Goal: Task Accomplishment & Management: Manage account settings

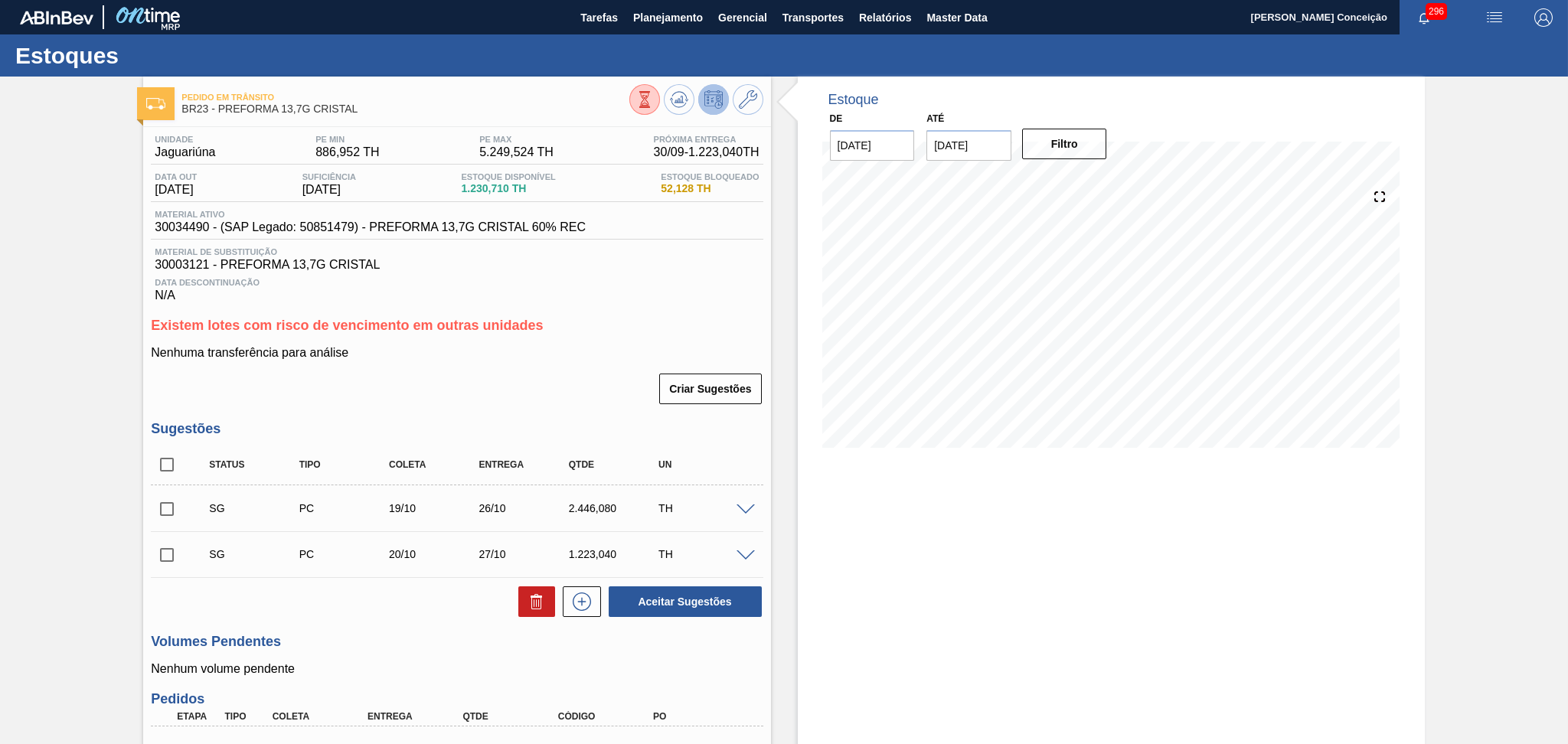
click at [53, 433] on div "Pedido em Trânsito BR23 - PREFORMA 13,7G CRISTAL Unidade Jaguariúna PE MIN 886,…" at bounding box center [784, 510] width 1568 height 868
drag, startPoint x: 997, startPoint y: 140, endPoint x: 831, endPoint y: 140, distance: 166.0
click at [834, 140] on div "De [DATE] Até [DATE] Previous Month Next Month [DATE] dom seg ter qua qui sex s…" at bounding box center [969, 134] width 306 height 53
click at [1039, 148] on button "Filtro" at bounding box center [1065, 144] width 85 height 30
drag, startPoint x: 995, startPoint y: 147, endPoint x: 814, endPoint y: 151, distance: 181.0
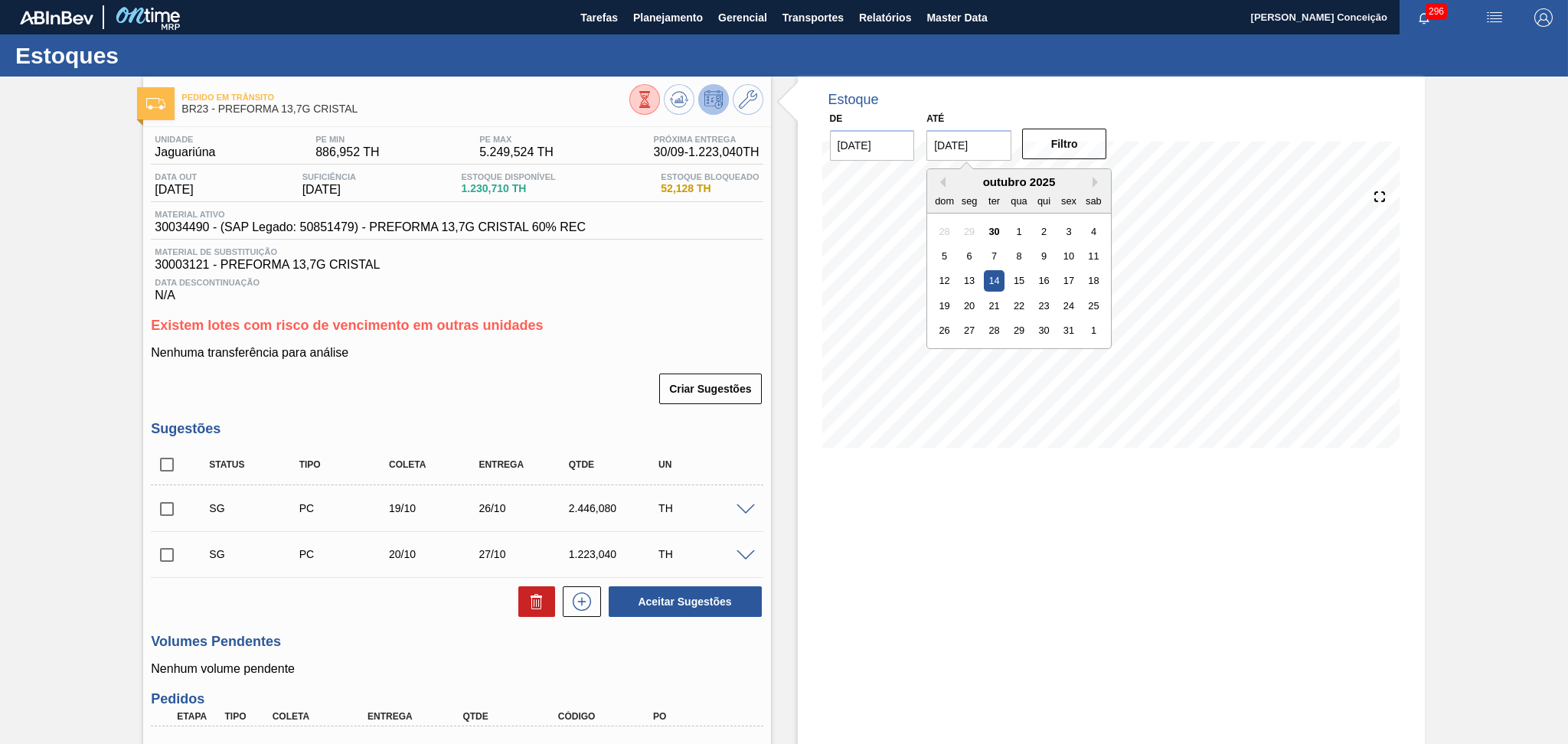
click at [906, 147] on div "De [DATE] Até [DATE] Previous Month Next Month [DATE] dom seg ter qua qui sex s…" at bounding box center [969, 134] width 306 height 53
type input "[DATE]"
click at [1081, 147] on button "Filtro" at bounding box center [1065, 144] width 85 height 30
click at [451, 367] on div "Nenhuma transferência para análise Criar Sugestões" at bounding box center [457, 376] width 612 height 59
click at [532, 347] on p "Nenhuma transferência para análise" at bounding box center [457, 353] width 612 height 14
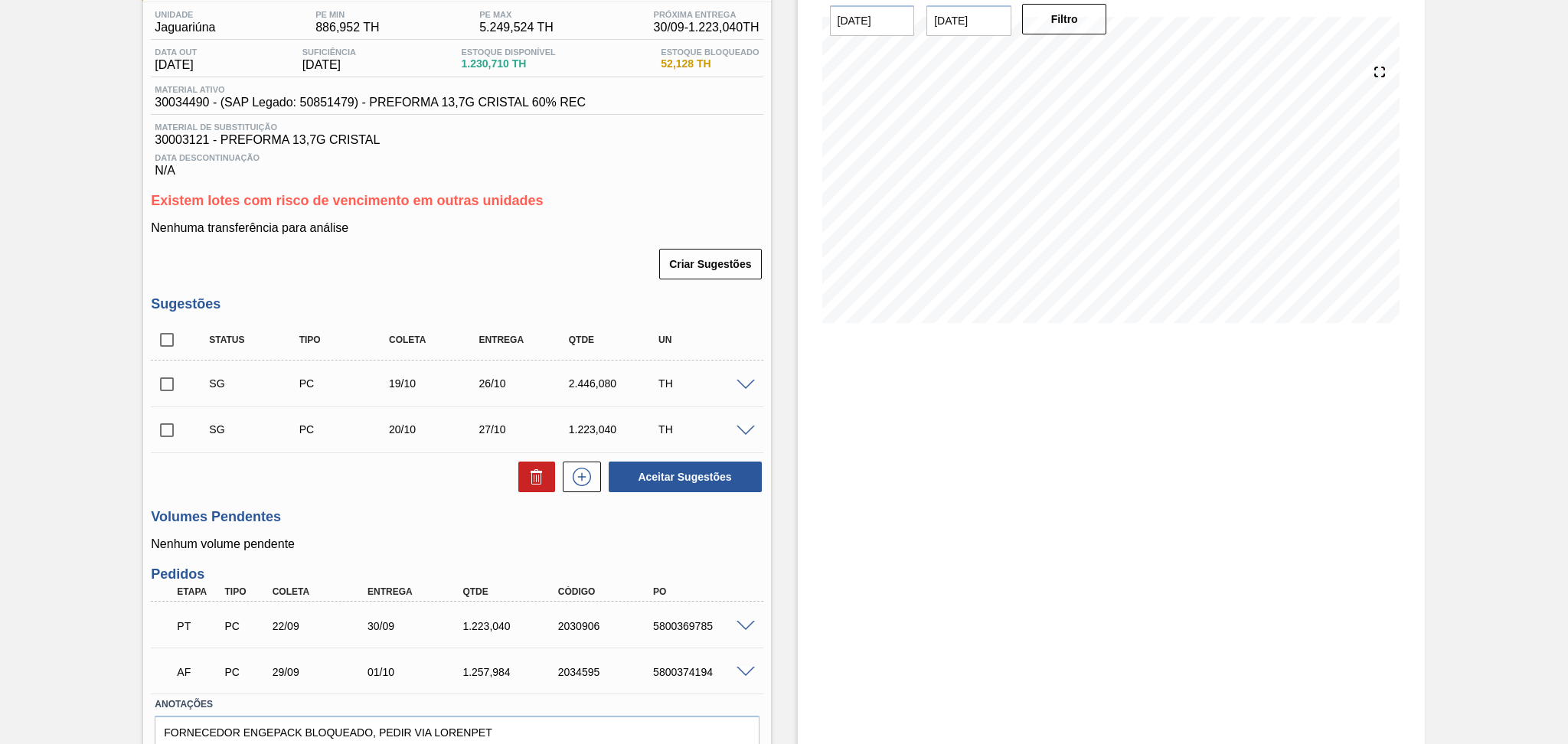
scroll to position [199, 0]
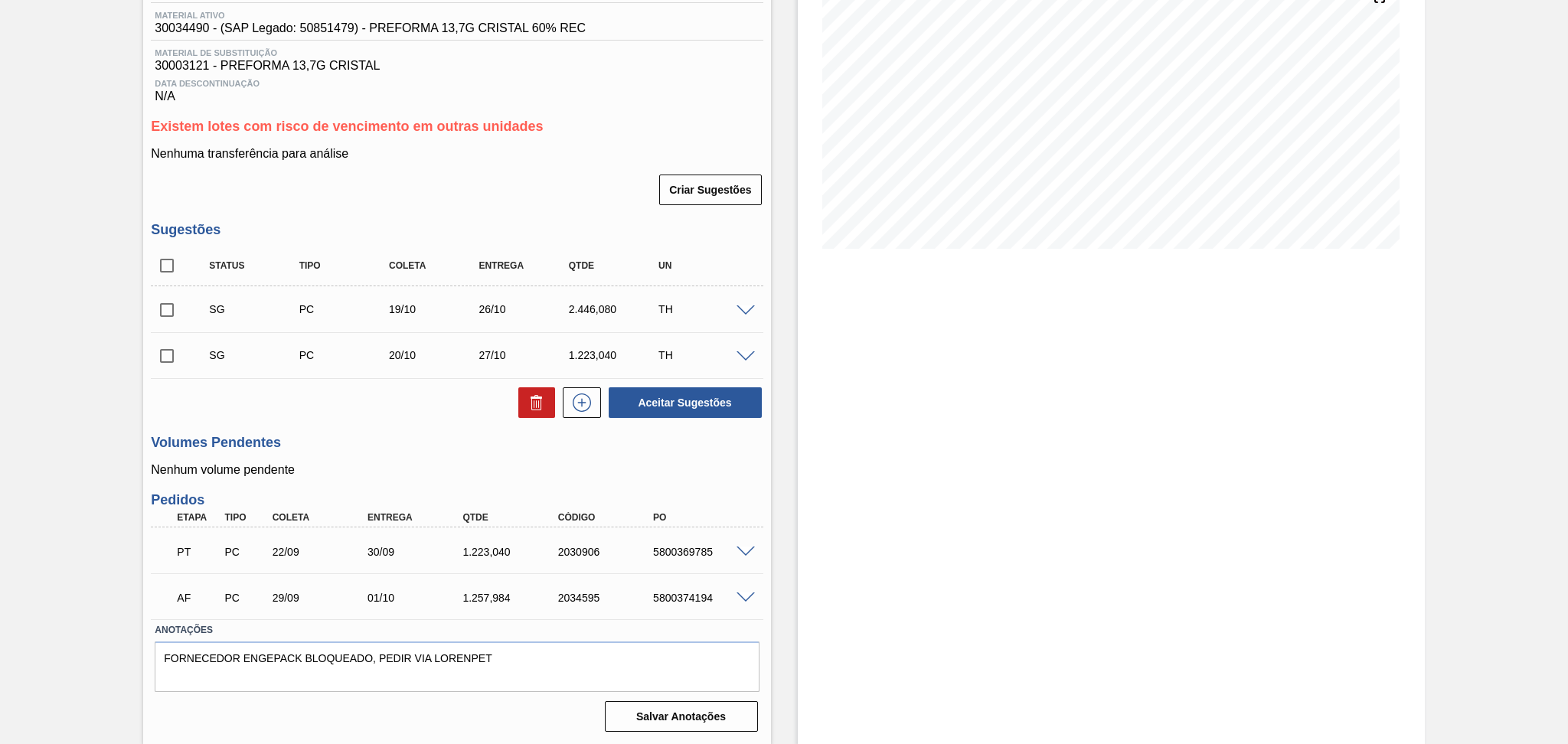
click at [444, 427] on div "Unidade Jaguariúna PE MIN 886,952 TH PE MAX 5.249,524 TH Próxima Entrega 30/09 …" at bounding box center [457, 332] width 627 height 809
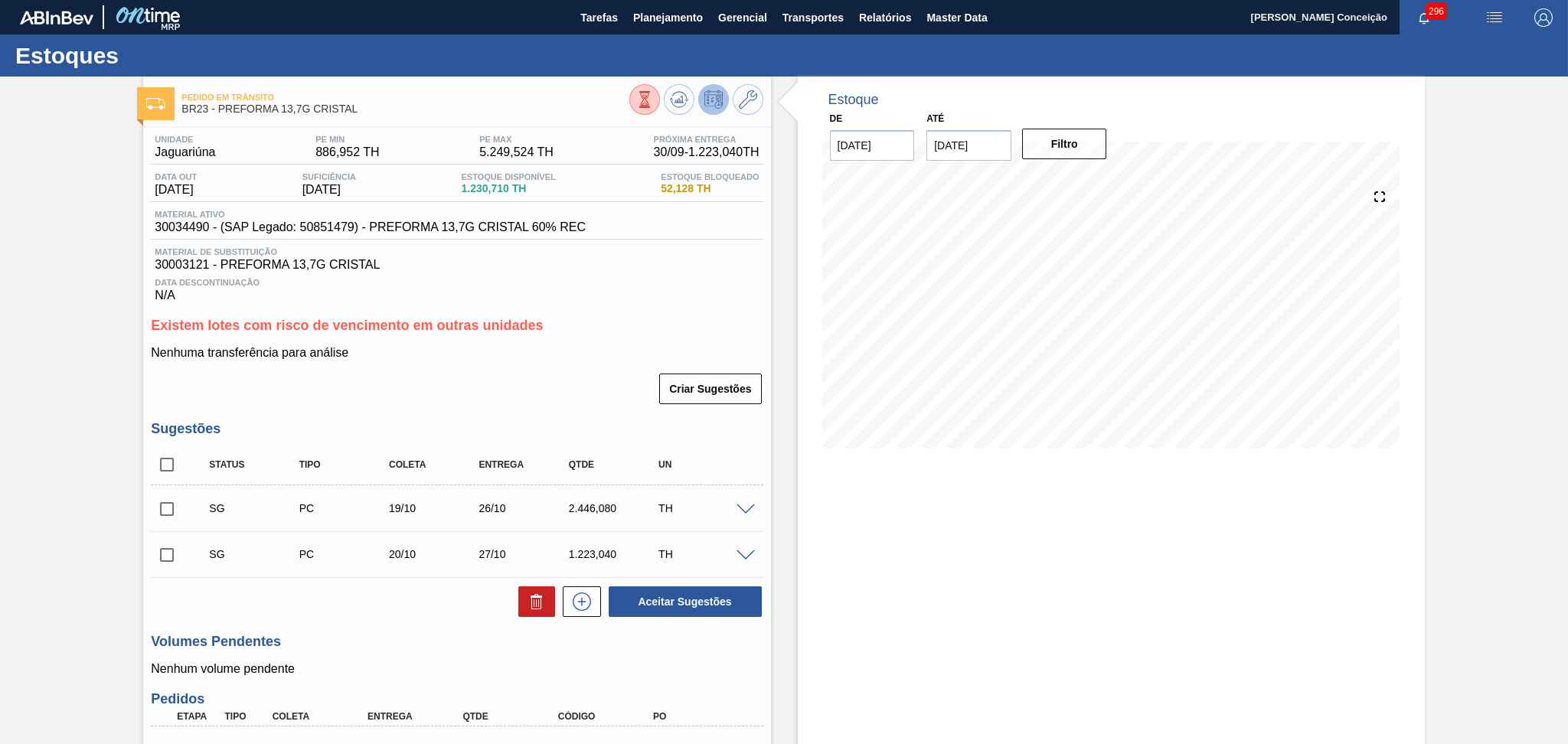
click at [614, 274] on div "Data Descontinuação N/A" at bounding box center [457, 287] width 612 height 30
click at [689, 129] on div "Unidade Jaguariúna PE MIN 886,952 TH PE MAX 5.249,524 TH Próxima Entrega 30/09 …" at bounding box center [457, 532] width 627 height 809
click at [678, 34] on button "Planejamento" at bounding box center [668, 17] width 85 height 35
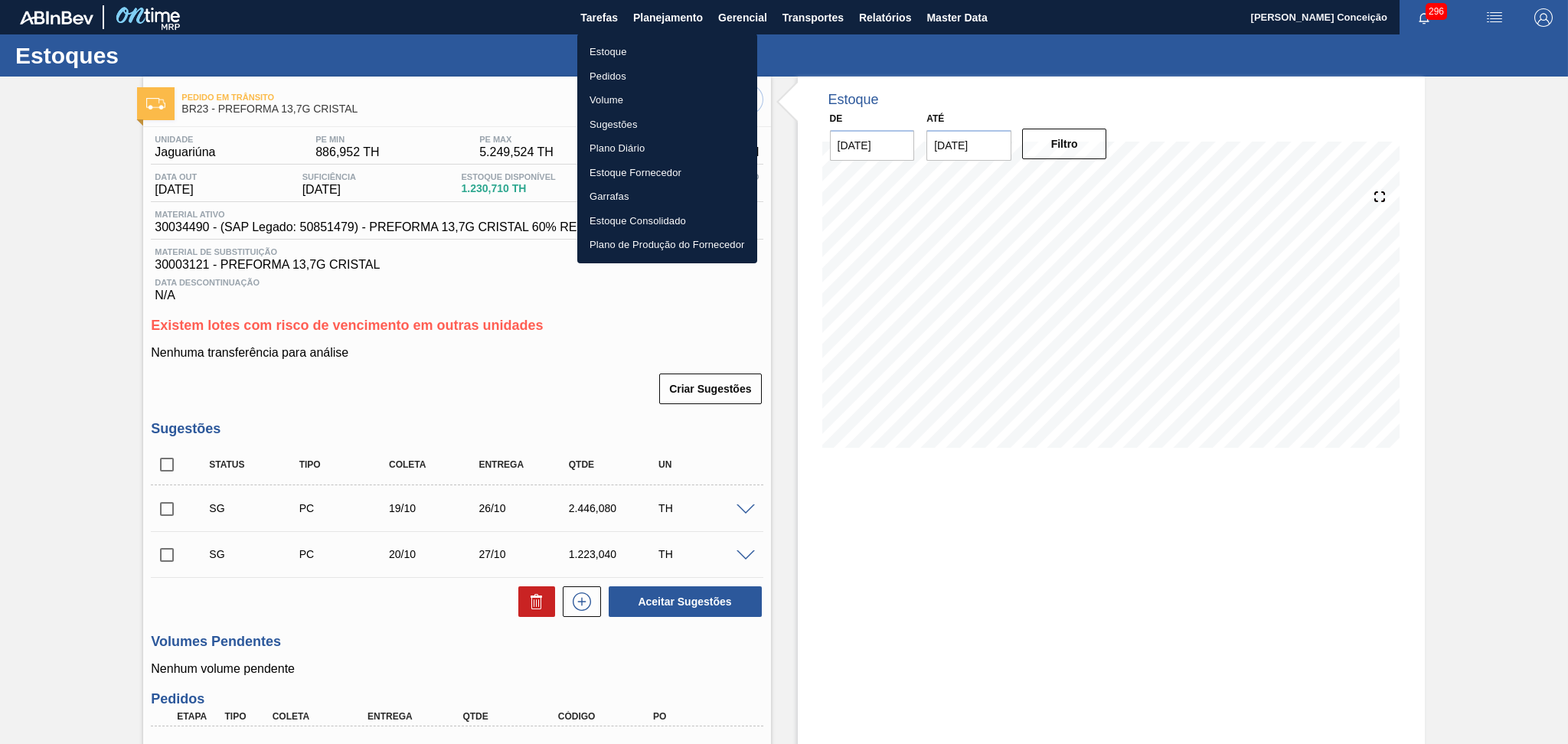
click at [625, 52] on li "Estoque" at bounding box center [667, 52] width 180 height 25
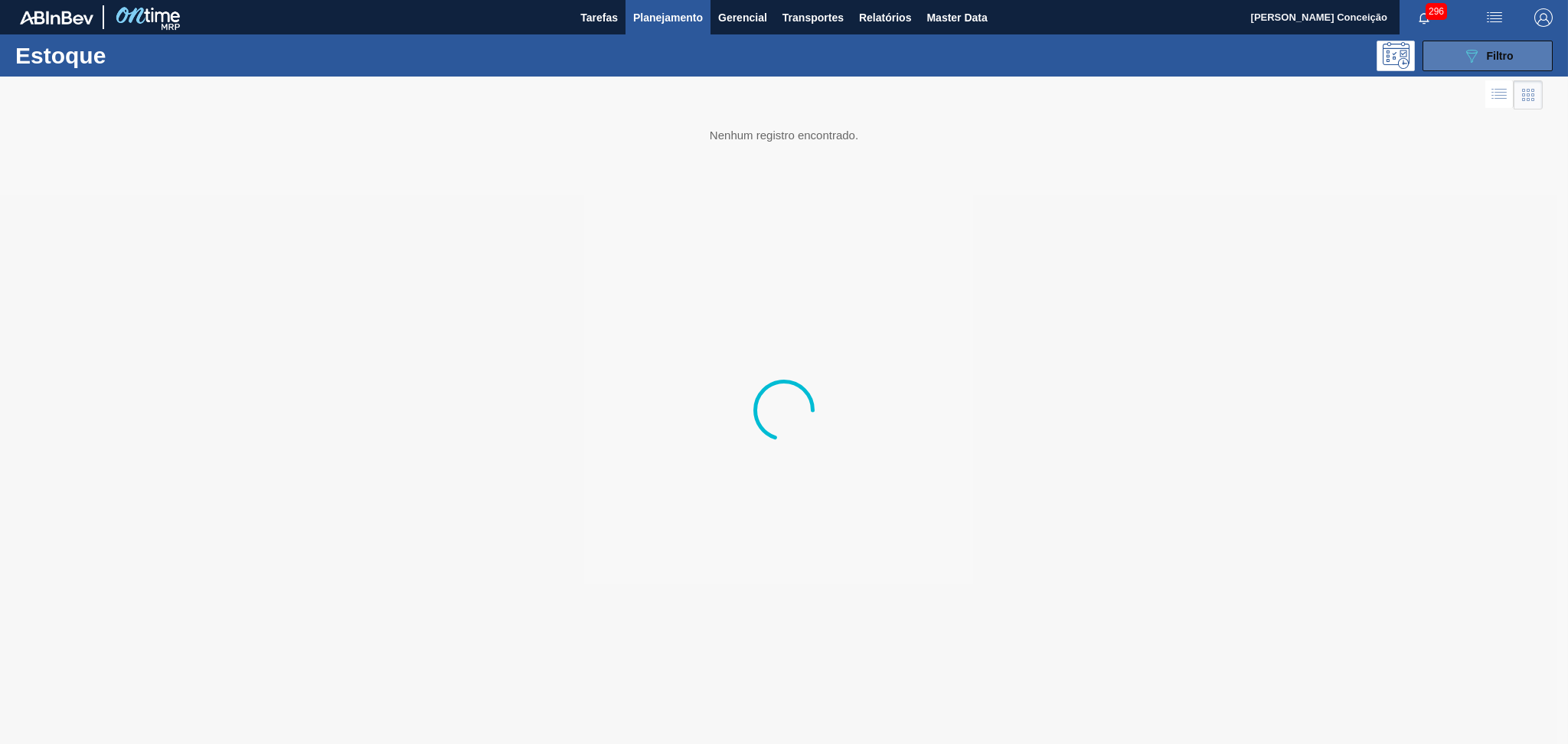
click at [1487, 54] on span "Filtro" at bounding box center [1500, 56] width 26 height 12
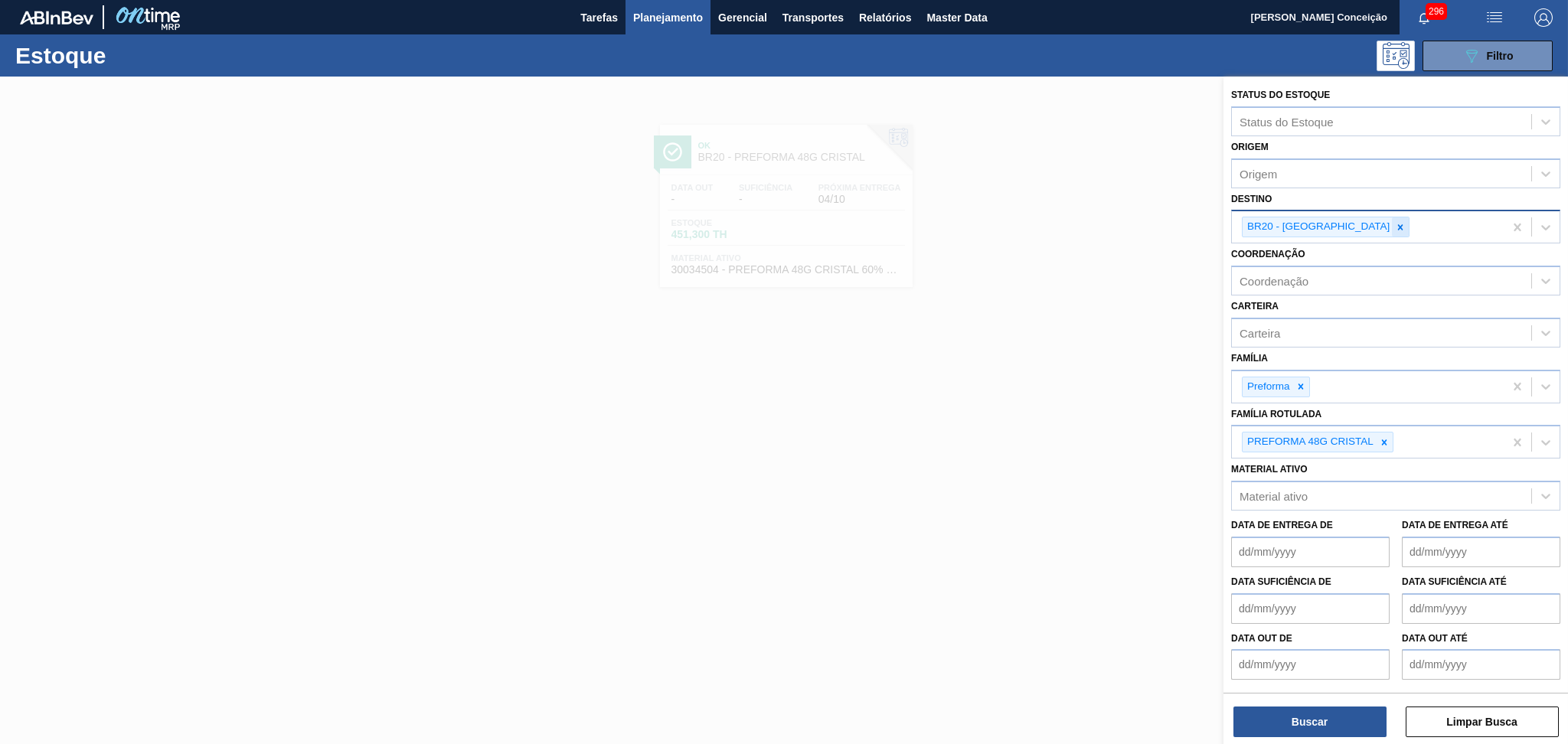
click at [1395, 225] on icon at bounding box center [1400, 227] width 10 height 10
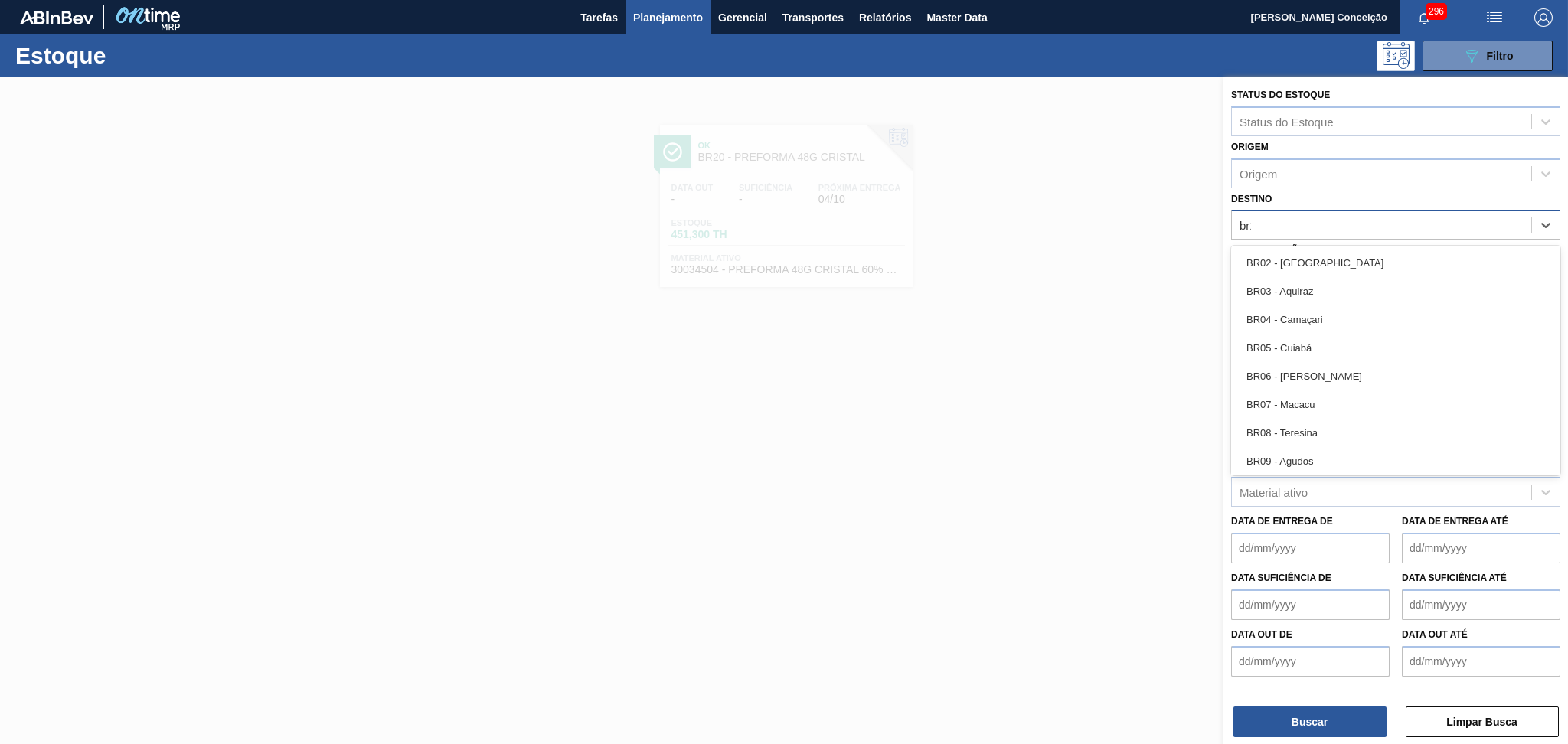
type input "br15"
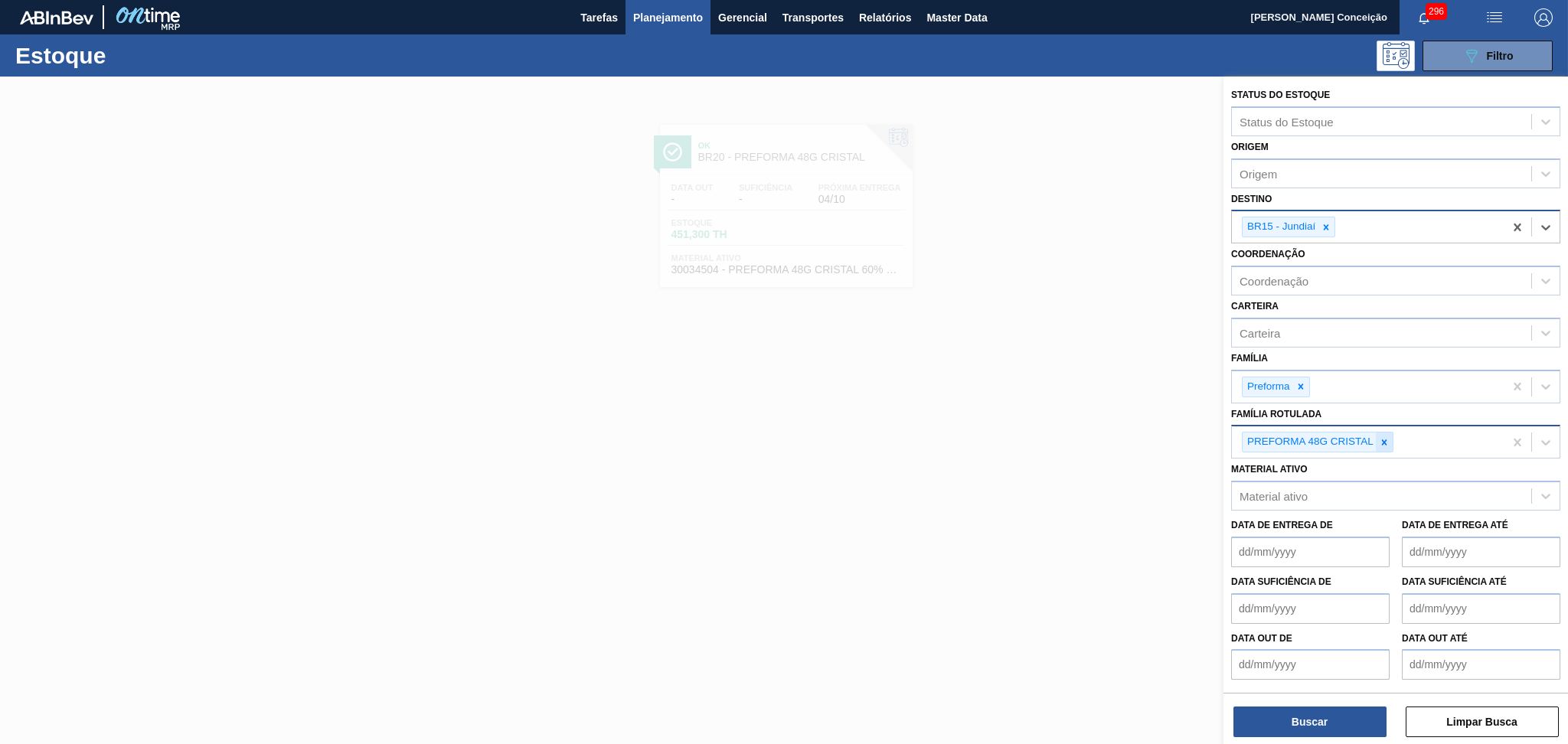
click at [1381, 437] on icon at bounding box center [1384, 442] width 10 height 10
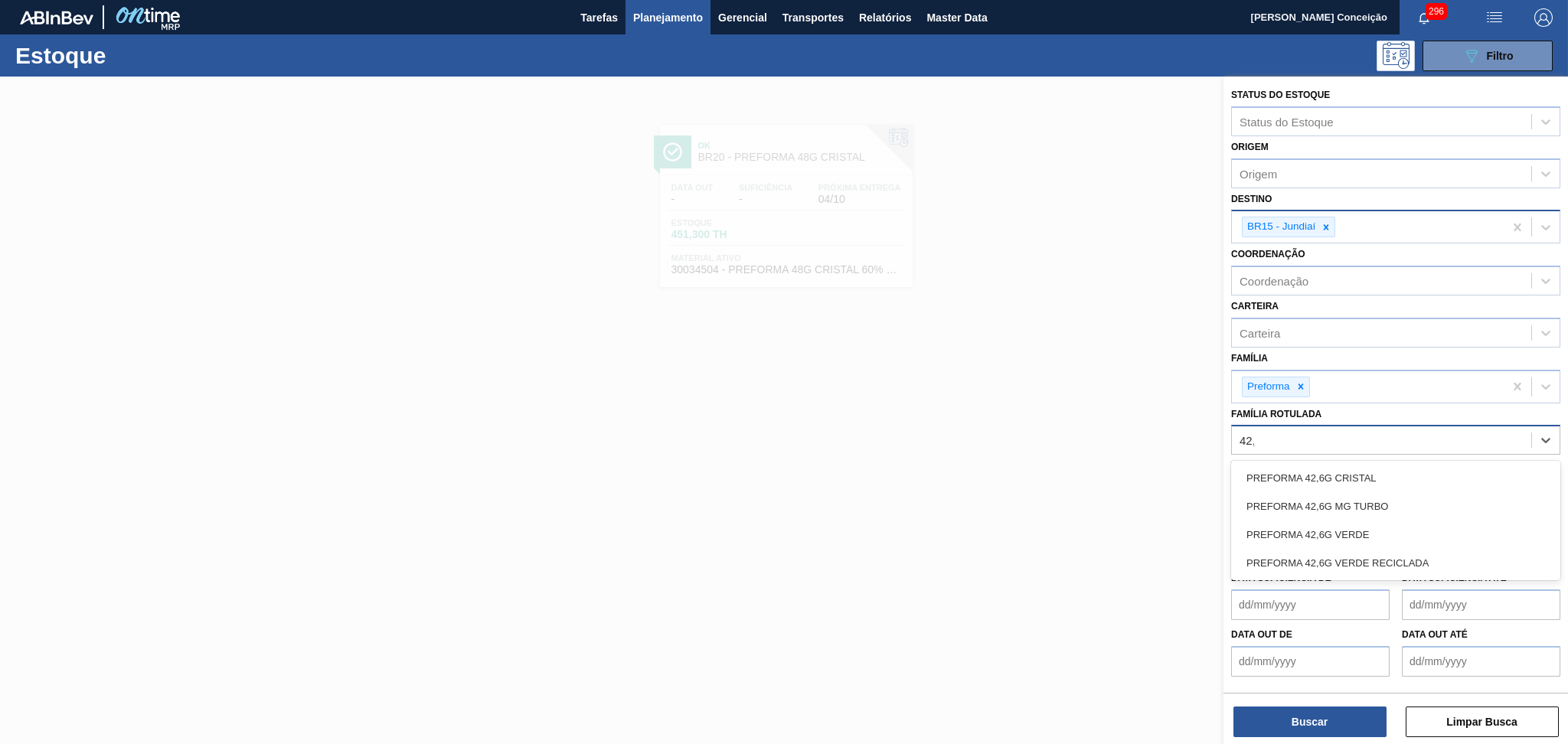
type Rotulada "42,6"
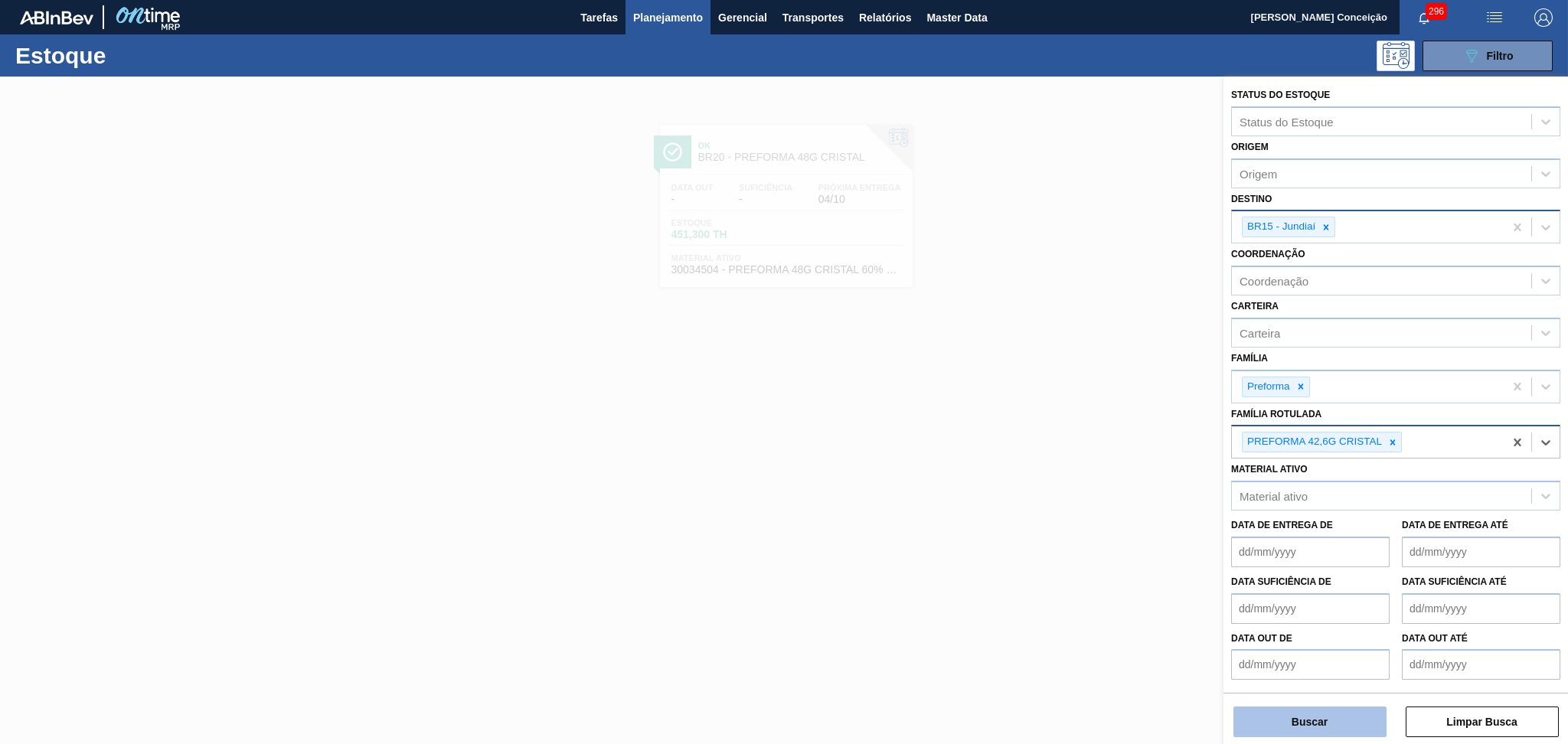
click at [1316, 718] on button "Buscar" at bounding box center [1310, 722] width 153 height 30
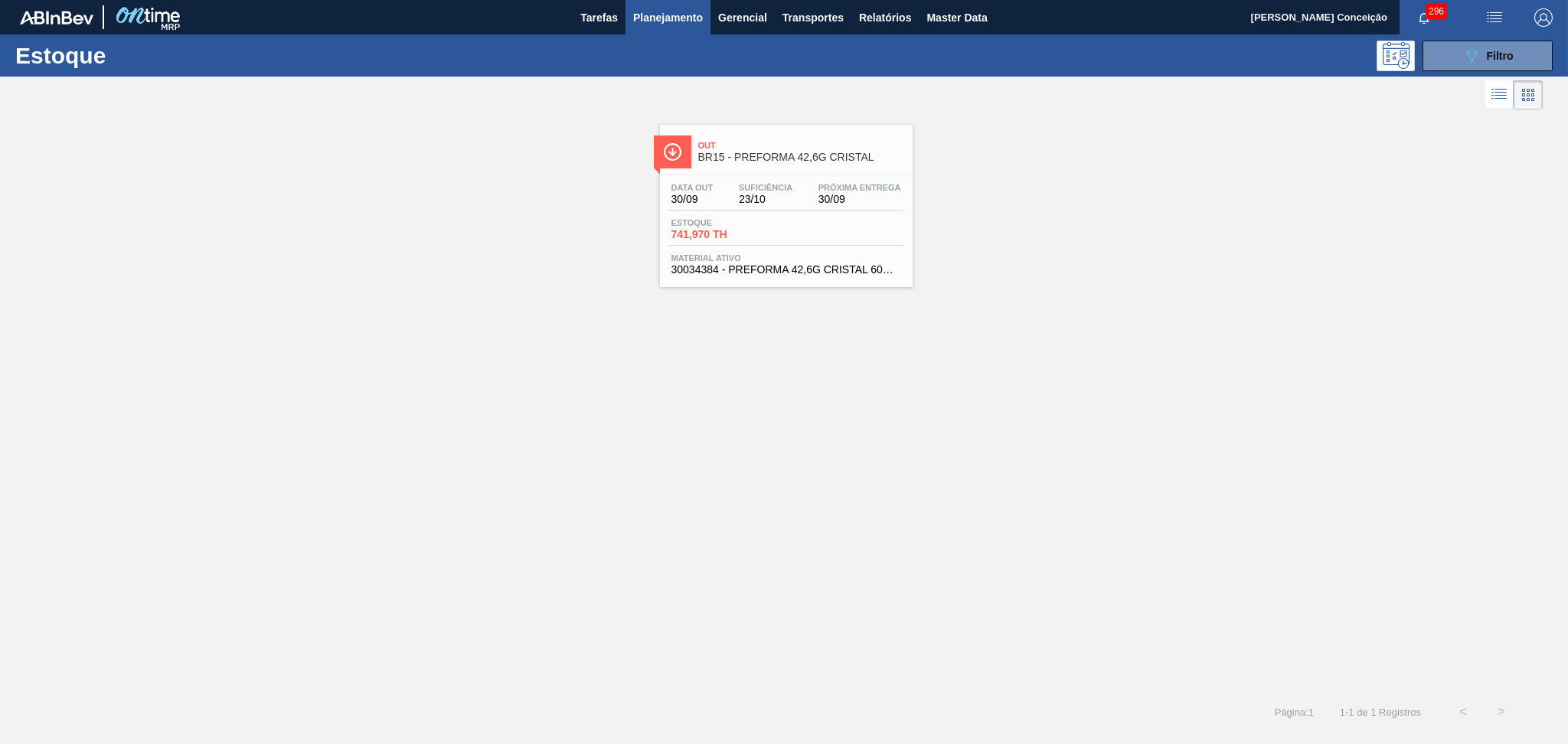
click at [782, 227] on div "Estoque 741,970 TH" at bounding box center [785, 231] width 237 height 27
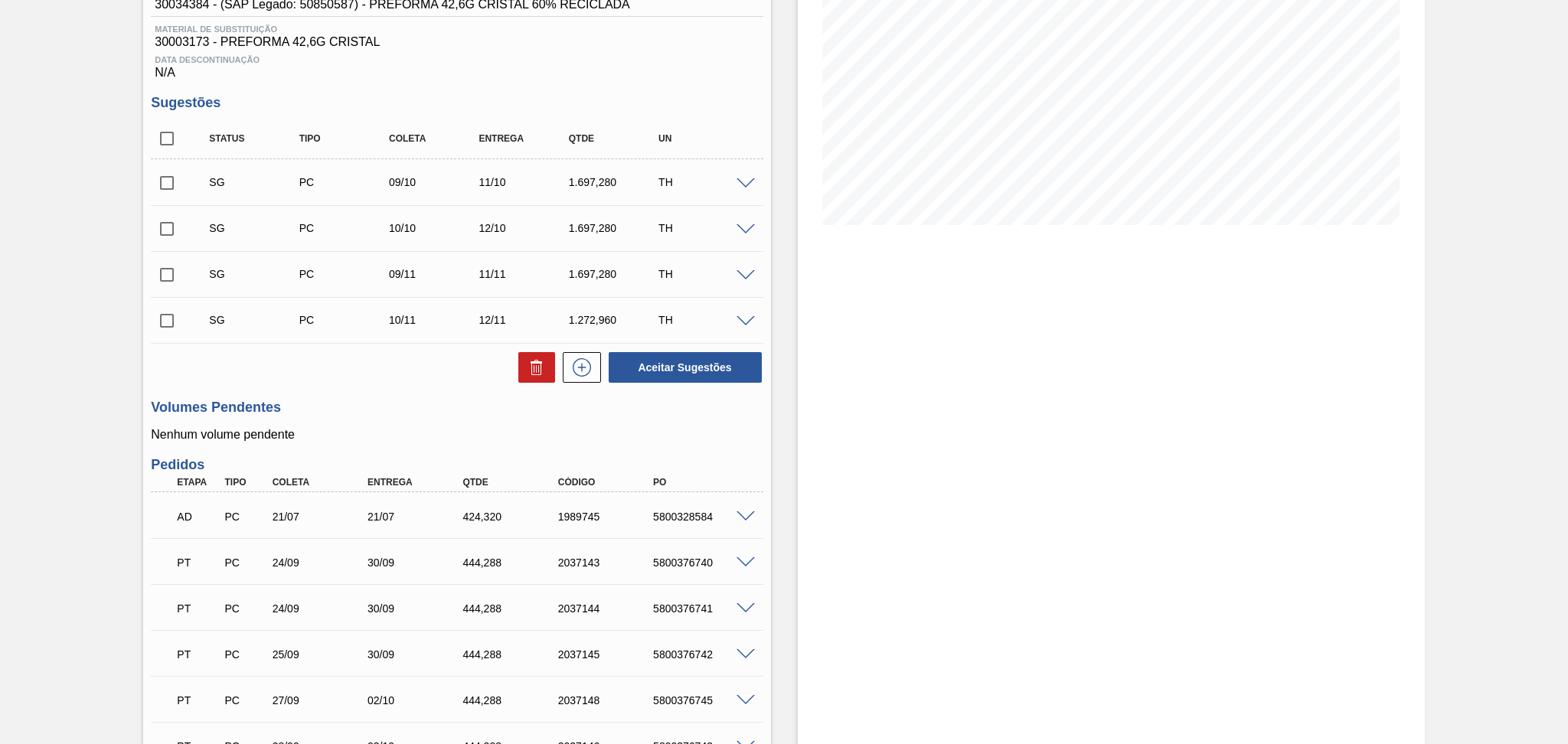
scroll to position [408, 0]
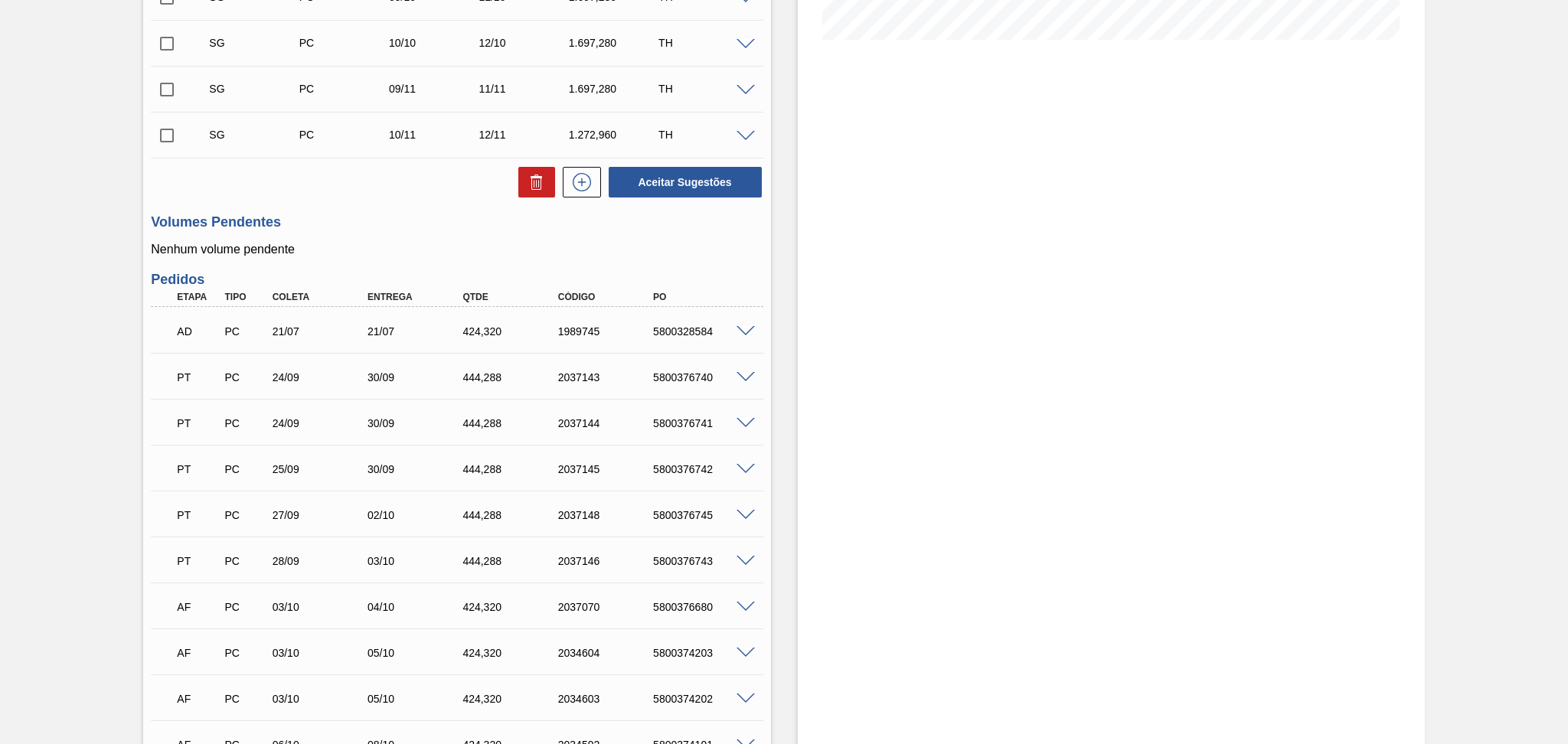
click at [676, 265] on div "Unidade Jundiaí PE MIN 2.472,206 TH PE MAX 8.279,908 TH Próxima Entrega 30/09 -…" at bounding box center [457, 324] width 627 height 1211
click at [468, 248] on p "Nenhum volume pendente" at bounding box center [457, 249] width 612 height 14
click at [744, 327] on span at bounding box center [745, 332] width 18 height 11
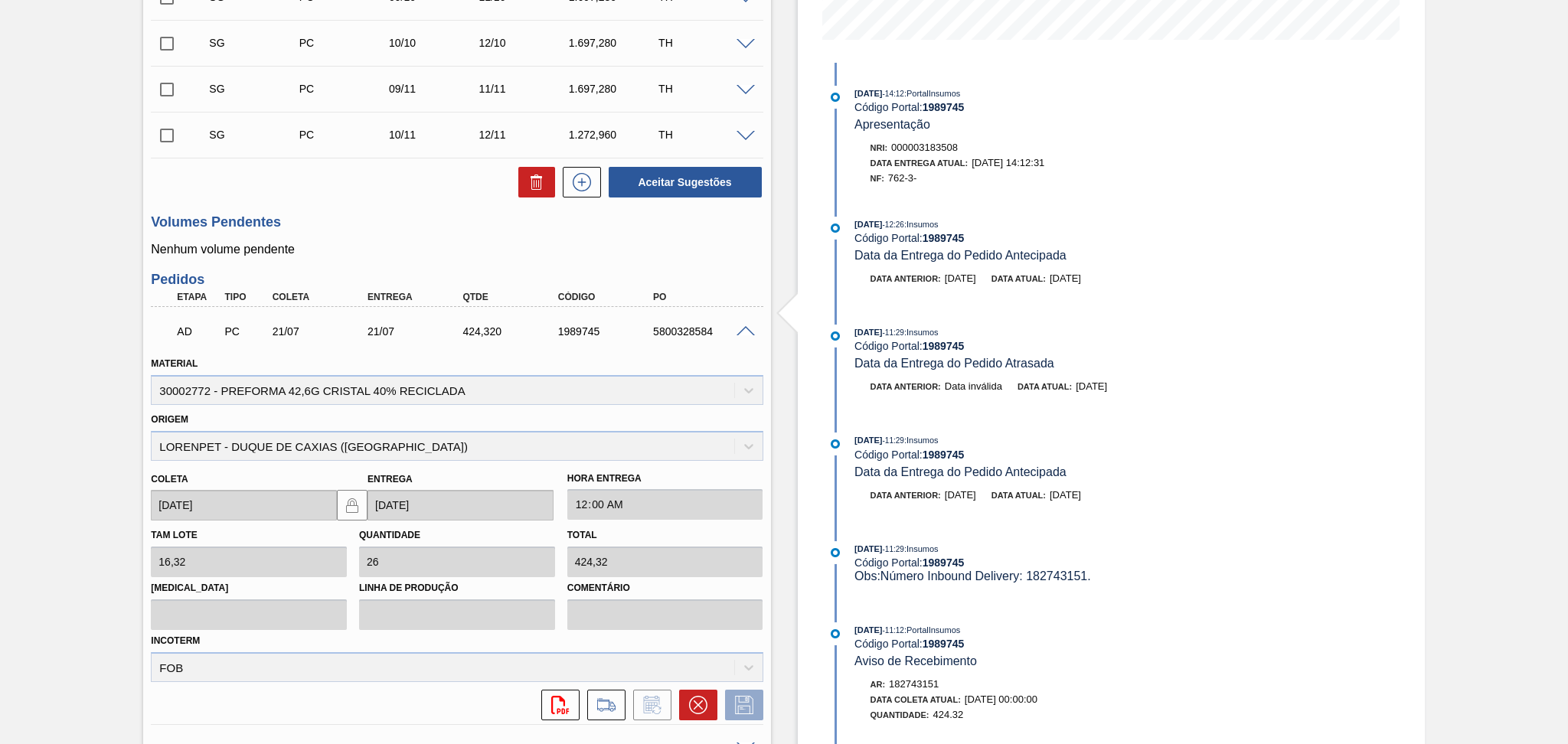
click at [696, 701] on icon at bounding box center [698, 705] width 9 height 9
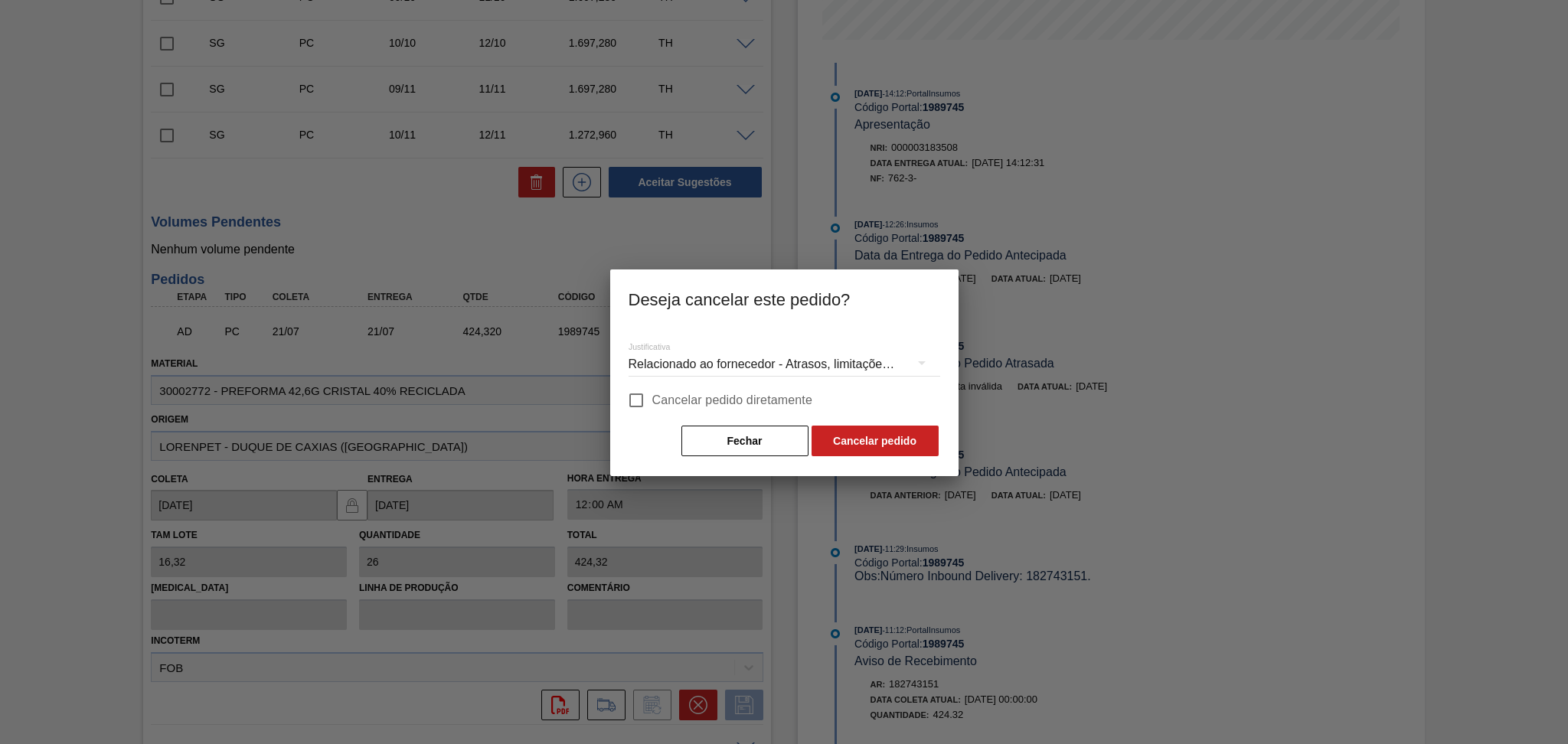
click at [679, 399] on span "Cancelar pedido diretamente" at bounding box center [733, 399] width 160 height 18
click at [652, 399] on input "Cancelar pedido diretamente" at bounding box center [636, 400] width 32 height 32
checkbox input "true"
click at [868, 443] on button "Cancelar pedido" at bounding box center [875, 441] width 127 height 30
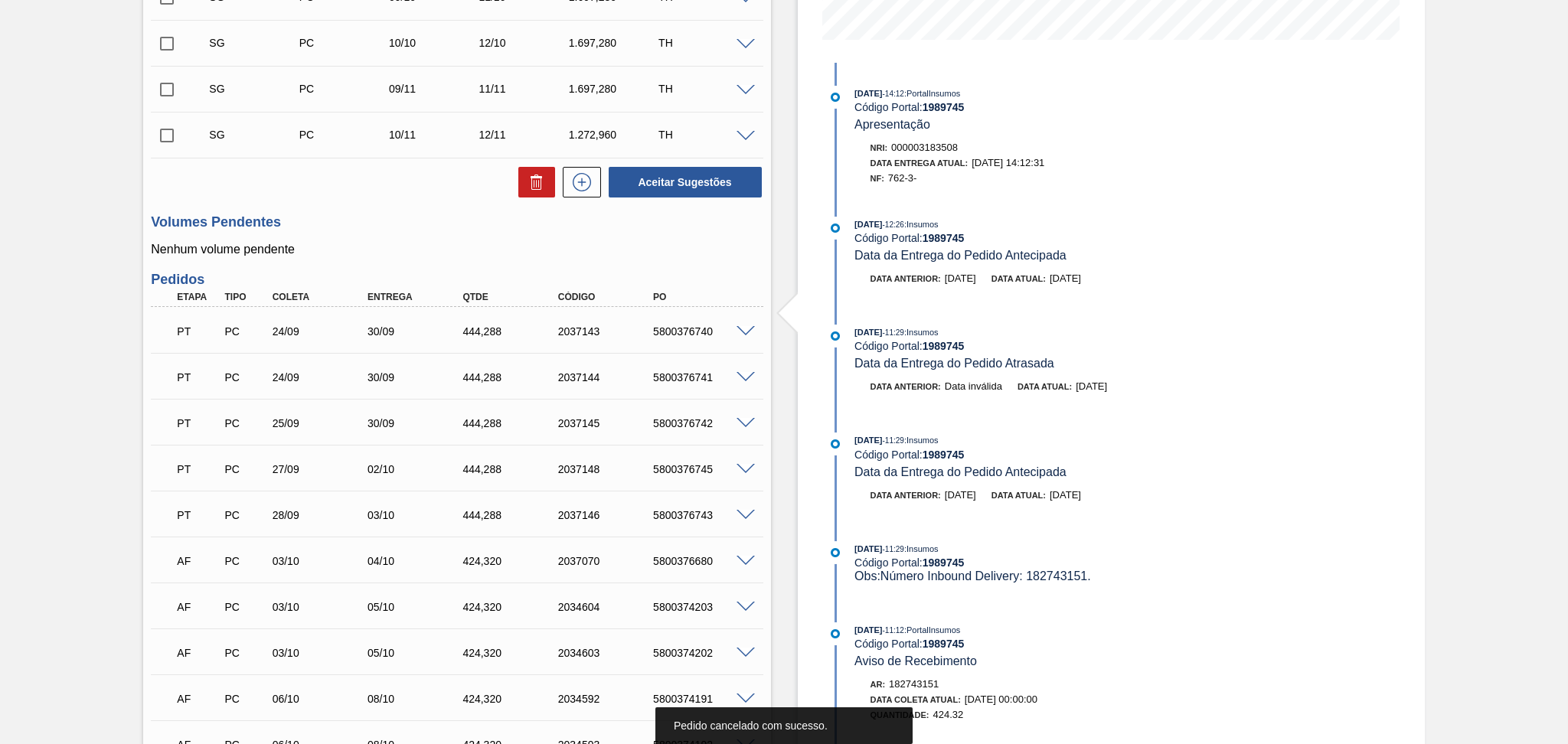
click at [382, 233] on div "Volumes Pendentes Nenhum volume pendente" at bounding box center [457, 235] width 612 height 42
click at [401, 518] on div "03/10" at bounding box center [417, 515] width 108 height 12
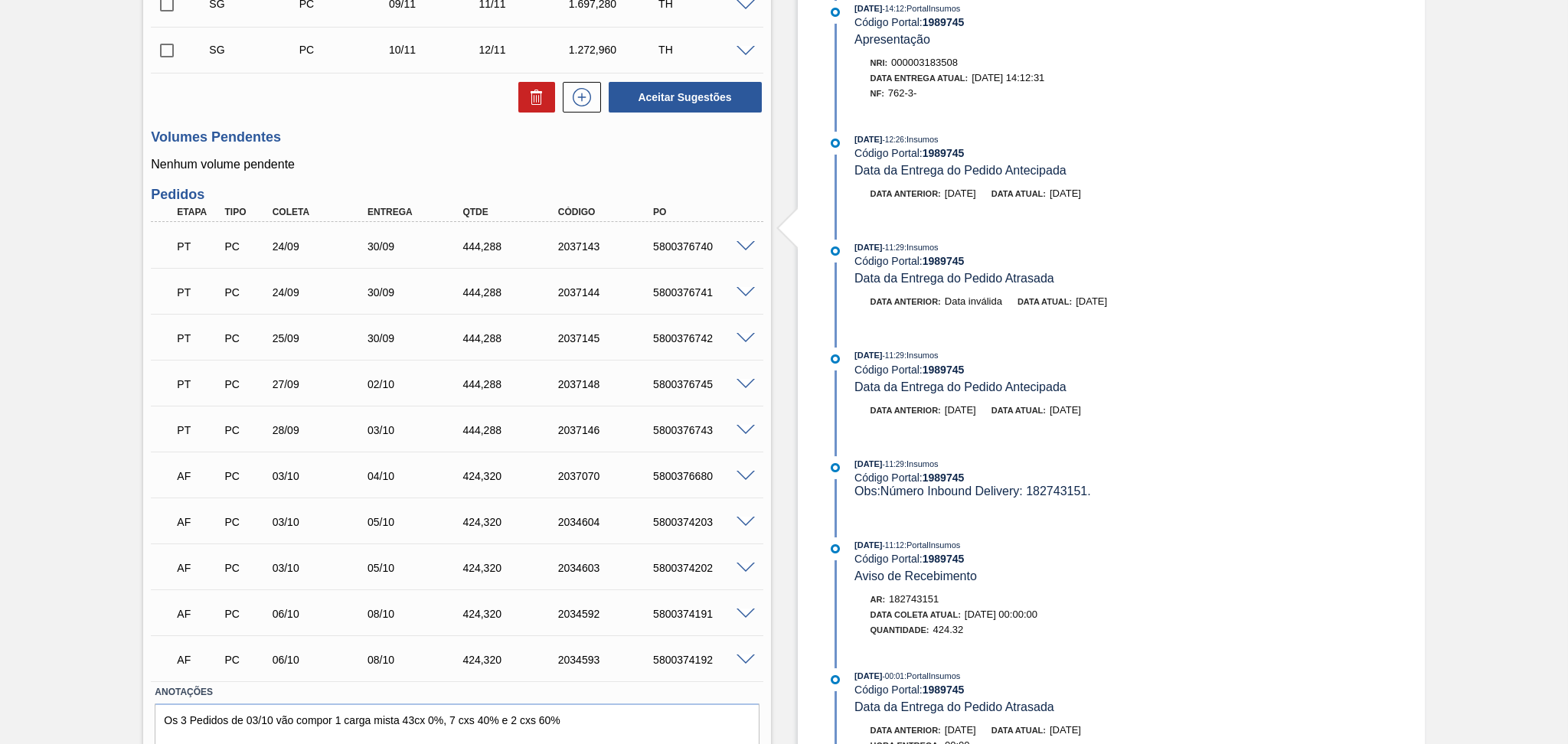
scroll to position [554, 0]
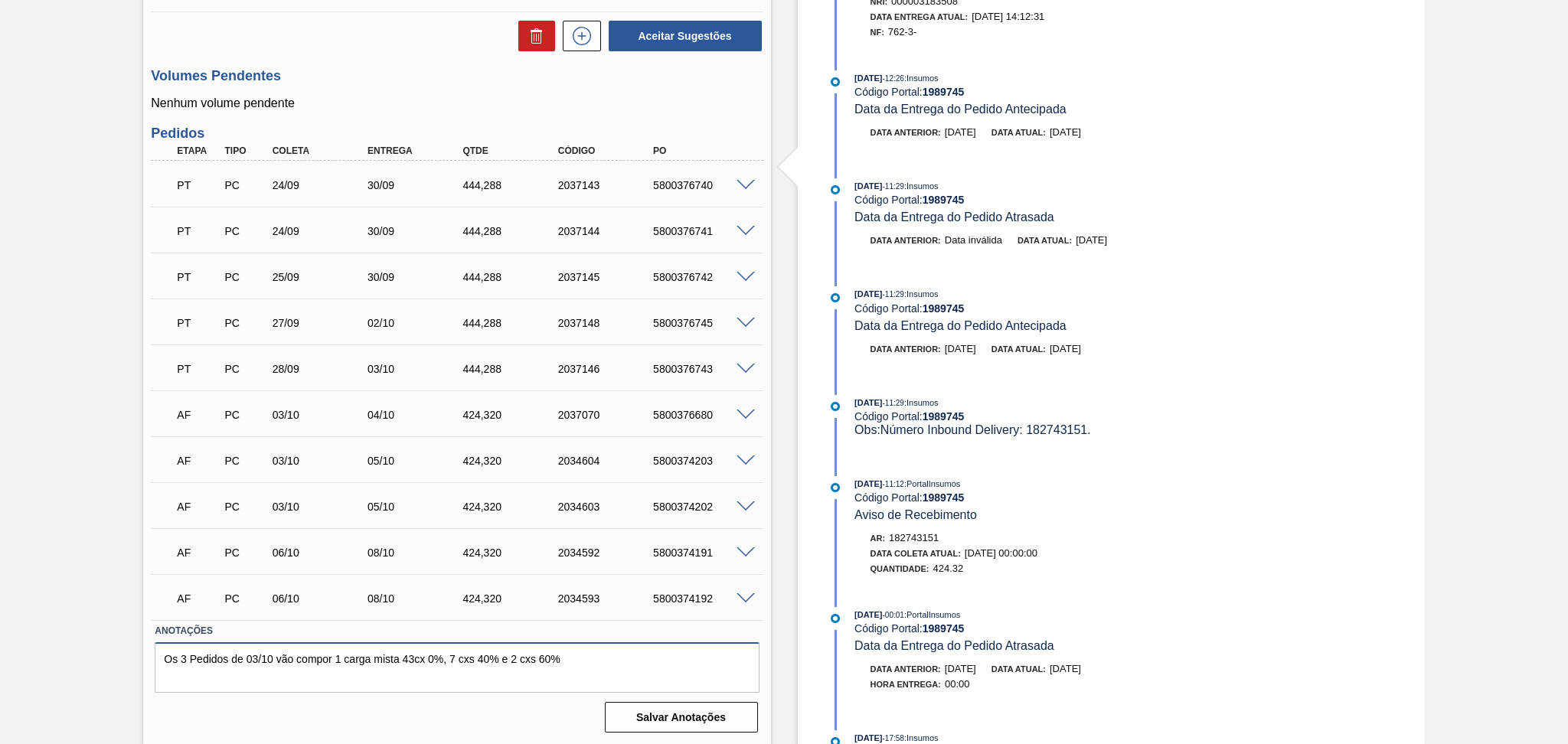
click at [592, 655] on textarea "Os 3 Pedidos de 03/10 vão compor 1 carga mista 43cx 0%, 7 cxs 40% e 2 cxs 60%" at bounding box center [457, 668] width 604 height 51
click at [285, 417] on div "03/10" at bounding box center [323, 414] width 108 height 12
click at [283, 450] on div "AF PC 03/10 05/10 424,320 2034604 5800374203" at bounding box center [452, 459] width 571 height 30
click at [286, 498] on div "AF PC 03/10 05/10 424,320 2034603 5800374202" at bounding box center [452, 505] width 571 height 30
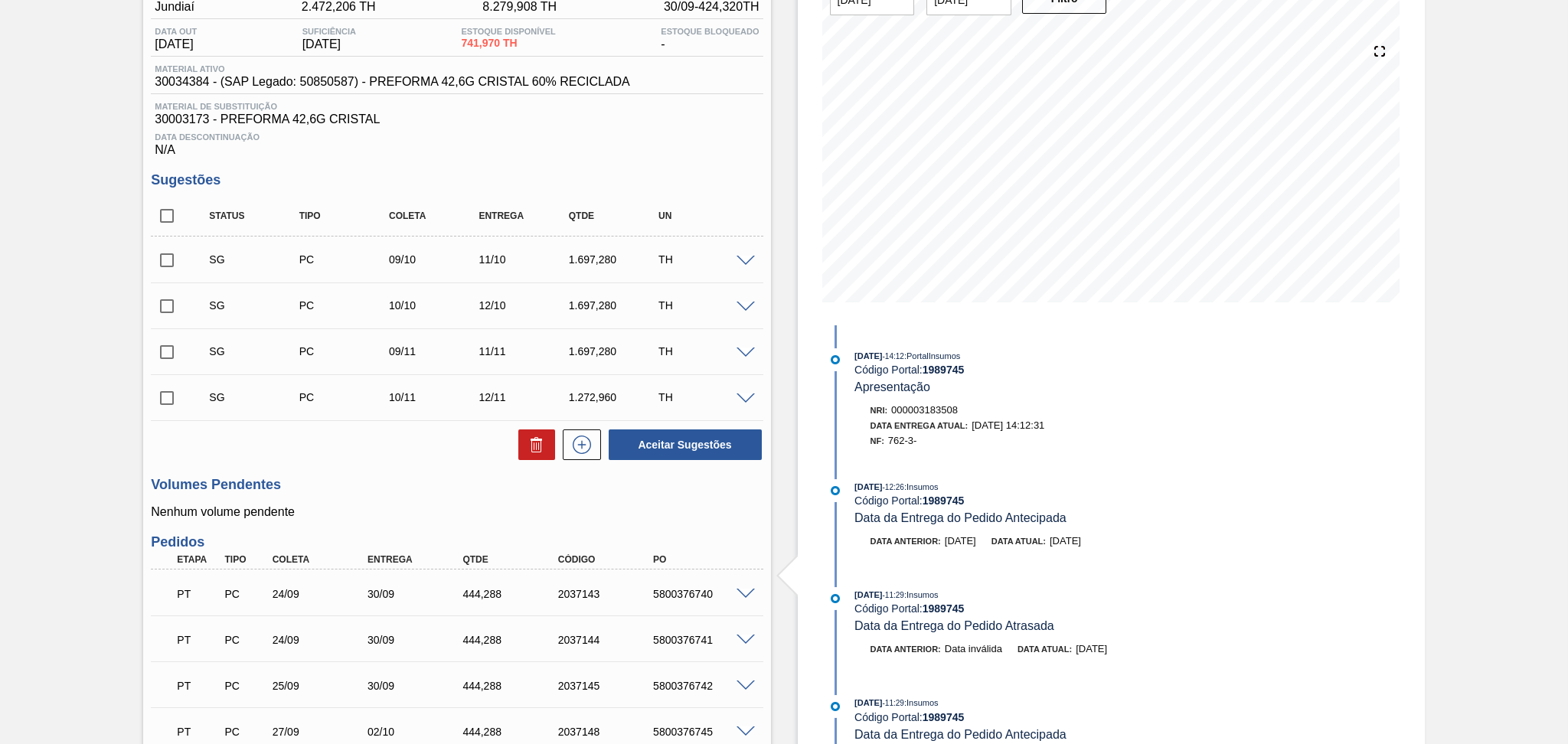
scroll to position [0, 0]
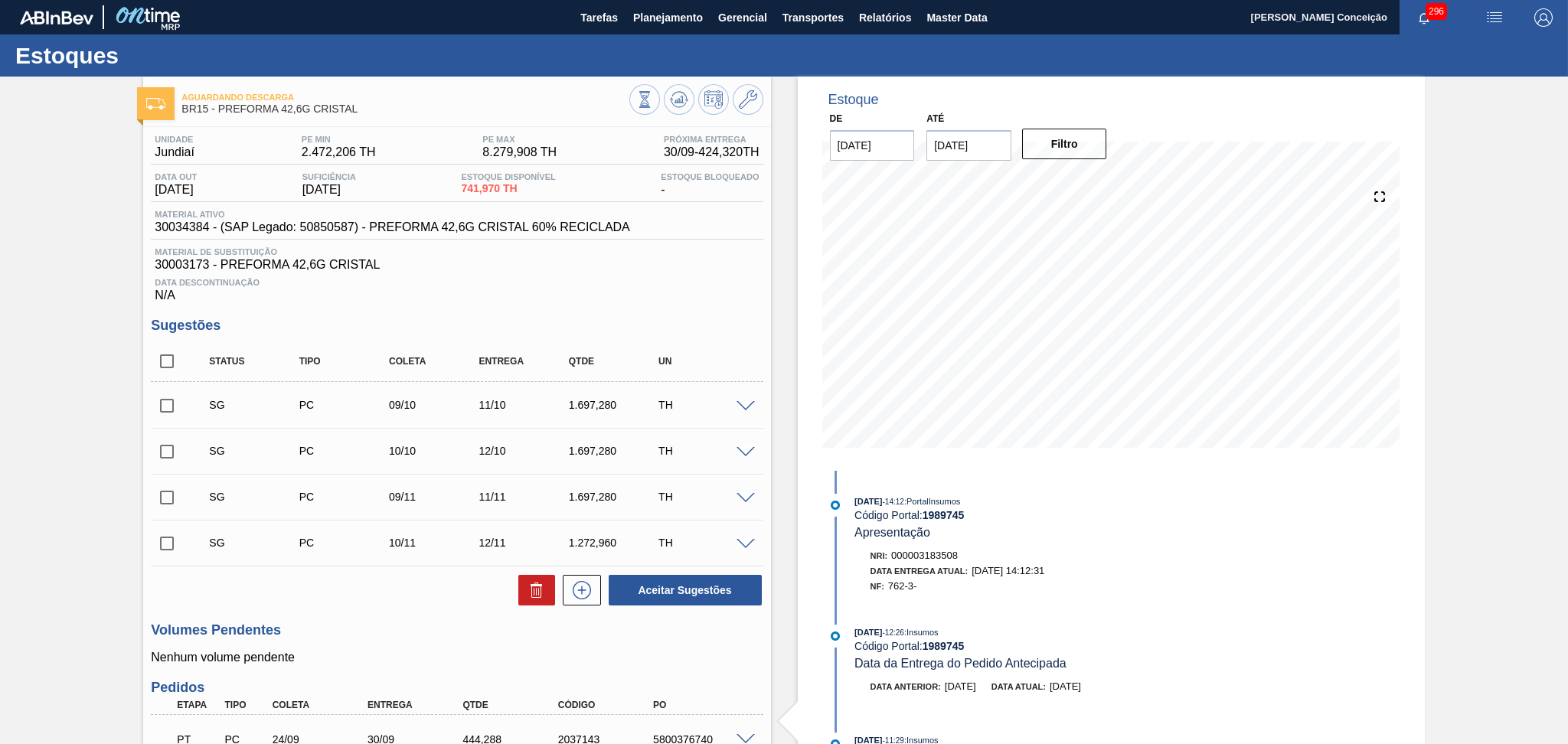
click at [675, 311] on div "Unidade Jundiaí PE MIN 2.472,206 TH PE MAX 8.279,908 TH Próxima Entrega 30/09 -…" at bounding box center [457, 710] width 627 height 1166
click at [664, 311] on div "Unidade Jundiaí PE MIN 2.472,206 TH PE MAX 8.279,908 TH Próxima Entrega 30/09 -…" at bounding box center [457, 710] width 627 height 1166
click at [173, 343] on div "Status Tipo Coleta Entrega Qtde UN" at bounding box center [457, 362] width 612 height 41
click at [173, 352] on input "checkbox" at bounding box center [167, 362] width 32 height 32
checkbox input "true"
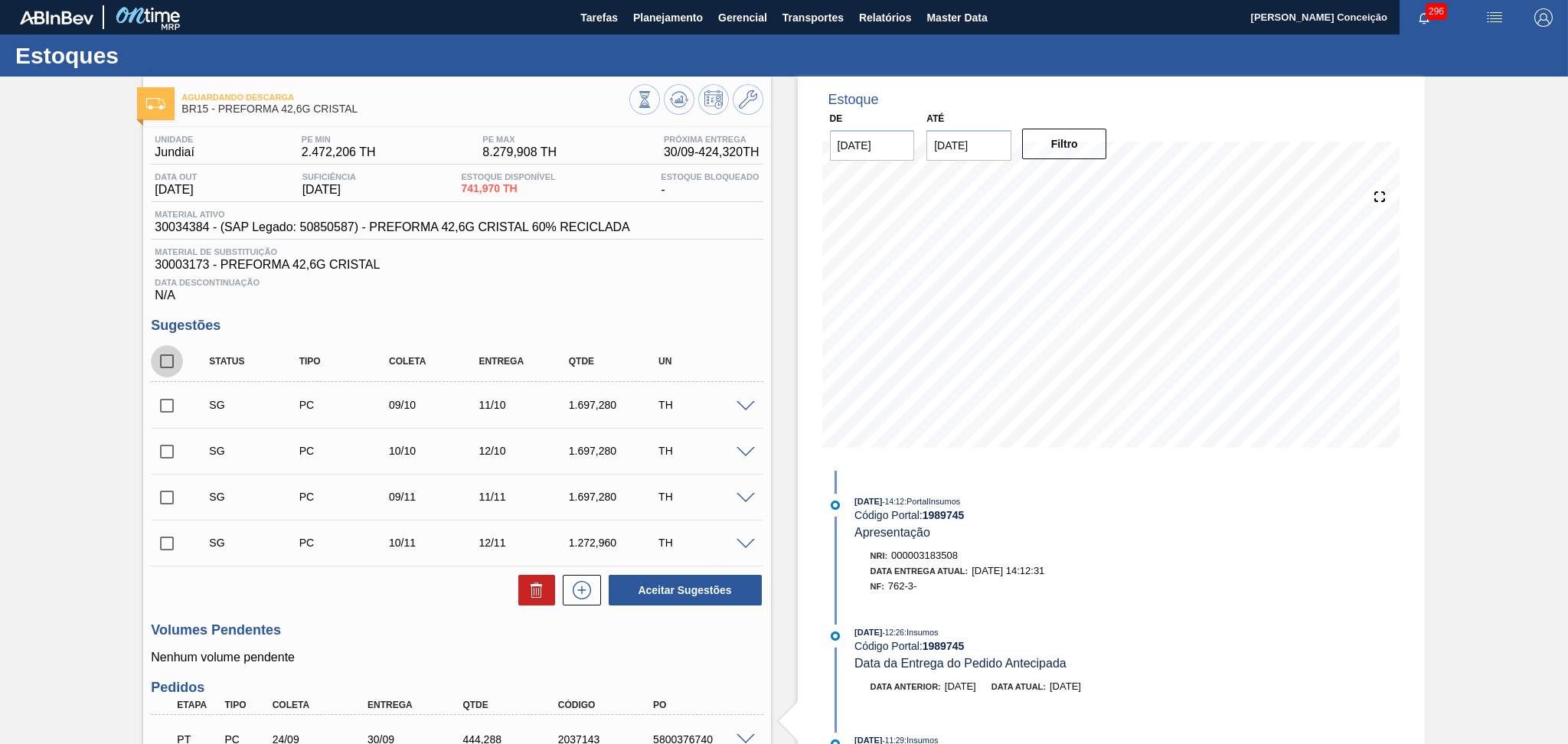
checkbox input "true"
click at [536, 600] on button at bounding box center [536, 590] width 37 height 30
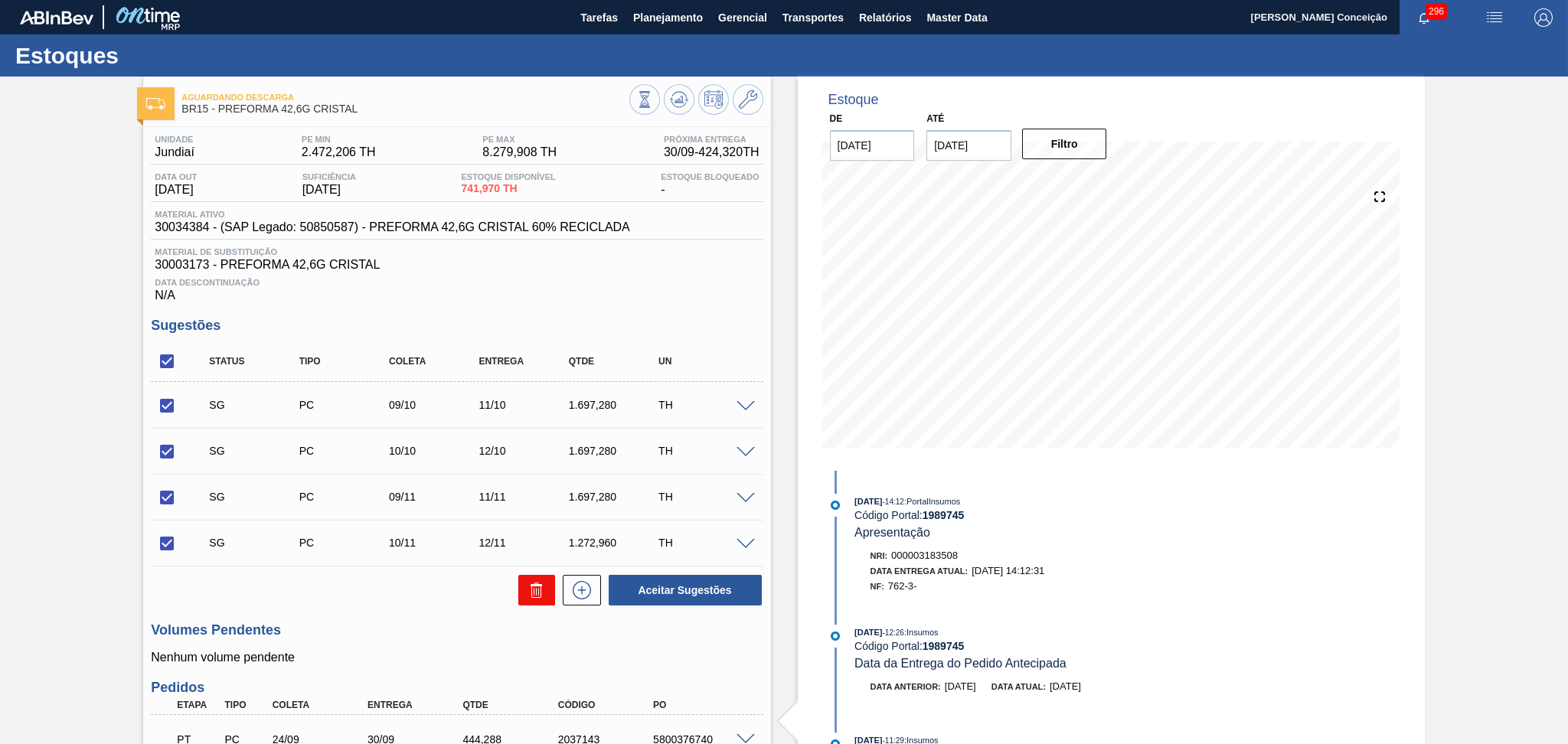
checkbox input "false"
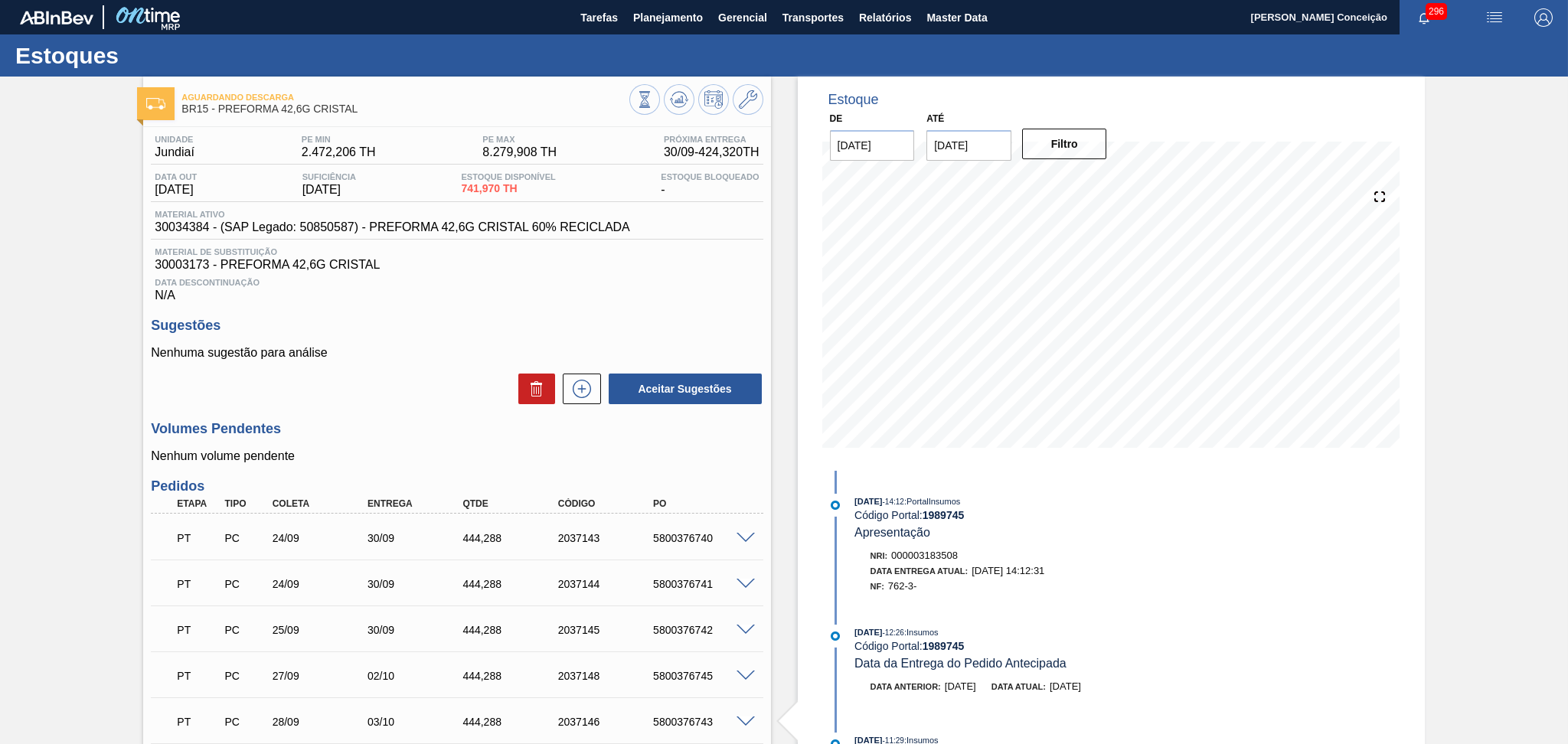
click at [296, 350] on p "Nenhuma sugestão para análise" at bounding box center [457, 353] width 612 height 14
click at [671, 265] on span "30003173 - PREFORMA 42,6G CRISTAL" at bounding box center [457, 264] width 604 height 14
click at [669, 17] on span "Planejamento" at bounding box center [668, 17] width 70 height 18
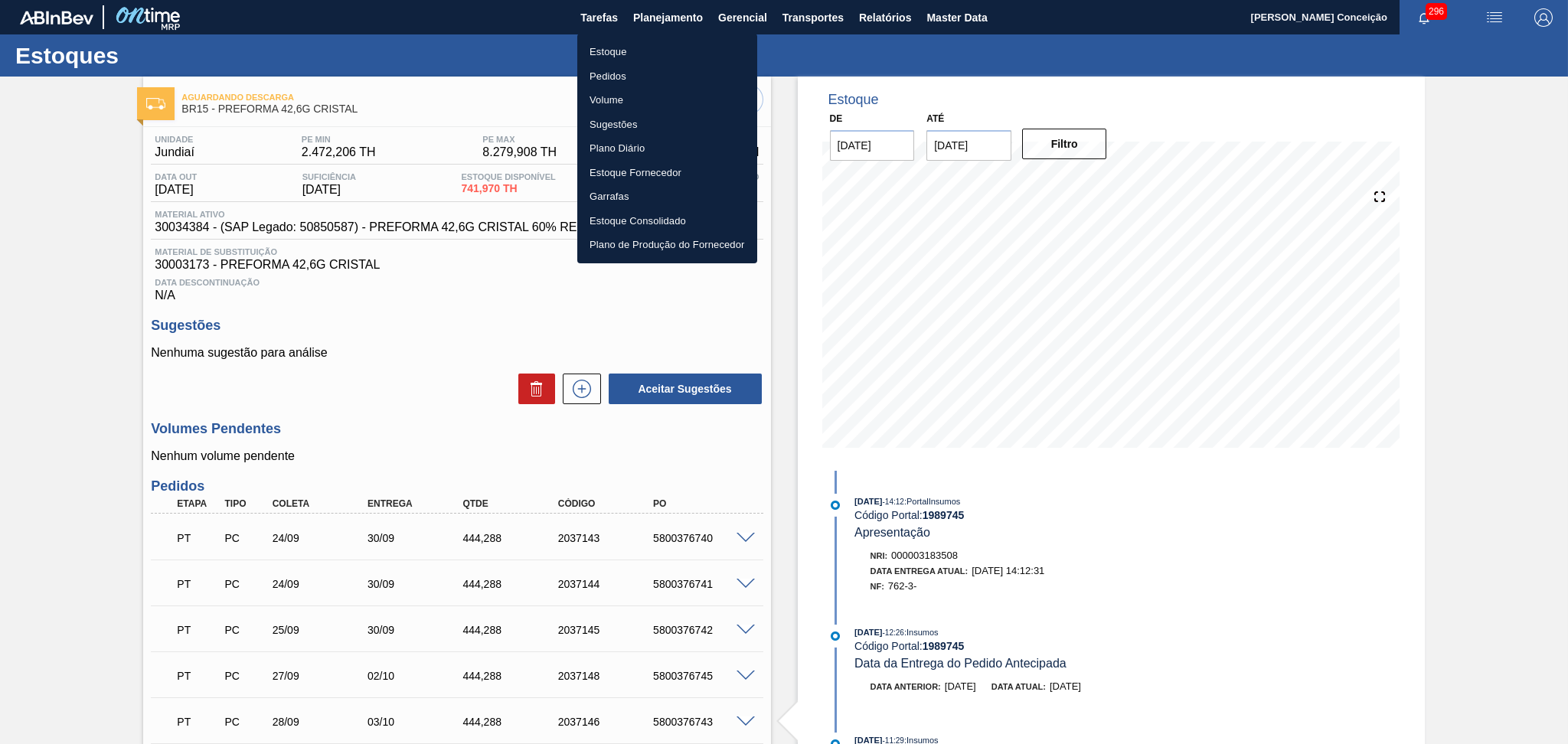
click at [629, 50] on li "Estoque" at bounding box center [667, 52] width 180 height 25
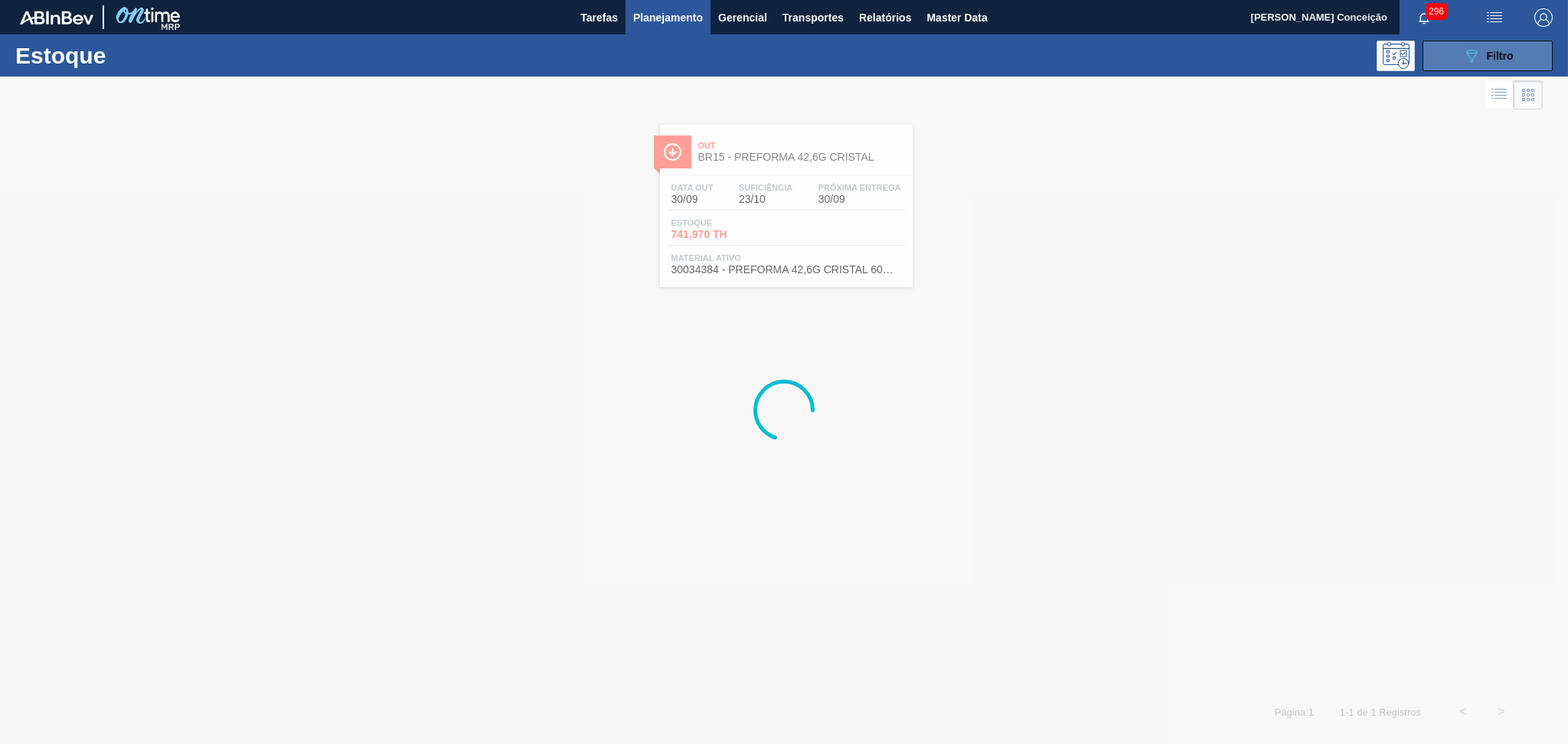
click at [1539, 42] on button "089F7B8B-B2A5-4AFE-B5C0-19BA573D28AC Filtro" at bounding box center [1488, 56] width 130 height 30
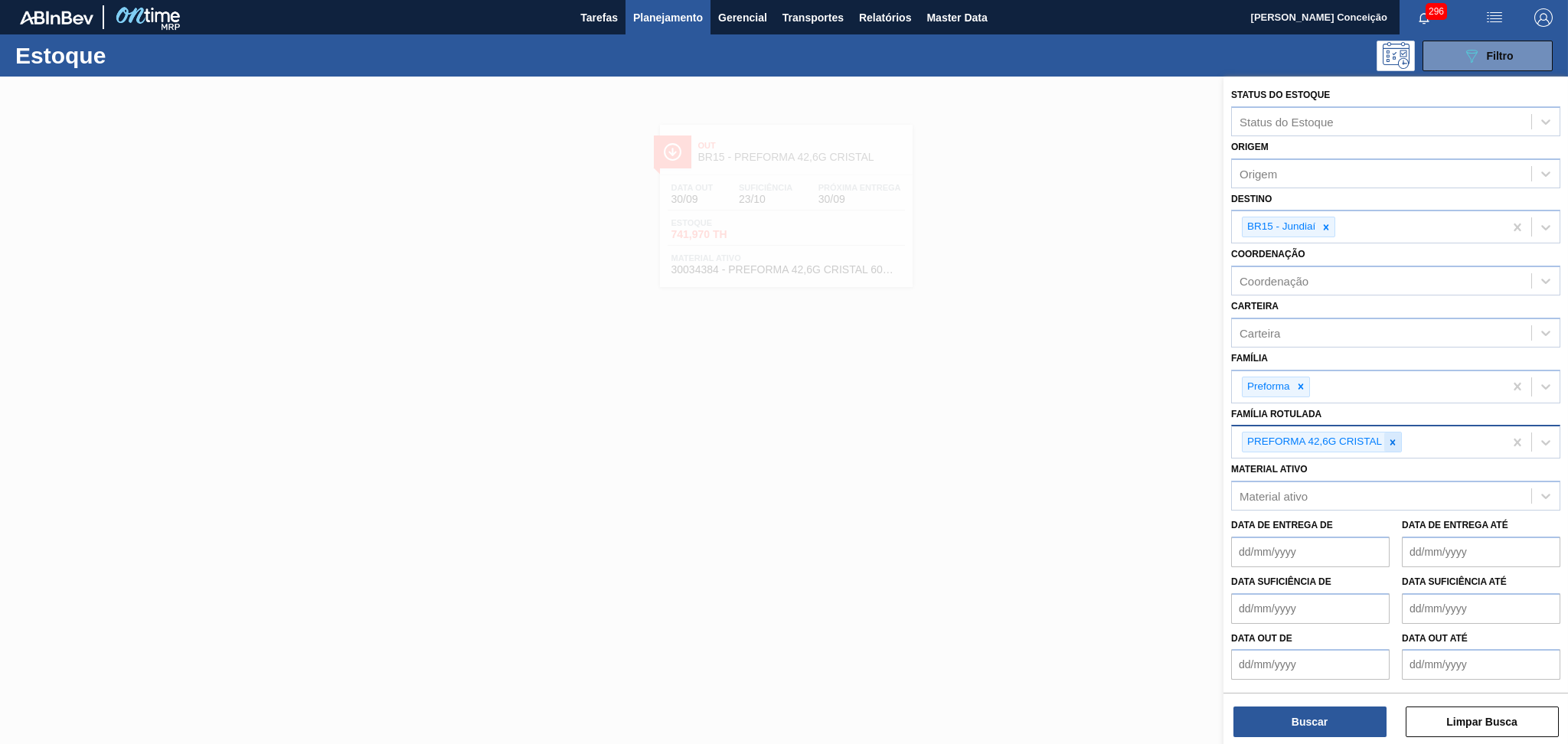
click at [1400, 433] on div at bounding box center [1393, 442] width 17 height 19
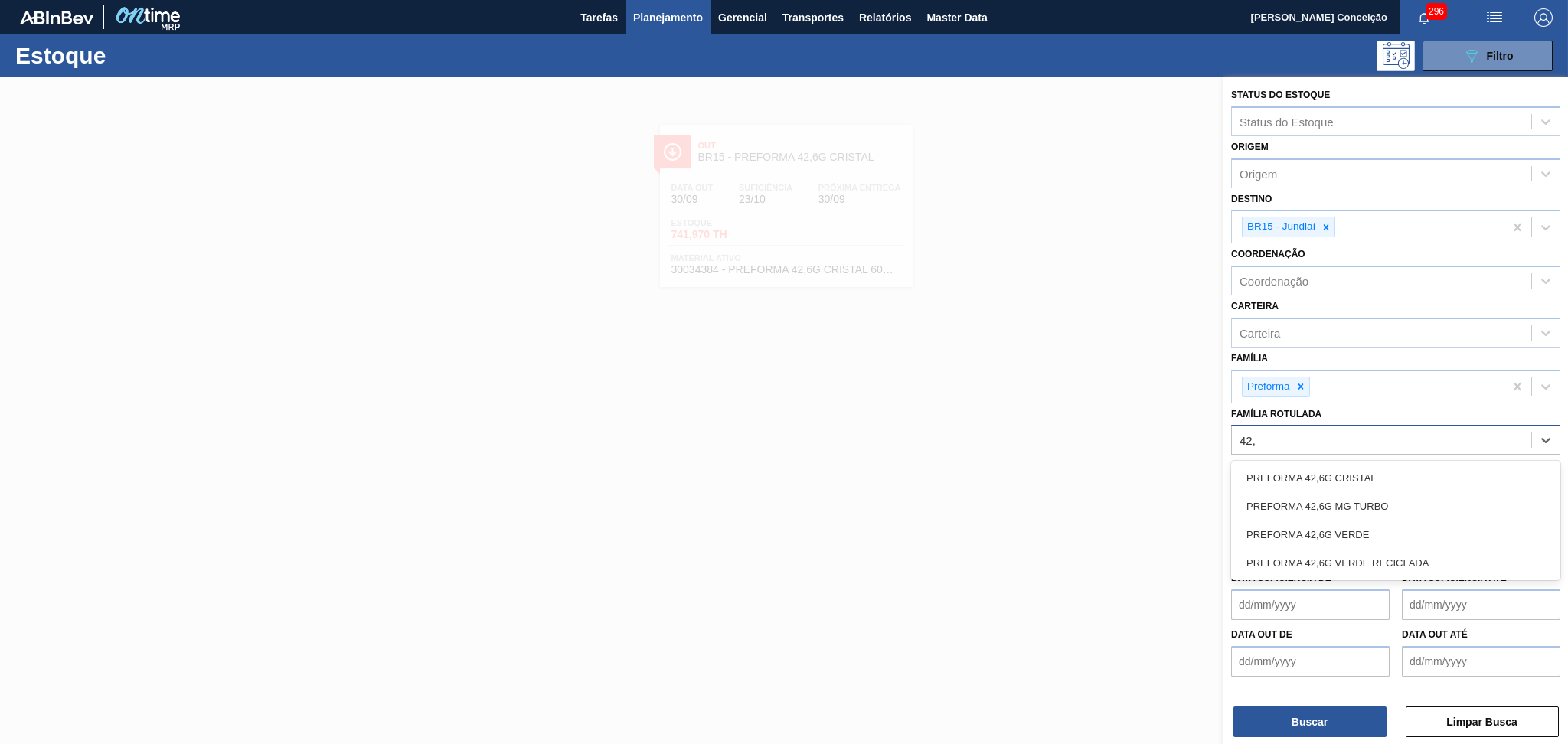
type Rotulada "42,6"
click at [1336, 533] on div "PREFORMA 42,6G VERDE" at bounding box center [1395, 535] width 329 height 28
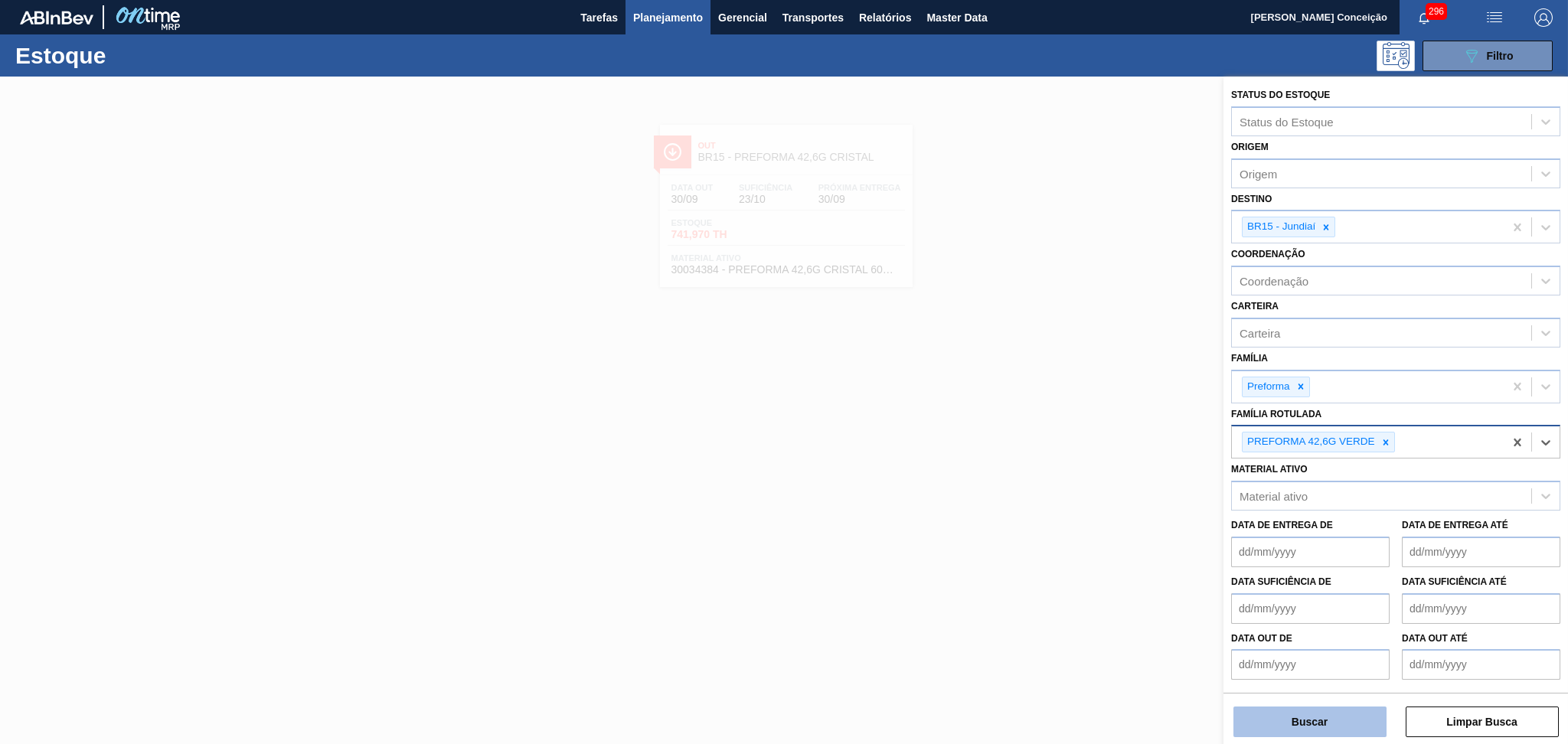
click at [1289, 718] on button "Buscar" at bounding box center [1310, 722] width 153 height 30
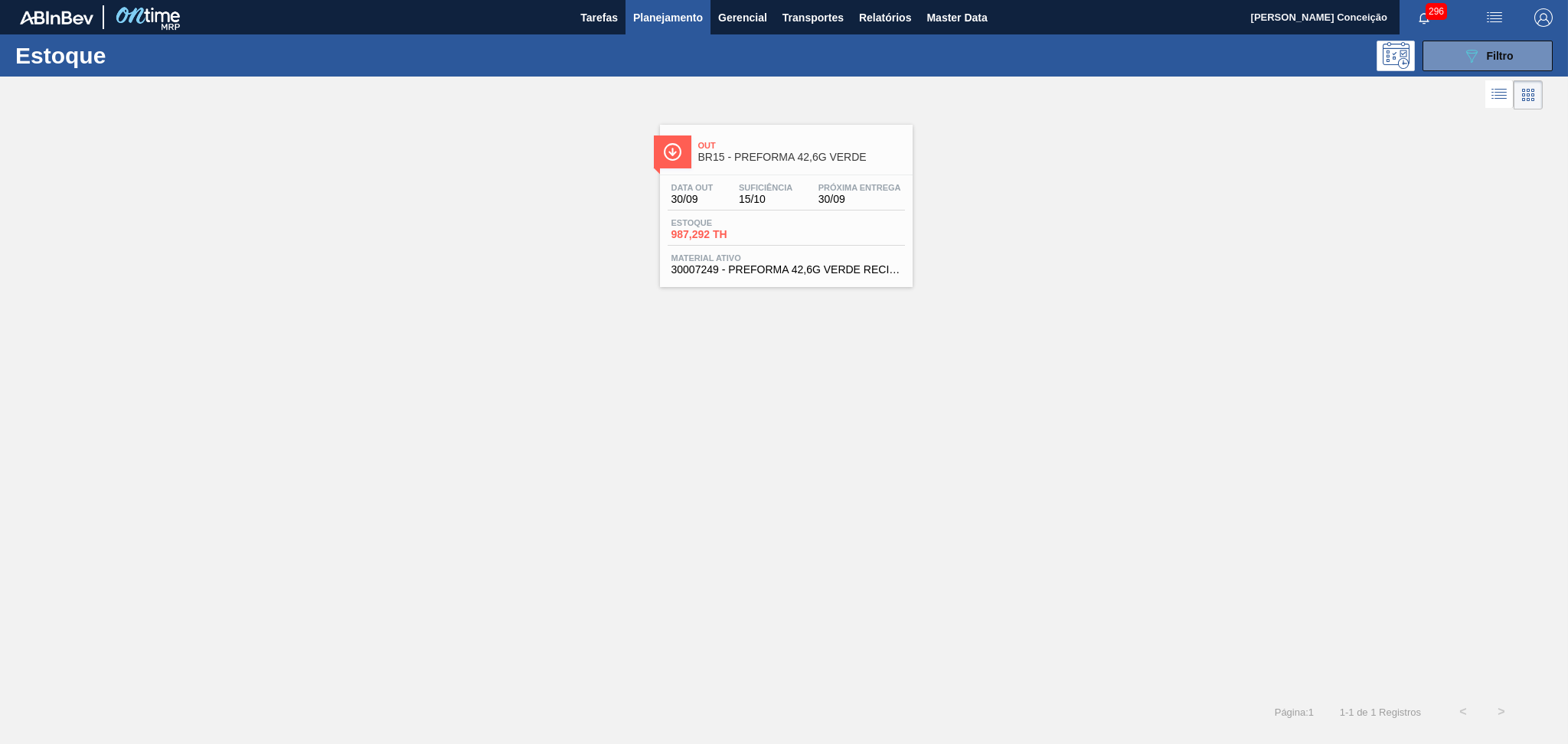
click at [792, 199] on span "15/10" at bounding box center [766, 199] width 54 height 11
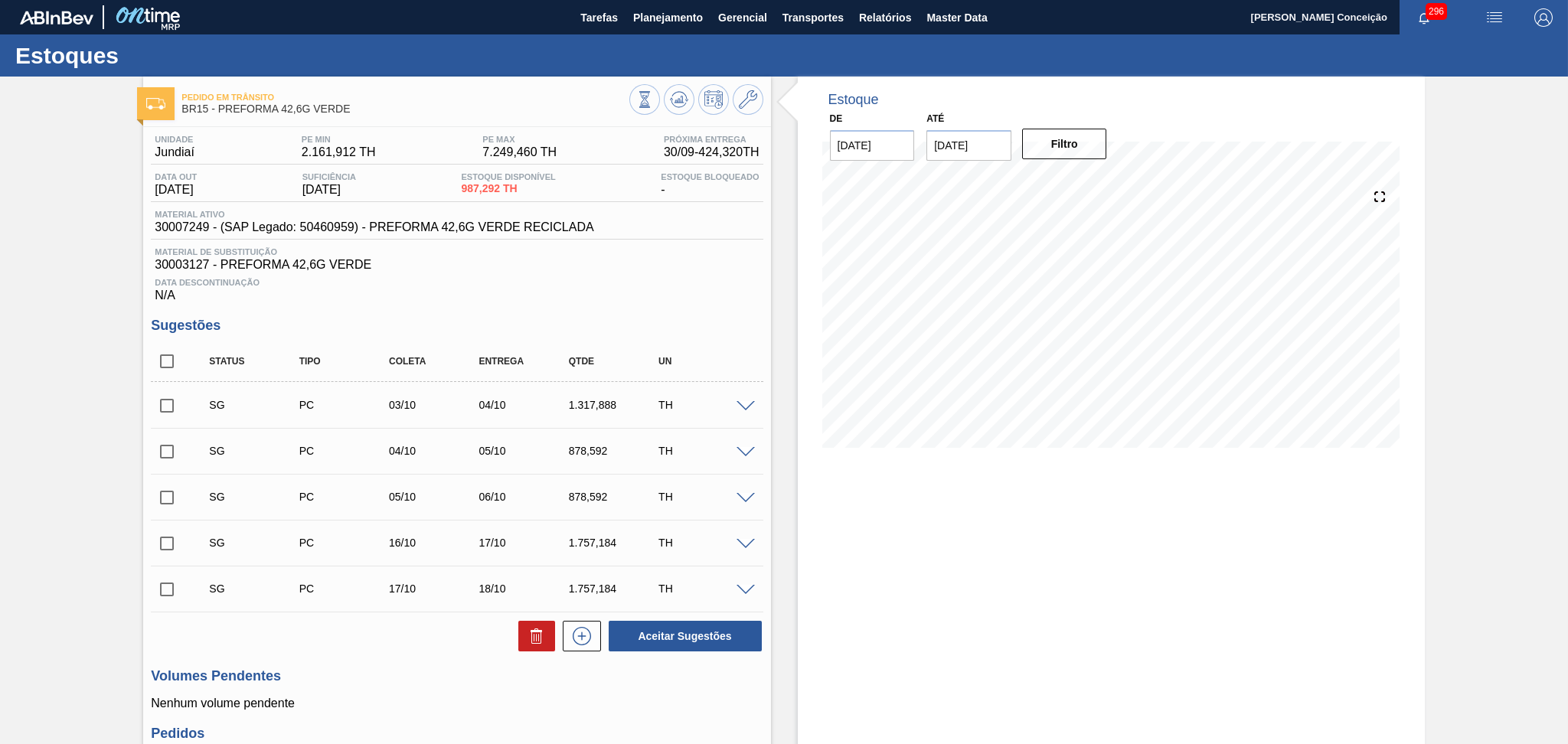
click at [176, 350] on input "checkbox" at bounding box center [167, 362] width 32 height 32
checkbox input "true"
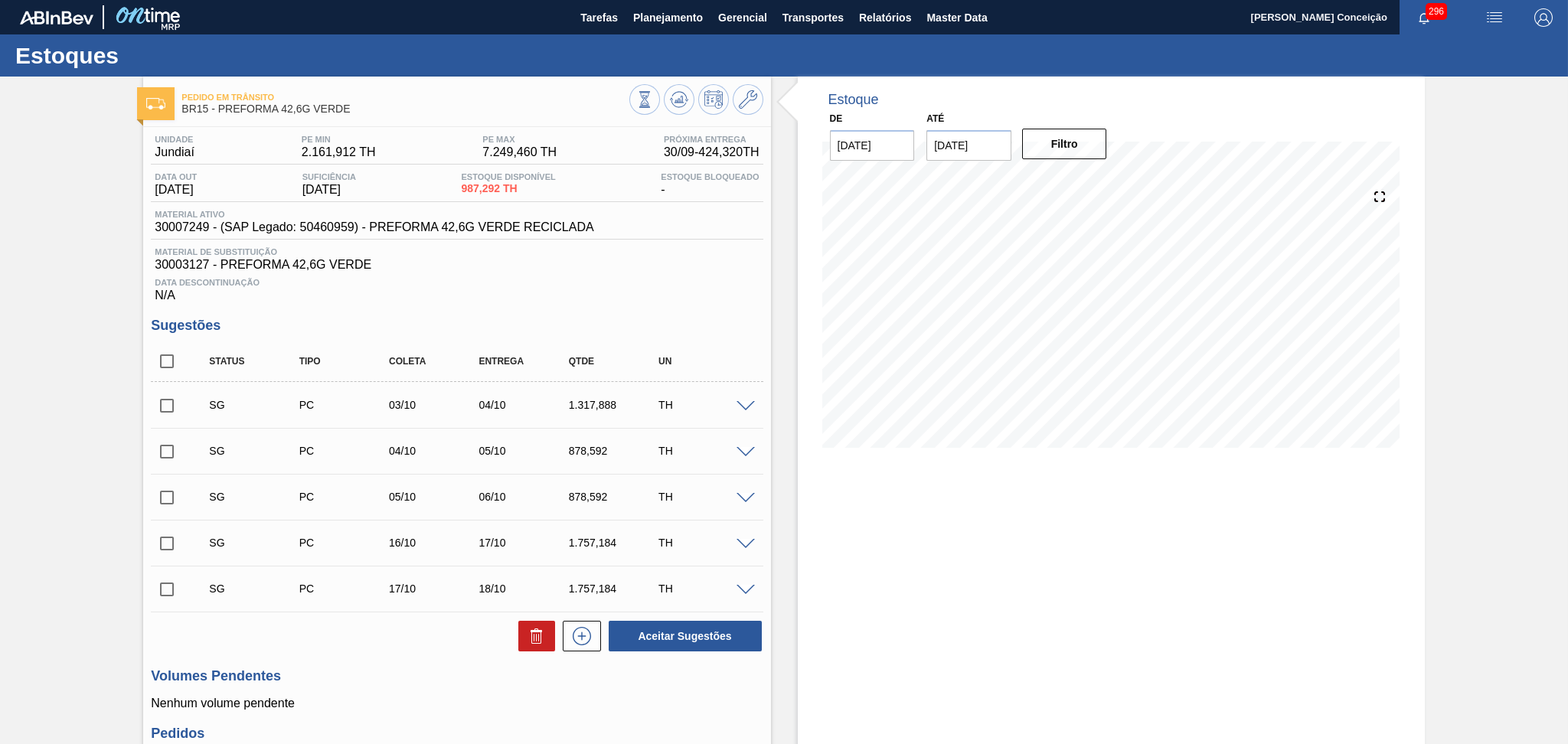
checkbox input "true"
click at [531, 639] on icon at bounding box center [536, 635] width 18 height 18
checkbox input "false"
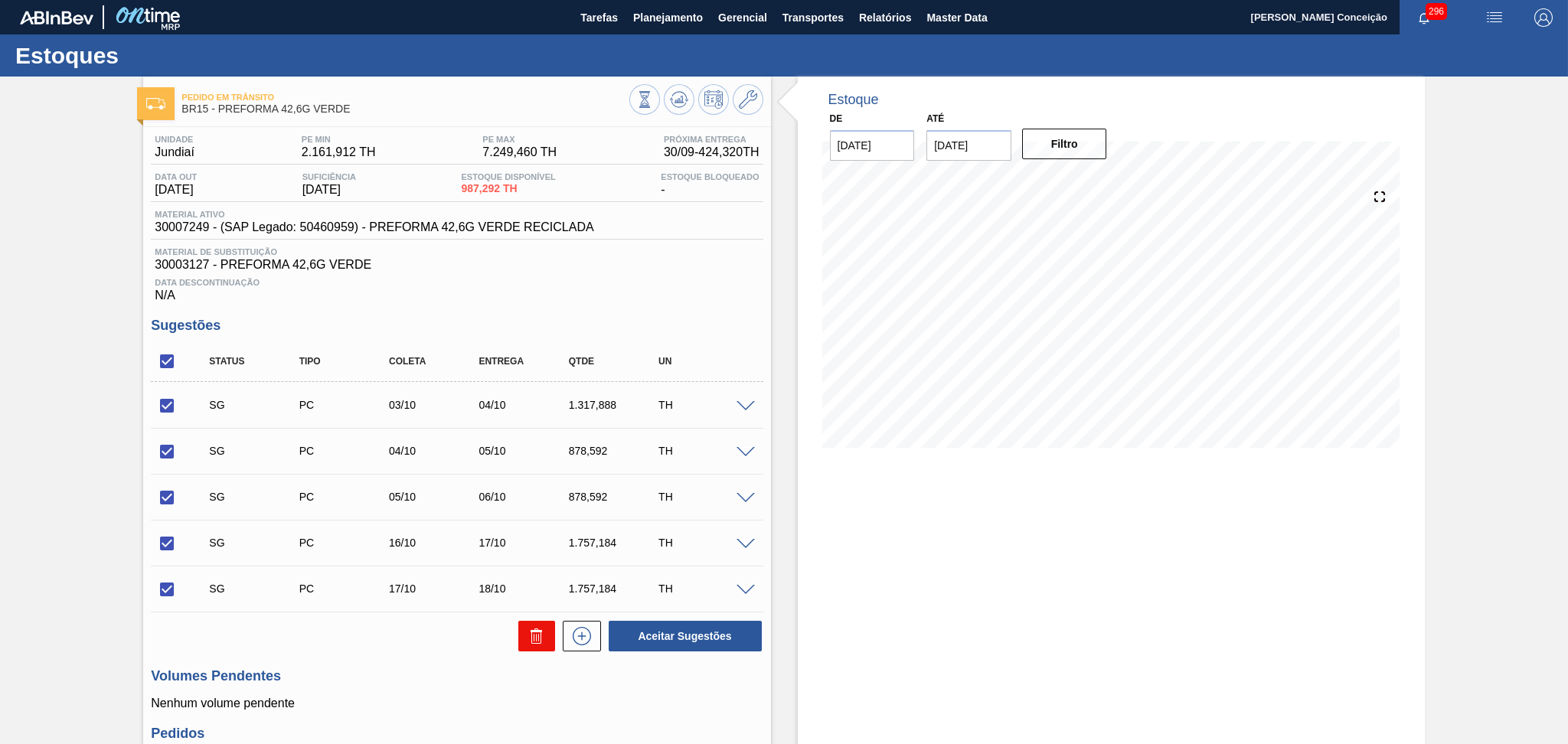
checkbox input "false"
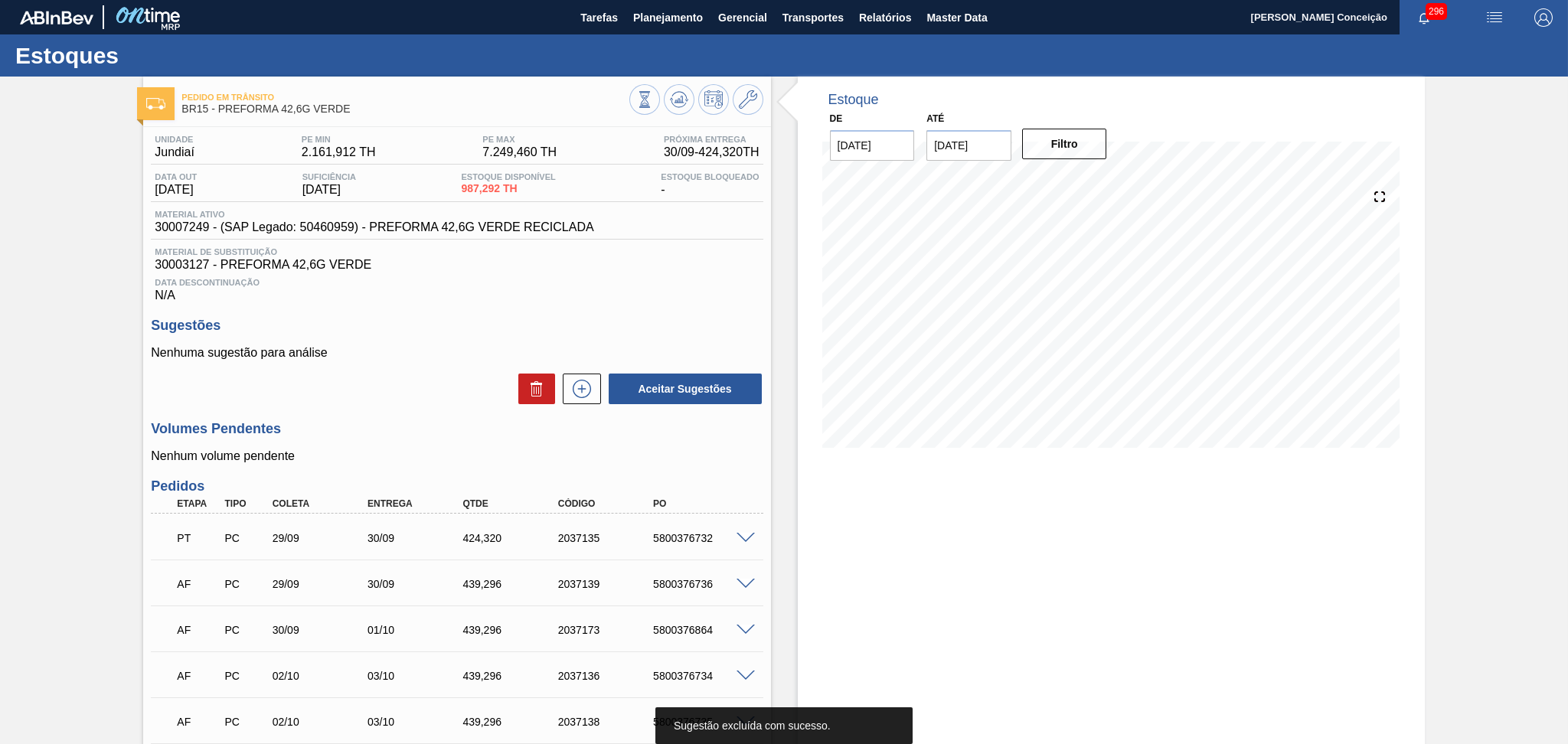
click at [382, 421] on h3 "Volumes Pendentes" at bounding box center [457, 429] width 612 height 16
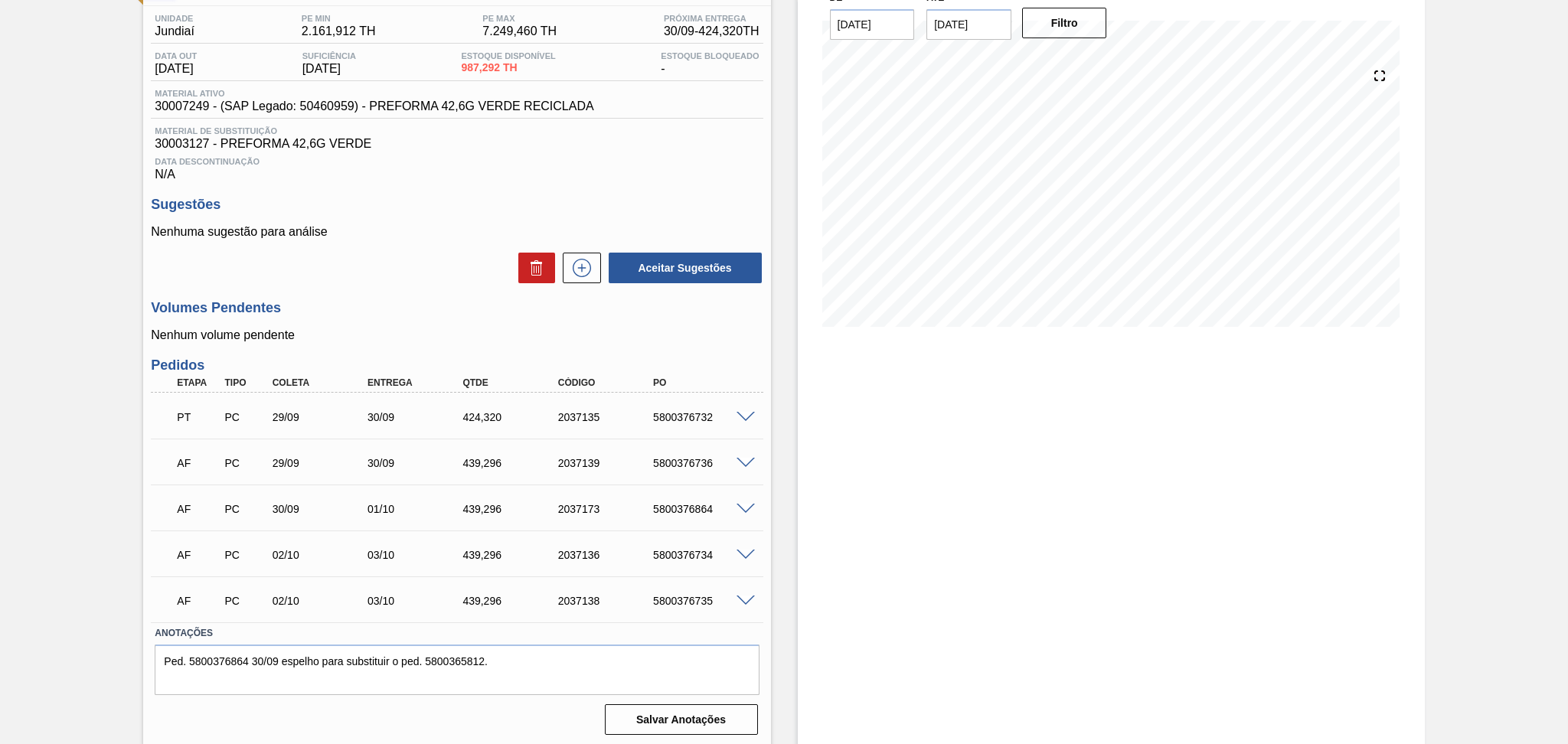
scroll to position [124, 0]
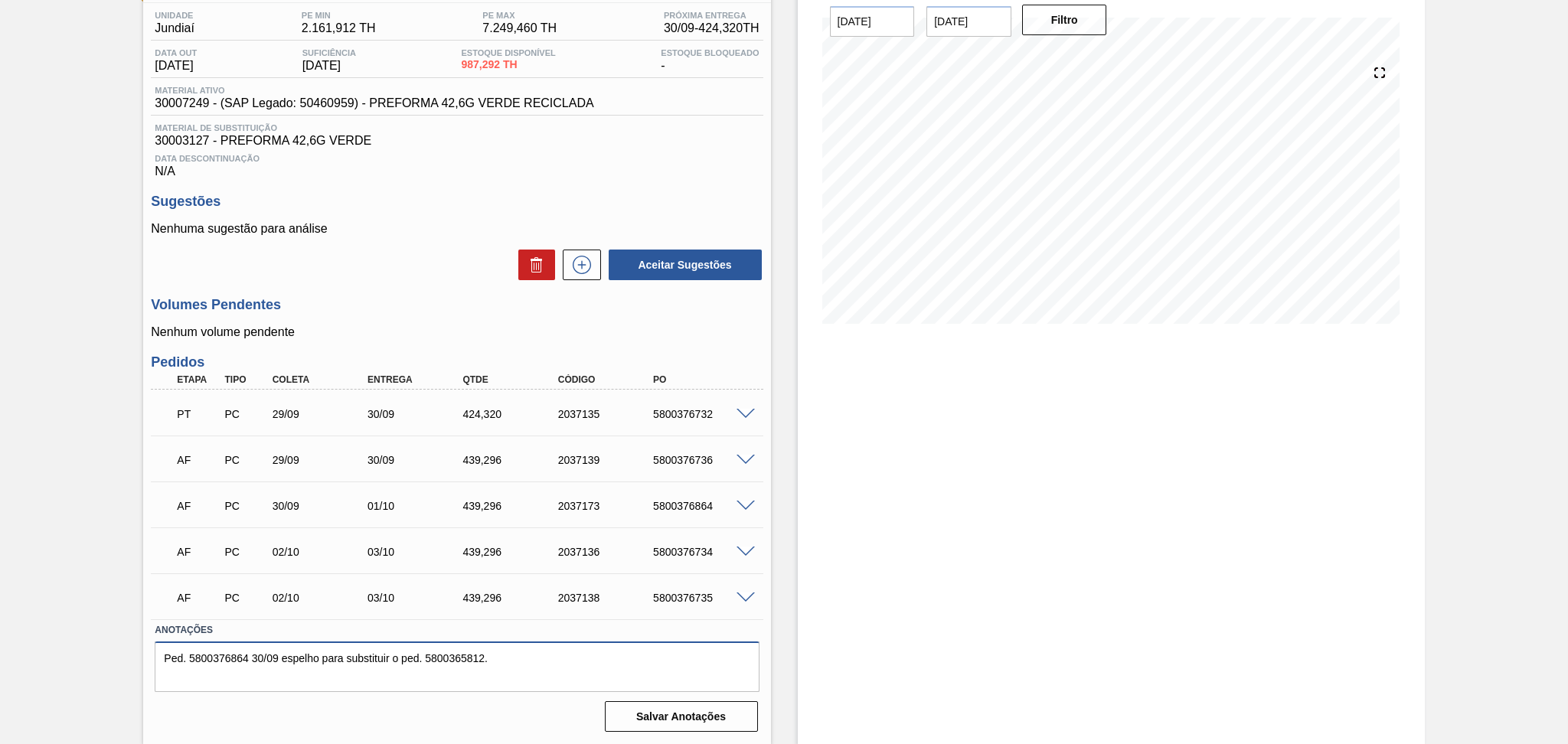
drag, startPoint x: 522, startPoint y: 661, endPoint x: 0, endPoint y: 687, distance: 522.6
click at [0, 687] on div "Pedido em Trânsito BR15 - PREFORMA 42,6G VERDE Unidade Jundiaí PE MIN 2.161,912…" at bounding box center [784, 349] width 1568 height 793
type textarea "."
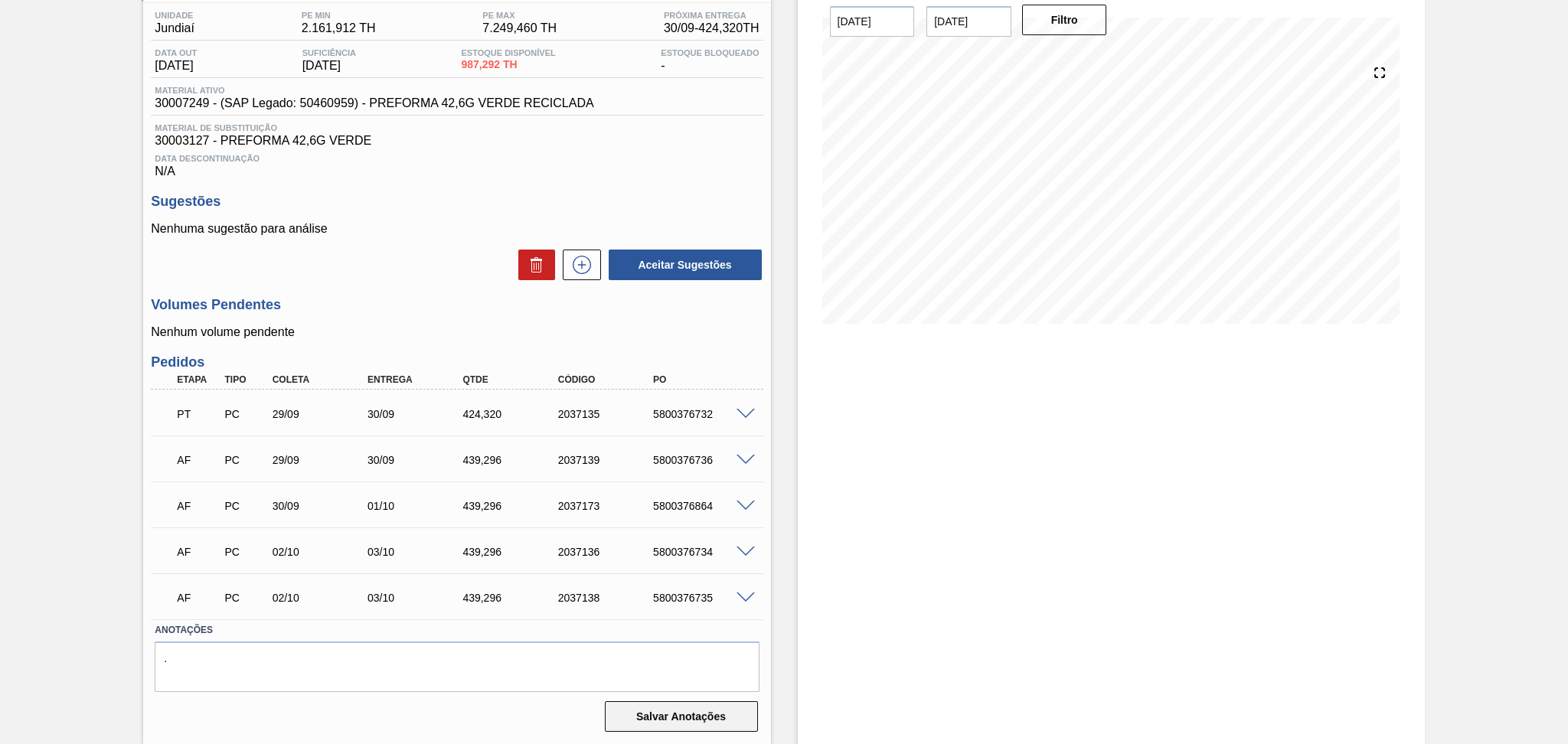
click at [647, 719] on button "Salvar Anotações" at bounding box center [682, 717] width 153 height 30
click at [379, 343] on div "Unidade Jundiaí PE MIN 2.161,912 TH PE MAX 7.249,460 TH Próxima Entrega 30/09 -…" at bounding box center [457, 370] width 627 height 735
click at [430, 317] on div "Volumes Pendentes Nenhum volume pendente" at bounding box center [457, 318] width 612 height 42
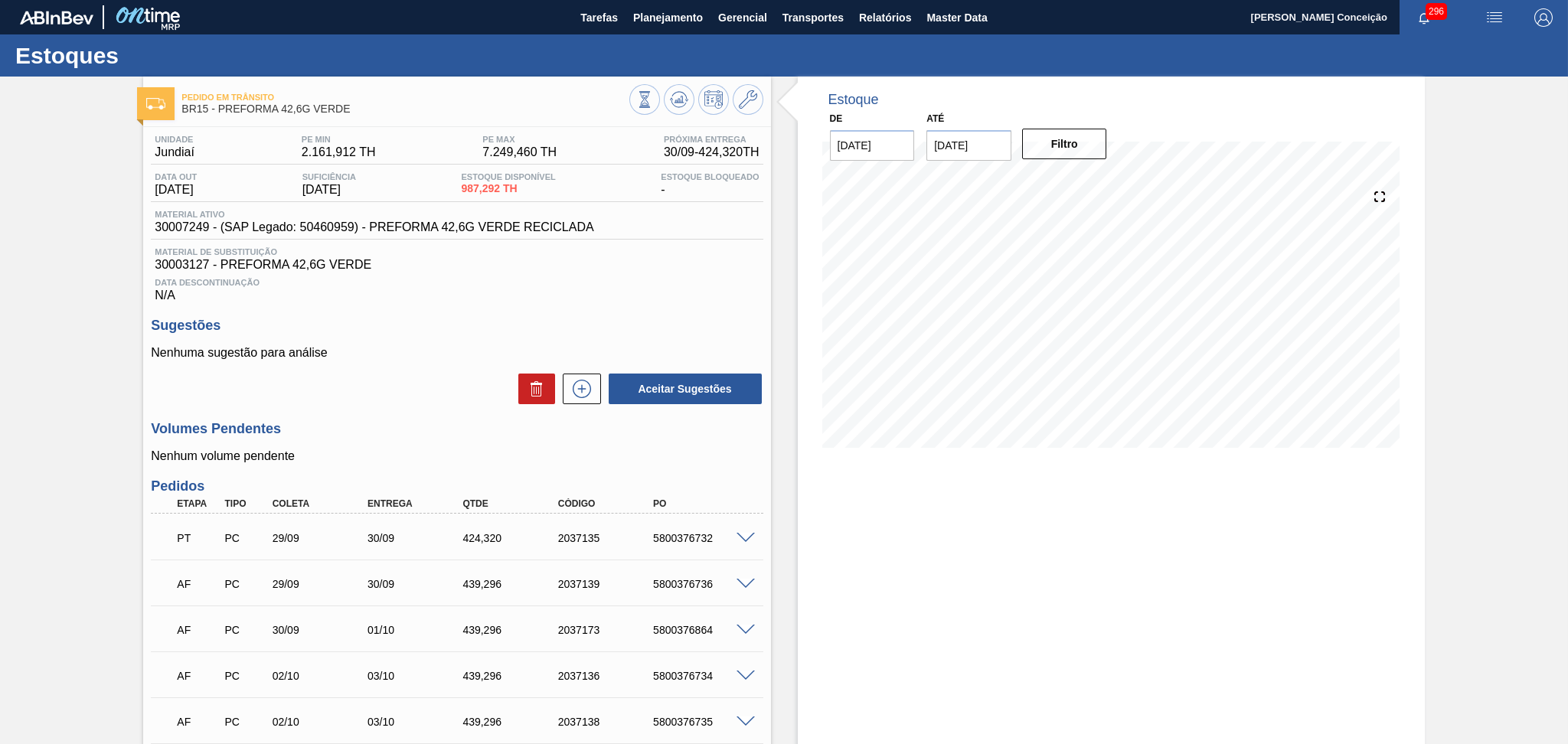
click at [697, 271] on span "30003127 - PREFORMA 42,6G VERDE" at bounding box center [457, 264] width 604 height 14
click at [380, 397] on div "Aceitar Sugestões" at bounding box center [457, 389] width 612 height 34
click at [432, 443] on div "Volumes Pendentes Nenhum volume pendente" at bounding box center [457, 442] width 612 height 42
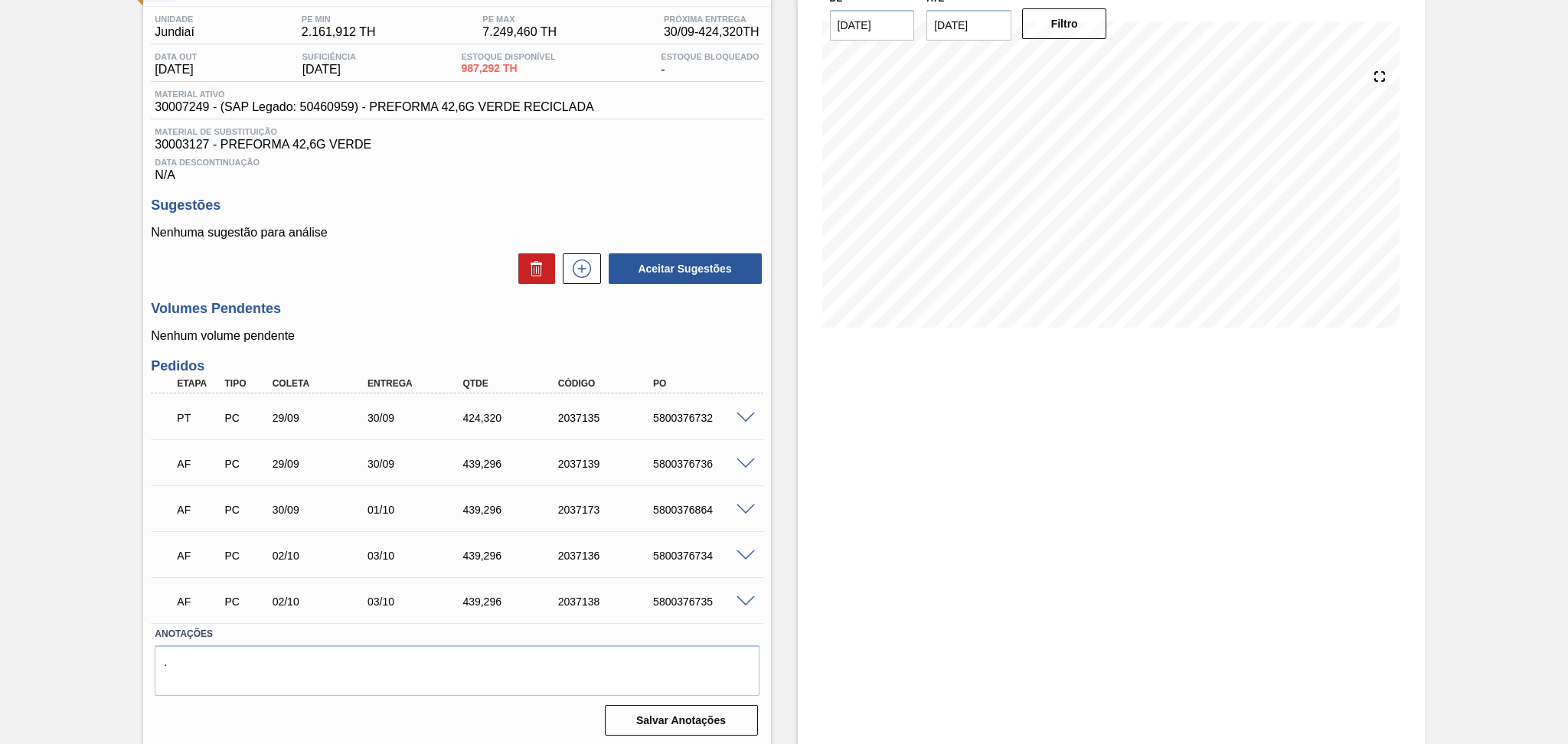
scroll to position [124, 0]
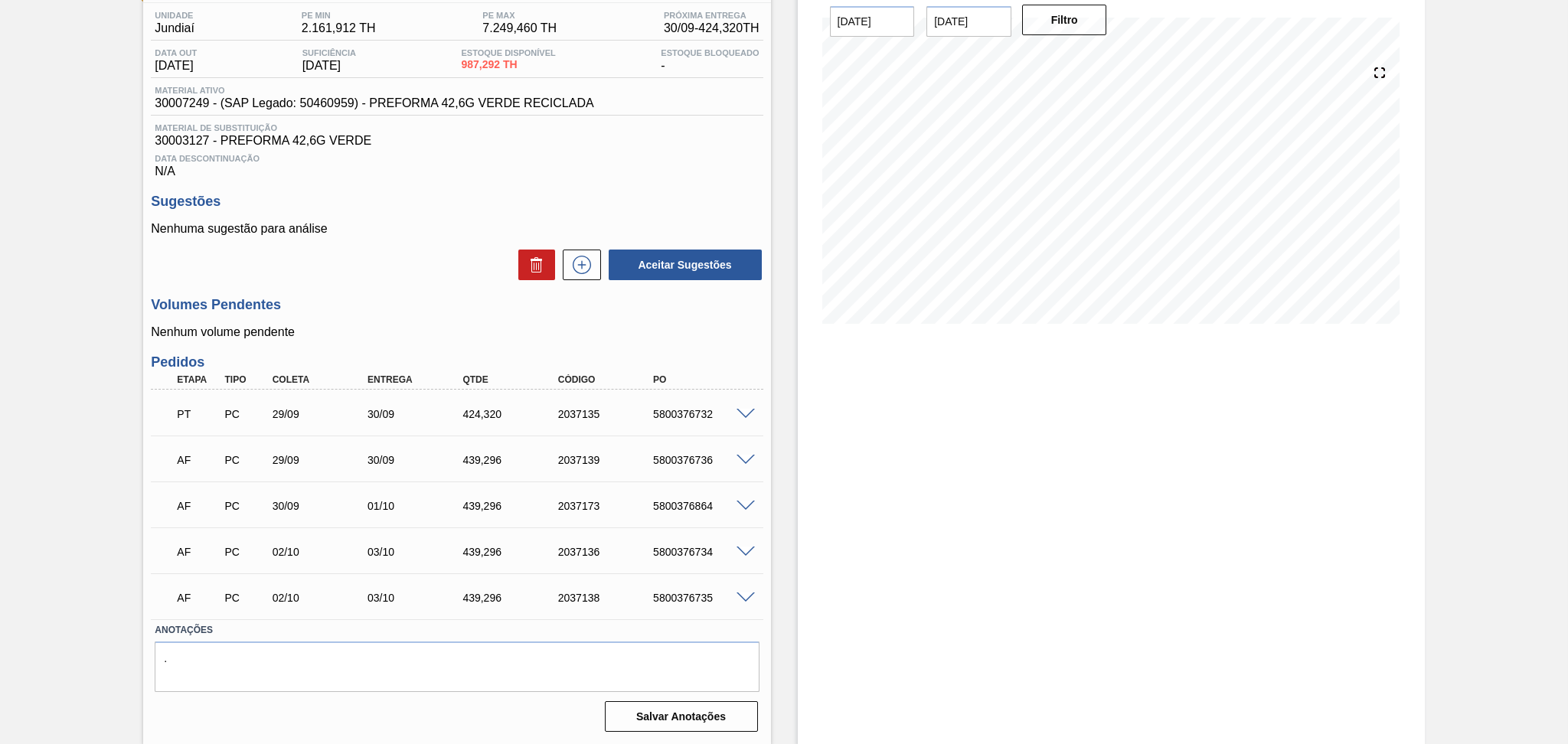
click at [743, 456] on span at bounding box center [745, 461] width 18 height 11
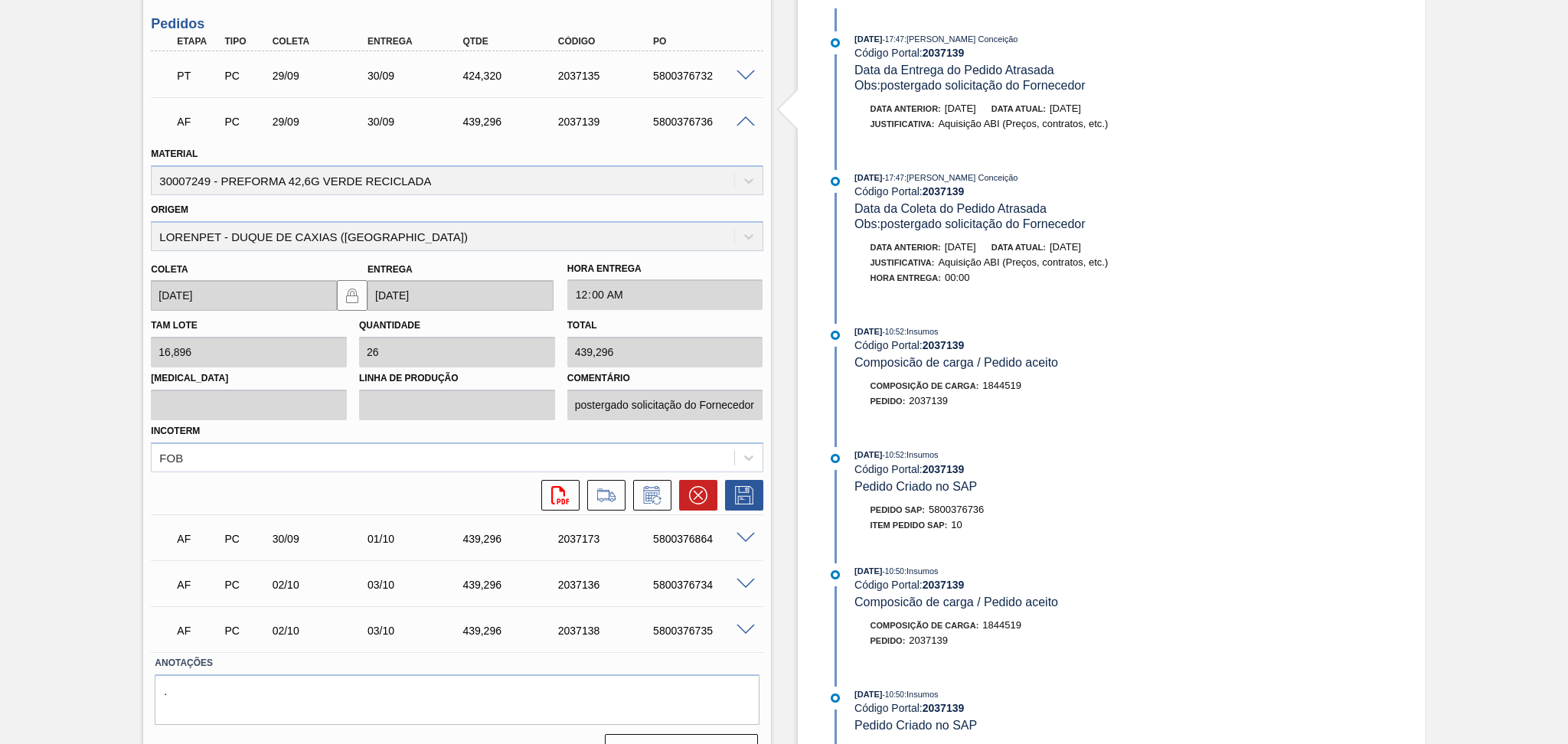
scroll to position [493, 0]
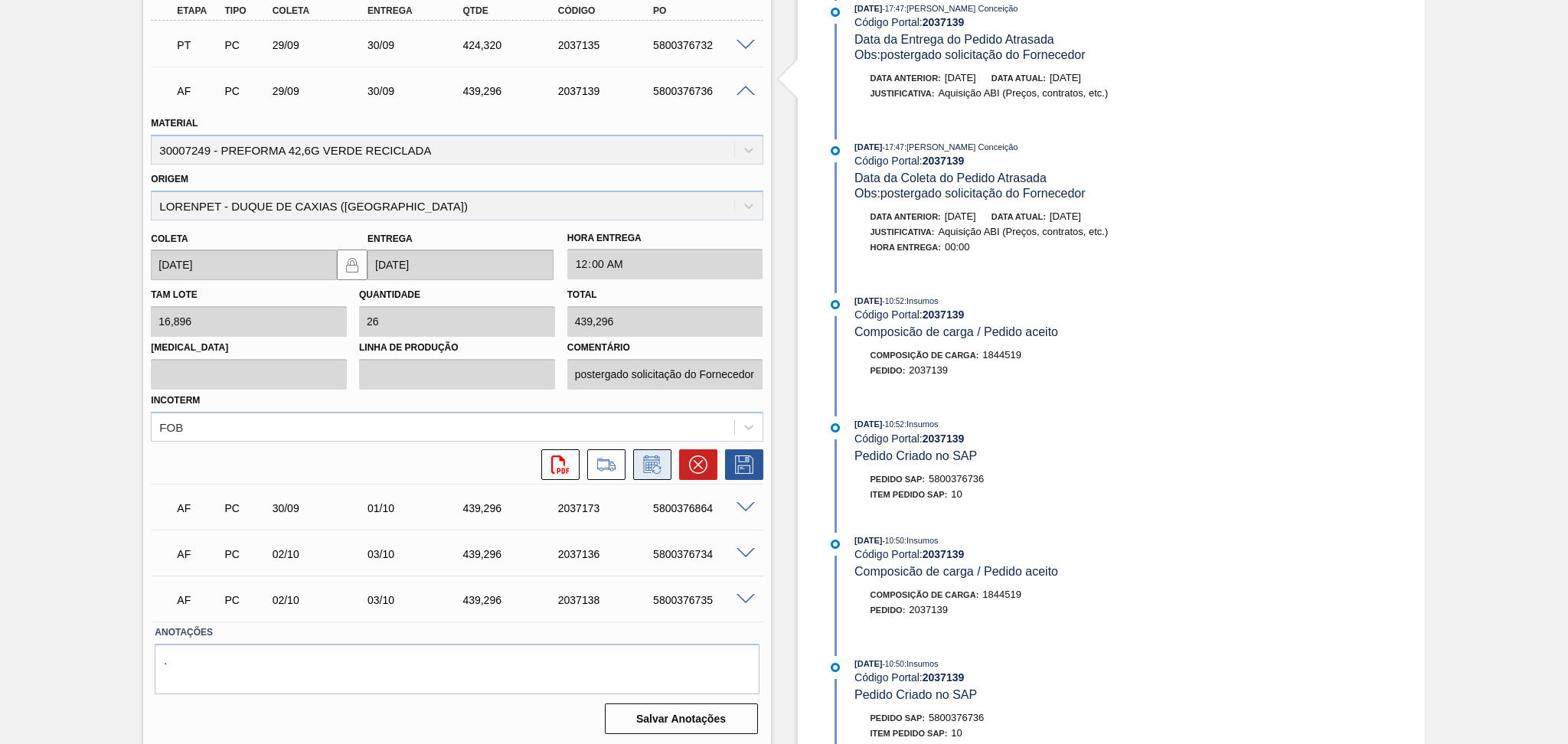
click at [660, 465] on icon at bounding box center [652, 465] width 25 height 18
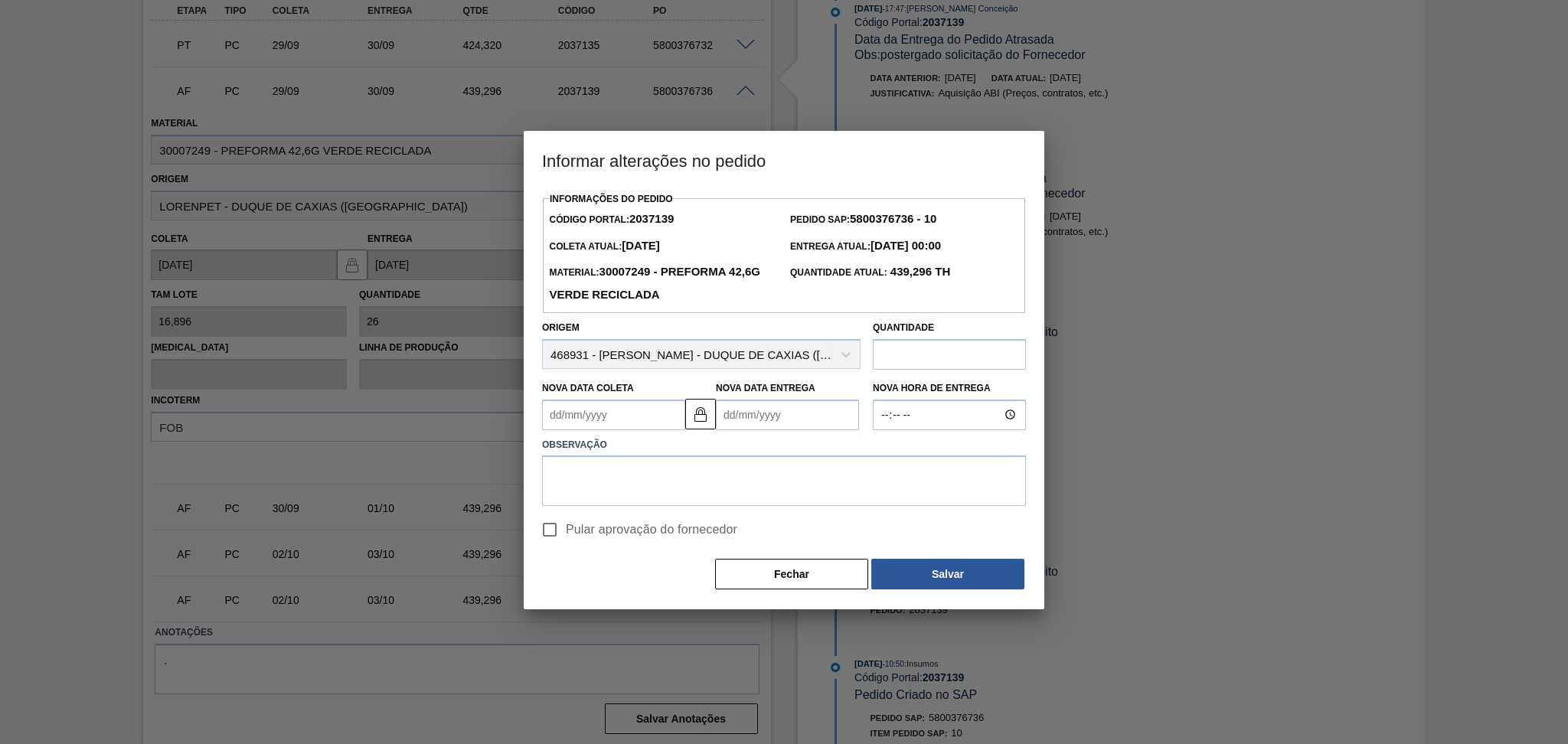
click at [622, 420] on Coleta2037139 "Nova Data Coleta" at bounding box center [614, 414] width 143 height 30
type Coleta2037139 "3"
type Entrega2037139 "[DATE]"
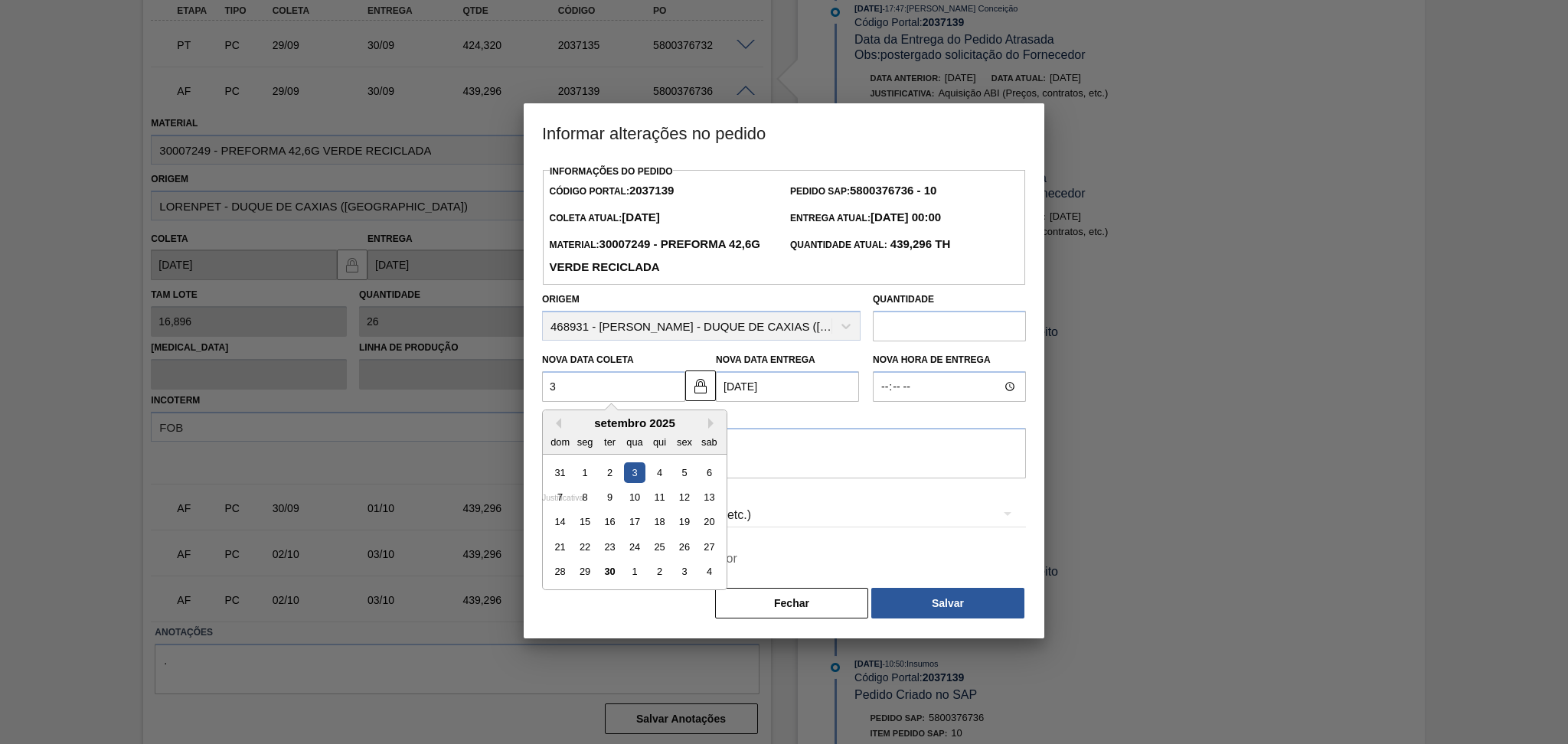
type Coleta2037139 "30"
type Entrega2037139 "[DATE]"
type Coleta2037139 "[DATE]"
type Entrega2037139 "01/10/2020"
type Coleta2037139 "[DATE]"
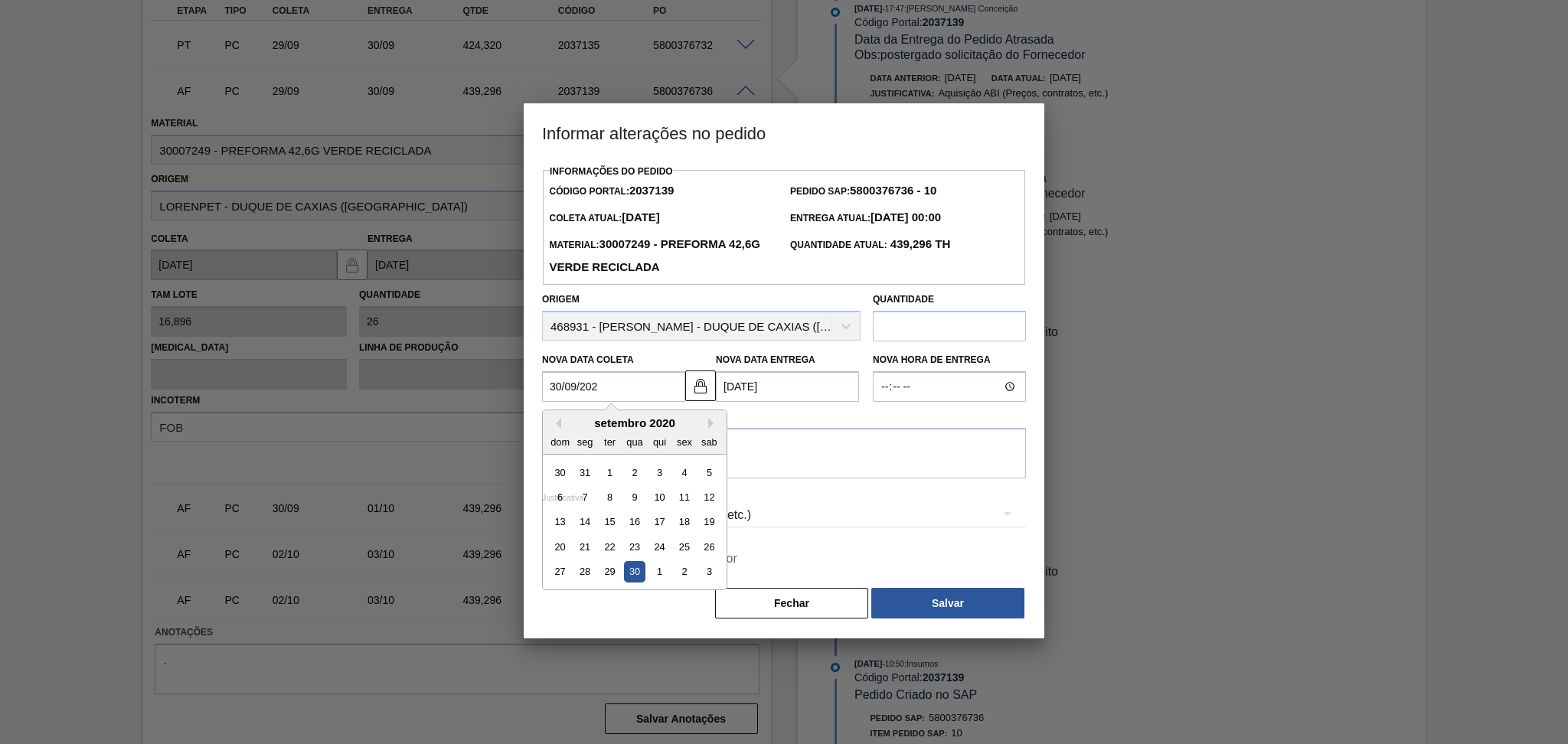
type Entrega2037139 "[DATE]"
type Coleta2037139 "[DATE]"
click at [614, 581] on div "30" at bounding box center [610, 572] width 21 height 21
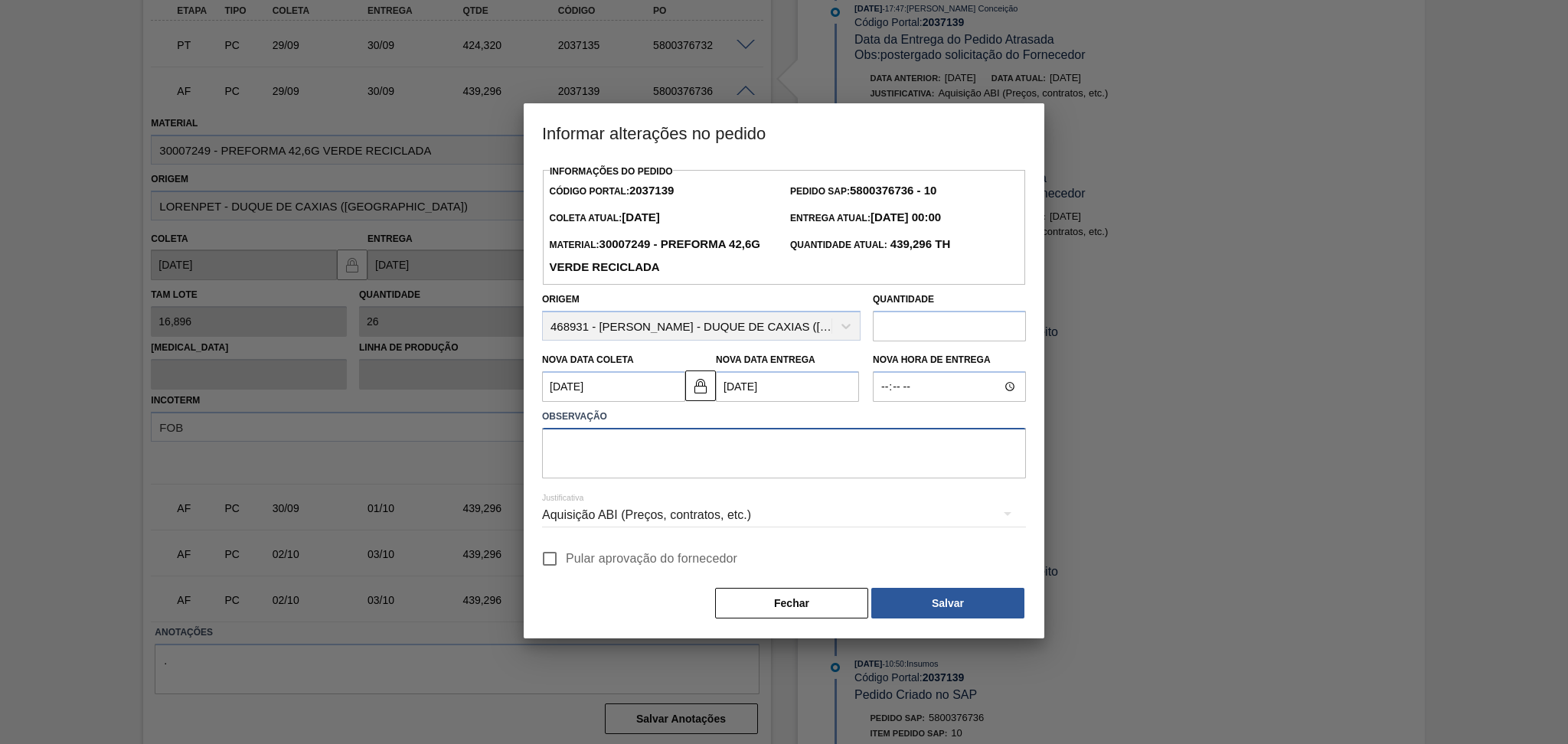
click at [695, 468] on textarea at bounding box center [784, 453] width 484 height 51
click at [615, 564] on span "Pular aprovação do fornecedor" at bounding box center [651, 558] width 172 height 18
click at [565, 564] on input "Pular aprovação do fornecedor" at bounding box center [549, 559] width 32 height 32
checkbox input "true"
click at [639, 465] on textarea at bounding box center [784, 453] width 484 height 51
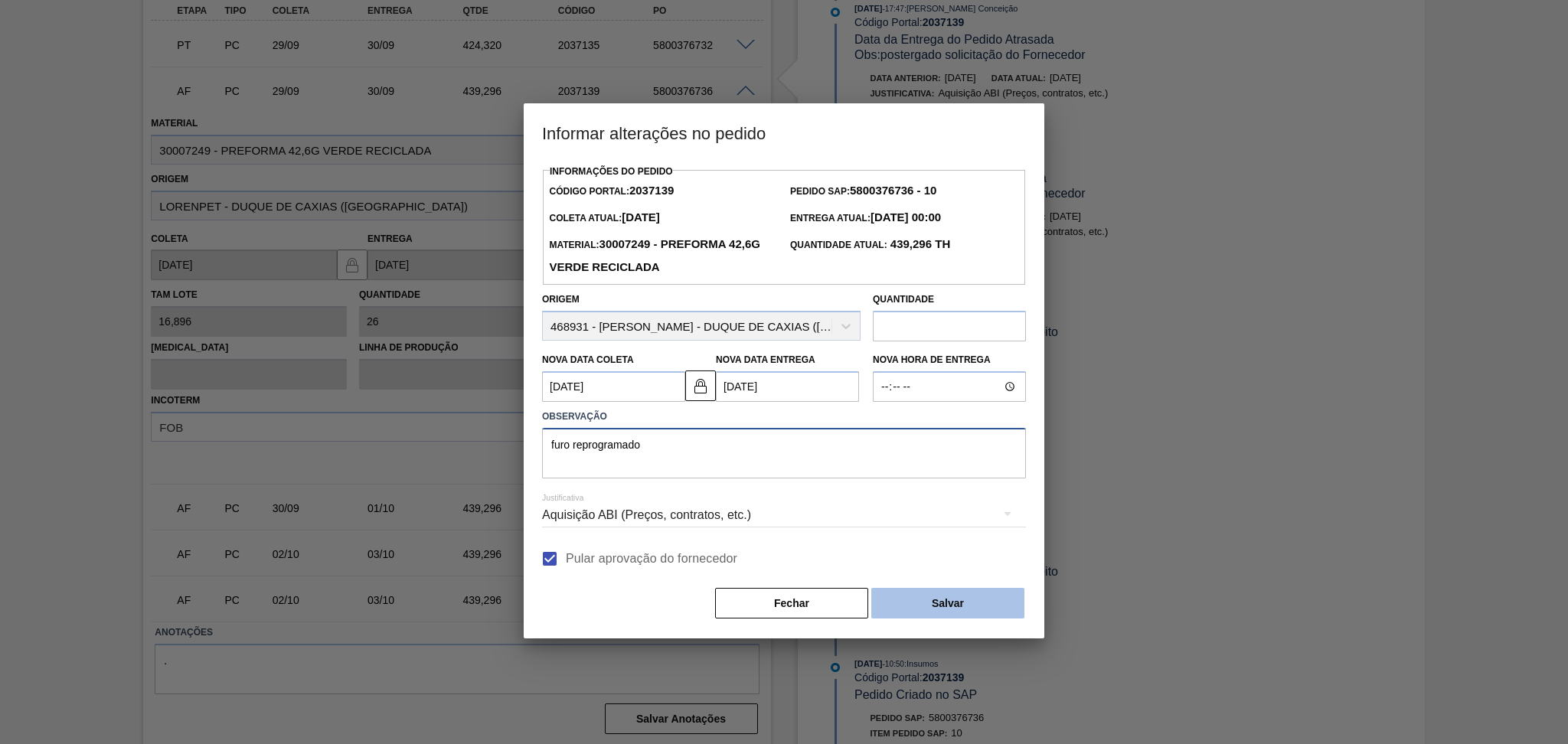
type textarea "furo reprogramado"
click at [963, 600] on button "Salvar" at bounding box center [948, 603] width 153 height 30
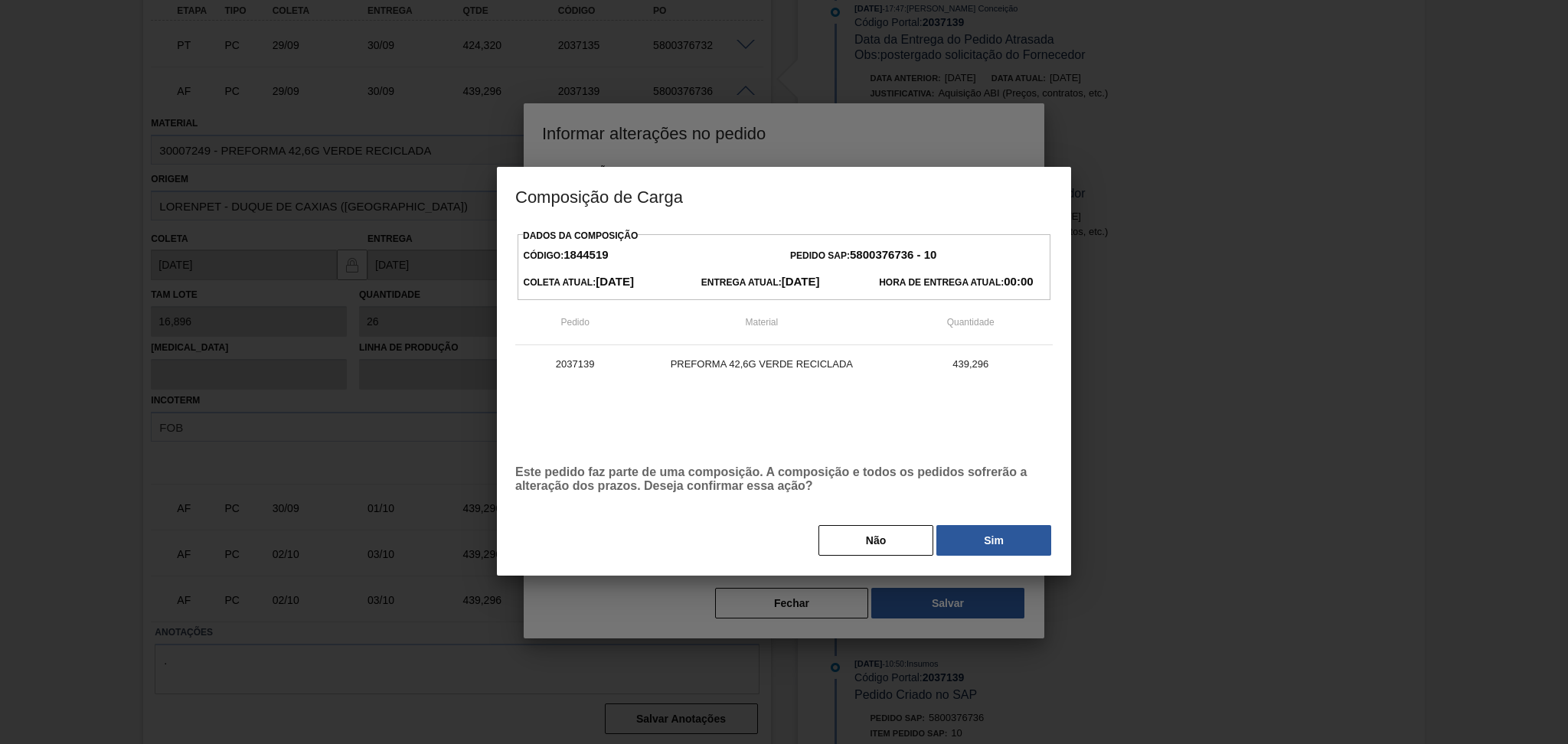
click at [973, 558] on div "Não Sim" at bounding box center [784, 541] width 537 height 34
click at [986, 539] on button "Sim" at bounding box center [994, 540] width 115 height 30
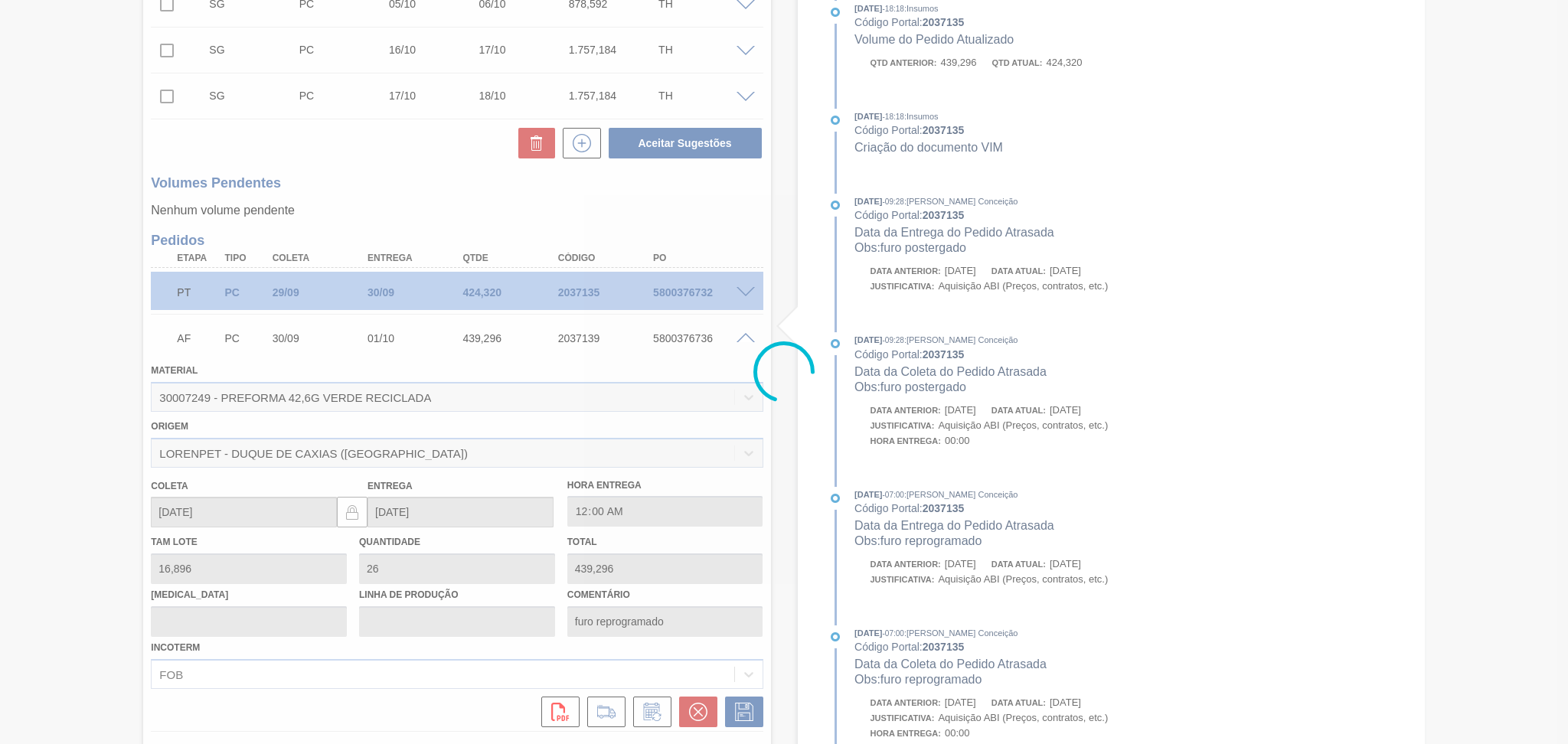
scroll to position [371, 0]
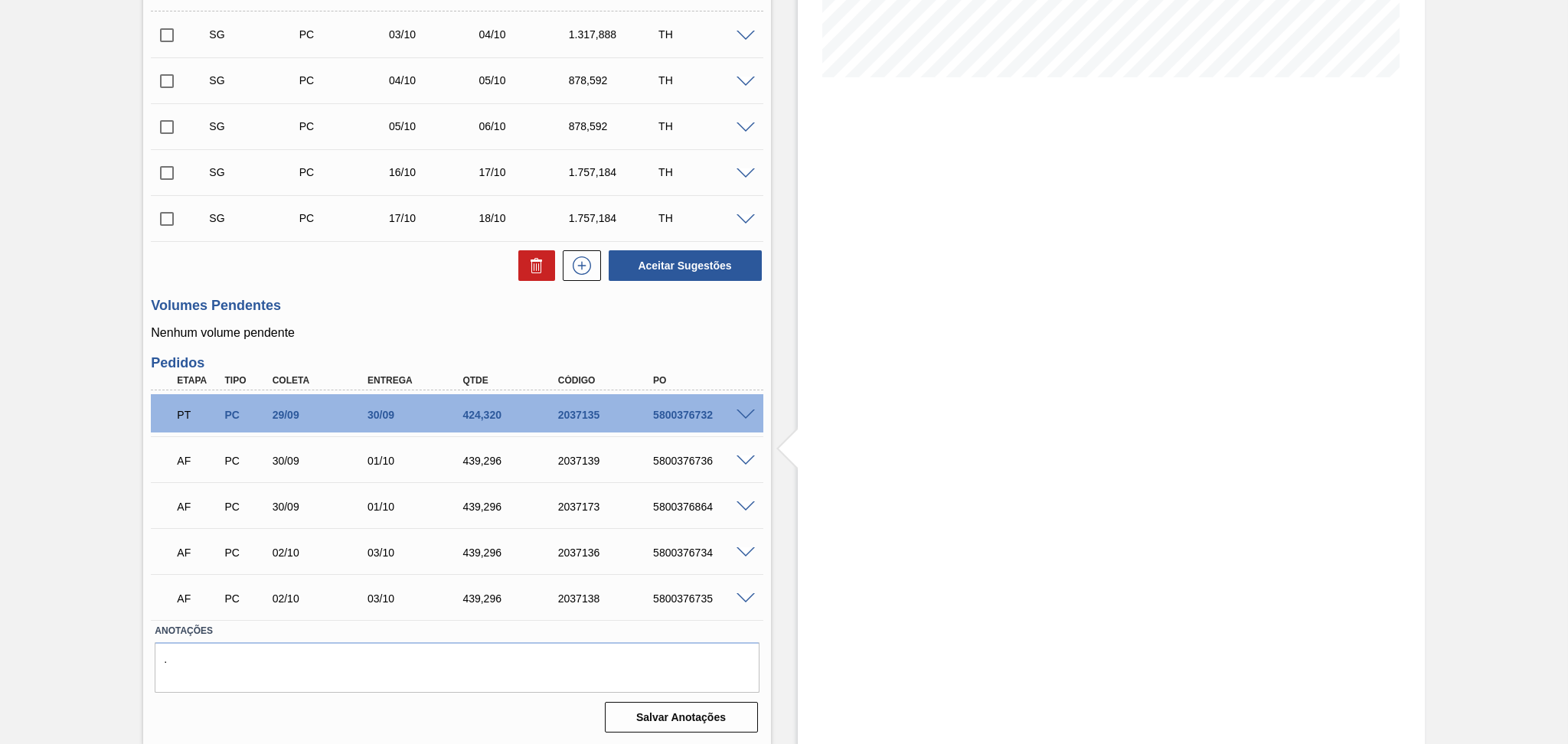
click at [744, 550] on span at bounding box center [745, 553] width 18 height 11
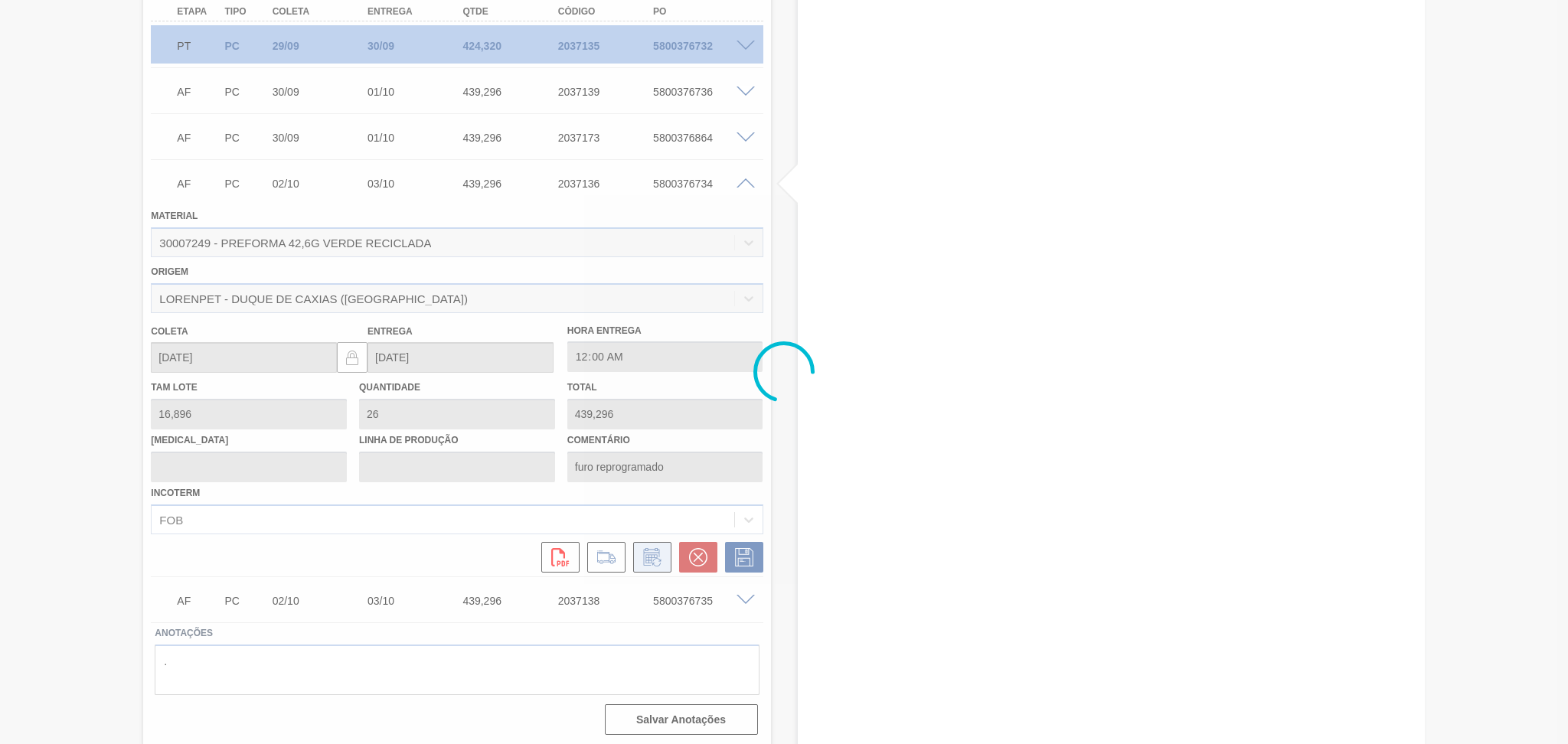
scroll to position [740, 0]
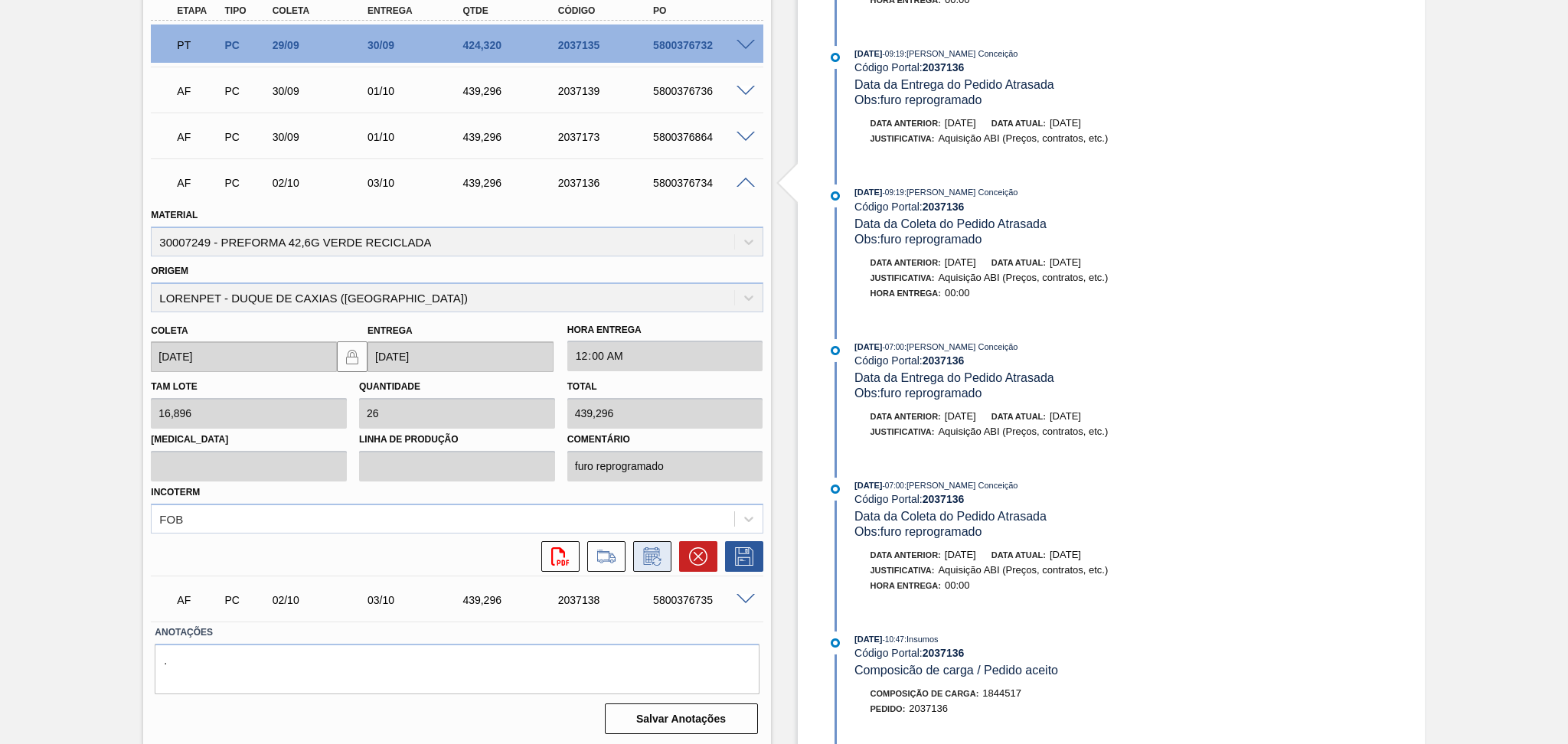
click at [657, 558] on icon at bounding box center [652, 556] width 25 height 18
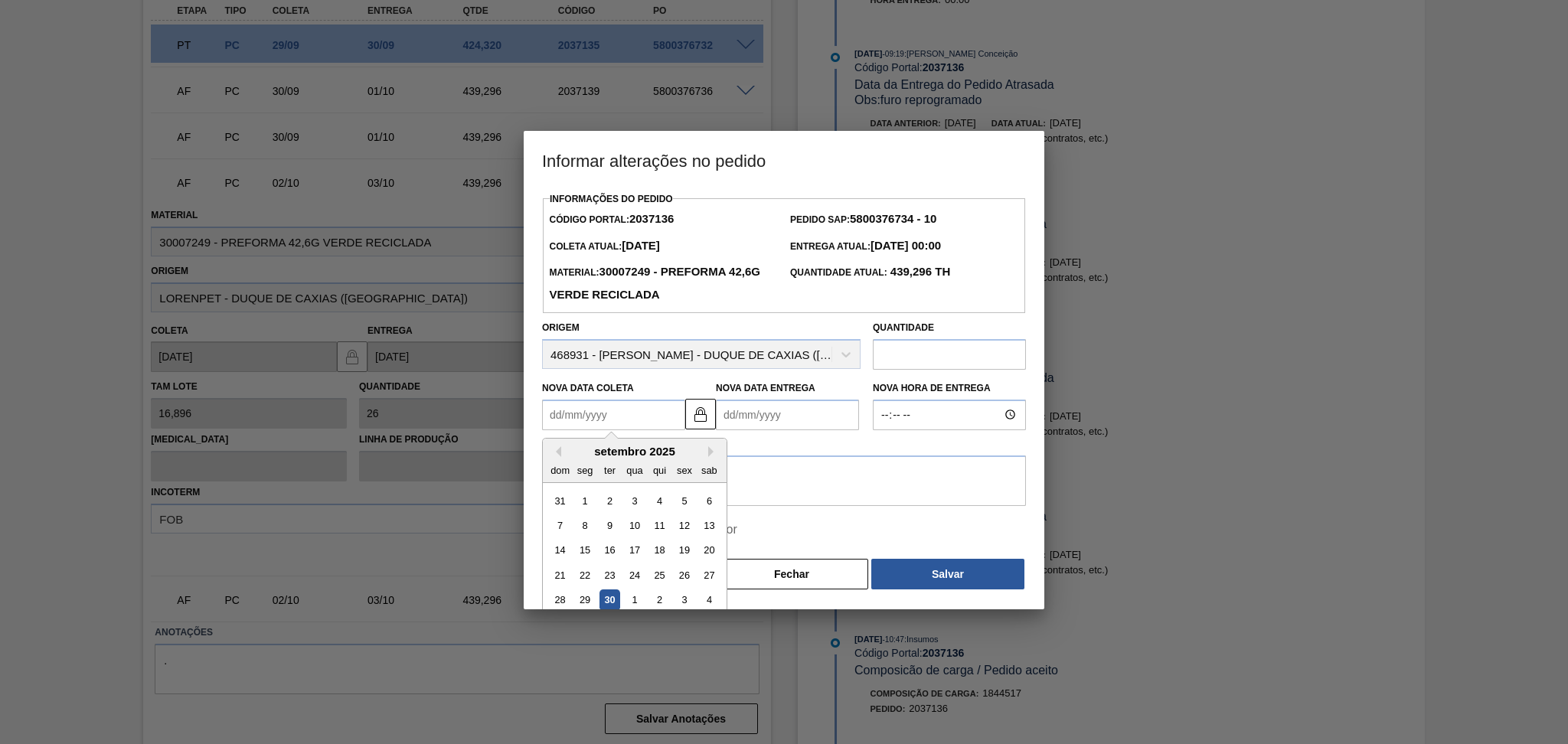
click at [608, 428] on Coleta2037136 "Nova Data Coleta" at bounding box center [614, 414] width 143 height 30
type Coleta2037136 "3"
type Entrega2037136 "[DATE]"
type Coleta2037136 "30"
type Entrega2037136 "[DATE]"
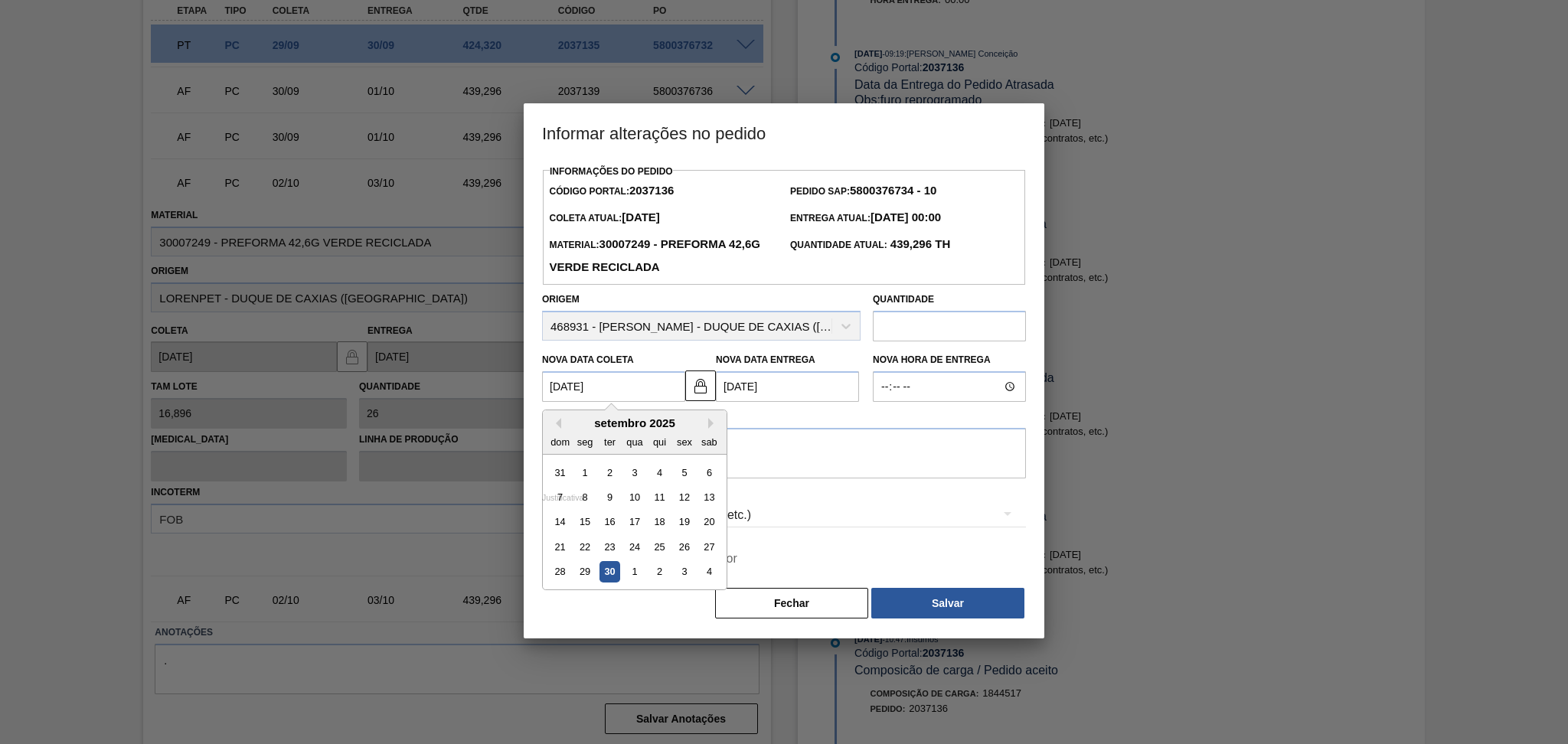
type Coleta2037136 "[DATE]"
type Entrega2037136 "01/10/2020"
type Coleta2037136 "[DATE]"
type Entrega2037136 "[DATE]"
type Coleta2037136 "[DATE]"
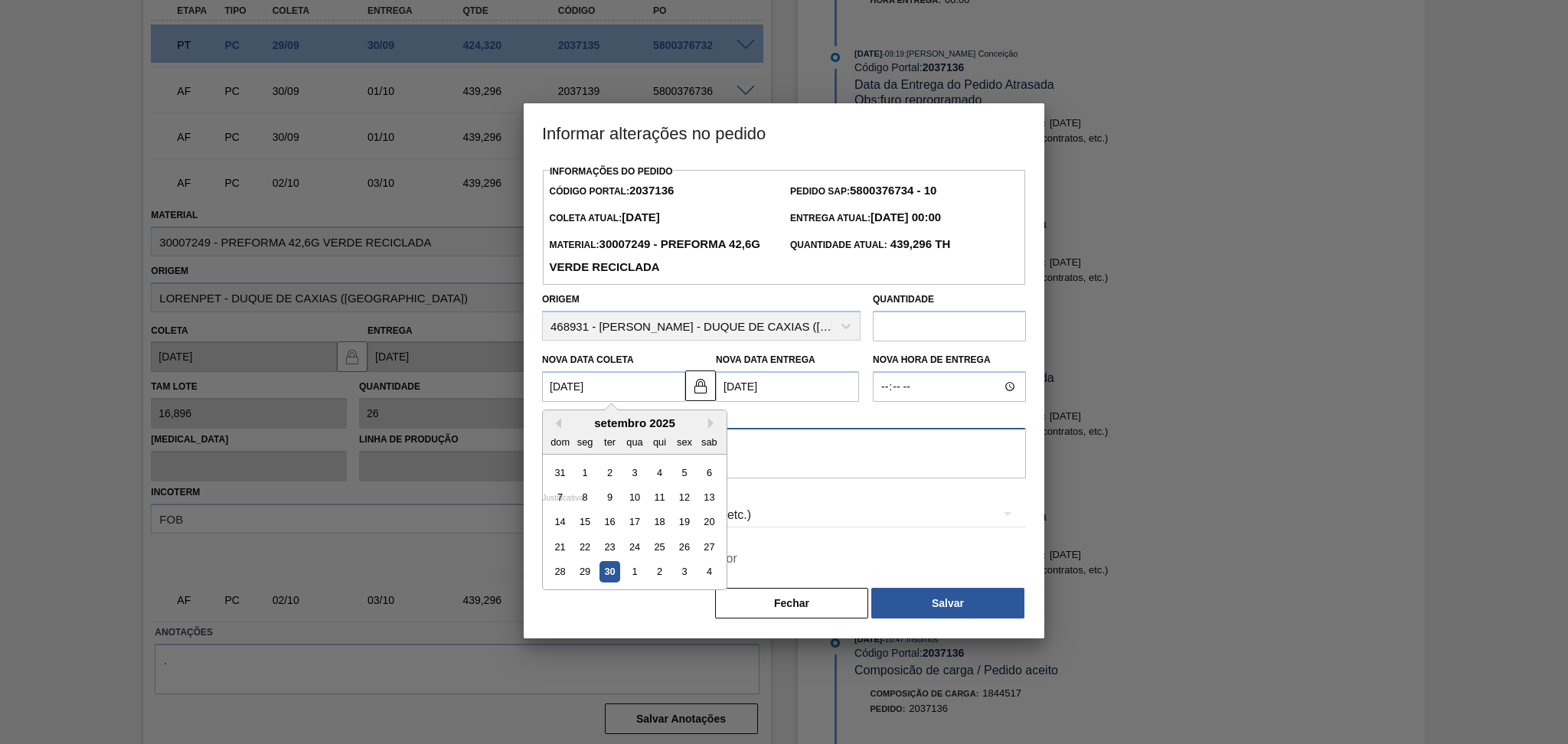
click at [829, 472] on textarea at bounding box center [784, 453] width 484 height 51
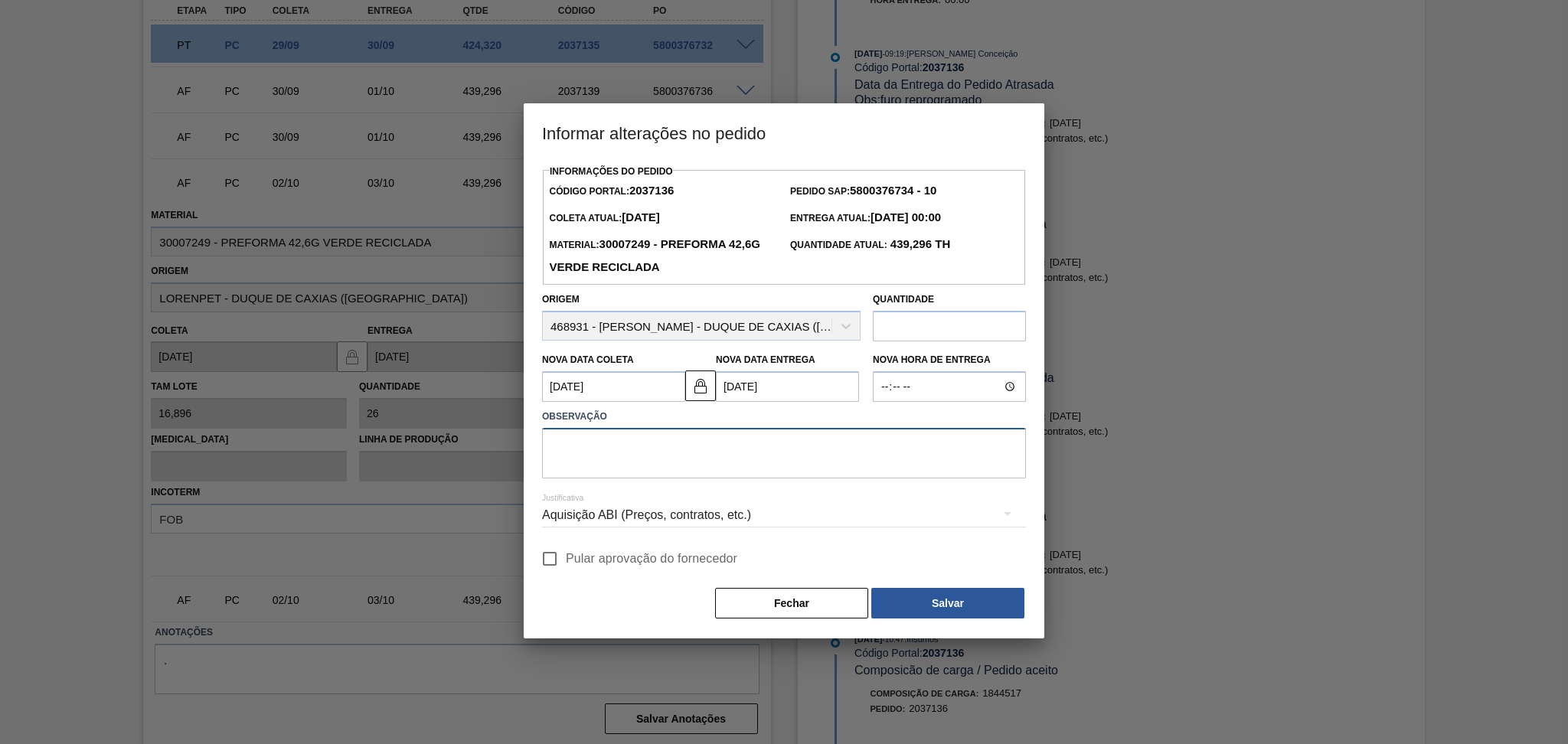
click at [825, 456] on textarea at bounding box center [784, 453] width 484 height 51
click at [622, 445] on textarea "Furo reprogramdo" at bounding box center [784, 453] width 484 height 51
type textarea "Furo reprogramado"
click at [586, 550] on label "Pular aprovação do fornecedor" at bounding box center [635, 559] width 204 height 32
click at [565, 550] on input "Pular aprovação do fornecedor" at bounding box center [549, 559] width 32 height 32
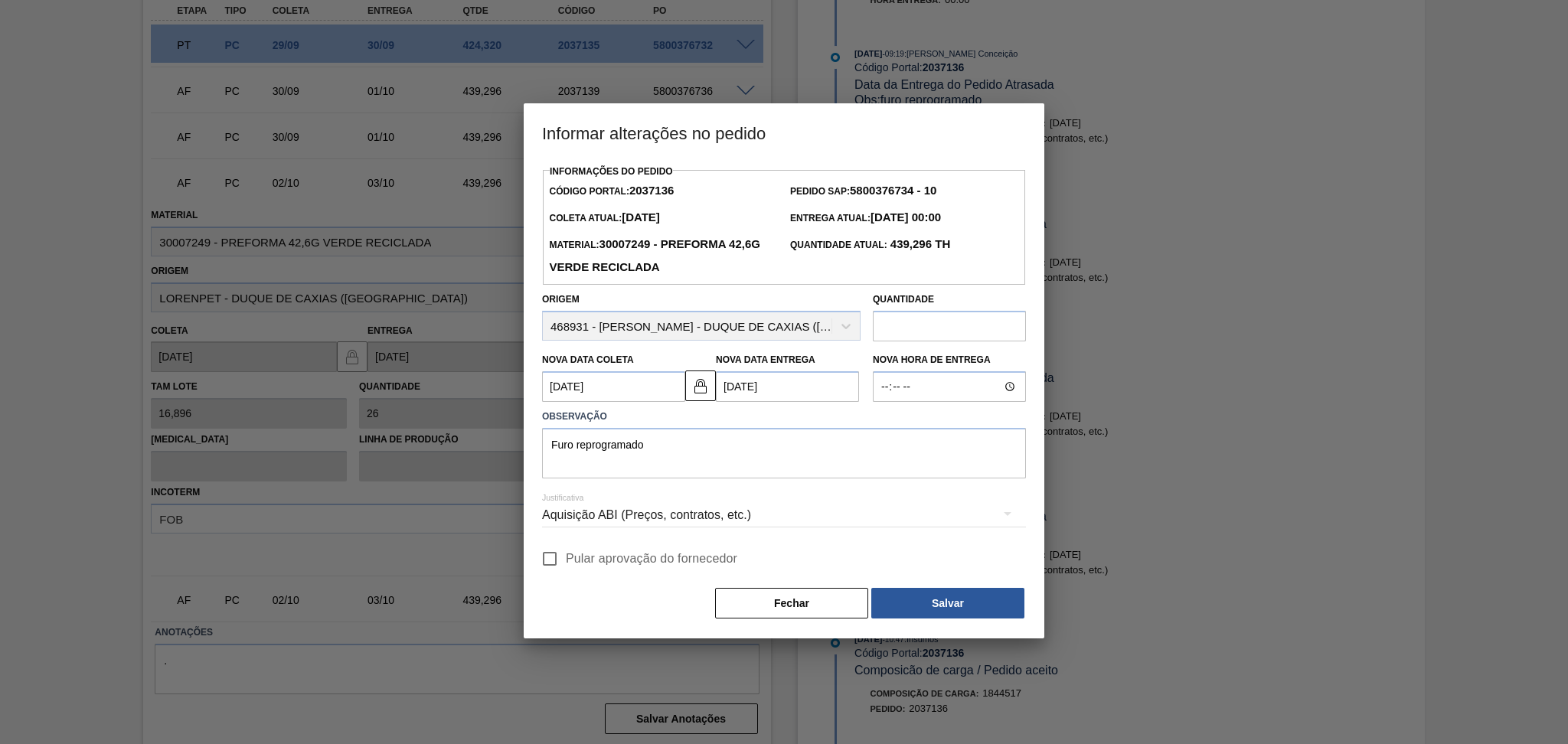
checkbox input "true"
click at [915, 599] on button "Salvar" at bounding box center [948, 603] width 153 height 30
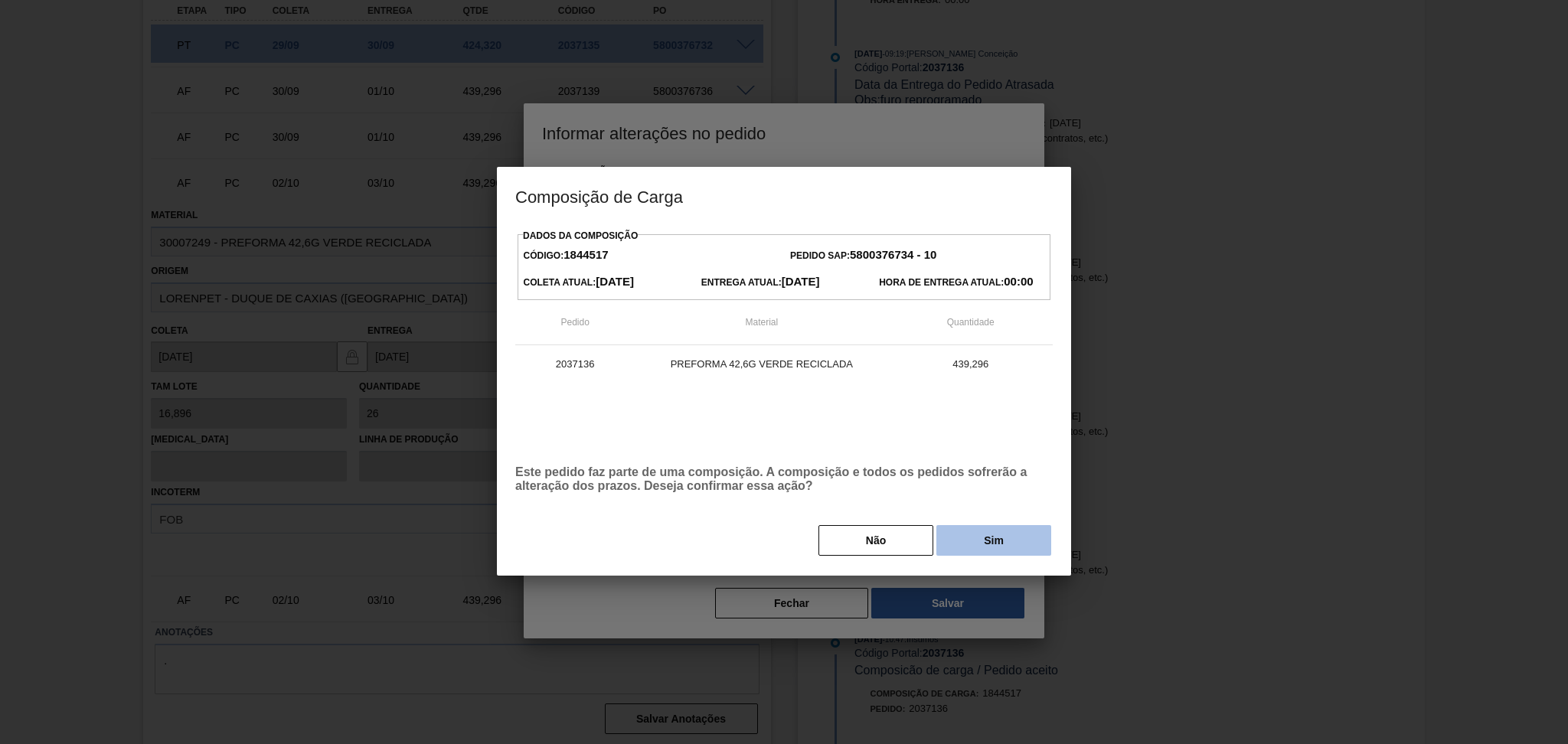
click at [1031, 552] on button "Sim" at bounding box center [994, 540] width 115 height 30
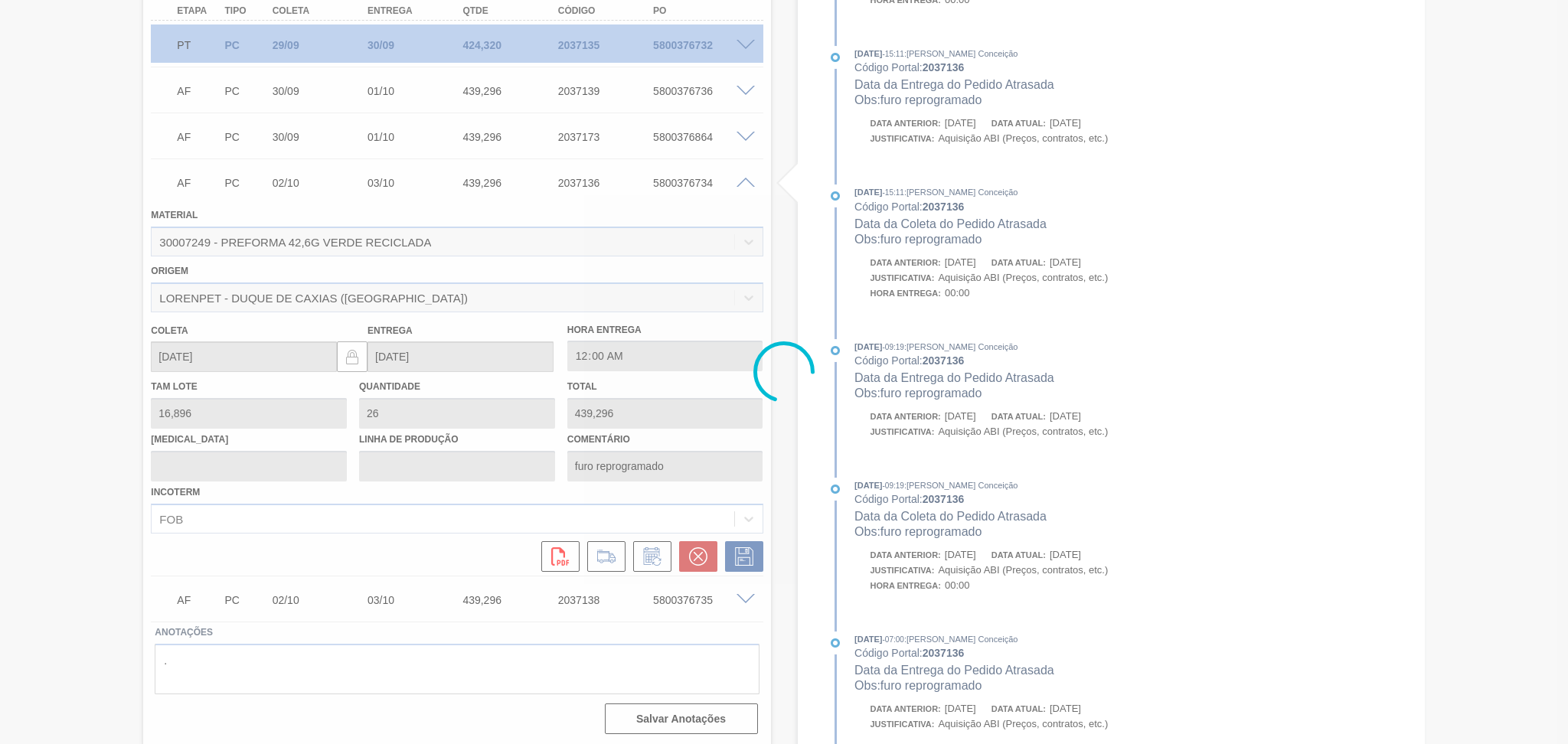
type input "Furo reprogramado"
type input "[DATE]"
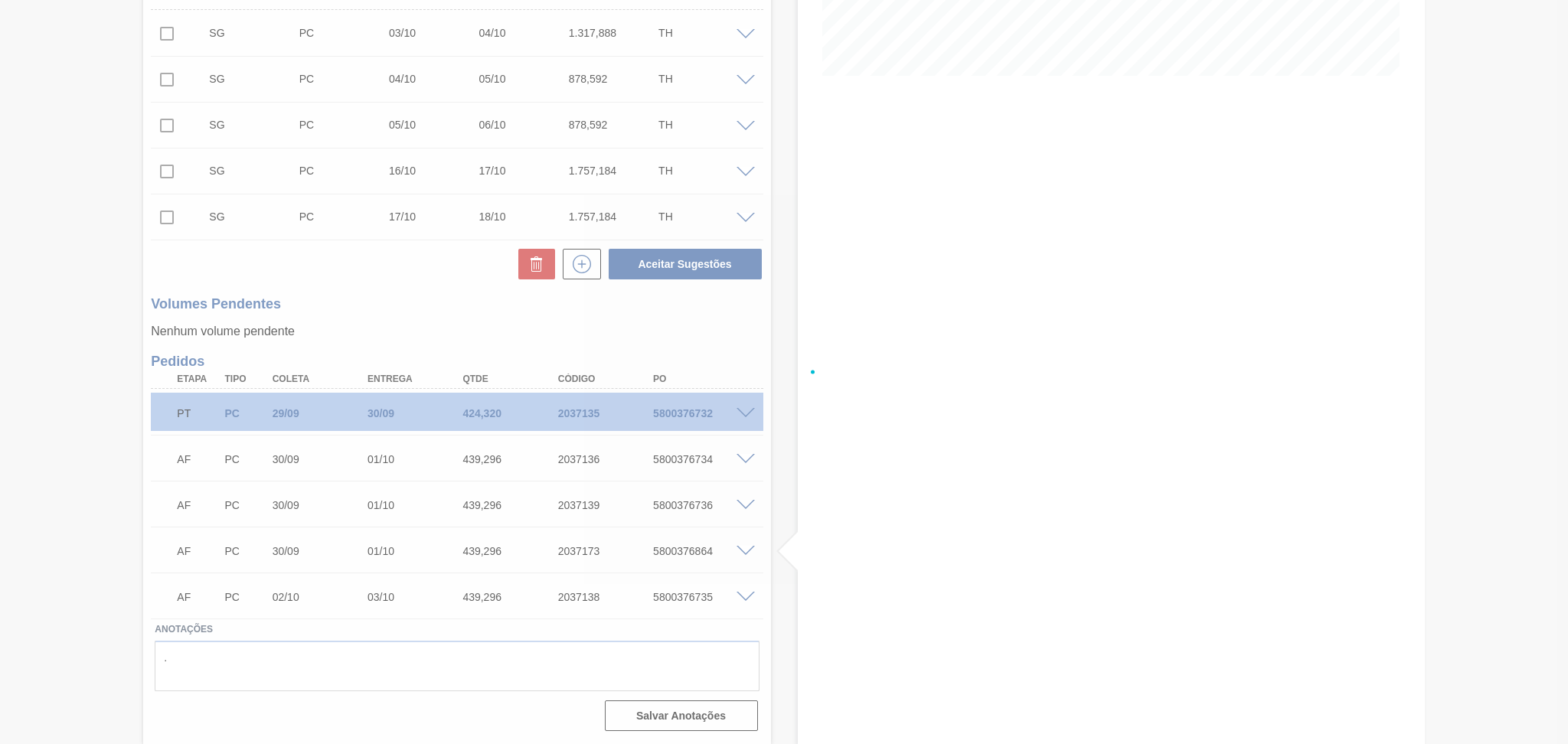
scroll to position [371, 0]
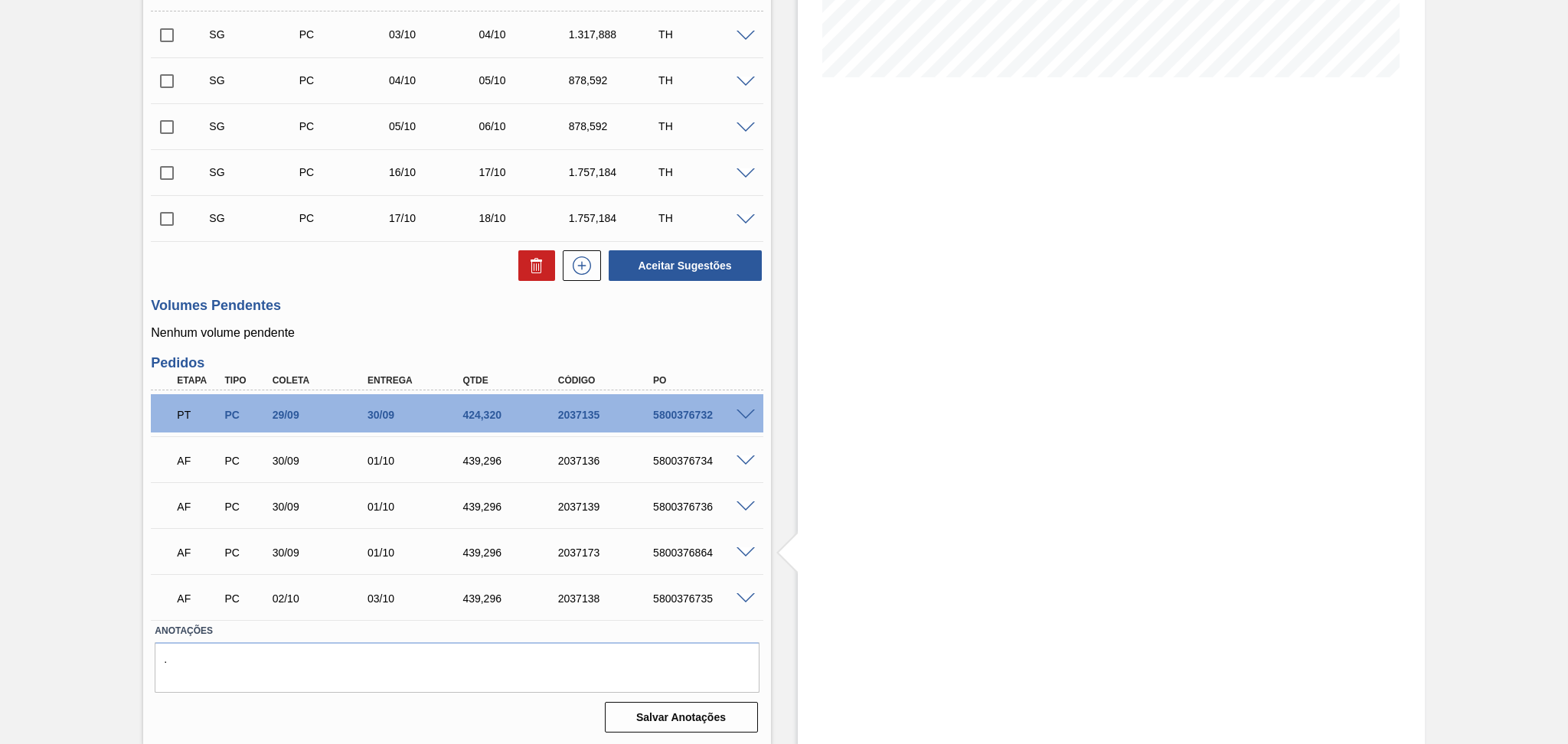
click at [742, 594] on span at bounding box center [745, 600] width 18 height 11
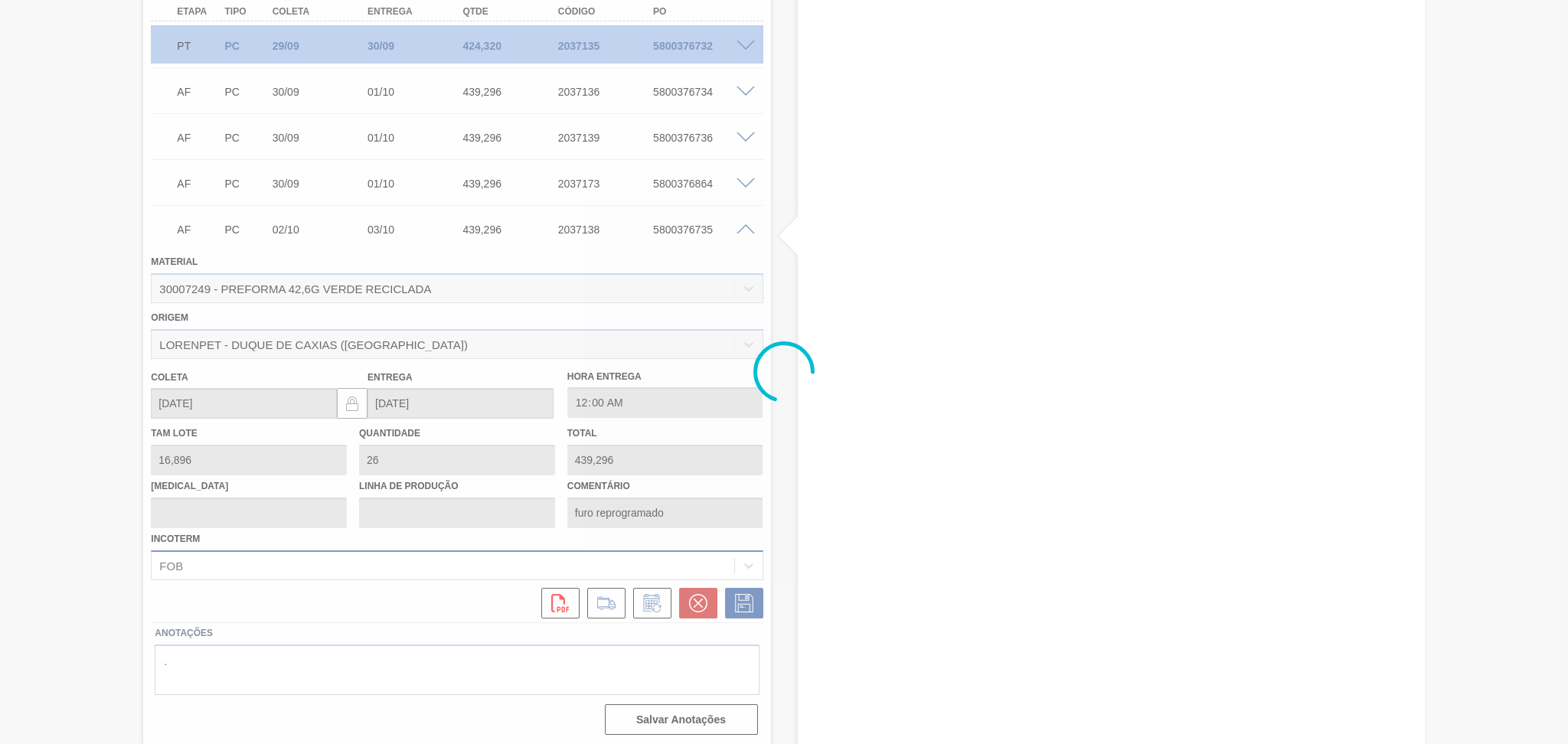
scroll to position [740, 0]
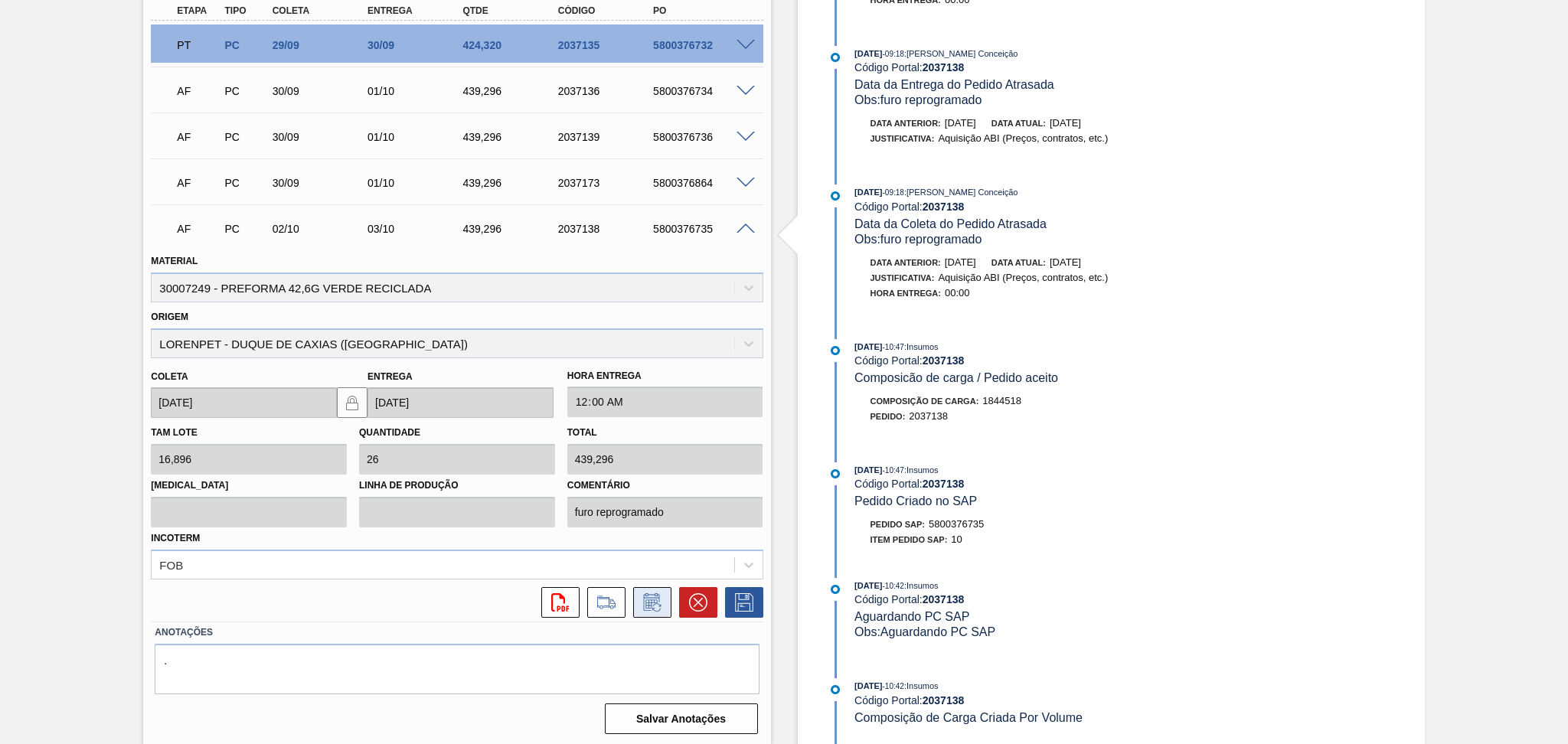
click at [665, 610] on button at bounding box center [652, 602] width 39 height 30
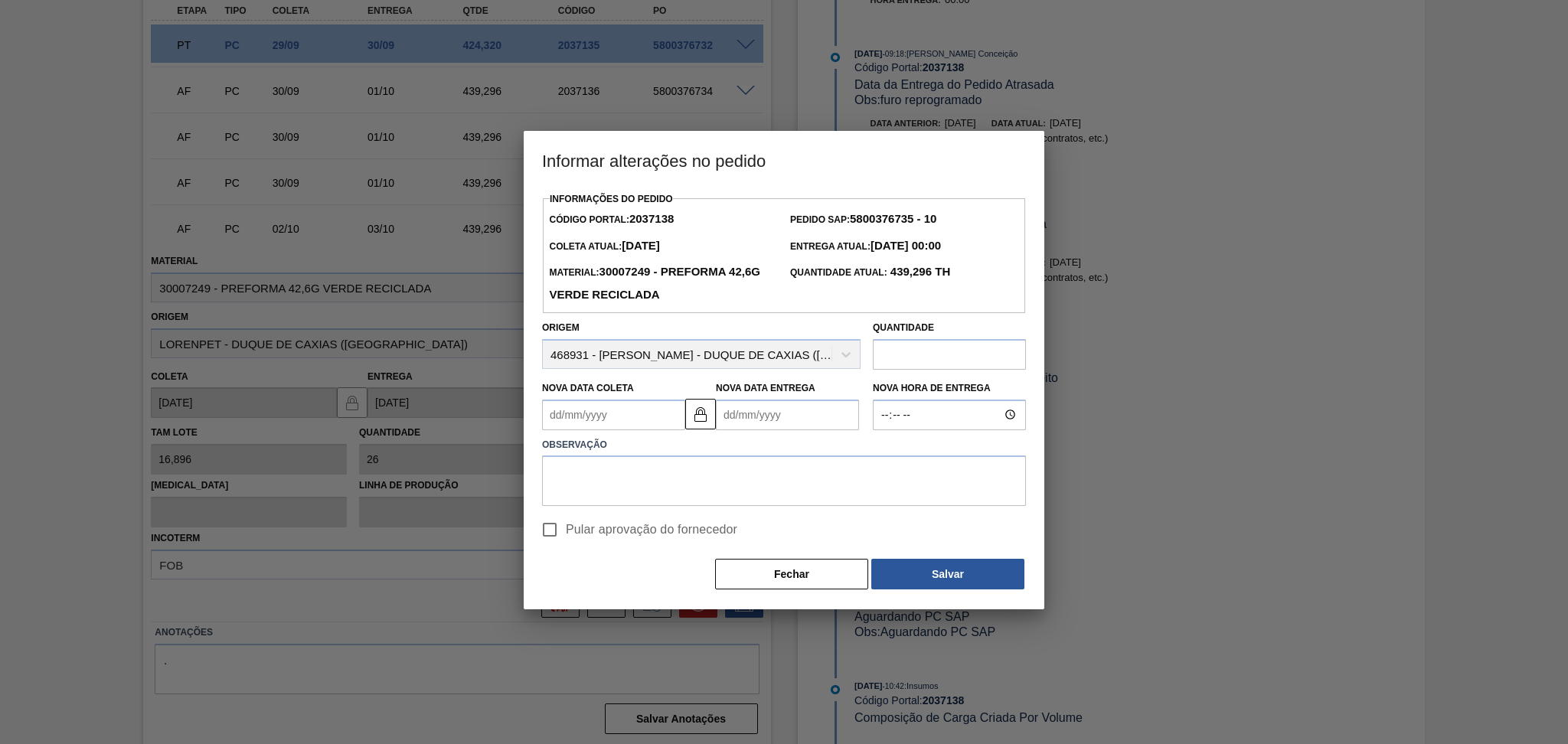
click at [653, 416] on Coleta2037138 "Nova Data Coleta" at bounding box center [614, 414] width 143 height 30
type Coleta2037138 "3"
type Entrega2037138 "[DATE]"
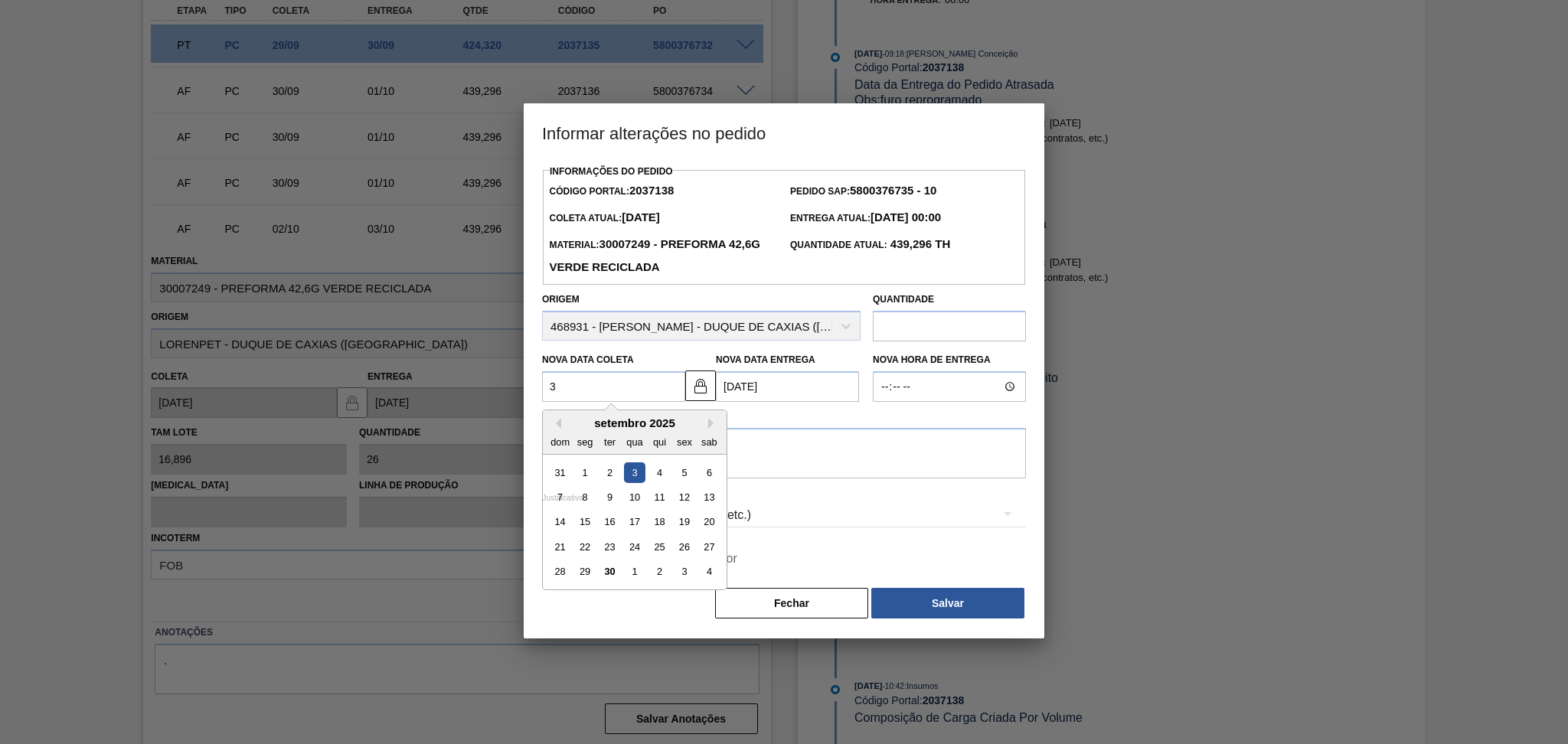
type Coleta2037138 "30"
type Entrega2037138 "[DATE]"
click at [613, 574] on div "30" at bounding box center [610, 572] width 21 height 21
type Coleta2037138 "[DATE]"
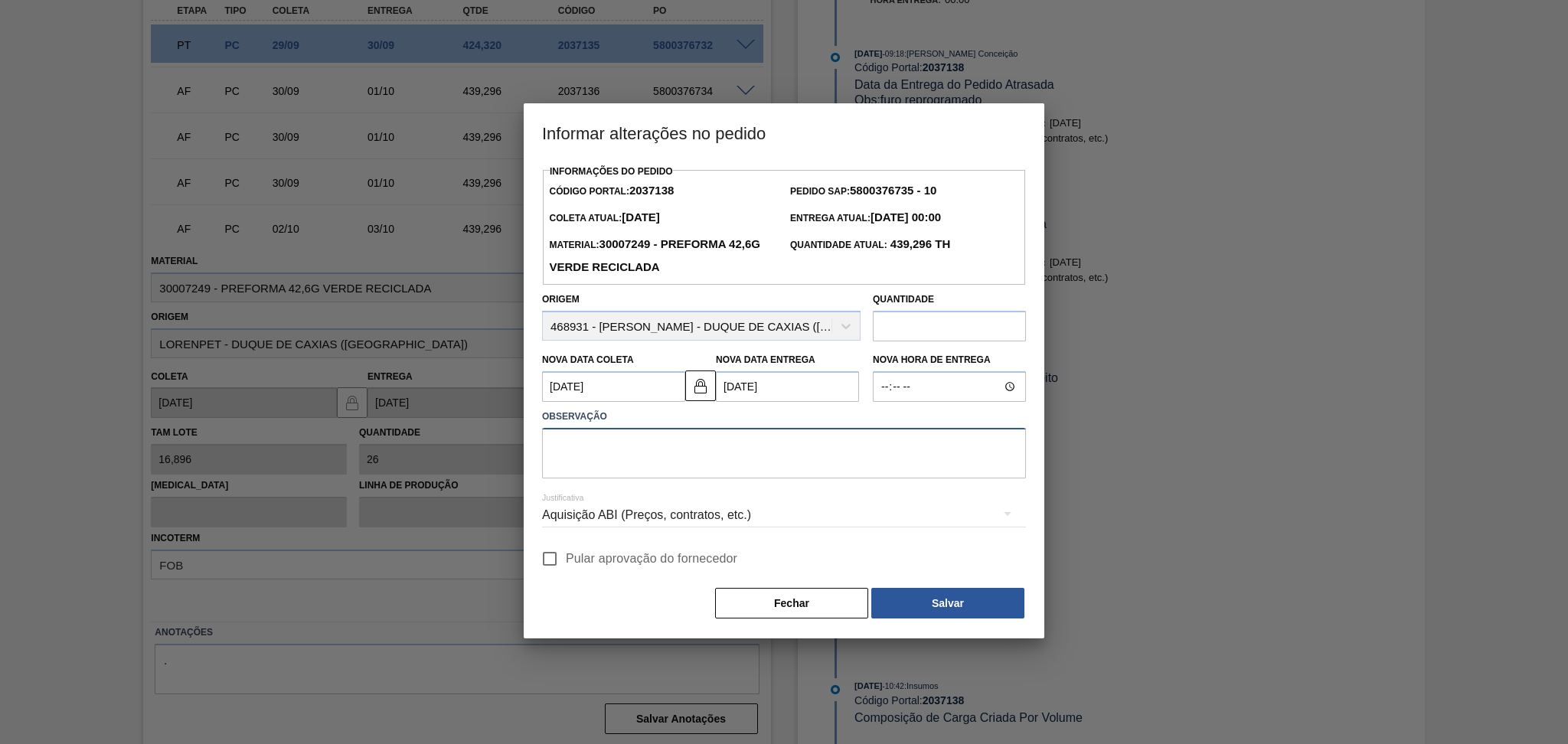
click at [691, 479] on textarea at bounding box center [784, 453] width 484 height 51
type textarea "Furo reprogramado"
click at [592, 578] on div "Informações do Pedido Código Portal: 2037138 Pedido SAP: 5800376735 - 10 Coleta…" at bounding box center [784, 390] width 484 height 460
click at [602, 566] on span "Pular aprovação do fornecedor" at bounding box center [651, 558] width 172 height 18
click at [565, 566] on input "Pular aprovação do fornecedor" at bounding box center [549, 559] width 32 height 32
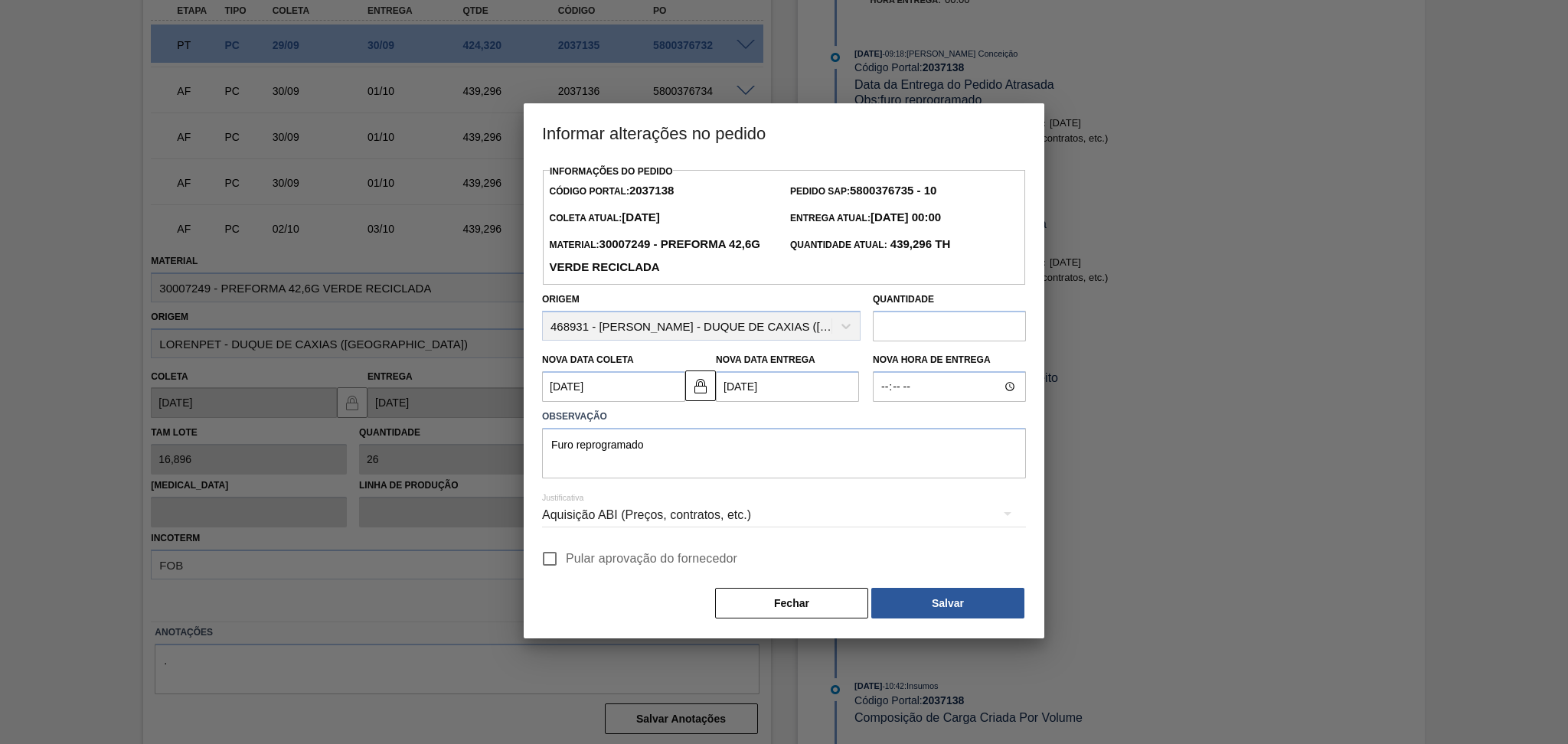
checkbox input "true"
click at [922, 600] on button "Salvar" at bounding box center [948, 603] width 153 height 30
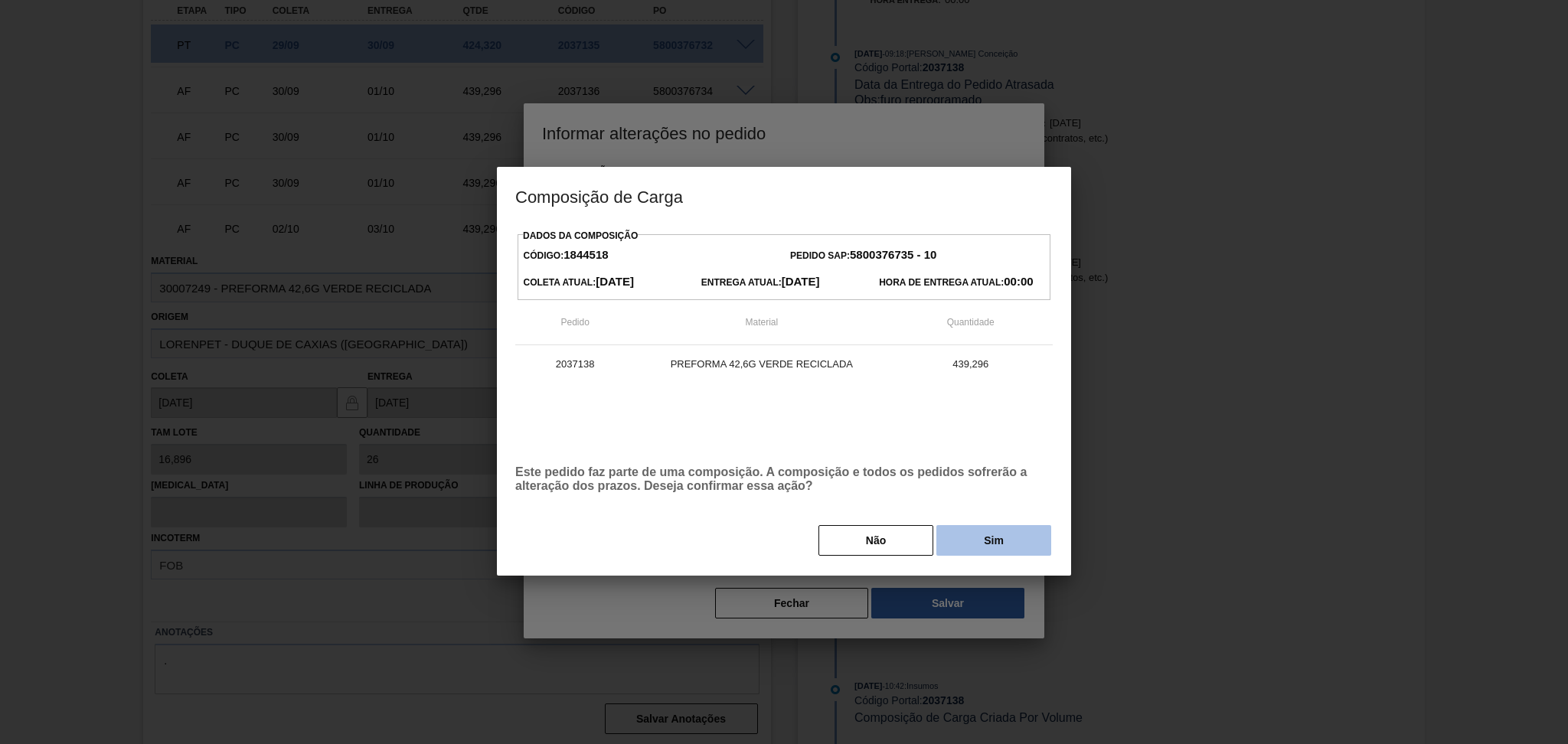
click at [971, 536] on button "Sim" at bounding box center [994, 540] width 115 height 30
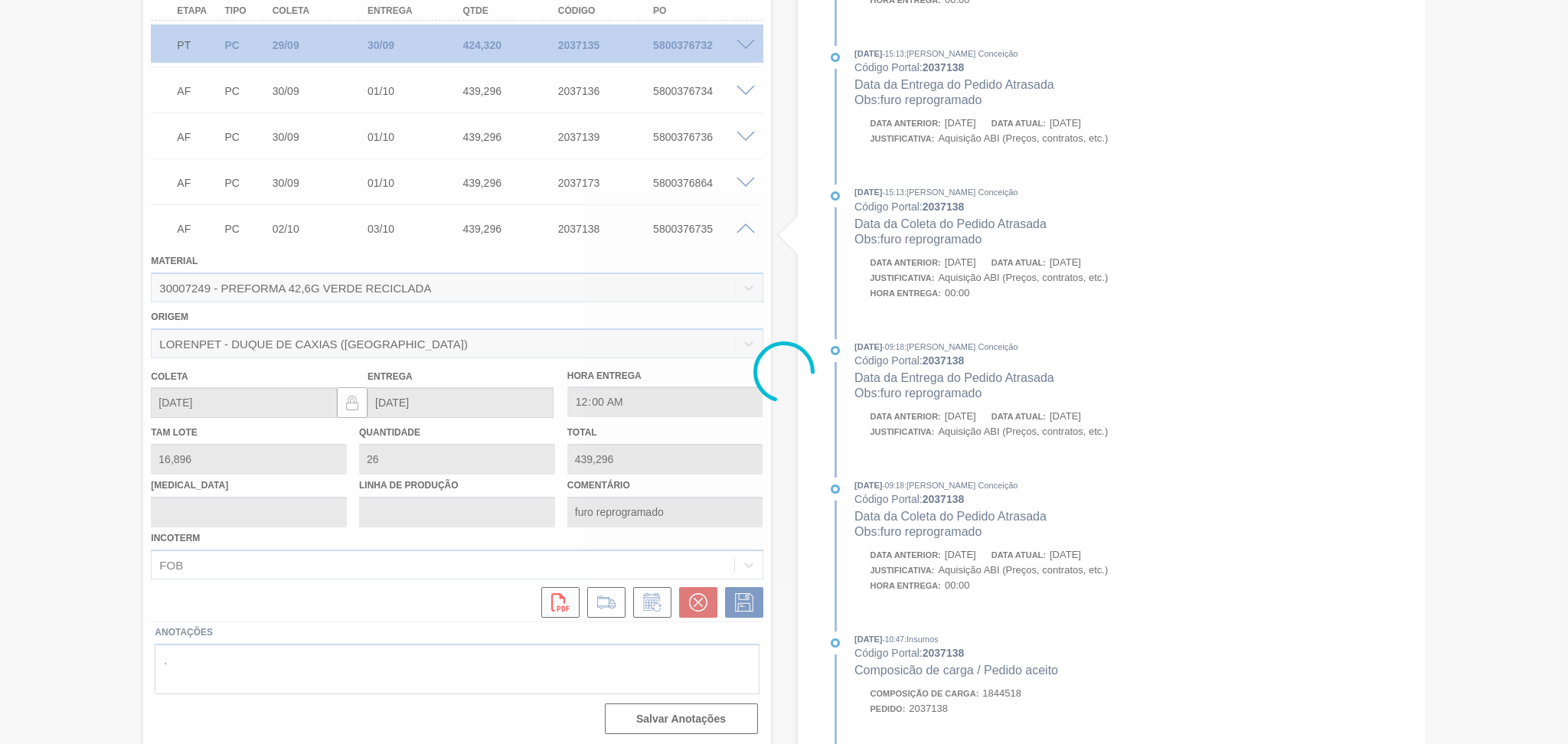
type input "Furo reprogramado"
type input "[DATE]"
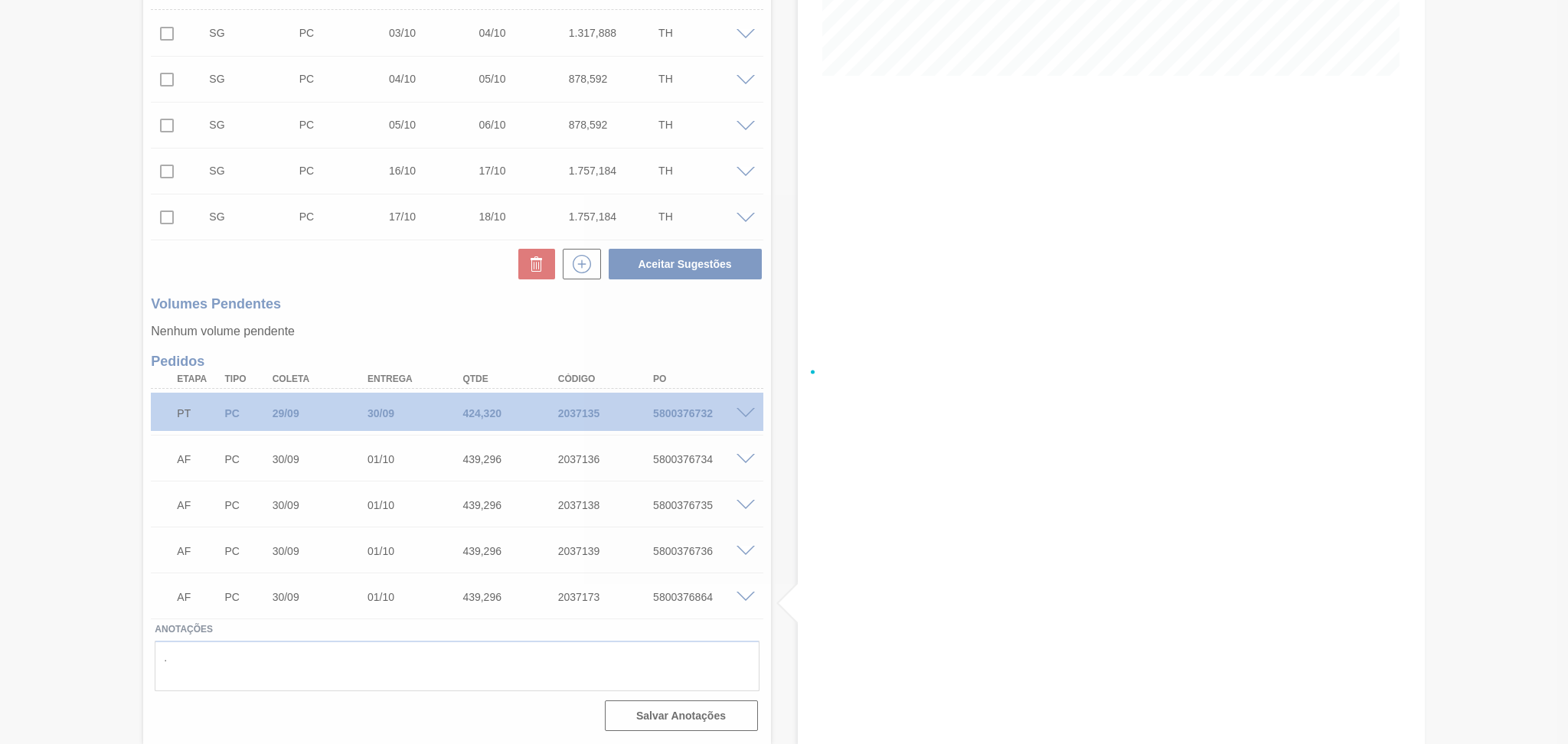
scroll to position [371, 0]
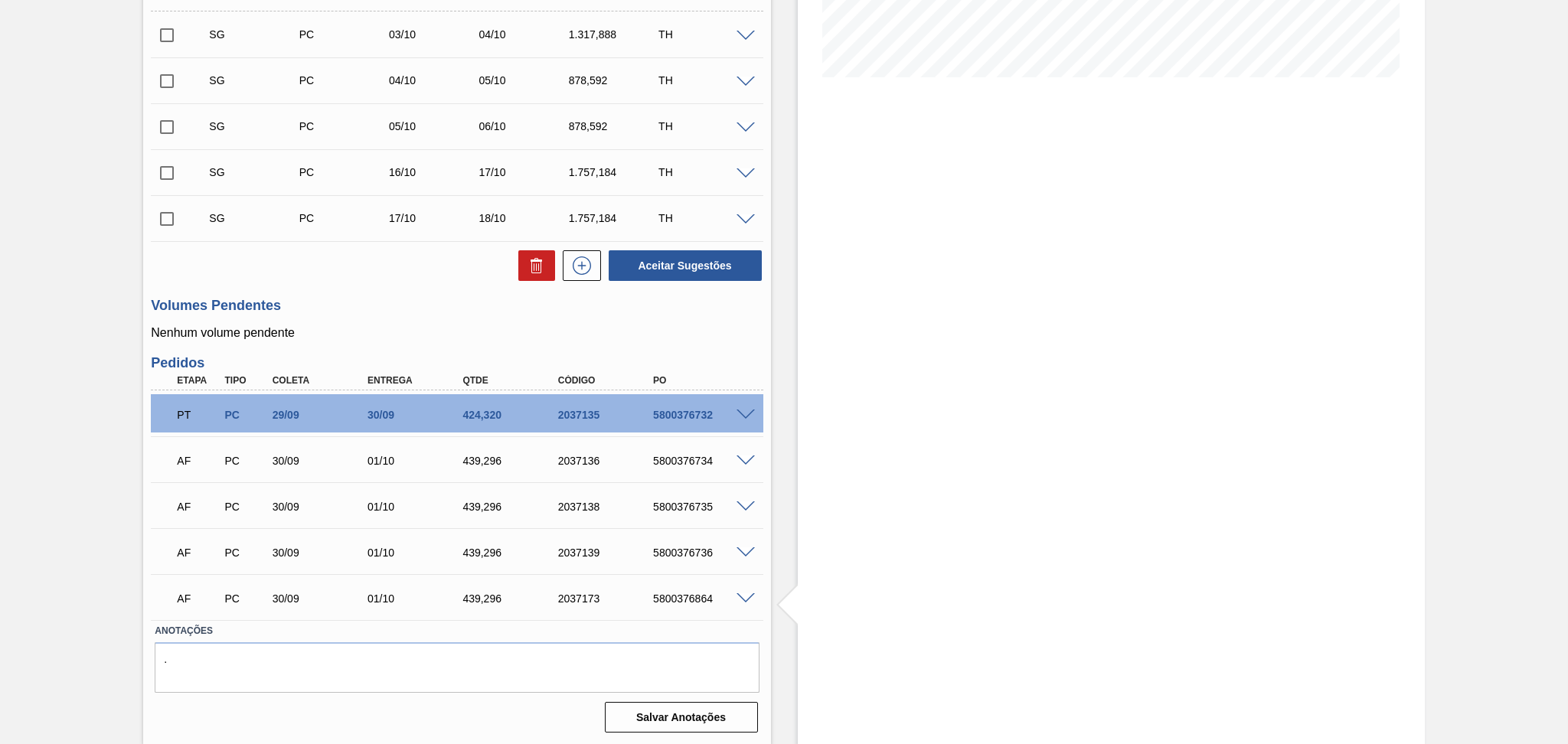
click at [42, 574] on div "Pedido em Trânsito BR15 - PREFORMA 42,6G VERDE Unidade Jundiaí PE MIN 2.161,912…" at bounding box center [784, 227] width 1568 height 1040
click at [356, 329] on p "Nenhum volume pendente" at bounding box center [457, 333] width 612 height 14
click at [340, 663] on textarea "." at bounding box center [457, 668] width 604 height 51
click at [379, 311] on h3 "Volumes Pendentes" at bounding box center [457, 306] width 612 height 16
click at [444, 311] on h3 "Volumes Pendentes" at bounding box center [457, 306] width 612 height 16
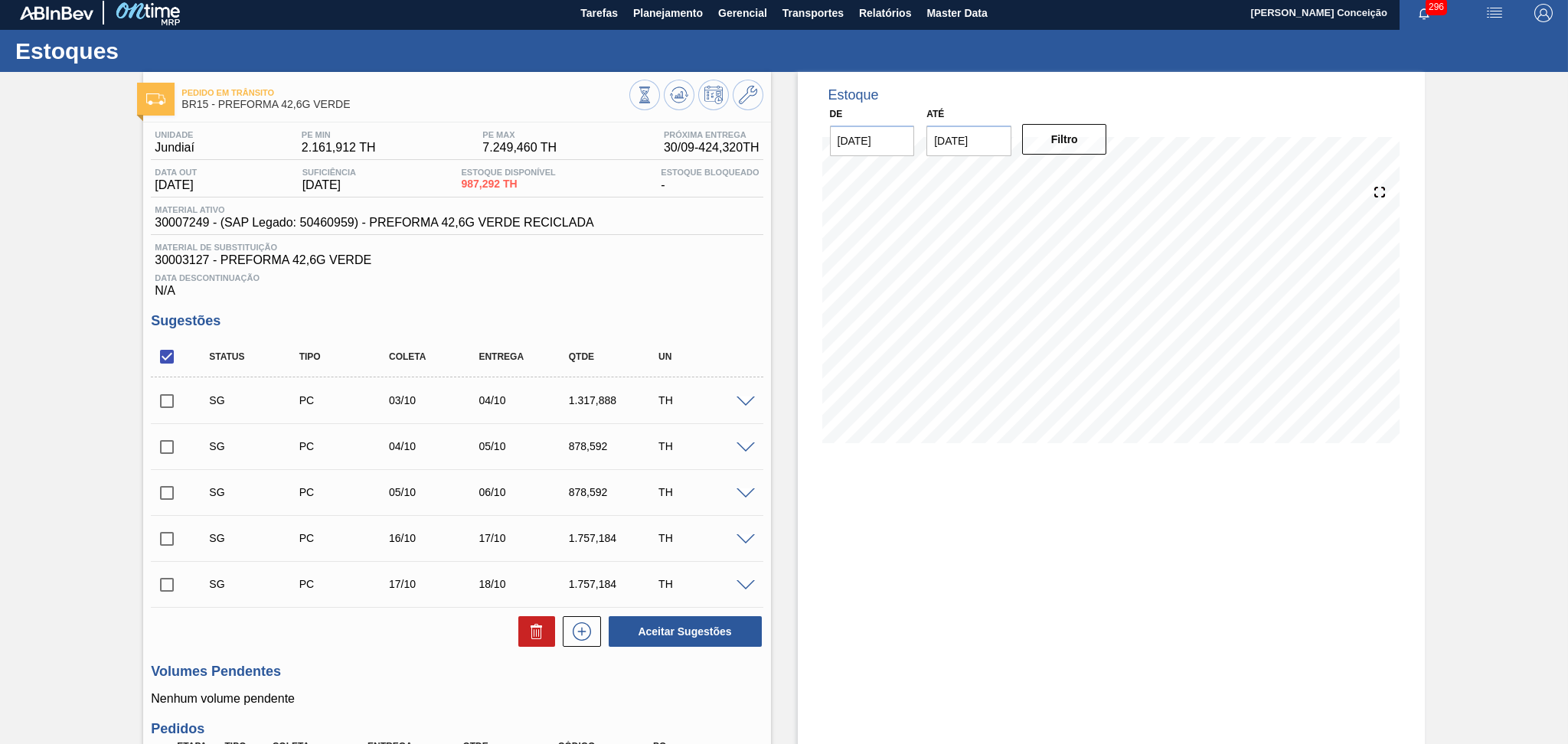
scroll to position [0, 0]
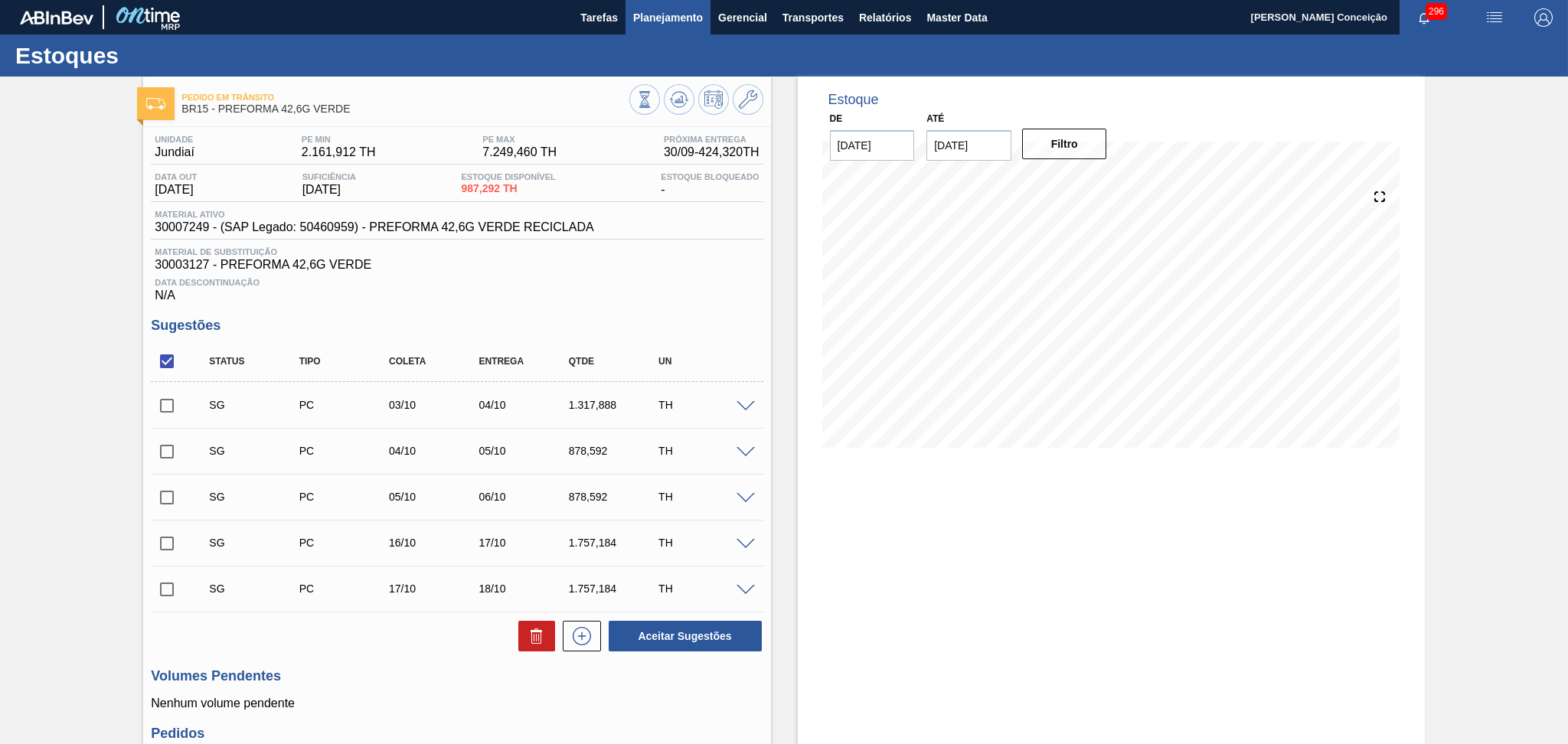
click at [671, 16] on span "Planejamento" at bounding box center [668, 17] width 70 height 18
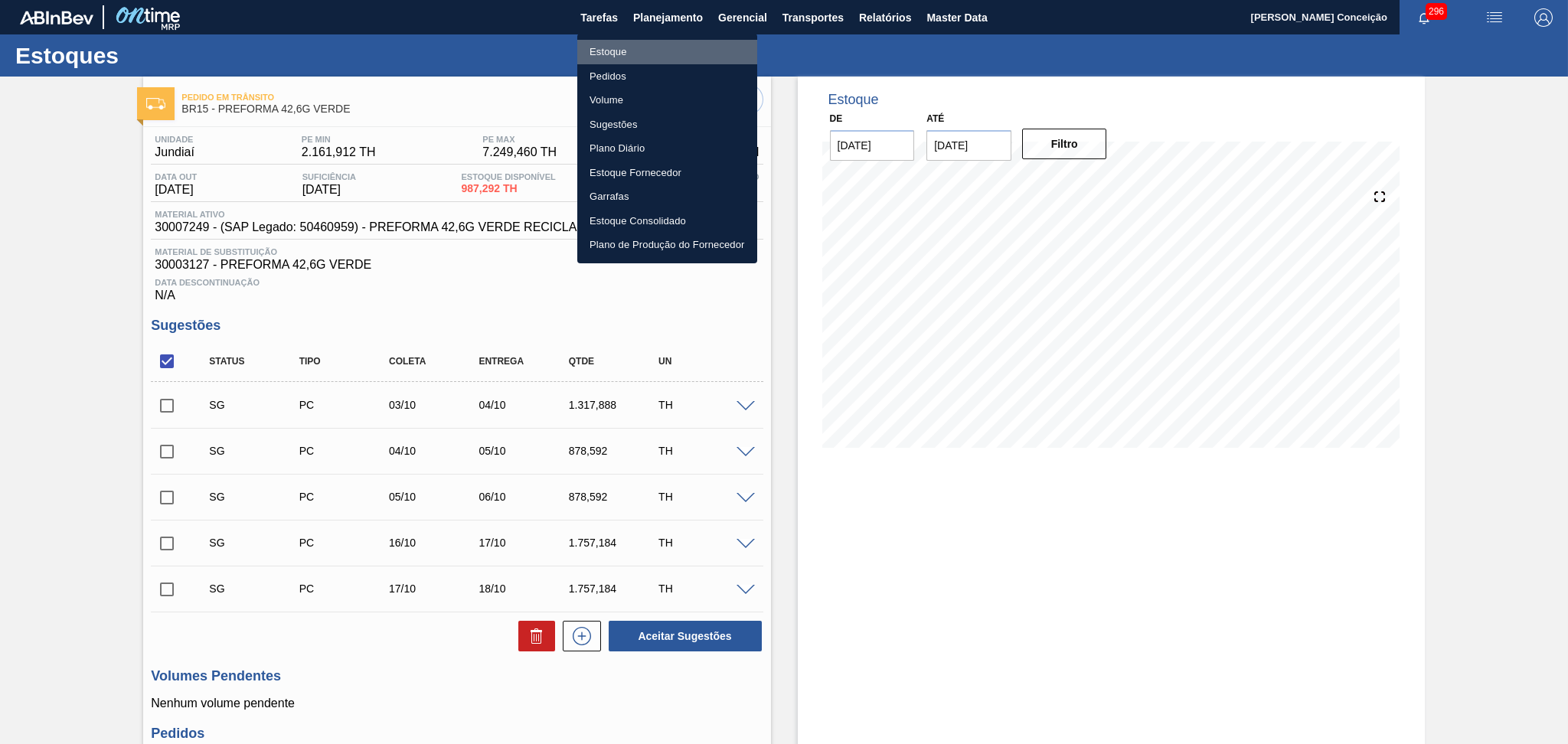
click at [621, 59] on li "Estoque" at bounding box center [667, 52] width 180 height 25
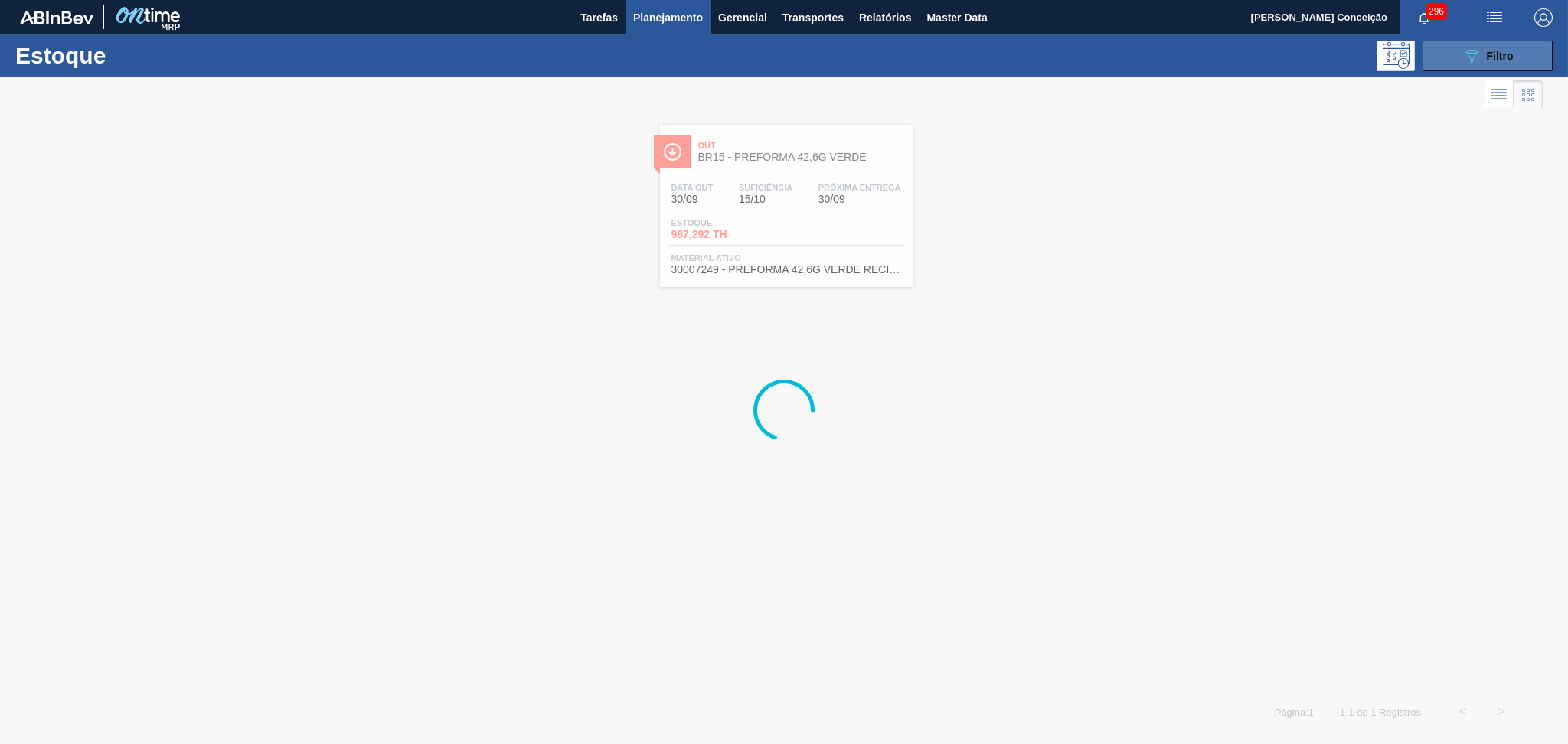
click at [1480, 47] on div "089F7B8B-B2A5-4AFE-B5C0-19BA573D28AC Filtro" at bounding box center [1488, 55] width 51 height 18
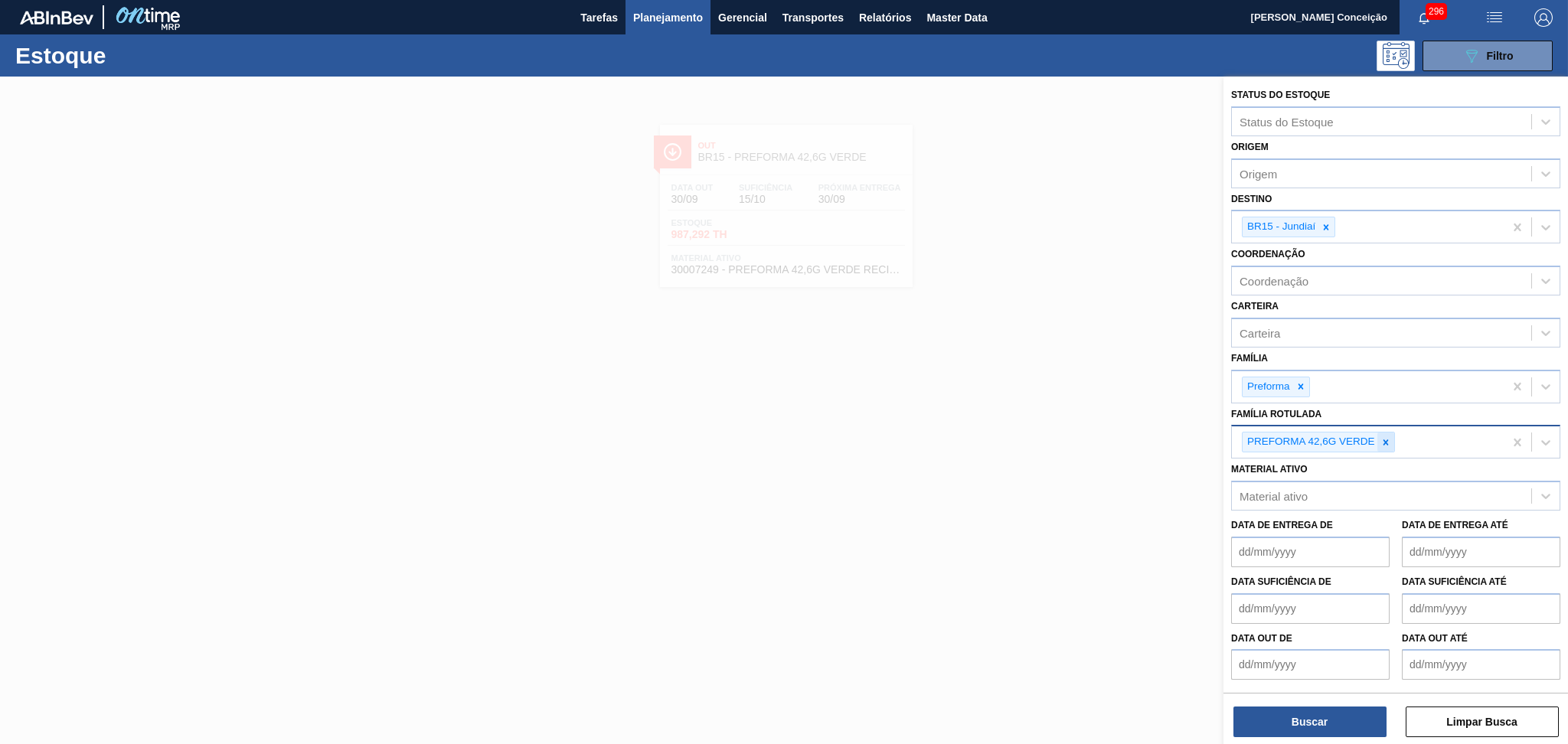
click at [1387, 440] on icon at bounding box center [1386, 443] width 6 height 6
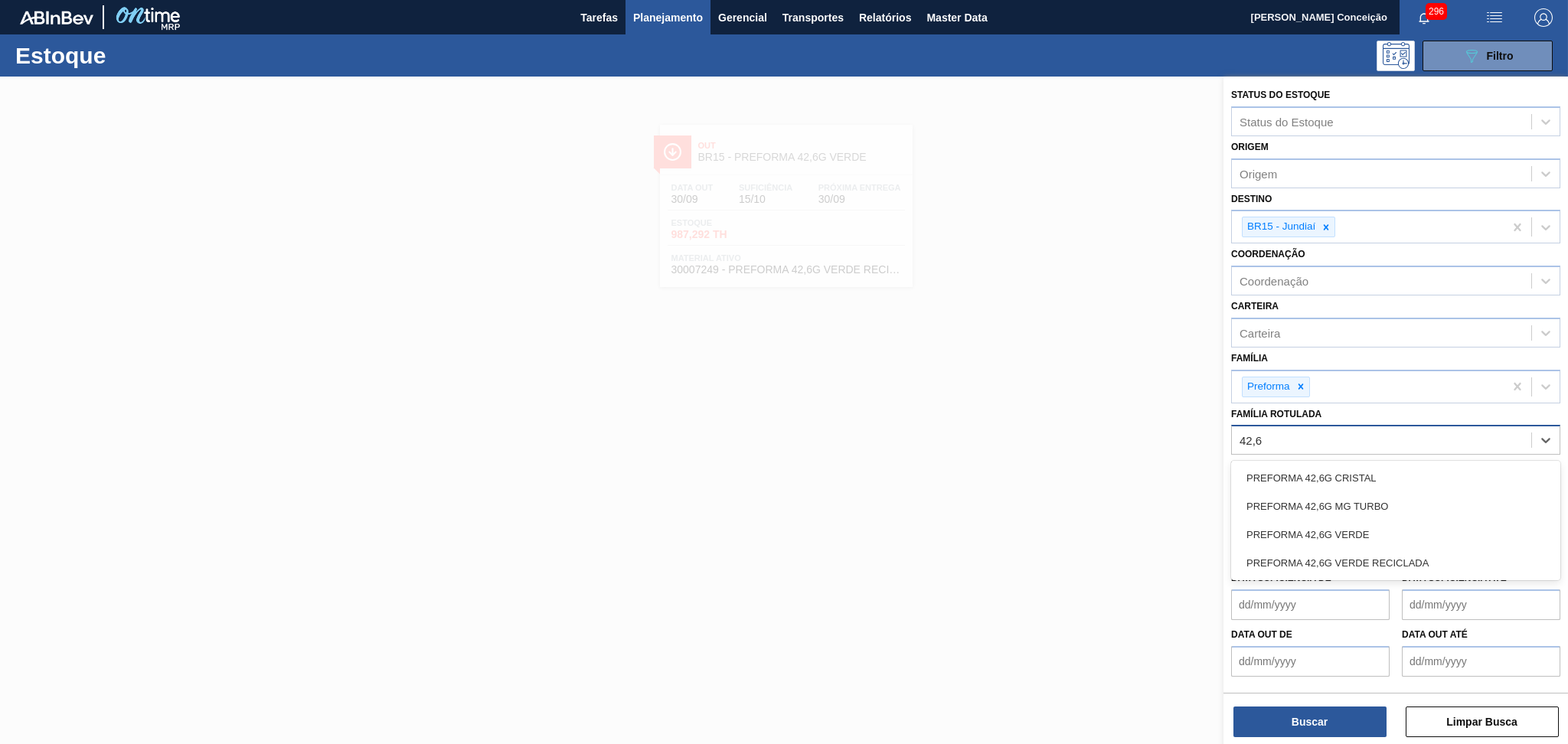
type Rotulada "42,6g"
click at [1360, 479] on div "PREFORMA 42,6G CRISTAL" at bounding box center [1395, 479] width 329 height 28
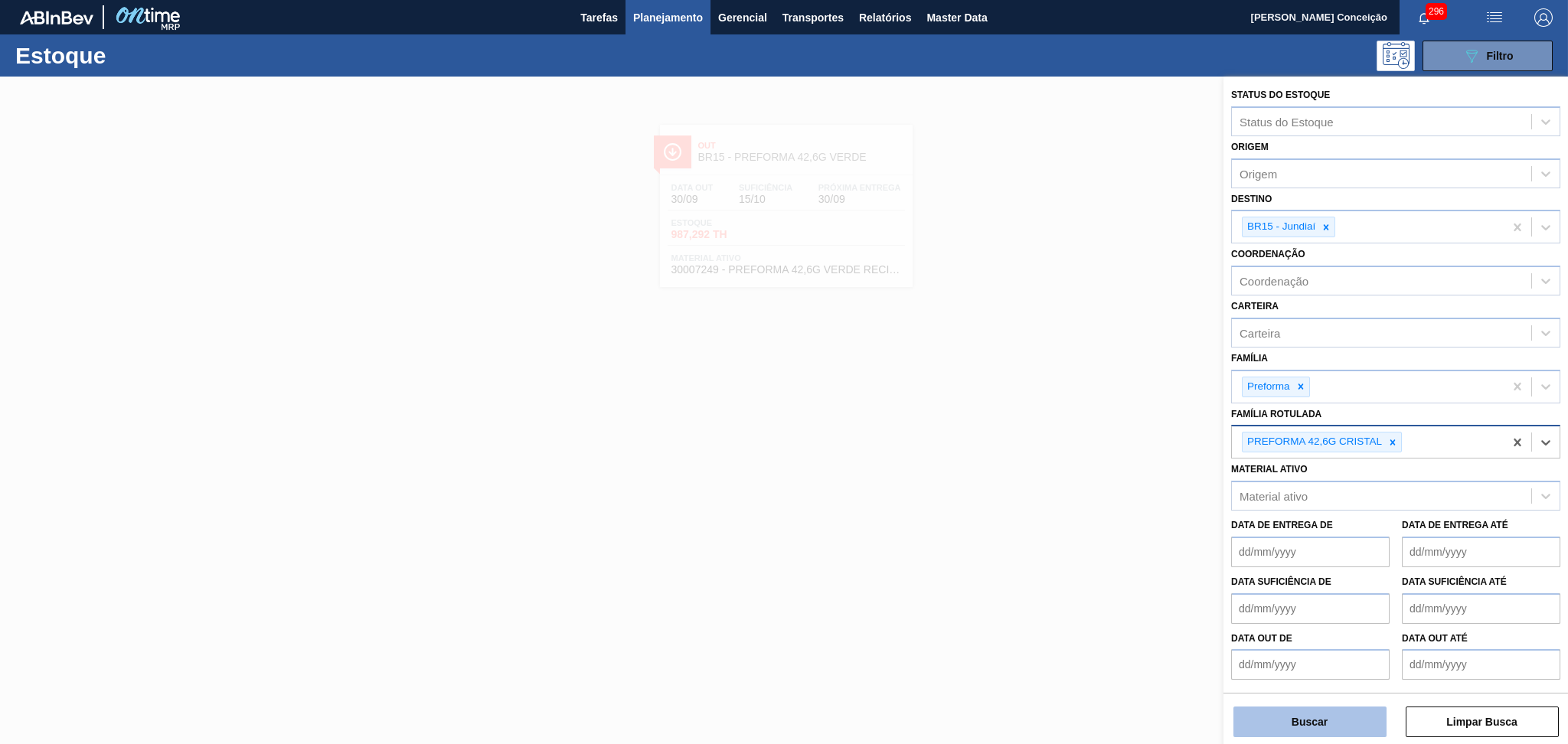
click at [1291, 726] on button "Buscar" at bounding box center [1310, 722] width 153 height 30
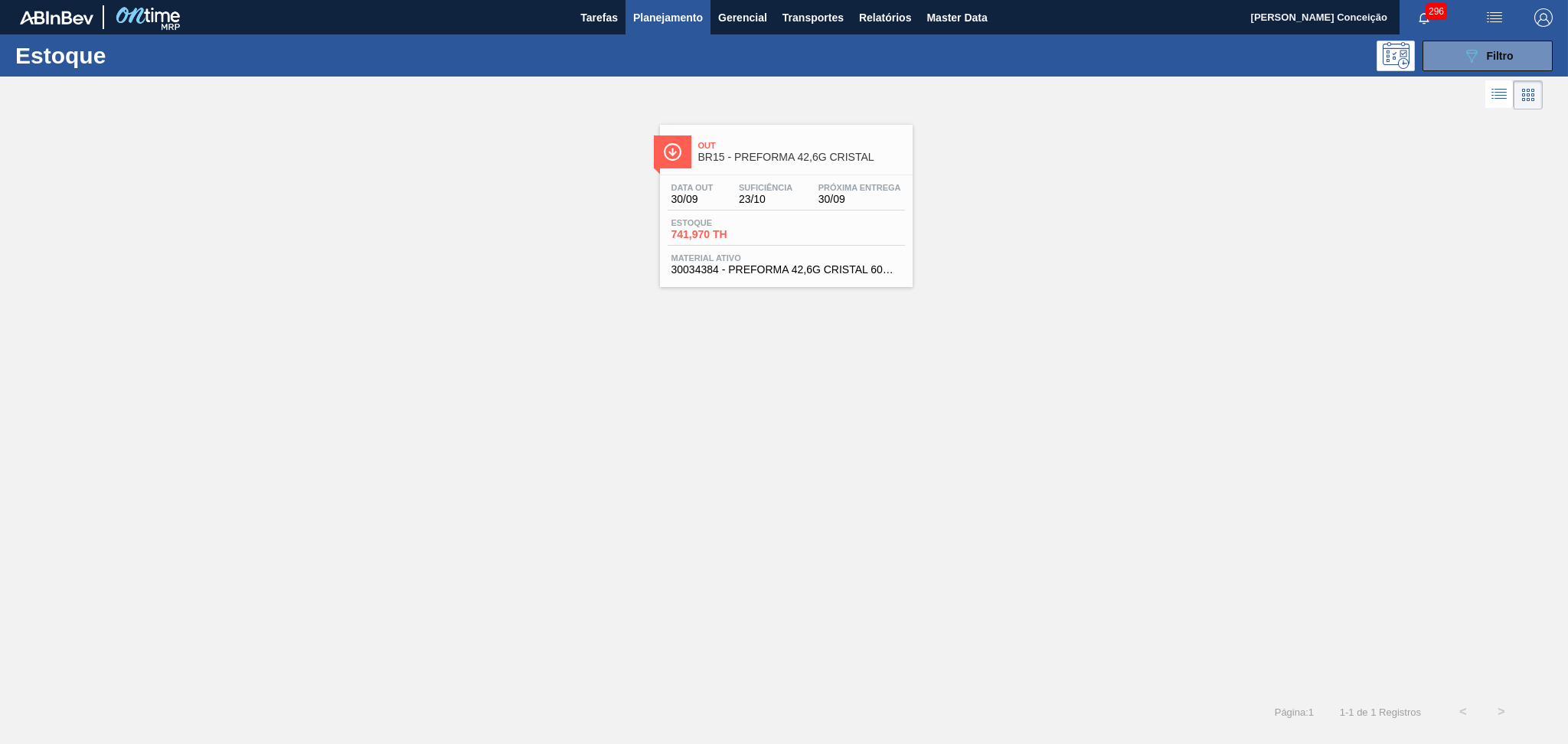
click at [829, 222] on div "Estoque 741,970 TH" at bounding box center [785, 231] width 237 height 27
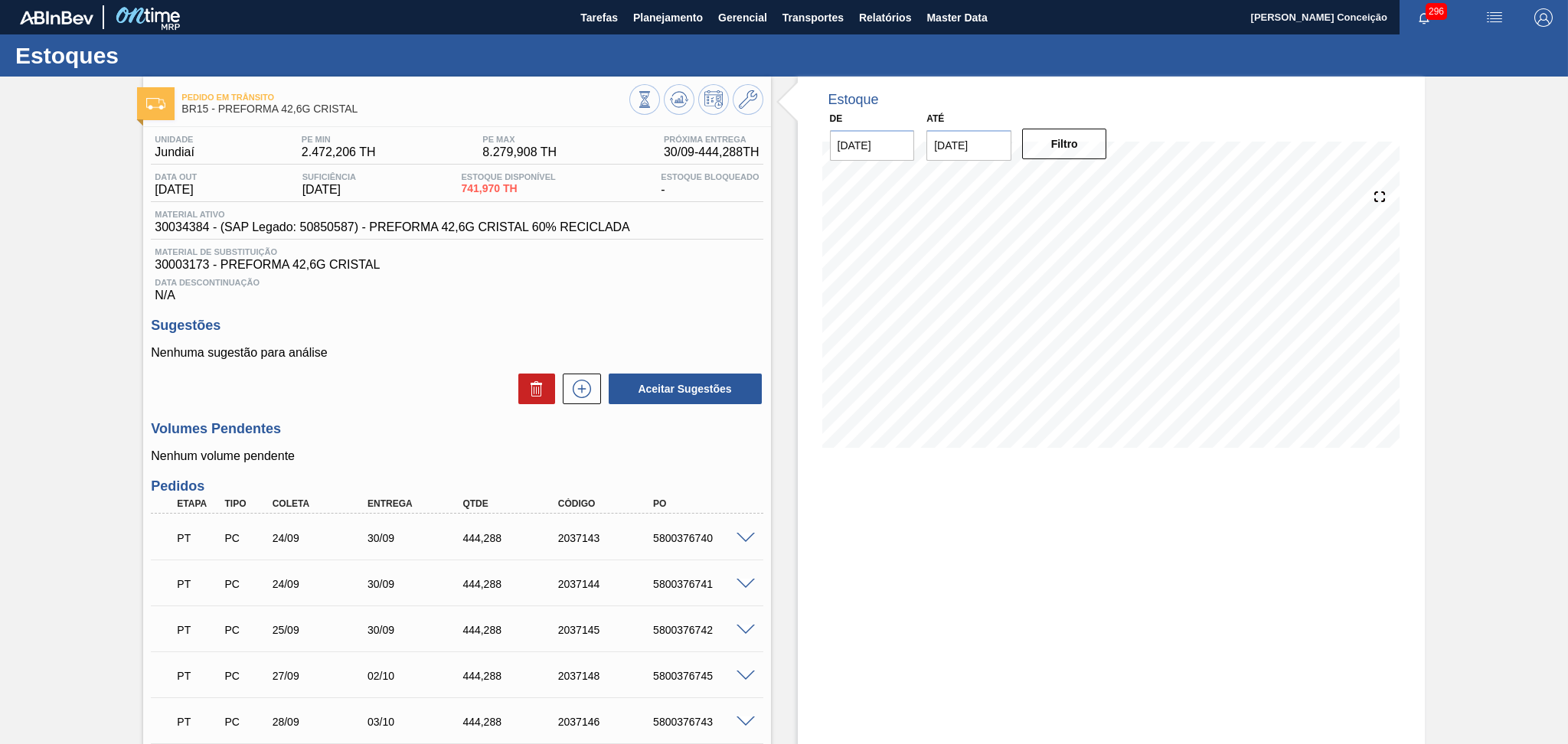
click at [388, 426] on h3 "Volumes Pendentes" at bounding box center [457, 429] width 612 height 16
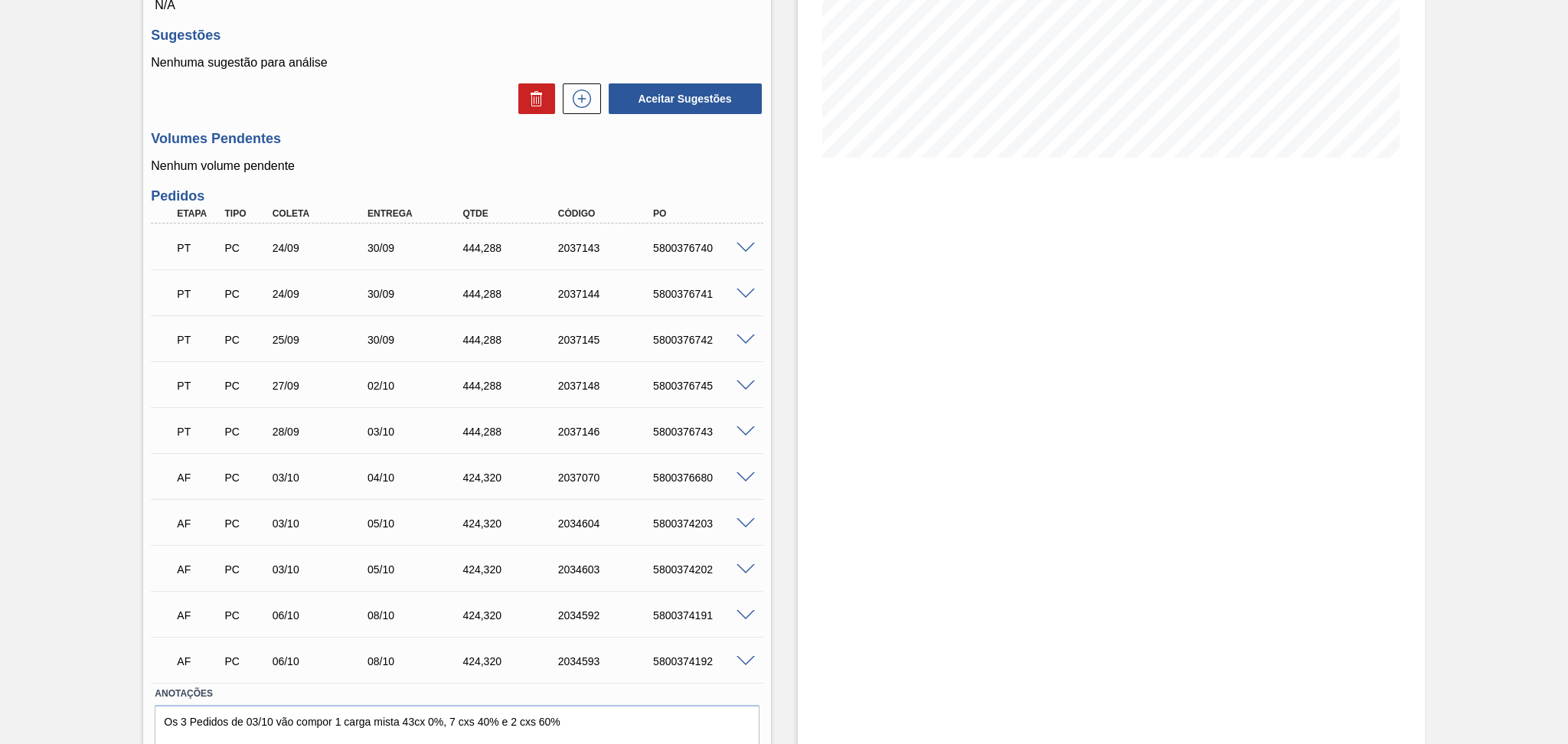
scroll to position [306, 0]
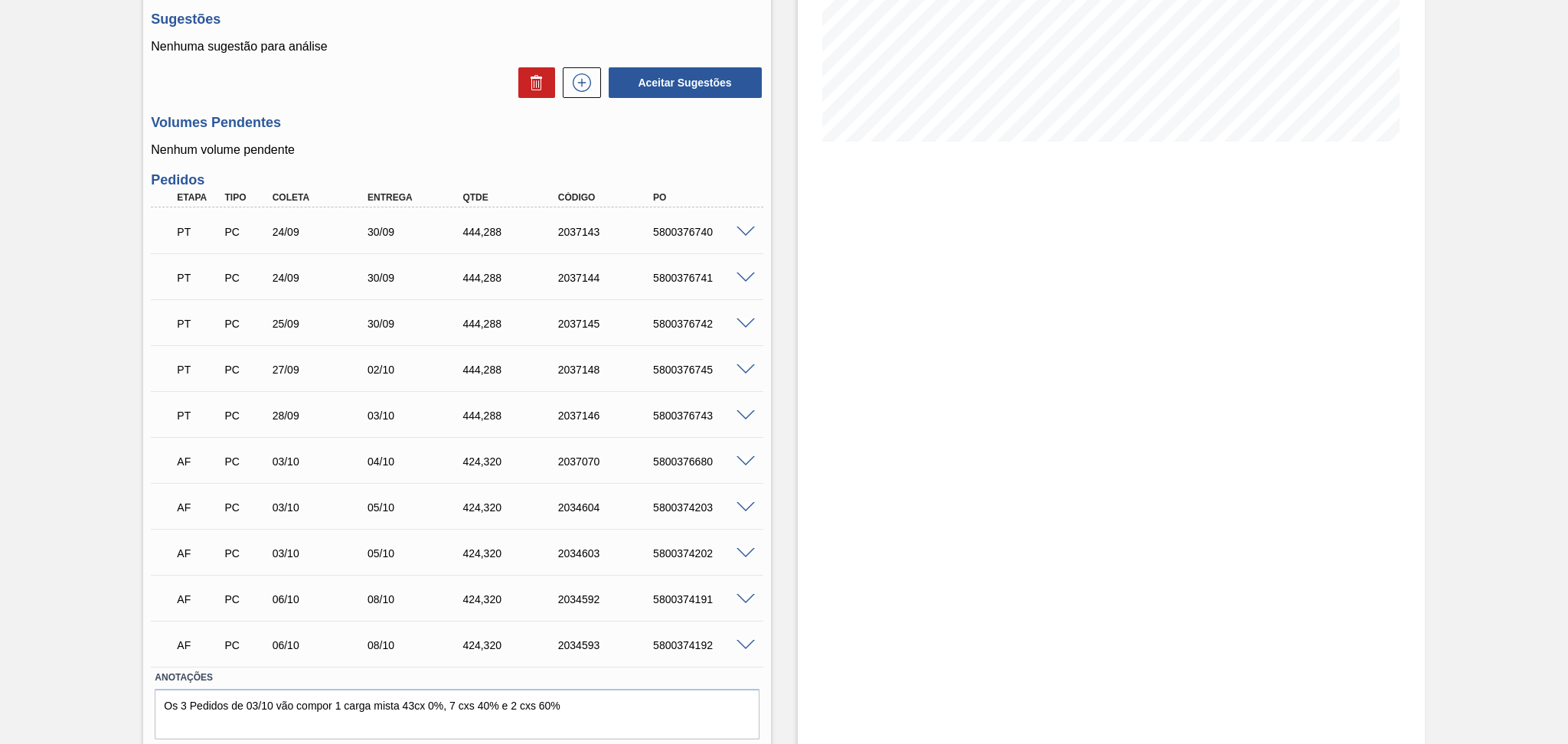
click at [688, 328] on div "5800376742" at bounding box center [703, 324] width 108 height 12
click at [806, 371] on div "Estoque De 30/09/2025 Até 30/10/2025 Filtro 30/09 Projeção de Estoque 2,177.506…" at bounding box center [1111, 281] width 627 height 1023
click at [362, 90] on div "Aceitar Sugestões" at bounding box center [457, 83] width 612 height 34
click at [75, 495] on div "Pedido em Trânsito BR15 - PREFORMA 42,6G CRISTAL Unidade Jundiaí PE MIN 2.472,2…" at bounding box center [784, 281] width 1568 height 1023
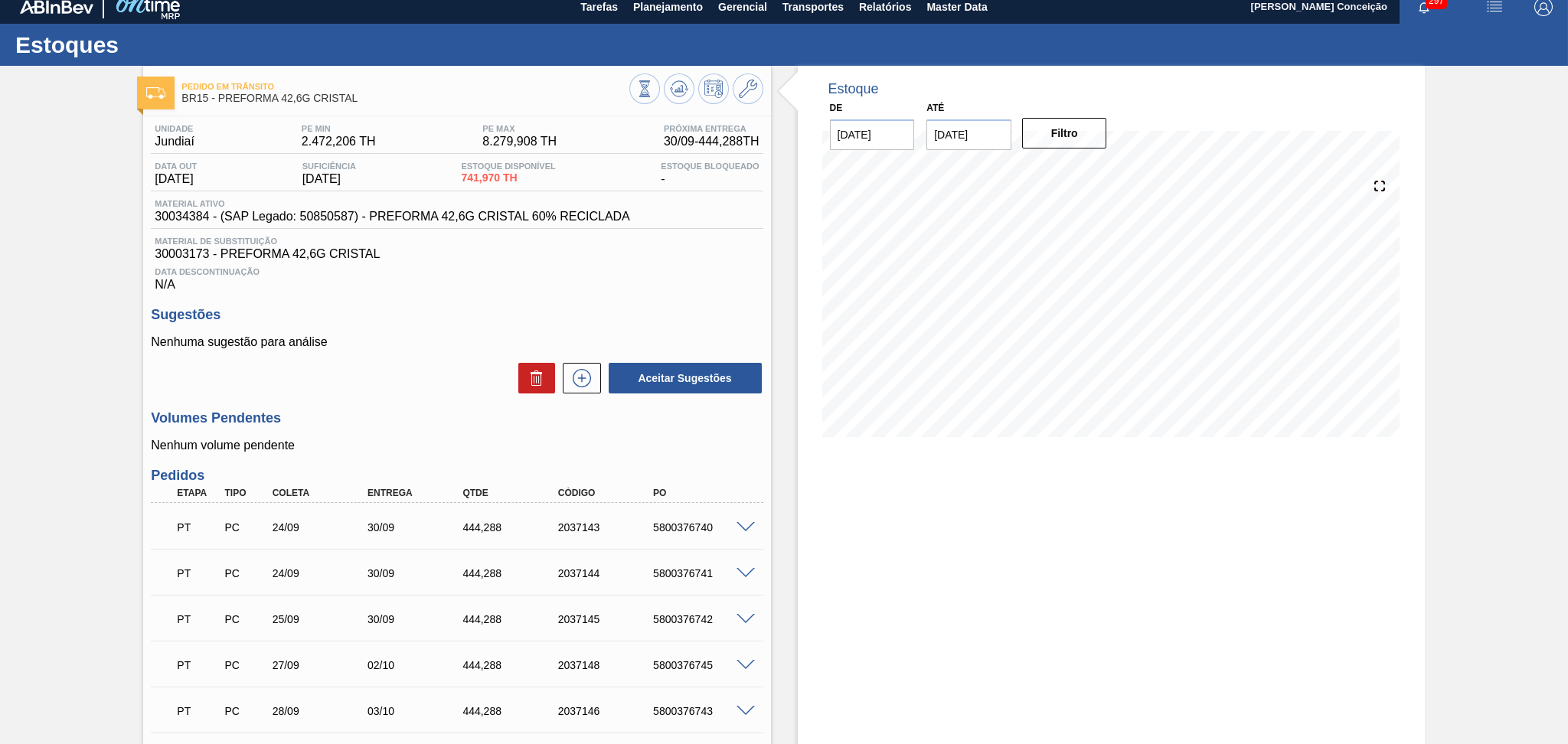
scroll to position [0, 0]
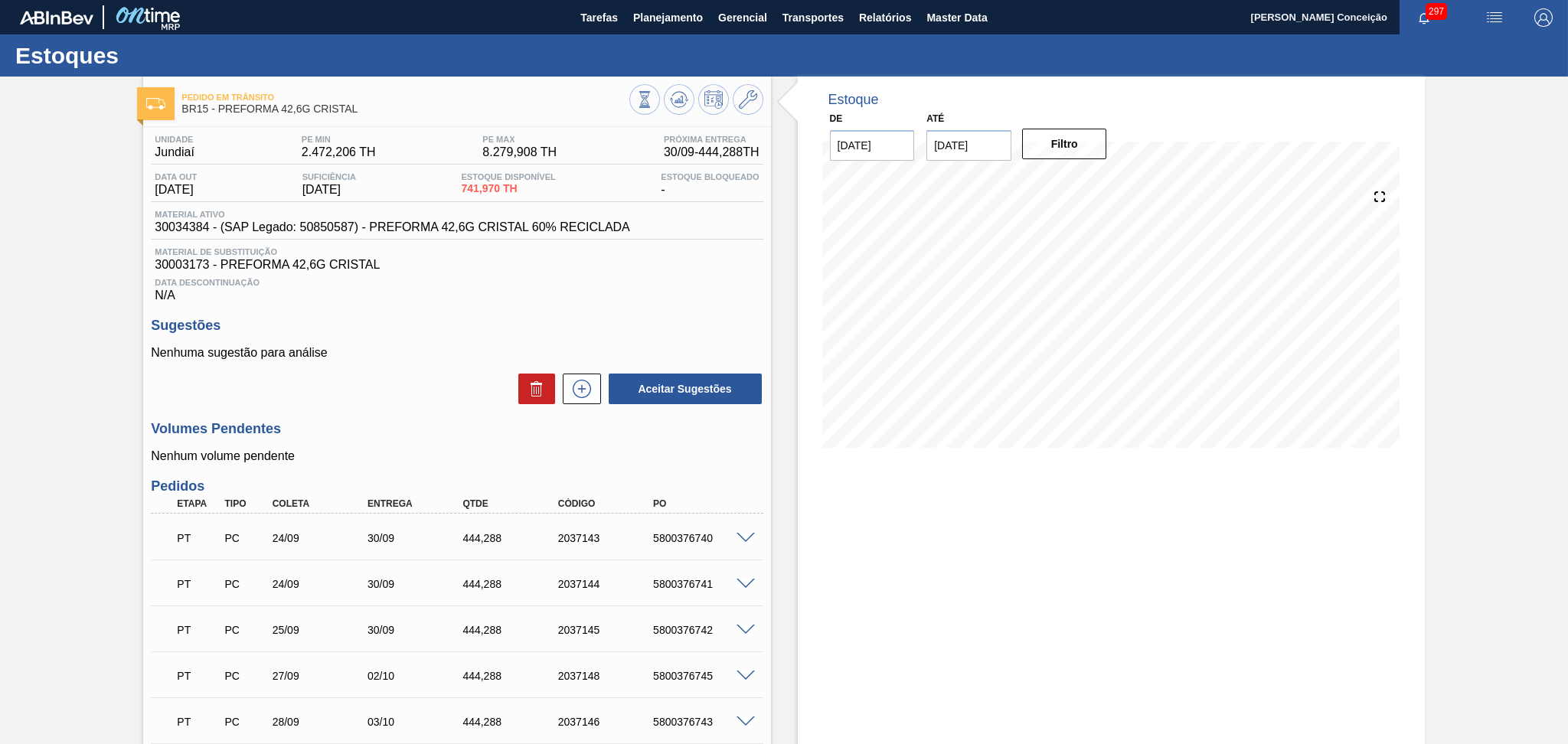
click at [396, 359] on p "Nenhuma sugestão para análise" at bounding box center [457, 353] width 612 height 14
click at [441, 383] on div "Aceitar Sugestões" at bounding box center [457, 389] width 612 height 34
click at [399, 344] on div "Sugestões Nenhuma sugestão para análise Aceitar Sugestões" at bounding box center [457, 362] width 612 height 88
click at [885, 18] on span "Relatórios" at bounding box center [885, 17] width 52 height 18
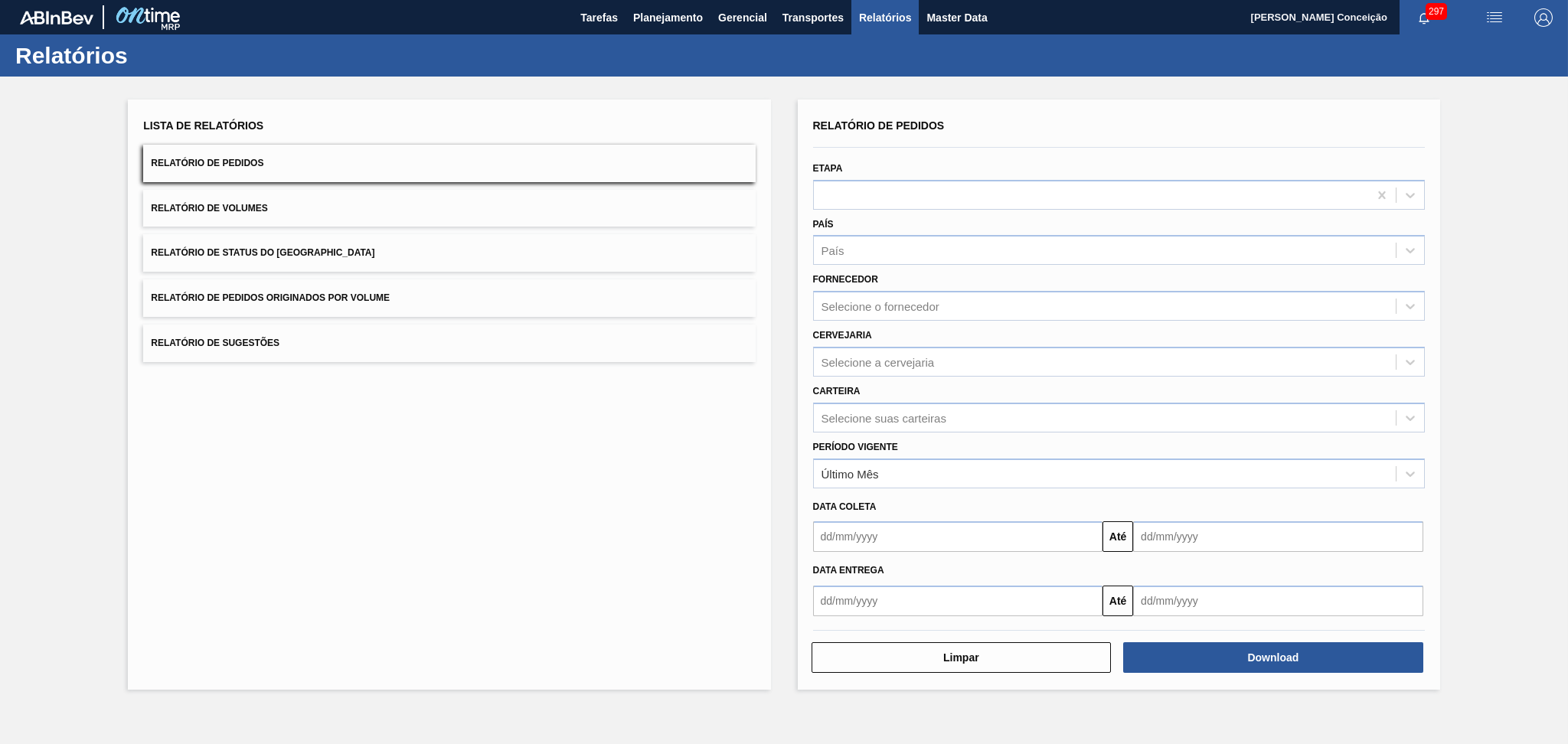
click at [263, 165] on button "Relatório de Pedidos" at bounding box center [449, 163] width 612 height 38
click at [826, 231] on div "País País" at bounding box center [1119, 239] width 612 height 52
click at [844, 245] on div "País" at bounding box center [1104, 251] width 582 height 23
type input "b"
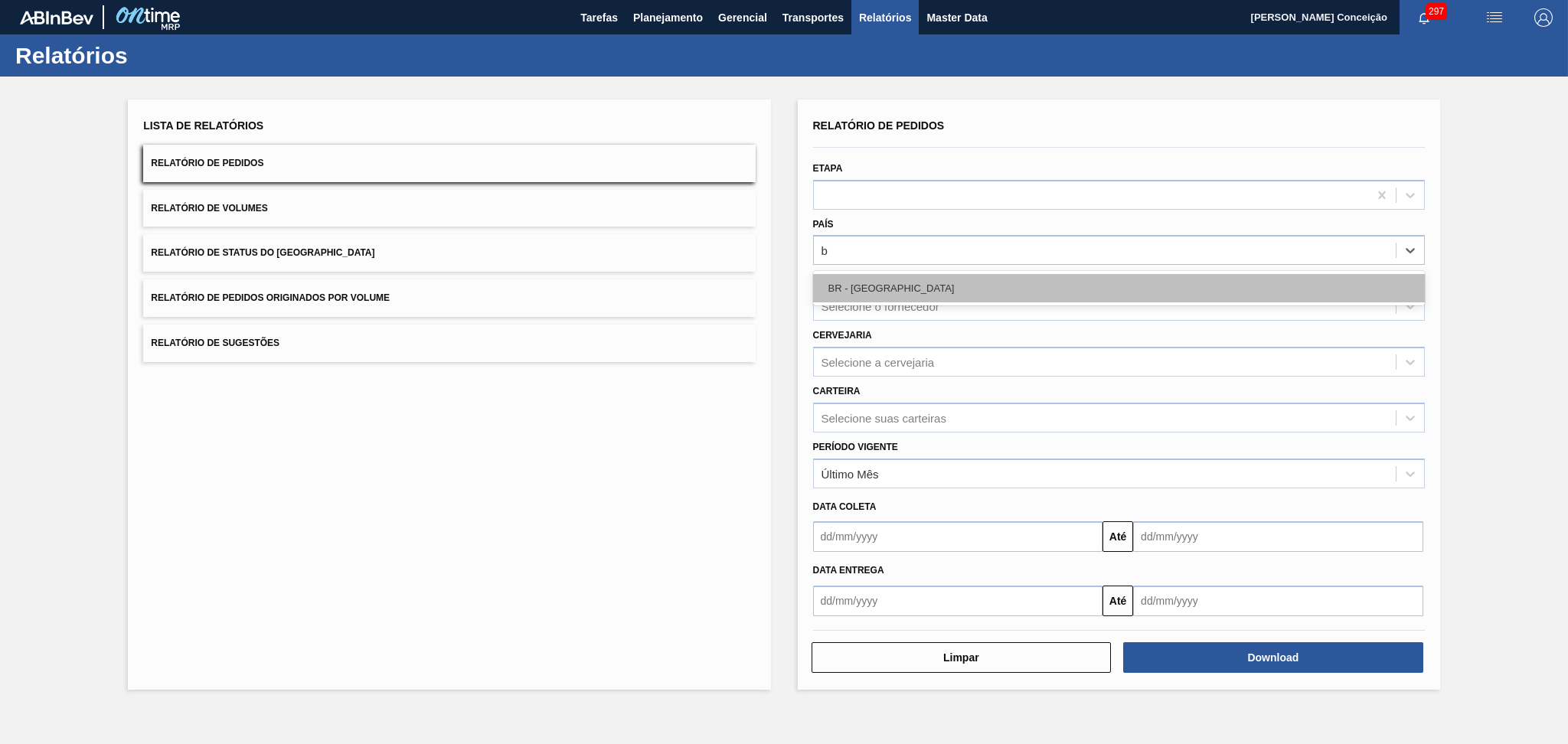
click at [866, 275] on div "BR - Brasil" at bounding box center [1119, 288] width 612 height 28
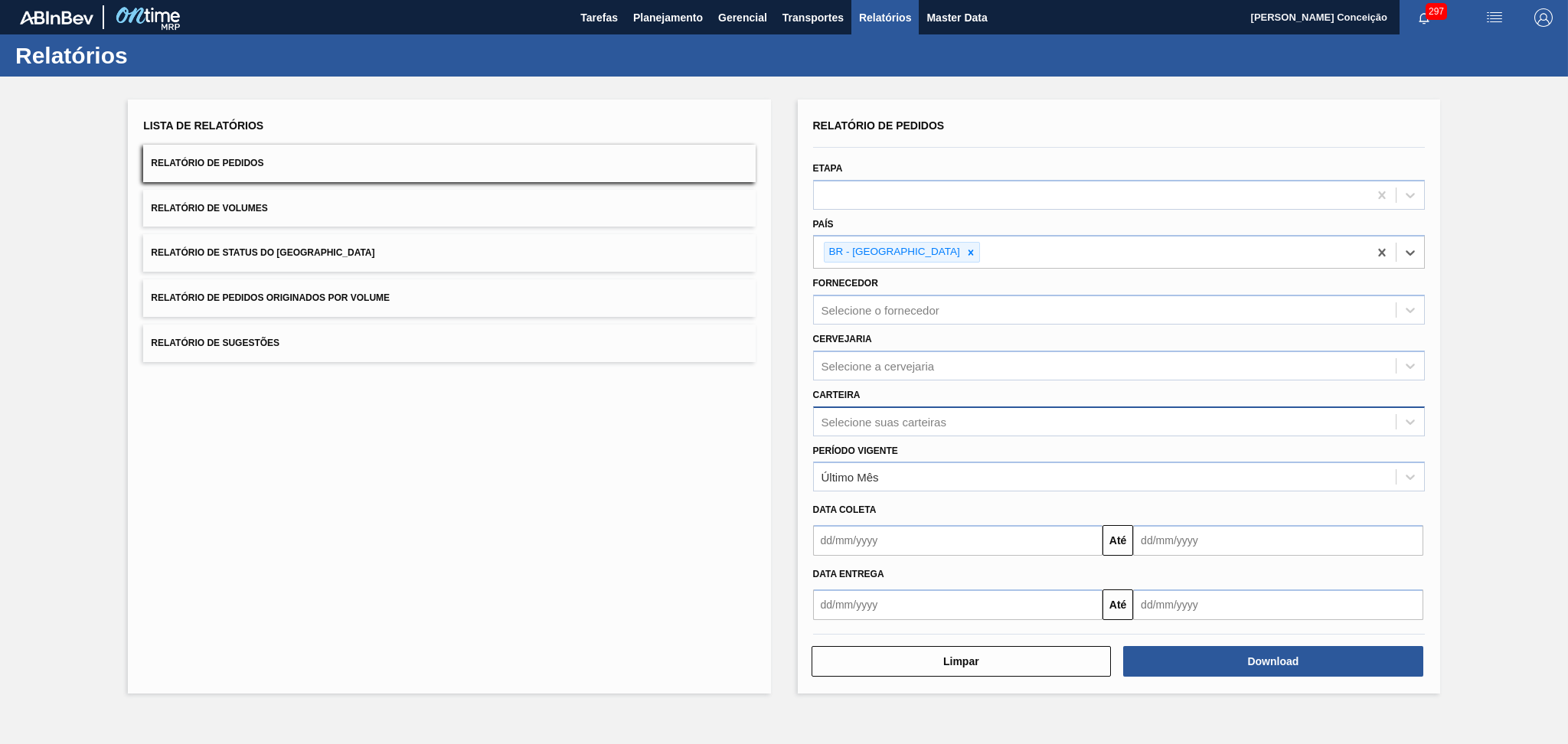
click at [871, 421] on div "Selecione suas carteiras" at bounding box center [884, 422] width 125 height 13
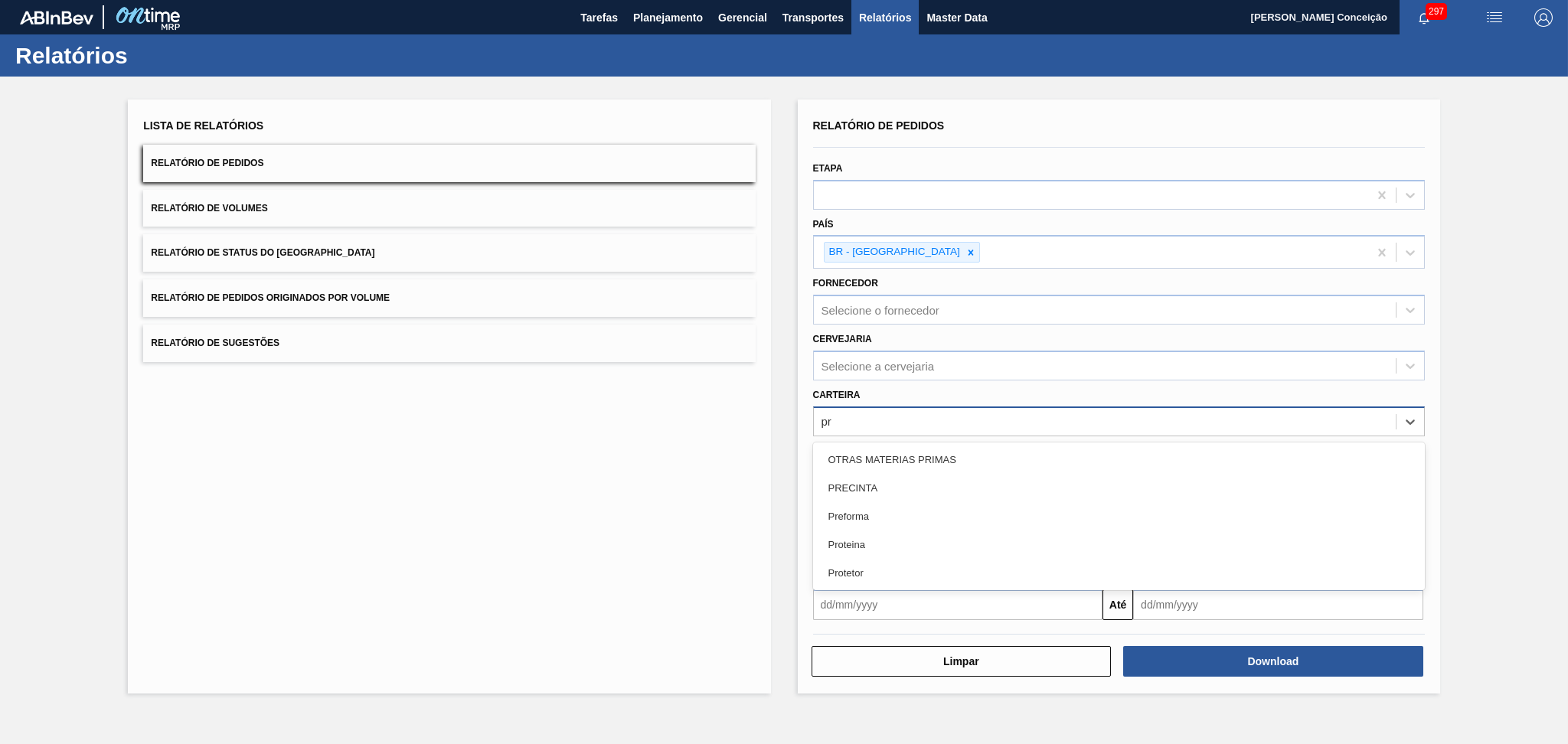
type input "pre"
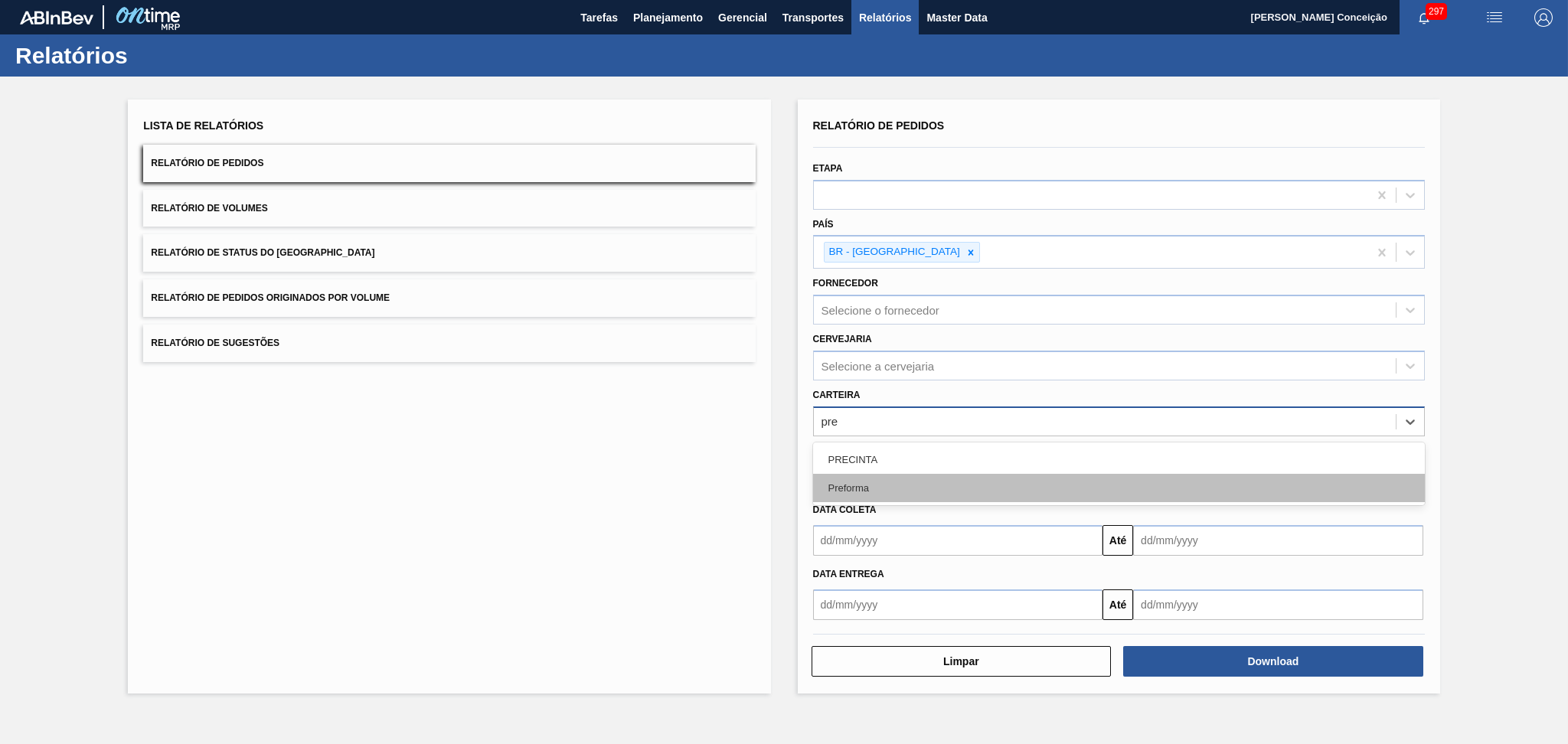
click at [875, 482] on div "Preforma" at bounding box center [1119, 488] width 612 height 28
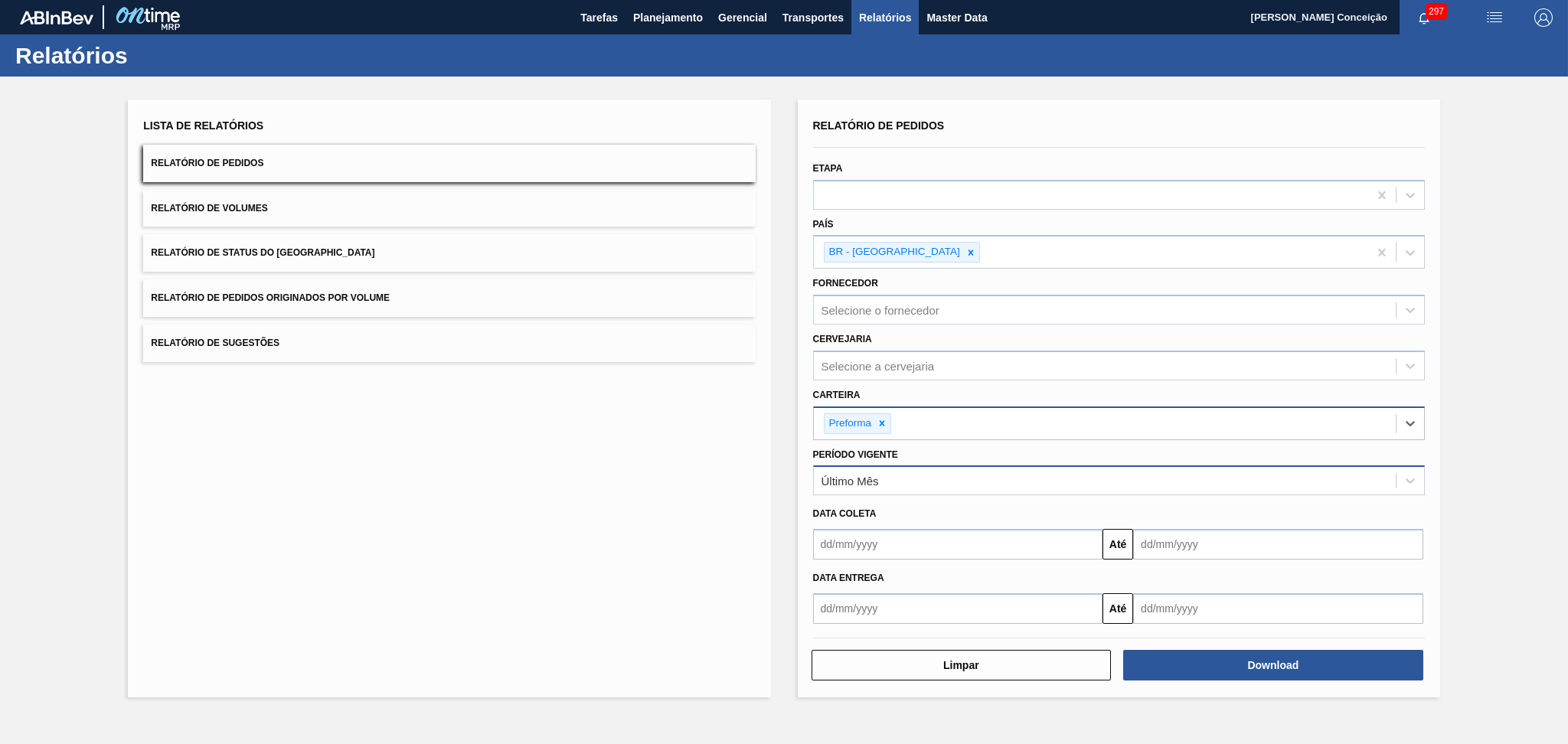
click at [885, 477] on div "Último Mês" at bounding box center [1104, 482] width 582 height 23
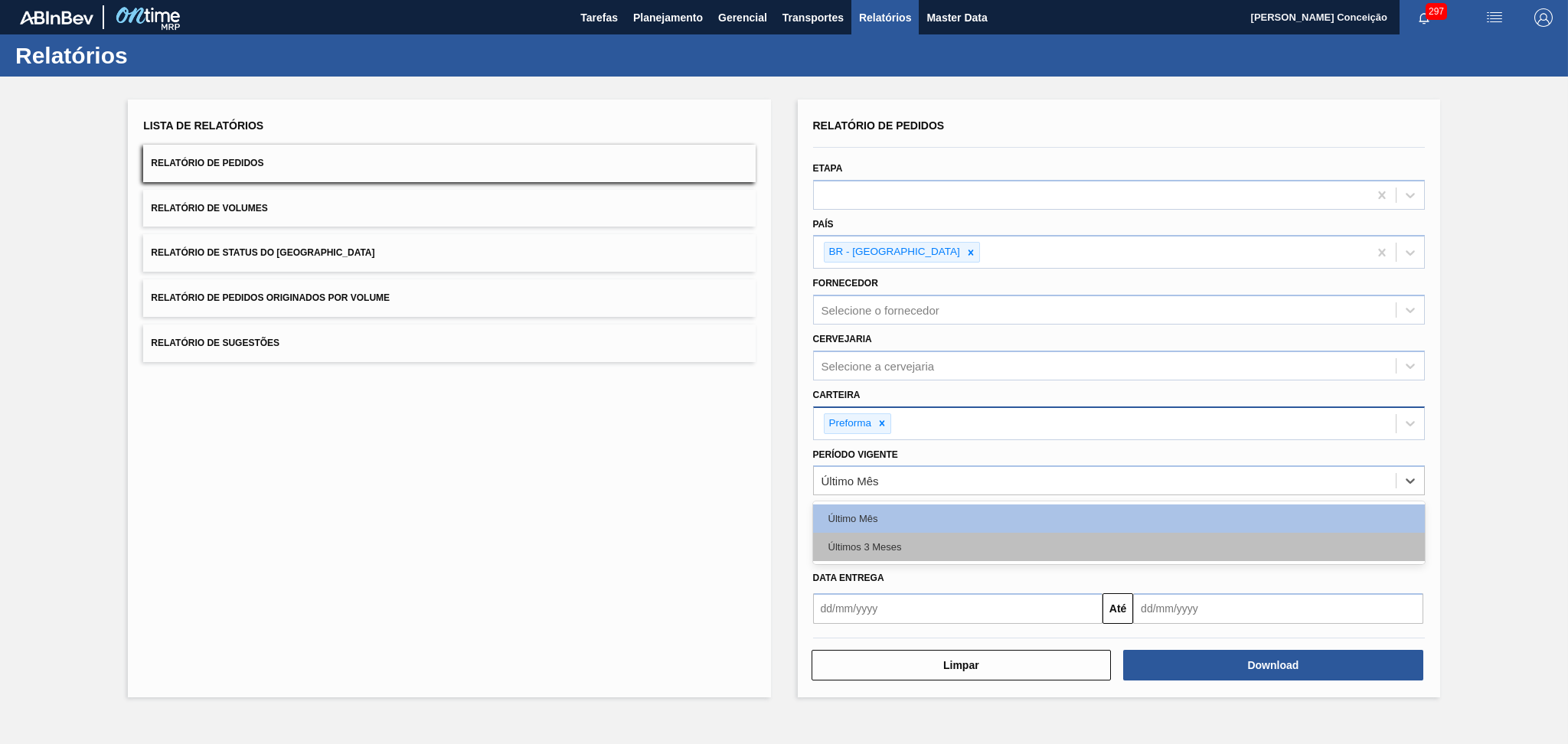
click at [885, 538] on div "Últimos 3 Meses" at bounding box center [1119, 548] width 612 height 28
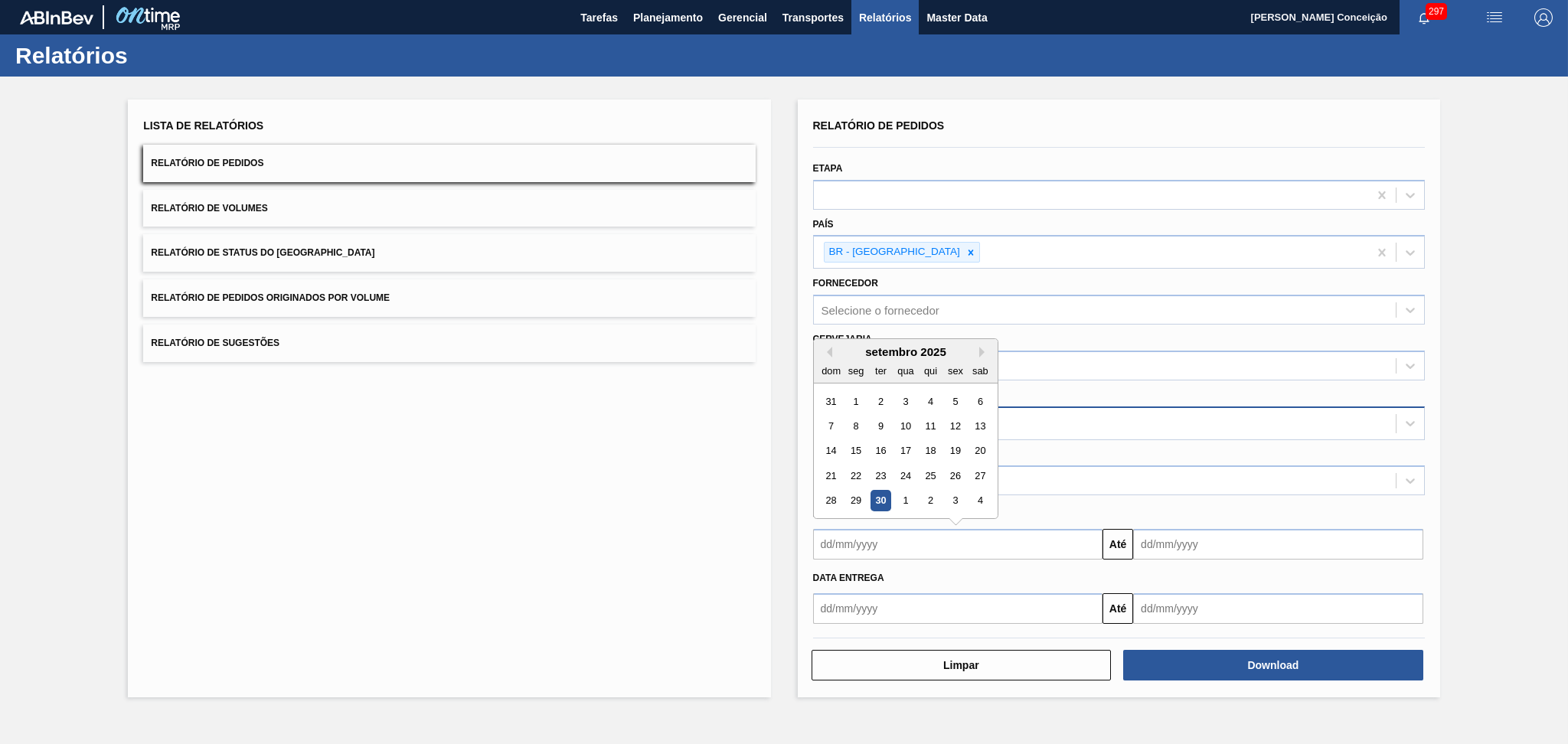
click at [881, 537] on input "text" at bounding box center [957, 545] width 290 height 30
type input "01/08/2025"
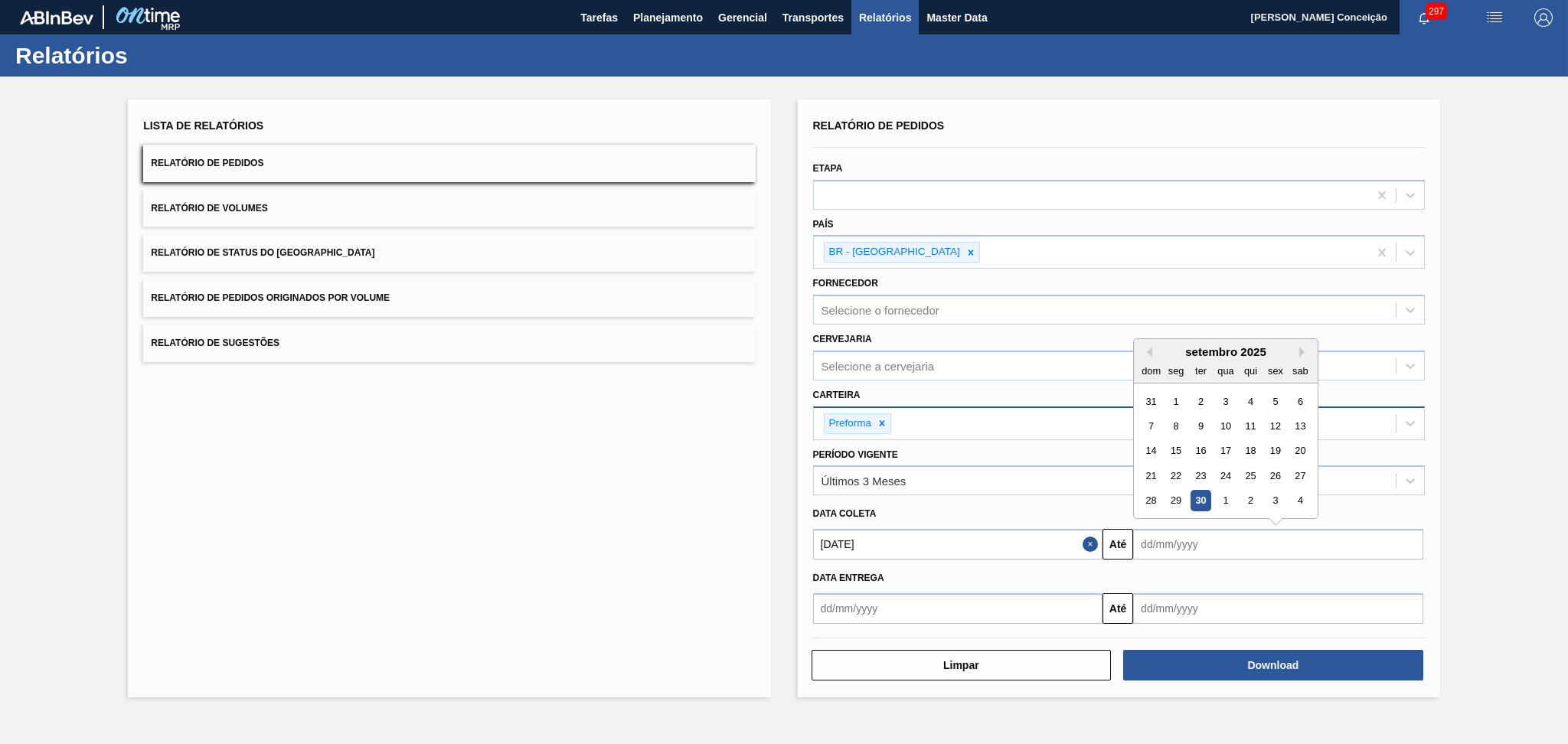
click at [1174, 546] on input "text" at bounding box center [1278, 545] width 290 height 30
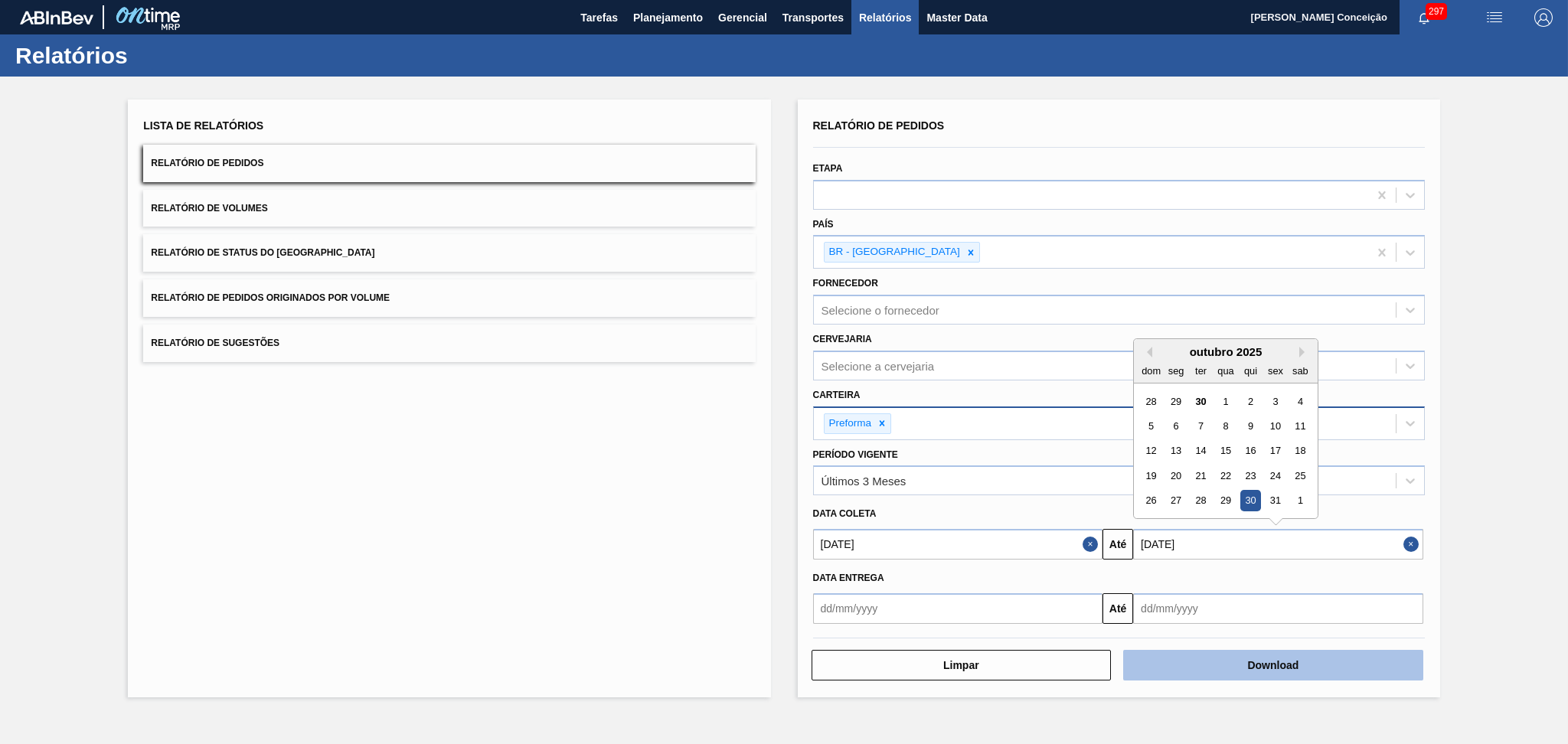
type input "[DATE]"
click at [1312, 659] on button "Download" at bounding box center [1273, 666] width 300 height 30
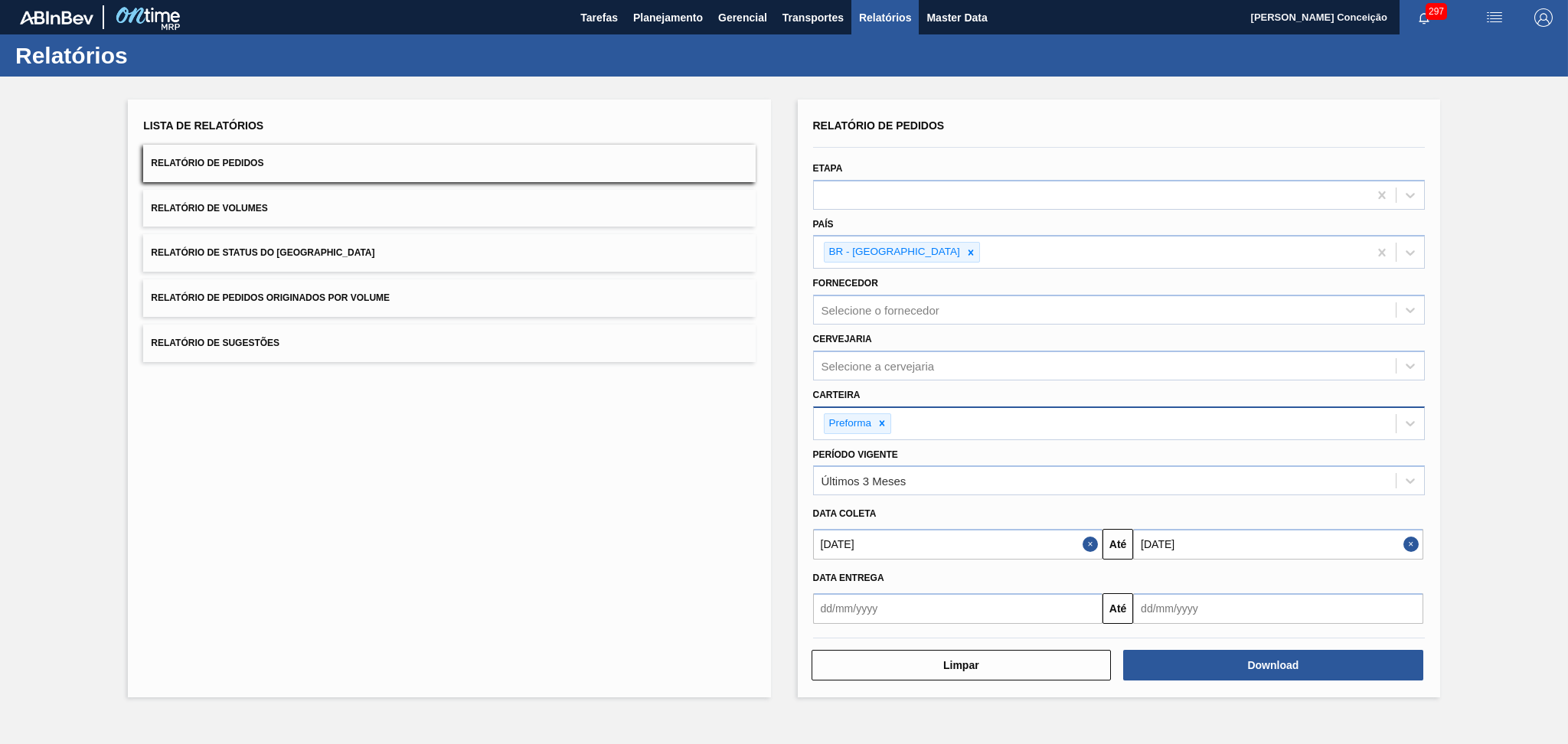
click at [252, 219] on button "Relatório de Volumes" at bounding box center [449, 209] width 612 height 38
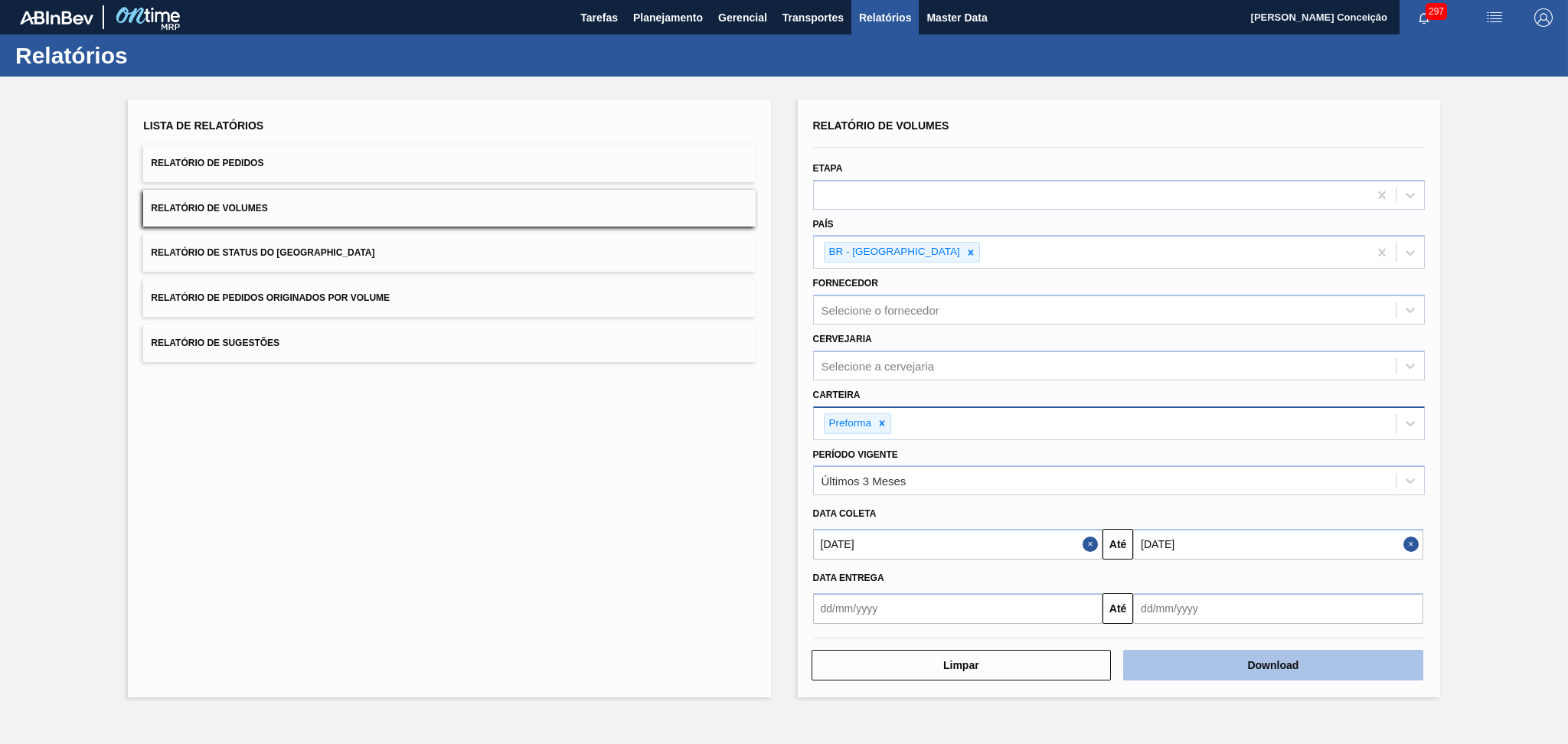
click at [1256, 659] on button "Download" at bounding box center [1273, 666] width 300 height 30
click at [1520, 193] on div "Lista de Relatórios Relatório de Pedidos Relatório de Volumes Relatório de Stat…" at bounding box center [784, 397] width 1568 height 640
click at [487, 550] on div "Lista de Relatórios Relatório de Pedidos Relatório de Volumes Relatório de Stat…" at bounding box center [448, 398] width 643 height 599
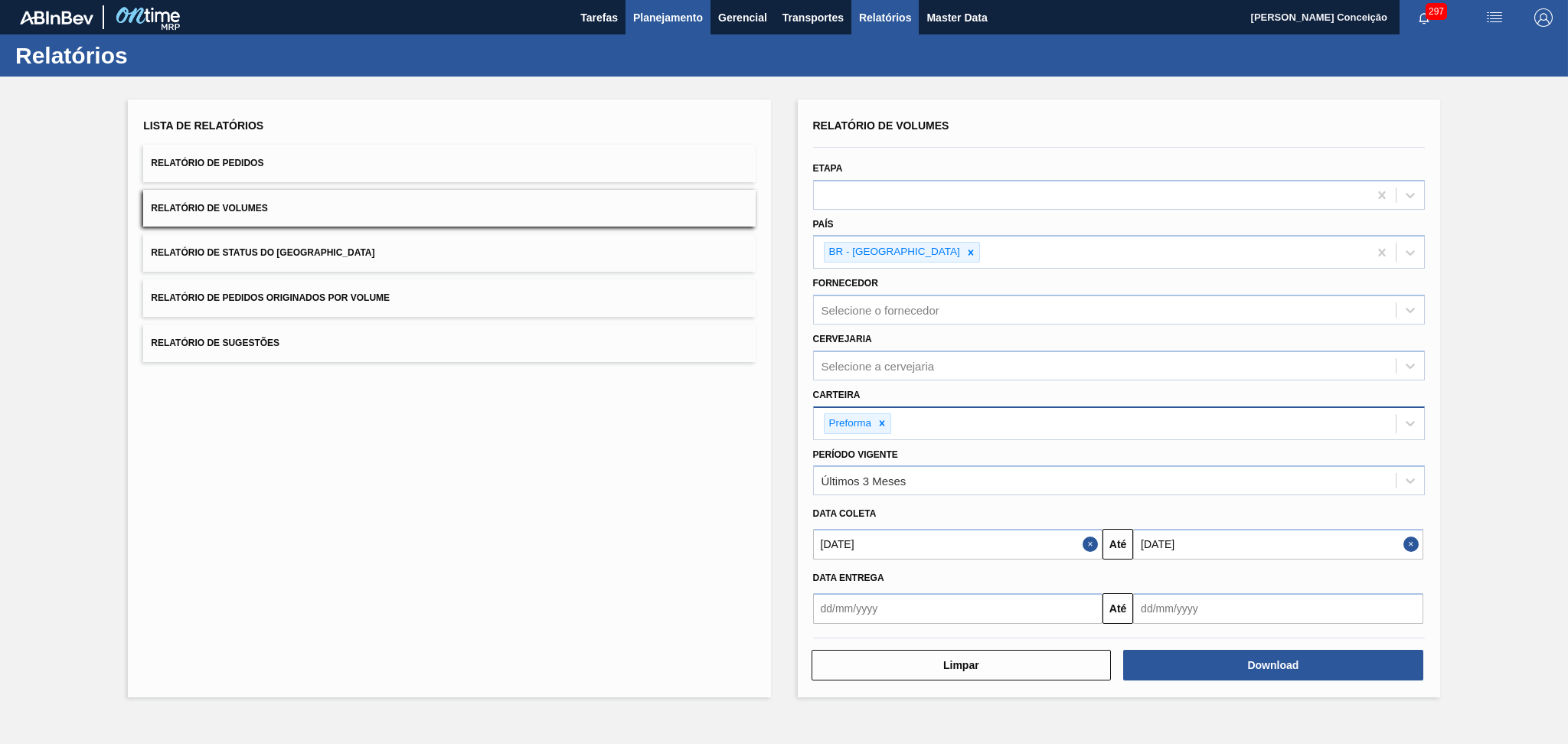
click at [679, 10] on span "Planejamento" at bounding box center [668, 17] width 70 height 18
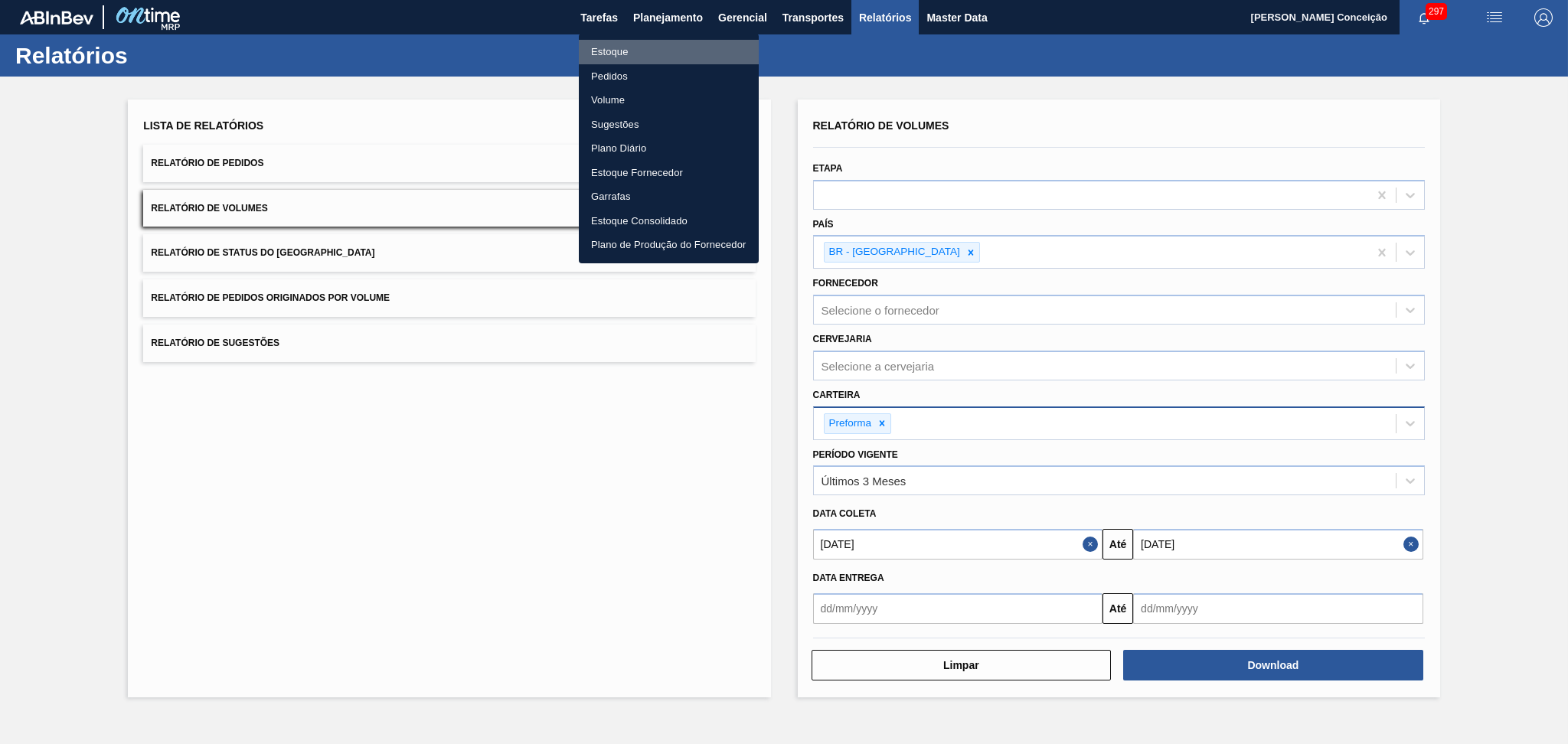
click at [600, 51] on li "Estoque" at bounding box center [668, 52] width 180 height 25
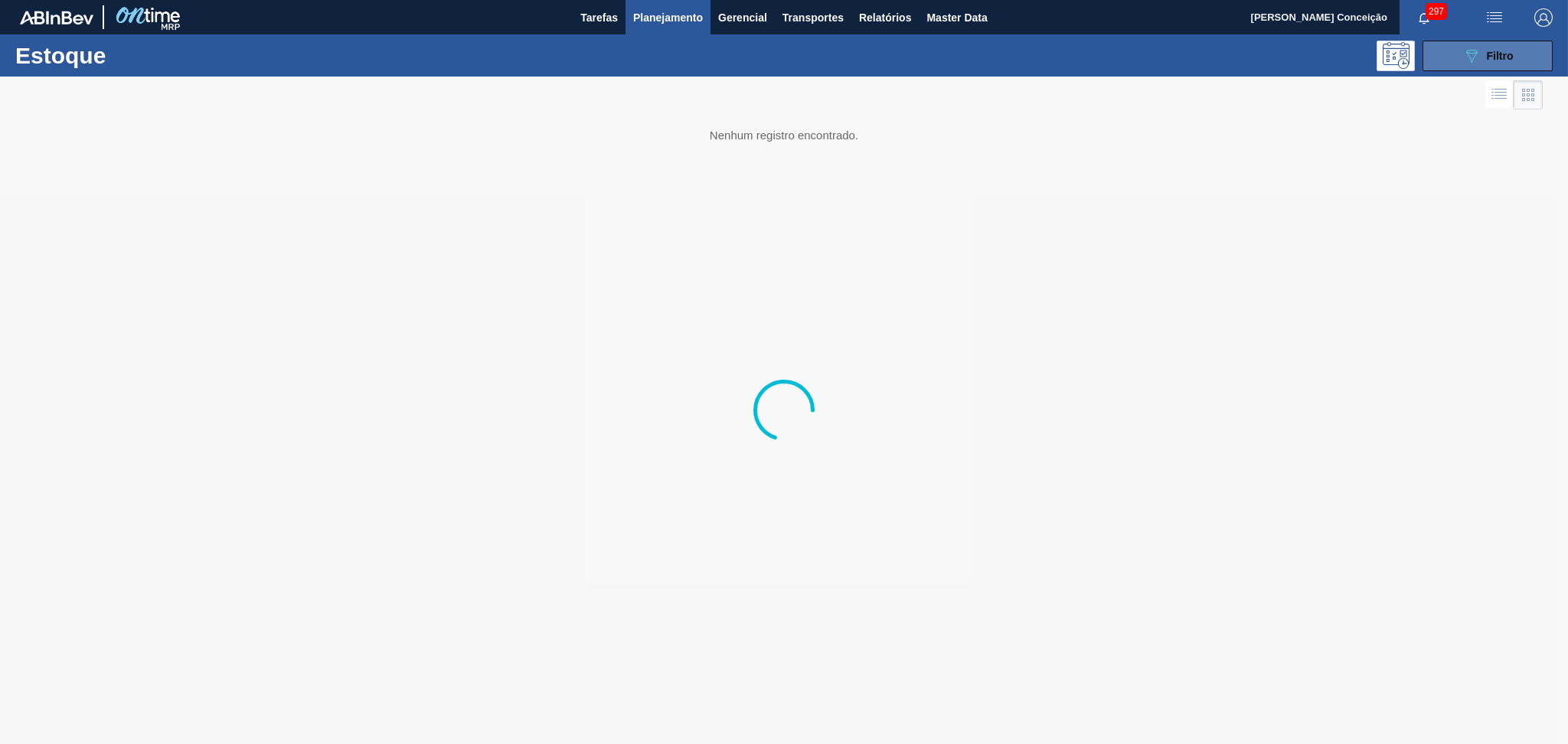
click at [1505, 61] on span "Filtro" at bounding box center [1500, 56] width 26 height 12
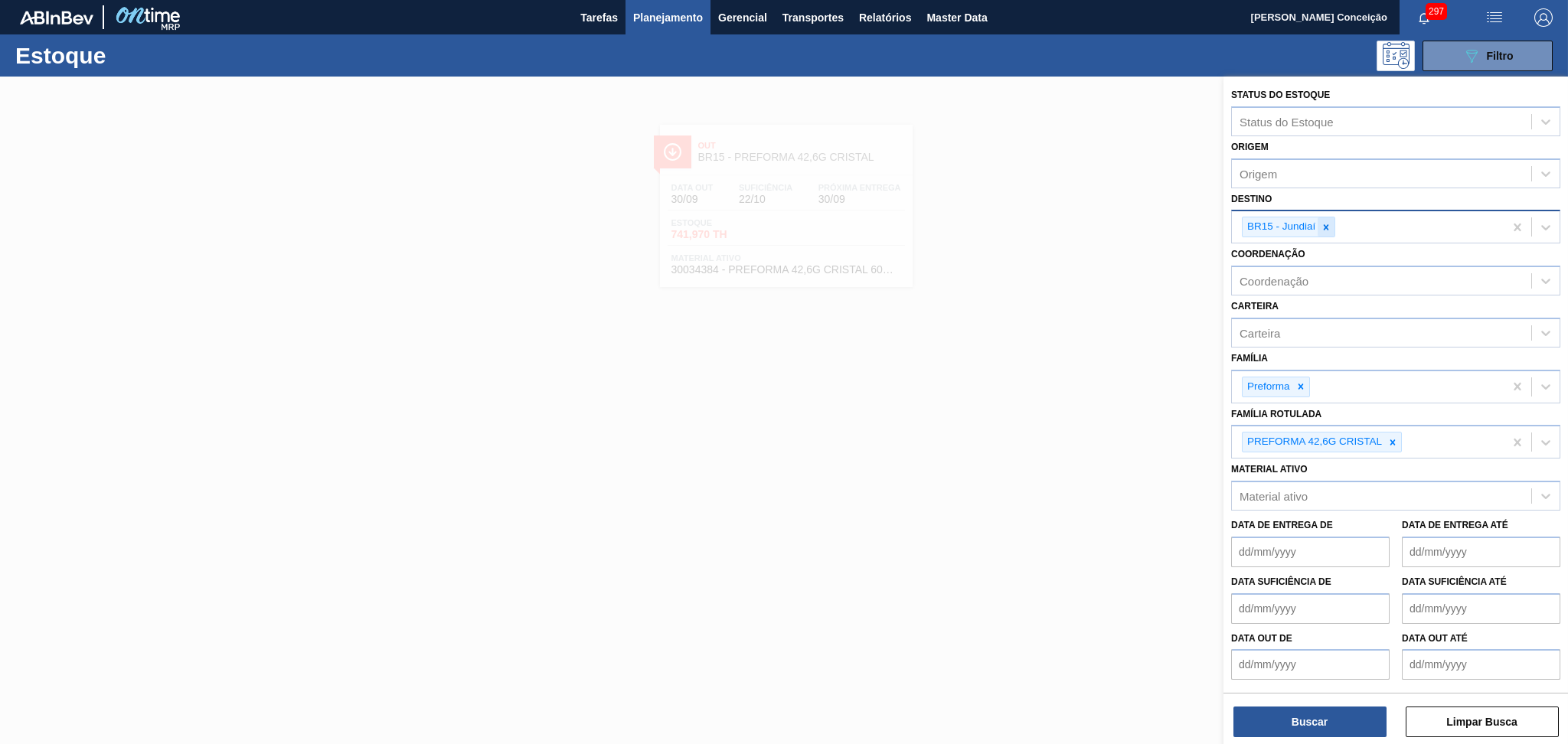
click at [1329, 223] on icon at bounding box center [1325, 227] width 10 height 10
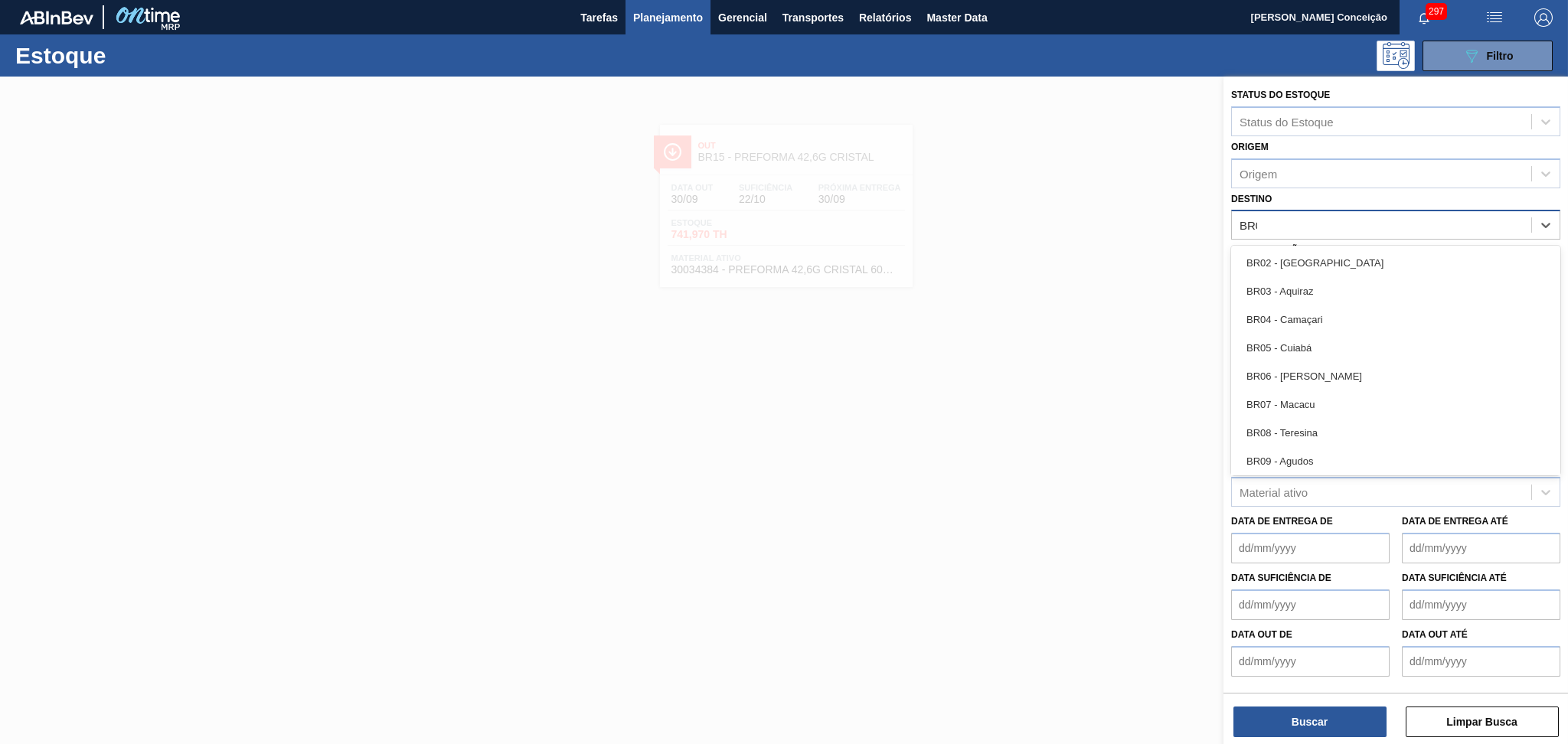
type input "BR07"
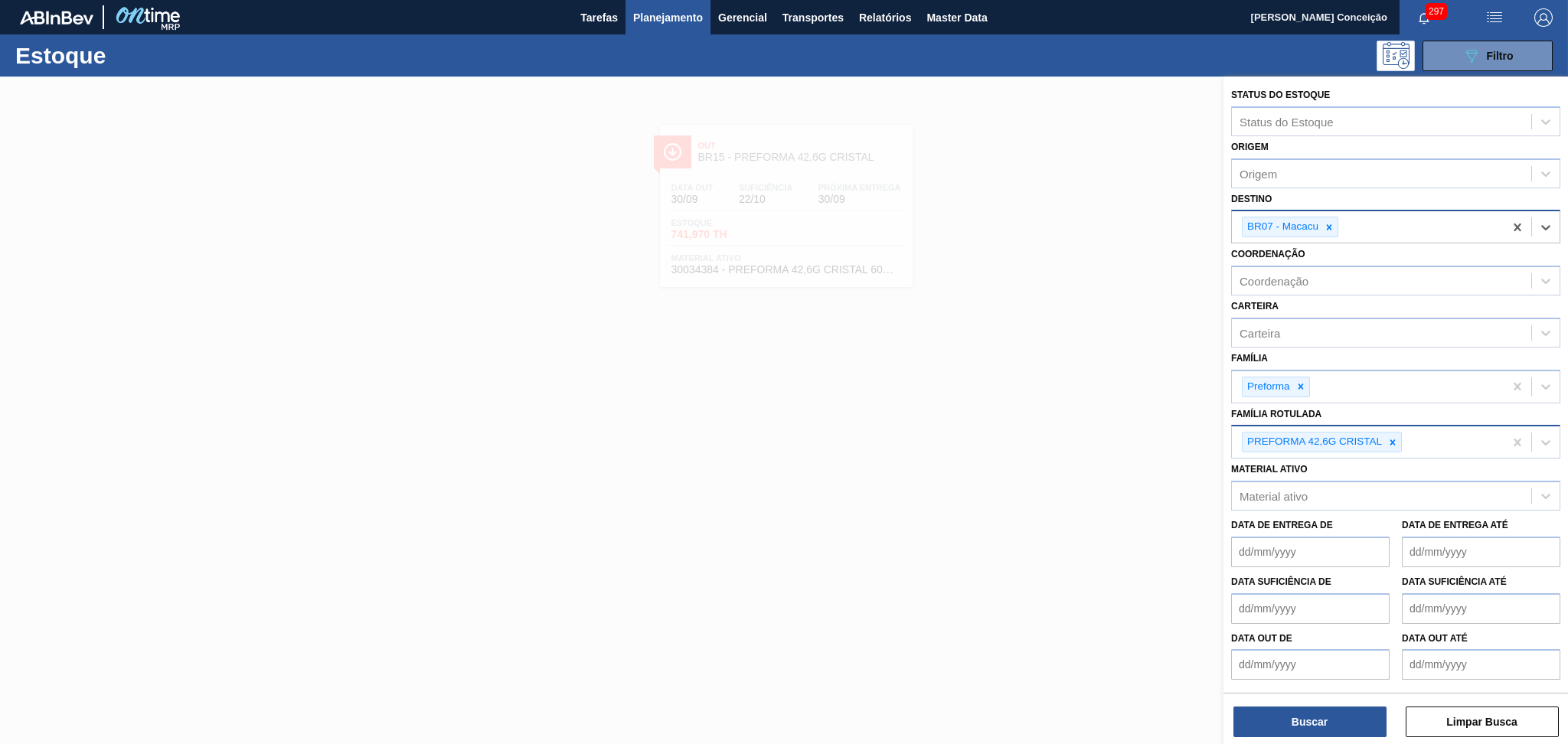
click at [1392, 437] on icon at bounding box center [1392, 442] width 10 height 10
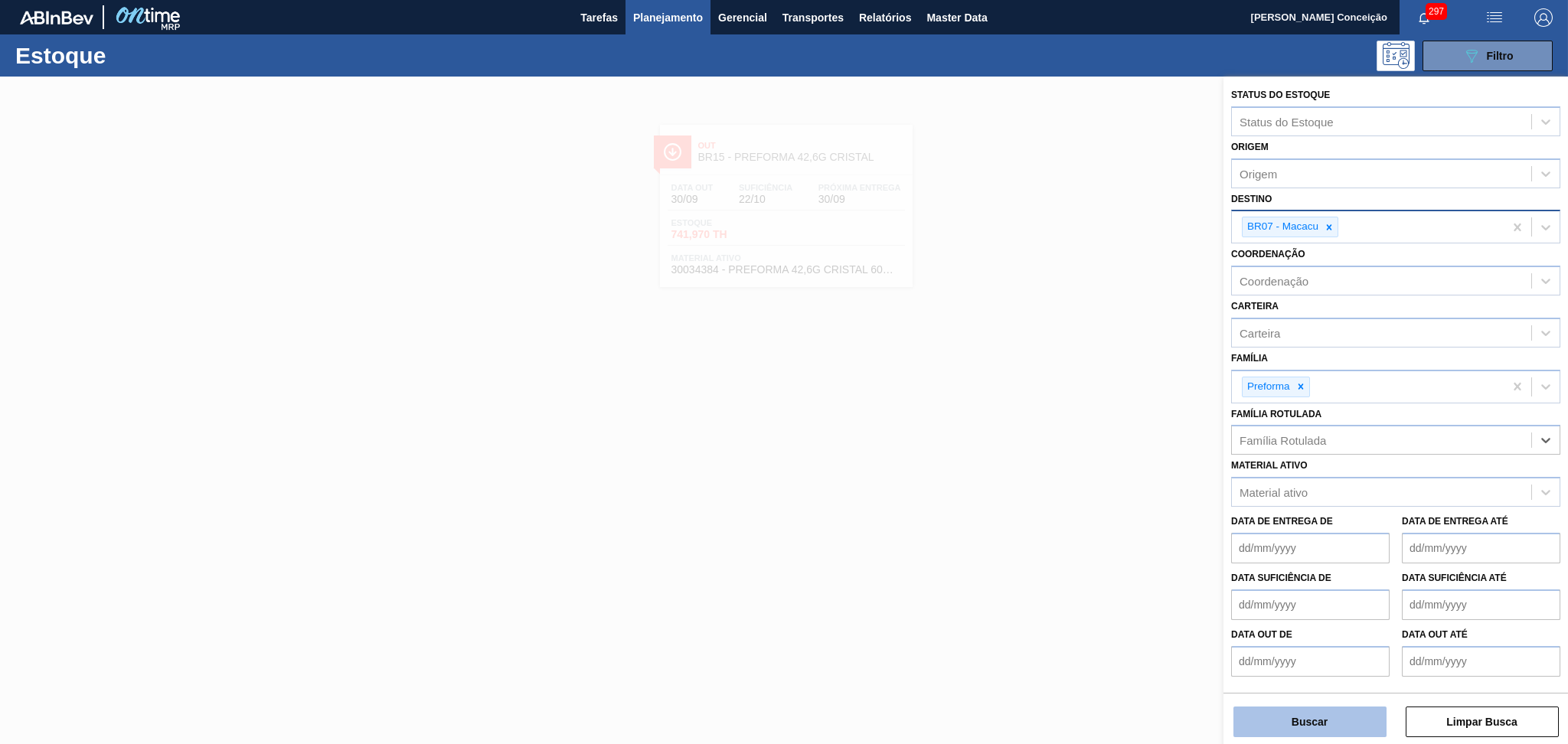
click at [1308, 716] on button "Buscar" at bounding box center [1310, 722] width 153 height 30
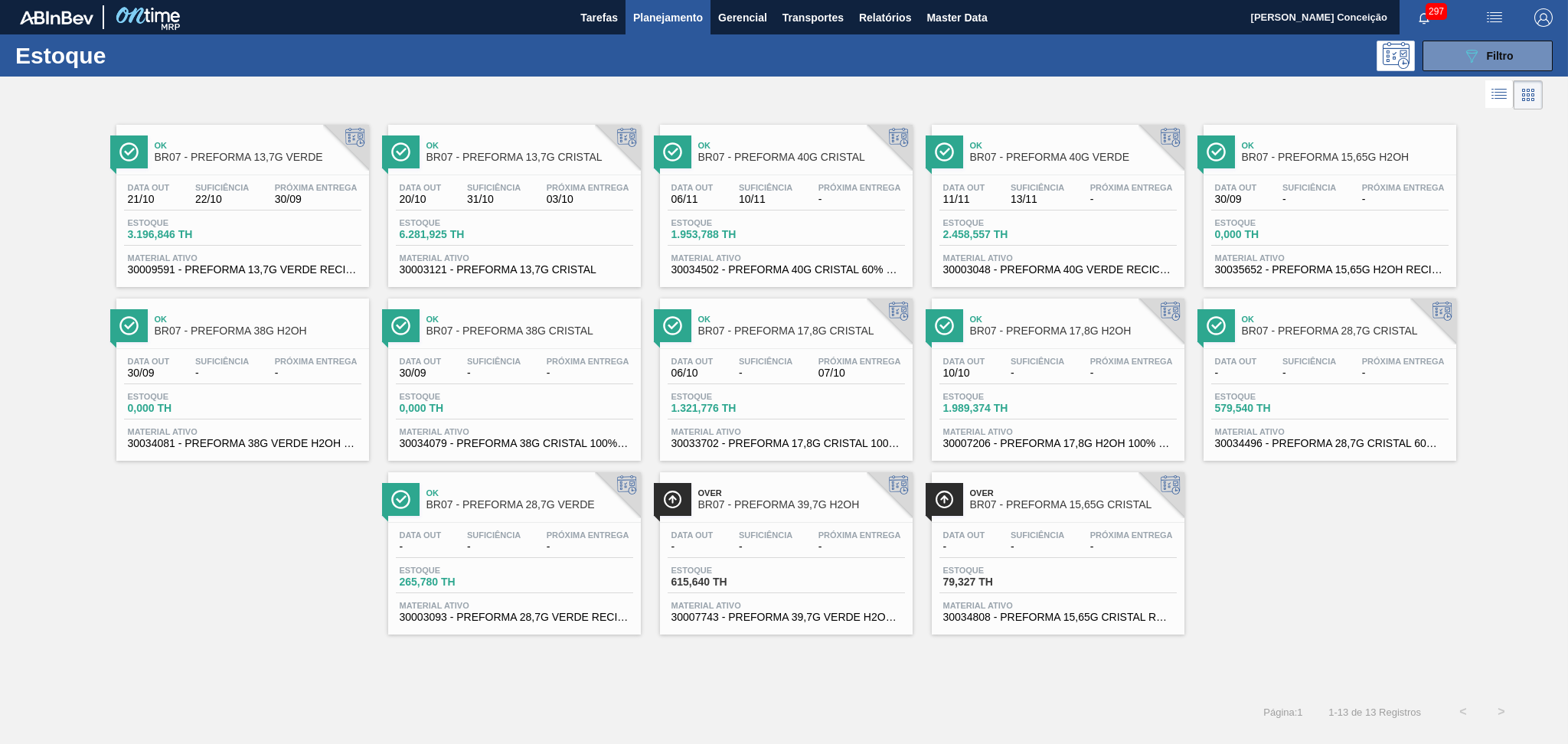
click at [91, 296] on div "Ok BR07 - PREFORMA 13,7G VERDE Data out 21/10 Suficiência 22/10 Próxima Entrega…" at bounding box center [784, 374] width 1568 height 521
click at [678, 20] on span "Planejamento" at bounding box center [668, 17] width 70 height 18
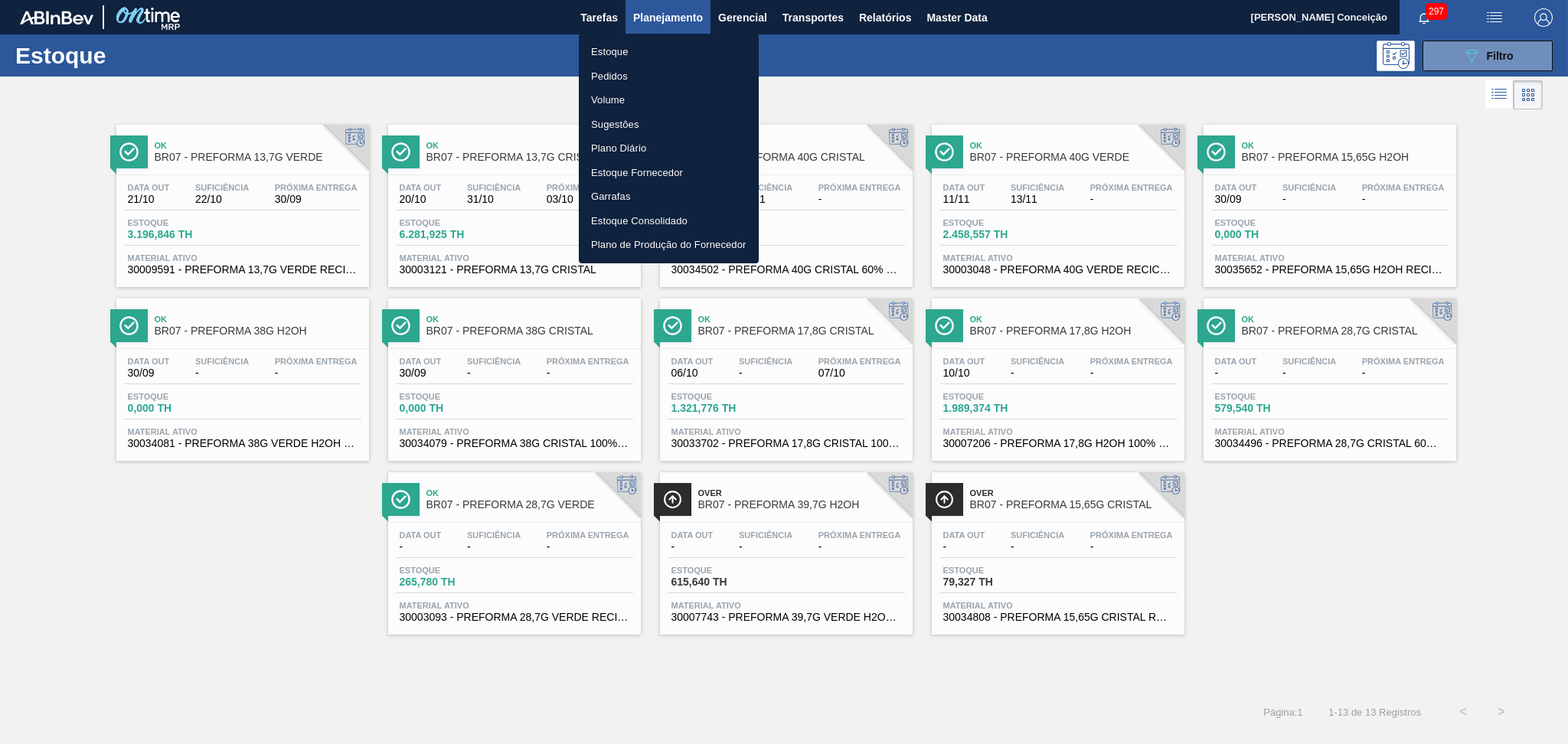
click at [615, 79] on li "Pedidos" at bounding box center [668, 76] width 180 height 25
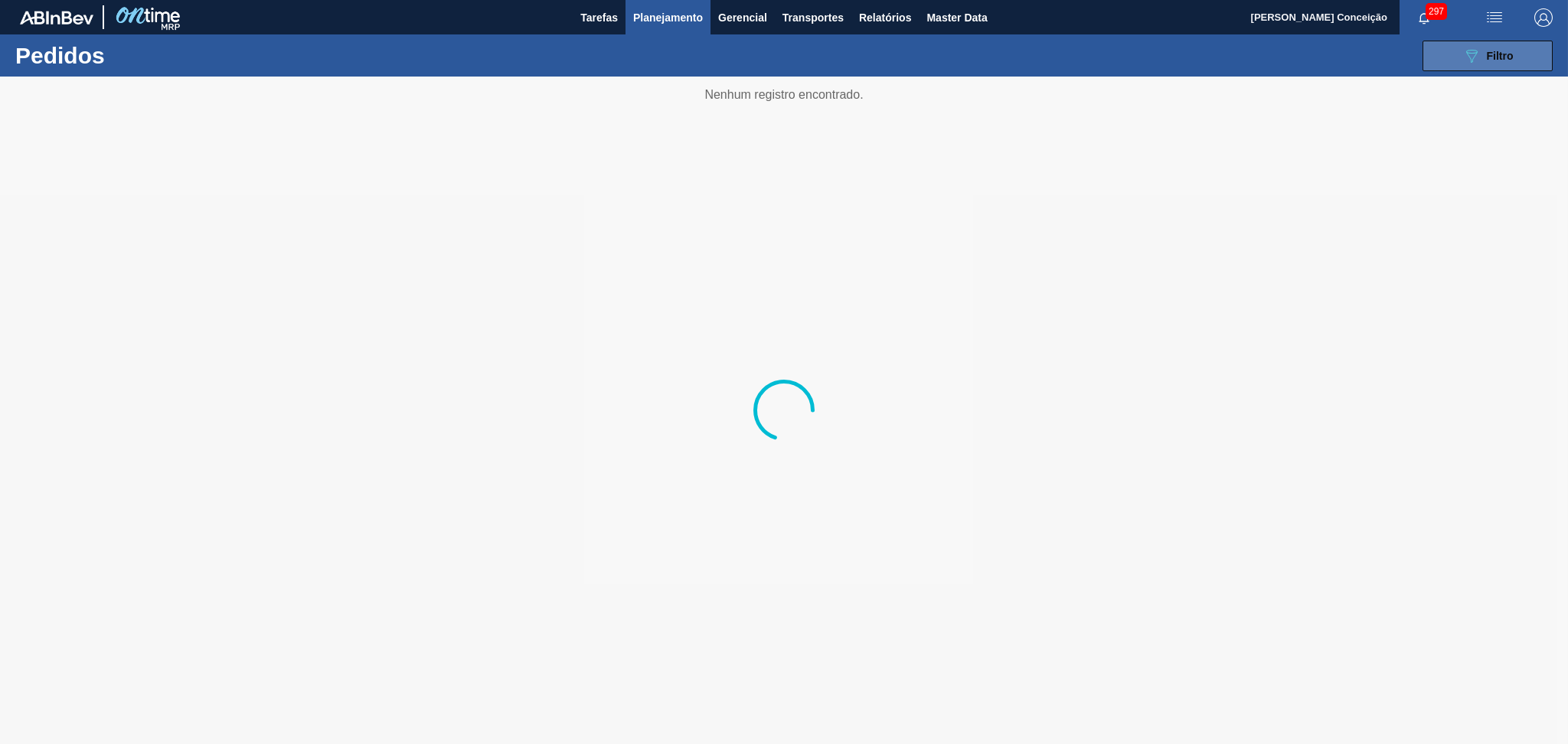
click at [1486, 59] on div "089F7B8B-B2A5-4AFE-B5C0-19BA573D28AC Filtro" at bounding box center [1488, 55] width 51 height 18
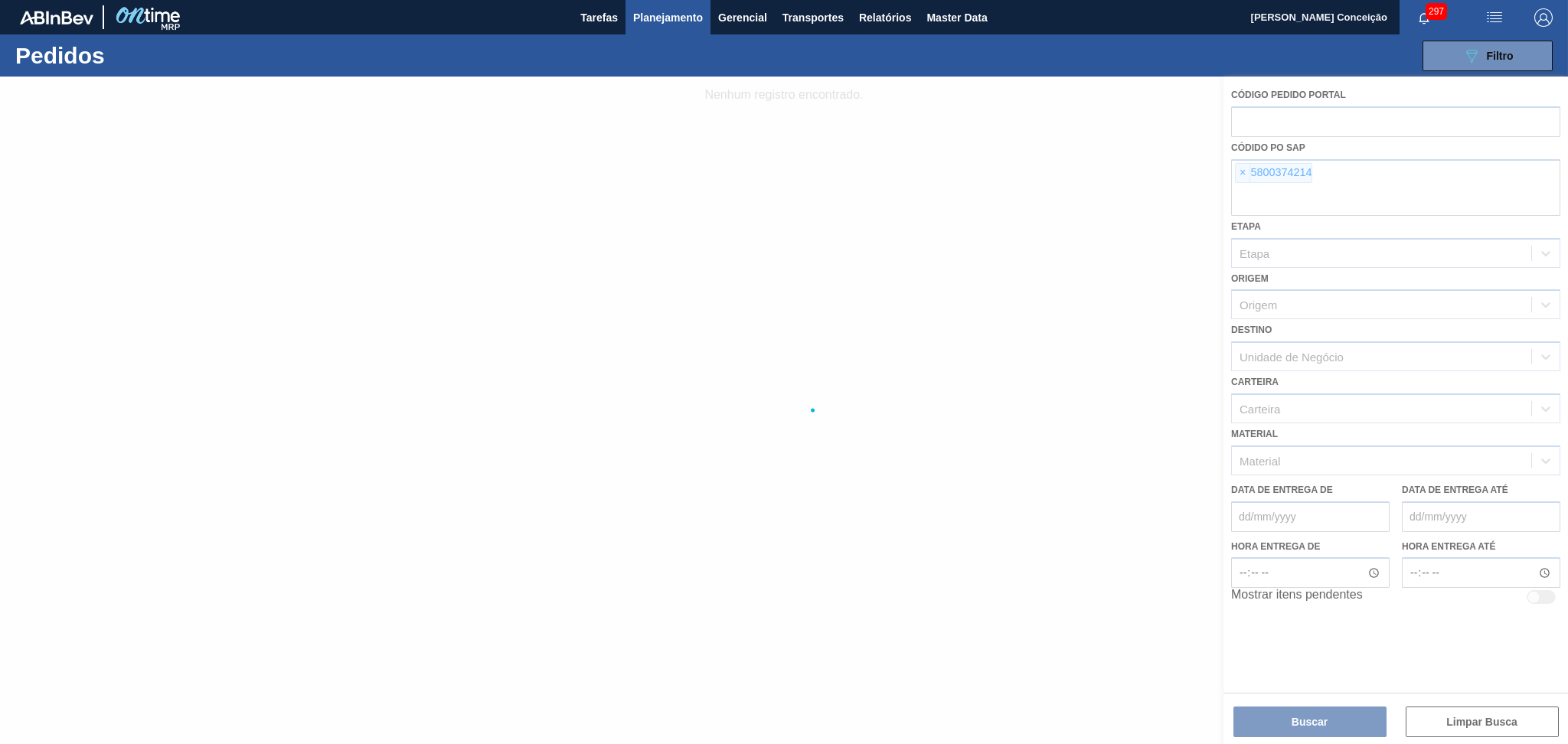
click at [1243, 172] on div at bounding box center [784, 410] width 1568 height 668
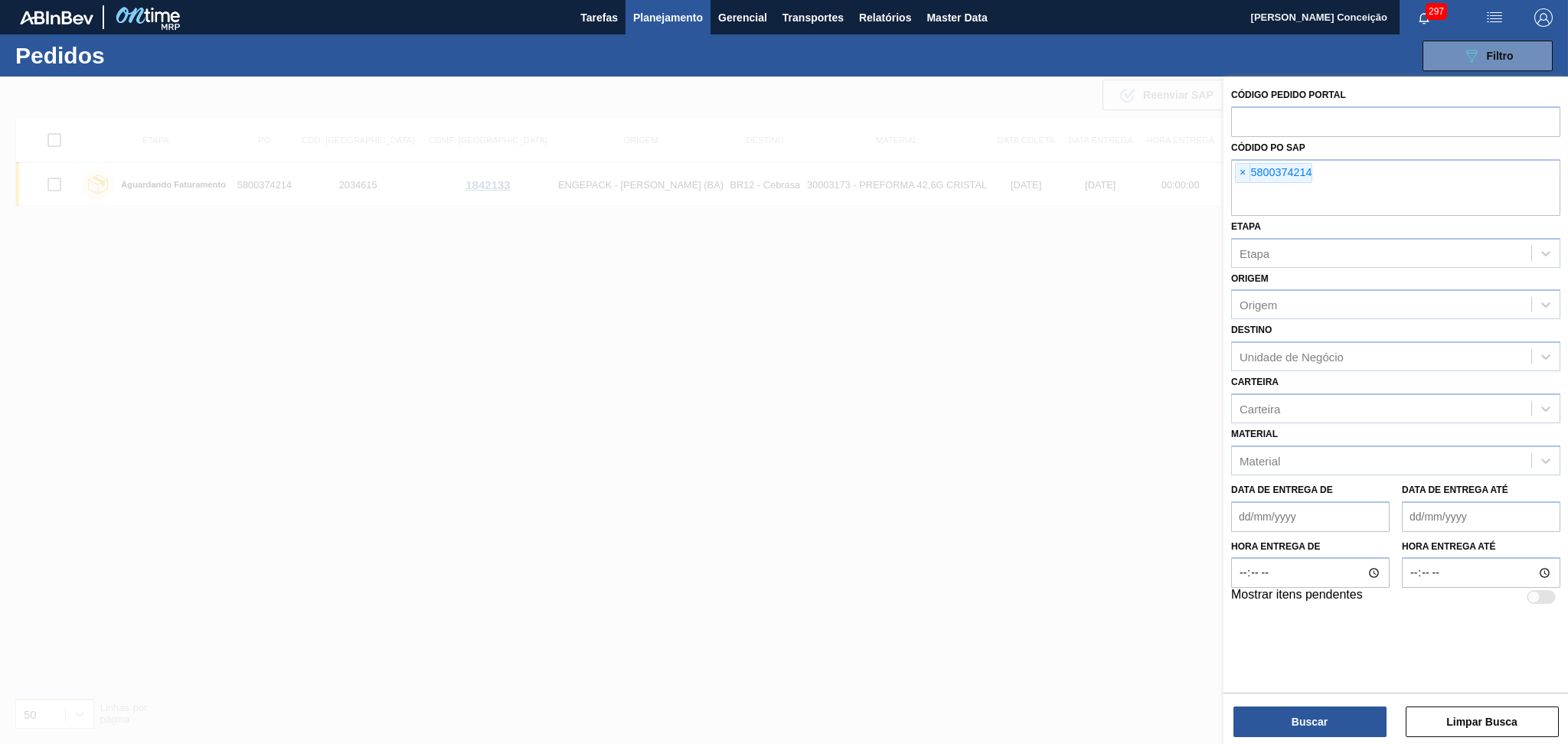
click at [1243, 172] on span "×" at bounding box center [1242, 173] width 14 height 18
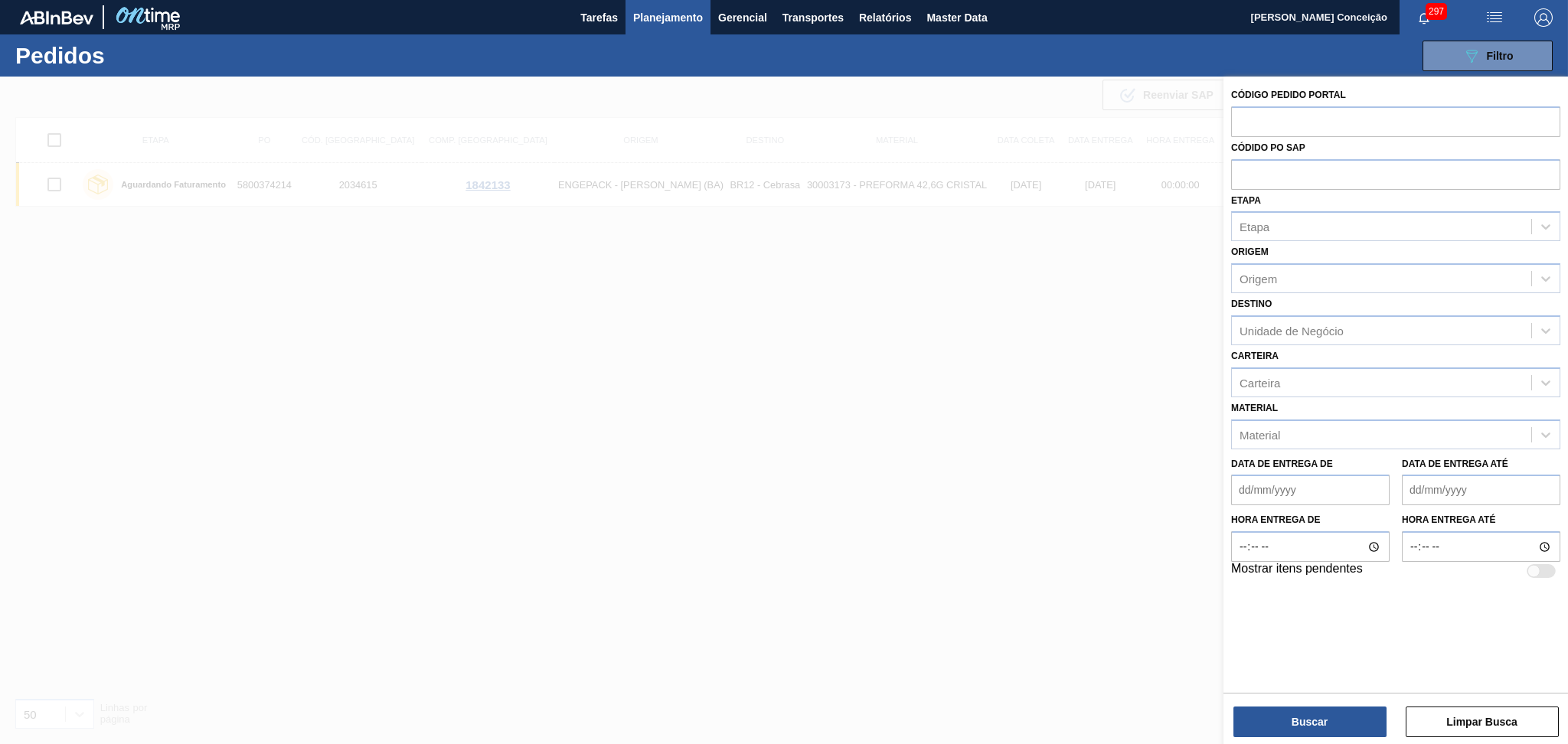
paste input "5800354801"
type input "5800354801"
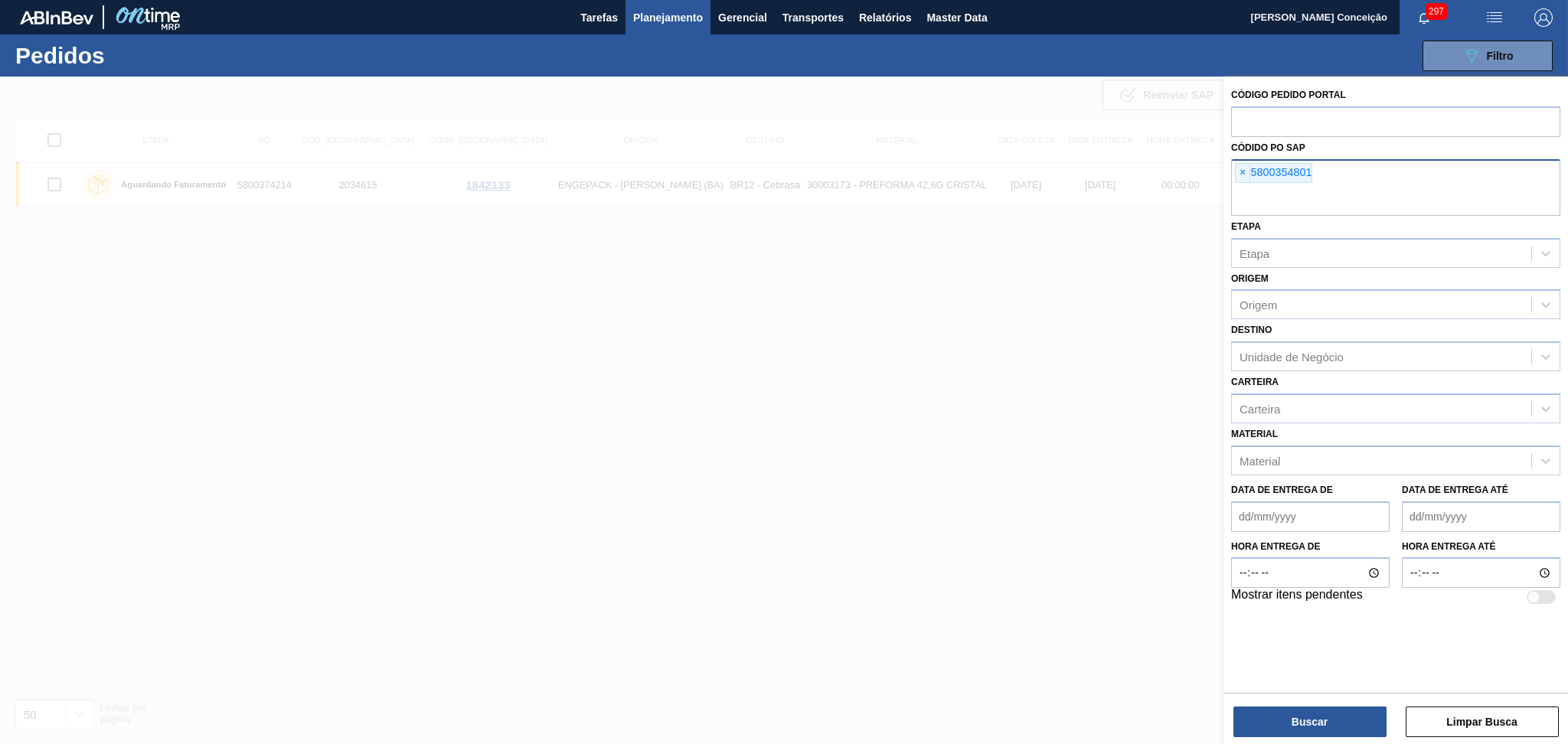
paste input "5800354802"
type input "5800354802"
click at [1302, 722] on button "Buscar" at bounding box center [1310, 722] width 153 height 30
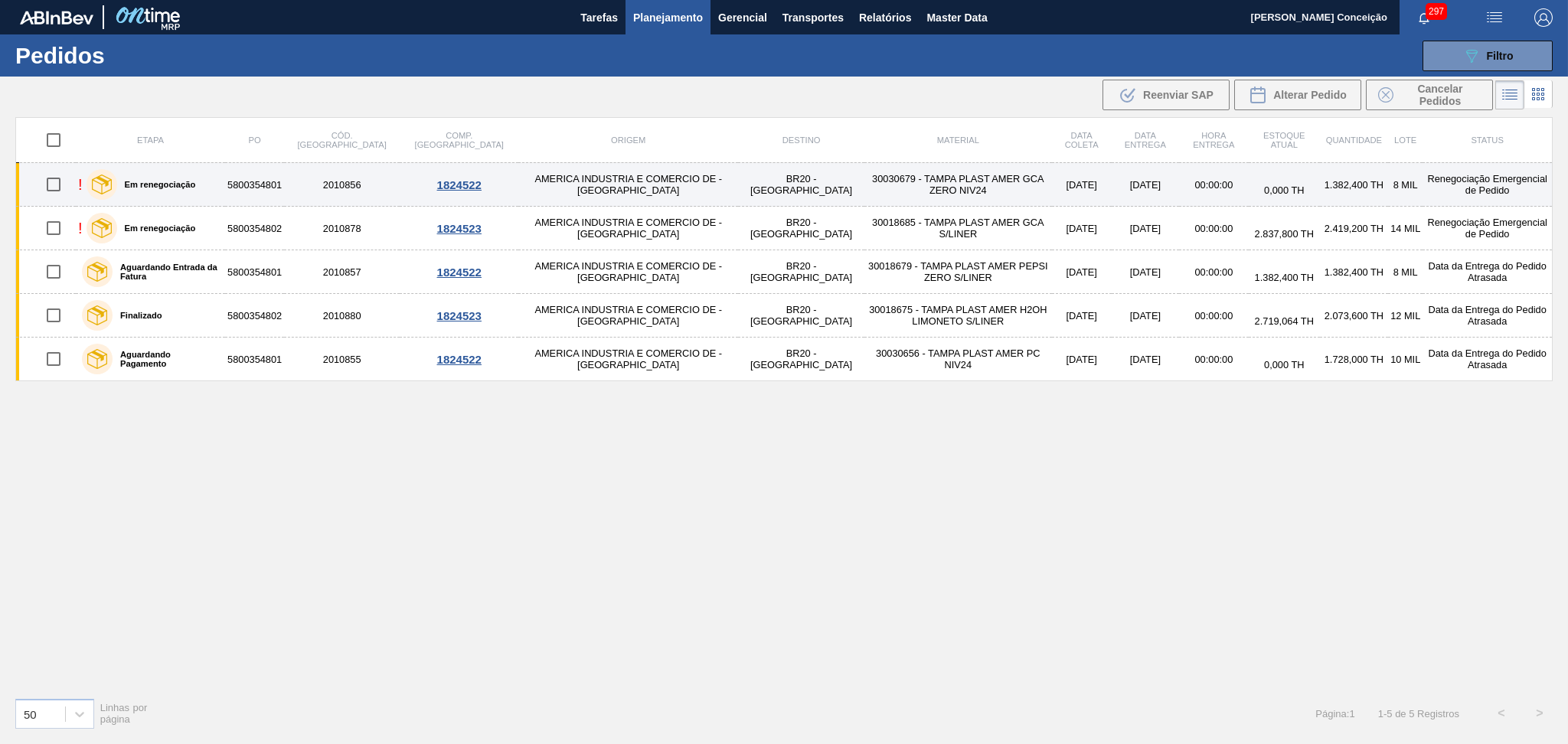
click at [865, 182] on td "30030679 - TAMPA PLAST AMER GCA ZERO NIV24" at bounding box center [958, 185] width 188 height 43
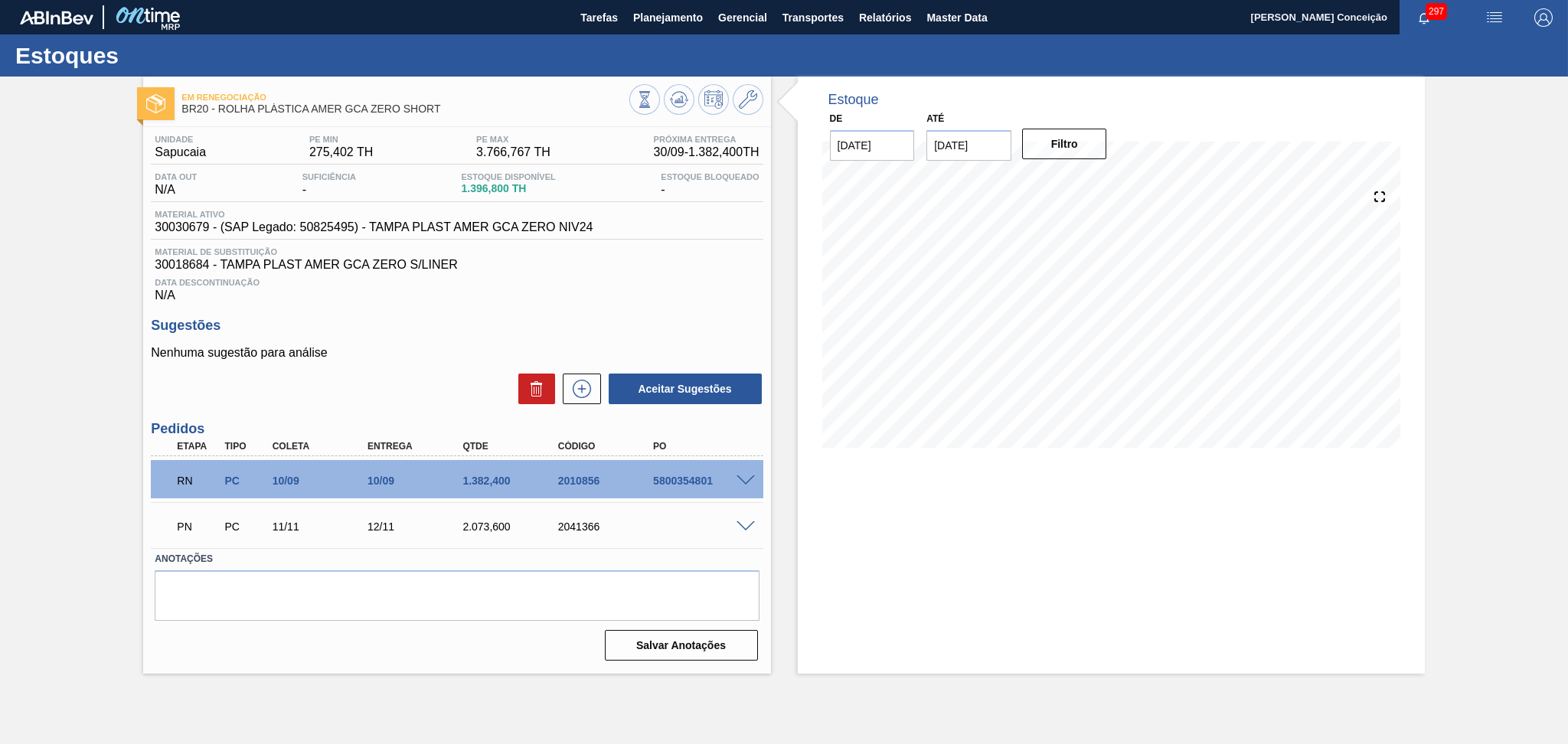
click at [744, 477] on span at bounding box center [745, 482] width 18 height 11
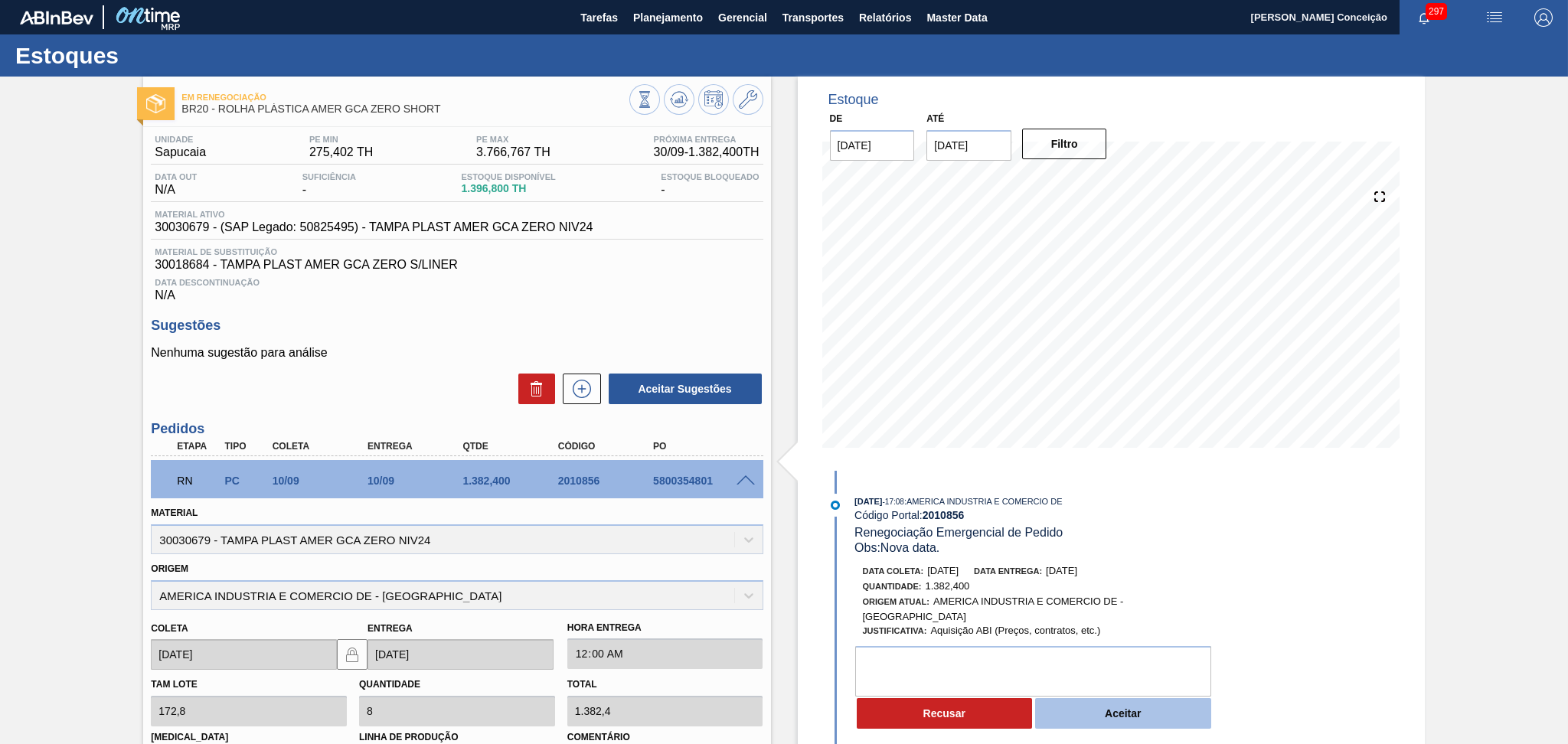
click at [1121, 724] on button "Aceitar" at bounding box center [1123, 714] width 177 height 30
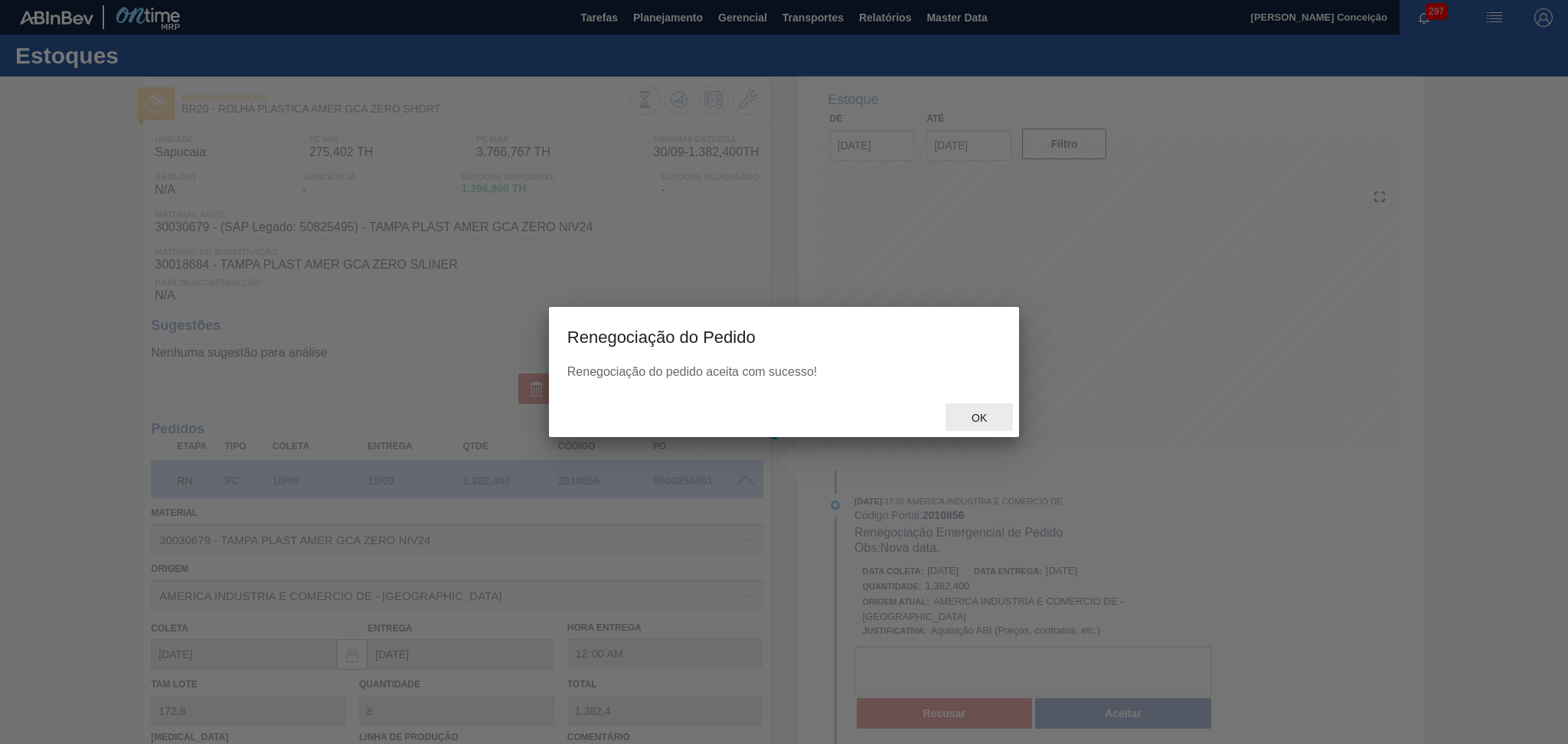
type input "Nova data."
type input "[DATE]"
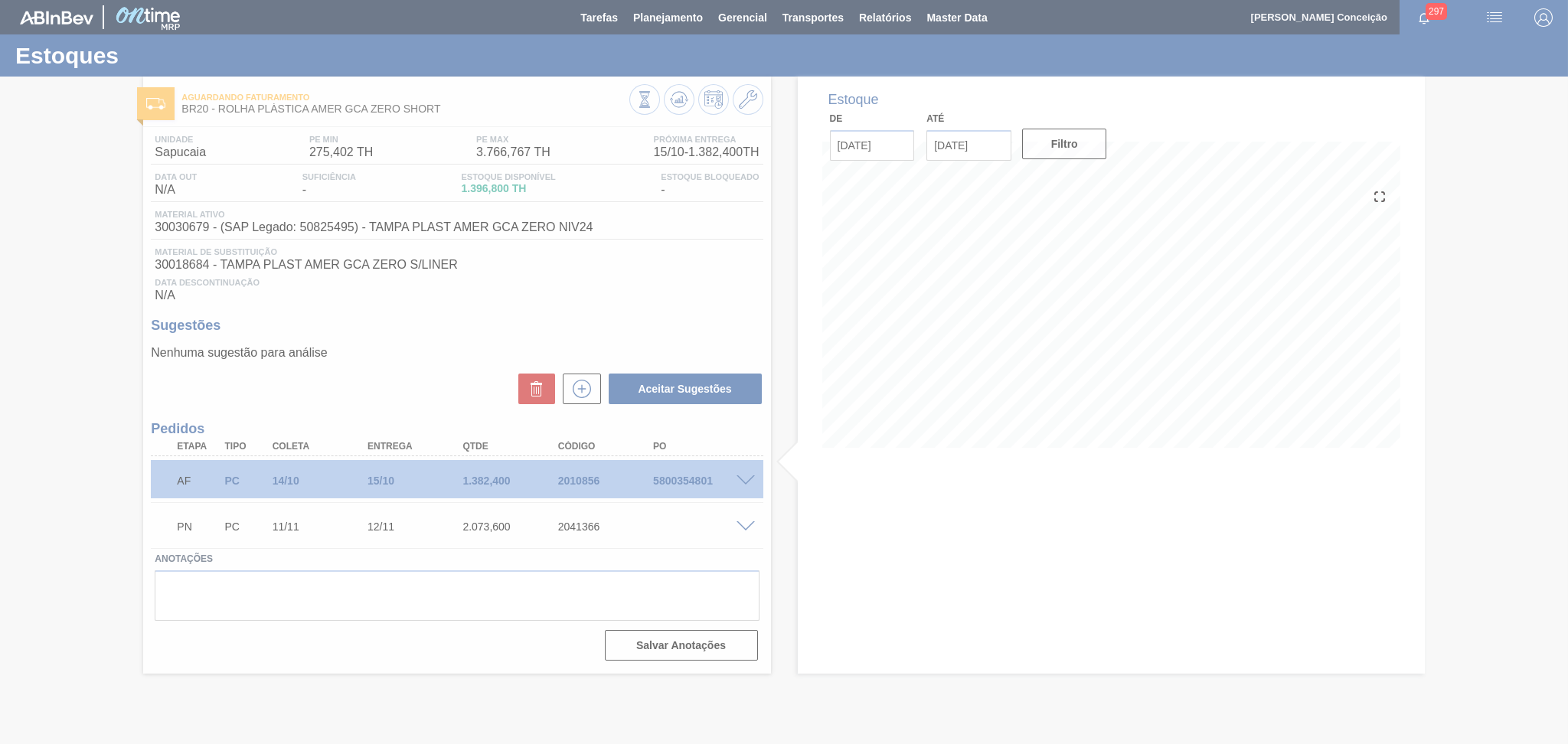
click at [392, 404] on div at bounding box center [784, 372] width 1568 height 744
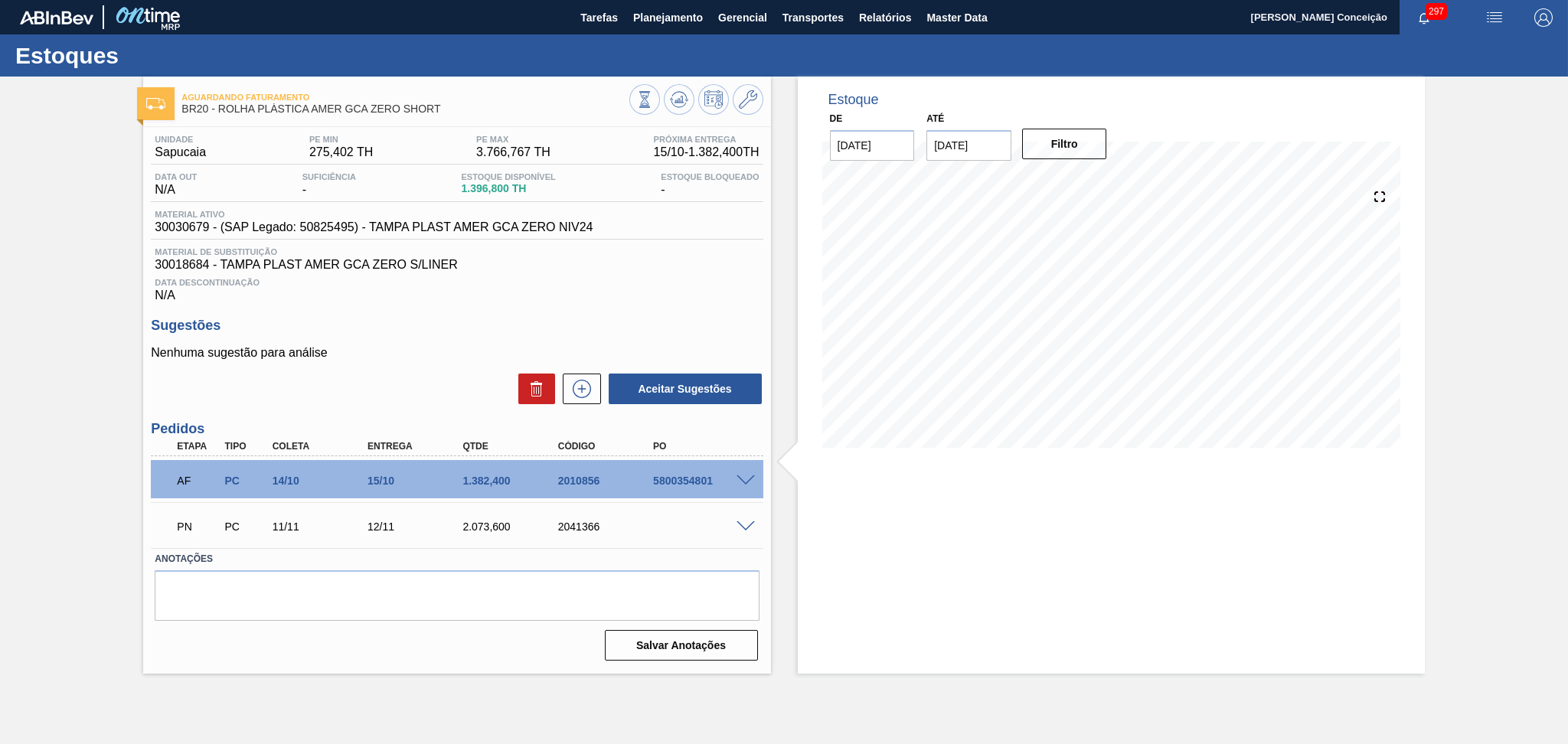
click at [737, 530] on div at bounding box center [748, 526] width 30 height 11
click at [741, 531] on div "PN PC 11/11 12/11 2.073,600 2041366" at bounding box center [457, 525] width 612 height 39
click at [744, 524] on span at bounding box center [745, 527] width 18 height 11
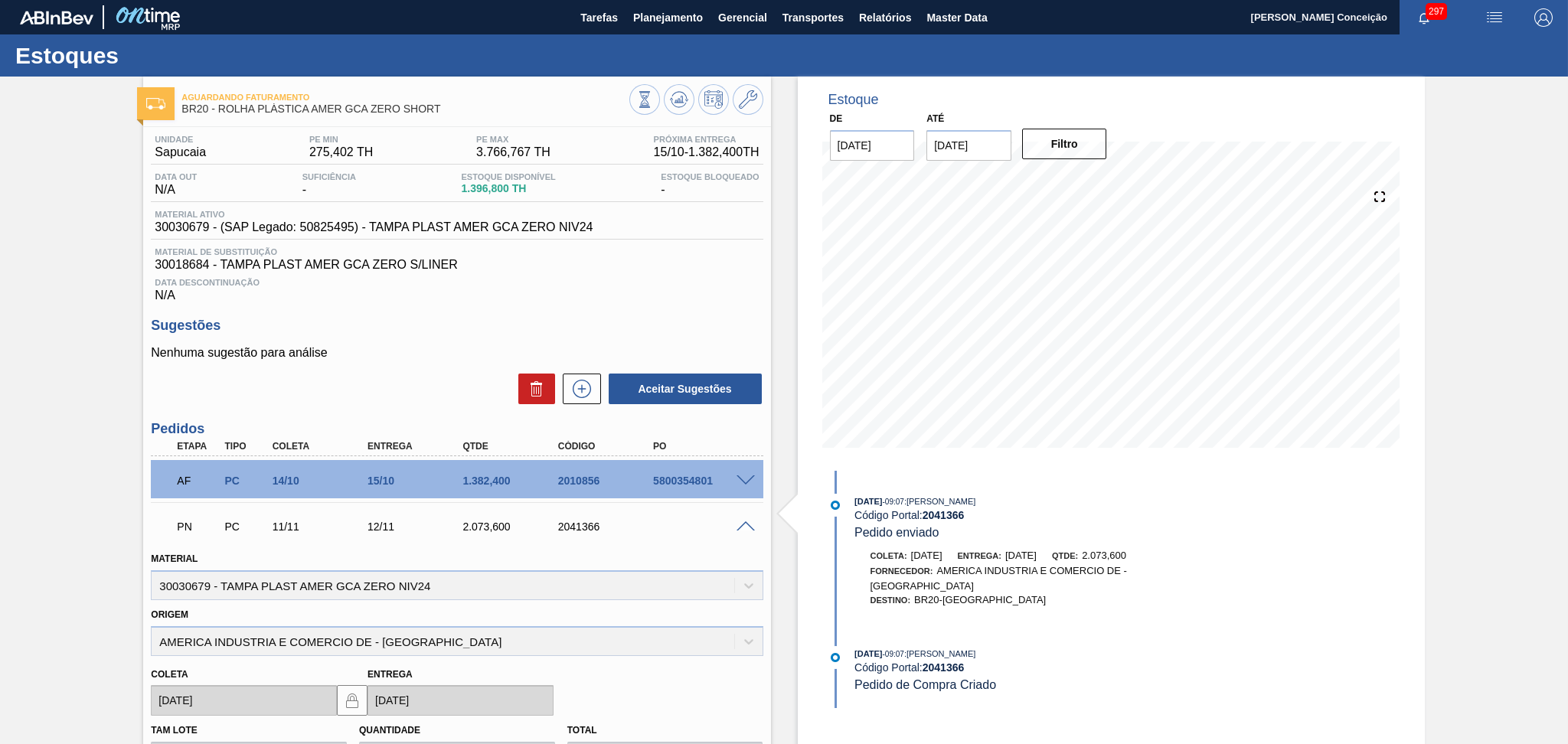
click at [745, 524] on span at bounding box center [745, 527] width 18 height 11
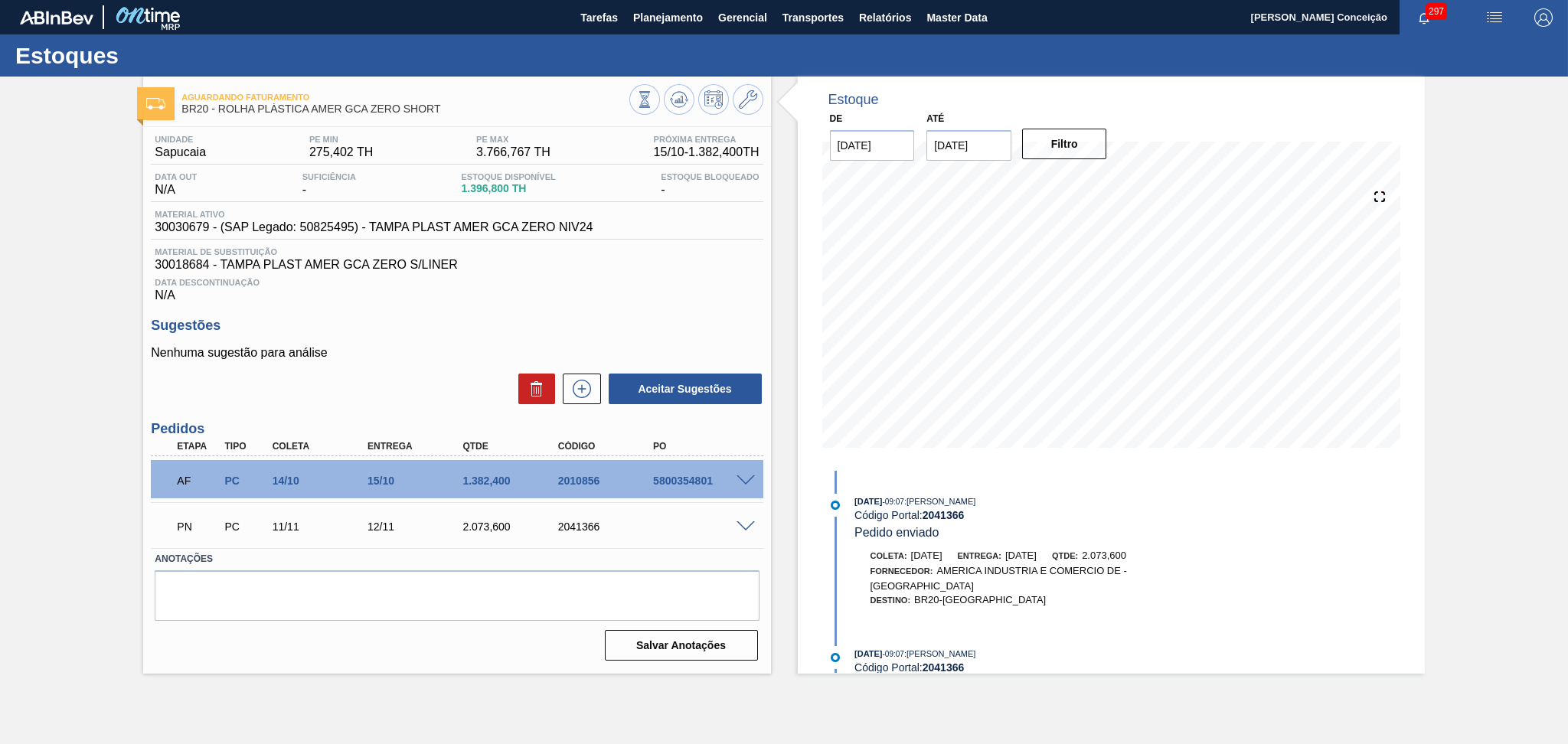
click at [513, 344] on div "Sugestões Nenhuma sugestão para análise Aceitar Sugestões" at bounding box center [457, 362] width 612 height 88
click at [408, 333] on h3 "Sugestões" at bounding box center [457, 326] width 612 height 16
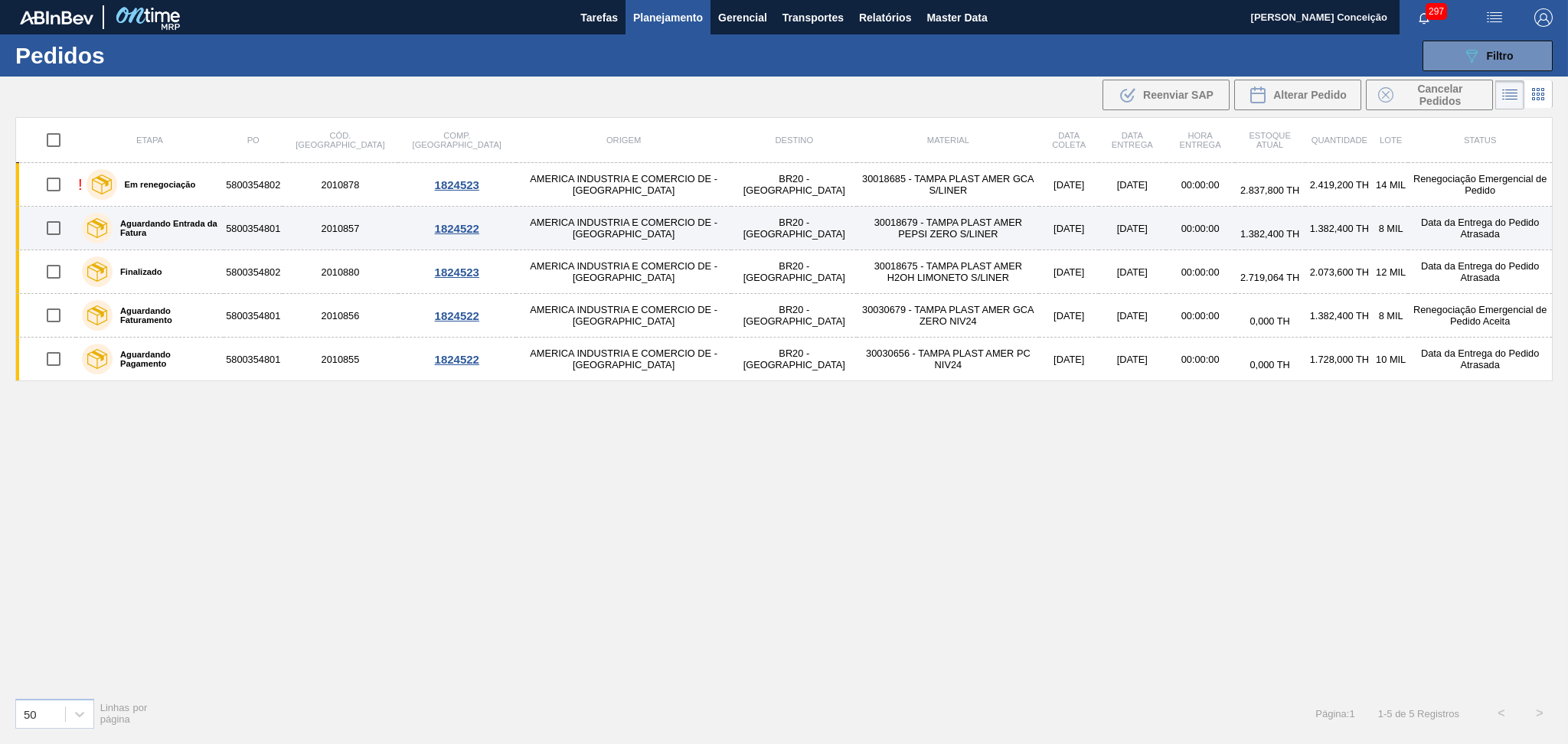
click at [857, 231] on td "30018679 - TAMPA PLAST AMER PEPSI ZERO S/LINER" at bounding box center [948, 228] width 182 height 43
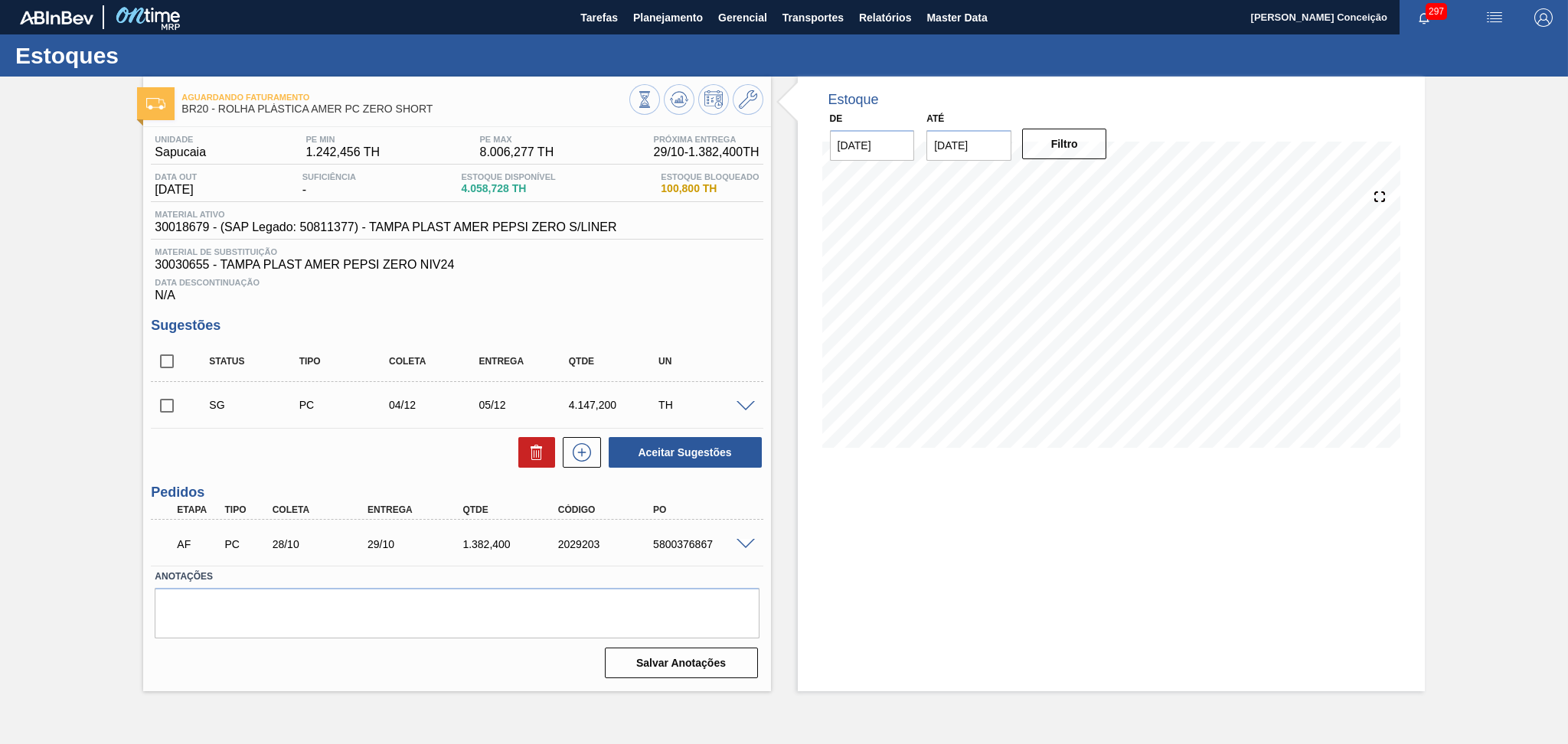
click at [741, 544] on span at bounding box center [745, 545] width 18 height 11
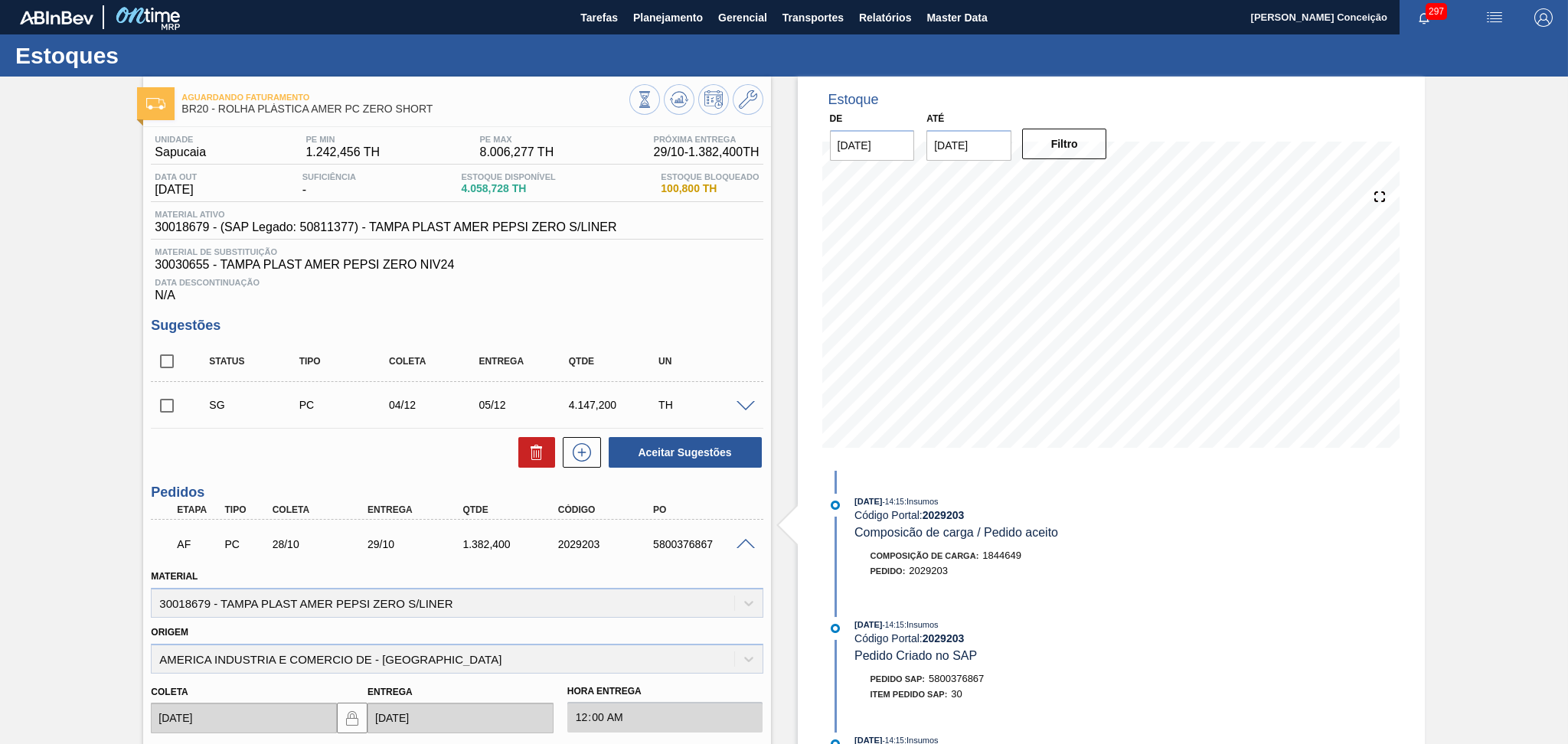
click at [738, 543] on span at bounding box center [745, 545] width 18 height 11
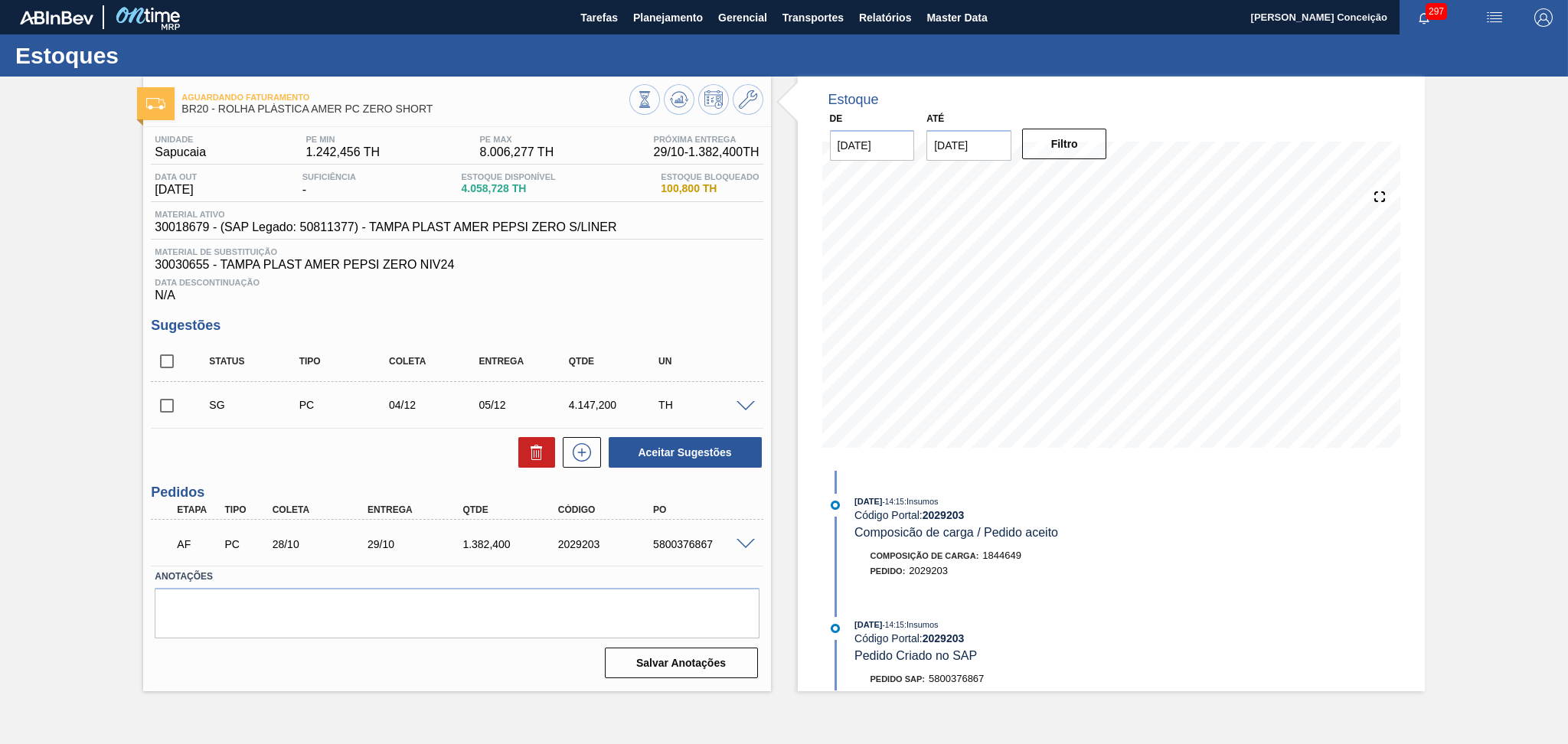
click at [741, 543] on span at bounding box center [745, 545] width 18 height 11
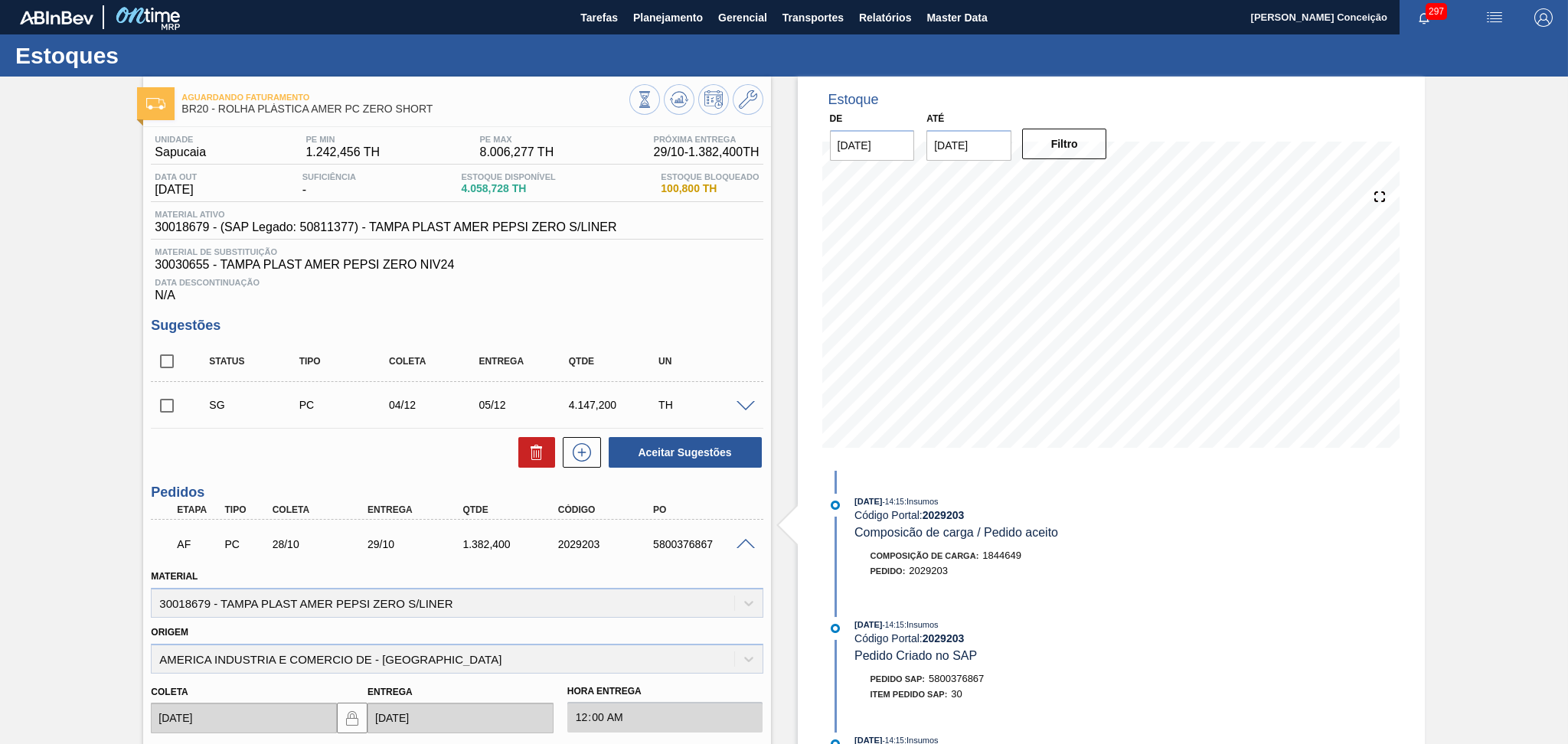
click at [741, 543] on span at bounding box center [745, 545] width 18 height 11
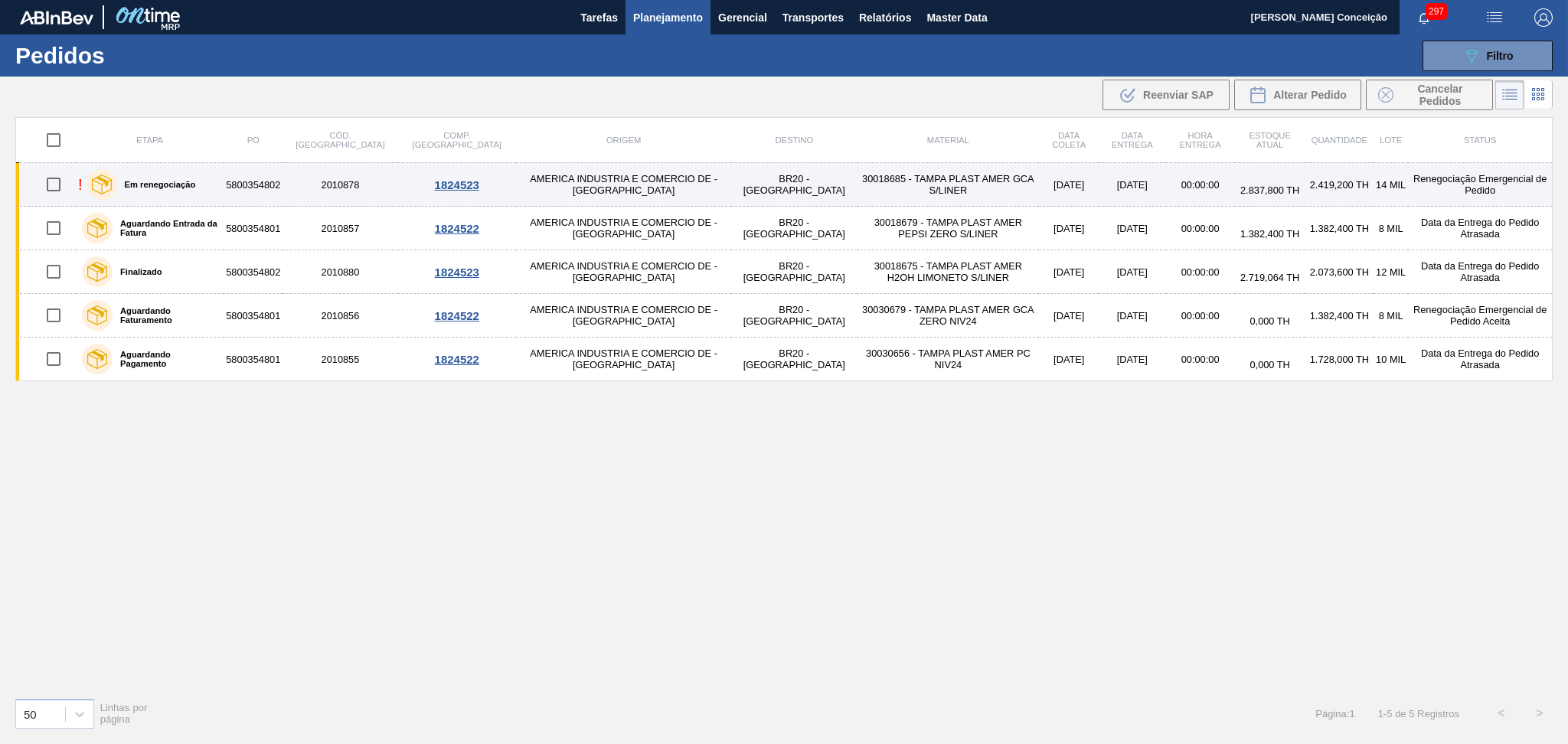
click at [857, 186] on td "30018685 - TAMPA PLAST AMER GCA S/LINER" at bounding box center [948, 185] width 182 height 43
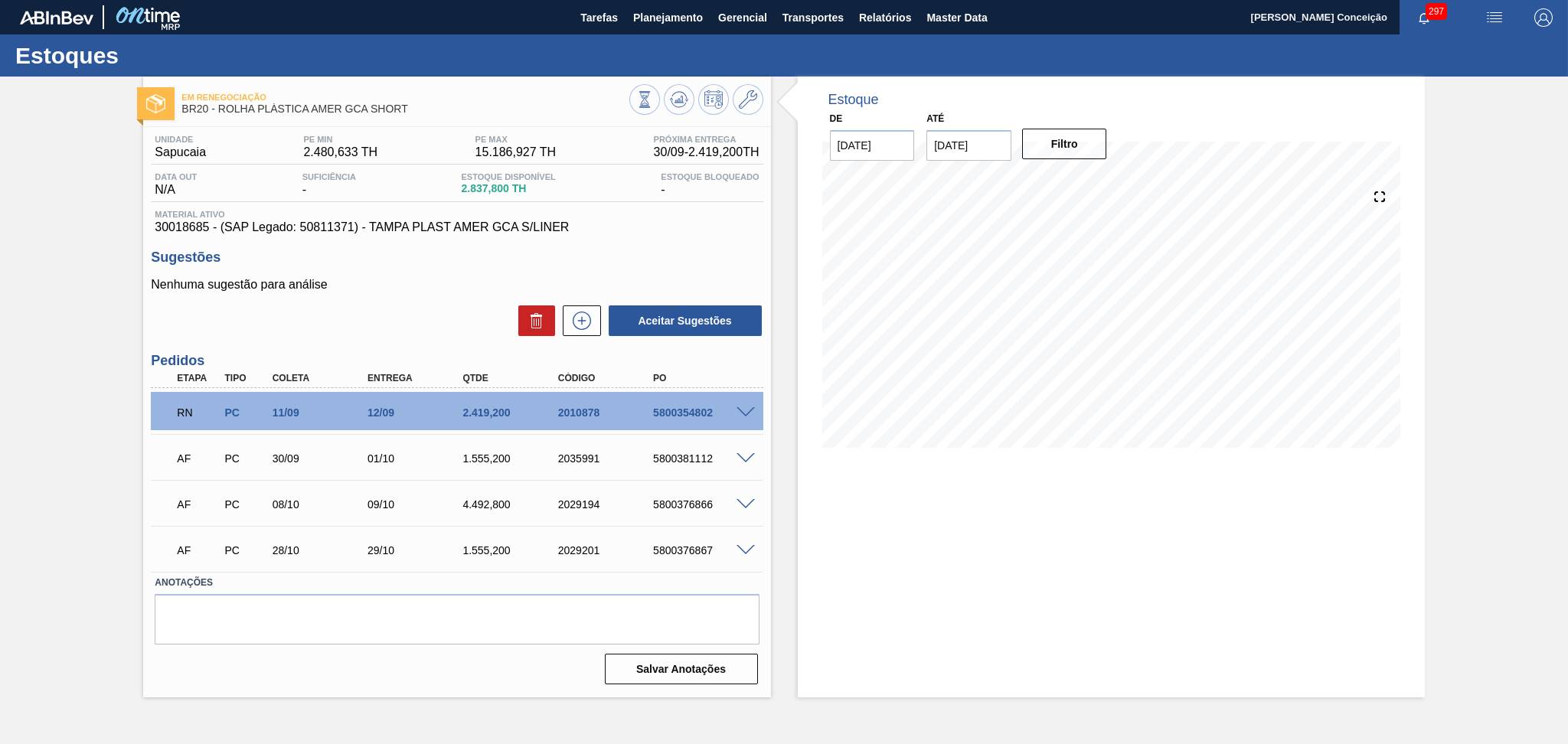
click at [739, 411] on span at bounding box center [745, 414] width 18 height 11
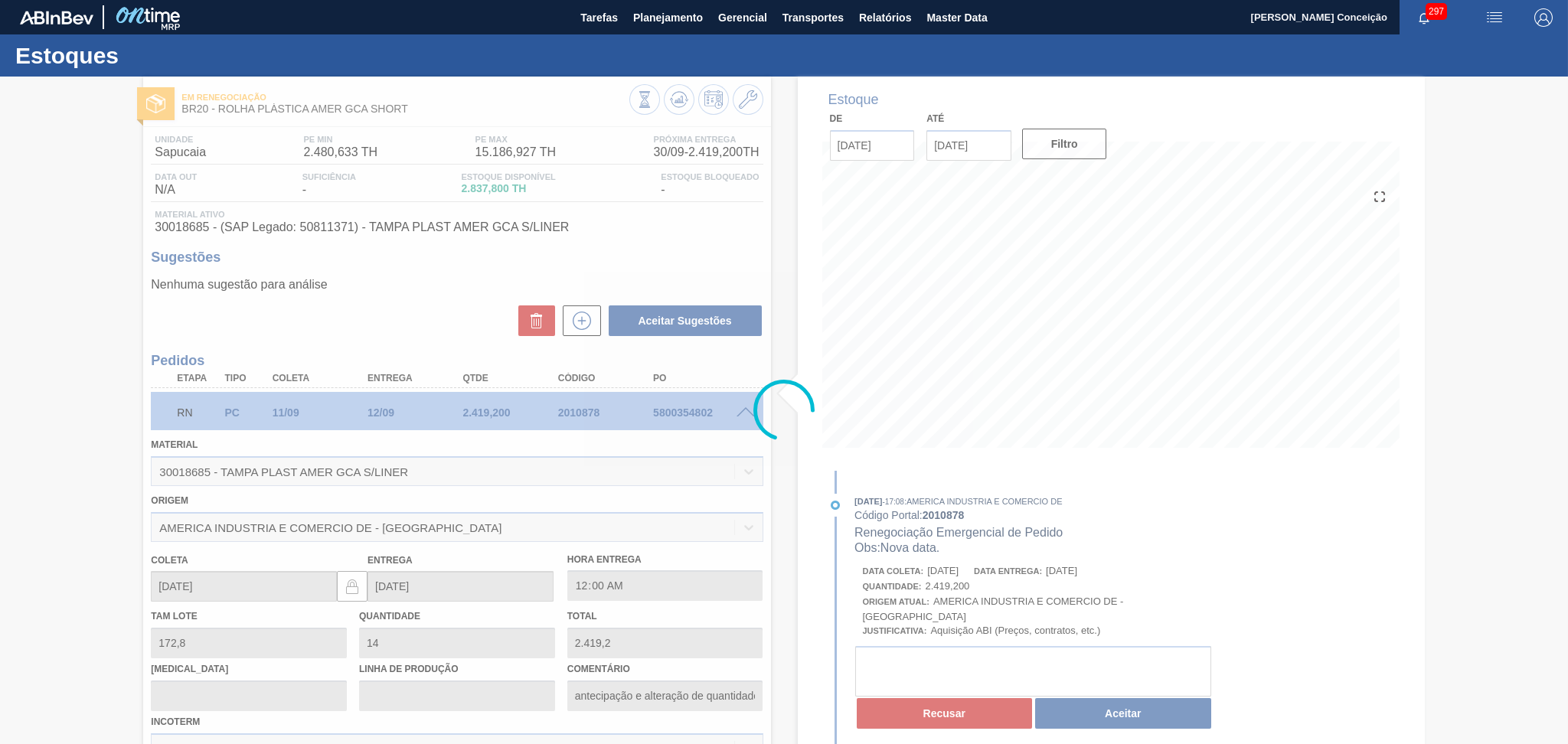
click at [1154, 717] on div at bounding box center [784, 410] width 1568 height 668
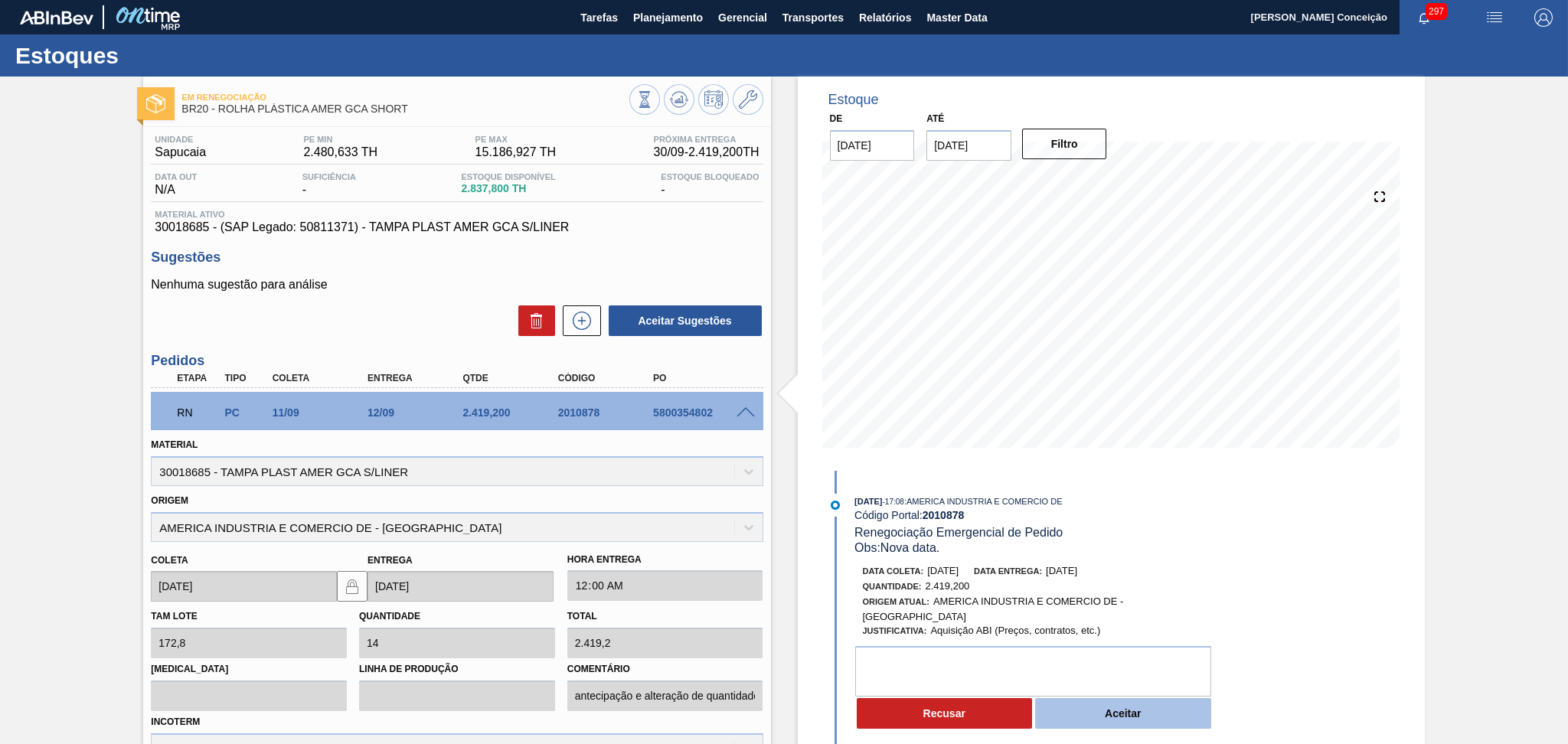
click at [1146, 722] on button "Aceitar" at bounding box center [1123, 714] width 177 height 30
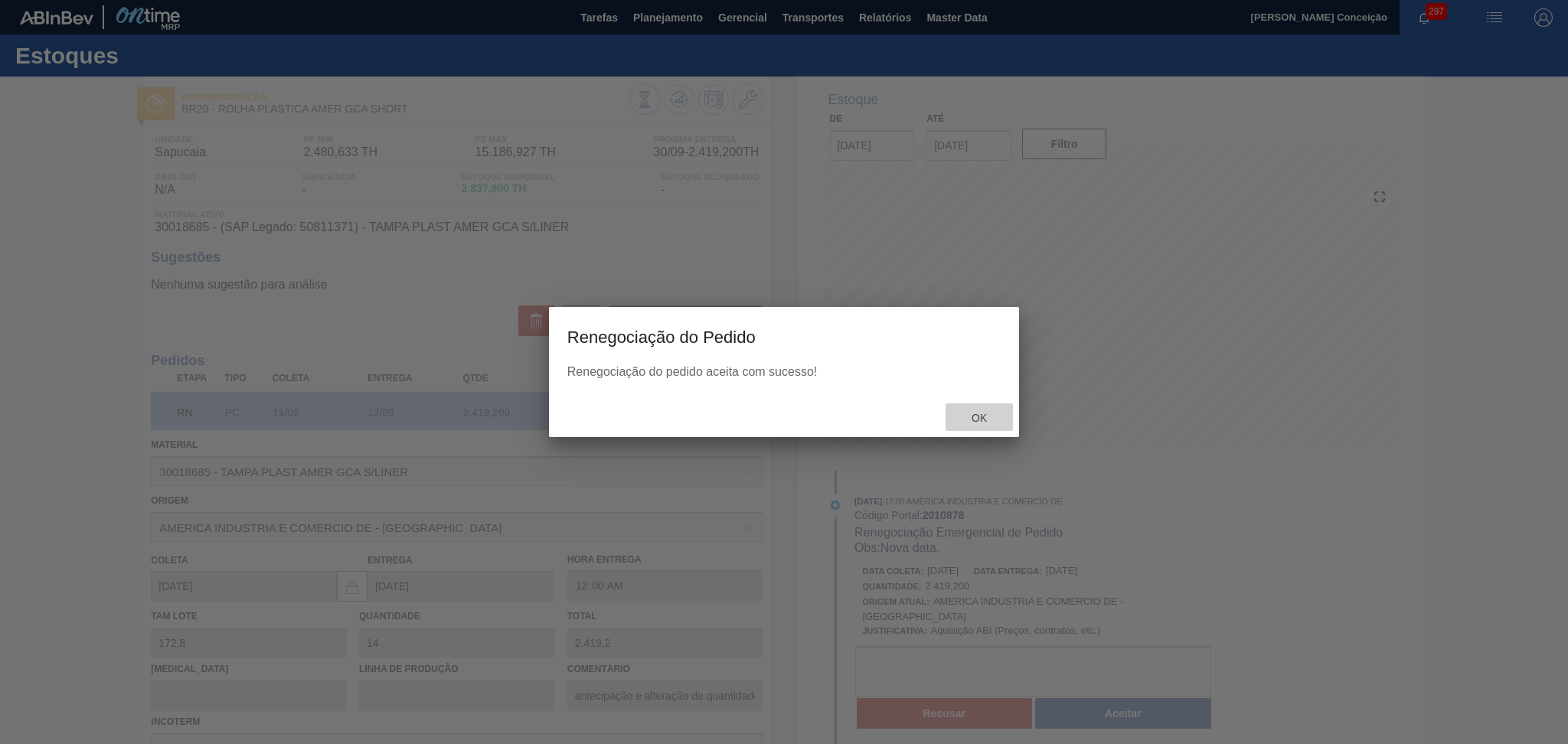
click at [984, 415] on span "Ok" at bounding box center [979, 417] width 40 height 12
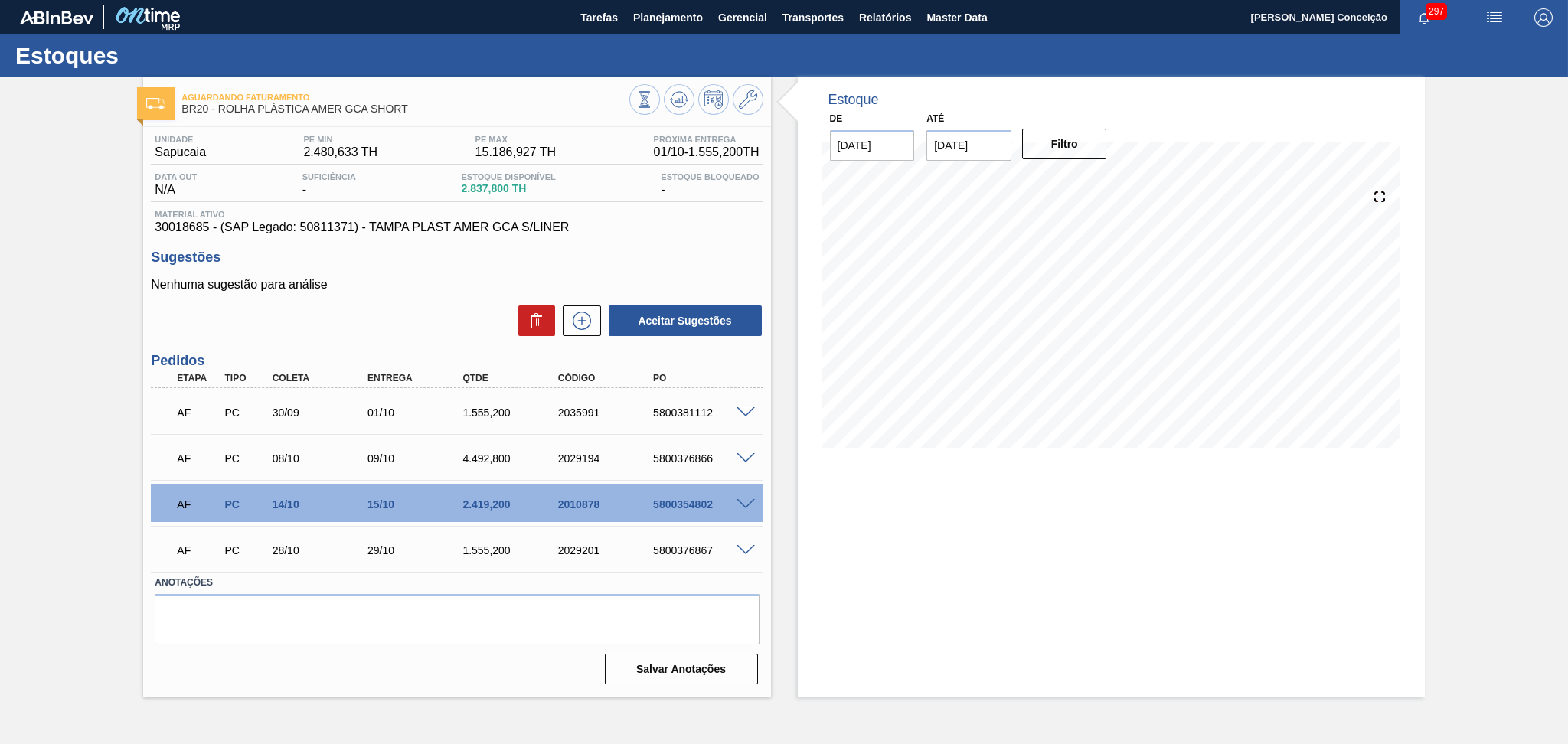
click at [454, 292] on p "Nenhuma sugestão para análise" at bounding box center [457, 284] width 612 height 14
click at [679, 100] on icon at bounding box center [679, 98] width 10 height 7
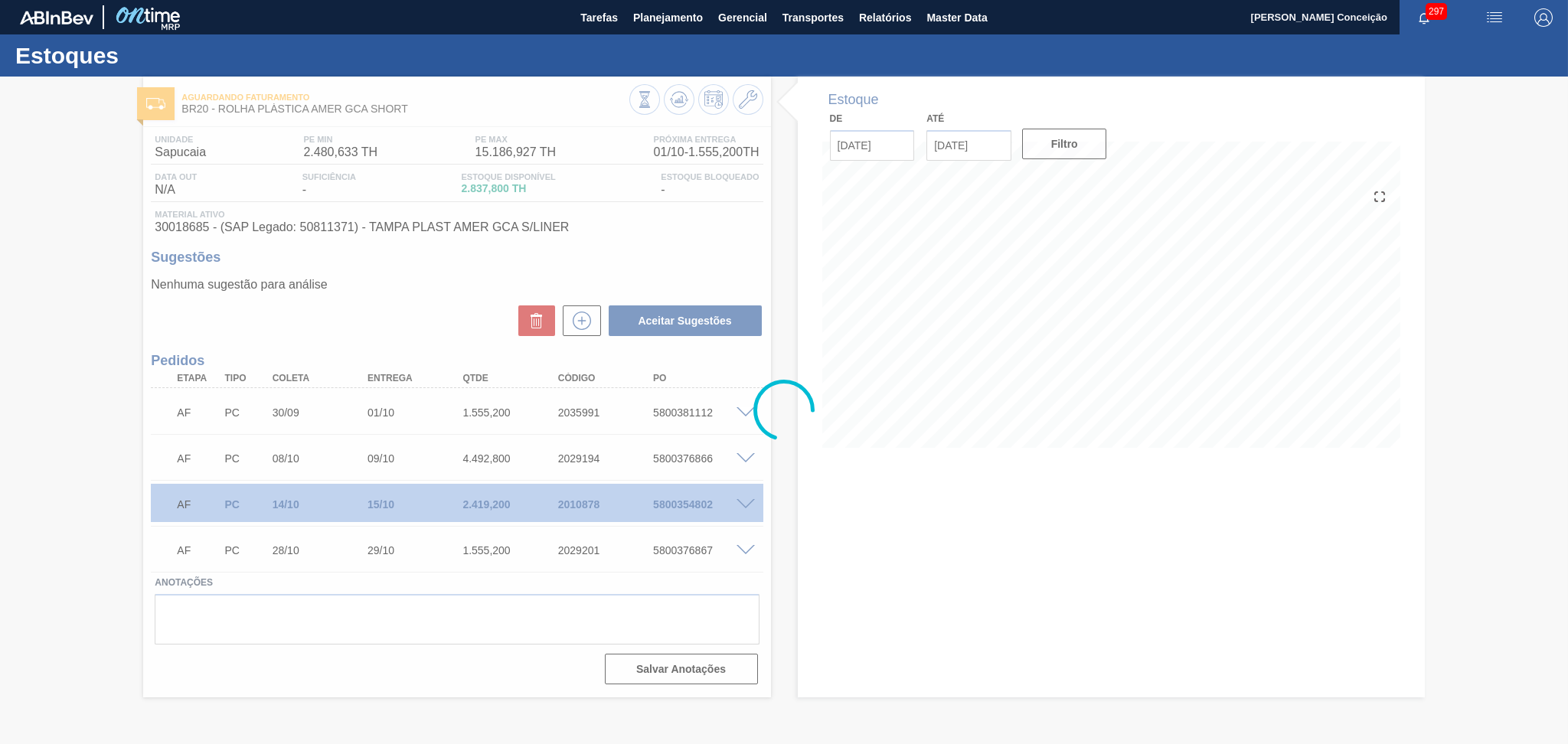
click at [378, 279] on div at bounding box center [784, 410] width 1568 height 668
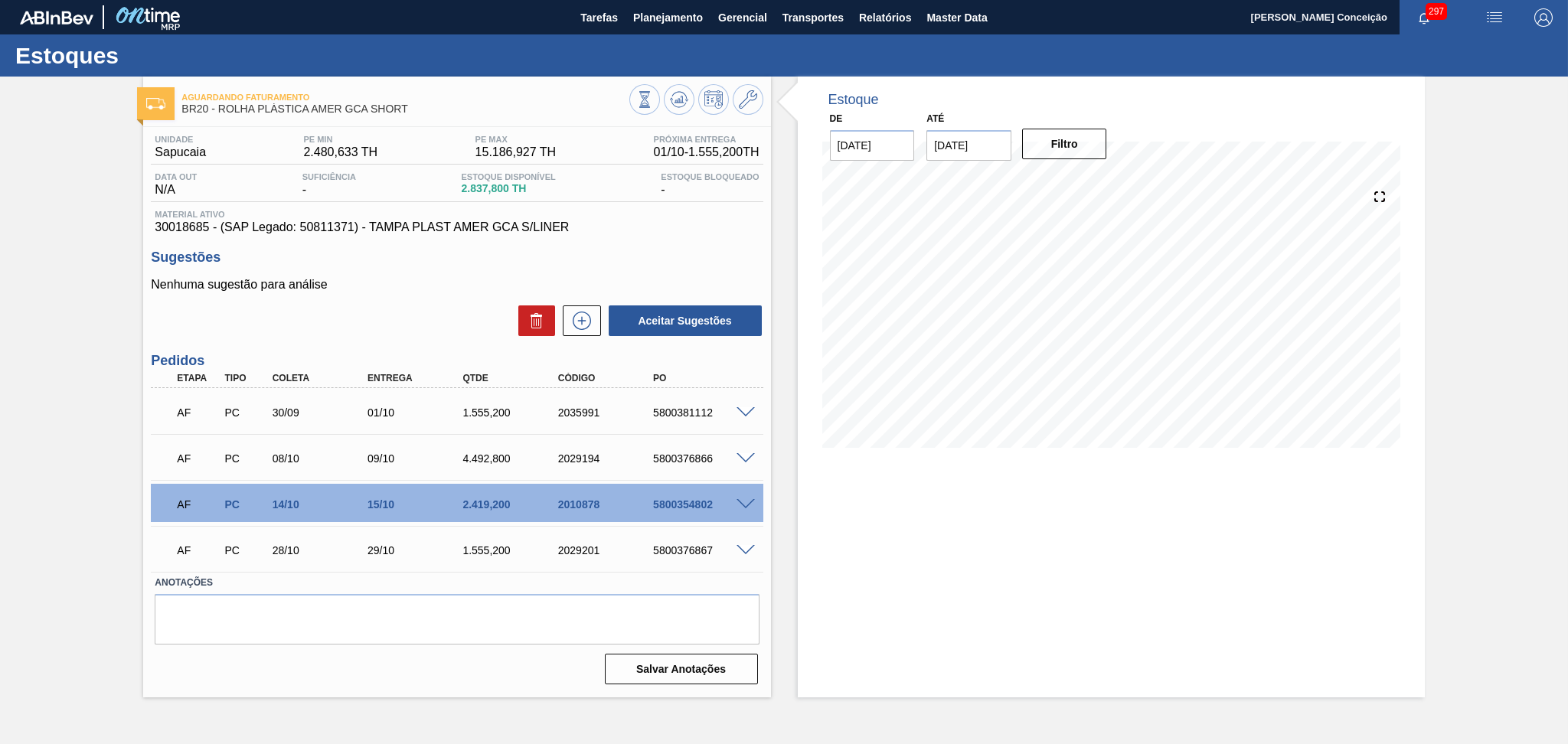
click at [440, 297] on div "Nenhuma sugestão para análise Aceitar Sugestões" at bounding box center [457, 307] width 612 height 59
click at [380, 308] on div "Aceitar Sugestões" at bounding box center [457, 321] width 612 height 34
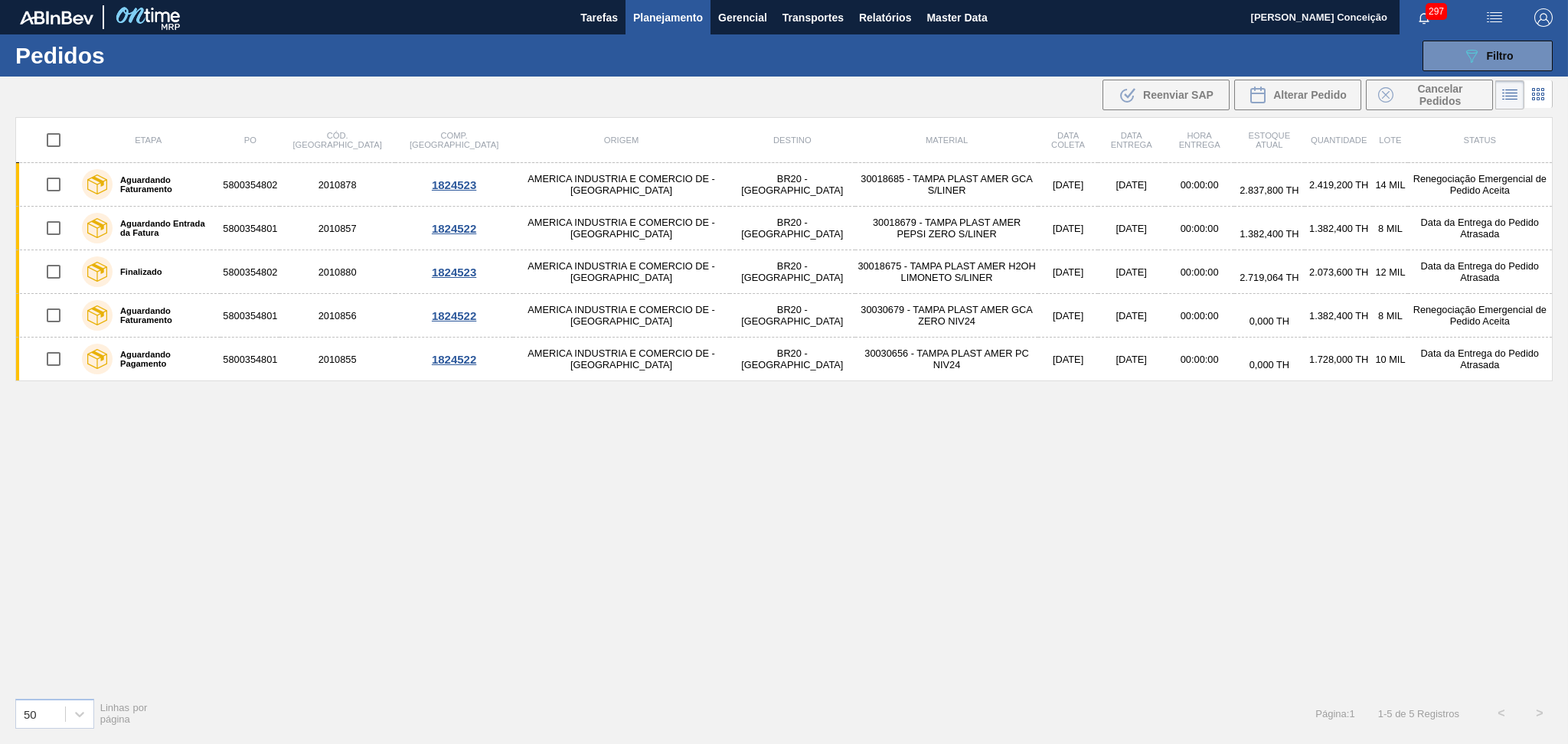
click at [741, 581] on div "Etapa PO Cód. Pedido Comp. Carga Origem Destino Material Data coleta Data entre…" at bounding box center [784, 401] width 1538 height 568
click at [655, 20] on span "Planejamento" at bounding box center [668, 17] width 70 height 18
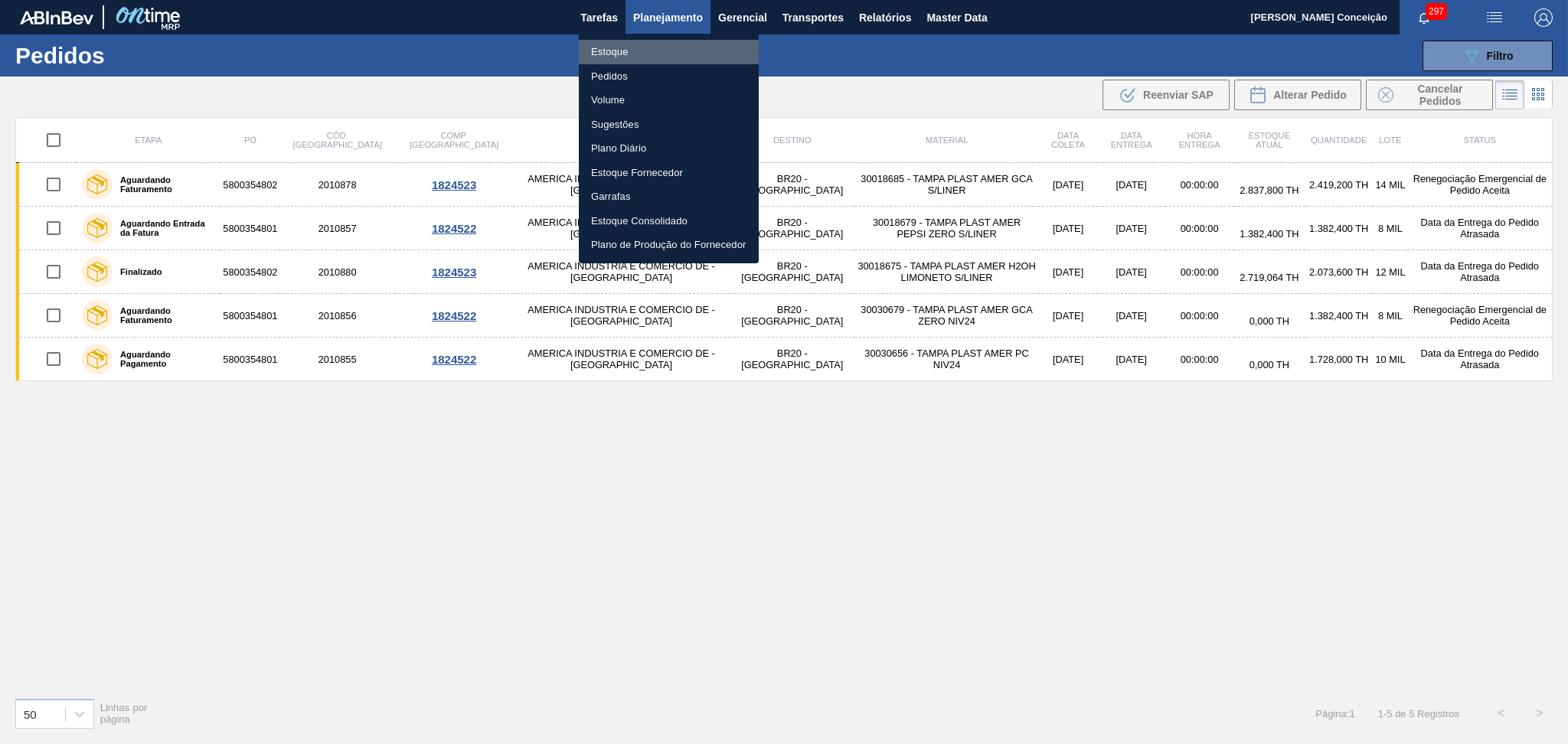
click at [622, 53] on li "Estoque" at bounding box center [668, 52] width 180 height 25
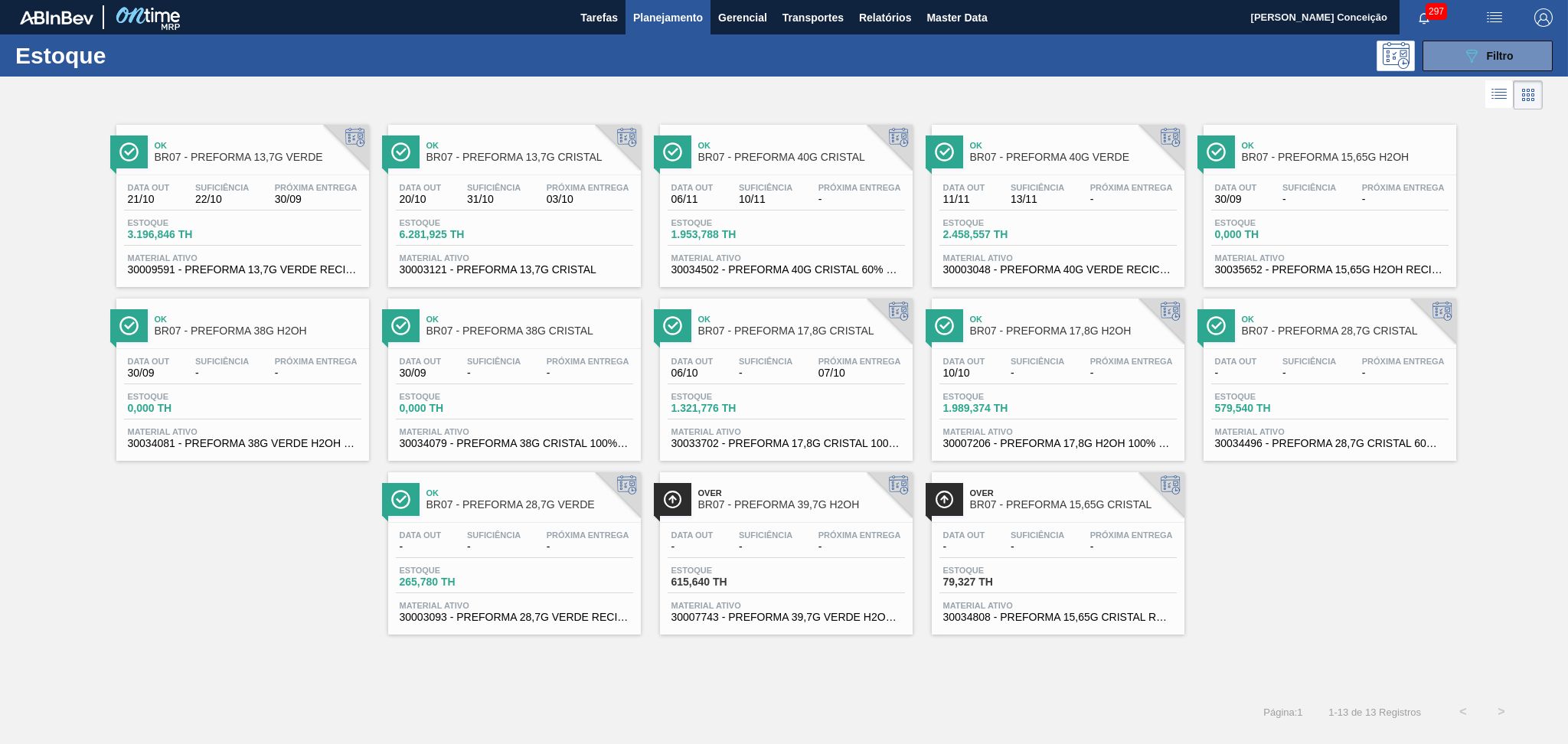
click at [1283, 570] on div "Ok BR07 - PREFORMA 13,7G VERDE Data out 21/10 Suficiência 22/10 Próxima Entrega…" at bounding box center [784, 374] width 1568 height 521
click at [687, 16] on span "Planejamento" at bounding box center [668, 17] width 70 height 18
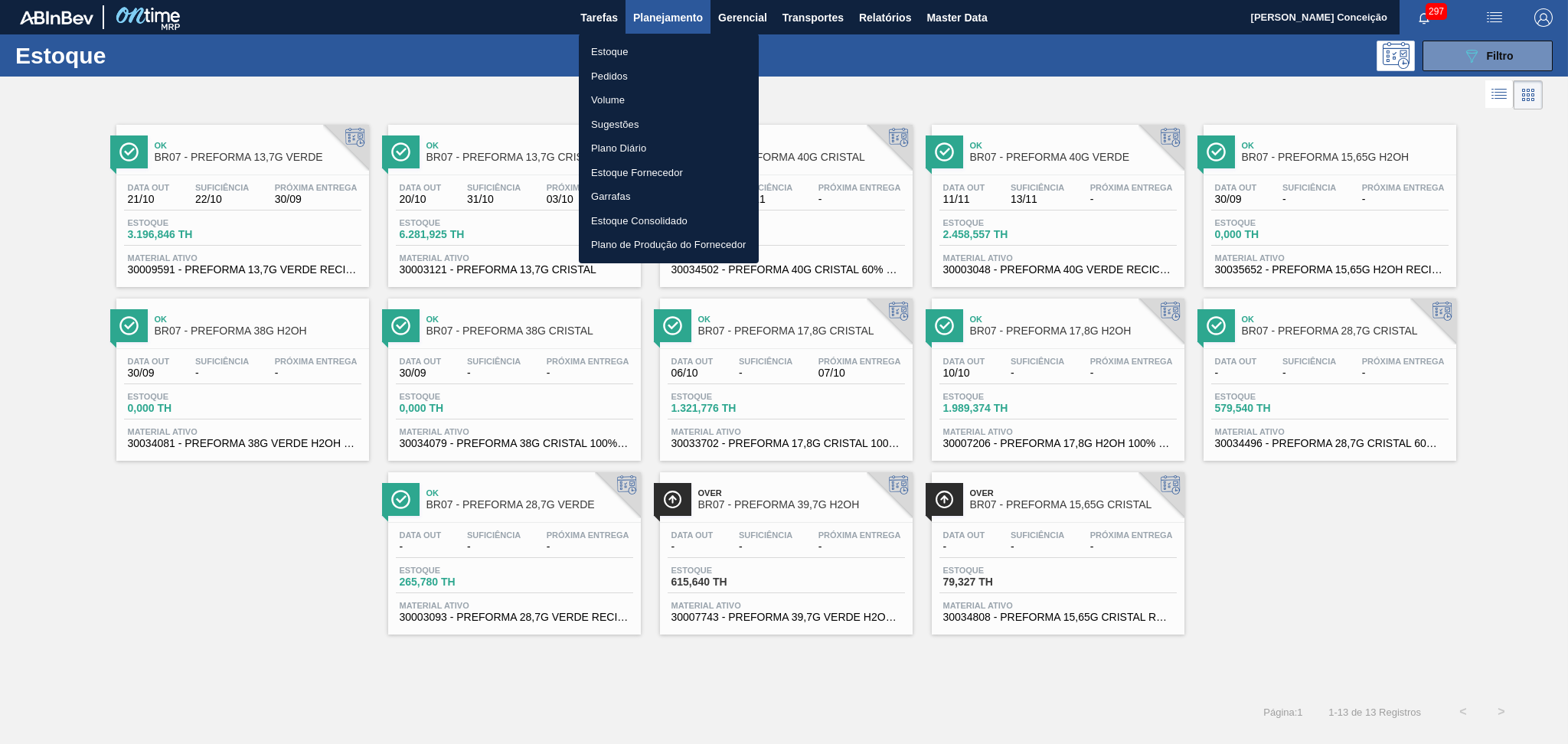
click at [627, 69] on li "Pedidos" at bounding box center [668, 76] width 180 height 25
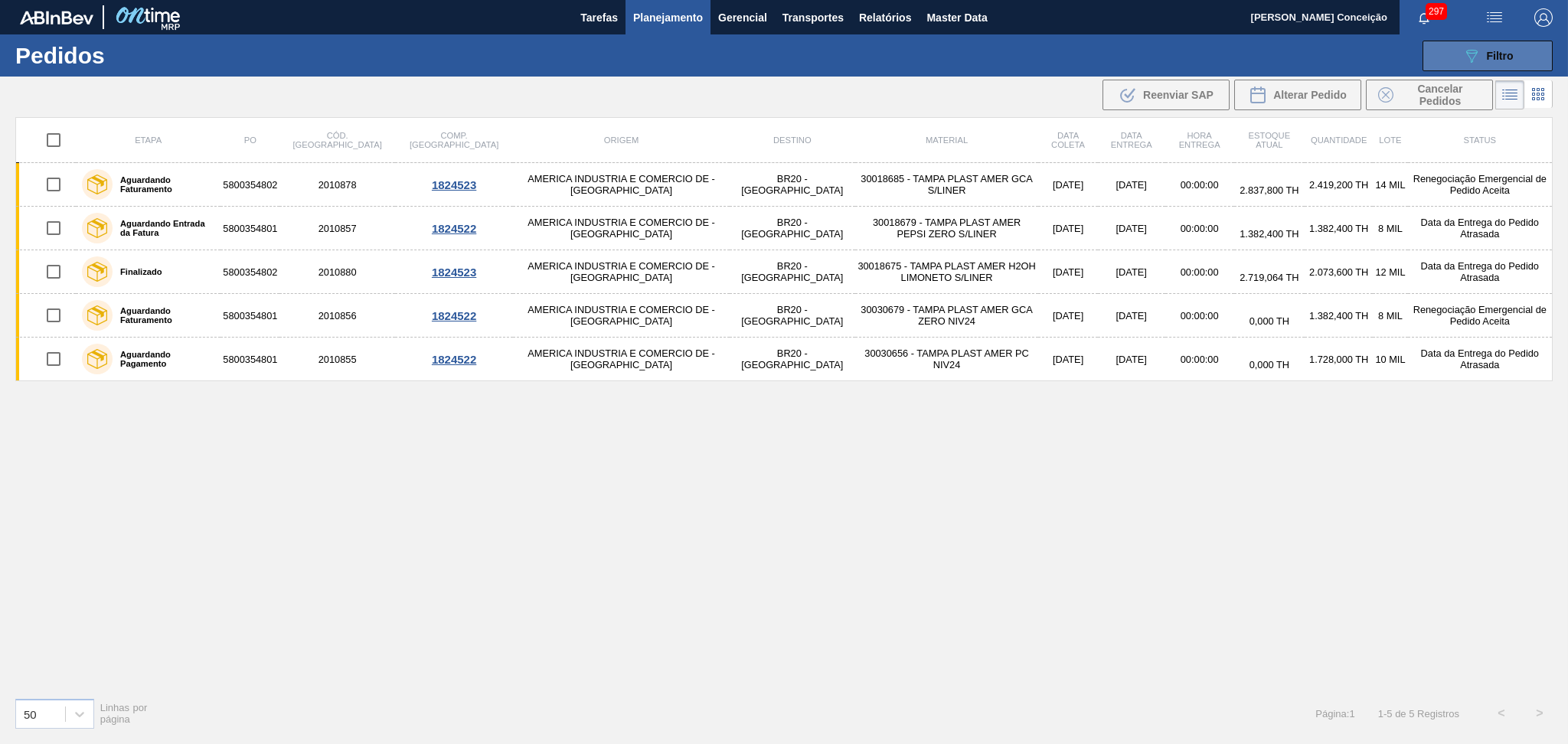
click at [1471, 53] on icon "089F7B8B-B2A5-4AFE-B5C0-19BA573D28AC" at bounding box center [1471, 55] width 18 height 18
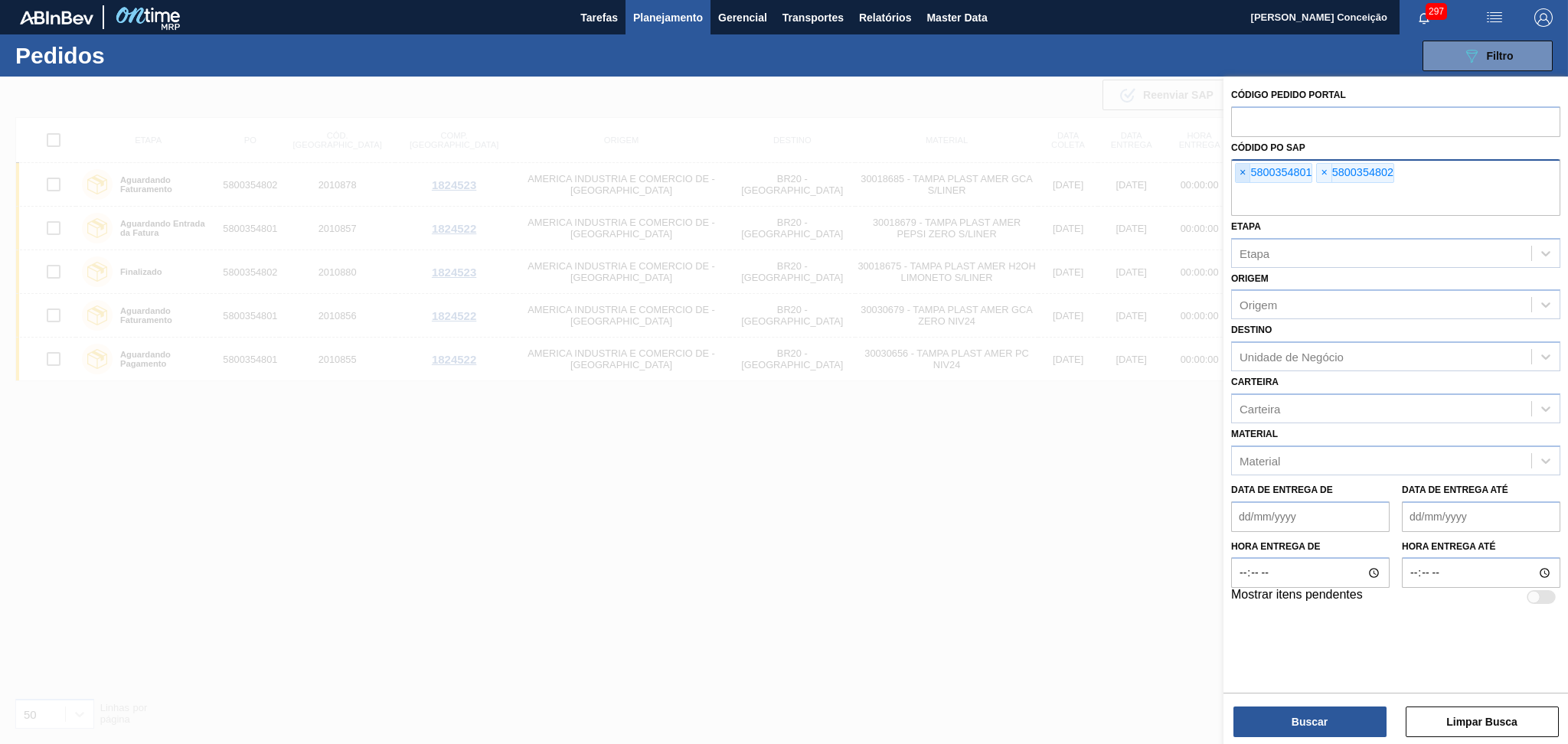
click at [1246, 166] on span "×" at bounding box center [1242, 173] width 14 height 18
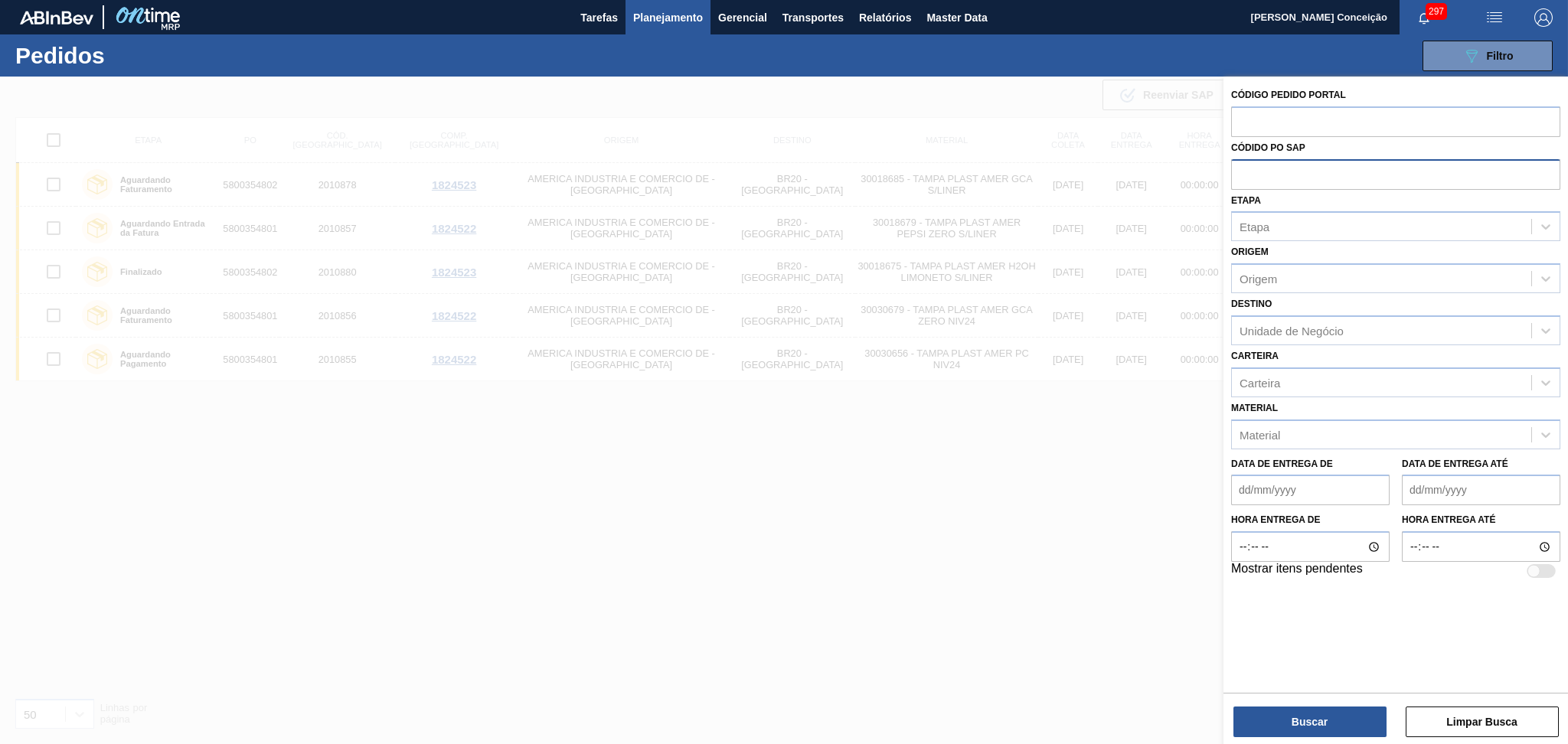
paste input "5800370415"
type input "5800370415"
click at [1264, 719] on button "Buscar" at bounding box center [1310, 722] width 153 height 30
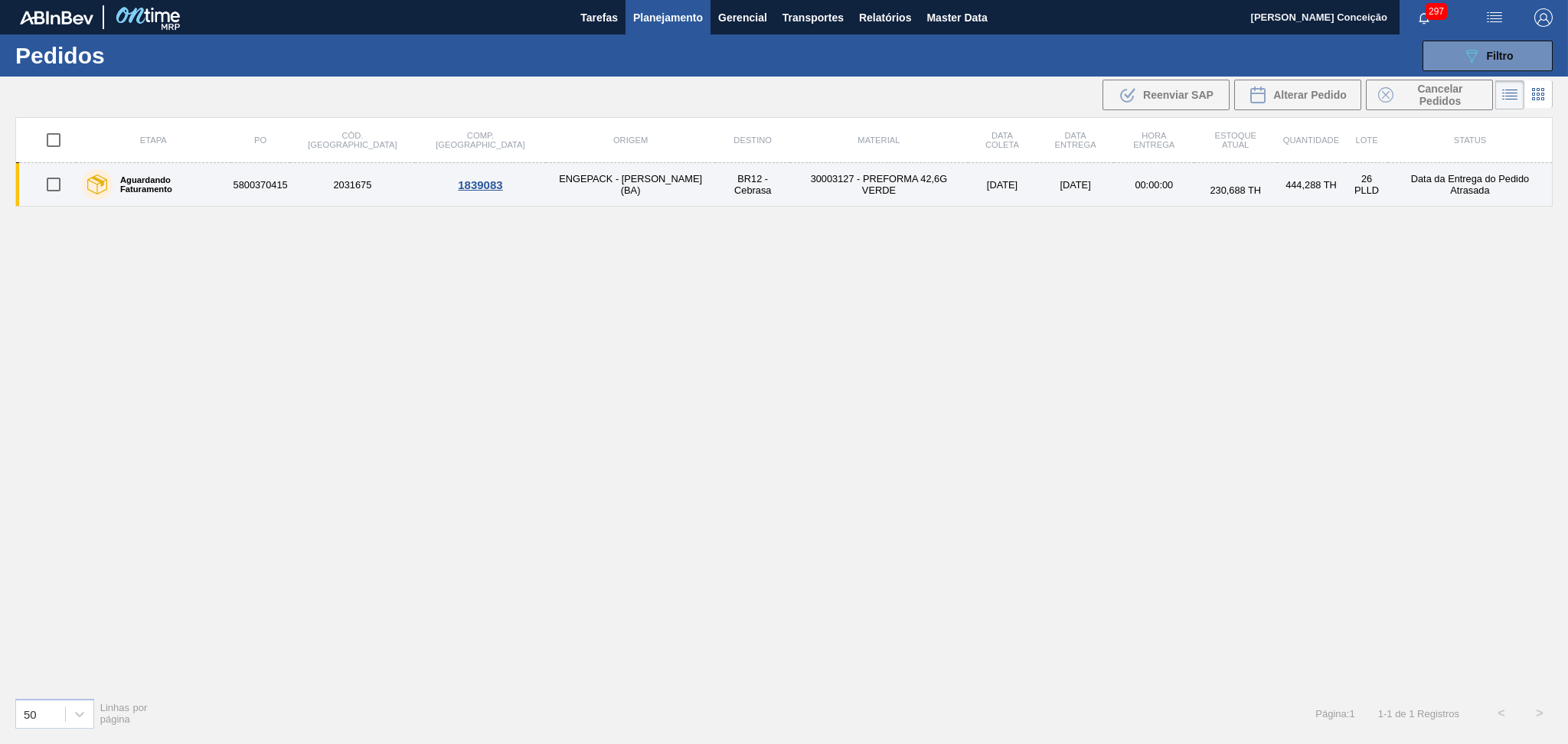
click at [790, 191] on td "30003127 - PREFORMA 42,6G VERDE" at bounding box center [879, 185] width 177 height 43
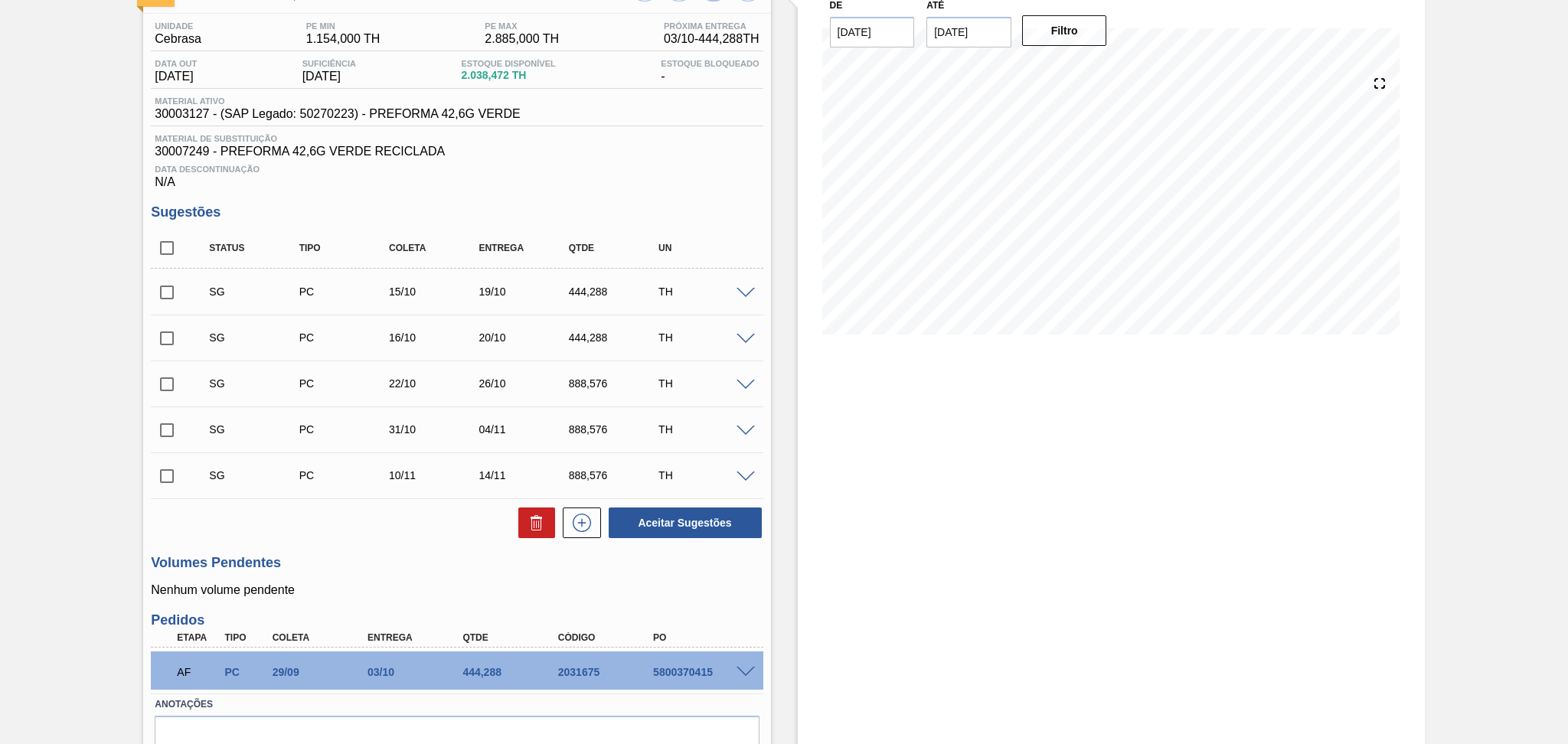
scroll to position [187, 0]
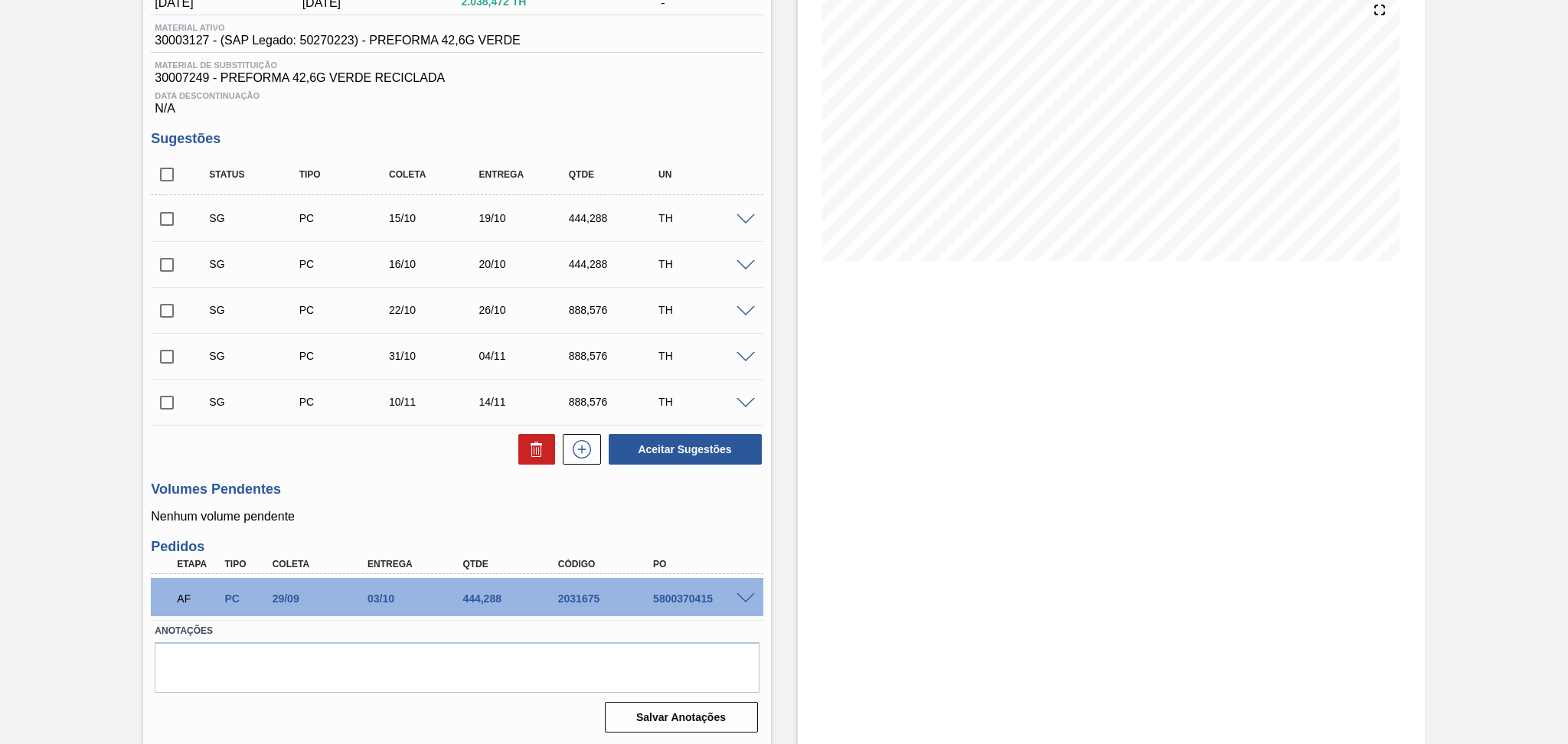
click at [745, 594] on span at bounding box center [745, 600] width 18 height 11
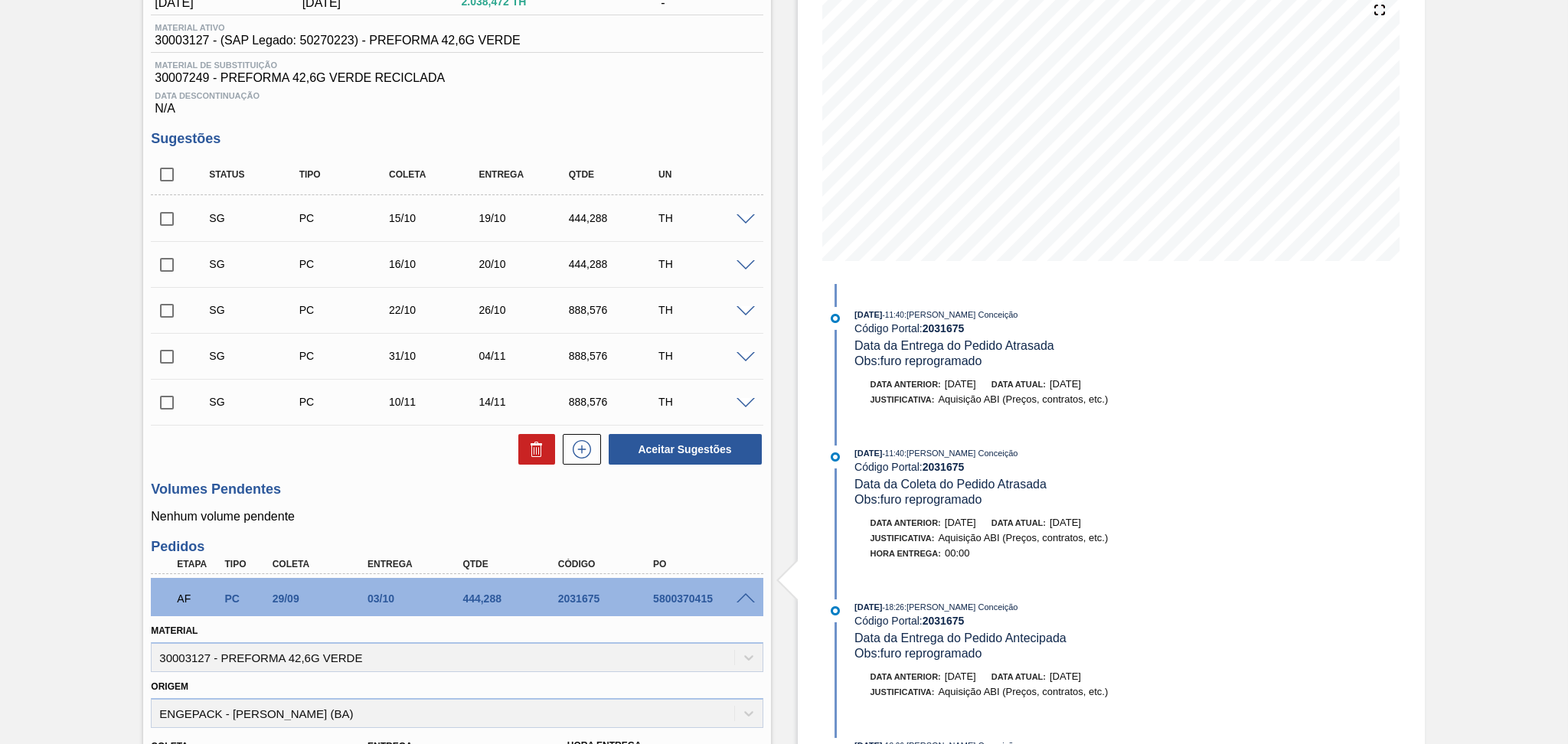
click at [358, 468] on div "Unidade Cebrasa PE MIN 1.154,000 TH PE MAX 2.885,000 TH Próxima Entrega 03/10 -…" at bounding box center [457, 525] width 627 height 1170
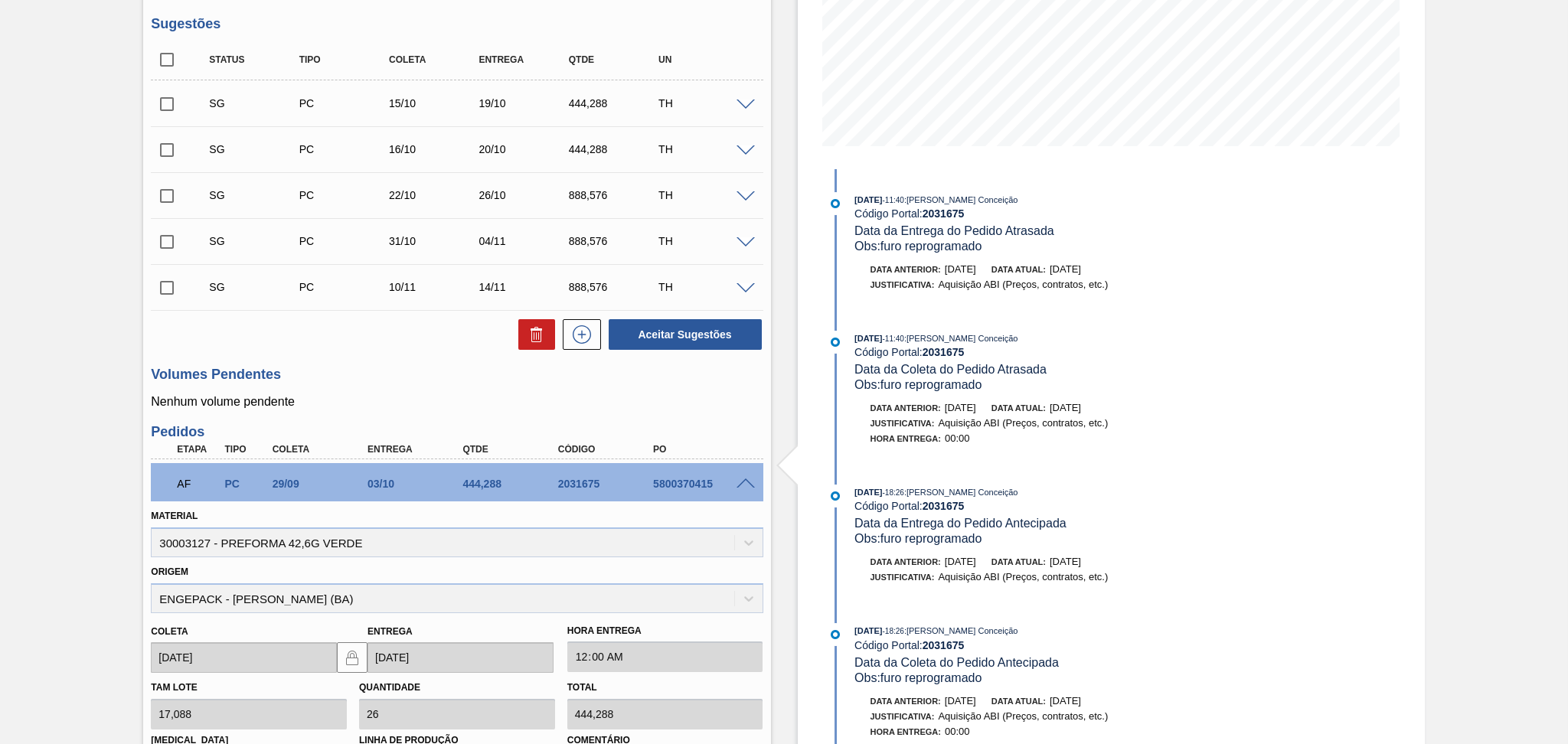
scroll to position [493, 0]
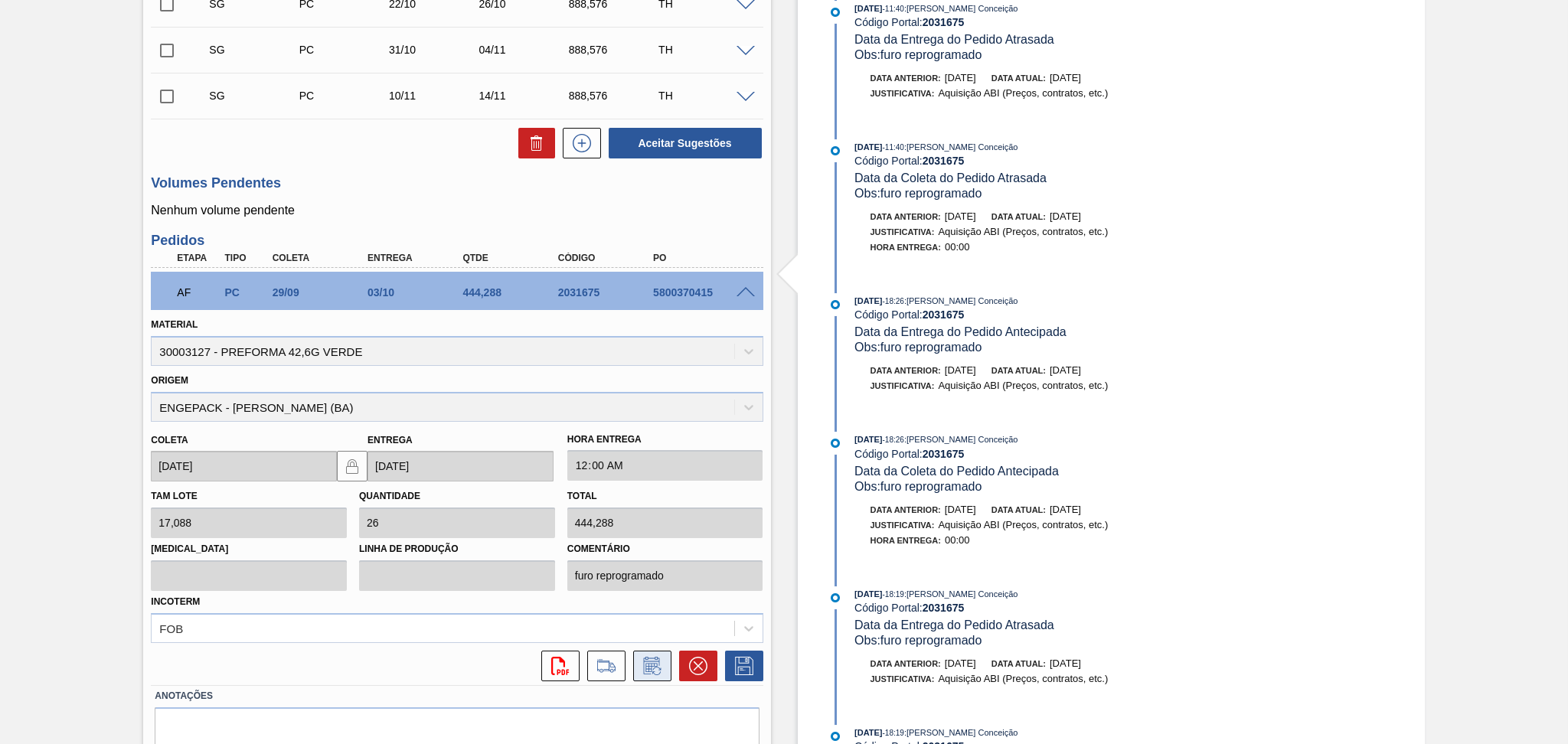
click at [653, 659] on icon at bounding box center [652, 666] width 25 height 18
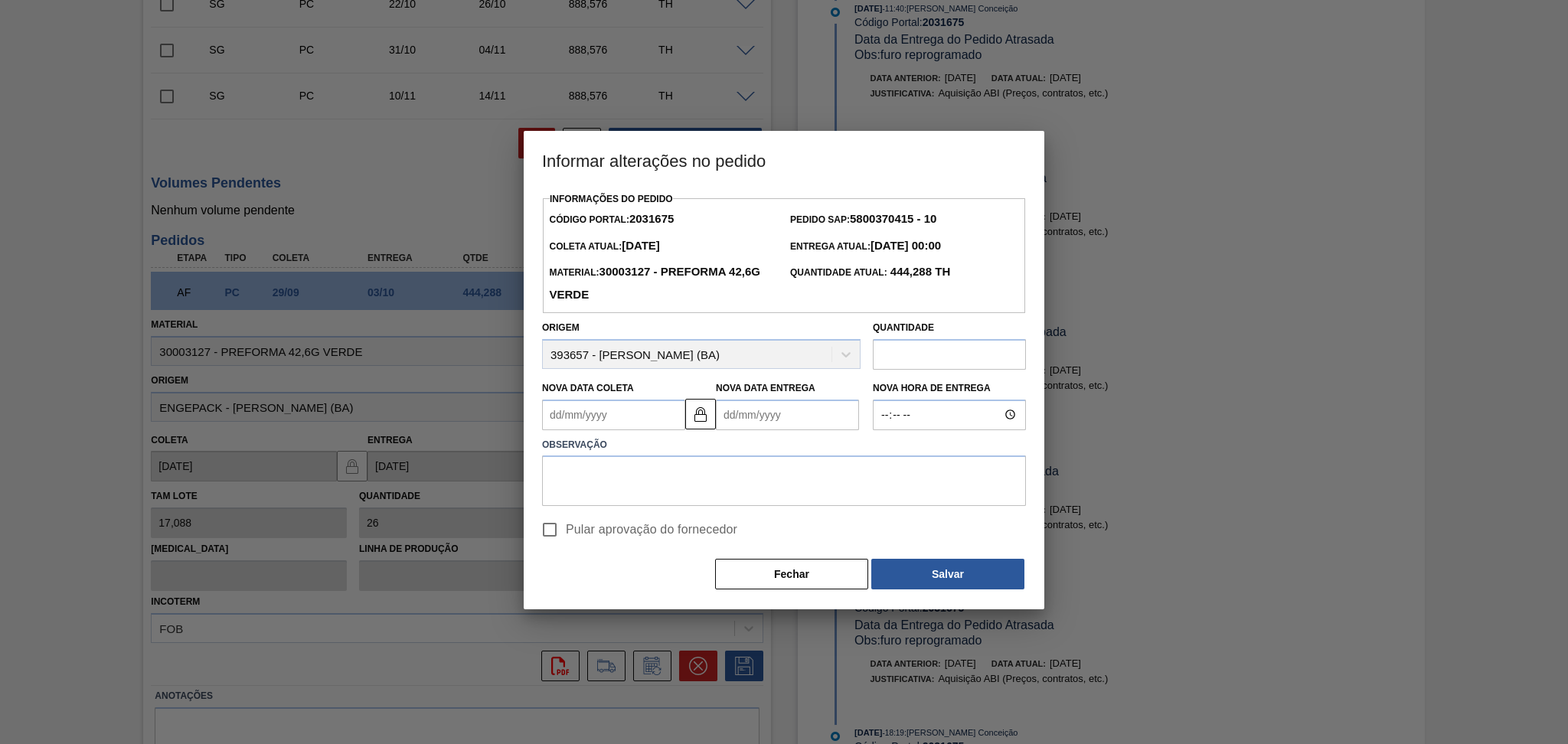
click at [633, 405] on Coleta2031675 "Nova Data Coleta" at bounding box center [614, 414] width 143 height 30
type Coleta2031675 "3"
type Entrega2031675 "07/09/2025"
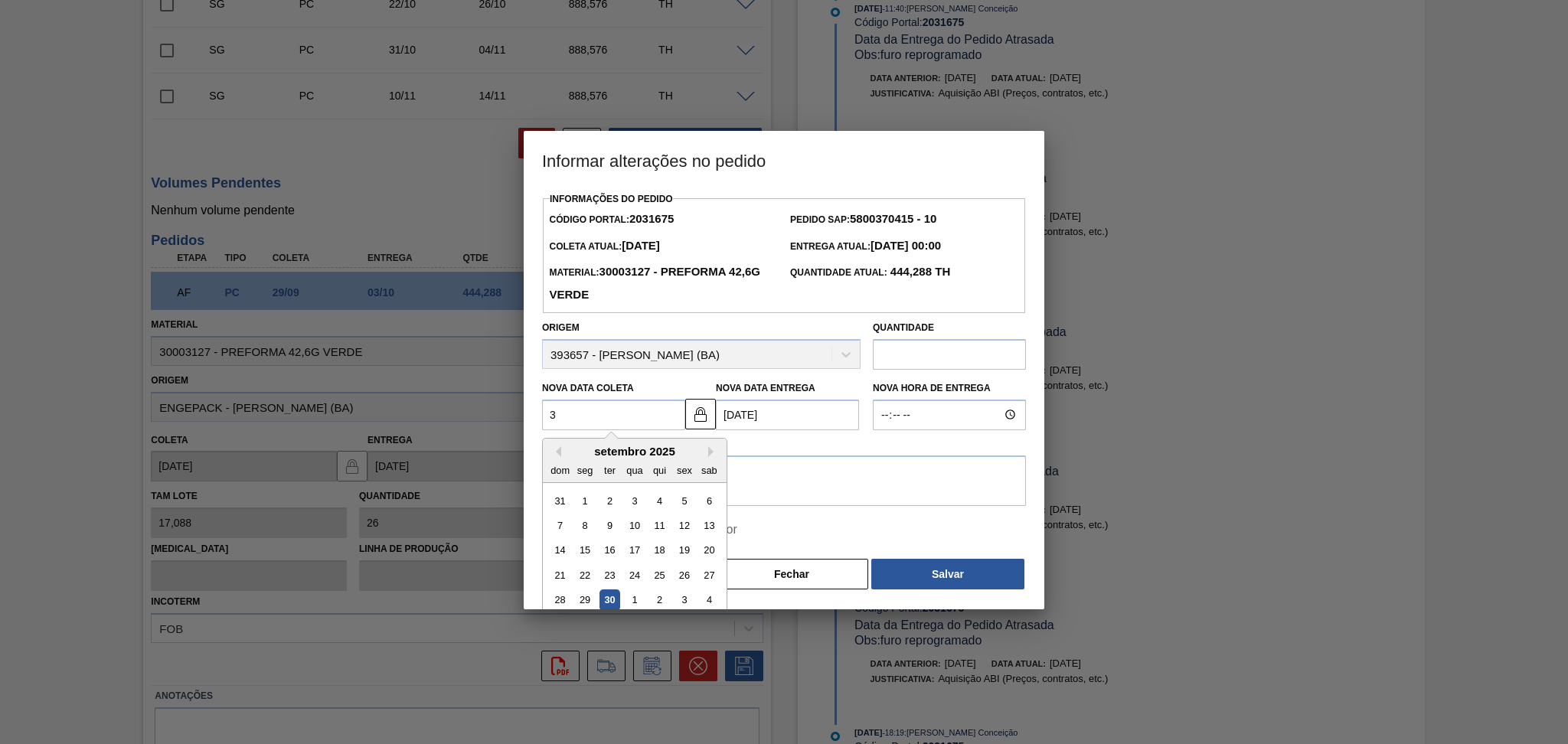
type Coleta2031675 "30"
type Entrega2031675 "[DATE]"
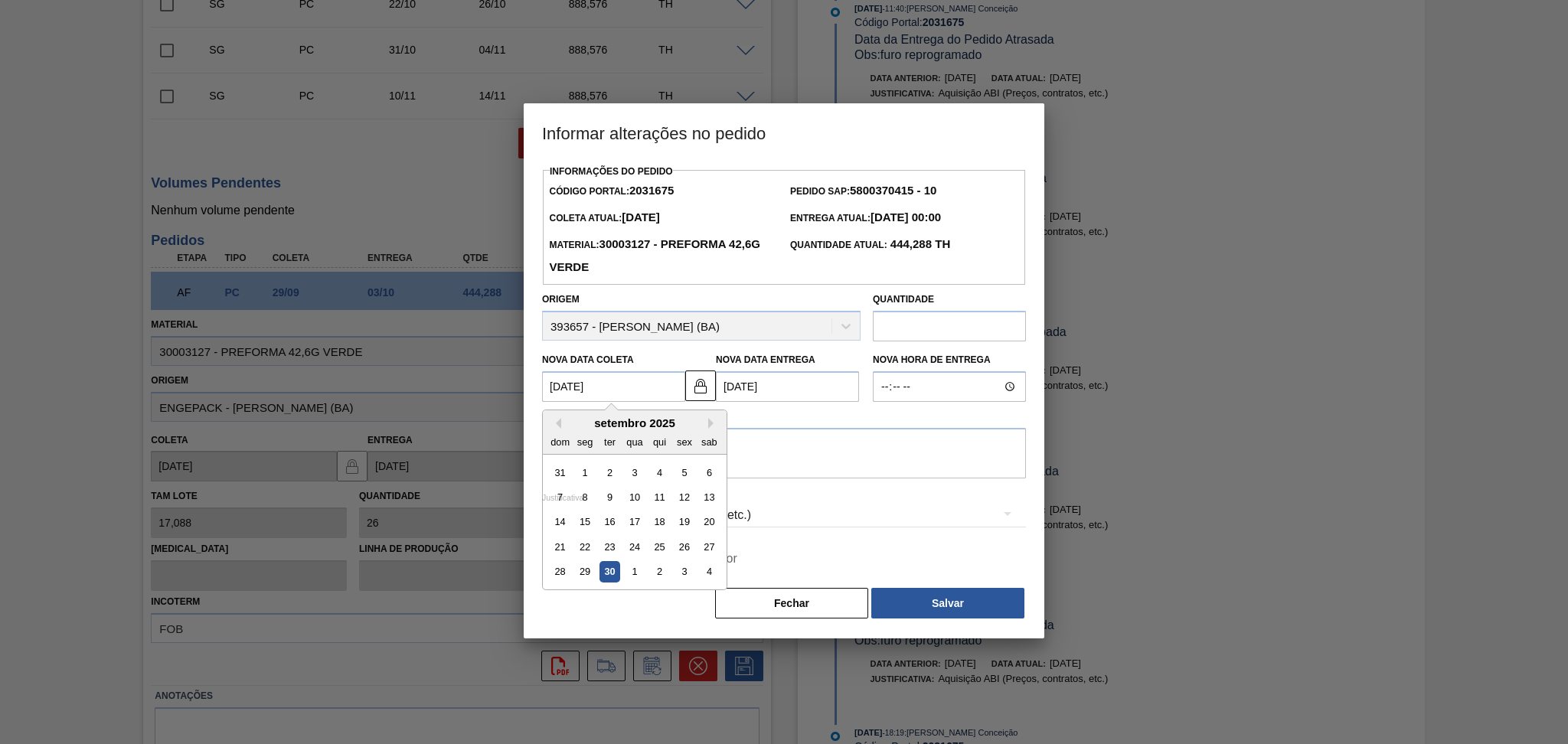
type Coleta2031675 "30/09/20"
type Entrega2031675 "04/10/2020"
type Coleta2031675 "[DATE]"
type Entrega2031675 "[DATE]"
type Coleta2031675 "[DATE]"
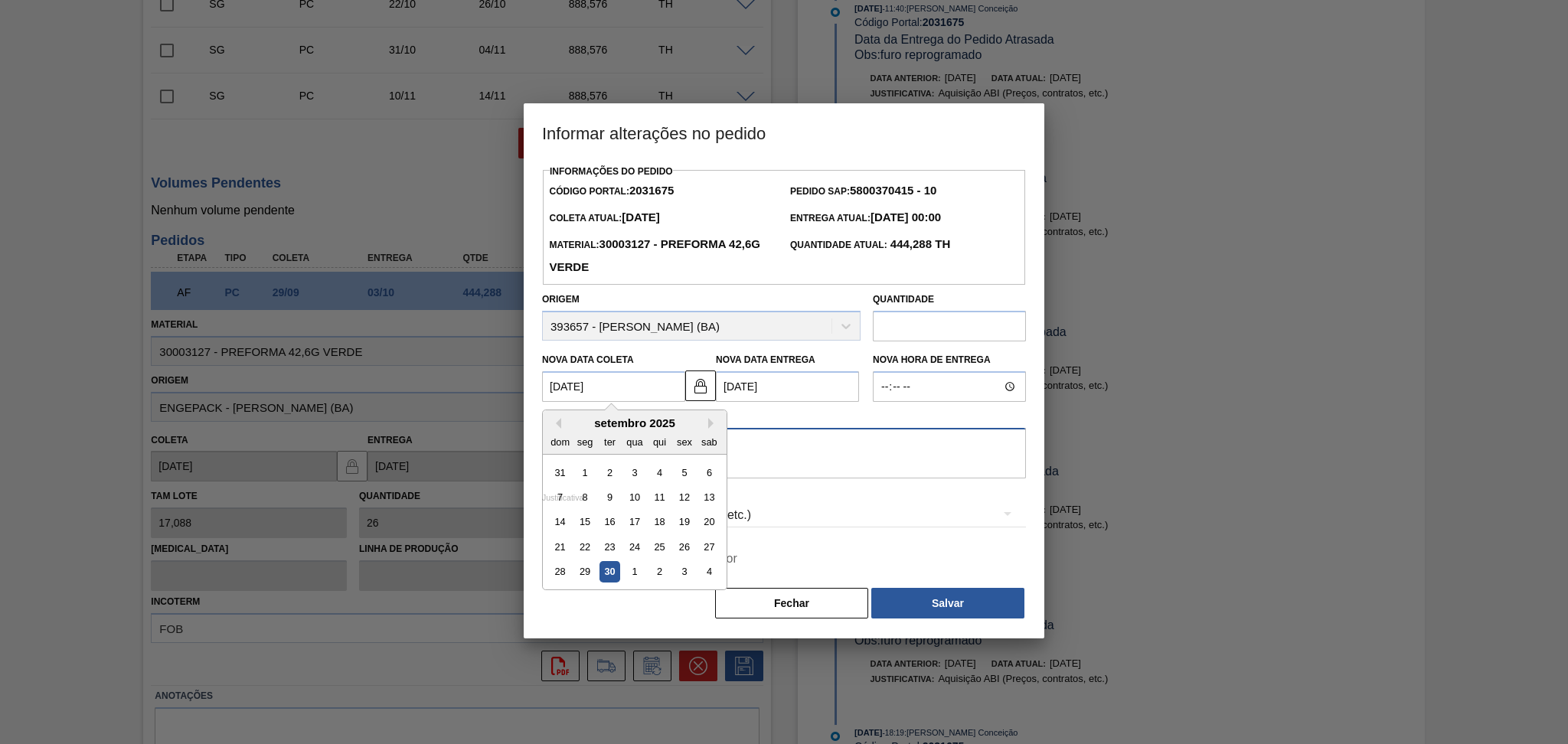
click at [889, 452] on textarea at bounding box center [784, 453] width 484 height 51
type textarea "furo reprogramado"
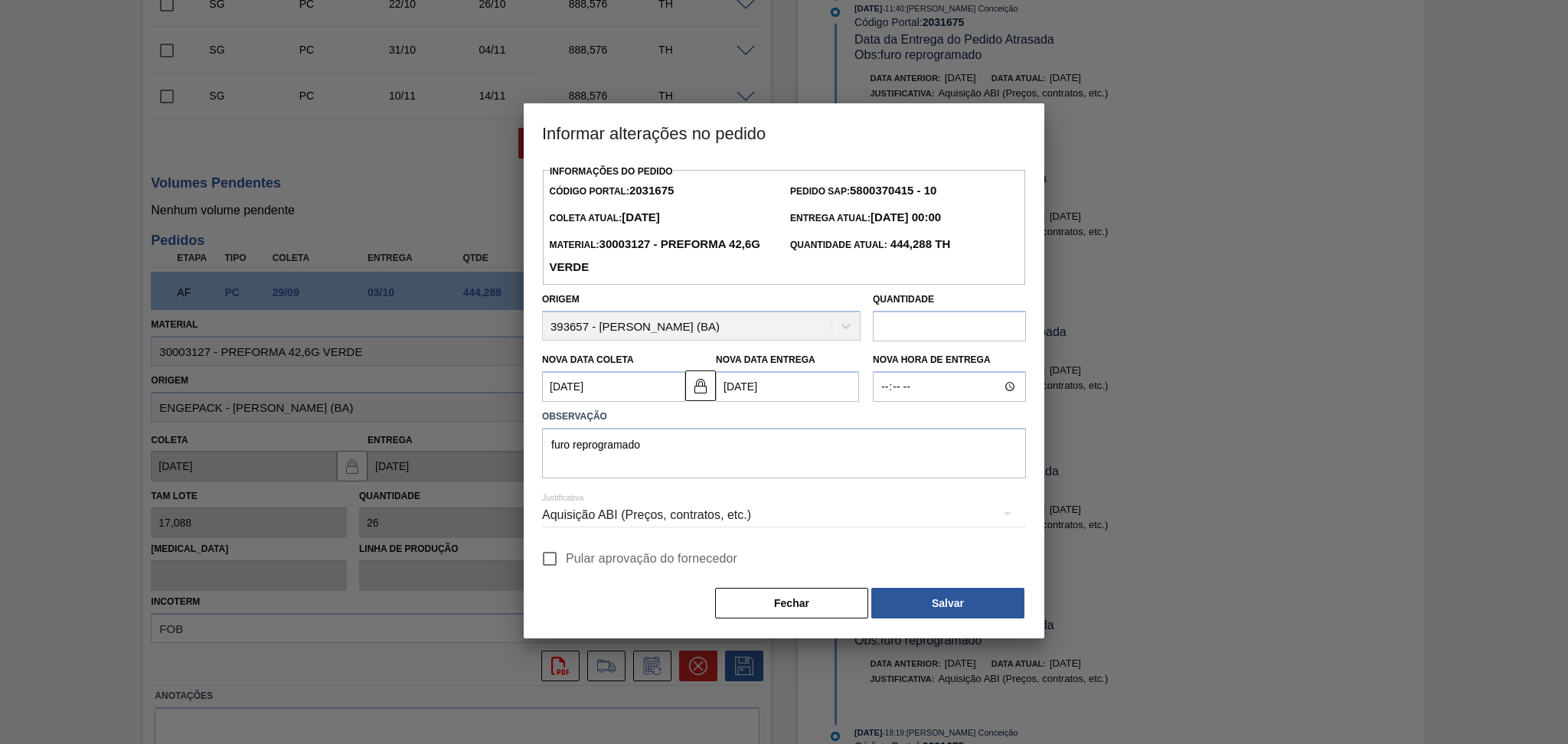
click at [586, 566] on span "Pular aprovação do fornecedor" at bounding box center [651, 558] width 172 height 18
click at [565, 566] on input "Pular aprovação do fornecedor" at bounding box center [549, 559] width 32 height 32
checkbox input "true"
click at [921, 610] on button "Salvar" at bounding box center [948, 603] width 153 height 30
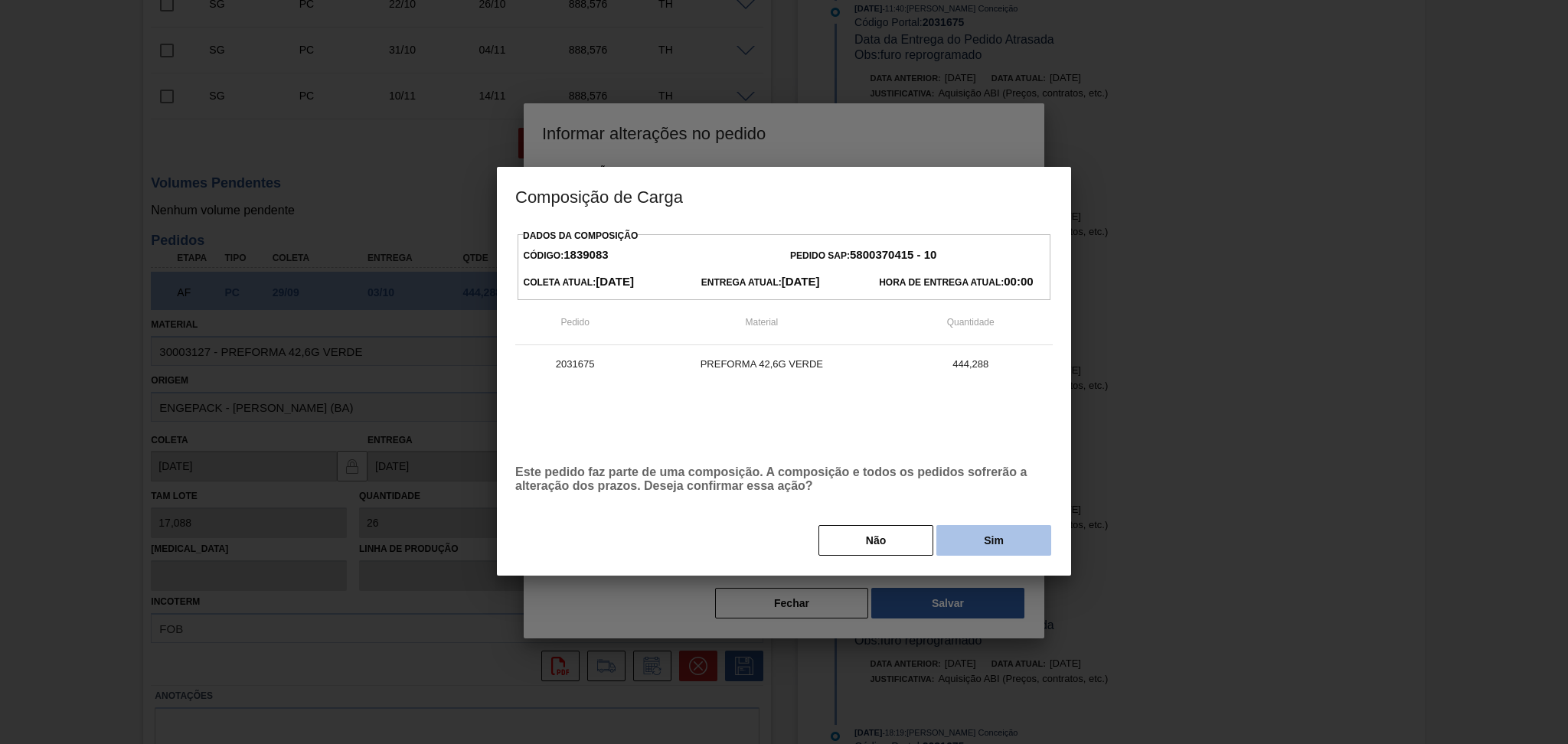
click at [1016, 541] on button "Sim" at bounding box center [994, 540] width 115 height 30
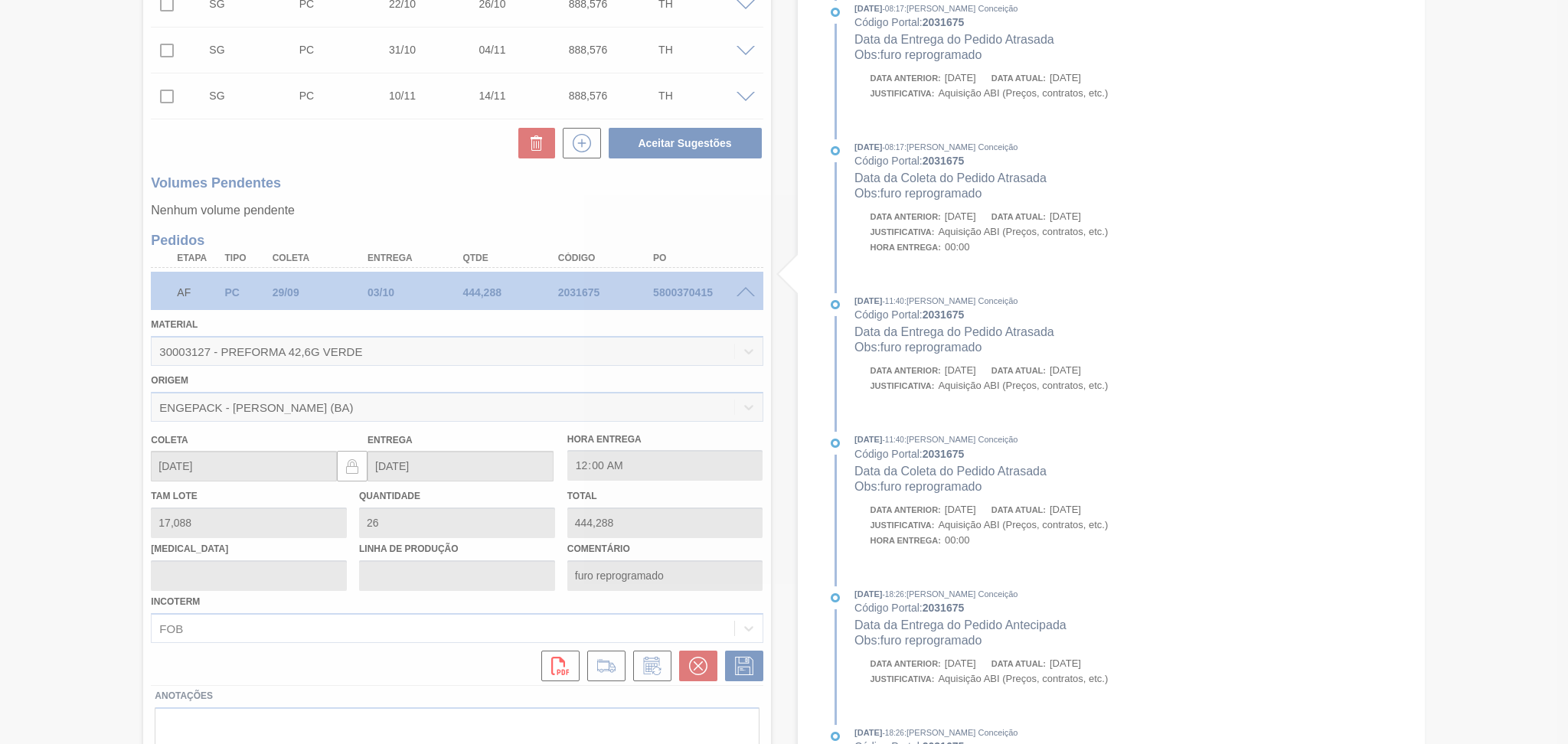
click at [95, 267] on div at bounding box center [784, 372] width 1568 height 744
type input "[DATE]"
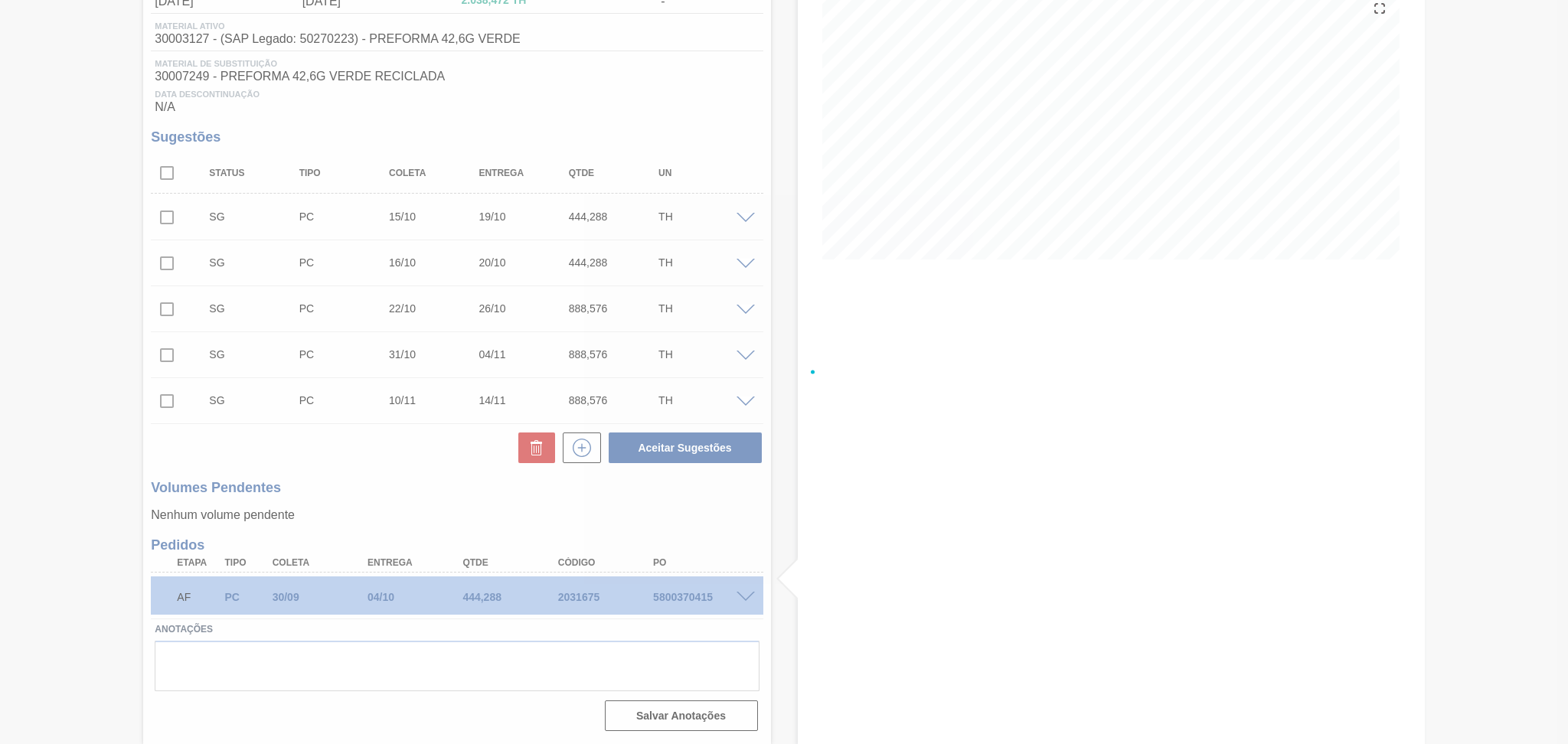
scroll to position [187, 0]
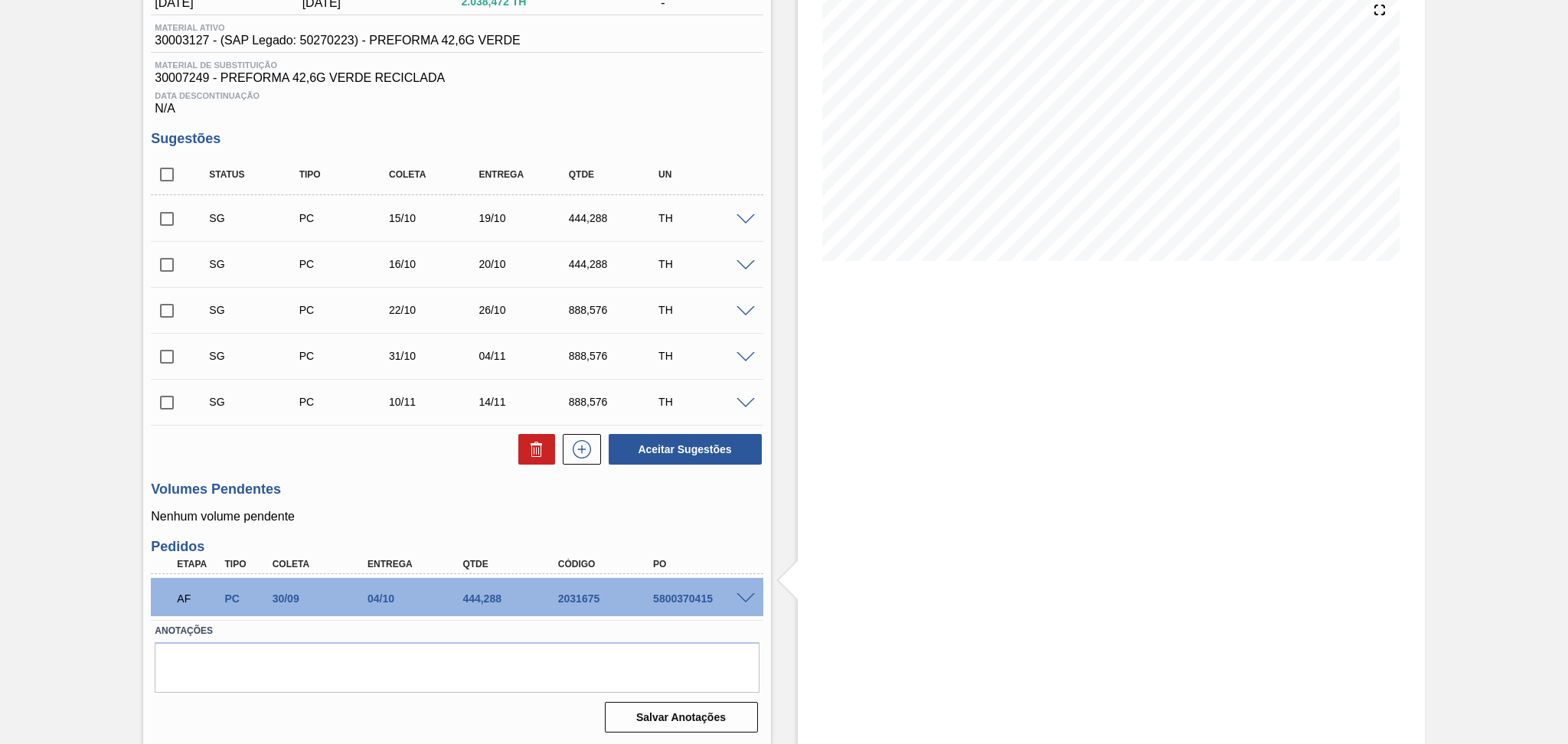
click at [395, 458] on div "Aceitar Sugestões" at bounding box center [457, 449] width 612 height 34
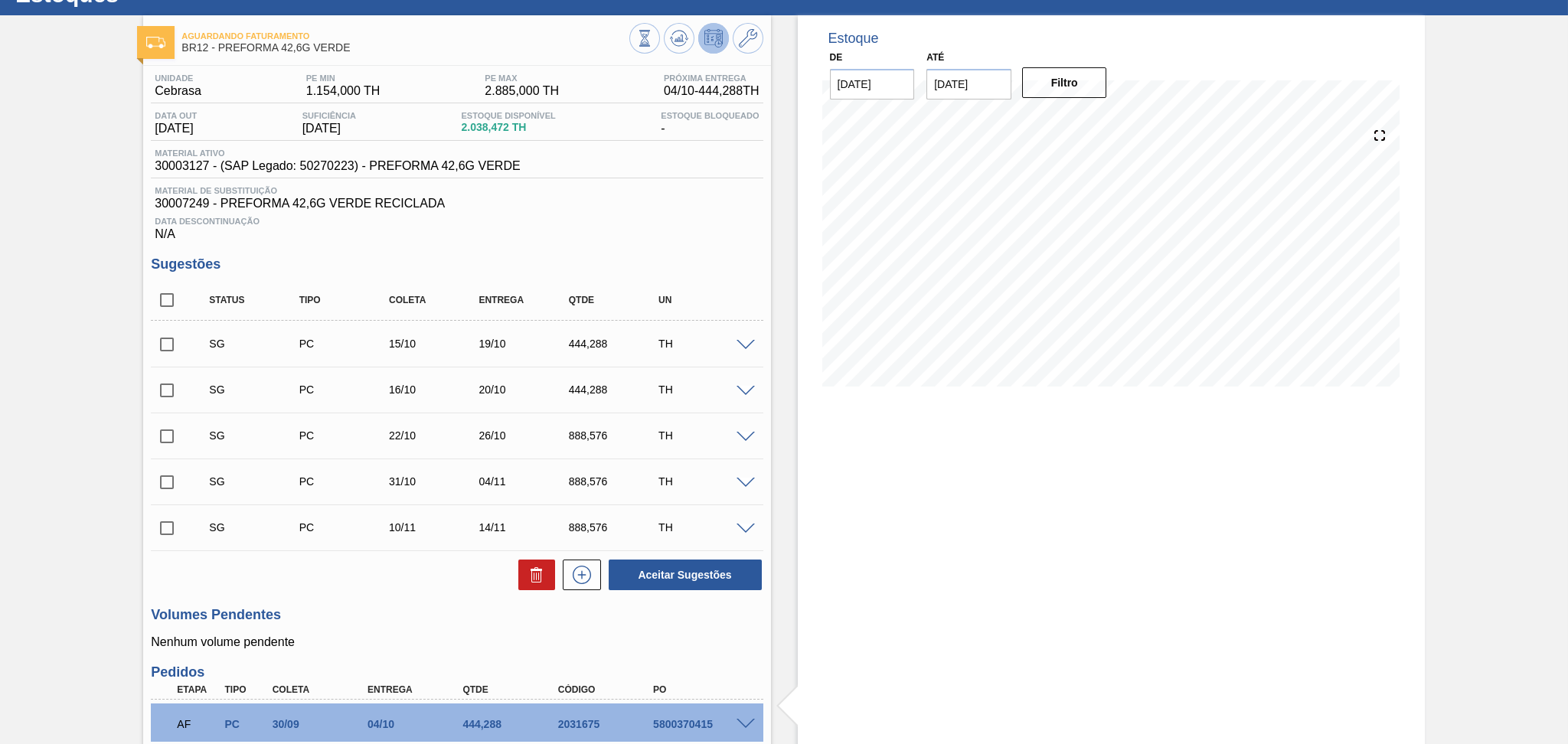
scroll to position [0, 0]
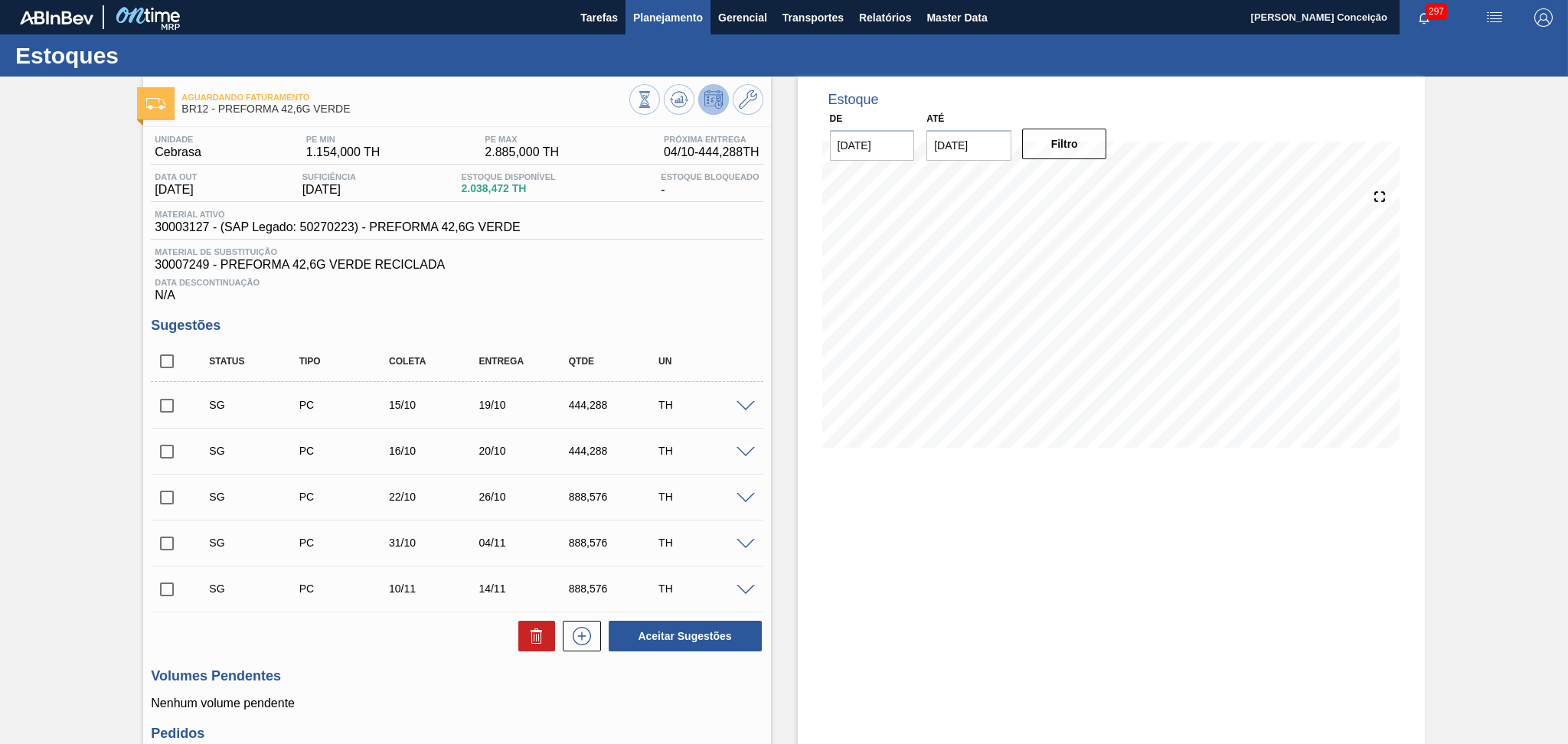
click at [679, 19] on span "Planejamento" at bounding box center [668, 17] width 70 height 18
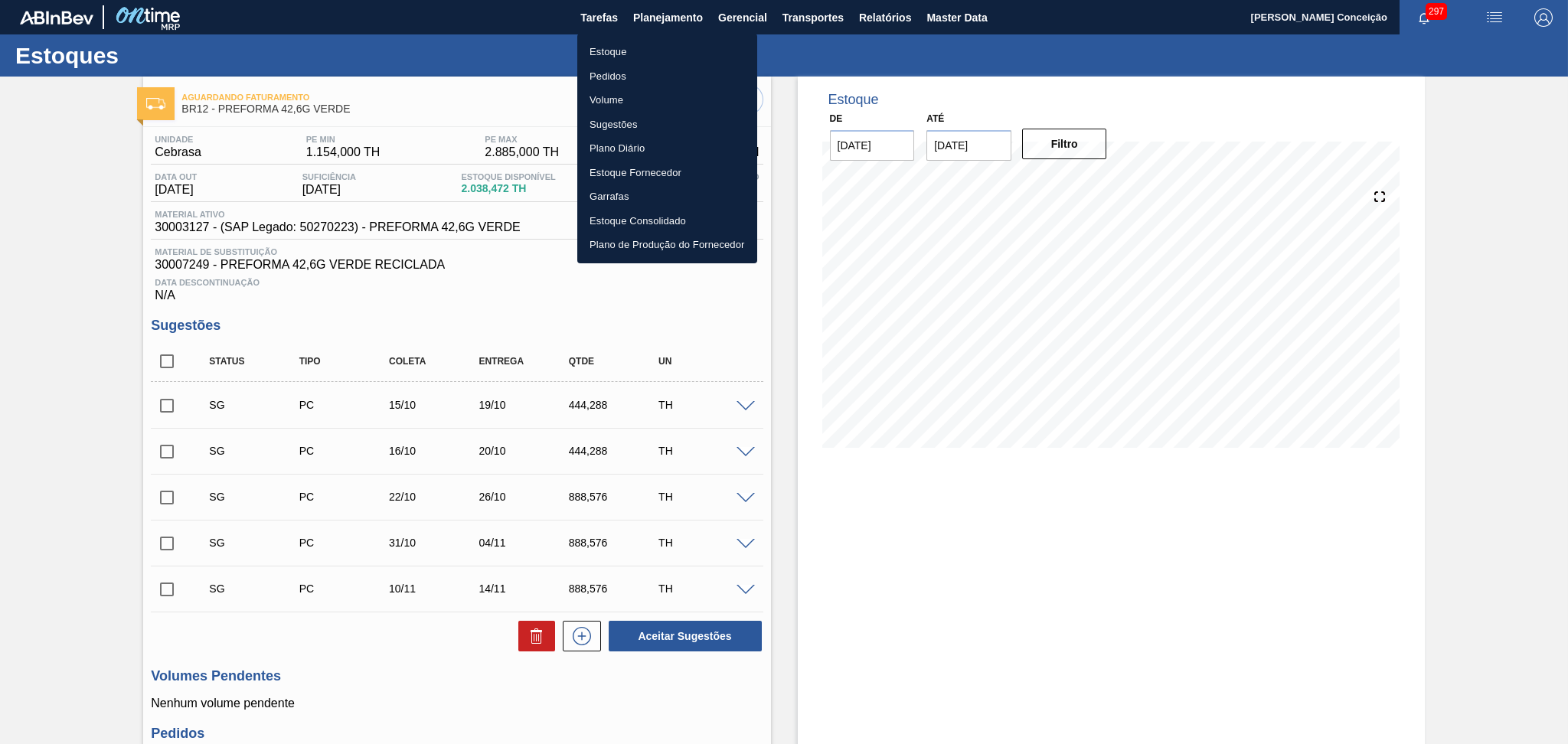
drag, startPoint x: 604, startPoint y: 75, endPoint x: 613, endPoint y: 78, distance: 9.5
click at [604, 75] on li "Pedidos" at bounding box center [667, 76] width 180 height 25
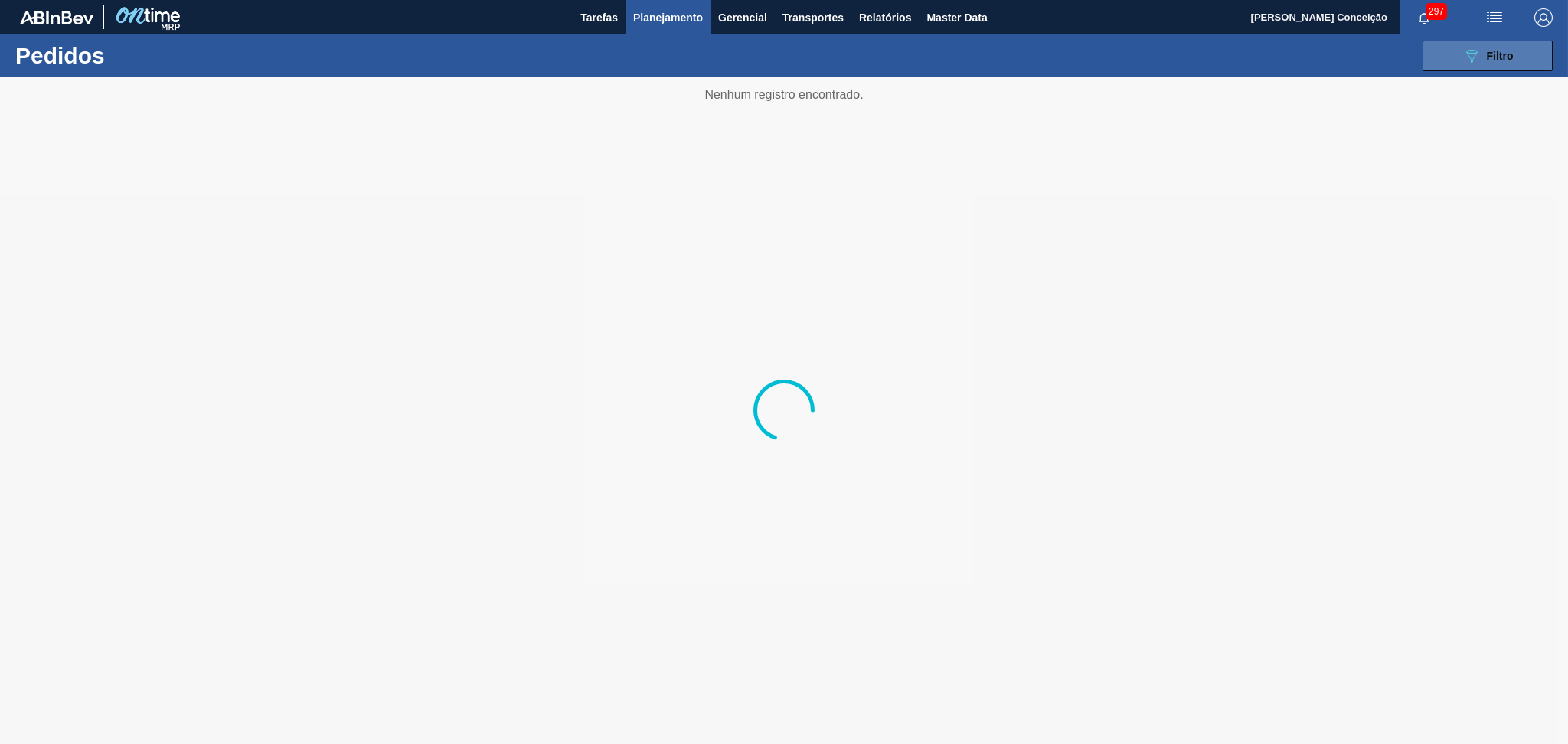
click at [1448, 63] on button "089F7B8B-B2A5-4AFE-B5C0-19BA573D28AC Filtro" at bounding box center [1488, 56] width 130 height 30
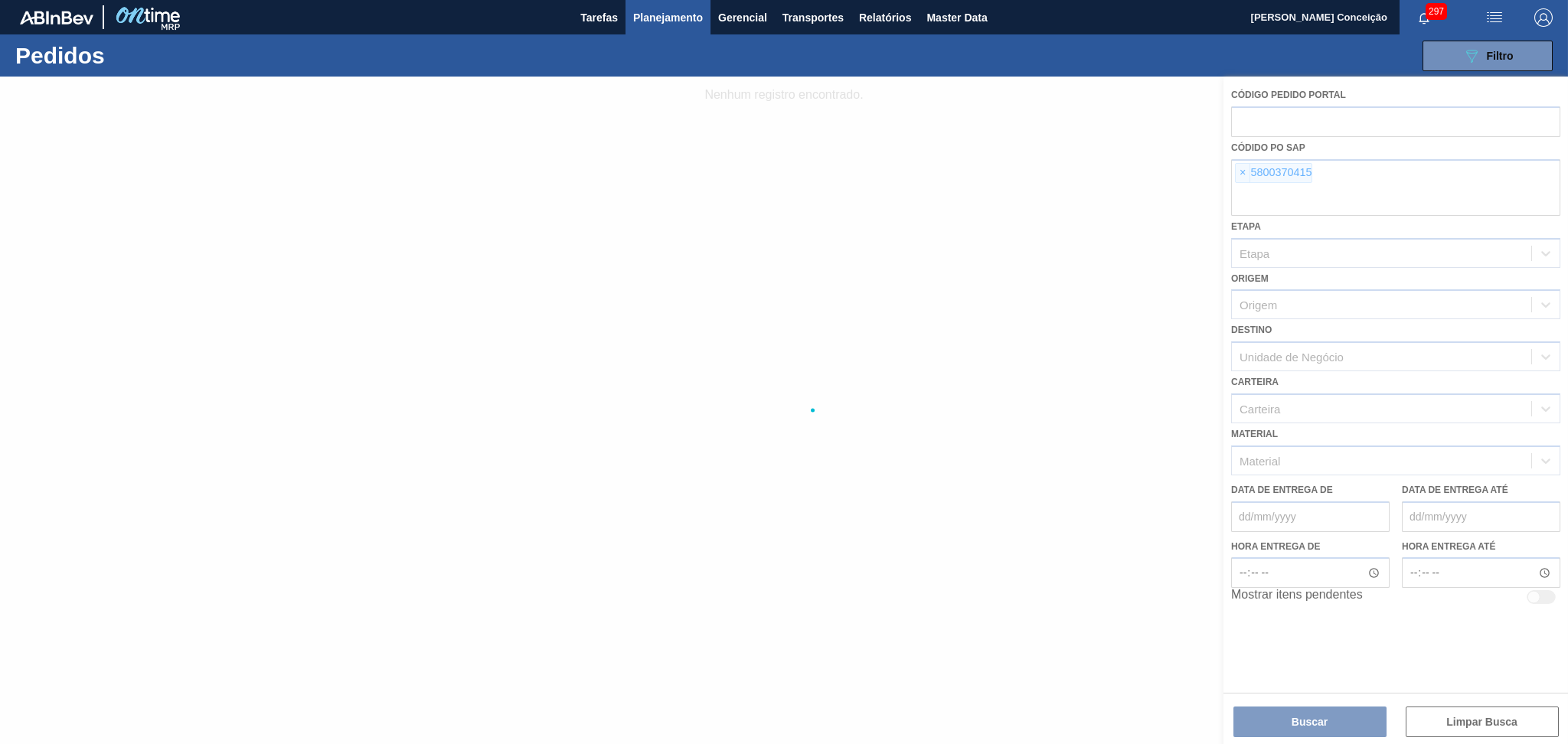
click at [1247, 176] on div at bounding box center [784, 410] width 1568 height 668
click at [1244, 173] on div at bounding box center [784, 410] width 1568 height 668
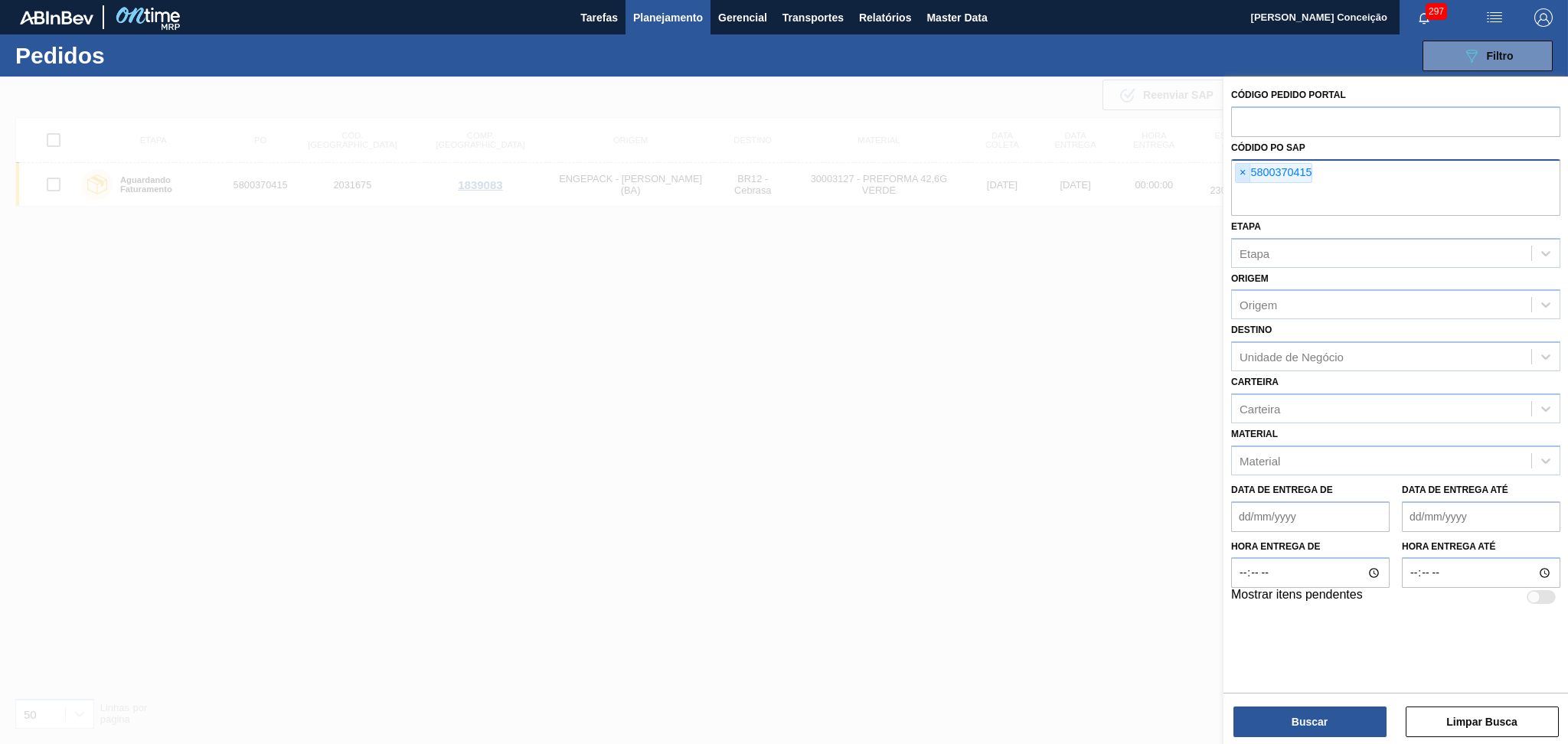
click at [1241, 177] on span "×" at bounding box center [1242, 173] width 14 height 18
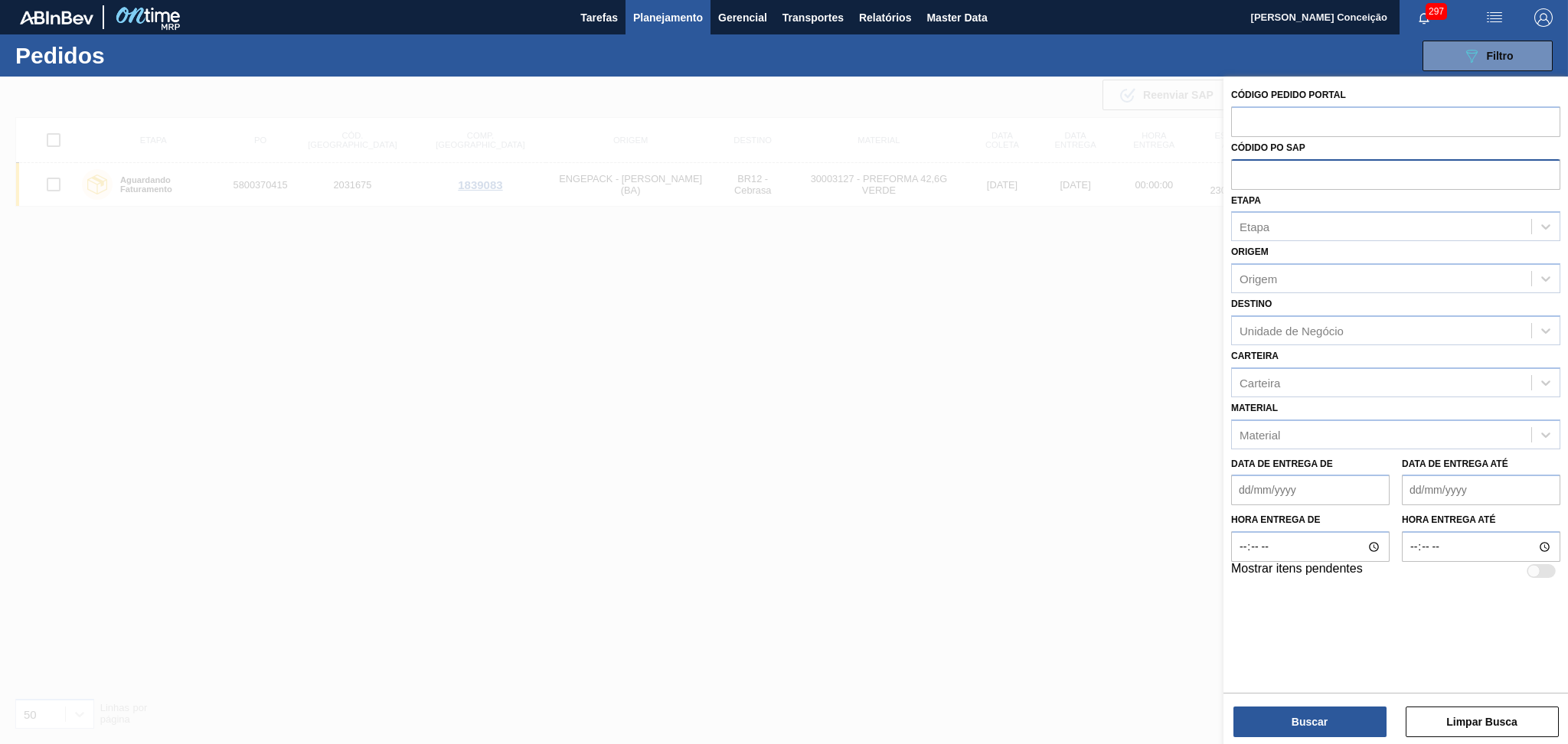
paste input "5800374222"
type input "5800374222"
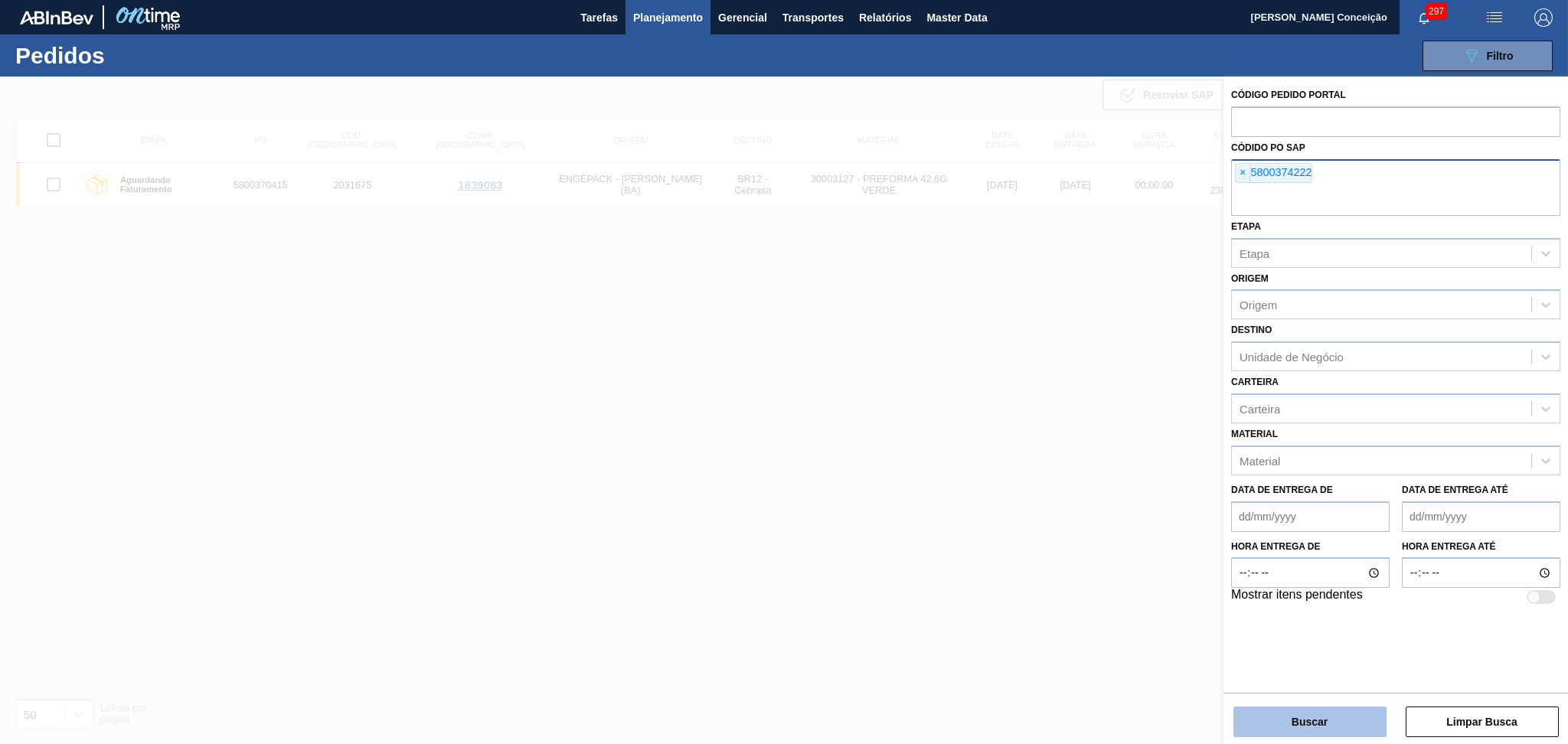
click at [1283, 708] on button "Buscar" at bounding box center [1310, 722] width 153 height 30
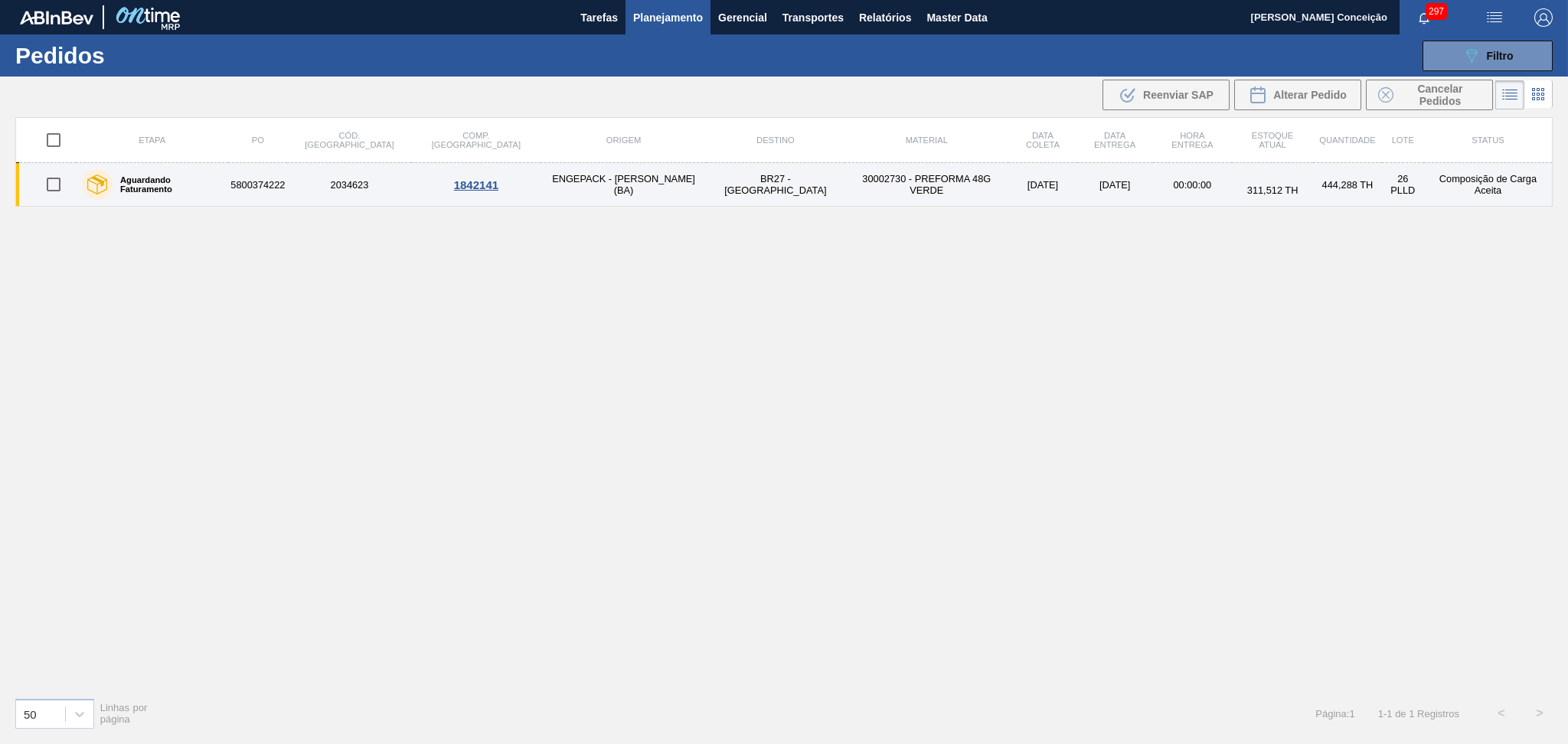
click at [845, 182] on td "30002730 - PREFORMA 48G VERDE" at bounding box center [927, 185] width 164 height 43
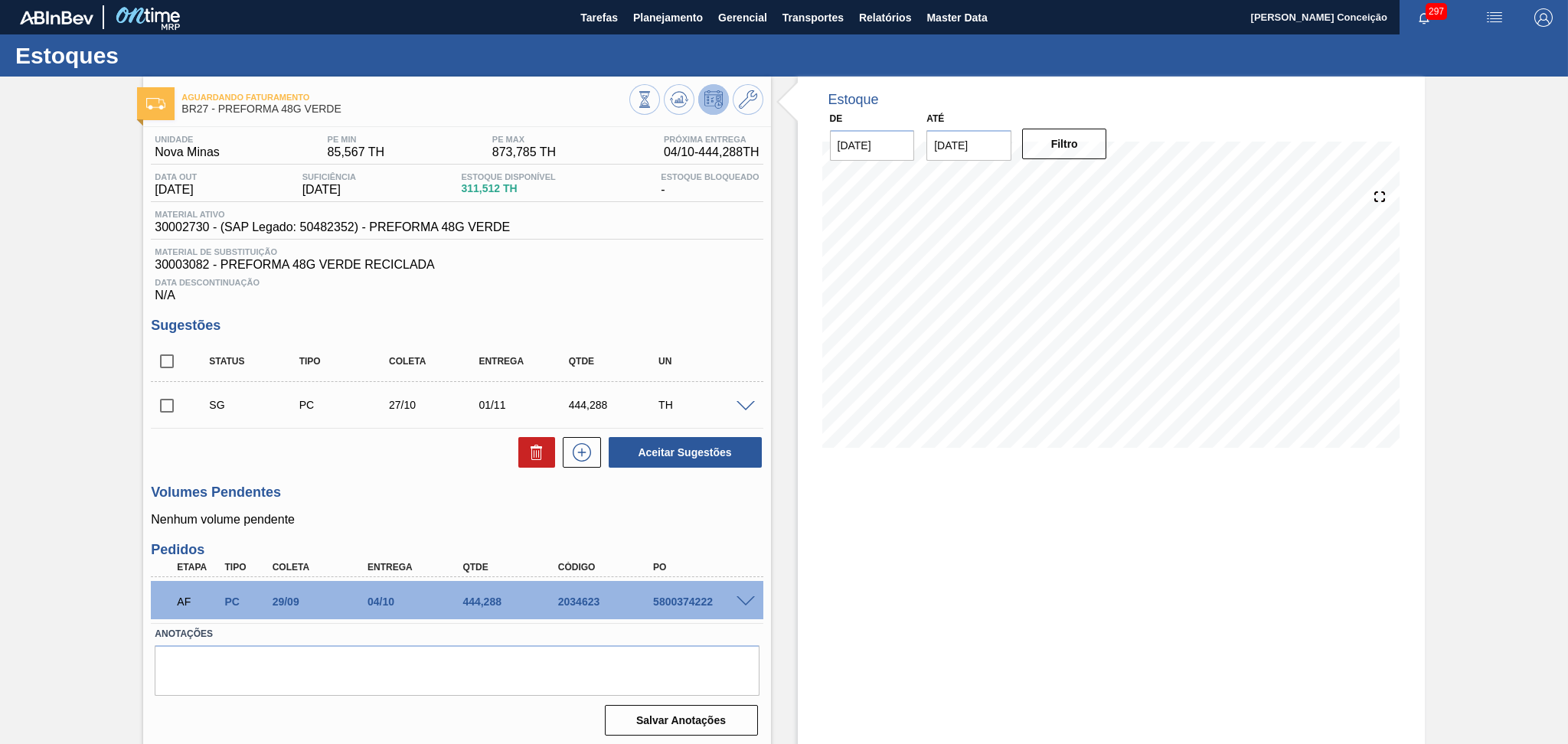
click at [748, 599] on span at bounding box center [745, 602] width 18 height 11
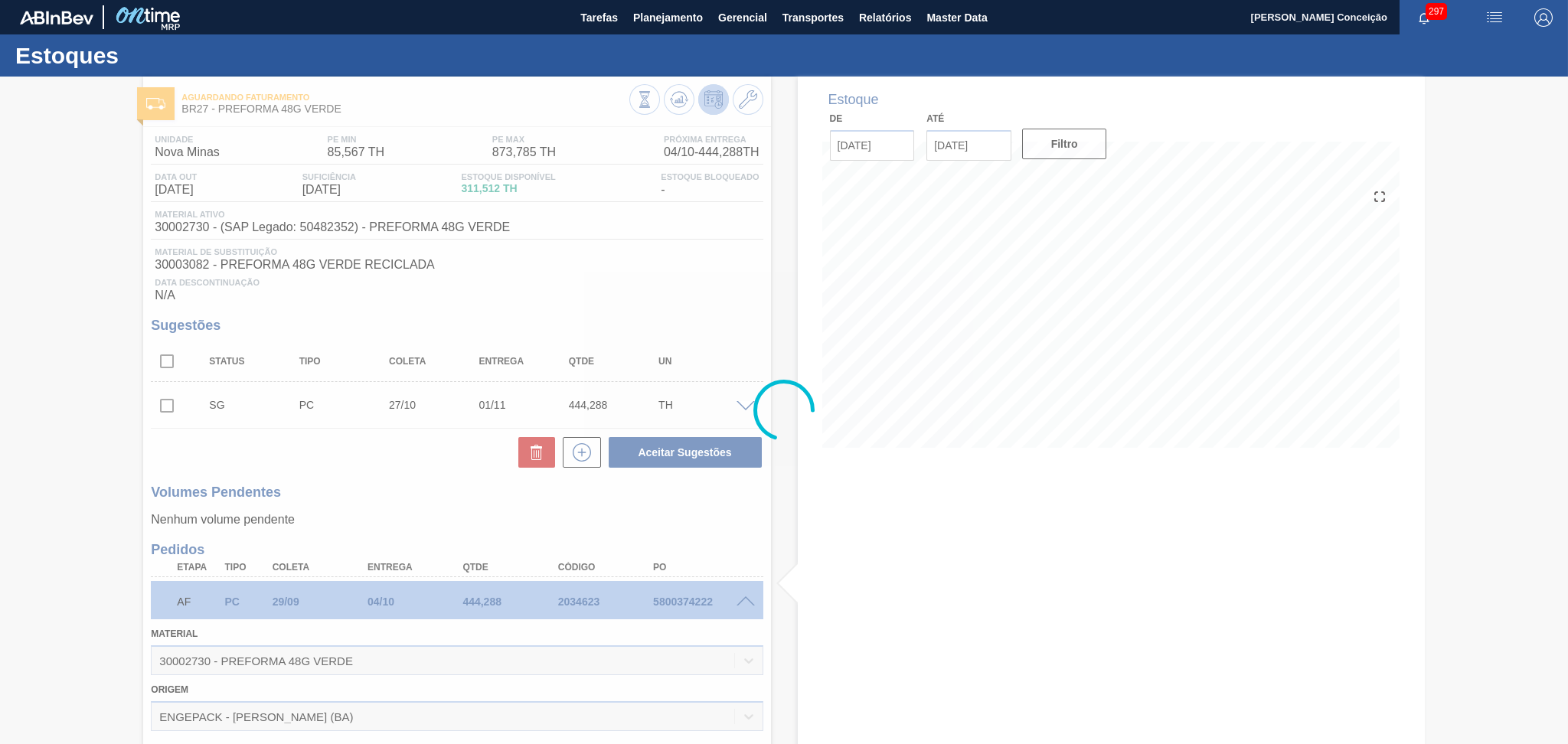
click at [445, 512] on div at bounding box center [784, 410] width 1568 height 668
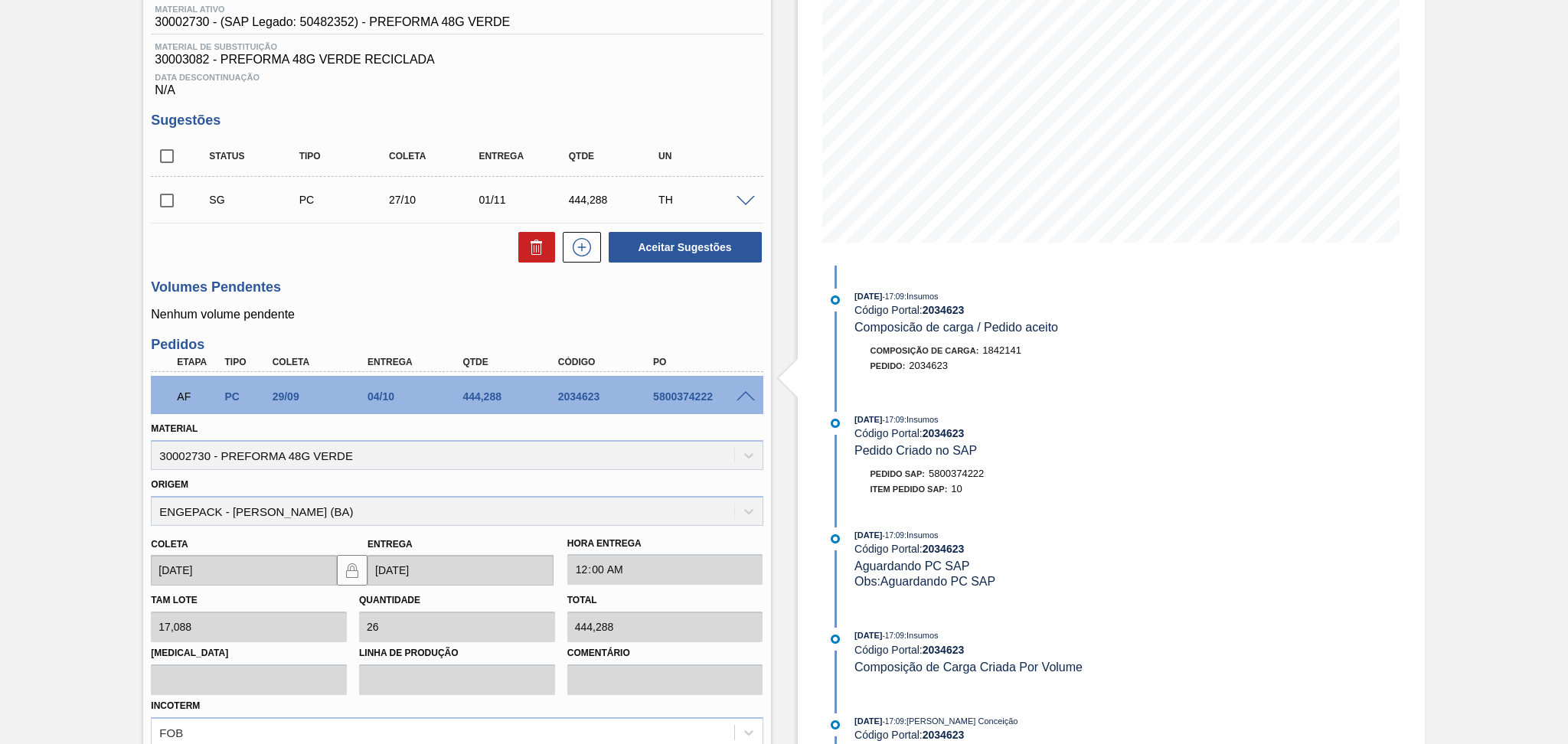
scroll to position [306, 0]
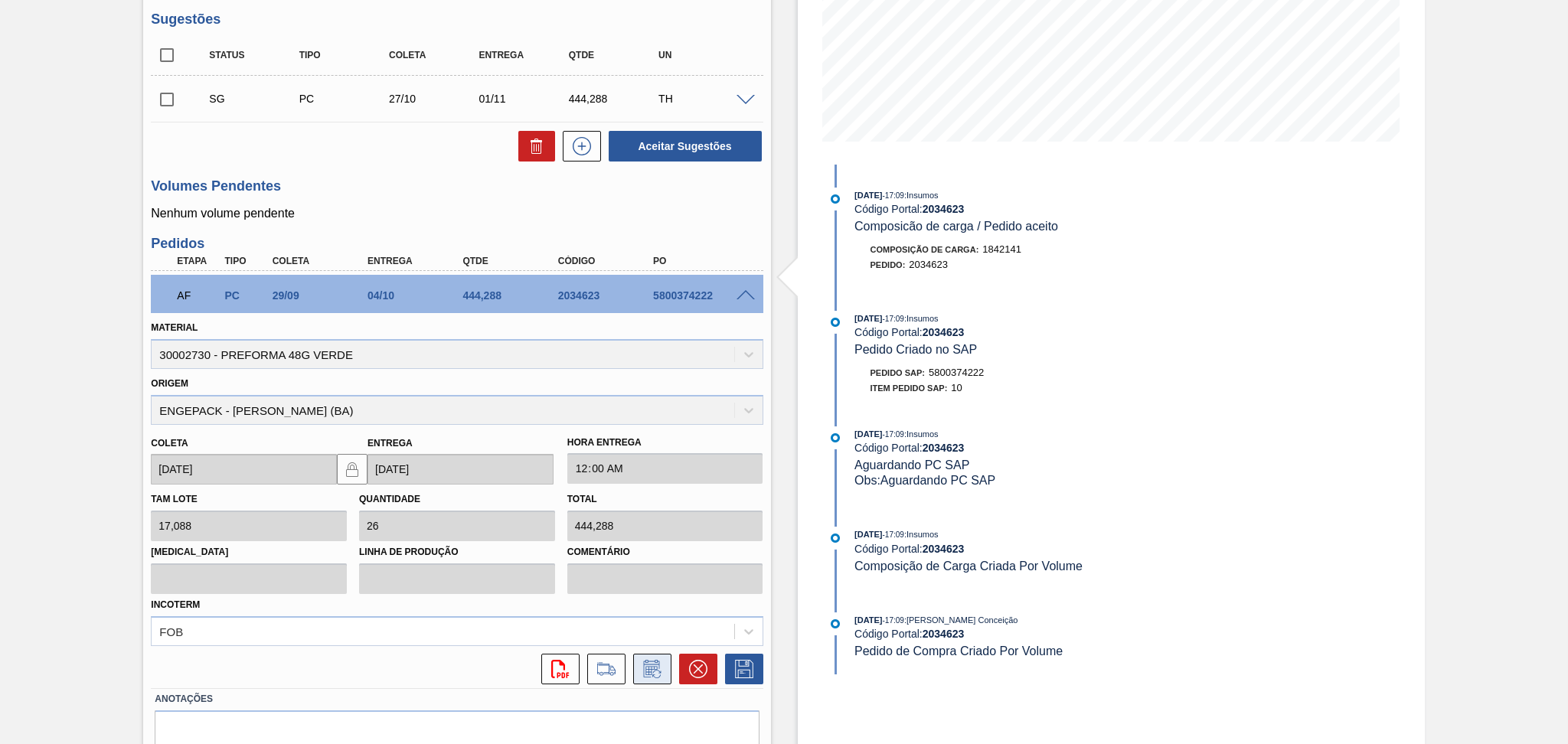
click at [640, 668] on icon at bounding box center [652, 668] width 25 height 18
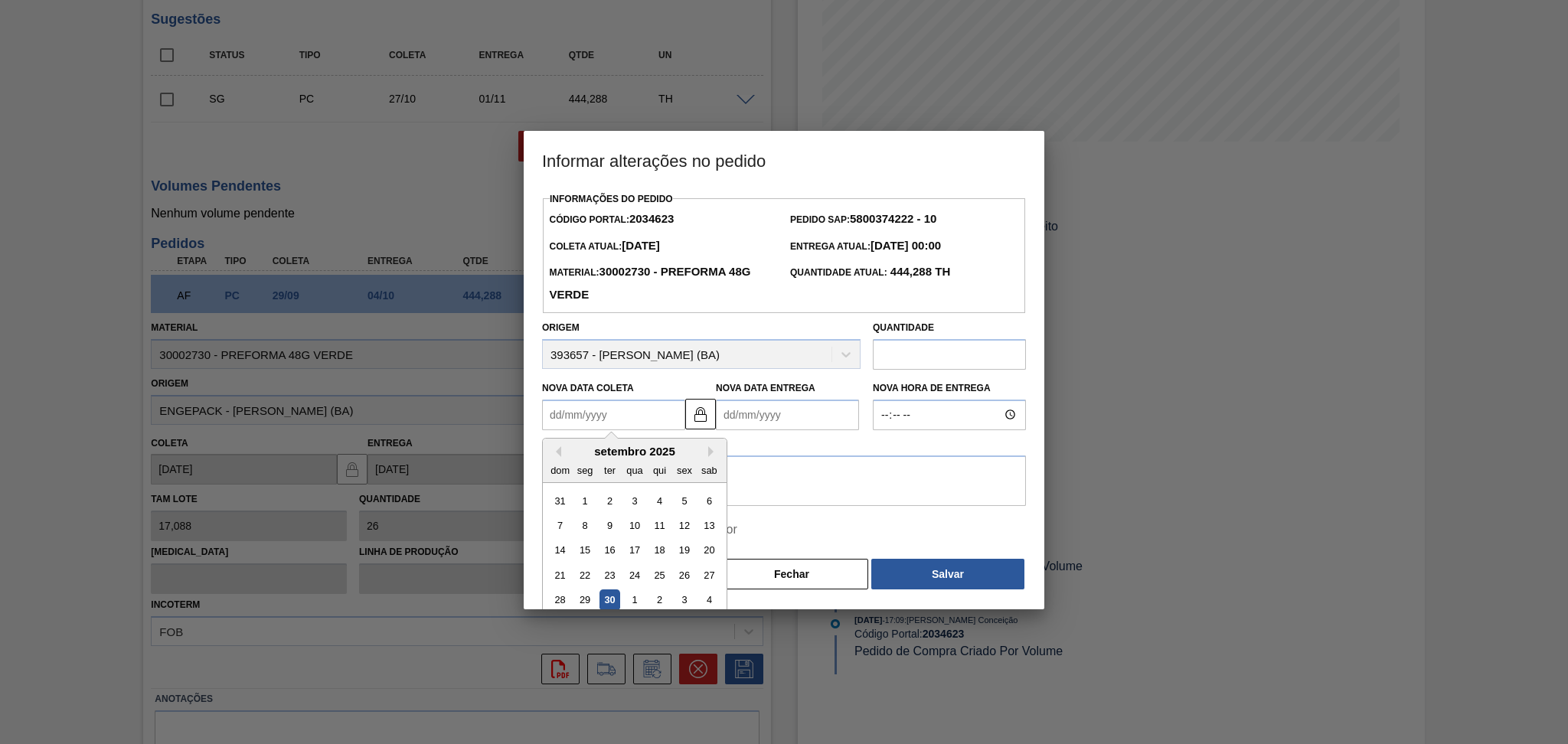
click at [642, 423] on Coleta2034623 "Nova Data Coleta" at bounding box center [614, 414] width 143 height 30
type Coleta2034623 "3"
type Entrega2034623 "08/09/2025"
type Coleta2034623 "30"
type Entrega2034623 "05/10/2025"
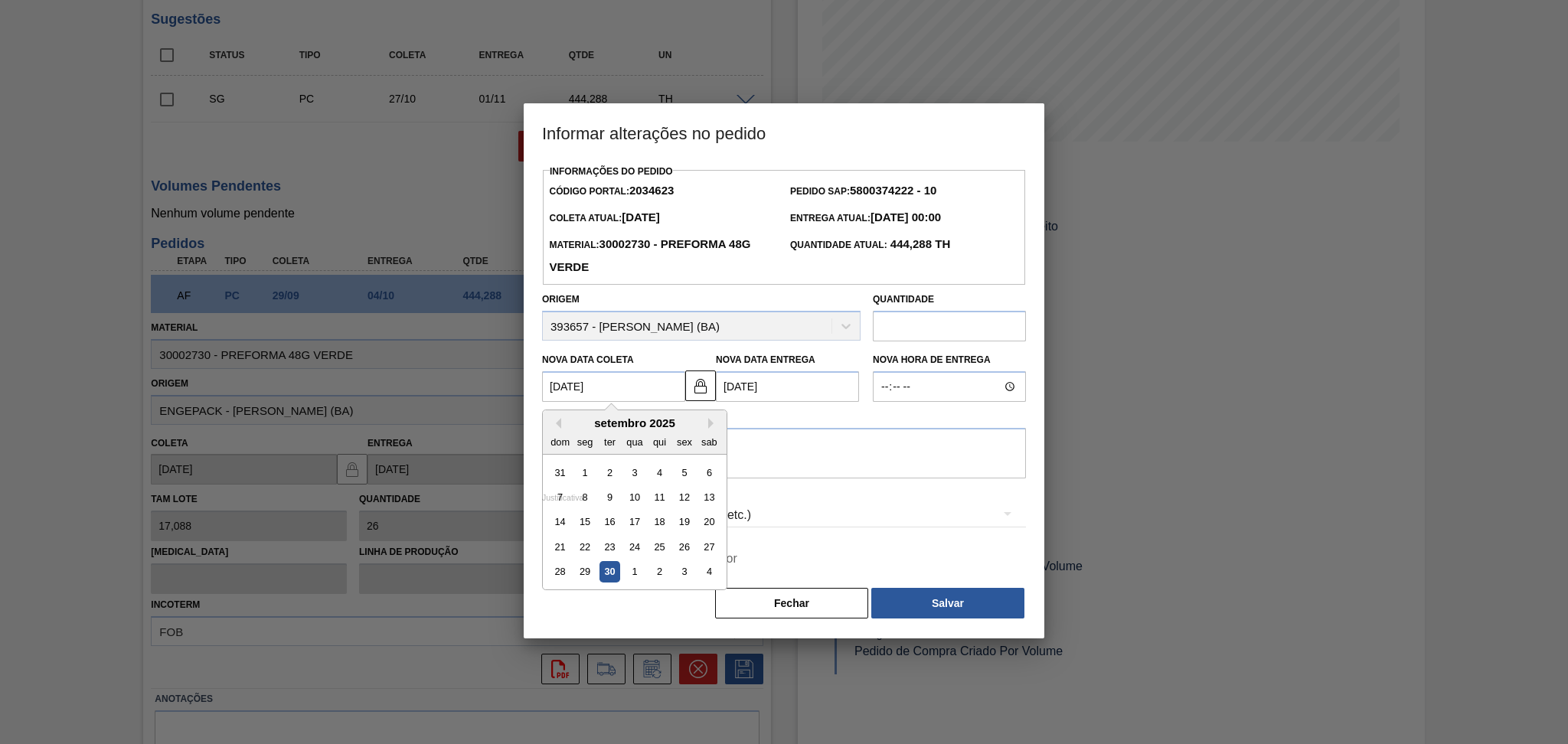
type Coleta2034623 "30/09/20"
type Entrega2034623 "05/10/2020"
type Coleta2034623 "[DATE]"
type Entrega2034623 "05/10/2025"
type Coleta2034623 "[DATE]"
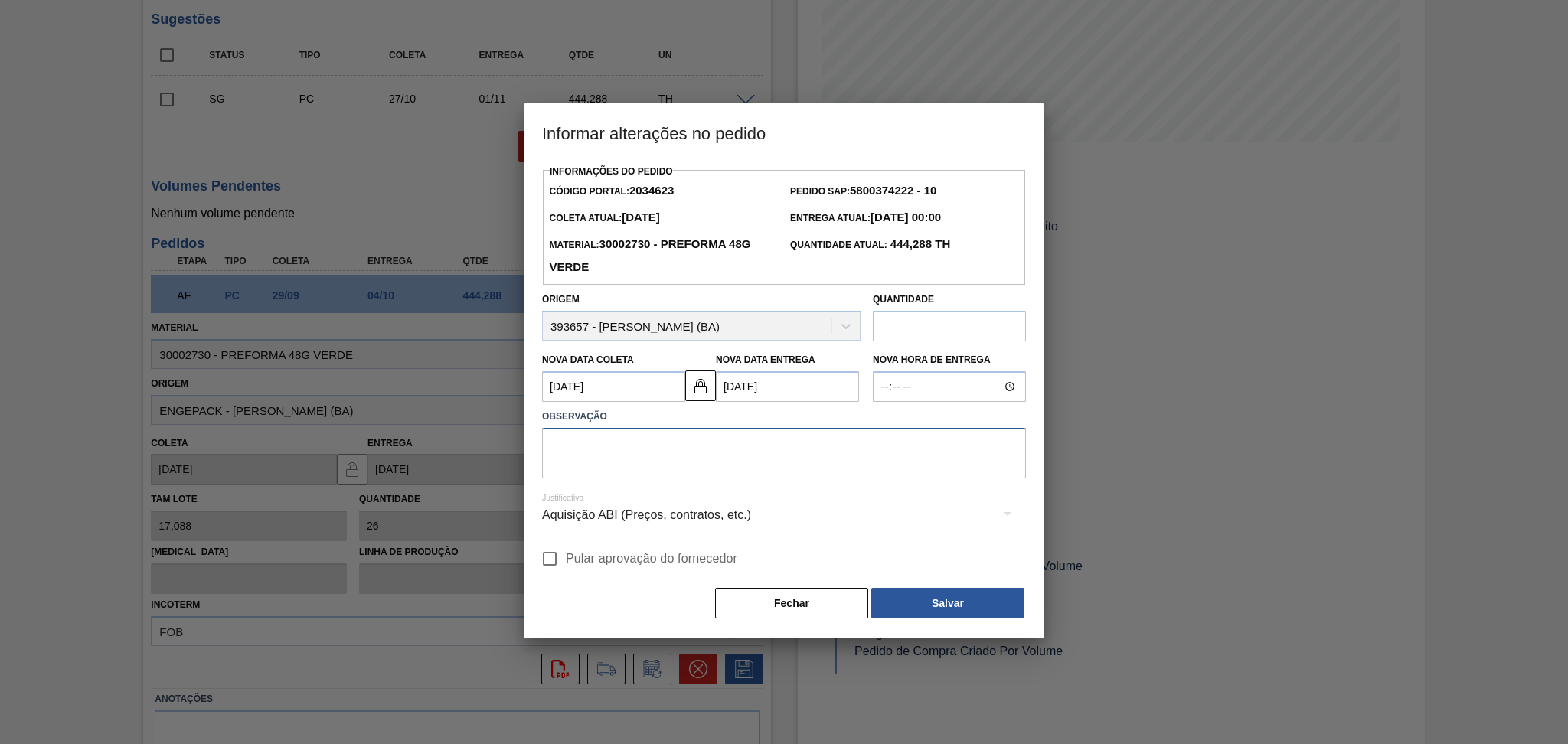
click at [663, 471] on textarea at bounding box center [784, 453] width 484 height 51
type textarea "furo reprogramado"
click at [558, 566] on input "Pular aprovação do fornecedor" at bounding box center [549, 559] width 32 height 32
checkbox input "true"
click at [941, 615] on button "Salvar" at bounding box center [948, 603] width 153 height 30
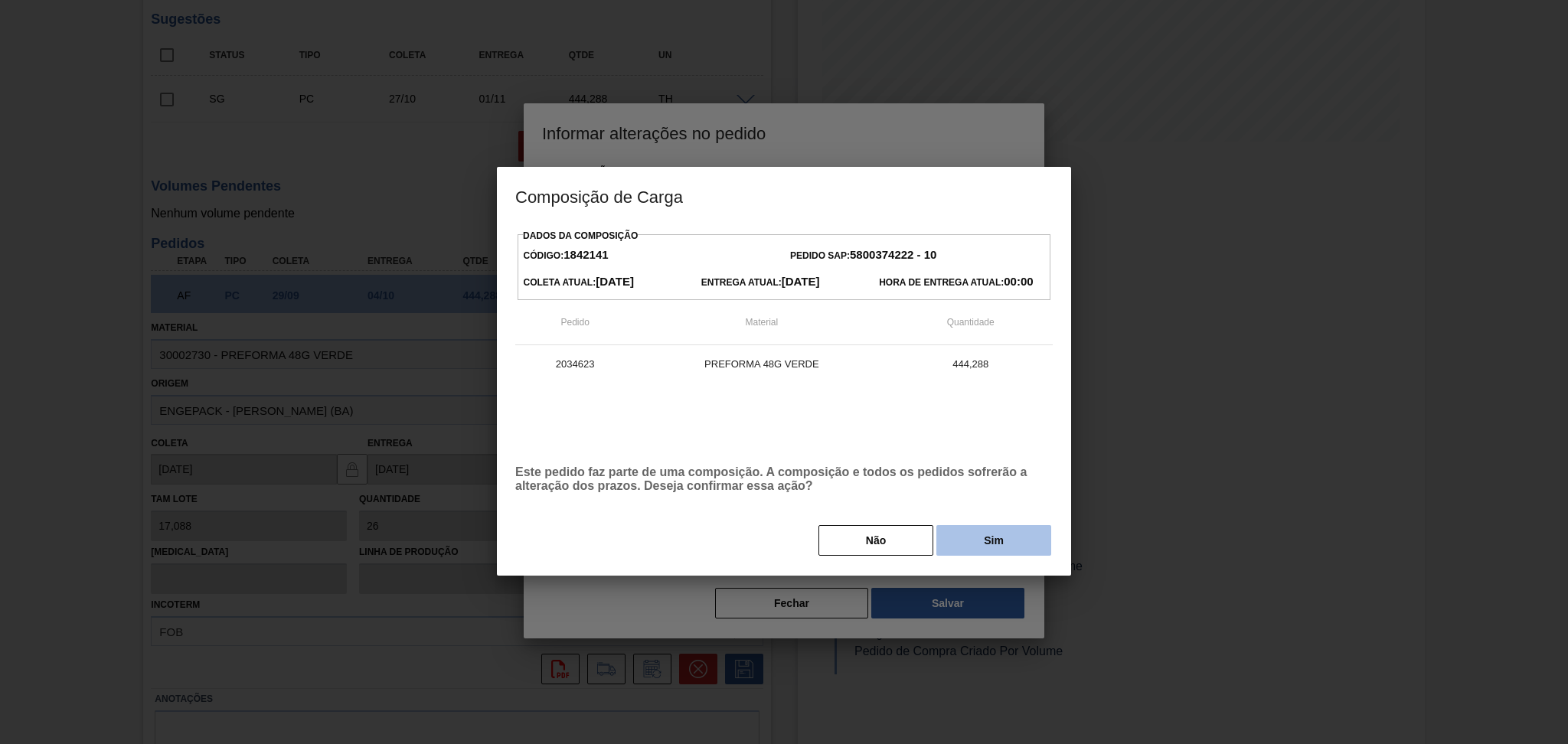
click at [988, 540] on button "Sim" at bounding box center [994, 540] width 115 height 30
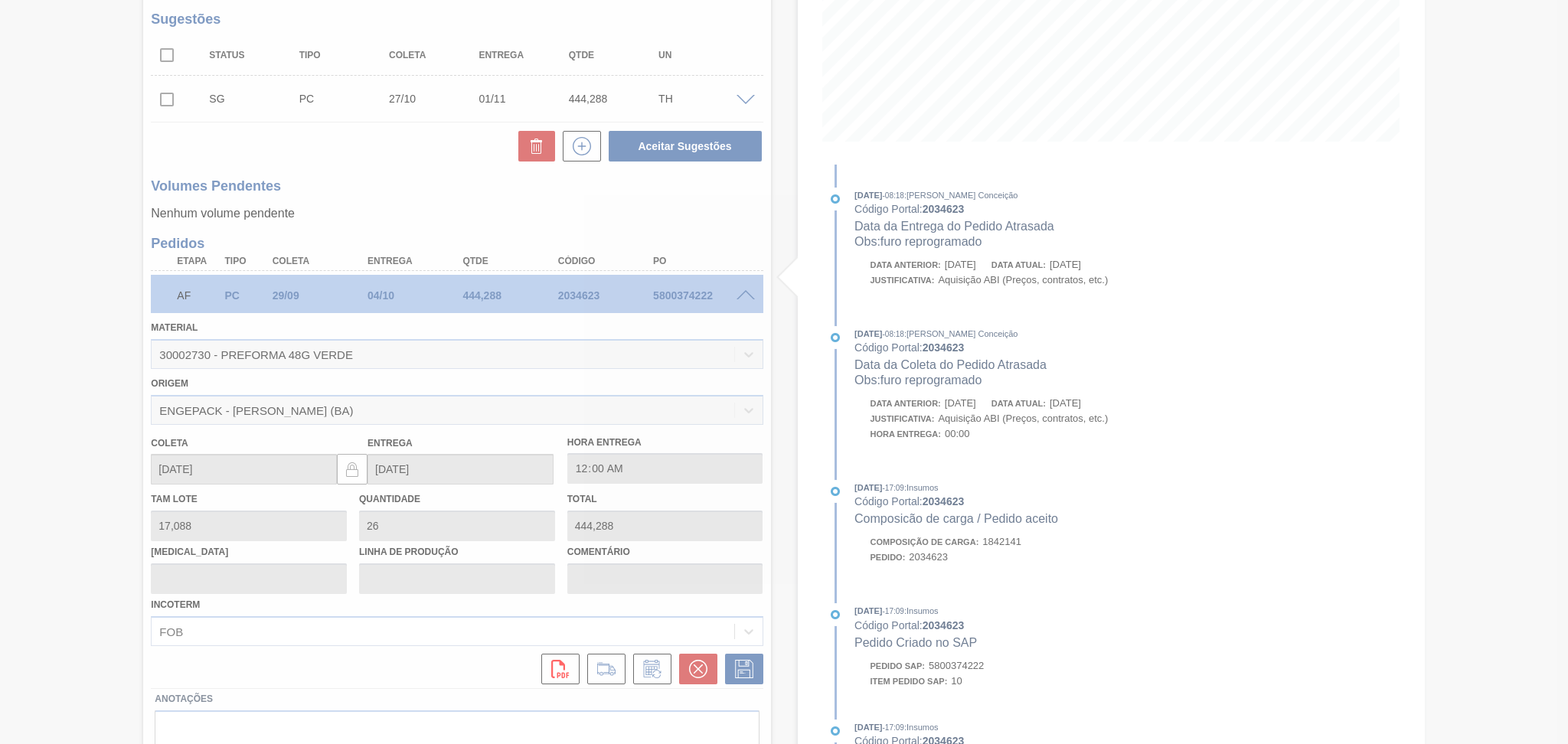
type input "furo reprogramado"
type input "[DATE]"
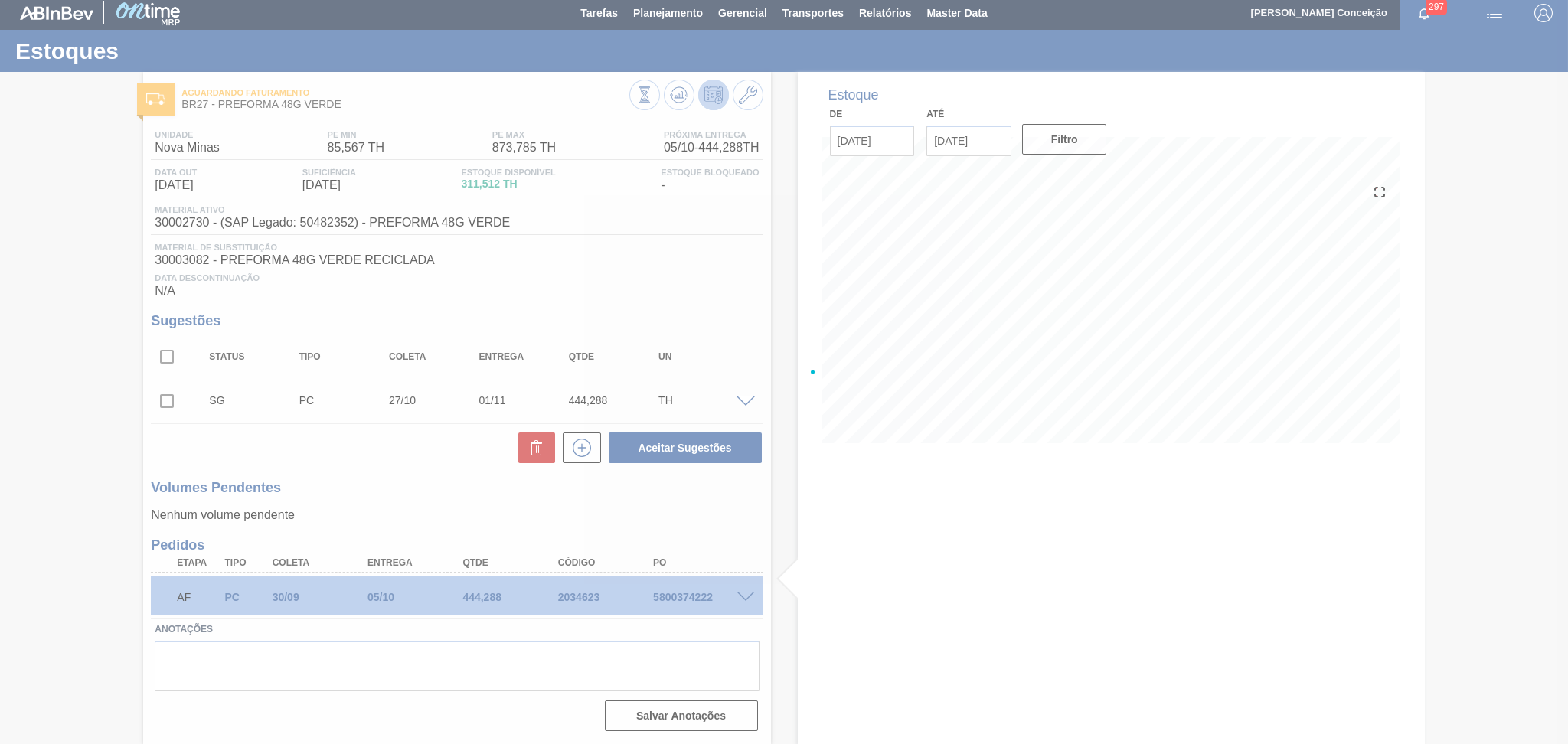
scroll to position [3, 0]
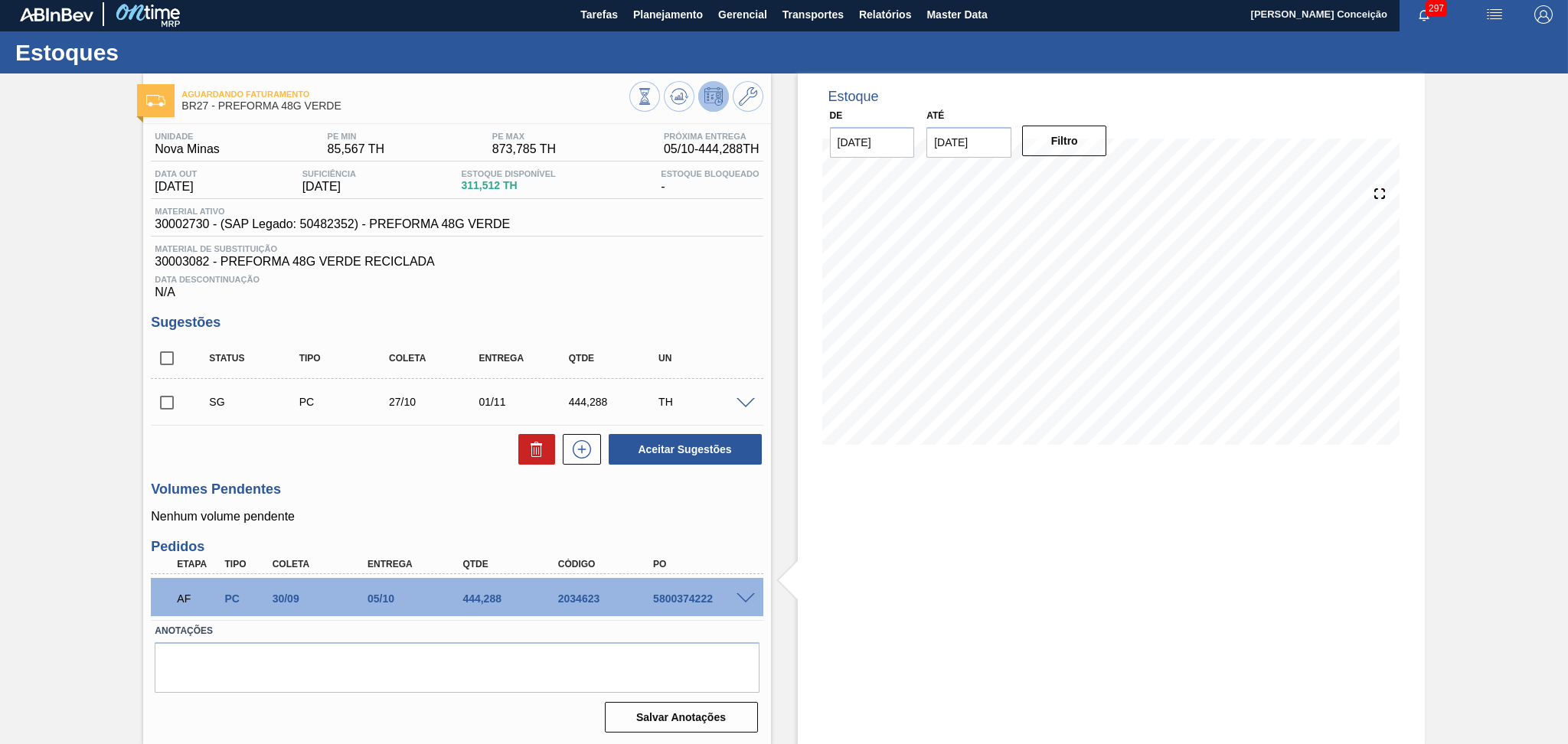
click at [406, 515] on p "Nenhum volume pendente" at bounding box center [457, 516] width 612 height 14
click at [678, 16] on span "Planejamento" at bounding box center [668, 14] width 70 height 18
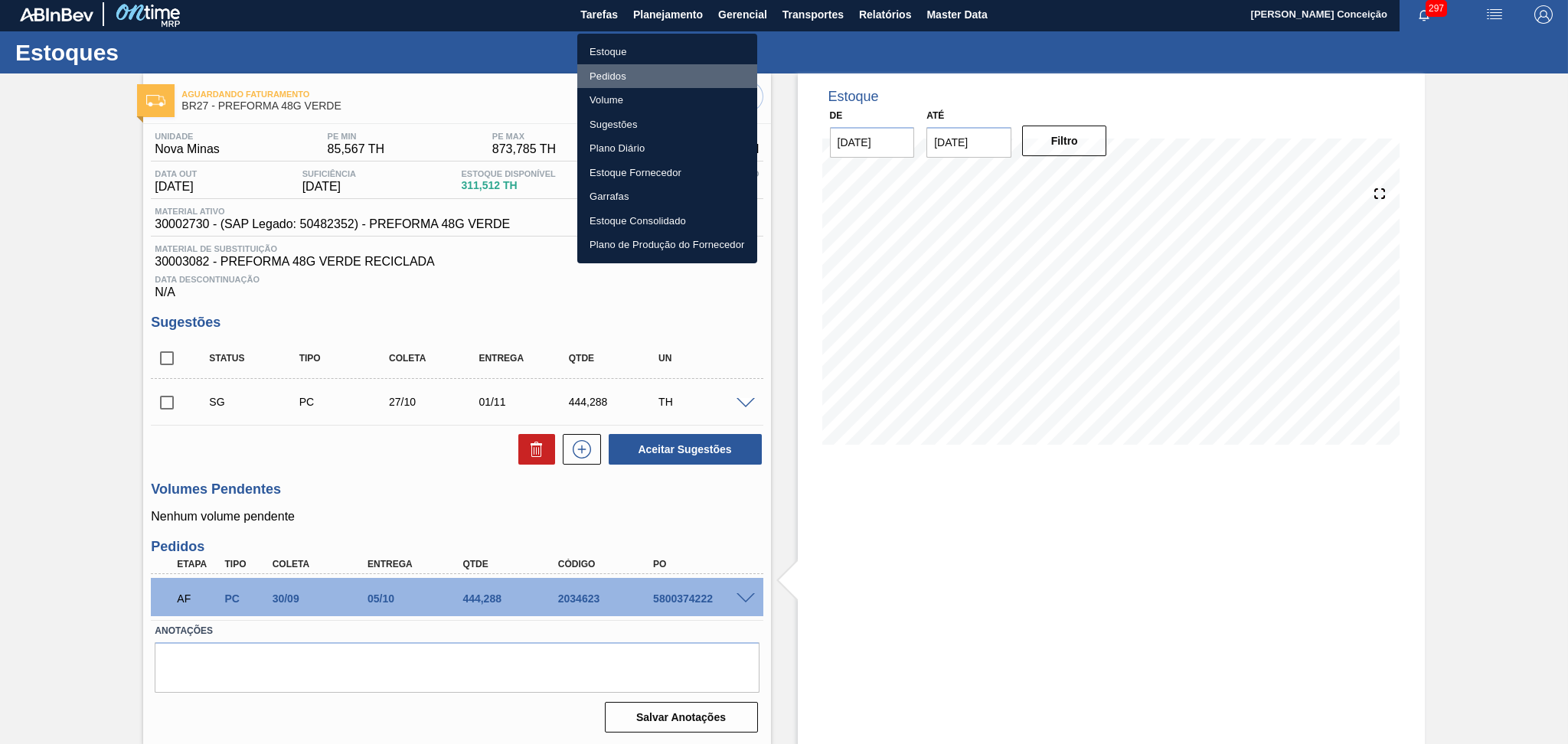
click at [605, 73] on li "Pedidos" at bounding box center [667, 76] width 180 height 25
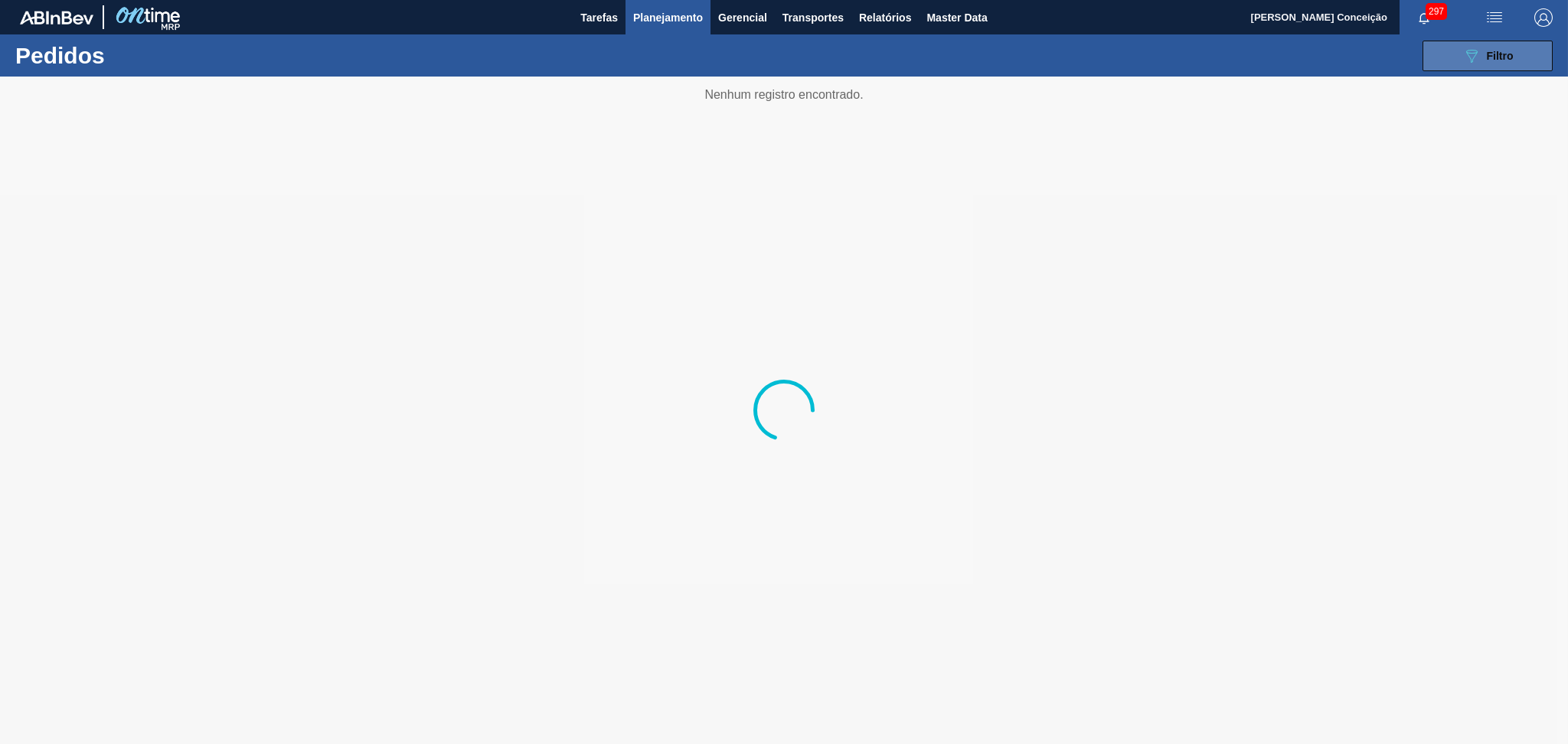
click at [1473, 61] on icon at bounding box center [1472, 57] width 11 height 13
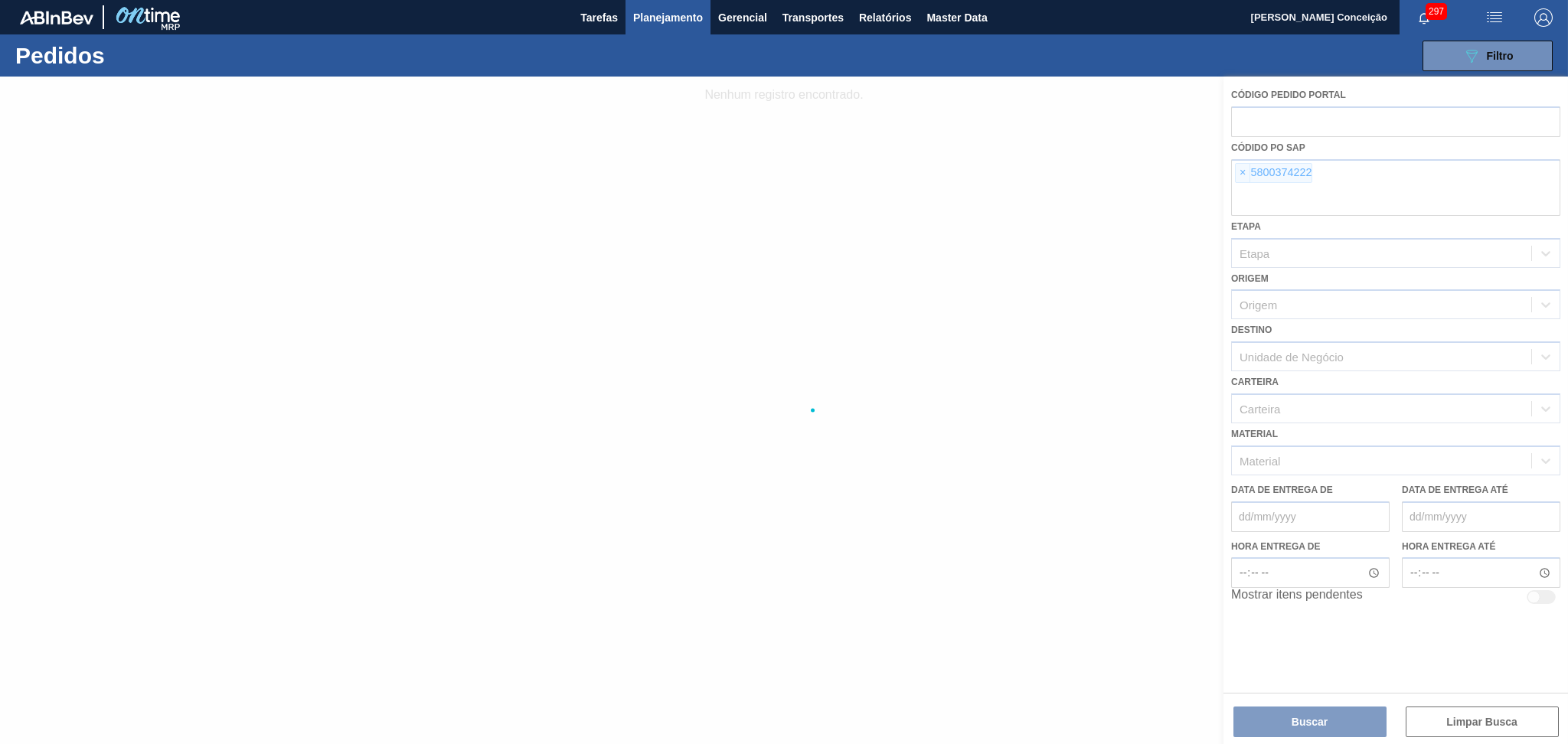
click at [1241, 176] on div at bounding box center [784, 410] width 1568 height 668
click at [1240, 173] on div at bounding box center [784, 410] width 1568 height 668
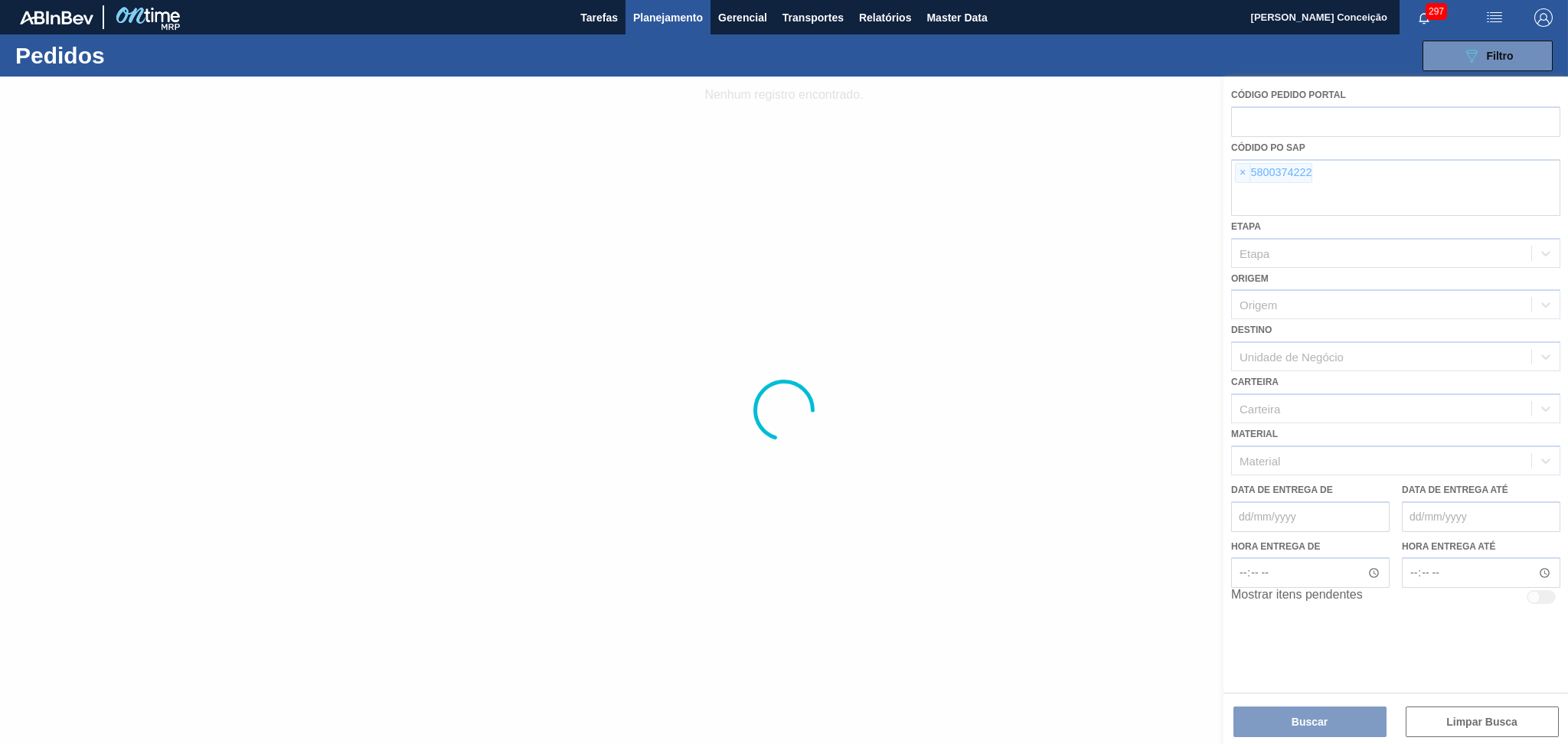
click at [1240, 173] on div at bounding box center [784, 410] width 1568 height 668
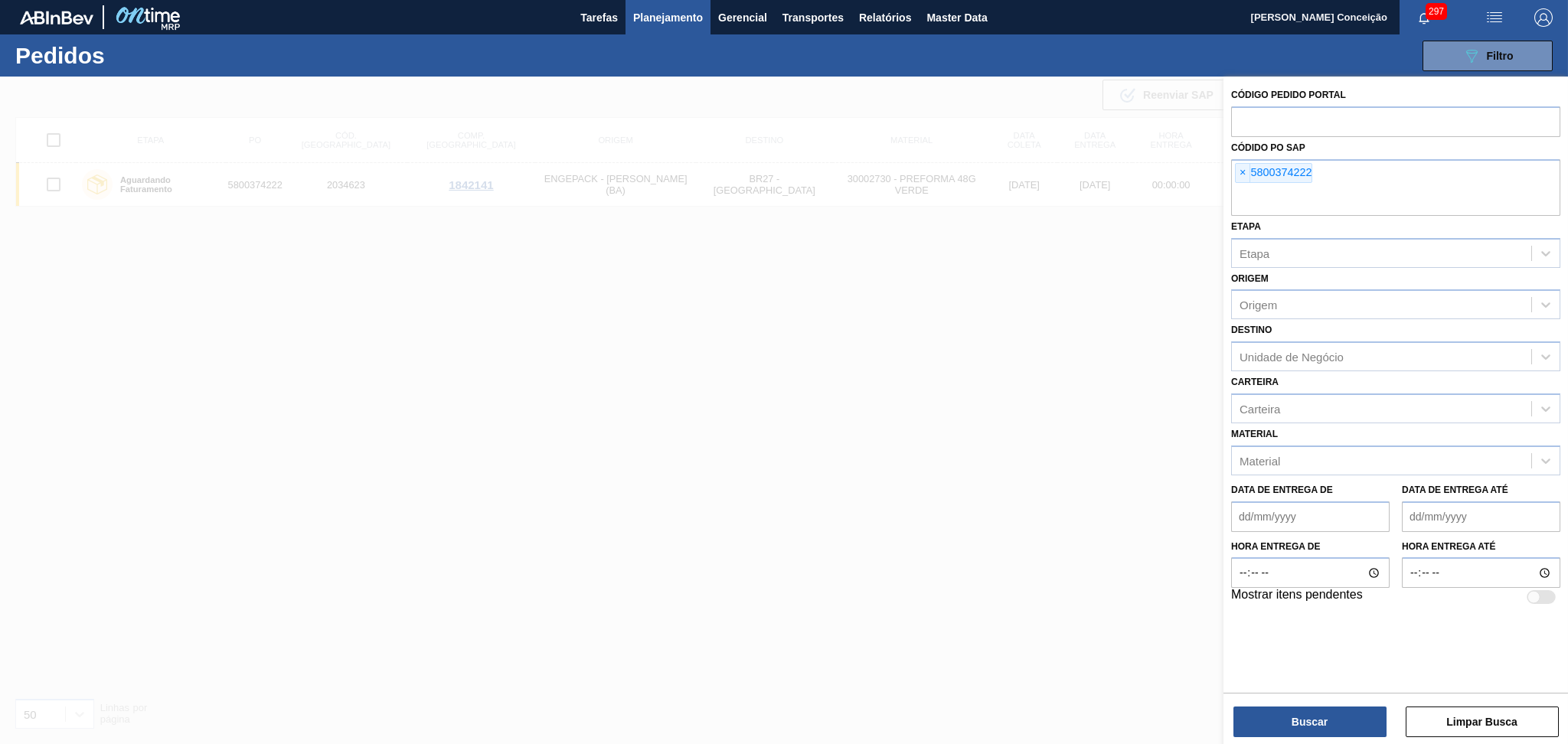
click at [1240, 173] on span "×" at bounding box center [1242, 173] width 14 height 18
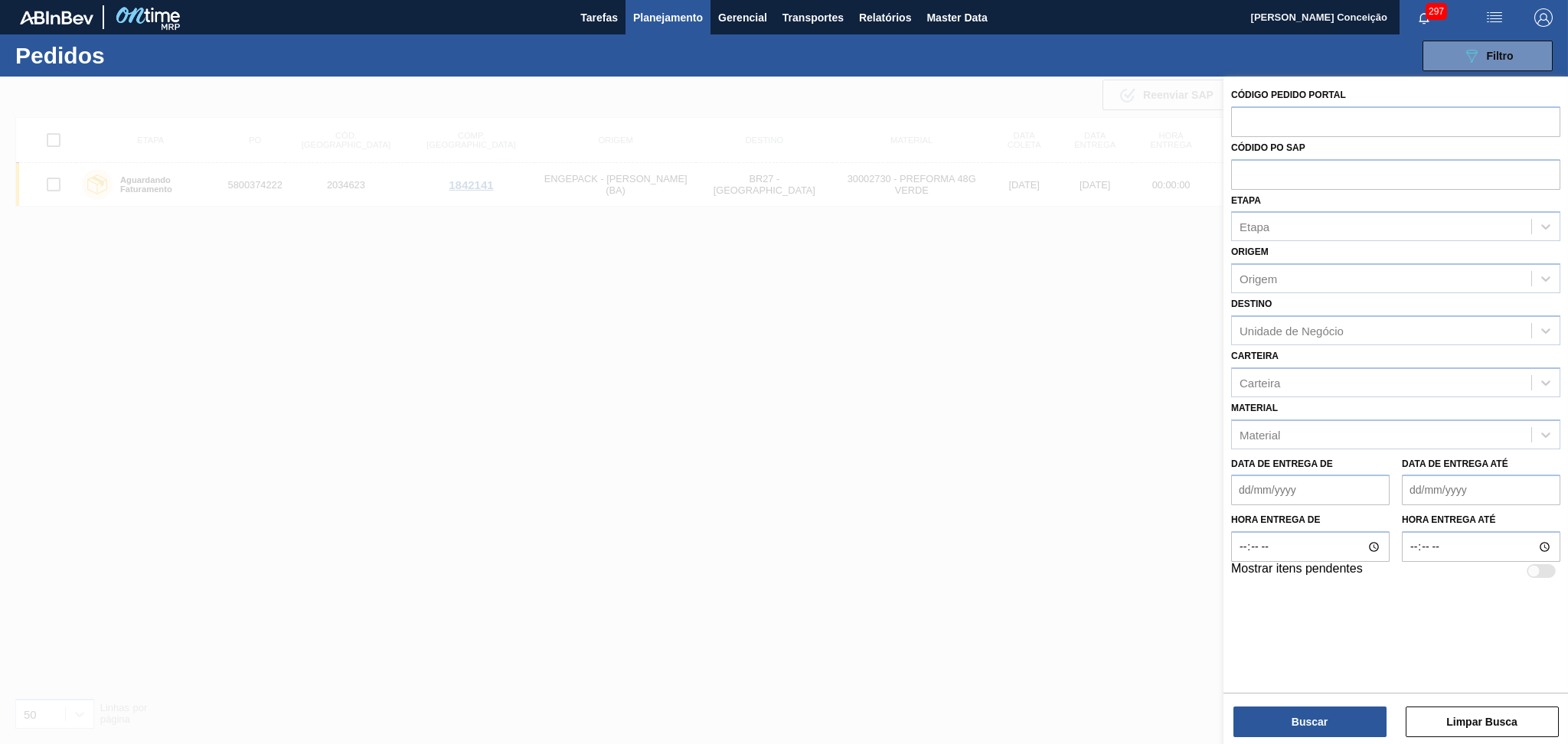
paste input "5800370416"
type input "5800370416"
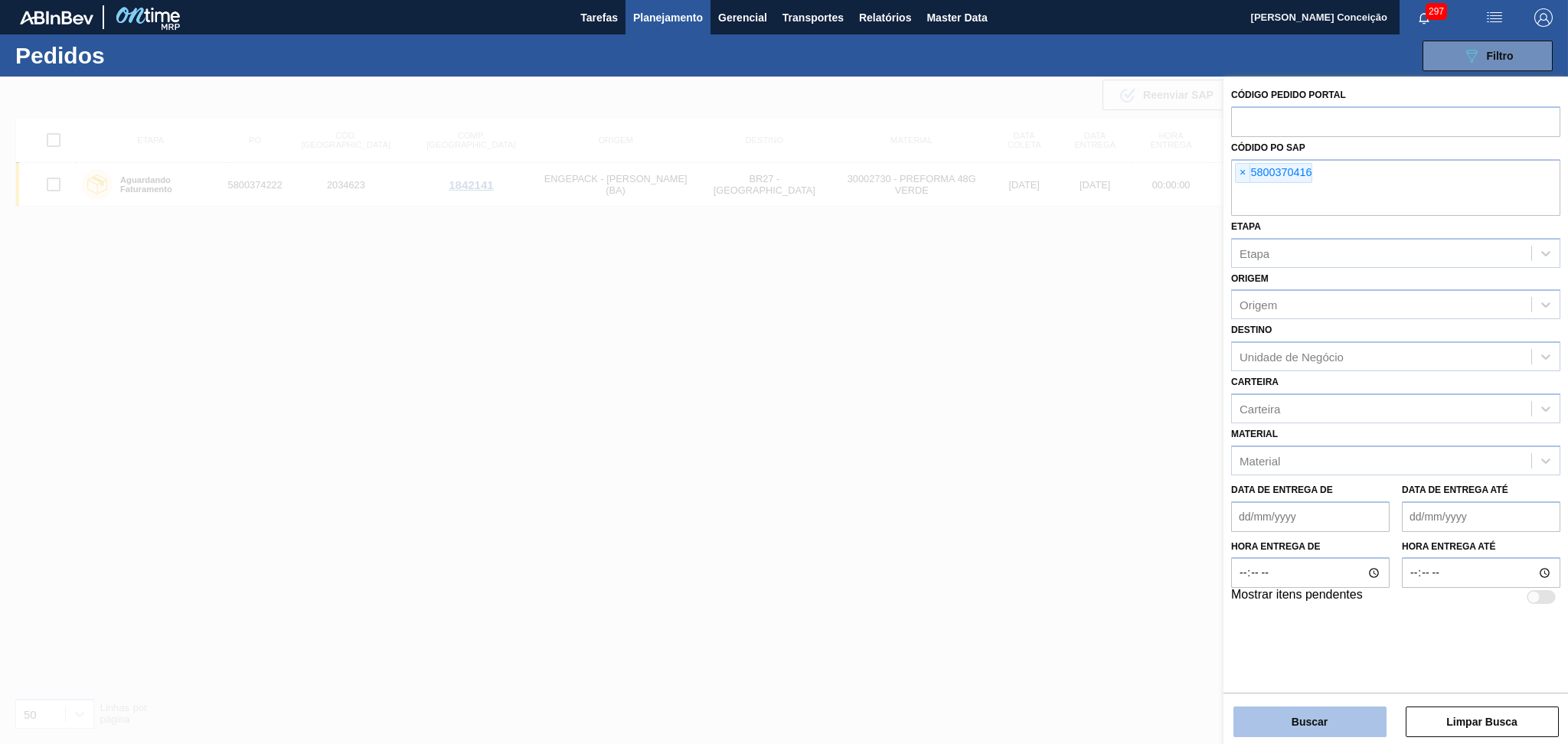
click at [1287, 714] on button "Buscar" at bounding box center [1310, 722] width 153 height 30
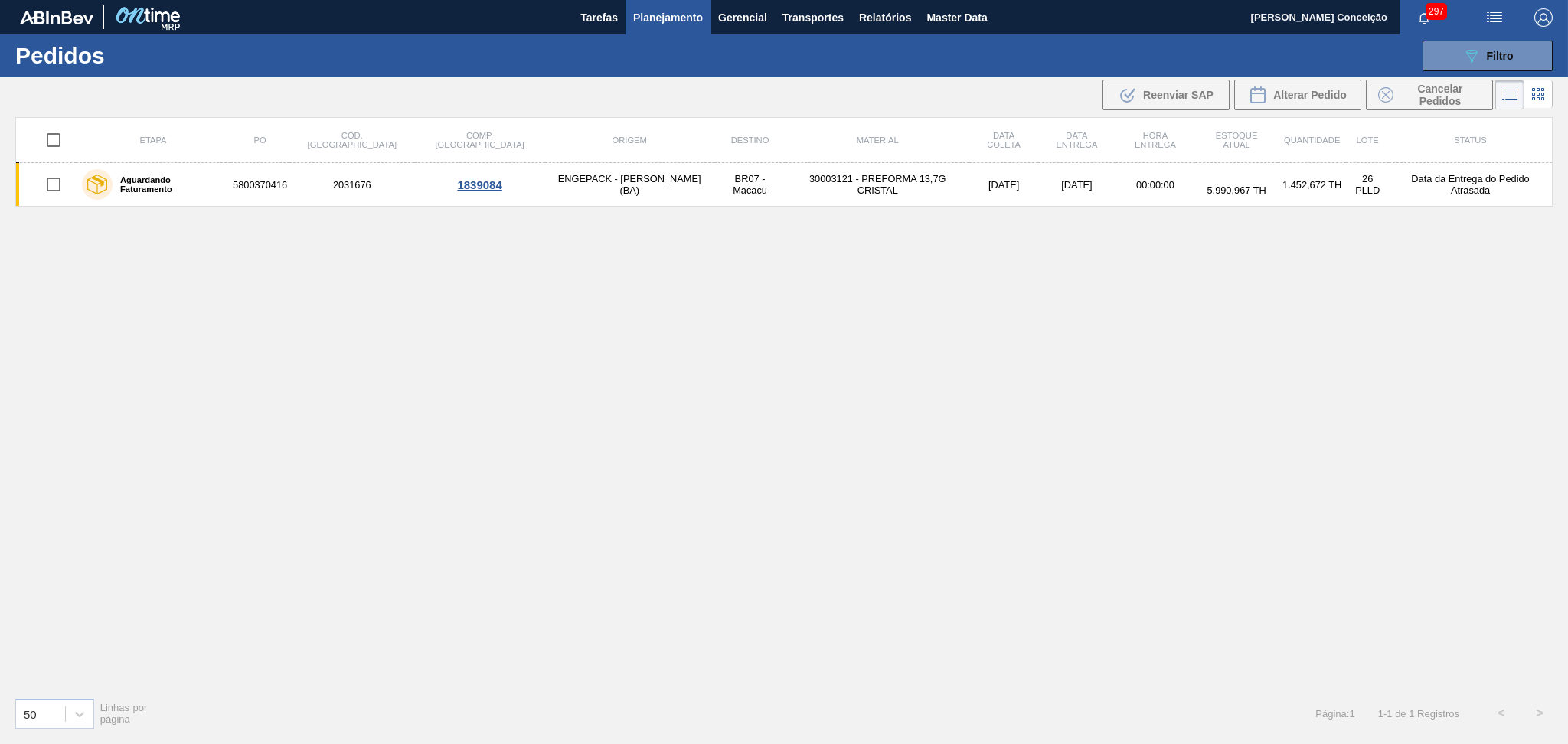
click at [785, 185] on td "30003121 - PREFORMA 13,7G CRISTAL" at bounding box center [877, 185] width 183 height 43
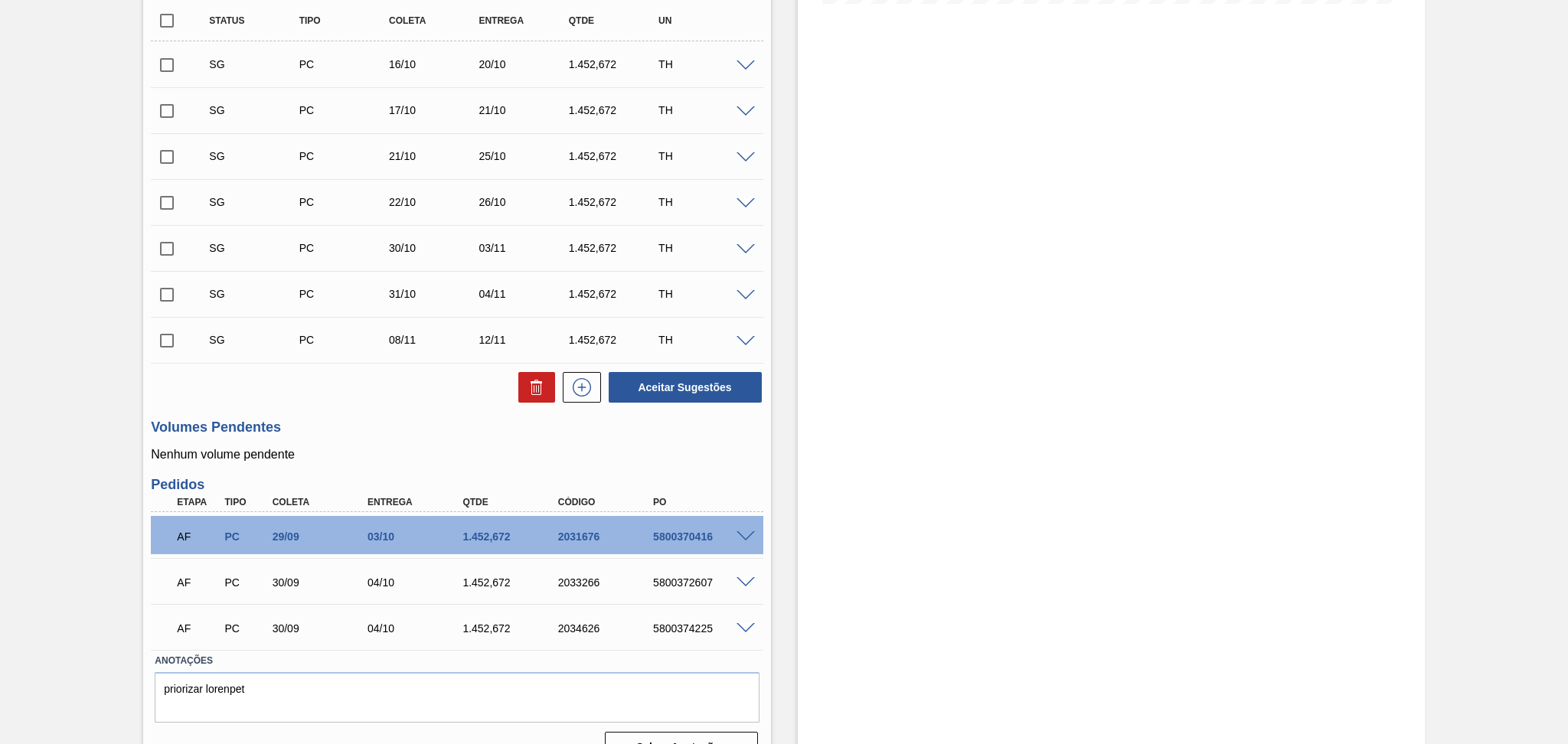
scroll to position [474, 0]
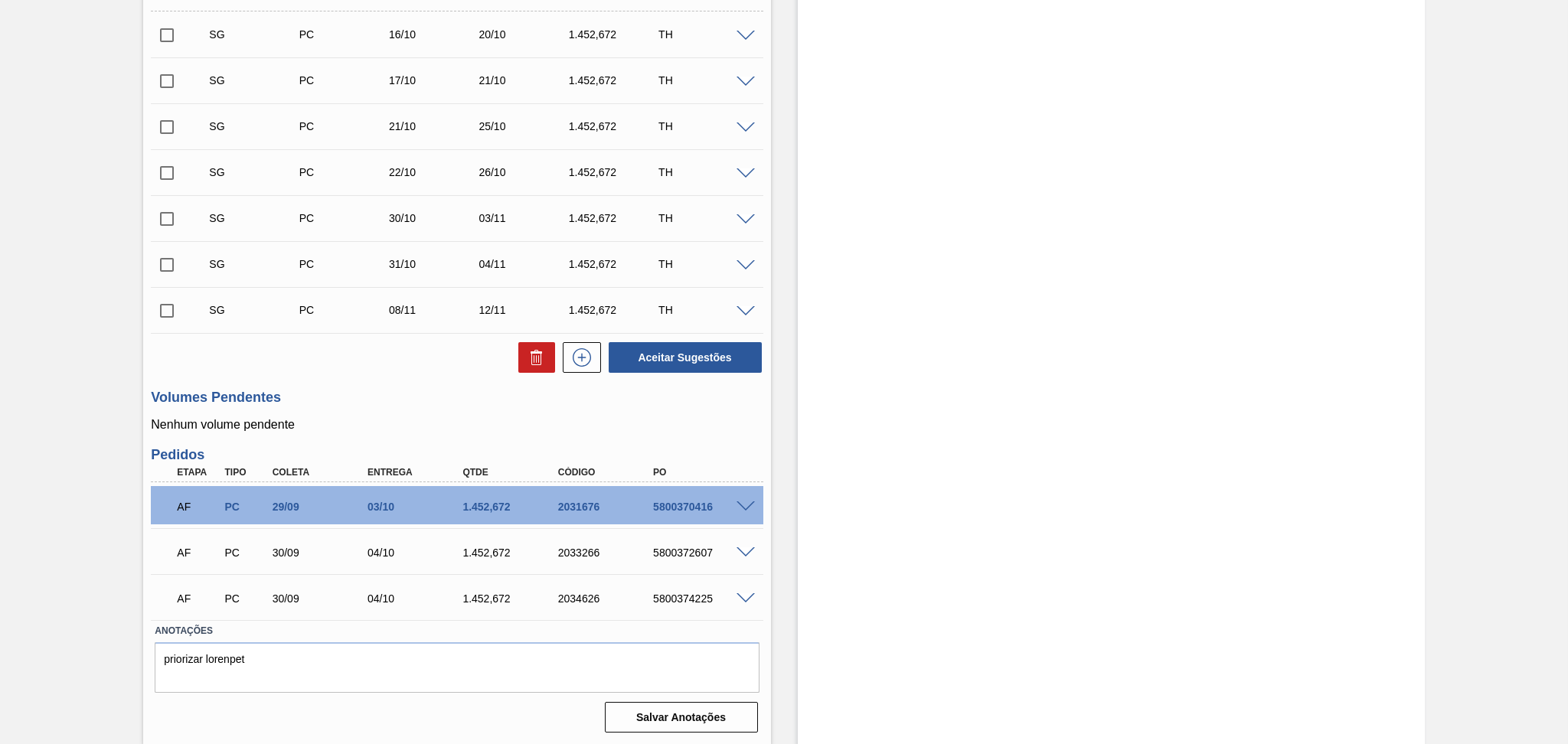
click at [327, 397] on h3 "Volumes Pendentes" at bounding box center [457, 397] width 612 height 16
click at [750, 504] on span at bounding box center [745, 507] width 18 height 11
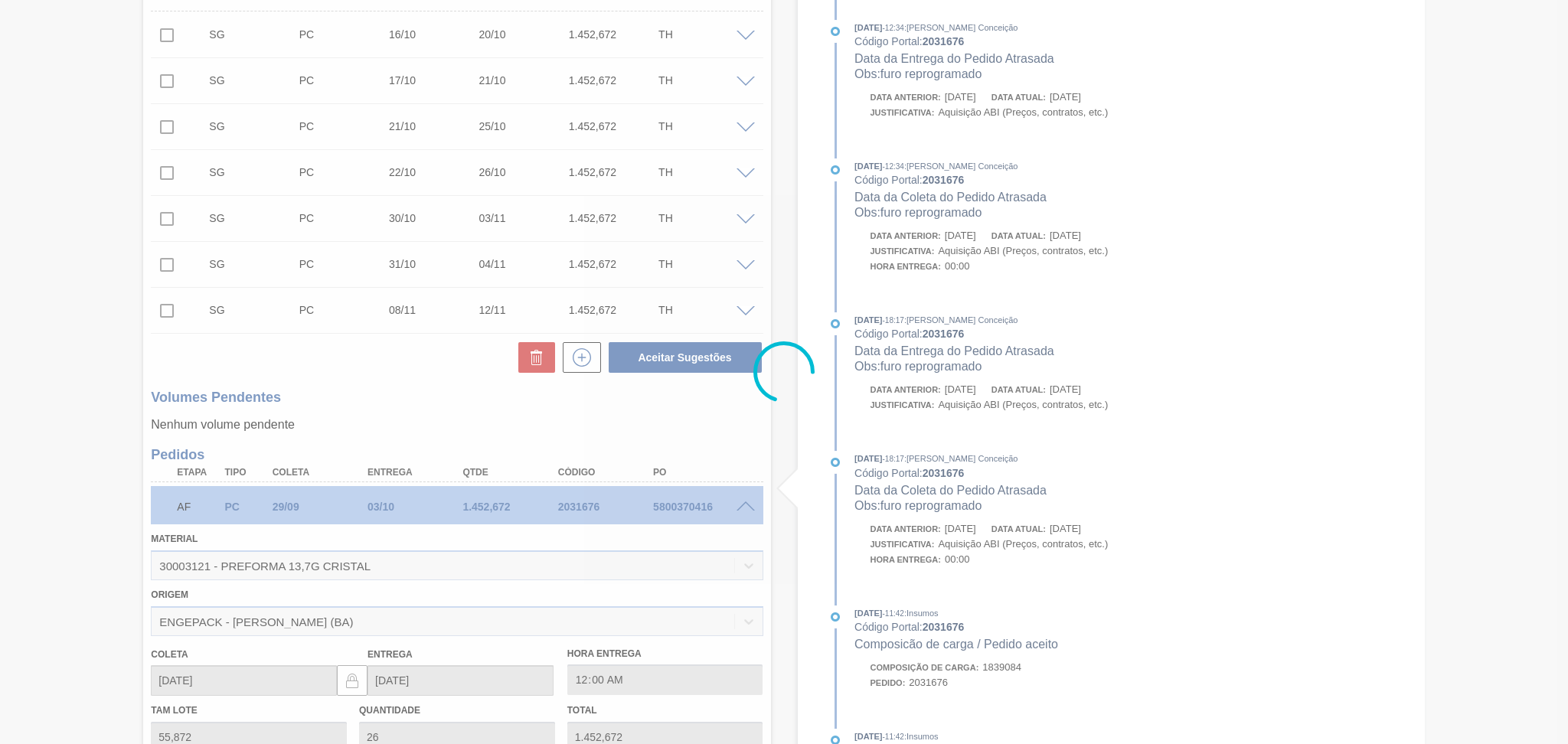
click at [703, 414] on div at bounding box center [784, 372] width 1568 height 744
click at [740, 436] on div at bounding box center [784, 372] width 1568 height 744
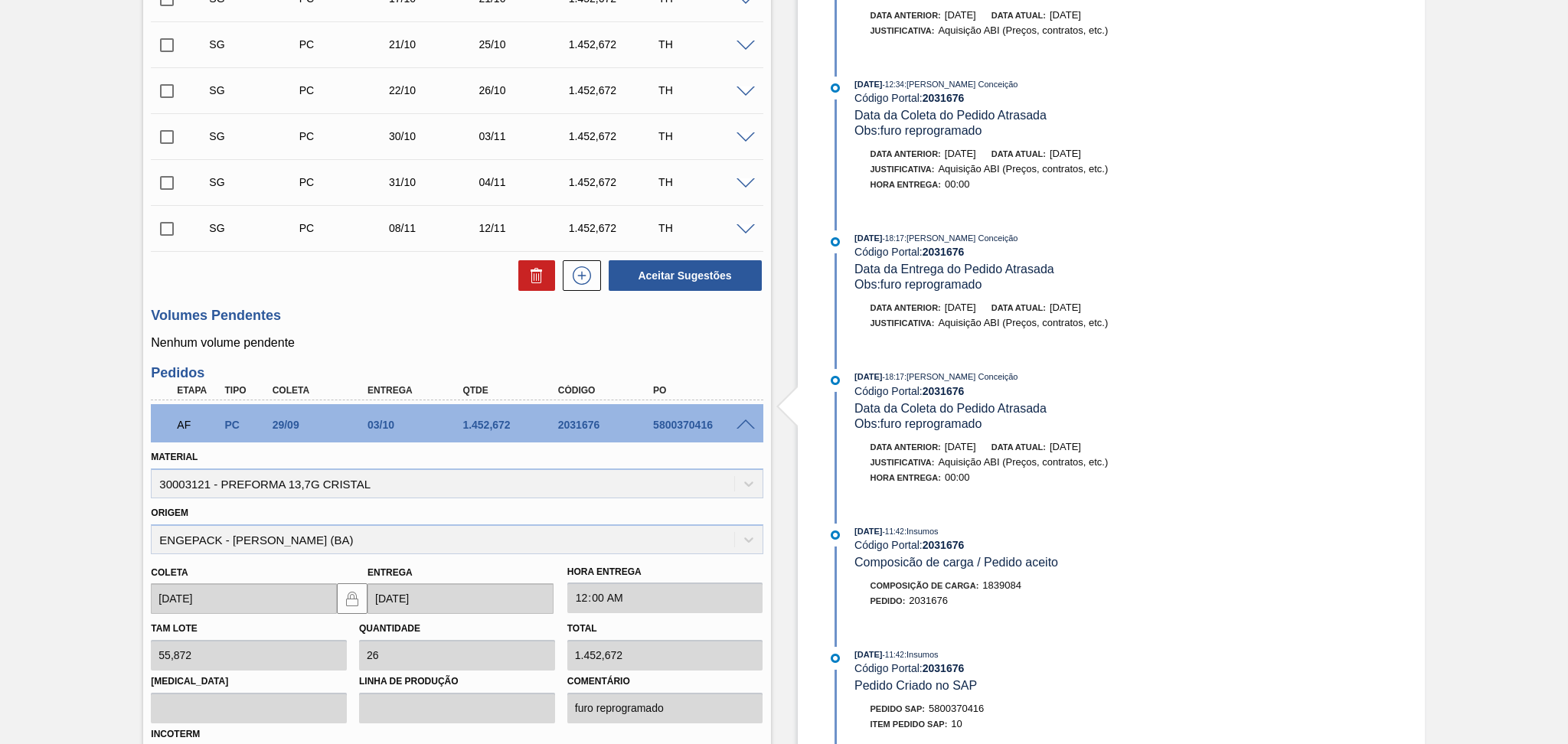
scroll to position [679, 0]
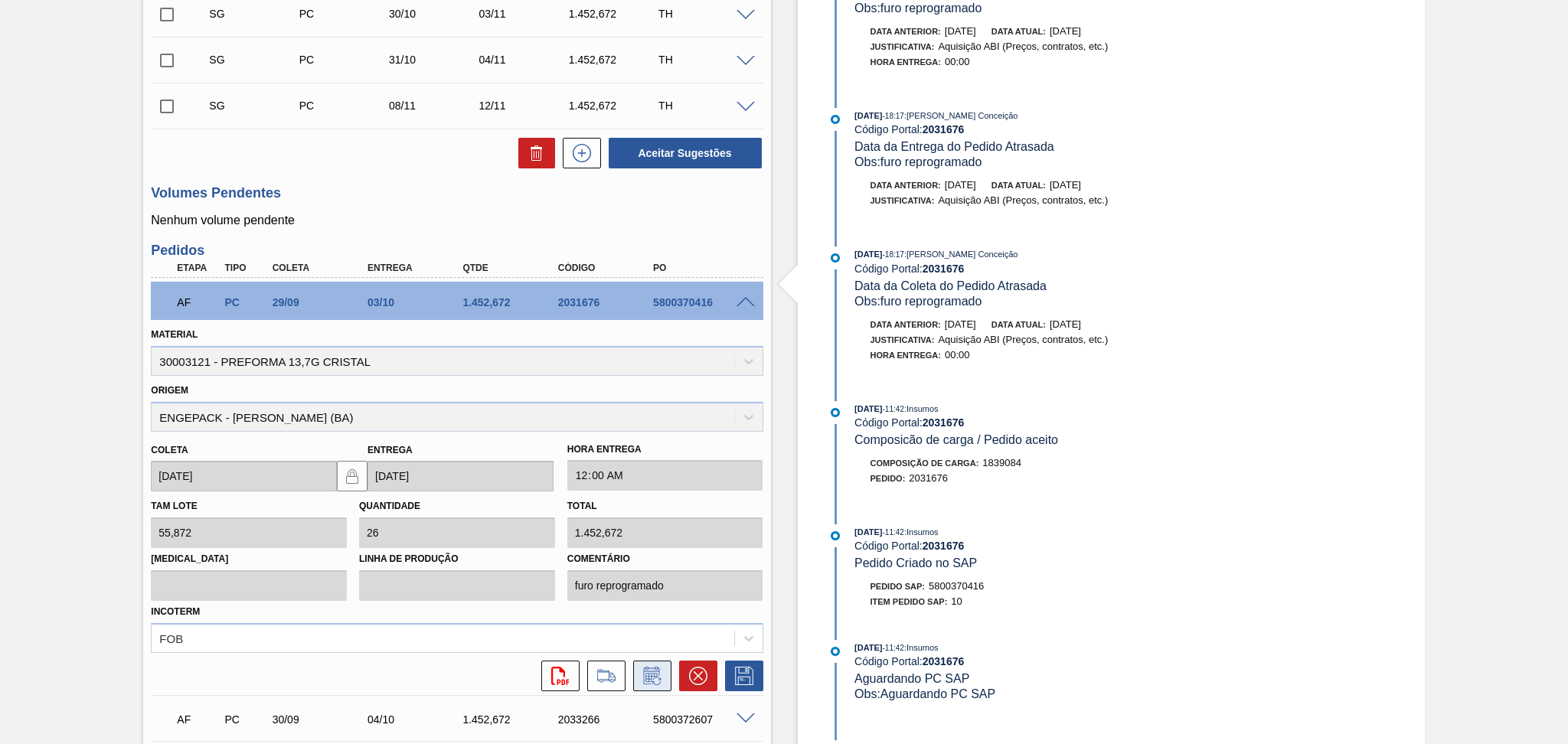
click at [649, 673] on icon at bounding box center [651, 678] width 11 height 9
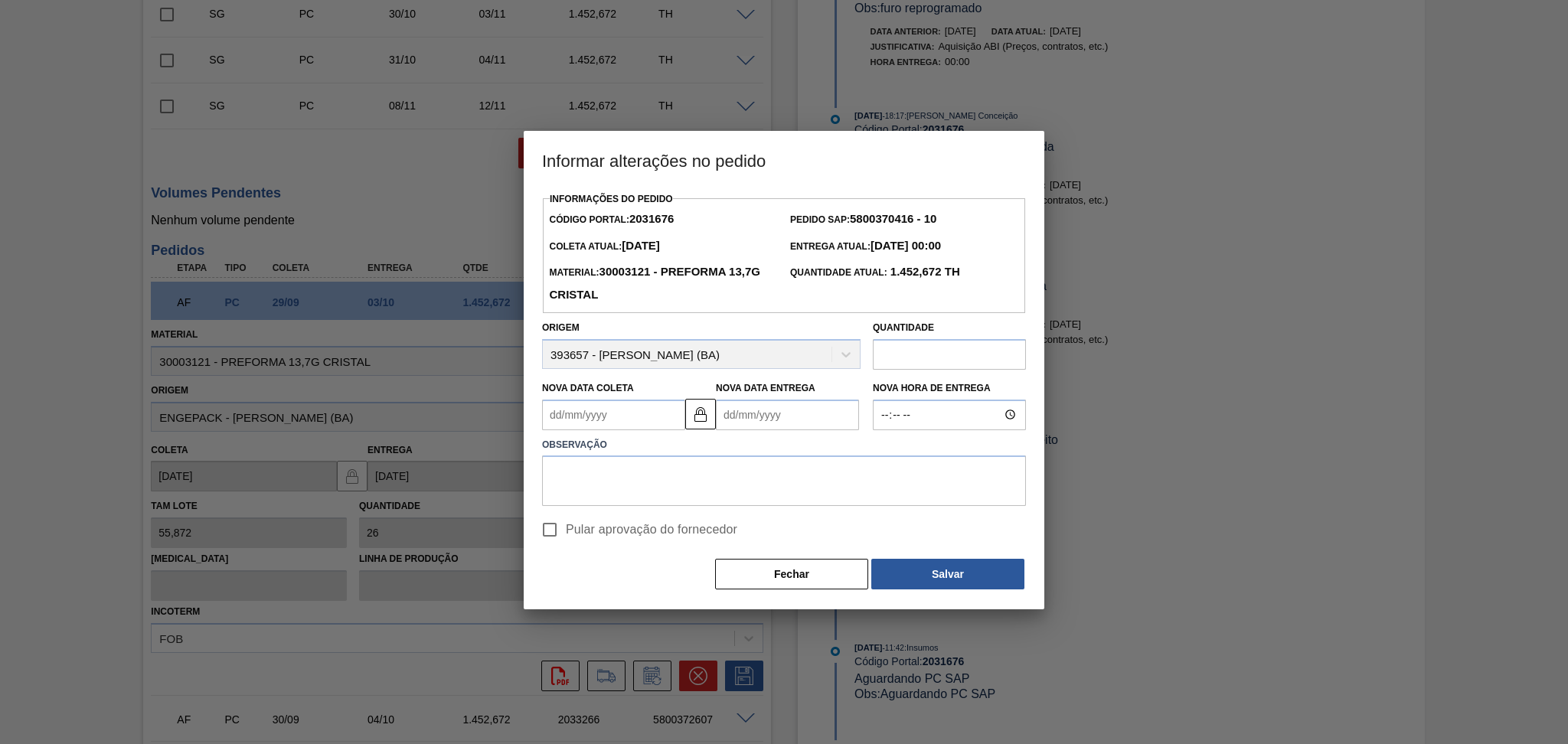
click at [663, 416] on Coleta2031676 "Nova Data Coleta" at bounding box center [614, 414] width 143 height 30
type Coleta2031676 "3"
type Entrega2031676 "07/09/2025"
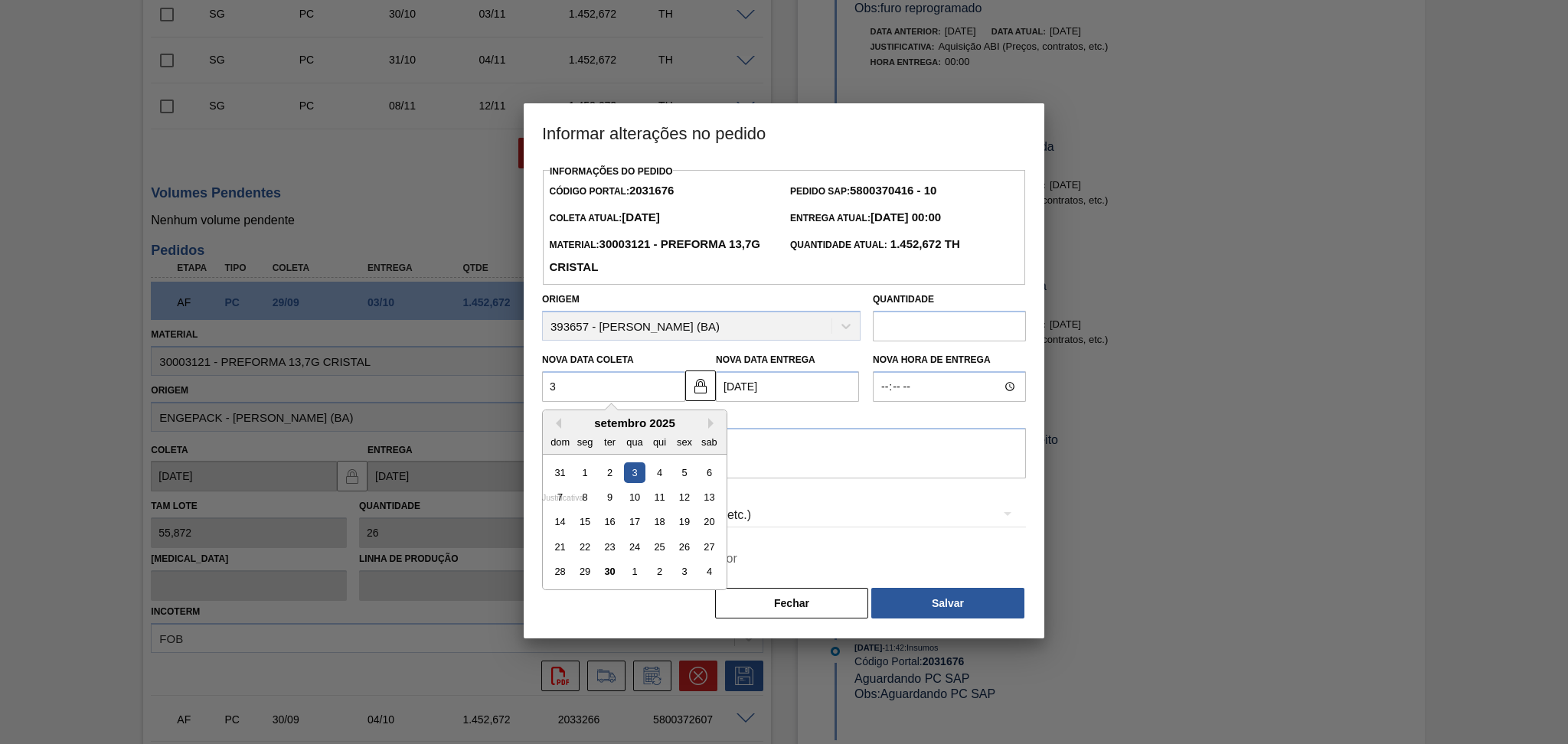
type Coleta2031676 "30"
type Entrega2031676 "04/10/2025"
click at [615, 578] on div "30" at bounding box center [610, 572] width 21 height 21
type Coleta2031676 "[DATE]"
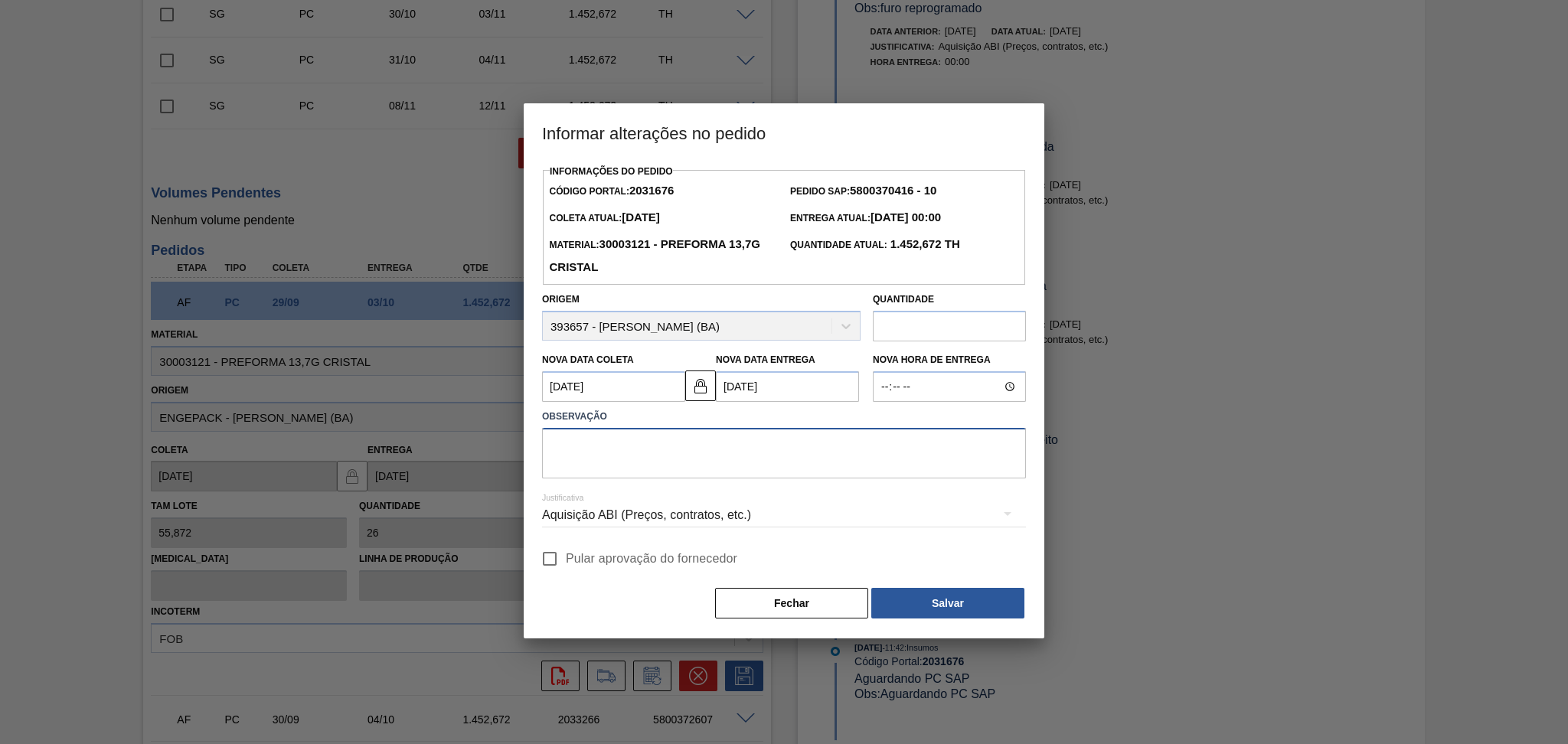
click at [639, 461] on textarea at bounding box center [784, 453] width 484 height 51
type textarea "furo reprogramado"
click at [553, 571] on input "Pular aprovação do fornecedor" at bounding box center [549, 559] width 32 height 32
checkbox input "true"
click at [924, 613] on button "Salvar" at bounding box center [948, 603] width 153 height 30
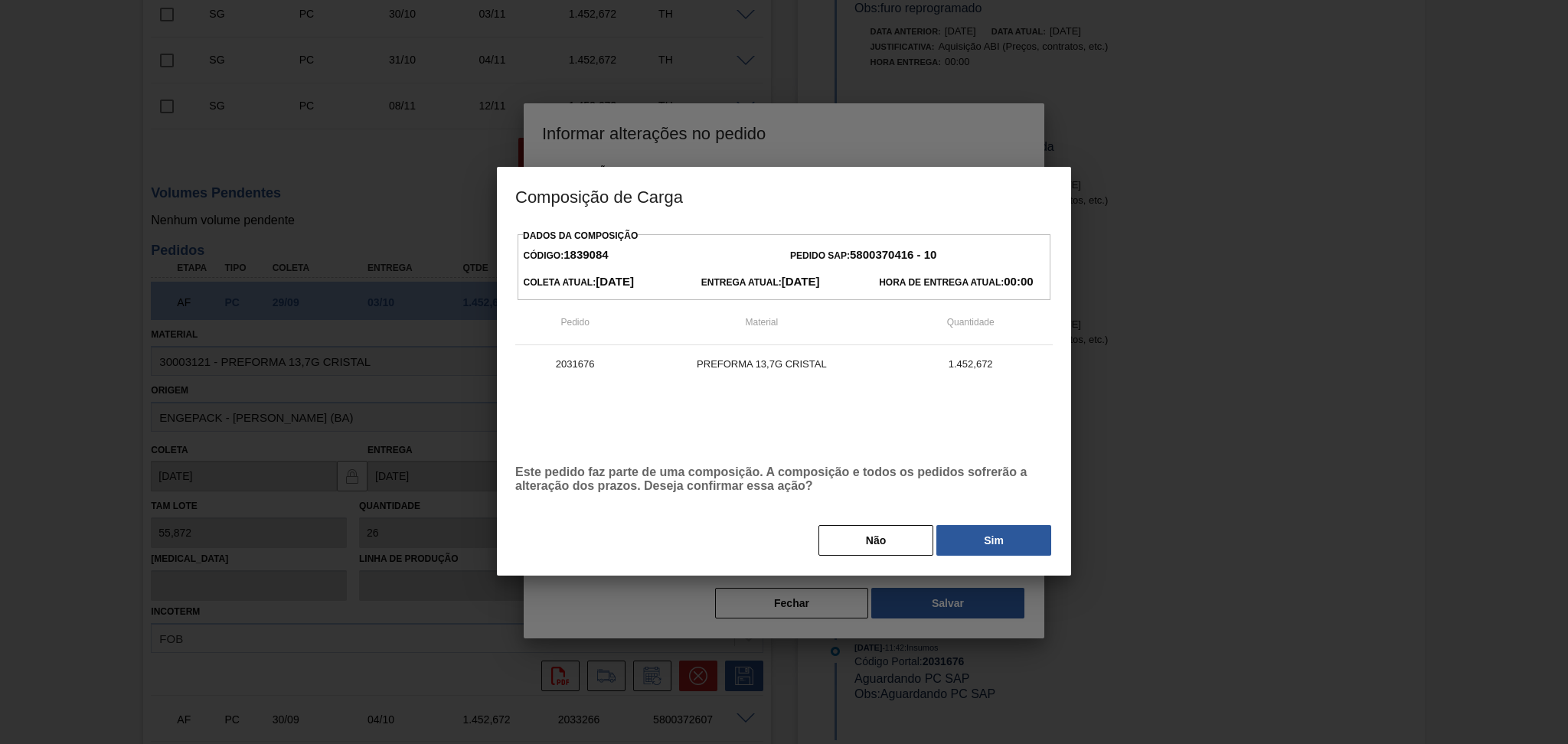
click at [1019, 512] on div "Dados da Composição Código: 1839084 Pedido SAP: 5800370416 - 10 Coleta Atual: 2…" at bounding box center [784, 391] width 537 height 332
click at [999, 550] on button "Sim" at bounding box center [994, 540] width 115 height 30
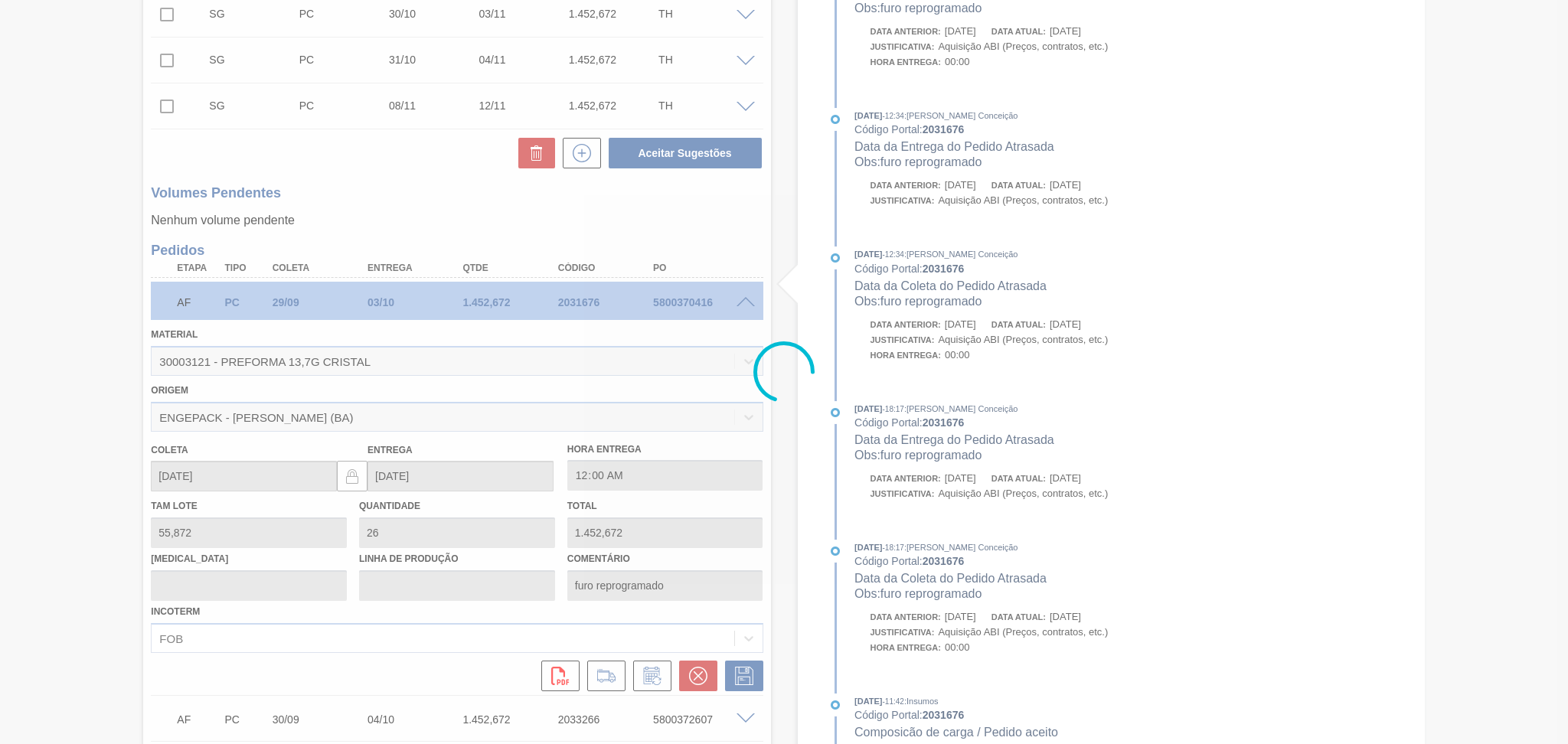
click at [110, 533] on div at bounding box center [784, 372] width 1568 height 744
type input "[DATE]"
type input "04/10/2025"
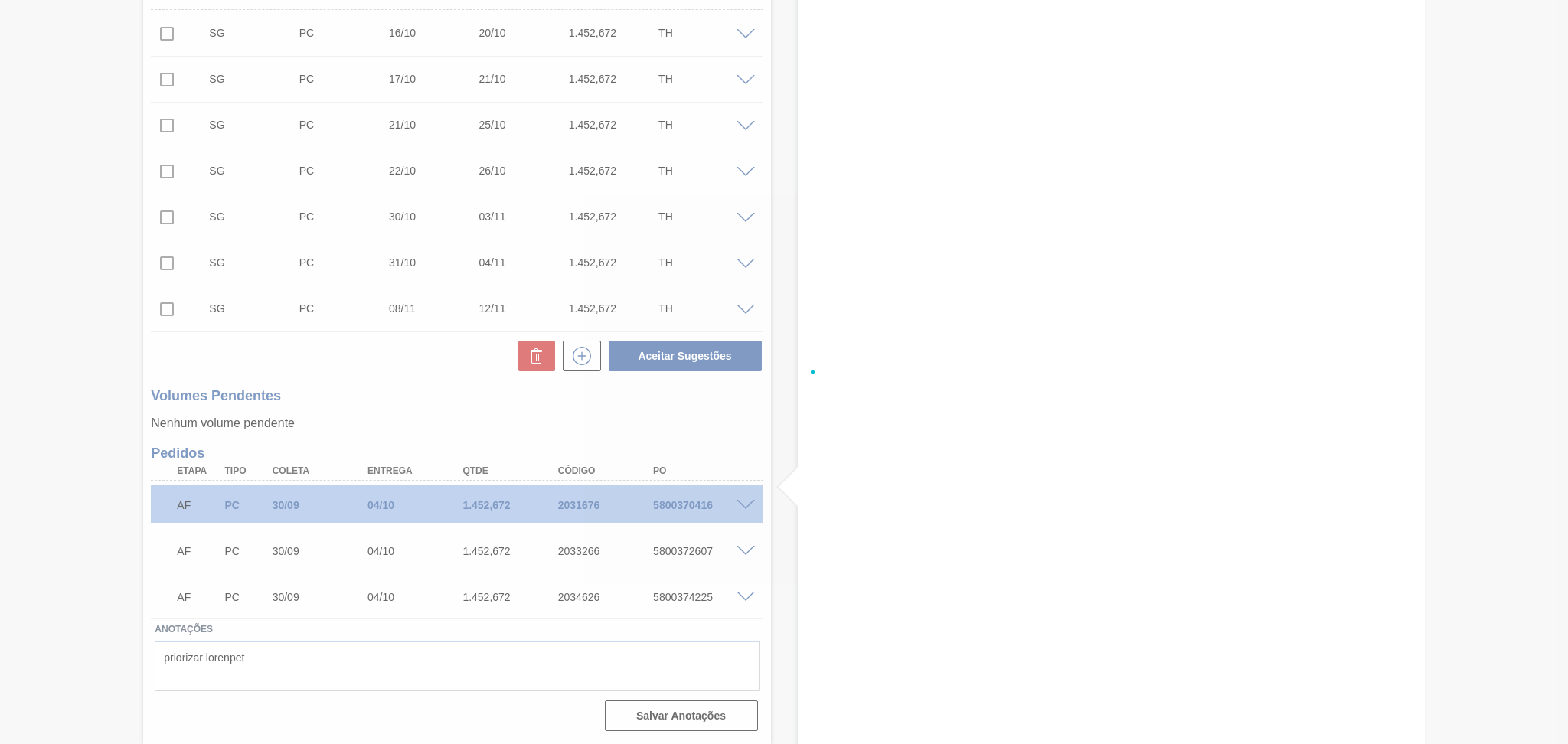
scroll to position [474, 0]
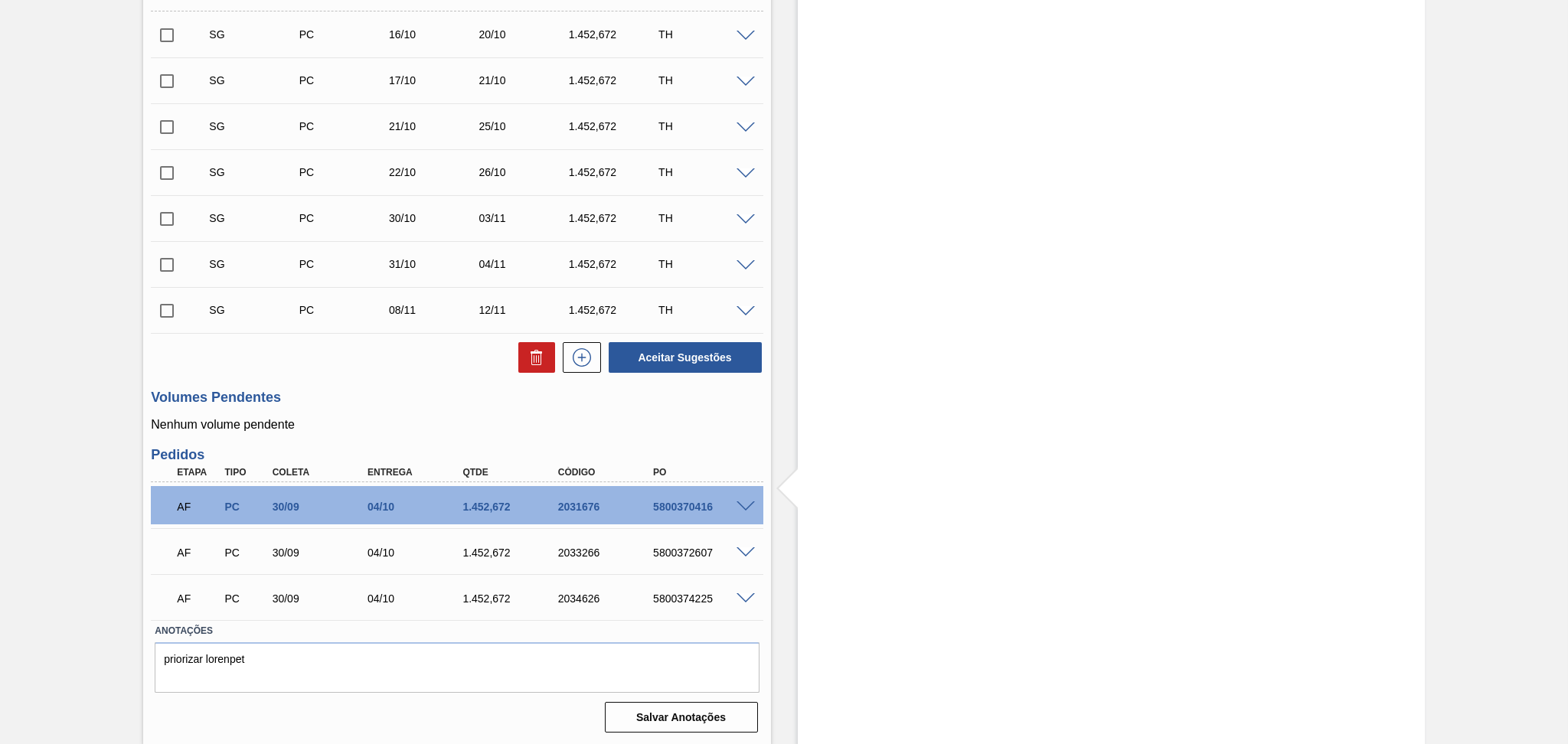
click at [379, 401] on h3 "Volumes Pendentes" at bounding box center [457, 397] width 612 height 16
click at [374, 399] on h3 "Volumes Pendentes" at bounding box center [457, 397] width 612 height 16
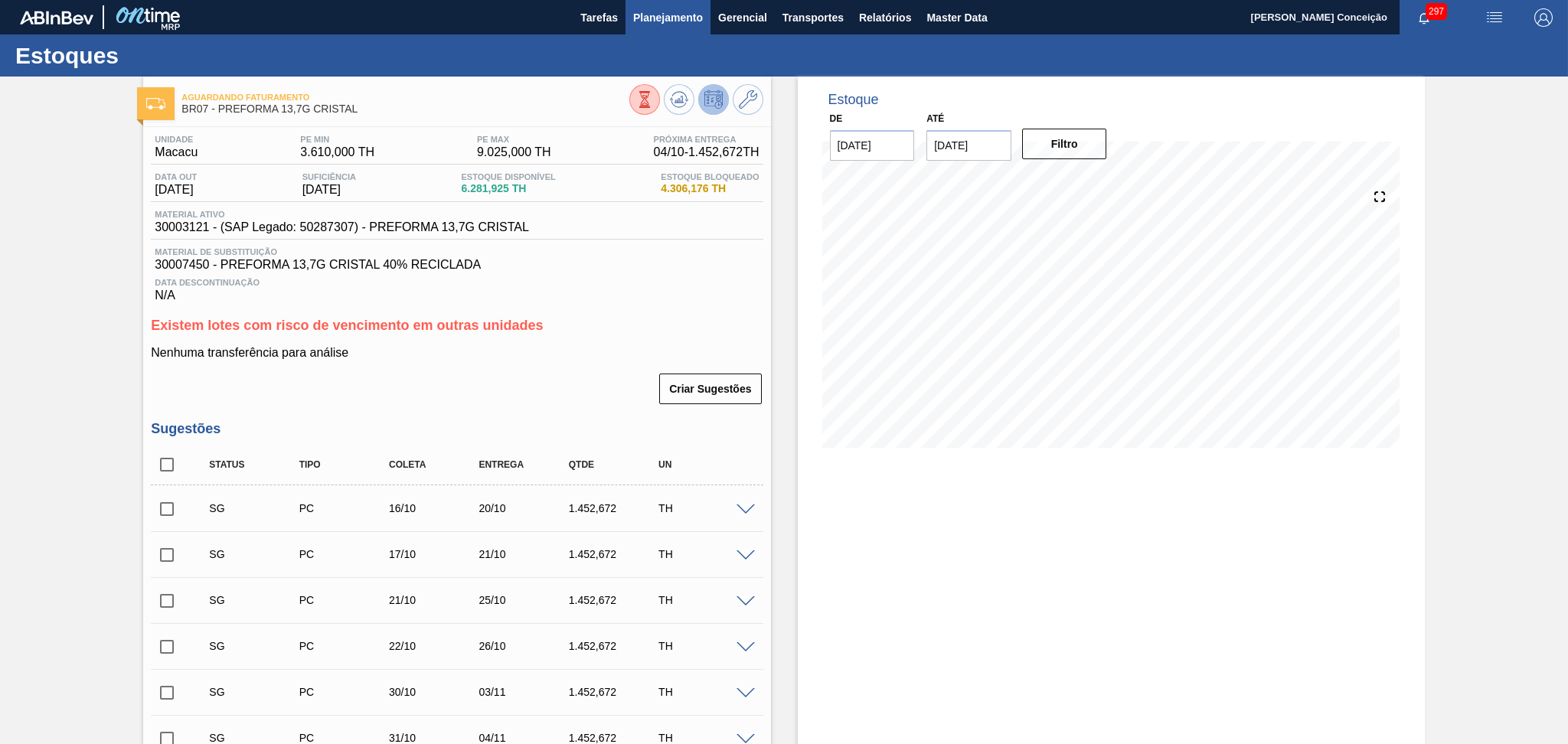
click at [653, 32] on button "Planejamento" at bounding box center [668, 17] width 85 height 35
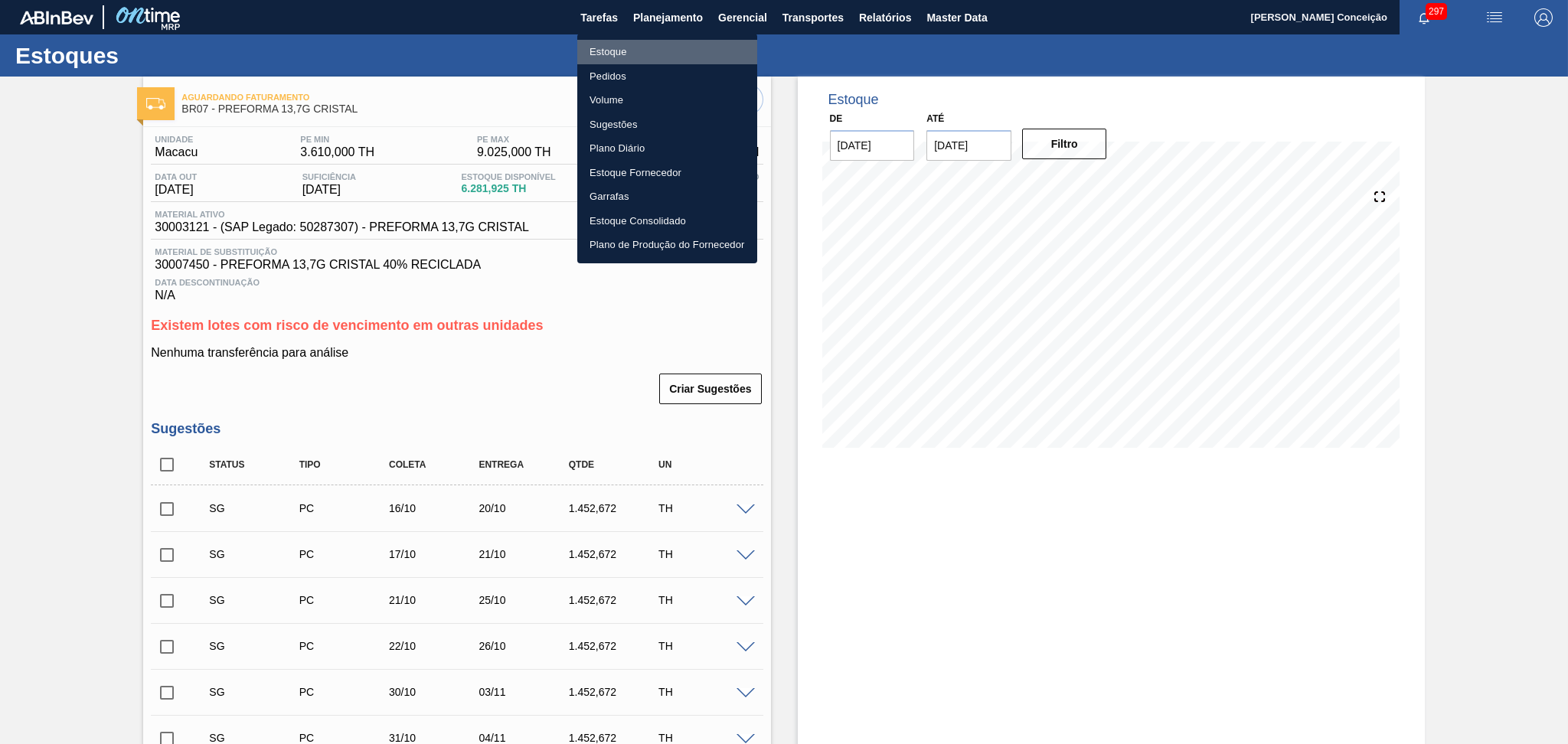
click at [608, 56] on li "Estoque" at bounding box center [667, 52] width 180 height 25
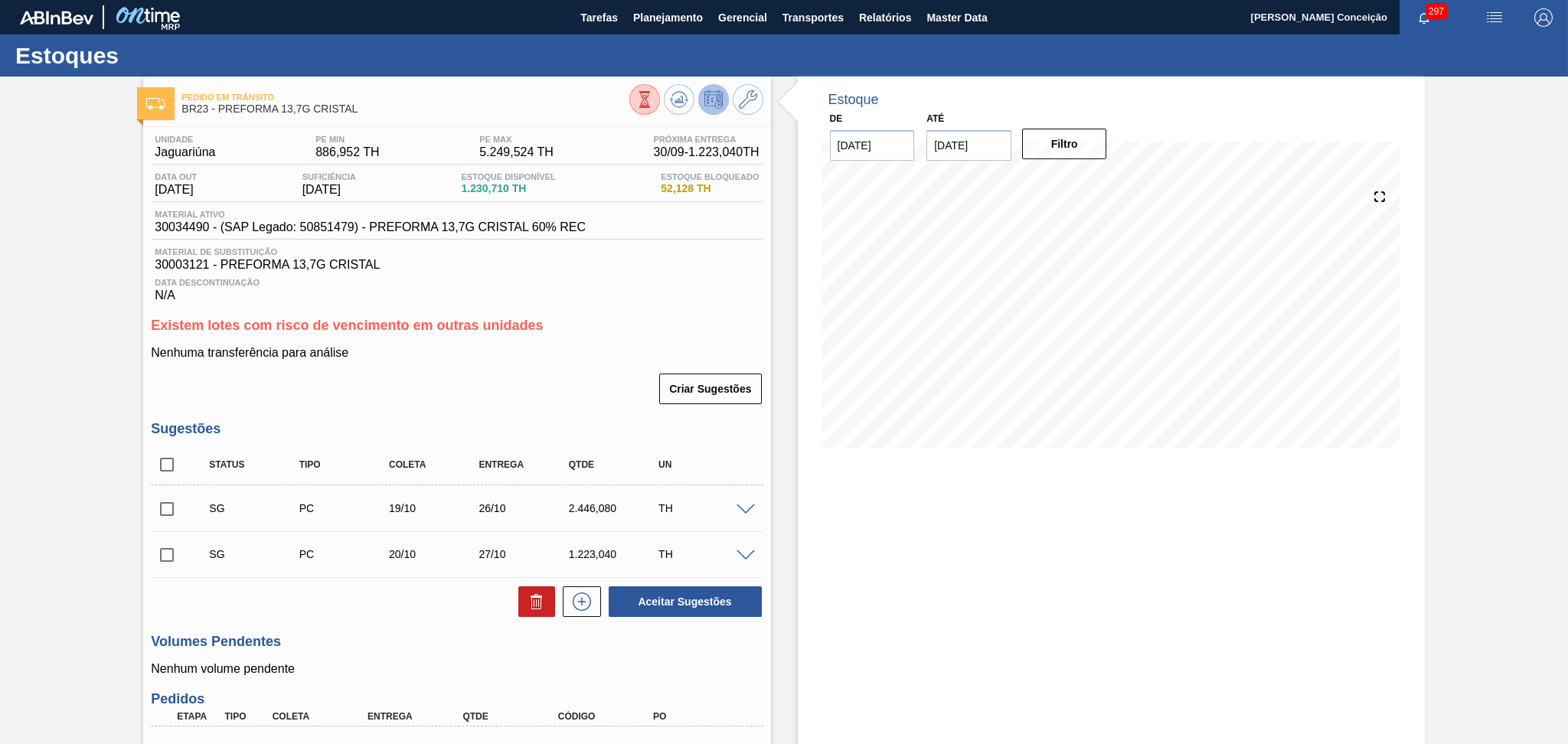
click at [621, 278] on span "Data Descontinuação" at bounding box center [457, 282] width 604 height 9
click at [687, 14] on span "Planejamento" at bounding box center [668, 17] width 70 height 18
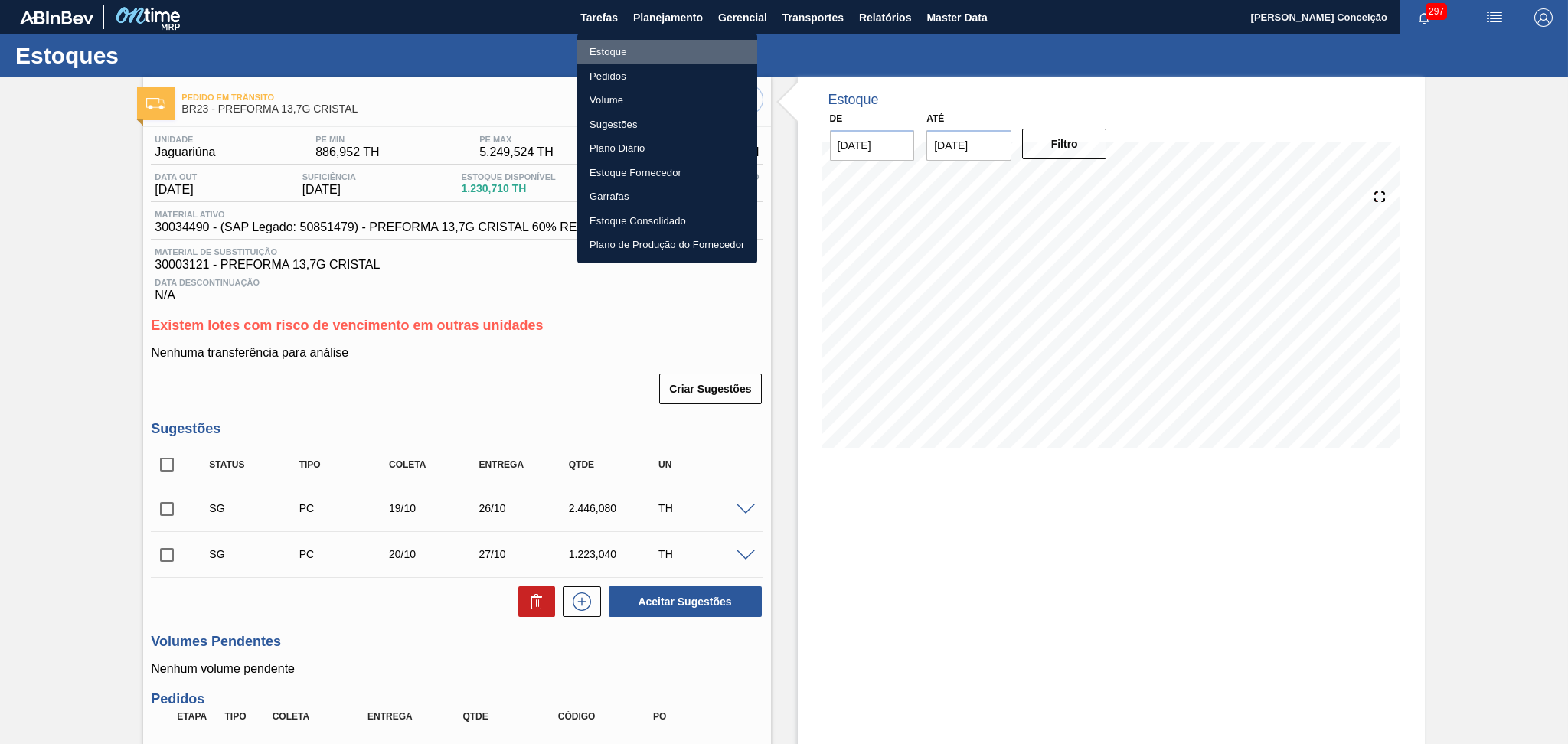
click at [602, 55] on li "Estoque" at bounding box center [667, 52] width 180 height 25
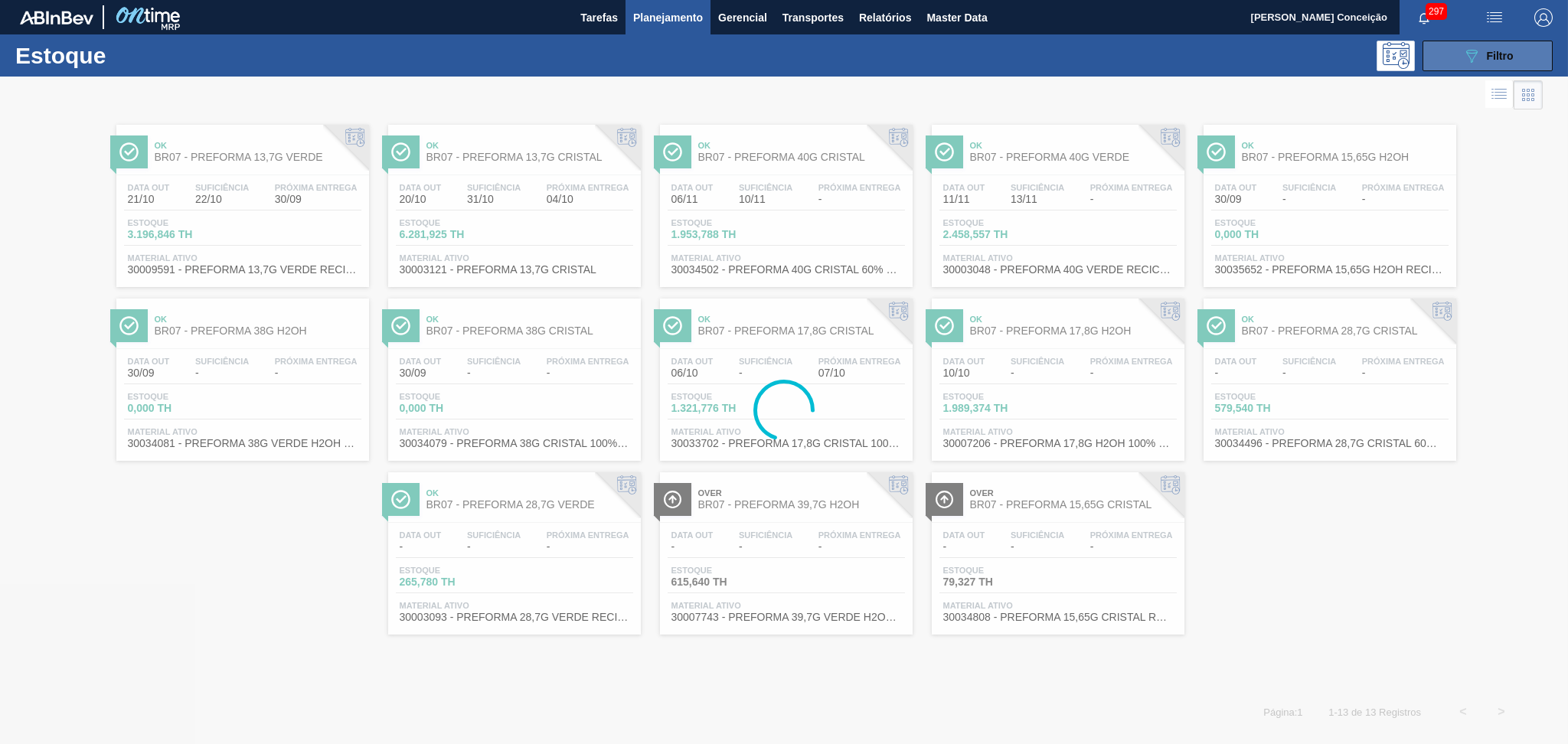
click at [1500, 51] on span "Filtro" at bounding box center [1500, 56] width 26 height 12
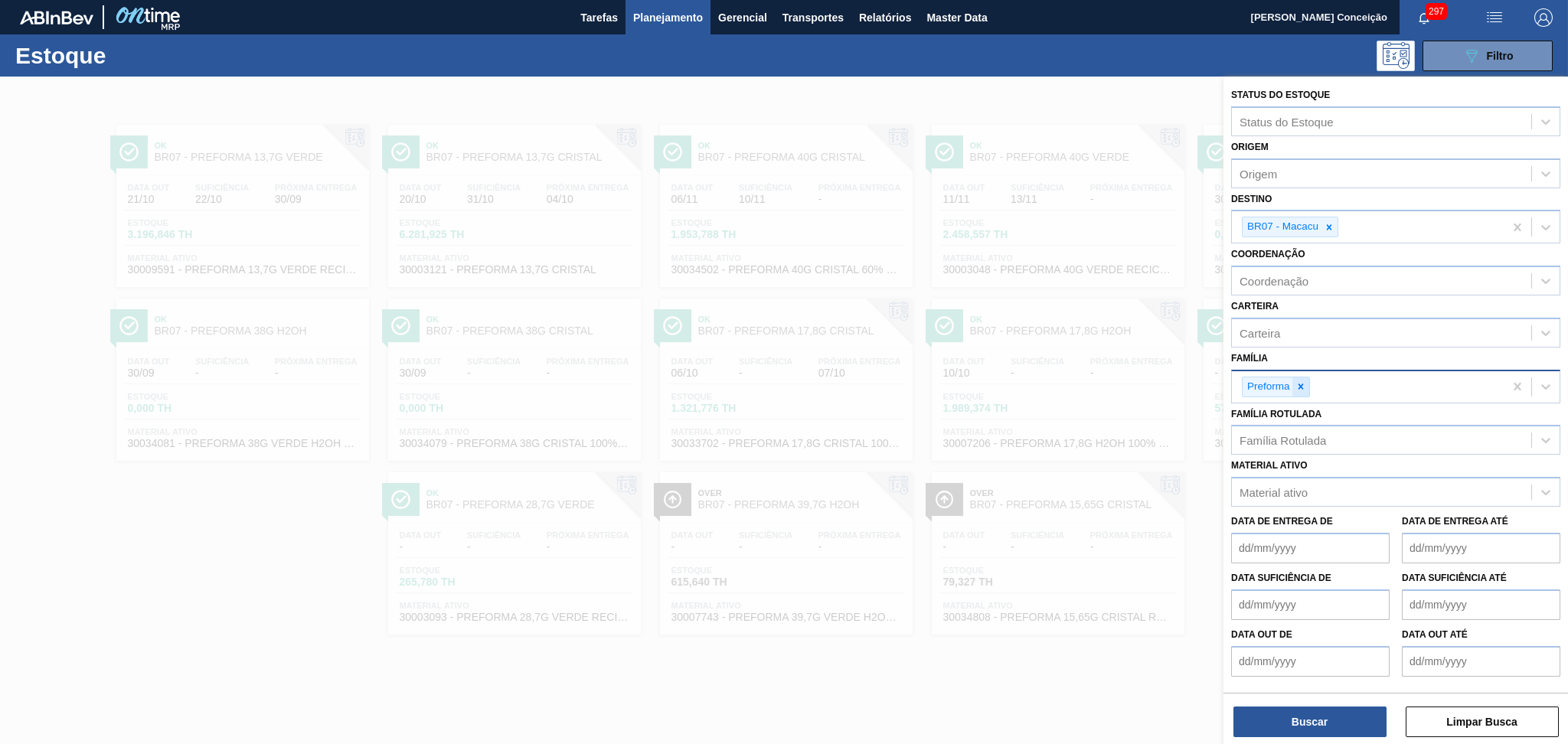
click at [1307, 380] on div at bounding box center [1301, 387] width 17 height 19
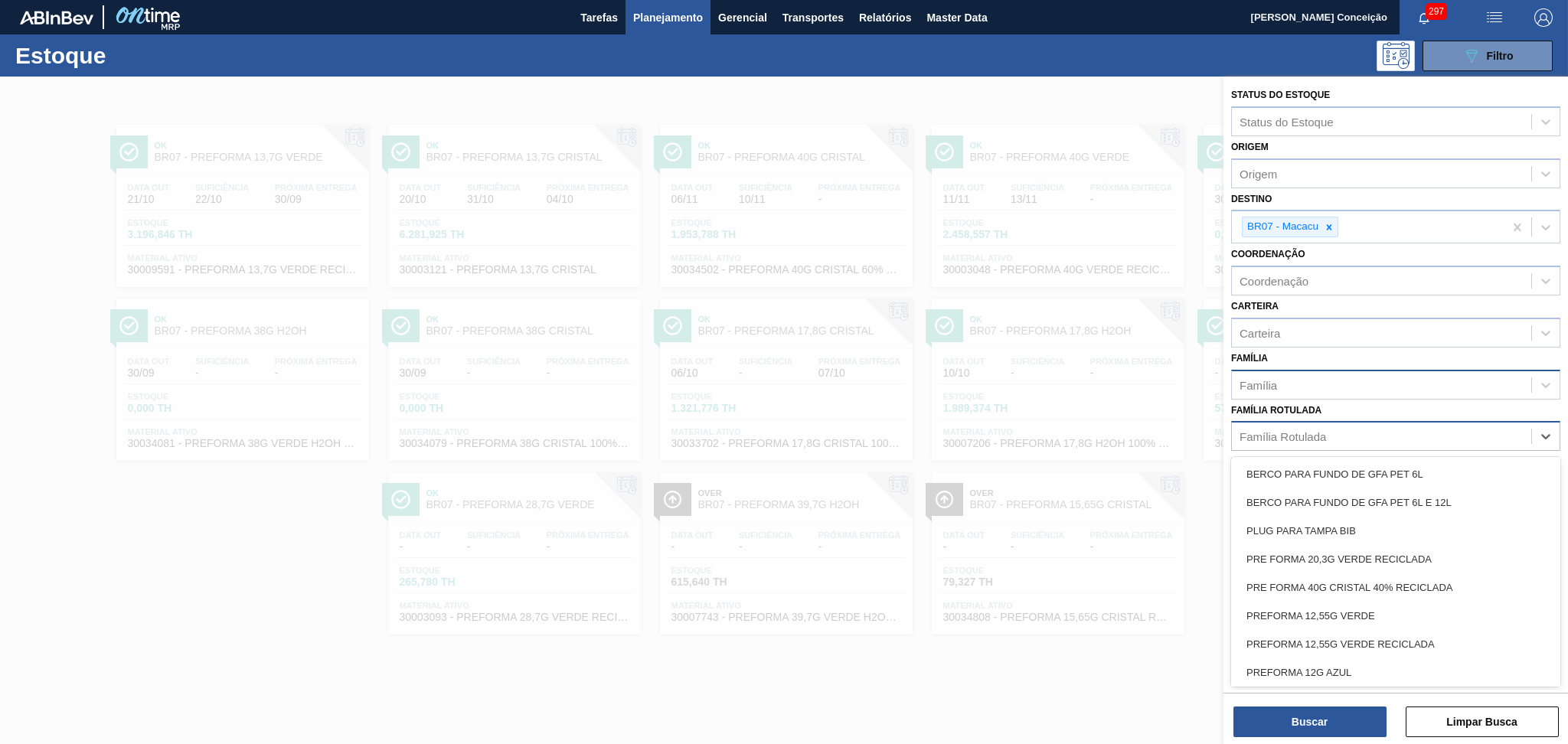
click at [1294, 434] on div "Família Rotulada" at bounding box center [1283, 437] width 87 height 13
type Rotulada "rolha"
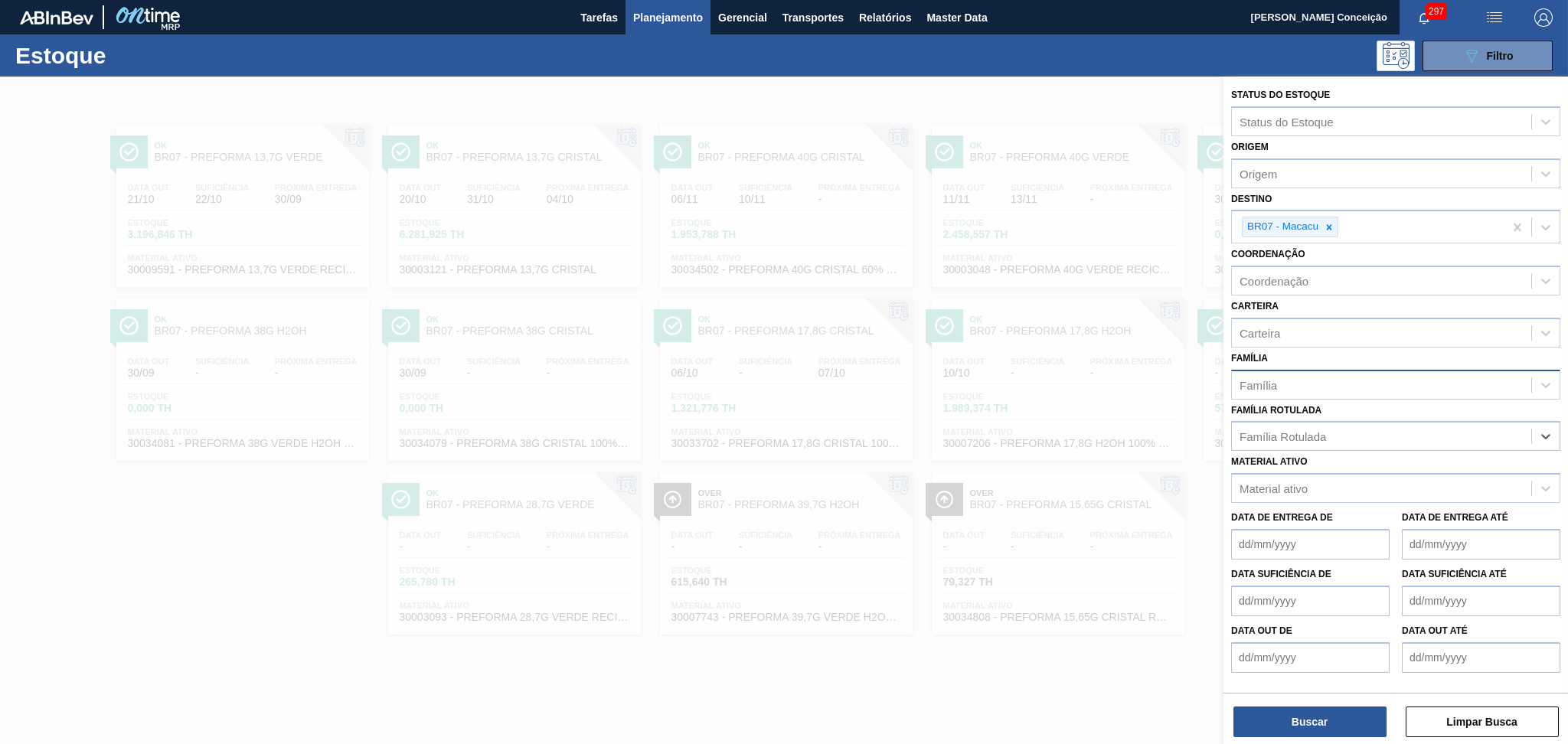
drag, startPoint x: 1288, startPoint y: 427, endPoint x: 1109, endPoint y: 446, distance: 180.0
click at [1223, 443] on div "Status do Estoque Status do Estoque Origem Origem Destino BR07 - Macacu Coorden…" at bounding box center [1395, 448] width 345 height 744
click at [1322, 374] on div "Família" at bounding box center [1381, 385] width 299 height 23
type input "rolha"
click at [1306, 417] on div "Rolha Plástica" at bounding box center [1395, 423] width 329 height 28
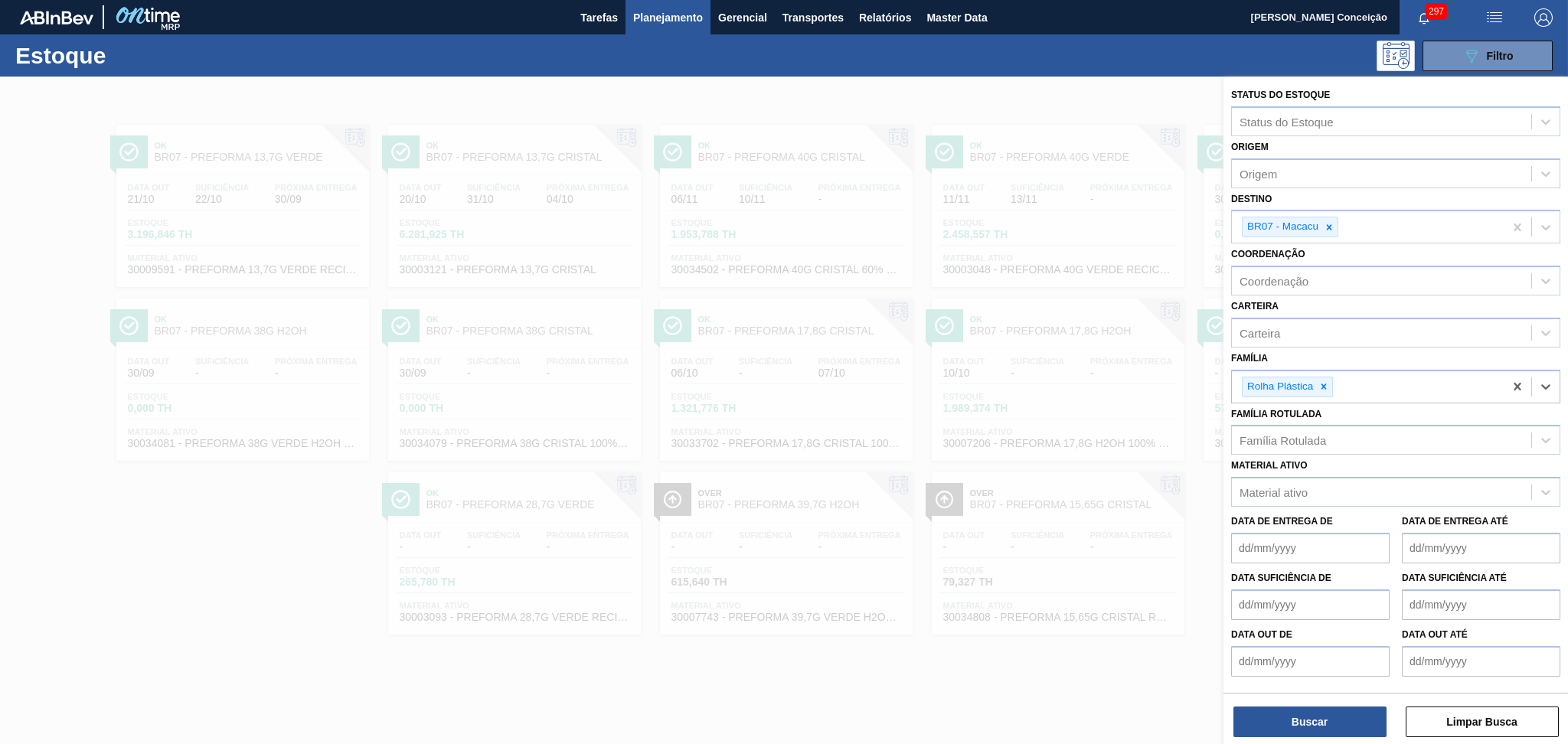
click at [1315, 696] on div "Buscar Limpar Busca" at bounding box center [1395, 714] width 345 height 42
click at [1297, 713] on button "Buscar" at bounding box center [1310, 722] width 153 height 30
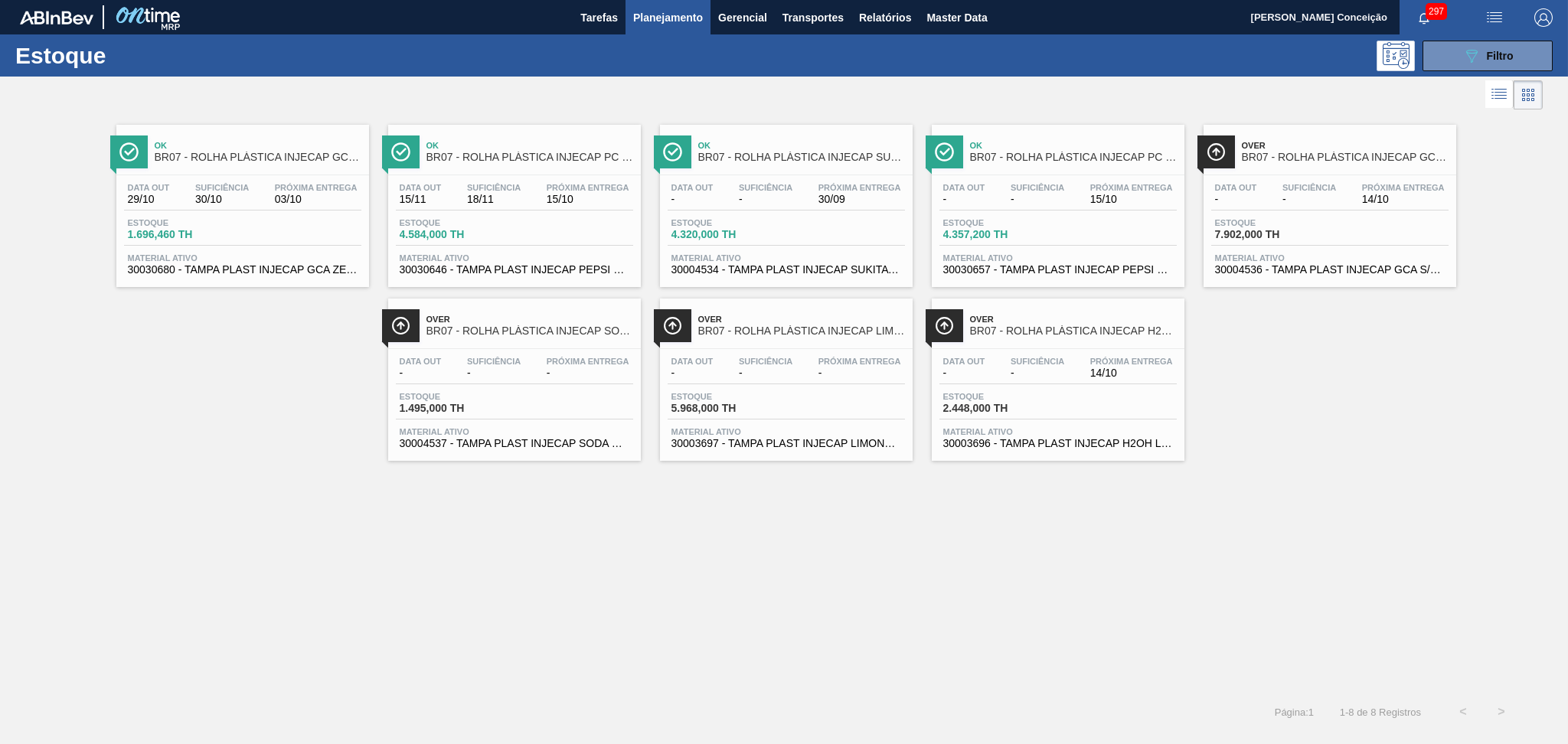
click at [256, 267] on span "30030680 - TAMPA PLAST INJECAP GCA ZERO NIV24" at bounding box center [242, 270] width 229 height 11
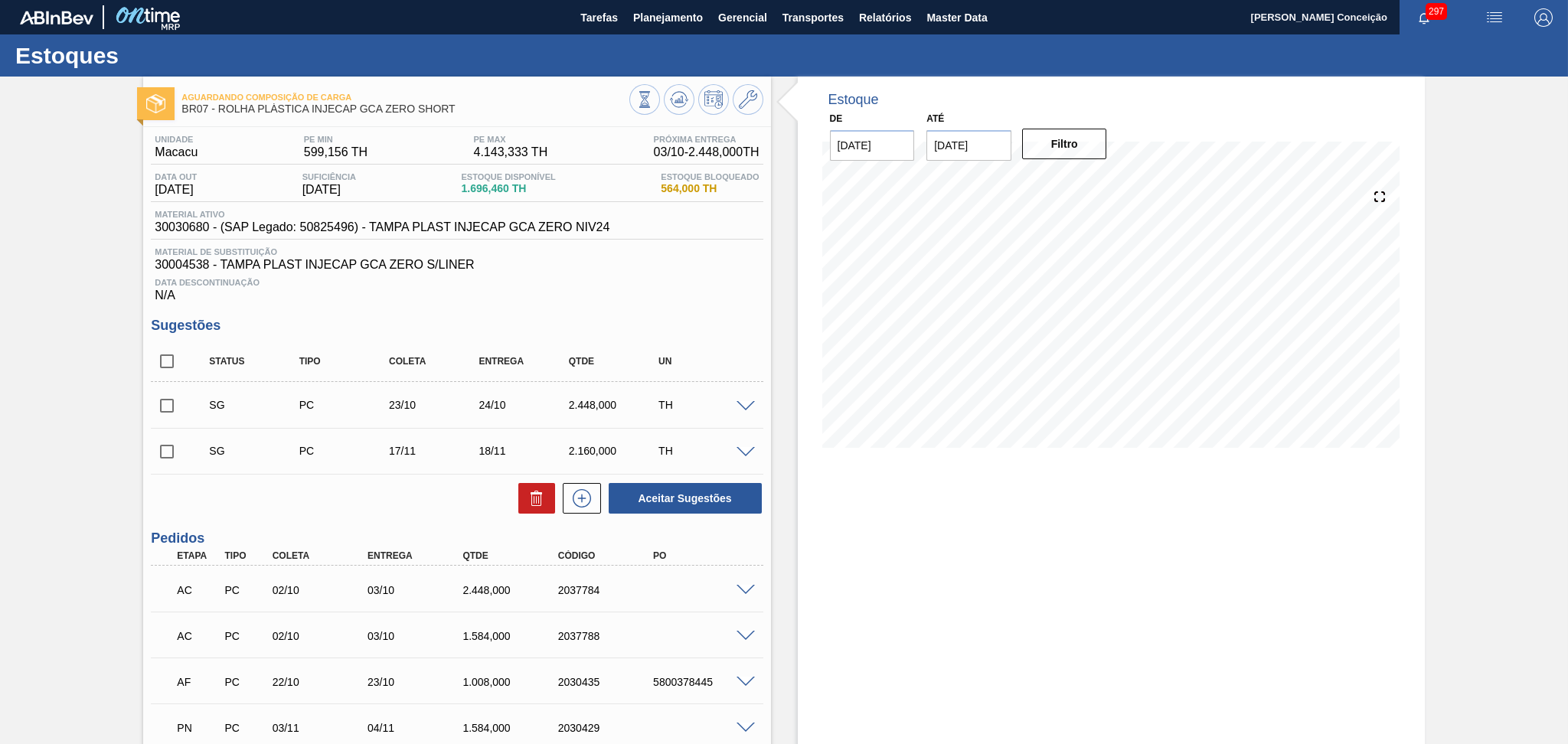
click at [878, 574] on div "Estoque De 30/09/2025 Até 30/10/2025 Filtro 09/10 Projeção de Estoque 3,328.448…" at bounding box center [1111, 476] width 627 height 799
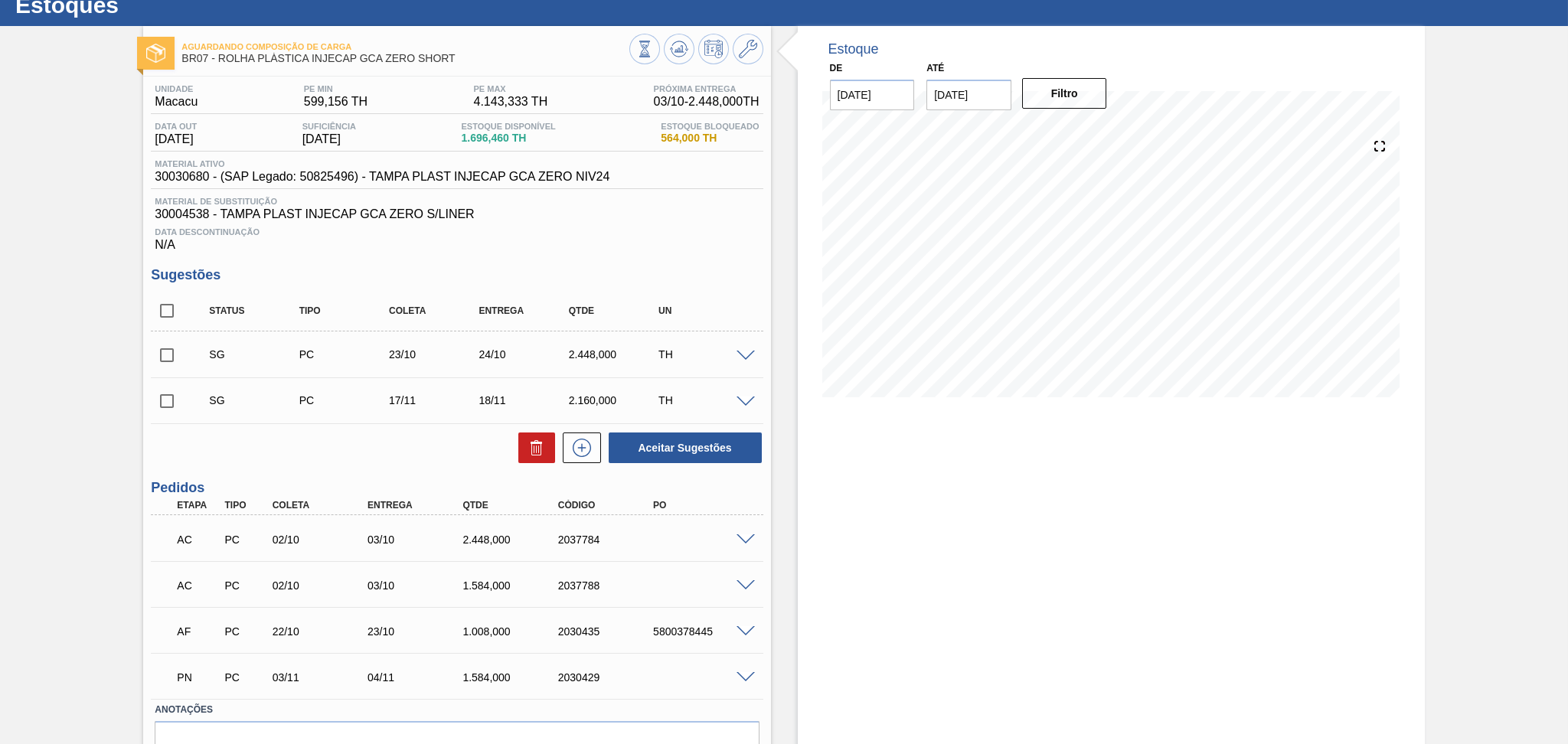
scroll to position [129, 0]
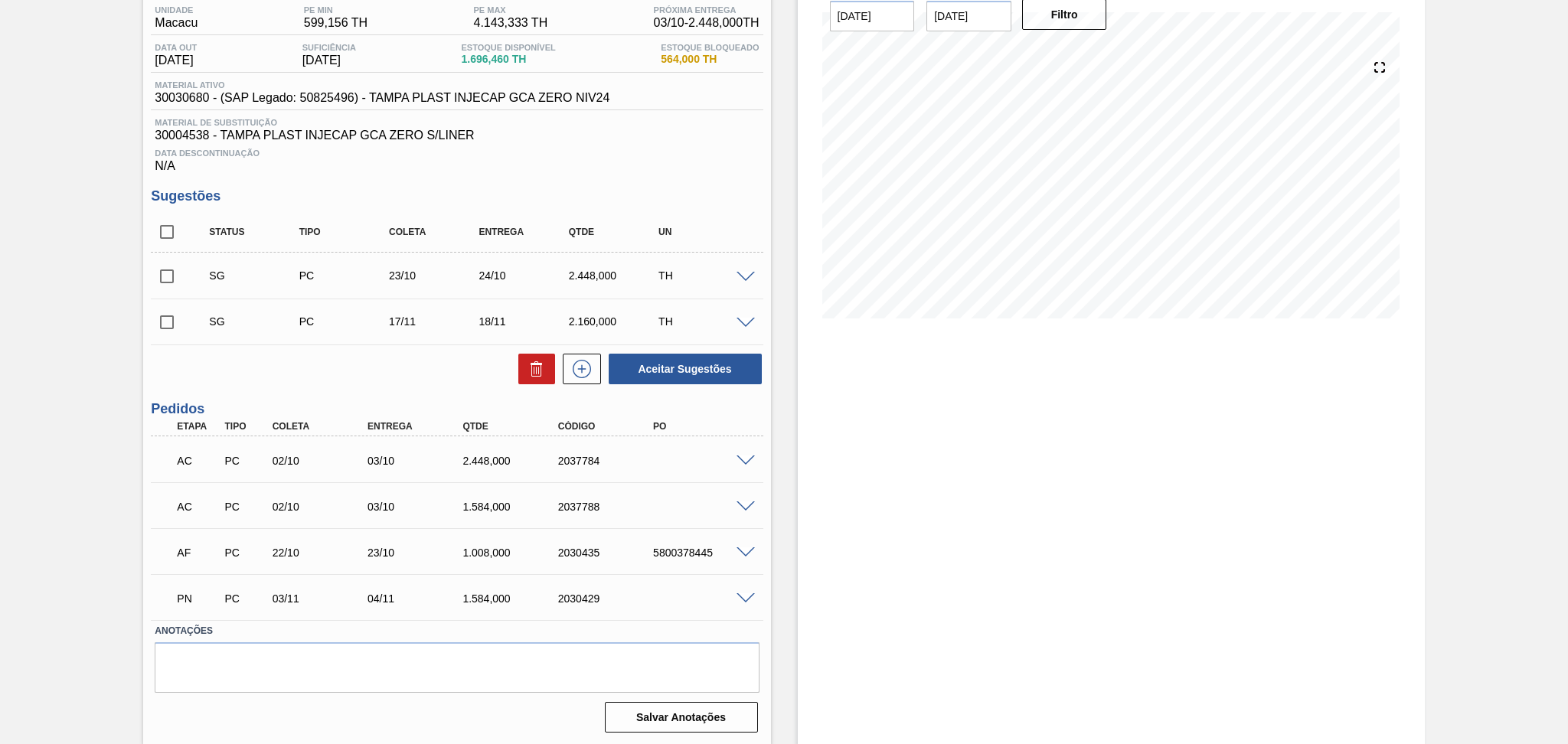
click at [740, 460] on span at bounding box center [745, 462] width 18 height 11
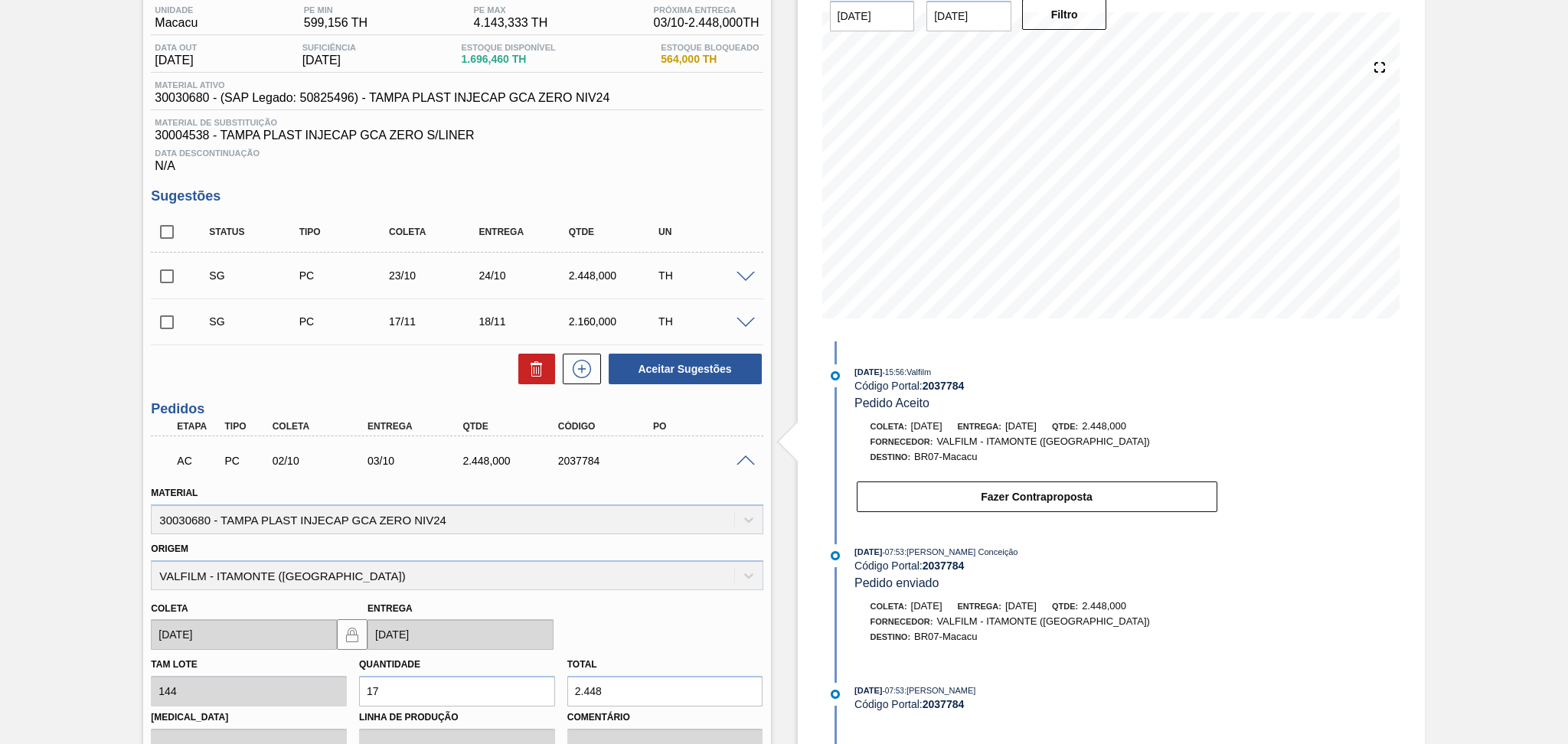
click at [740, 459] on span at bounding box center [745, 462] width 18 height 11
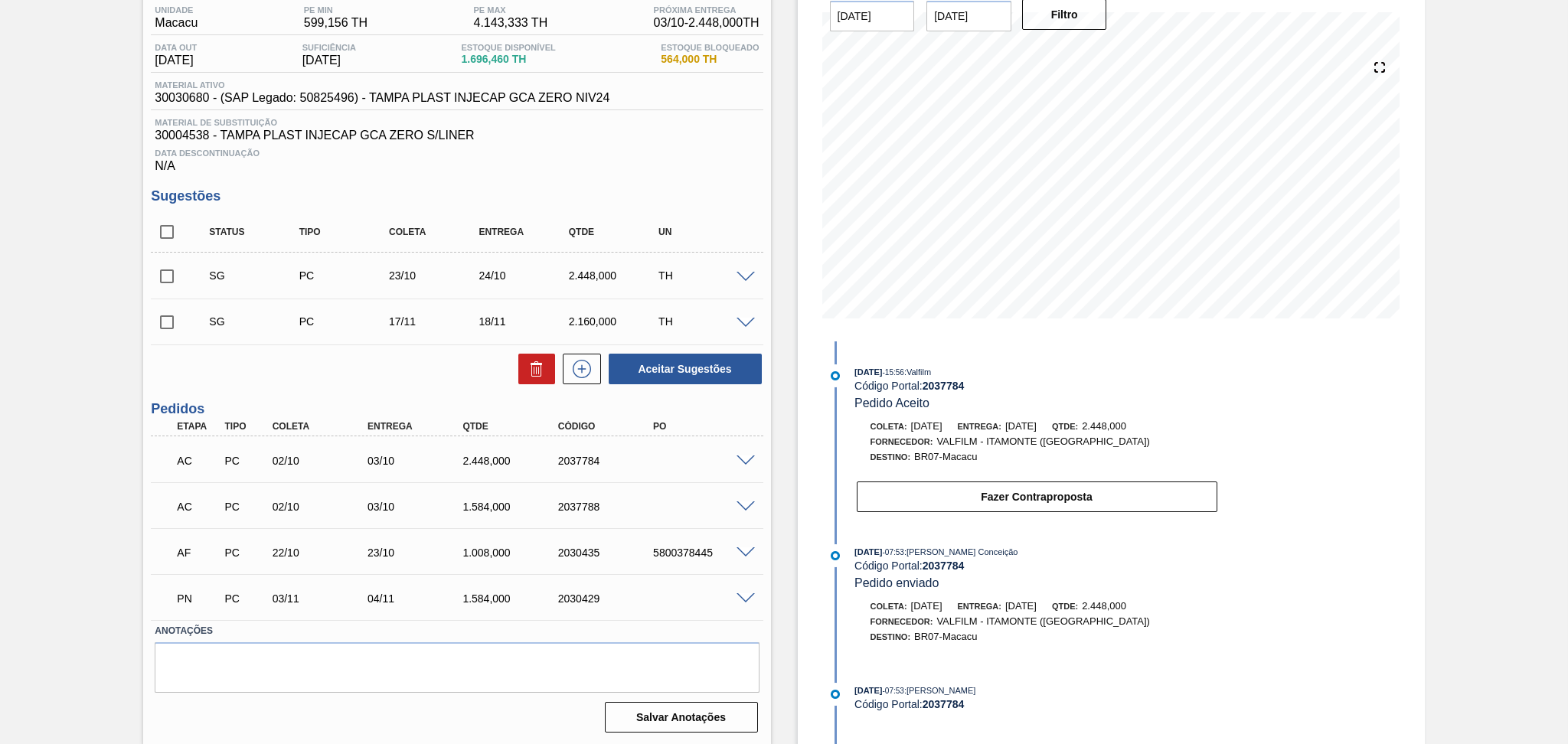
click at [738, 456] on span at bounding box center [745, 462] width 18 height 11
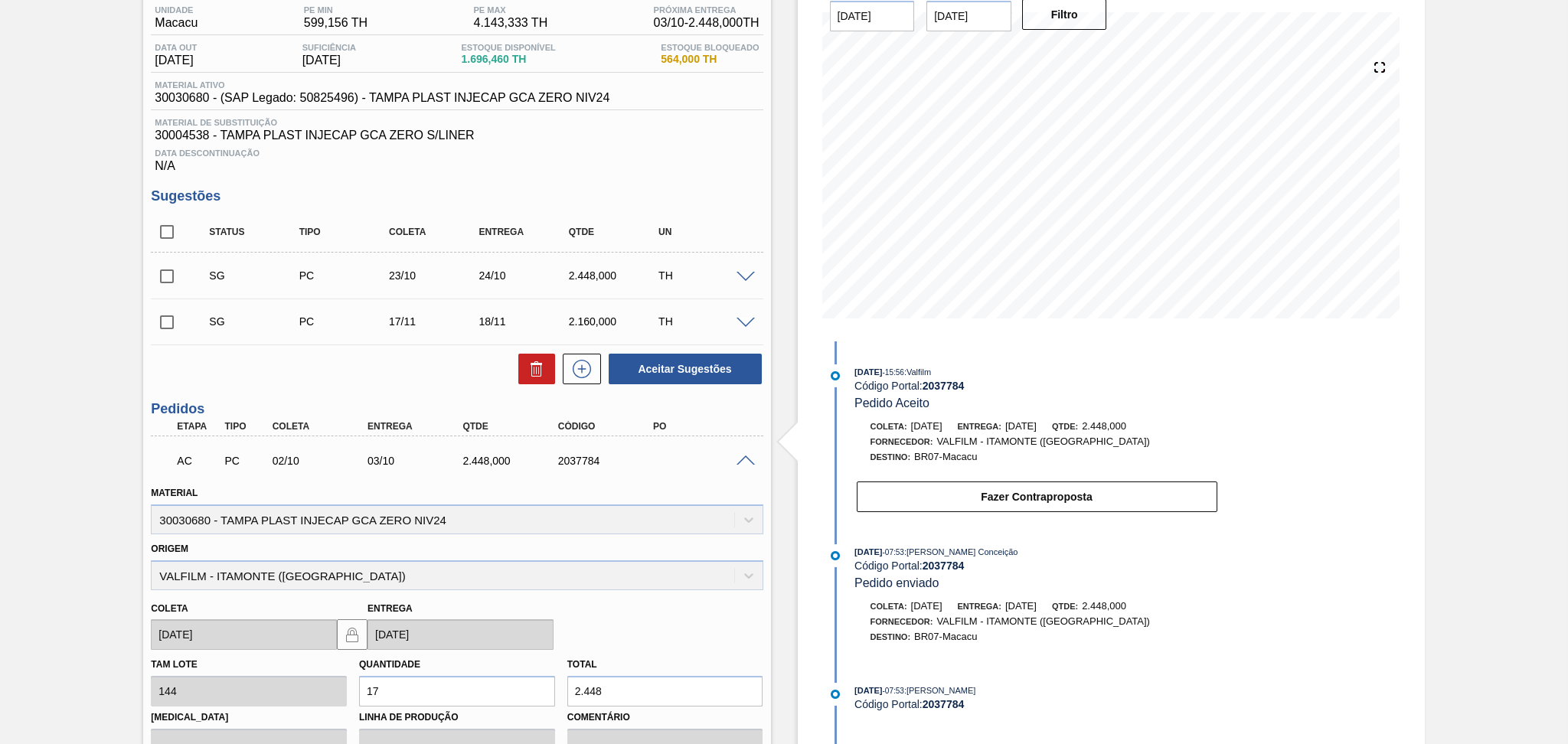
click at [532, 479] on div "Material 30030680 - TAMPA PLAST INJECAP GCA ZERO NIV24" at bounding box center [456, 506] width 624 height 56
click at [733, 454] on div at bounding box center [748, 460] width 30 height 11
click at [745, 460] on span at bounding box center [745, 462] width 18 height 11
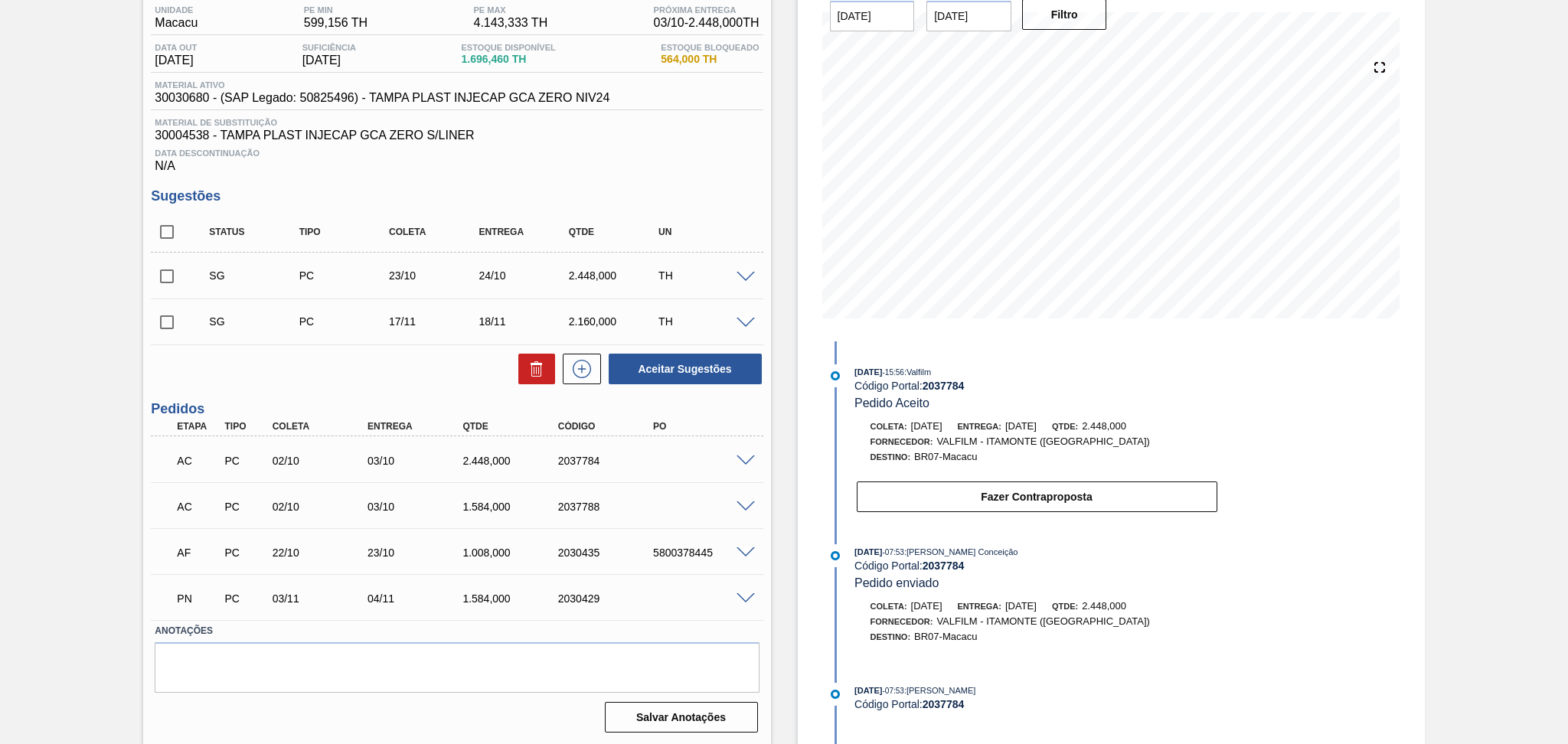
click at [750, 546] on div at bounding box center [748, 551] width 30 height 11
click at [387, 380] on div "Aceitar Sugestões" at bounding box center [457, 369] width 612 height 34
click at [744, 501] on span at bounding box center [745, 507] width 18 height 11
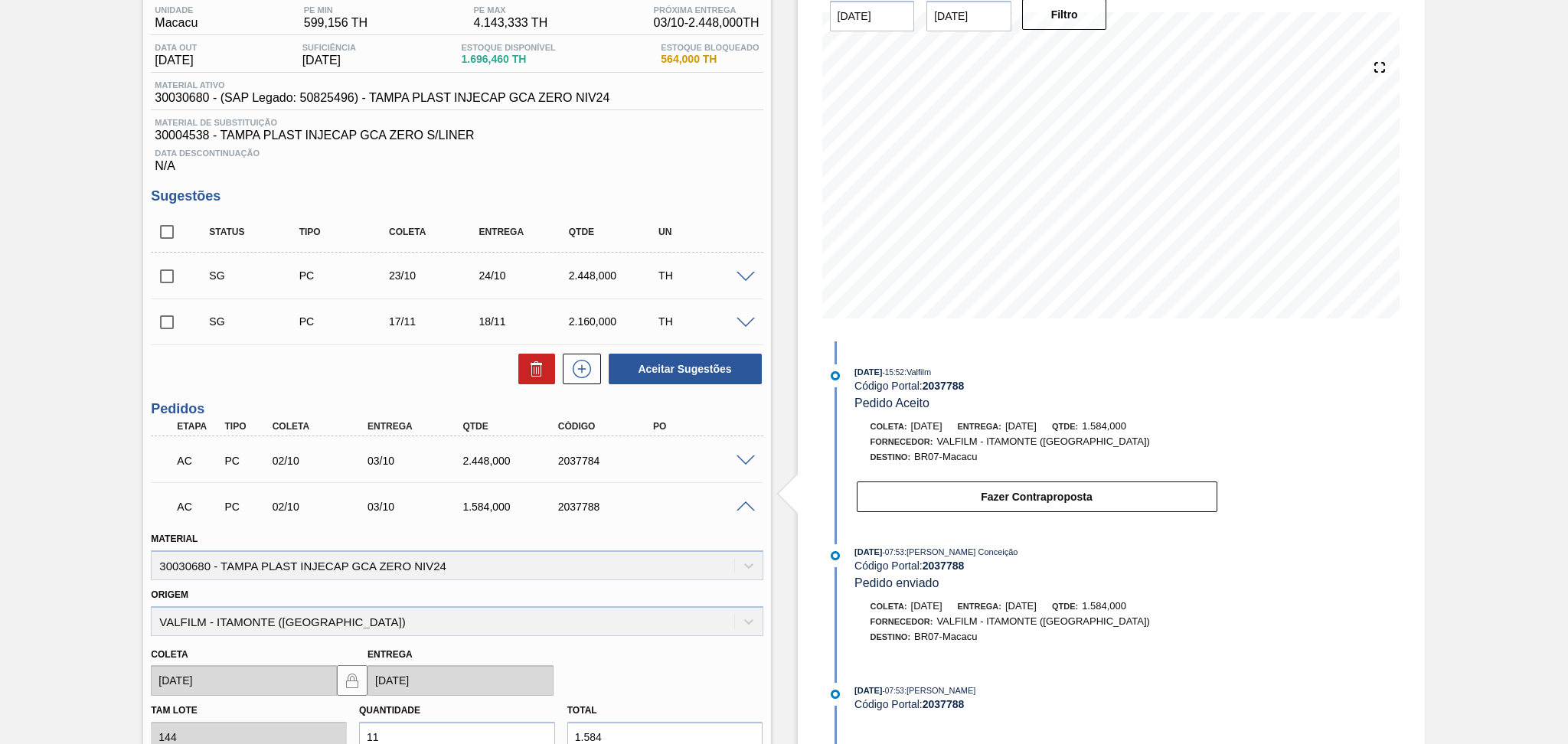
click at [746, 506] on span at bounding box center [745, 507] width 18 height 11
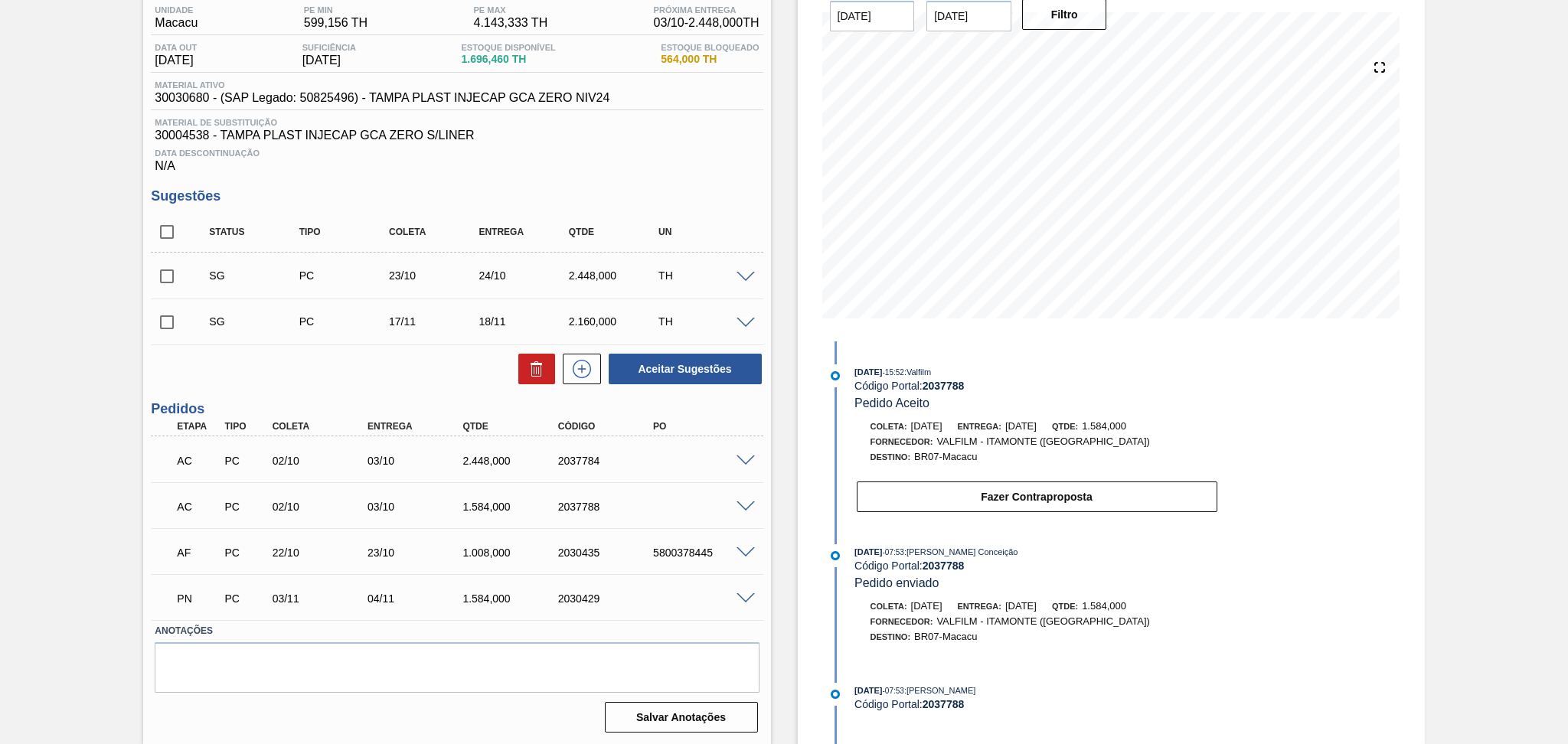
click at [371, 363] on div "Aceitar Sugestões" at bounding box center [457, 369] width 612 height 34
click at [353, 381] on div "Aceitar Sugestões" at bounding box center [457, 369] width 612 height 34
click at [261, 344] on div "Status Tipo Coleta Entrega Qtde UN SG PC 23/10 24/10 2.448,000 TH Material 3003…" at bounding box center [457, 299] width 612 height 174
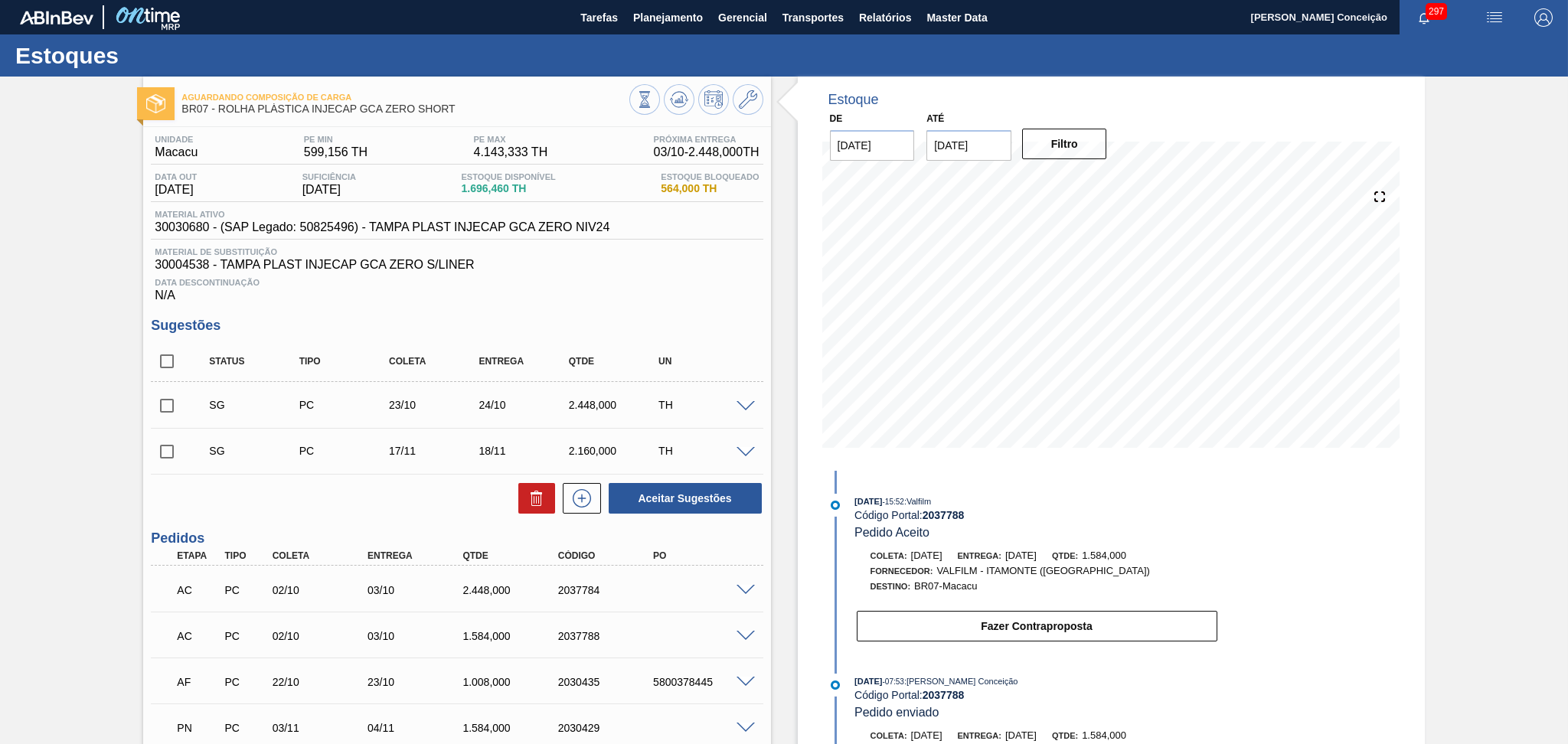
click at [740, 273] on div "Data Descontinuação N/A" at bounding box center [457, 287] width 612 height 30
click at [586, 266] on span "30004538 - TAMPA PLAST INJECAP GCA ZERO S/LINER" at bounding box center [457, 264] width 604 height 14
click at [174, 360] on input "checkbox" at bounding box center [167, 362] width 32 height 32
checkbox input "true"
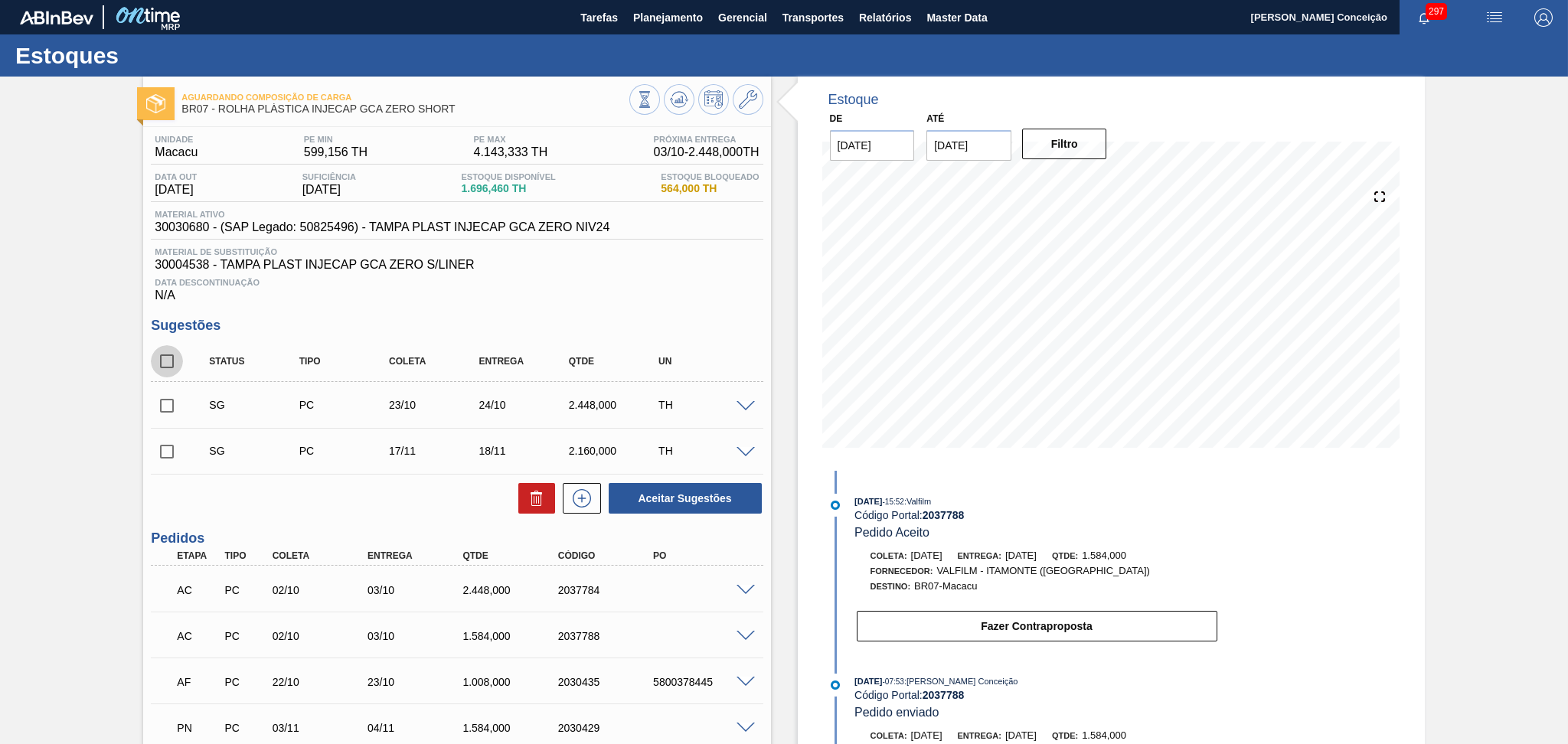
checkbox input "true"
click at [548, 501] on button at bounding box center [536, 499] width 37 height 30
checkbox input "false"
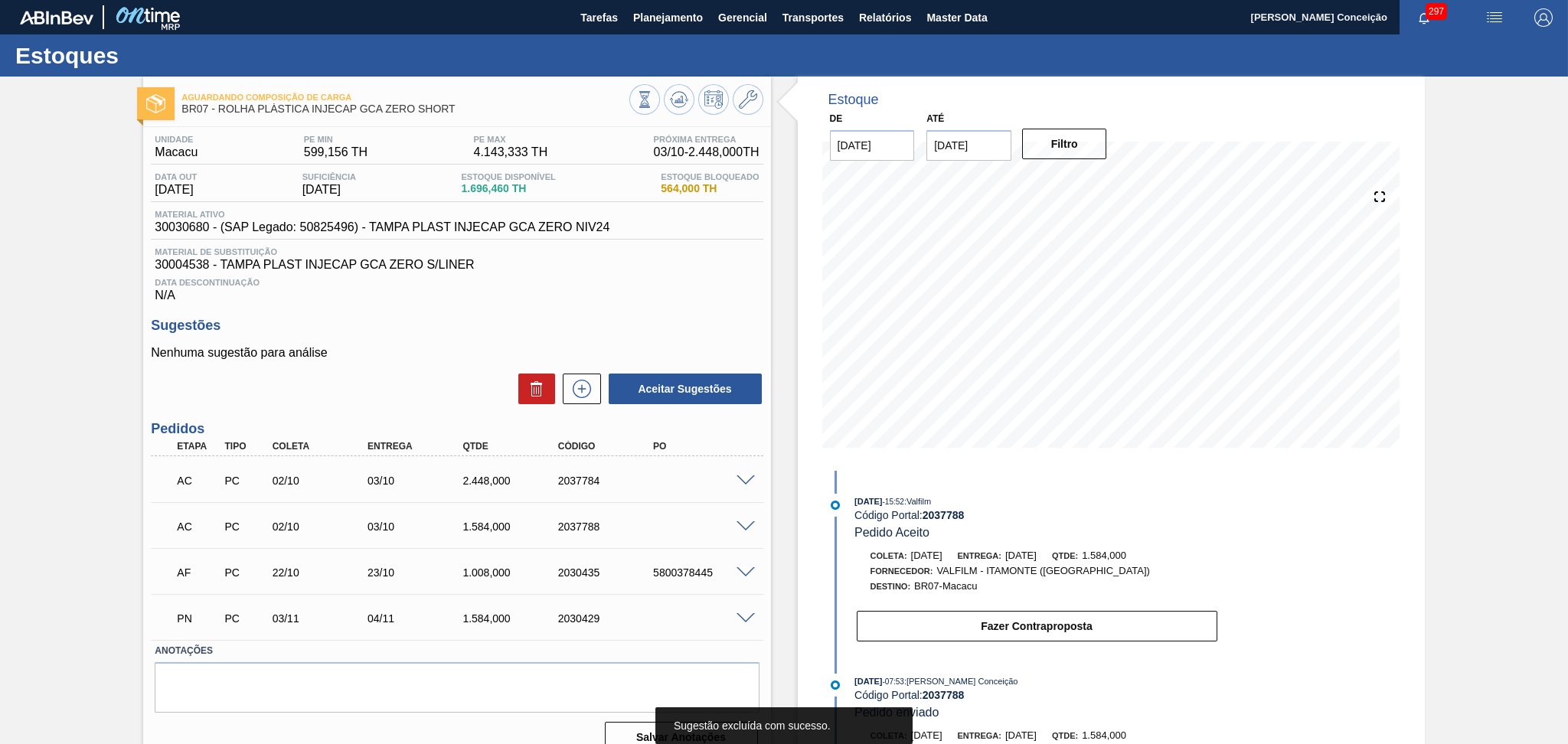
click at [507, 306] on div "Unidade Macacu PE MIN 599,156 TH PE MAX 4.143,333 TH Próxima Entrega 03/10 - 2.…" at bounding box center [457, 443] width 627 height 631
click at [784, 317] on div "Estoque De 30/09/2025 Até 30/10/2025 Filtro 30/09 Projeção de Estoque 1,696.46 …" at bounding box center [1098, 475] width 654 height 798
click at [493, 319] on h3 "Sugestões" at bounding box center [457, 326] width 612 height 16
click at [457, 339] on div "Sugestões Nenhuma sugestão para análise Aceitar Sugestões" at bounding box center [457, 362] width 612 height 88
click at [539, 318] on h3 "Sugestões" at bounding box center [457, 326] width 612 height 16
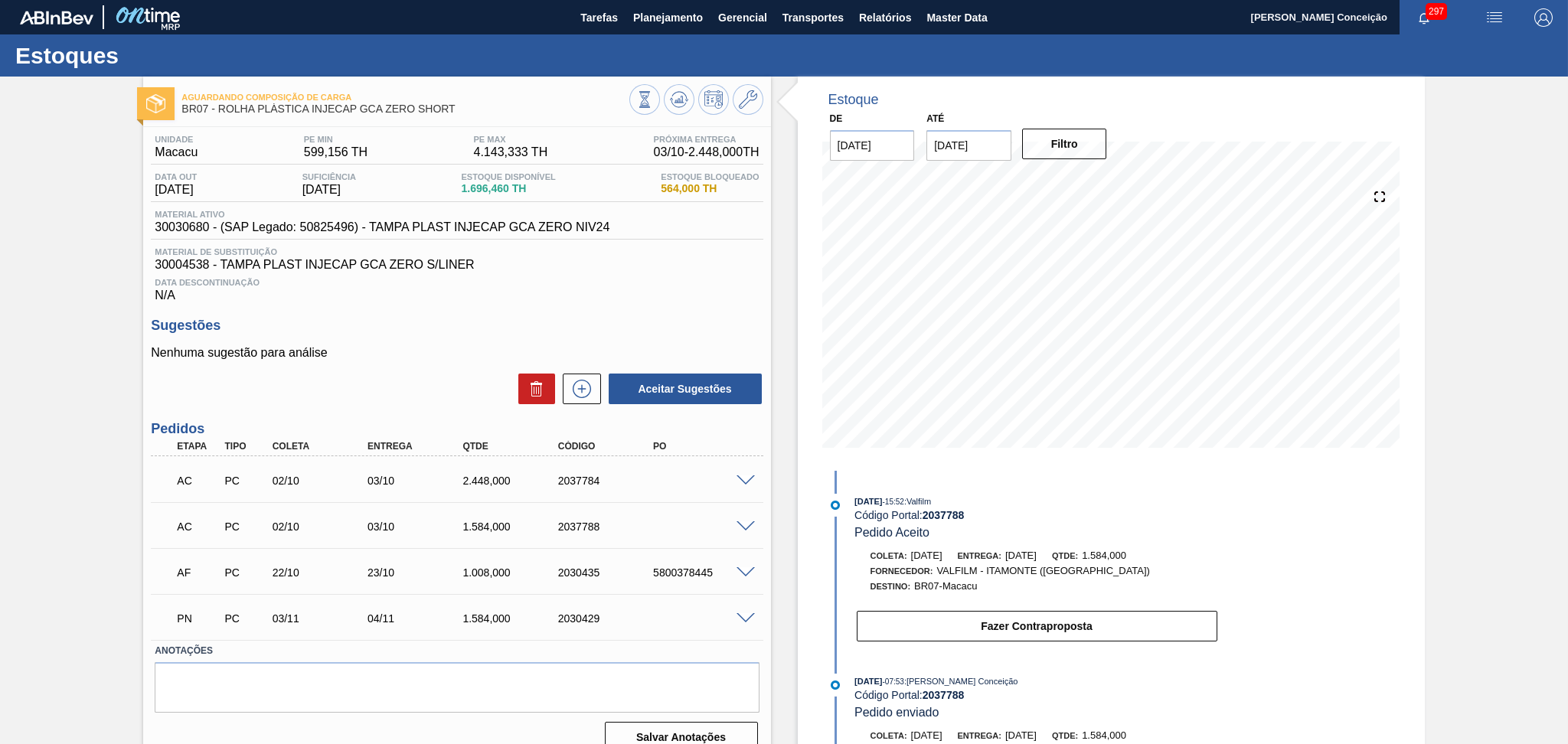
click at [421, 330] on h3 "Sugestões" at bounding box center [457, 326] width 612 height 16
click at [751, 354] on p "Nenhuma sugestão para análise" at bounding box center [457, 353] width 612 height 14
click at [542, 328] on h3 "Sugestões" at bounding box center [457, 326] width 612 height 16
click at [616, 294] on div "Data Descontinuação N/A" at bounding box center [457, 287] width 612 height 30
click at [671, 292] on div "Data Descontinuação N/A" at bounding box center [457, 287] width 612 height 30
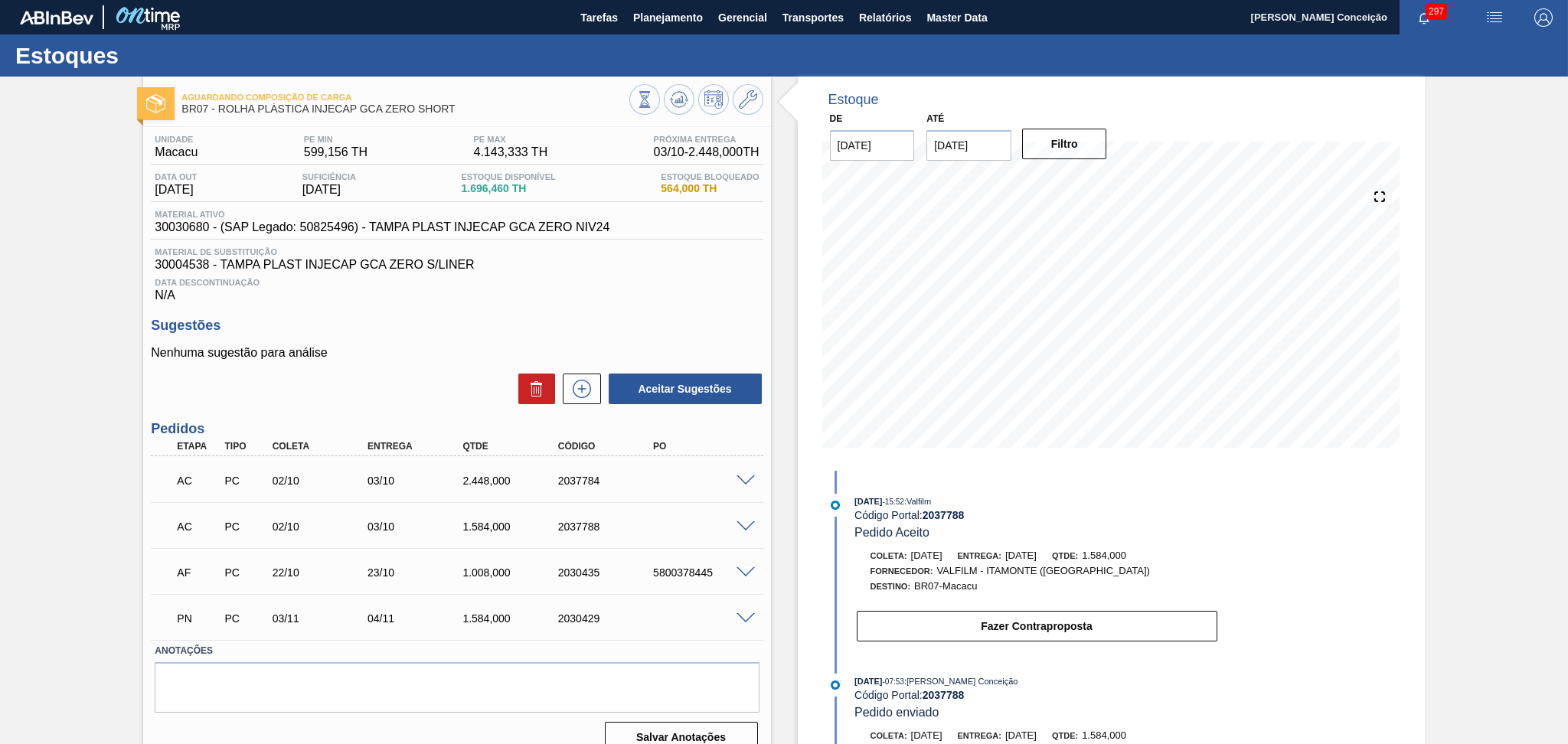
click at [514, 341] on div "Sugestões Nenhuma sugestão para análise Aceitar Sugestões" at bounding box center [457, 362] width 612 height 88
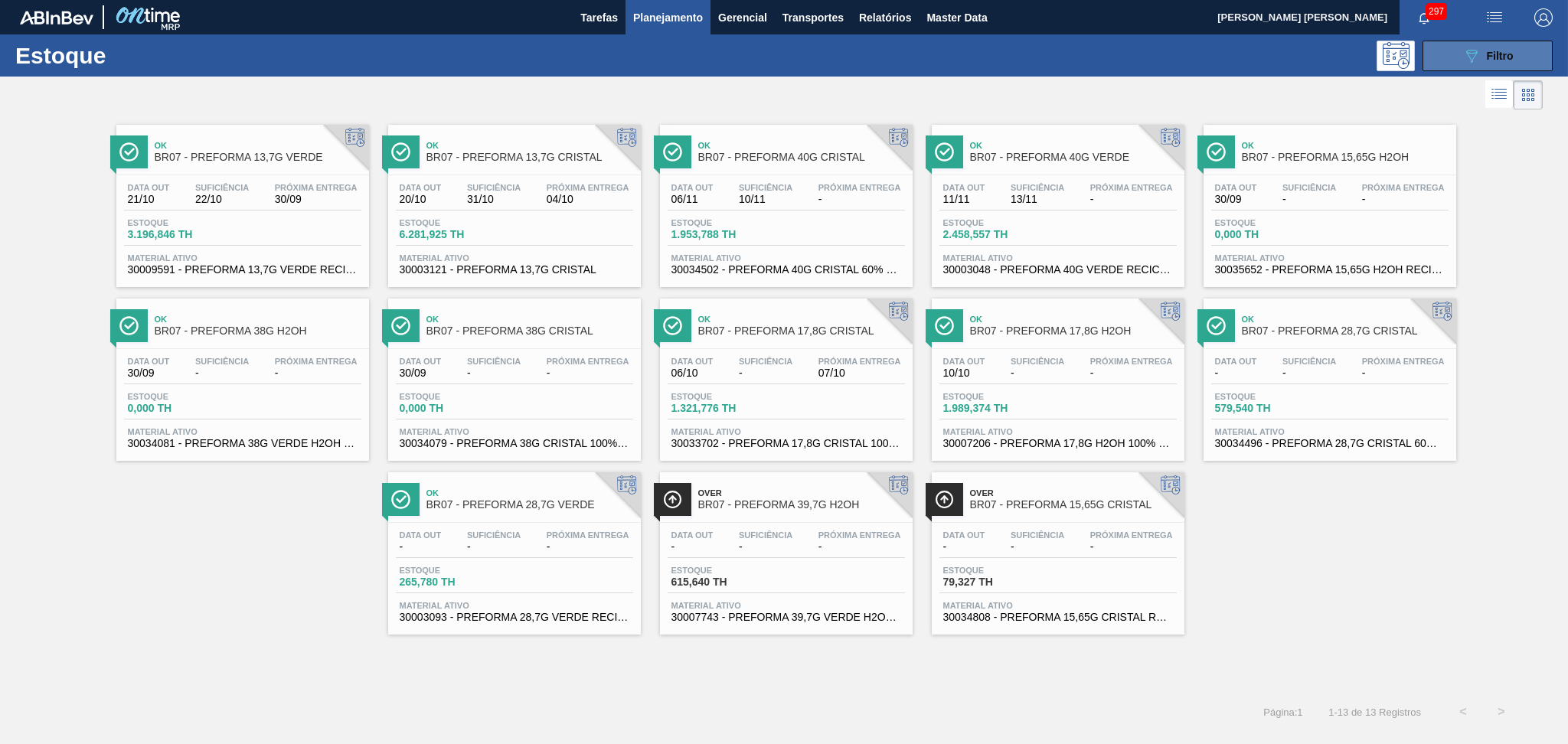
click at [1467, 57] on icon "089F7B8B-B2A5-4AFE-B5C0-19BA573D28AC" at bounding box center [1471, 55] width 18 height 18
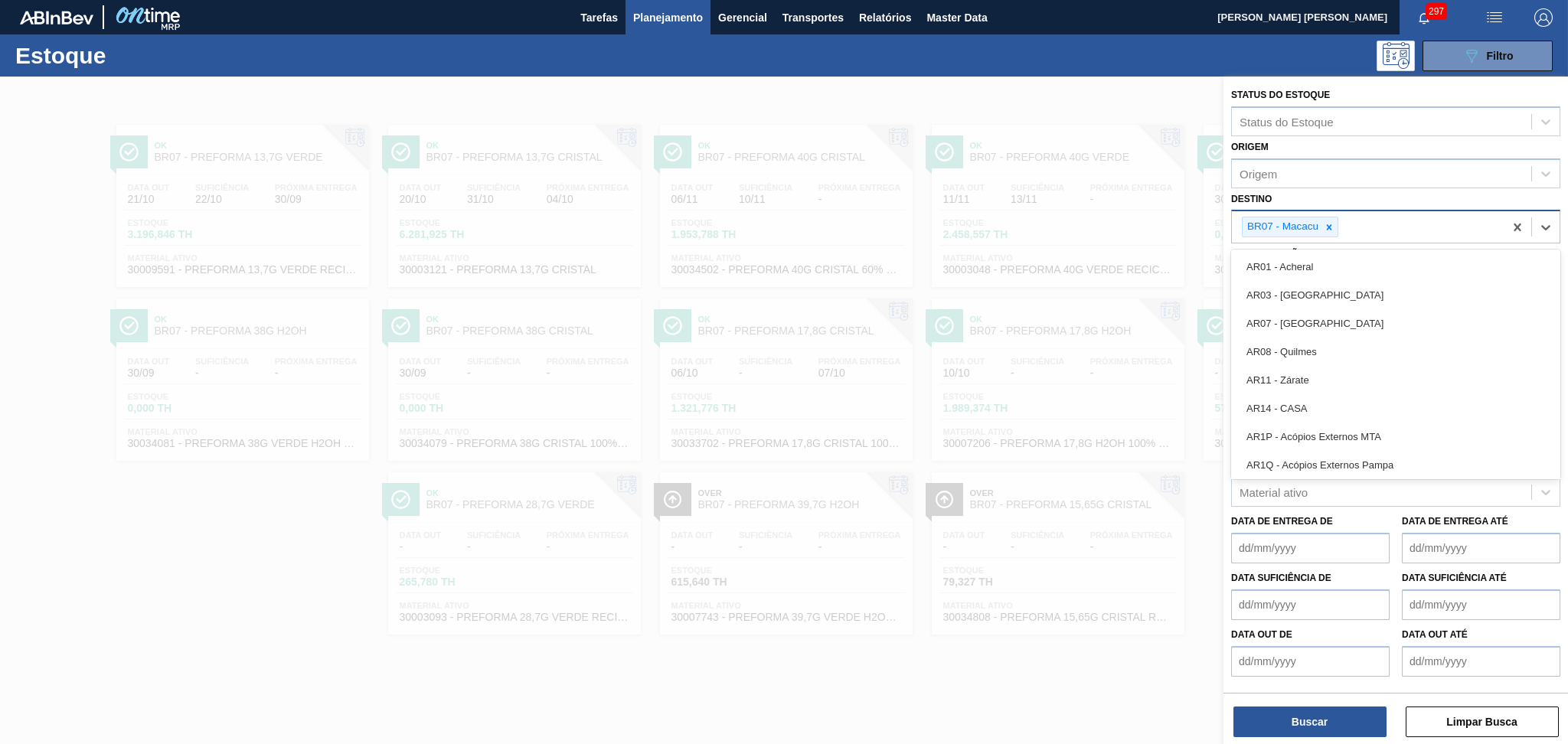
click at [1340, 225] on div "BR07 - Macacu" at bounding box center [1368, 227] width 272 height 31
click at [1328, 228] on icon at bounding box center [1328, 227] width 10 height 10
type input "br23"
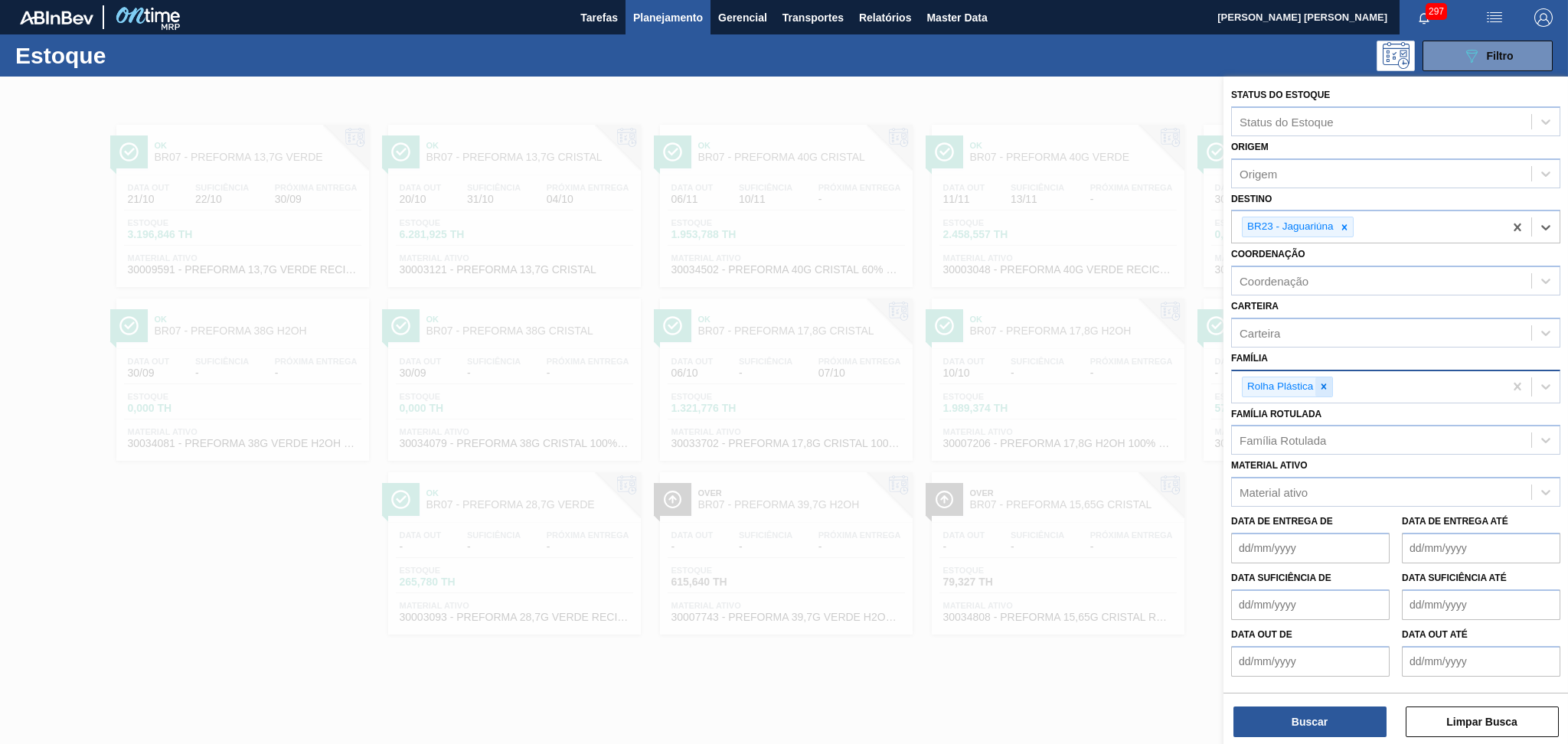
click at [1325, 383] on icon at bounding box center [1324, 386] width 6 height 6
type input "prefo"
click at [1247, 726] on button "Buscar" at bounding box center [1310, 722] width 153 height 30
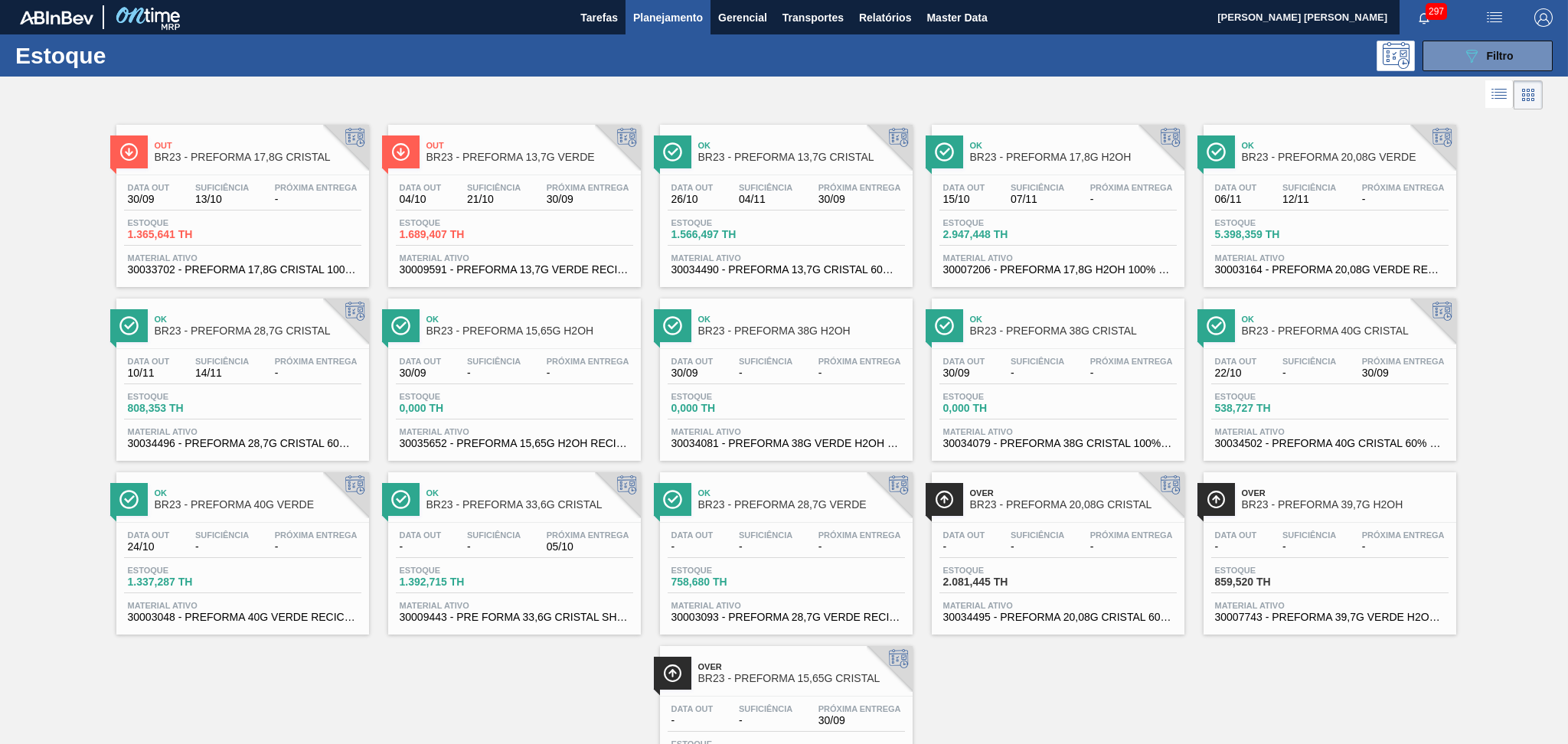
click at [248, 407] on div "Estoque 808,353 TH" at bounding box center [242, 405] width 237 height 27
click at [1474, 46] on icon "089F7B8B-B2A5-4AFE-B5C0-19BA573D28AC" at bounding box center [1471, 55] width 18 height 18
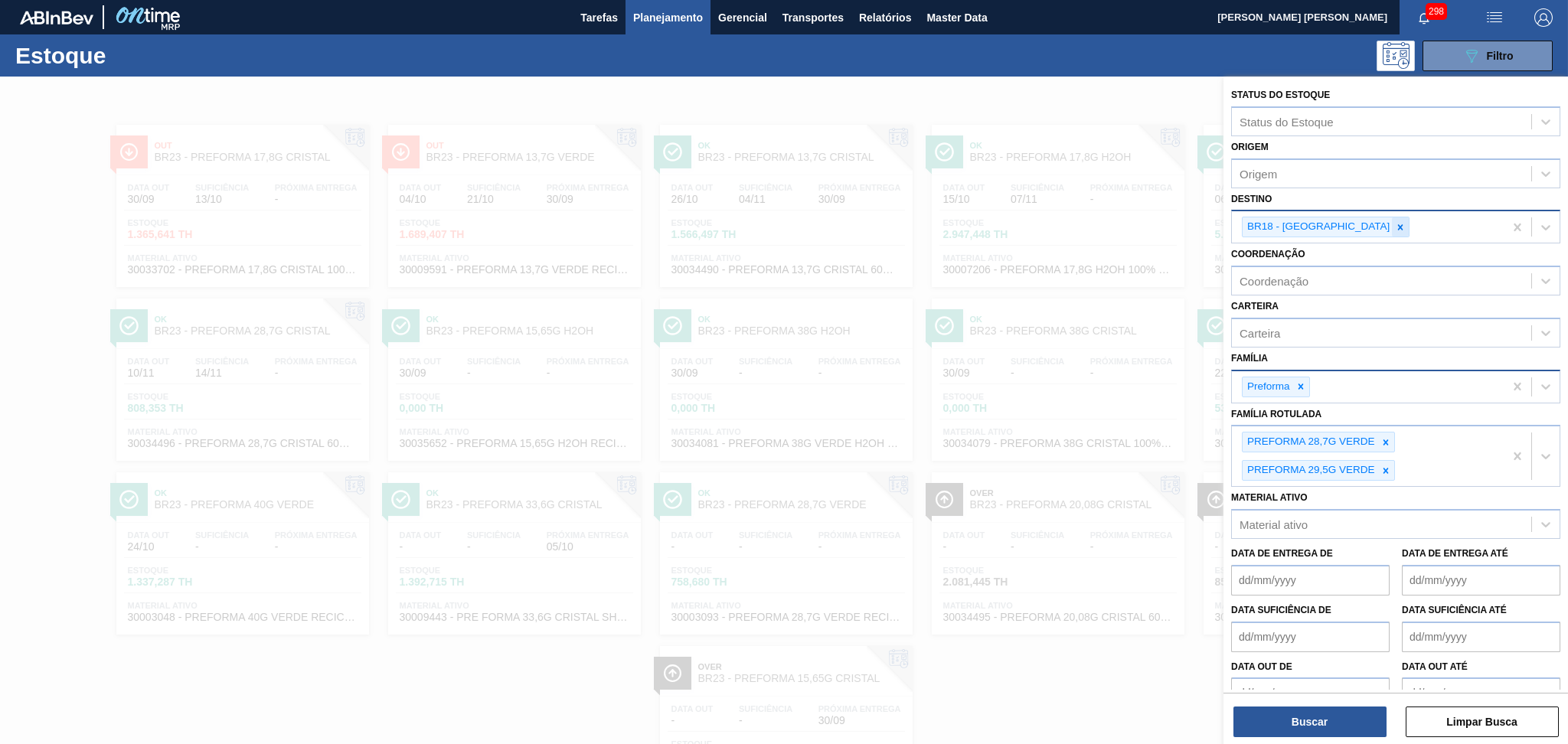
click at [1395, 222] on icon at bounding box center [1400, 227] width 10 height 10
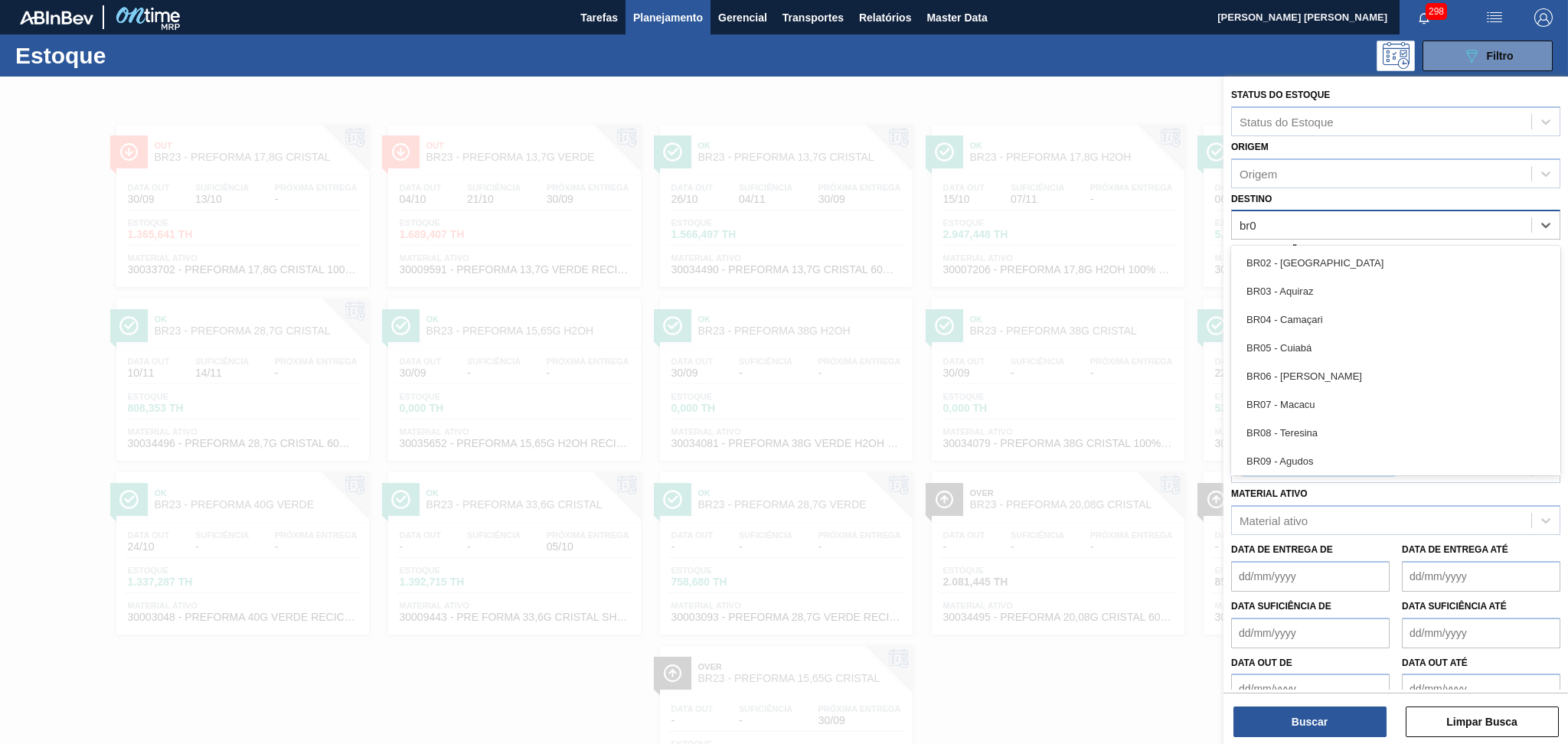
type input "br03"
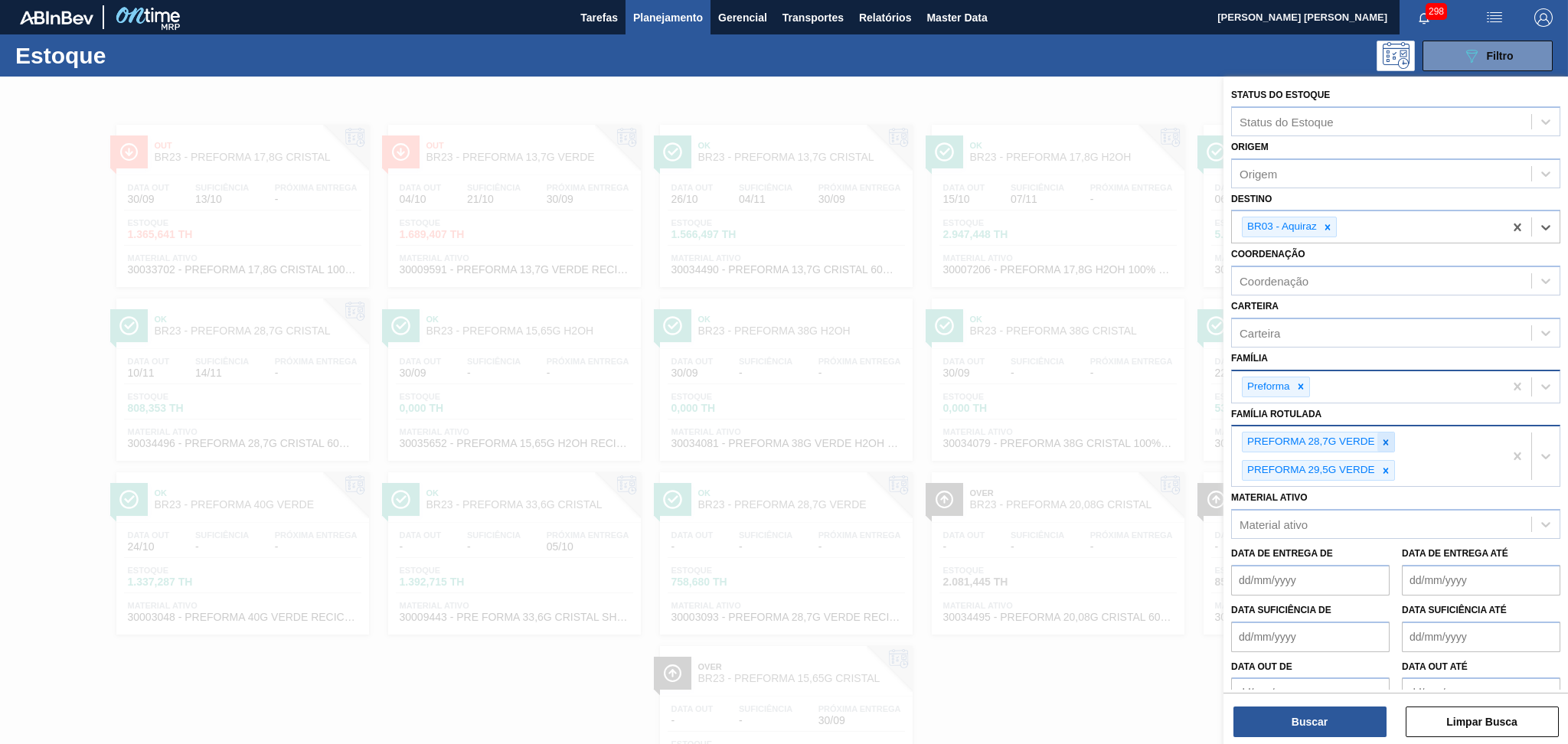
click at [1385, 437] on icon at bounding box center [1386, 442] width 10 height 10
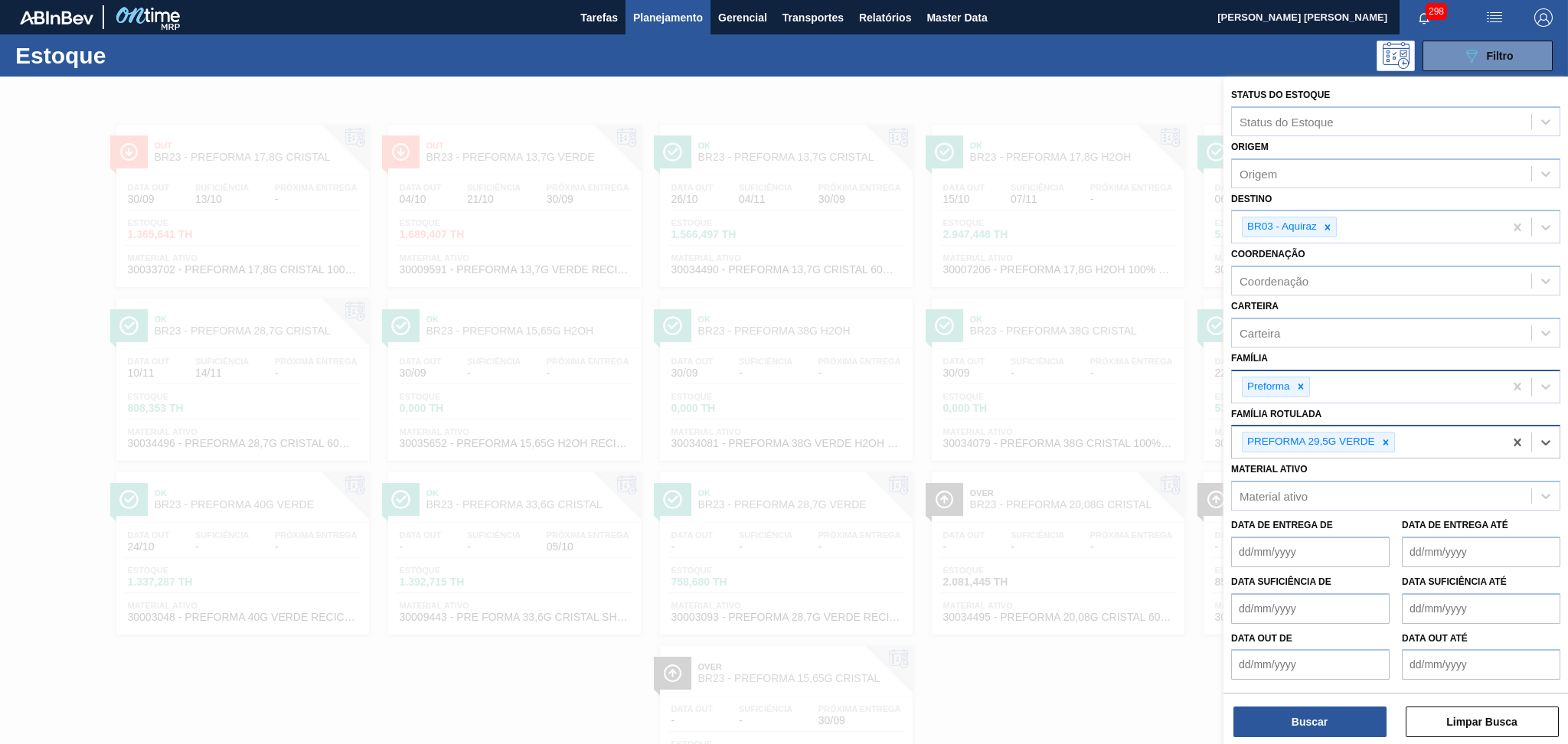
click at [1385, 437] on icon at bounding box center [1386, 442] width 10 height 10
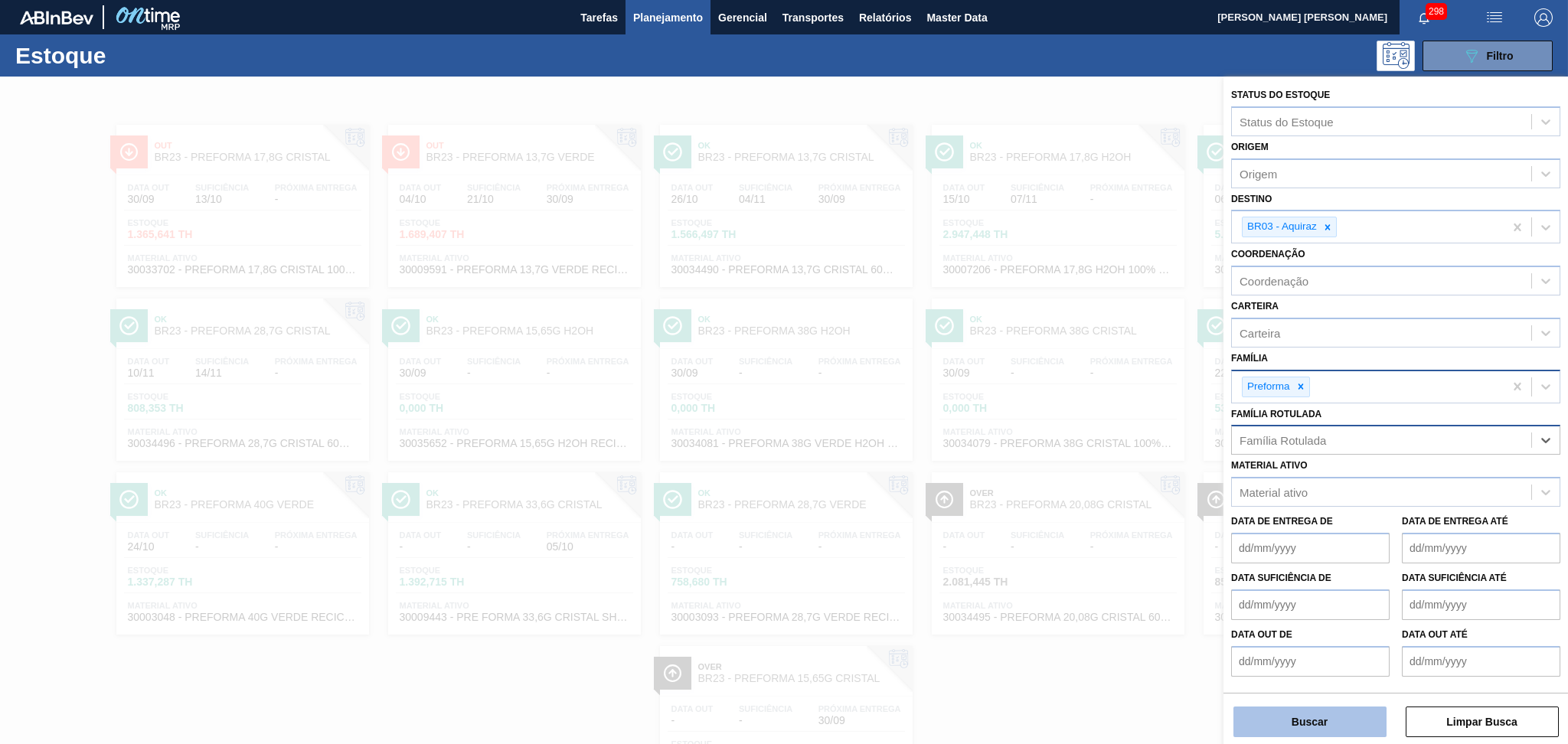
click at [1304, 721] on button "Buscar" at bounding box center [1310, 722] width 153 height 30
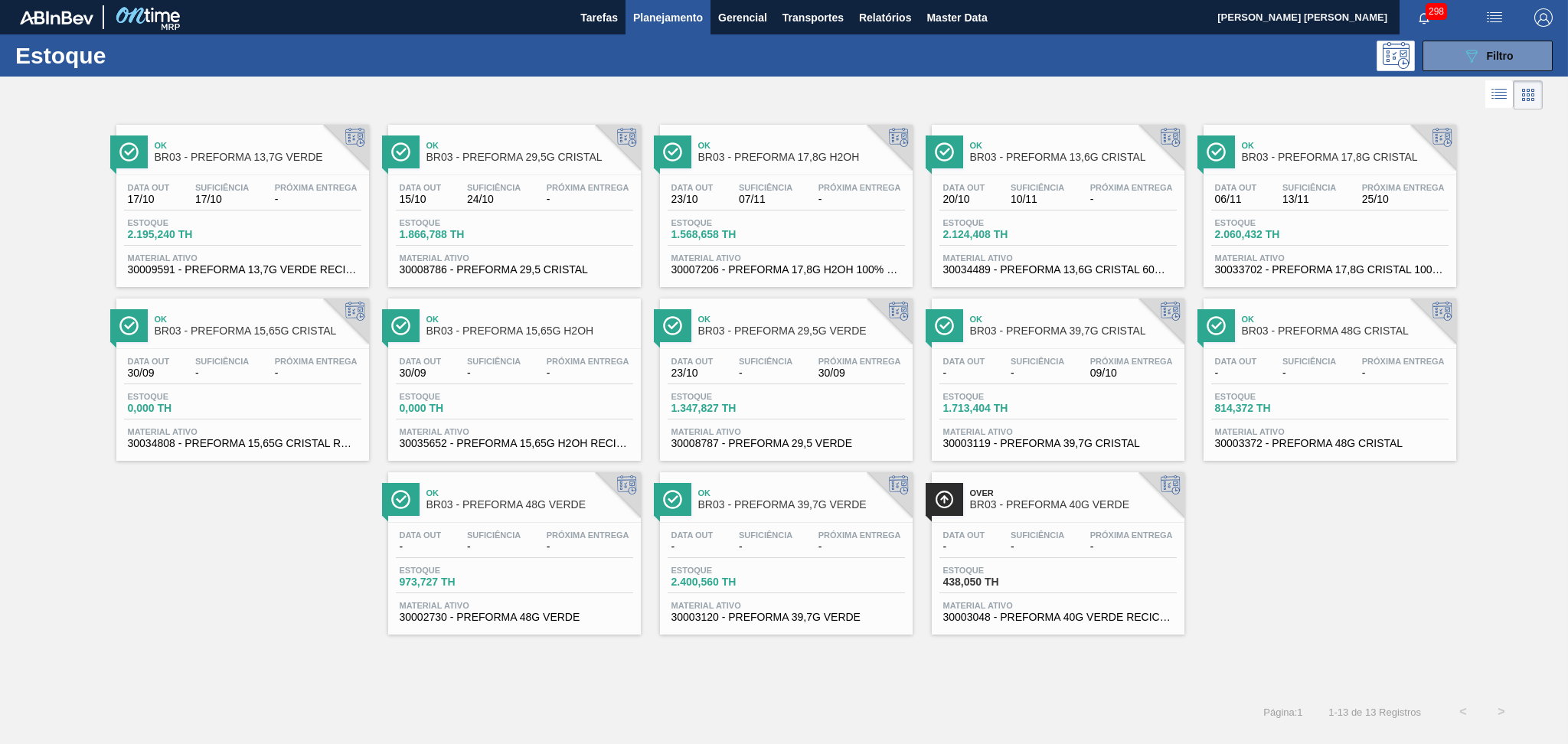
click at [1099, 200] on span "-" at bounding box center [1132, 199] width 83 height 11
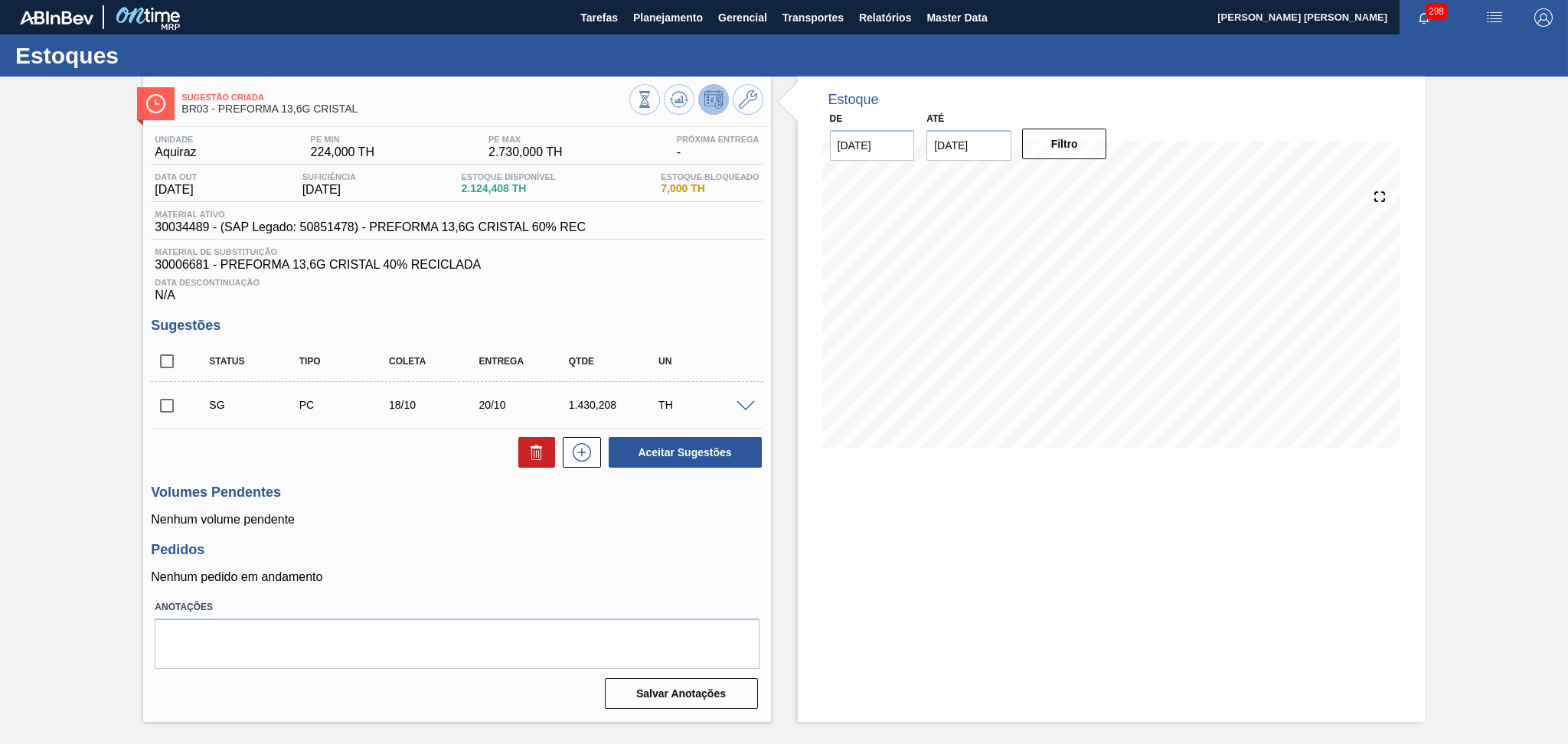
click at [594, 410] on div "1.430,208" at bounding box center [615, 405] width 101 height 12
click at [601, 408] on div "1.430,208" at bounding box center [615, 405] width 101 height 12
copy div "1.430,208"
click at [655, 13] on span "Planejamento" at bounding box center [668, 17] width 70 height 18
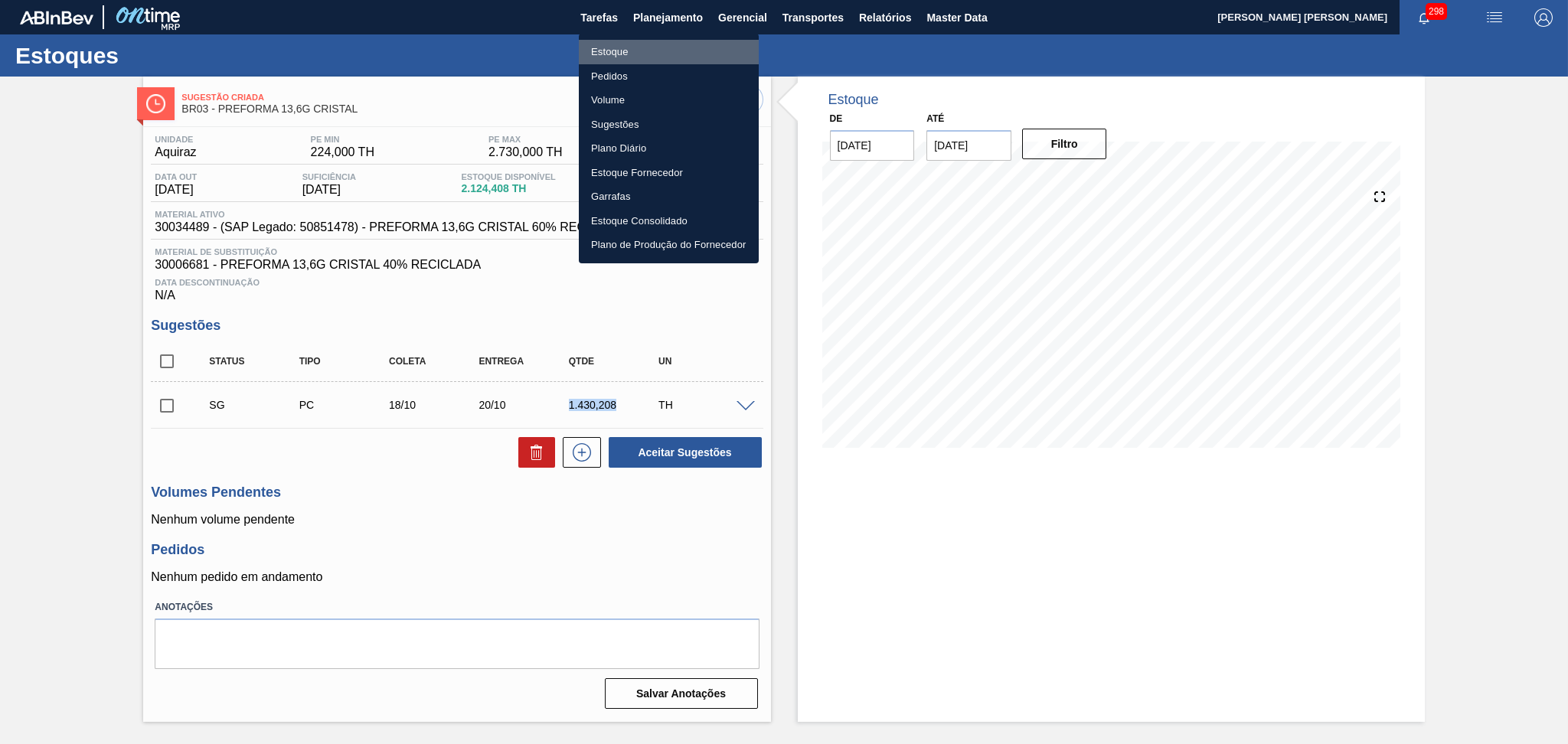
click at [614, 54] on li "Estoque" at bounding box center [668, 52] width 180 height 25
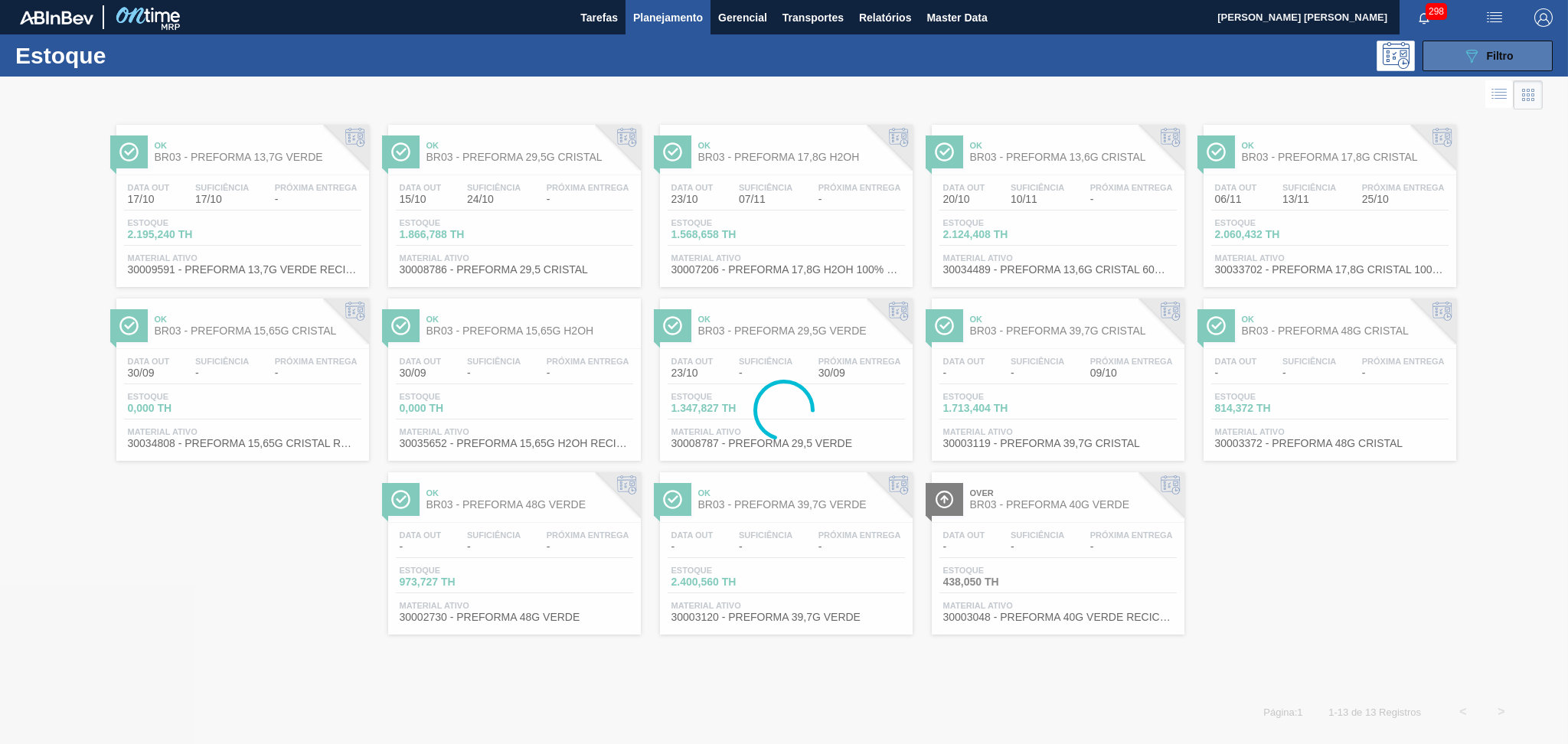
click at [1465, 50] on icon "089F7B8B-B2A5-4AFE-B5C0-19BA573D28AC" at bounding box center [1471, 55] width 18 height 18
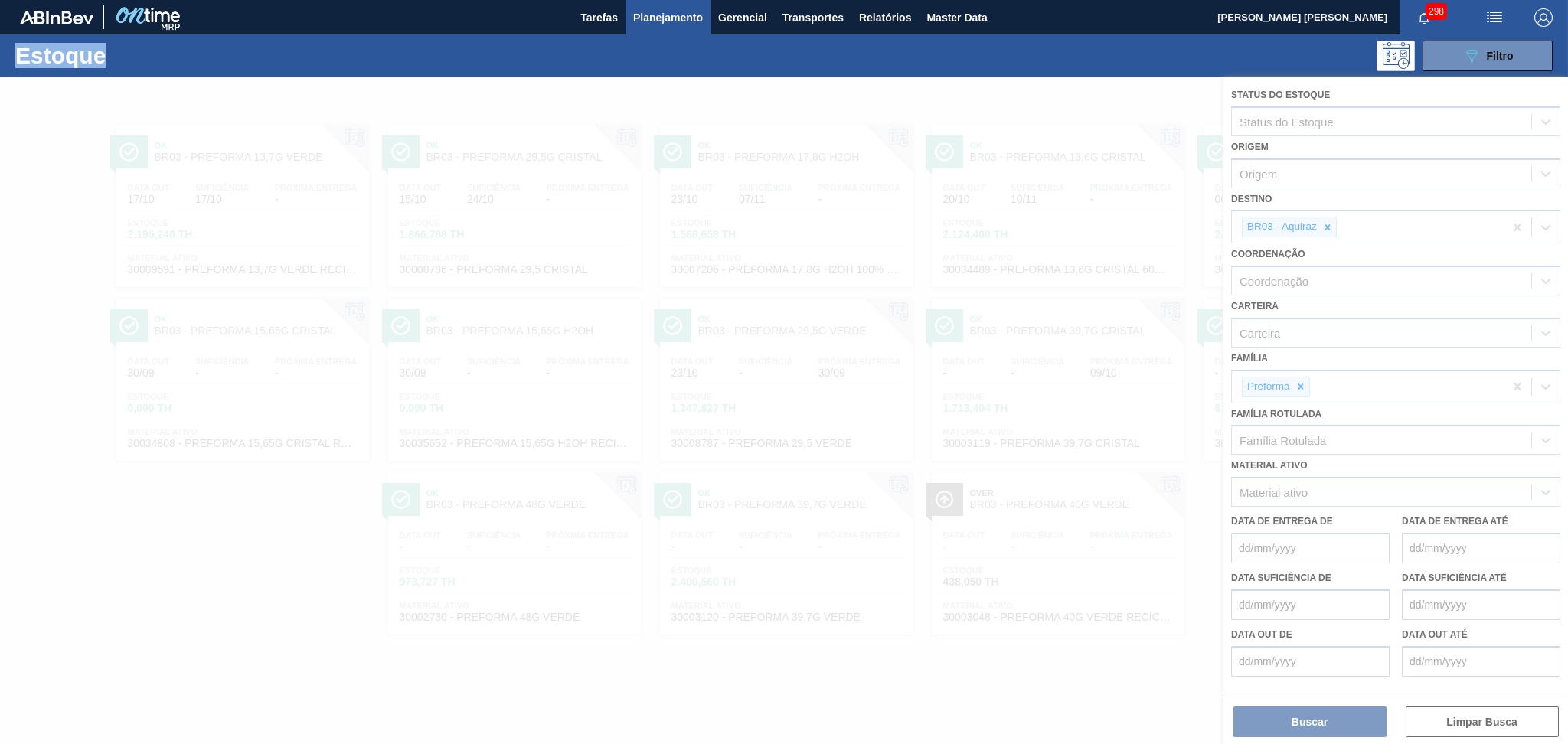
click at [1324, 225] on div at bounding box center [784, 410] width 1568 height 668
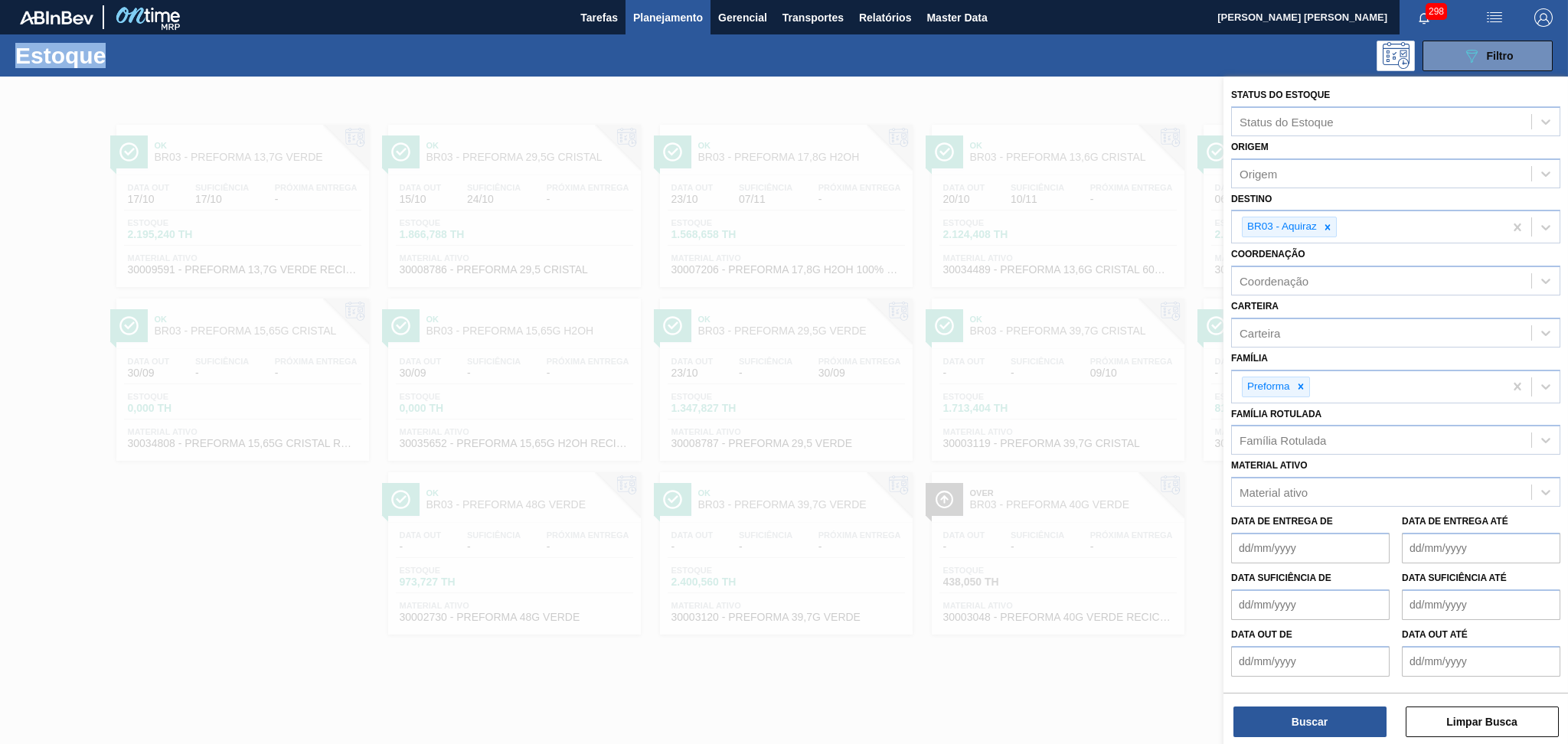
click at [1324, 225] on icon at bounding box center [1327, 227] width 10 height 10
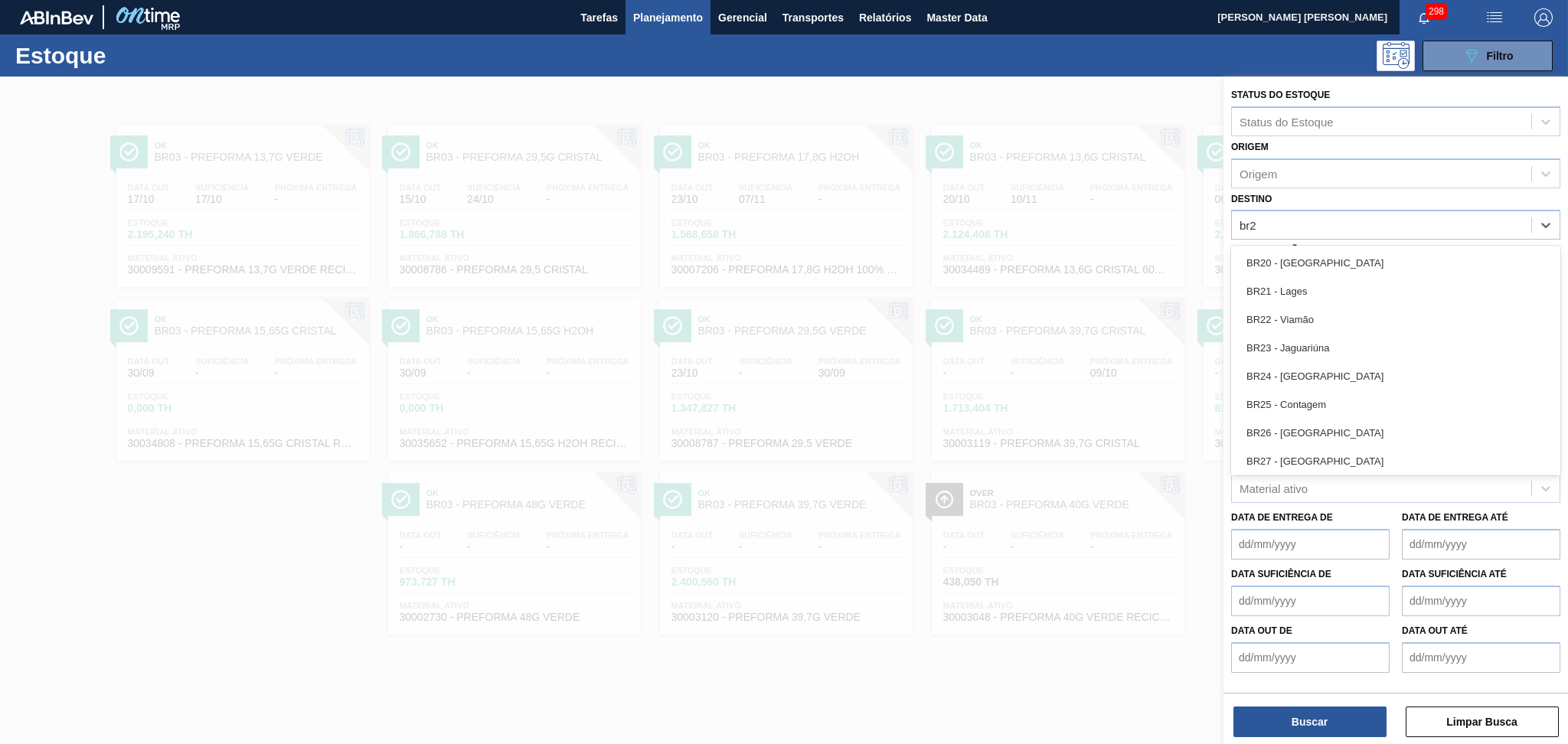
type input "br23"
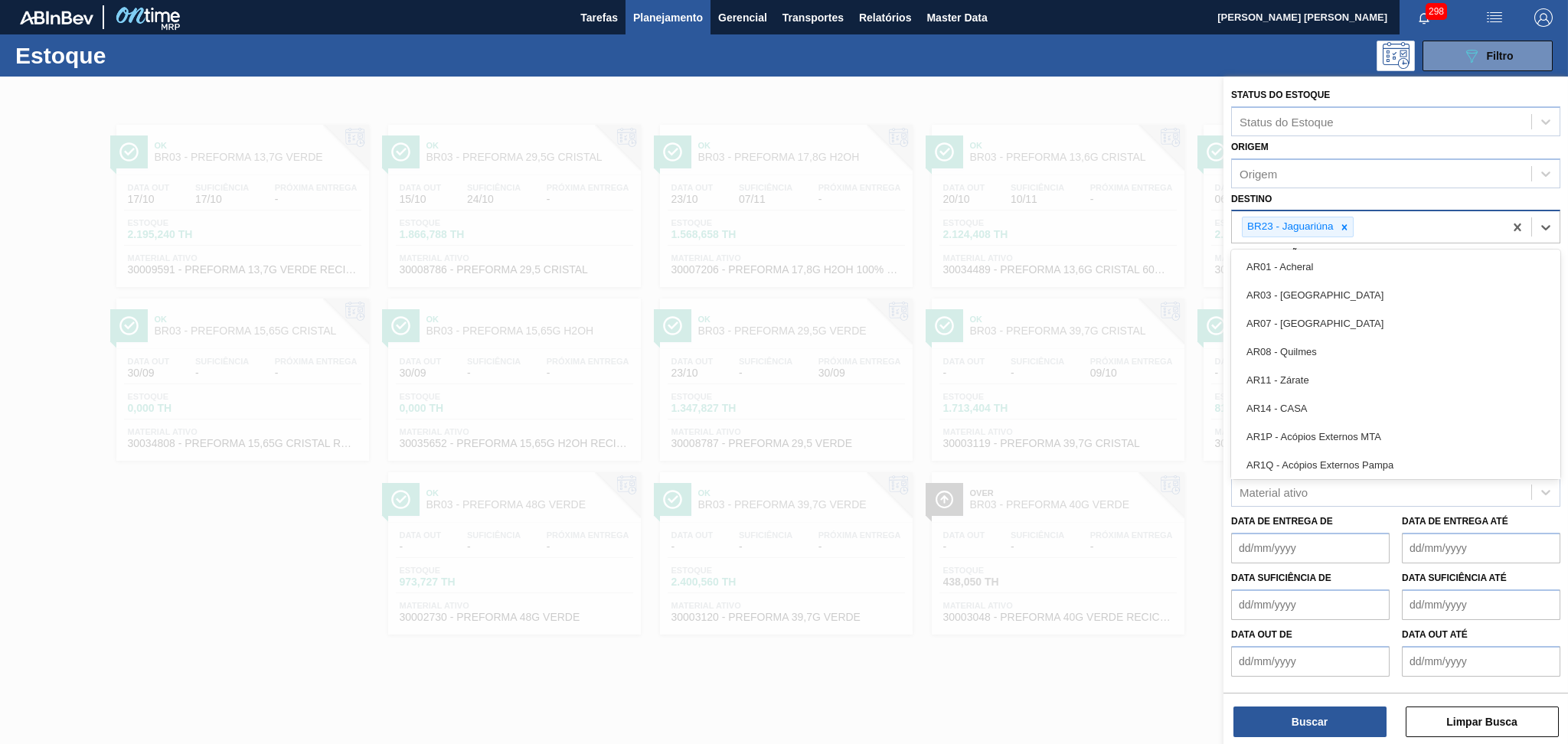
click at [1407, 210] on div "BR23 - Jaguariúna" at bounding box center [1395, 227] width 329 height 34
click at [1409, 220] on div "BR23 - Jaguariúna" at bounding box center [1368, 227] width 272 height 31
type input "br20"
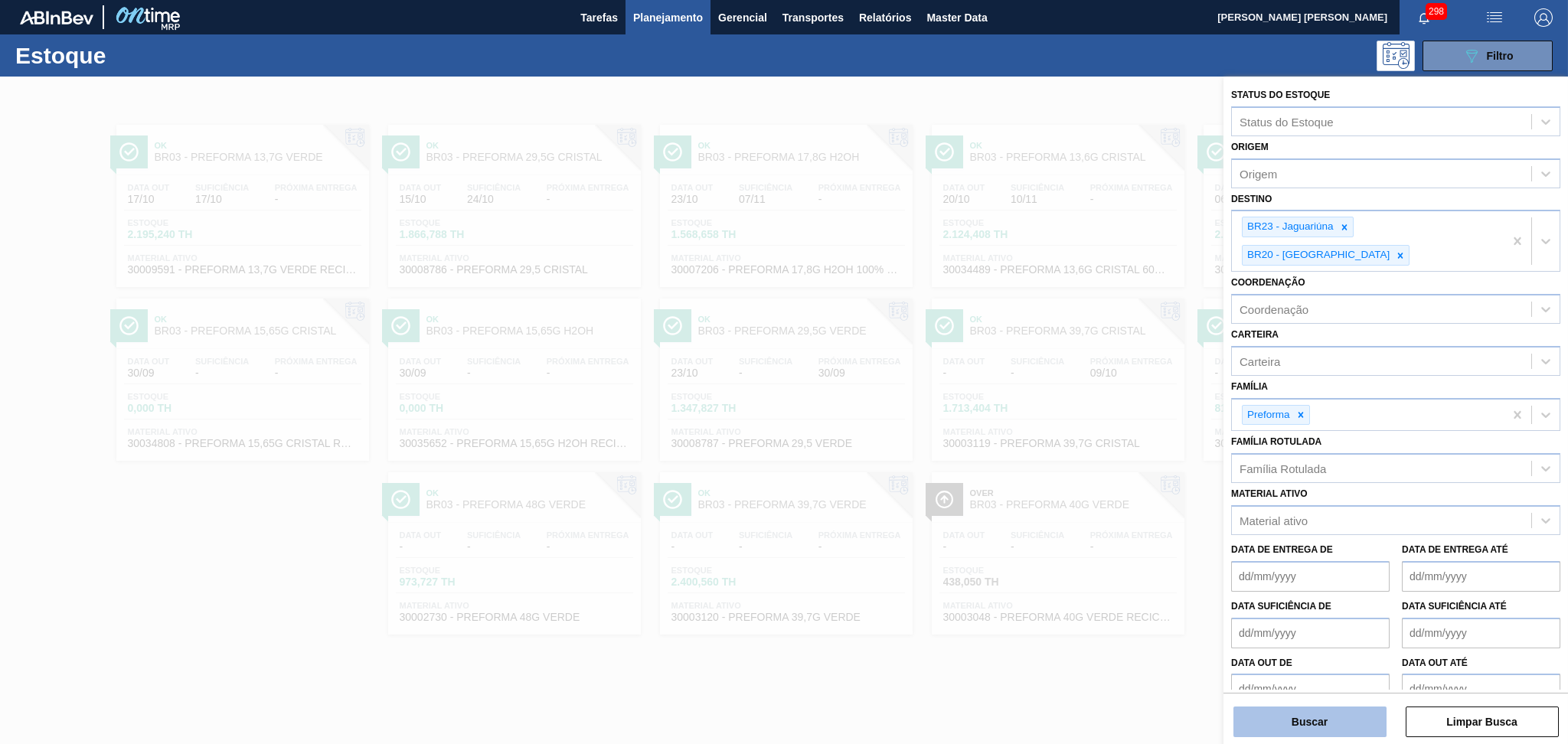
click at [1280, 719] on button "Buscar" at bounding box center [1310, 722] width 153 height 30
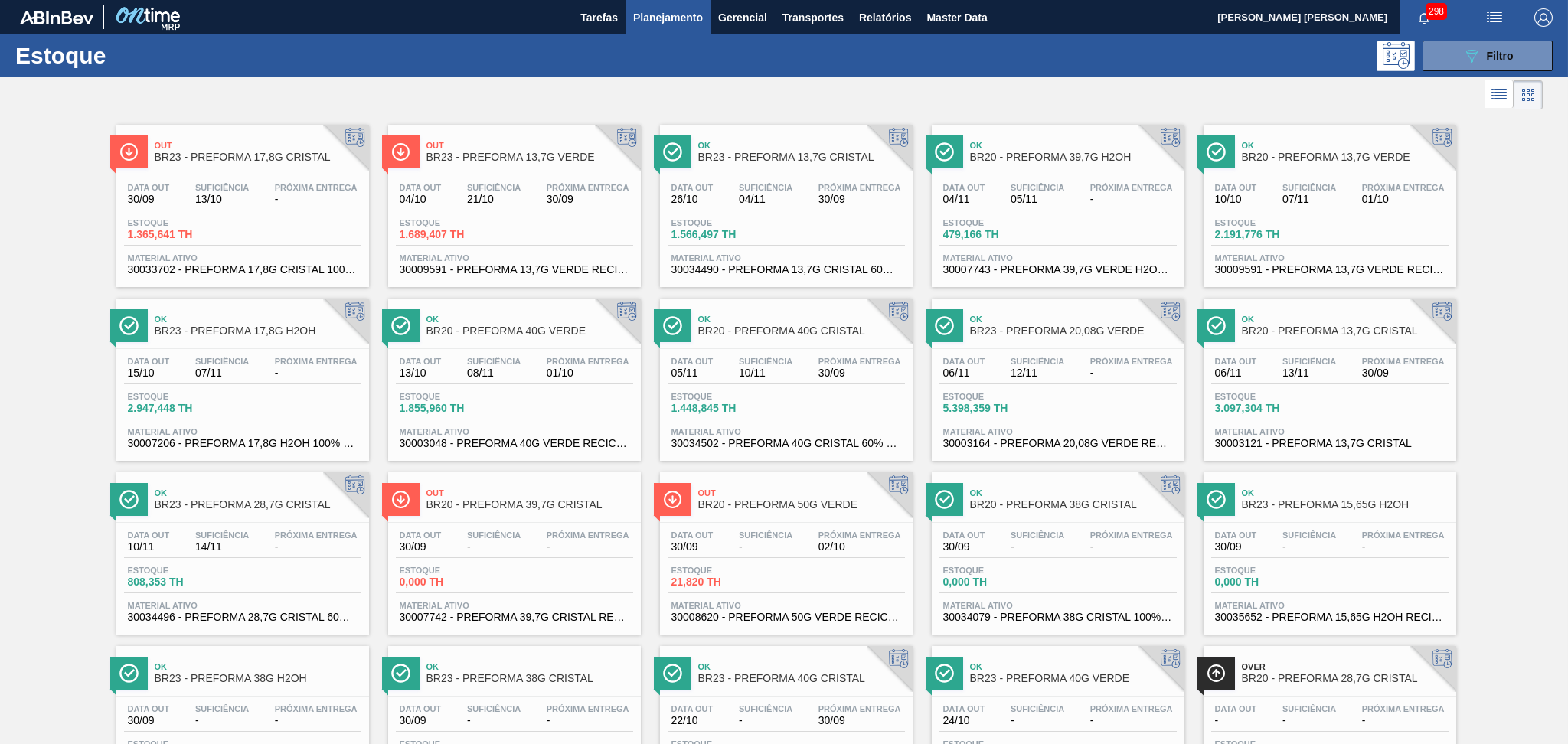
click at [498, 253] on span "Material ativo" at bounding box center [514, 258] width 229 height 9
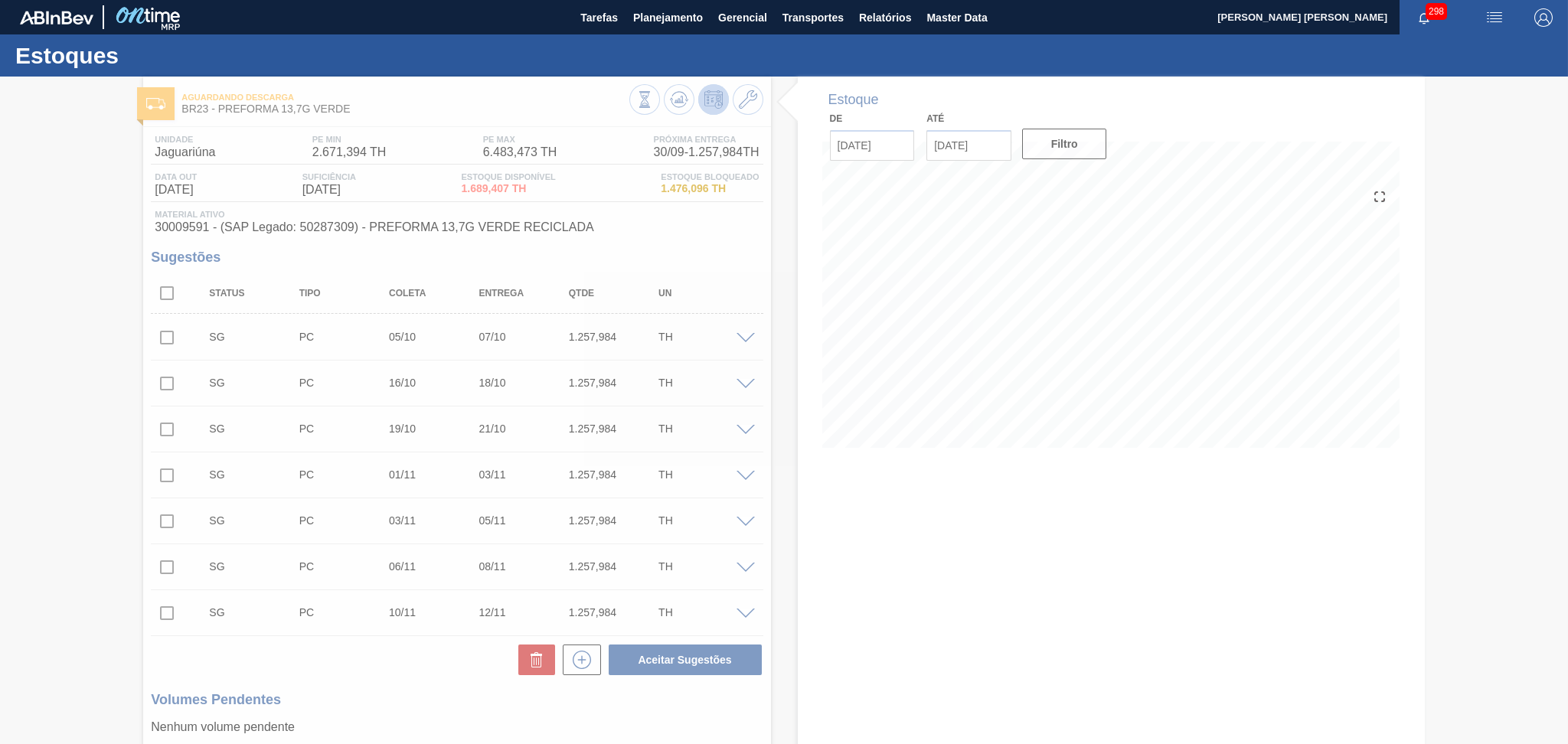
click at [362, 673] on div at bounding box center [784, 410] width 1568 height 668
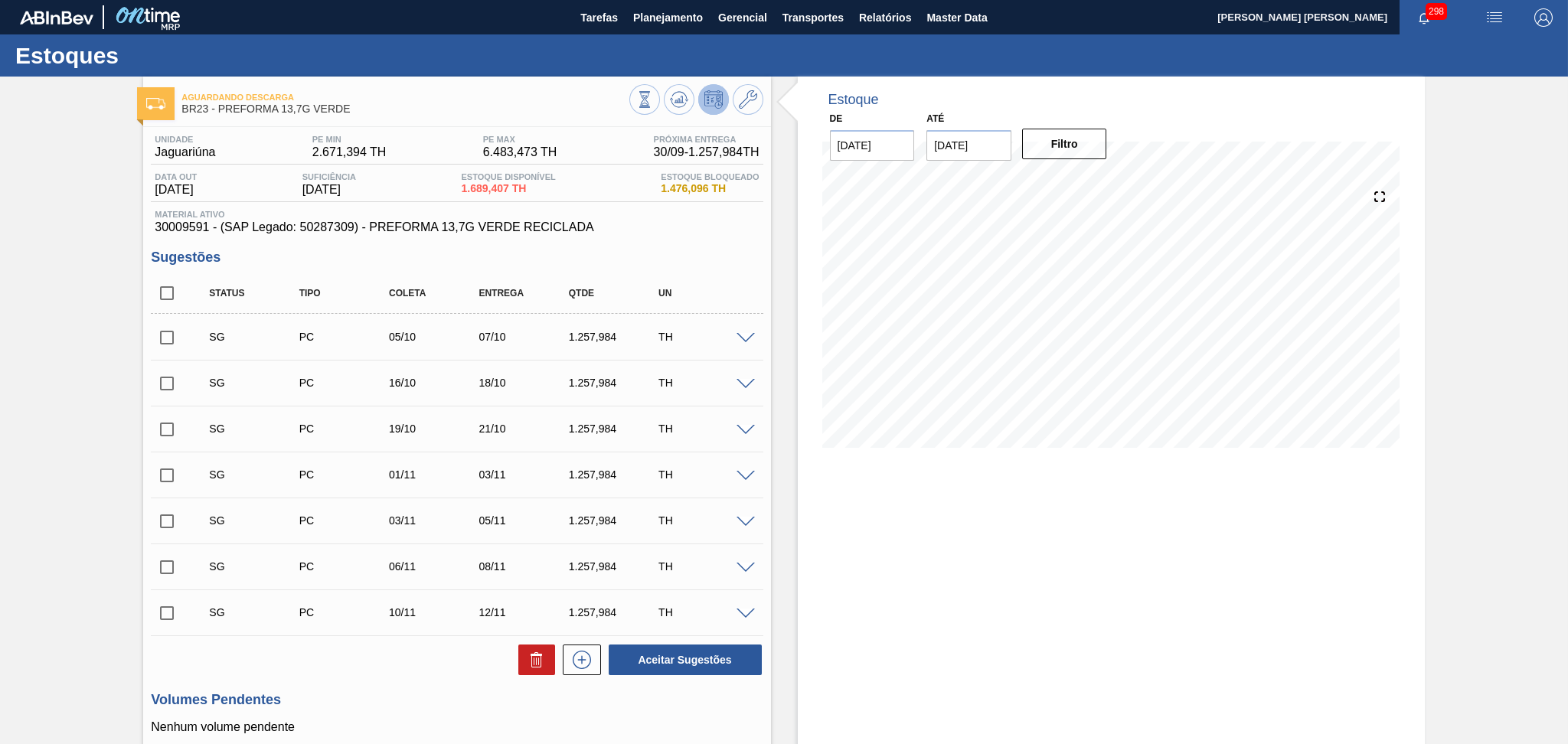
click at [172, 286] on input "checkbox" at bounding box center [167, 294] width 32 height 32
checkbox input "true"
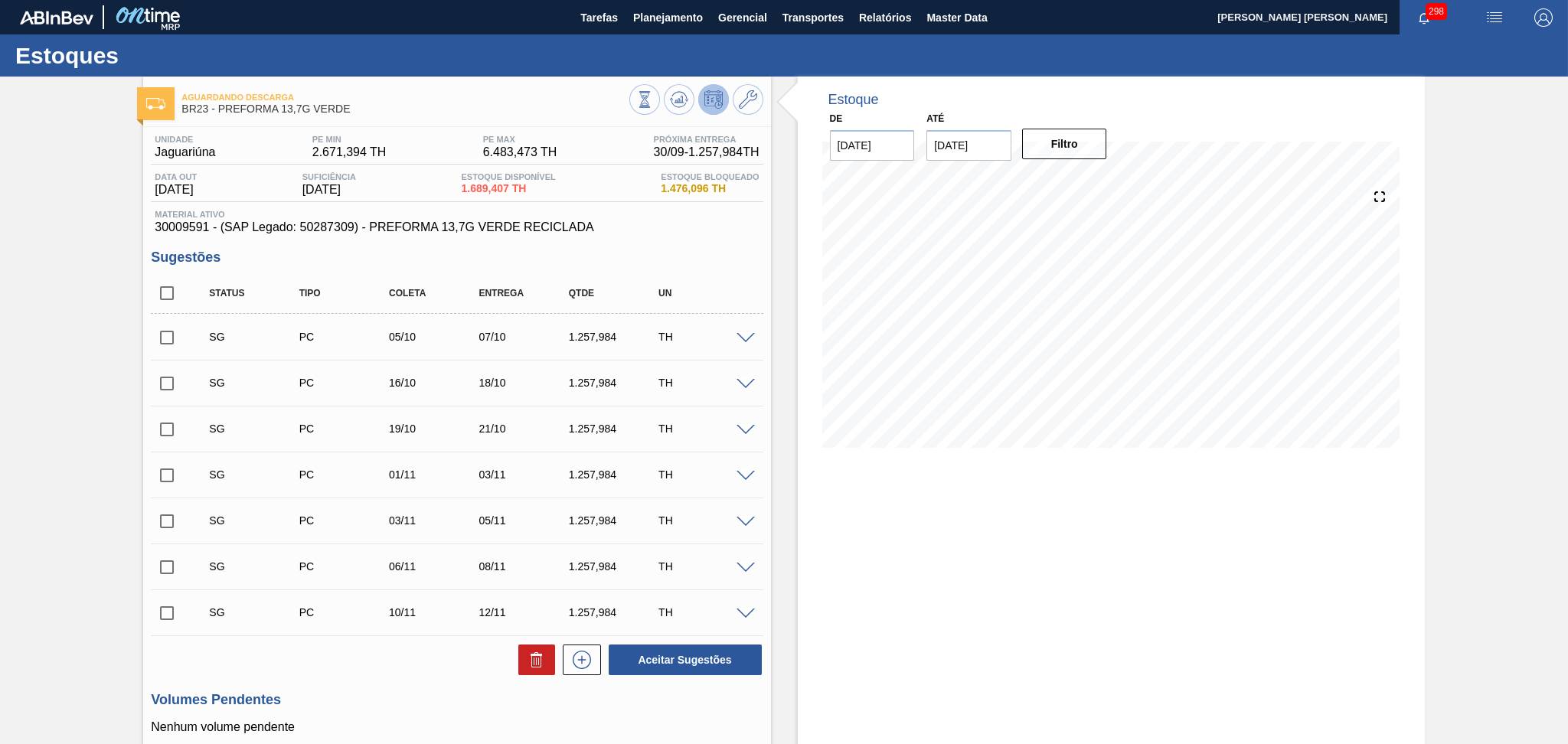
checkbox input "true"
click at [524, 655] on button at bounding box center [536, 660] width 37 height 30
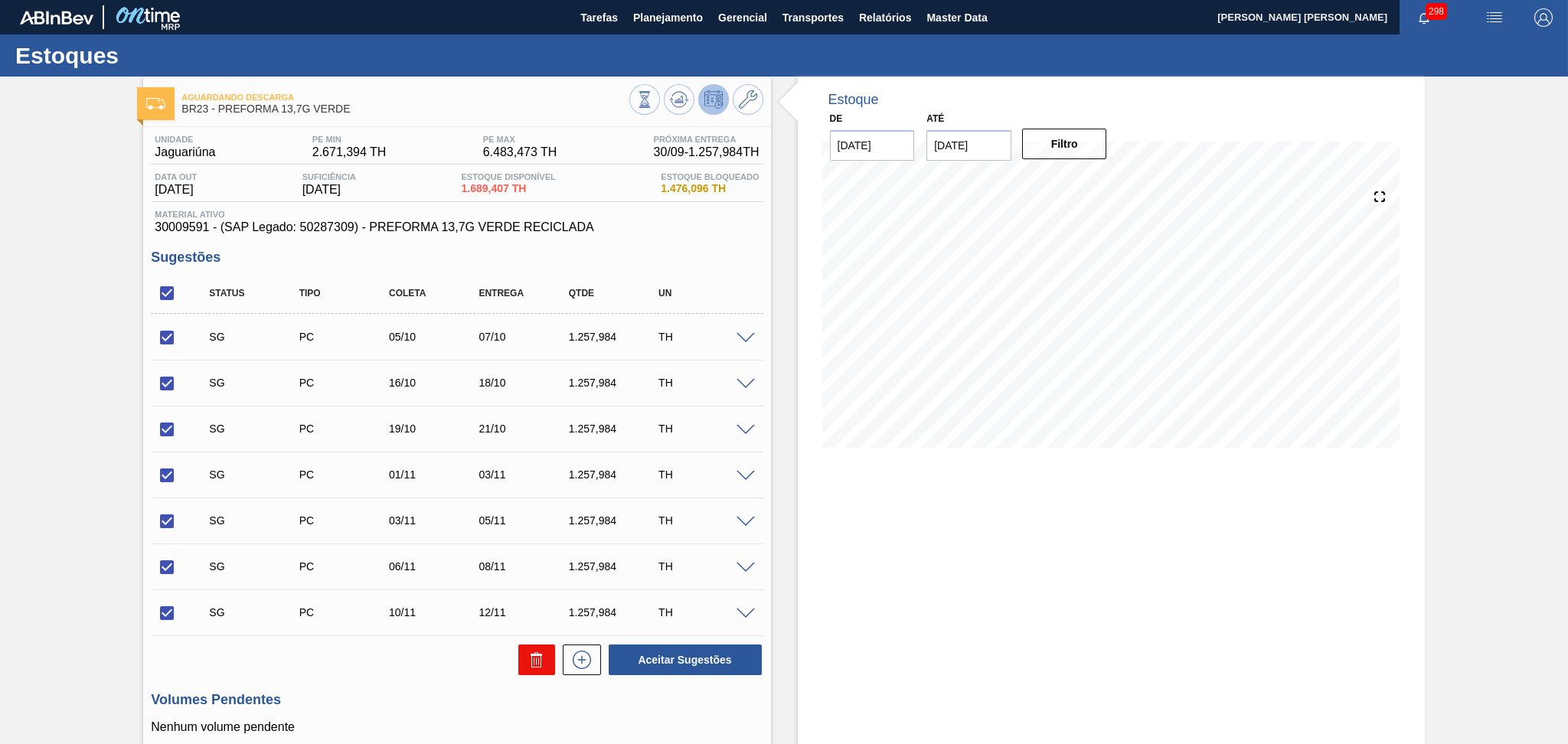
checkbox input "false"
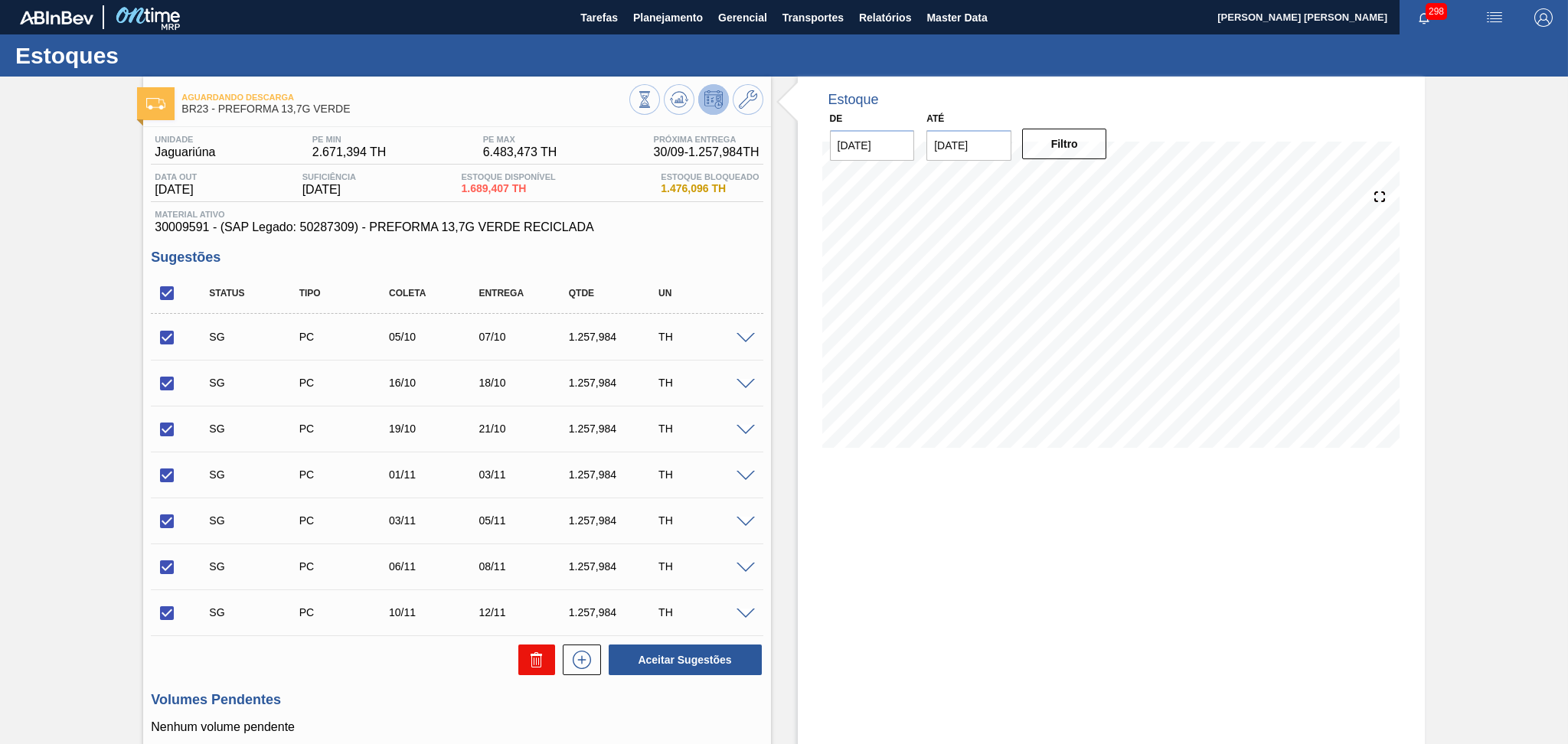
checkbox input "false"
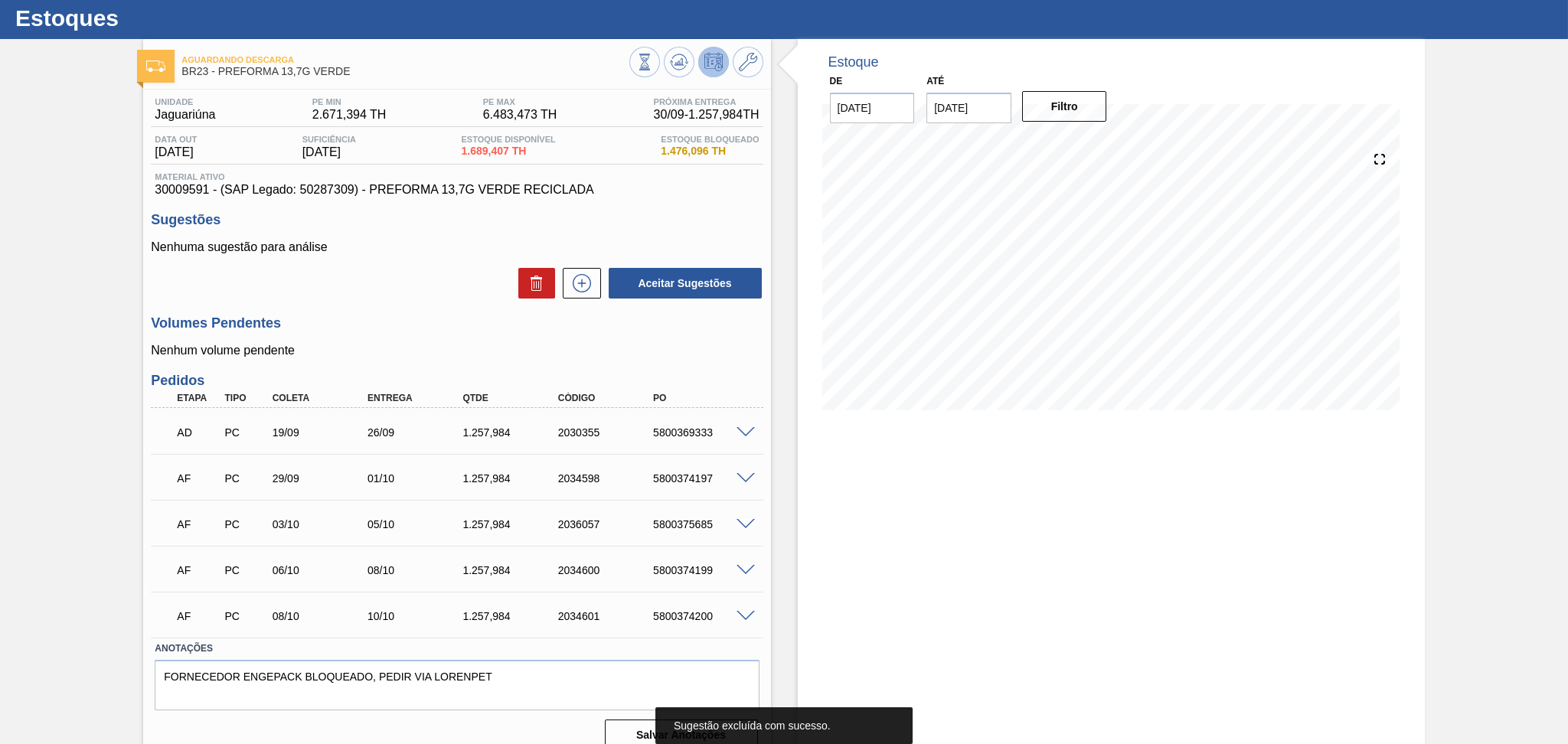
scroll to position [55, 0]
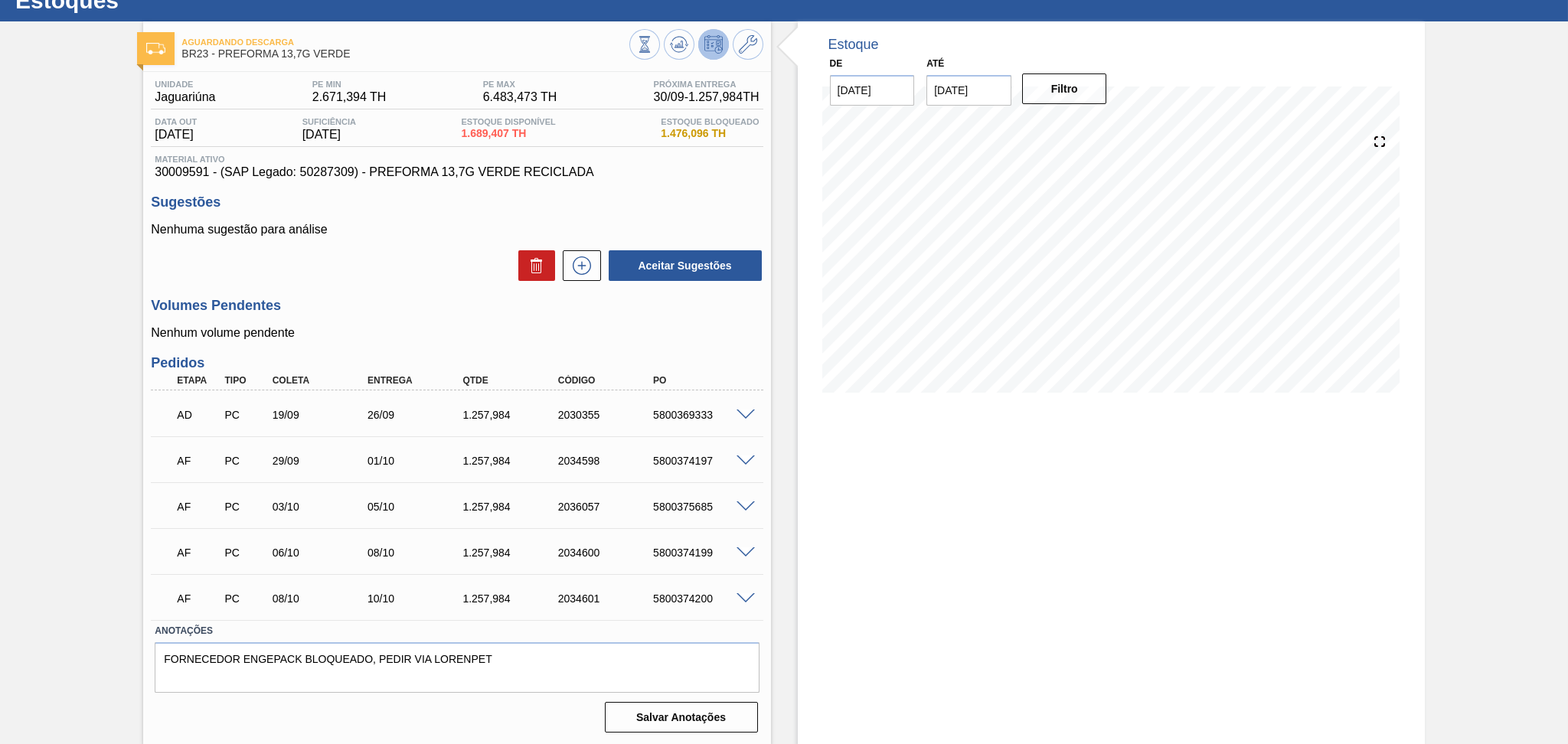
click at [737, 415] on span at bounding box center [745, 415] width 18 height 11
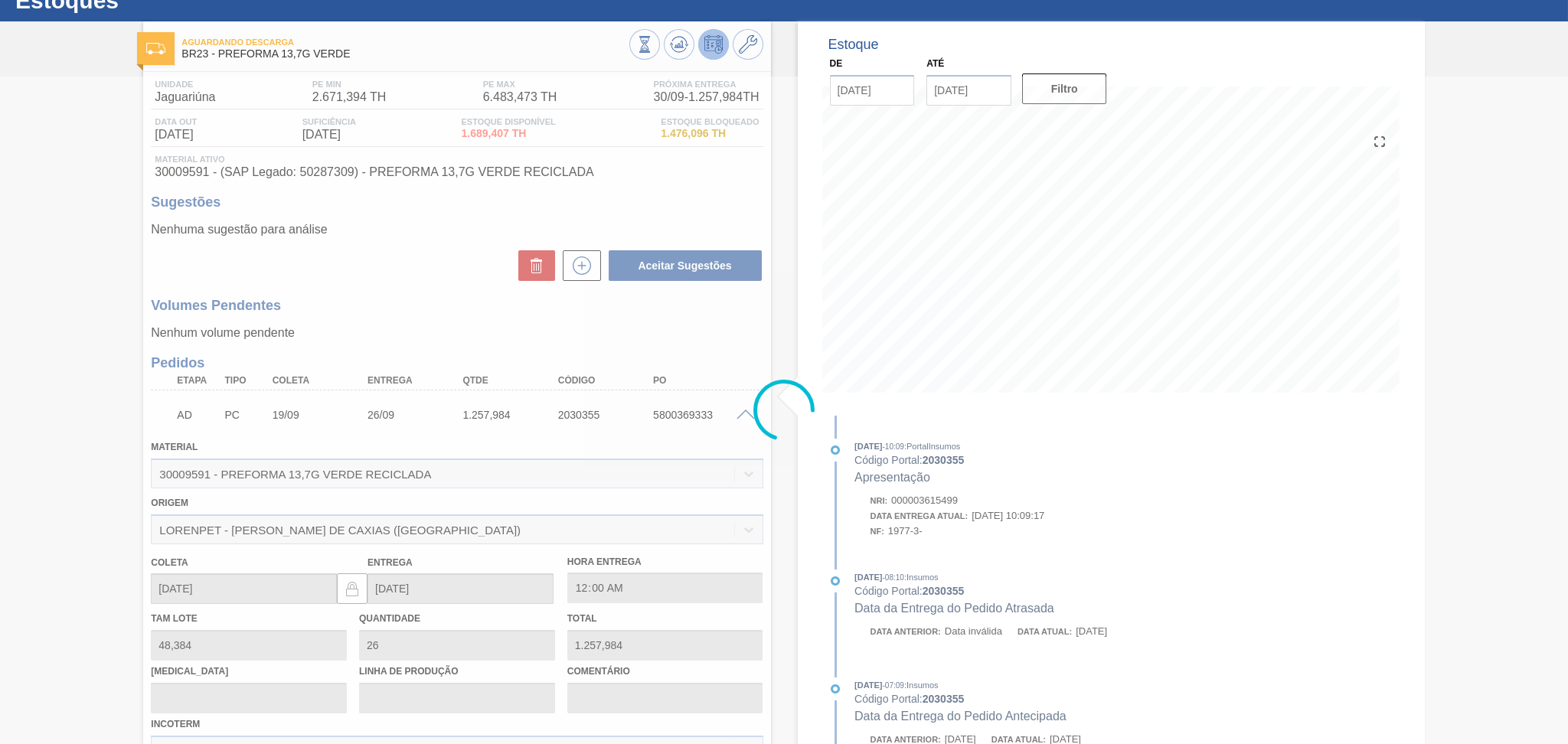
click at [753, 411] on icon at bounding box center [784, 410] width 61 height 61
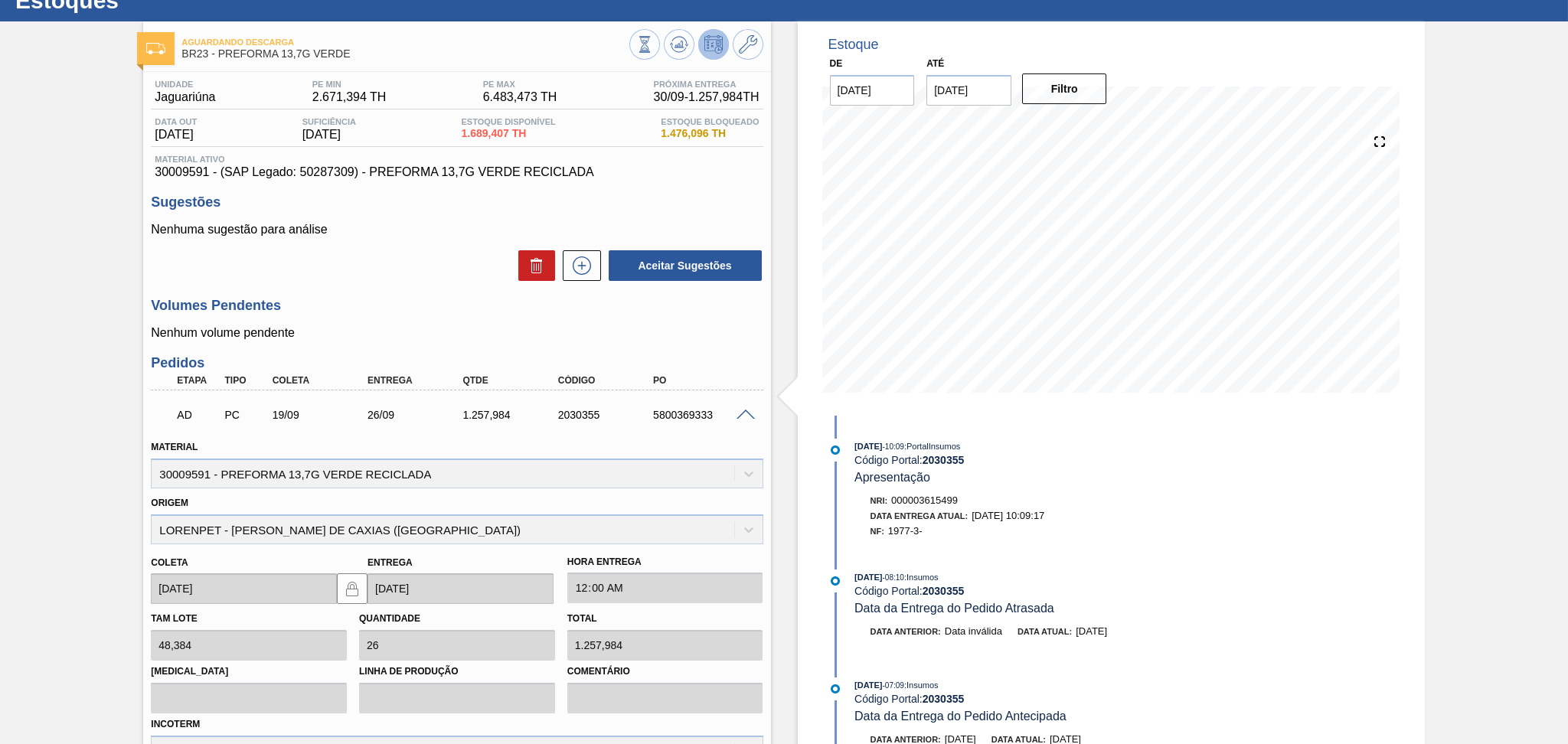
click at [745, 412] on span at bounding box center [745, 415] width 18 height 11
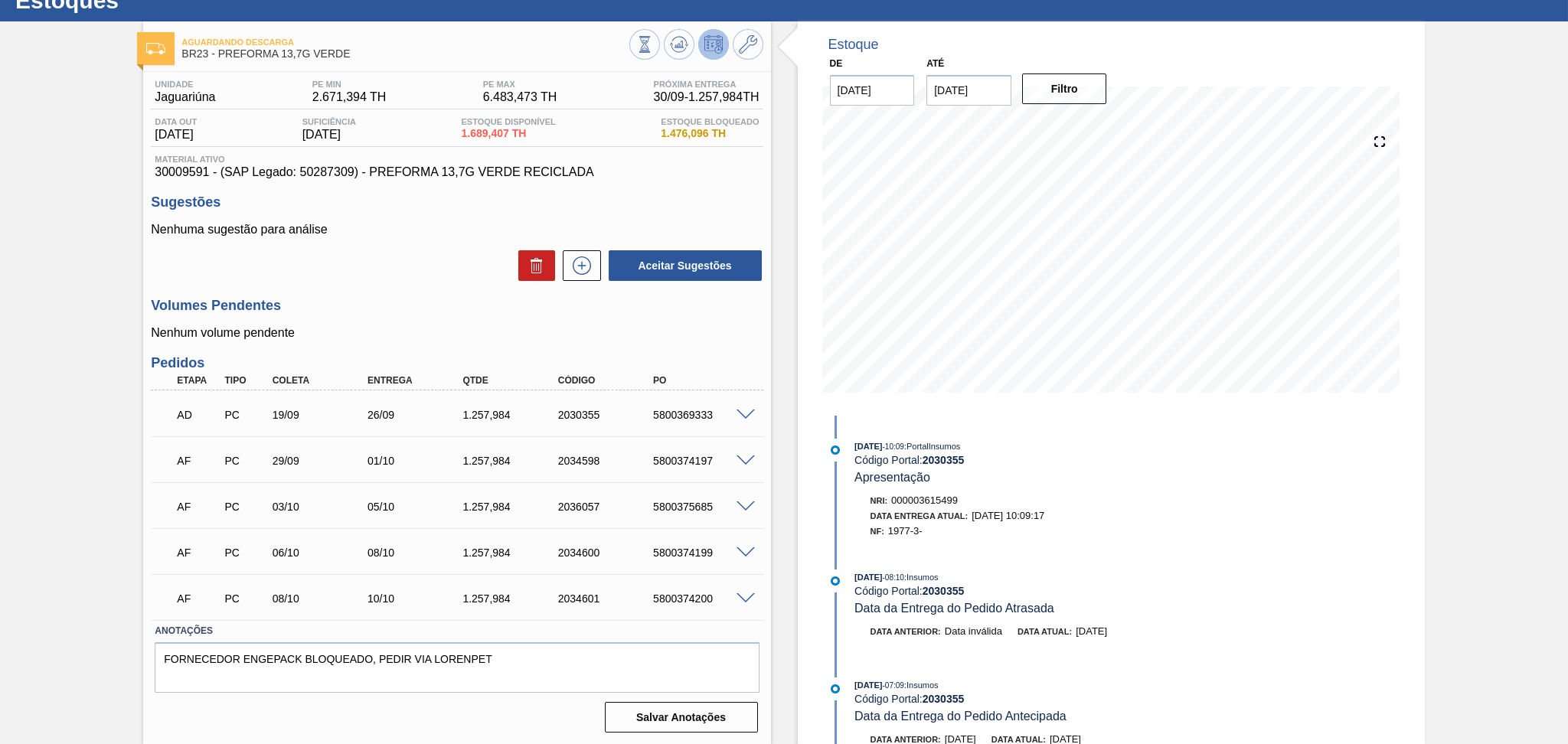
click at [745, 412] on span at bounding box center [745, 415] width 18 height 11
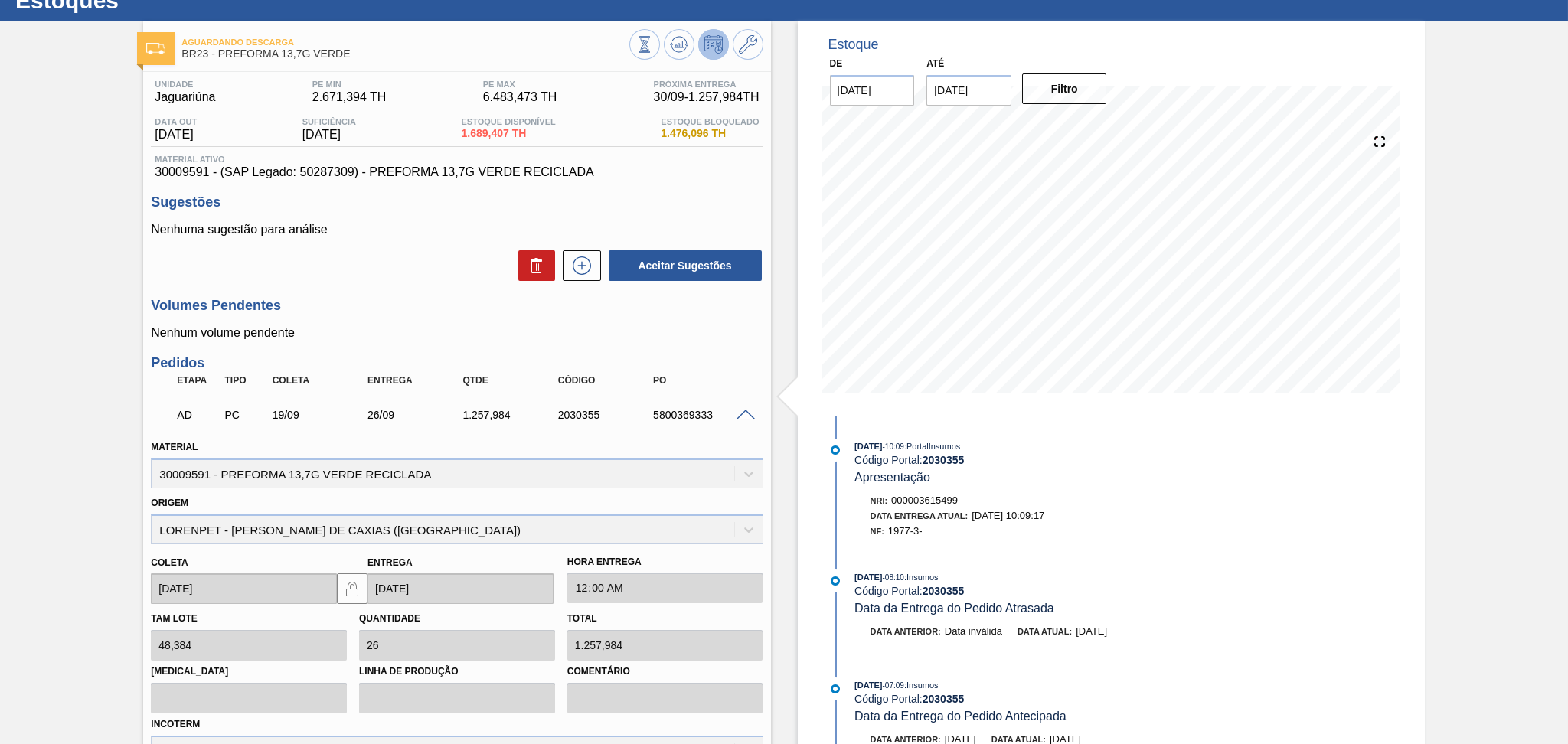
click at [745, 412] on span at bounding box center [745, 415] width 18 height 11
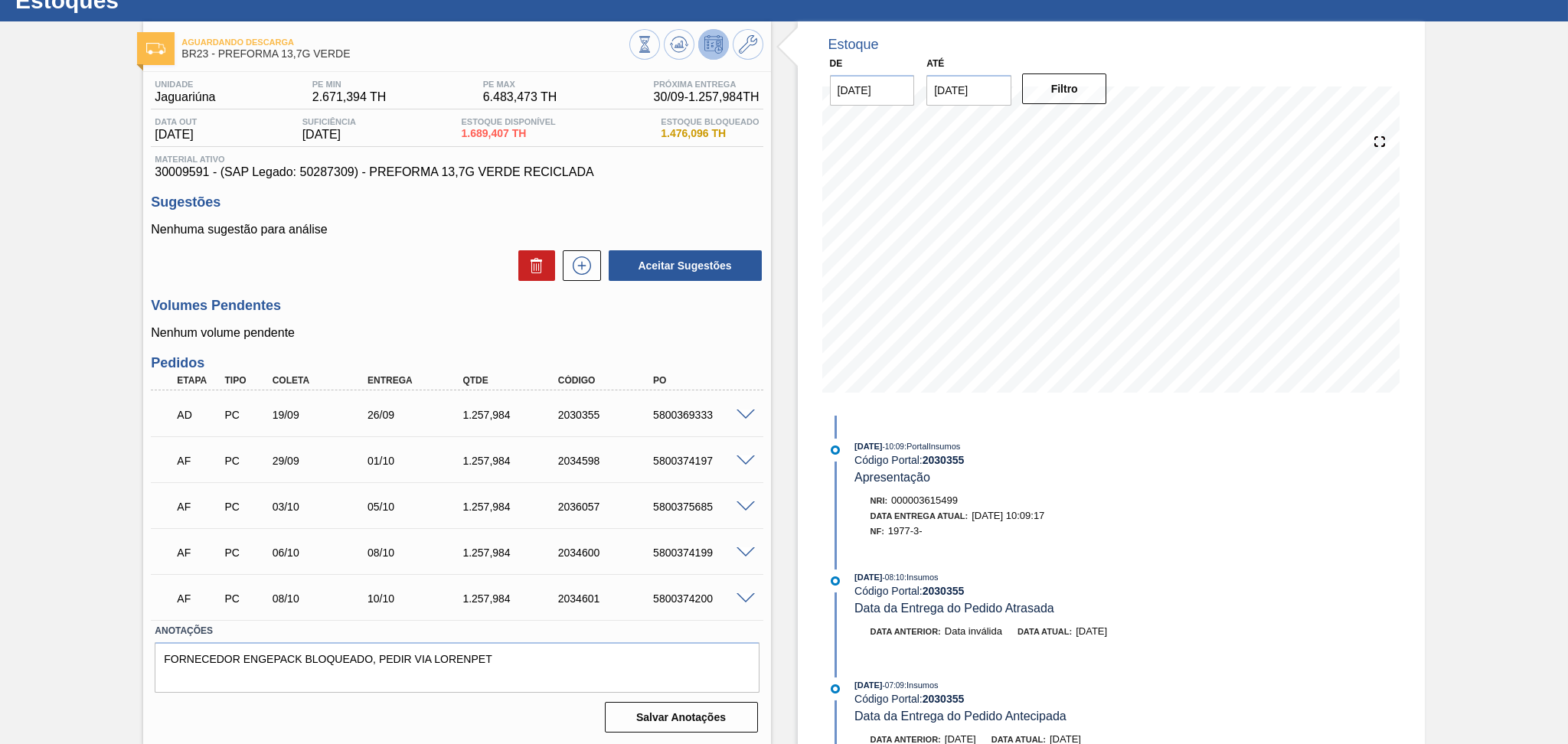
click at [738, 468] on div "AF PC 29/09 01/10 1.257,984 2034598 5800374197" at bounding box center [457, 459] width 612 height 39
click at [741, 461] on span at bounding box center [745, 462] width 18 height 11
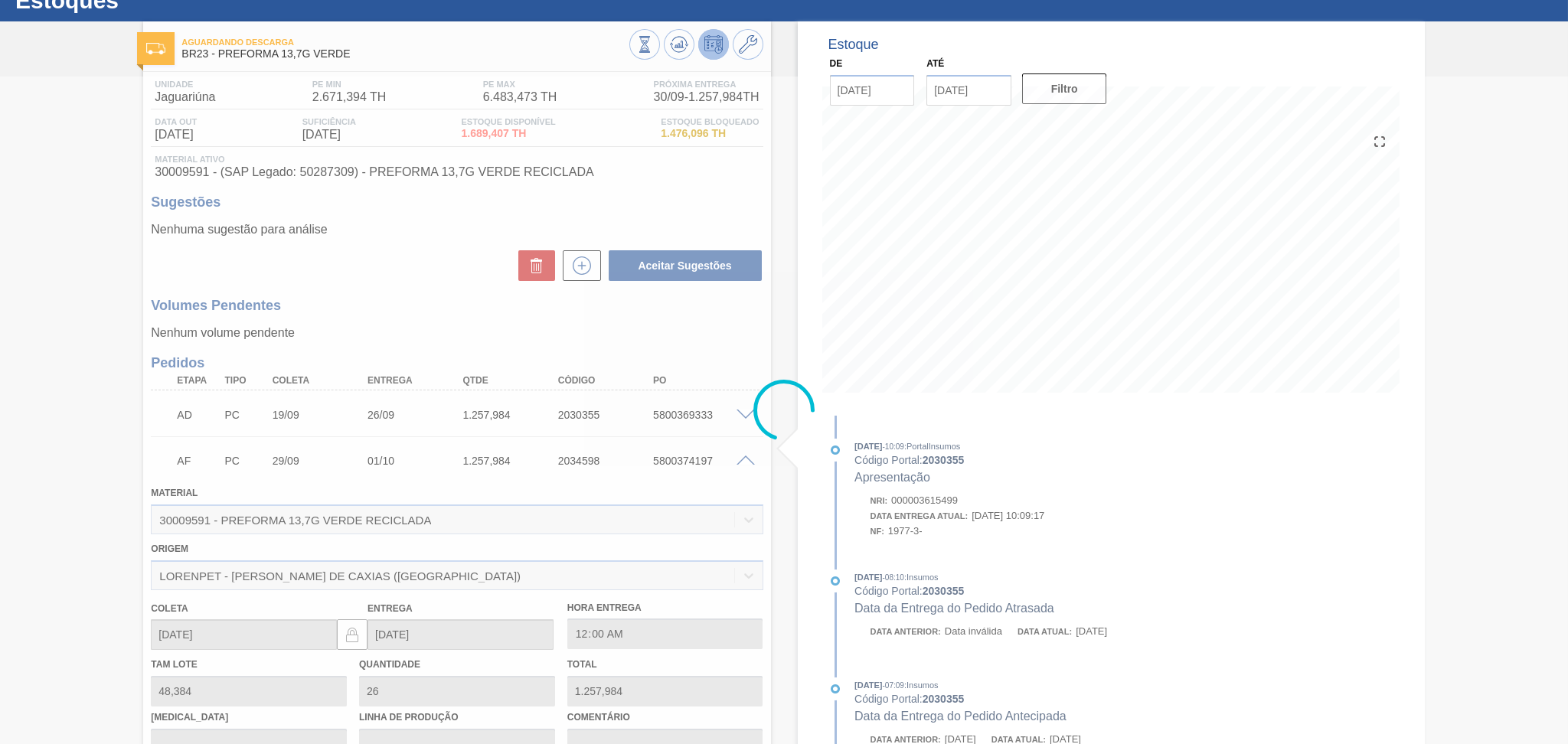
click at [744, 461] on span at bounding box center [745, 462] width 18 height 11
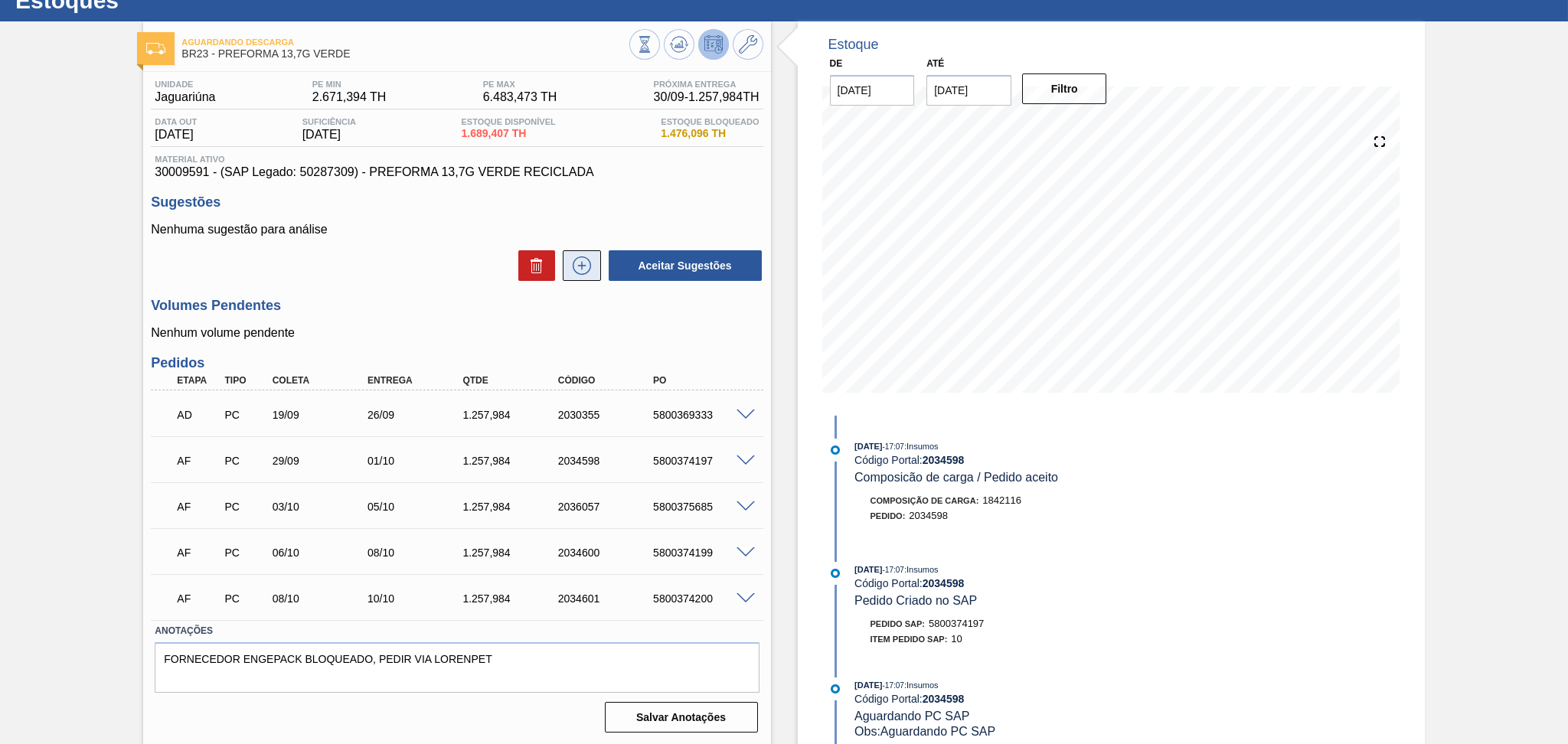
click at [582, 262] on icon at bounding box center [582, 265] width 25 height 18
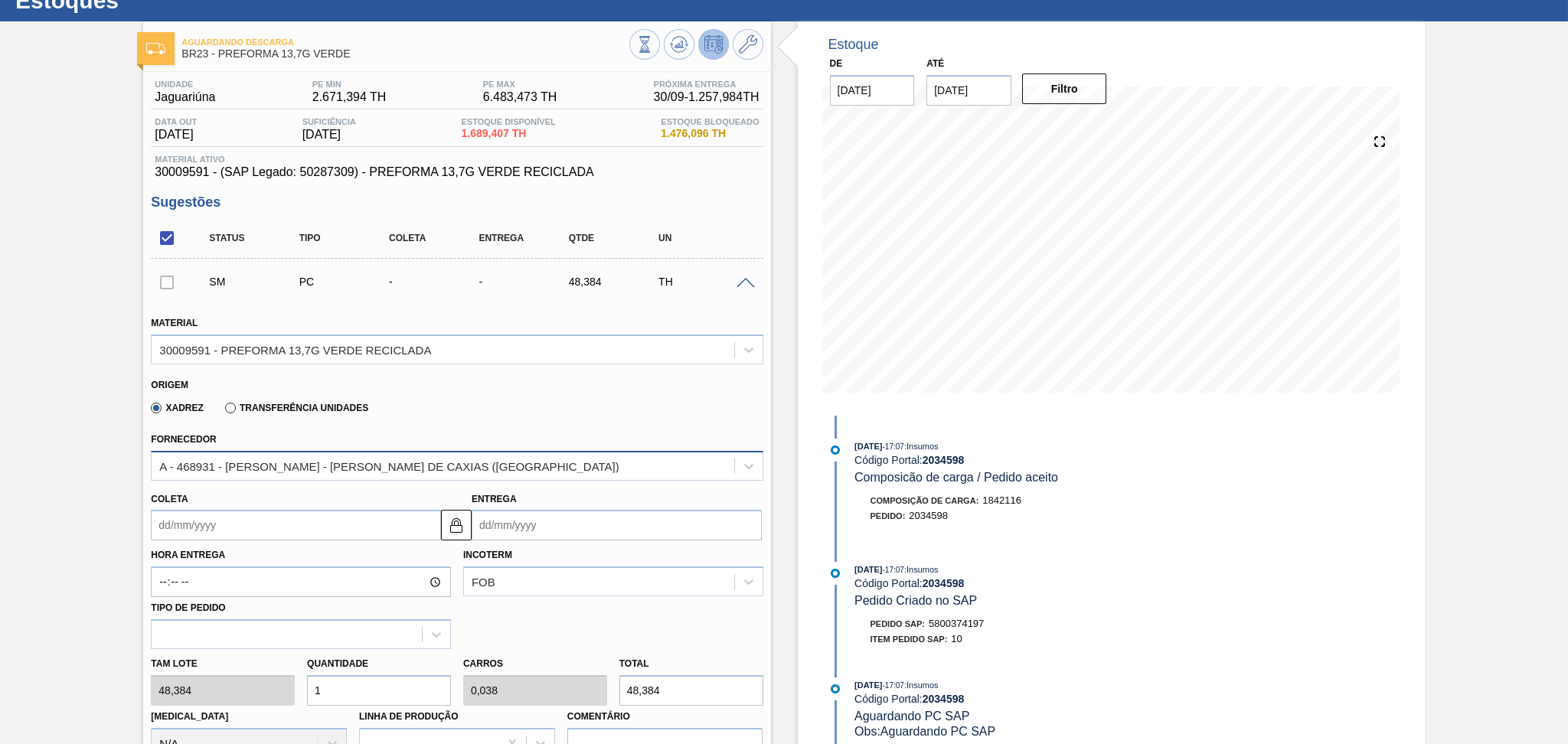
click at [353, 478] on div "A - 468931 - LORENPET - DUQUE DE CAXIAS (RJ)" at bounding box center [457, 466] width 612 height 30
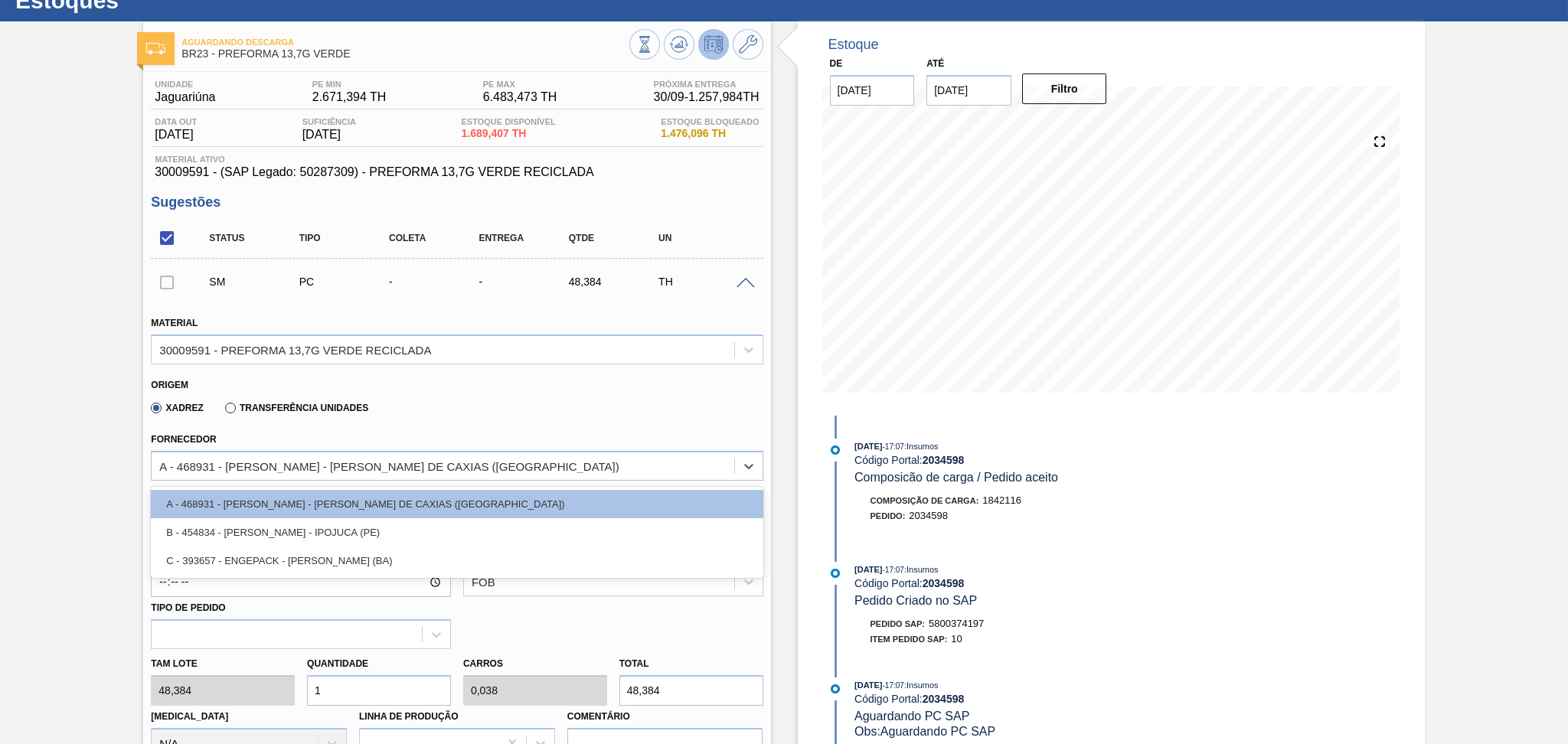
click at [328, 530] on div "B - 454834 - LORENPET - IPOJUCA (PE)" at bounding box center [457, 533] width 612 height 28
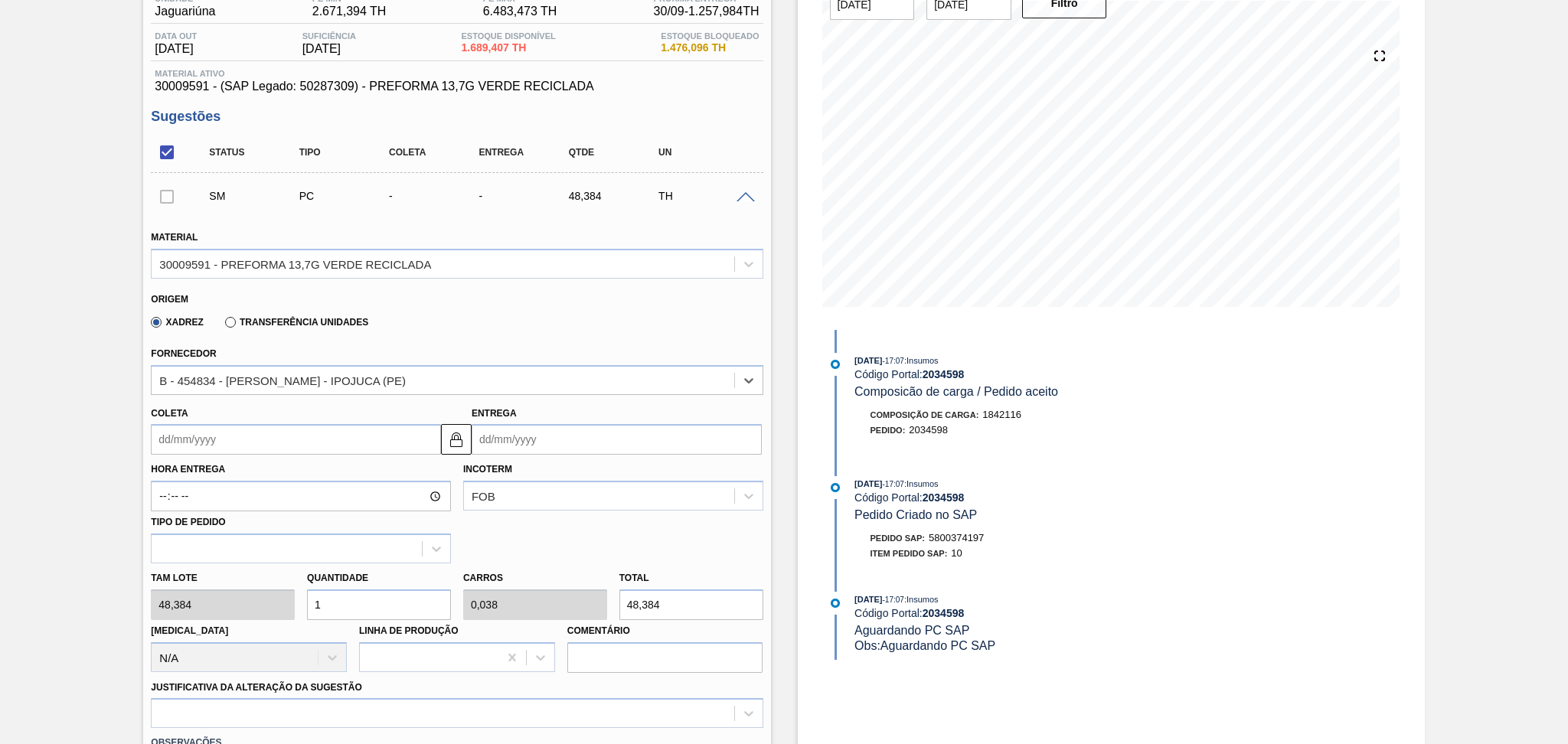
scroll to position [362, 0]
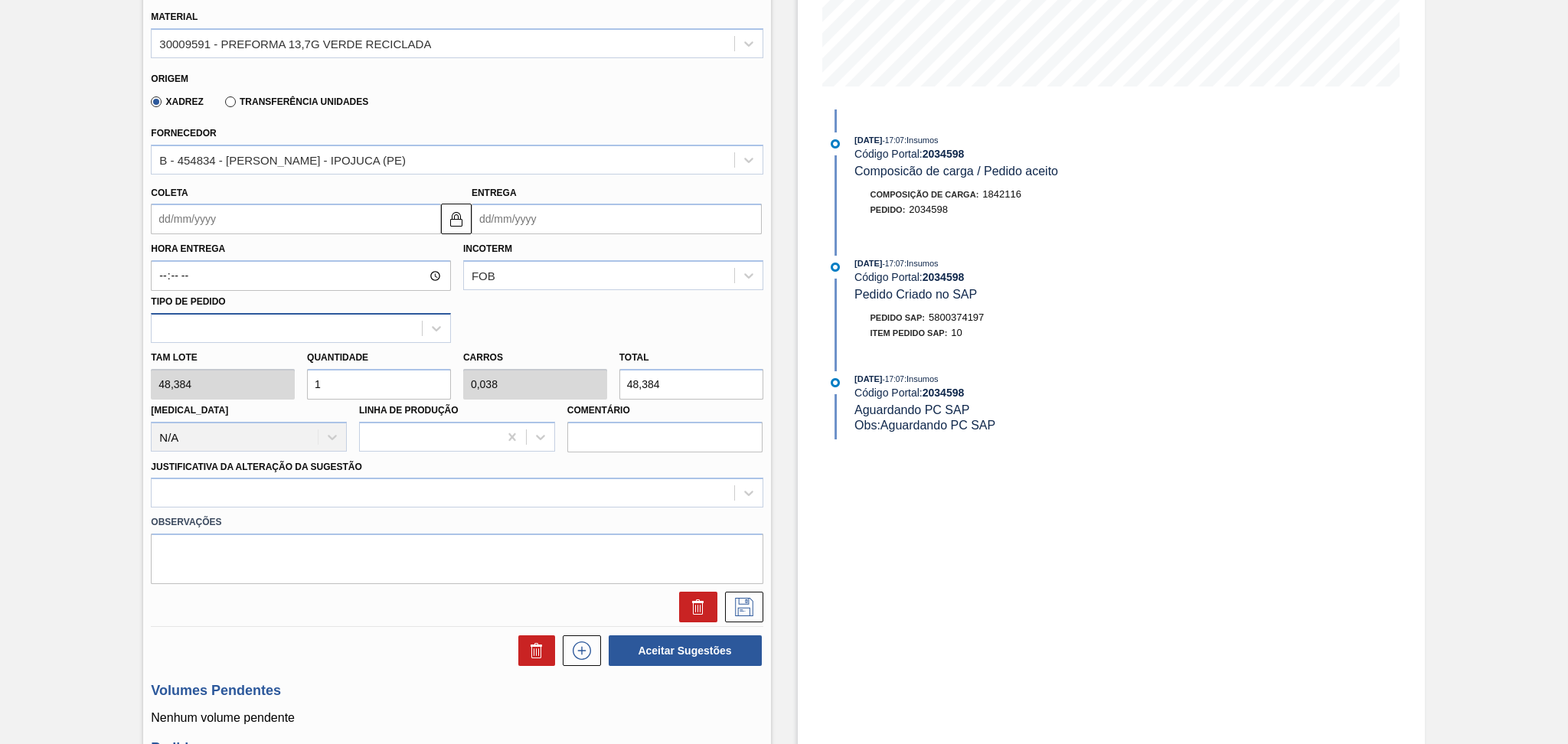
drag, startPoint x: 338, startPoint y: 370, endPoint x: 209, endPoint y: 327, distance: 136.0
click at [280, 350] on div "Tam lote 48,384 Quantidade 1 Carros 0,038 Total 48,384 Doca N/A Linha de Produç…" at bounding box center [456, 397] width 624 height 110
type input "2"
type input "0,077"
type input "96,768"
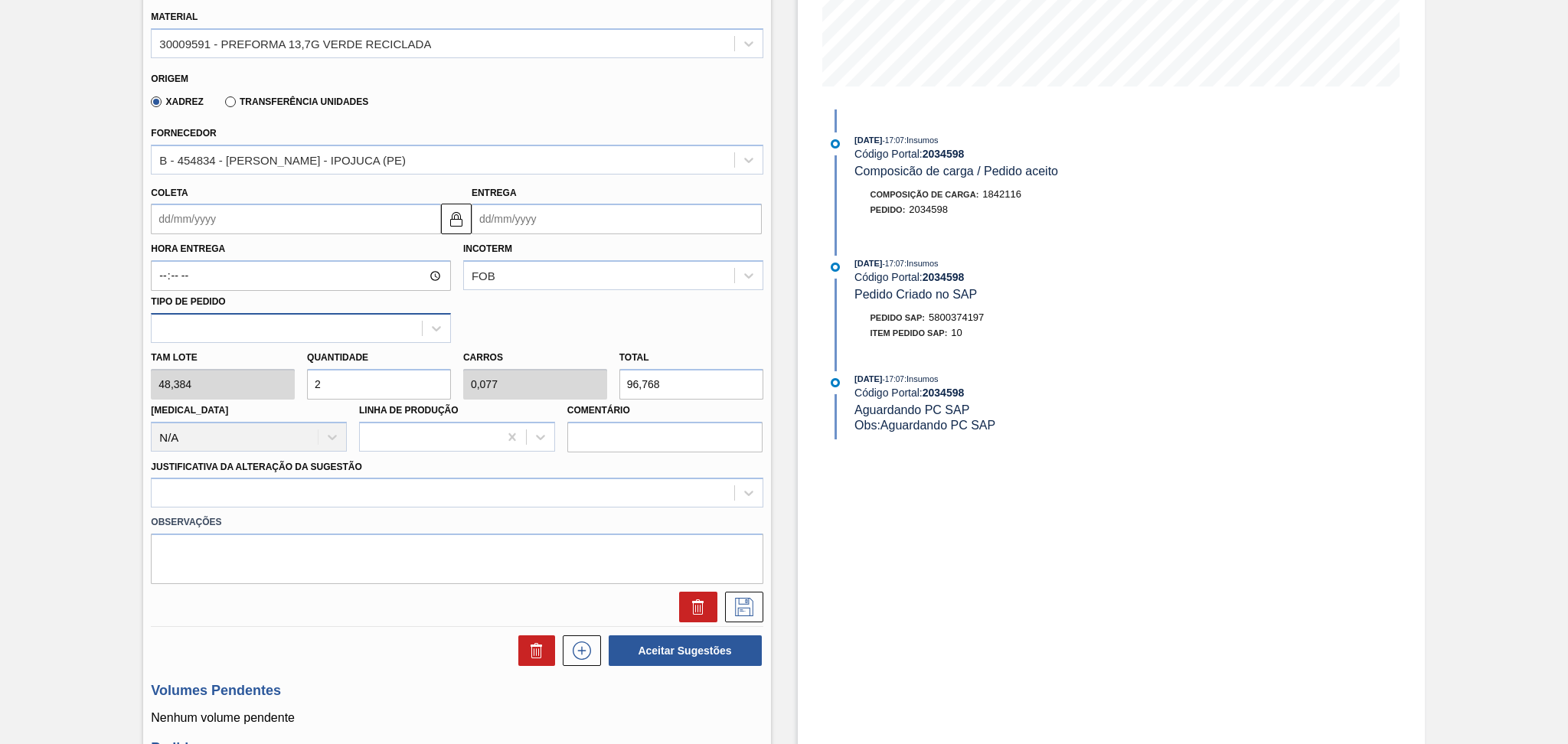
type input "26"
type input "1"
type input "1.257,984"
type input "26"
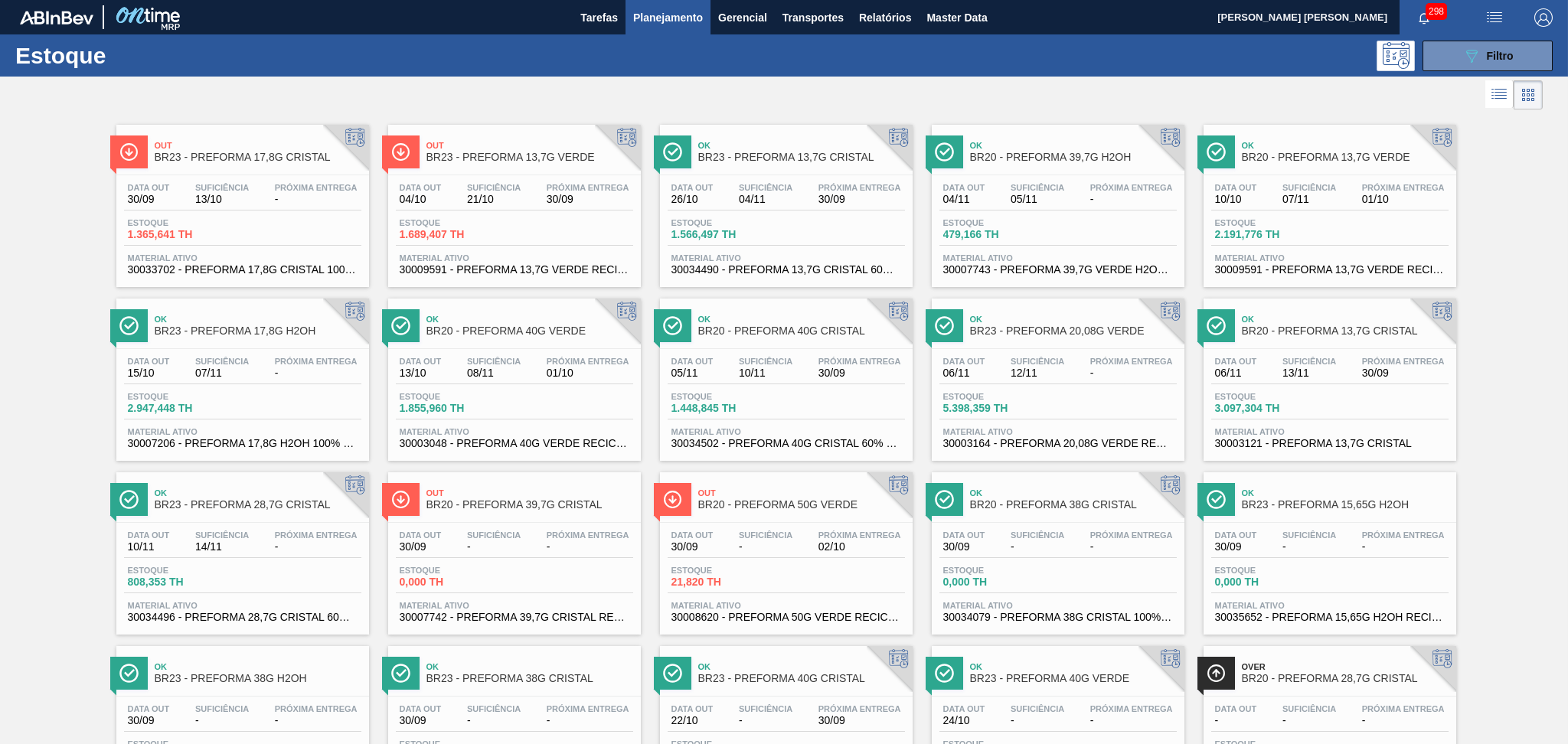
click at [848, 199] on span "30/09" at bounding box center [860, 199] width 83 height 11
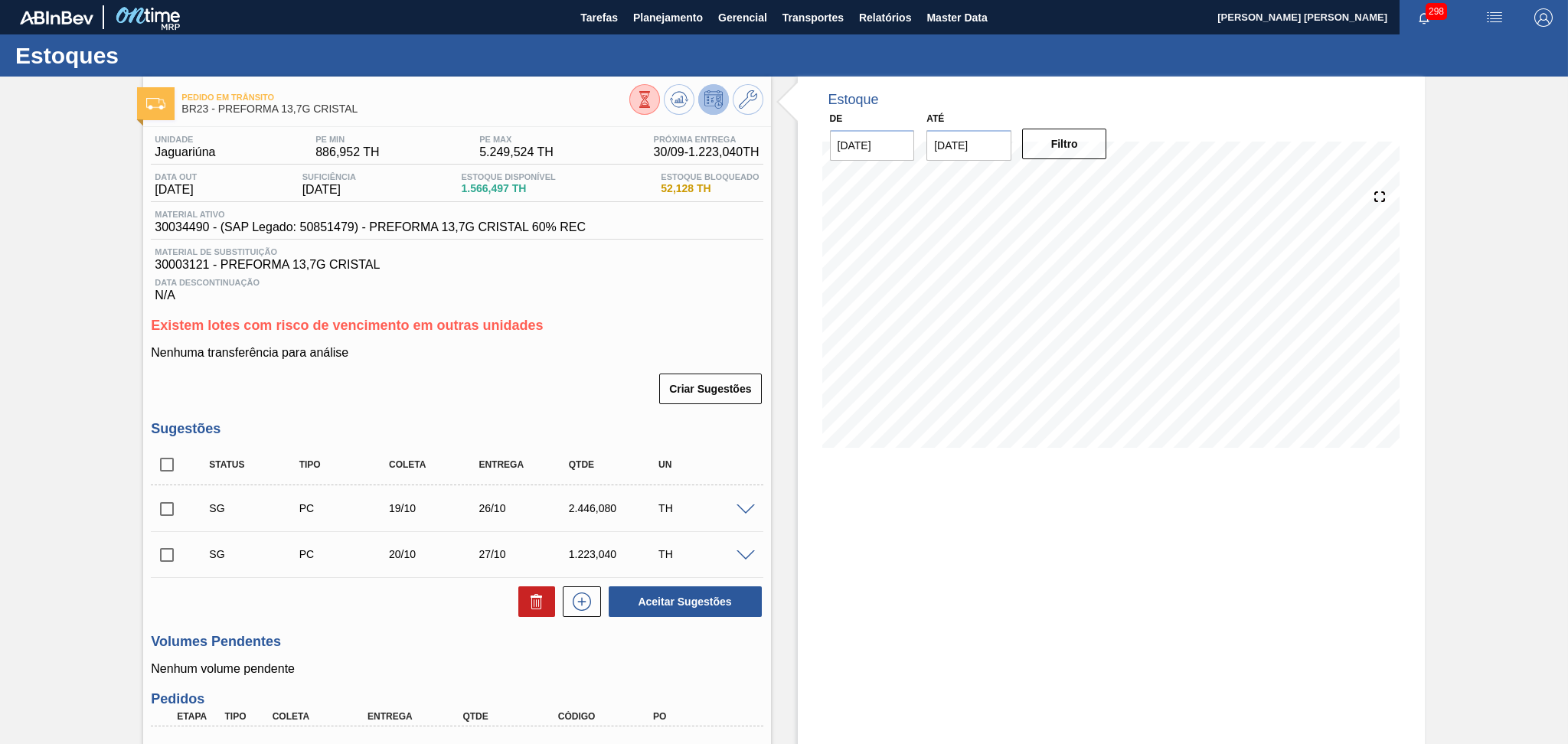
click at [357, 638] on h3 "Volumes Pendentes" at bounding box center [457, 642] width 612 height 16
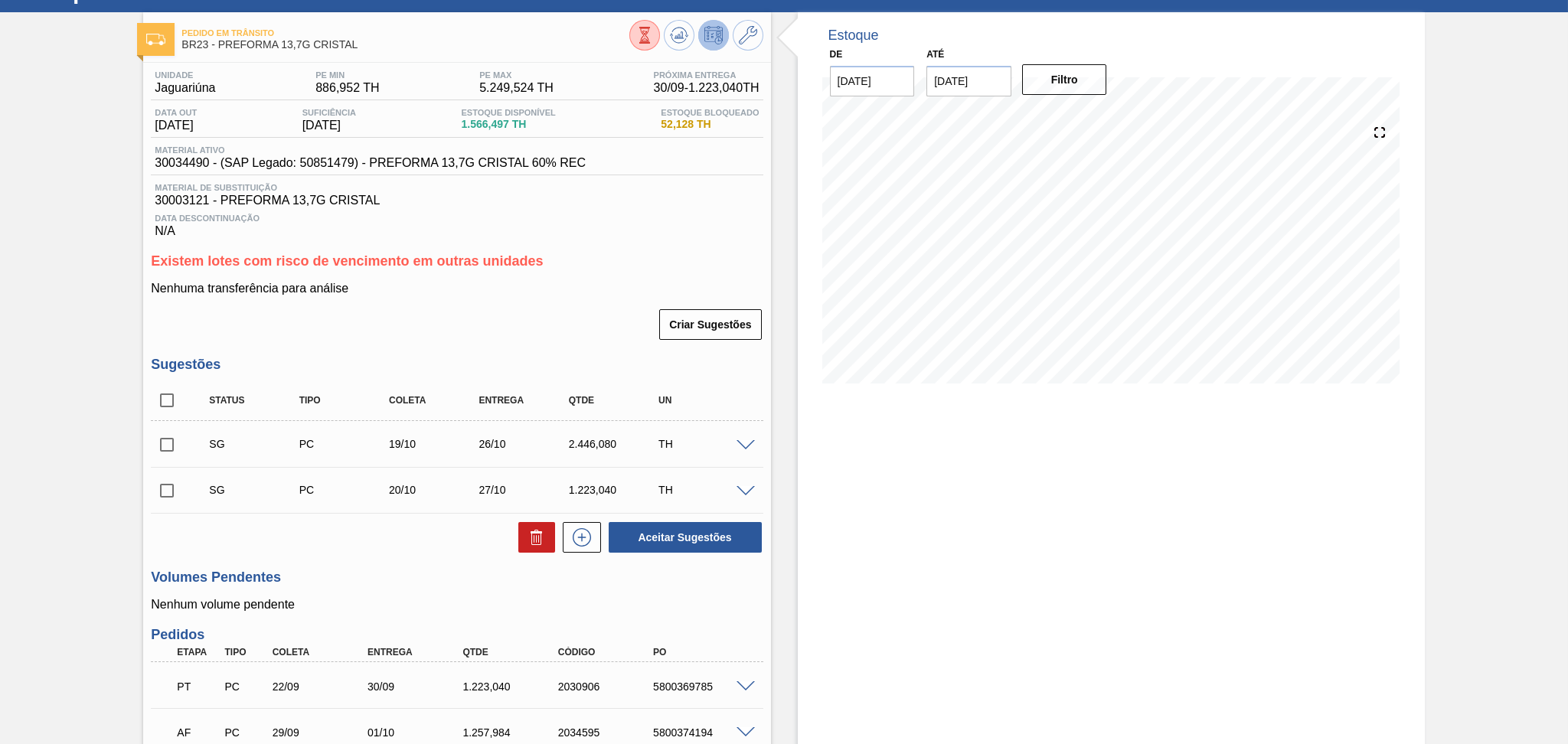
scroll to position [199, 0]
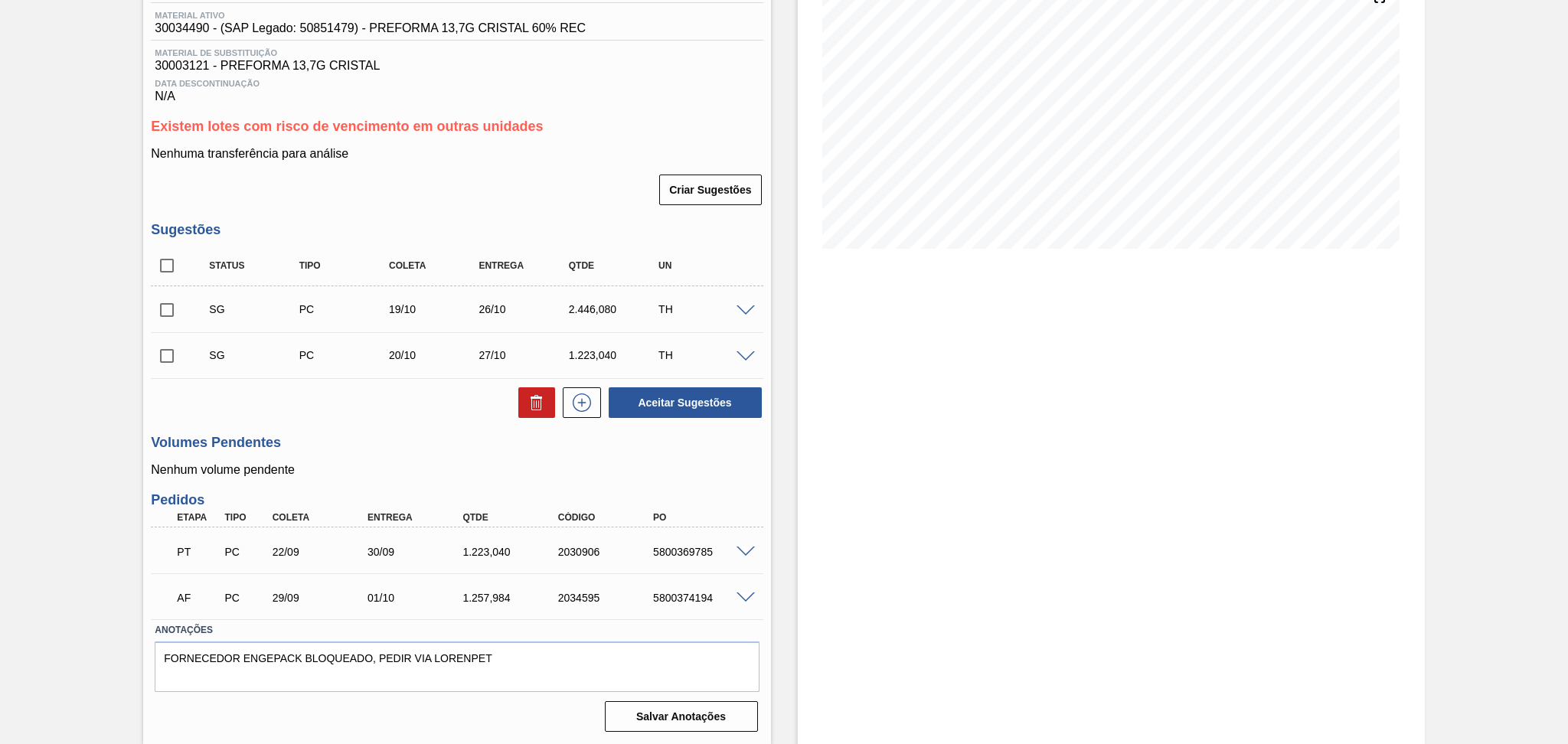
click at [740, 550] on span at bounding box center [745, 552] width 18 height 11
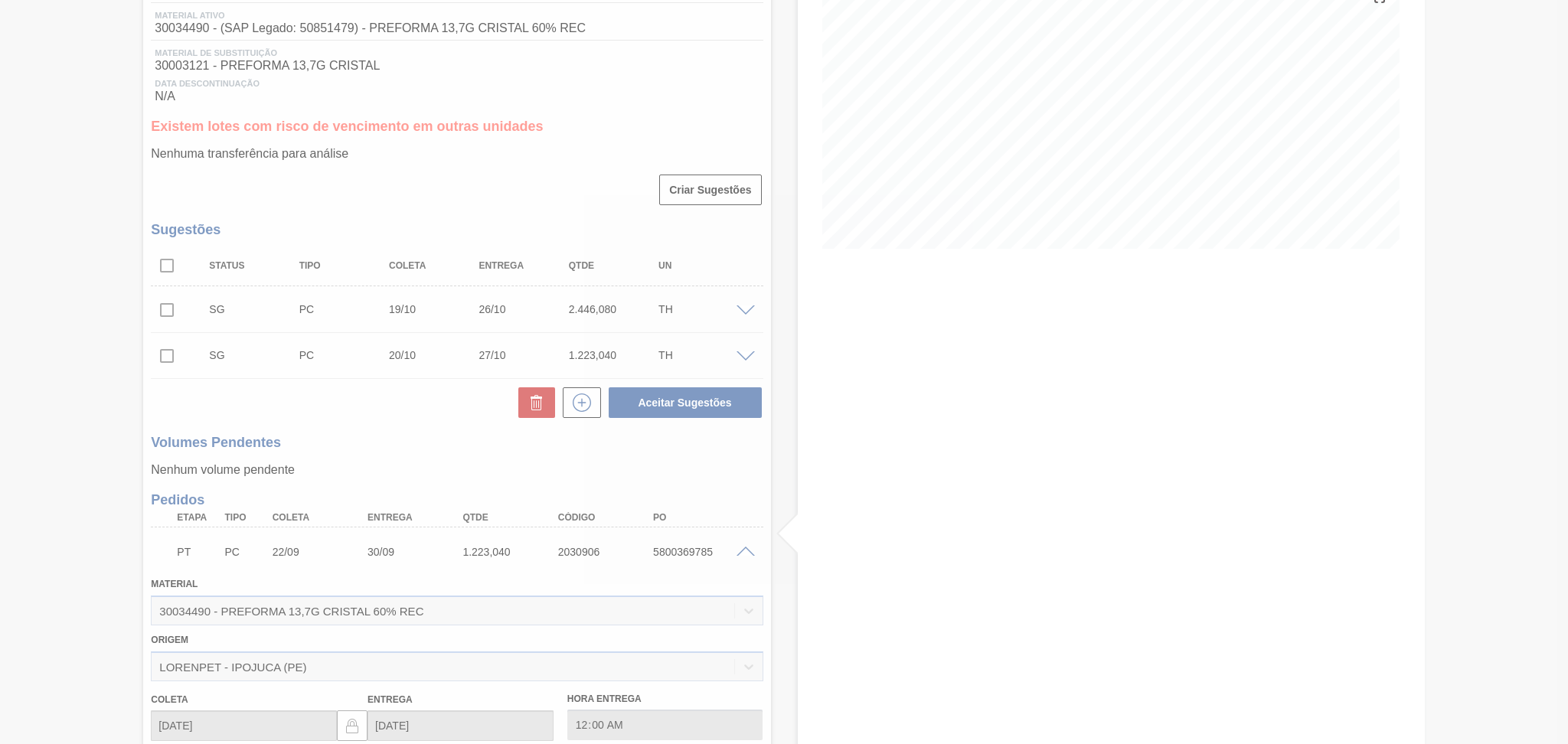
click at [745, 552] on div at bounding box center [784, 372] width 1568 height 744
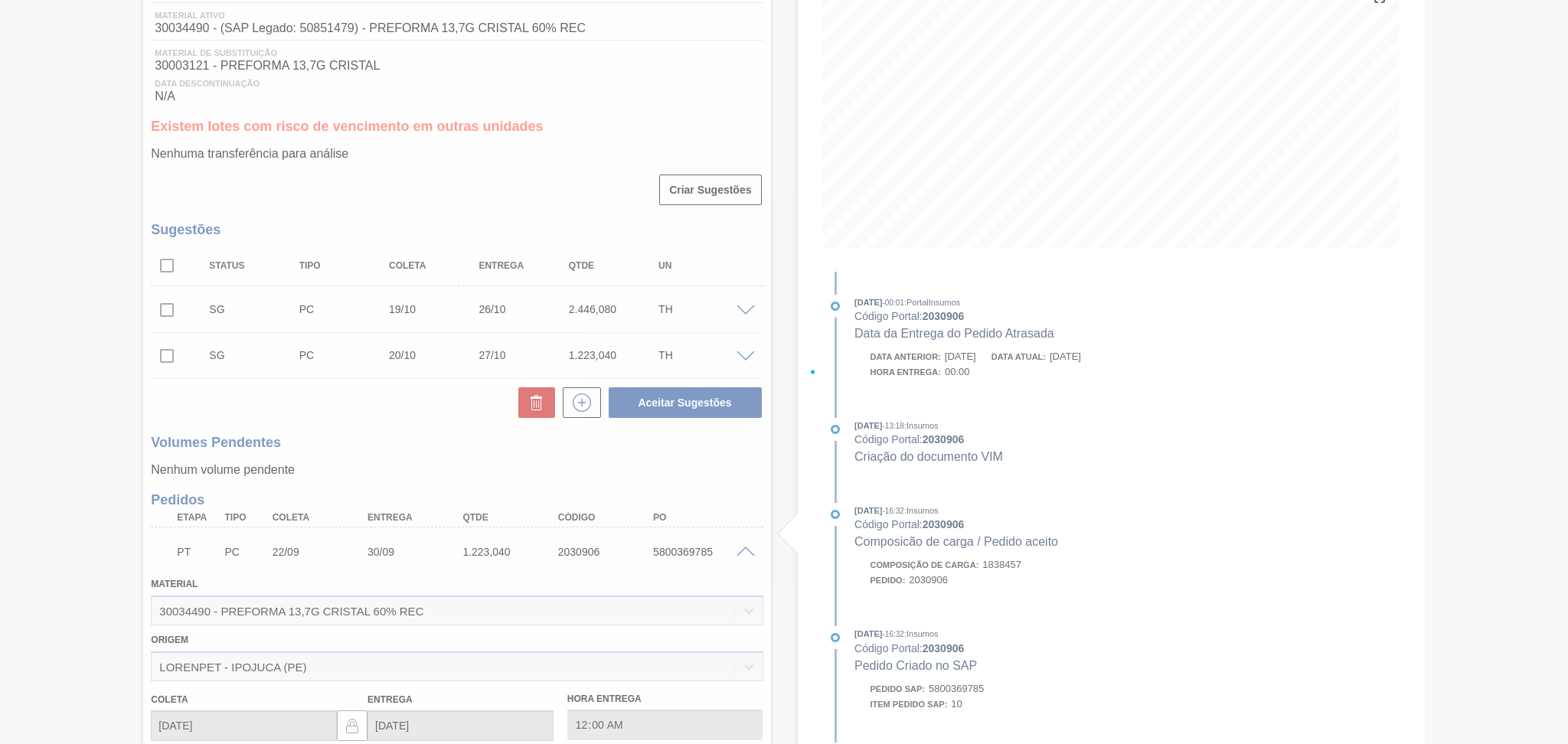
click at [742, 552] on div at bounding box center [784, 372] width 1568 height 744
click at [744, 552] on div at bounding box center [784, 372] width 1568 height 744
click at [748, 553] on div at bounding box center [784, 372] width 1568 height 744
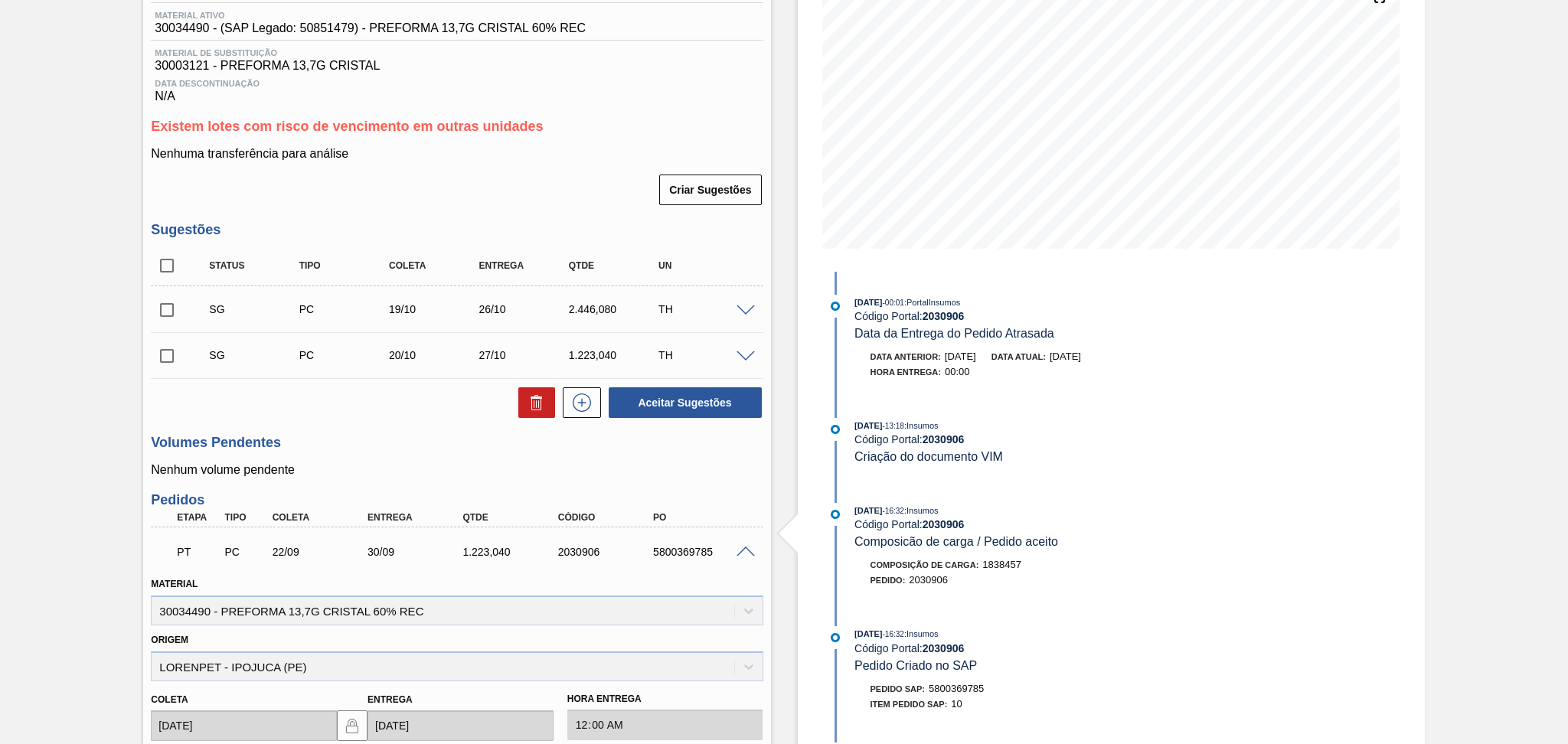
click at [748, 553] on span at bounding box center [745, 552] width 18 height 11
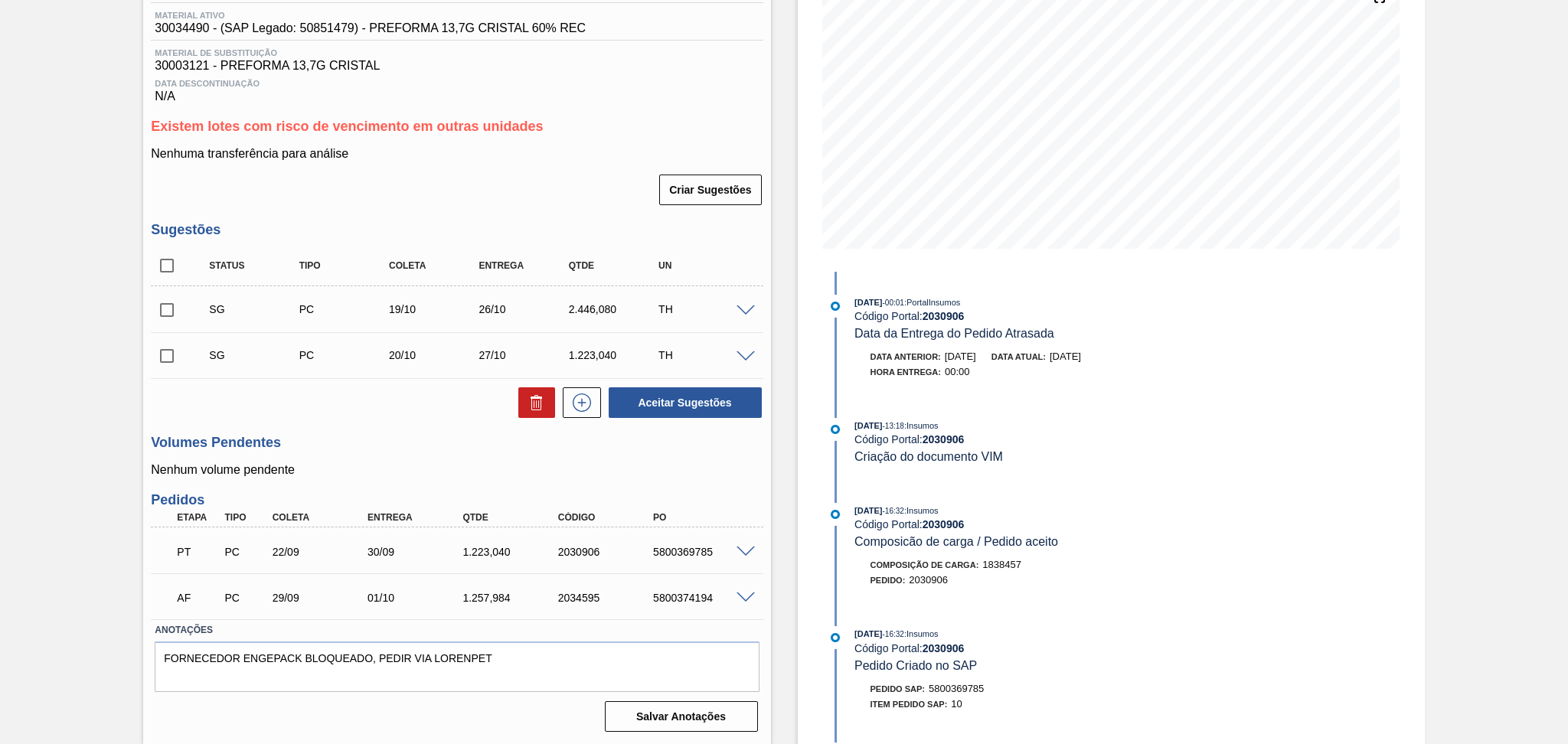
click at [737, 602] on div "5800374194" at bounding box center [703, 598] width 108 height 12
click at [741, 600] on span at bounding box center [745, 599] width 18 height 11
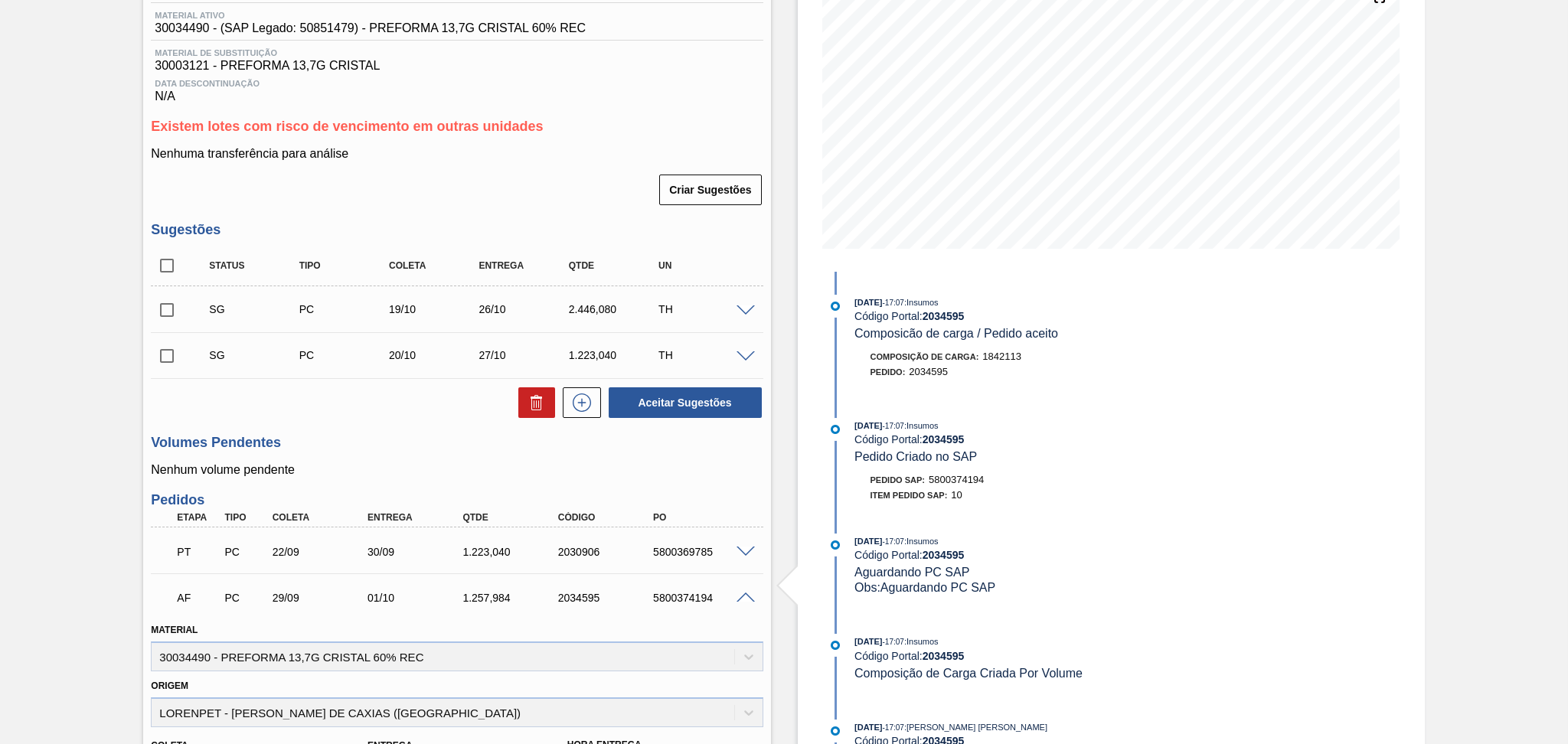
click at [742, 596] on span at bounding box center [745, 599] width 18 height 11
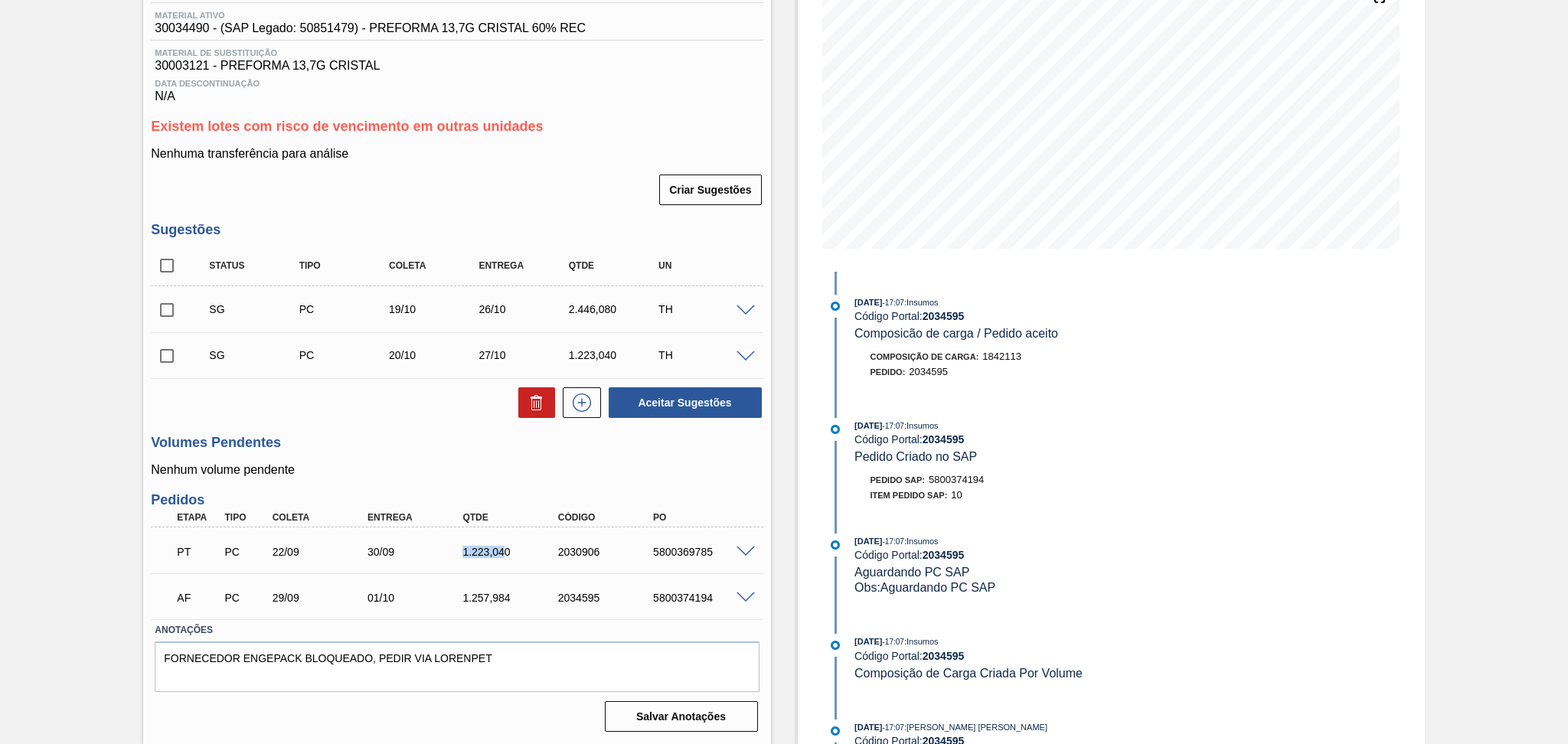
drag, startPoint x: 507, startPoint y: 551, endPoint x: 411, endPoint y: 530, distance: 98.3
click at [411, 530] on div "PT PC 22/09 30/09 1.223,040 2030906 5800369785 Material 30034490 - PREFORMA 13,…" at bounding box center [457, 550] width 612 height 46
drag, startPoint x: 514, startPoint y: 549, endPoint x: 380, endPoint y: 527, distance: 135.8
click at [387, 528] on div "PT PC 22/09 30/09 1.223,040 2030906 5800369785 Material 30034490 - PREFORMA 13,…" at bounding box center [457, 550] width 612 height 46
copy div "9 1.223,040"
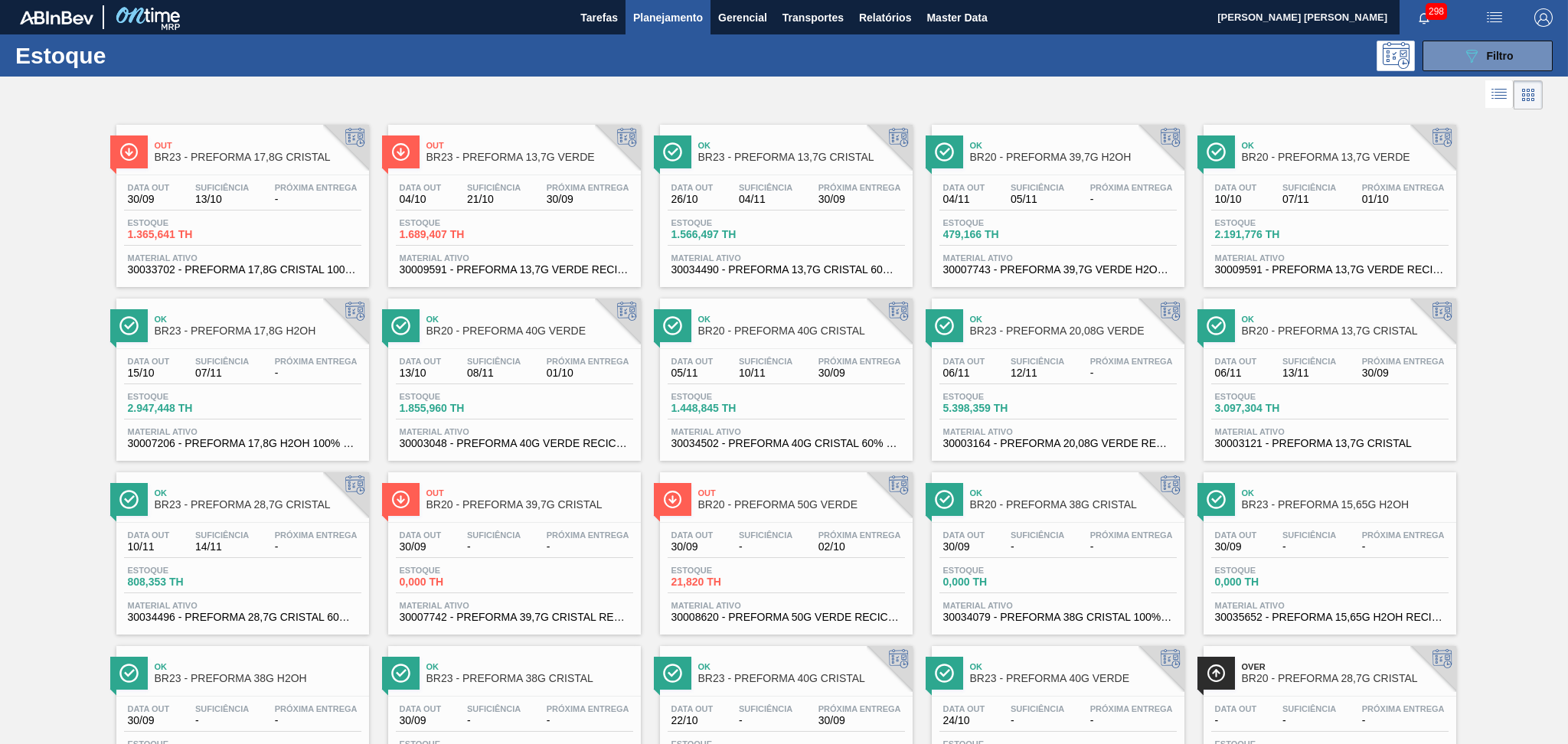
click at [516, 223] on div "Estoque 1.689,407 TH" at bounding box center [514, 231] width 237 height 27
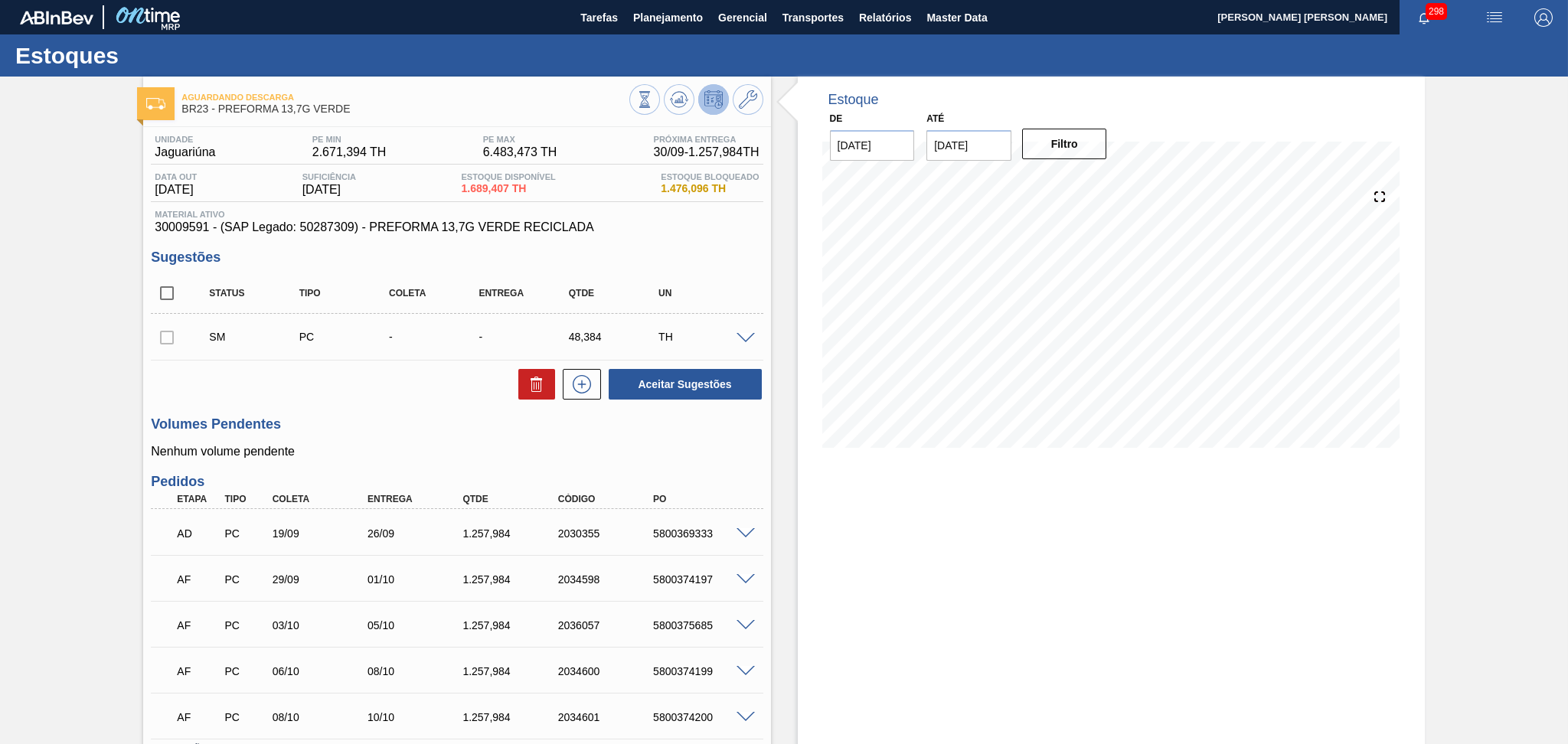
click at [738, 336] on span at bounding box center [745, 339] width 18 height 11
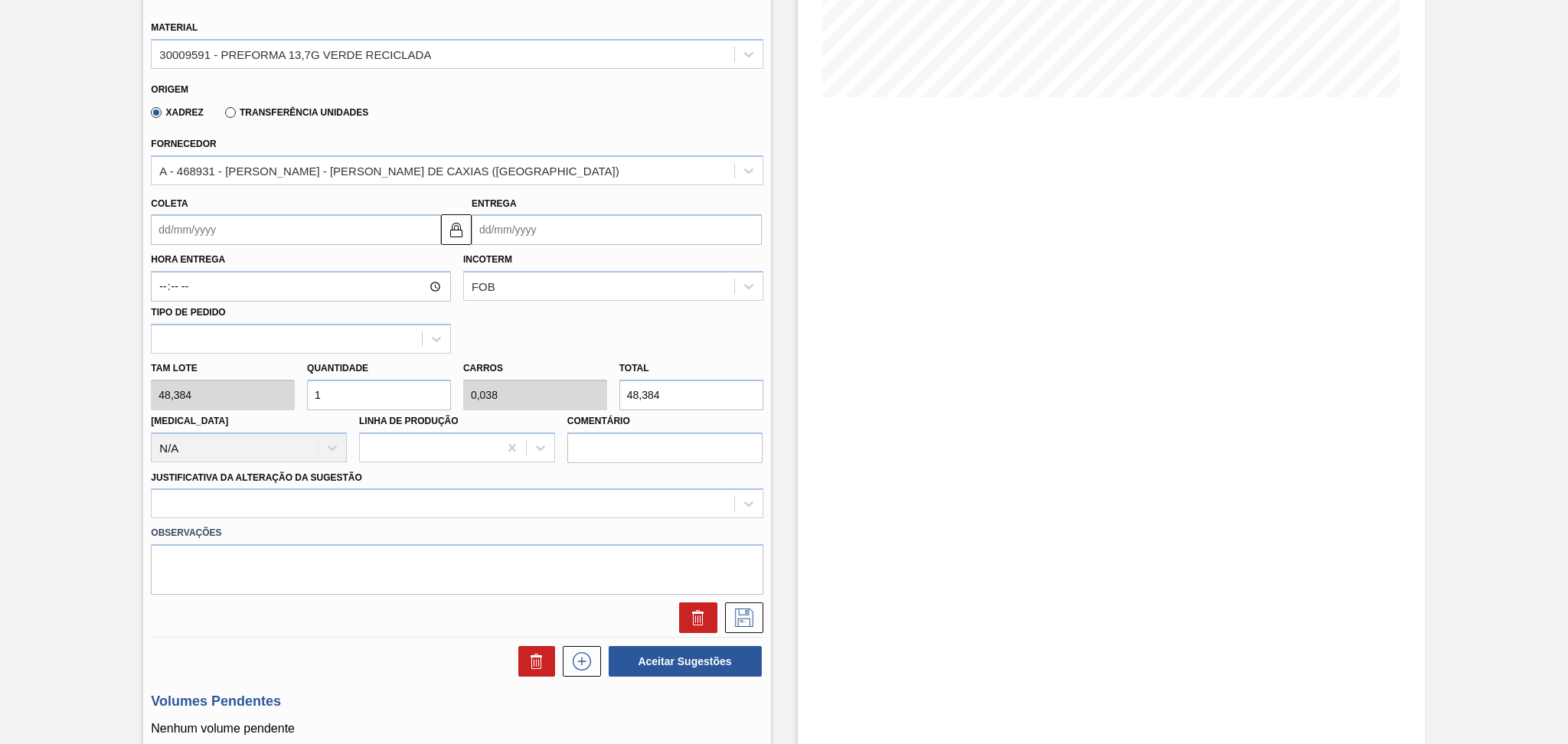
scroll to position [408, 0]
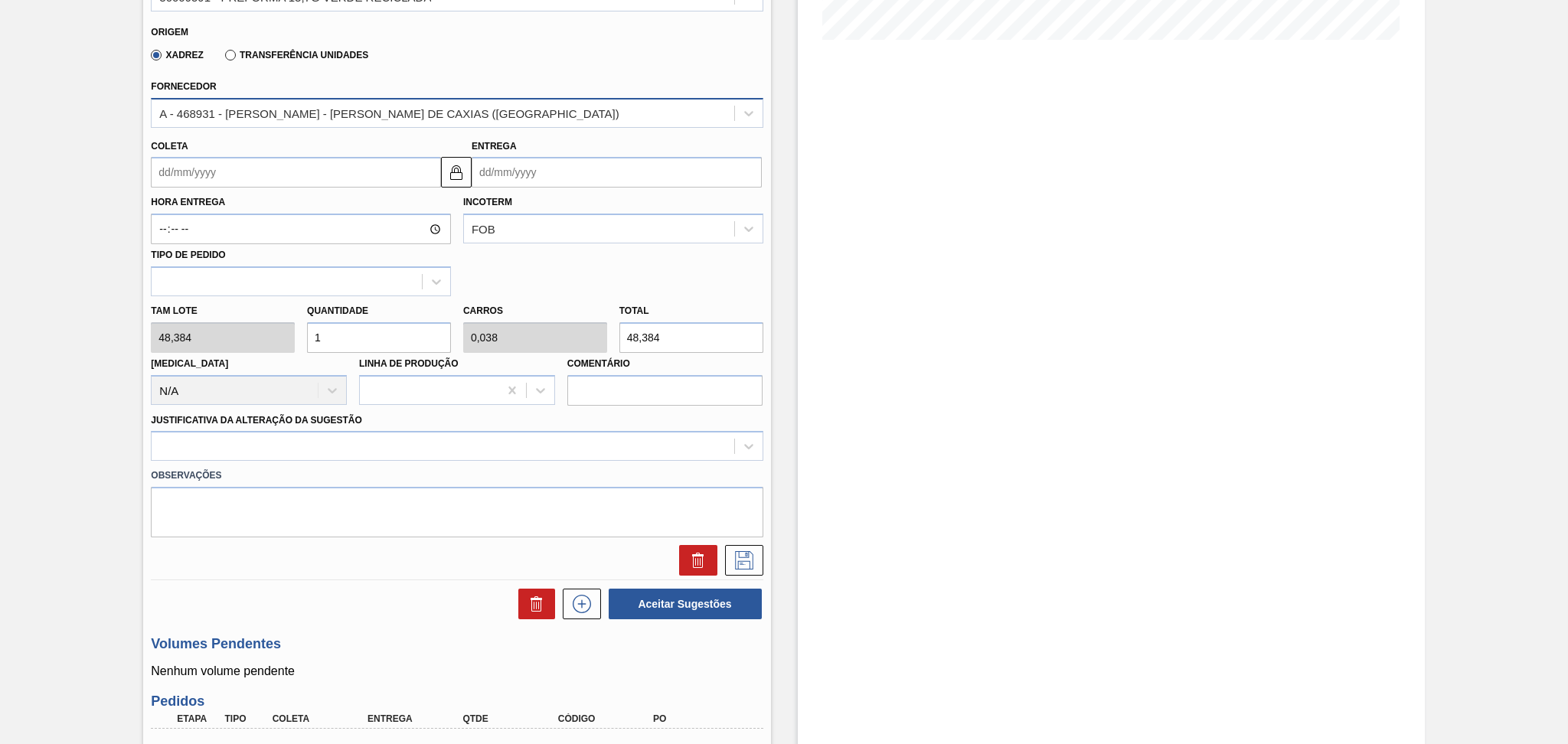
click at [503, 104] on div "A - 468931 - LORENPET - DUQUE DE CAXIAS (RJ)" at bounding box center [443, 113] width 582 height 23
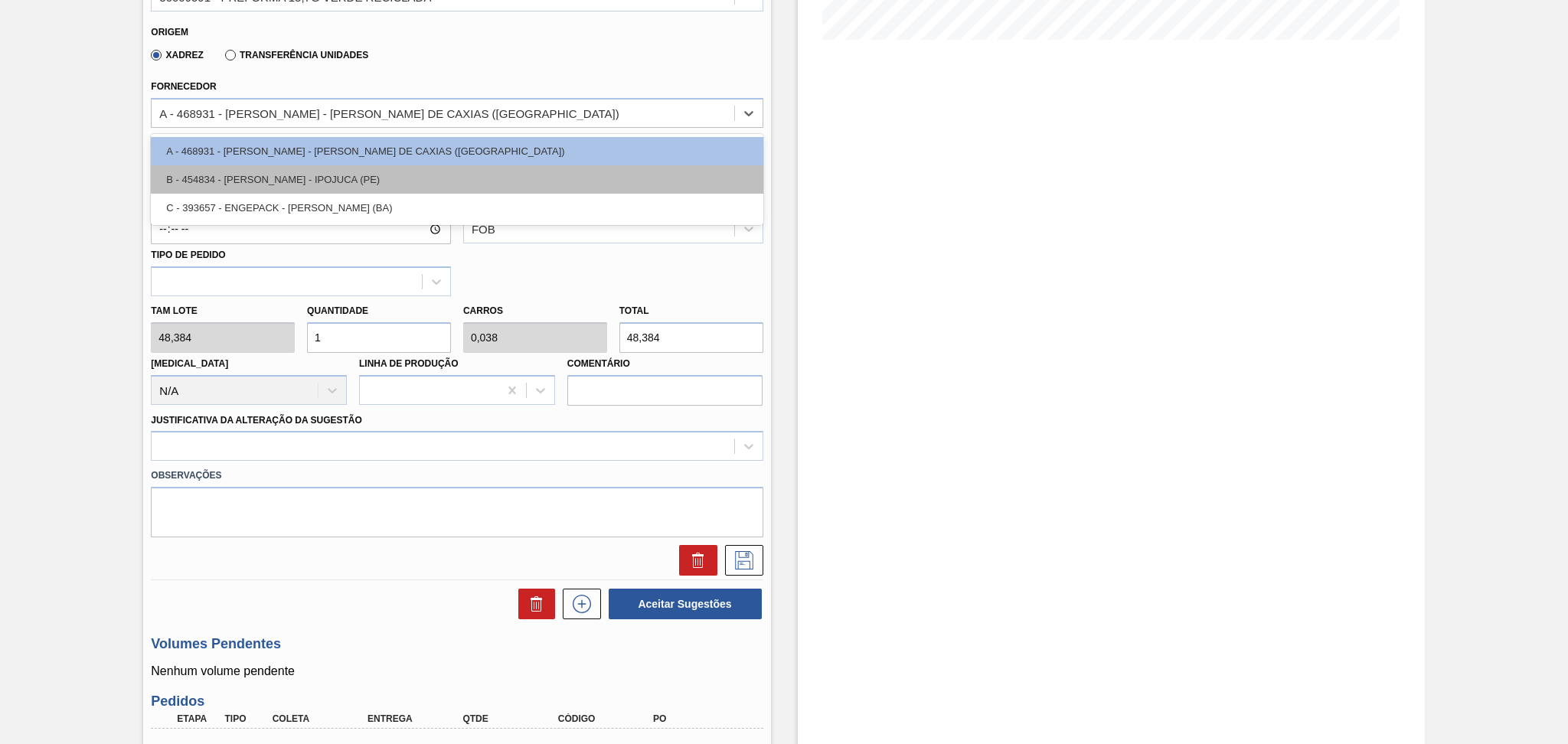
click at [412, 178] on div "B - 454834 - LORENPET - IPOJUCA (PE)" at bounding box center [457, 179] width 612 height 28
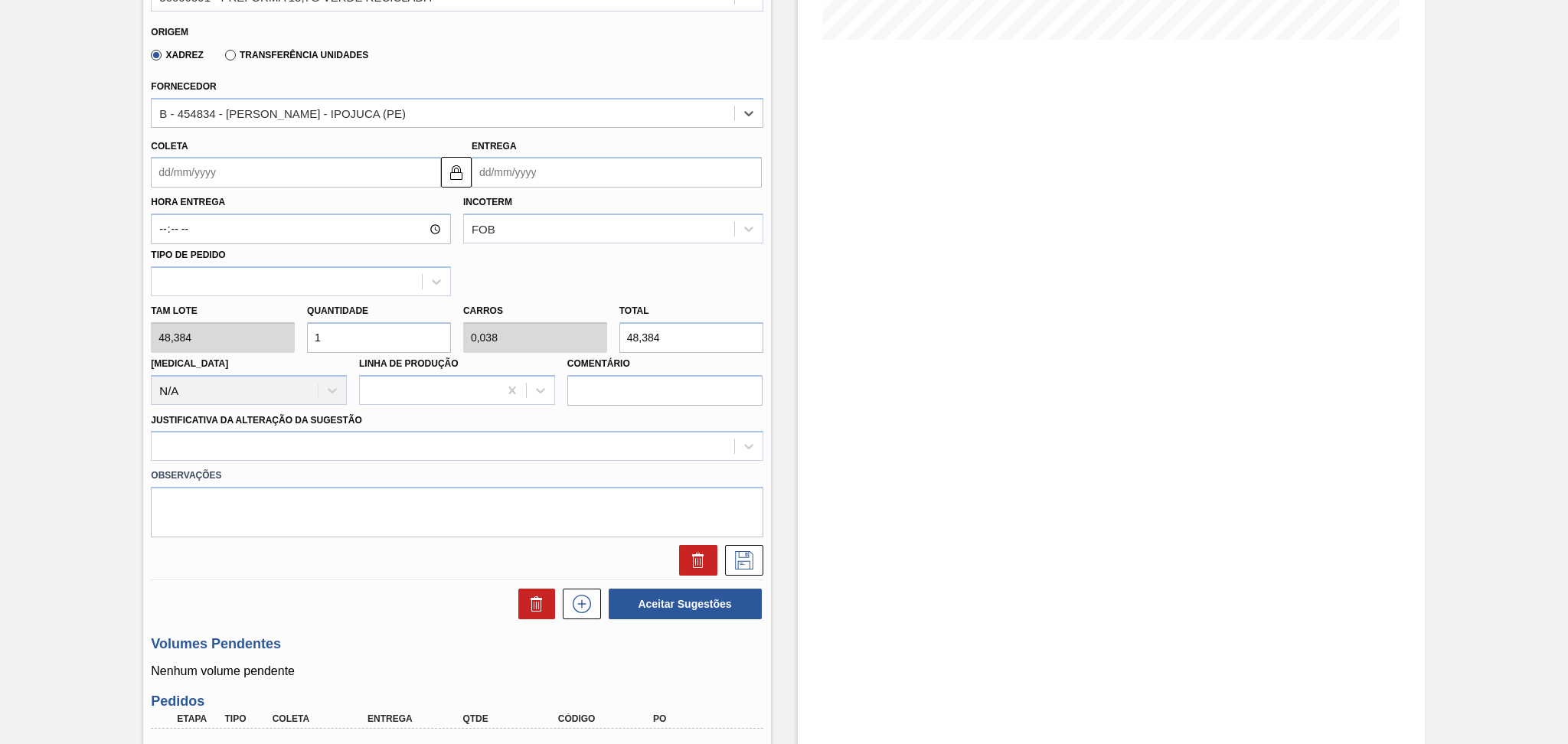
click at [243, 321] on div "Tam lote 48,384 Quantidade 1 Carros 0,038 Total 48,384 Doca N/A Linha de Produç…" at bounding box center [456, 351] width 624 height 110
type input "2"
type input "0,077"
type input "96,768"
type input "26"
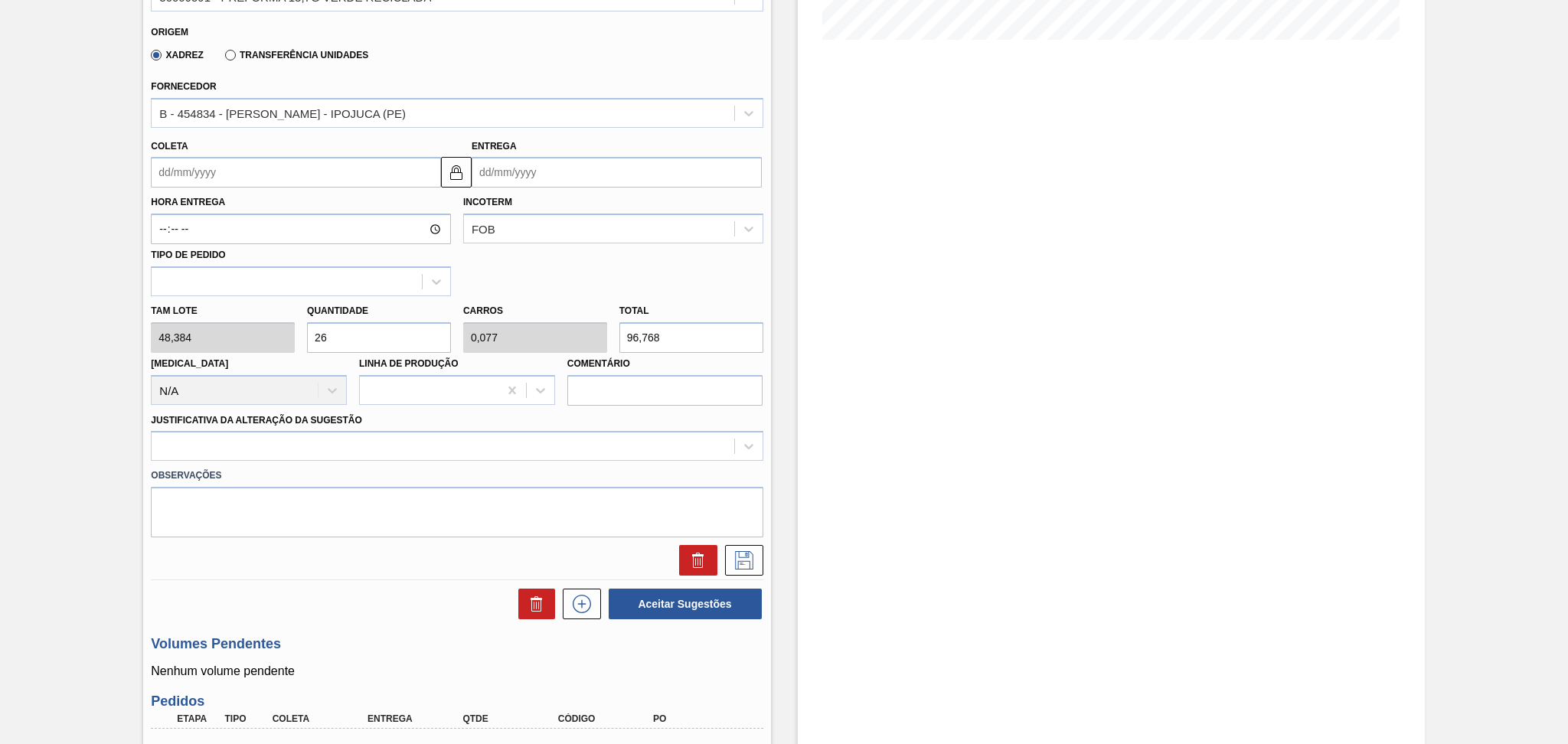
type input "1"
type input "1.257,984"
type input "26"
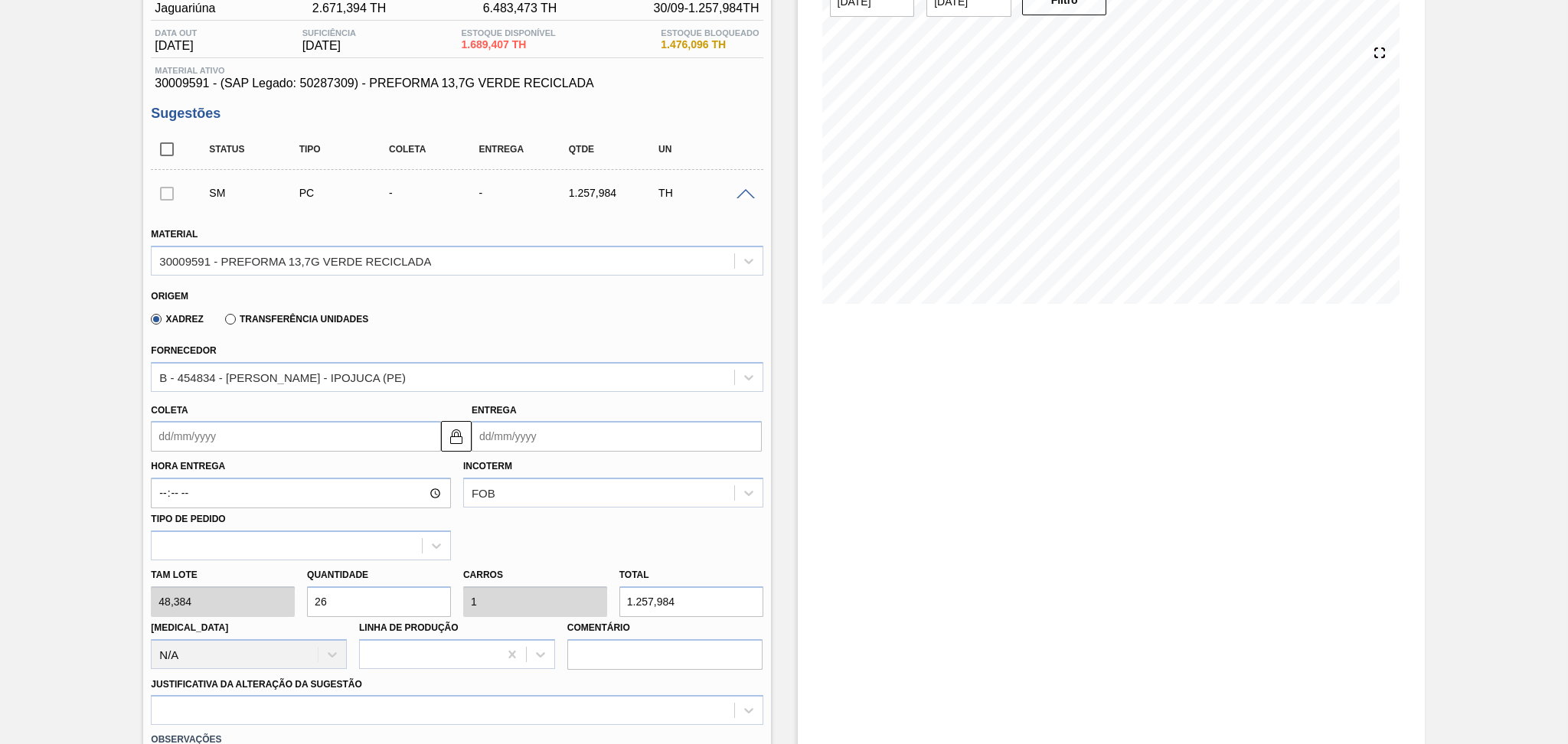
scroll to position [0, 0]
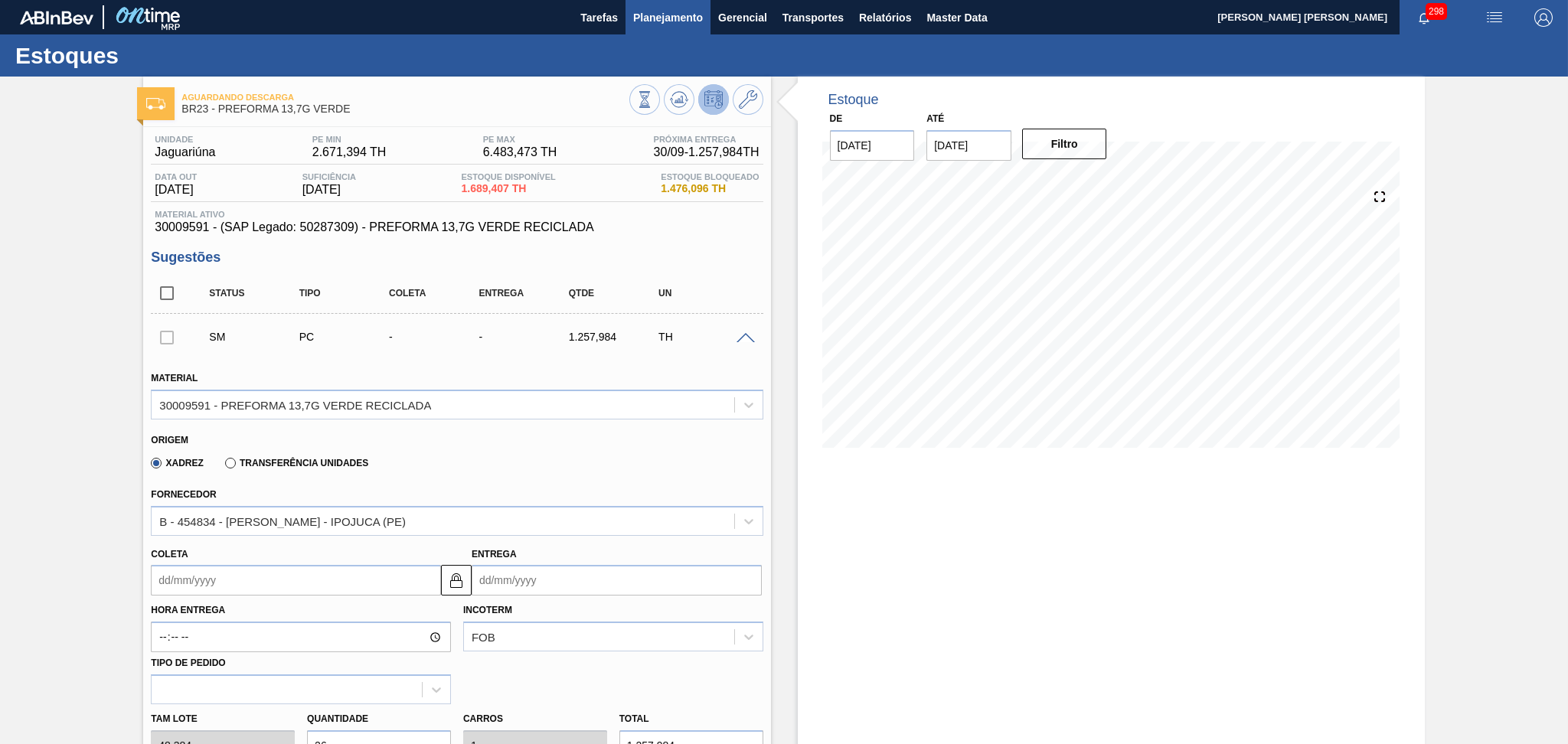
click at [628, 18] on button "Planejamento" at bounding box center [668, 17] width 85 height 35
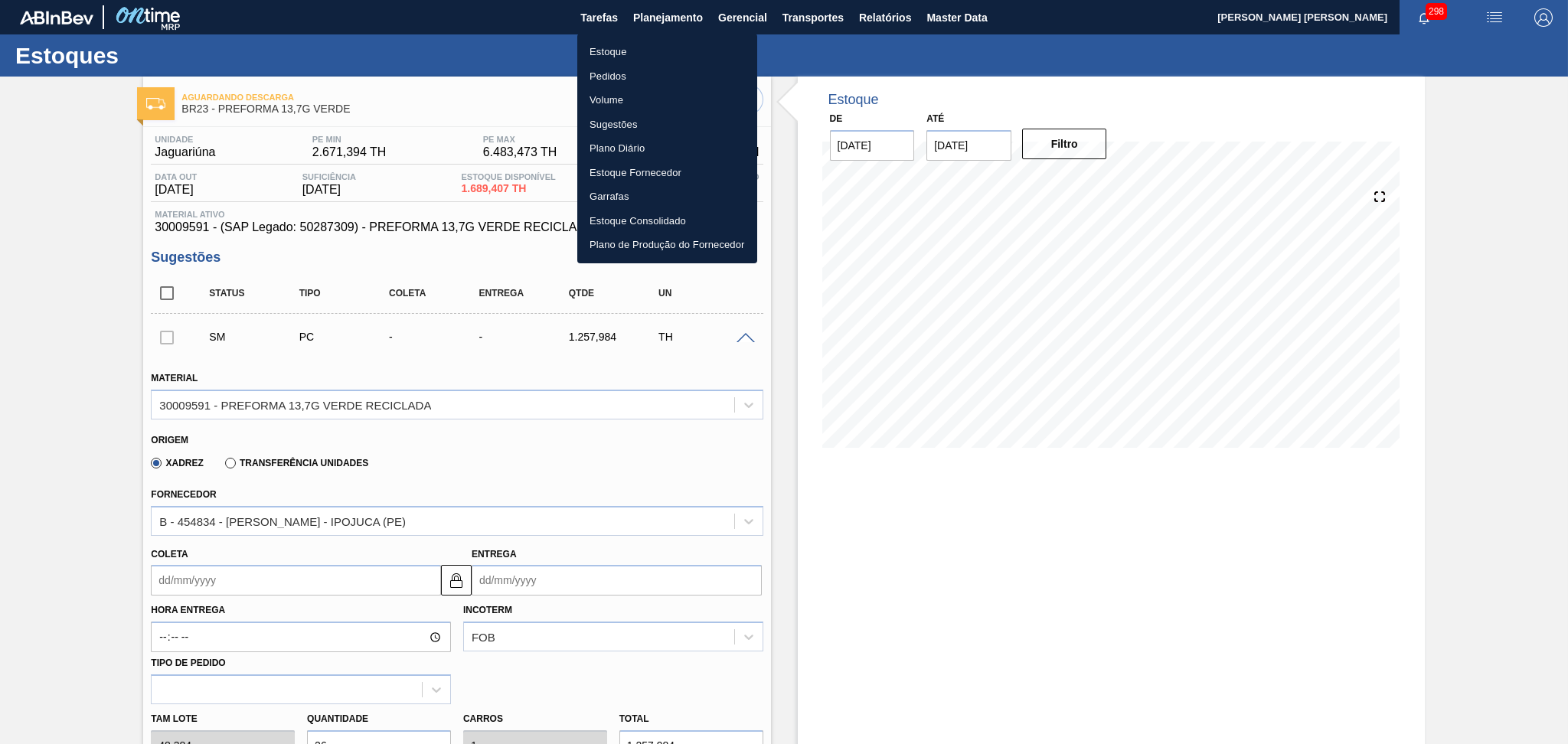
click at [615, 50] on li "Estoque" at bounding box center [667, 52] width 180 height 25
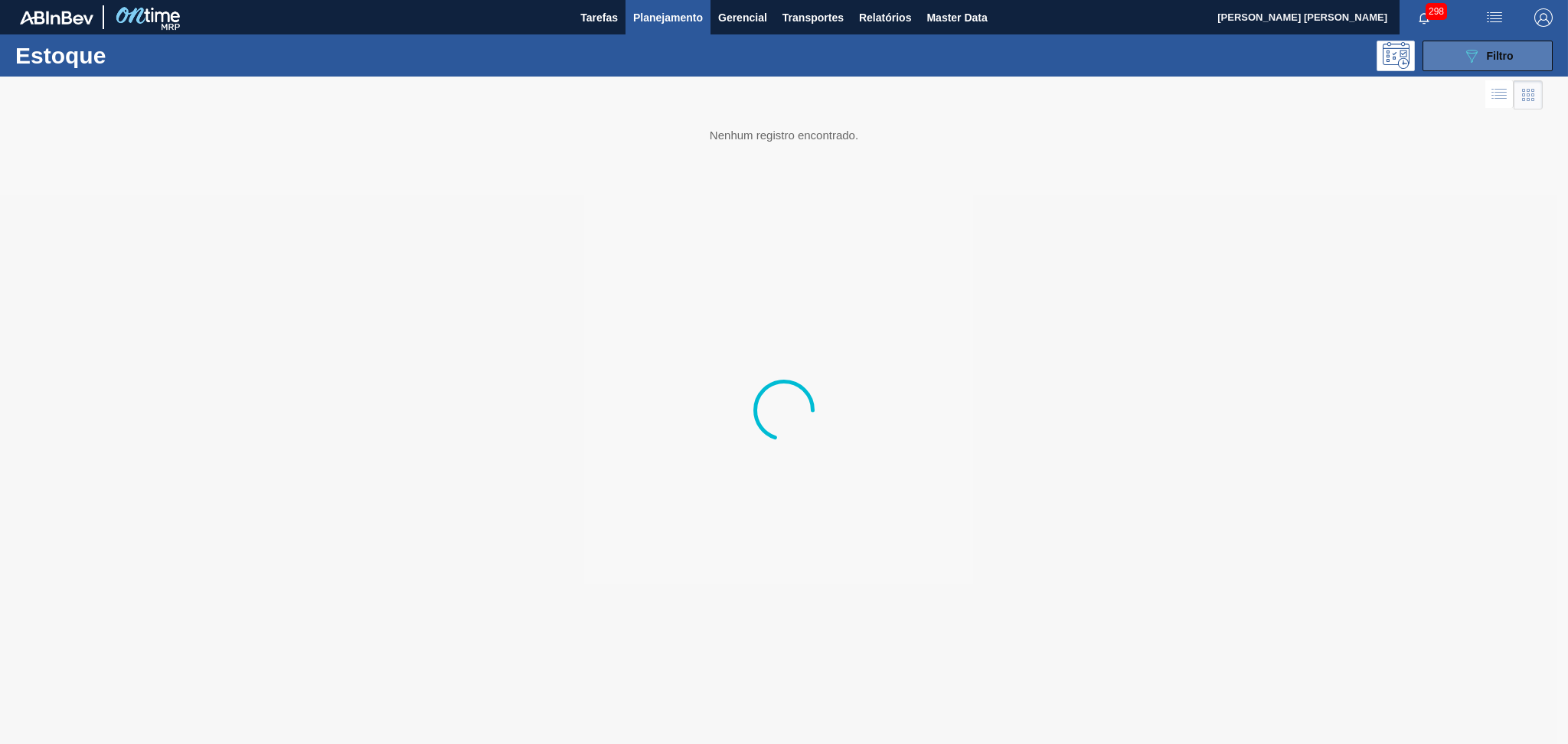
click at [1495, 52] on span "Filtro" at bounding box center [1500, 56] width 26 height 12
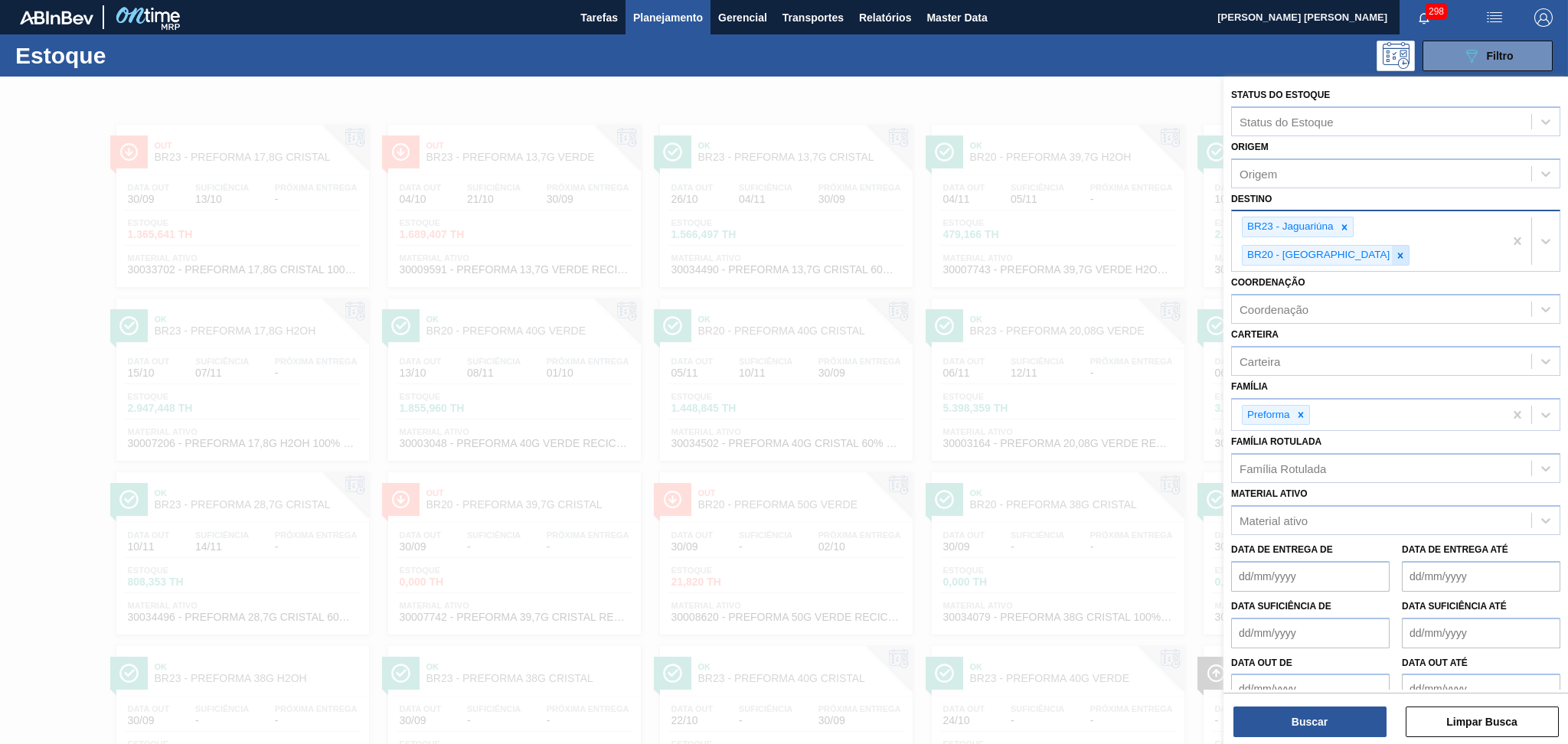
click at [1406, 250] on icon at bounding box center [1400, 255] width 10 height 10
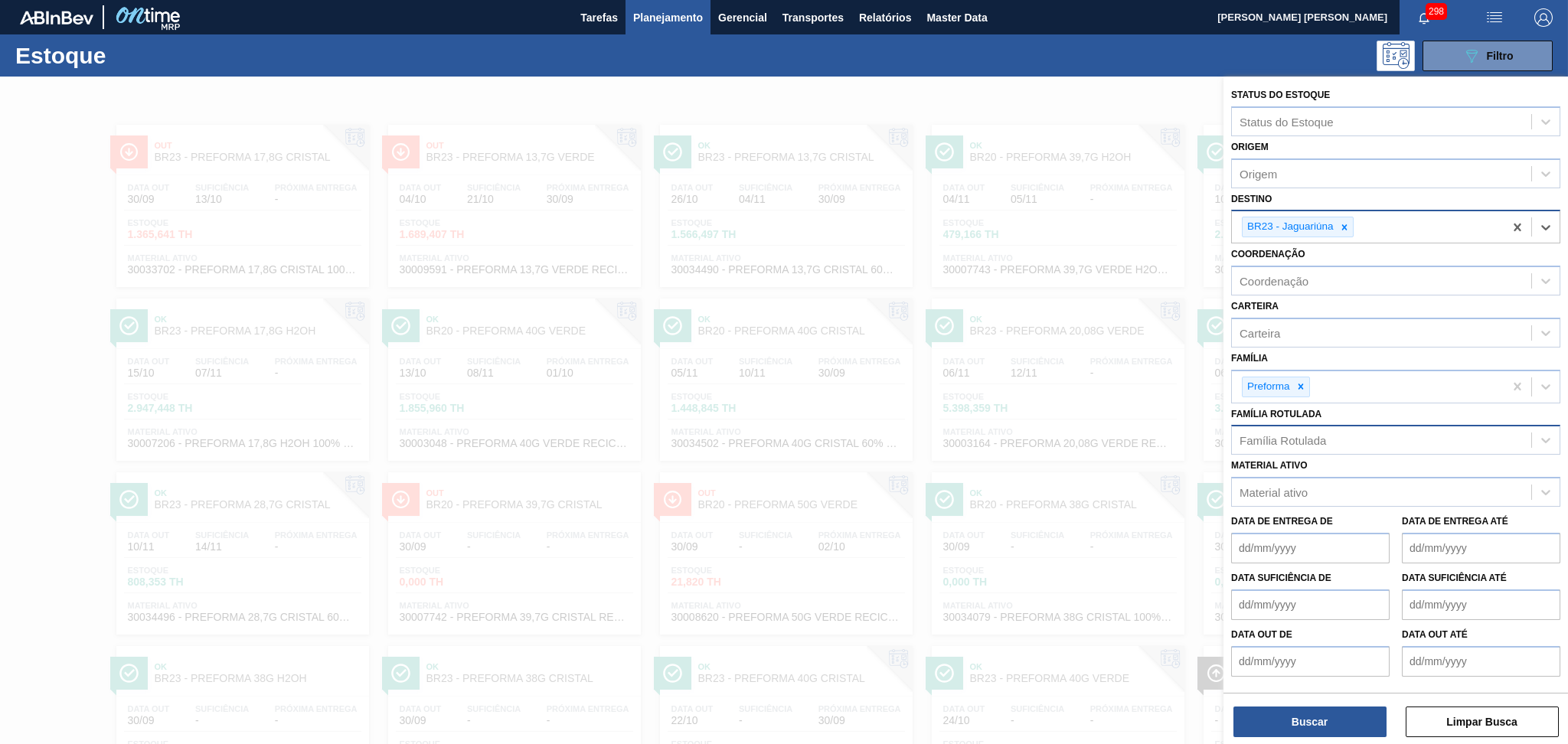
click at [1267, 434] on div "Família Rotulada" at bounding box center [1283, 441] width 87 height 13
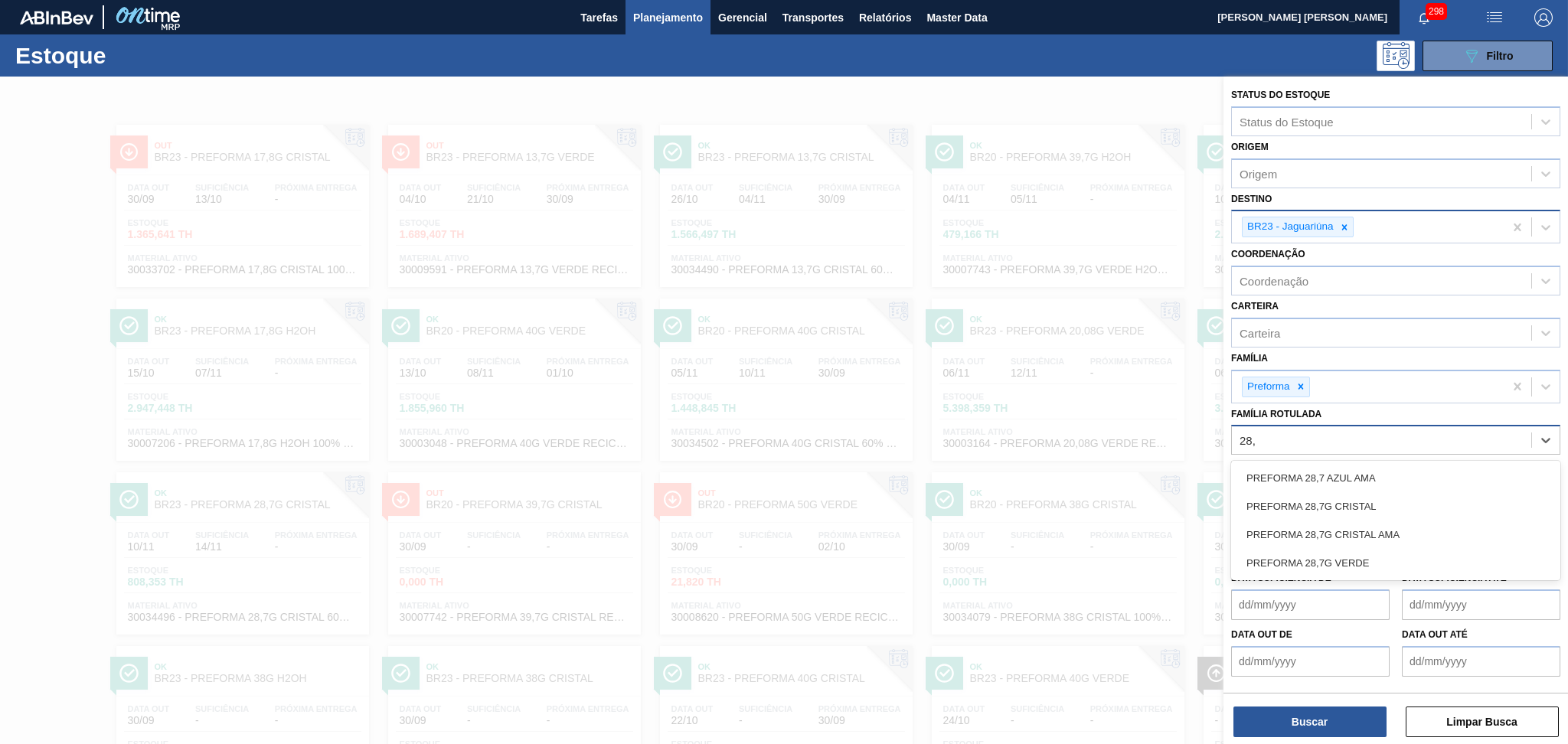
type Rotulada "28,7"
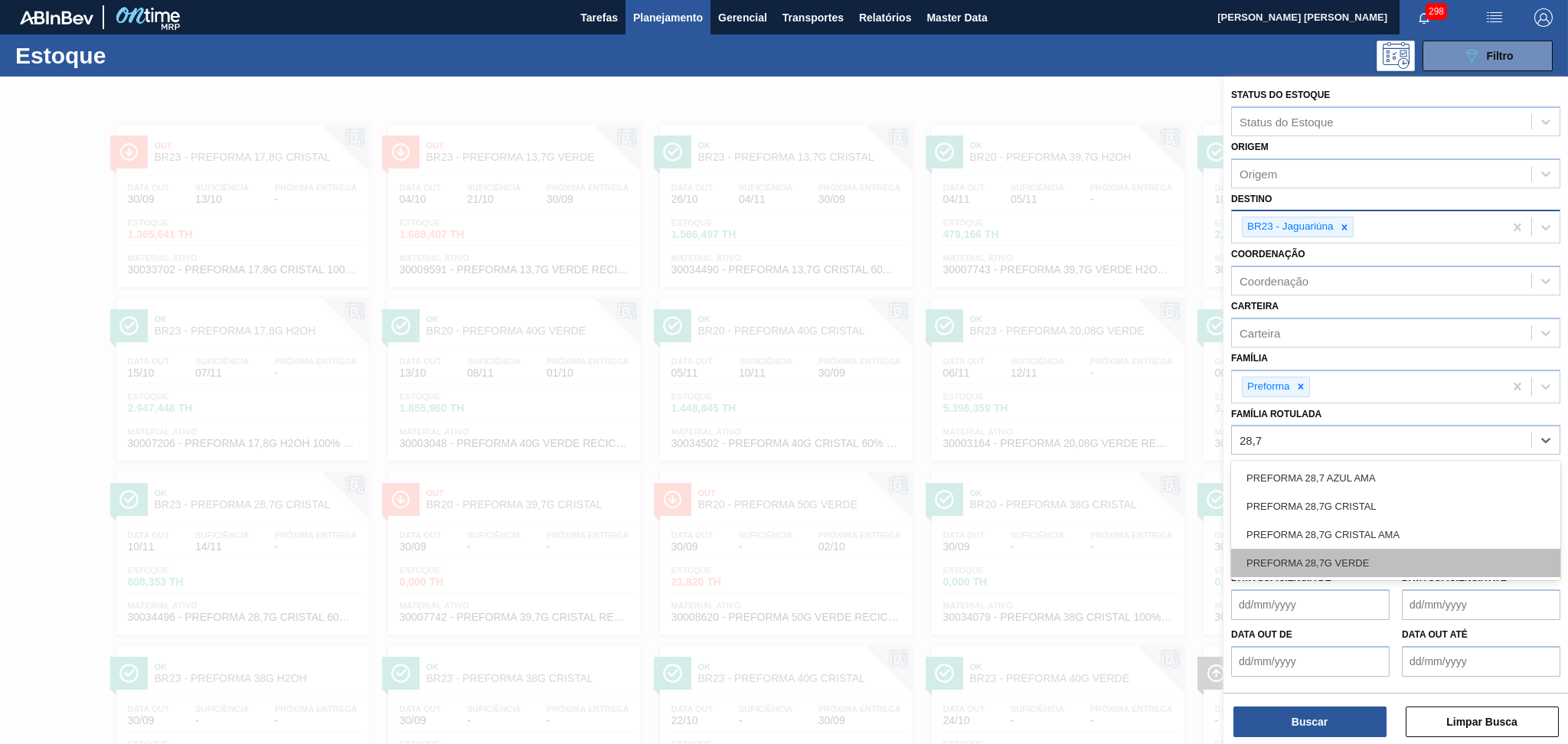
click at [1340, 554] on div "PREFORMA 28,7G VERDE" at bounding box center [1395, 564] width 329 height 28
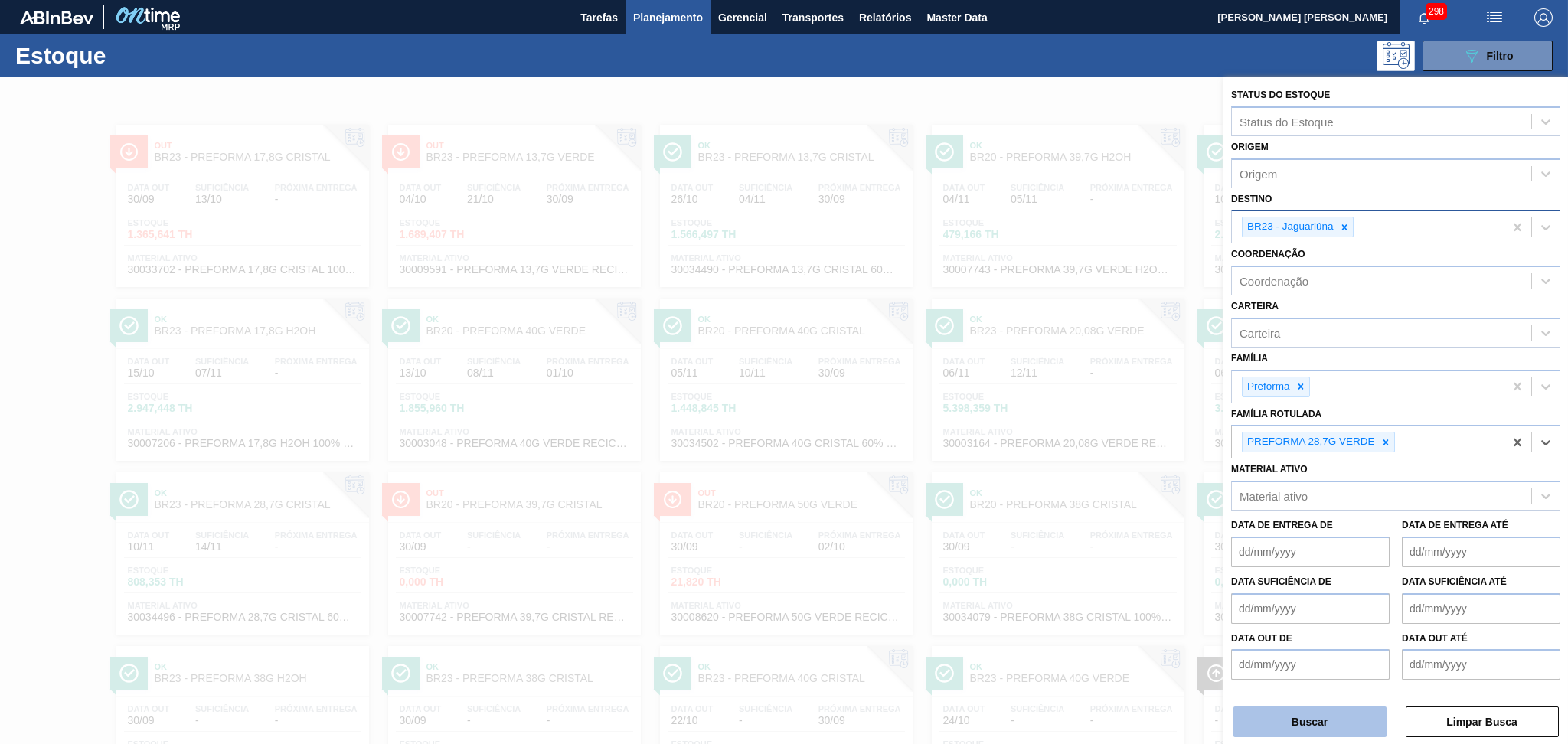
click at [1279, 727] on button "Buscar" at bounding box center [1310, 722] width 153 height 30
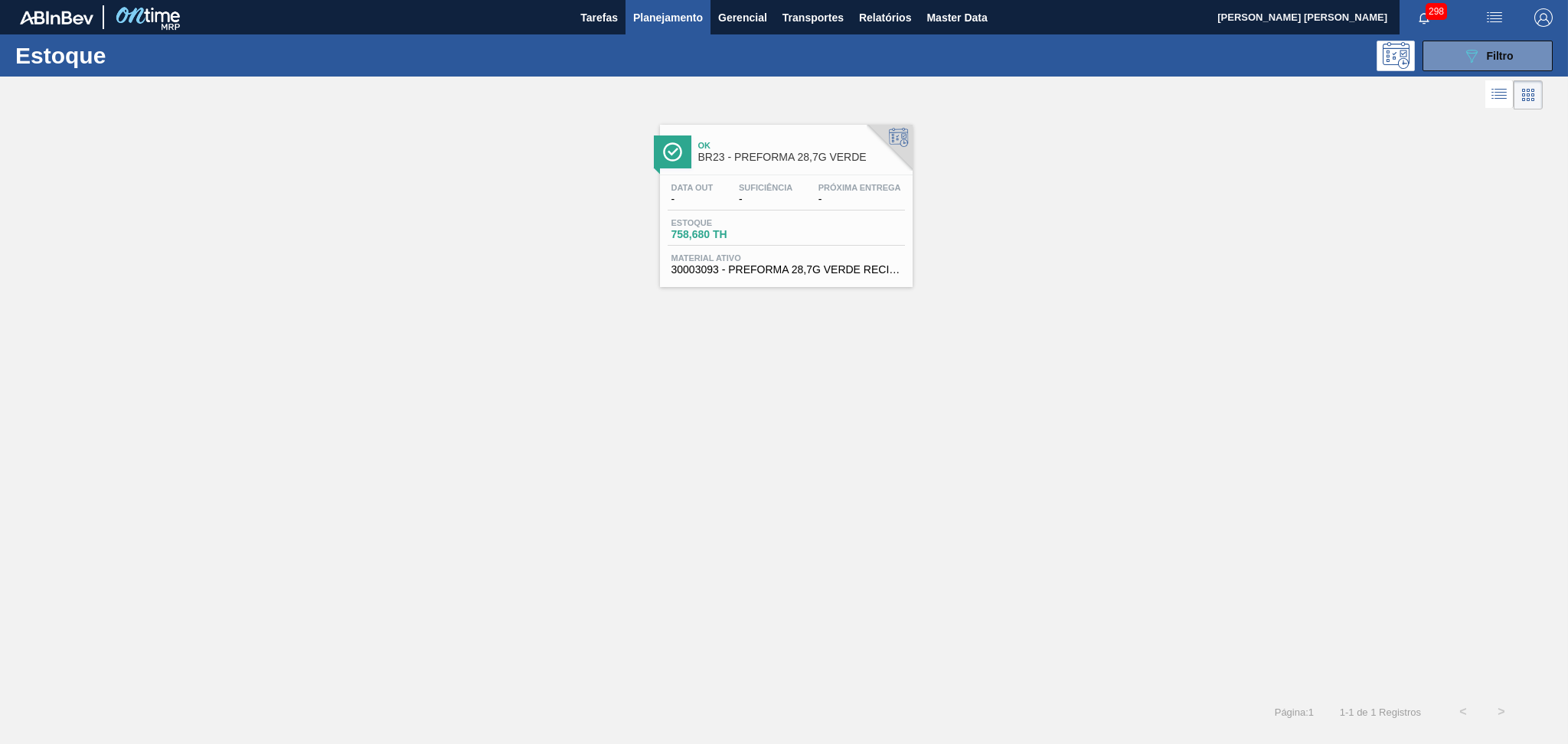
click at [822, 238] on div "Estoque 758,680 TH" at bounding box center [785, 231] width 237 height 27
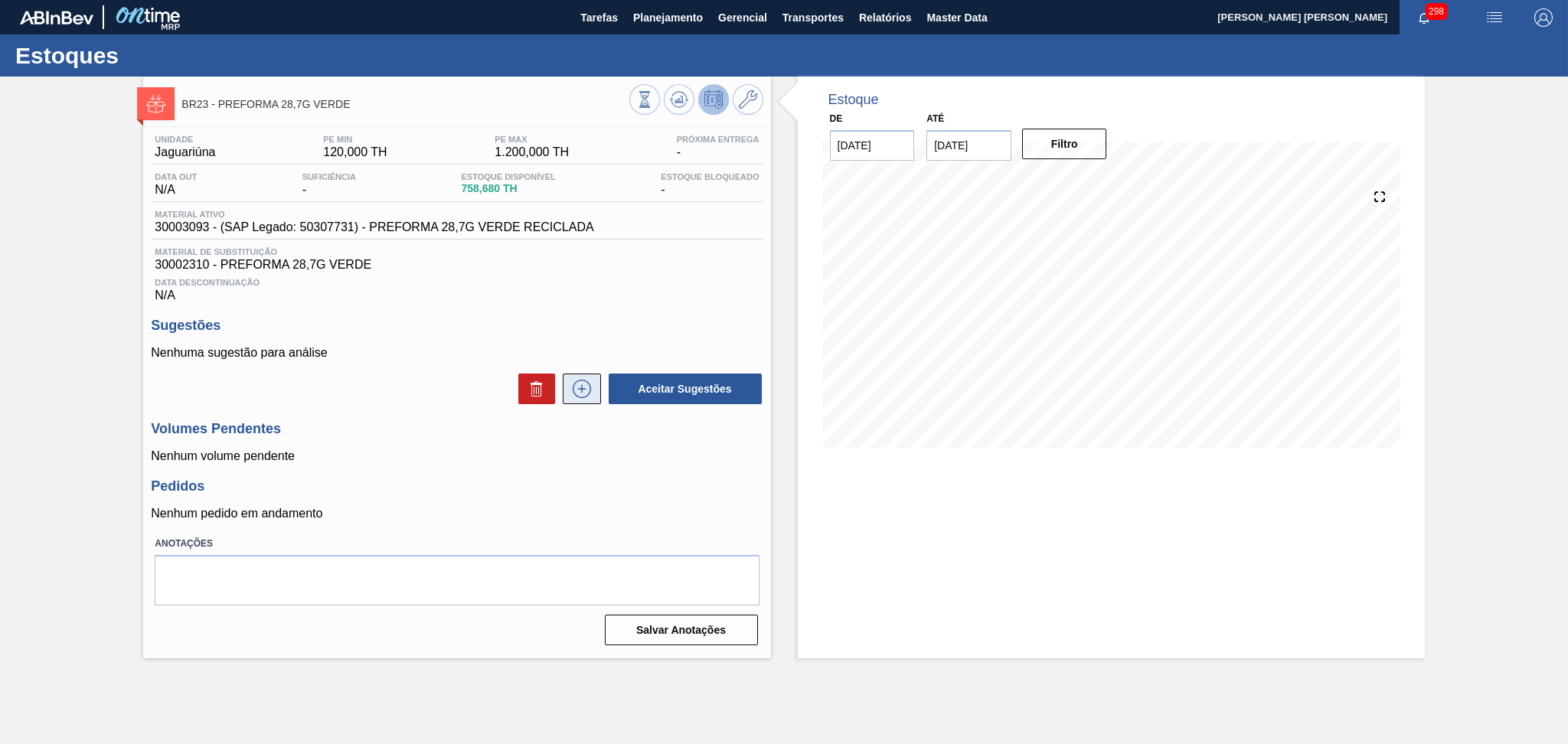
click at [582, 390] on icon at bounding box center [582, 388] width 25 height 18
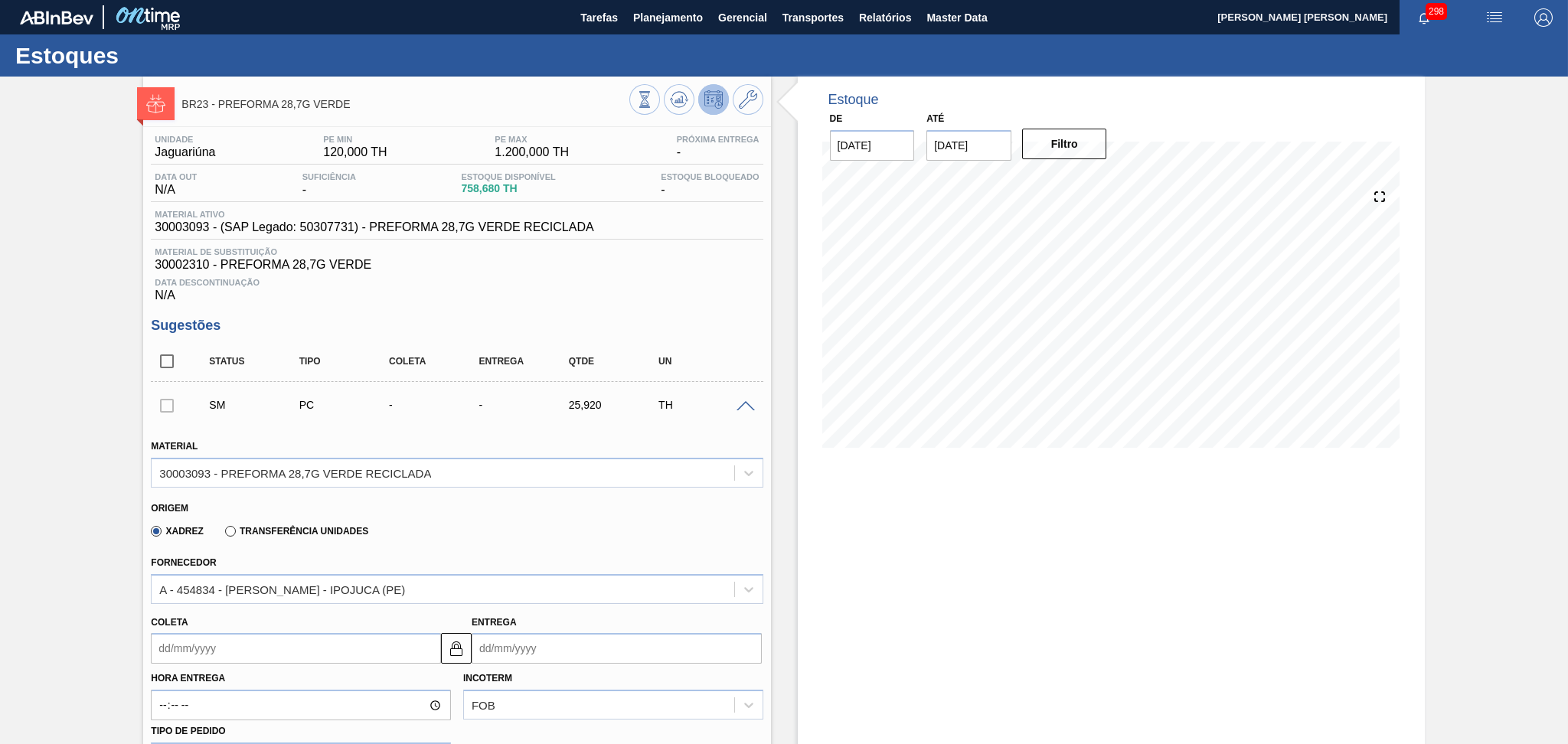
scroll to position [306, 0]
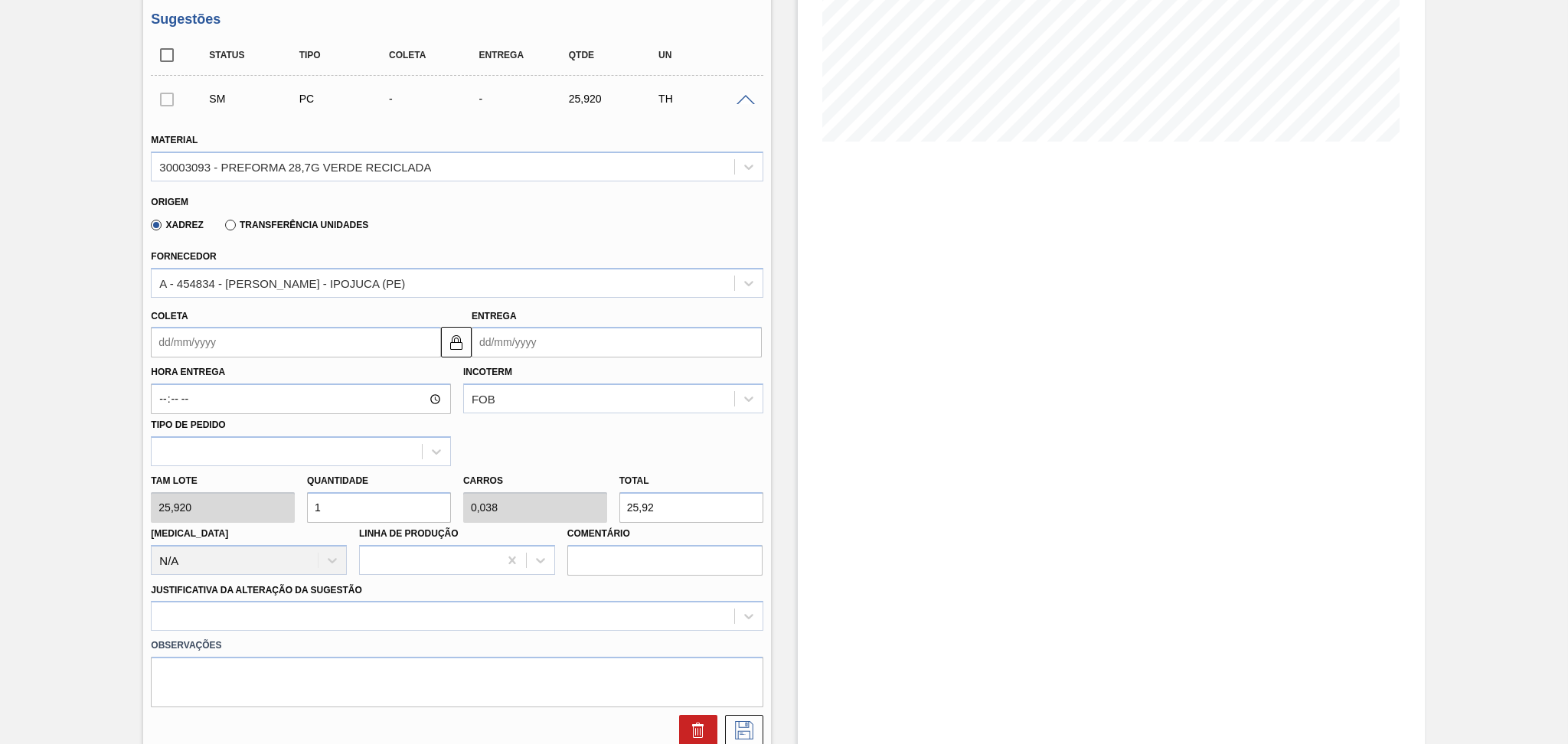
click at [280, 503] on div "Tam lote 25,920 Quantidade 1 Carros 0,038 Total 25,92 Doca N/A Linha de Produçã…" at bounding box center [456, 521] width 624 height 110
type input "2"
type input "0,077"
type input "51,84"
type input "26"
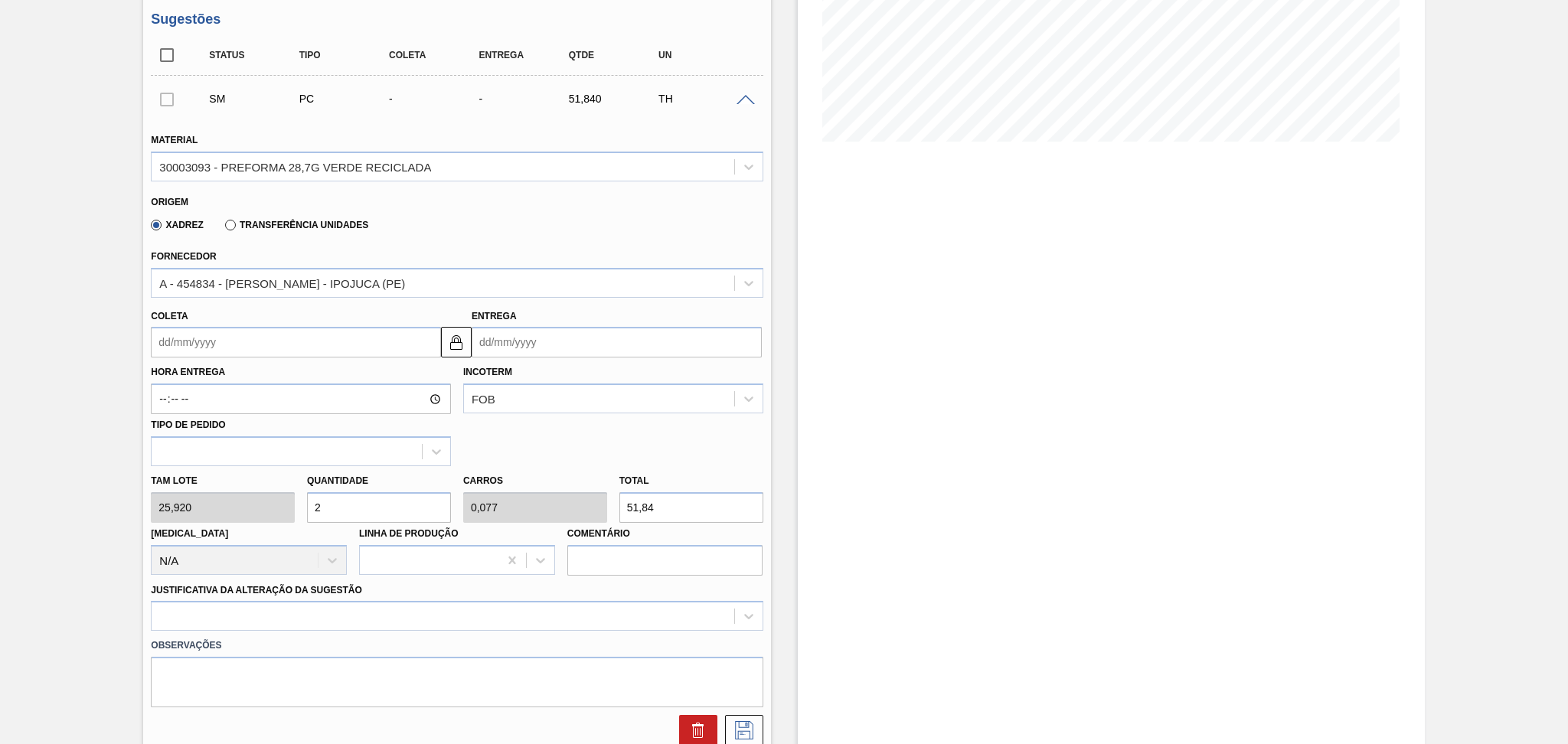
type input "1"
type input "673,92"
type input "26"
click at [276, 272] on div "A - 454834 - LORENPET - IPOJUCA (PE)" at bounding box center [443, 283] width 582 height 23
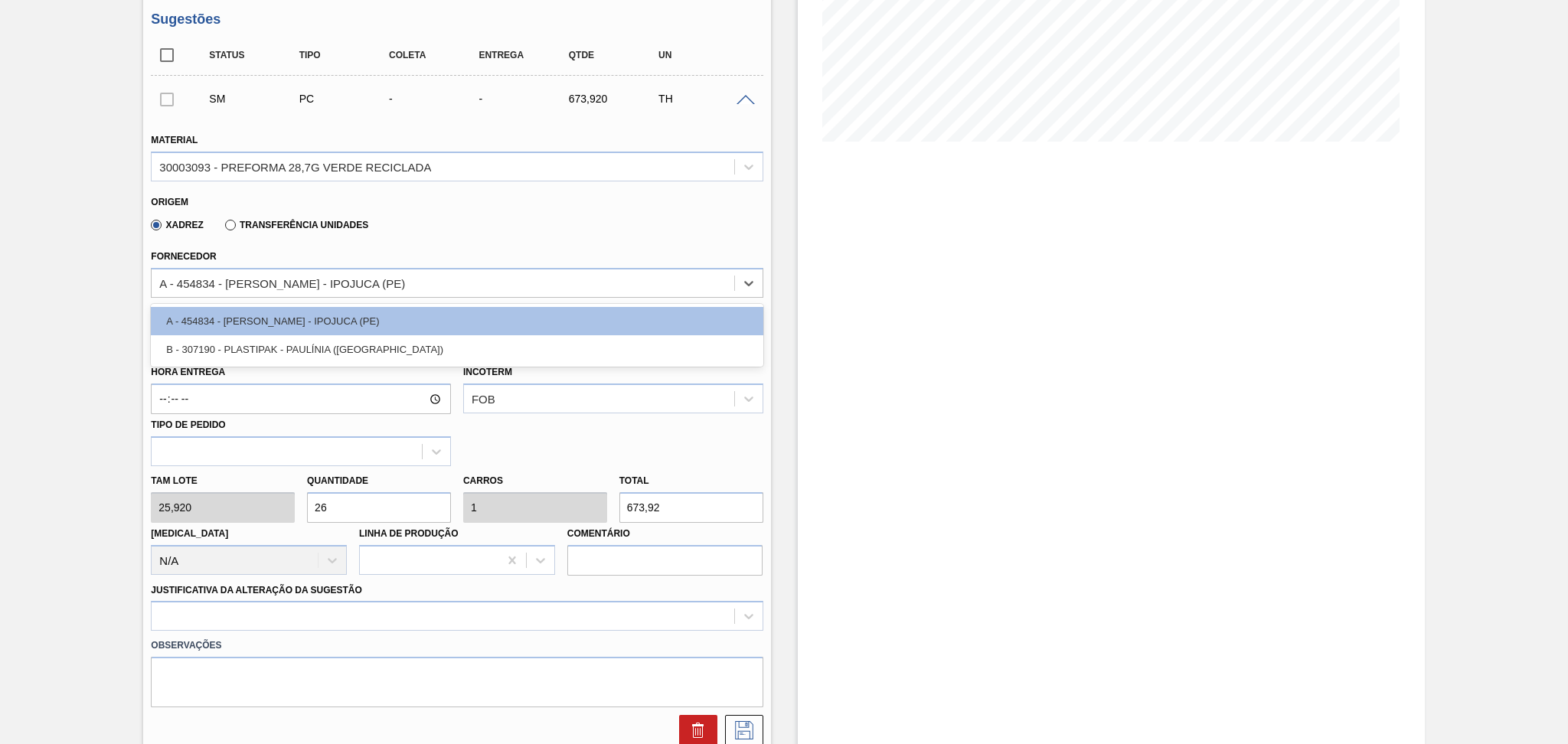
click at [393, 226] on div "Xadrez Transferência Unidades" at bounding box center [450, 223] width 599 height 30
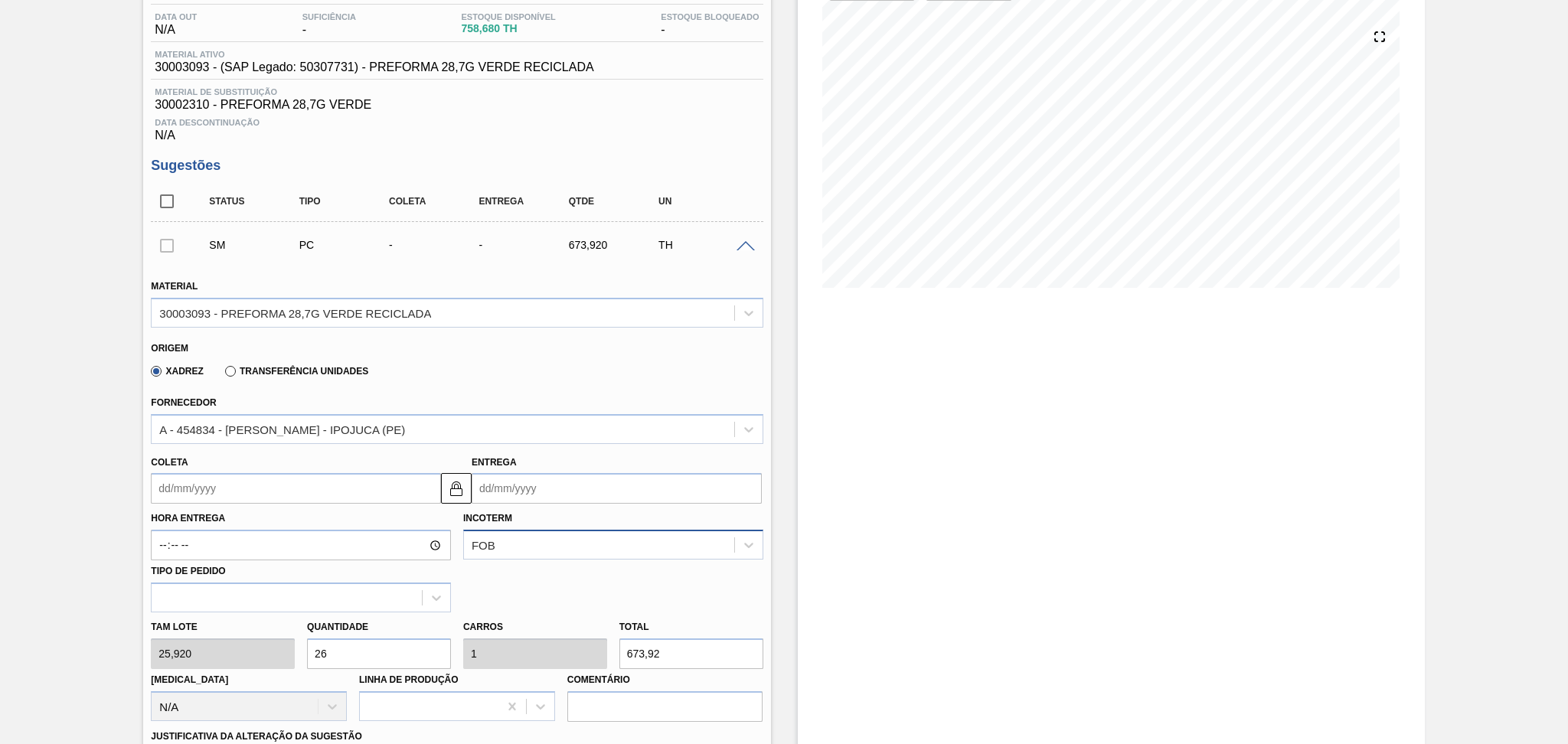
scroll to position [0, 0]
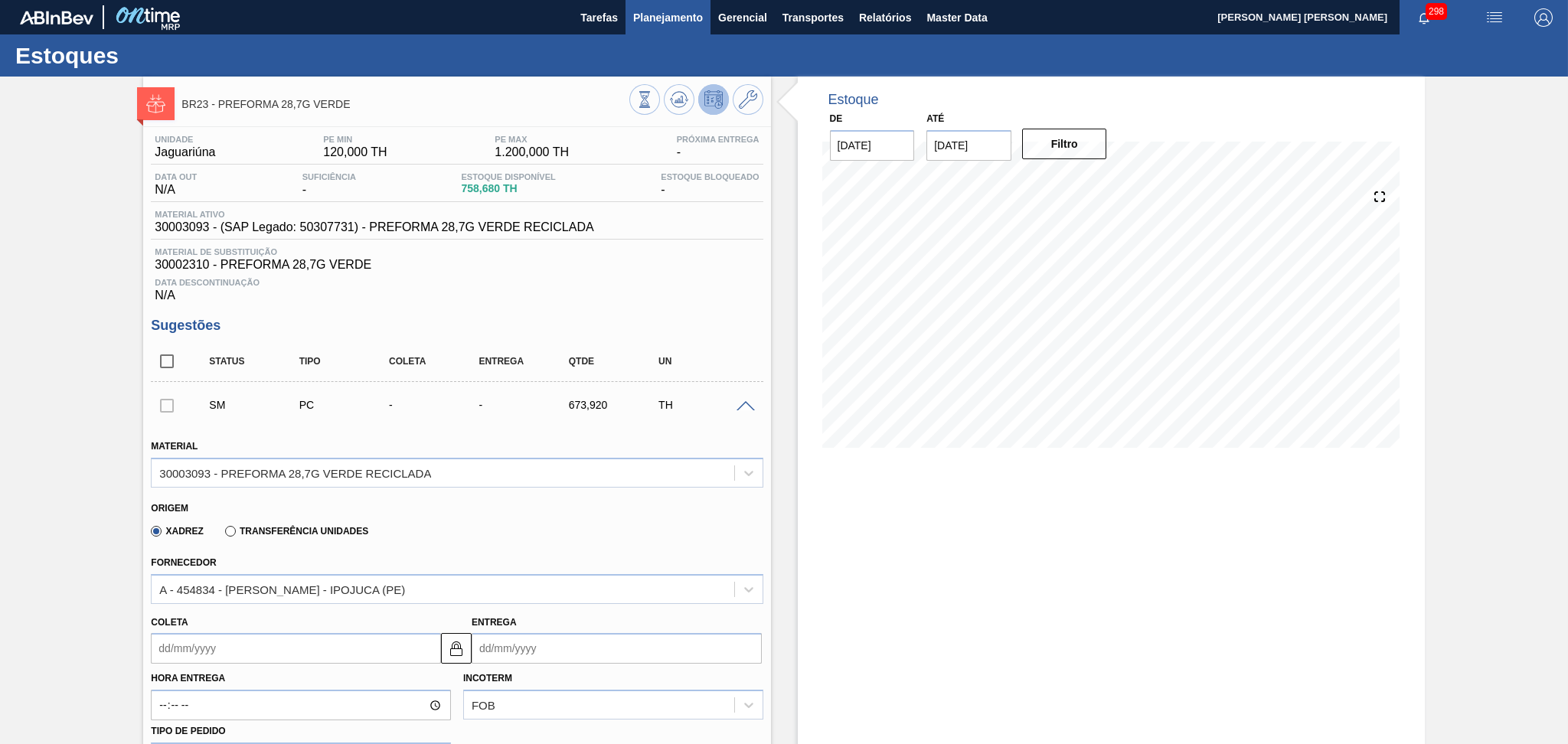
click at [689, 14] on span "Planejamento" at bounding box center [668, 17] width 70 height 18
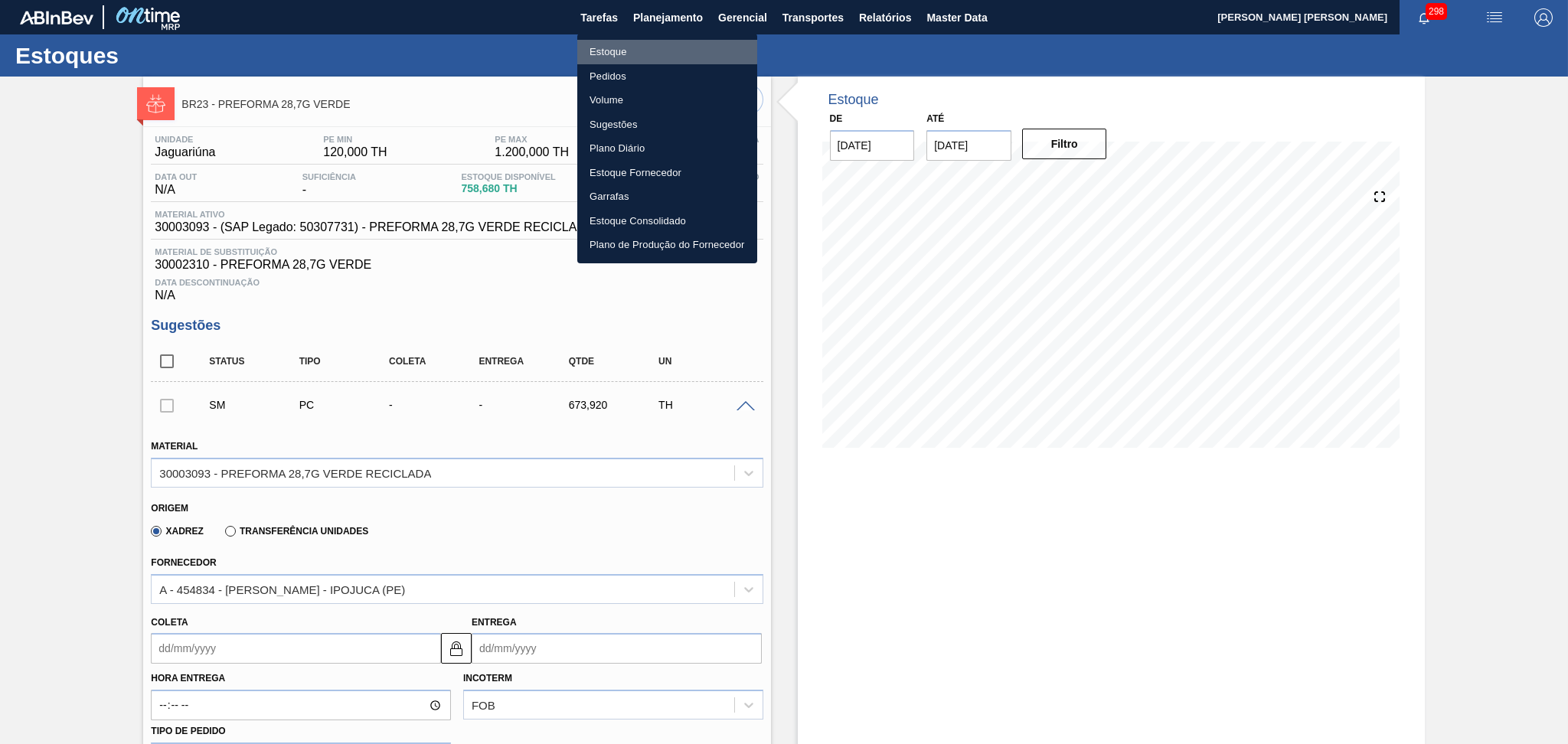
click at [620, 42] on li "Estoque" at bounding box center [667, 52] width 180 height 25
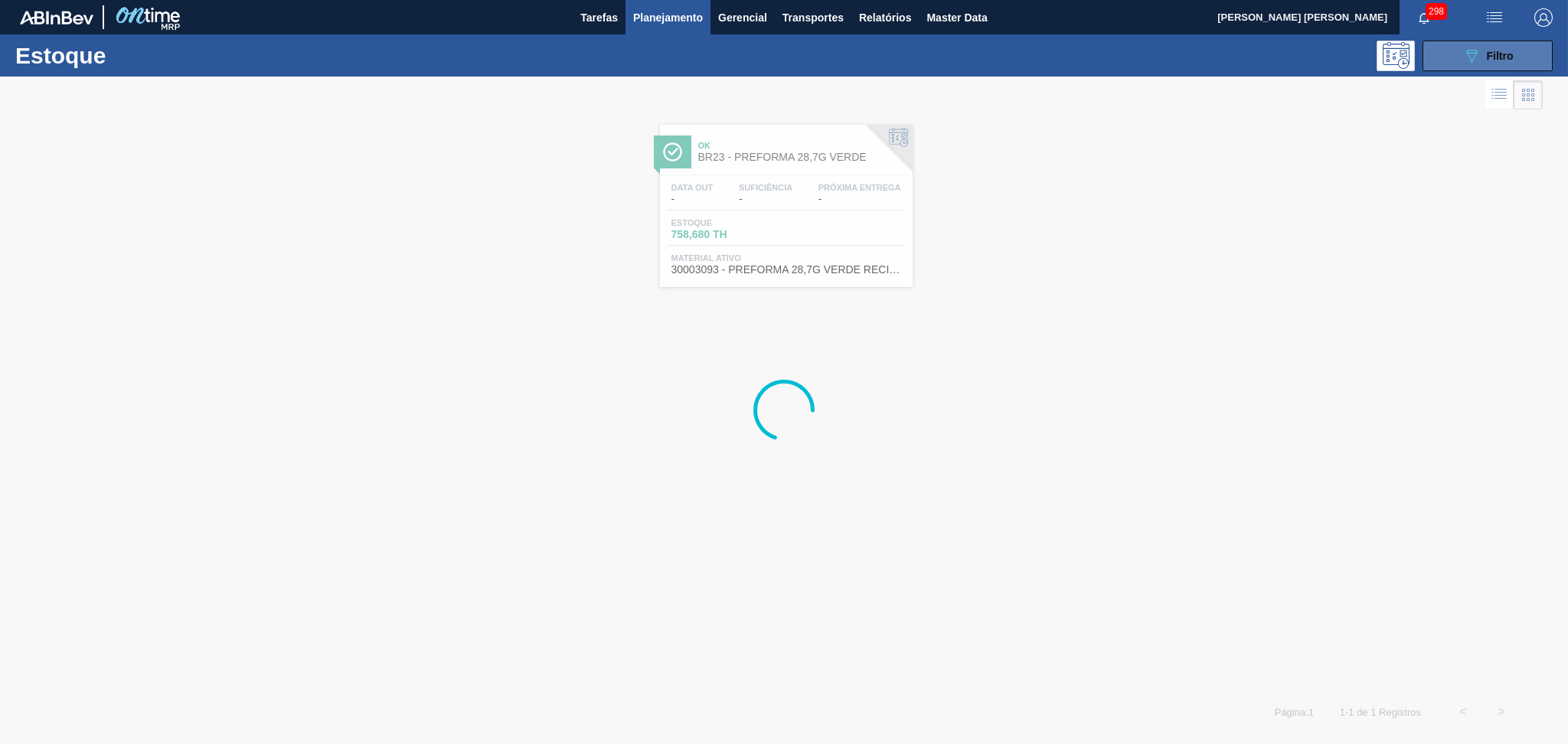
click at [1466, 57] on icon "089F7B8B-B2A5-4AFE-B5C0-19BA573D28AC" at bounding box center [1471, 55] width 18 height 18
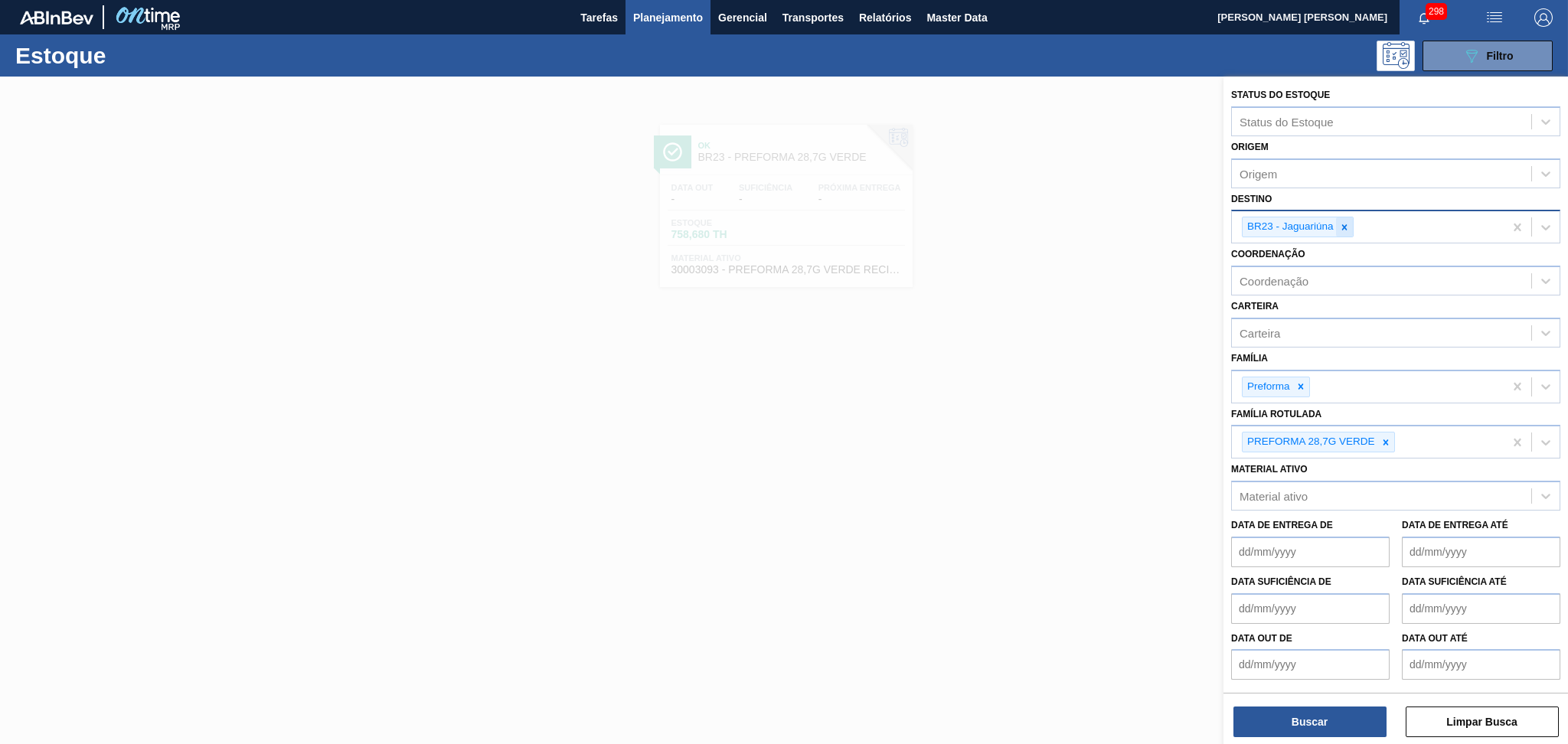
click at [1337, 225] on div at bounding box center [1344, 227] width 17 height 19
click at [1337, 222] on div "Destino" at bounding box center [1381, 226] width 299 height 23
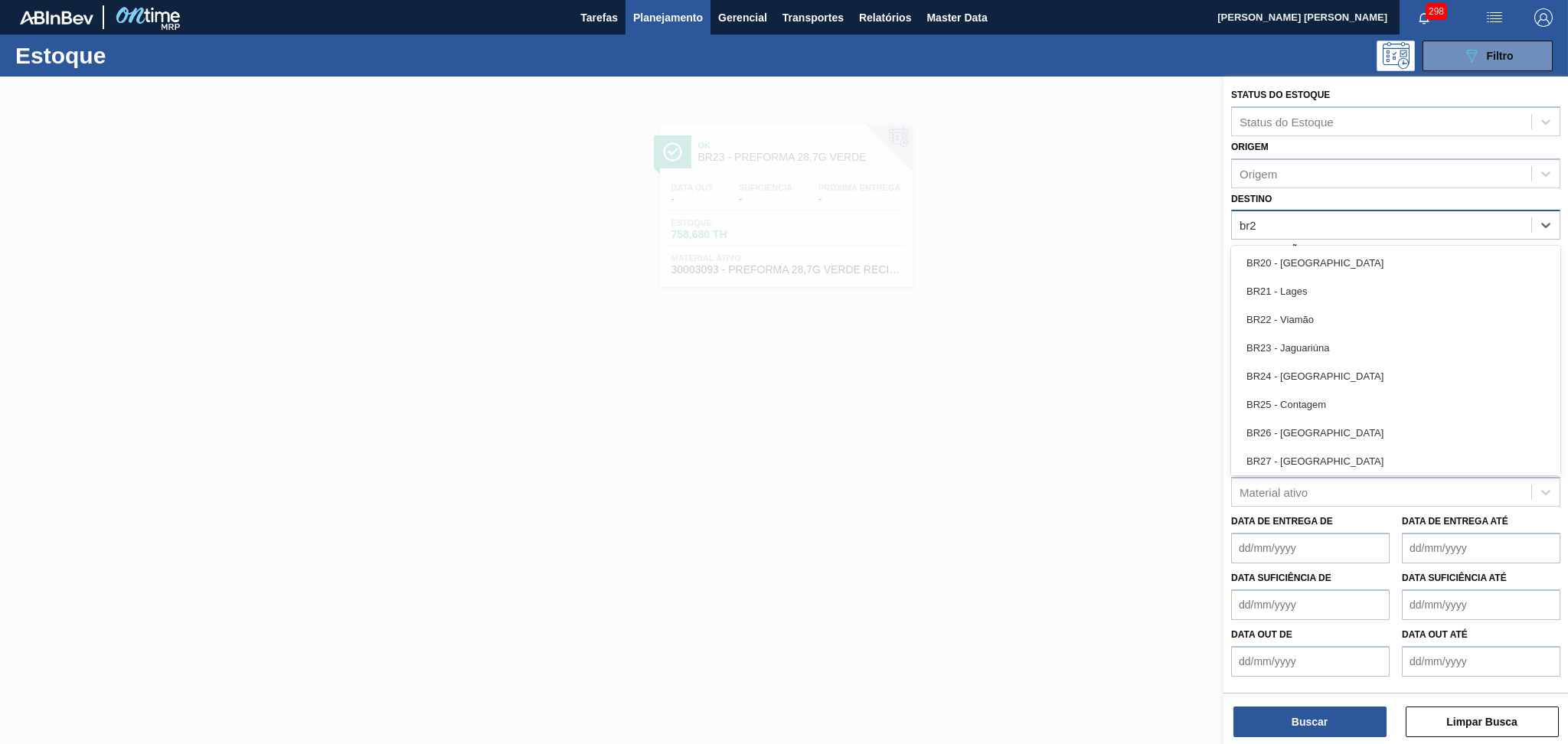
type input "br23"
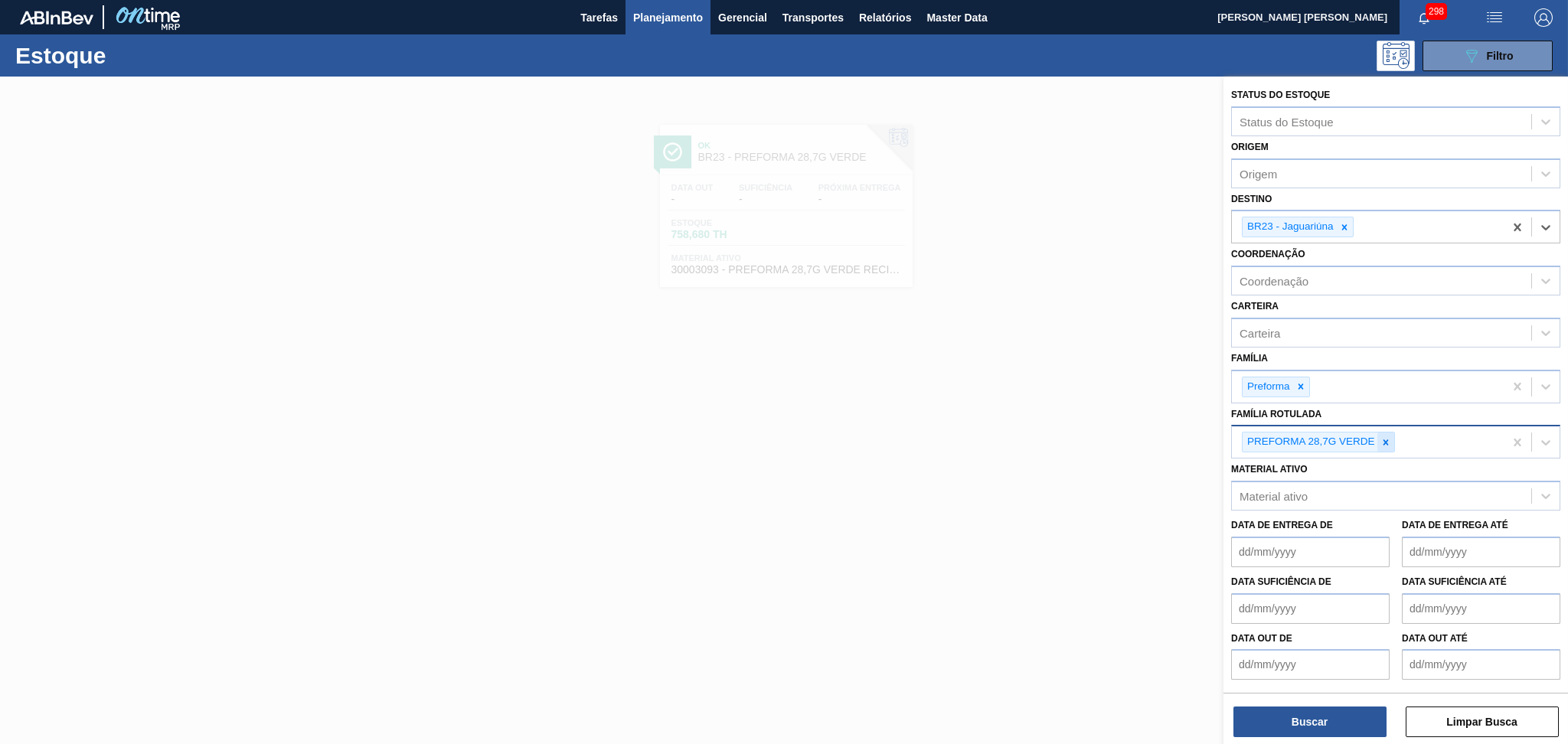
click at [1385, 440] on icon at bounding box center [1386, 443] width 6 height 6
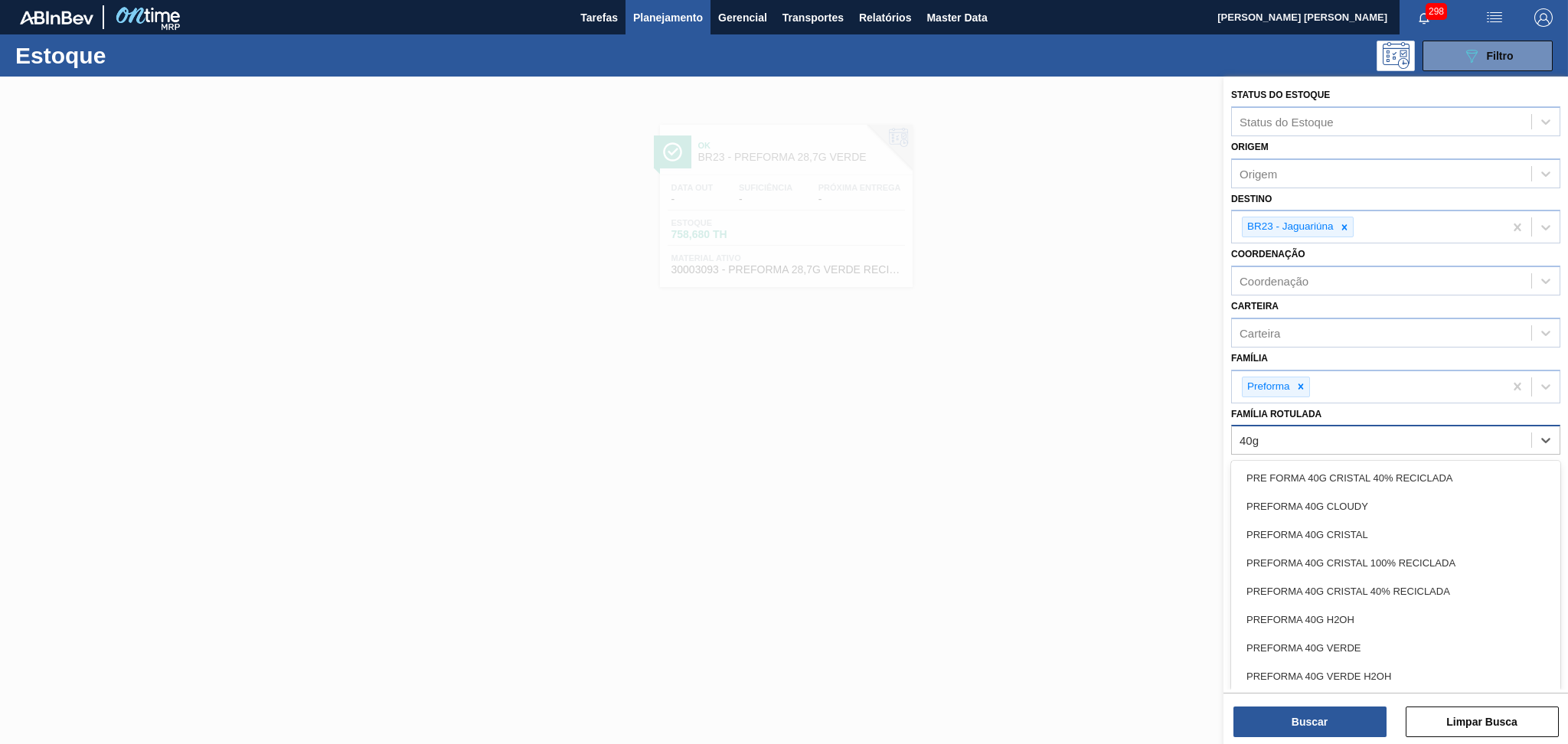
type Rotulada "40g c"
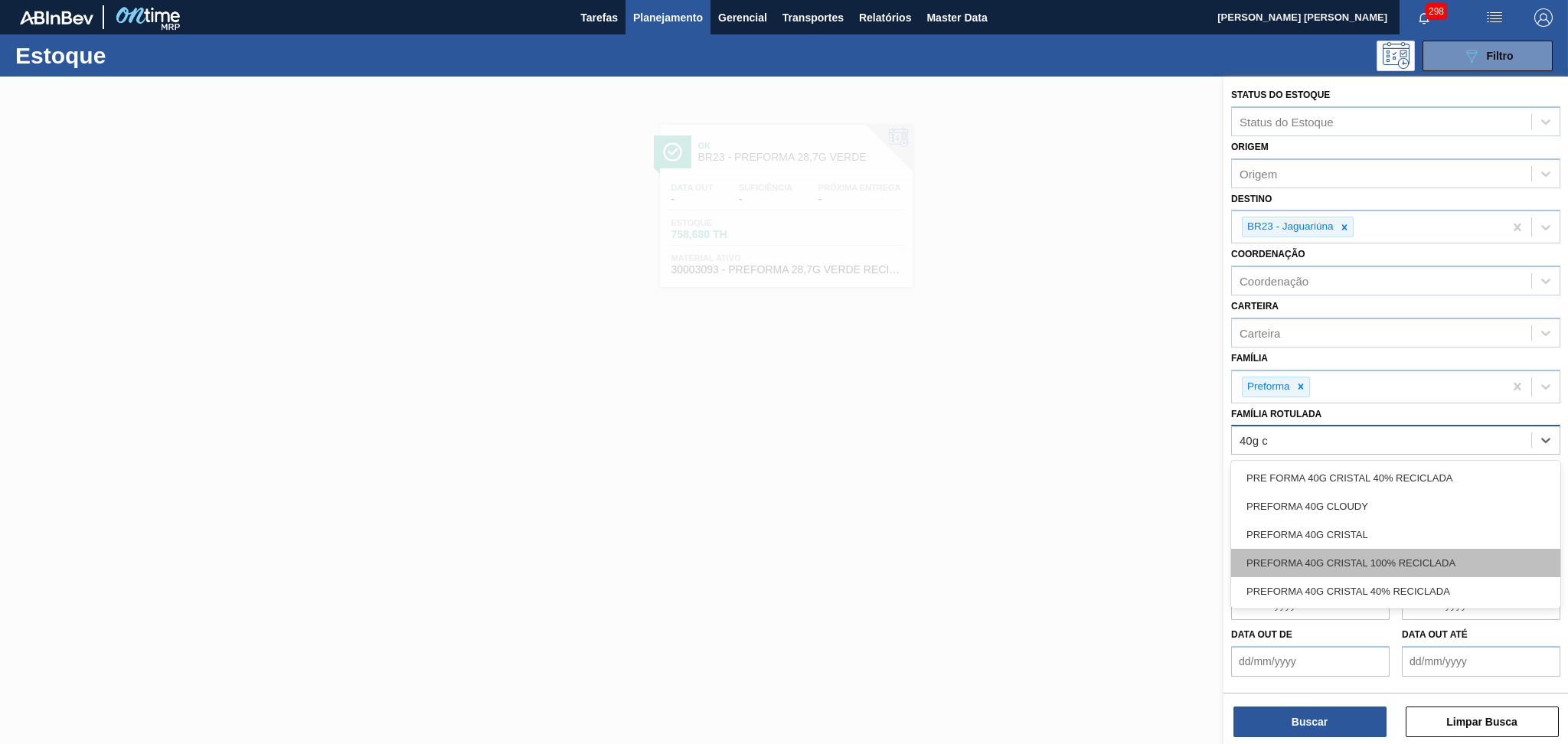
click at [1365, 550] on div "PREFORMA 40G CRISTAL 100% RECICLADA" at bounding box center [1395, 564] width 329 height 28
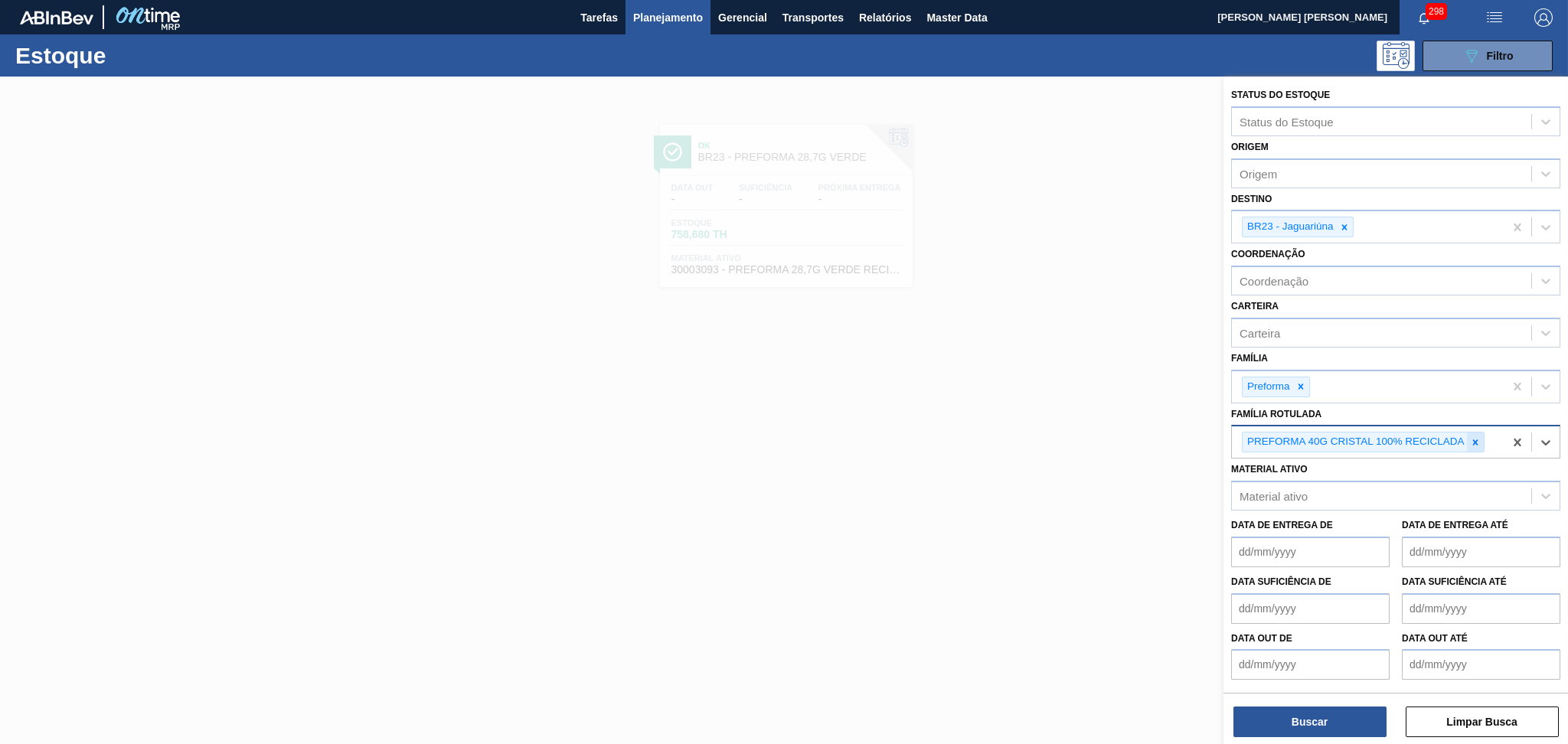
click at [1479, 437] on icon at bounding box center [1475, 442] width 10 height 10
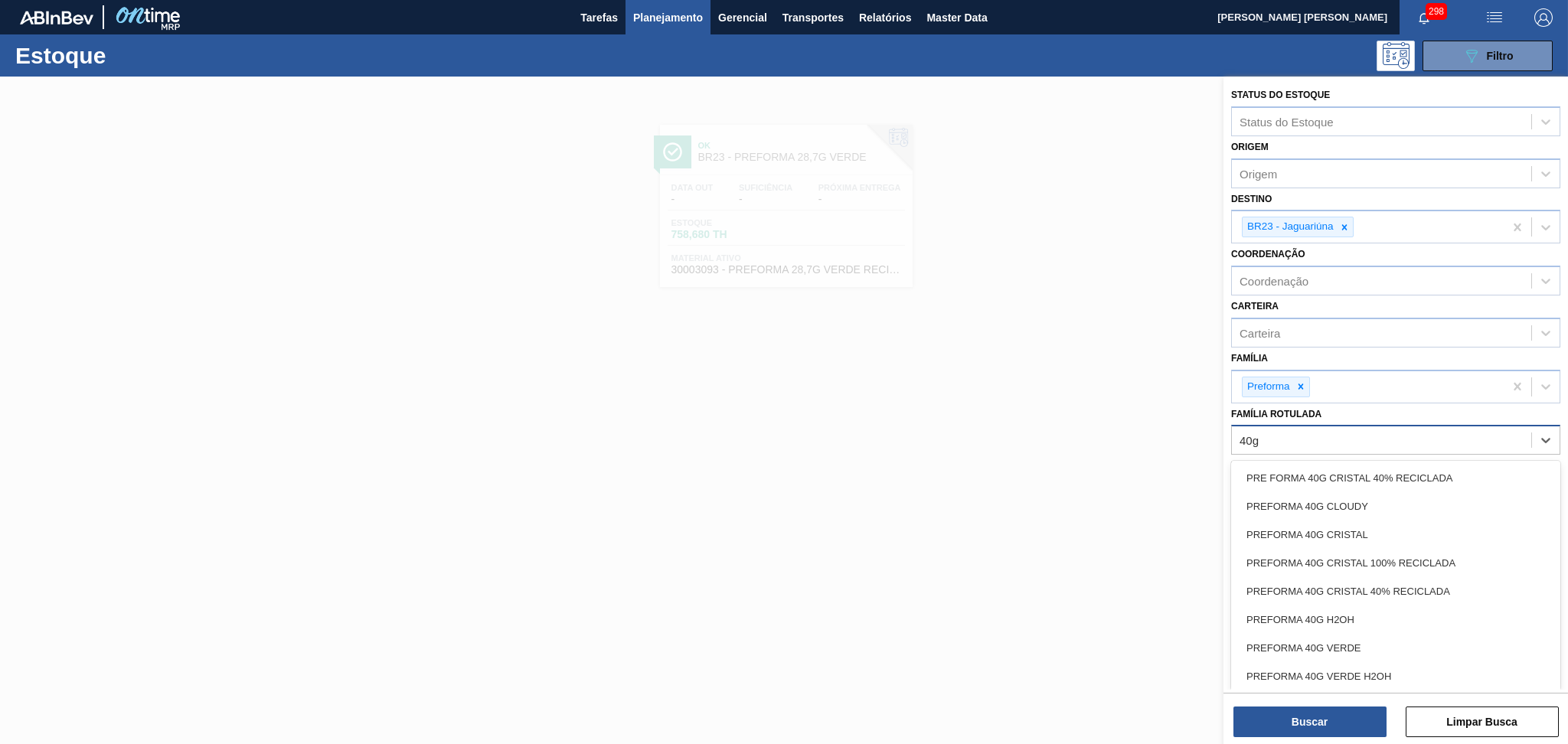
type Rotulada "40g c"
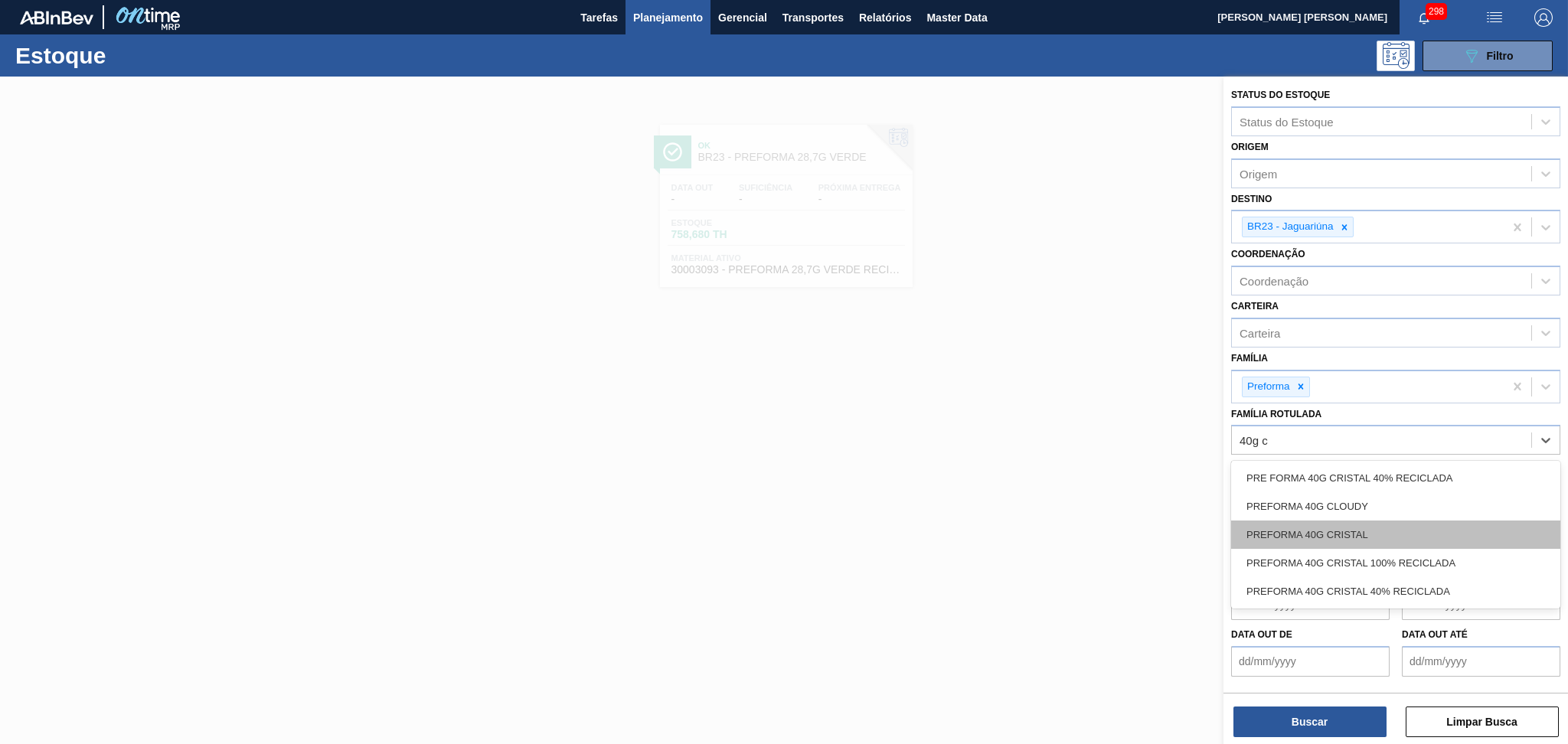
click at [1377, 521] on div "PREFORMA 40G CRISTAL" at bounding box center [1395, 535] width 329 height 28
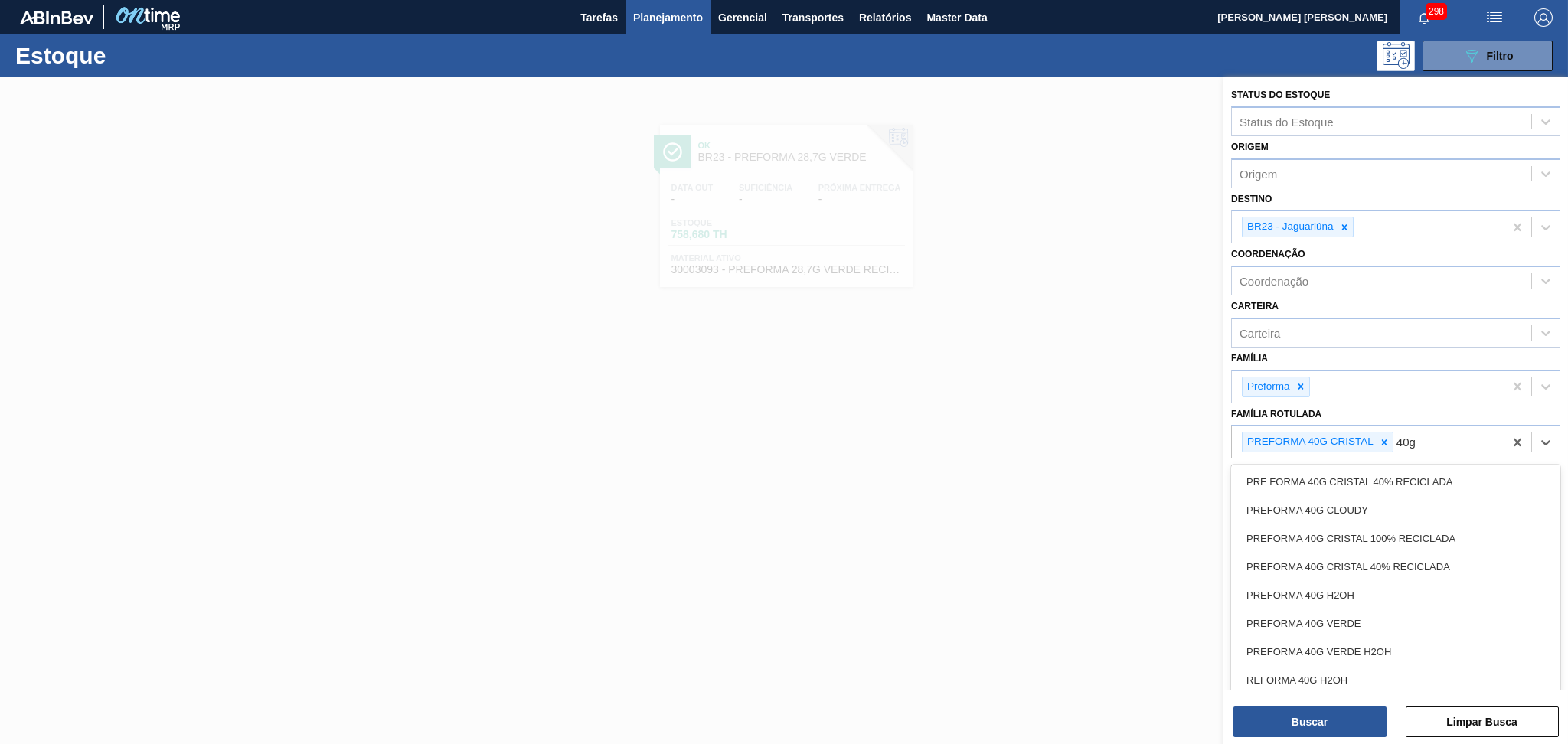
type Rotulada "40g v"
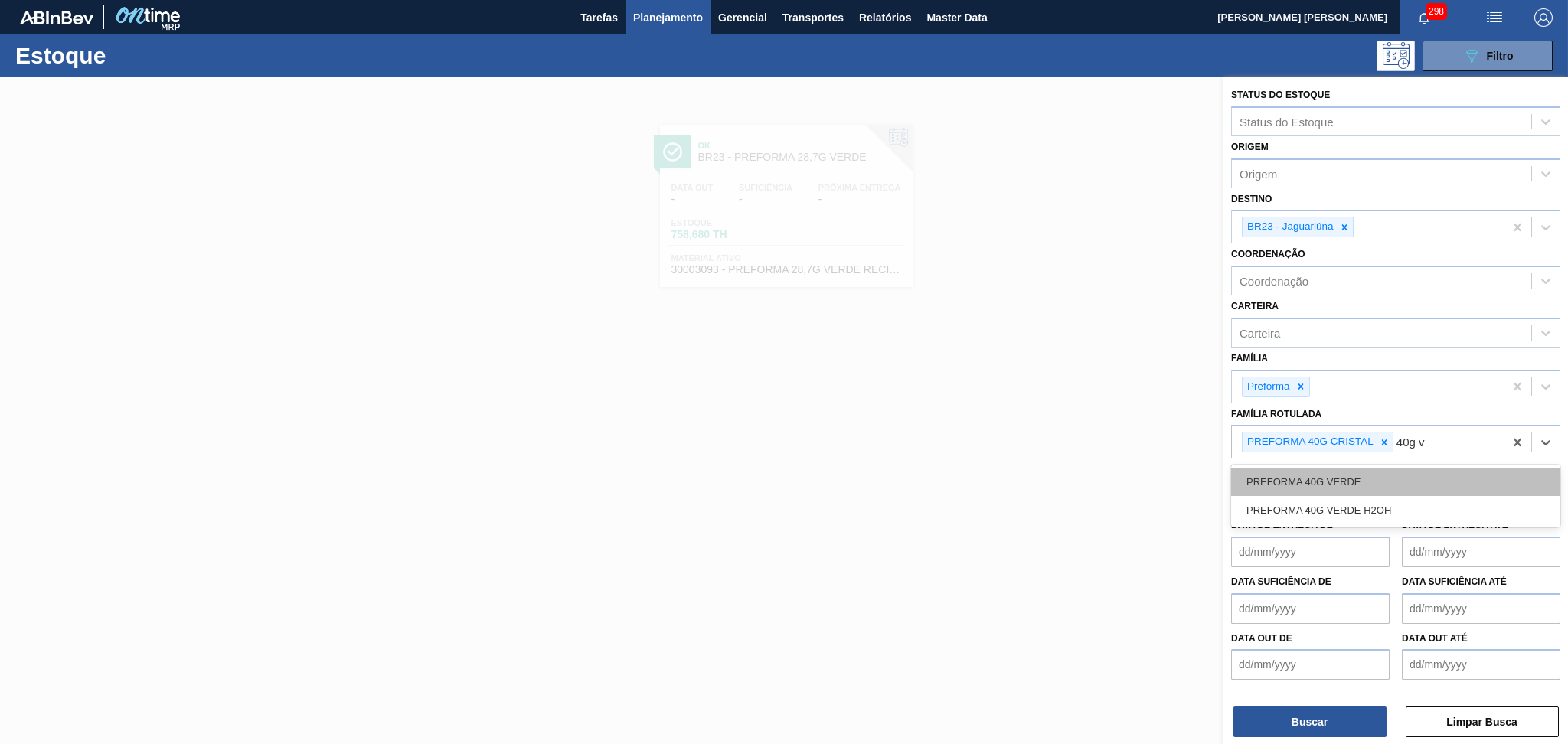
click at [1364, 487] on div "PREFORMA 40G VERDE" at bounding box center [1395, 482] width 329 height 28
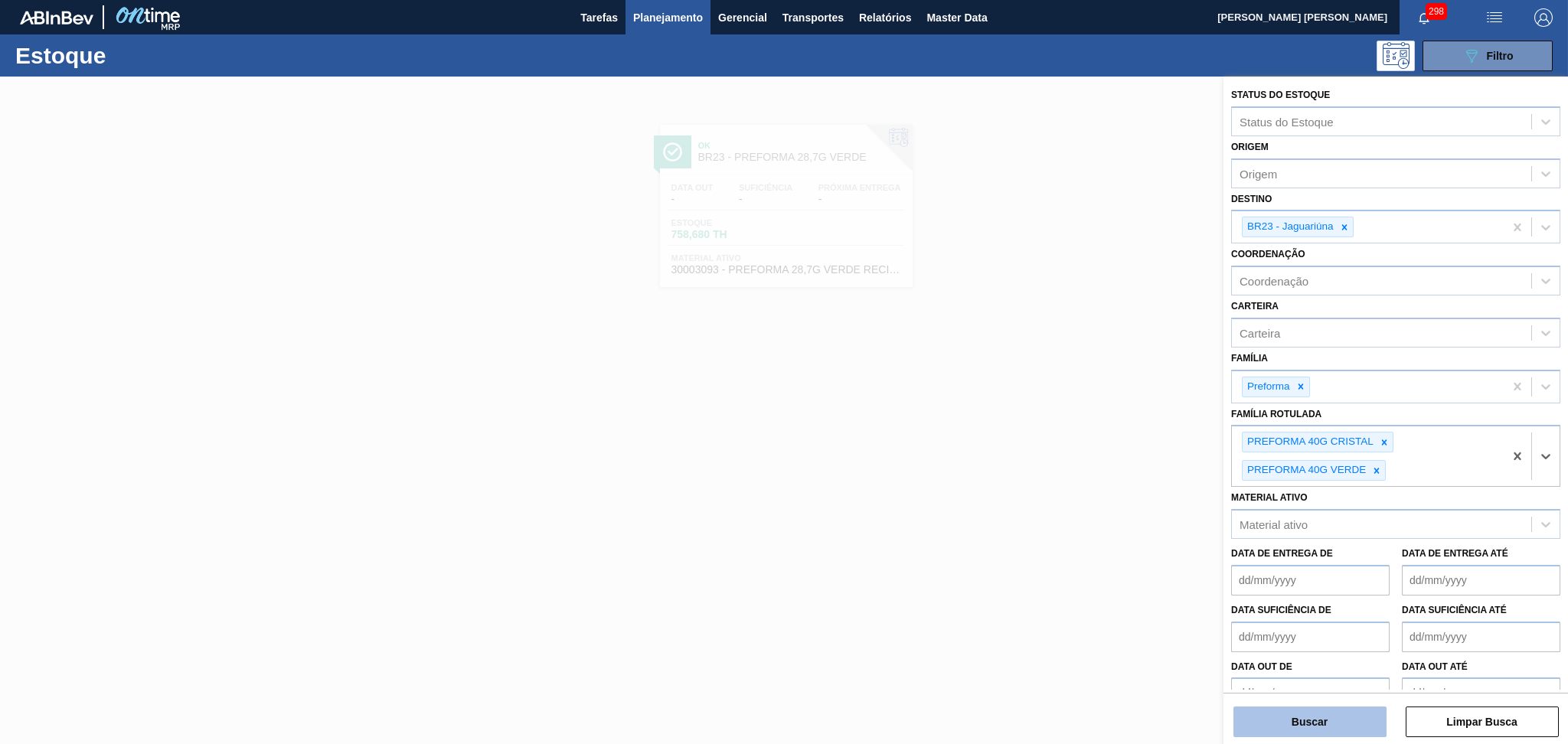
click at [1296, 716] on button "Buscar" at bounding box center [1310, 722] width 153 height 30
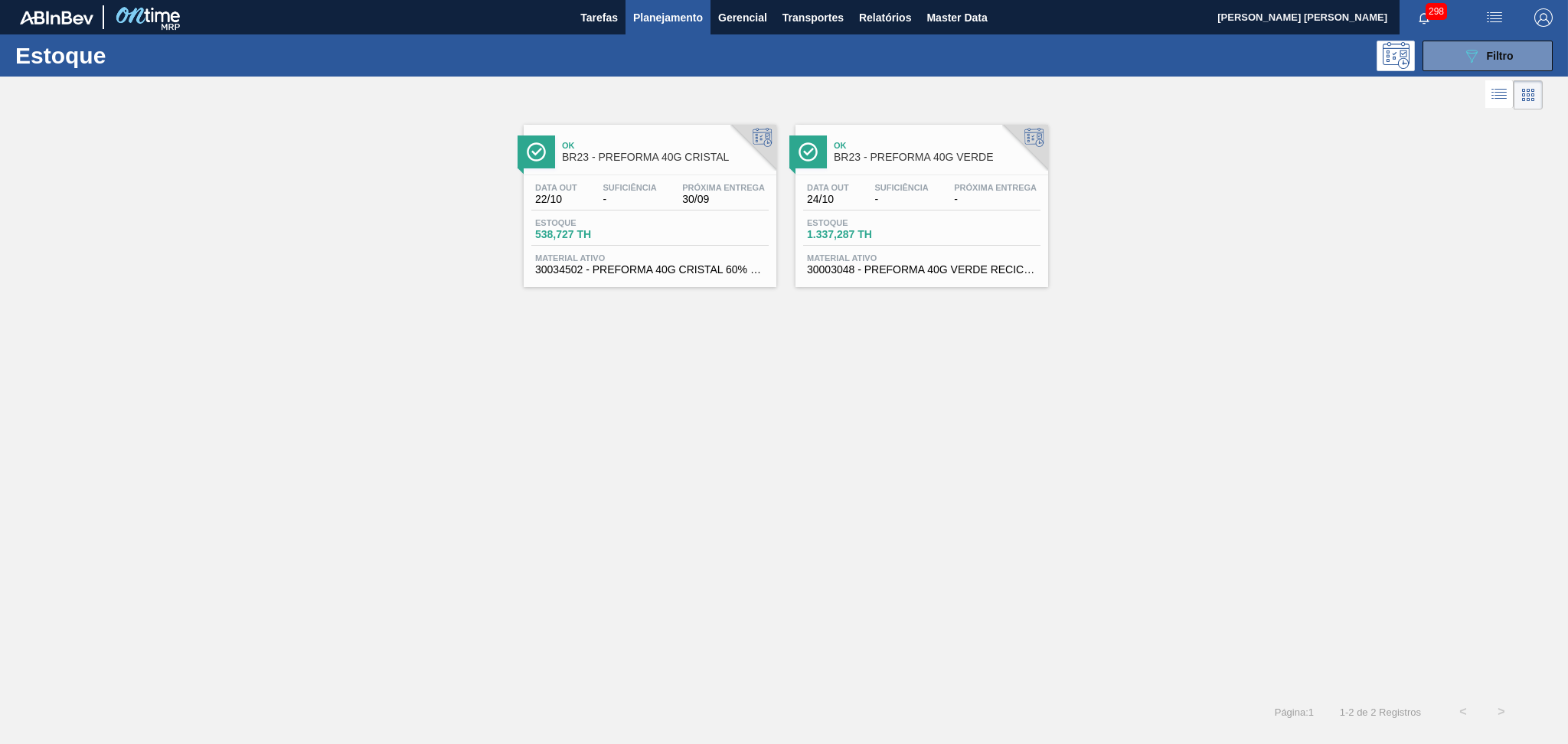
click at [666, 164] on div "Ok BR23 - PREFORMA 40G CRISTAL" at bounding box center [665, 152] width 207 height 35
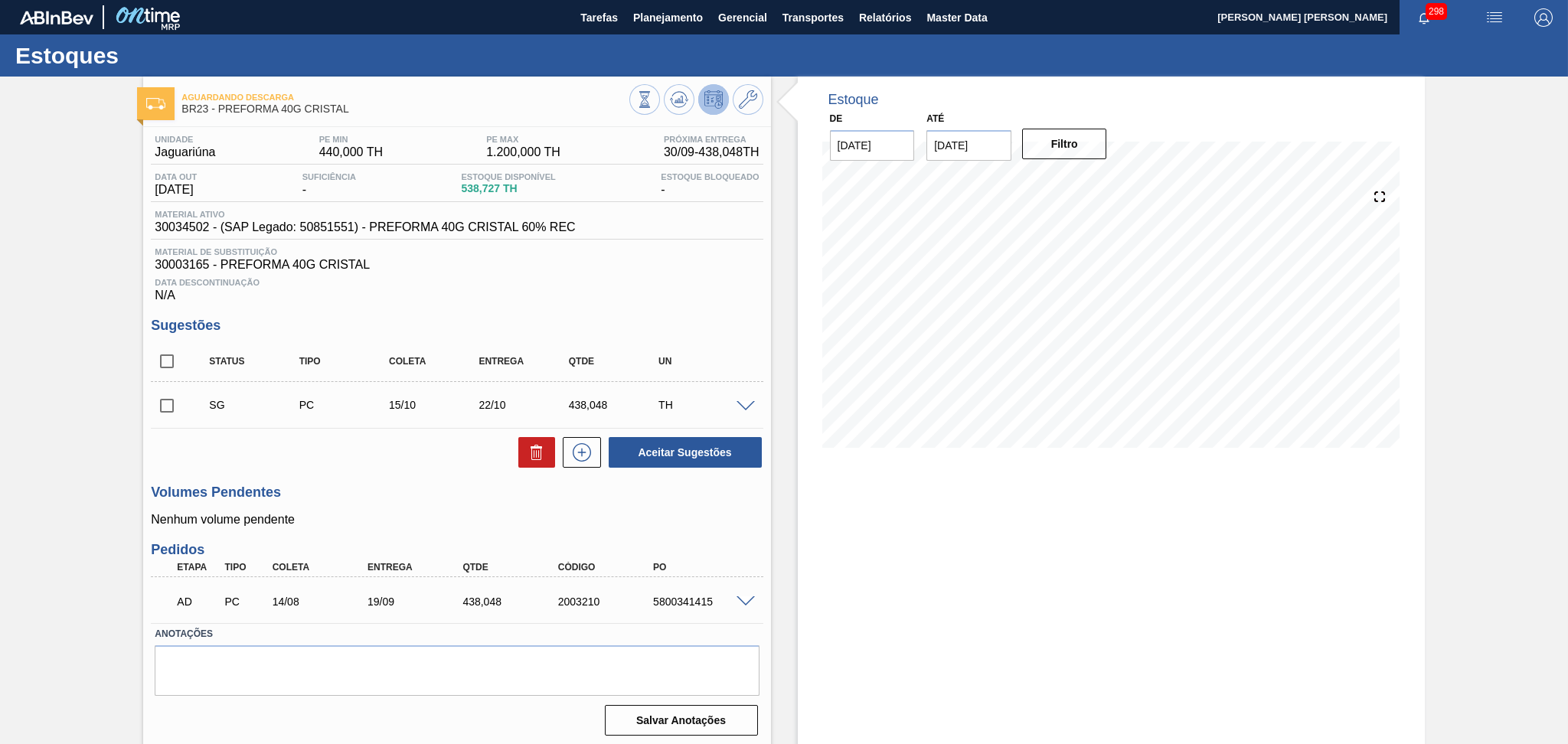
click at [739, 599] on span at bounding box center [745, 602] width 18 height 11
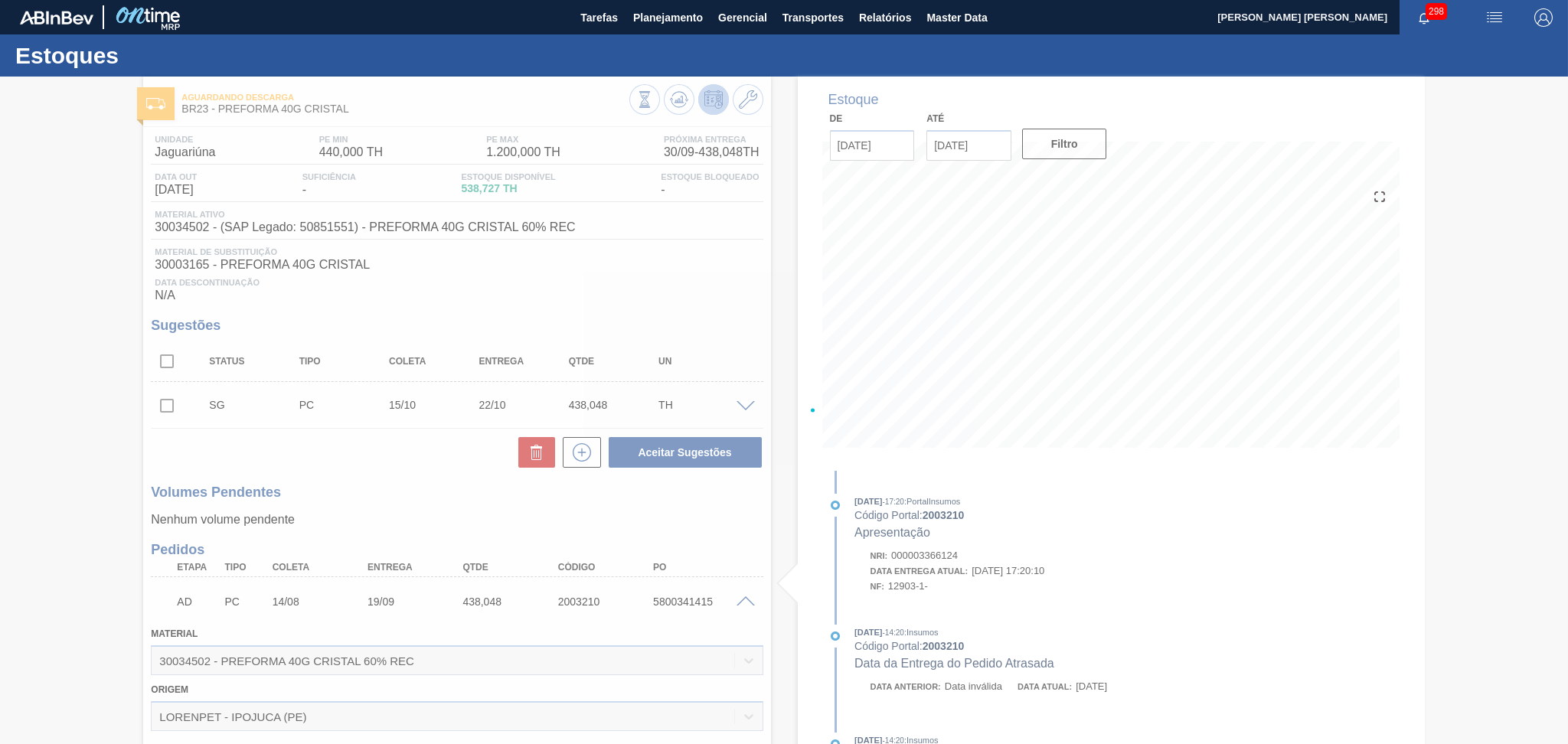
click at [739, 599] on div at bounding box center [784, 410] width 1568 height 668
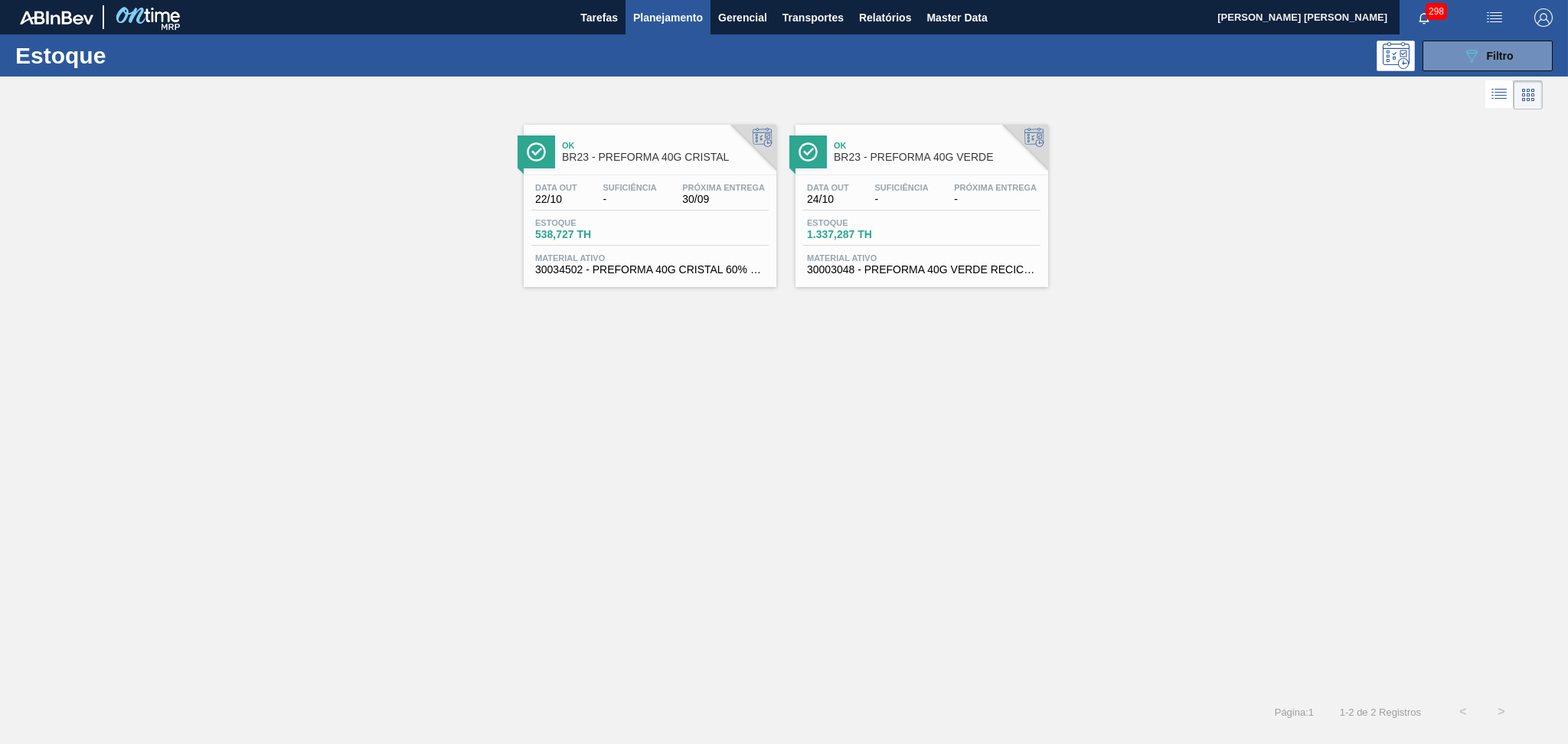
click at [894, 176] on div "Data out 24/10 Suficiência - Próxima Entrega - Estoque 1.337,287 TH Material at…" at bounding box center [922, 228] width 253 height 104
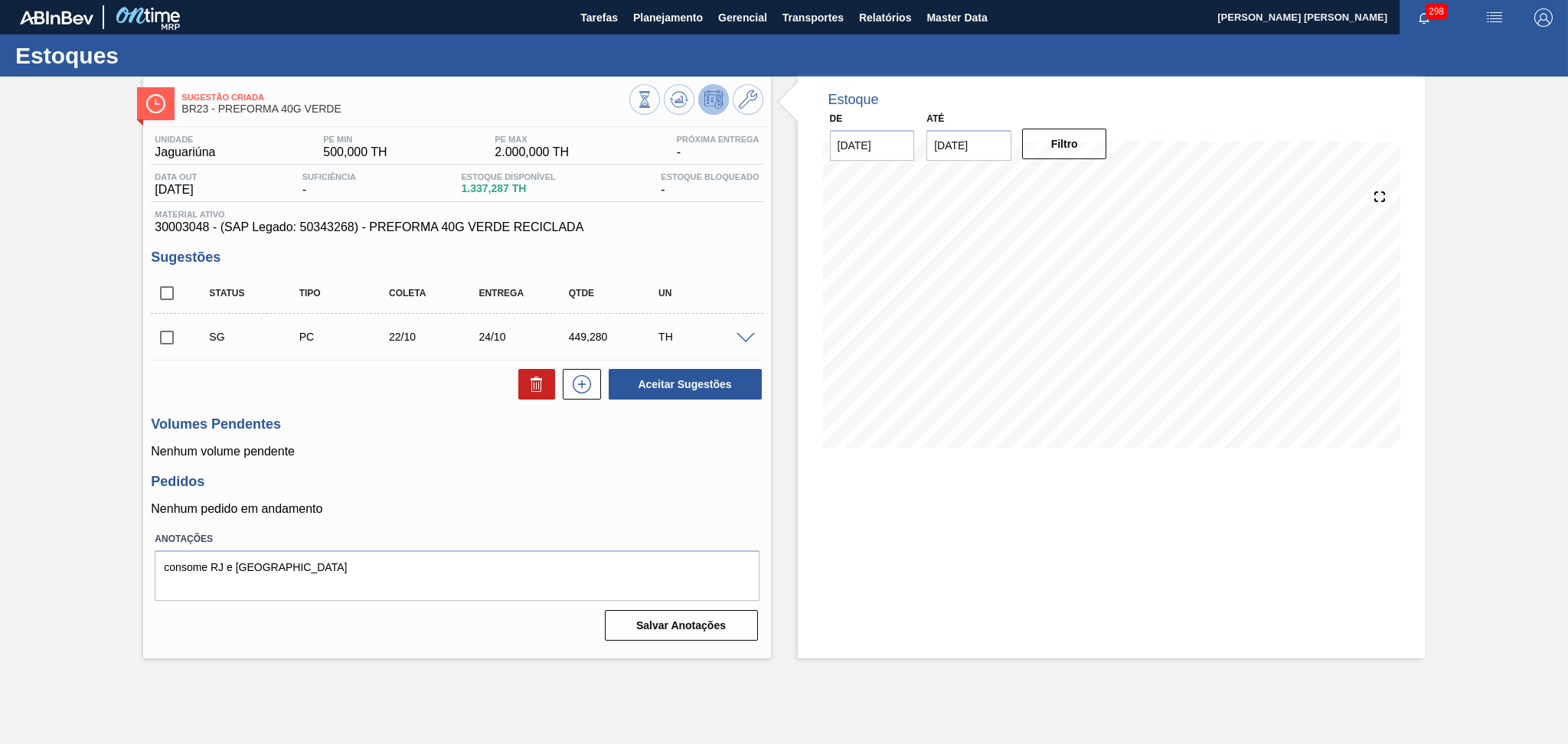
click at [742, 334] on span at bounding box center [745, 339] width 18 height 11
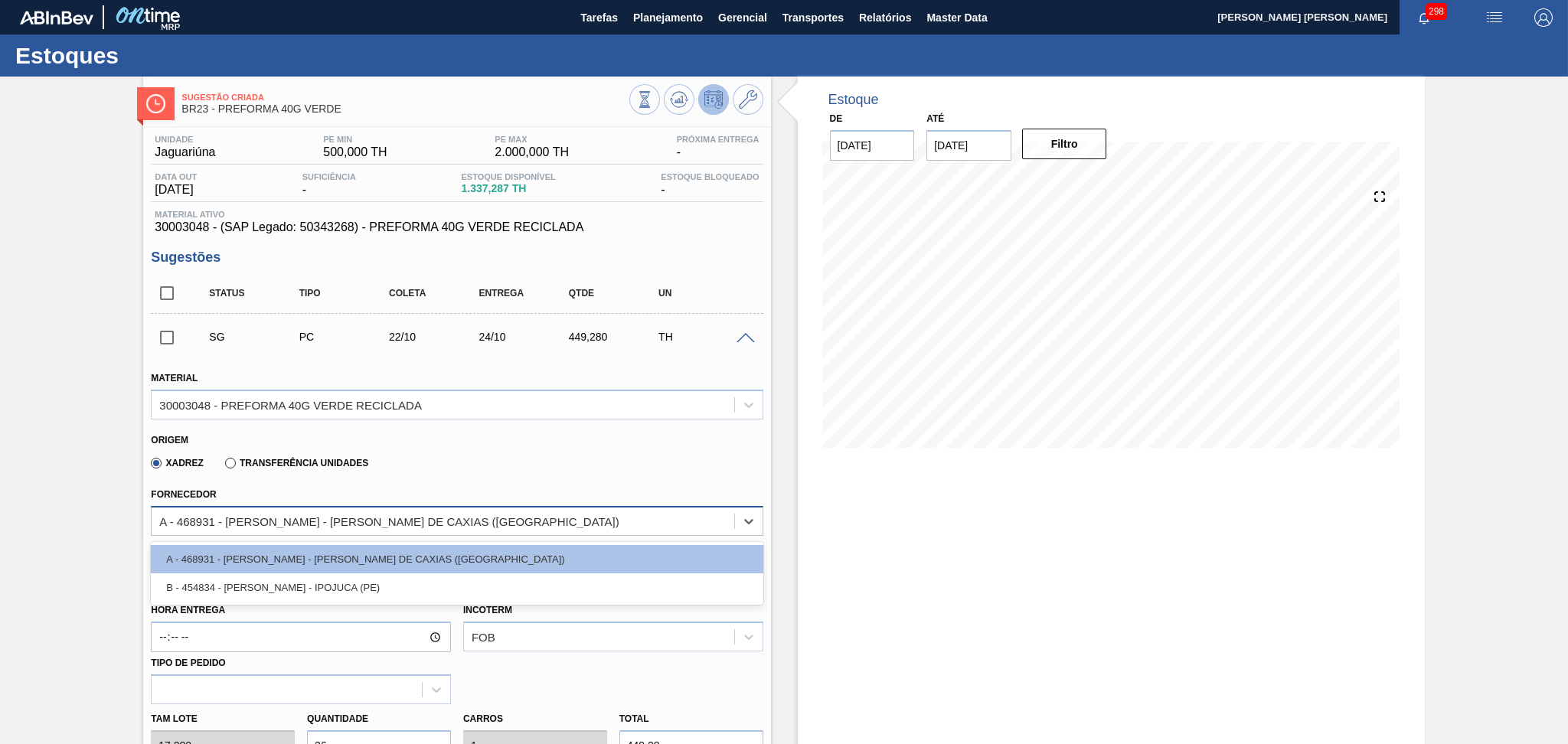
click at [405, 516] on div "A - 468931 - LORENPET - DUQUE DE CAXIAS (RJ)" at bounding box center [389, 521] width 460 height 13
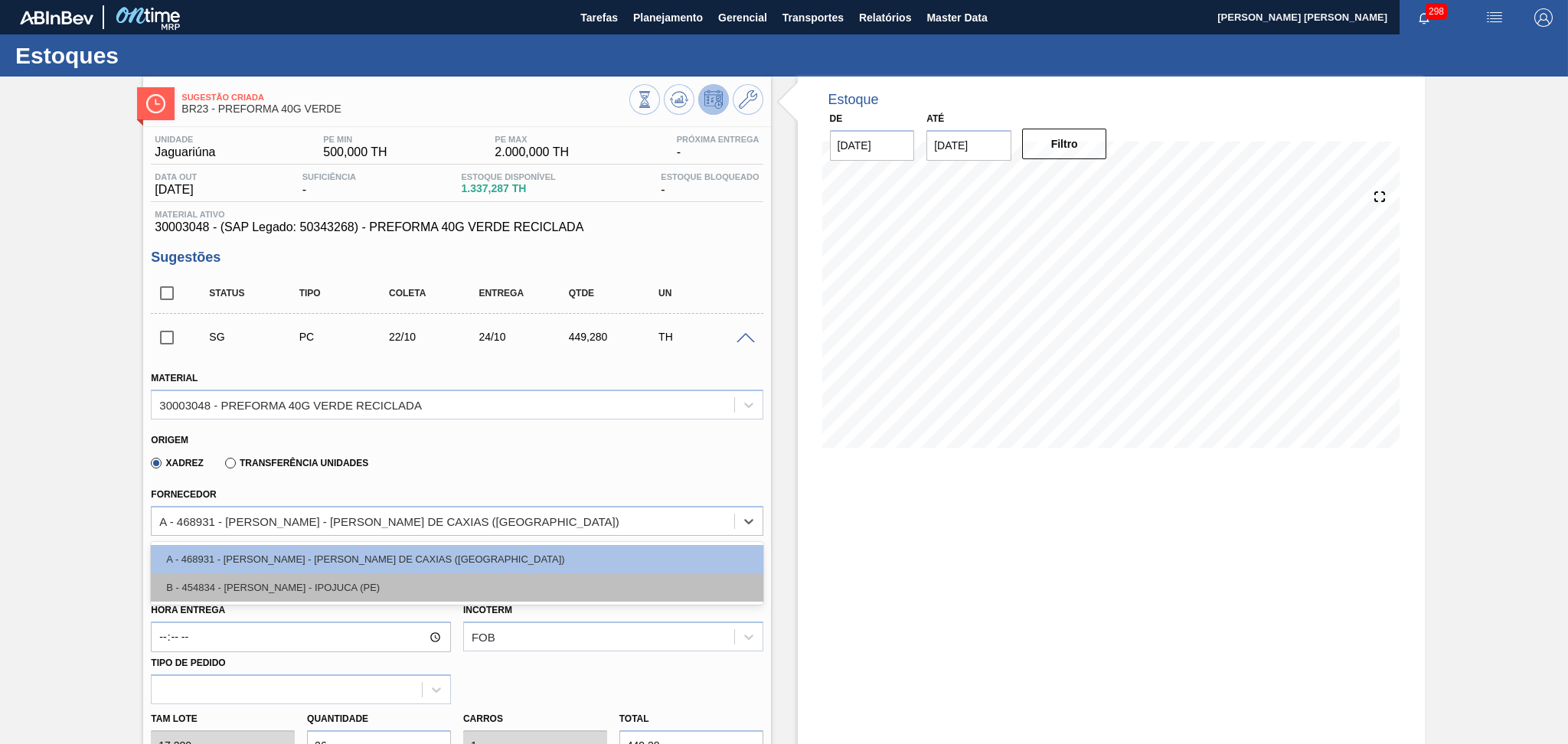
click at [326, 576] on div "B - 454834 - LORENPET - IPOJUCA (PE)" at bounding box center [457, 588] width 612 height 28
type input "27/10/2025"
type input "16,896"
type input "26,591"
type input "1,023"
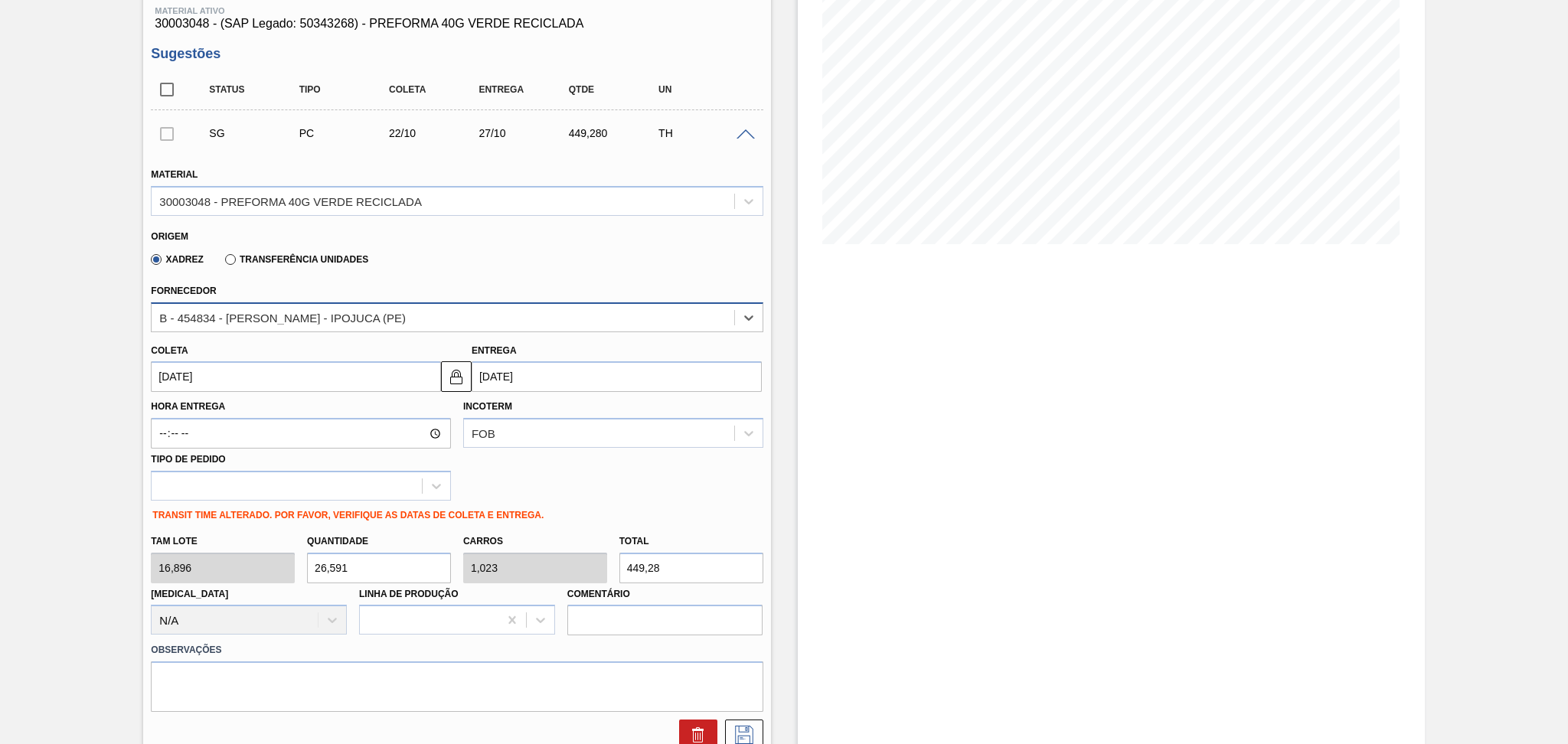
scroll to position [408, 0]
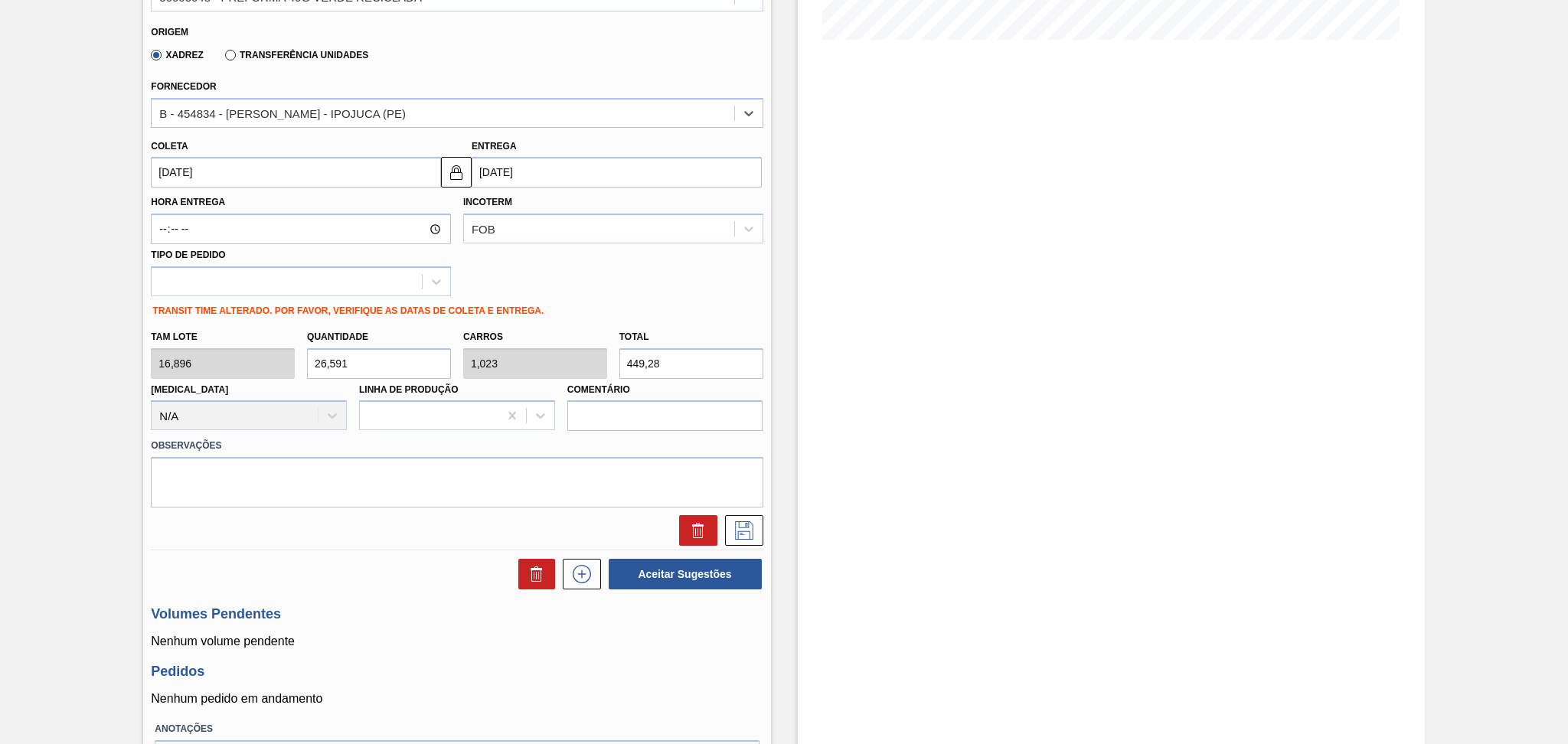
click at [242, 352] on div "Tam lote 16,896 Quantidade 26,591 Carros 1,023 Total 449,28 Doca N/A Linha de P…" at bounding box center [456, 377] width 624 height 110
type input "2"
type input "0,077"
type input "33,792"
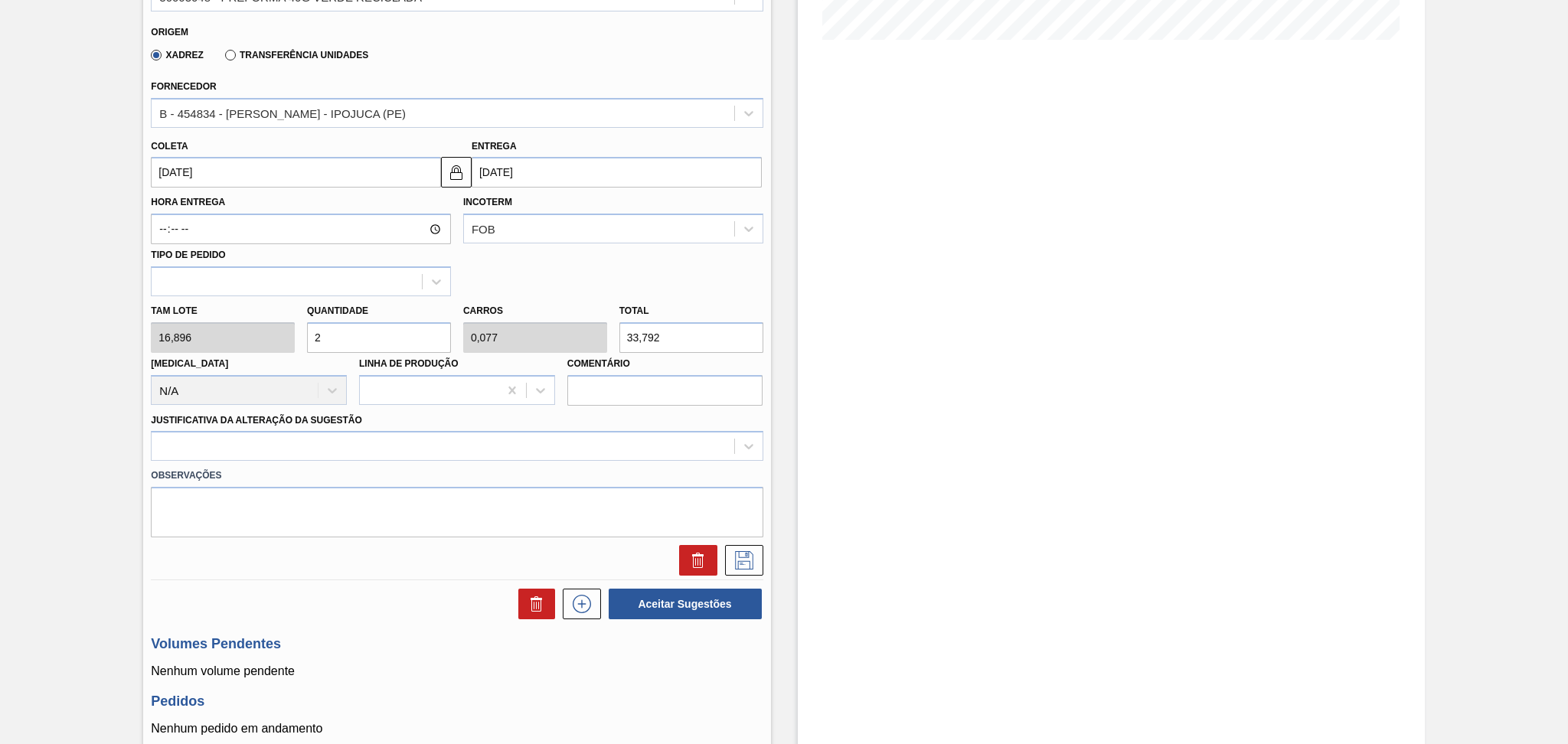
type input "26"
type input "1"
type input "439,296"
type input "26"
click at [679, 280] on div "Hora Entrega Incoterm FOB Tipo de pedido" at bounding box center [456, 242] width 624 height 109
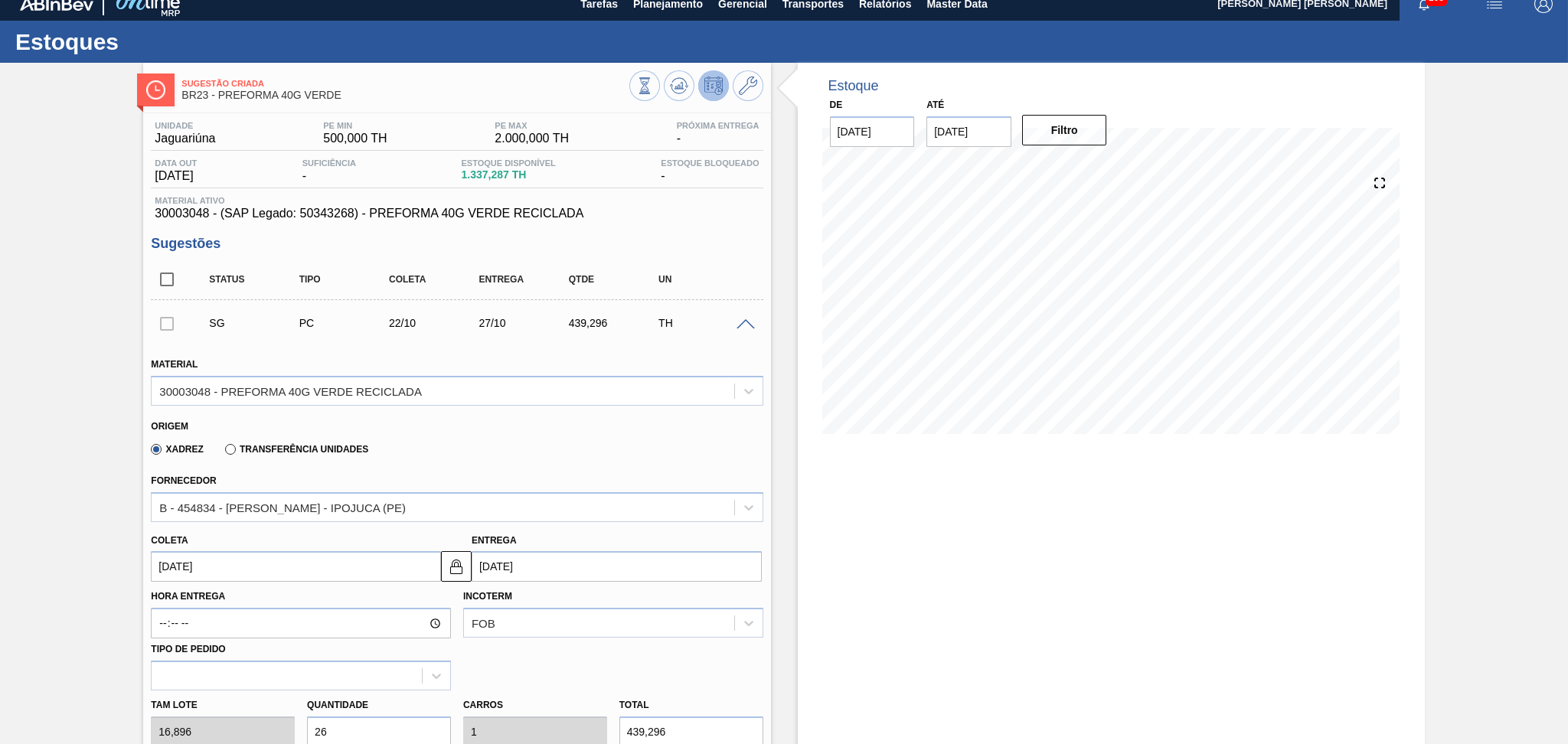
scroll to position [0, 0]
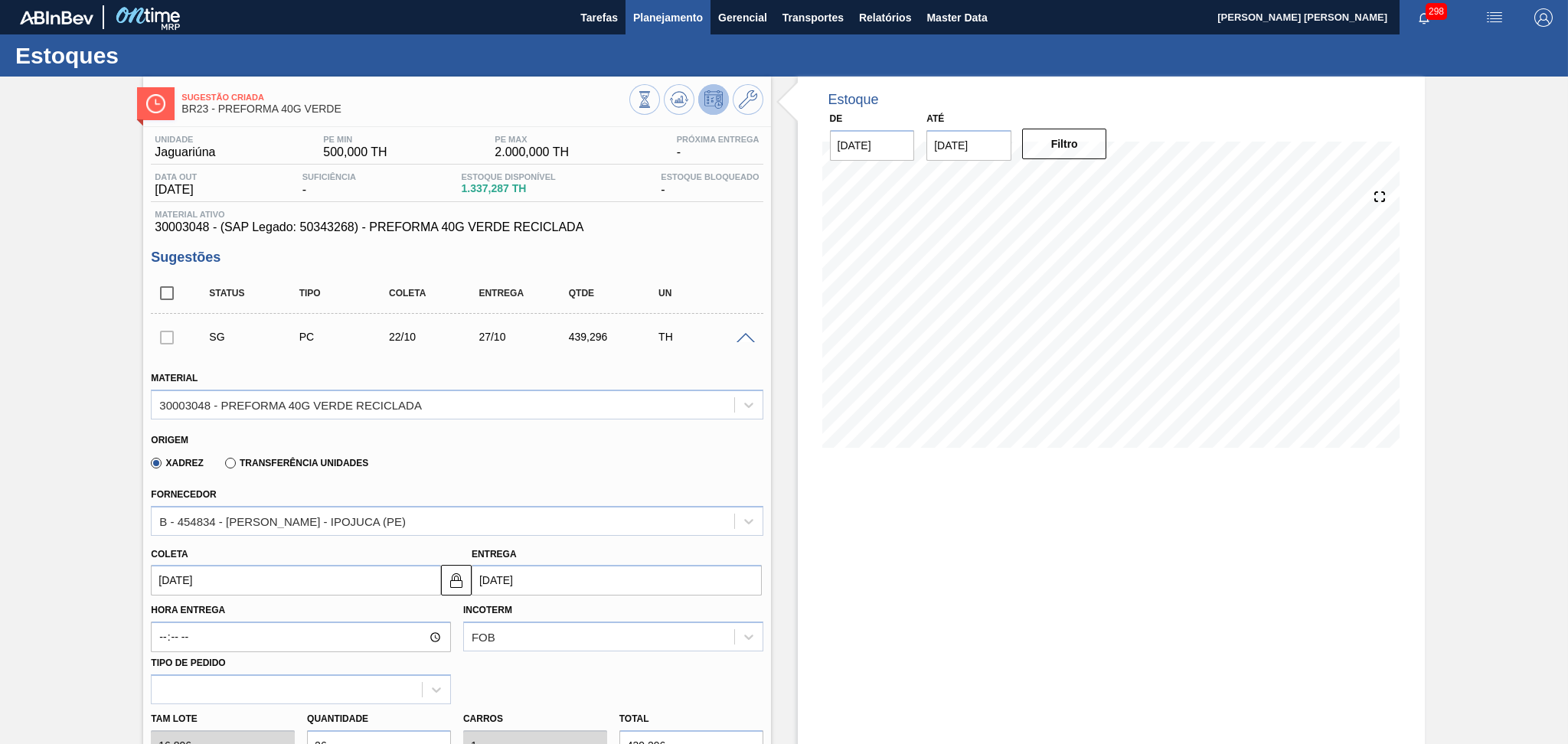
click at [679, 25] on span "Planejamento" at bounding box center [668, 17] width 70 height 18
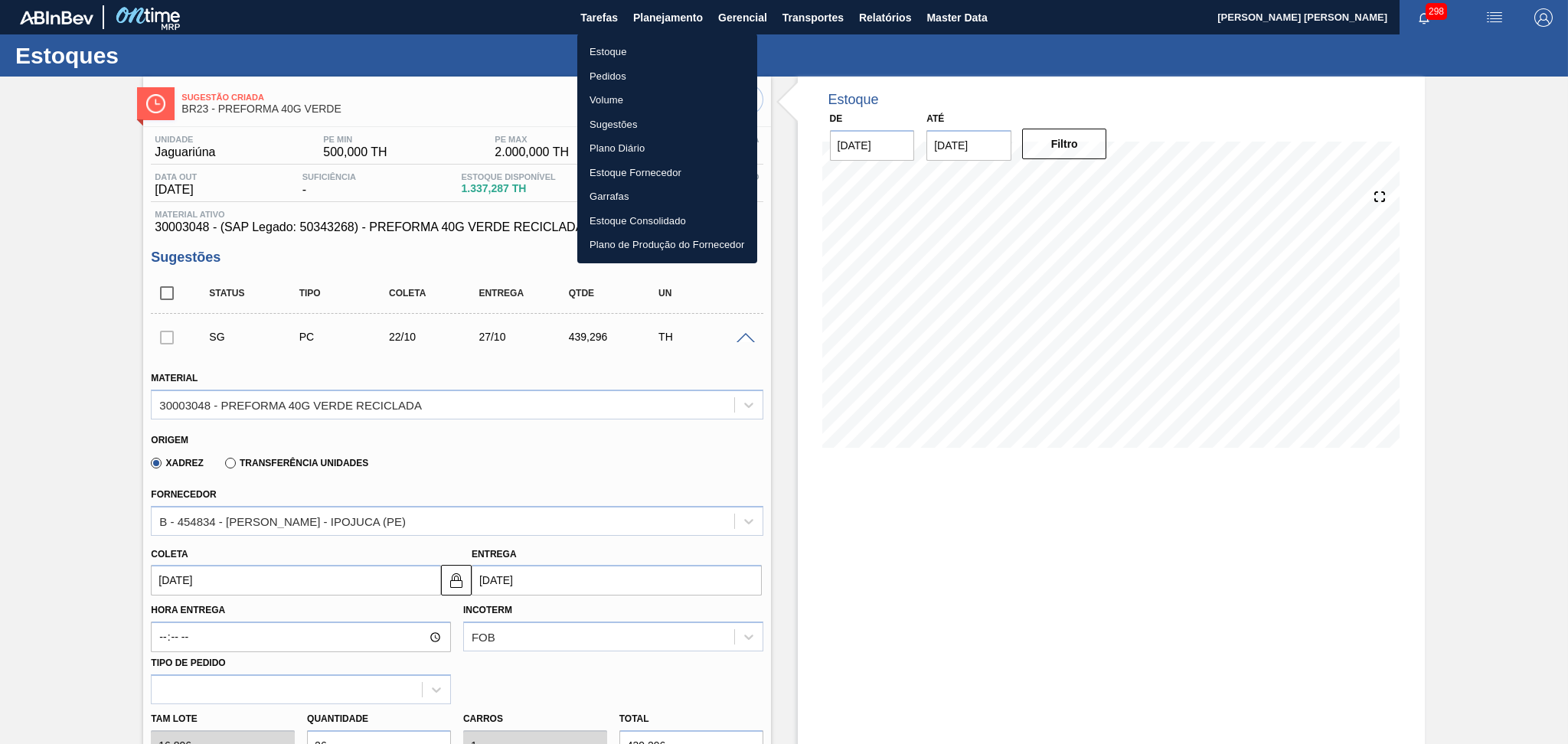
click at [615, 56] on li "Estoque" at bounding box center [667, 52] width 180 height 25
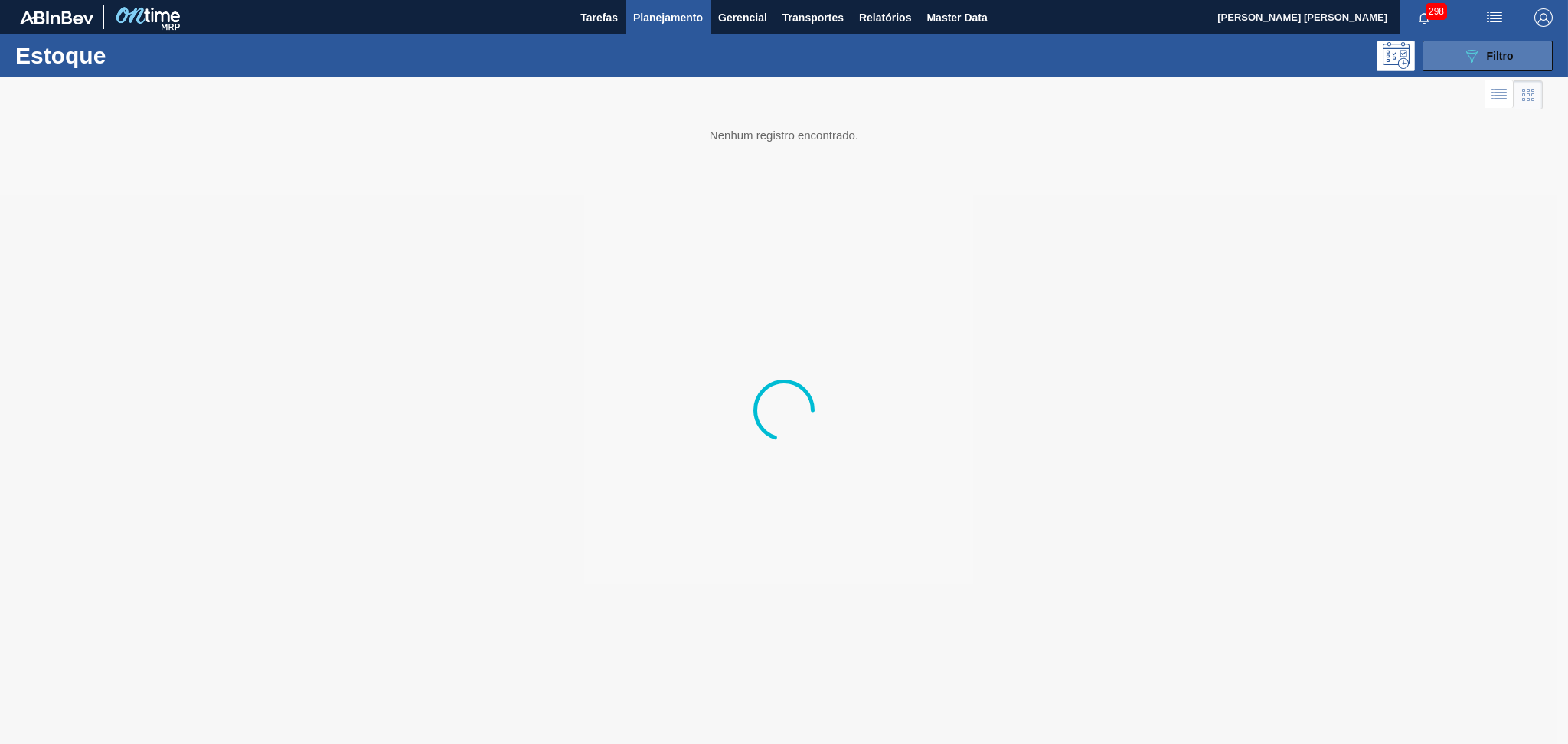
click at [1495, 59] on span "Filtro" at bounding box center [1500, 56] width 26 height 12
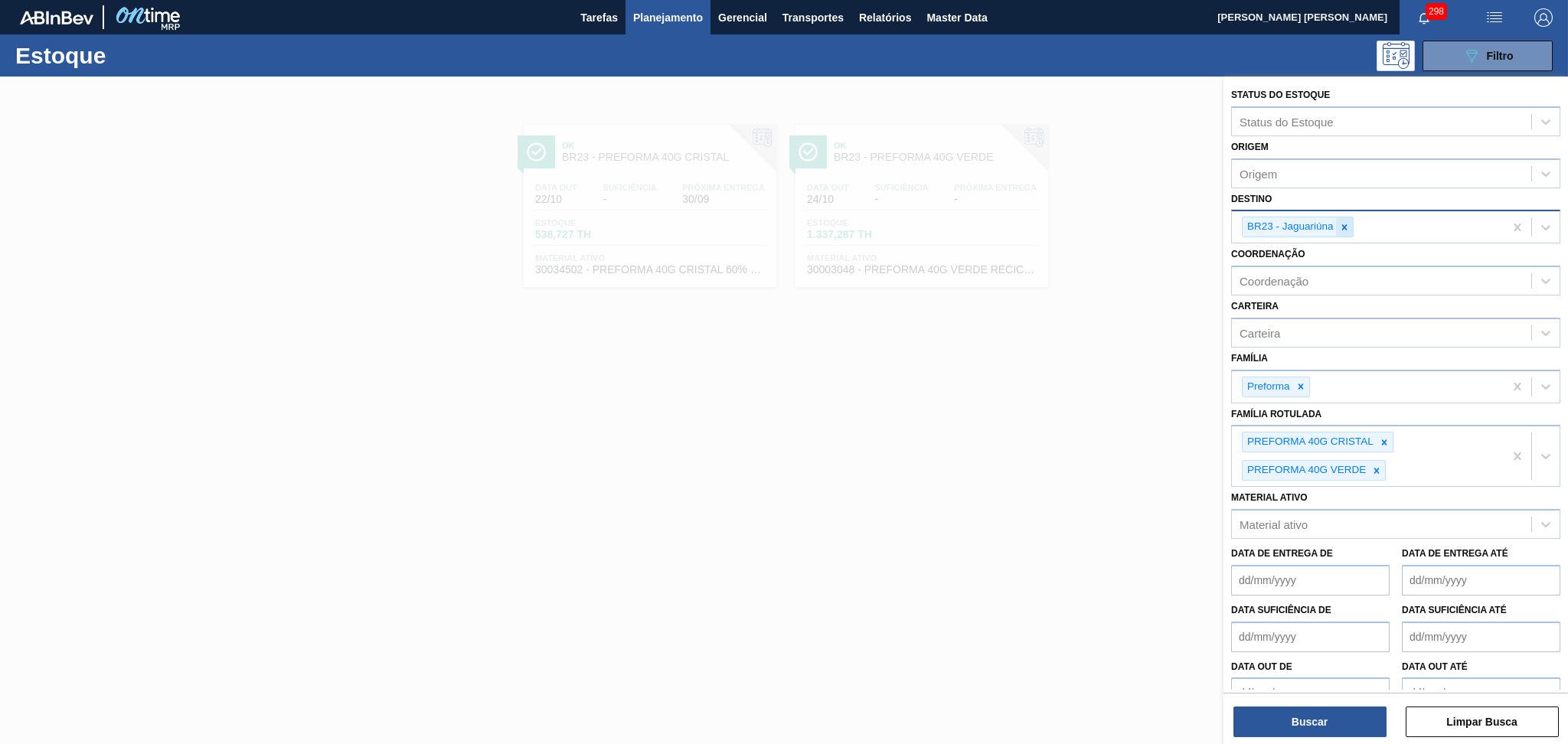
click at [1348, 217] on div at bounding box center [1344, 227] width 17 height 19
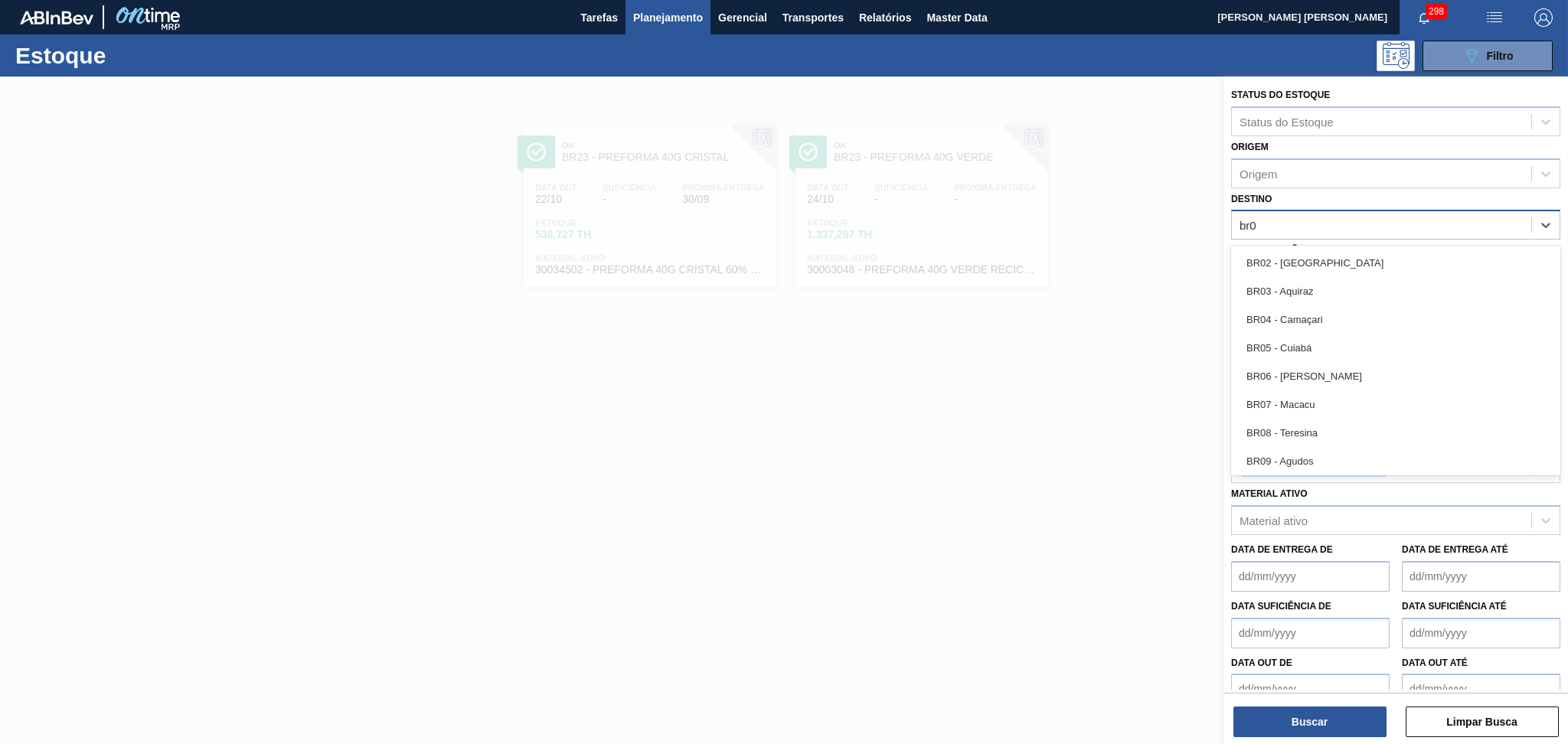
type input "br05"
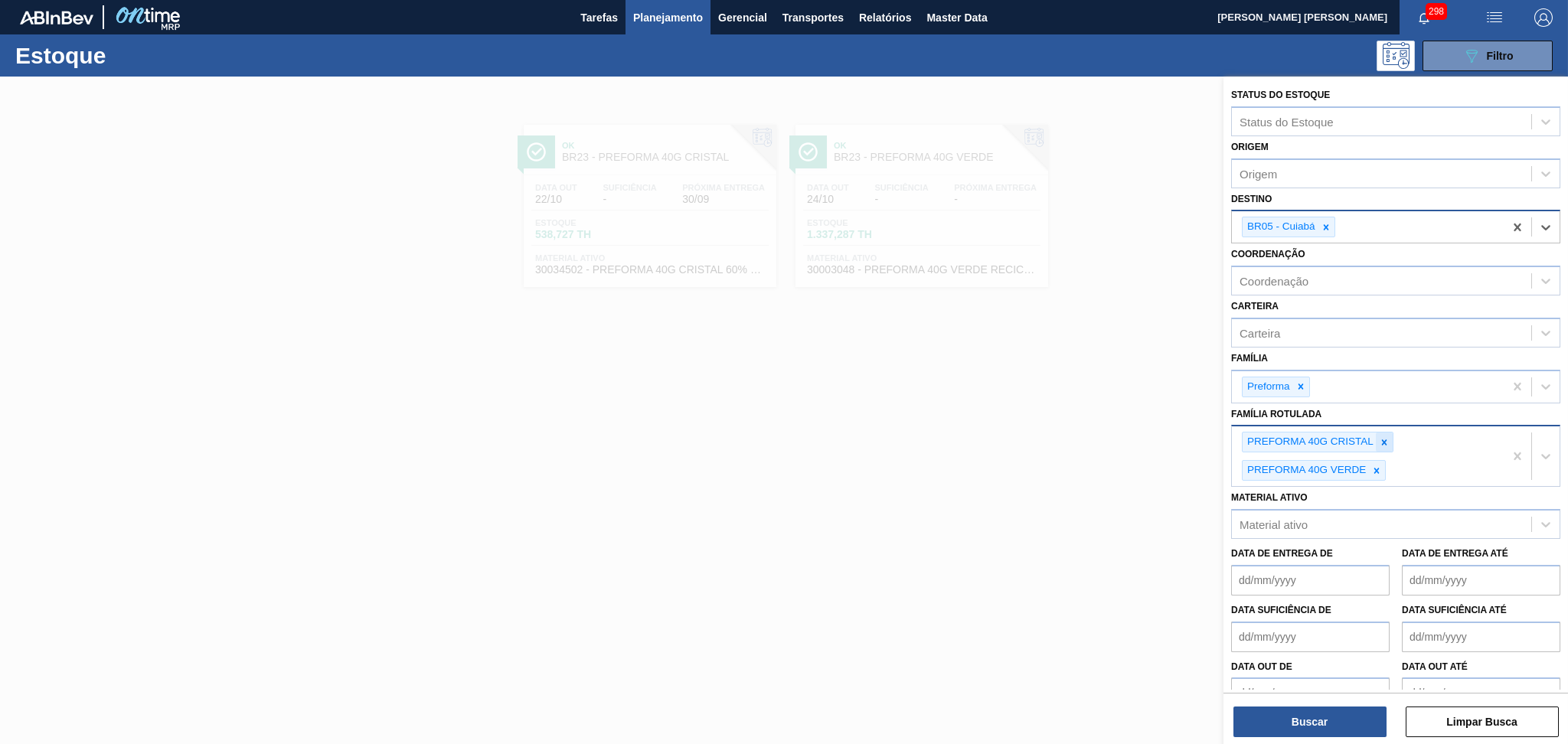
click at [1381, 437] on icon at bounding box center [1384, 442] width 10 height 10
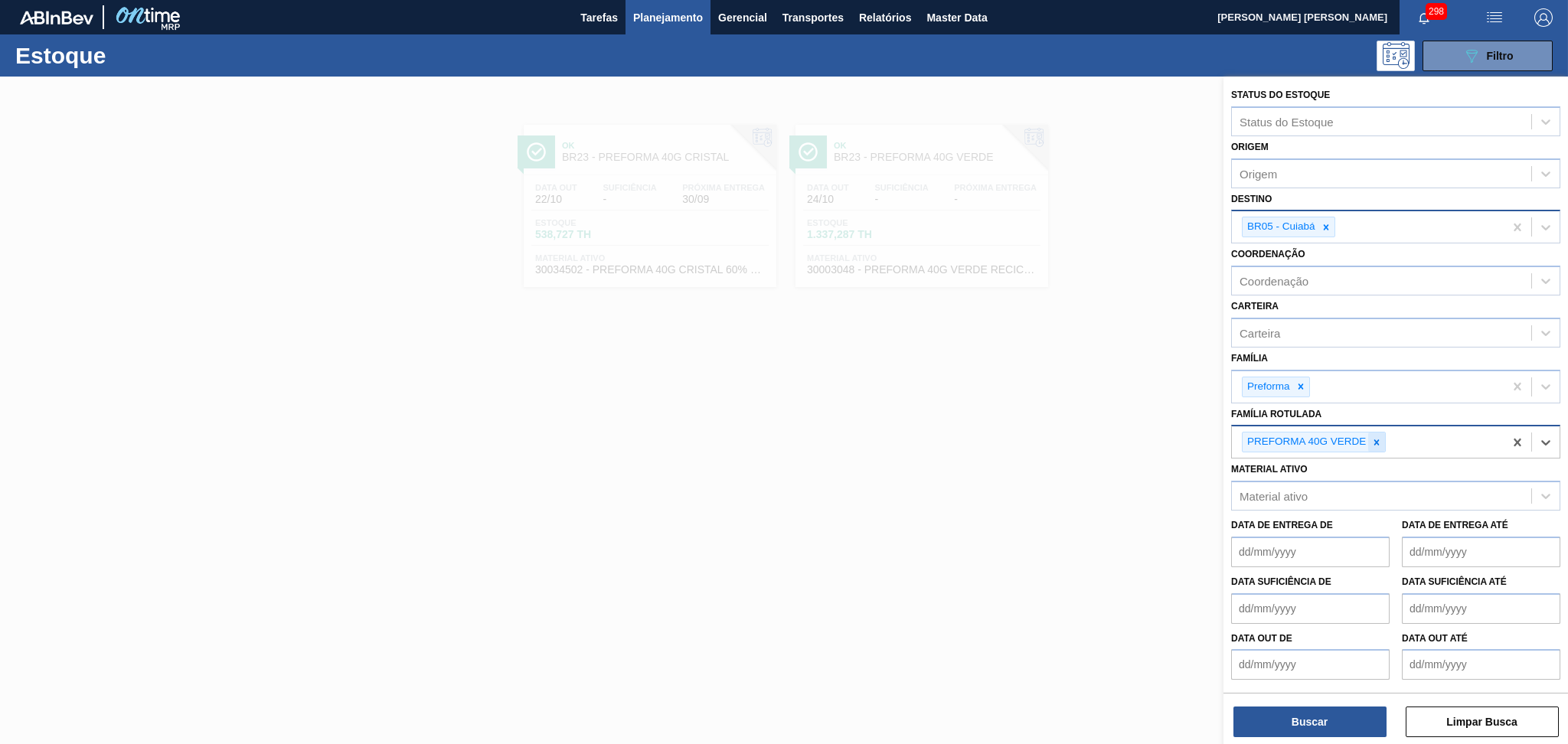
click at [1383, 438] on div at bounding box center [1377, 442] width 17 height 19
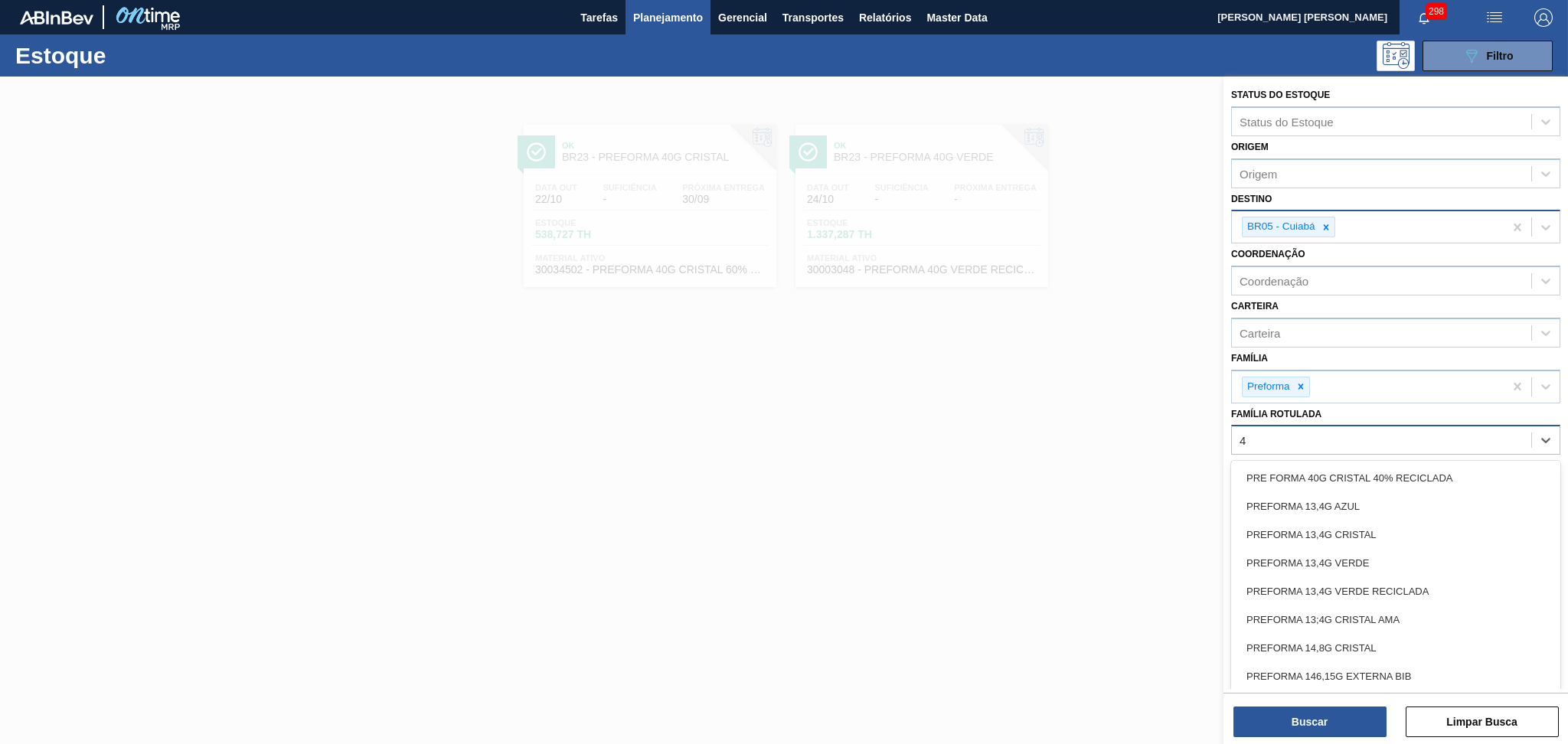
type Rotulada "48"
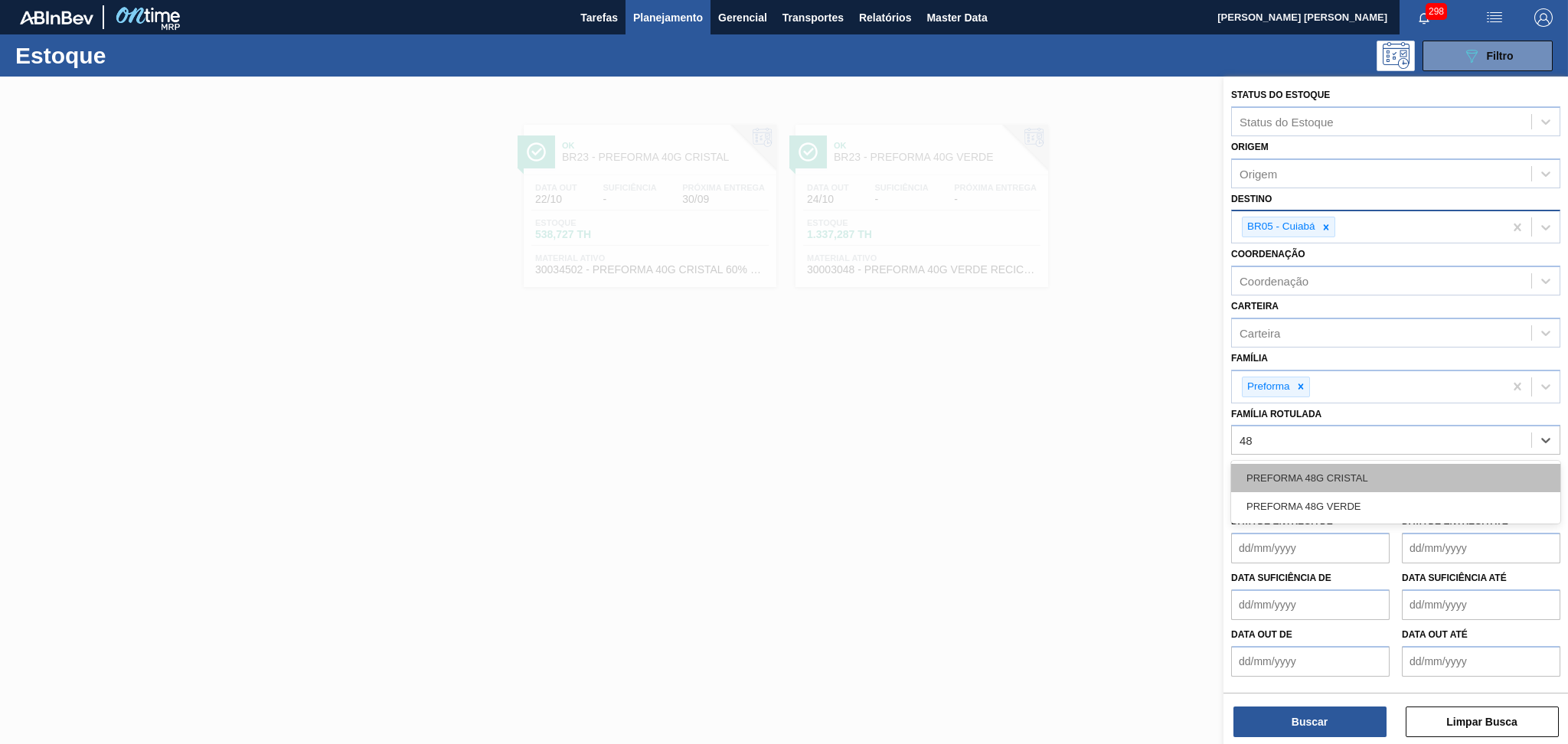
click at [1374, 465] on div "PREFORMA 48G CRISTAL" at bounding box center [1395, 479] width 329 height 28
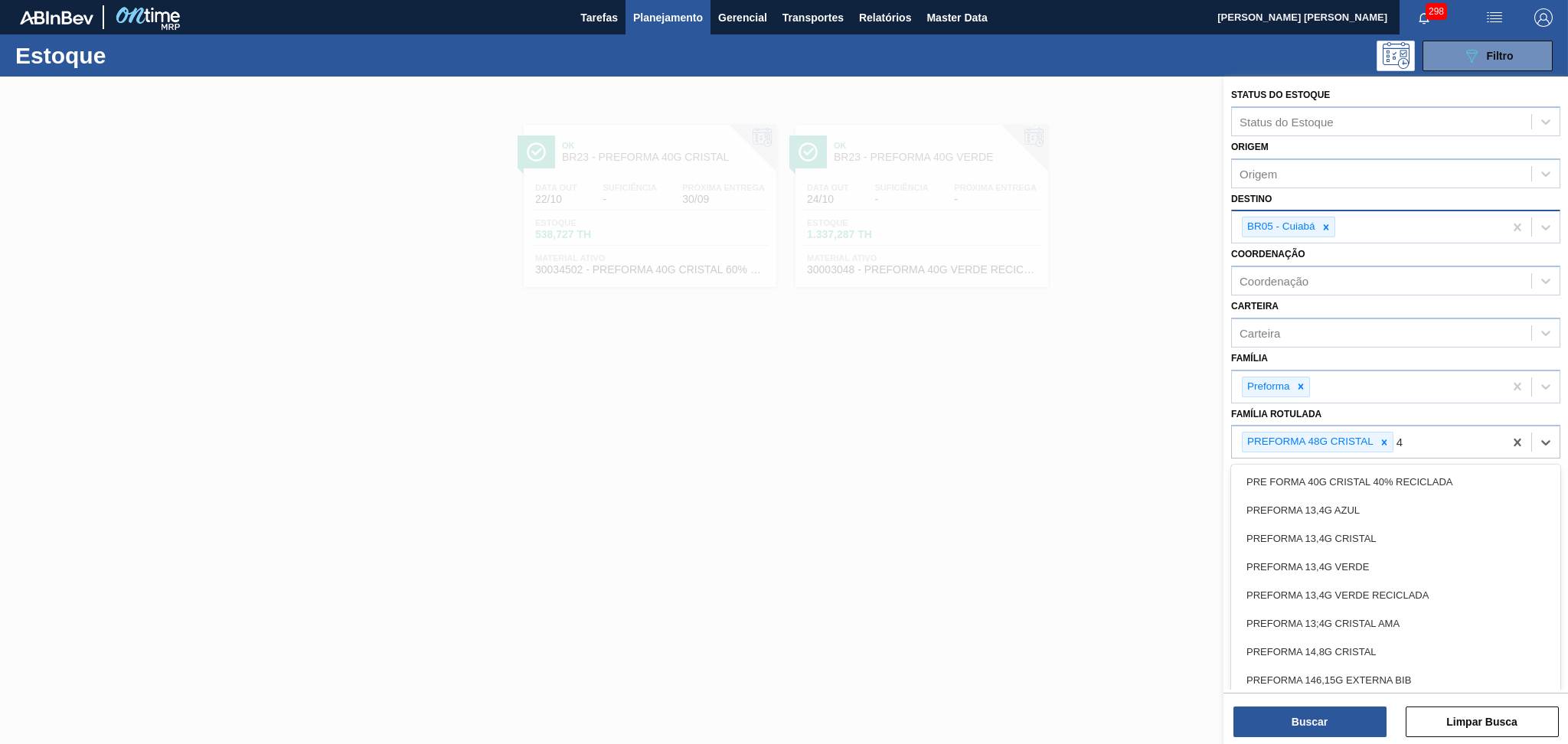
type Rotulada "48"
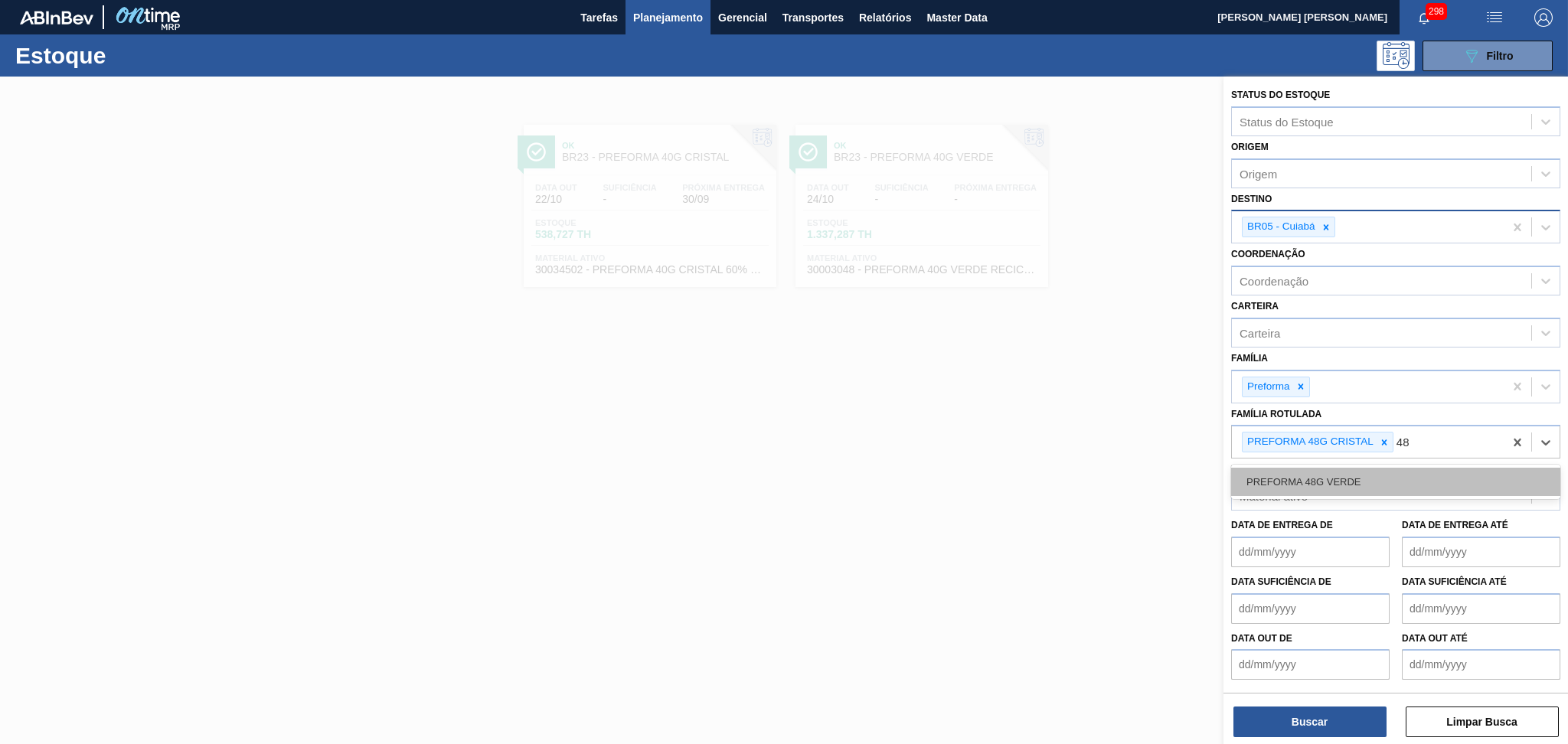
click at [1383, 473] on div "PREFORMA 48G VERDE" at bounding box center [1395, 482] width 329 height 28
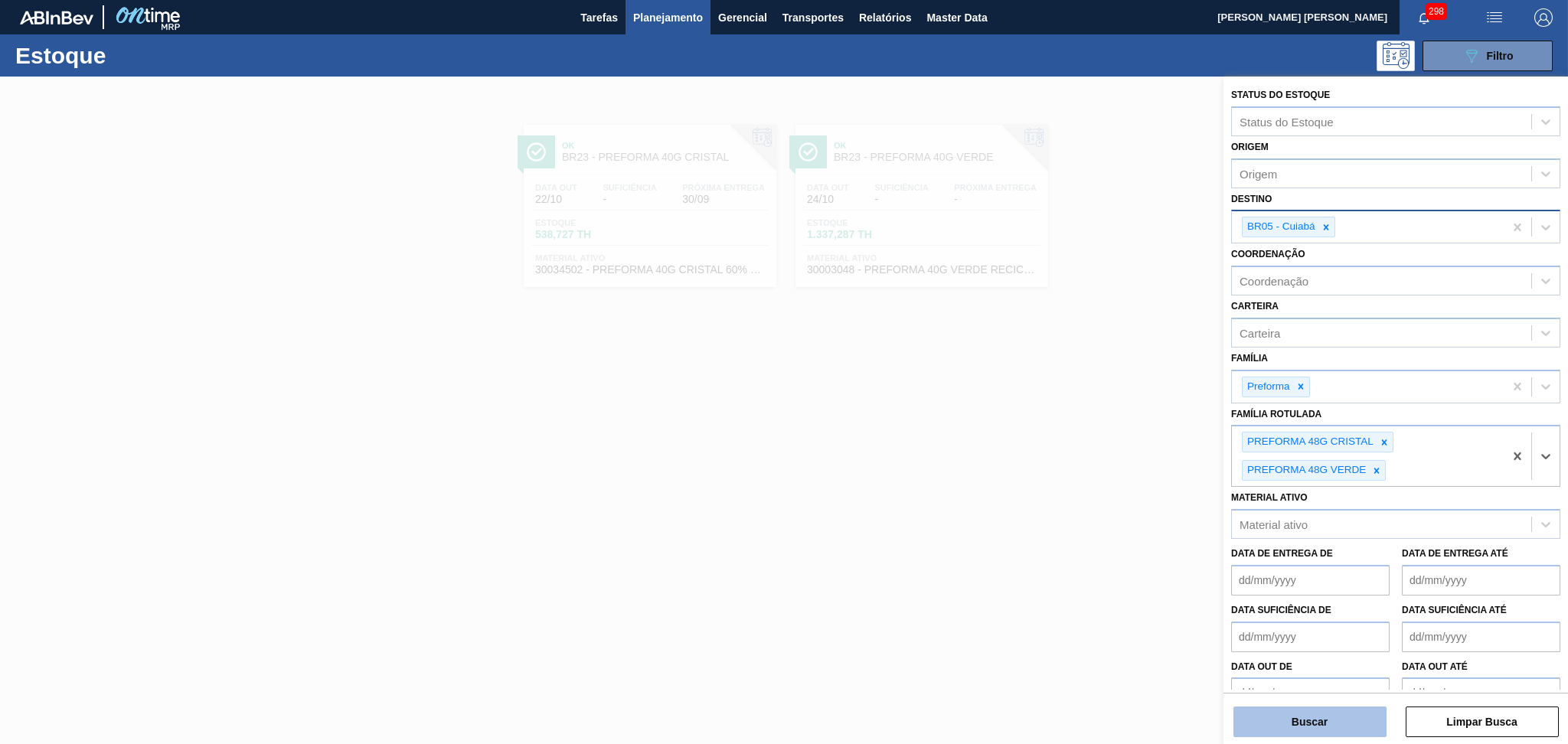
click at [1348, 724] on button "Buscar" at bounding box center [1310, 722] width 153 height 30
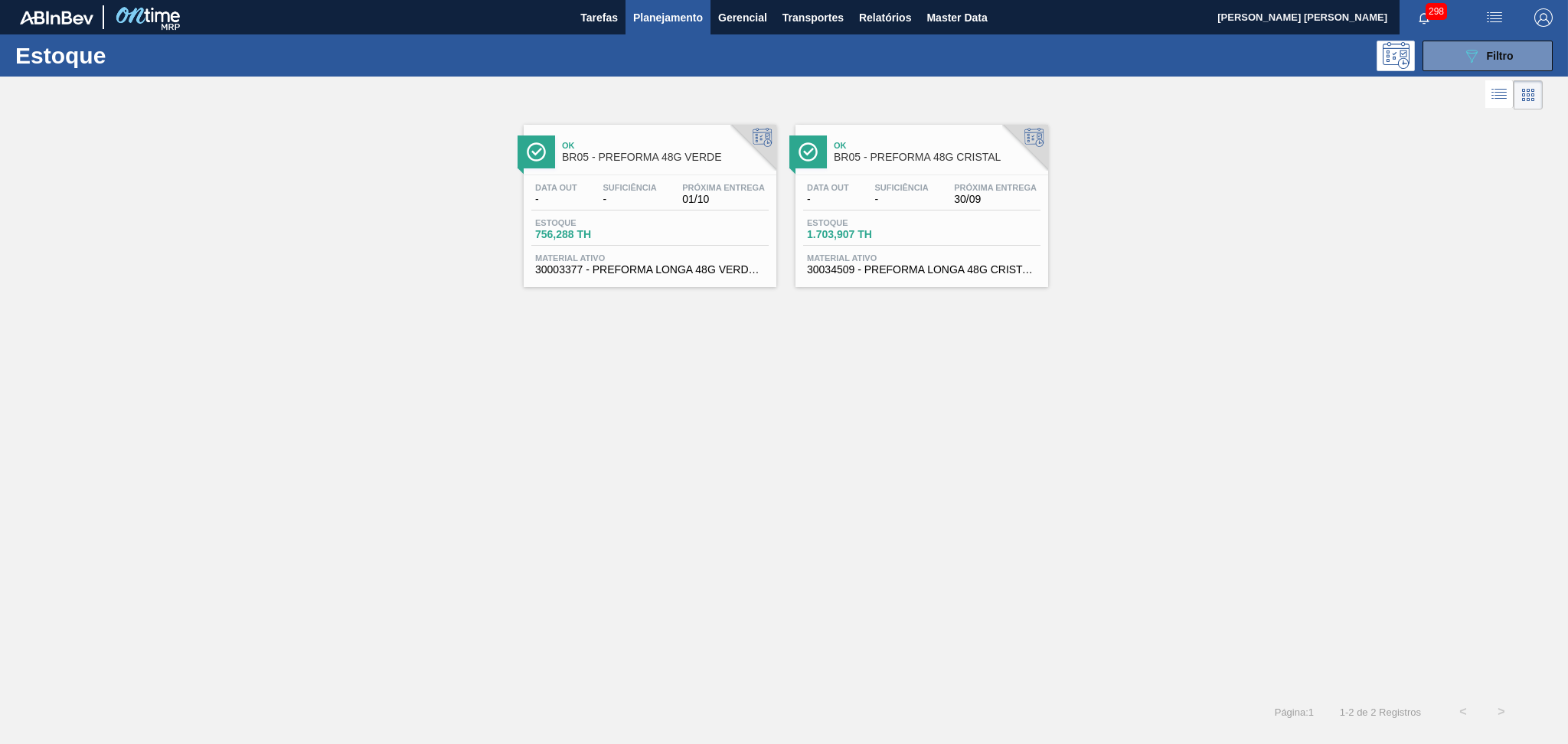
click at [939, 184] on div "Data out - Suficiência - Próxima Entrega 30/09" at bounding box center [921, 196] width 237 height 27
click at [667, 205] on div "Data out - Suficiência - Próxima Entrega 01/10" at bounding box center [649, 196] width 237 height 27
click at [602, 423] on div "Ok BR05 - PREFORMA 48G VERDE Data out - Suficiência - Próxima Entrega 01/10 Est…" at bounding box center [784, 403] width 1568 height 580
click at [485, 465] on div "Ok BR05 - PREFORMA 48G VERDE Data out - Suficiência - Próxima Entrega 01/10 Est…" at bounding box center [784, 403] width 1568 height 580
click at [1442, 56] on button "089F7B8B-B2A5-4AFE-B5C0-19BA573D28AC Filtro" at bounding box center [1488, 56] width 130 height 30
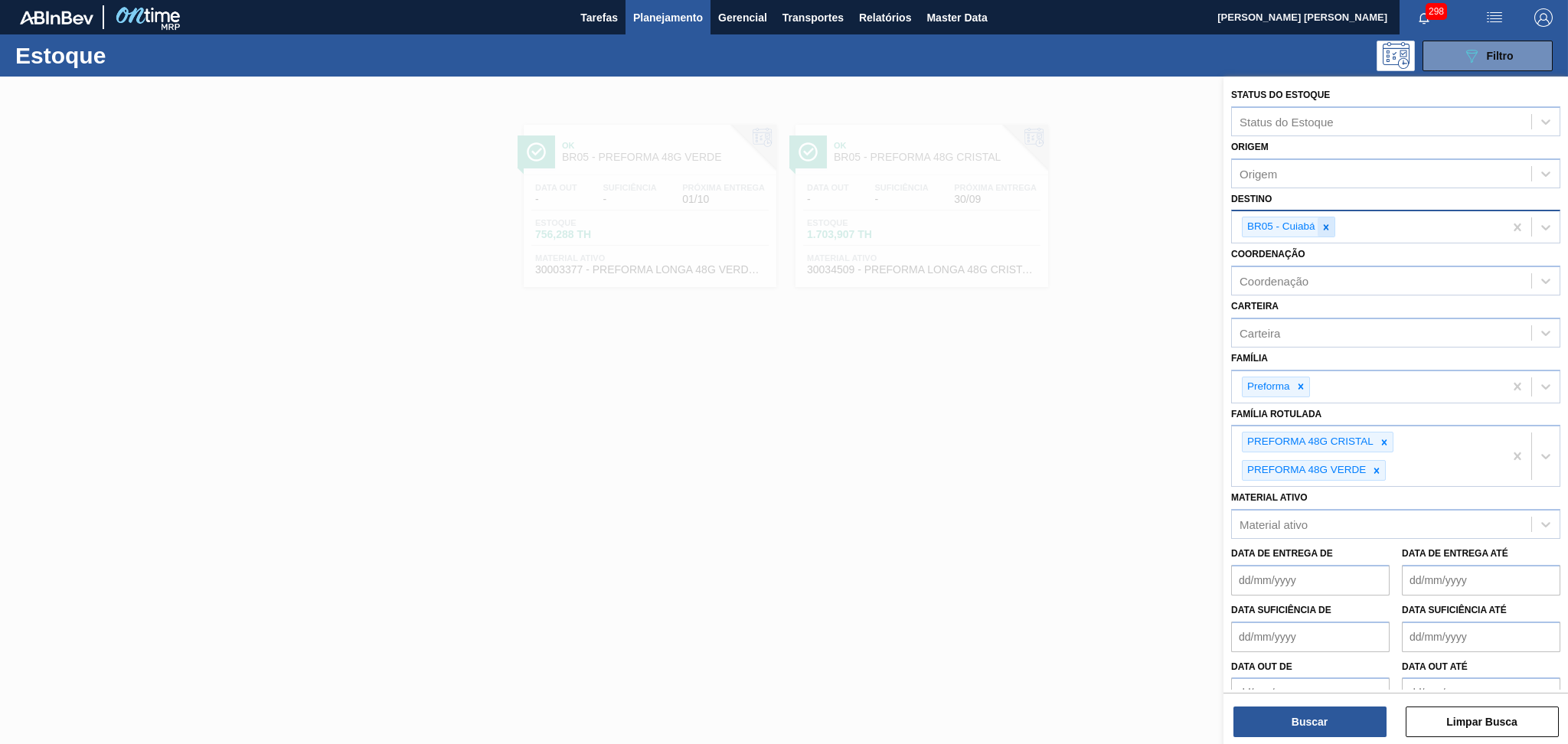
click at [1328, 222] on icon at bounding box center [1325, 227] width 10 height 10
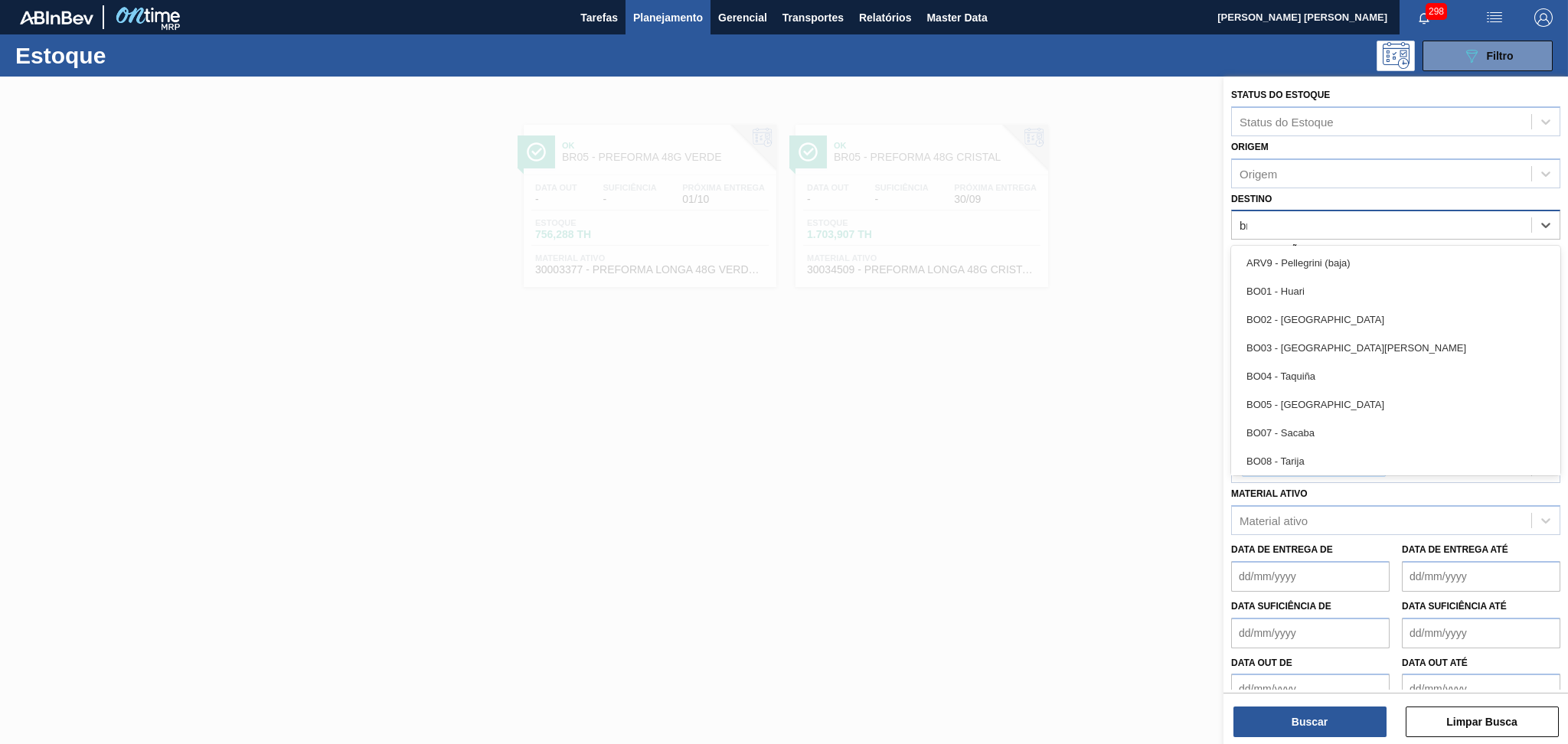
type input "br07"
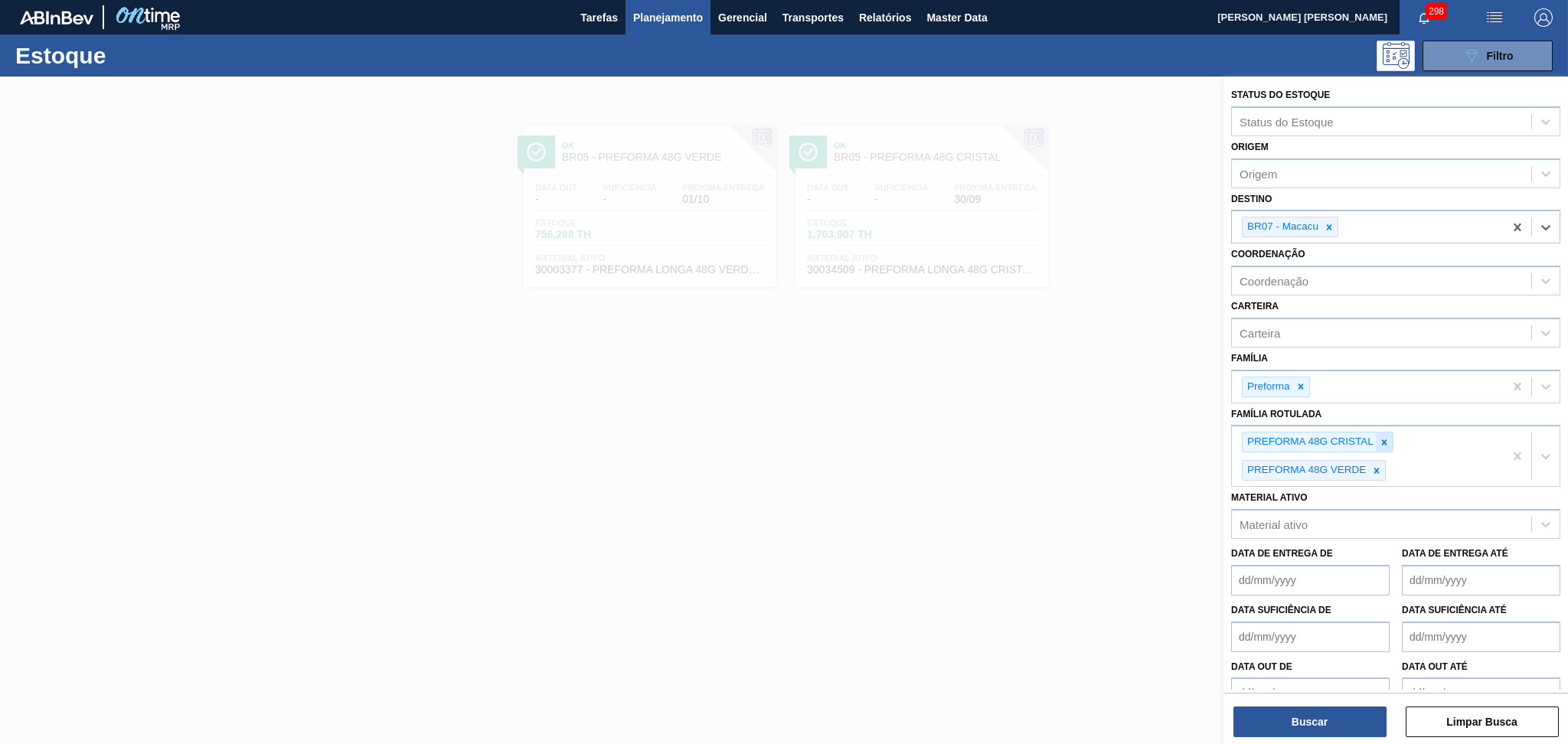
click at [1382, 441] on icon at bounding box center [1384, 442] width 10 height 10
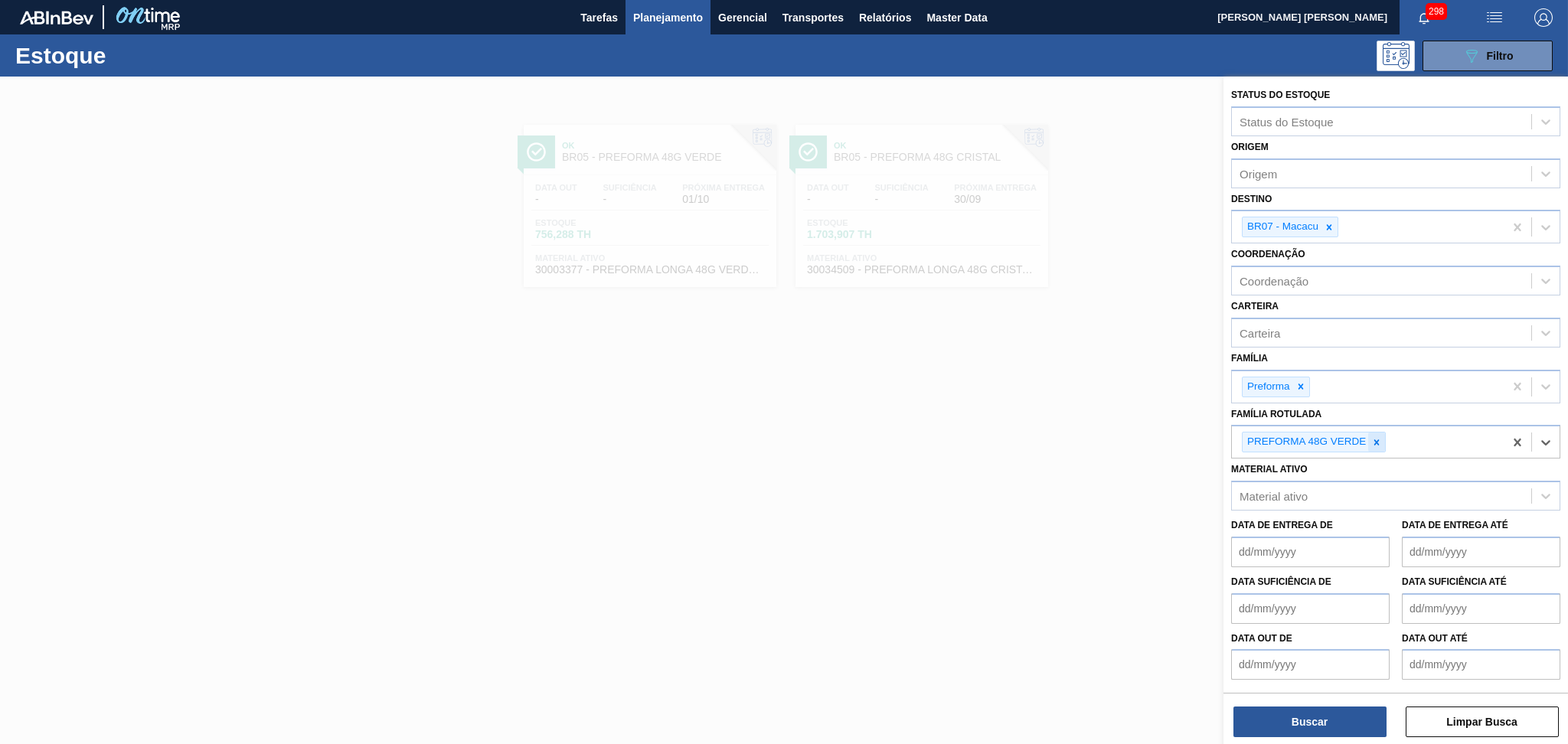
click at [1381, 441] on icon at bounding box center [1376, 442] width 10 height 10
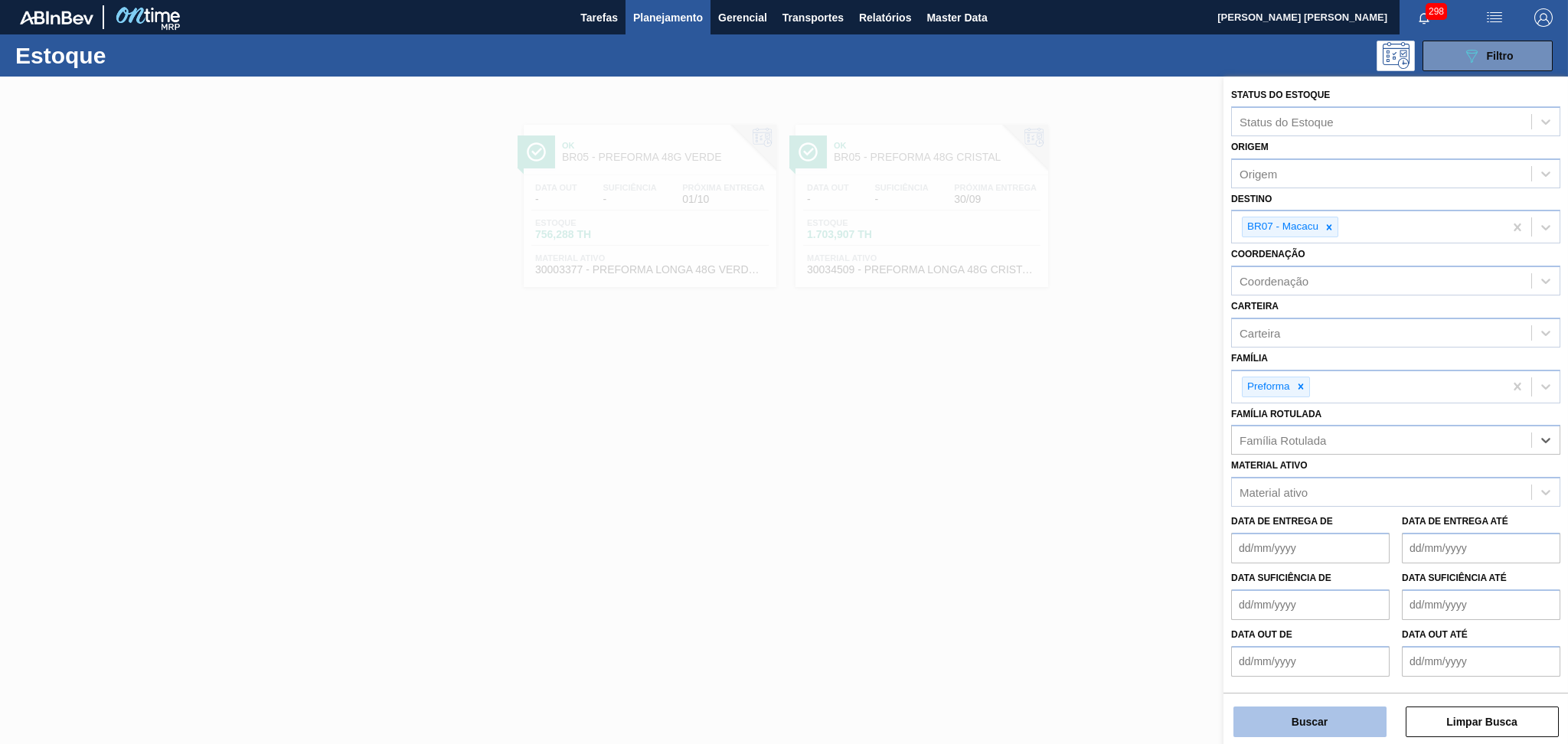
click at [1280, 711] on button "Buscar" at bounding box center [1310, 722] width 153 height 30
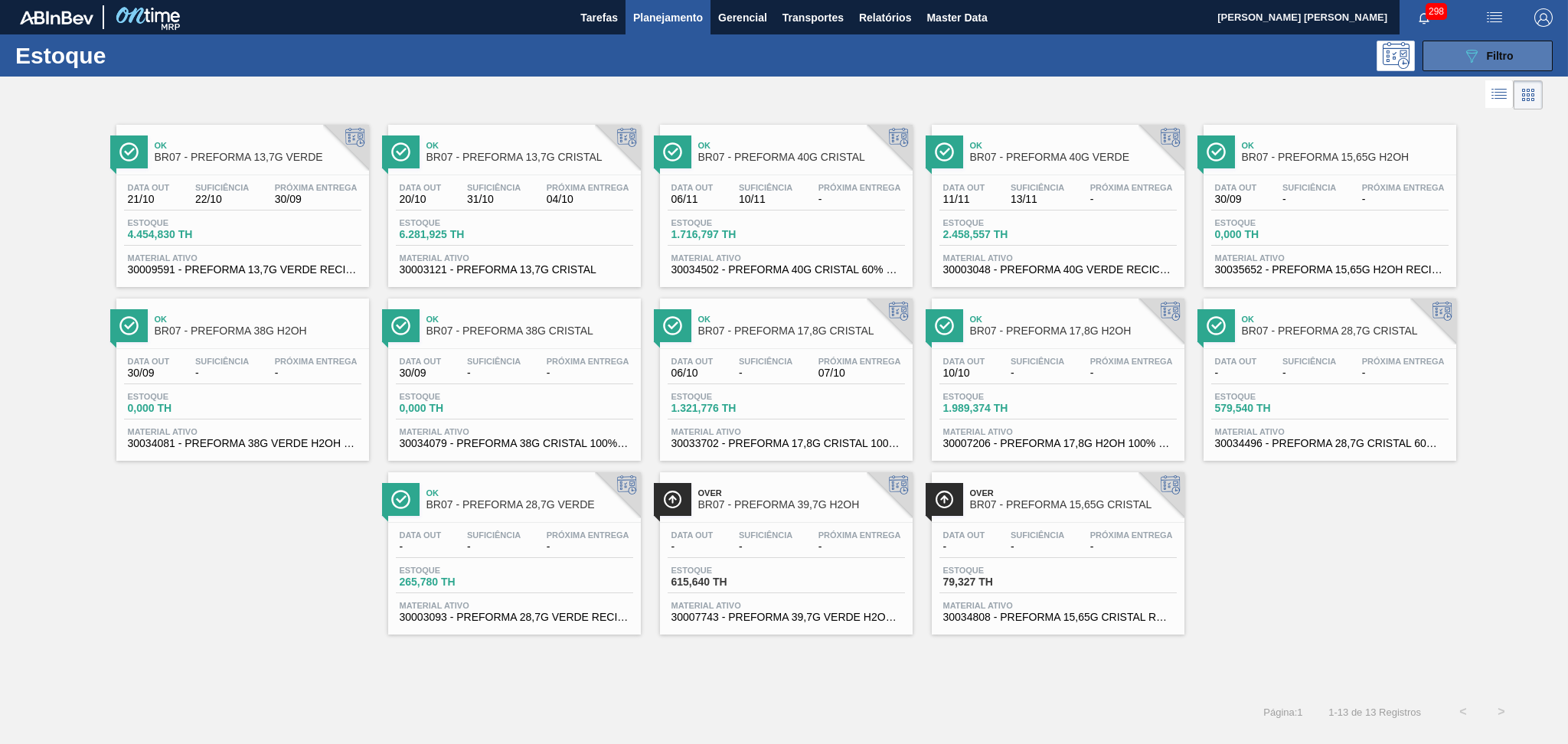
click at [1468, 54] on icon "089F7B8B-B2A5-4AFE-B5C0-19BA573D28AC" at bounding box center [1471, 55] width 18 height 18
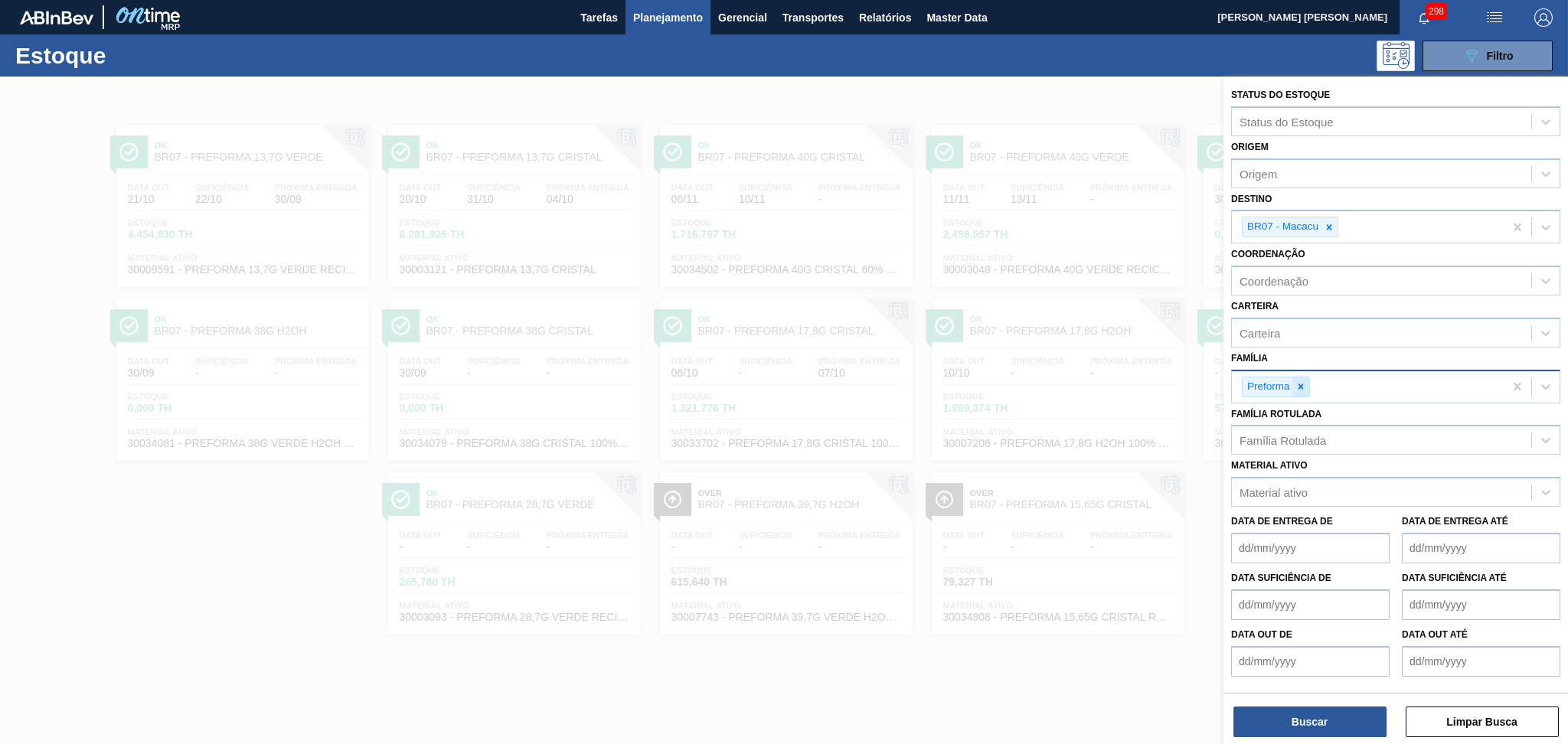
click at [1304, 384] on icon at bounding box center [1300, 386] width 10 height 10
click at [1302, 381] on div "Família" at bounding box center [1381, 385] width 299 height 23
type input "pre"
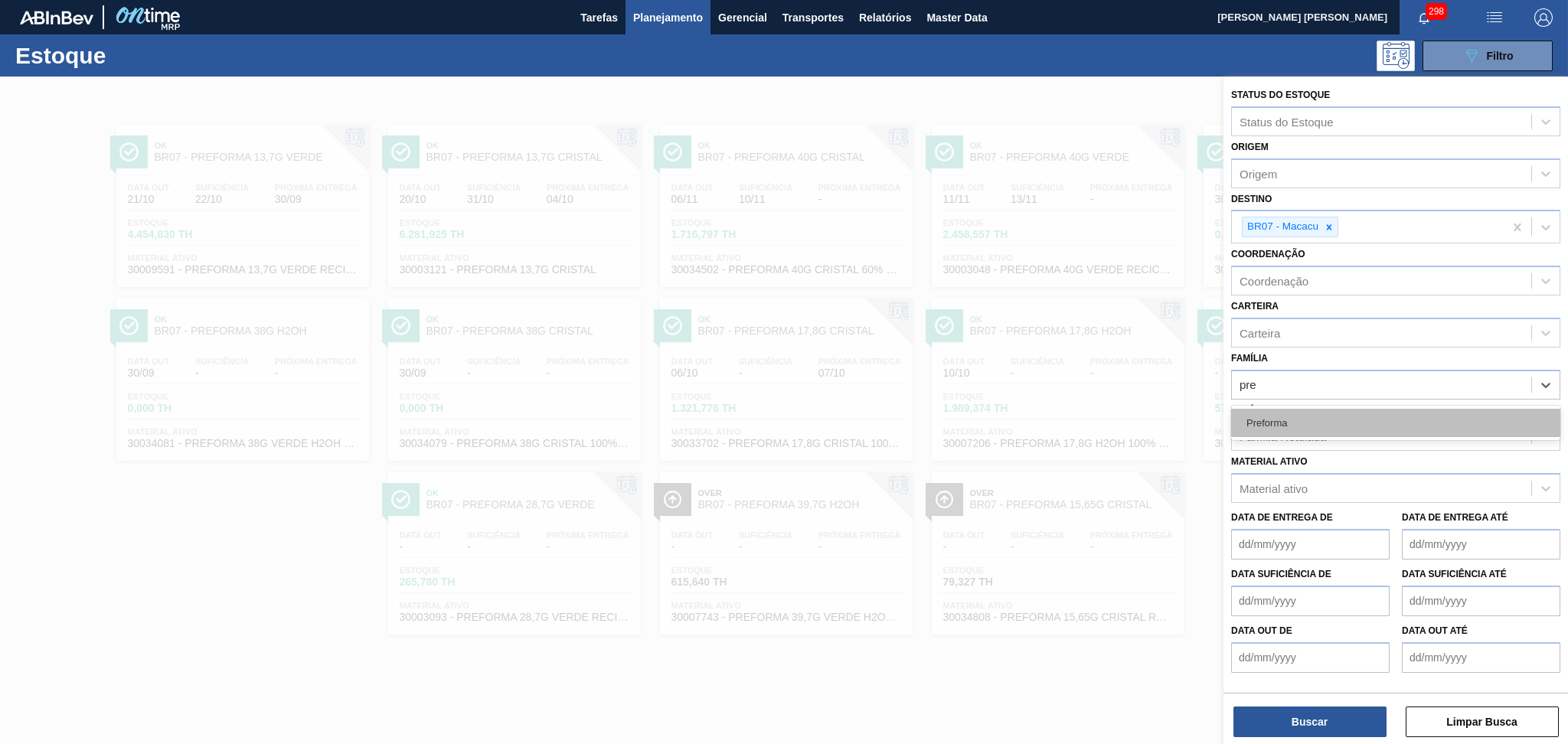
click at [1295, 415] on div "Preforma" at bounding box center [1395, 423] width 329 height 28
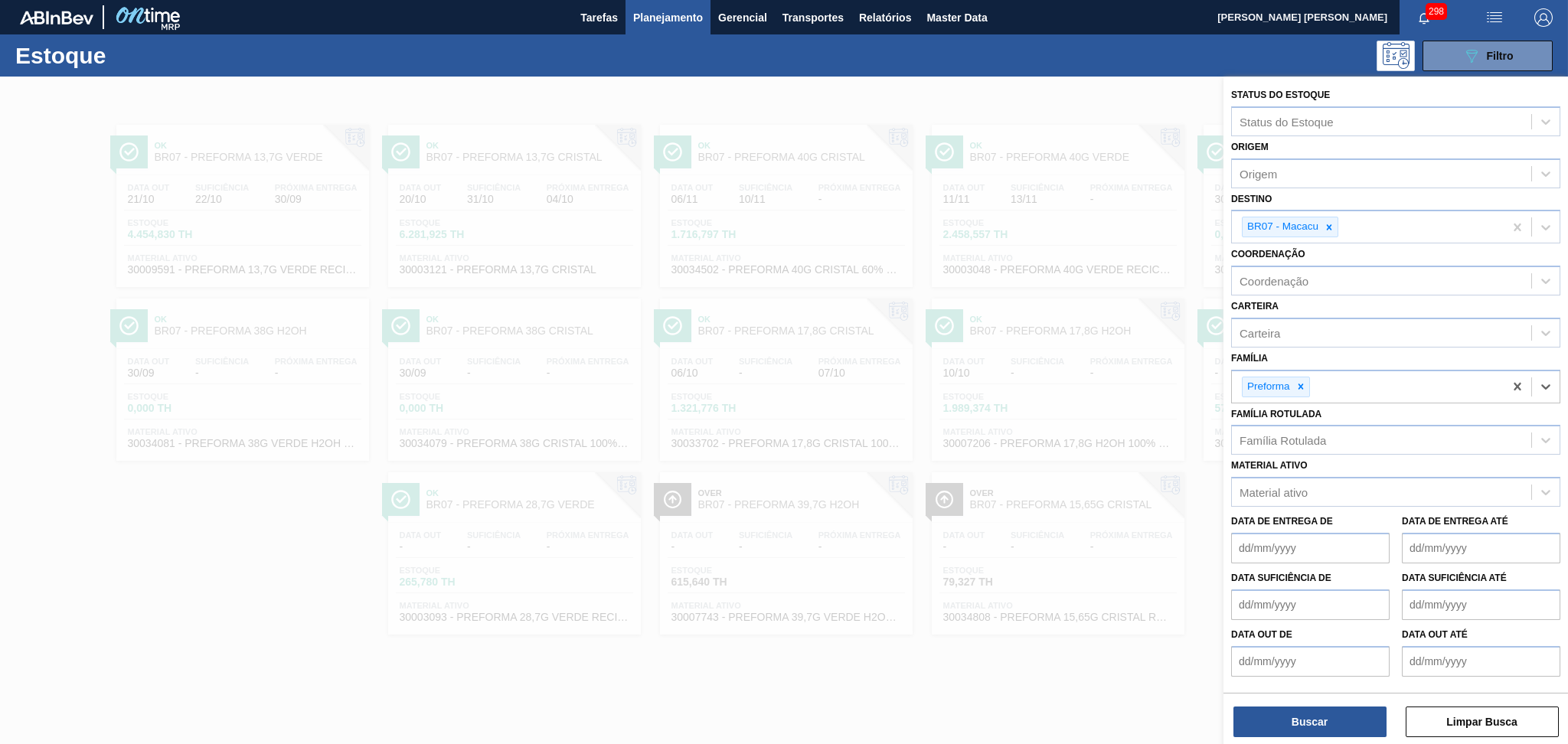
click at [1281, 434] on div "Família Rotulada" at bounding box center [1283, 441] width 87 height 13
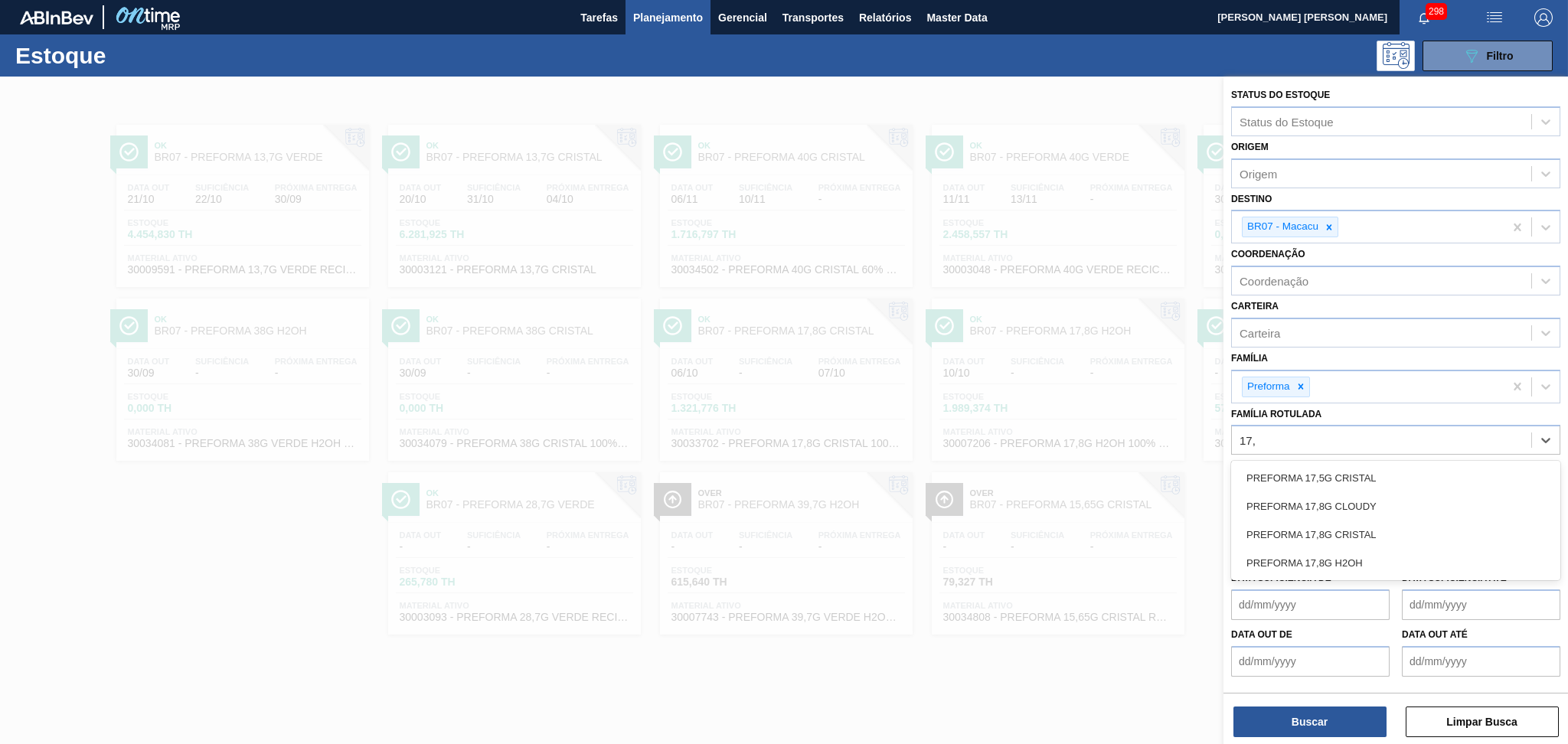
type Rotulada "17,8"
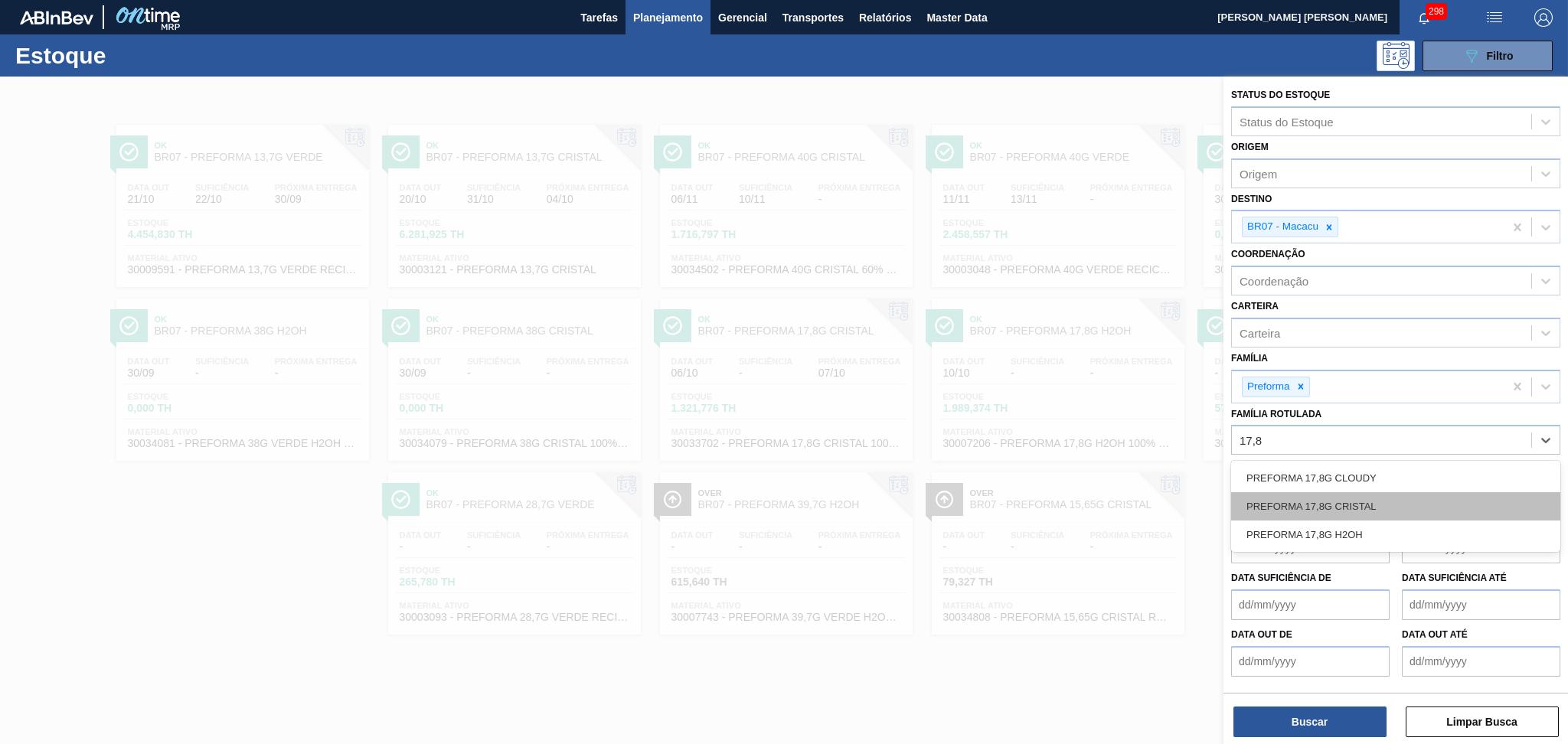
click at [1314, 496] on div "PREFORMA 17,8G CRISTAL" at bounding box center [1395, 507] width 329 height 28
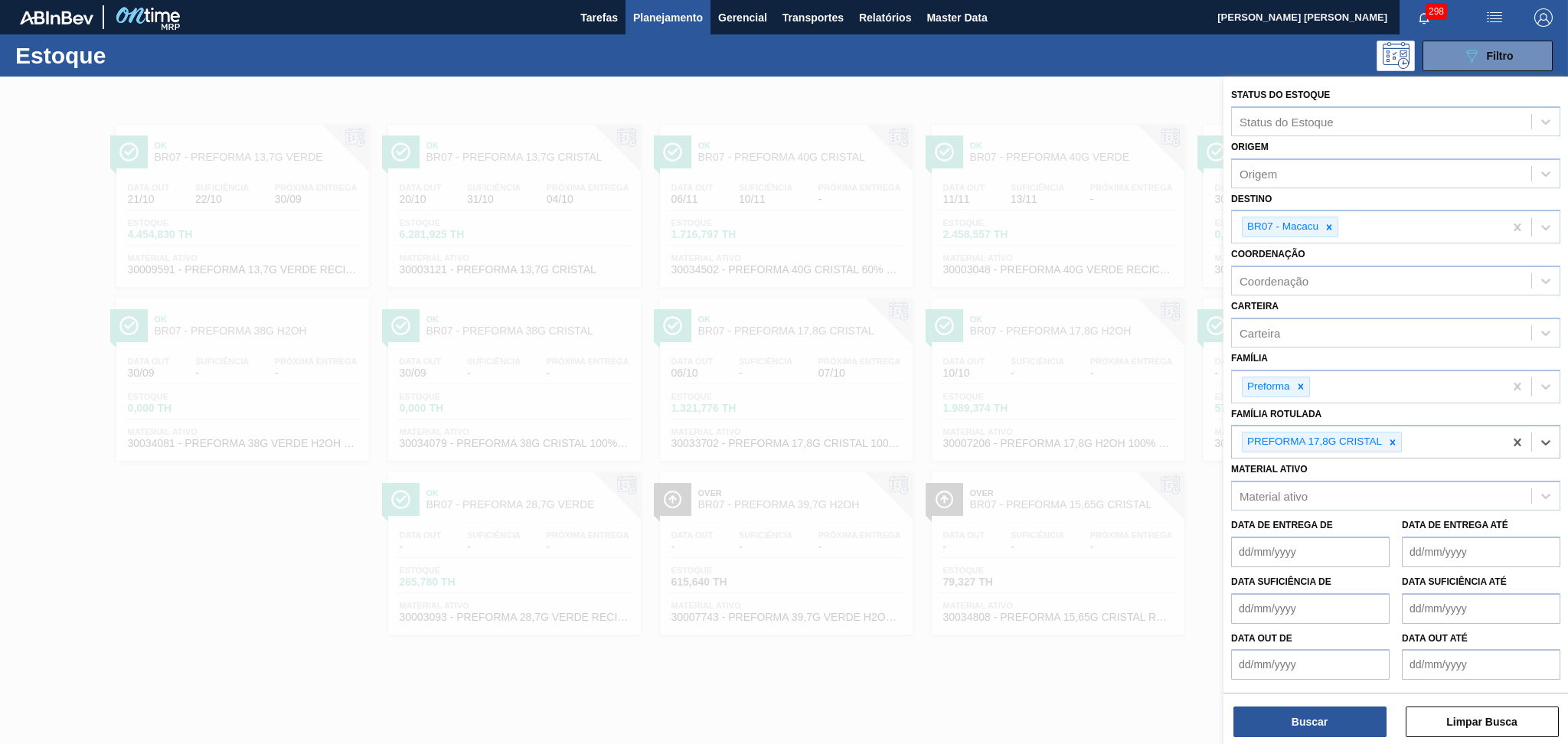
click at [1430, 434] on div "PREFORMA 17,8G CRISTAL" at bounding box center [1368, 442] width 272 height 31
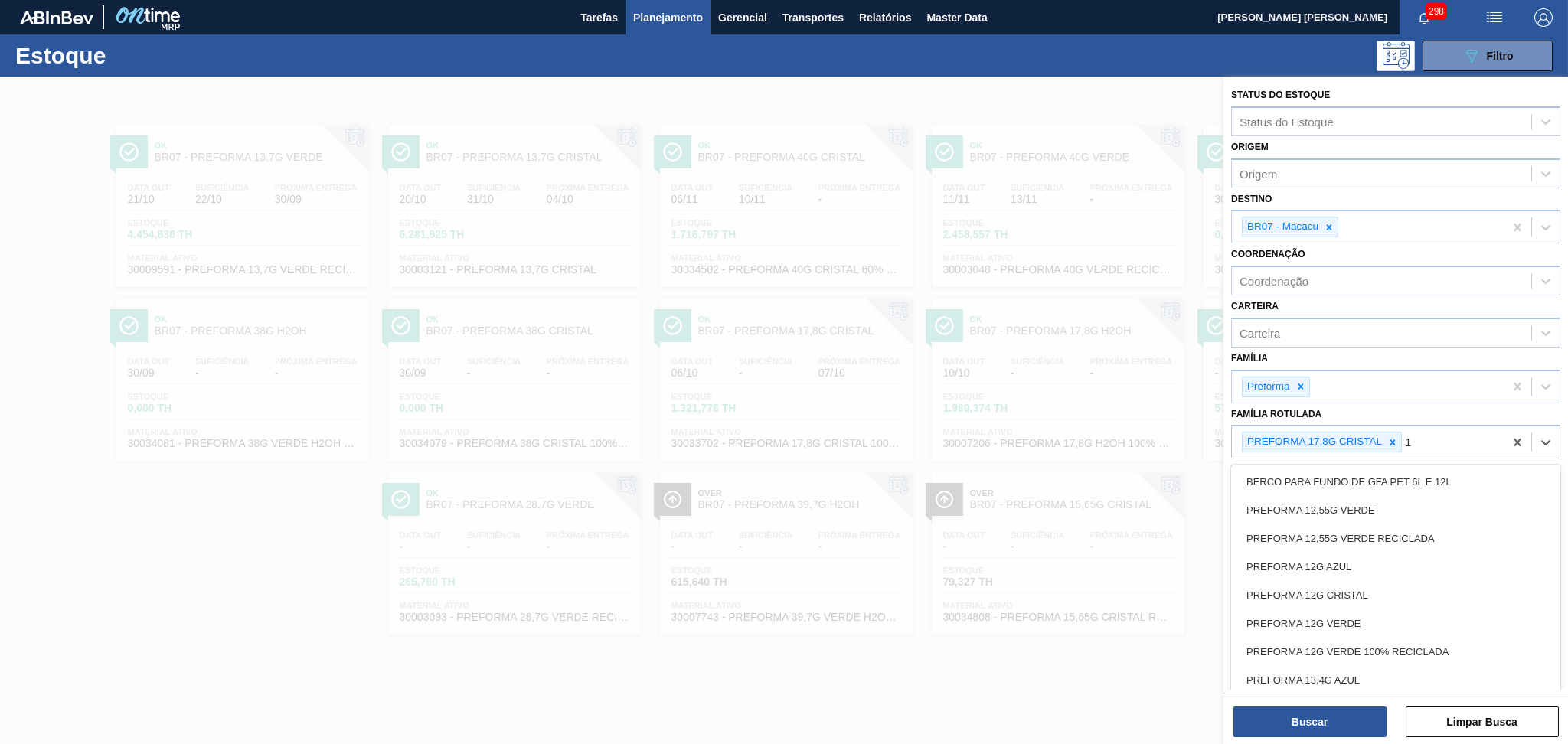
type Rotulada "17"
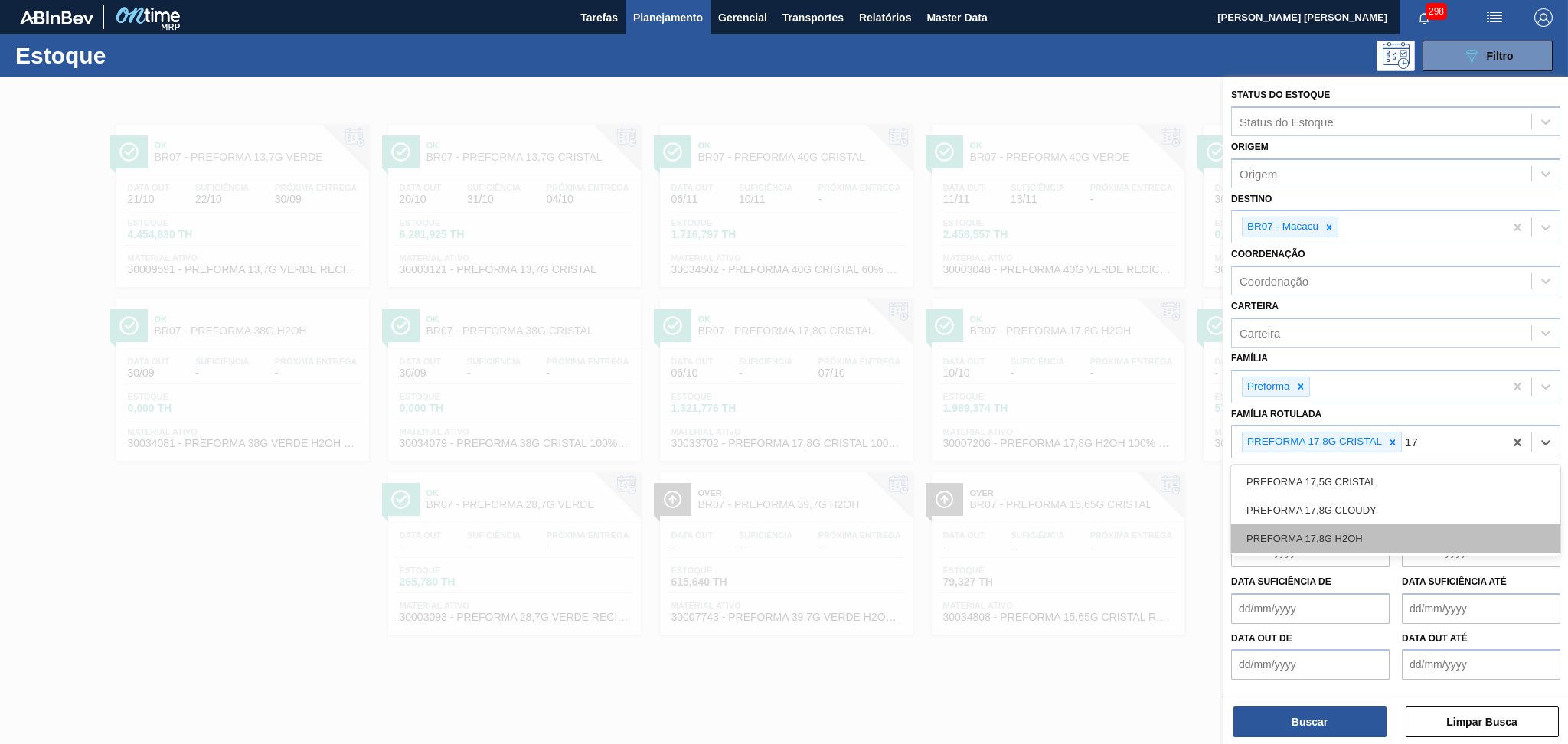
click at [1308, 537] on div "PREFORMA 17,8G H2OH" at bounding box center [1395, 539] width 329 height 28
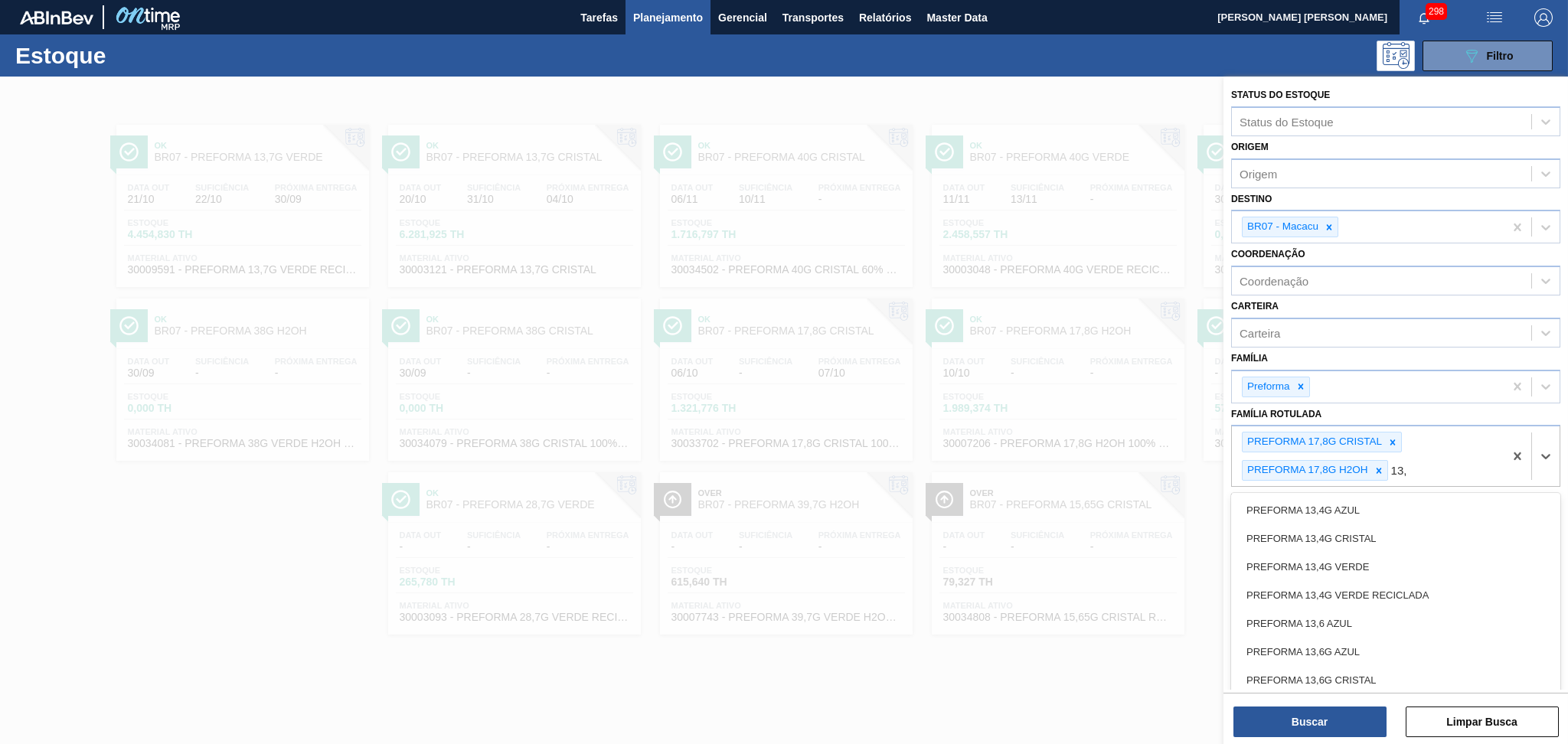
type Rotulada "13,7"
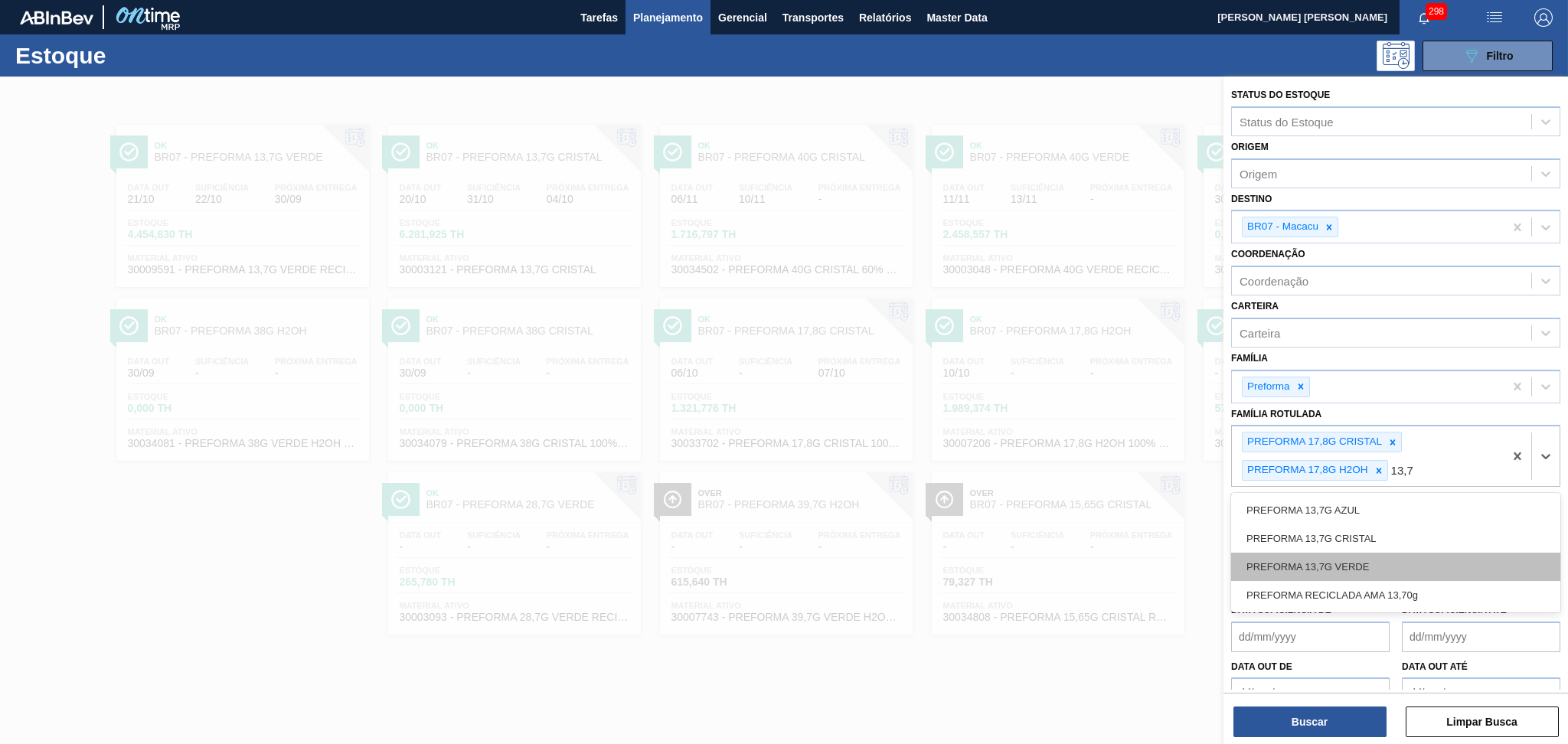
click at [1356, 559] on div "PREFORMA 13,7G VERDE" at bounding box center [1395, 567] width 329 height 28
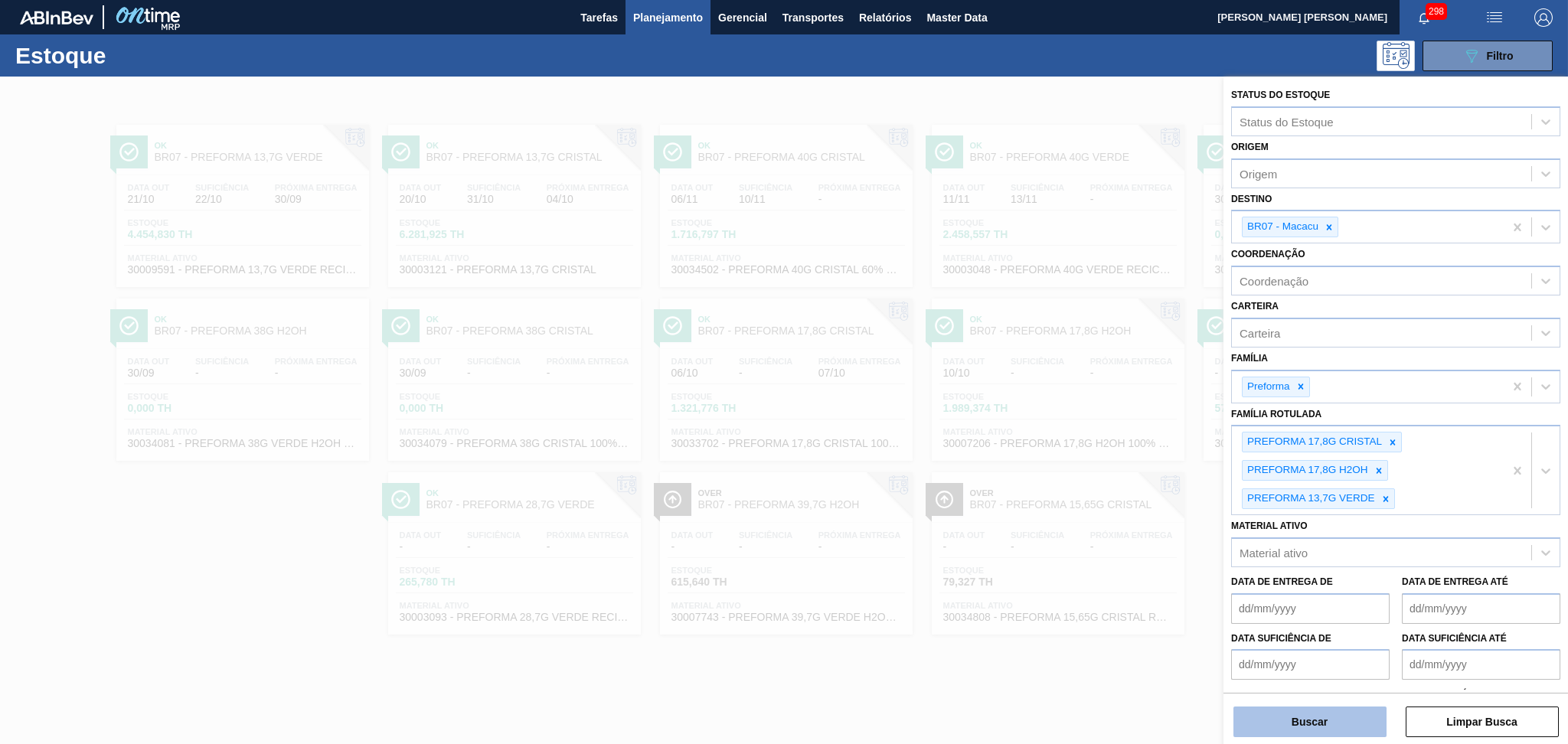
click at [1278, 712] on button "Buscar" at bounding box center [1310, 722] width 153 height 30
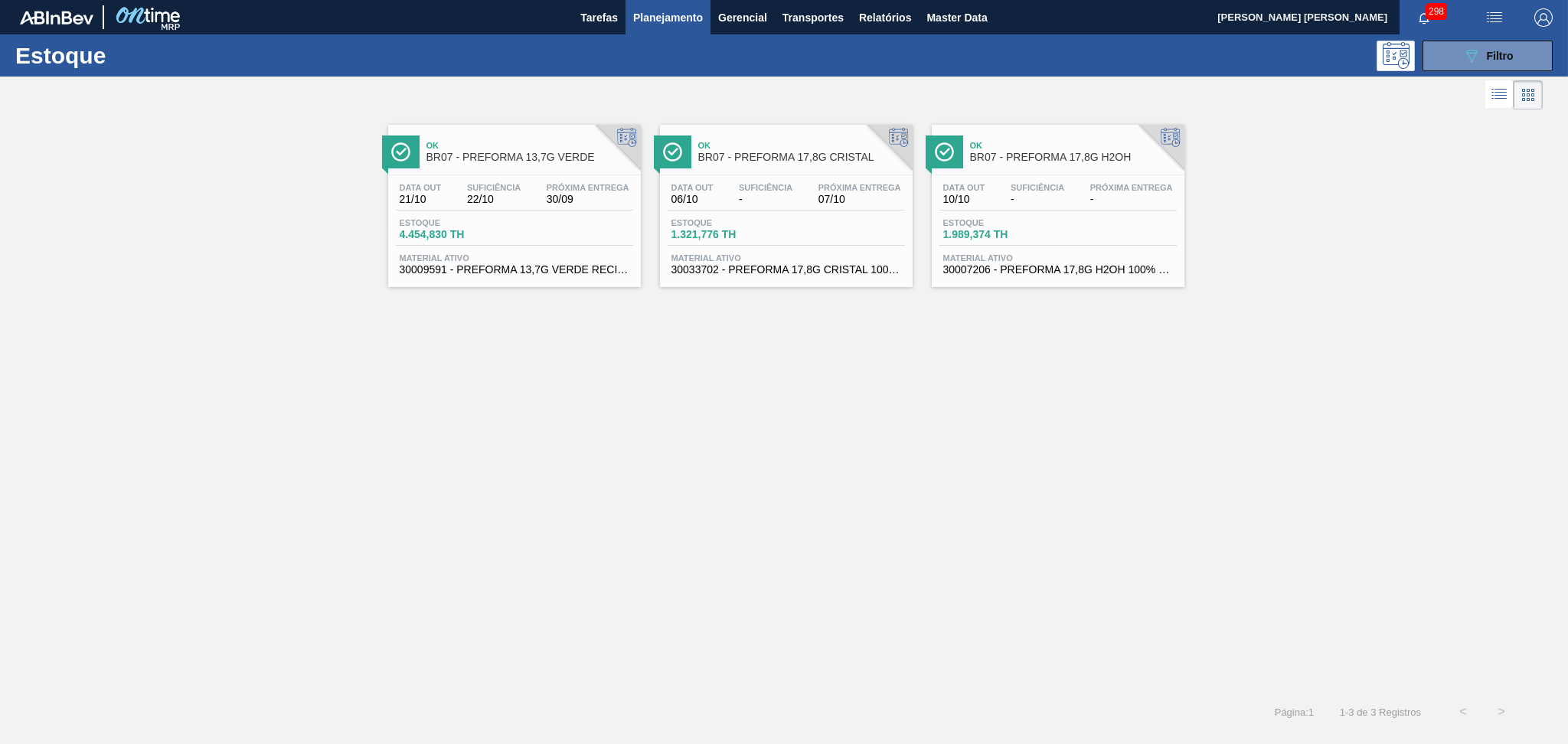
drag, startPoint x: 675, startPoint y: 347, endPoint x: 699, endPoint y: 334, distance: 27.3
click at [675, 347] on div "Ok BR07 - PREFORMA 13,7G VERDE Data out 21/10 Suficiência 22/10 Próxima Entrega…" at bounding box center [784, 403] width 1568 height 580
click at [1471, 57] on icon "089F7B8B-B2A5-4AFE-B5C0-19BA573D28AC" at bounding box center [1471, 55] width 18 height 18
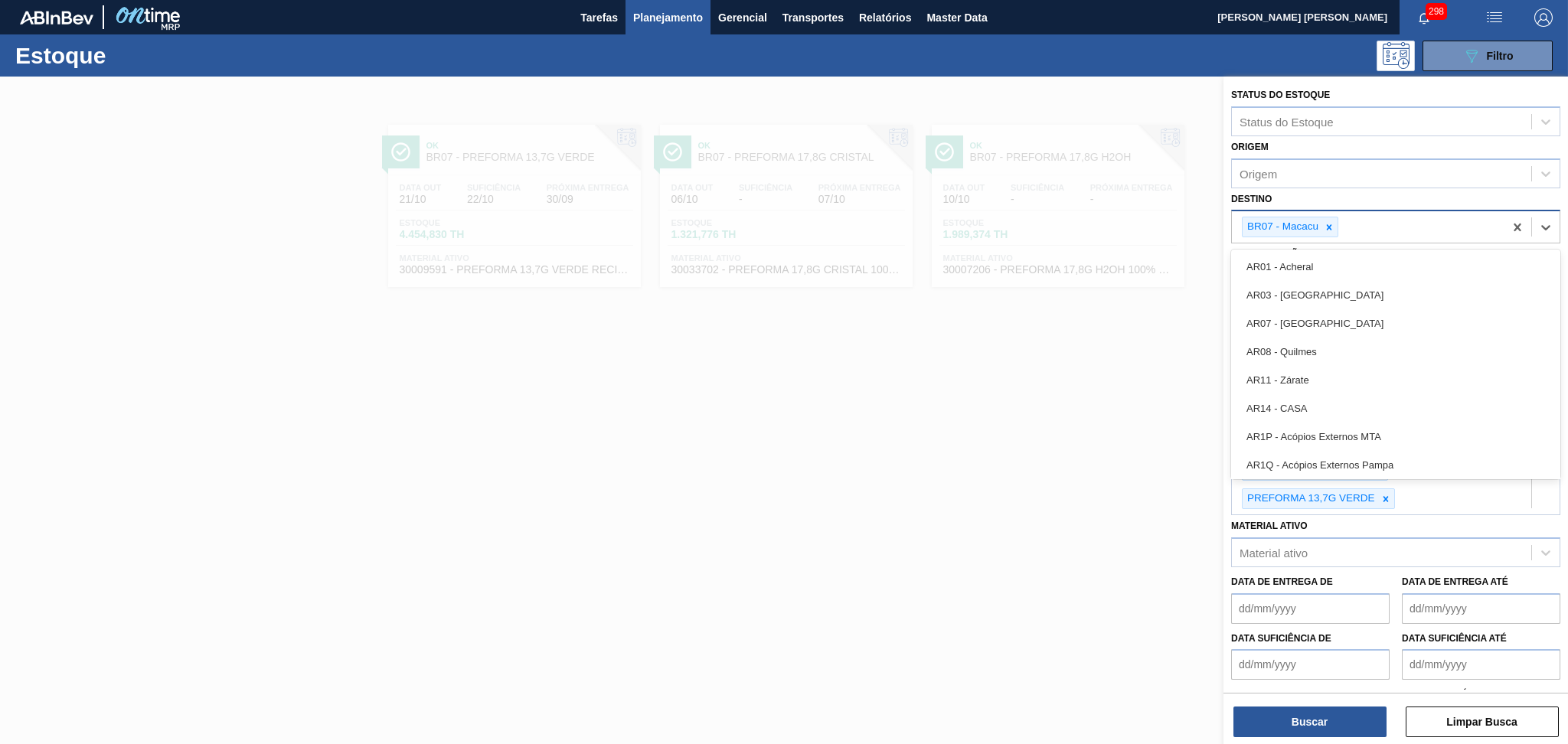
click at [1373, 225] on div "BR07 - Macacu" at bounding box center [1368, 227] width 272 height 31
type input "br03"
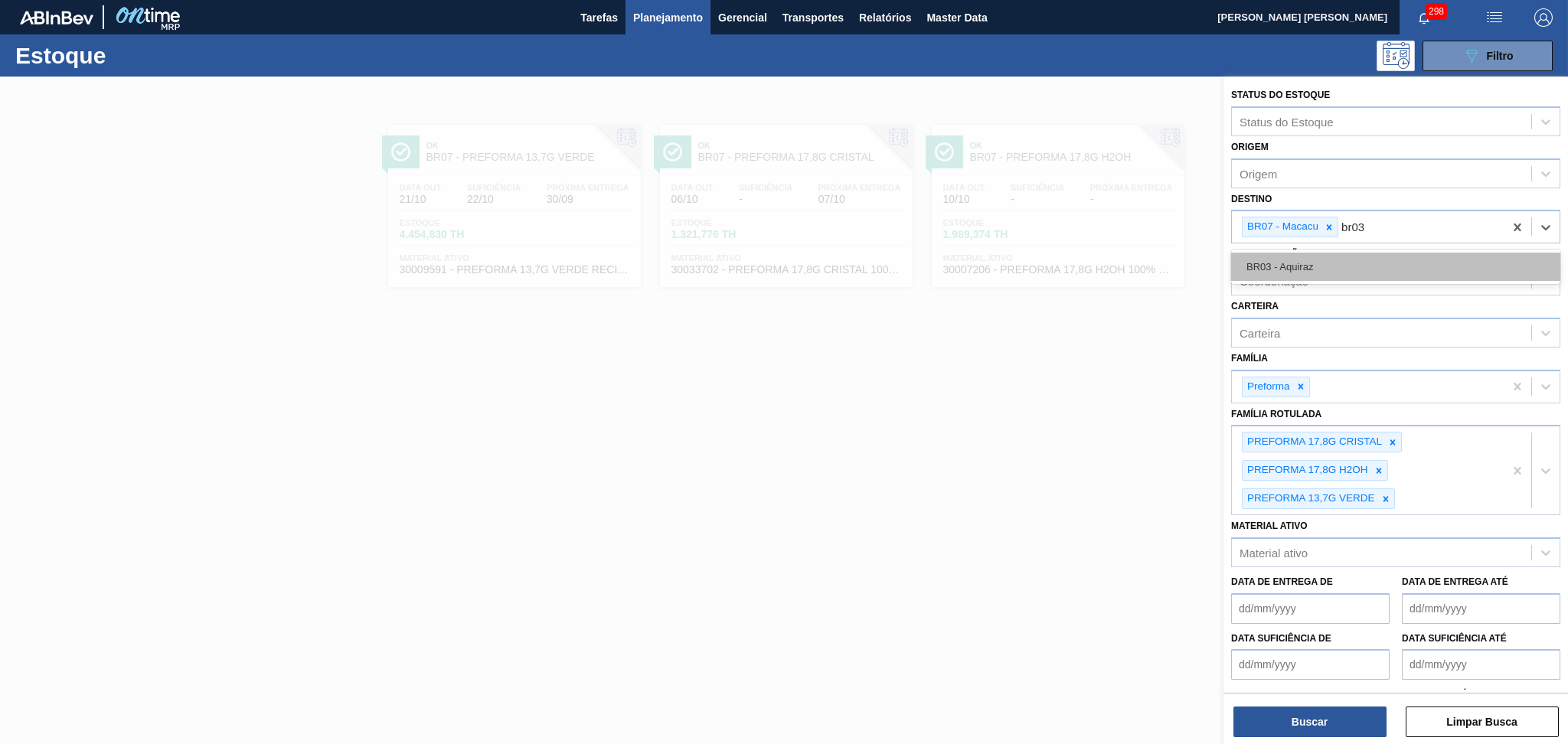
click at [1337, 267] on div "BR03 - Aquiraz" at bounding box center [1395, 267] width 329 height 28
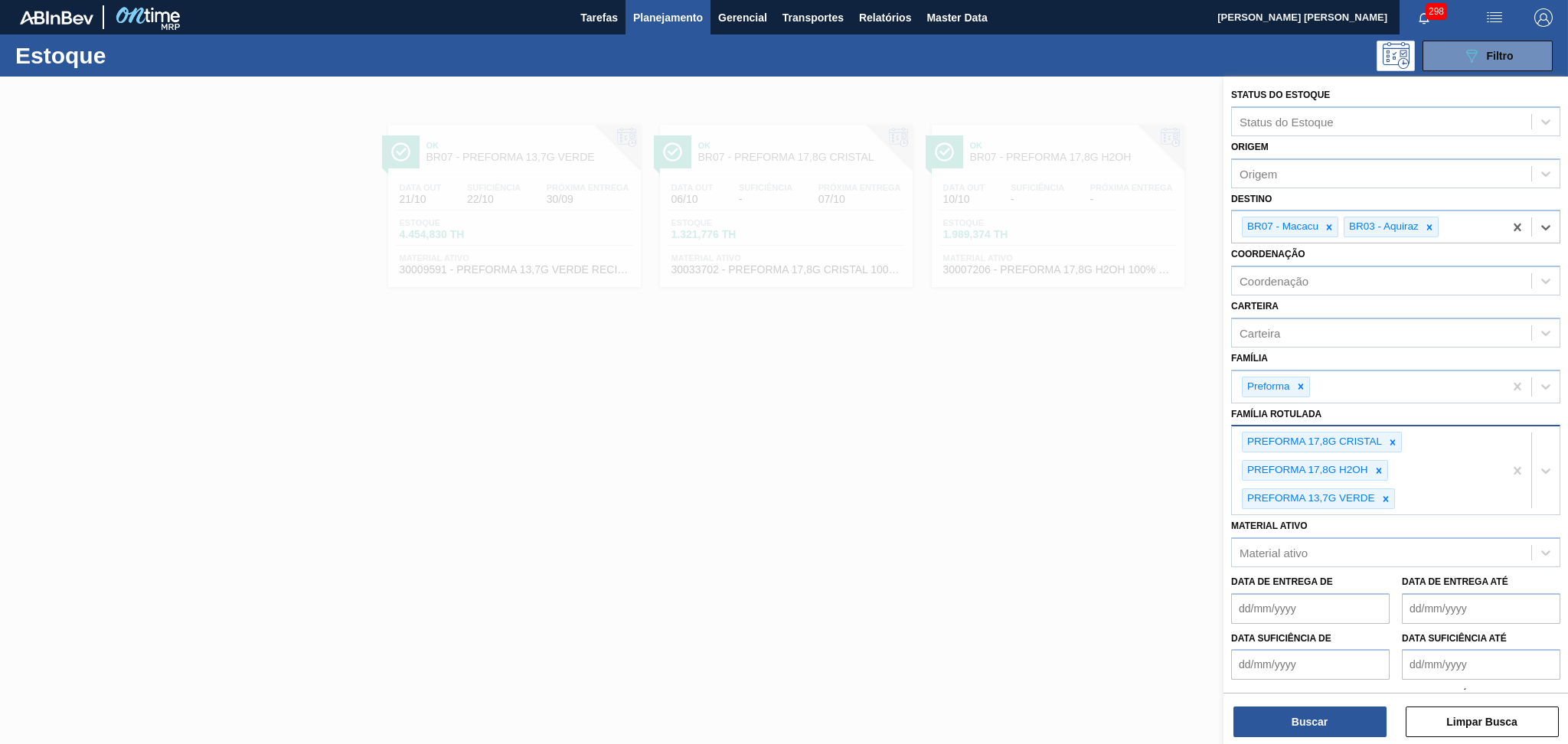
click at [1438, 482] on div "PREFORMA 17,8G CRISTAL PREFORMA 17,8G H2OH PREFORMA 13,7G VERDE" at bounding box center [1368, 470] width 272 height 88
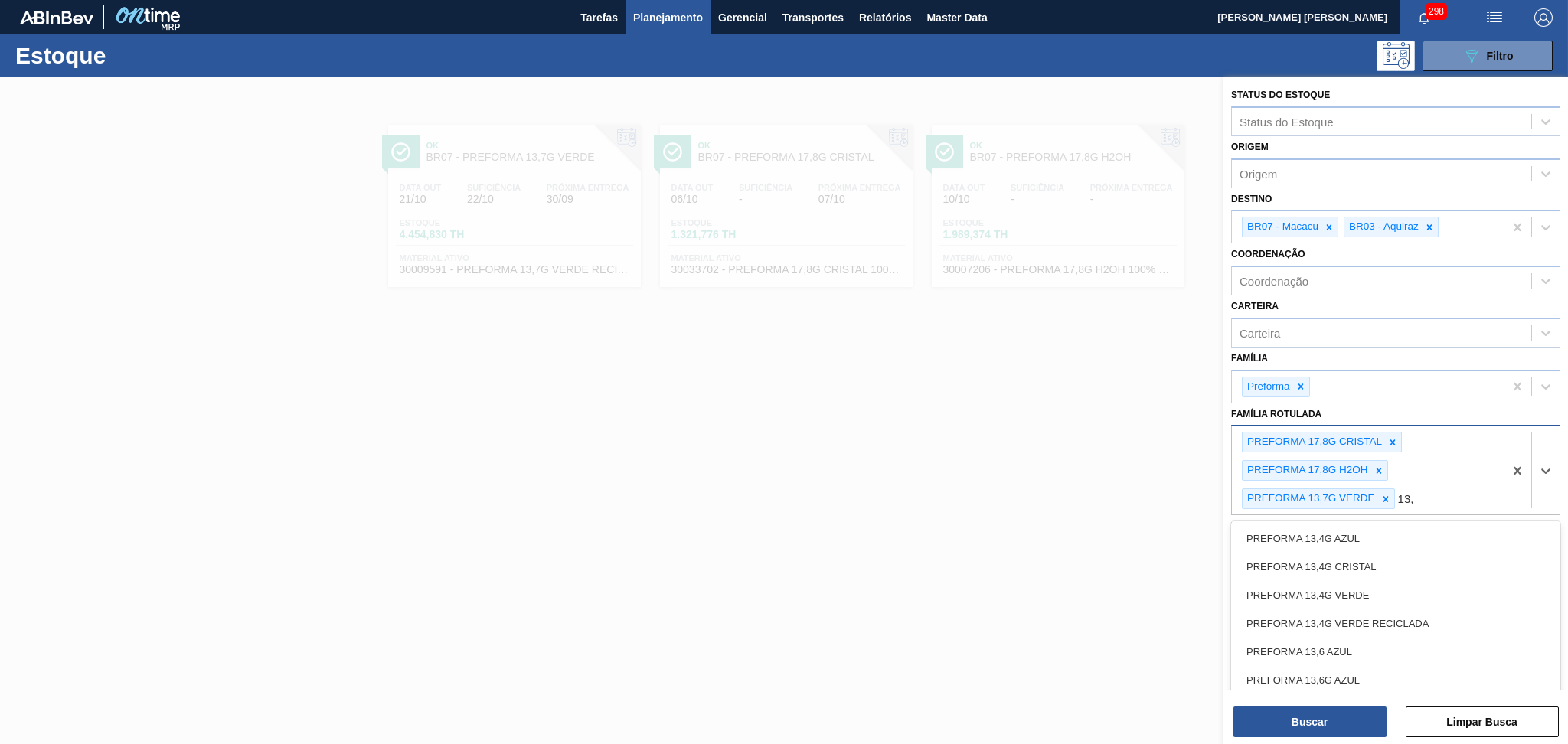
type Rotulada "13,6"
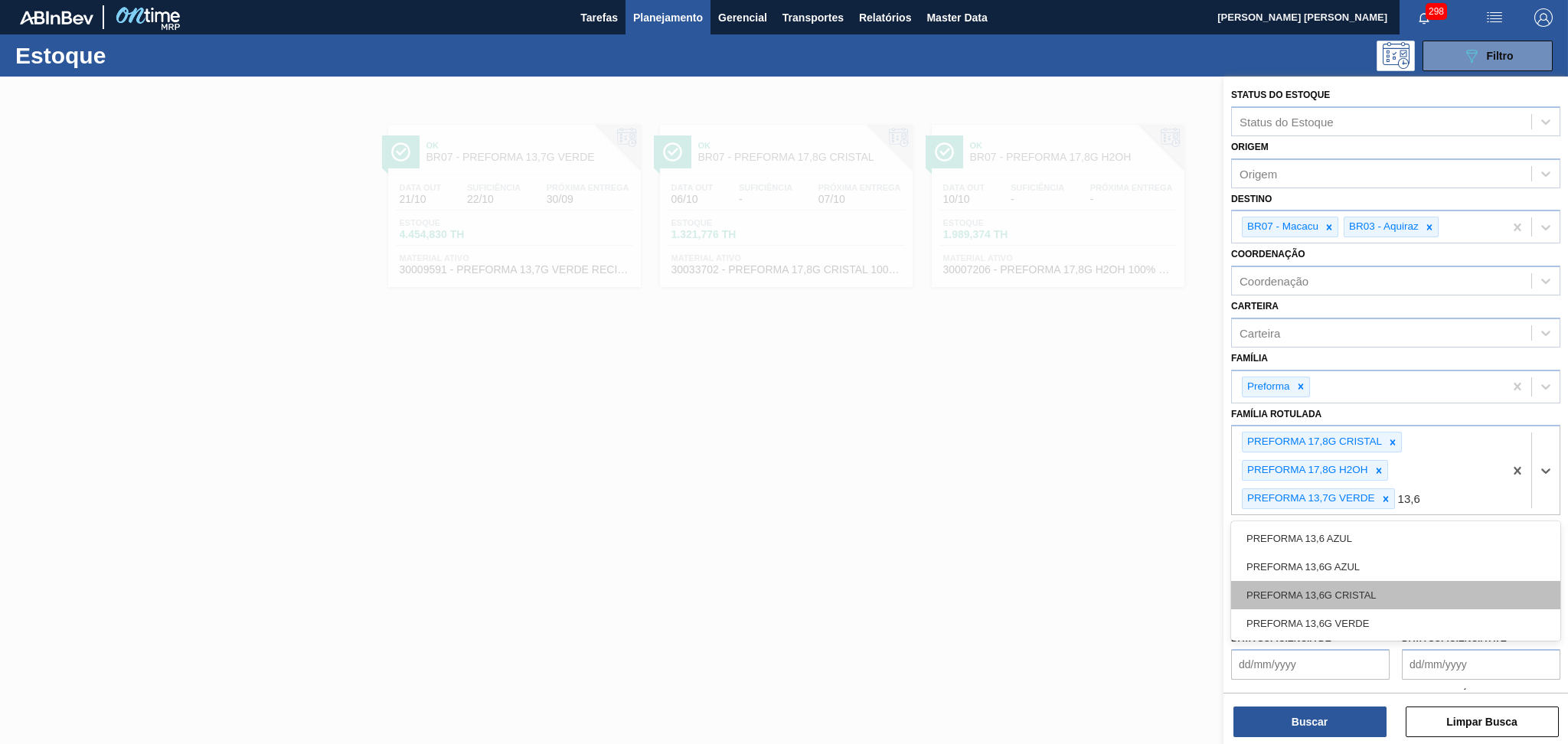
click at [1304, 600] on div "PREFORMA 13,6G CRISTAL" at bounding box center [1395, 596] width 329 height 28
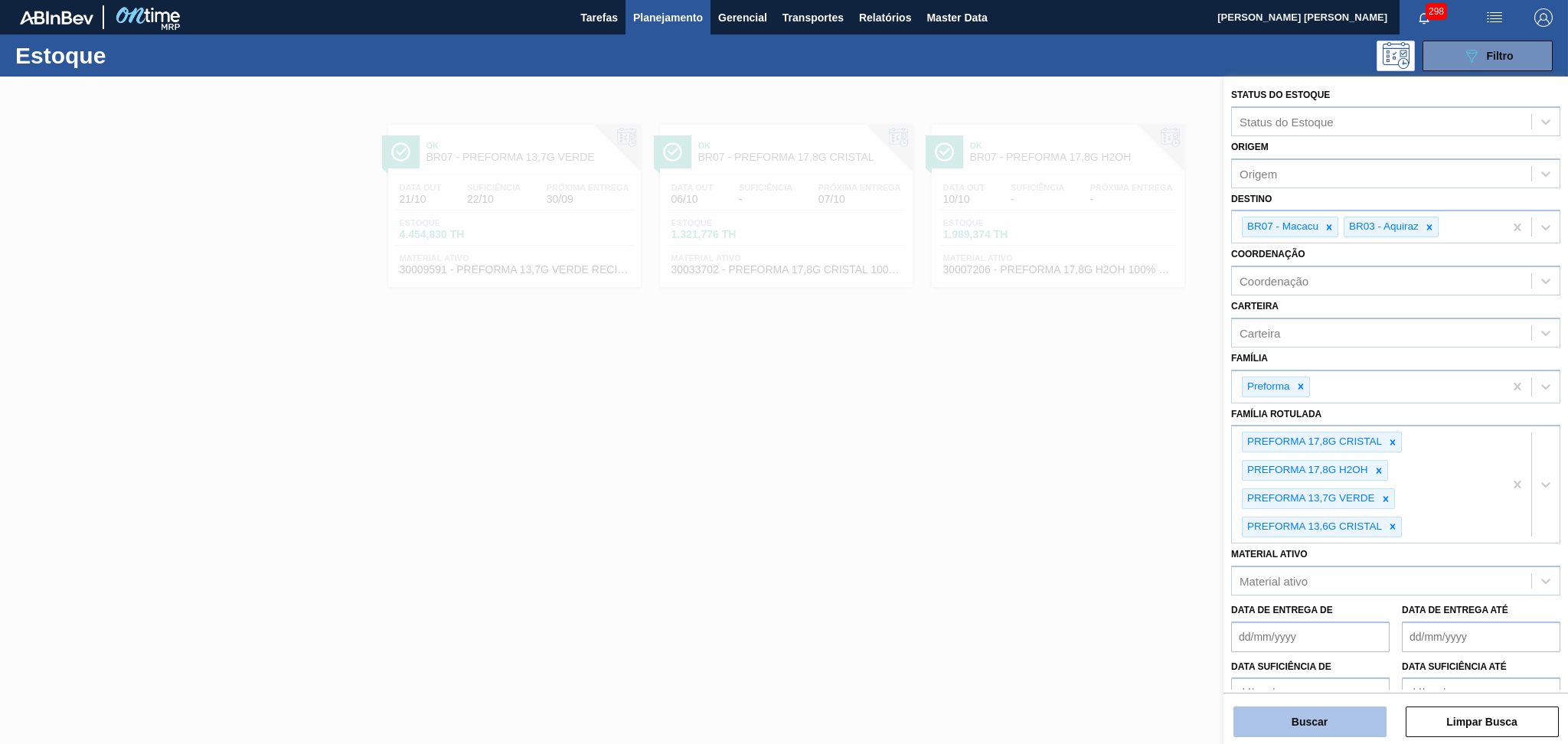
click at [1309, 712] on button "Buscar" at bounding box center [1310, 722] width 153 height 30
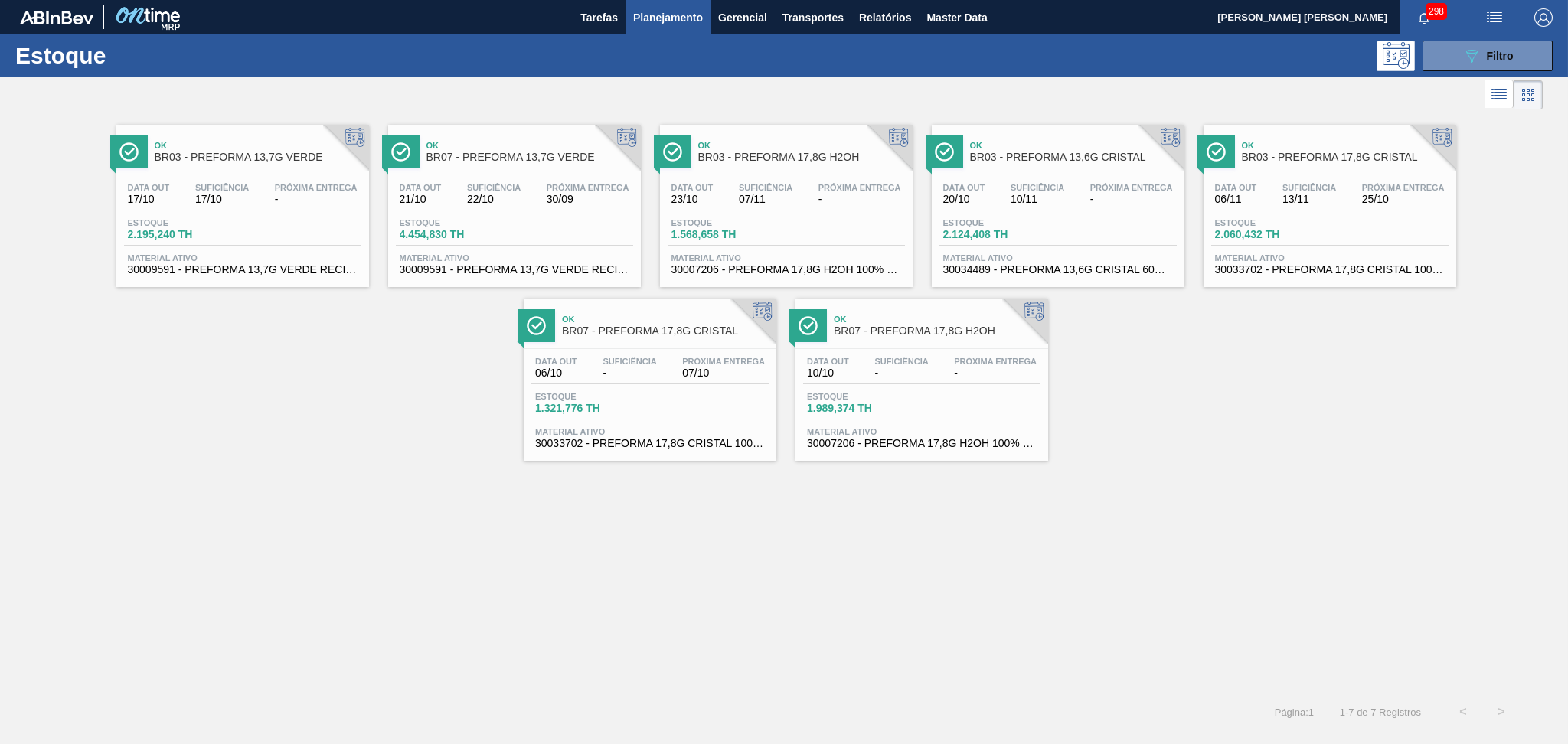
click at [1097, 222] on div "Estoque 2.124,408 TH" at bounding box center [1057, 231] width 237 height 27
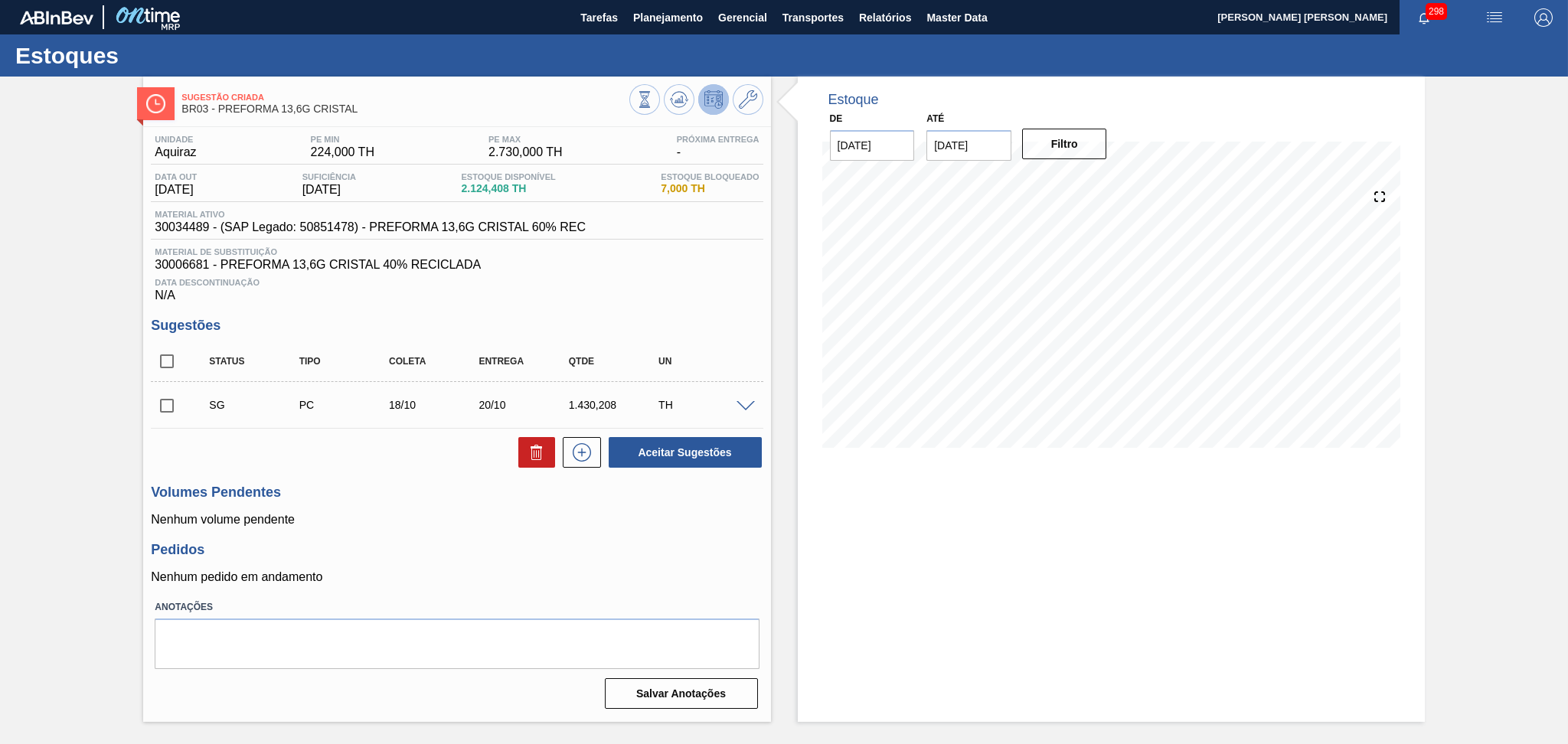
click at [184, 268] on span "30006681 - PREFORMA 13,6G CRISTAL 40% RECICLADA" at bounding box center [457, 264] width 604 height 14
copy span "30006681"
click at [683, 13] on span "Planejamento" at bounding box center [668, 17] width 70 height 18
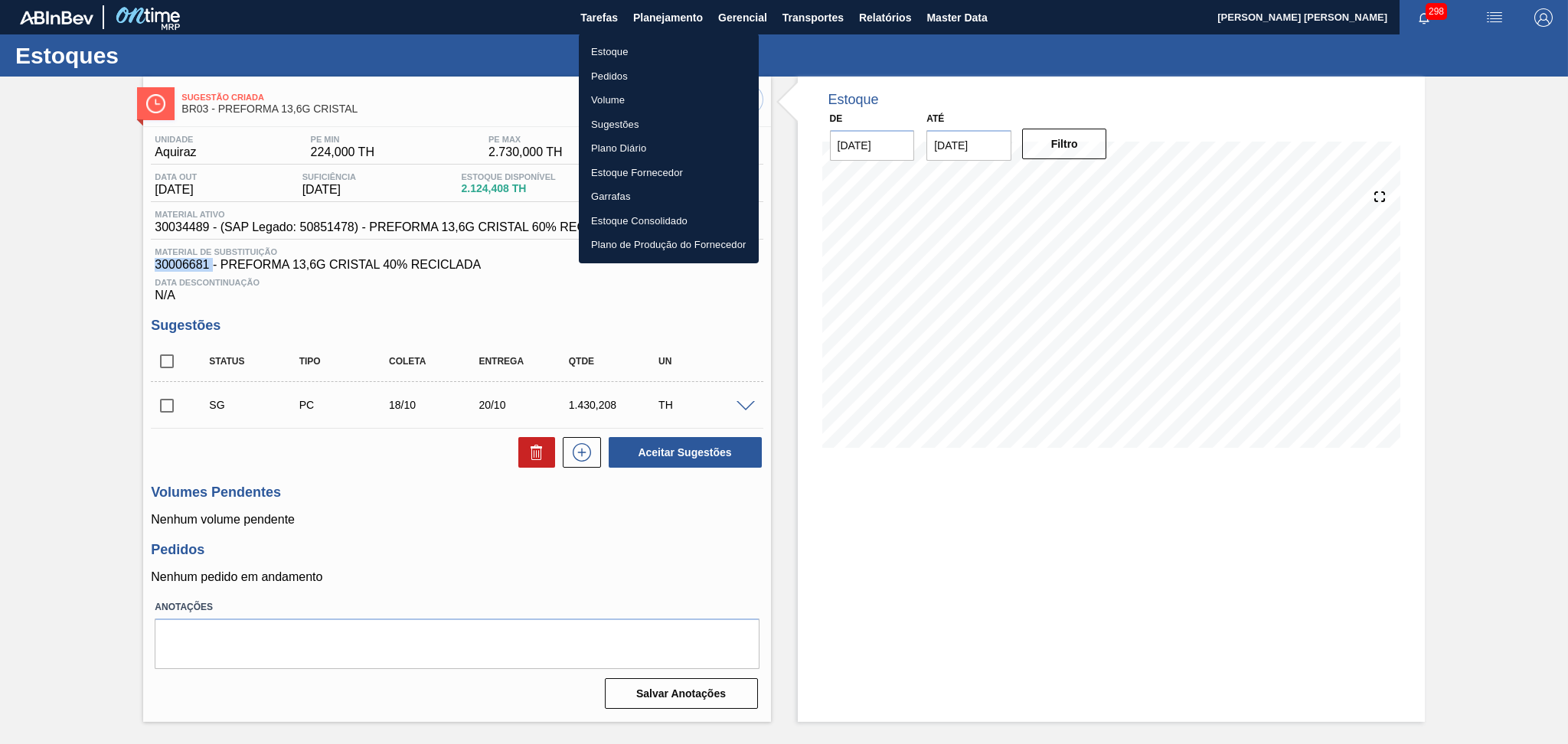
drag, startPoint x: 615, startPoint y: 57, endPoint x: 672, endPoint y: 57, distance: 57.0
click at [615, 57] on li "Estoque" at bounding box center [668, 52] width 180 height 25
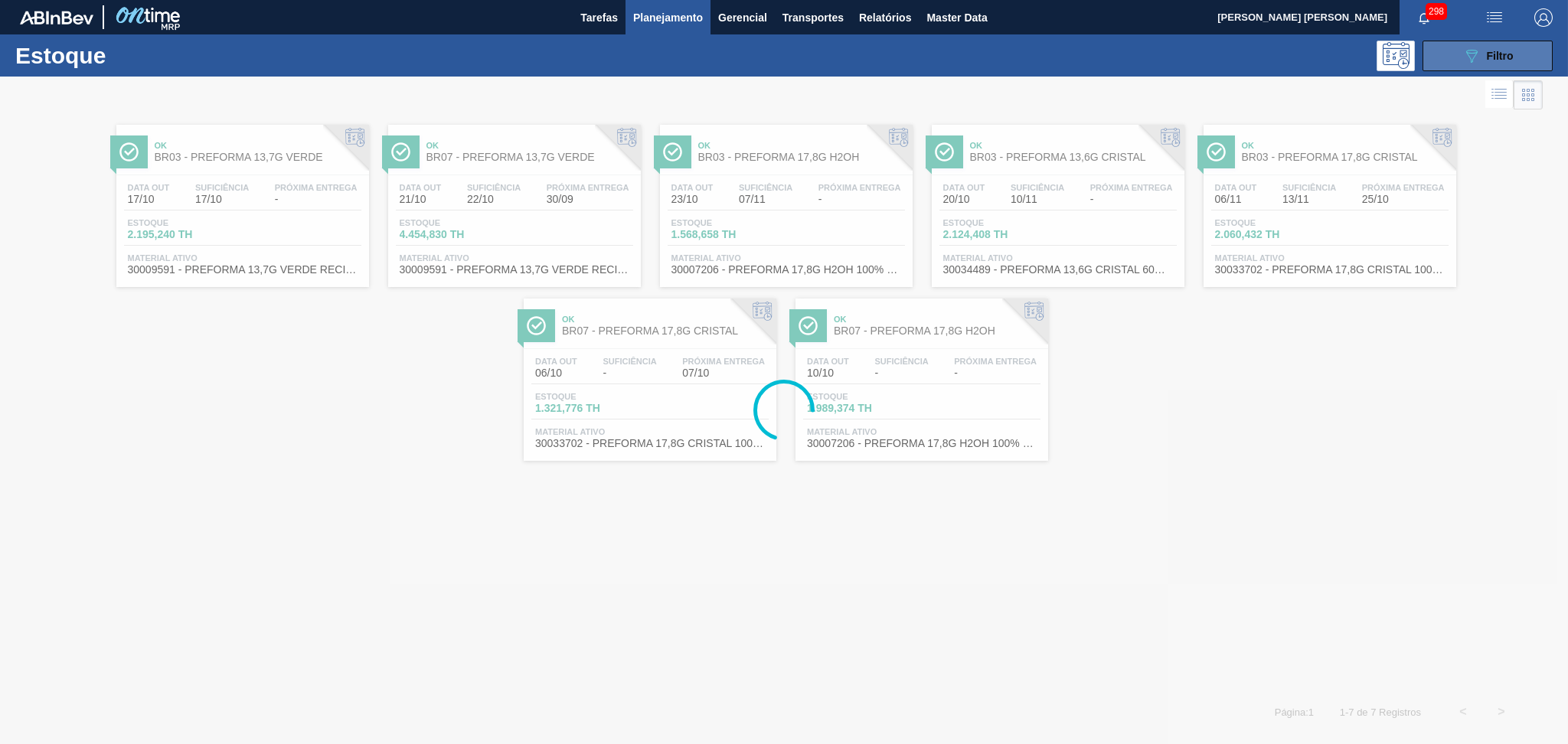
click at [1538, 63] on button "089F7B8B-B2A5-4AFE-B5C0-19BA573D28AC Filtro" at bounding box center [1488, 56] width 130 height 30
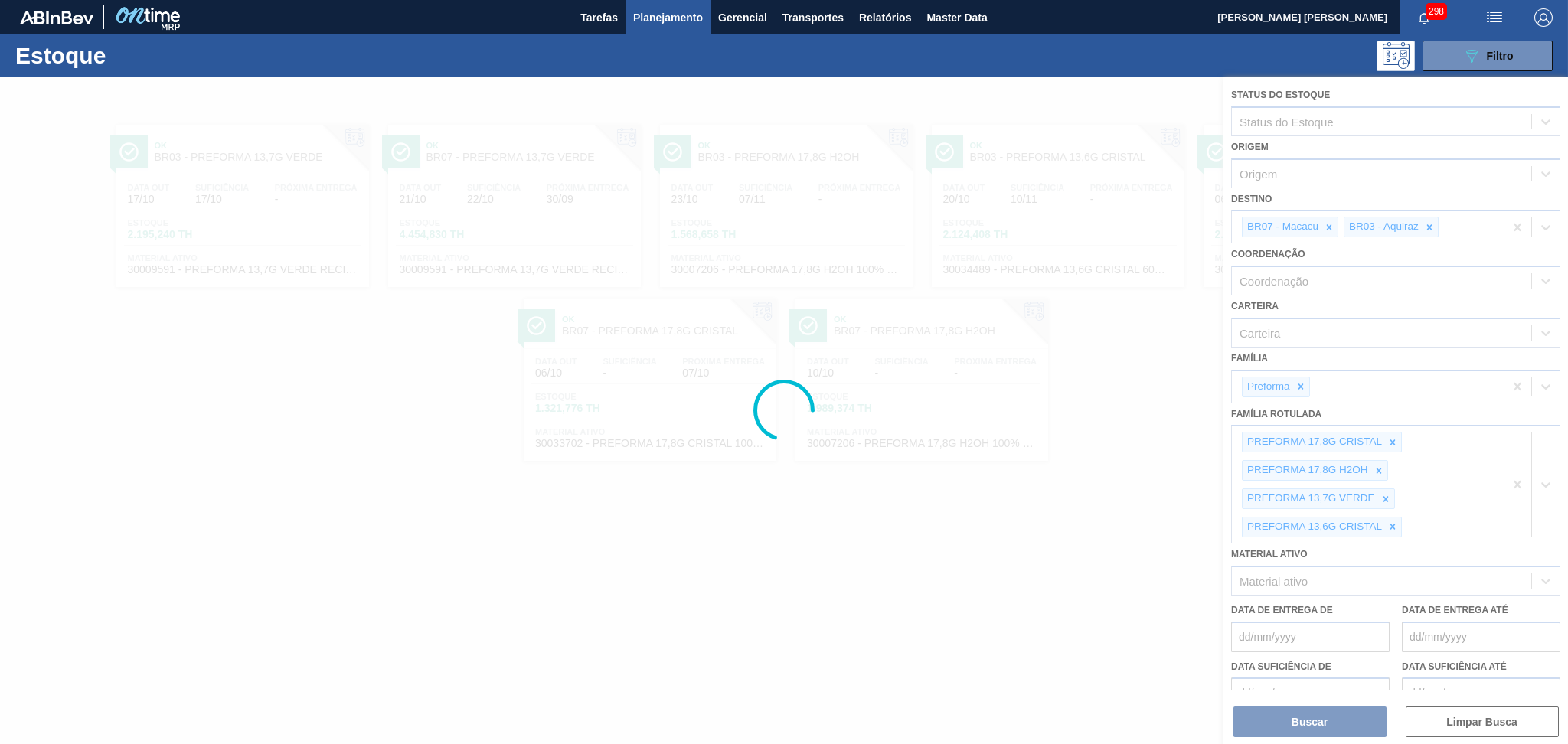
click at [1392, 521] on div at bounding box center [784, 410] width 1568 height 668
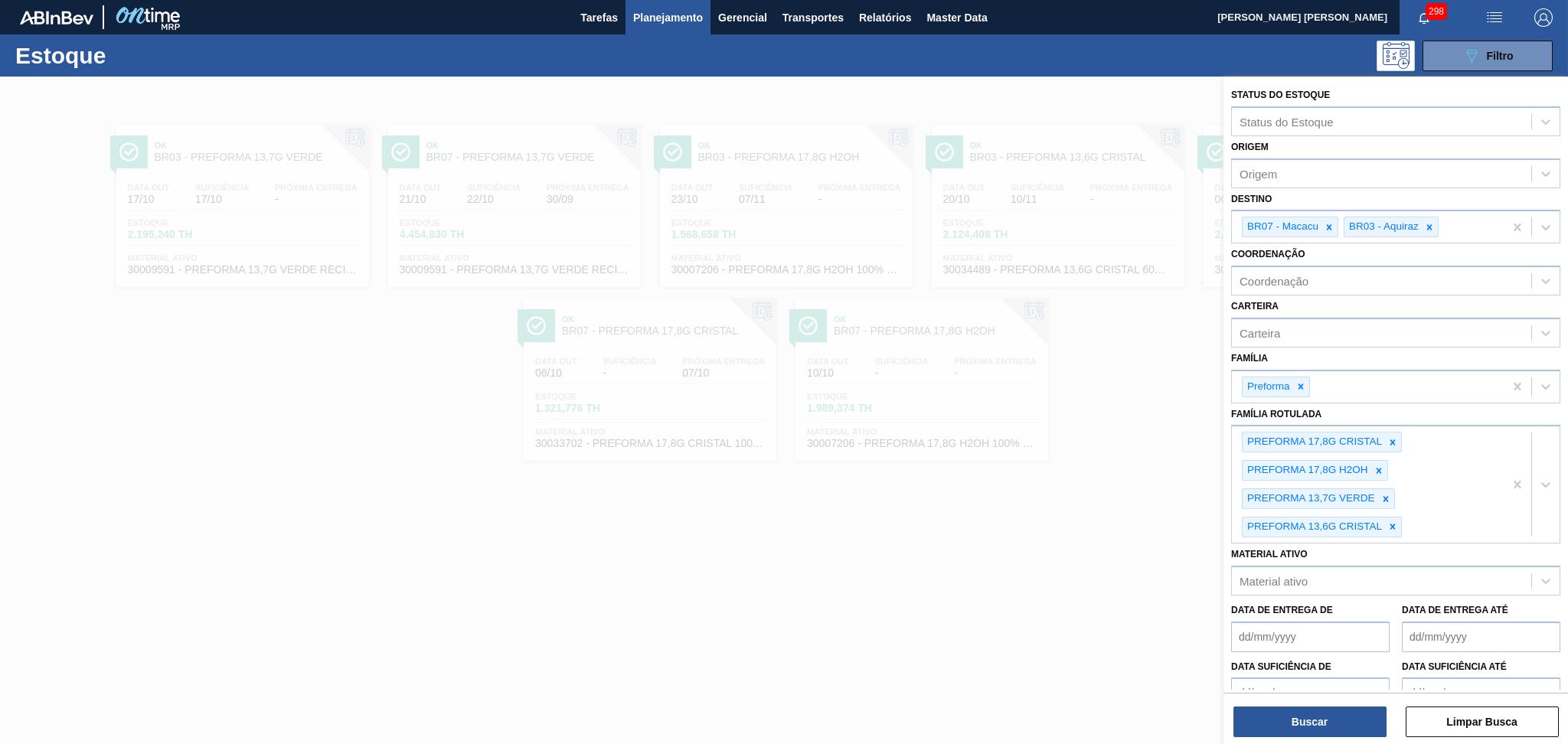
click at [1392, 525] on icon at bounding box center [1393, 528] width 6 height 6
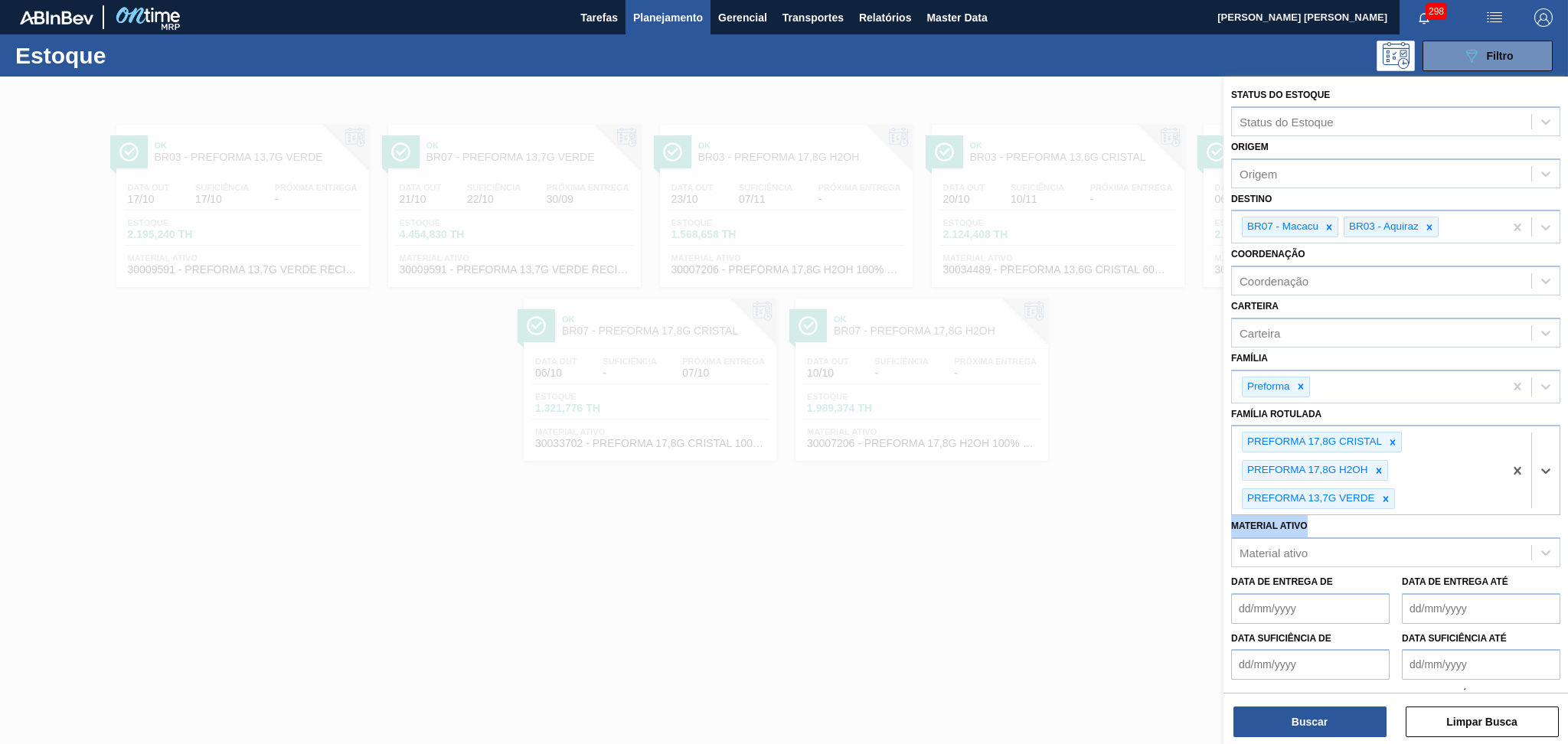
click at [1392, 521] on div "Material ativo Material ativo" at bounding box center [1395, 541] width 329 height 52
click at [1417, 492] on div "PREFORMA 17,8G CRISTAL PREFORMA 17,8G H2OH PREFORMA 13,7G VERDE" at bounding box center [1368, 470] width 272 height 88
type Rotulada "33,6"
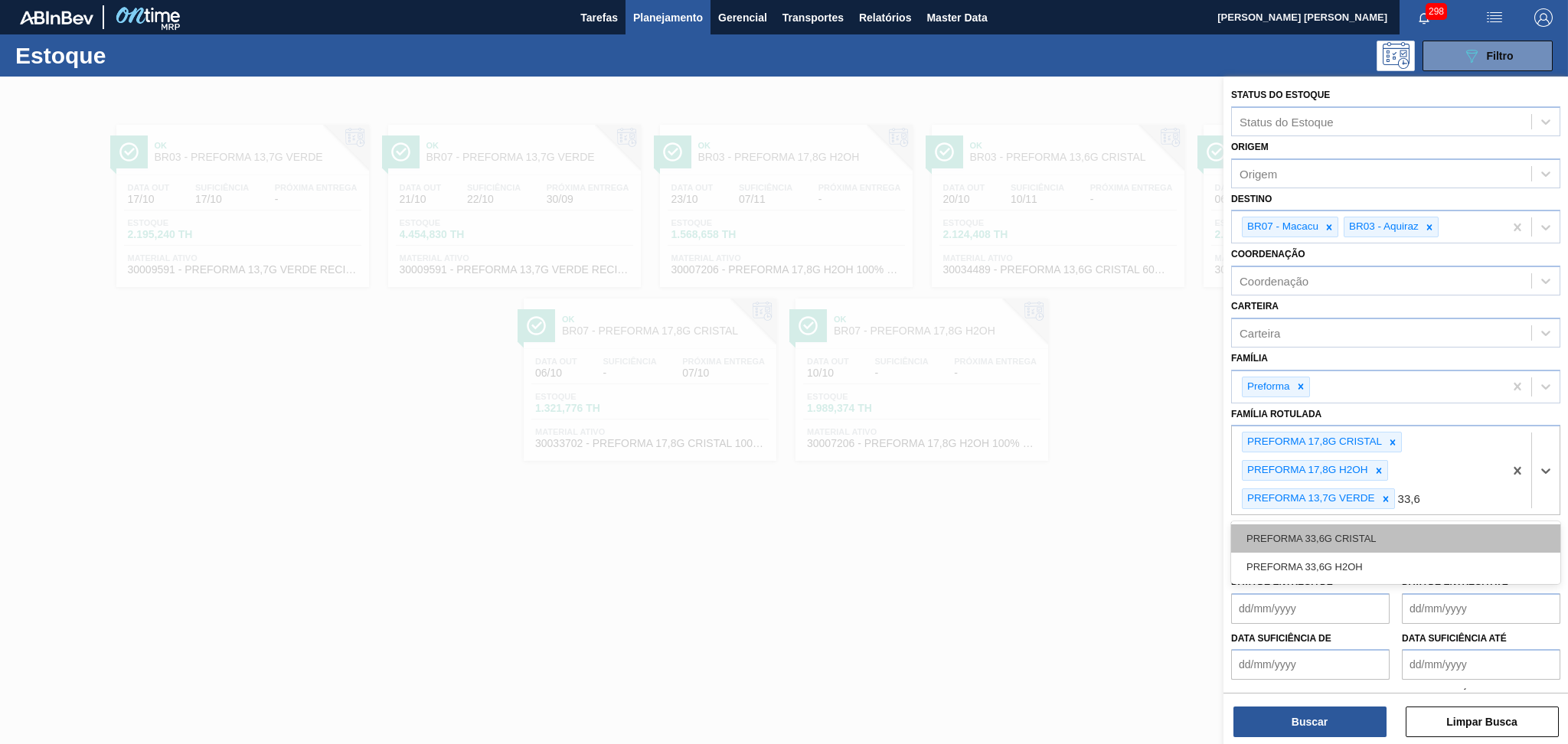
click at [1356, 533] on div "PREFORMA 33,6G CRISTAL" at bounding box center [1395, 539] width 329 height 28
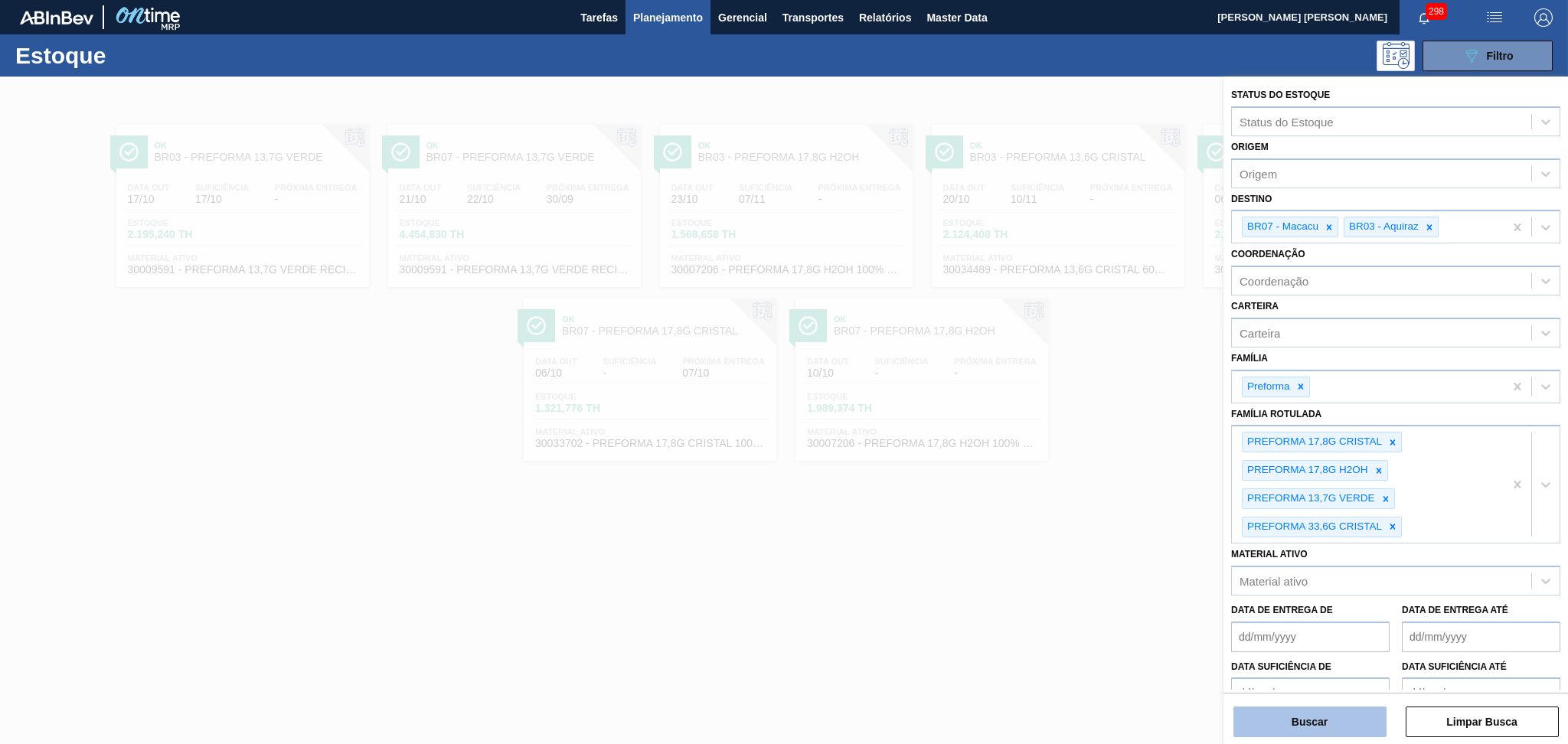
click at [1318, 728] on button "Buscar" at bounding box center [1310, 722] width 153 height 30
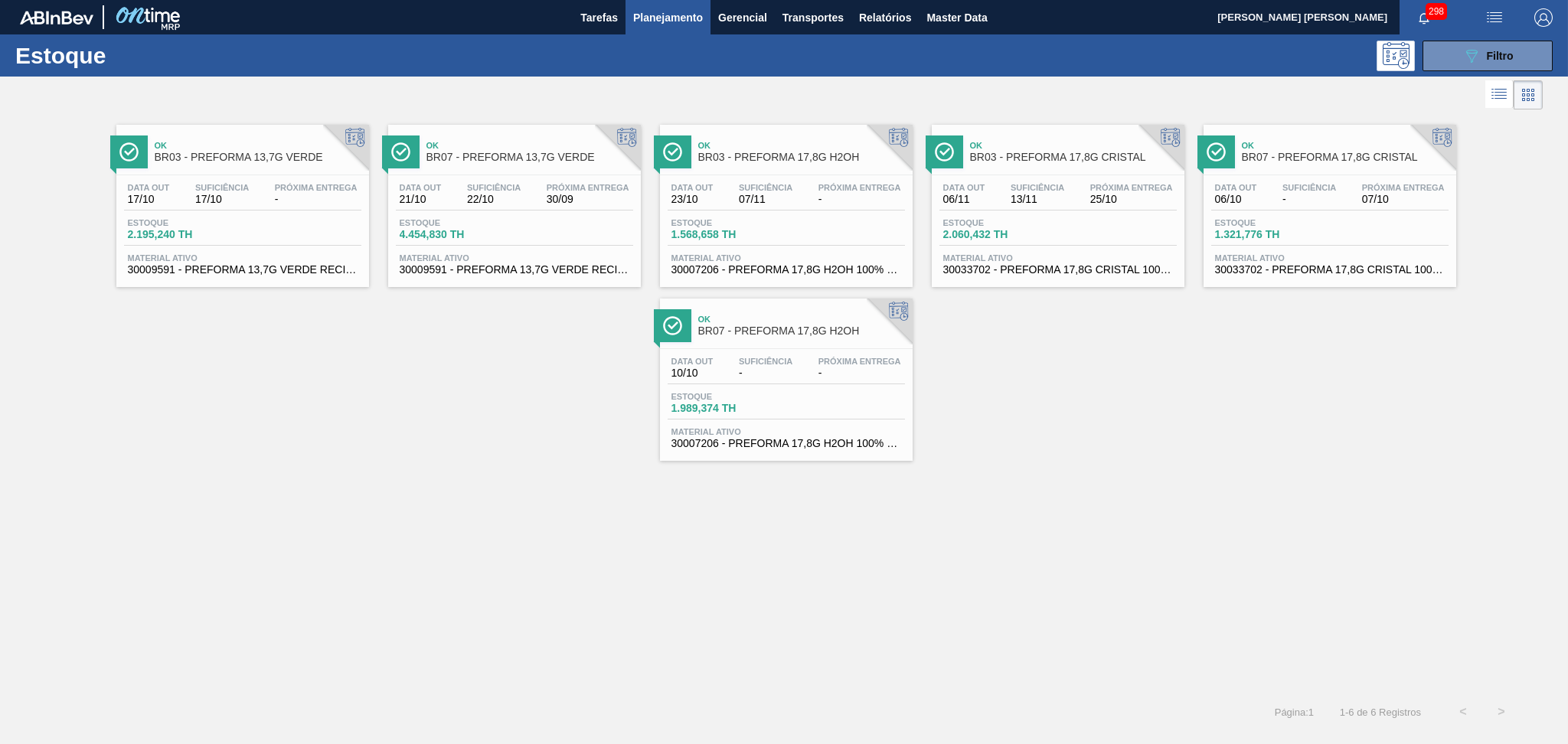
click at [667, 10] on span "Planejamento" at bounding box center [668, 17] width 70 height 18
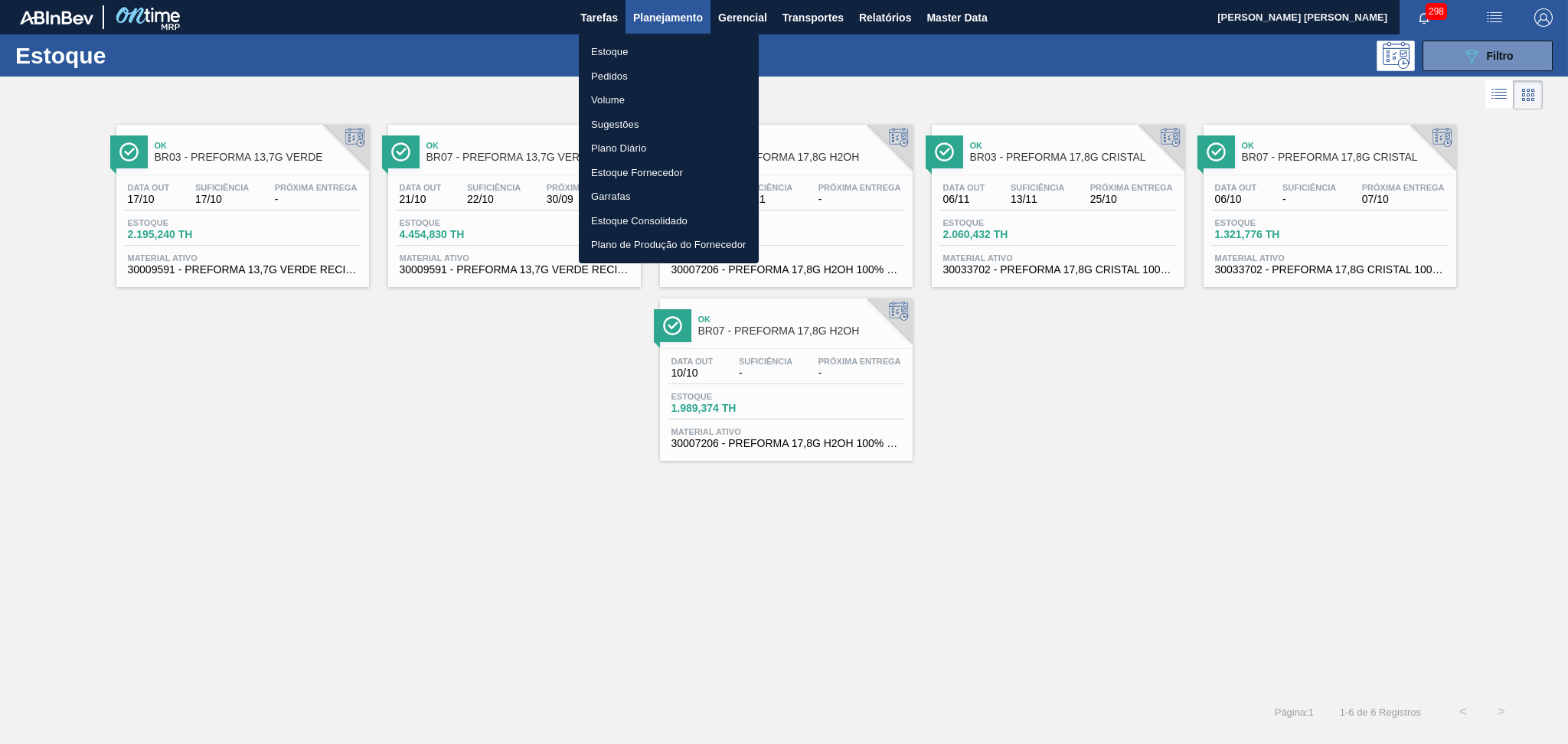
click at [1503, 51] on div at bounding box center [784, 372] width 1568 height 744
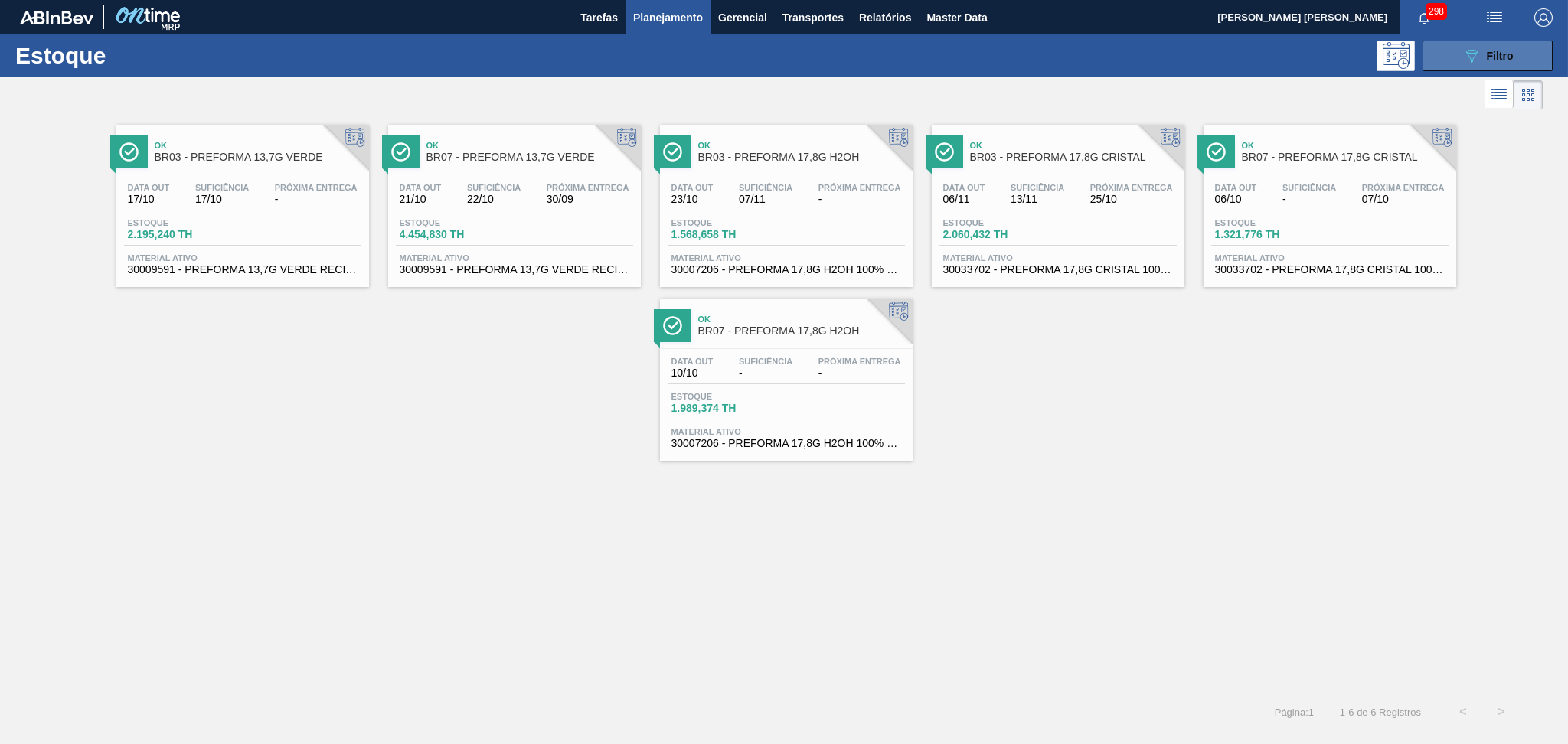
click at [1509, 52] on span "Filtro" at bounding box center [1500, 56] width 26 height 12
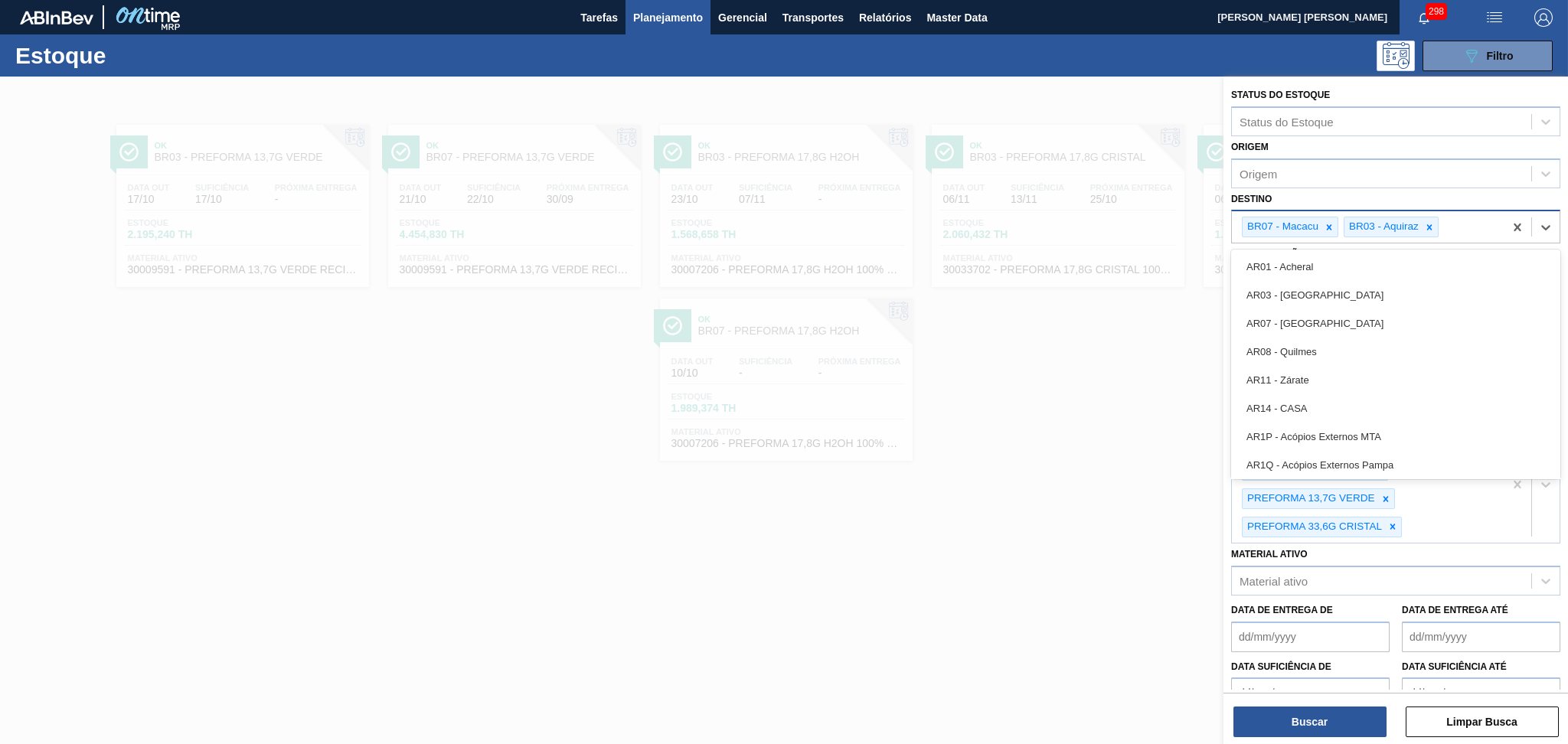
click at [1448, 224] on div "BR07 - Macacu BR03 - Aquiraz" at bounding box center [1368, 227] width 272 height 31
type input "br23"
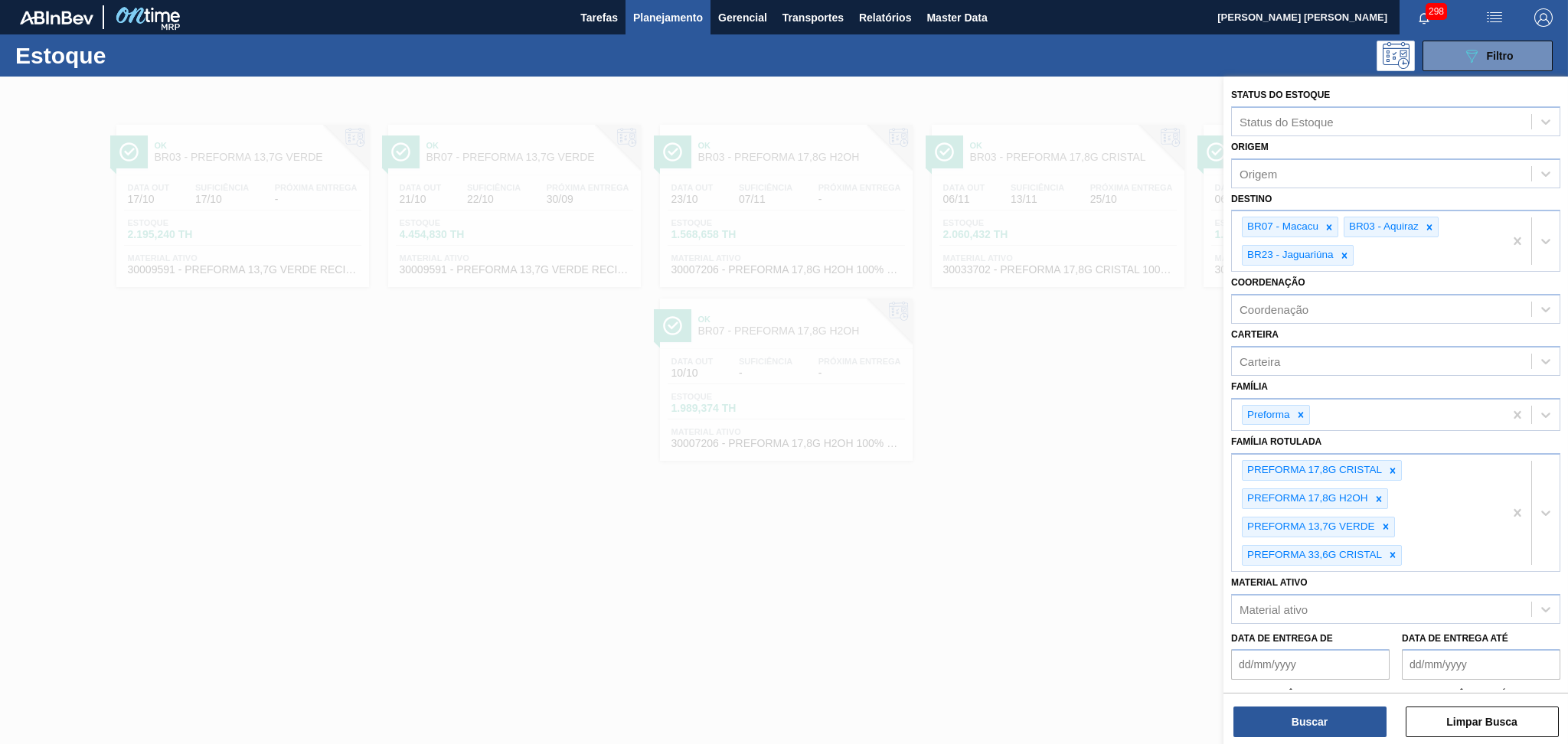
click at [1292, 702] on div "Buscar Limpar Busca" at bounding box center [1395, 714] width 345 height 42
click at [1291, 719] on button "Buscar" at bounding box center [1310, 722] width 153 height 30
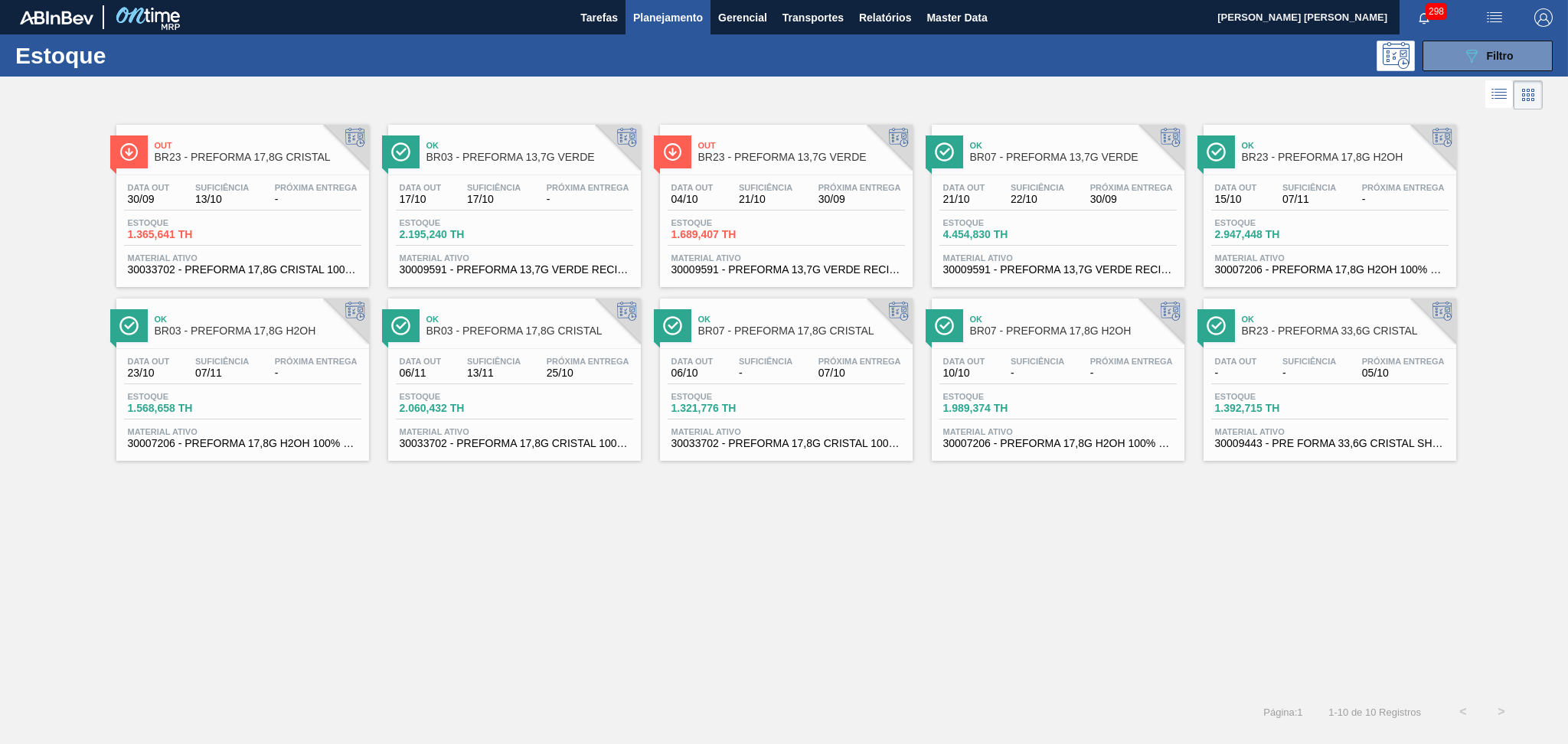
click at [1294, 385] on div "Data out - Suficiência - Próxima Entrega 05/10 Estoque 1.392,715 TH Material at…" at bounding box center [1330, 401] width 253 height 104
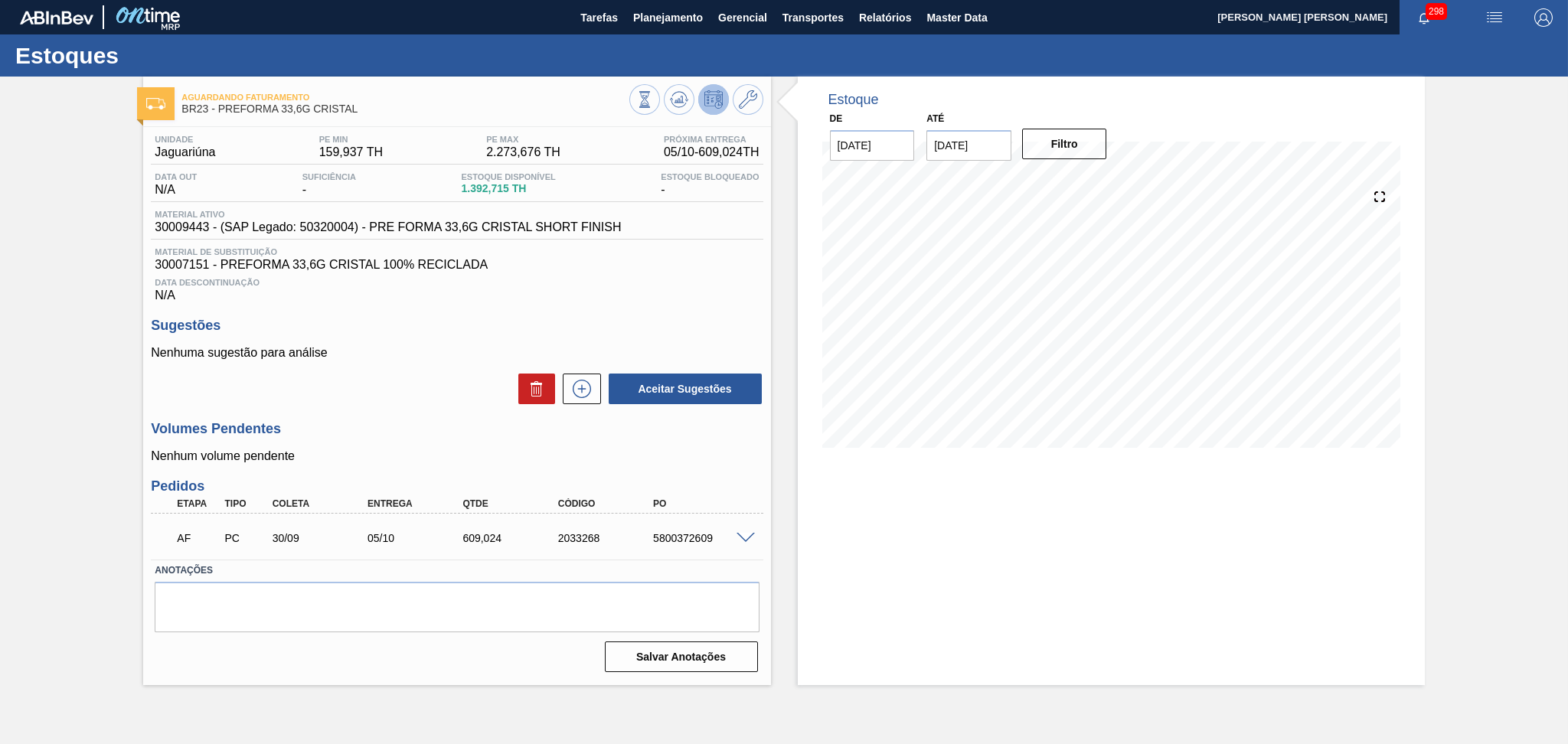
click at [499, 313] on div "Unidade Jaguariúna PE MIN 159,937 TH PE MAX 2.273,676 TH Próxima Entrega 05/10 …" at bounding box center [457, 402] width 627 height 550
click at [177, 271] on span "30007151 - PREFORMA 33,6G CRISTAL 100% RECICLADA" at bounding box center [457, 264] width 604 height 14
copy span "30007151"
click at [659, 14] on span "Planejamento" at bounding box center [668, 17] width 70 height 18
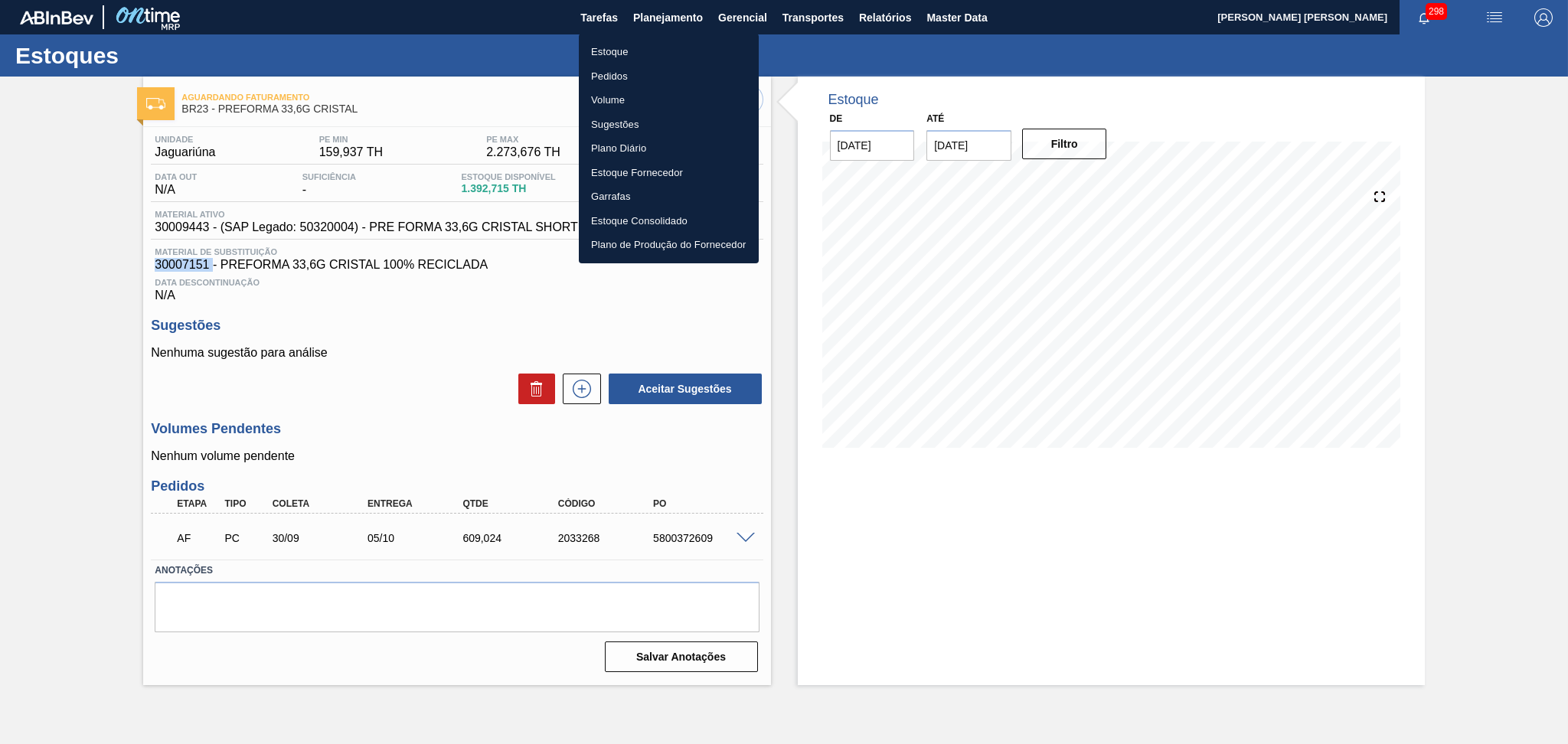
click at [627, 49] on li "Estoque" at bounding box center [668, 52] width 180 height 25
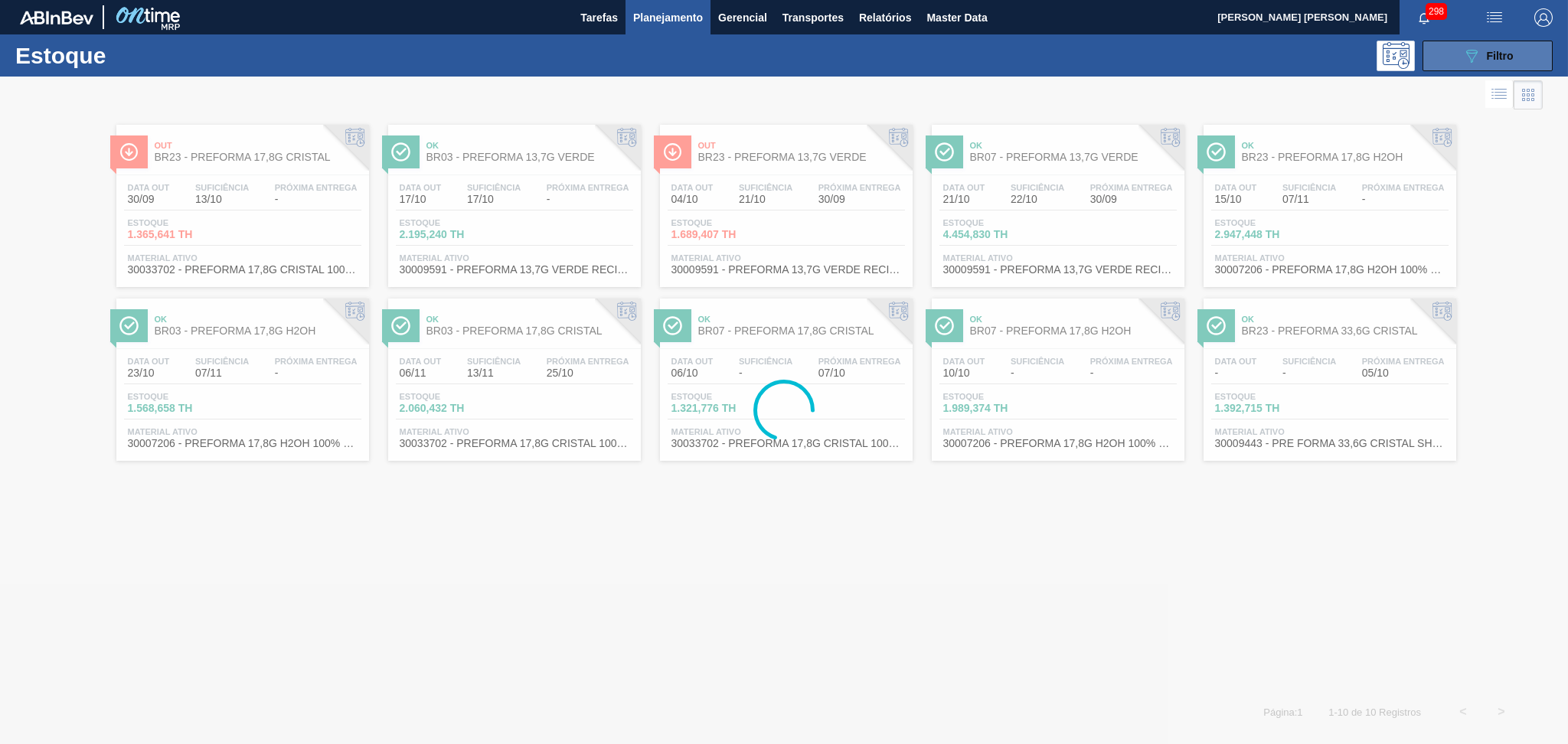
click at [1483, 51] on div "089F7B8B-B2A5-4AFE-B5C0-19BA573D28AC Filtro" at bounding box center [1488, 55] width 51 height 18
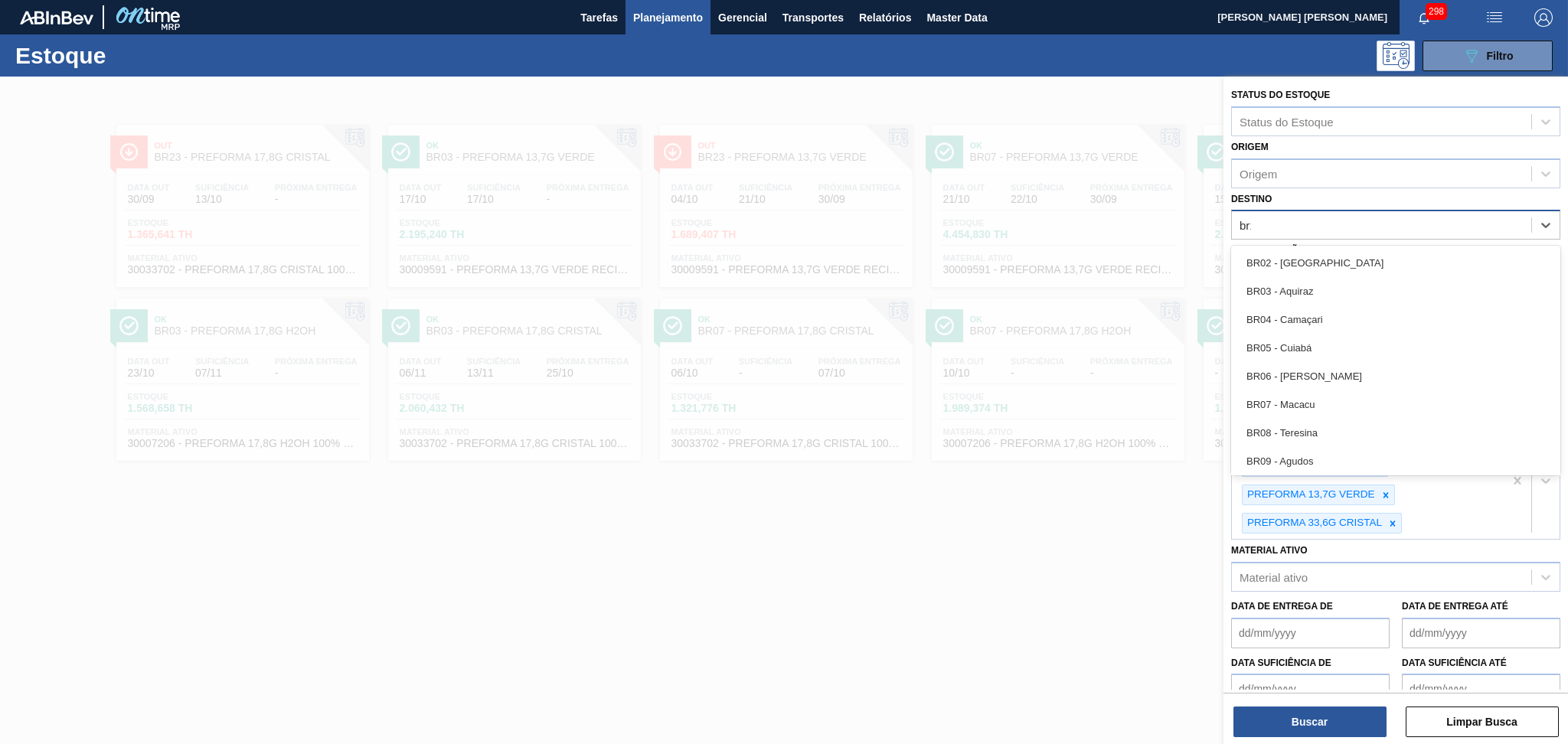
type input "br13"
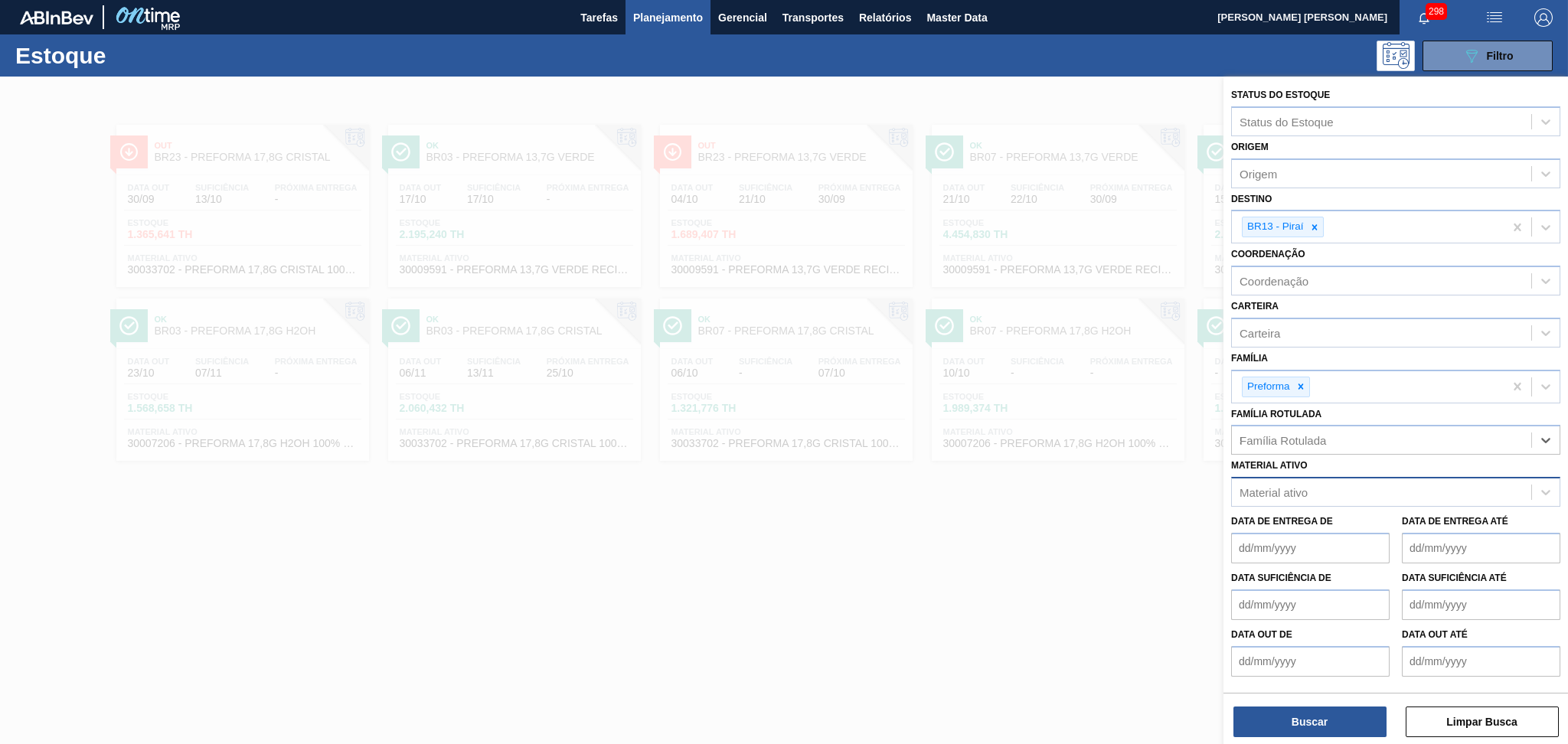
type Rotulada "50"
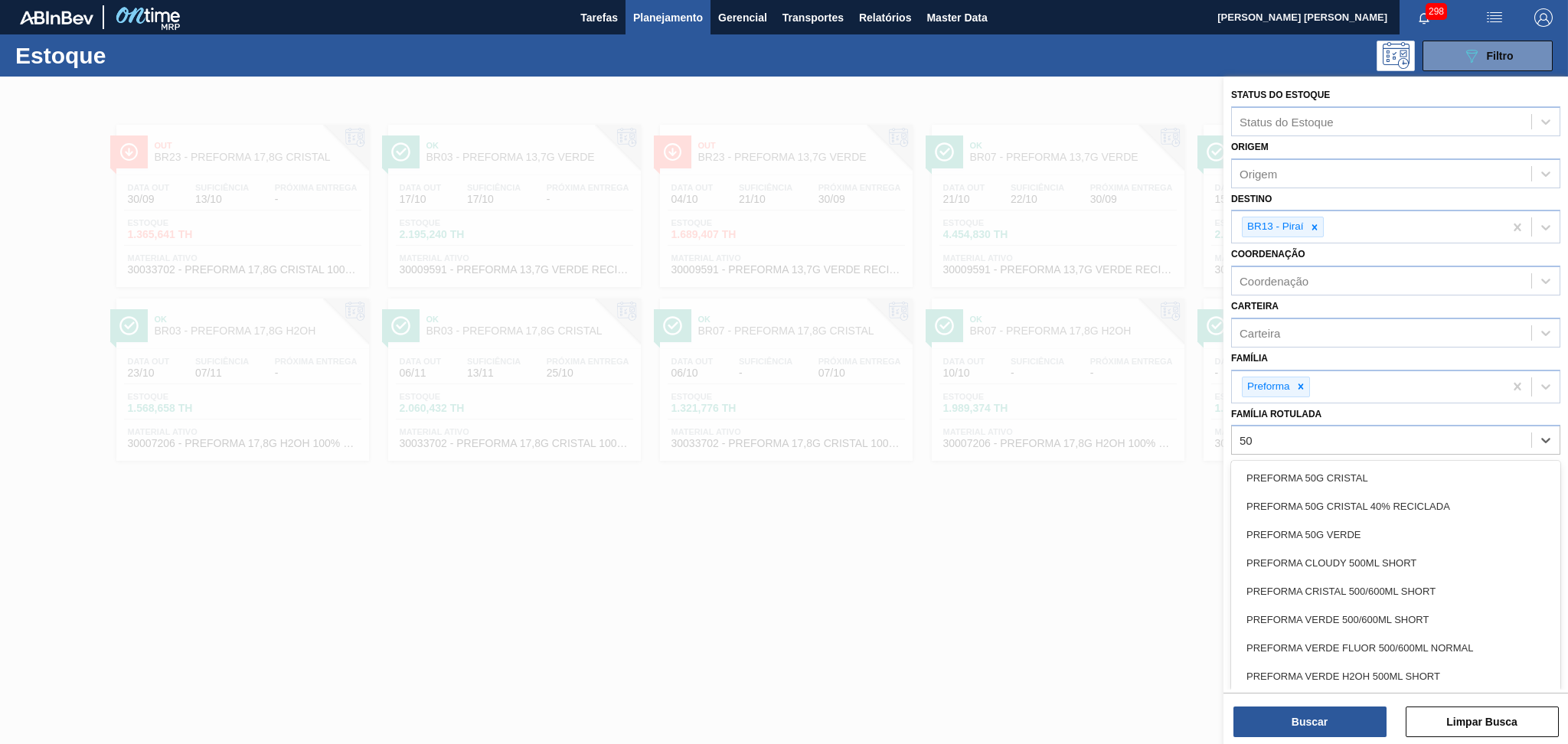
click at [1505, 473] on div "PREFORMA 50G CRISTAL" at bounding box center [1395, 479] width 329 height 28
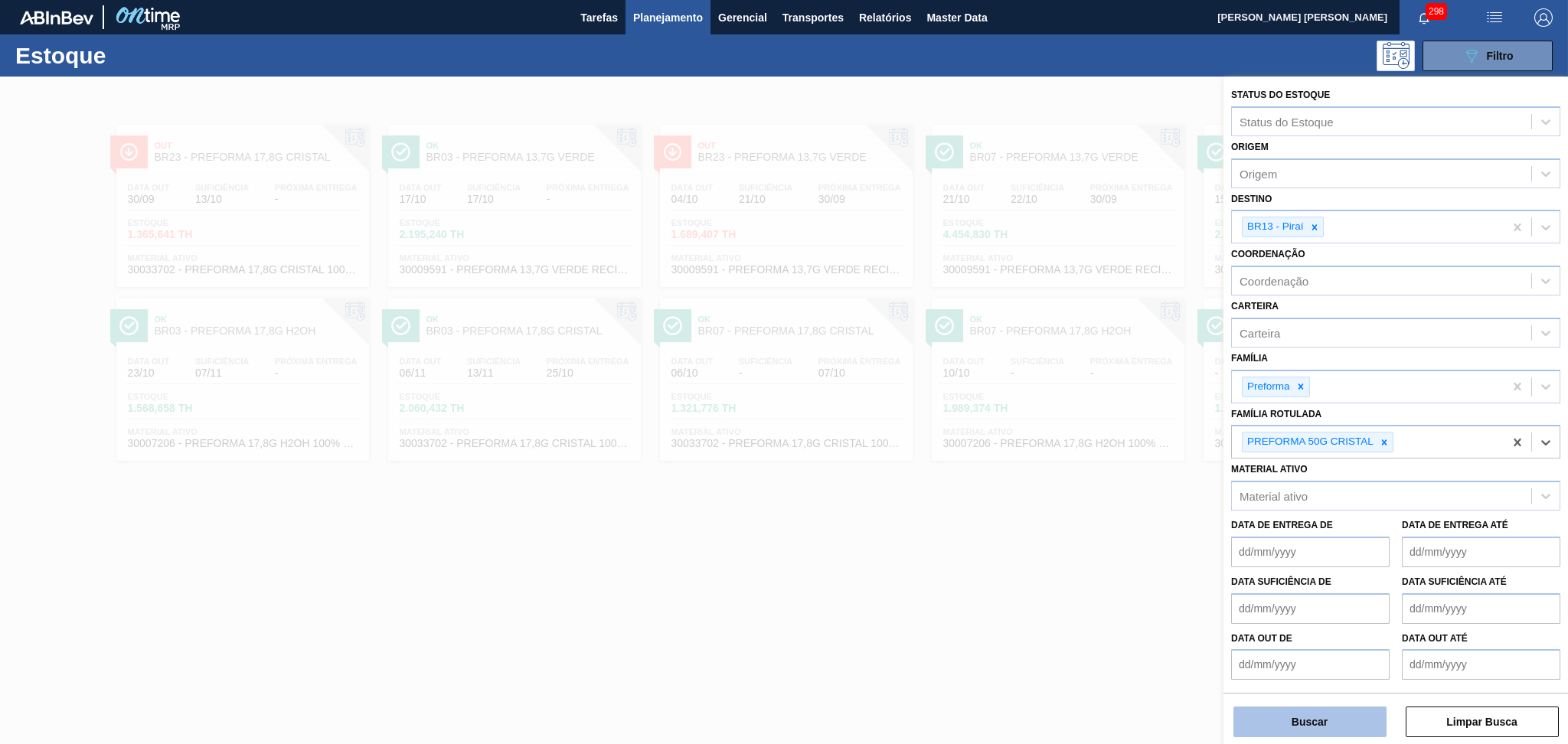
click at [1276, 719] on button "Buscar" at bounding box center [1310, 722] width 153 height 30
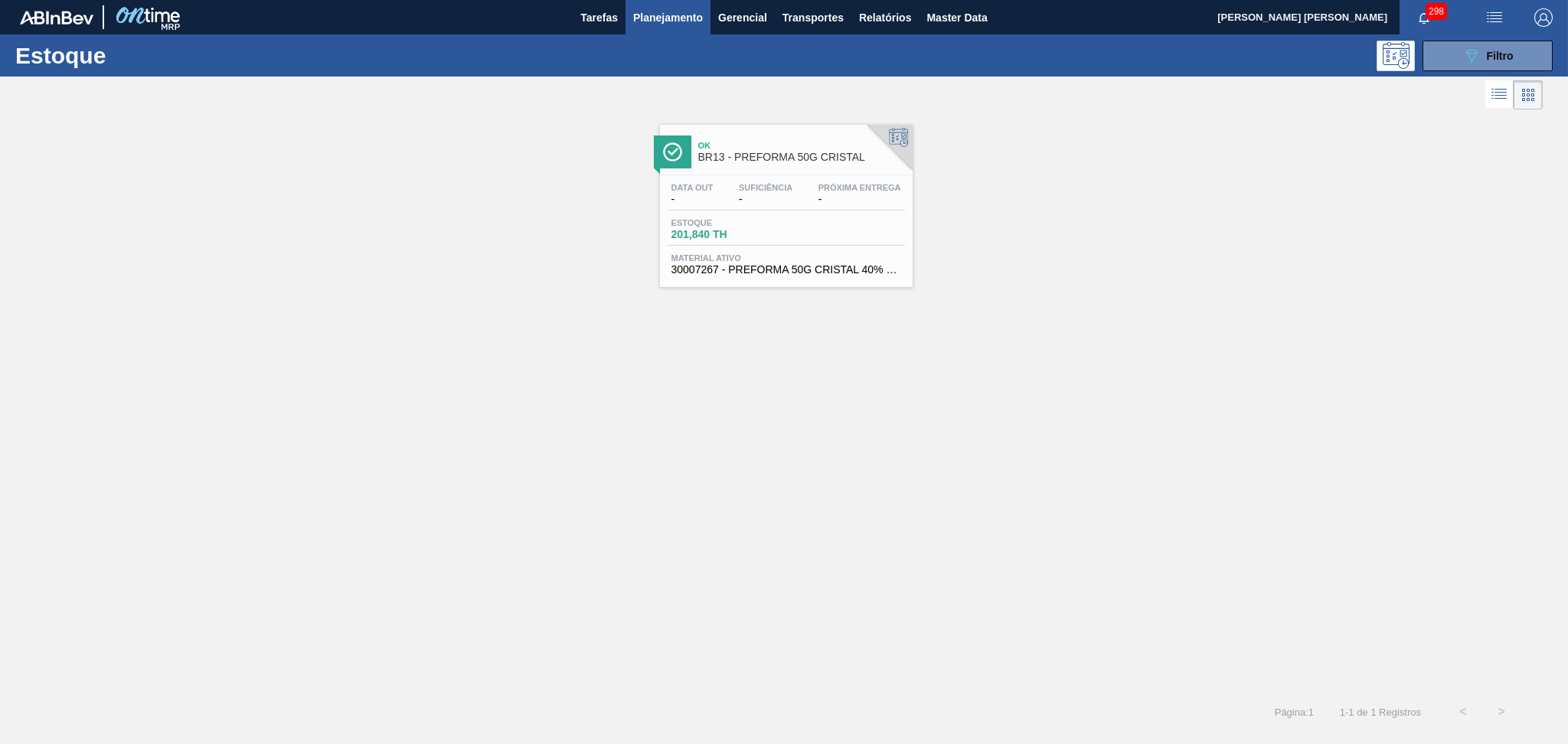
click at [780, 229] on div "Estoque 201,840 TH" at bounding box center [725, 229] width 115 height 23
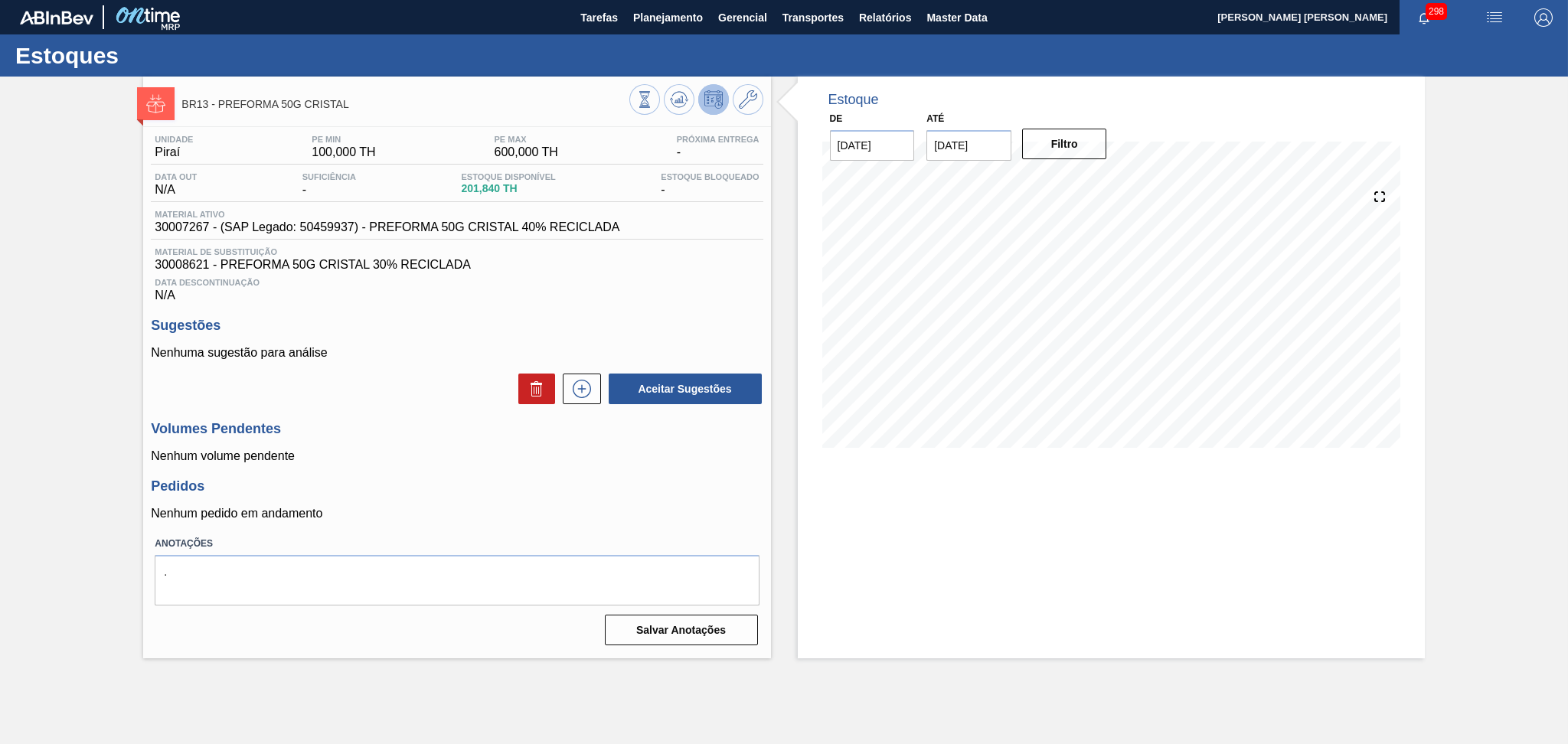
click at [574, 278] on span "Data Descontinuação" at bounding box center [457, 282] width 604 height 9
click at [751, 100] on icon at bounding box center [748, 99] width 18 height 18
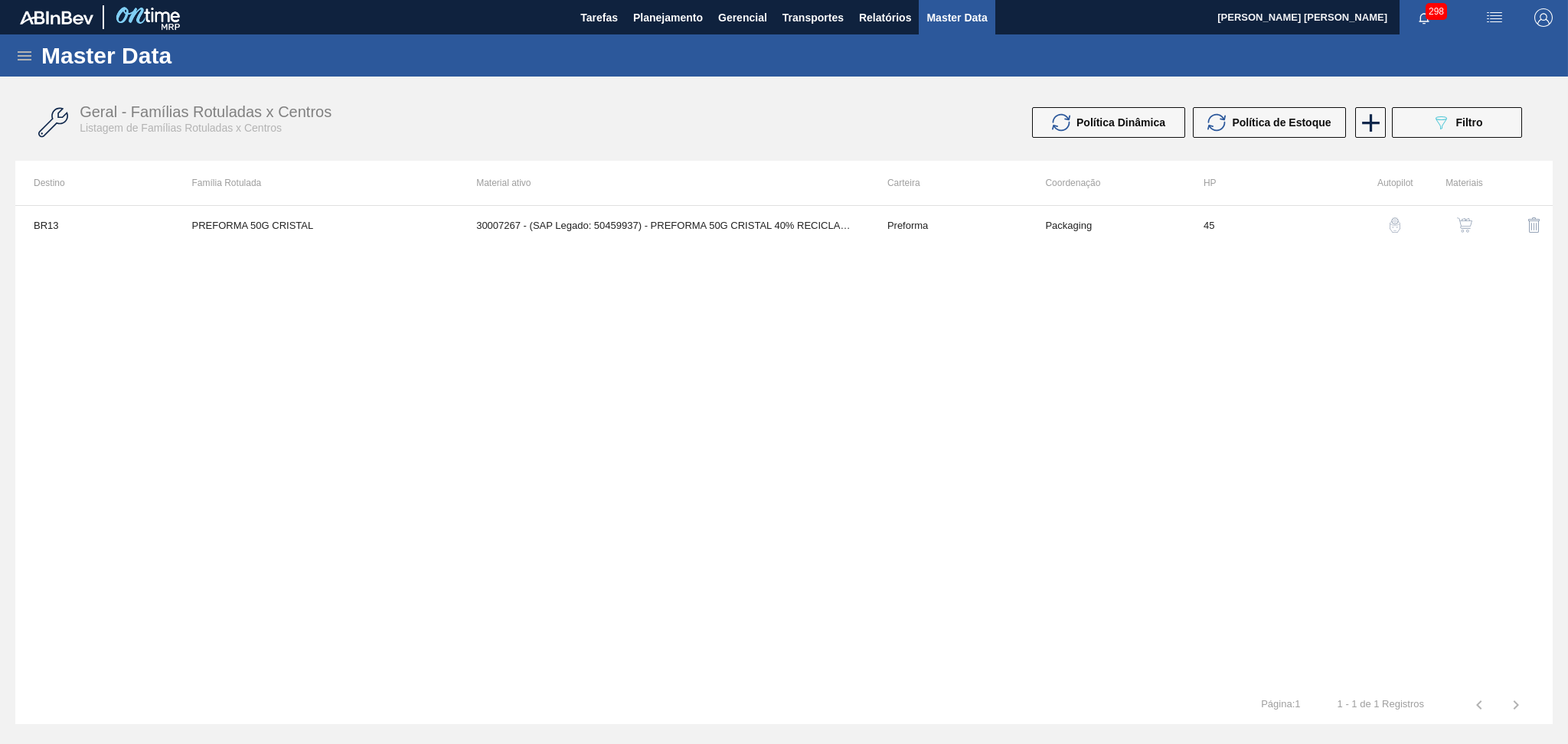
click at [1480, 225] on button "button" at bounding box center [1464, 225] width 37 height 37
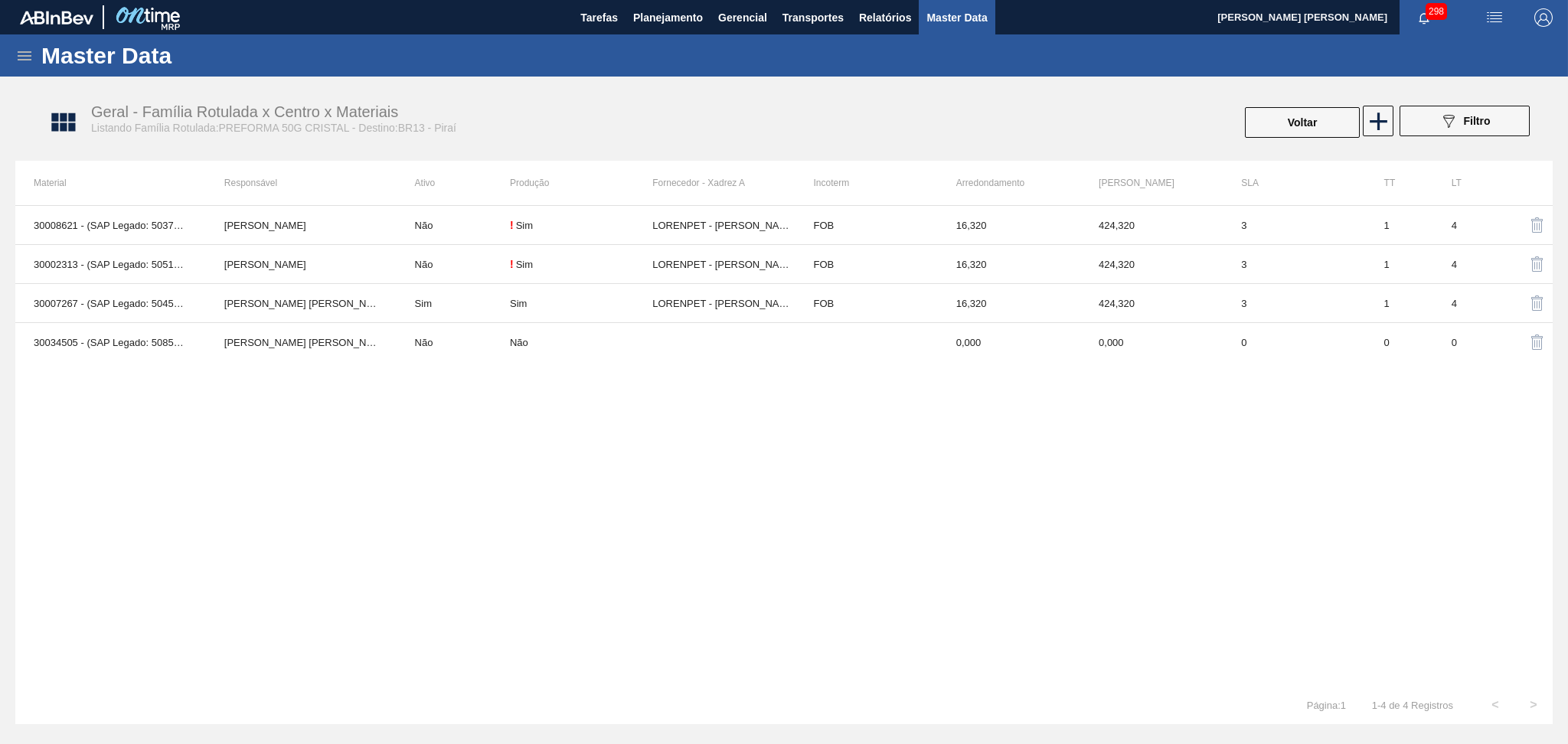
click at [646, 447] on div "30008621 - (SAP Legado: 50379583) - PREFORMA 50G CRISTAL 30% RECICLADA Lucas Po…" at bounding box center [784, 445] width 1538 height 481
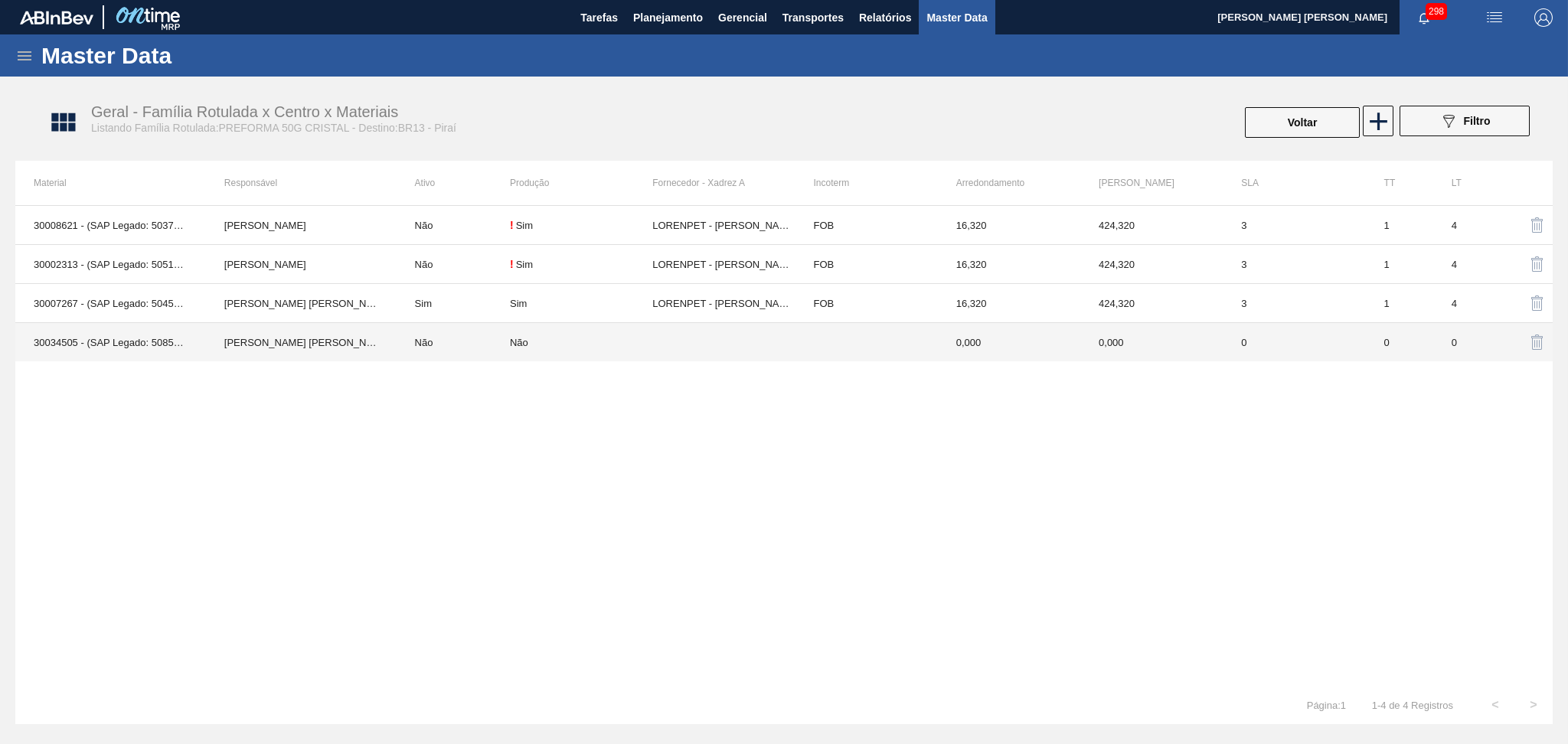
click at [59, 343] on td "30034505 - (SAP Legado: 50851554) - PREFORMA 50G CRISTAL 60% REC" at bounding box center [110, 342] width 191 height 39
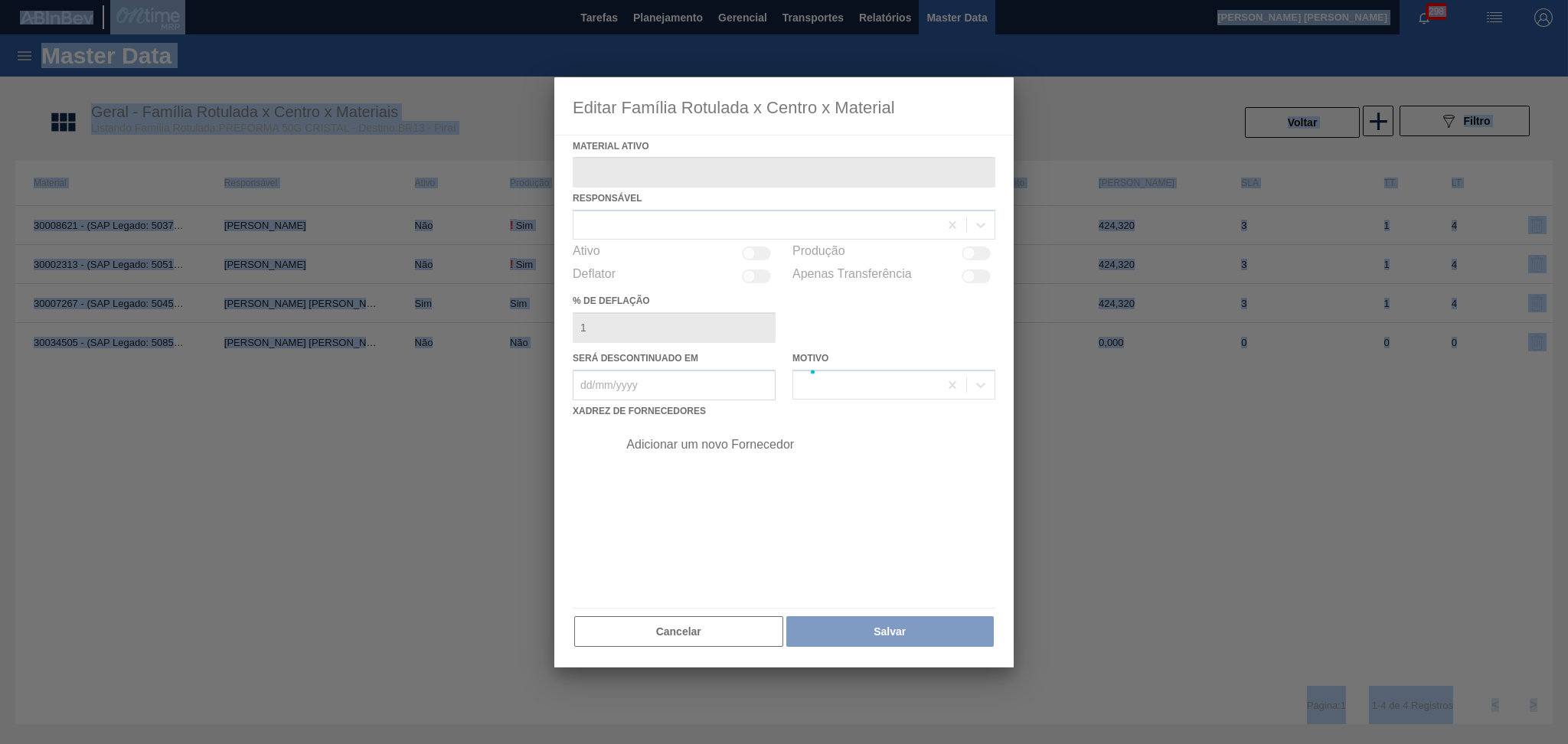
click at [59, 343] on div at bounding box center [784, 372] width 1568 height 744
type ativo "30034505 - (SAP Legado: 50851554) - PREFORMA 50G CRISTAL 60% REC"
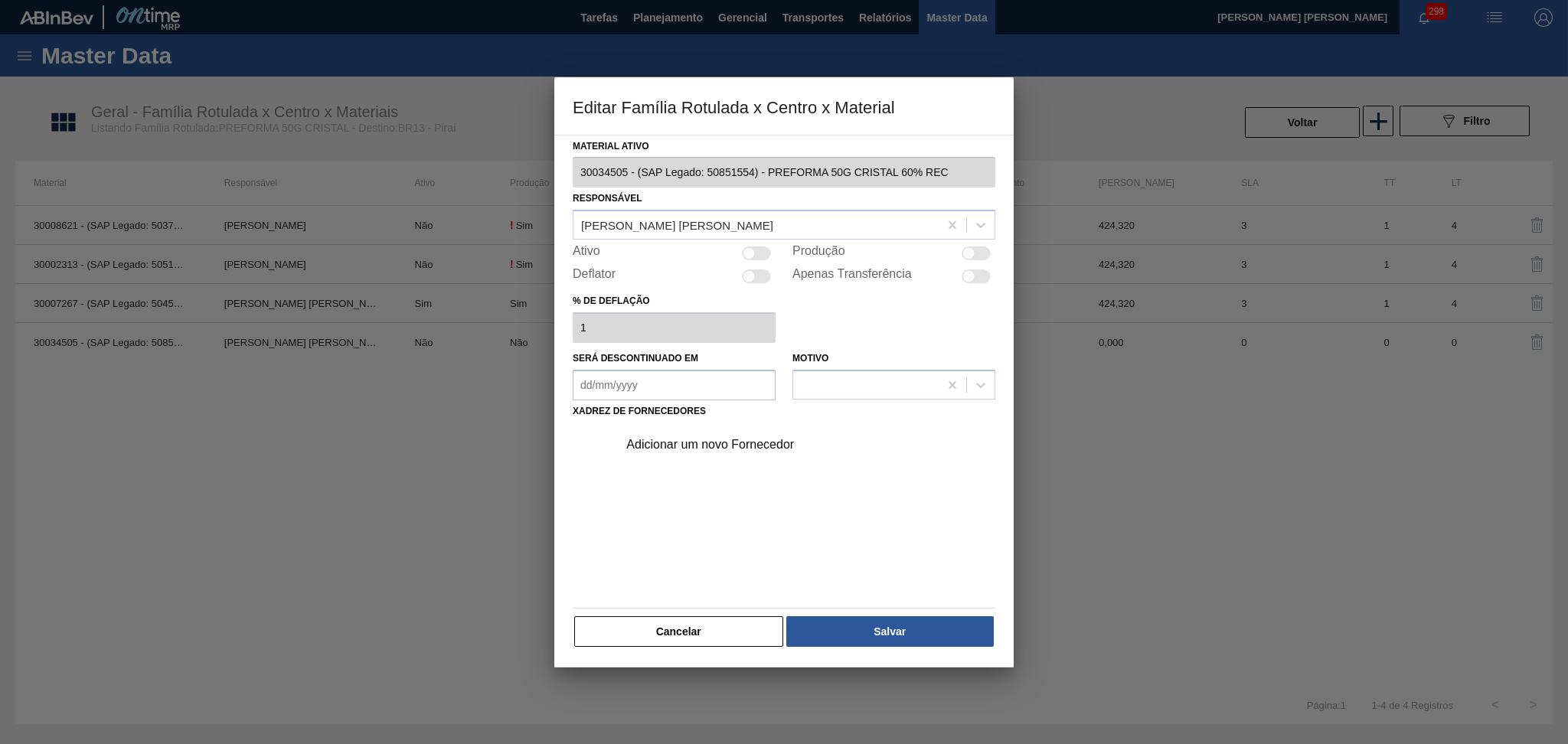
click at [561, 175] on div "Material ativo 30034505 - (SAP Legado: 50851554) - PREFORMA 50G CRISTAL 60% REC…" at bounding box center [784, 401] width 460 height 533
click at [659, 625] on button "Cancelar" at bounding box center [678, 632] width 209 height 30
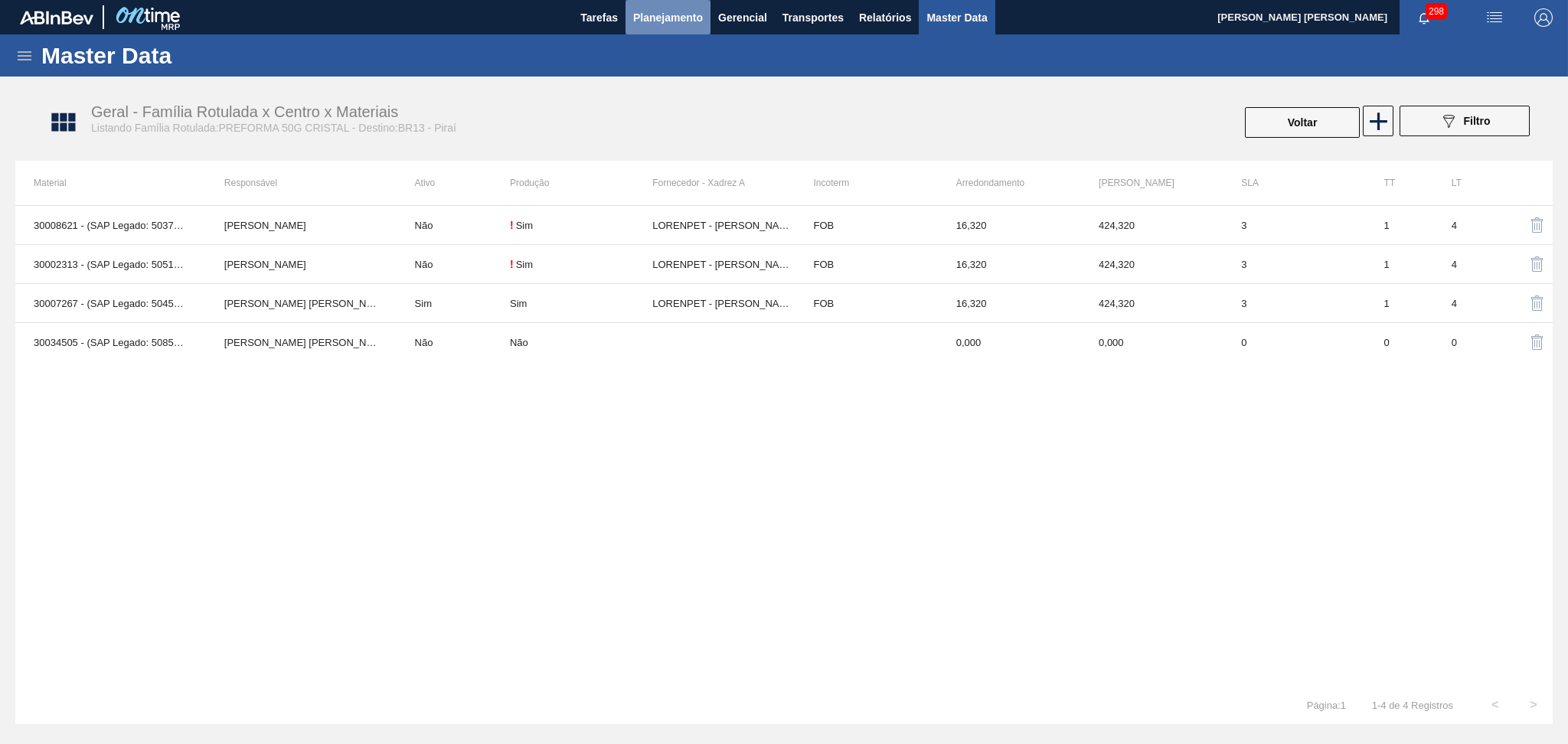
click at [627, 25] on button "Planejamento" at bounding box center [668, 17] width 85 height 35
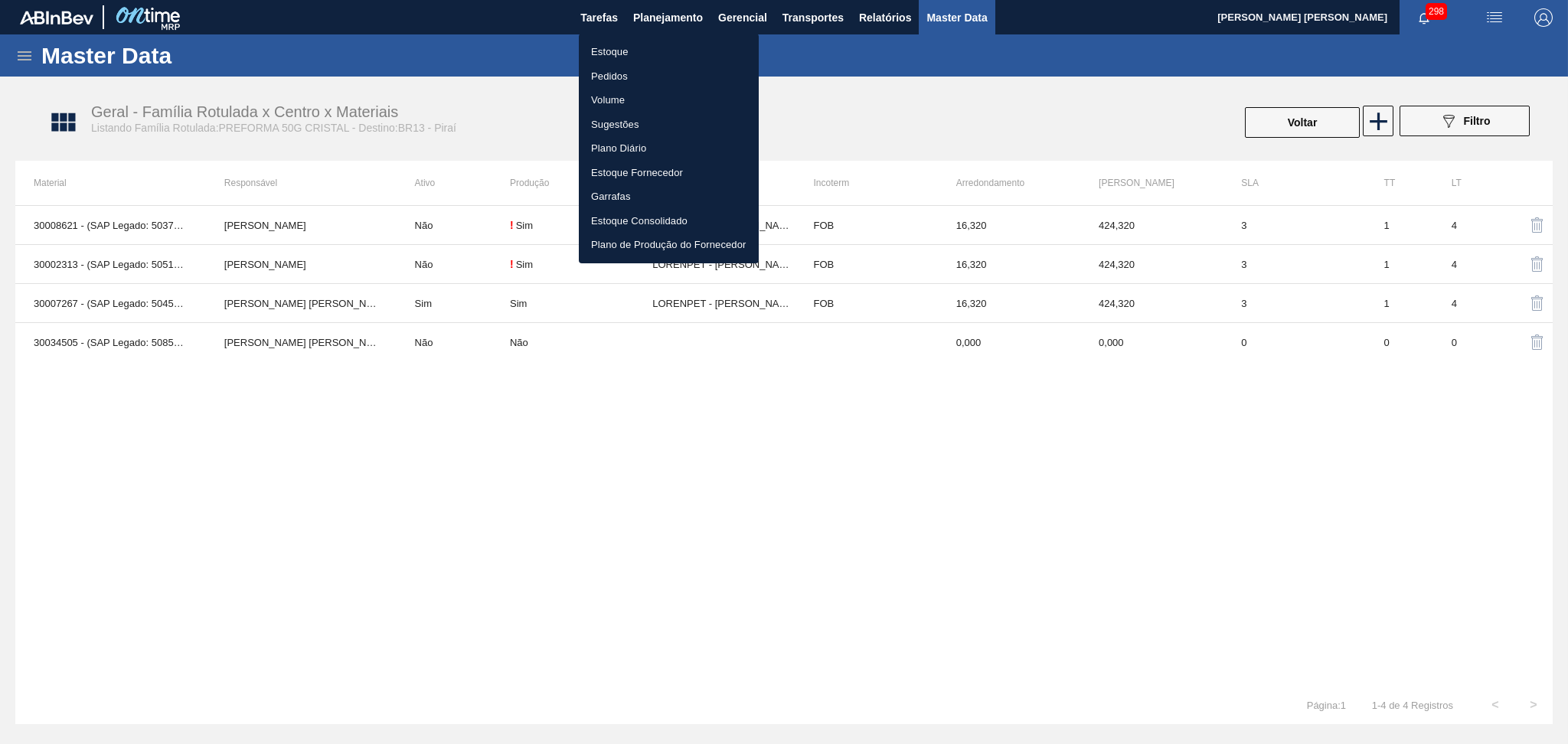
click at [490, 456] on div at bounding box center [784, 372] width 1568 height 744
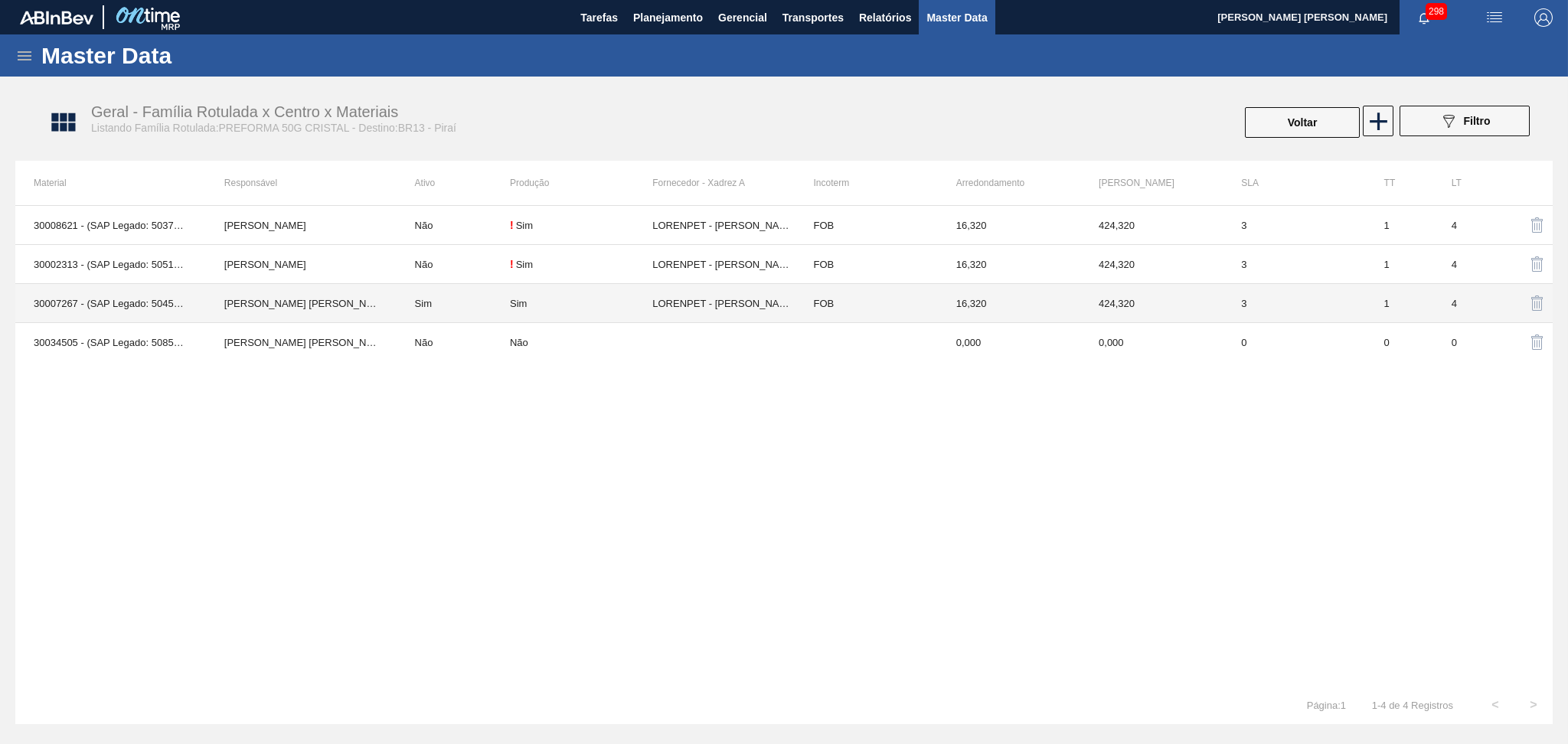
click at [424, 306] on td "Sim" at bounding box center [453, 303] width 113 height 39
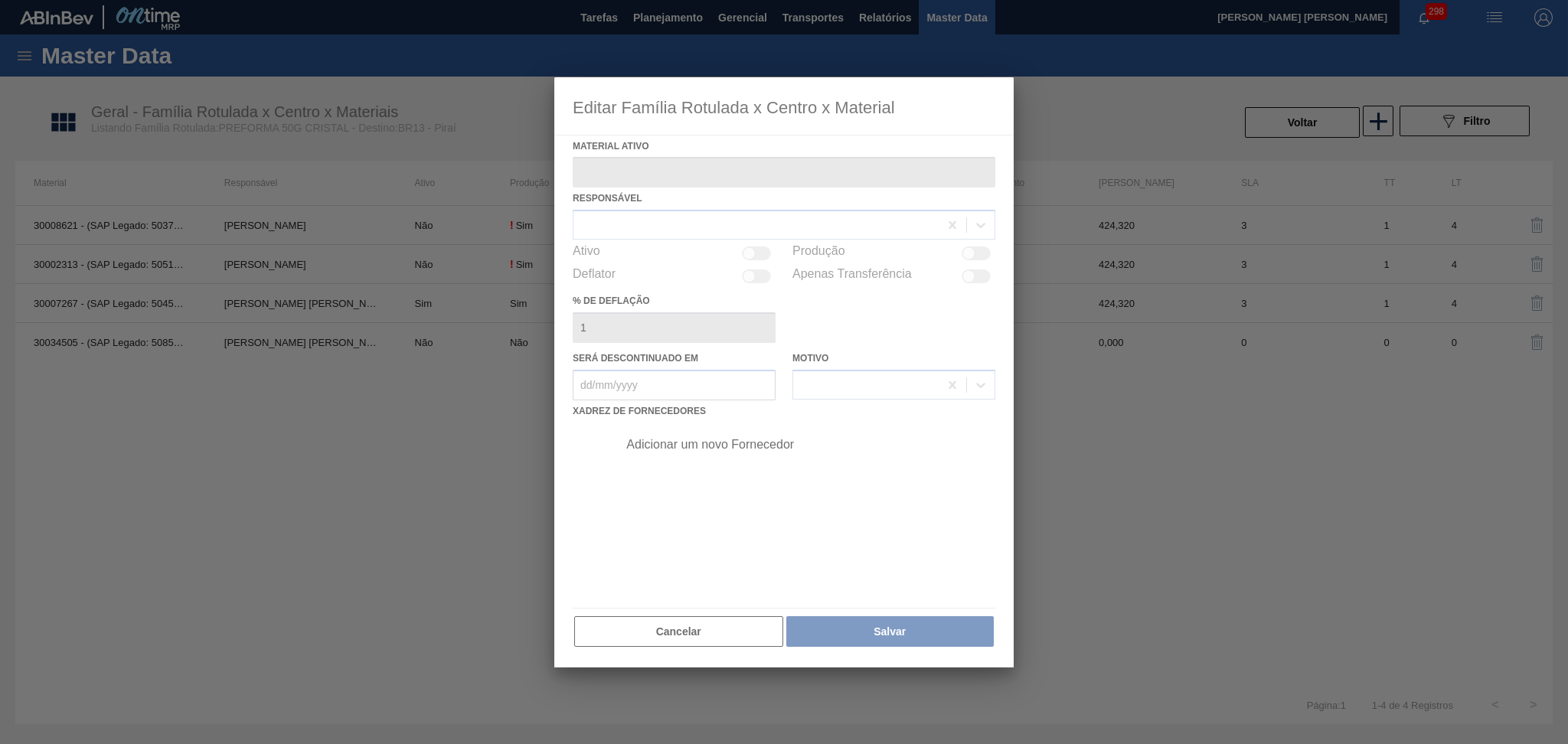
type ativo "30007267 - (SAP Legado: 50459937) - PREFORMA 50G CRISTAL 40% RECICLADA"
checkbox input "true"
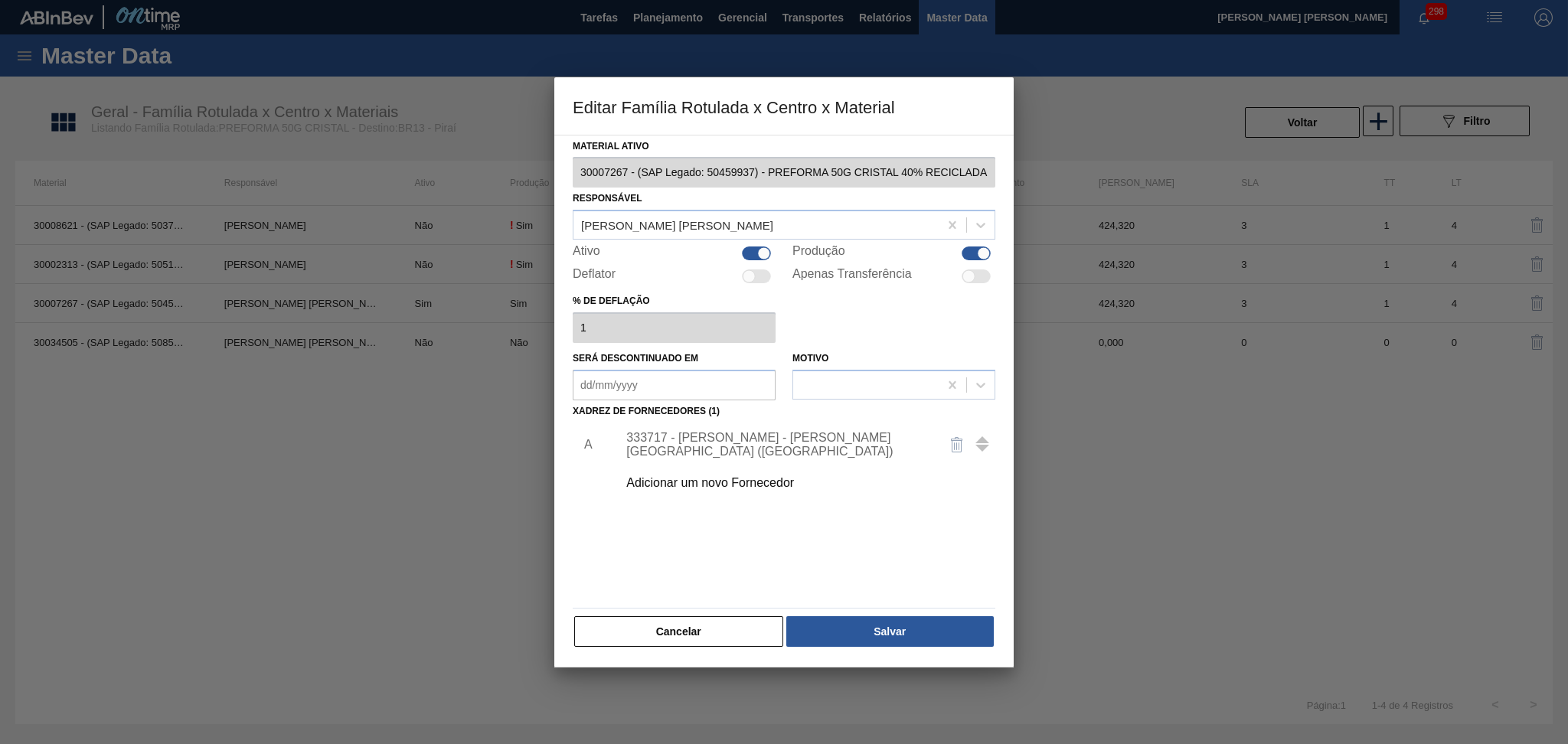
click at [764, 258] on div at bounding box center [764, 254] width 13 height 13
checkbox input "false"
click at [869, 631] on button "Salvar" at bounding box center [890, 632] width 208 height 30
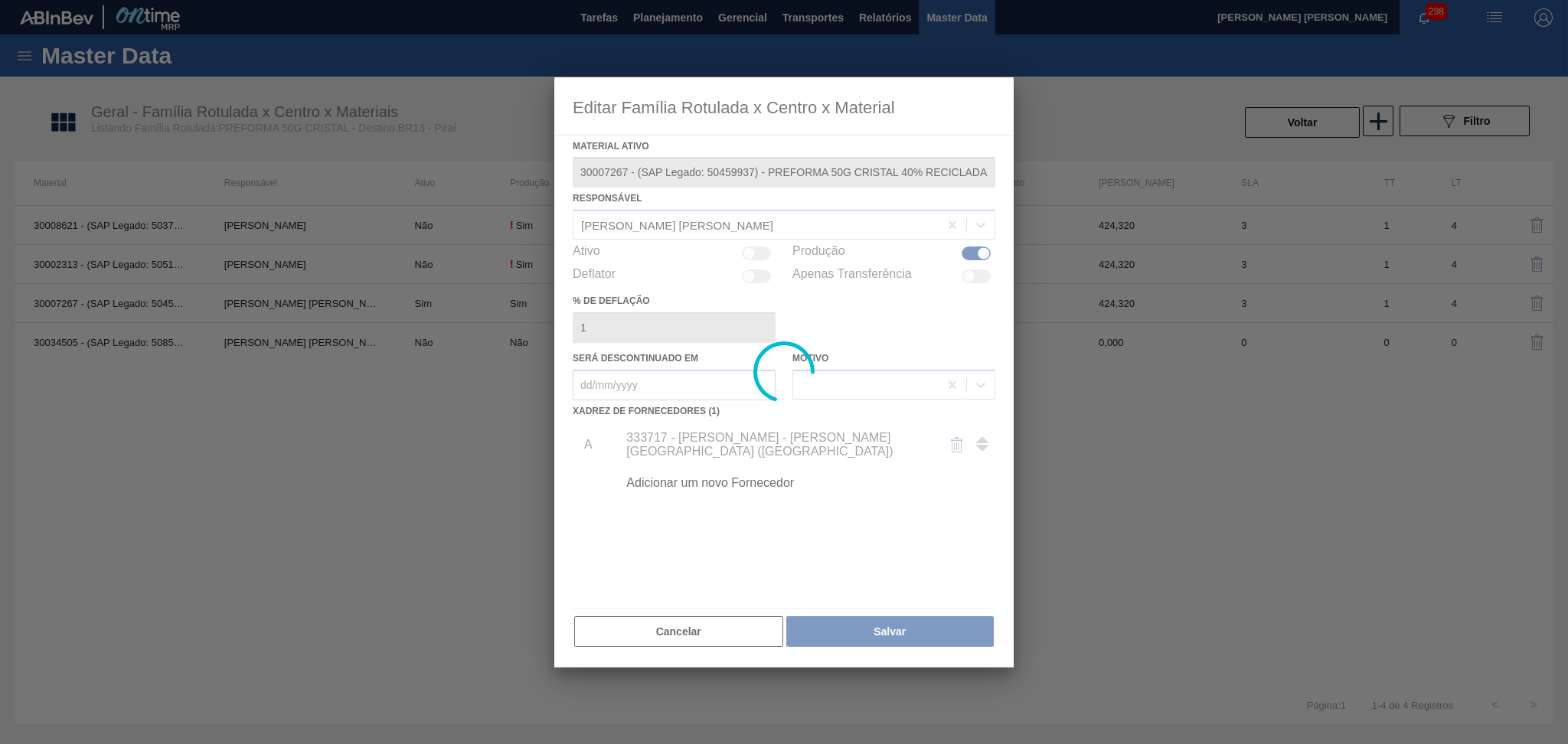
click at [261, 359] on div at bounding box center [784, 372] width 1568 height 744
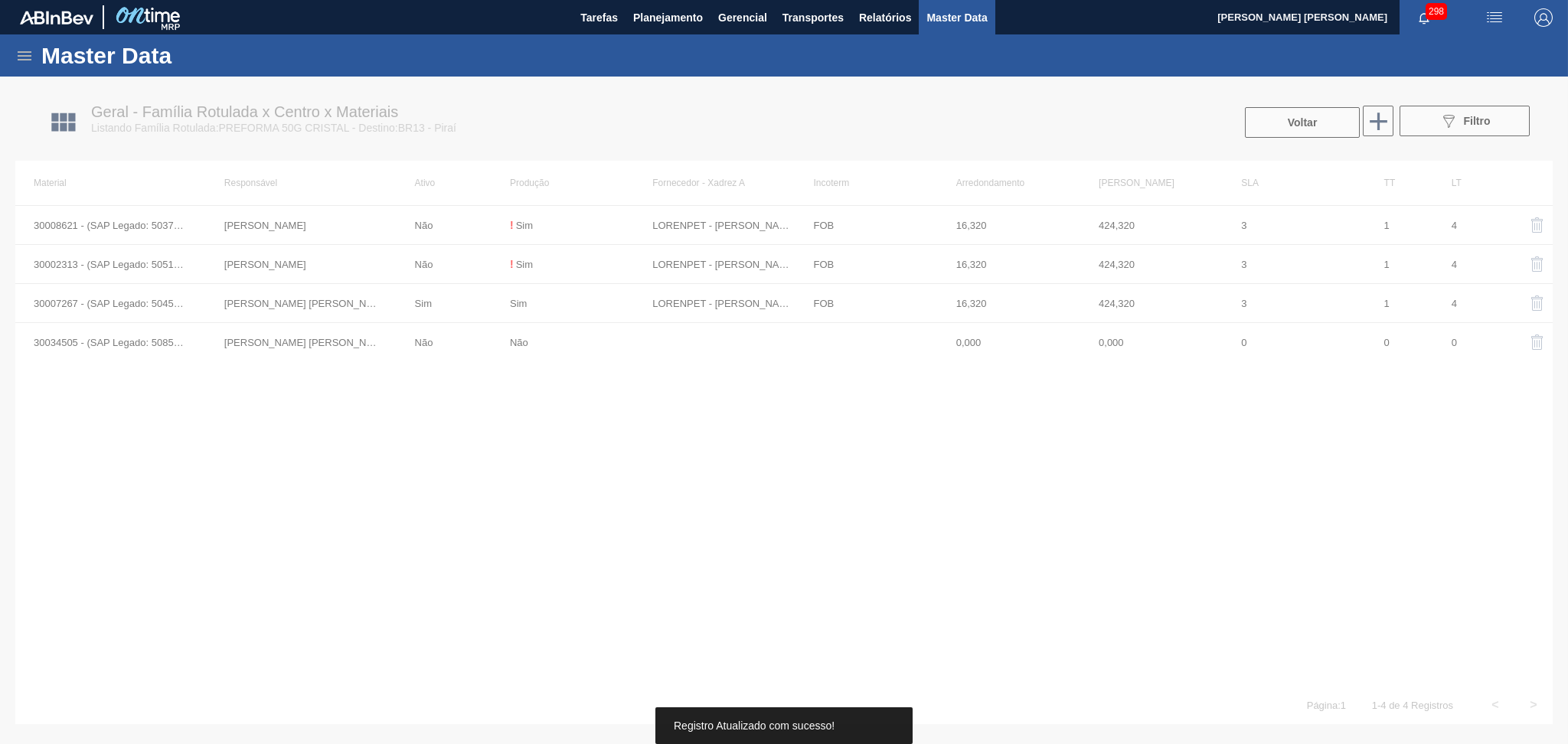
click at [421, 343] on div at bounding box center [784, 410] width 1568 height 668
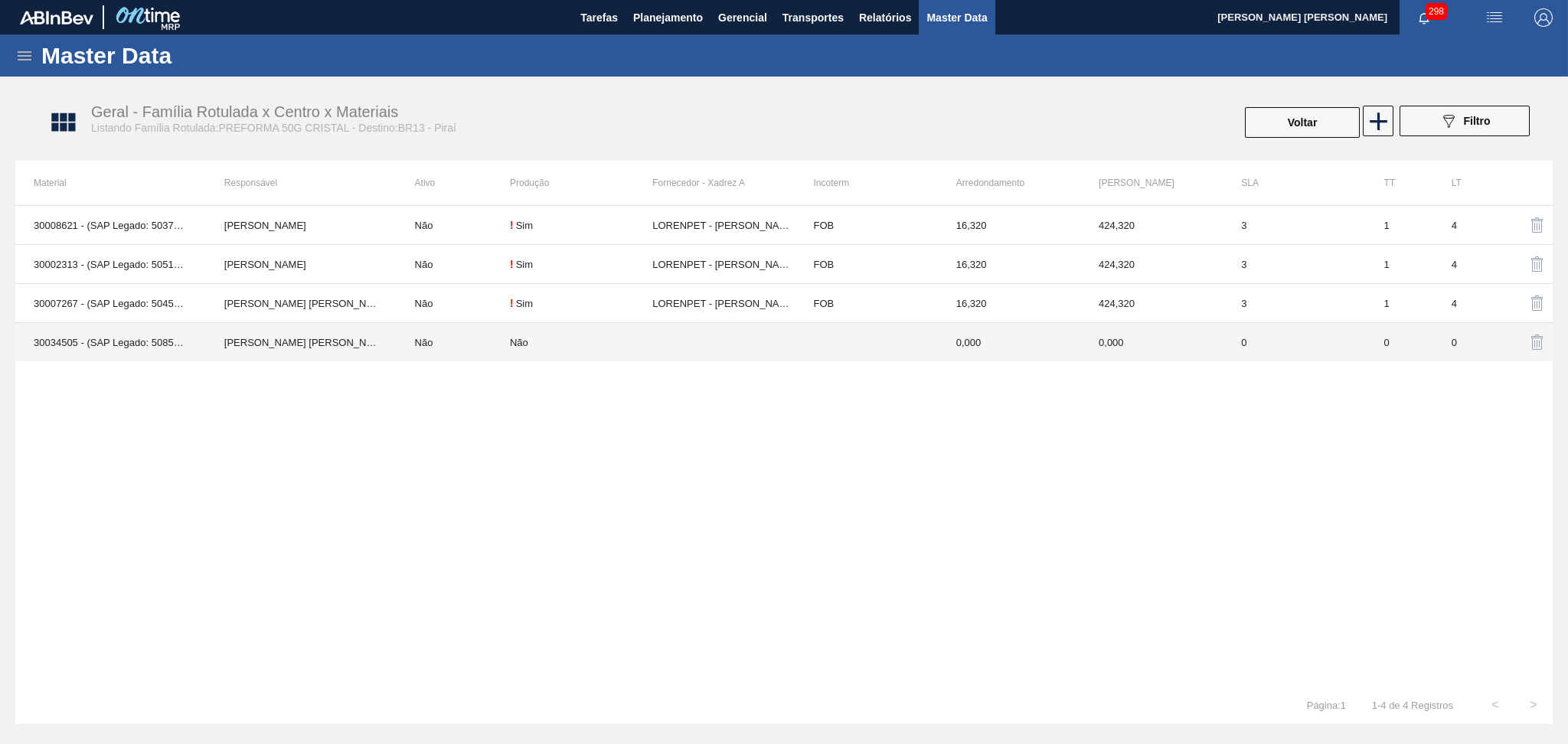
click at [421, 343] on td "Não" at bounding box center [453, 342] width 113 height 39
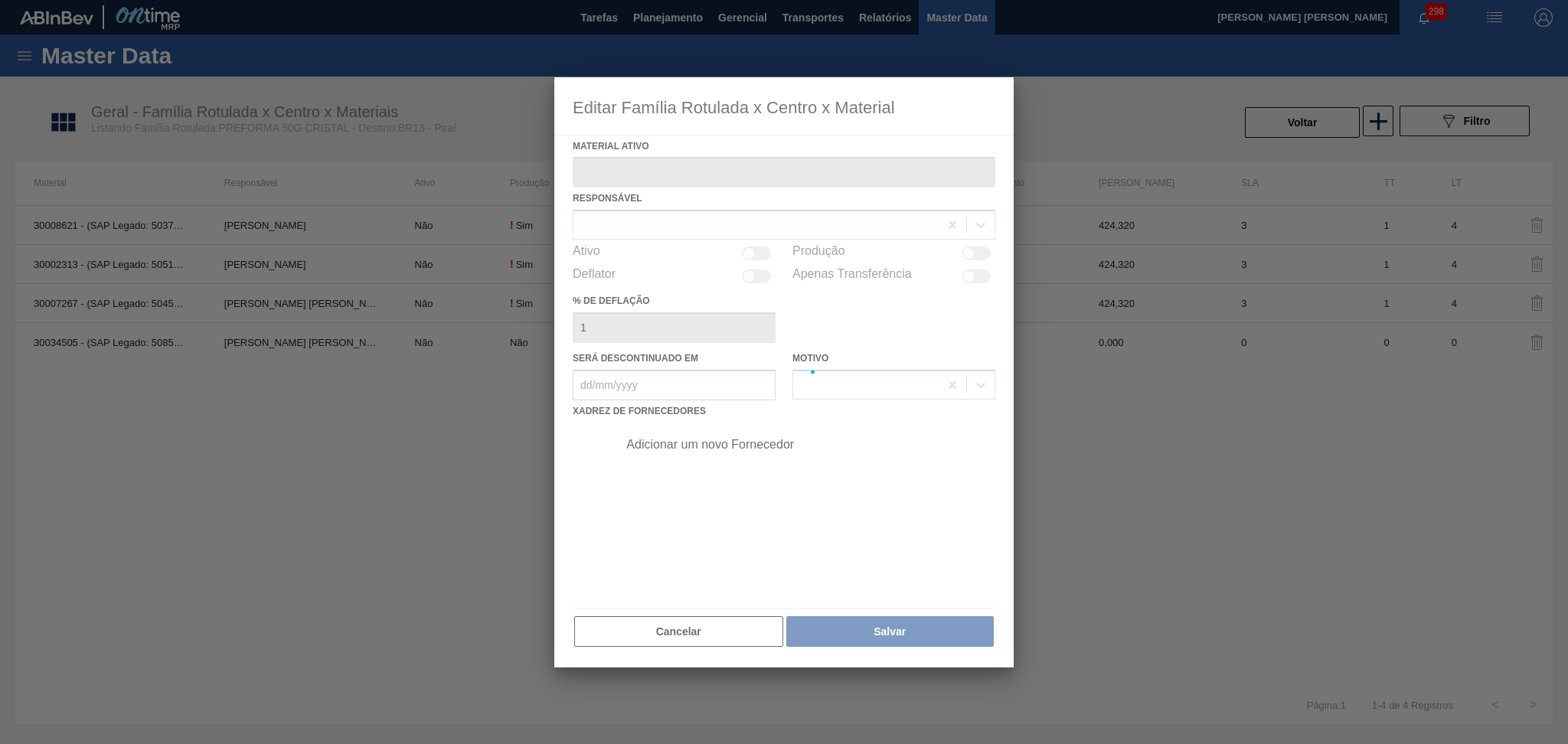
type ativo "30034505 - (SAP Legado: 50851554) - PREFORMA 50G CRISTAL 60% REC"
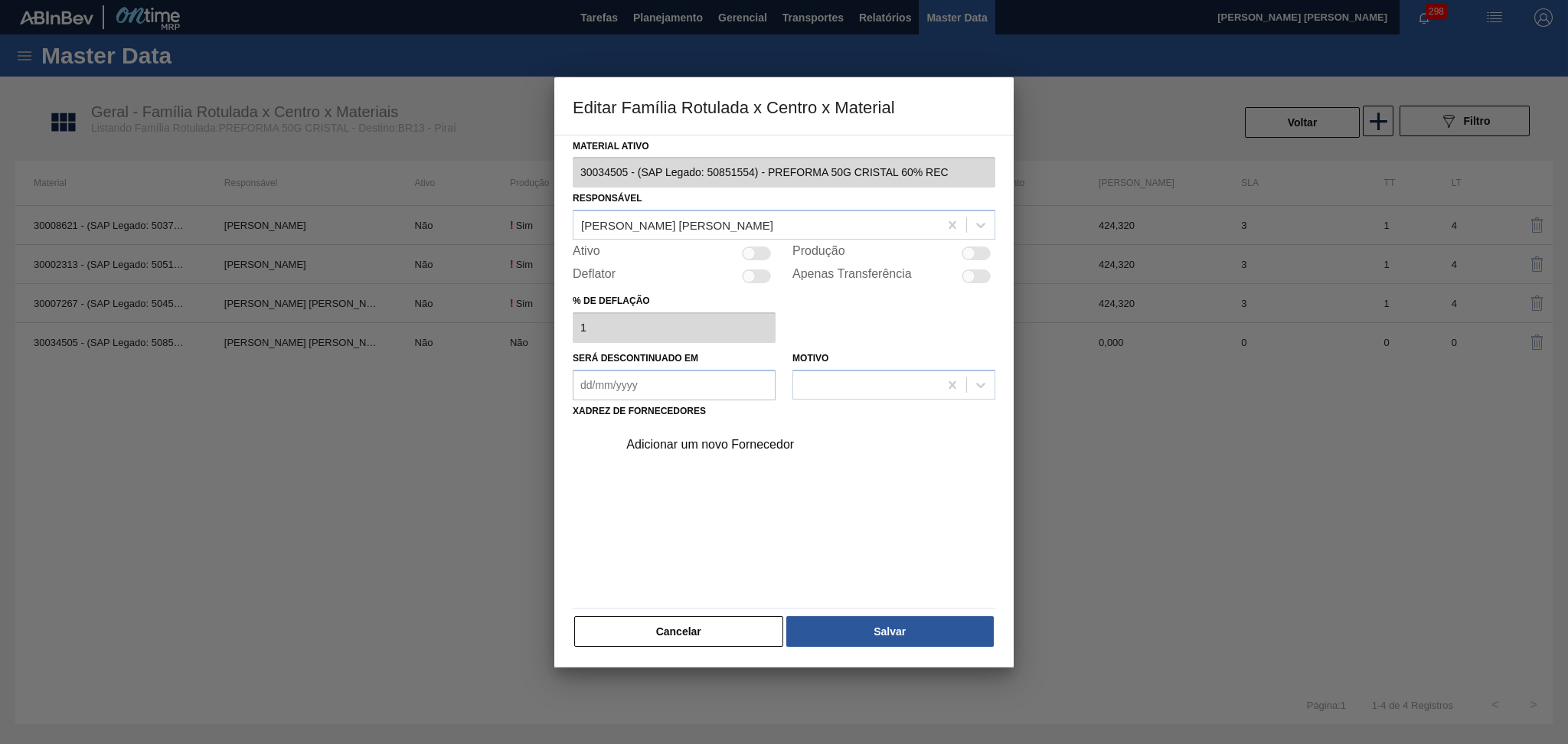
click at [767, 254] on div at bounding box center [756, 253] width 29 height 14
checkbox input "true"
click at [736, 447] on div "Adicionar um novo Fornecedor" at bounding box center [777, 445] width 300 height 14
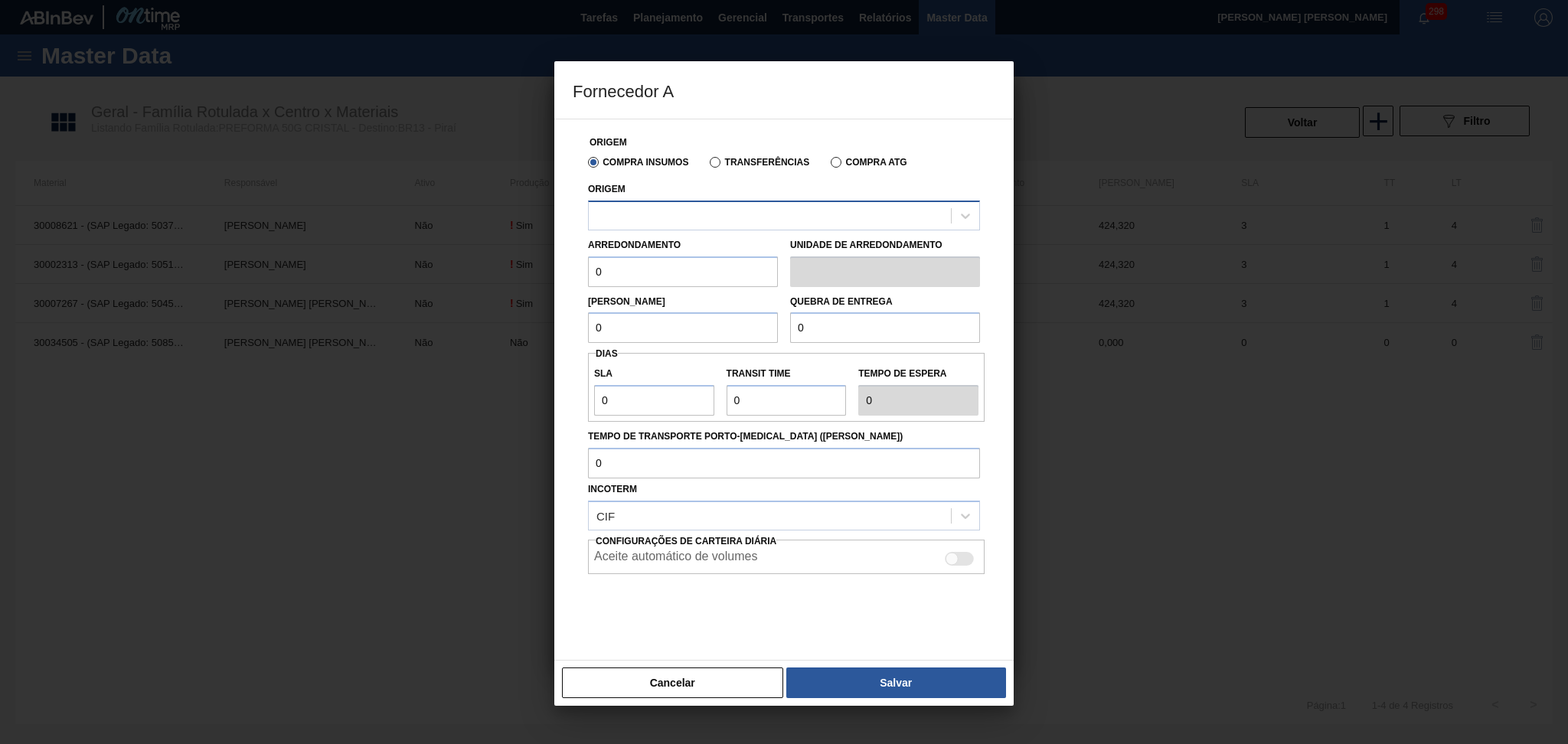
click at [623, 210] on div at bounding box center [770, 216] width 362 height 23
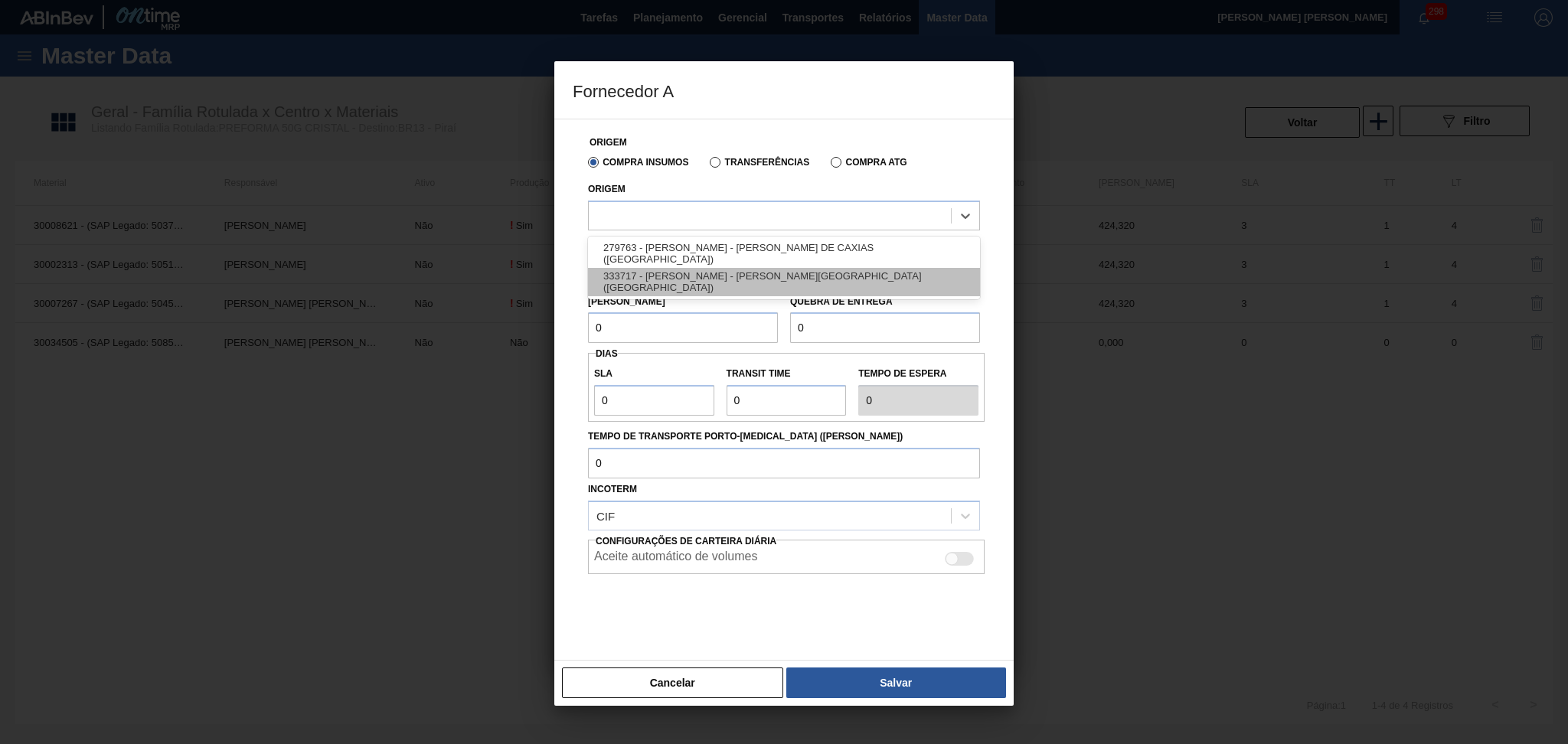
click at [731, 277] on div "333717 - LORENPET - DUQUE DE CAXIAS (RJ)" at bounding box center [784, 282] width 392 height 28
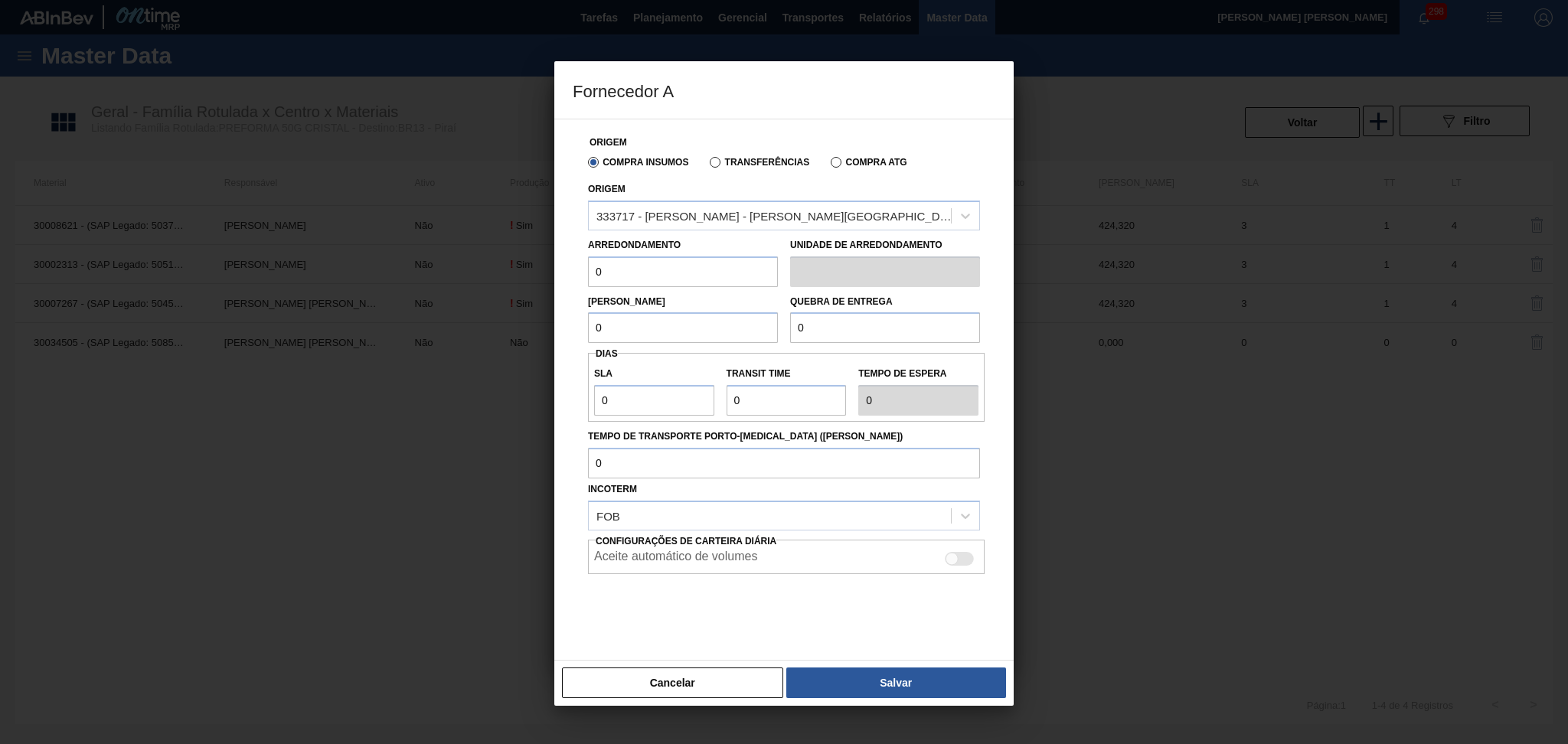
click at [705, 279] on input "0" at bounding box center [683, 272] width 190 height 30
click at [684, 685] on button "Cancelar" at bounding box center [672, 683] width 221 height 30
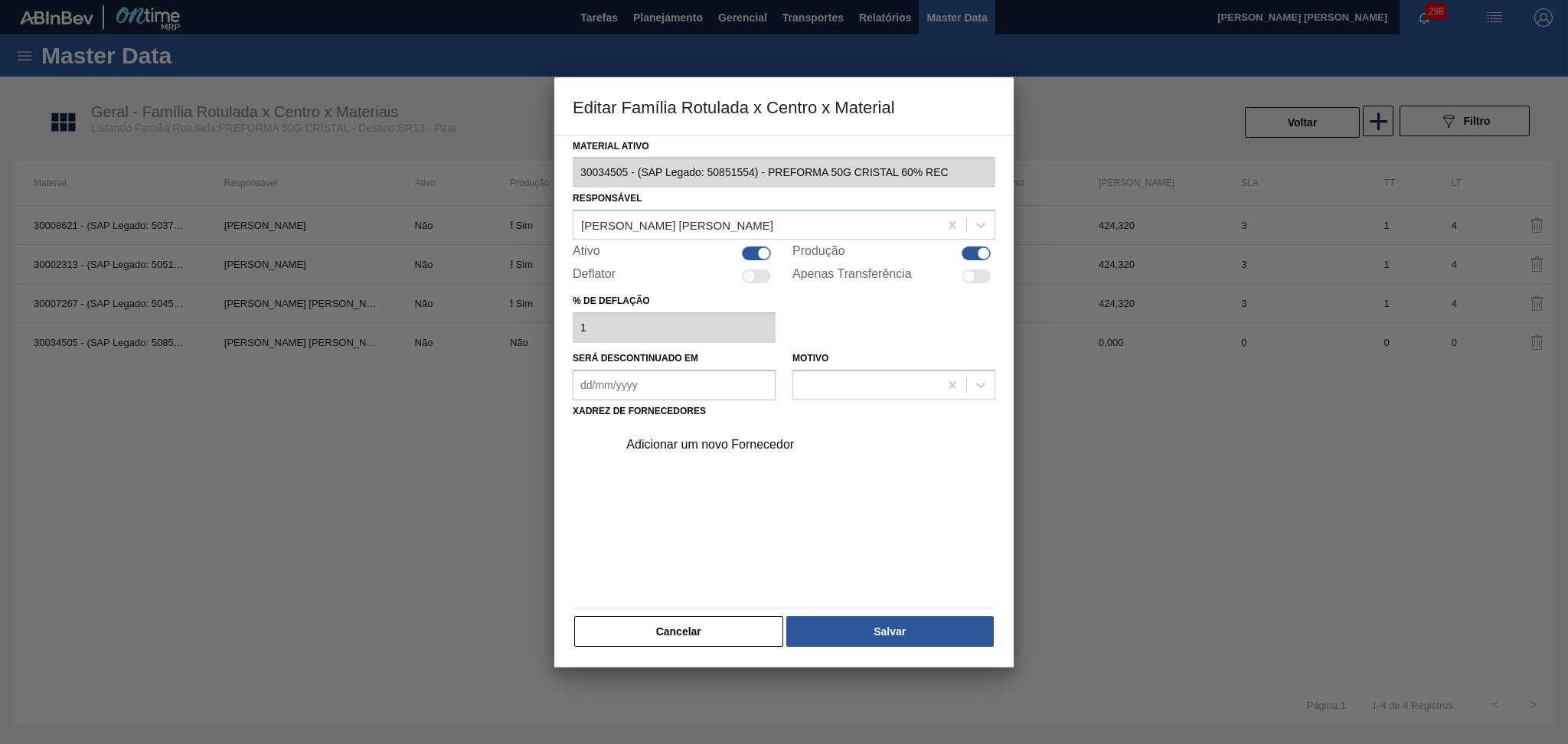
drag, startPoint x: 678, startPoint y: 635, endPoint x: 732, endPoint y: 603, distance: 62.8
click at [679, 634] on button "Cancelar" at bounding box center [678, 632] width 209 height 30
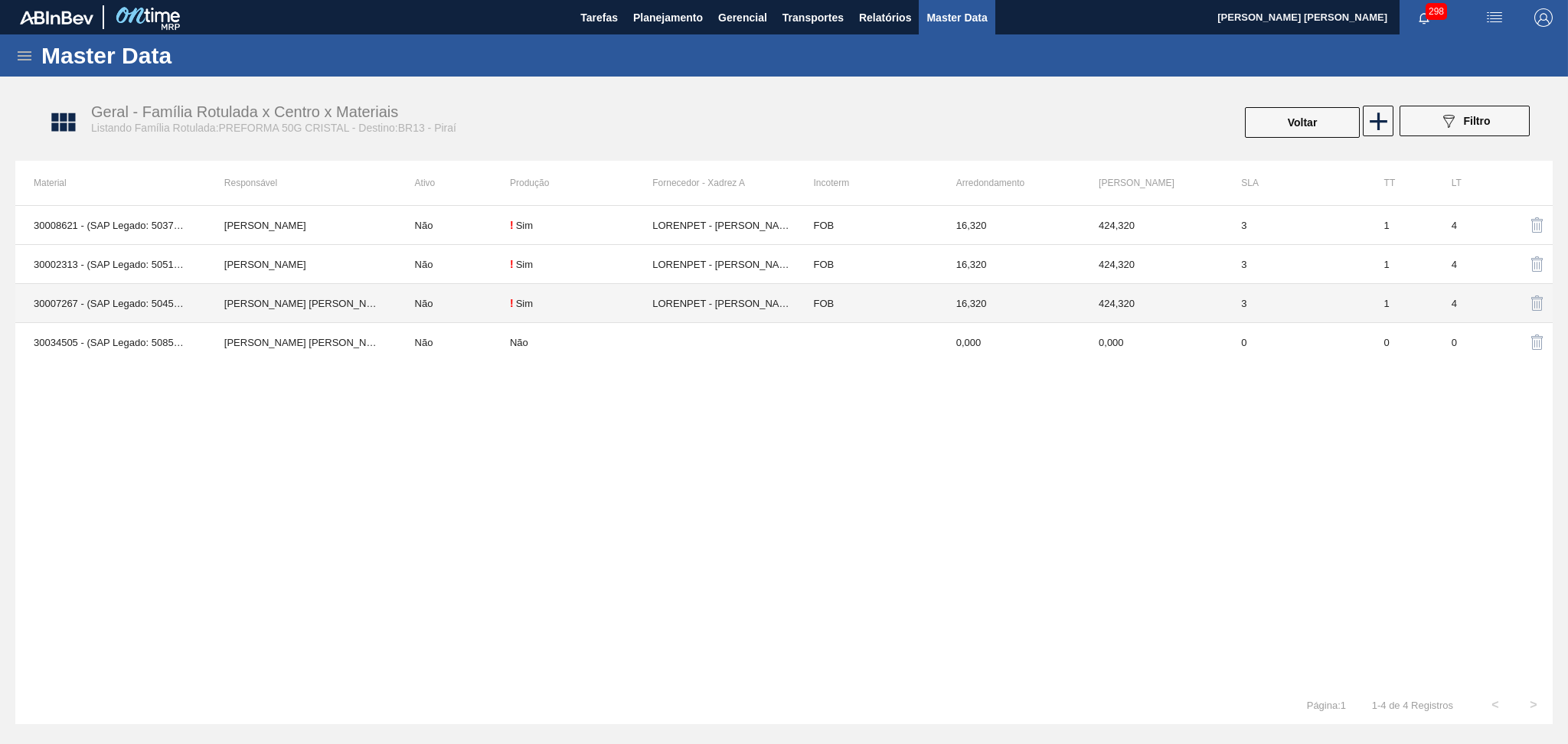
click at [429, 300] on td "Não" at bounding box center [453, 303] width 113 height 39
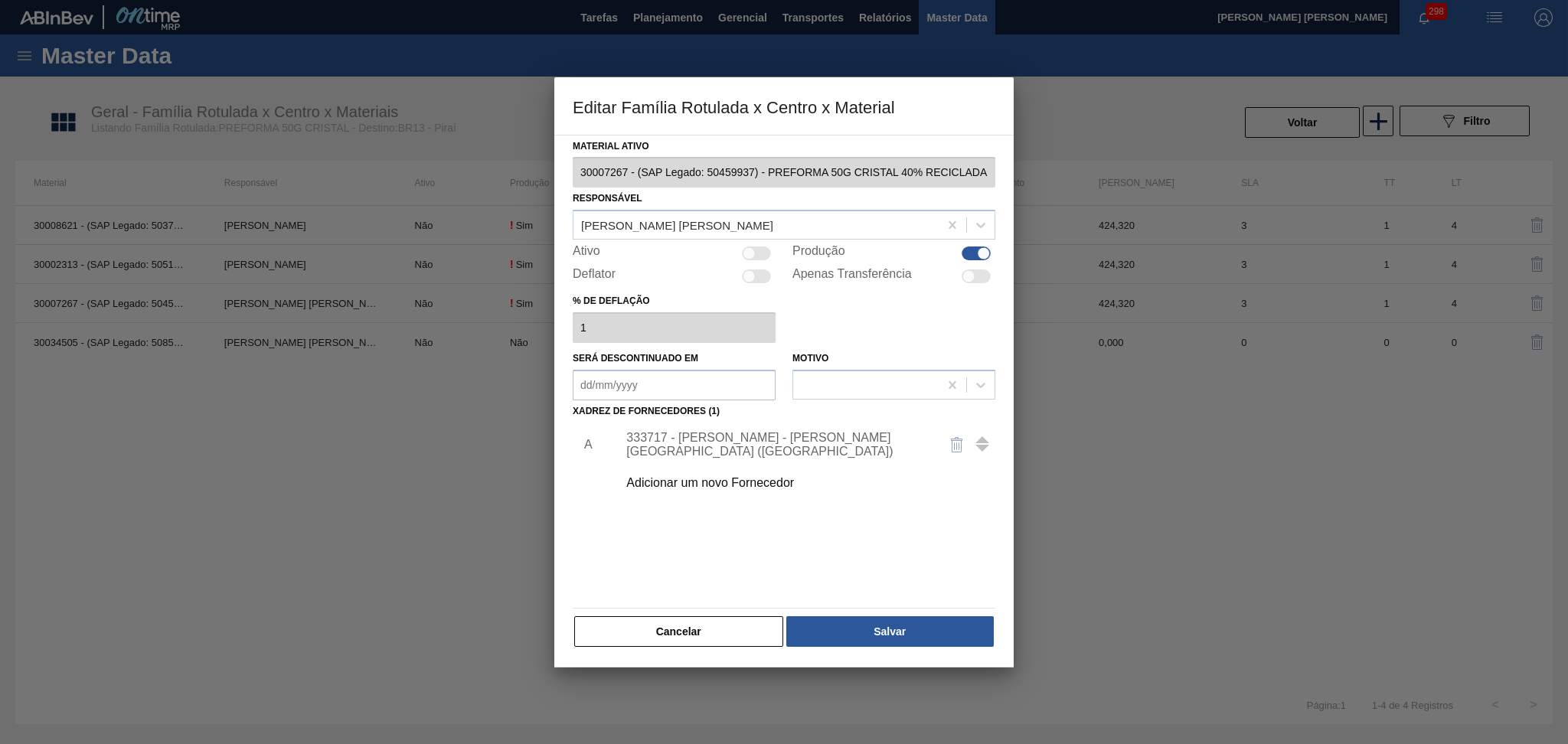
click at [682, 440] on div "333717 - LORENPET - DUQUE DE CAXIAS (RJ)" at bounding box center [777, 445] width 300 height 27
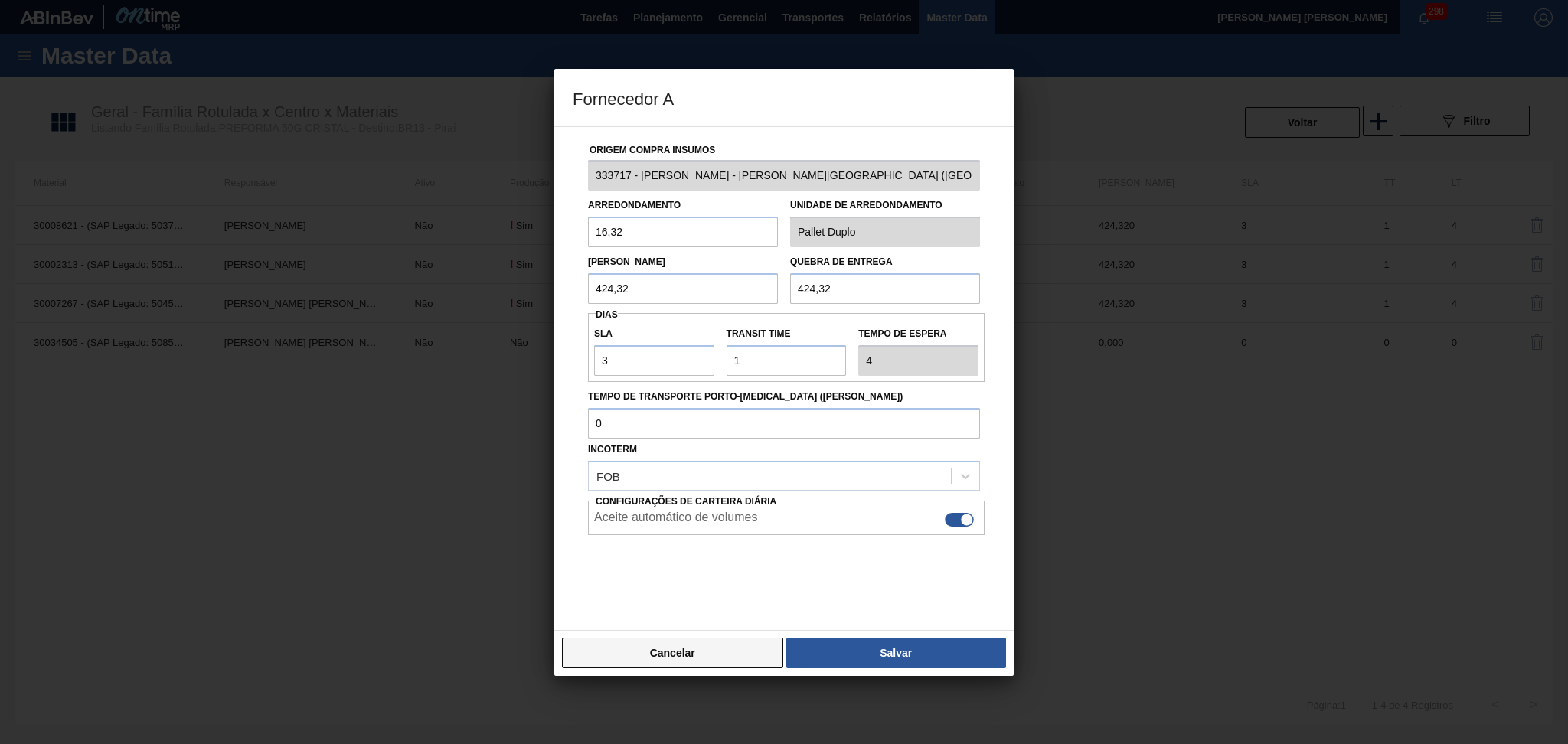
click at [646, 643] on button "Cancelar" at bounding box center [672, 653] width 221 height 30
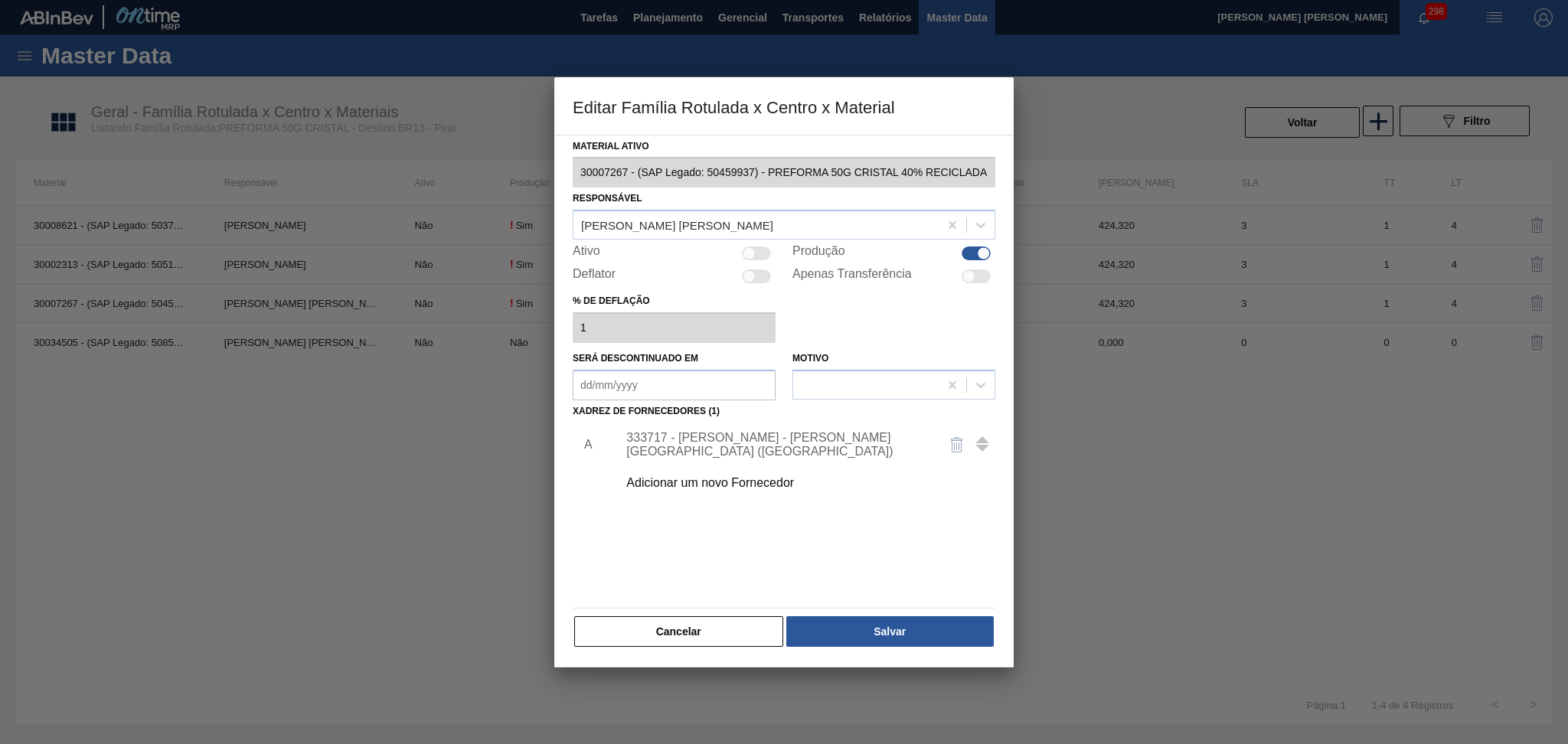
click at [631, 632] on button "Cancelar" at bounding box center [678, 632] width 209 height 30
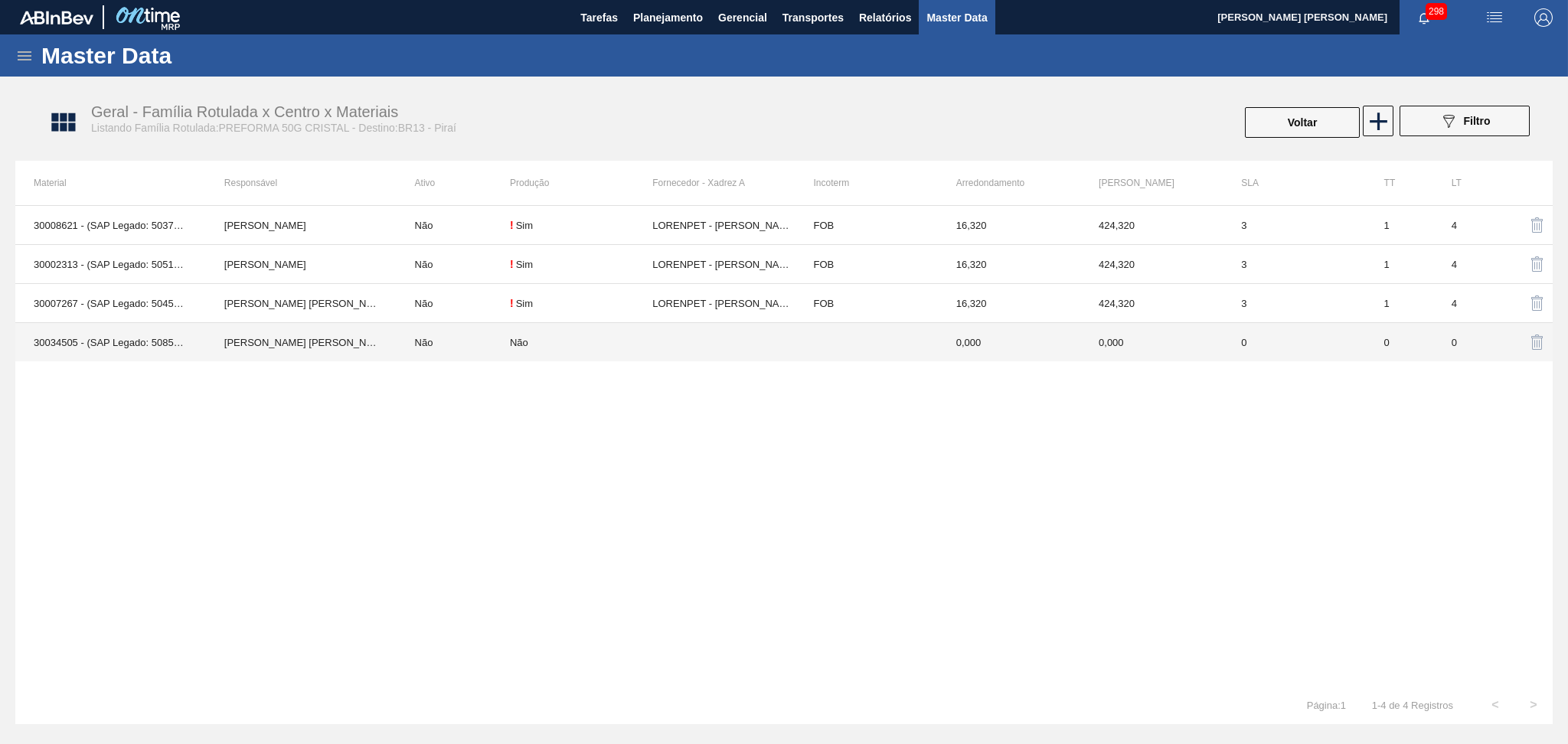
click at [447, 348] on td "Não" at bounding box center [453, 342] width 113 height 39
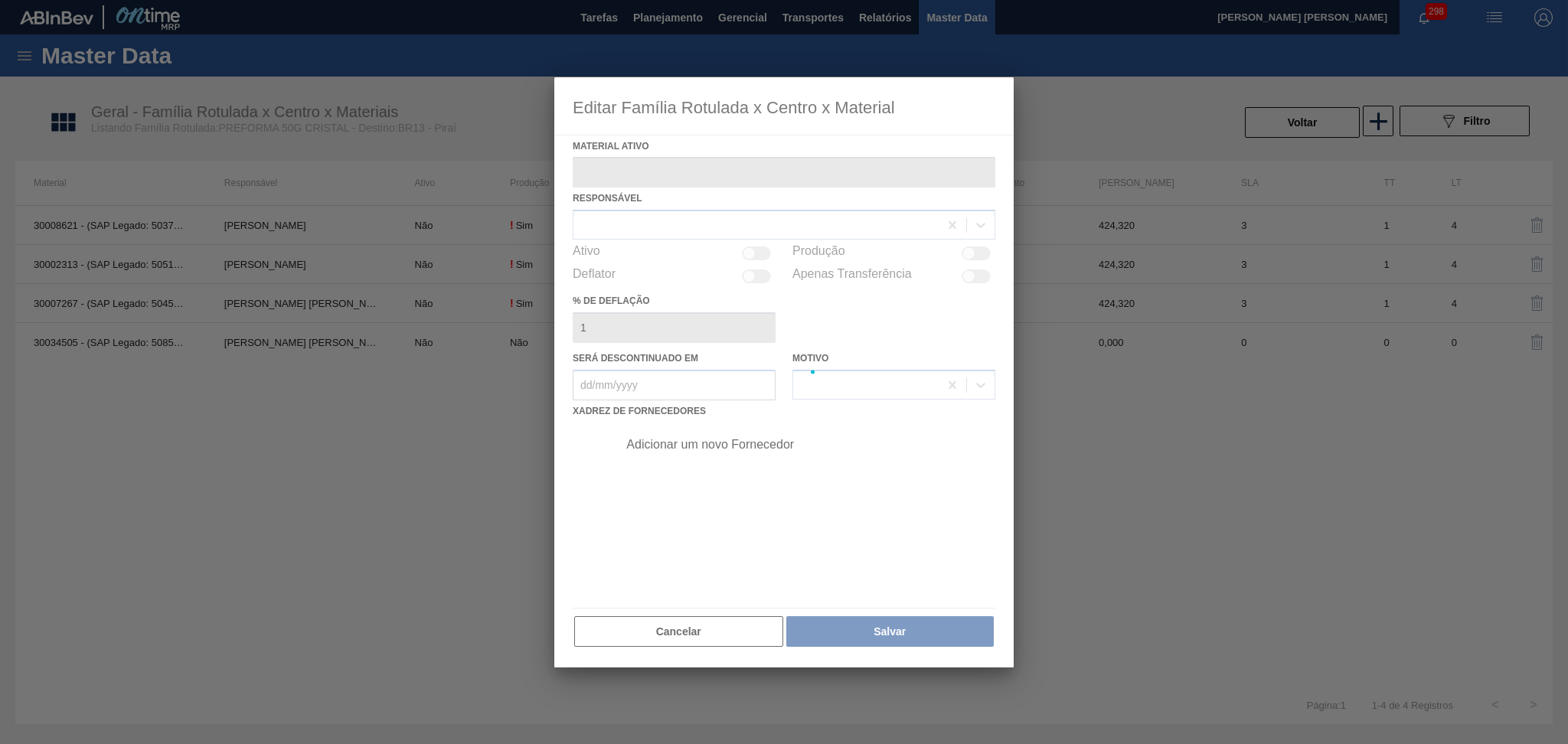
type ativo "30034505 - (SAP Legado: 50851554) - PREFORMA 50G CRISTAL 60% REC"
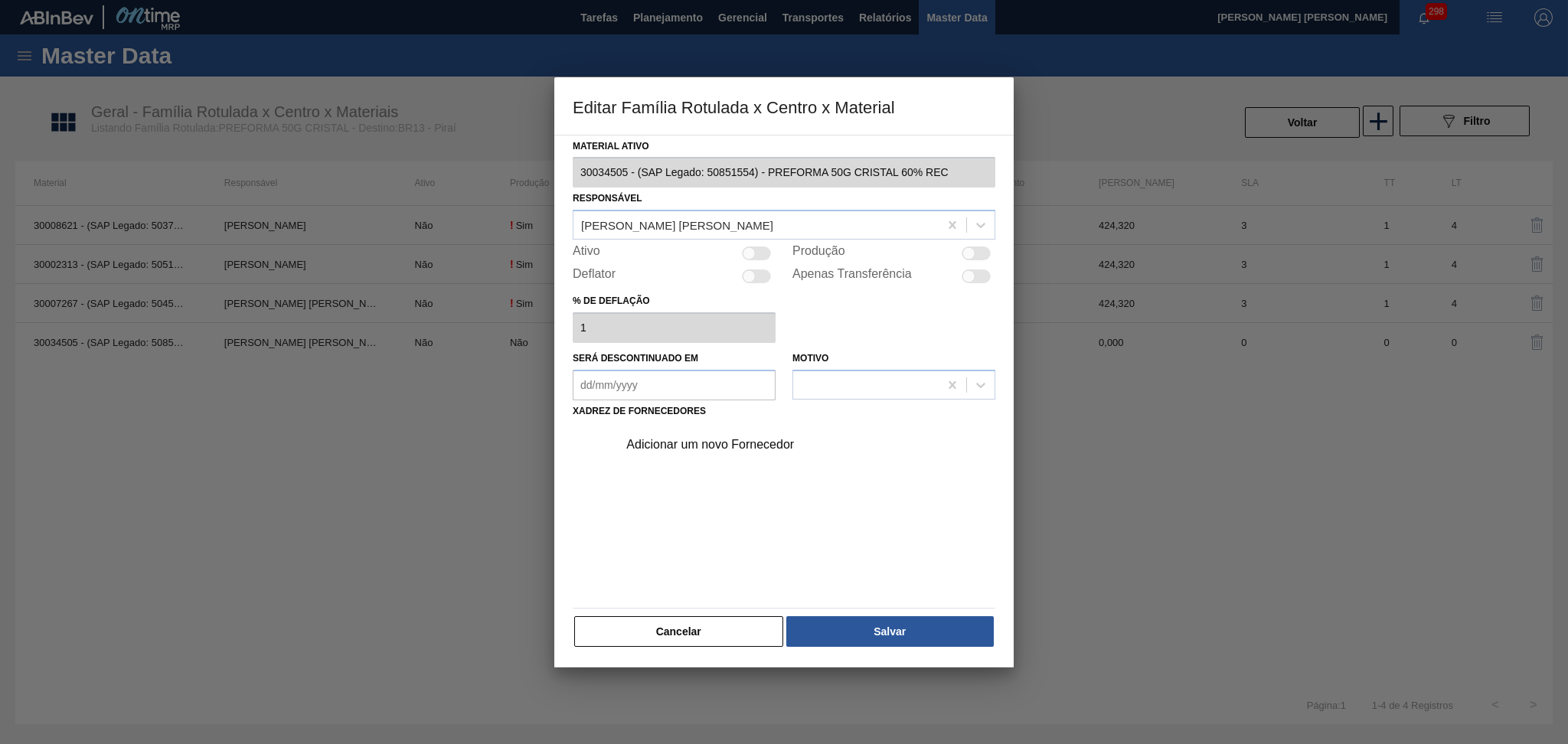
click at [758, 251] on div at bounding box center [756, 253] width 29 height 14
checkbox input "true"
click at [703, 444] on div "Adicionar um novo Fornecedor" at bounding box center [777, 445] width 300 height 14
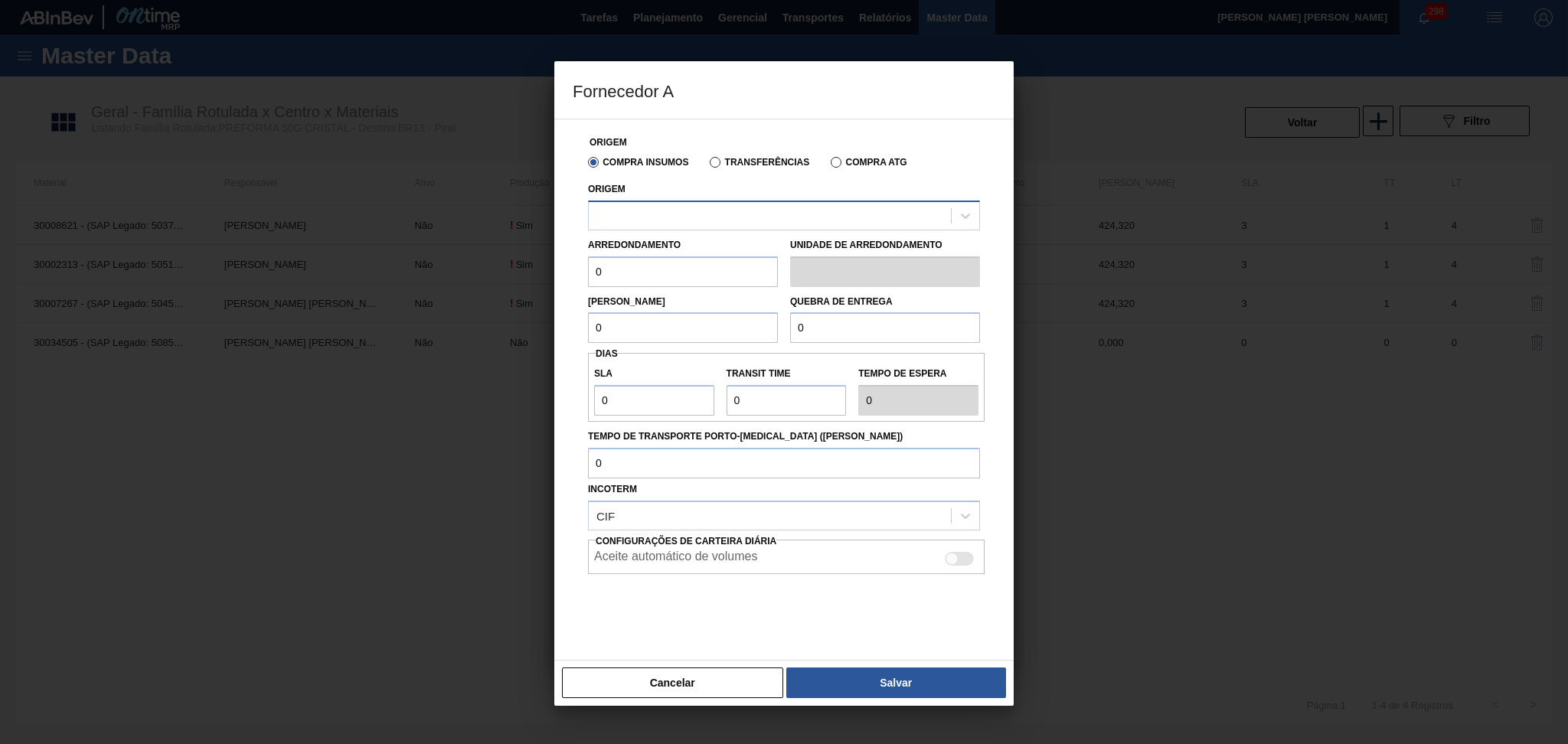
click at [643, 208] on div at bounding box center [770, 216] width 362 height 23
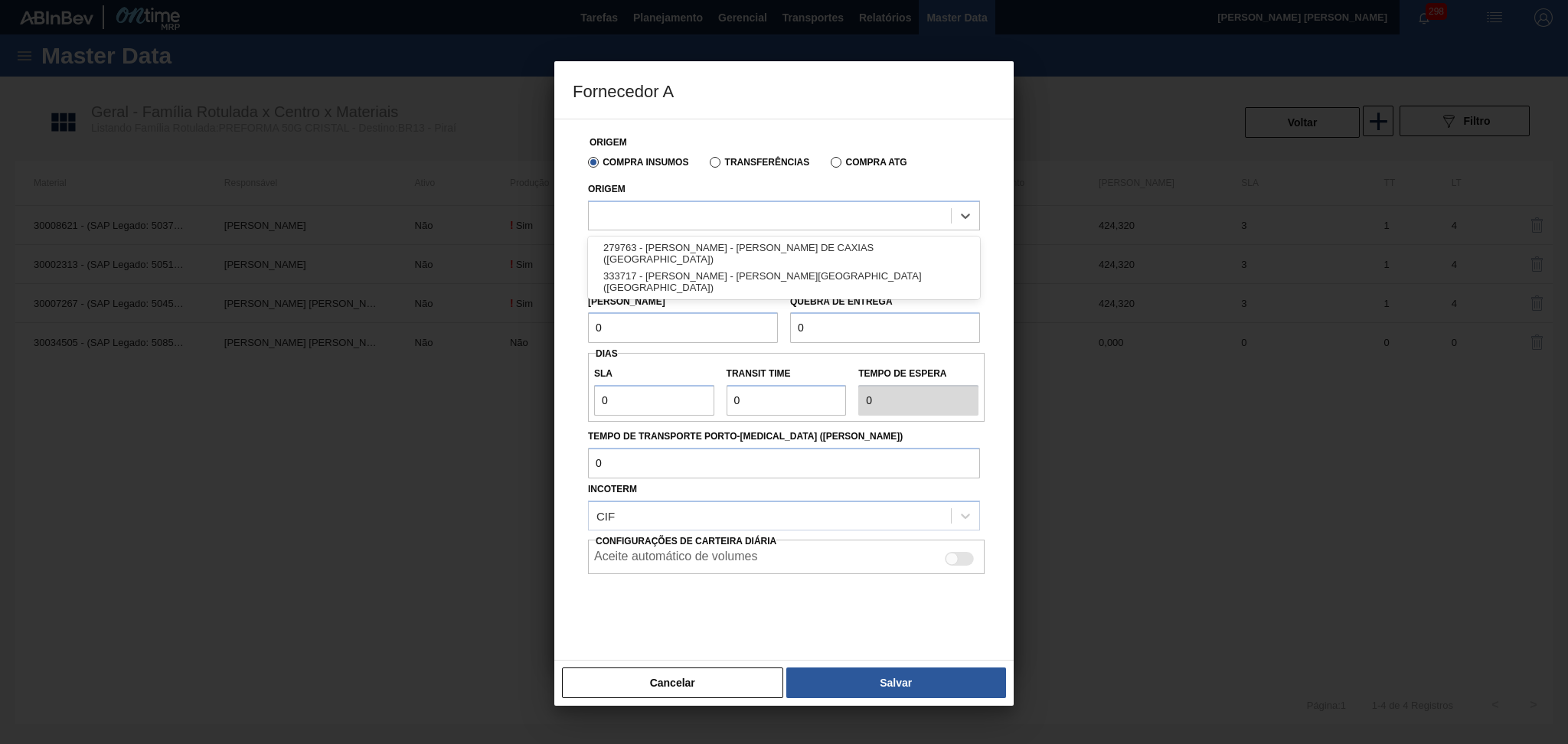
click at [679, 283] on div "333717 - LORENPET - DUQUE DE CAXIAS (RJ)" at bounding box center [784, 282] width 392 height 28
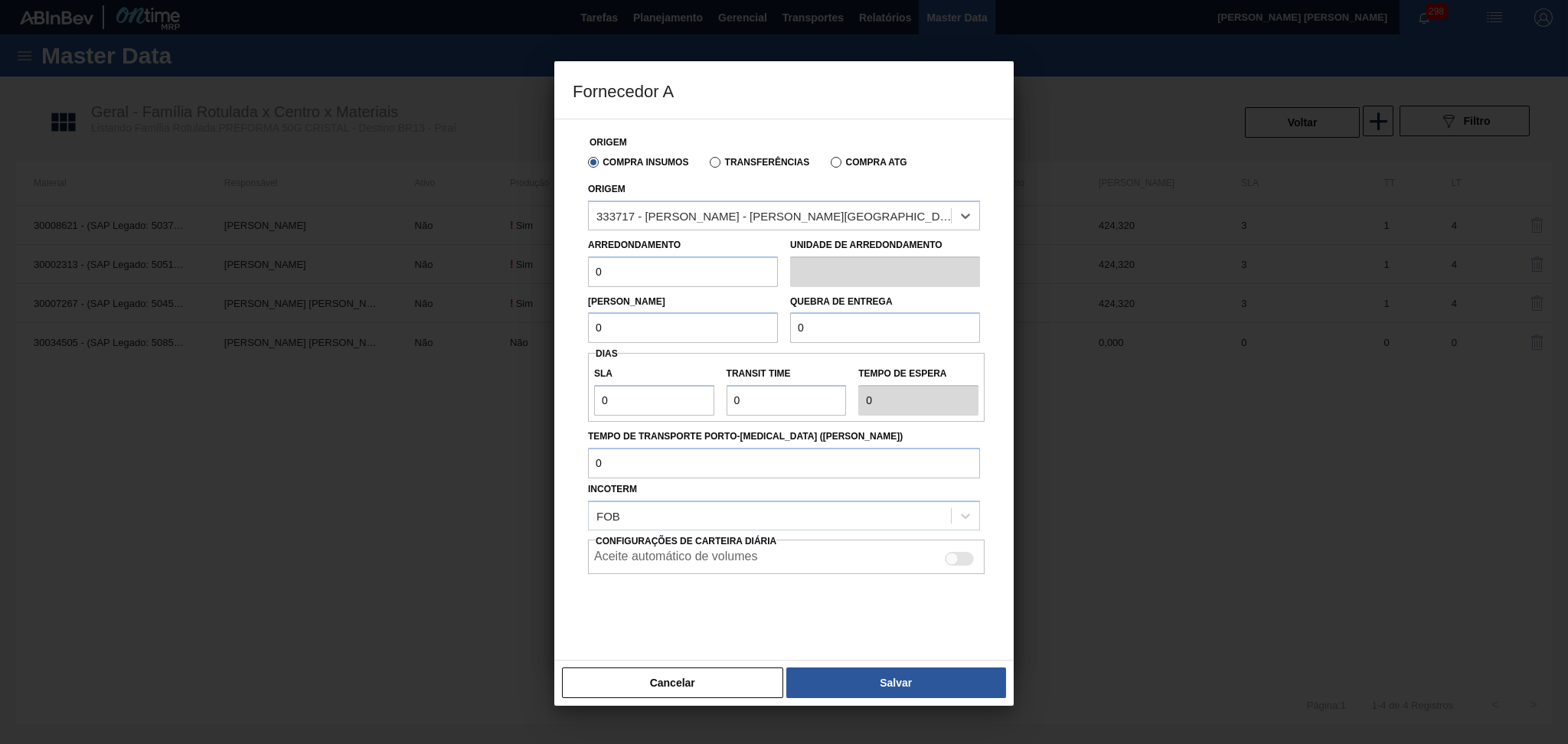
click at [639, 267] on input "0" at bounding box center [683, 272] width 190 height 30
drag, startPoint x: 639, startPoint y: 267, endPoint x: 593, endPoint y: 260, distance: 46.5
click at [594, 261] on input "0" at bounding box center [683, 272] width 190 height 30
type input "16,32"
drag, startPoint x: 637, startPoint y: 327, endPoint x: 565, endPoint y: 320, distance: 72.3
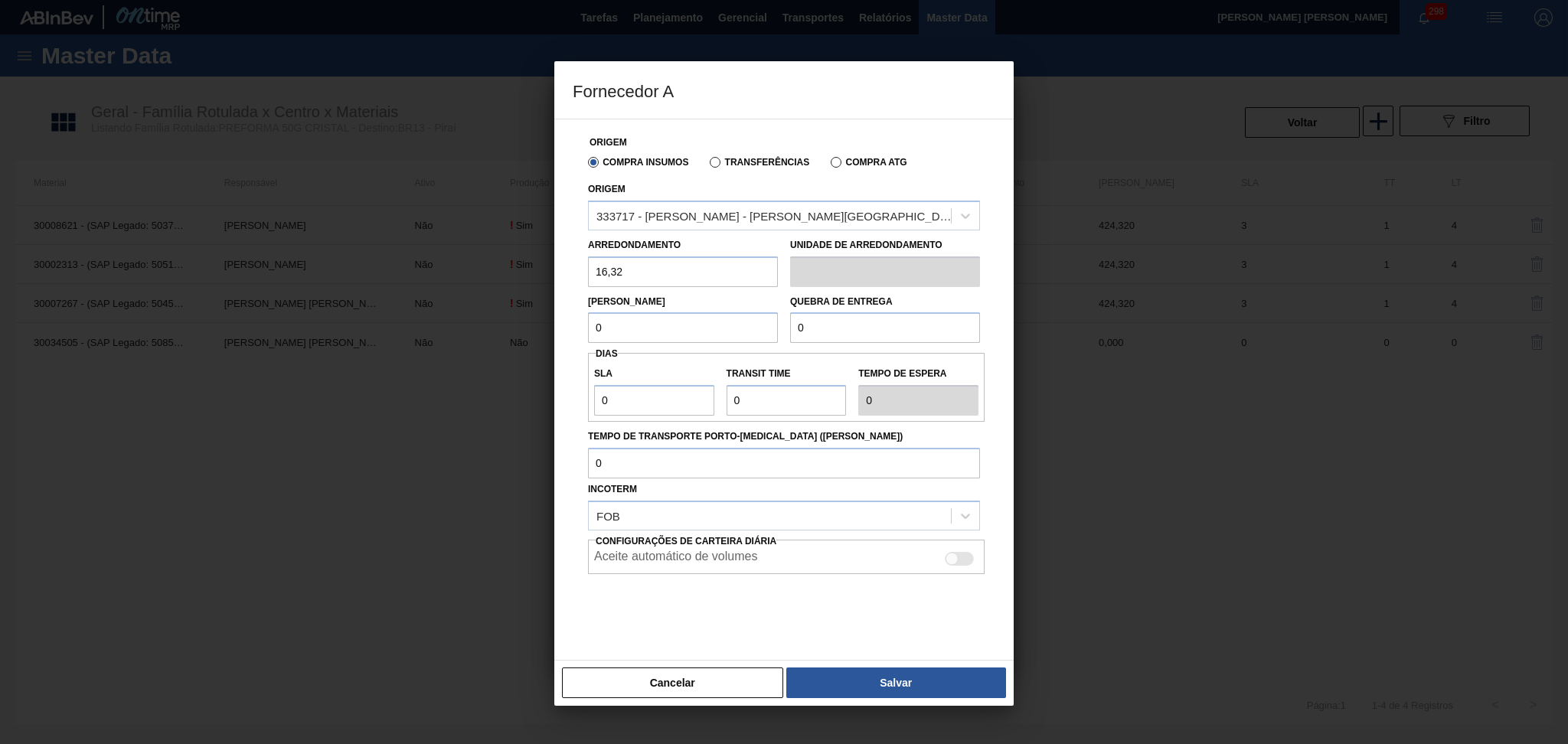
click at [584, 322] on div "Lote Mínimo 0" at bounding box center [683, 317] width 202 height 53
drag, startPoint x: 647, startPoint y: 325, endPoint x: 507, endPoint y: 325, distance: 140.0
click at [565, 325] on div "Origem Compra Insumos Transferências Compra ATG Origem 333717 - LORENPET - DUQU…" at bounding box center [784, 390] width 460 height 542
type input "424,32"
drag, startPoint x: 878, startPoint y: 330, endPoint x: 728, endPoint y: 330, distance: 150.0
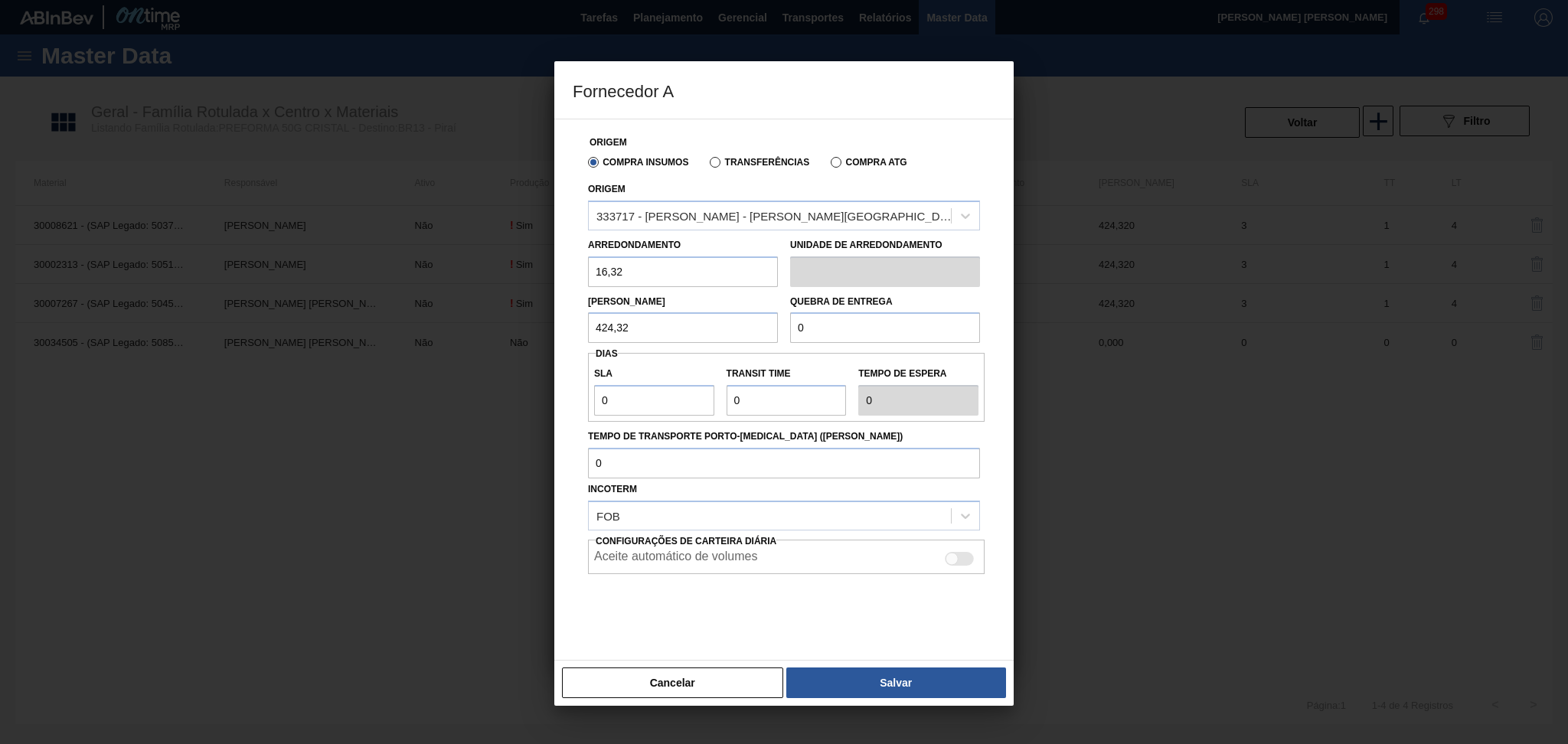
click at [748, 329] on div "Lote Mínimo 424,32 Quebra de entrega 0" at bounding box center [784, 315] width 404 height 57
paste input "424,32"
type input "424,32"
click at [633, 406] on input "0" at bounding box center [653, 400] width 120 height 30
drag, startPoint x: 634, startPoint y: 403, endPoint x: 568, endPoint y: 390, distance: 67.3
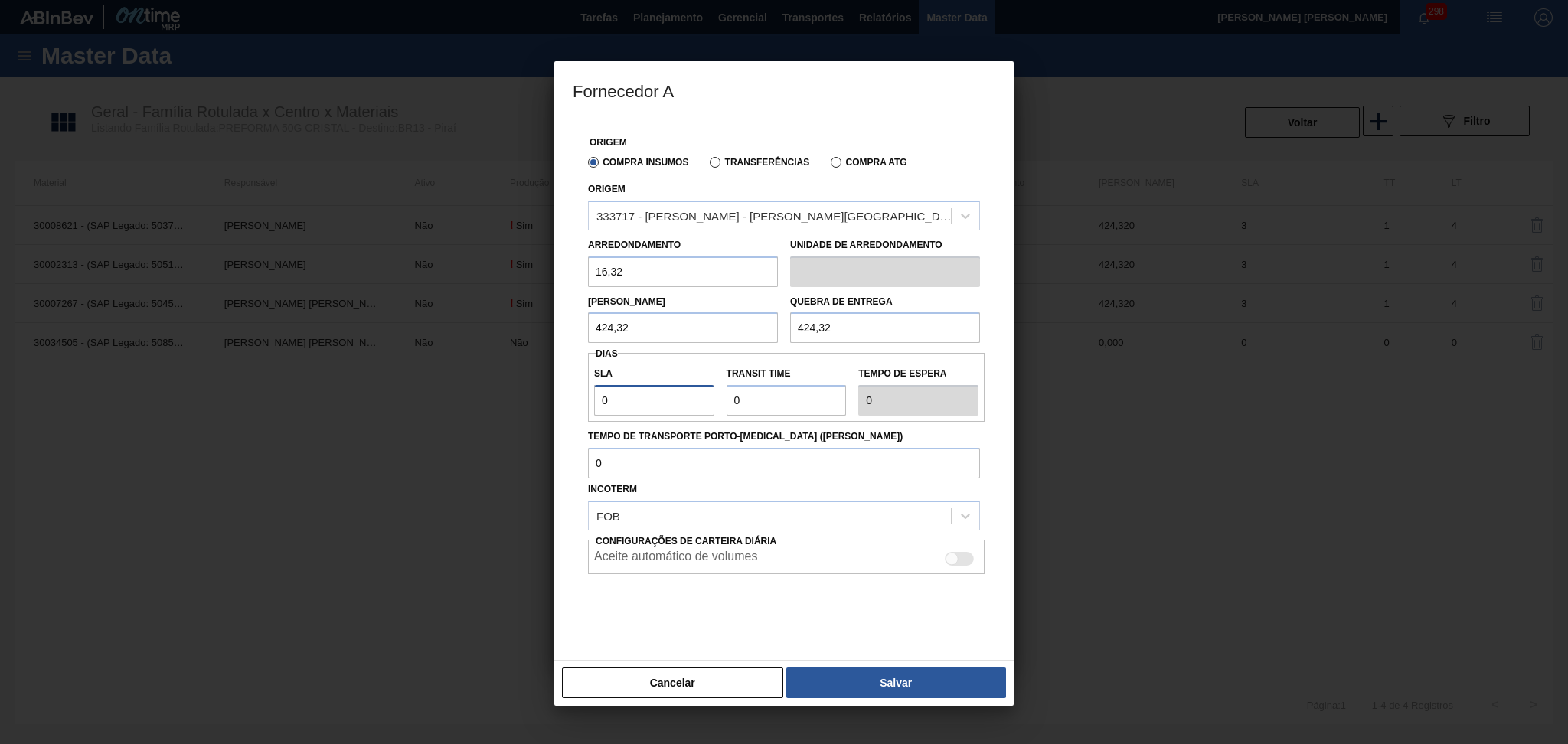
click at [570, 390] on div "Origem Compra Insumos Transferências Compra ATG Origem 333717 - LORENPET - DUQU…" at bounding box center [784, 390] width 460 height 542
type input "3"
drag, startPoint x: 764, startPoint y: 396, endPoint x: 719, endPoint y: 381, distance: 47.4
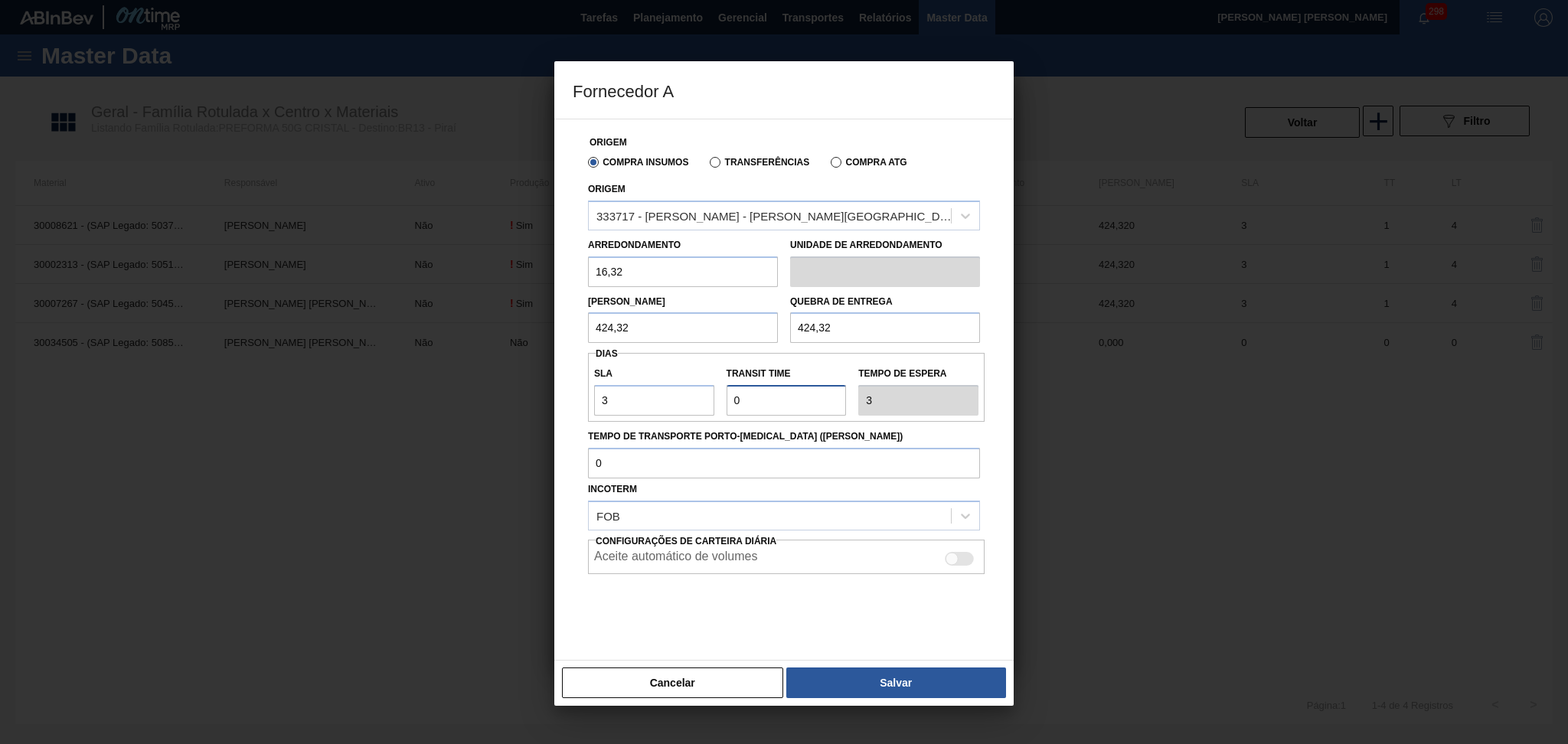
click at [740, 387] on input "Transit Time" at bounding box center [786, 400] width 120 height 30
type input "NaN"
type input "1"
type input "4"
type input "1"
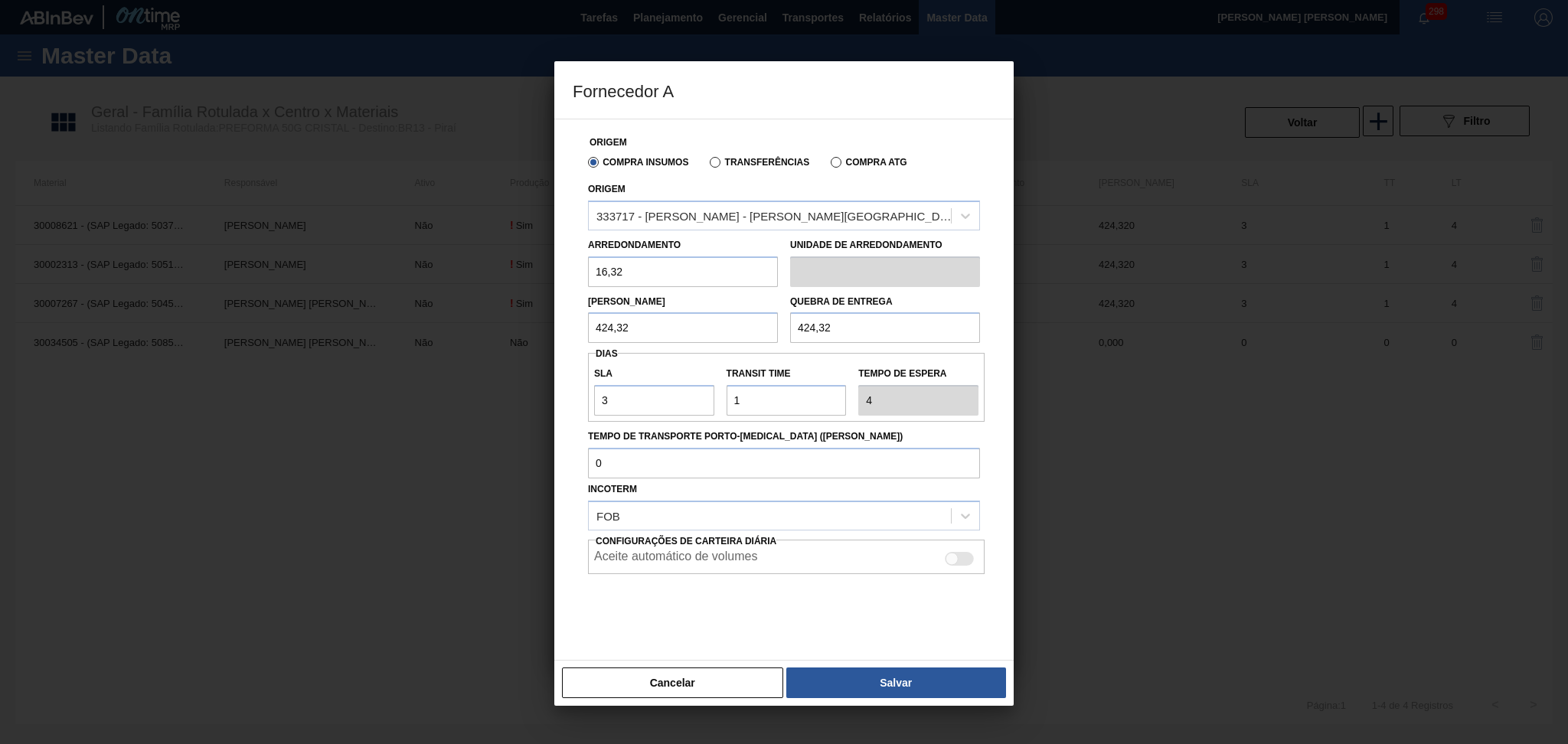
click at [617, 627] on div at bounding box center [784, 612] width 392 height 76
click at [962, 559] on div at bounding box center [959, 559] width 29 height 14
checkbox input "true"
click at [844, 602] on div at bounding box center [784, 612] width 392 height 76
click at [876, 689] on button "Salvar" at bounding box center [896, 683] width 220 height 30
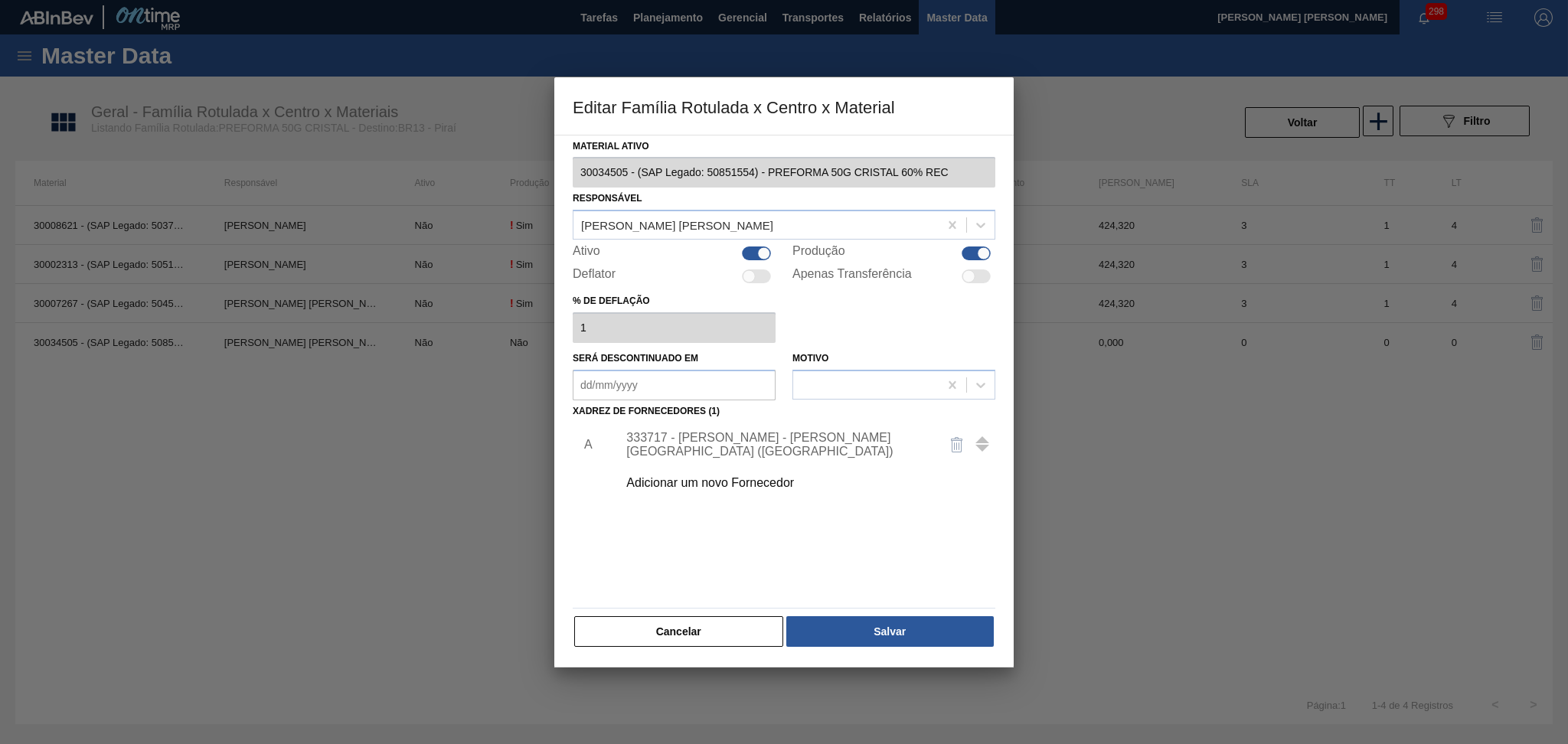
click at [750, 280] on div at bounding box center [750, 277] width 13 height 13
checkbox input "true"
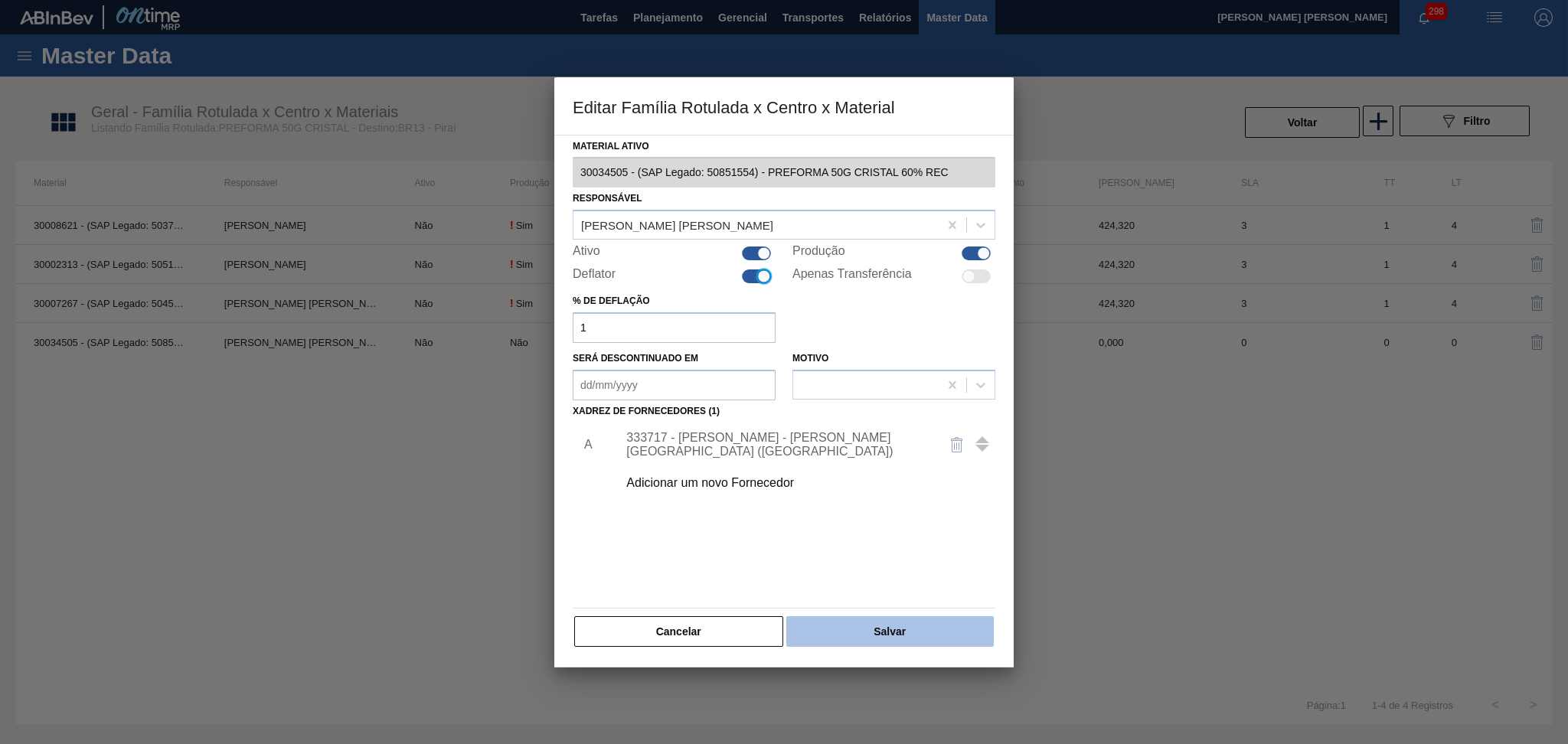
click at [890, 631] on button "Salvar" at bounding box center [890, 632] width 208 height 30
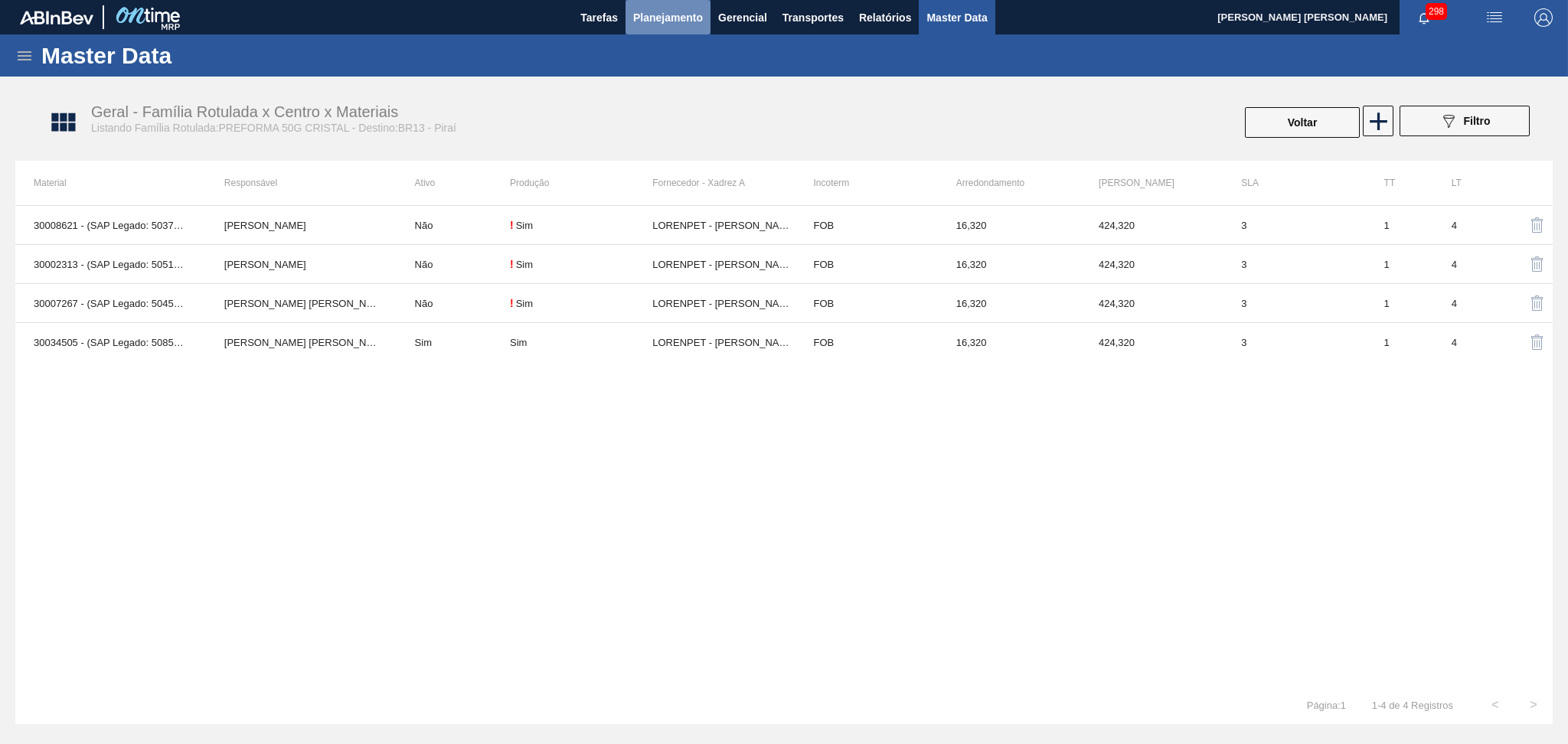
click at [683, 27] on button "Planejamento" at bounding box center [668, 17] width 85 height 35
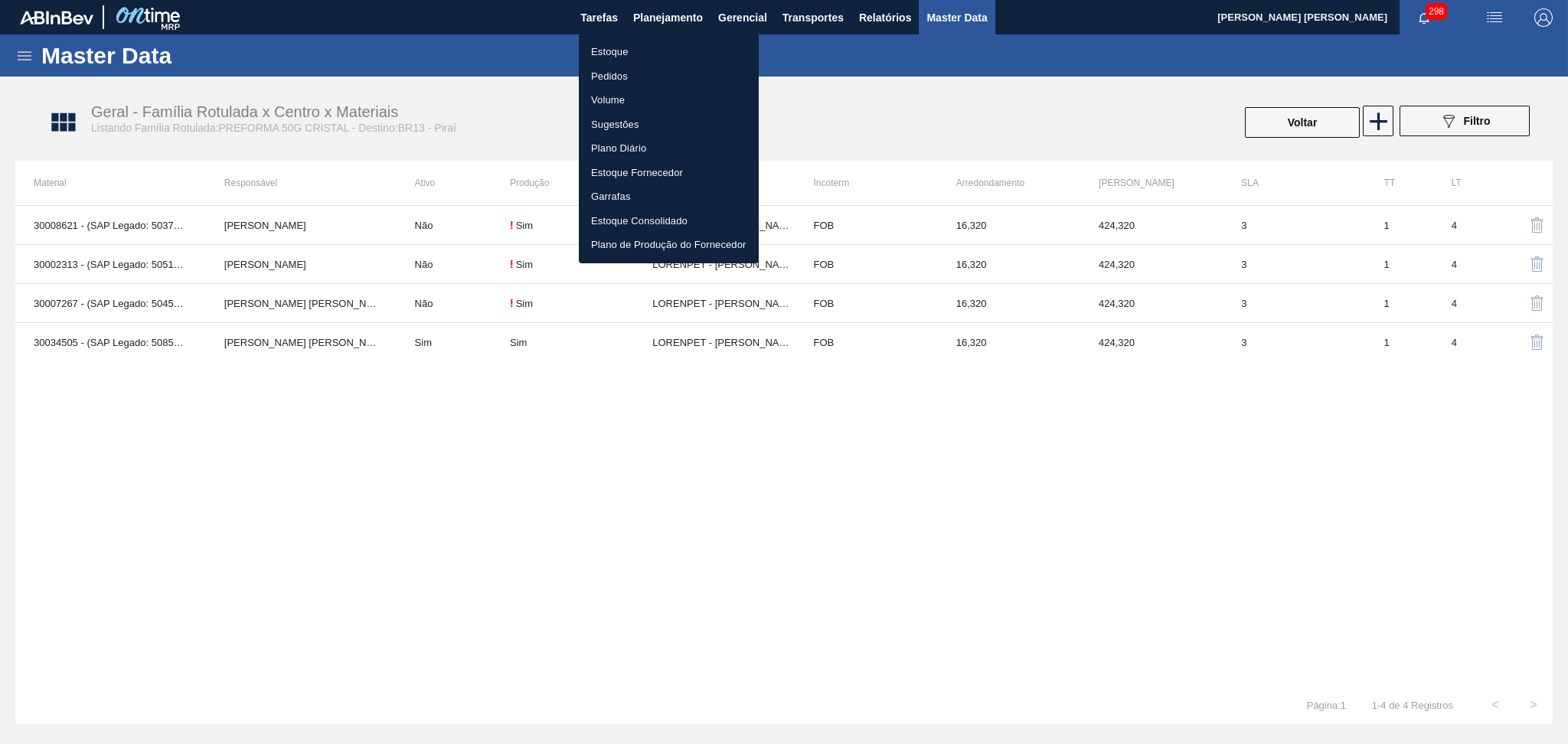
click at [610, 46] on li "Estoque" at bounding box center [668, 52] width 180 height 25
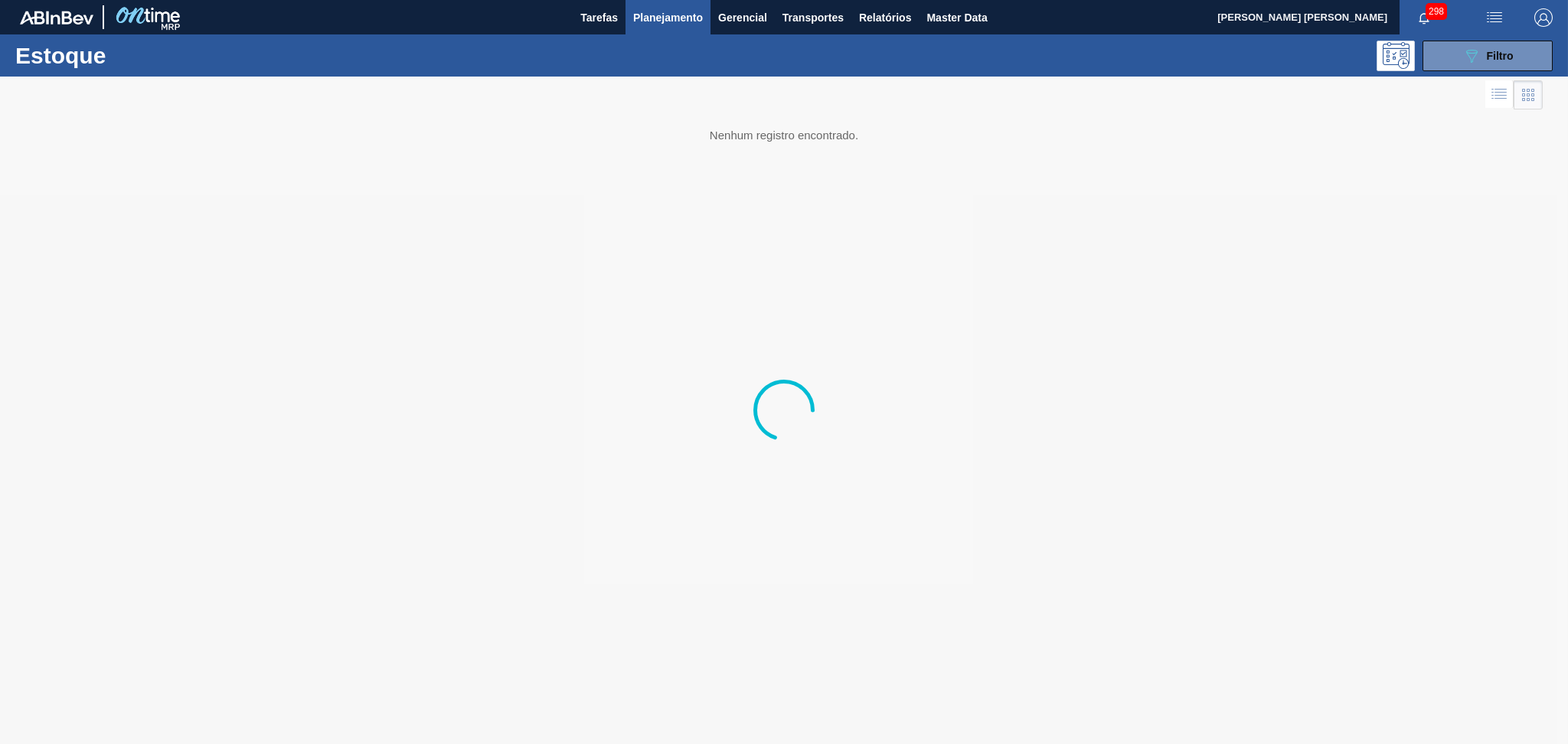
click at [1447, 76] on div at bounding box center [784, 410] width 1568 height 668
click at [1453, 59] on button "089F7B8B-B2A5-4AFE-B5C0-19BA573D28AC Filtro" at bounding box center [1488, 56] width 130 height 30
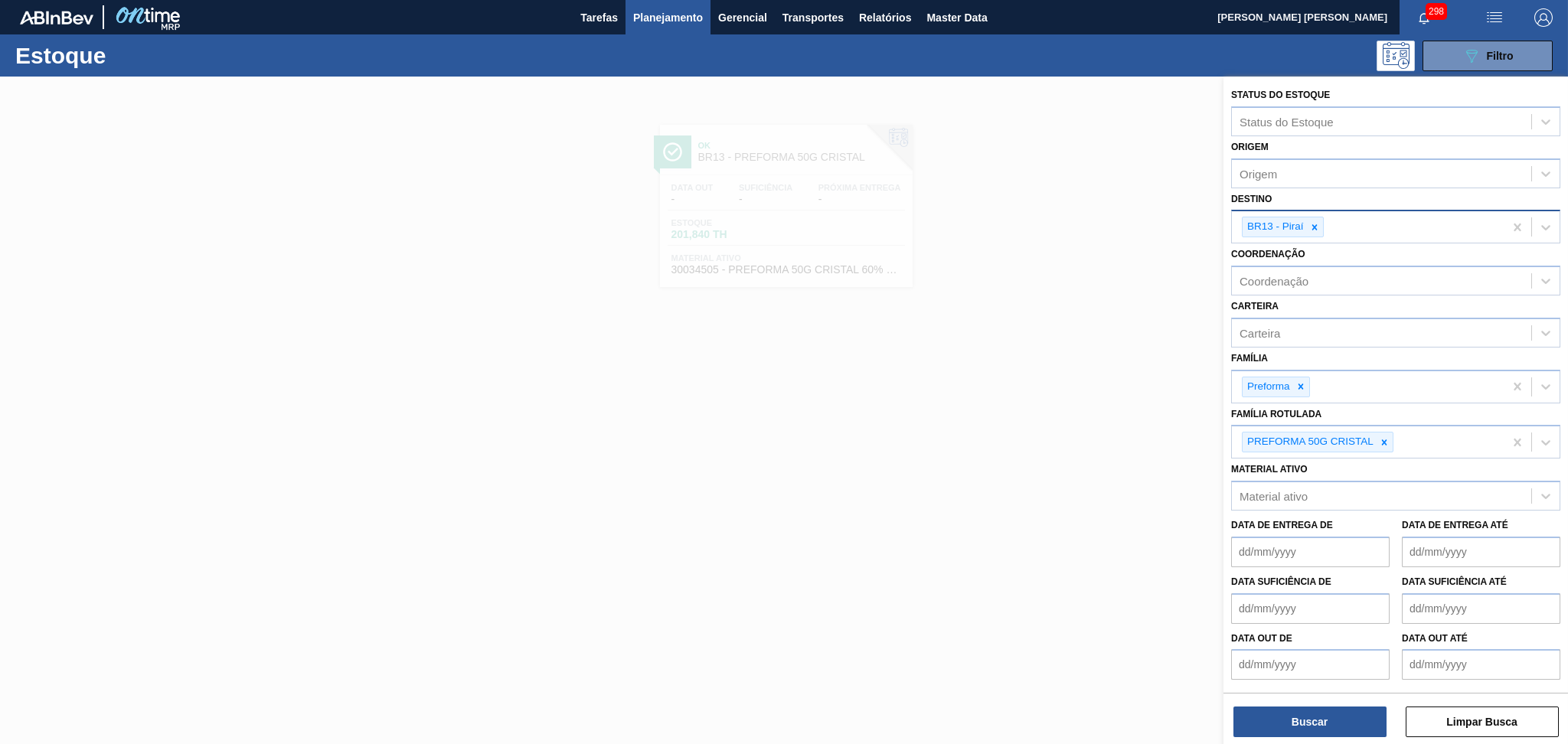
click at [1316, 223] on icon at bounding box center [1314, 227] width 10 height 10
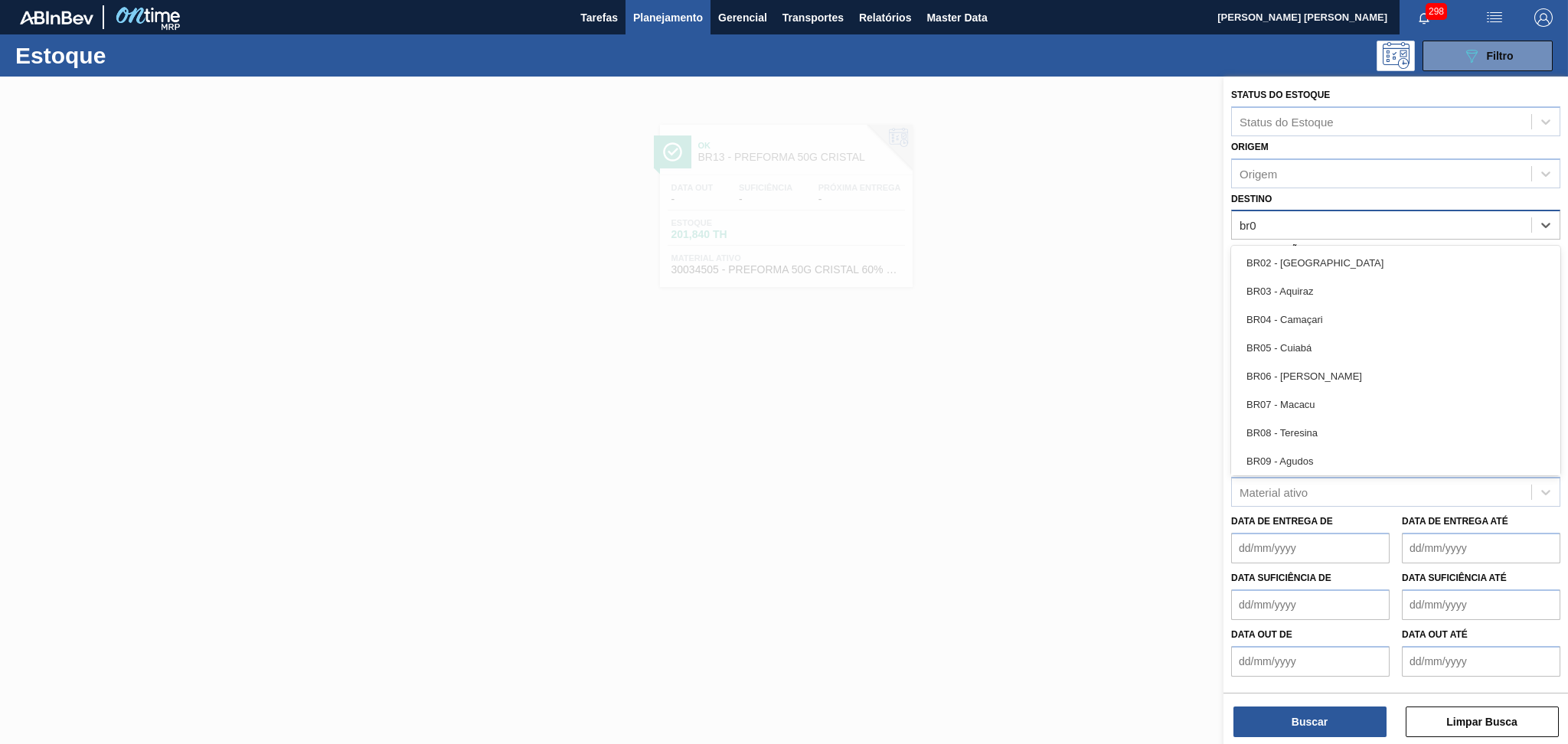
type input "br03"
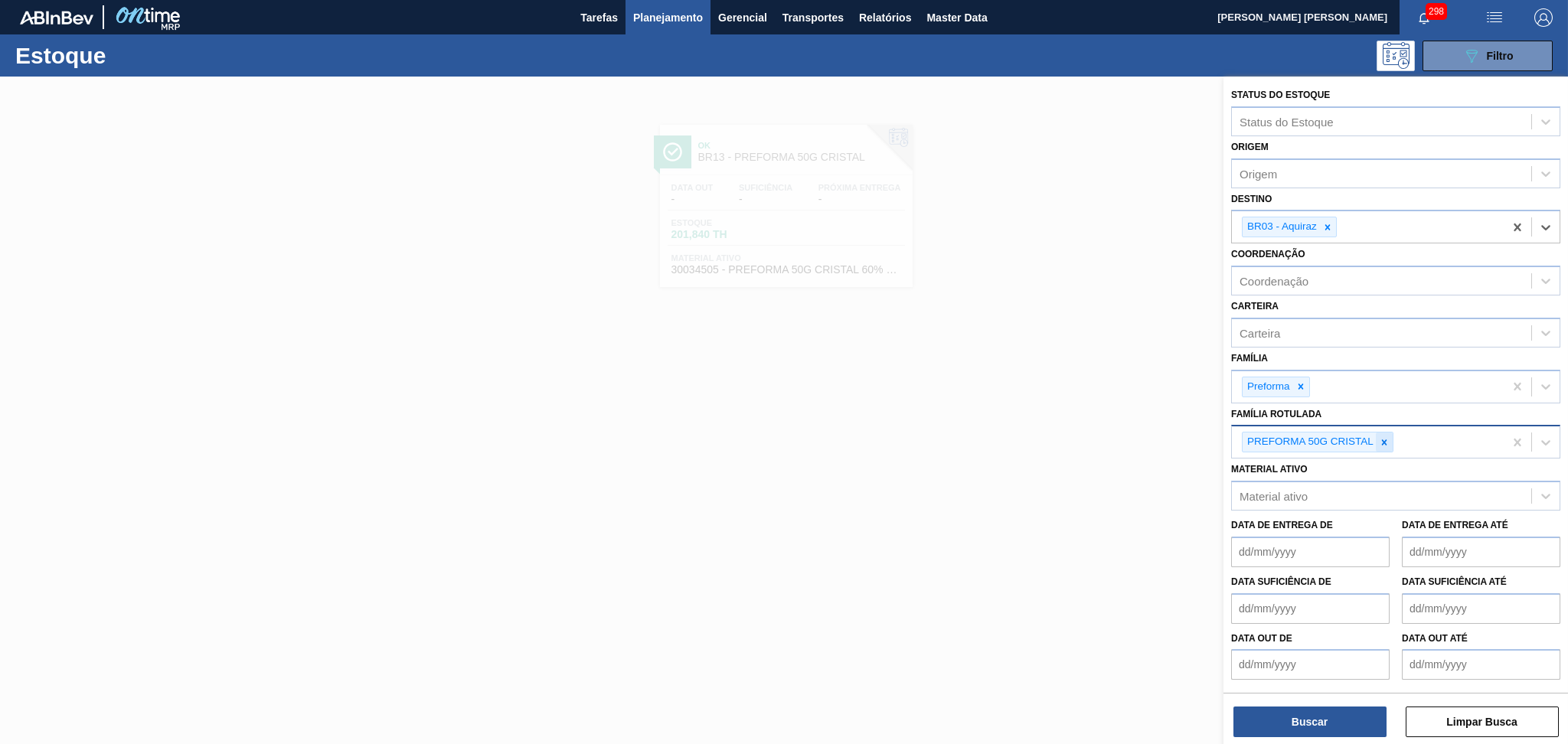
click at [1391, 440] on div at bounding box center [1385, 442] width 17 height 19
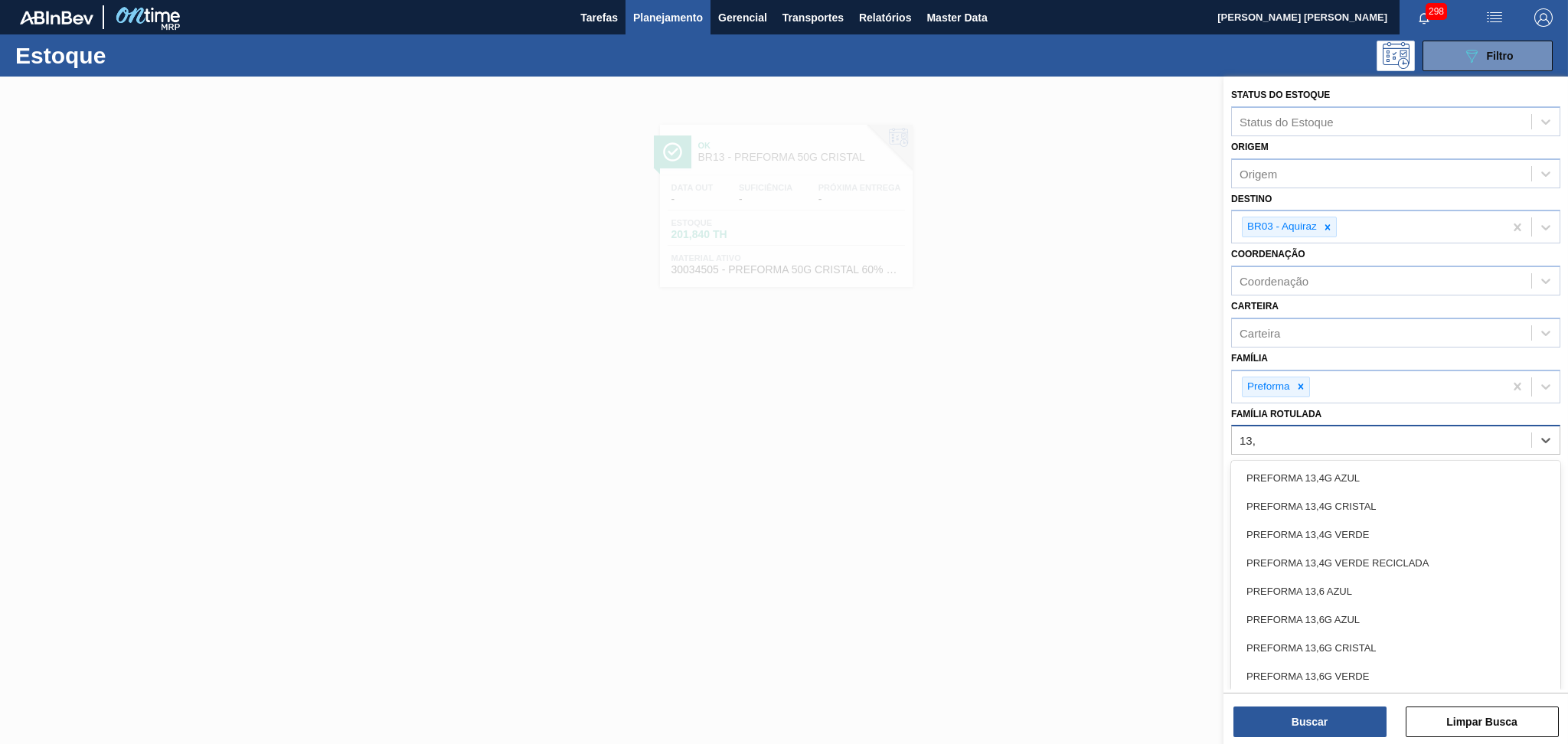
type Rotulada "13,6"
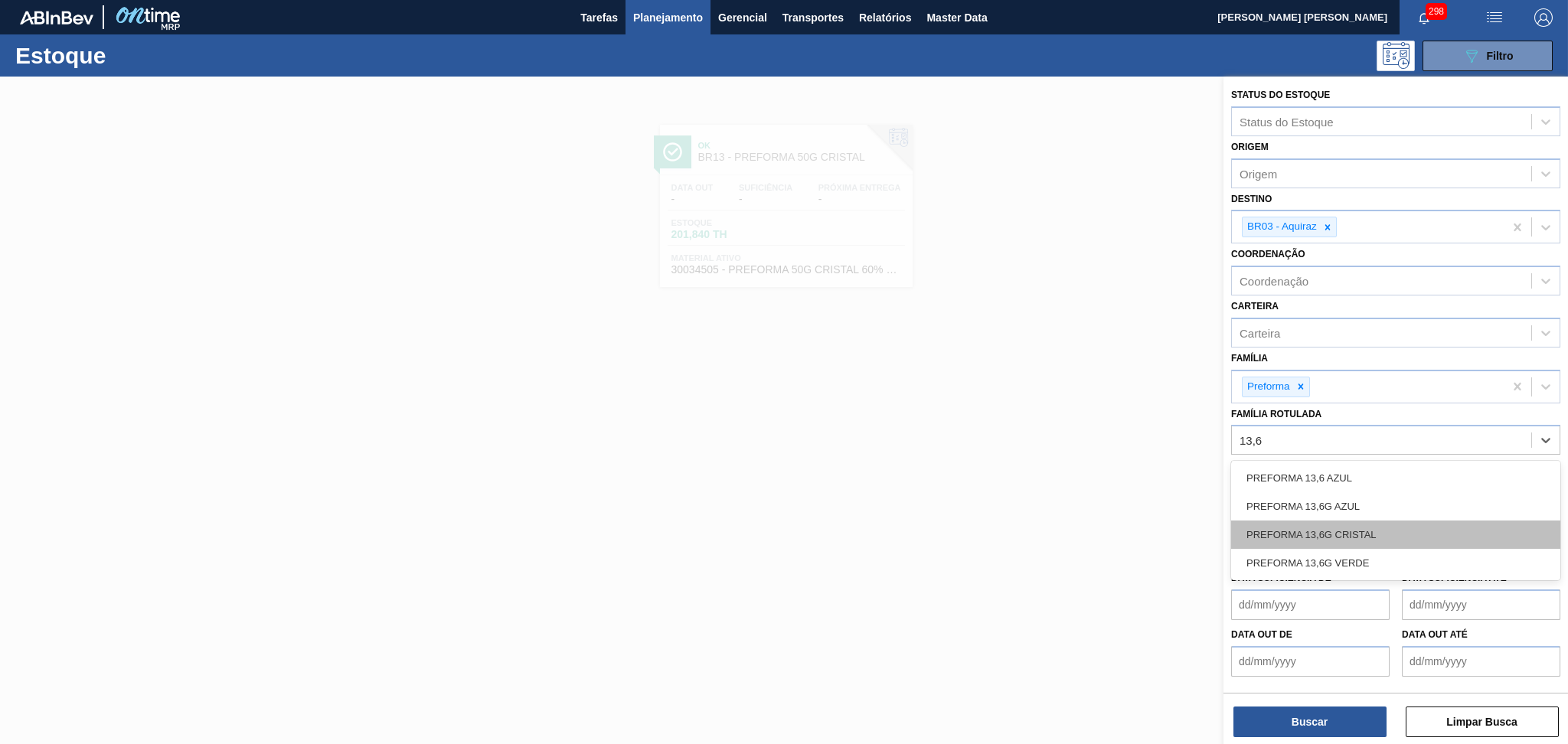
click at [1358, 532] on div "PREFORMA 13,6G CRISTAL" at bounding box center [1395, 535] width 329 height 28
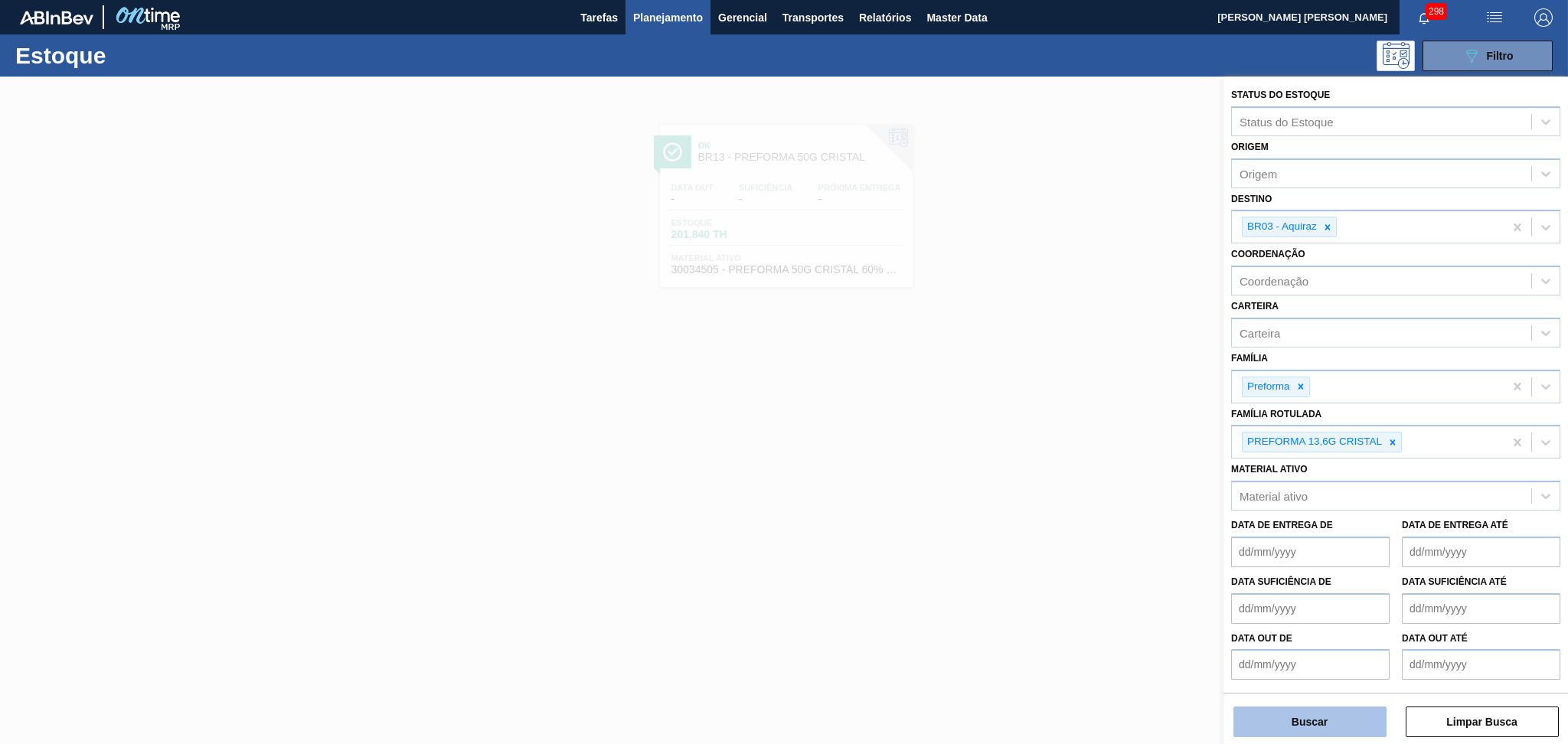
click at [1295, 735] on button "Buscar" at bounding box center [1310, 722] width 153 height 30
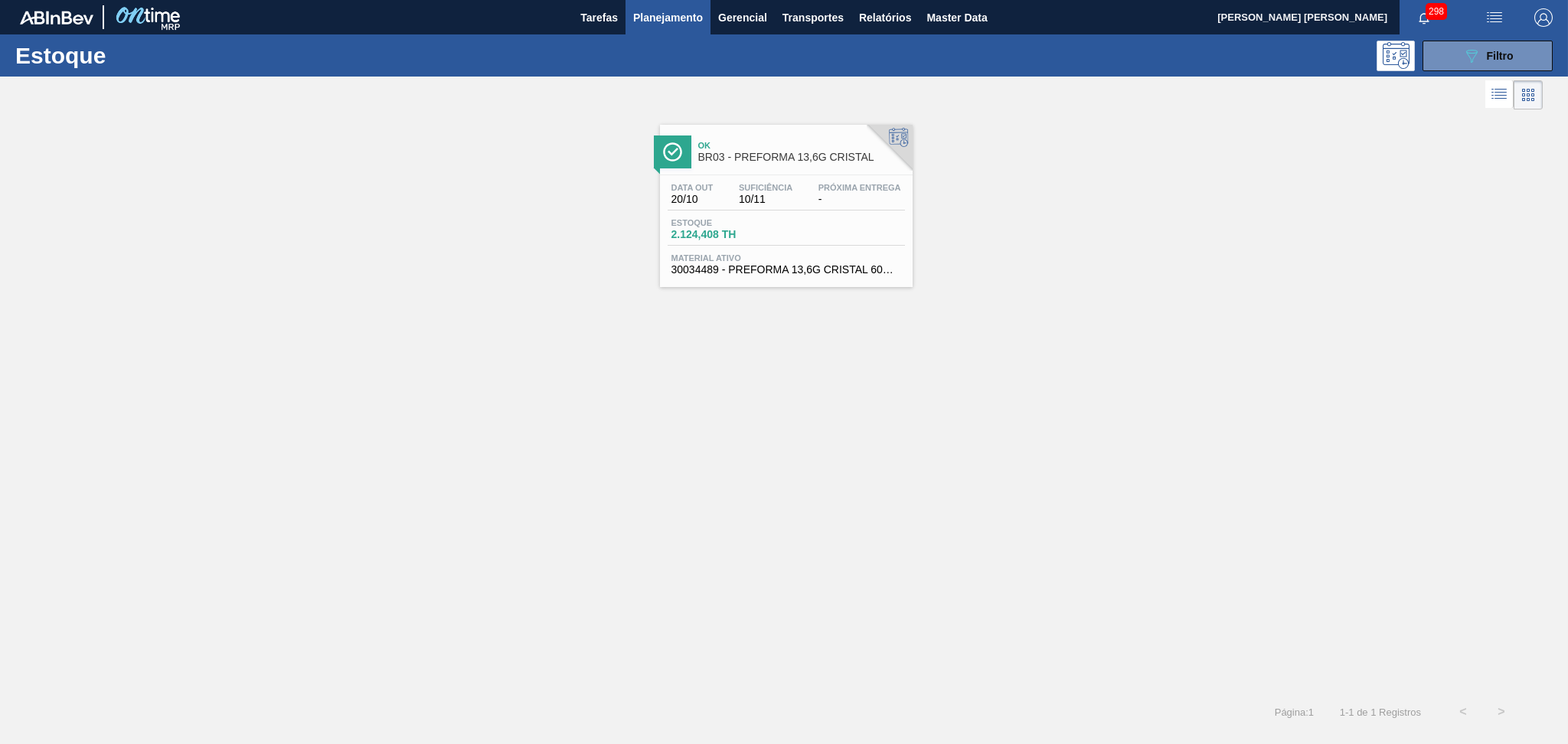
click at [841, 207] on div "Data out 20/10 Suficiência 10/11 Próxima Entrega -" at bounding box center [785, 196] width 237 height 27
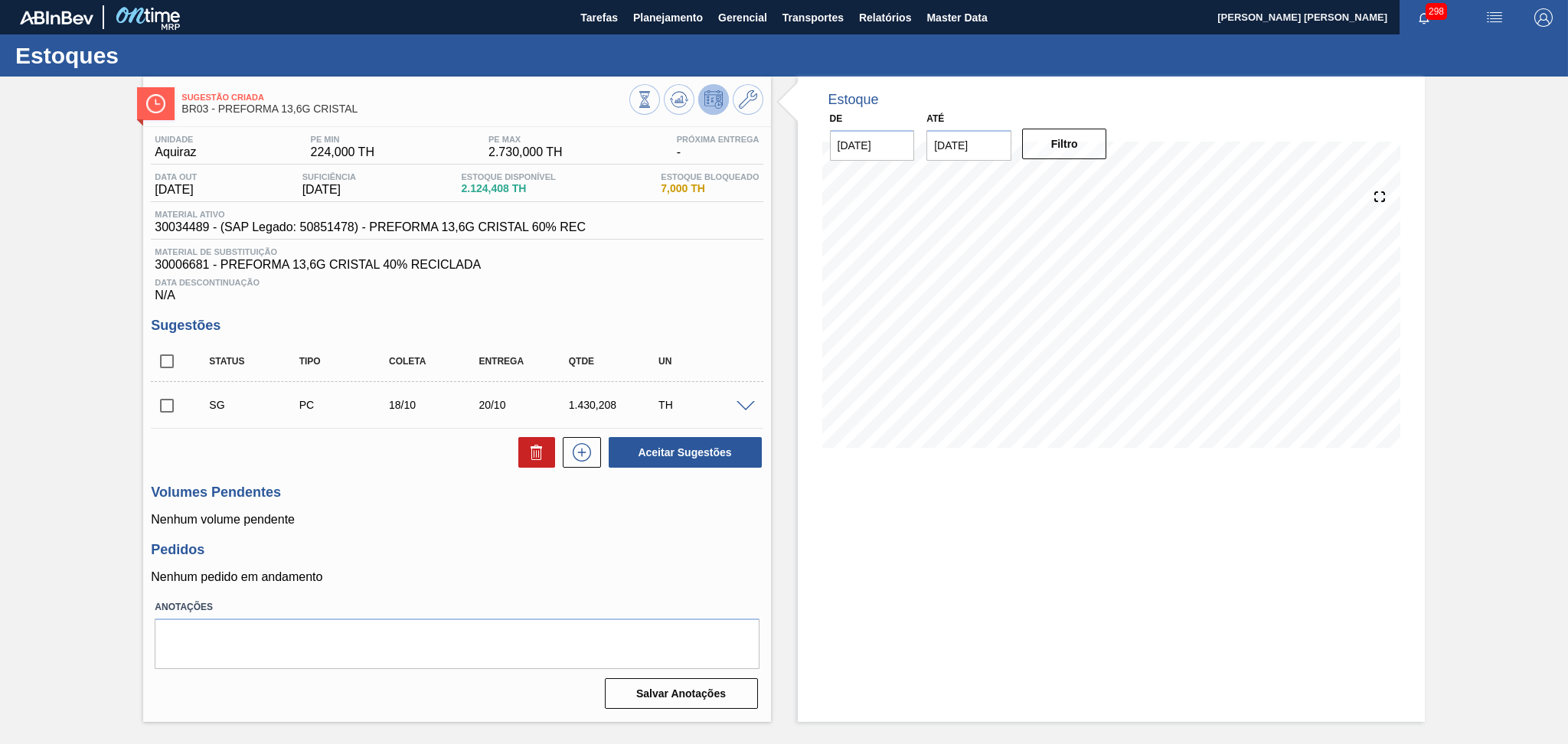
click at [495, 293] on div "Data Descontinuação N/A" at bounding box center [457, 287] width 612 height 30
click at [634, 316] on div "Unidade Aquiraz PE MIN 224,000 TH PE MAX 2.730,000 TH Próxima Entrega - Data ou…" at bounding box center [457, 421] width 627 height 587
click at [756, 100] on icon at bounding box center [748, 99] width 18 height 18
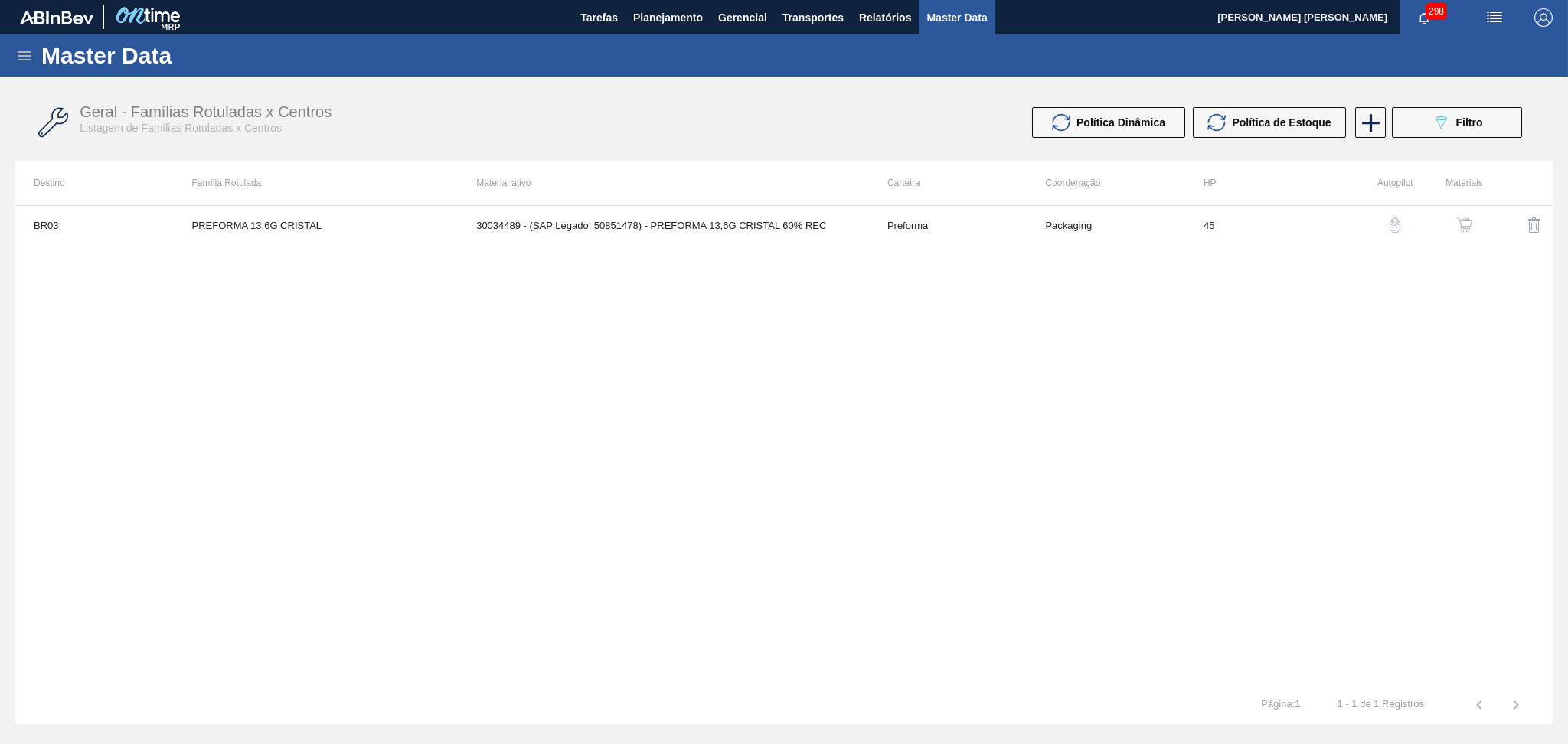
click at [1468, 229] on img "button" at bounding box center [1465, 225] width 15 height 15
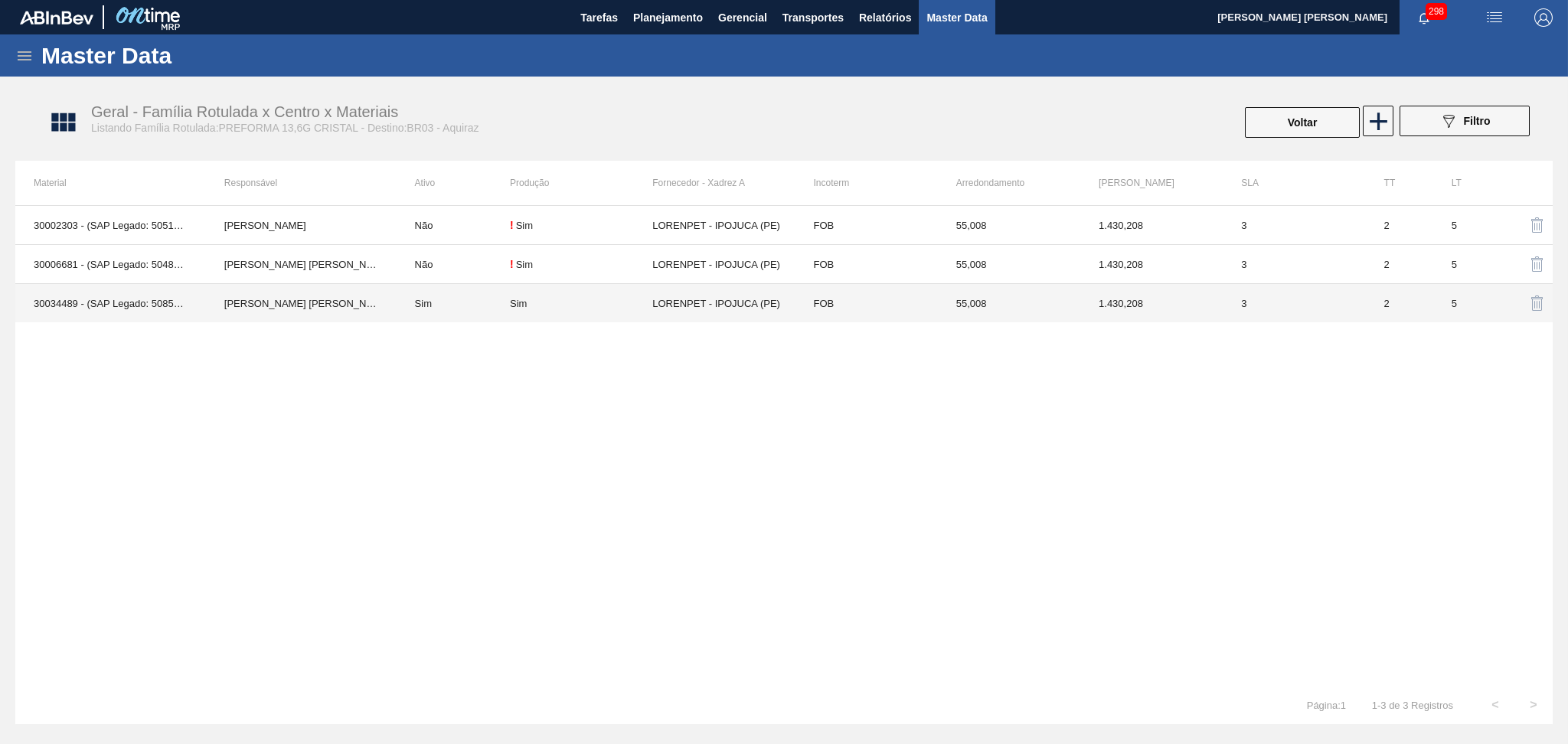
click at [408, 306] on td "Sim" at bounding box center [453, 303] width 113 height 39
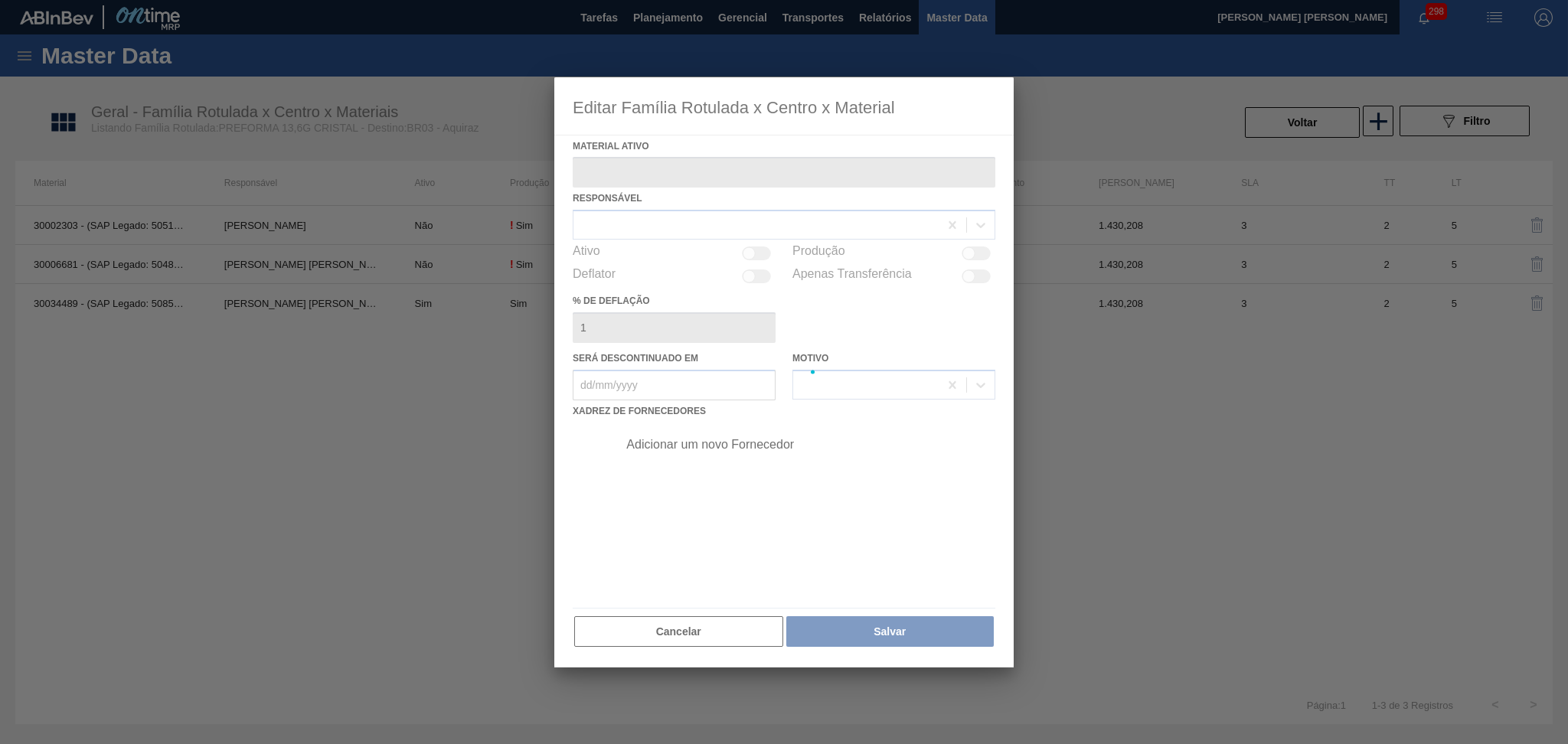
type ativo "30034489 - (SAP Legado: 50851478) - PREFORMA 13,6G CRISTAL 60% REC"
checkbox input "true"
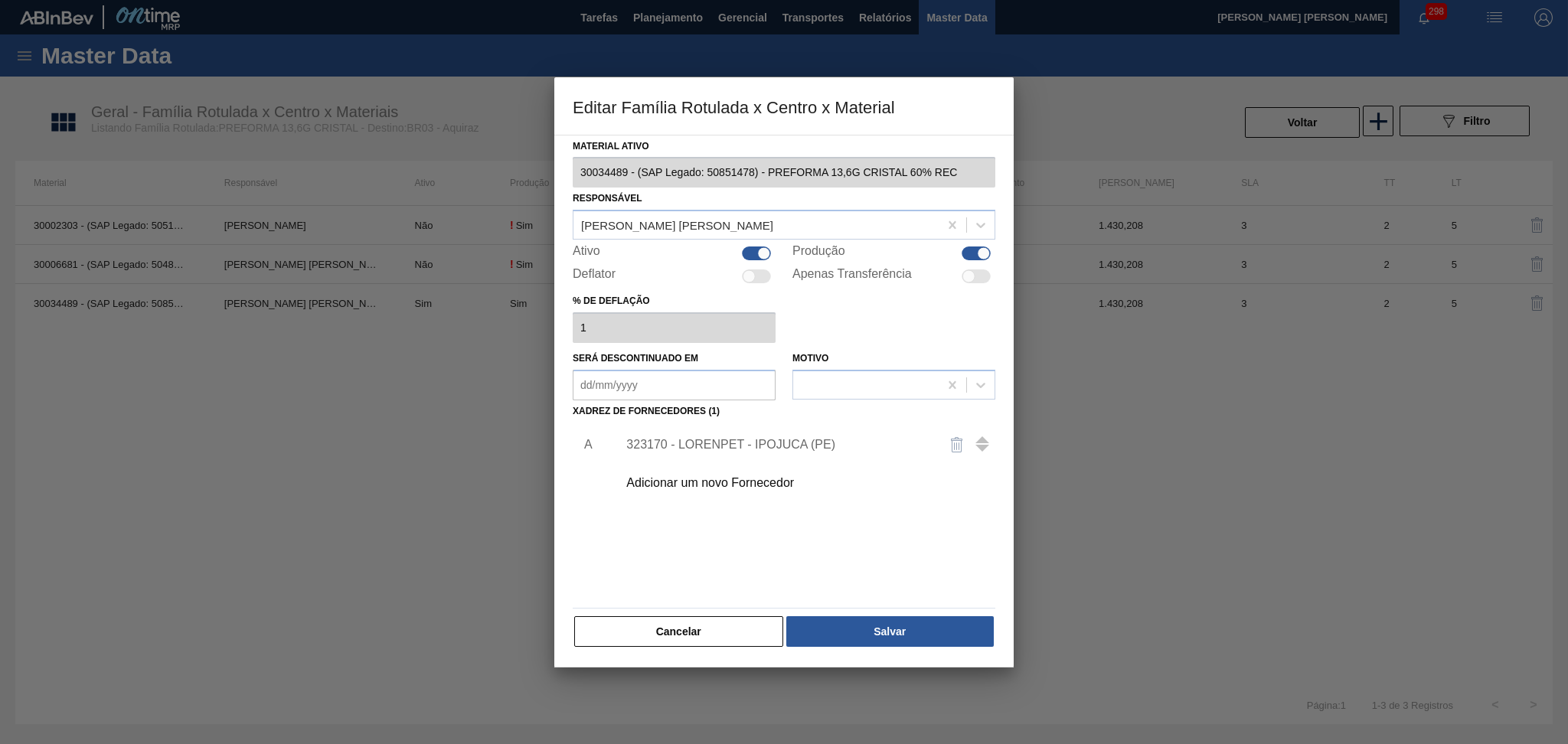
click at [753, 248] on div at bounding box center [756, 253] width 29 height 14
checkbox input "false"
click at [830, 627] on button "Salvar" at bounding box center [890, 632] width 208 height 30
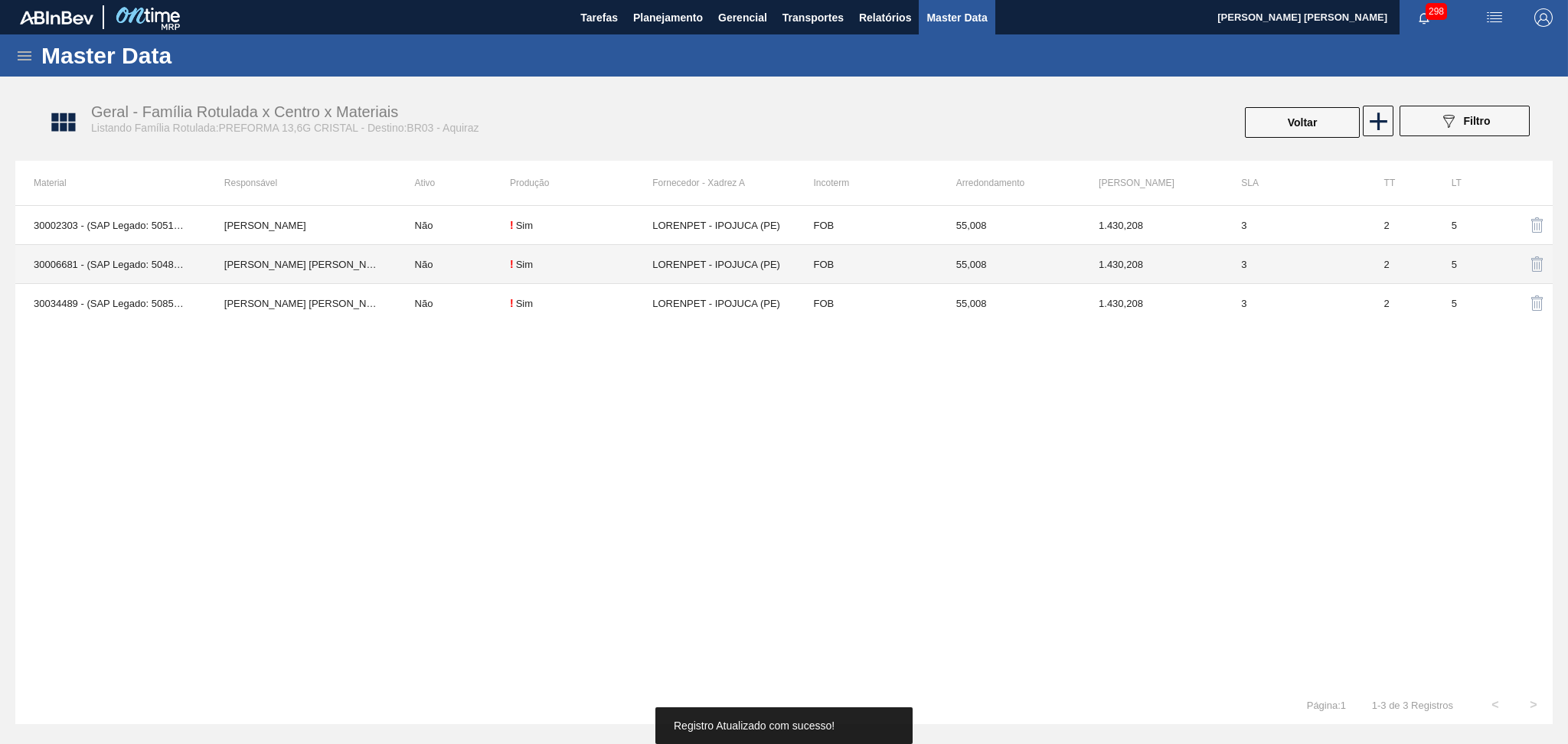
click at [427, 260] on td "Não" at bounding box center [453, 264] width 113 height 39
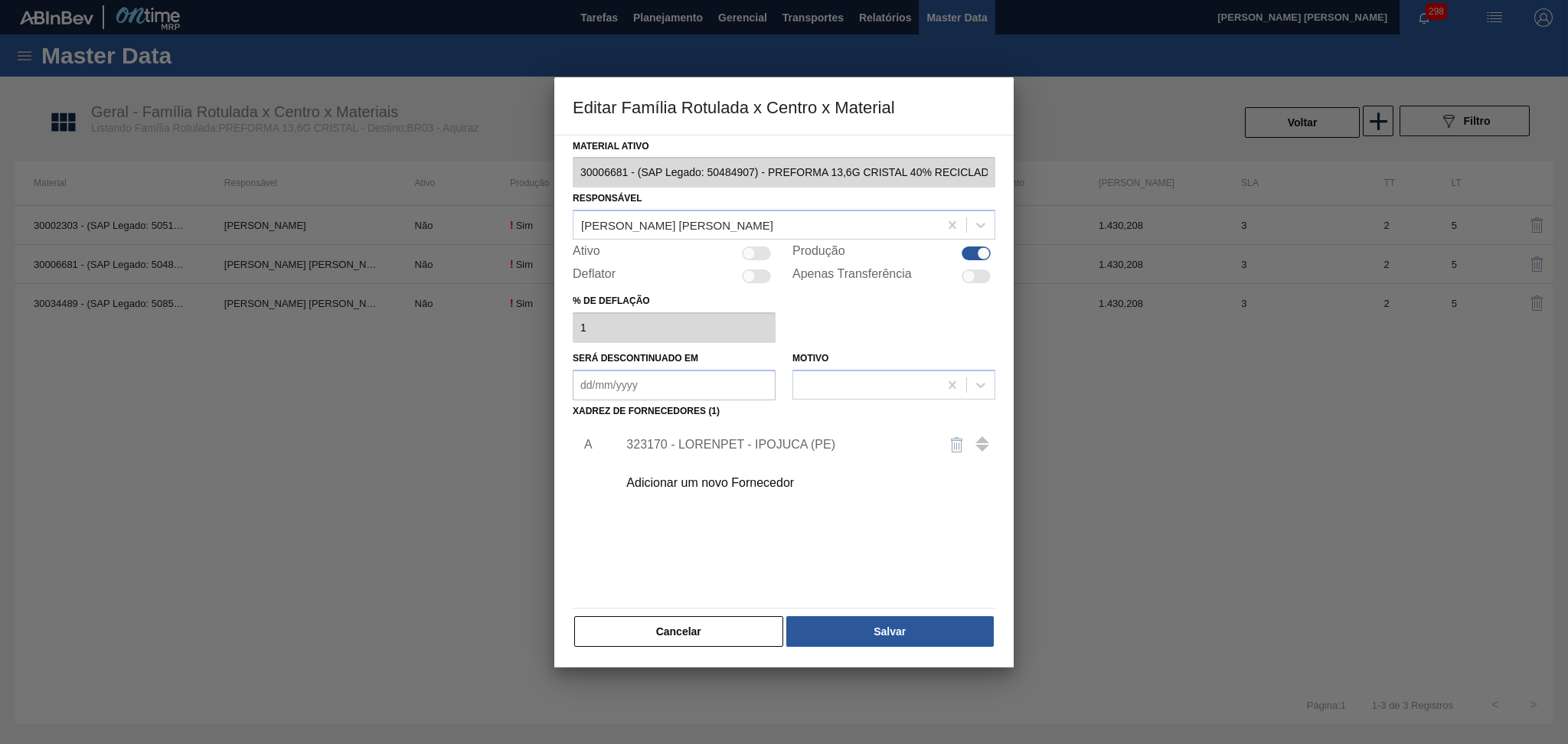
click at [750, 255] on div at bounding box center [750, 254] width 13 height 13
checkbox input "true"
click at [839, 627] on button "Salvar" at bounding box center [890, 632] width 208 height 30
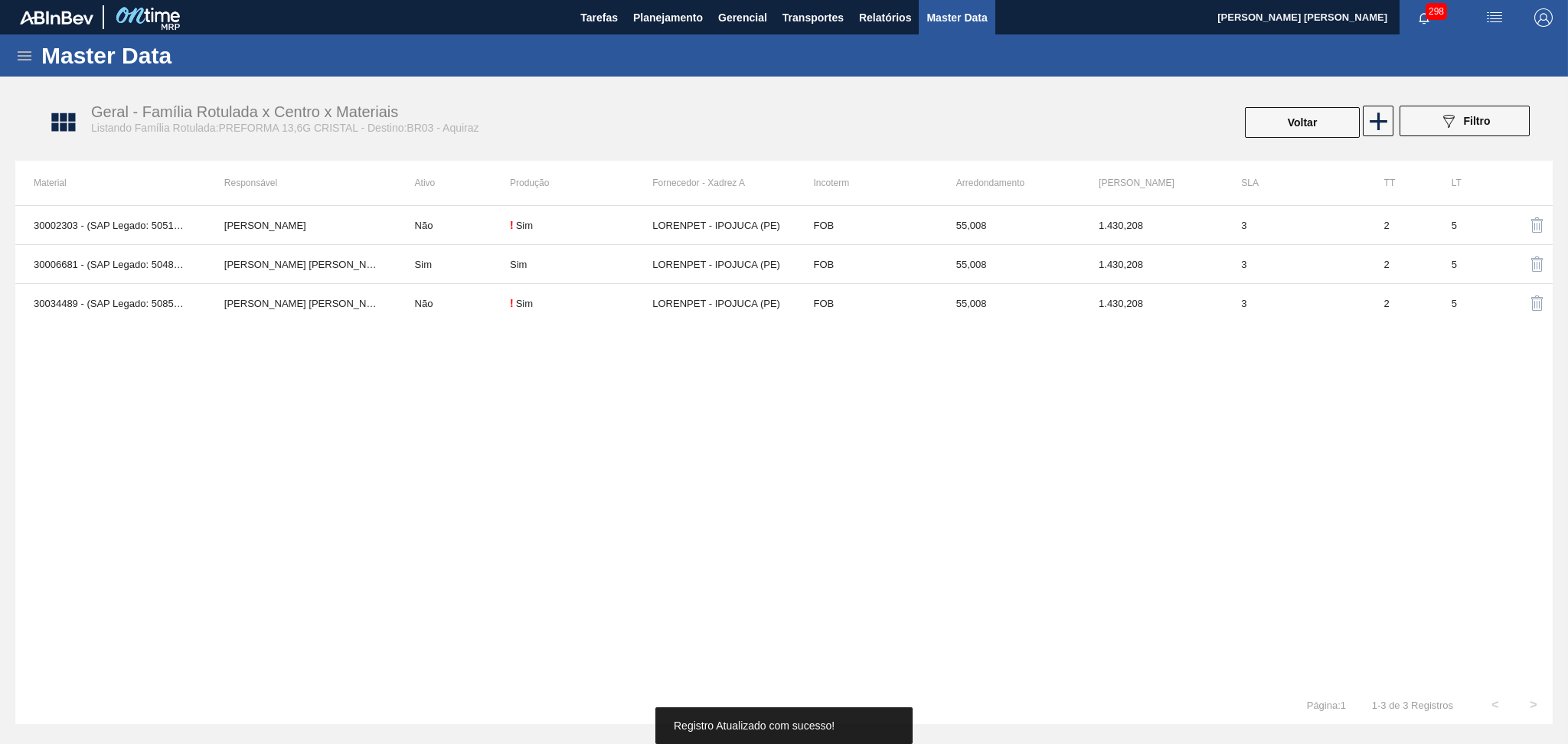
click at [300, 505] on div "30002303 - (SAP Legado: 50515226) - PREFORMA 13,6 CRISTAL Lucas Pondian Não ! S…" at bounding box center [784, 445] width 1538 height 481
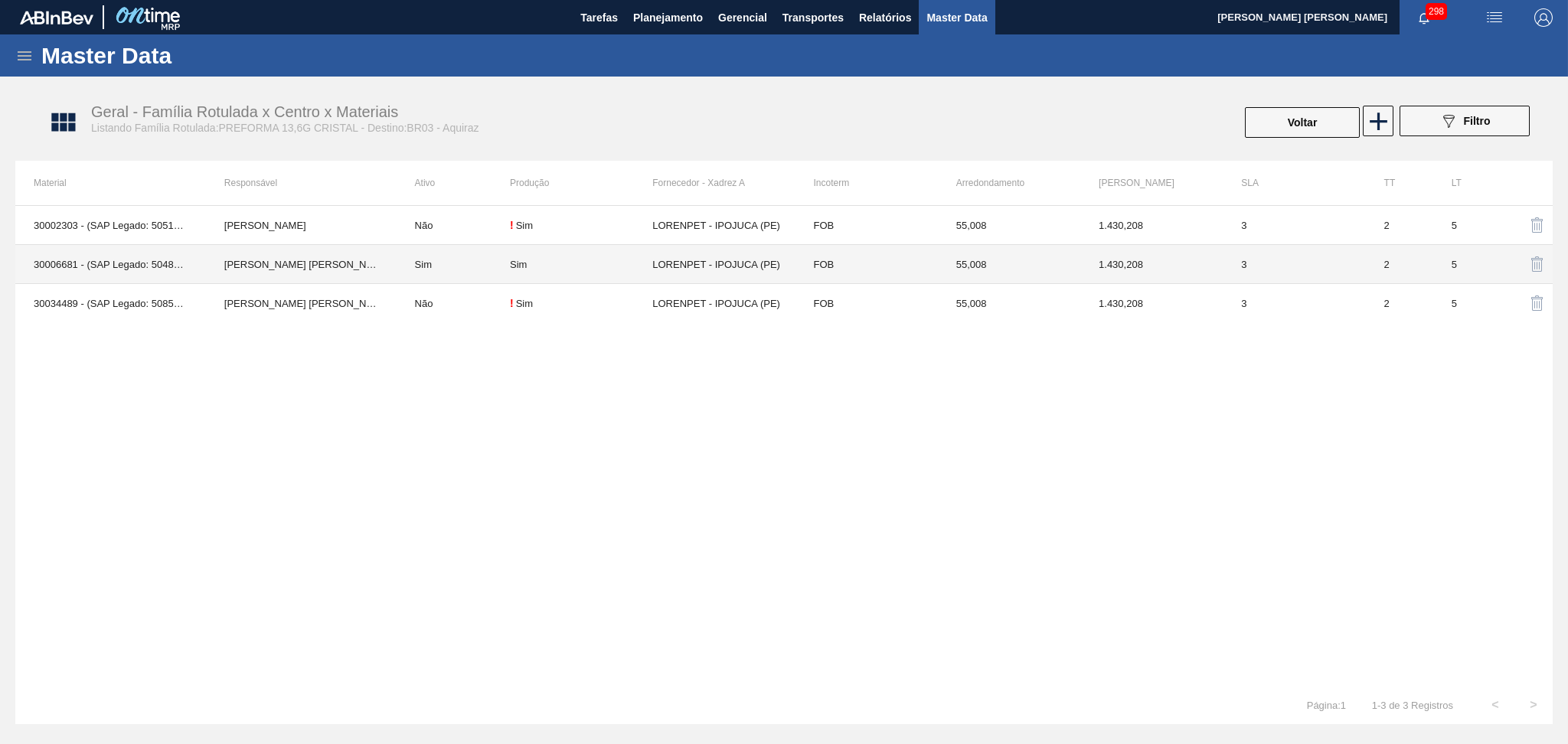
click at [460, 433] on div "30002303 - (SAP Legado: 50515226) - PREFORMA 13,6 CRISTAL Lucas Pondian Não ! S…" at bounding box center [784, 445] width 1538 height 481
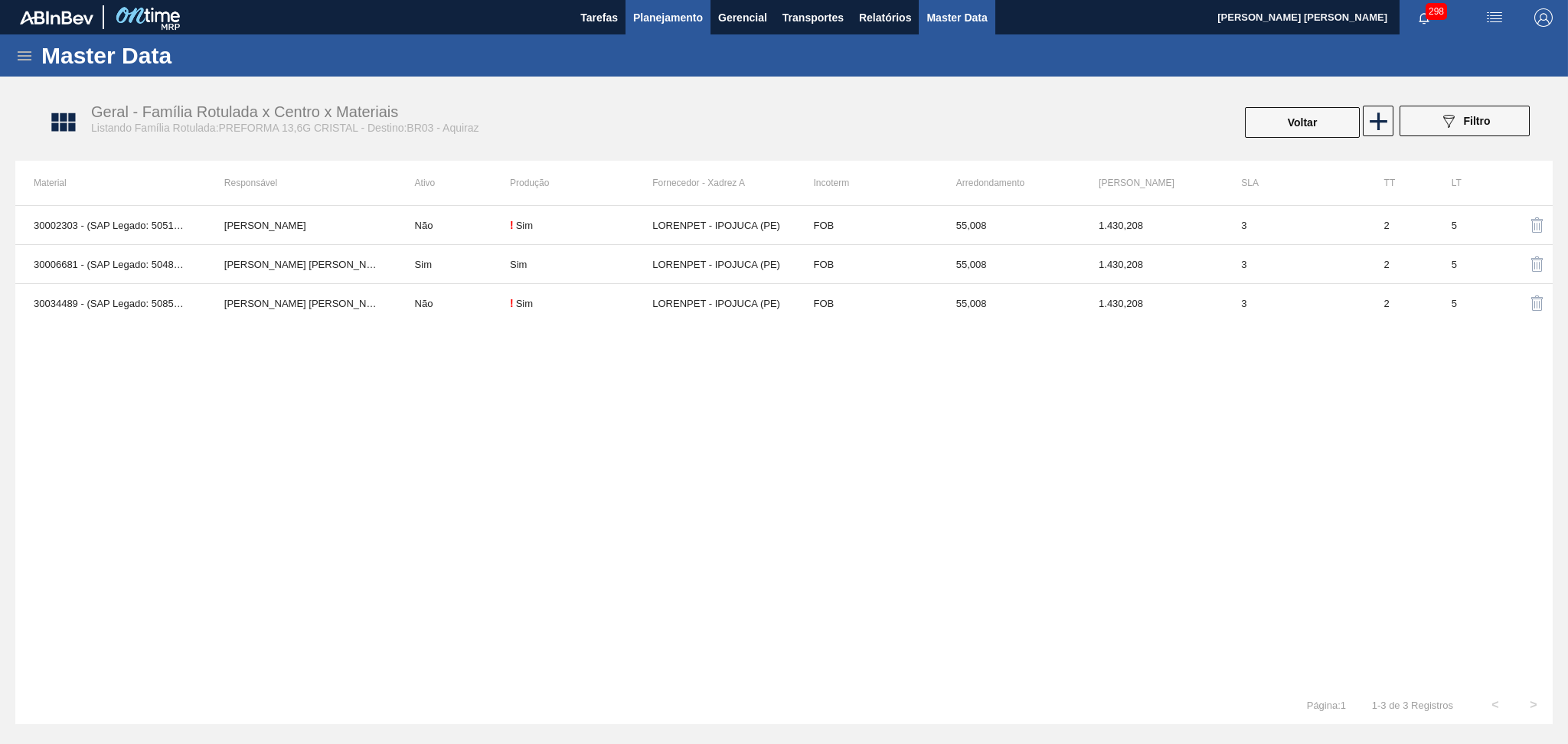
click at [678, 4] on button "Planejamento" at bounding box center [668, 17] width 85 height 35
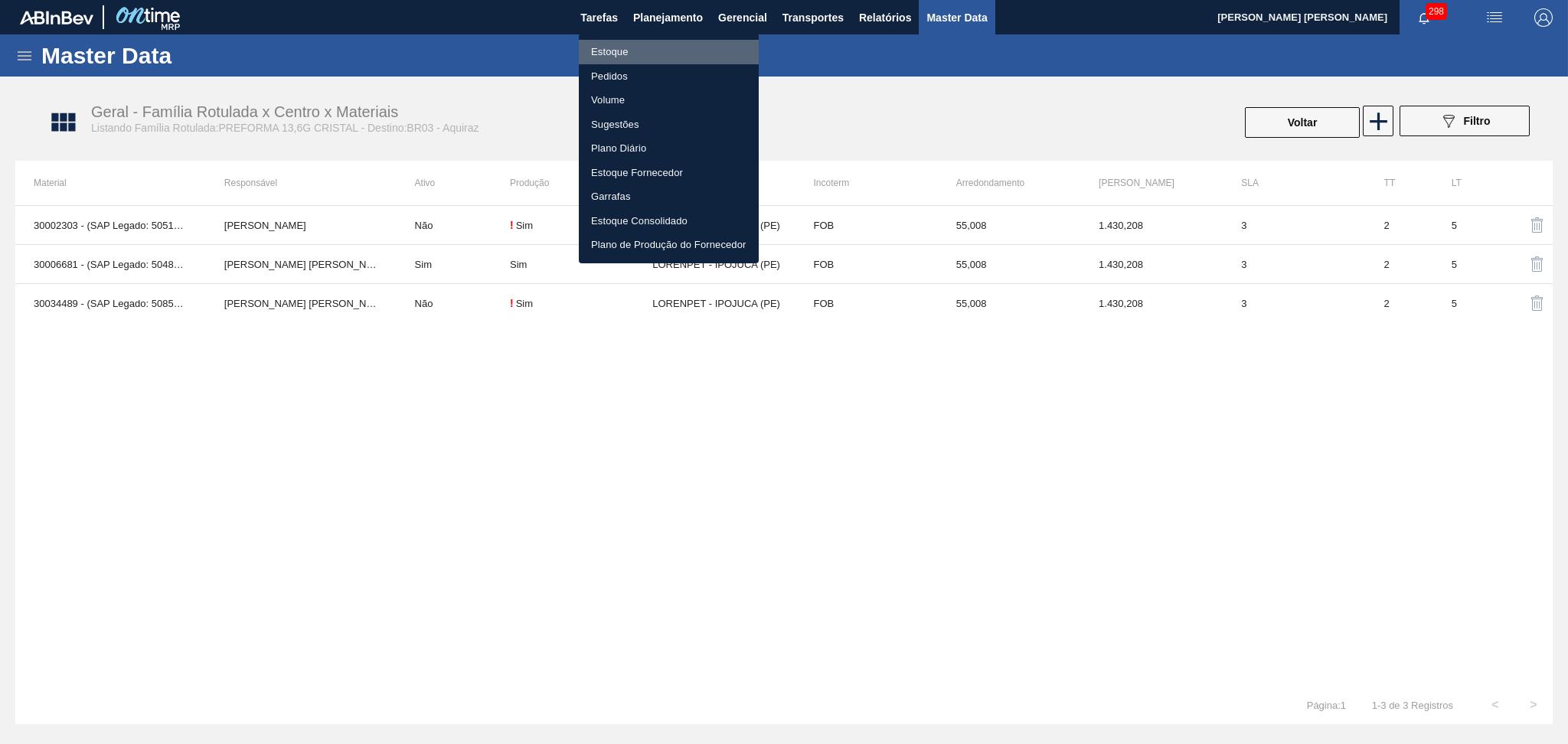
click at [615, 46] on li "Estoque" at bounding box center [668, 52] width 180 height 25
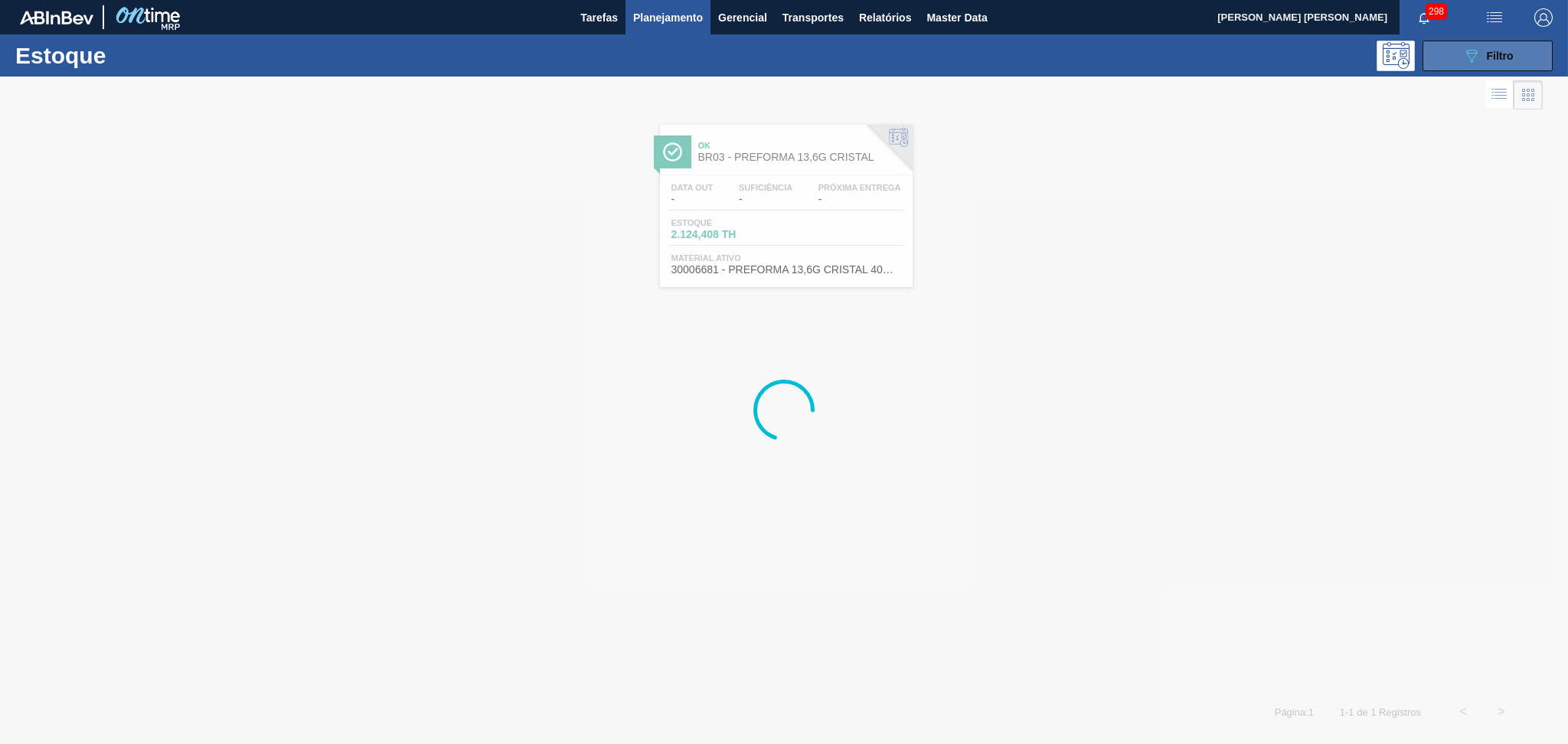
click at [1477, 55] on icon "089F7B8B-B2A5-4AFE-B5C0-19BA573D28AC" at bounding box center [1471, 55] width 18 height 18
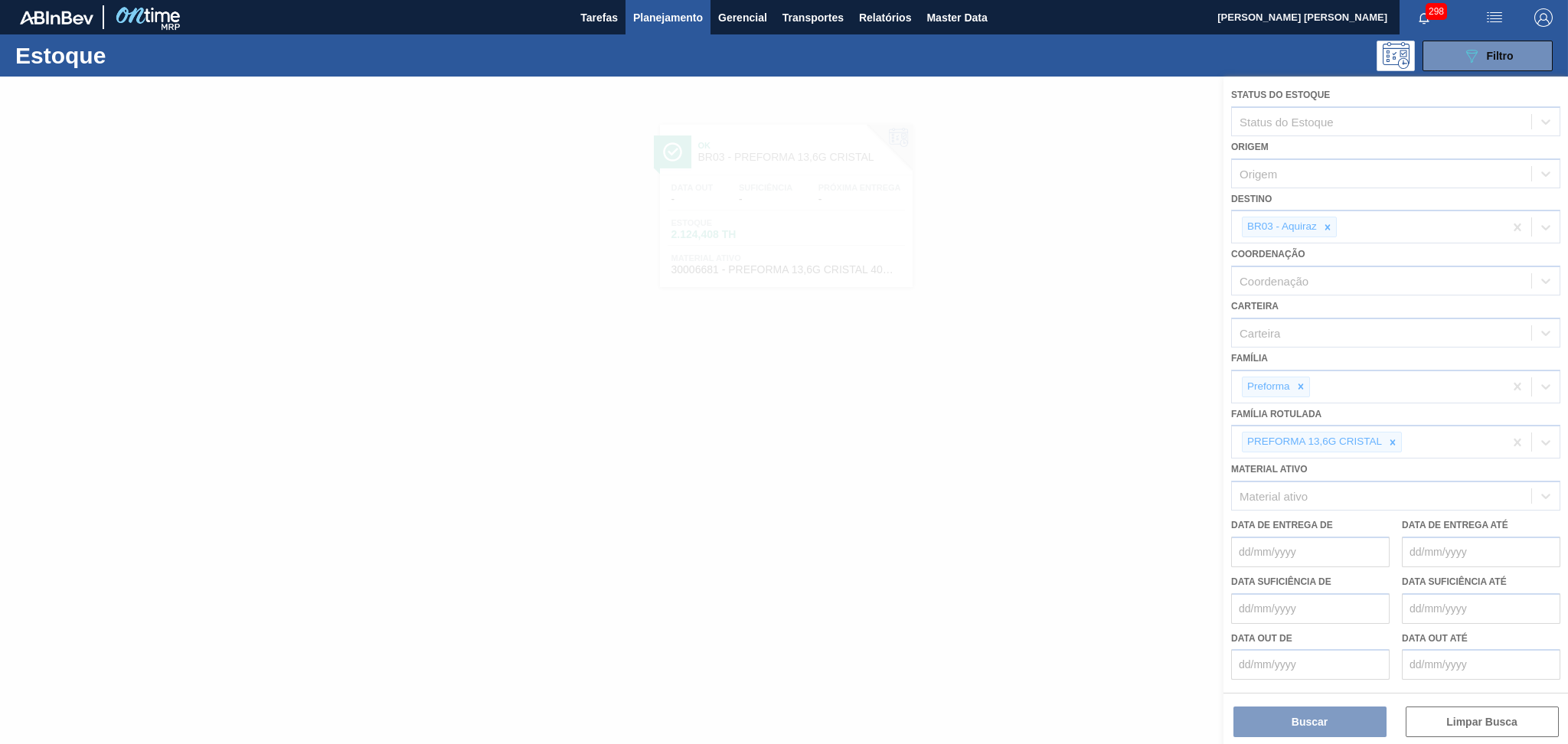
click at [1326, 225] on div at bounding box center [784, 410] width 1568 height 668
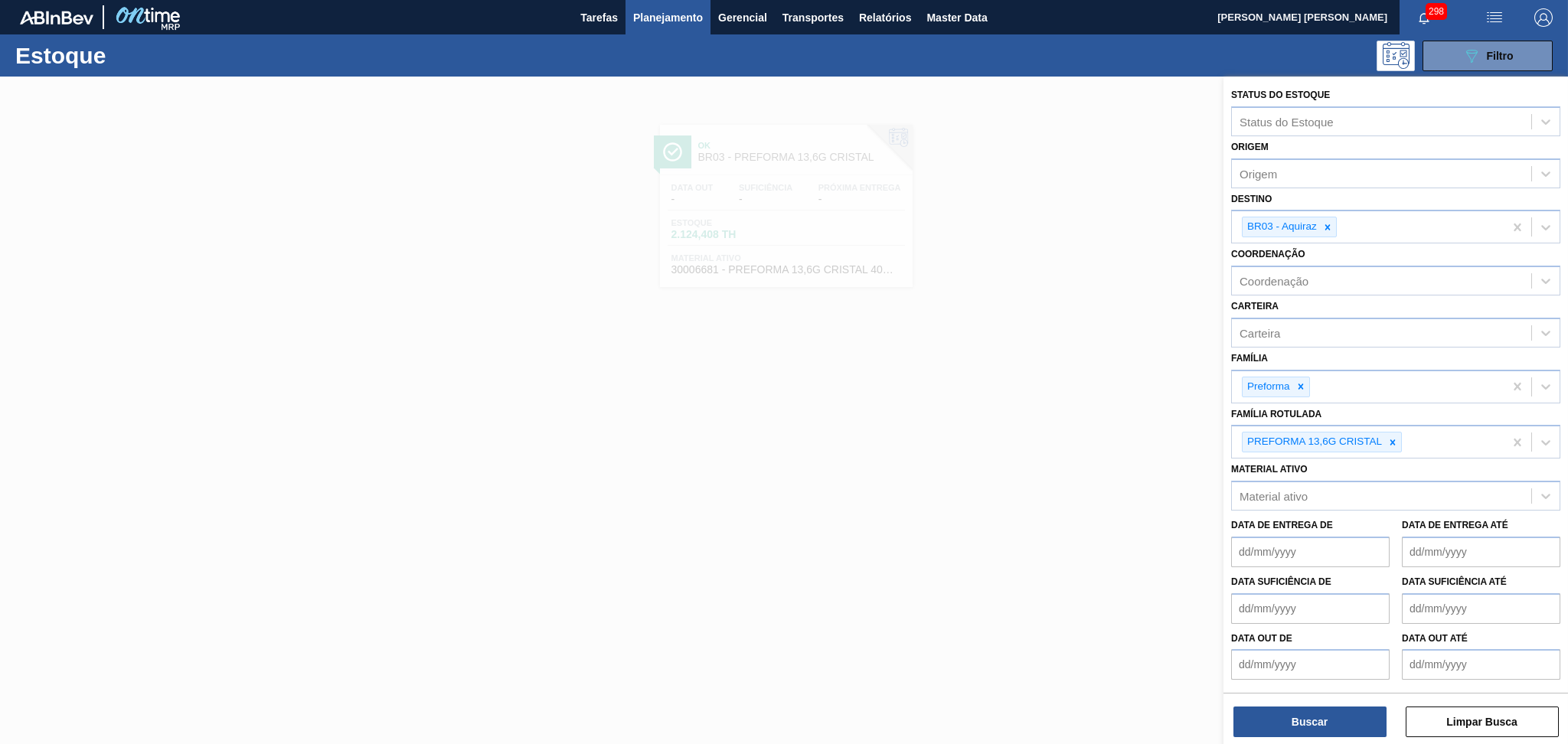
click at [1326, 225] on icon at bounding box center [1328, 228] width 6 height 6
click at [1326, 225] on div "BR03 - Aquiraz" at bounding box center [1368, 227] width 272 height 31
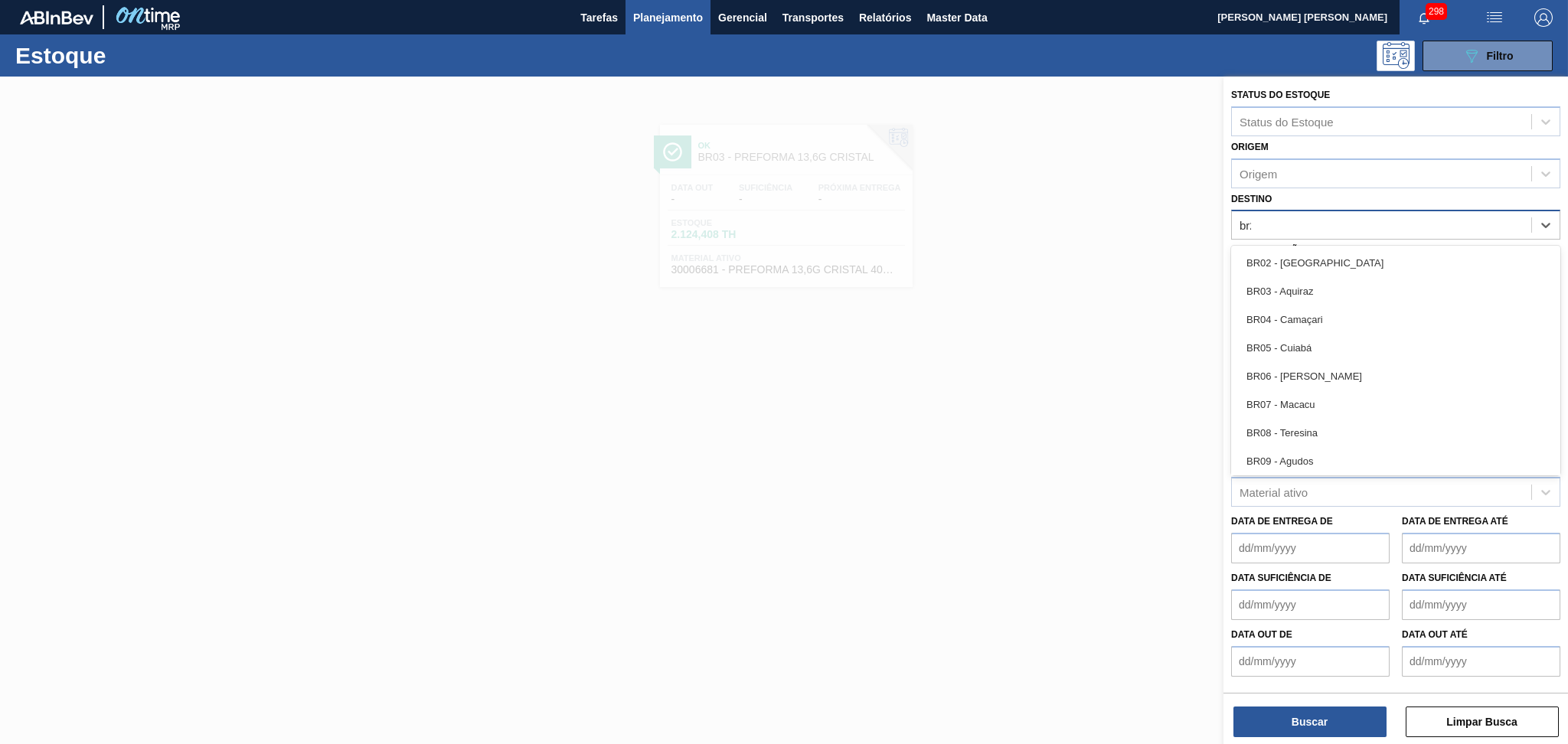
type input "br23"
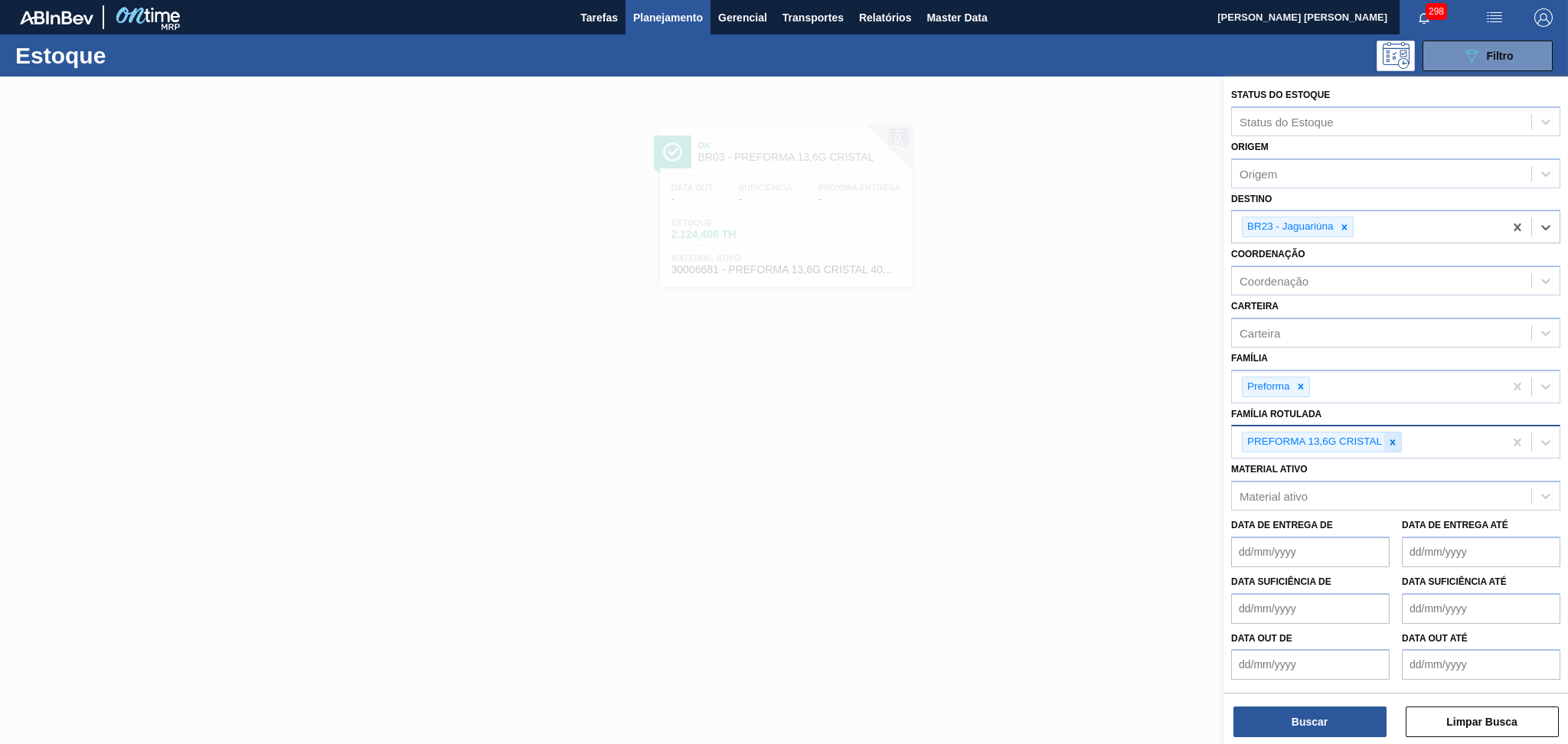
click at [1389, 432] on div at bounding box center [1393, 442] width 17 height 19
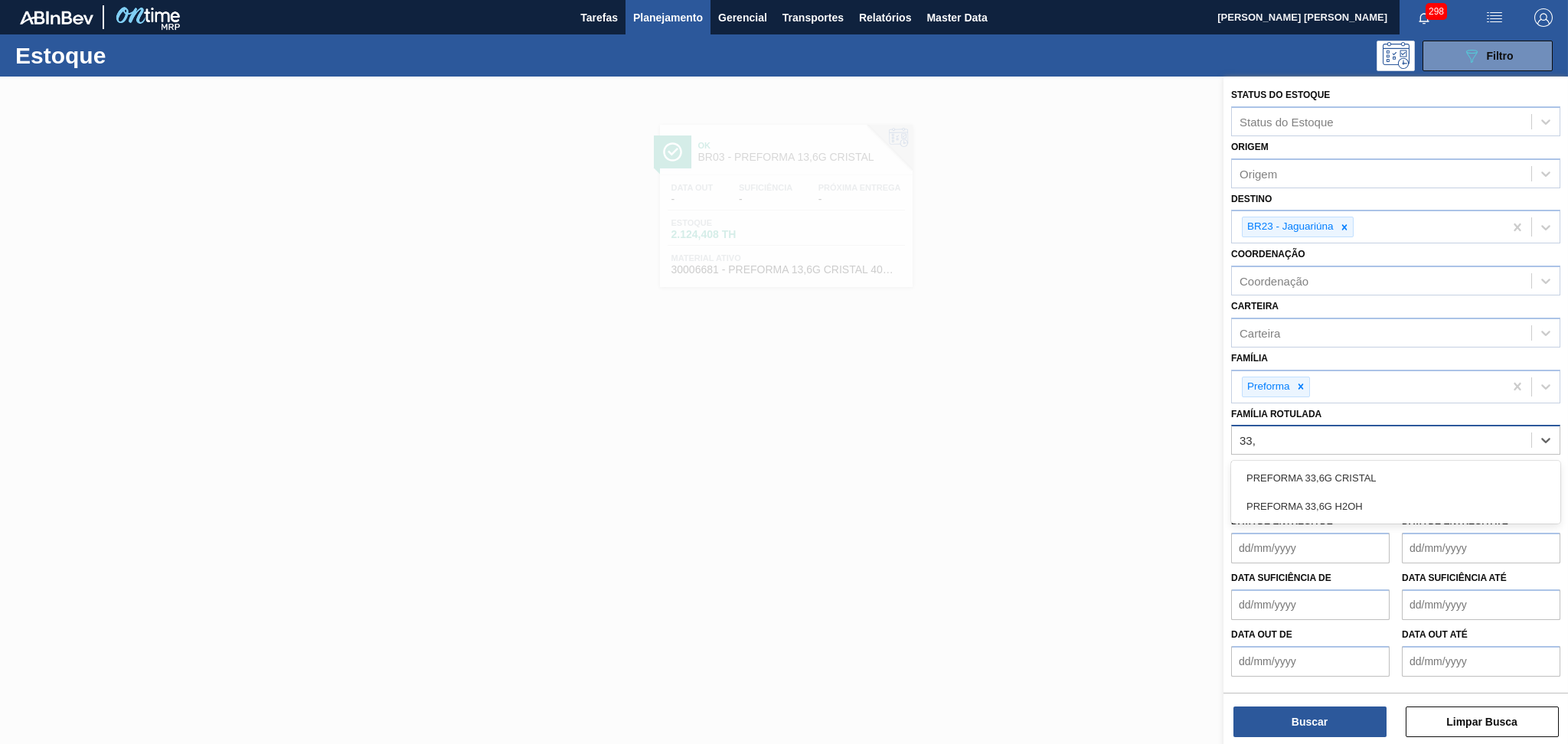
type Rotulada "33,6"
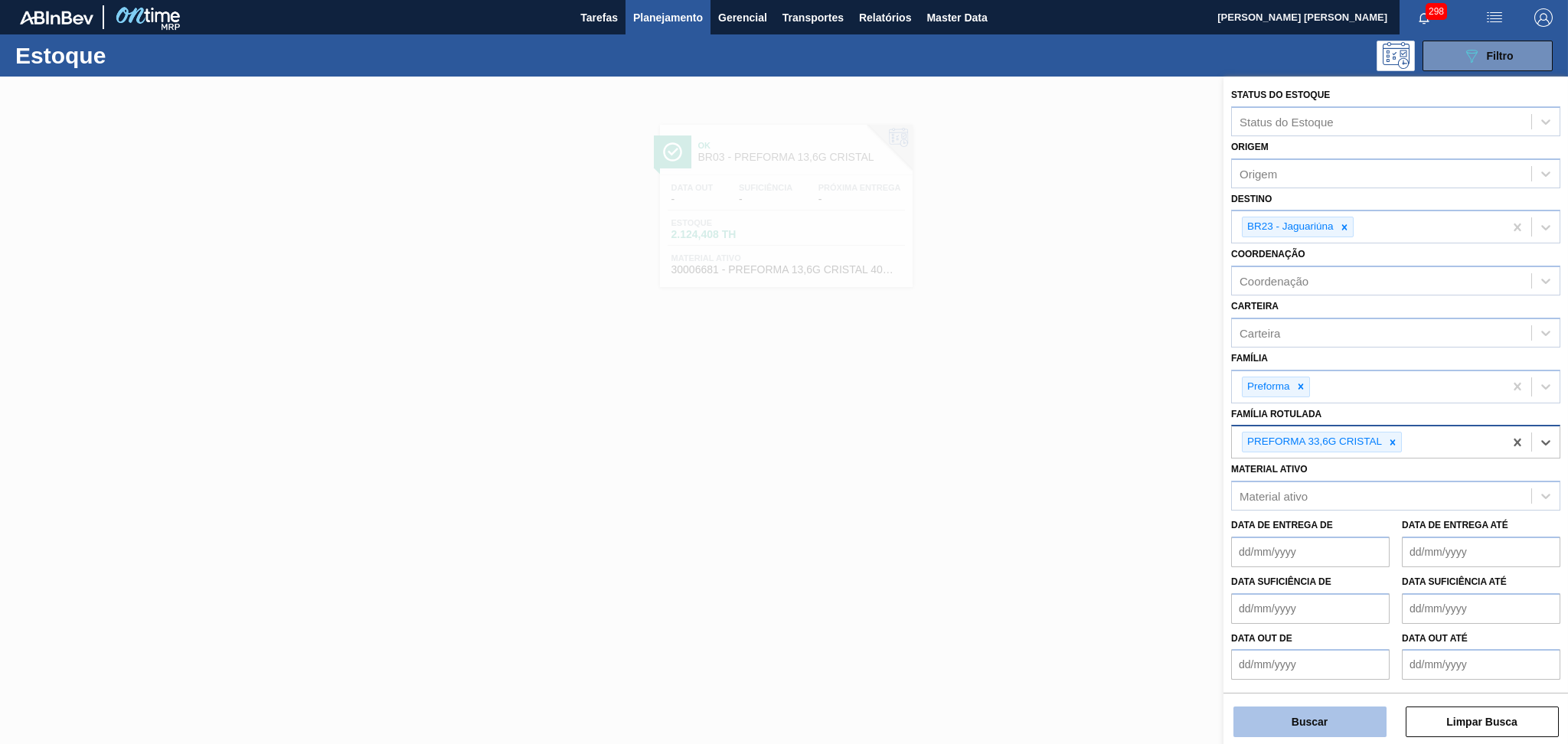
click at [1290, 720] on button "Buscar" at bounding box center [1310, 722] width 153 height 30
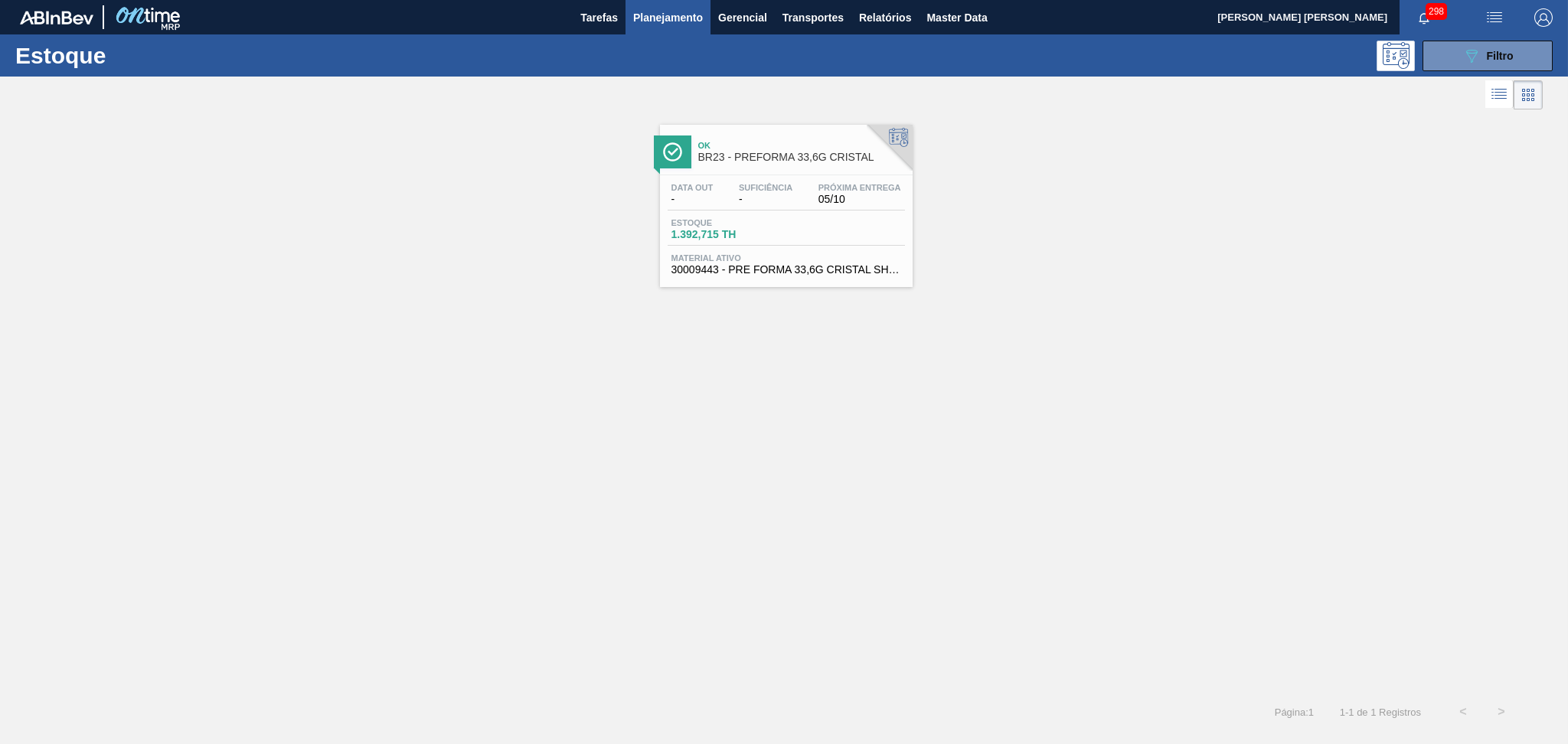
click at [807, 255] on span "Material ativo" at bounding box center [785, 258] width 229 height 9
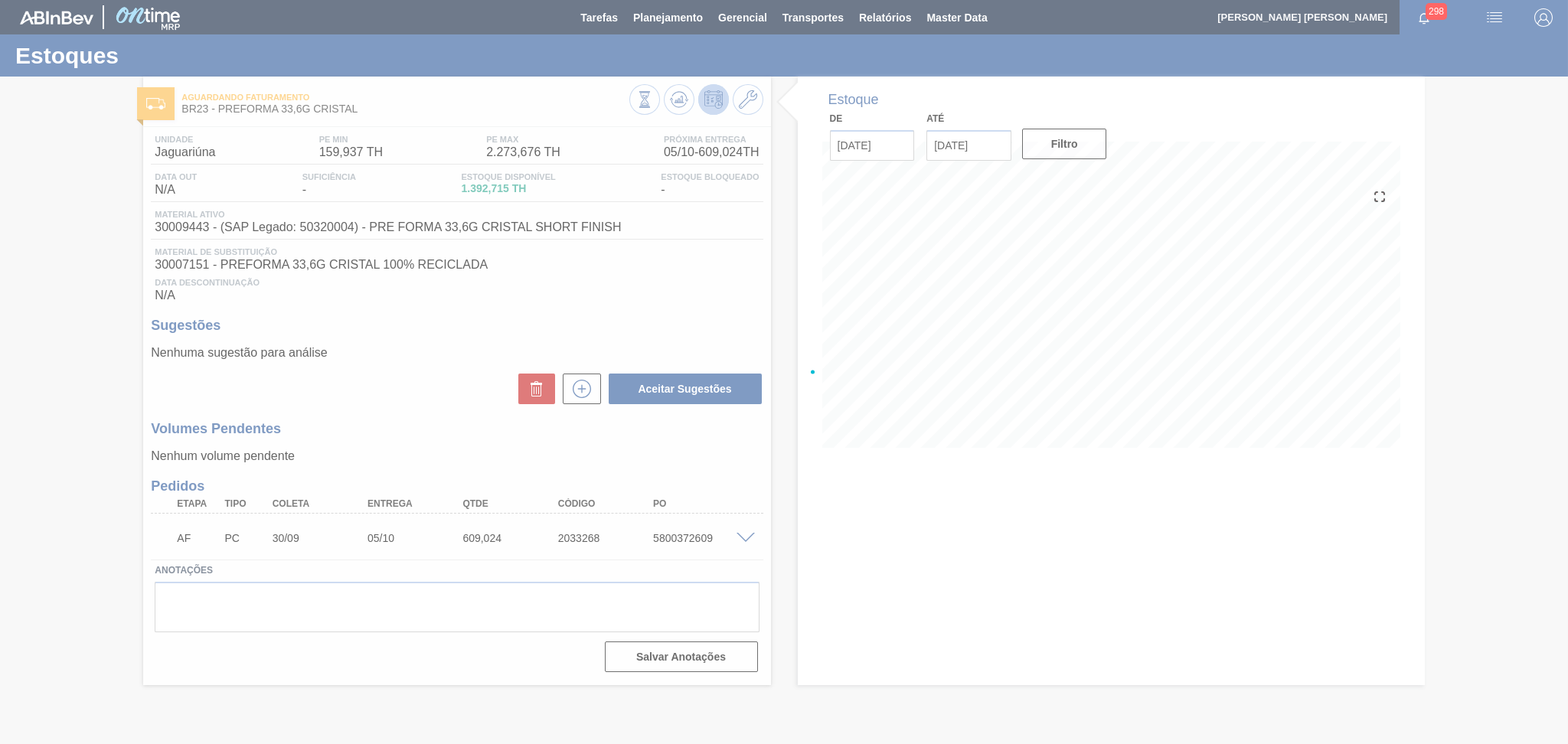
click at [608, 268] on div at bounding box center [784, 372] width 1568 height 744
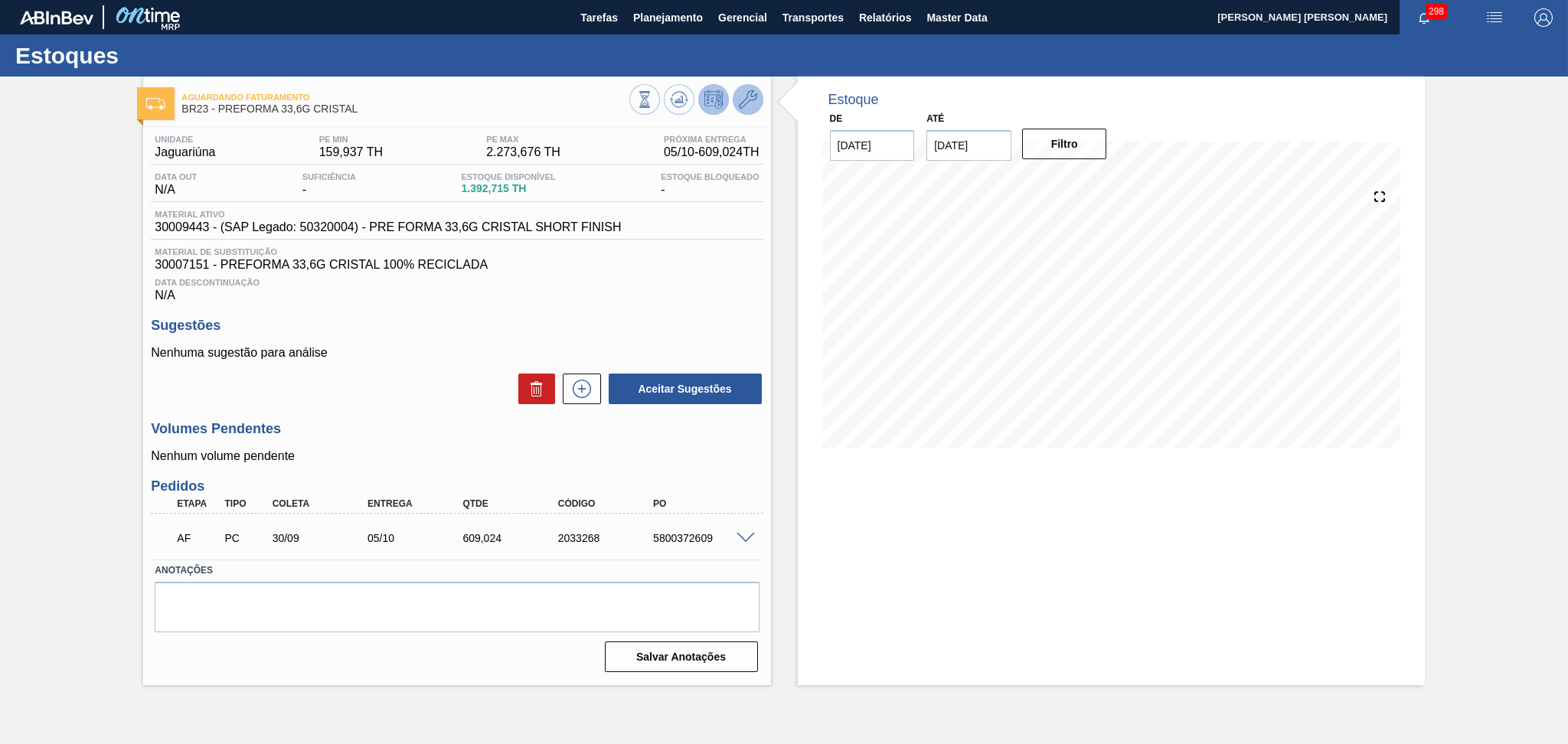
click at [737, 110] on button at bounding box center [748, 99] width 30 height 30
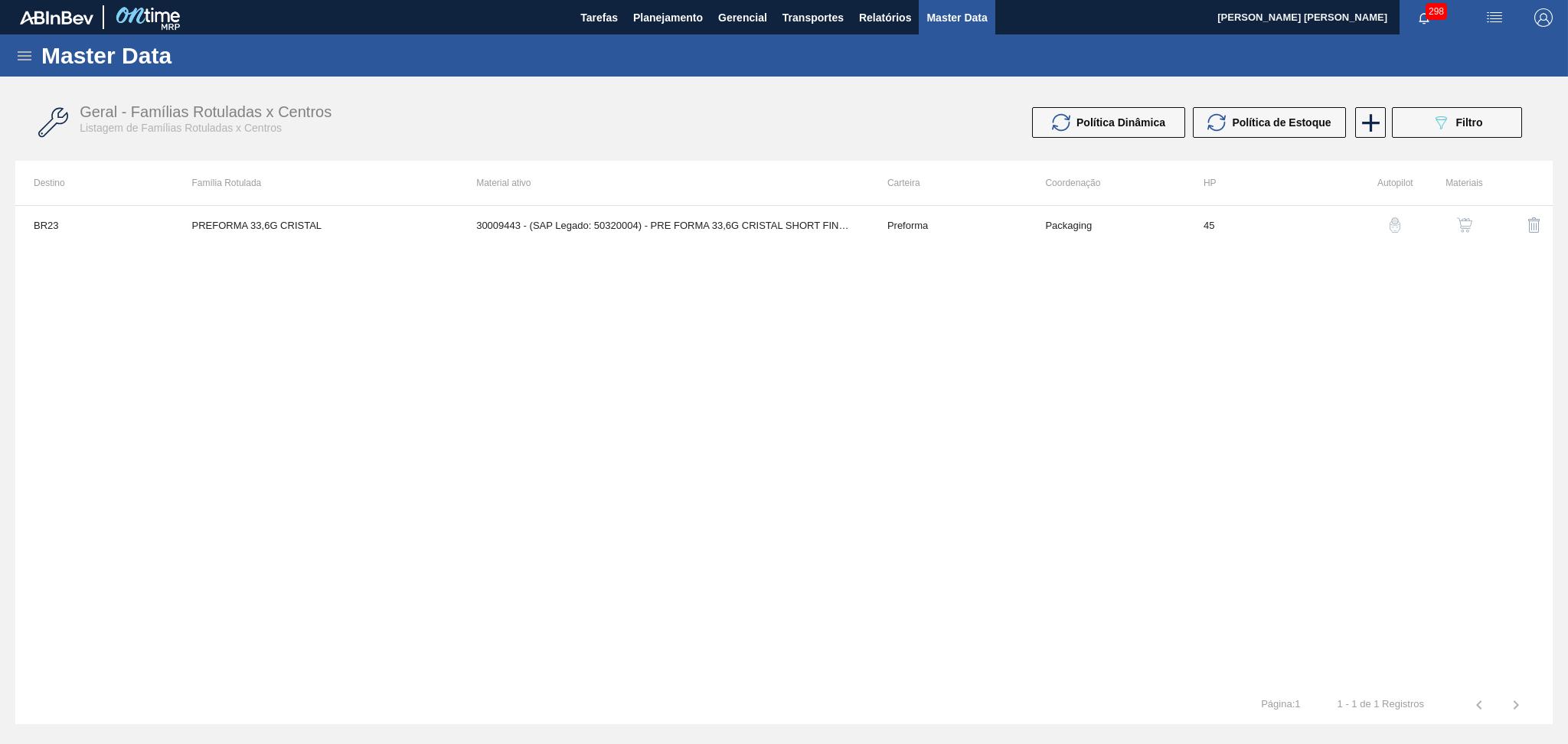
click at [1466, 219] on img "button" at bounding box center [1465, 225] width 15 height 15
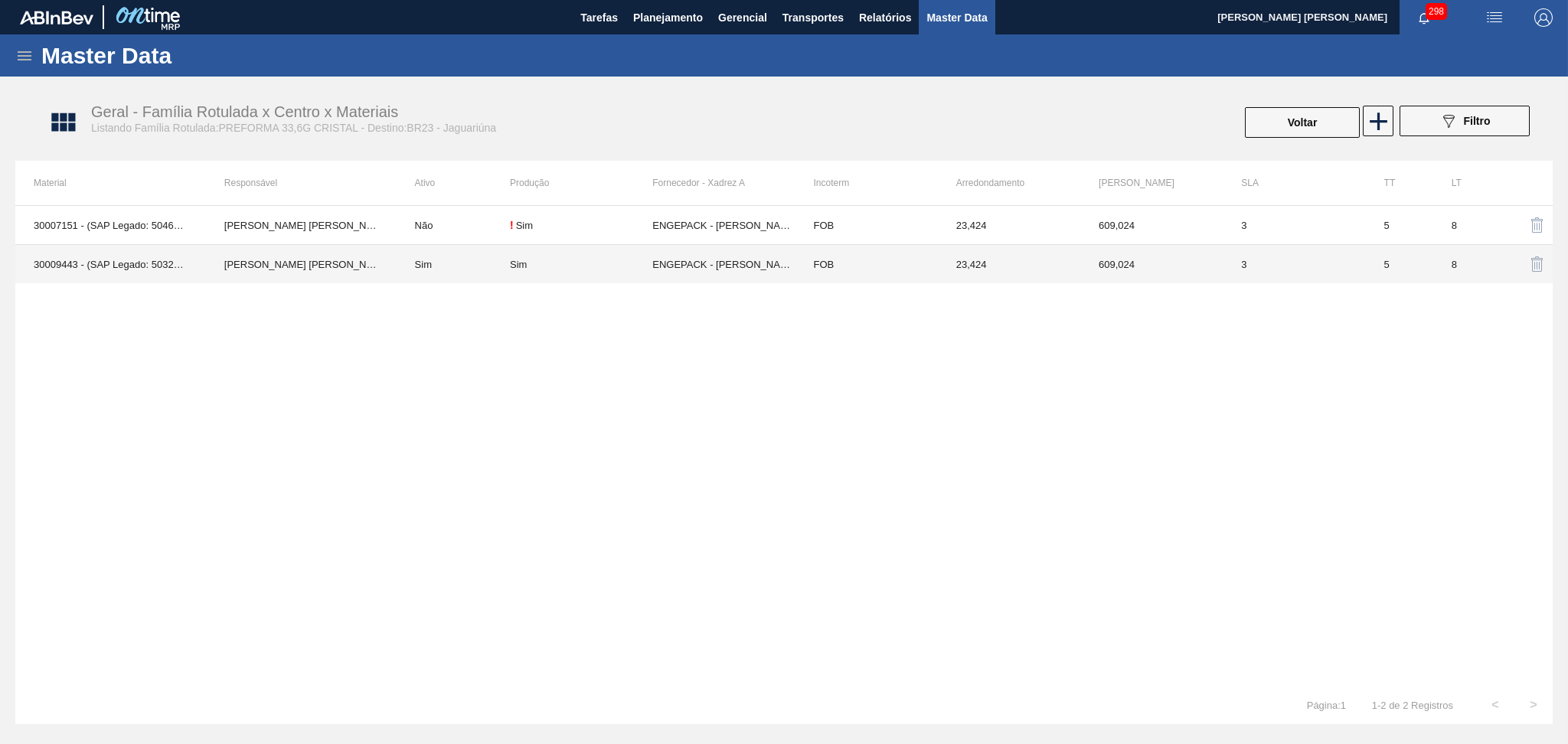
click at [432, 258] on td "Sim" at bounding box center [453, 264] width 113 height 39
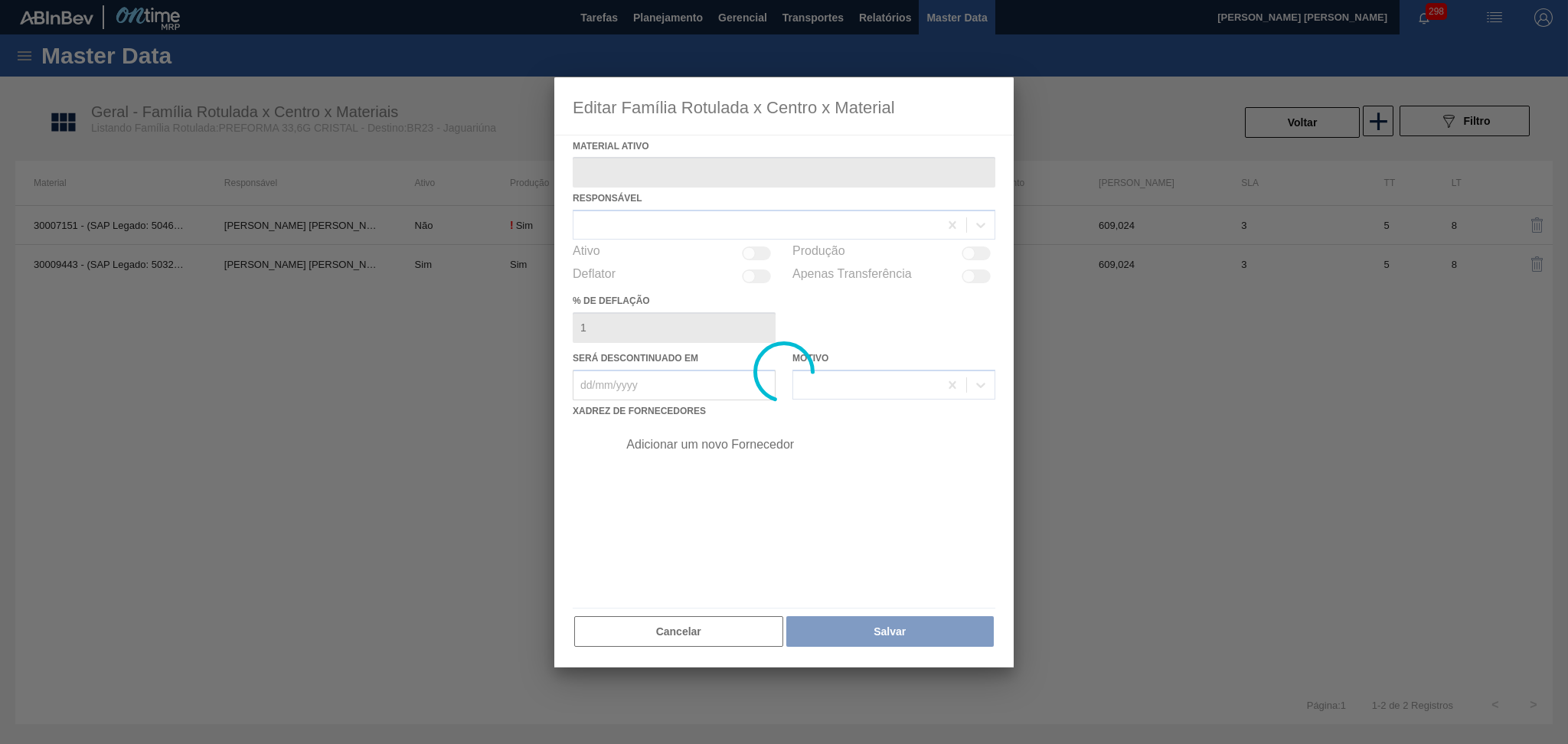
type ativo "30009443 - (SAP Legado: 50320004) - PRE FORMA 33,6G CRISTAL SHORT FINISH"
checkbox input "true"
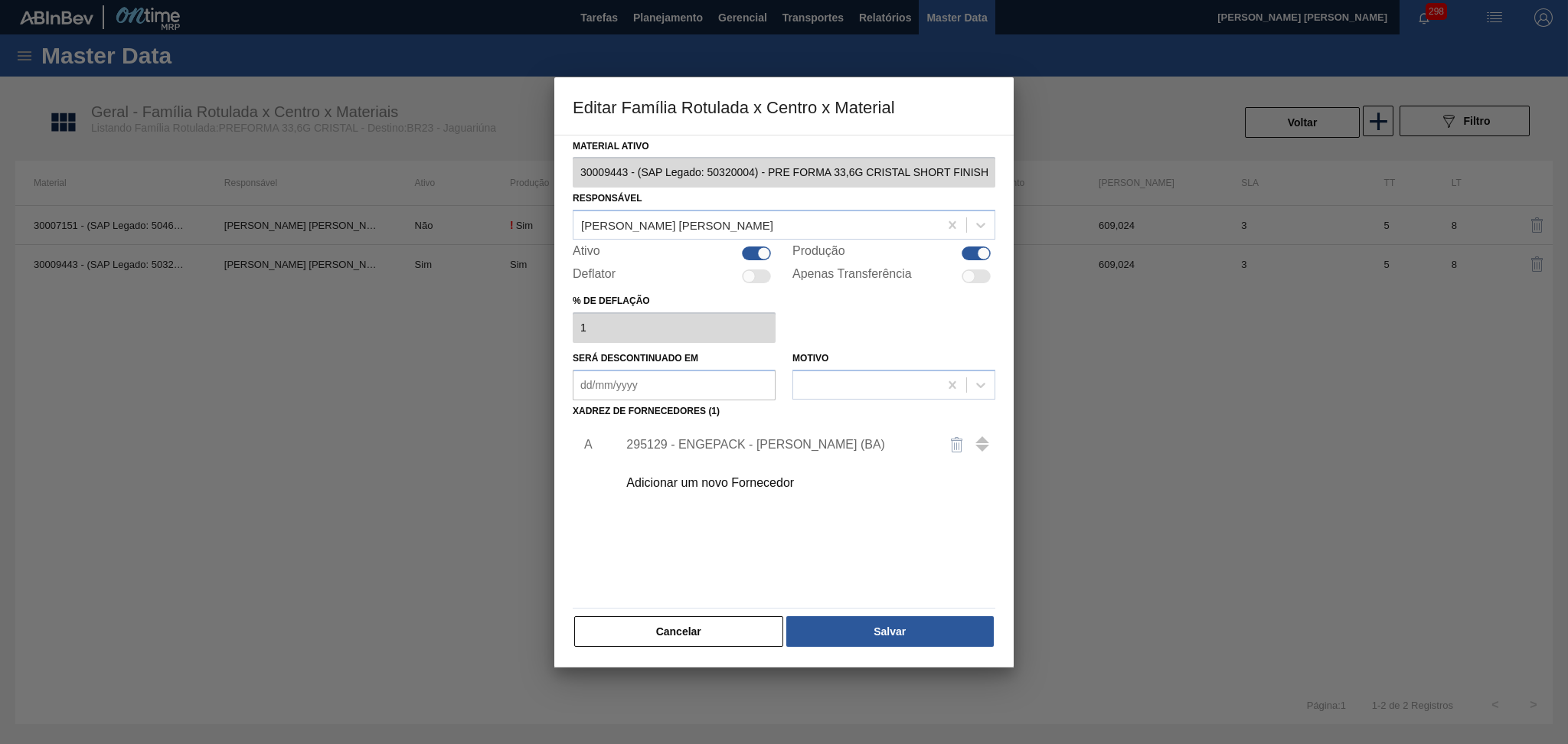
click at [752, 251] on div at bounding box center [756, 253] width 29 height 14
checkbox input "false"
click at [872, 635] on button "Salvar" at bounding box center [890, 632] width 208 height 30
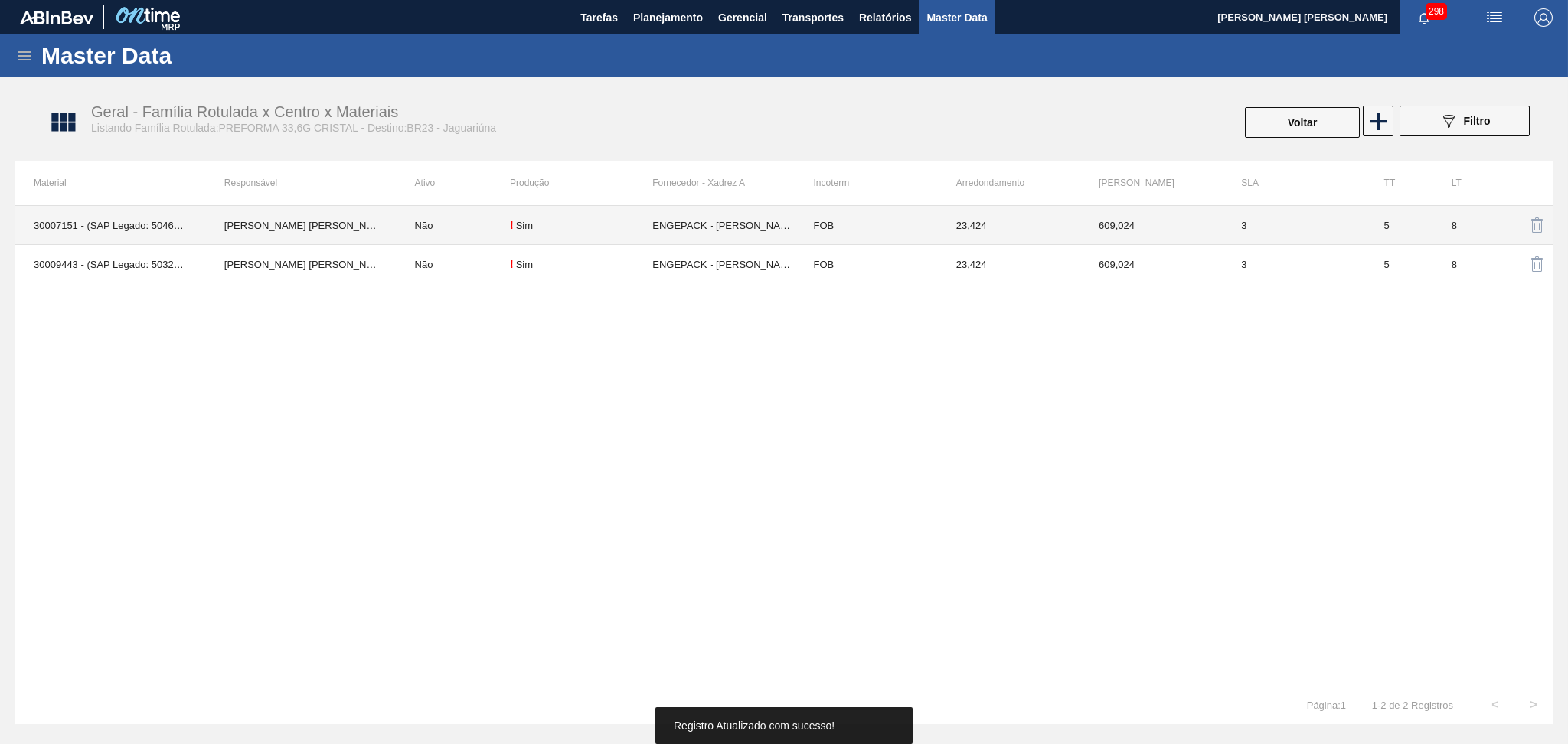
click at [419, 227] on td "Não" at bounding box center [453, 225] width 113 height 39
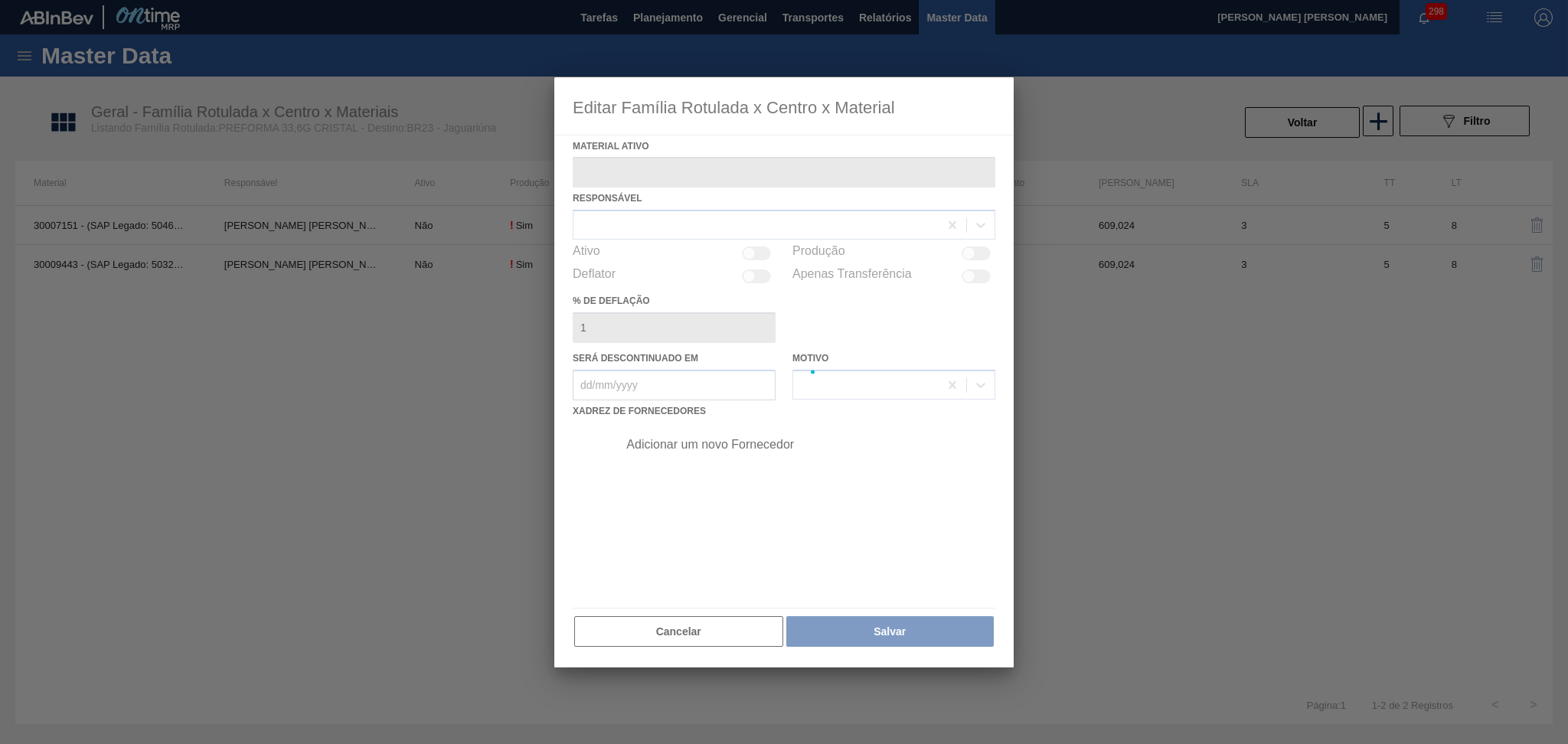
type ativo "30007151 - (SAP Legado: 50464002) - PREFORMA 33,6G CRISTAL 100% RECICLADA"
checkbox input "true"
click at [753, 250] on div at bounding box center [784, 373] width 460 height 591
click at [760, 252] on div at bounding box center [784, 373] width 460 height 591
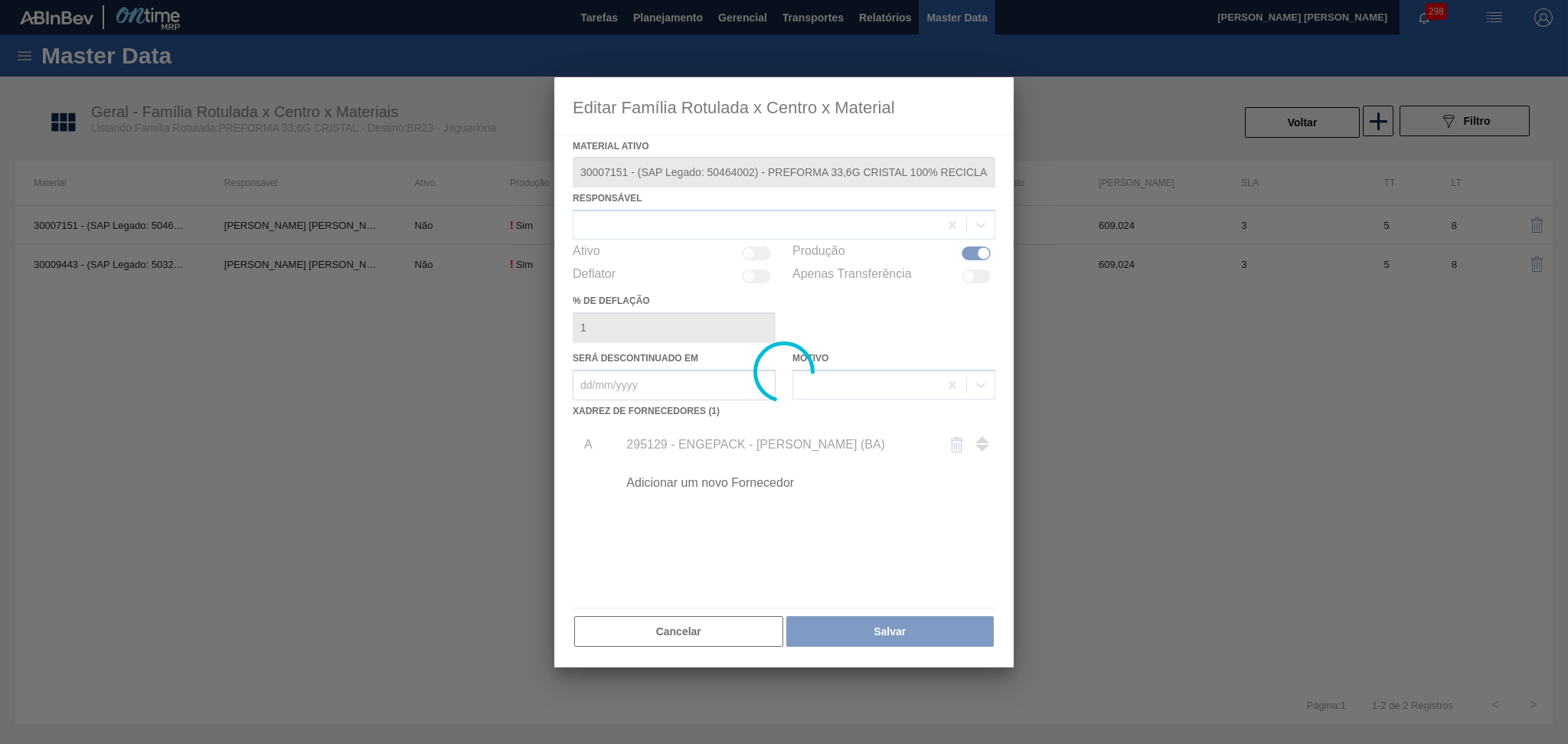
click at [760, 252] on div at bounding box center [784, 373] width 460 height 591
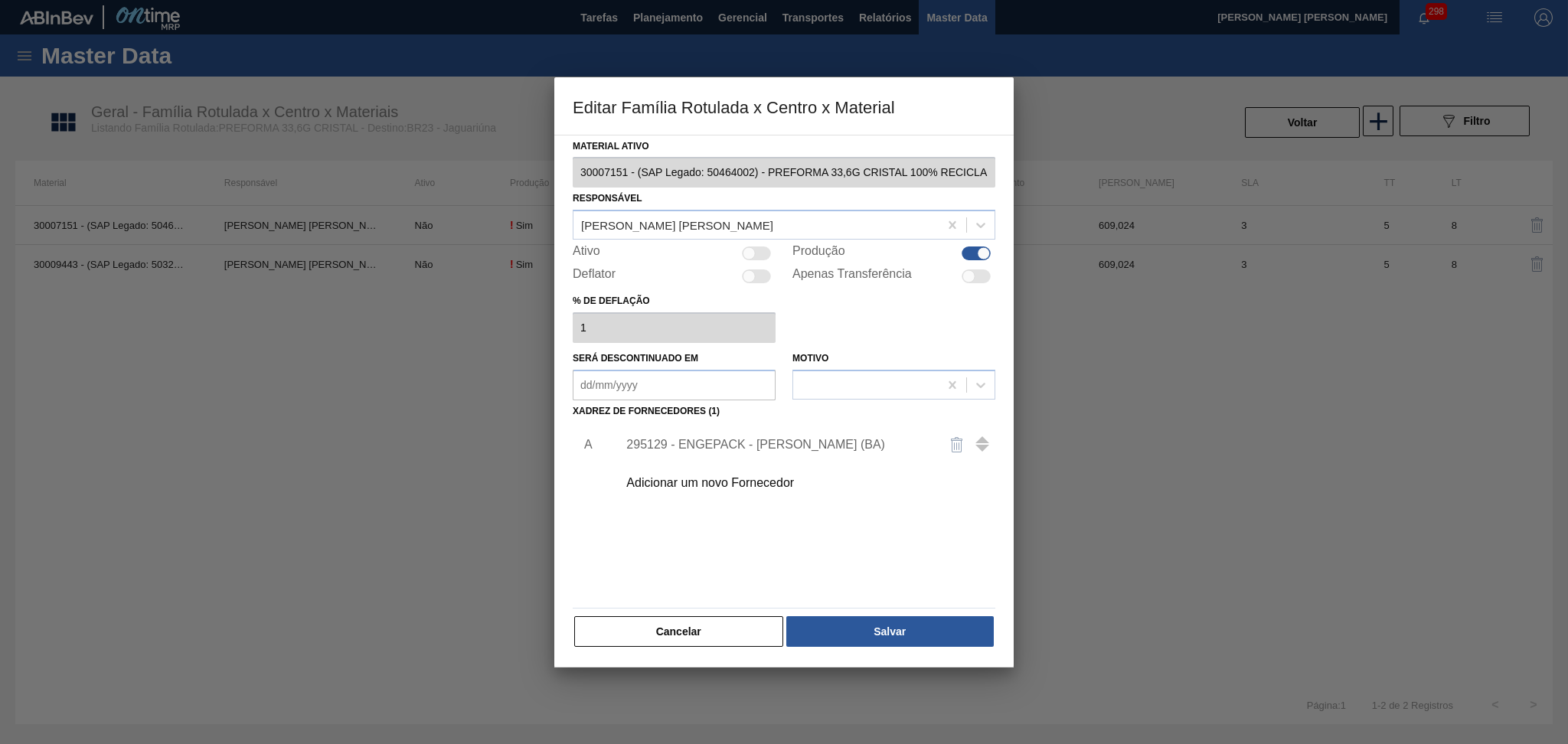
click at [760, 252] on div at bounding box center [756, 253] width 29 height 14
checkbox input "true"
click at [860, 622] on button "Salvar" at bounding box center [890, 632] width 208 height 30
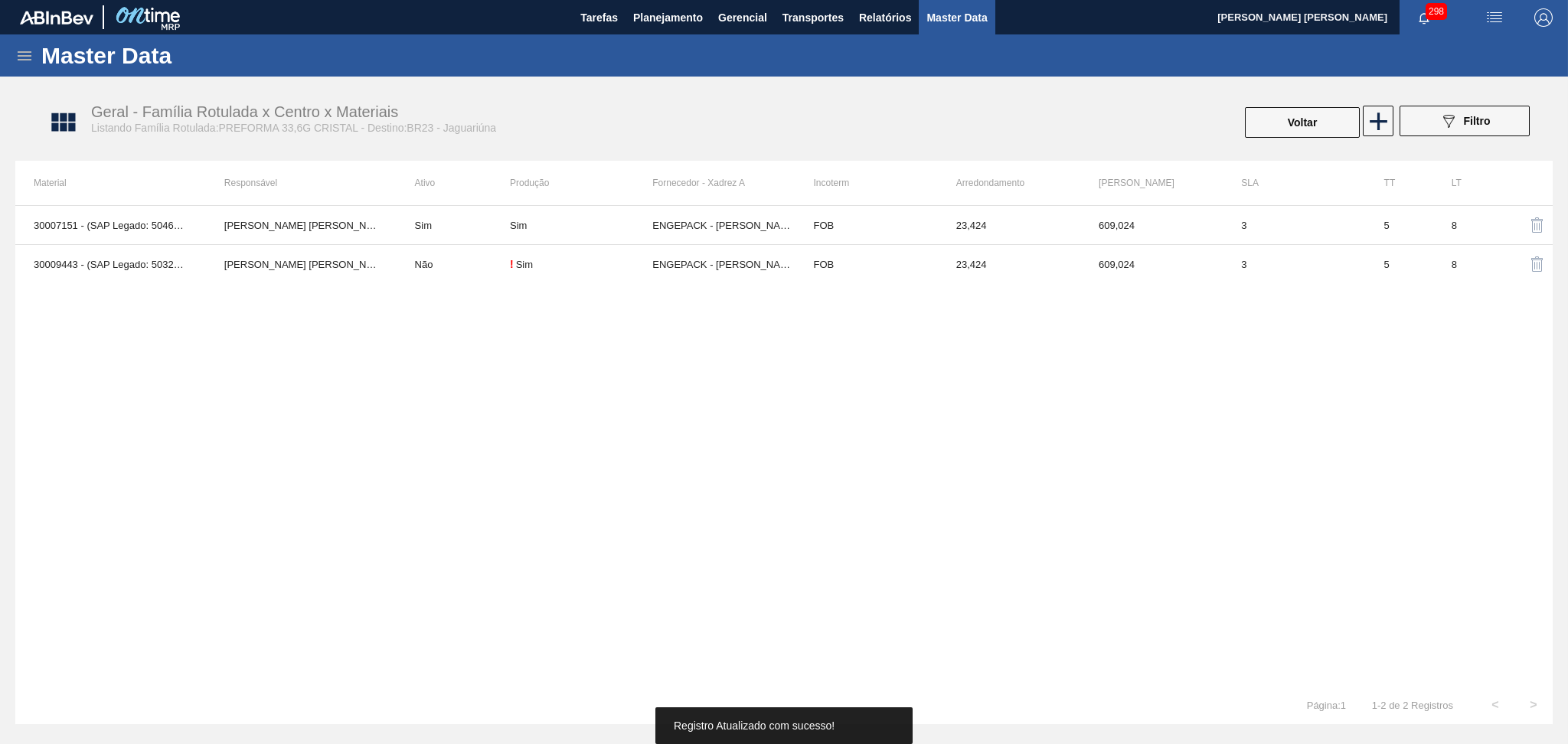
click at [424, 525] on div "30007151 - (SAP Legado: 50464002) - PREFORMA 33,6G CRISTAL 100% RECICLADA Aline…" at bounding box center [784, 445] width 1538 height 481
click at [496, 525] on div "30007151 - (SAP Legado: 50464002) - PREFORMA 33,6G CRISTAL 100% RECICLADA Aline…" at bounding box center [784, 445] width 1538 height 481
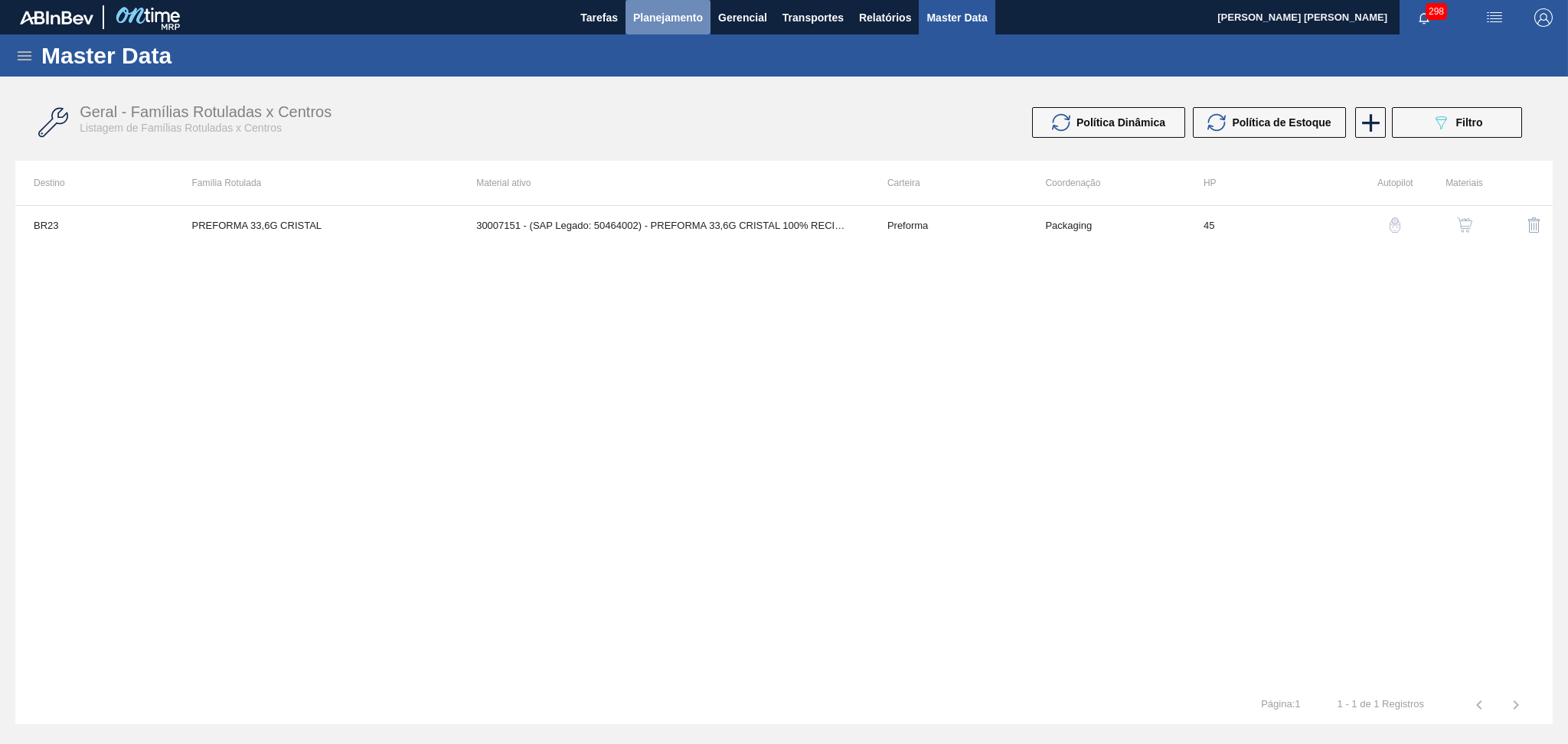
click at [679, 18] on span "Planejamento" at bounding box center [668, 17] width 70 height 18
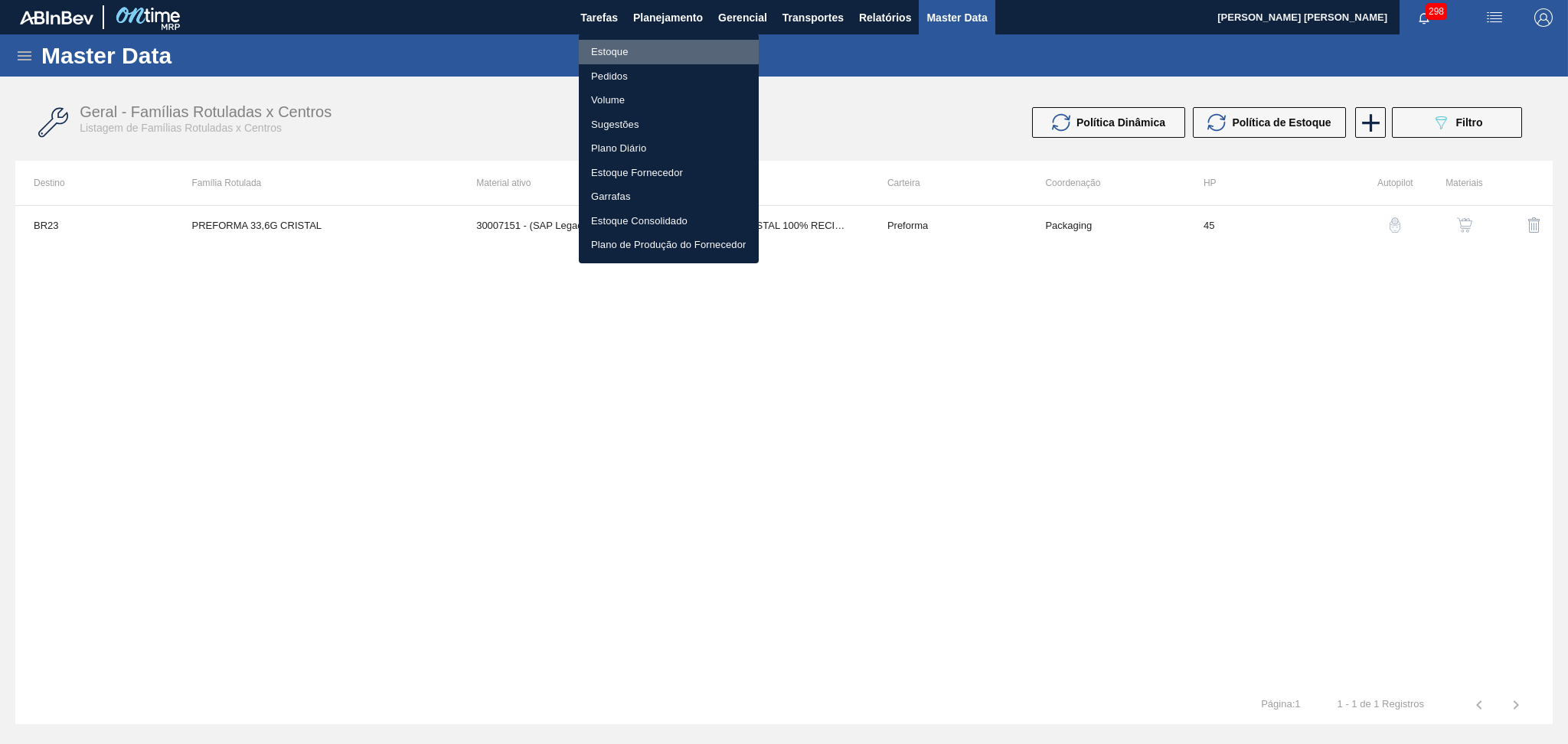
click at [610, 47] on li "Estoque" at bounding box center [668, 52] width 180 height 25
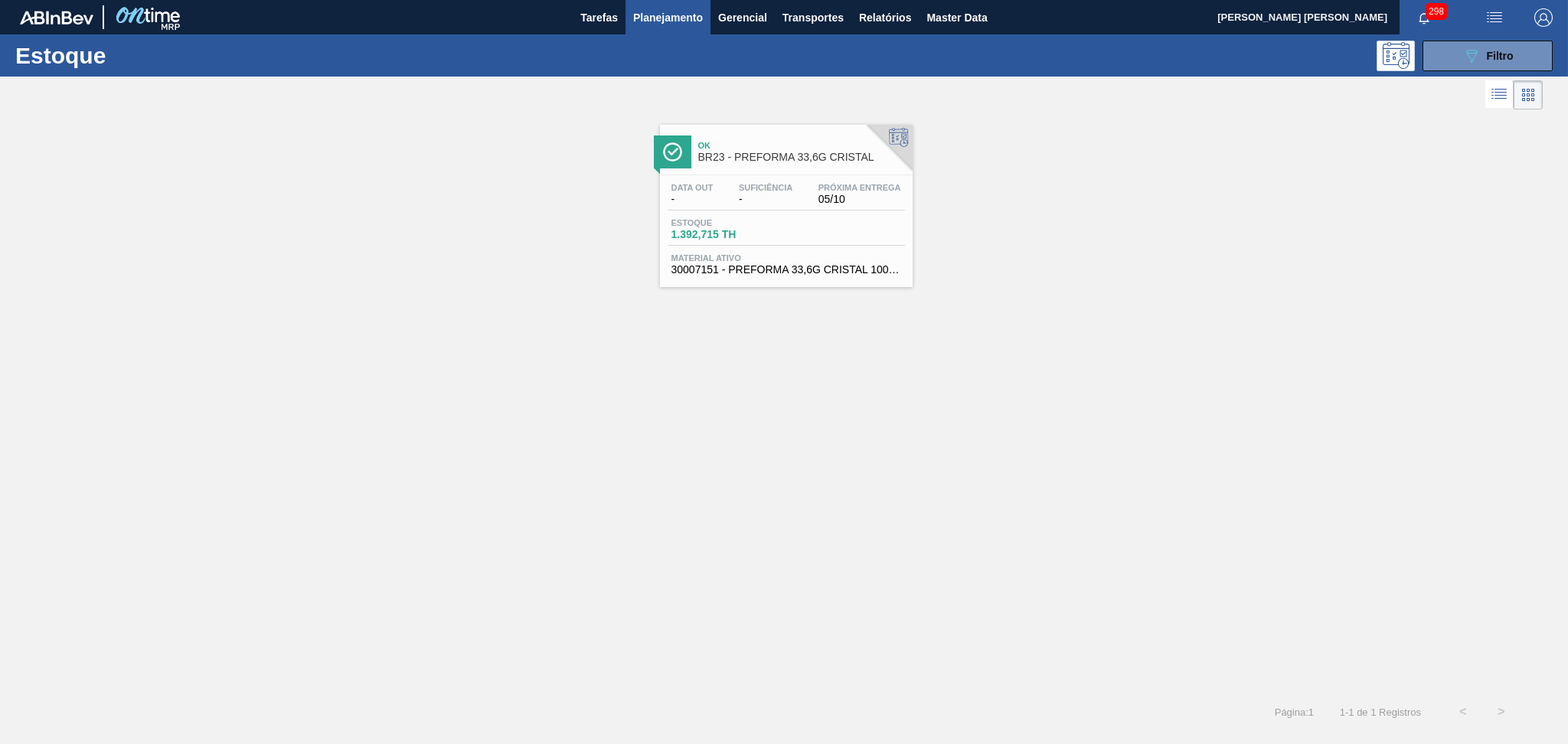
click at [662, 493] on div "Ok BR23 - PREFORMA 33,6G CRISTAL Data out - Suficiência - Próxima Entrega 05/10…" at bounding box center [784, 403] width 1568 height 580
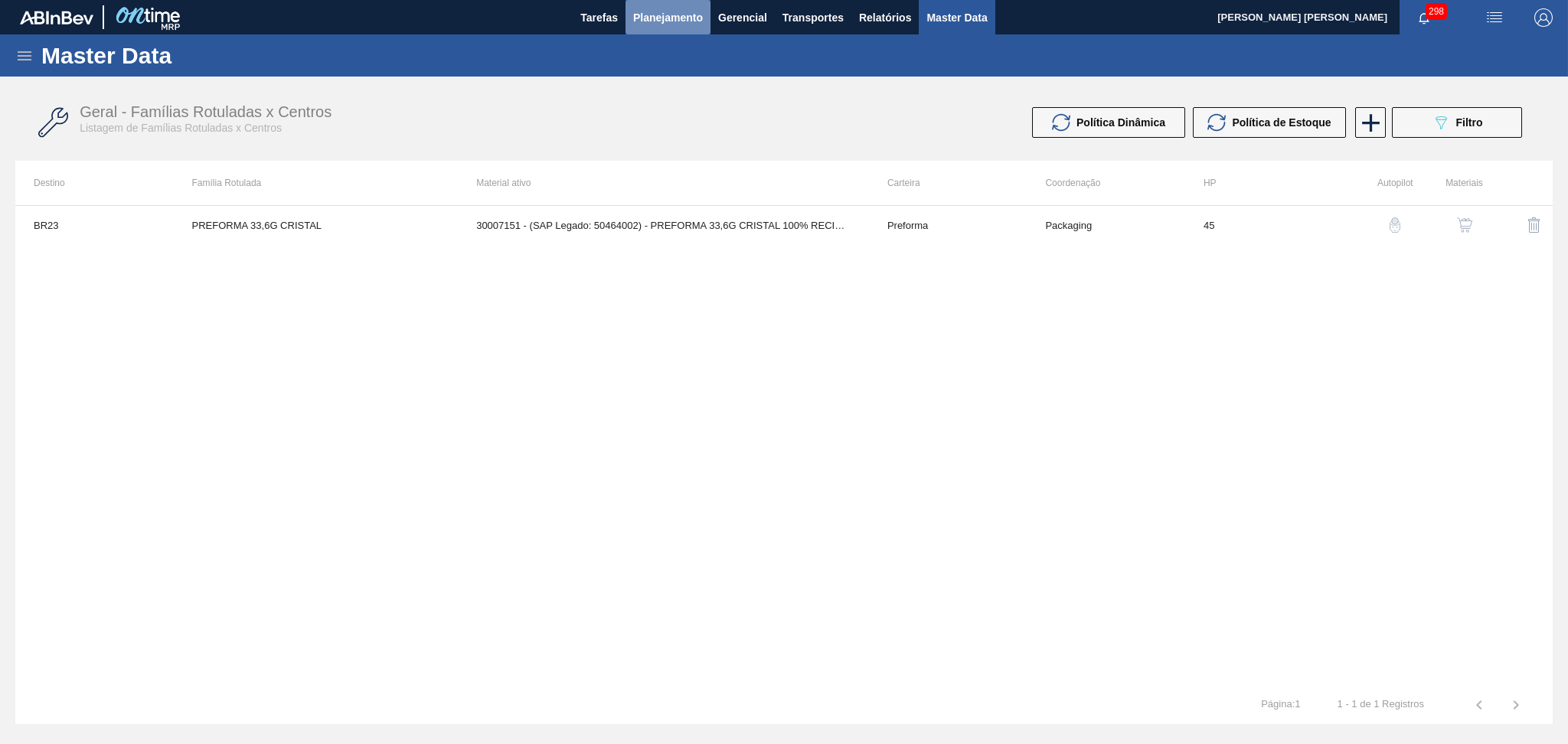
click at [656, 16] on span "Planejamento" at bounding box center [668, 17] width 70 height 18
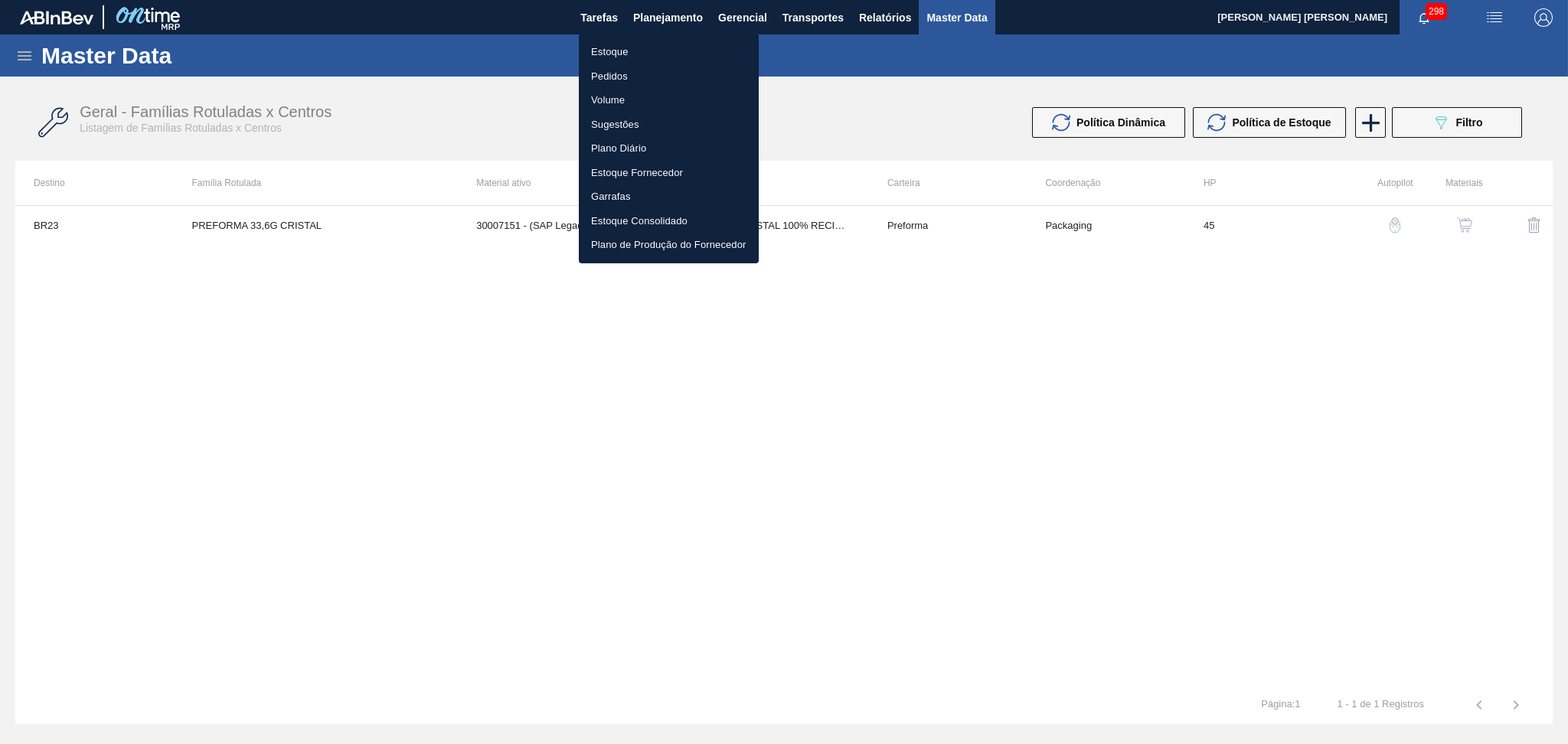
click at [595, 404] on div at bounding box center [784, 372] width 1568 height 744
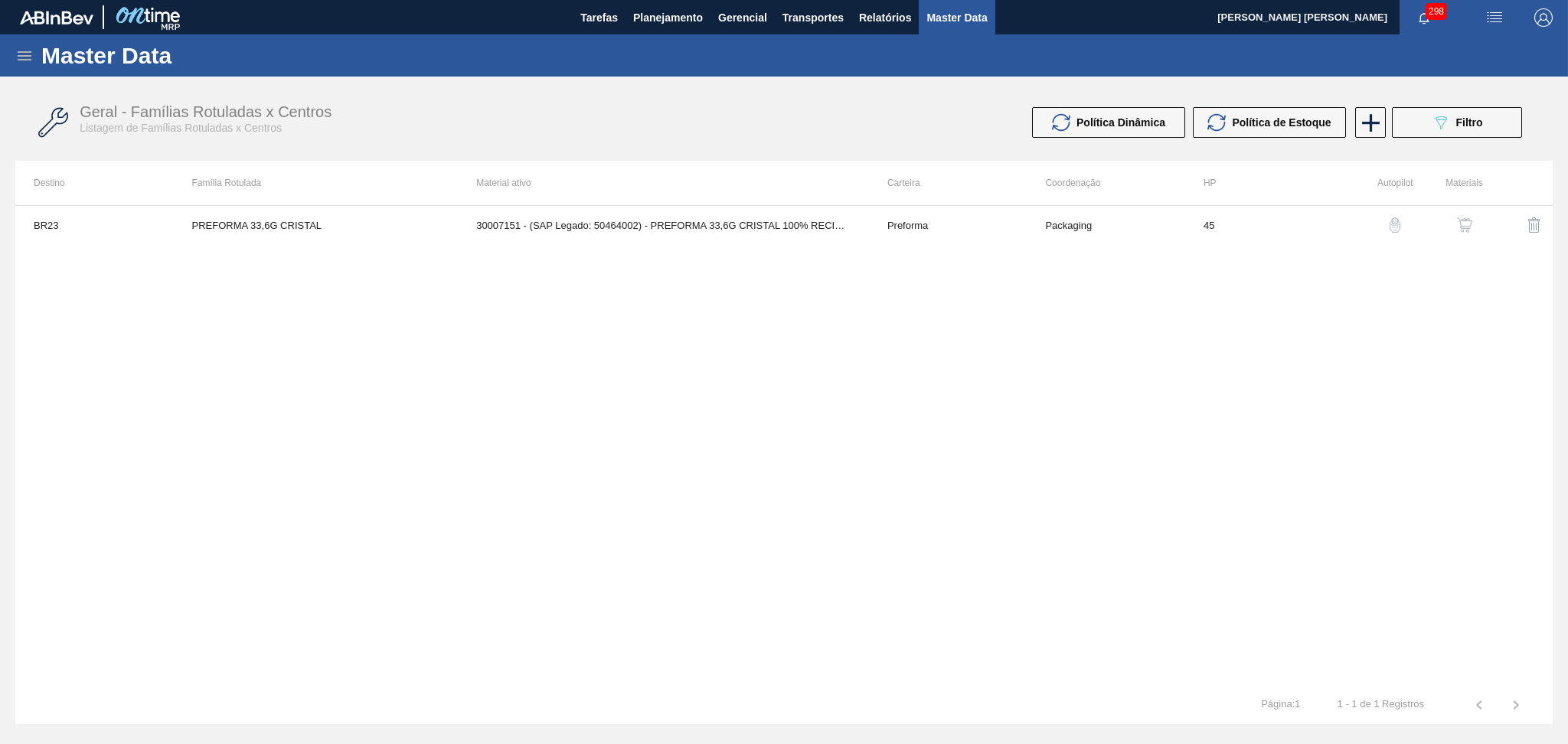
click at [890, 356] on div "BR23 PREFORMA 33,6G CRISTAL 30007151 - (SAP Legado: 50464002) - PREFORMA 33,6G …" at bounding box center [784, 445] width 1538 height 481
click at [682, 23] on span "Planejamento" at bounding box center [668, 17] width 70 height 18
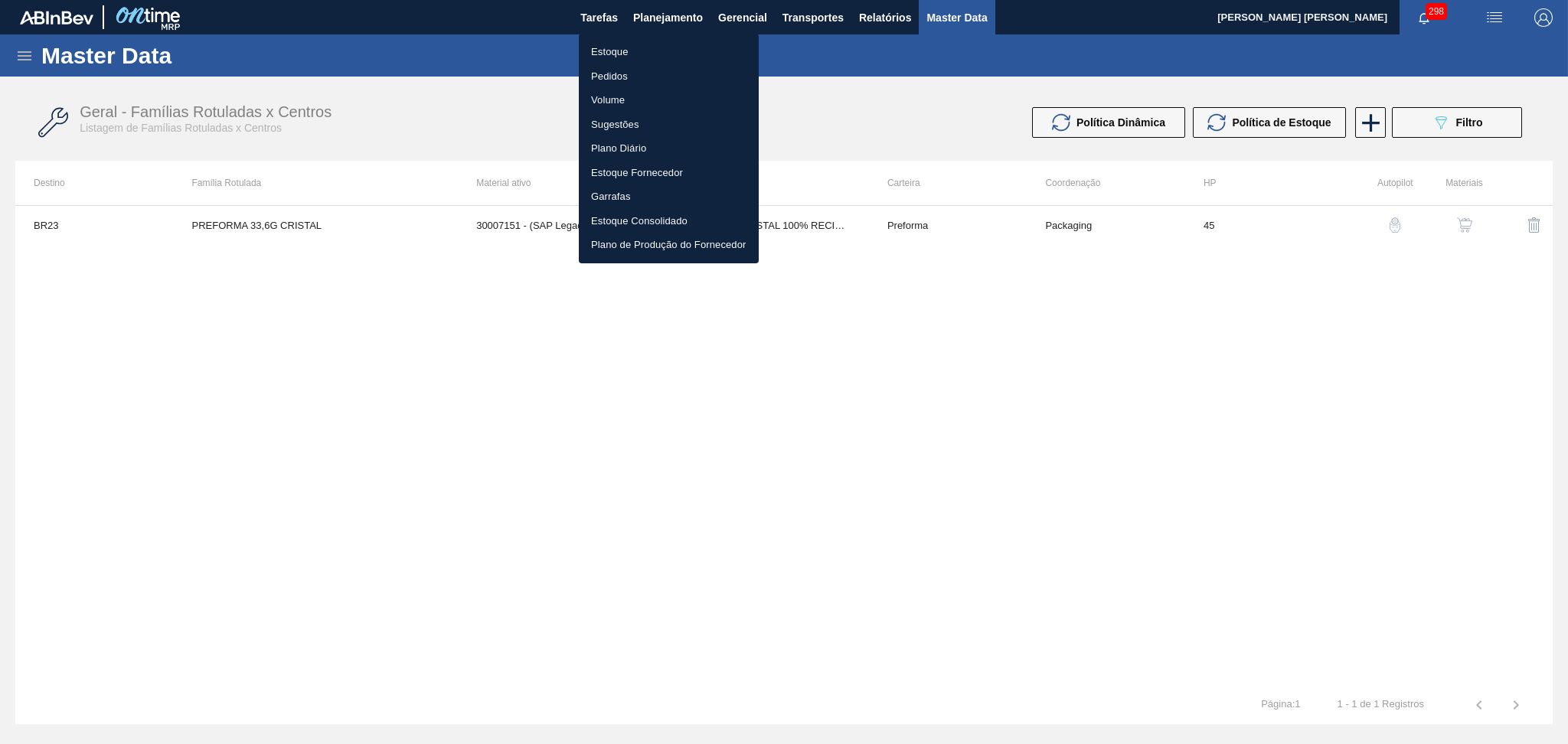
click at [634, 55] on li "Estoque" at bounding box center [668, 52] width 180 height 25
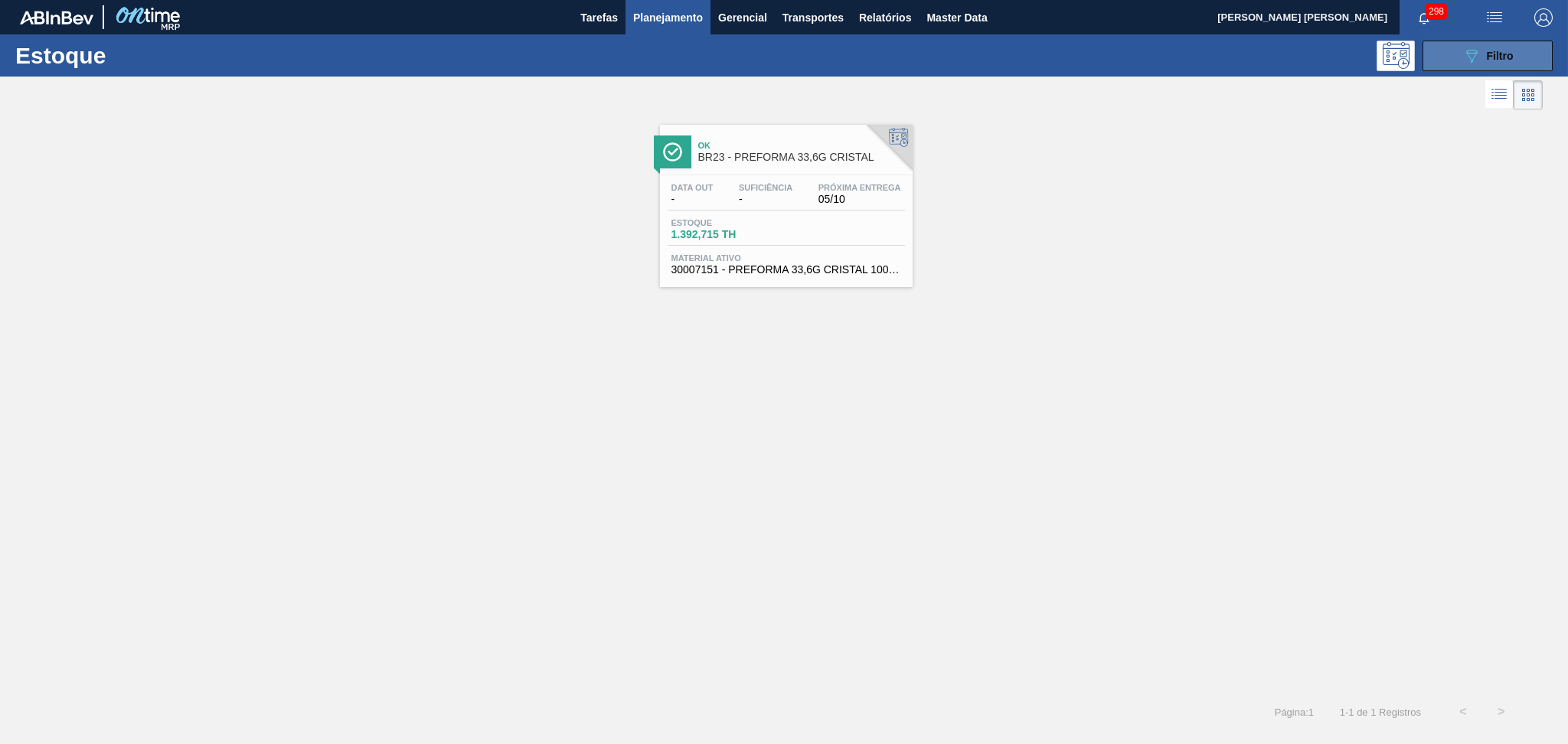
click at [1468, 59] on icon "089F7B8B-B2A5-4AFE-B5C0-19BA573D28AC" at bounding box center [1471, 55] width 18 height 18
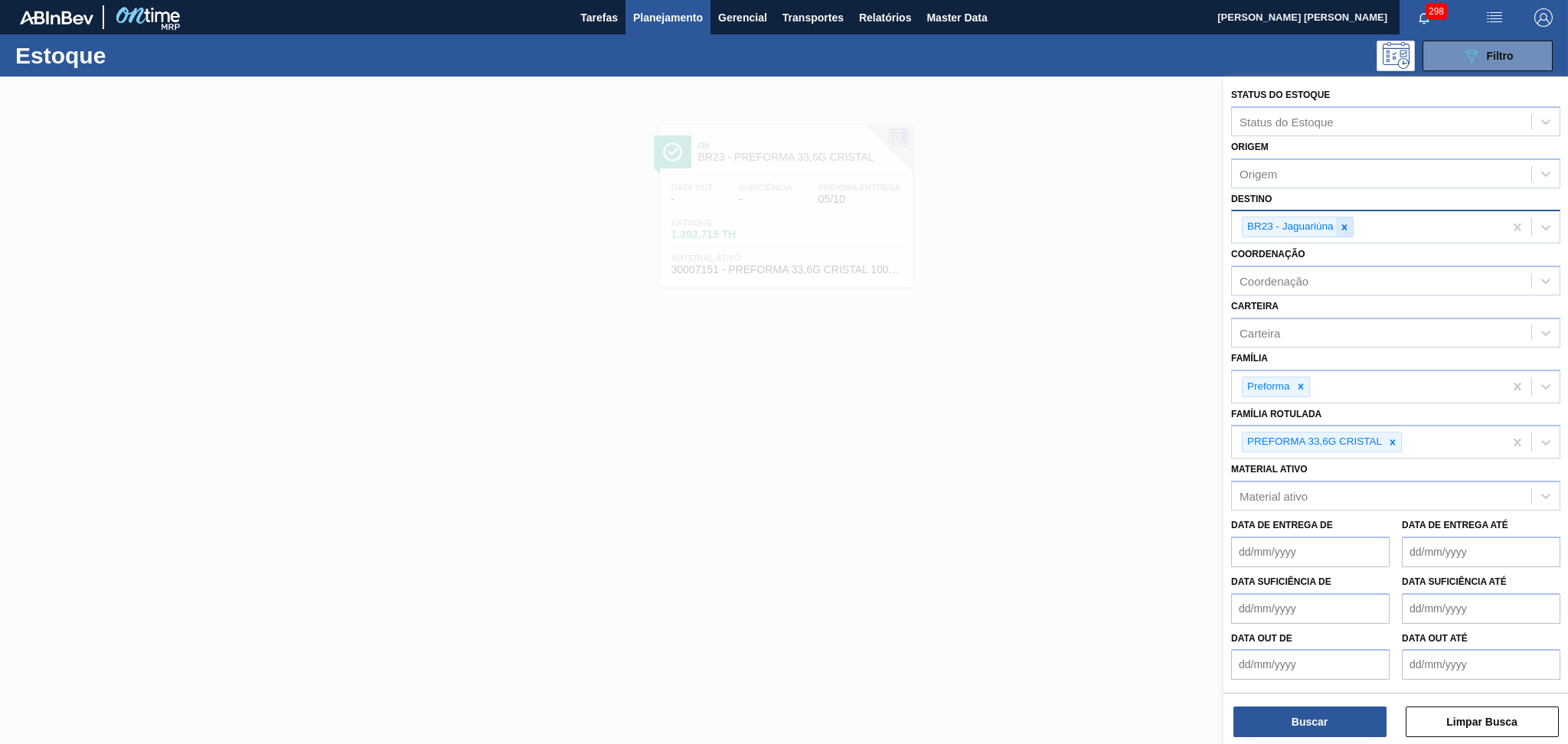
click at [1341, 224] on icon at bounding box center [1344, 227] width 10 height 10
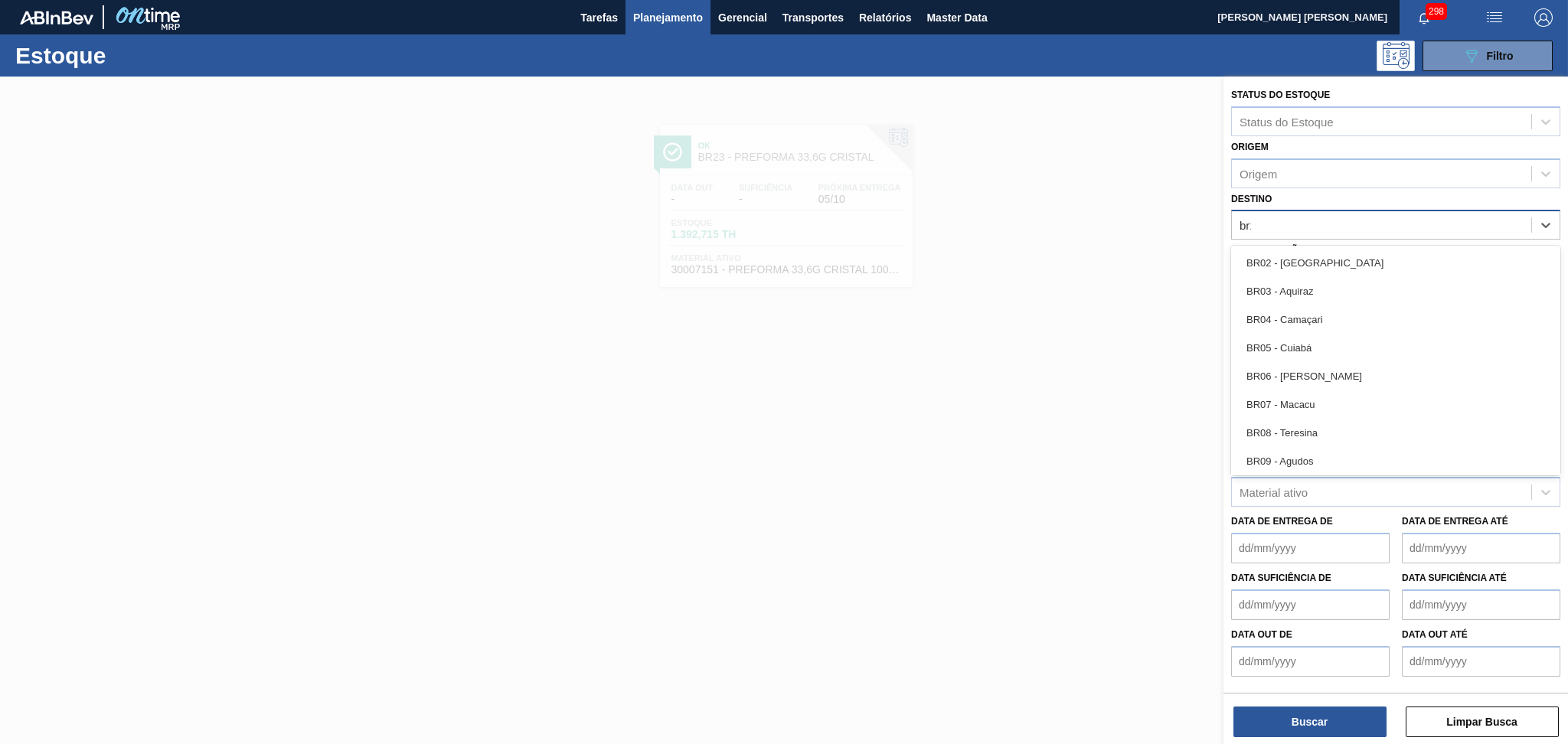
type input "br15"
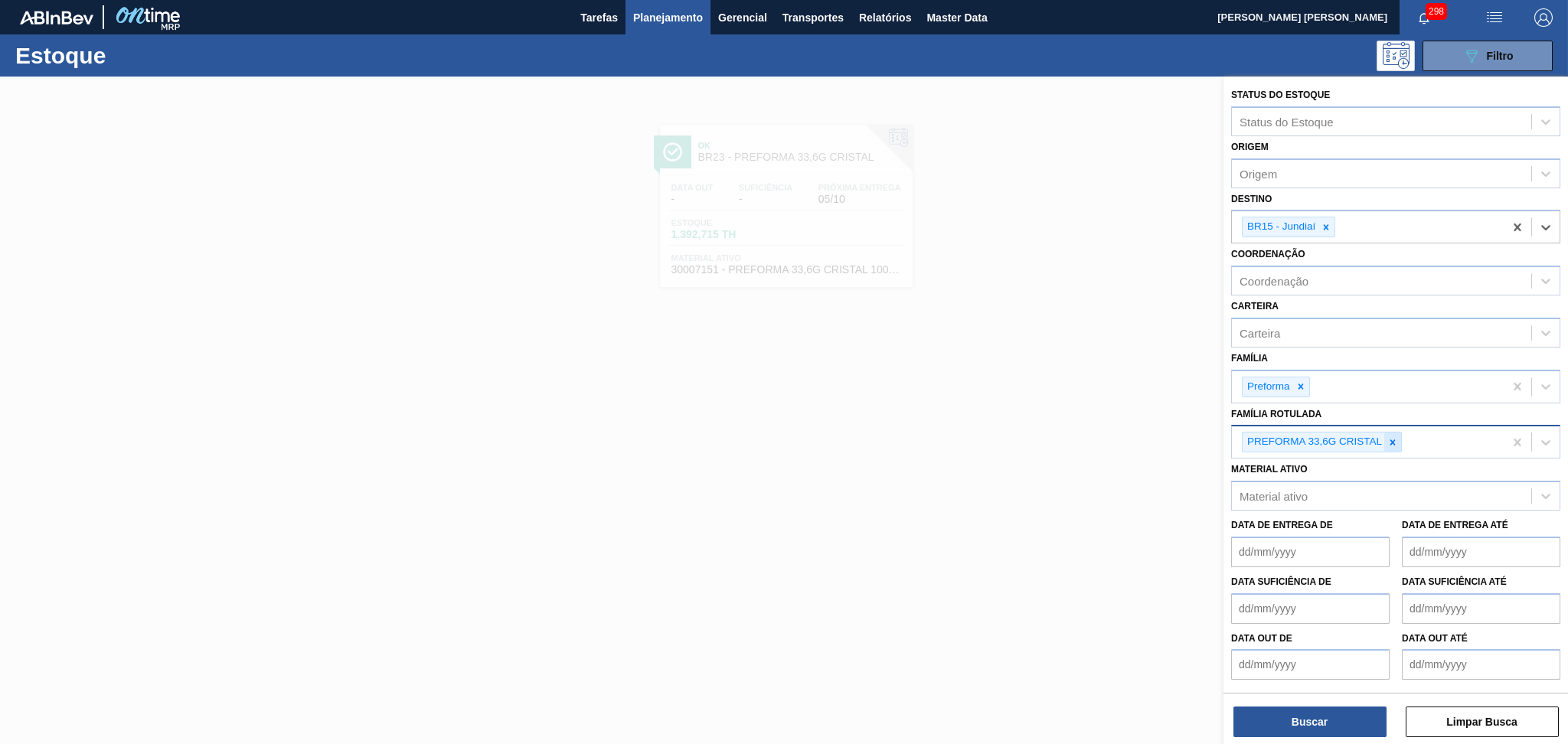
click at [1399, 432] on div at bounding box center [1393, 442] width 17 height 19
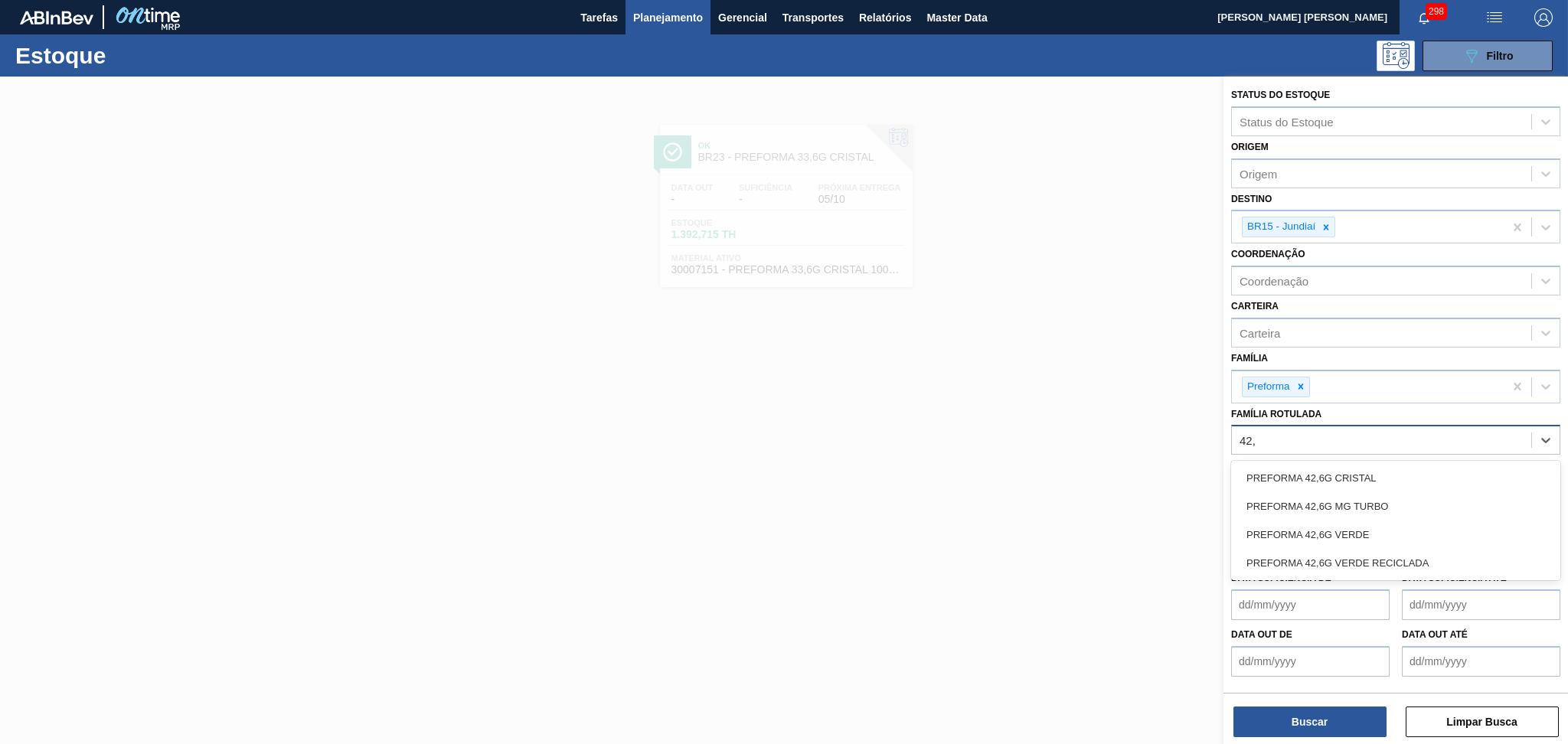
type Rotulada "42,6"
click at [1402, 472] on div "PREFORMA 42,6G CRISTAL" at bounding box center [1395, 479] width 329 height 28
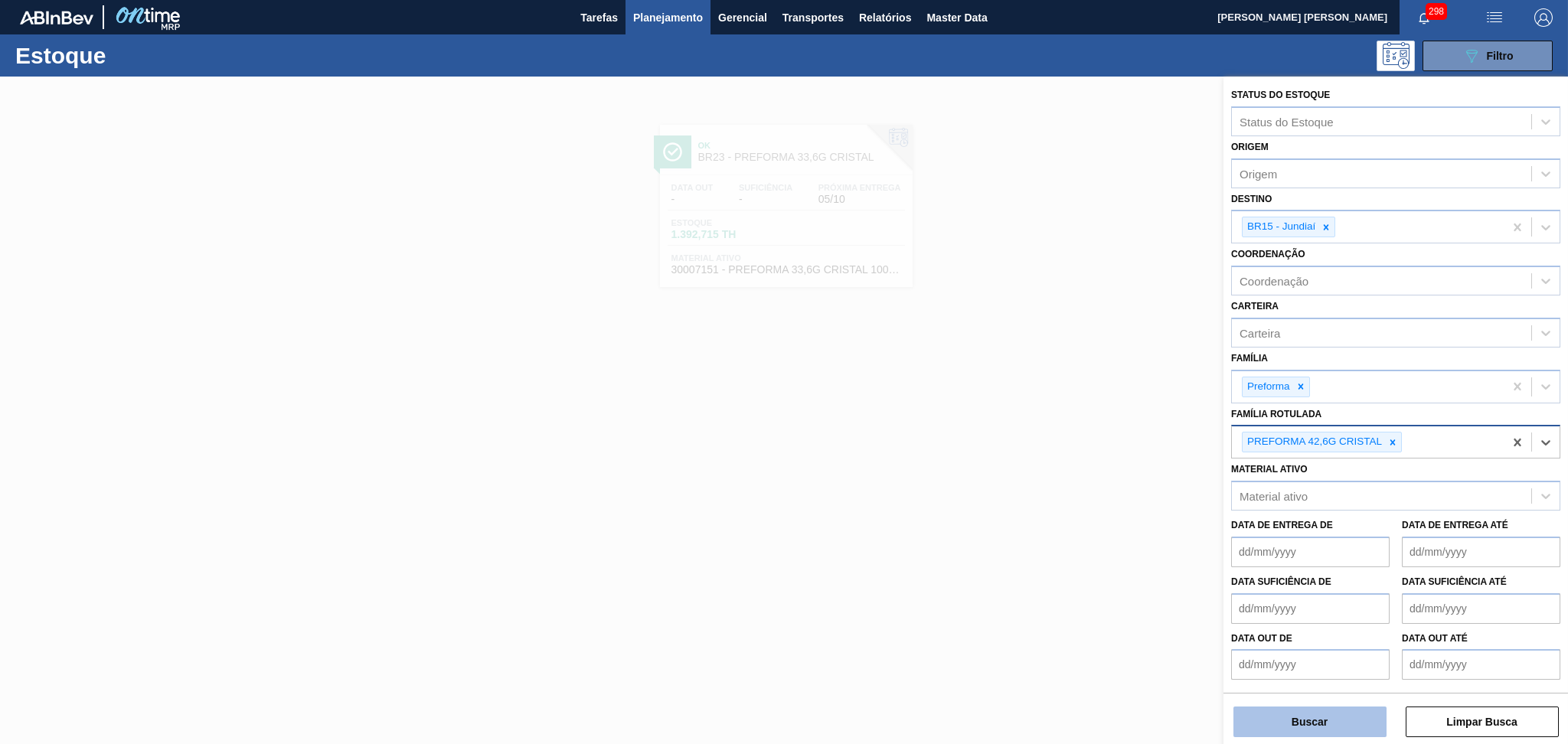
click at [1312, 710] on button "Buscar" at bounding box center [1310, 722] width 153 height 30
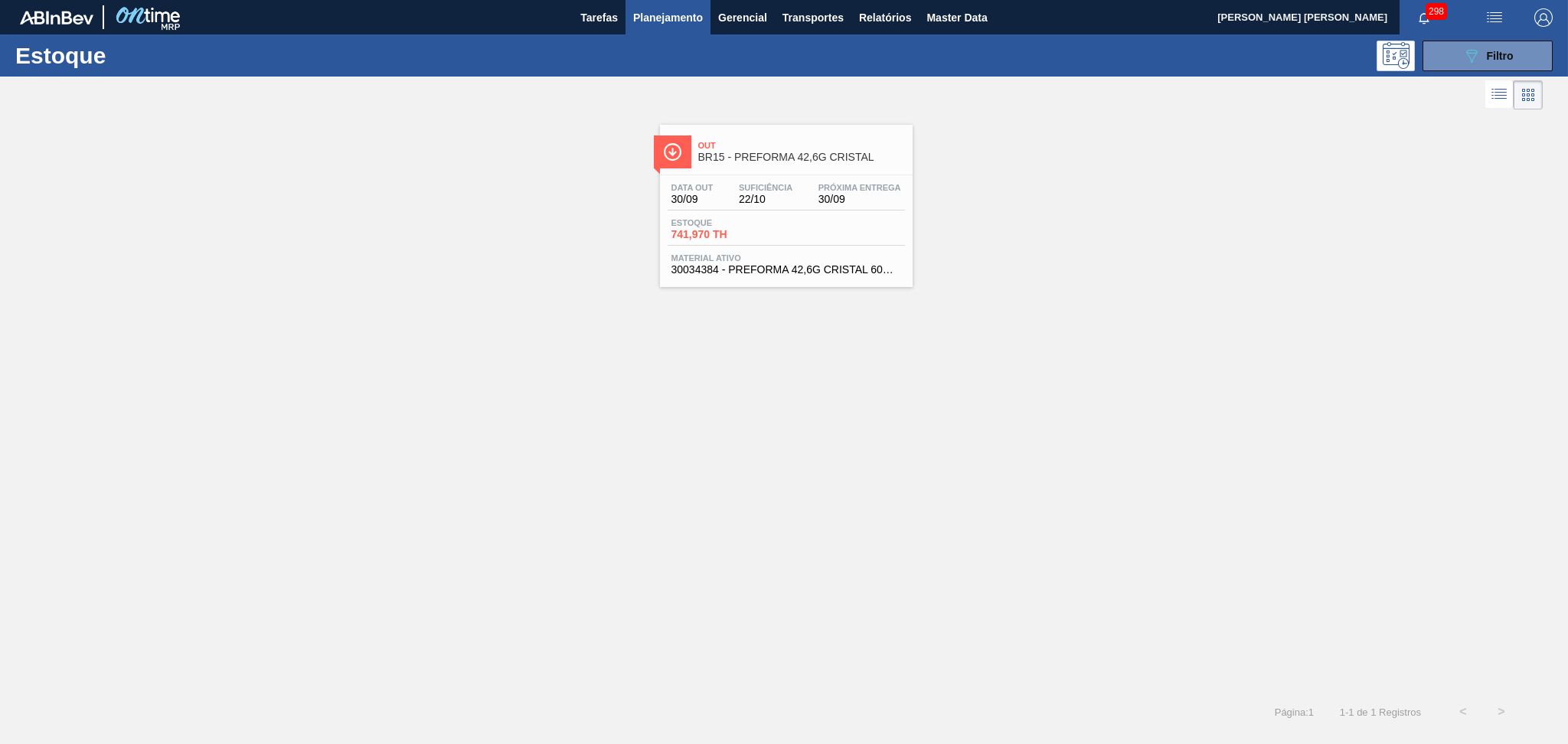
click at [784, 164] on div "Out BR15 - PREFORMA 42,6G CRISTAL" at bounding box center [801, 152] width 207 height 35
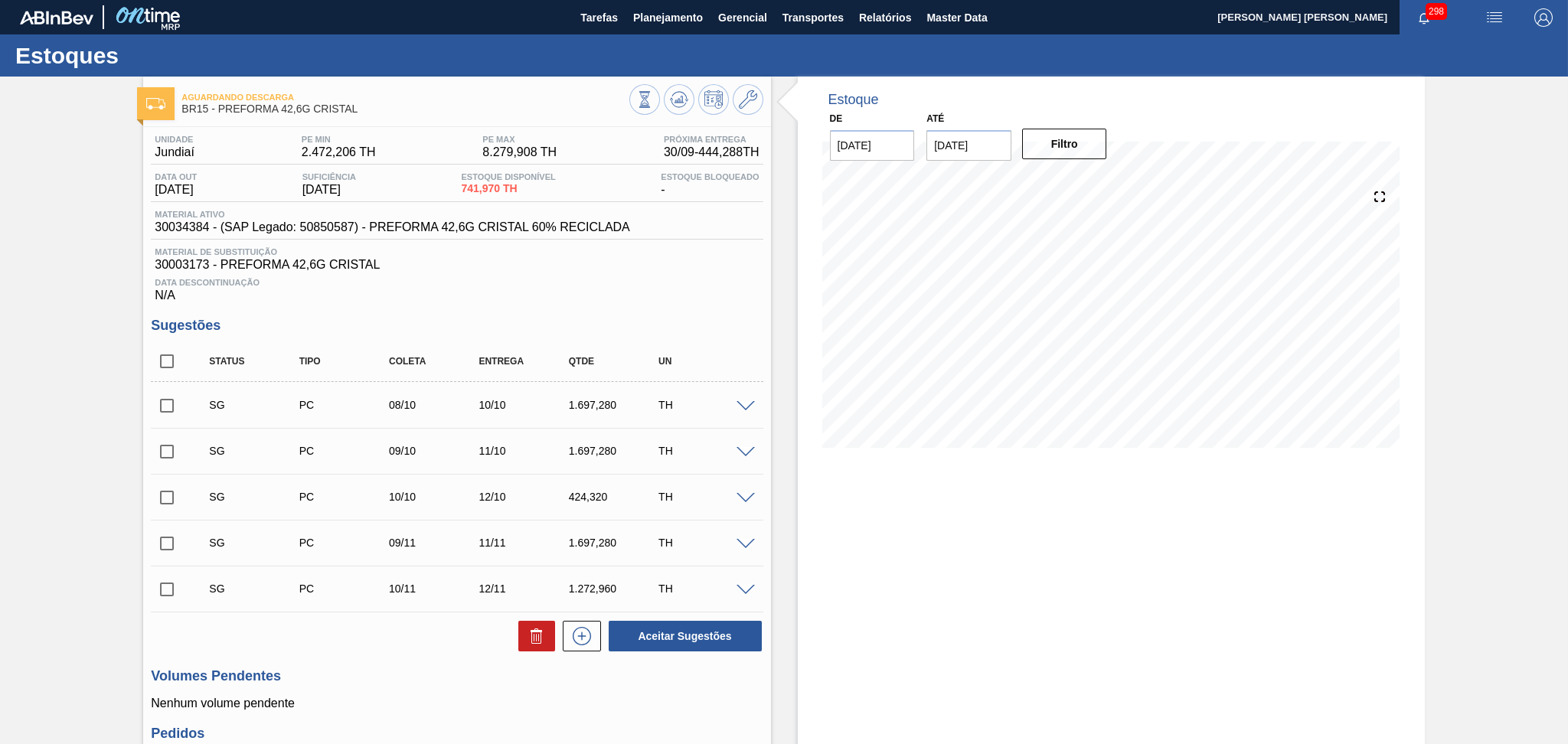
click at [356, 640] on div "Aceitar Sugestões" at bounding box center [457, 636] width 612 height 34
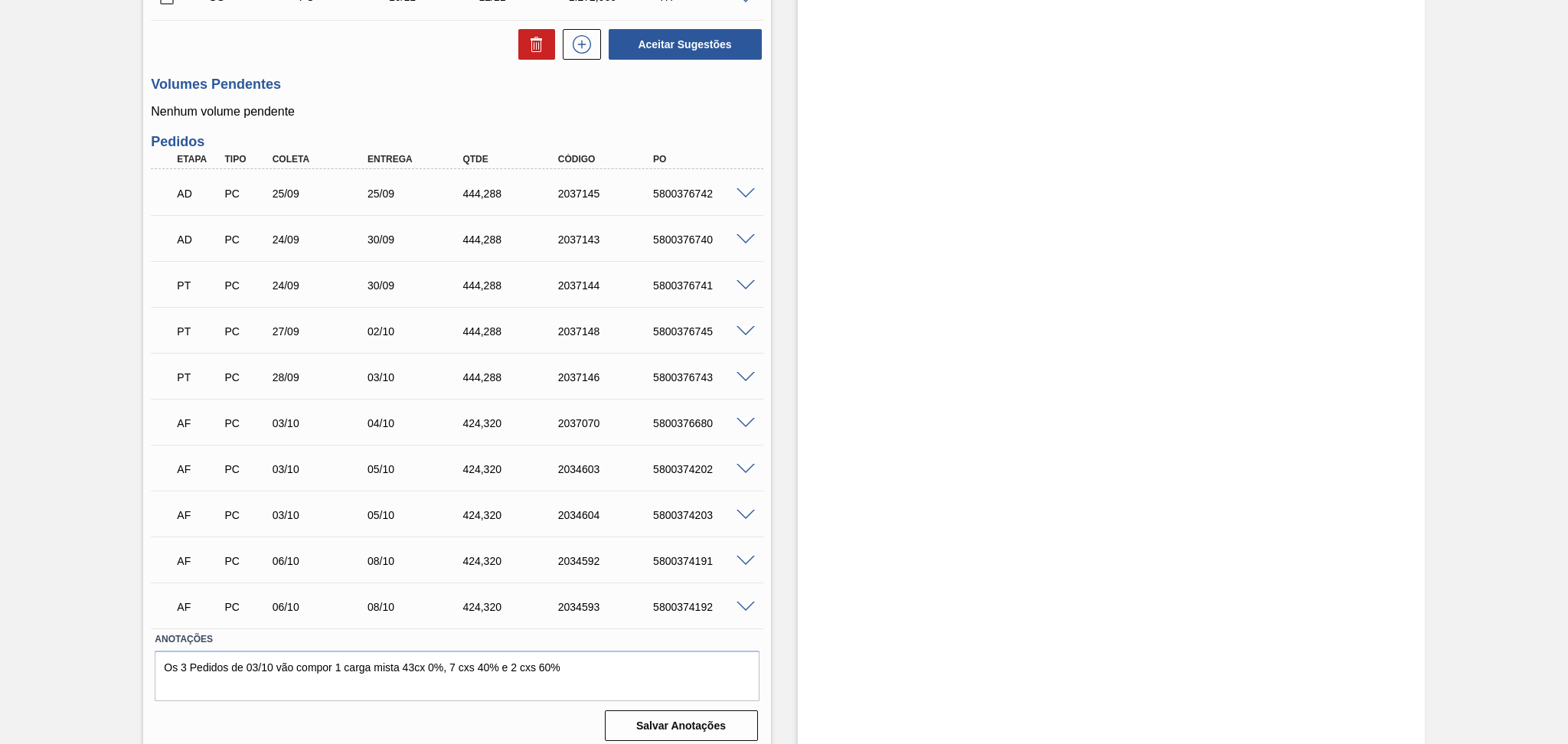
scroll to position [601, 0]
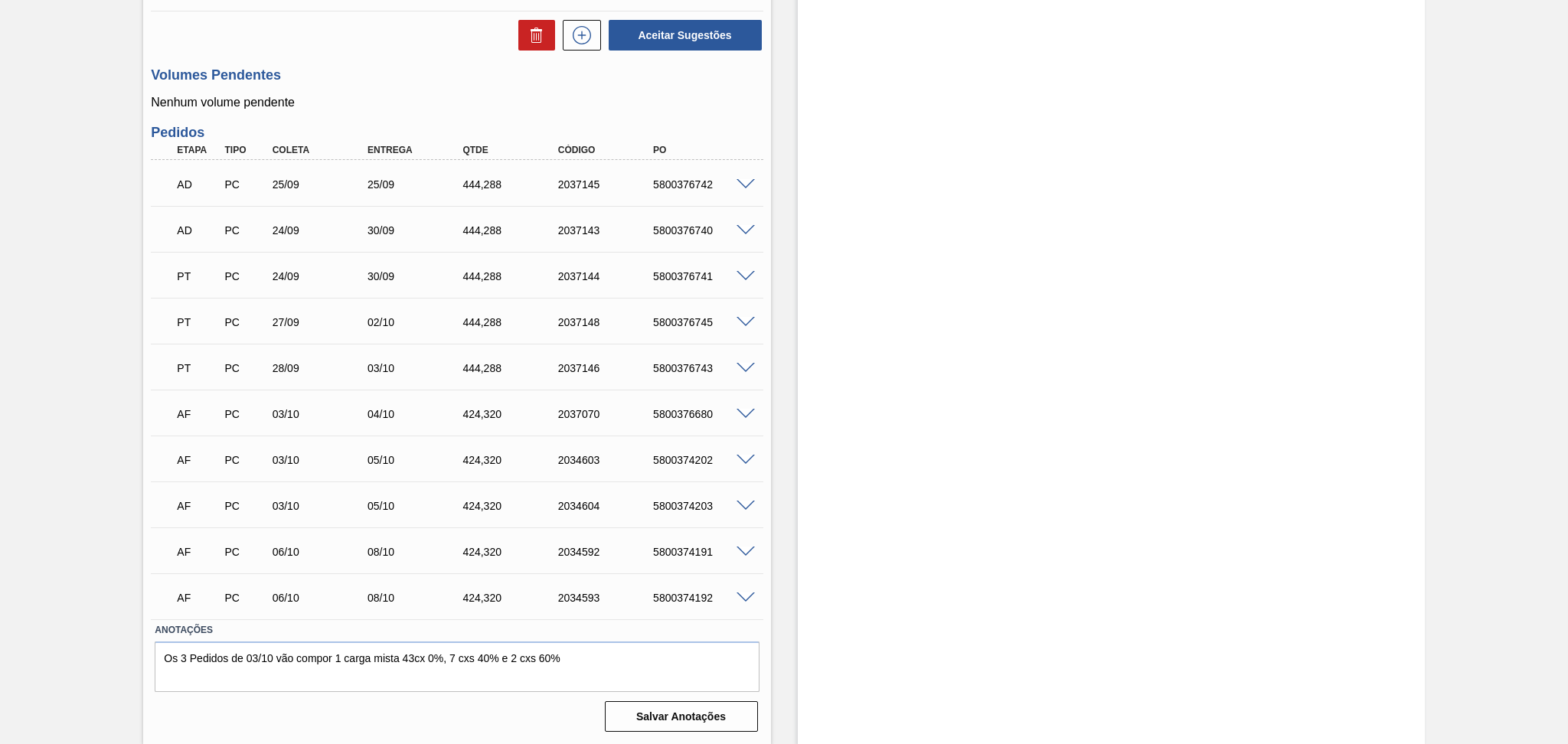
click at [745, 412] on span at bounding box center [745, 414] width 18 height 11
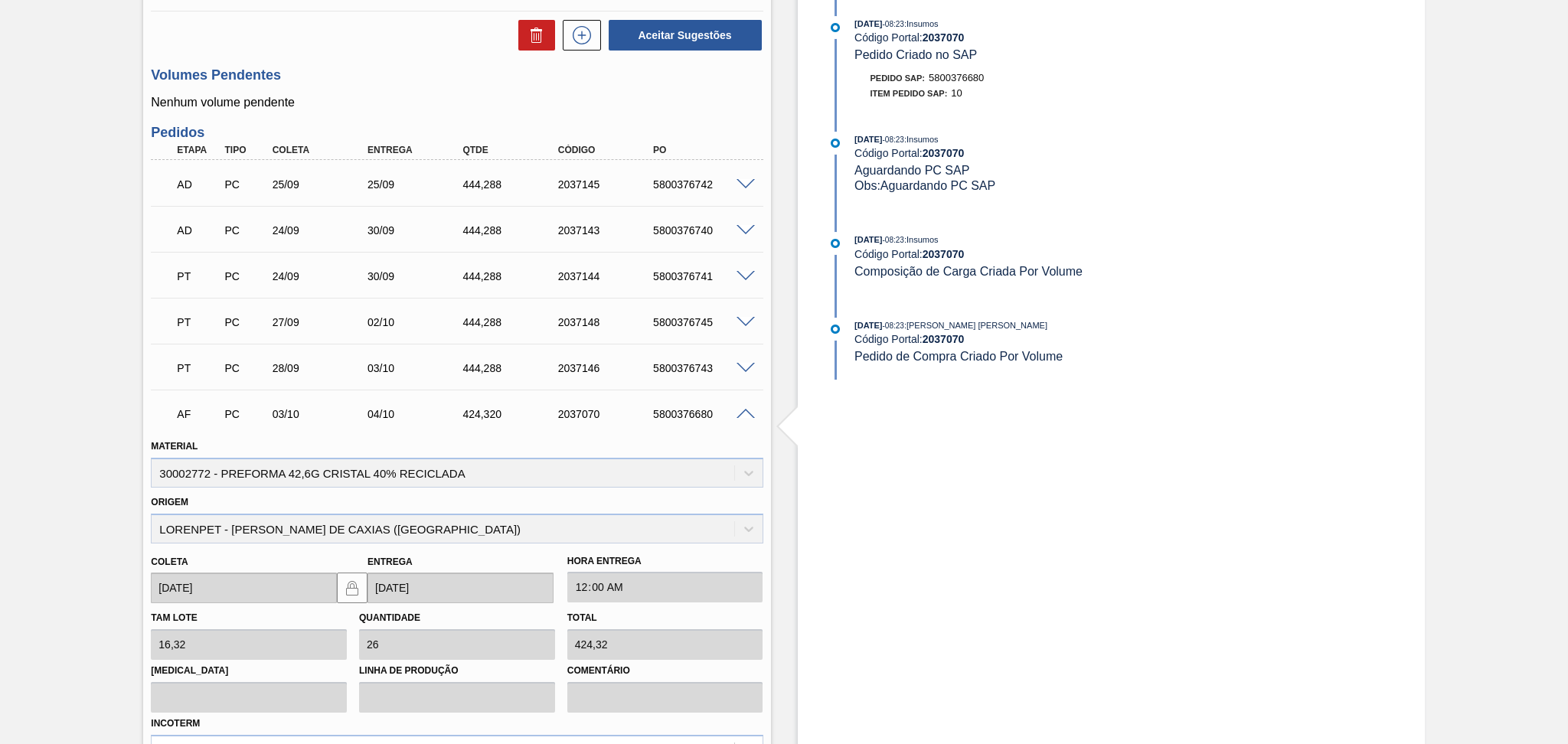
click at [745, 412] on span at bounding box center [745, 414] width 18 height 11
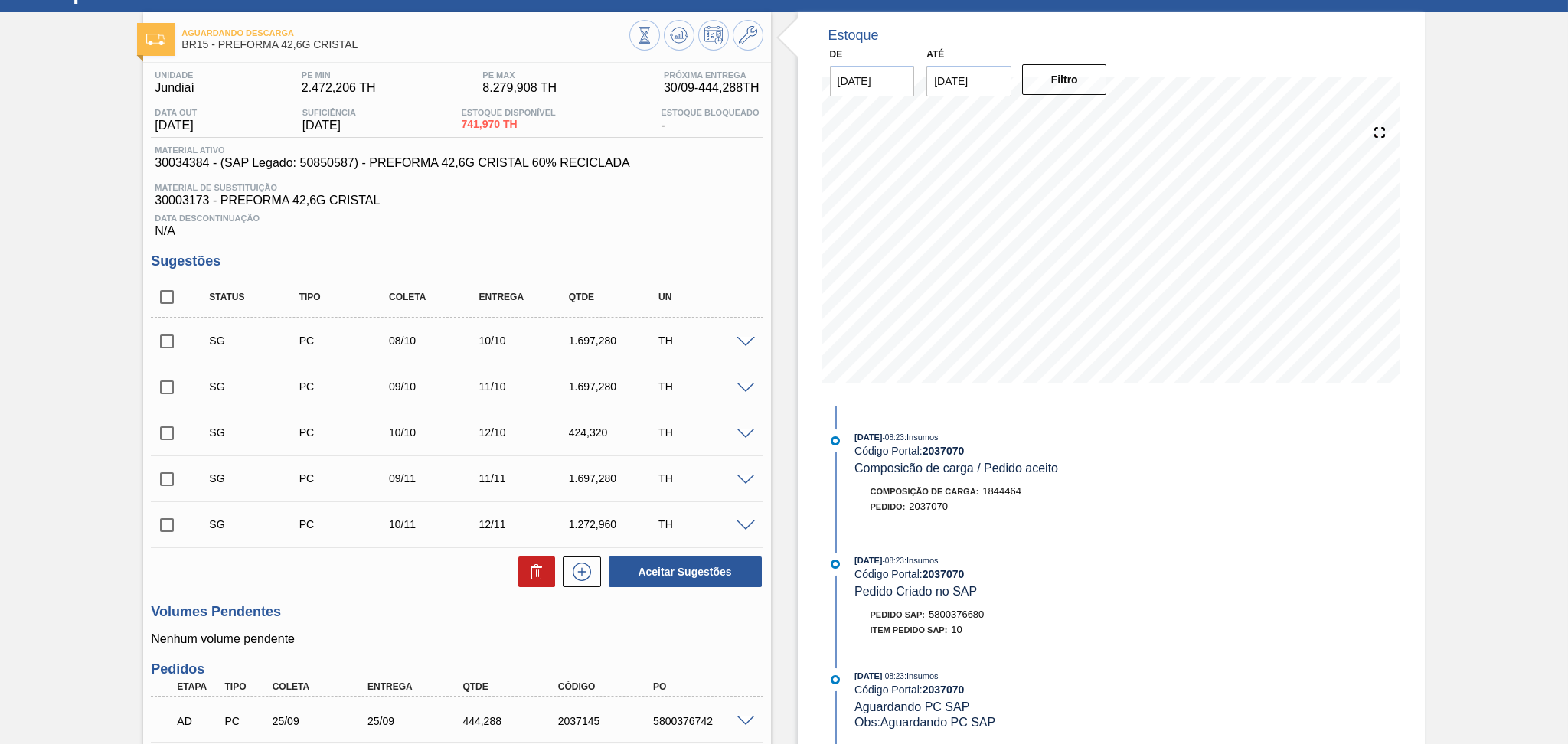
scroll to position [0, 0]
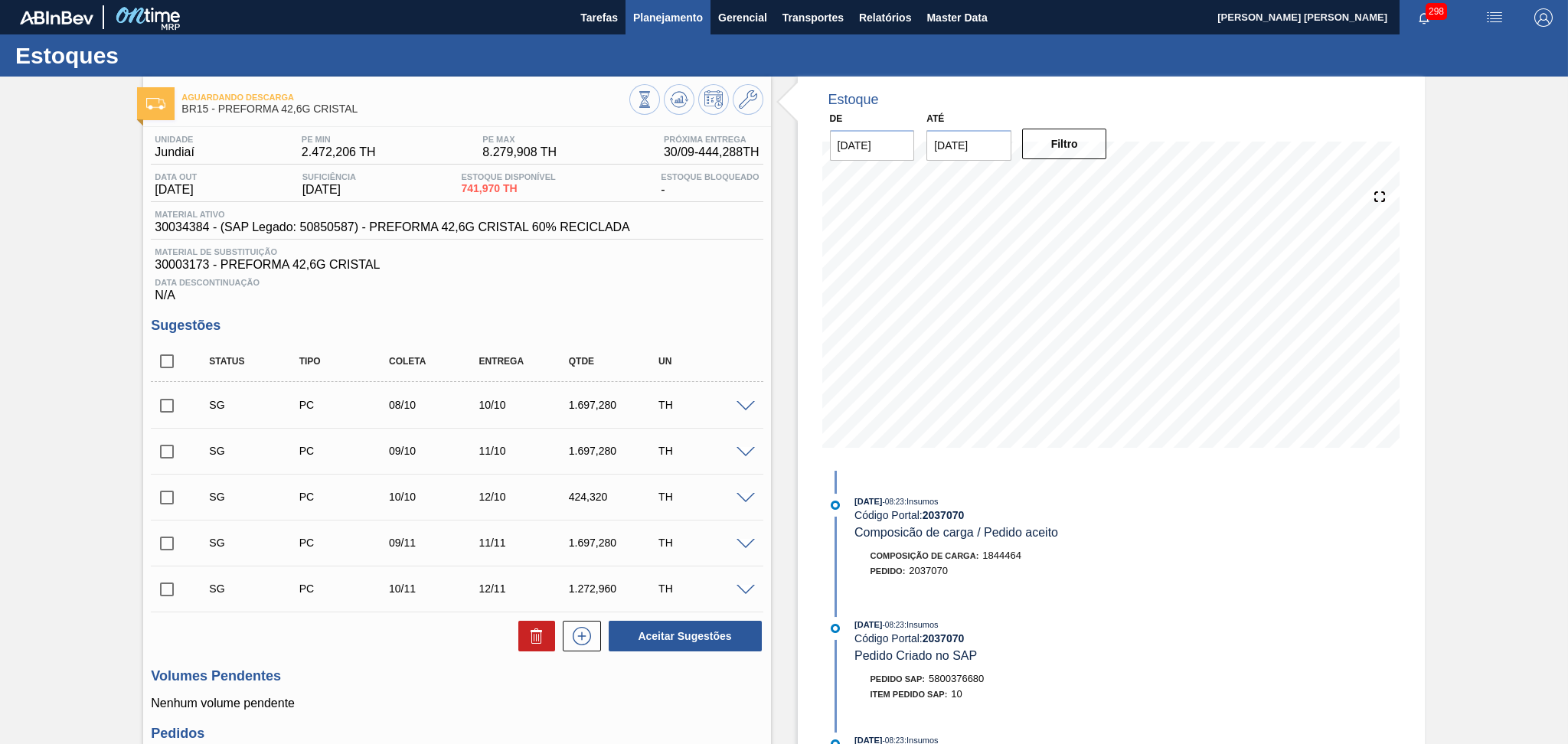
click at [651, 8] on span "Planejamento" at bounding box center [668, 17] width 70 height 18
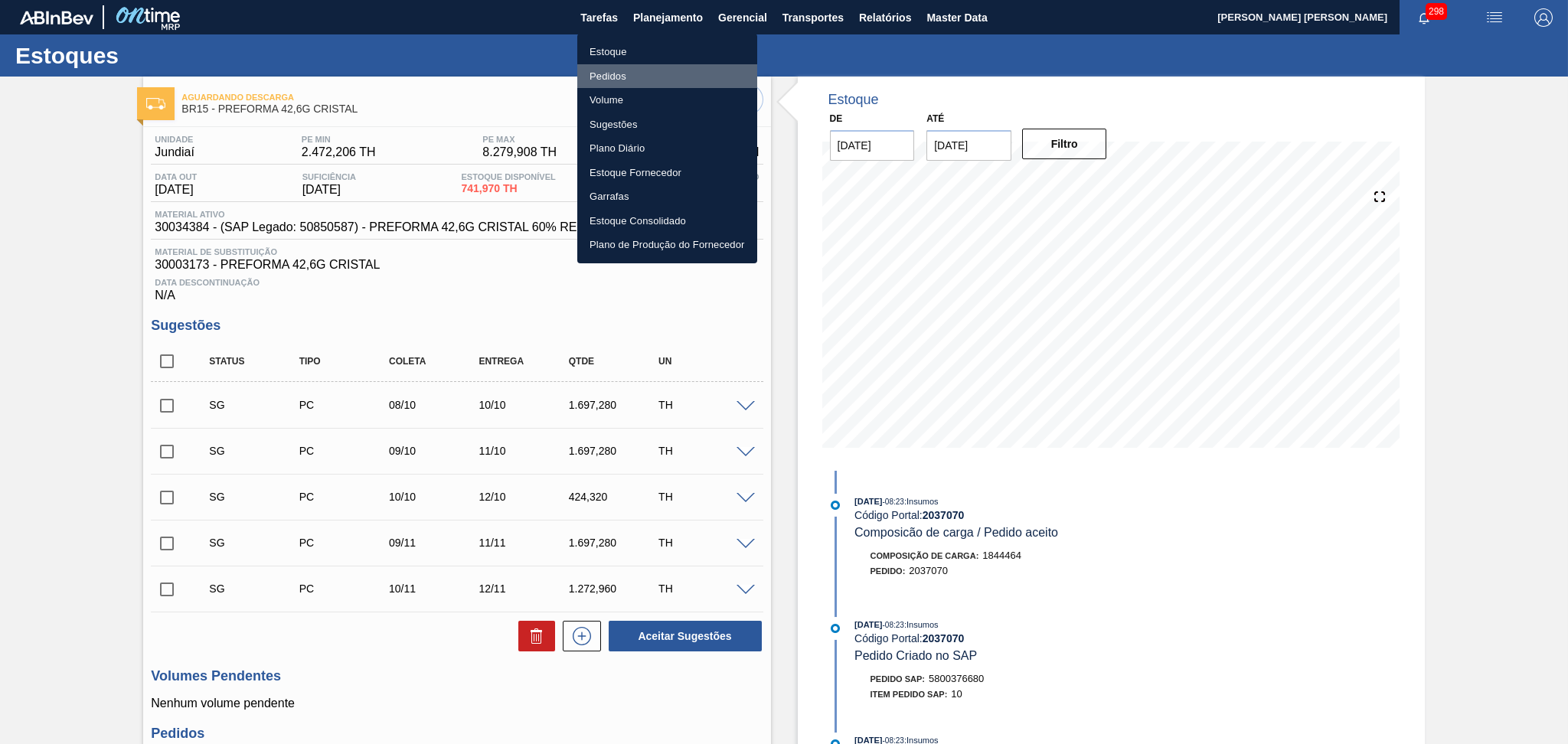
click at [617, 76] on li "Pedidos" at bounding box center [667, 76] width 180 height 25
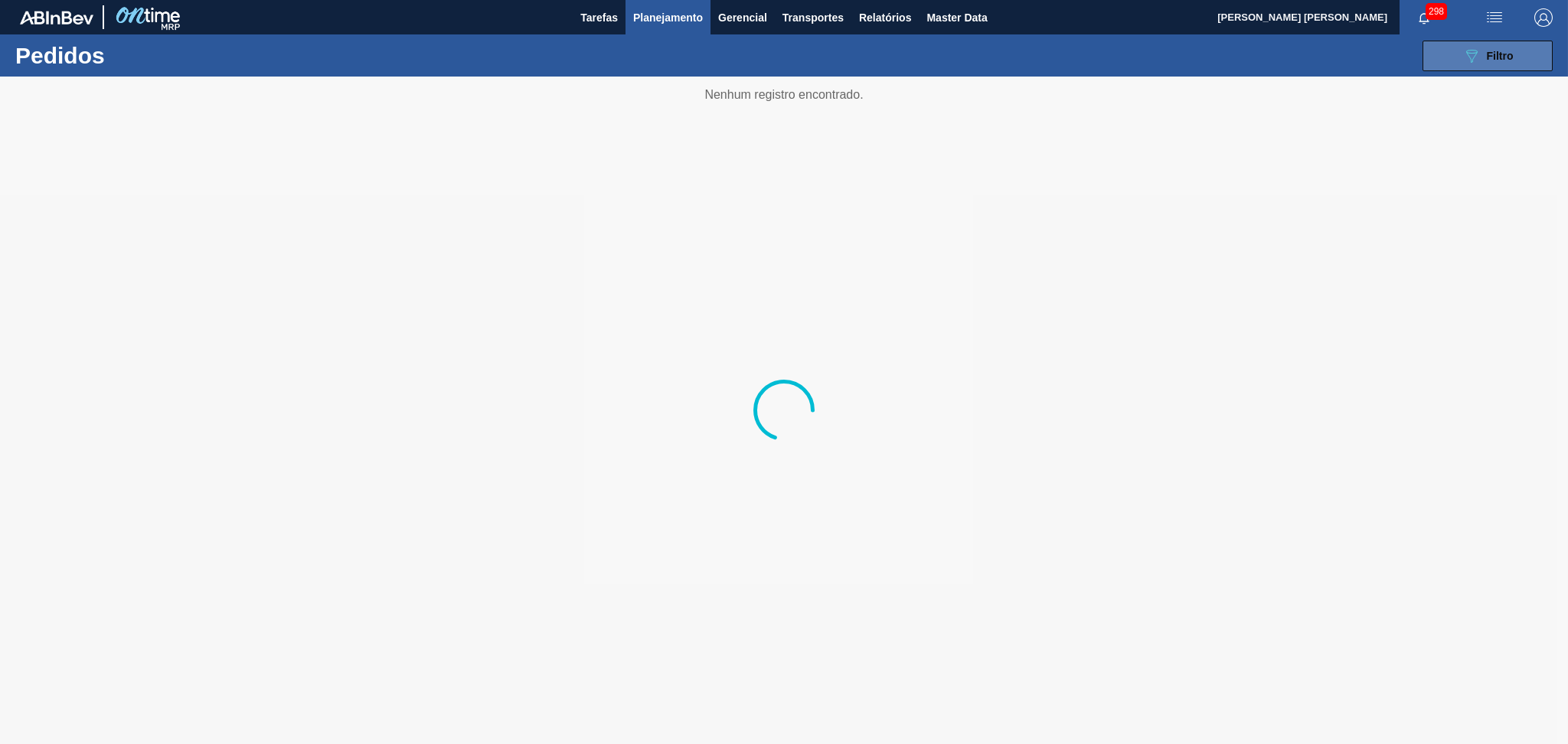
click at [1501, 55] on span "Filtro" at bounding box center [1500, 56] width 26 height 12
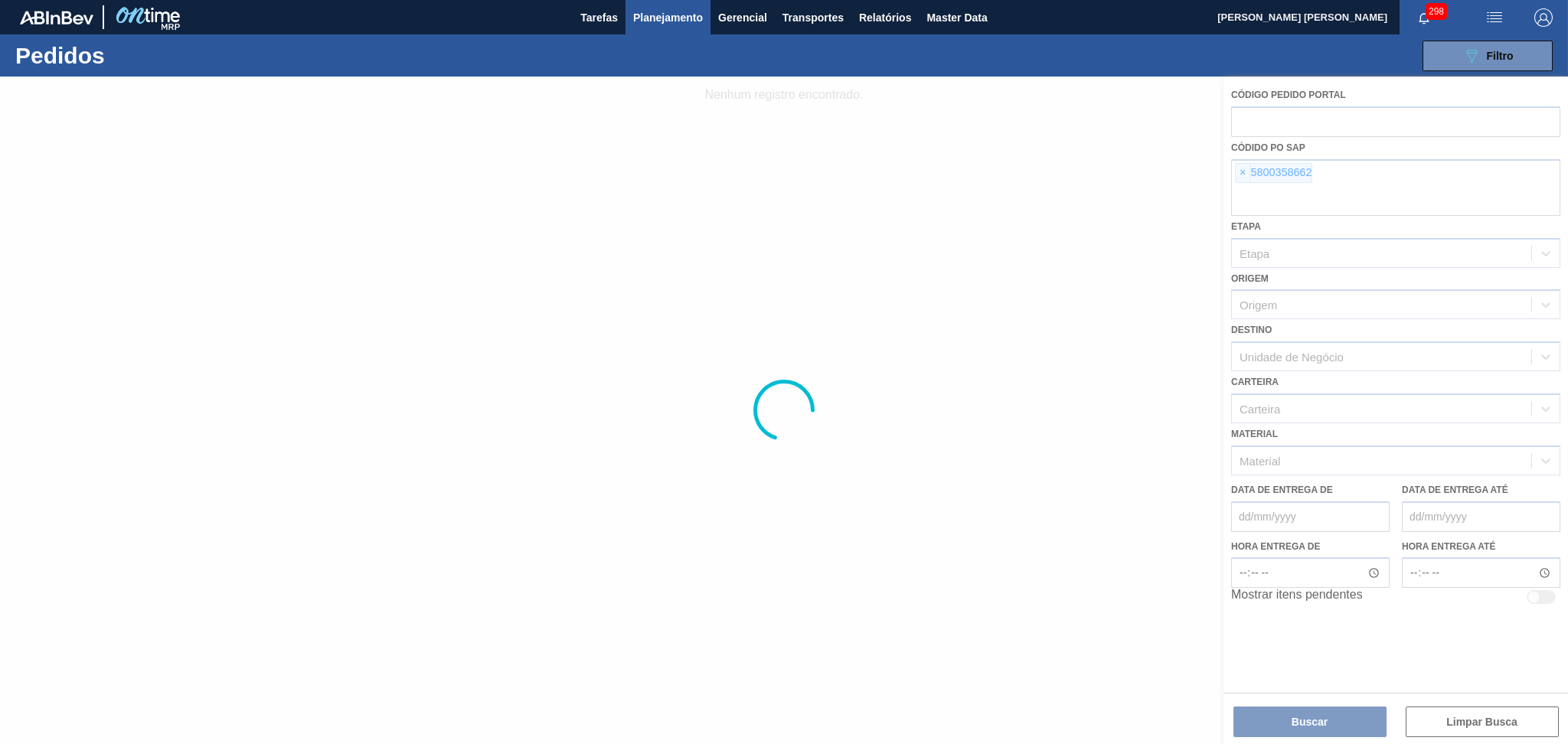
click at [1246, 173] on div at bounding box center [784, 410] width 1568 height 668
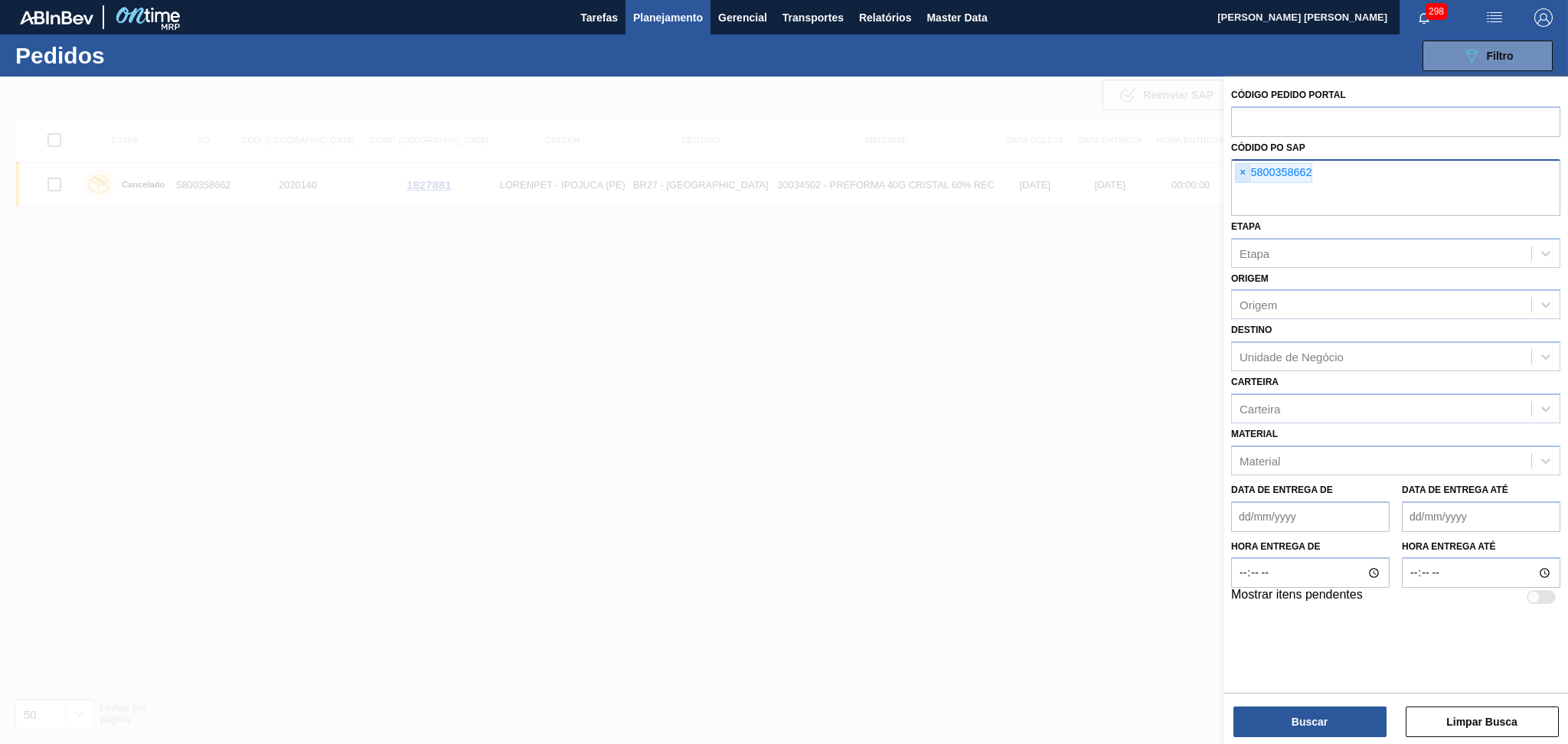
click at [1246, 173] on span "×" at bounding box center [1242, 173] width 14 height 18
click at [1246, 187] on input "text" at bounding box center [1395, 201] width 329 height 29
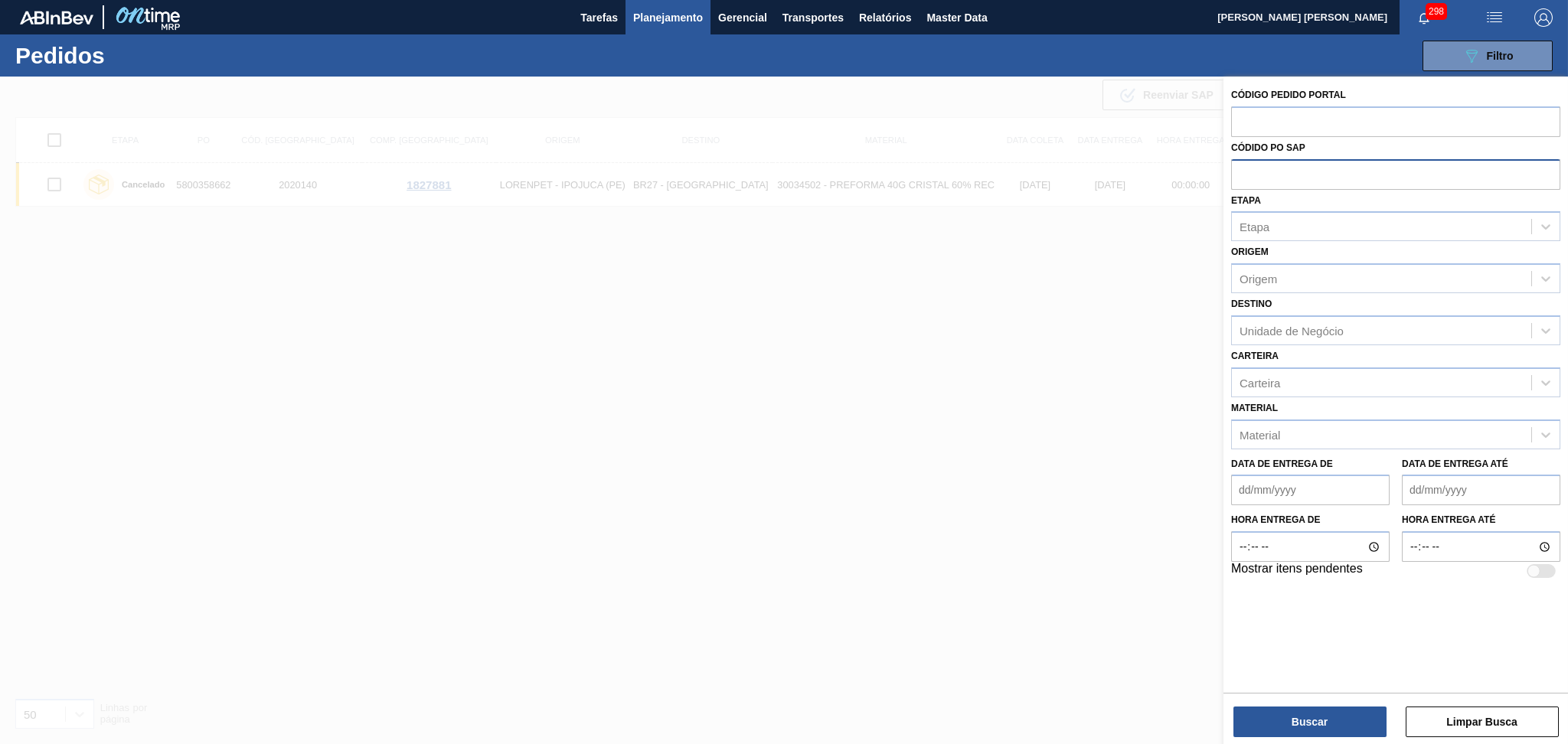
paste input "5800376788"
type input "5800376788"
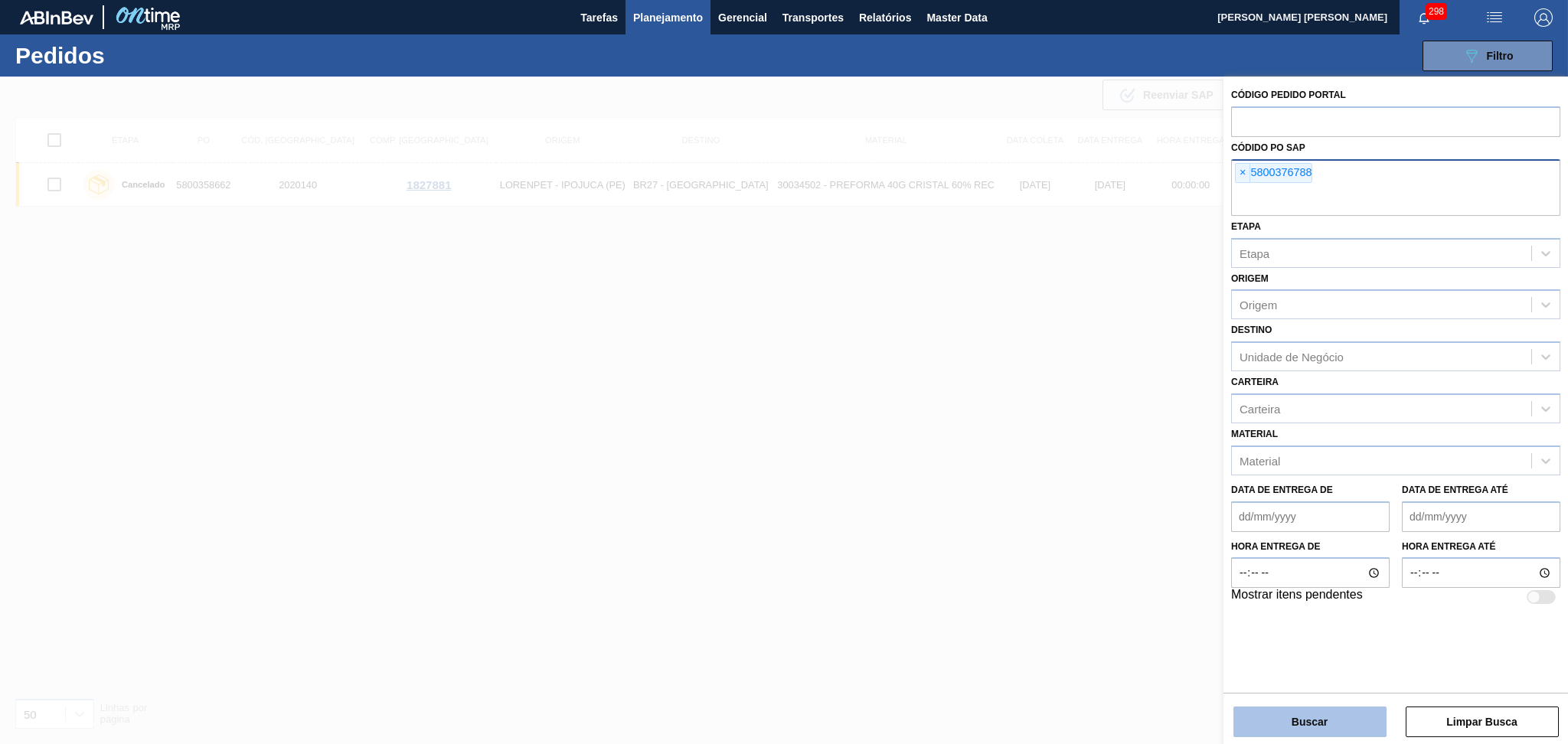
click at [1251, 729] on button "Buscar" at bounding box center [1310, 722] width 153 height 30
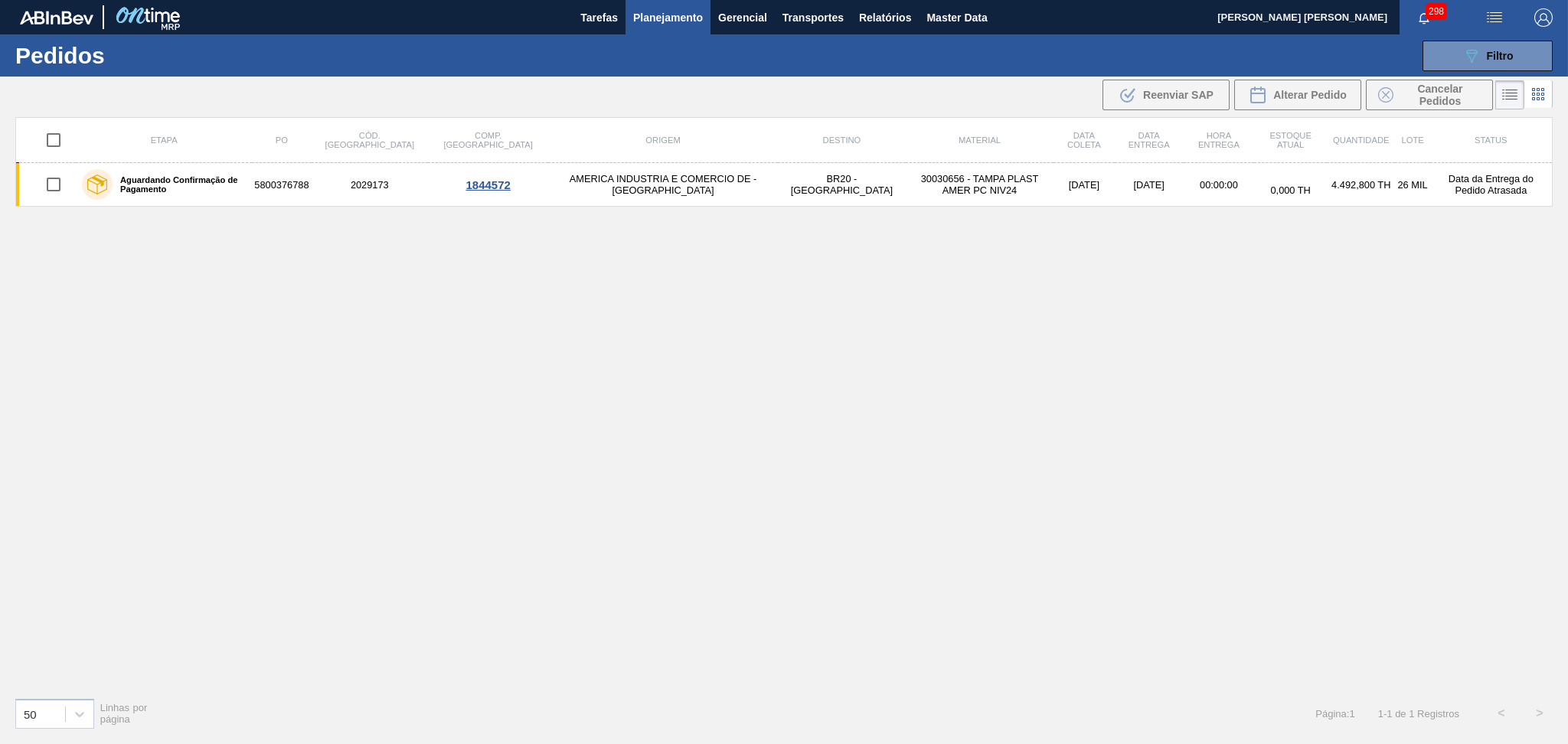
click at [813, 266] on div "Etapa PO Cód. Pedido Comp. Carga Origem Destino Material Data coleta Data entre…" at bounding box center [784, 401] width 1538 height 568
click at [694, 343] on div "Etapa PO Cód. Pedido Comp. Carga Origem Destino Material Data coleta Data entre…" at bounding box center [784, 401] width 1538 height 568
click at [678, 22] on span "Planejamento" at bounding box center [668, 17] width 70 height 18
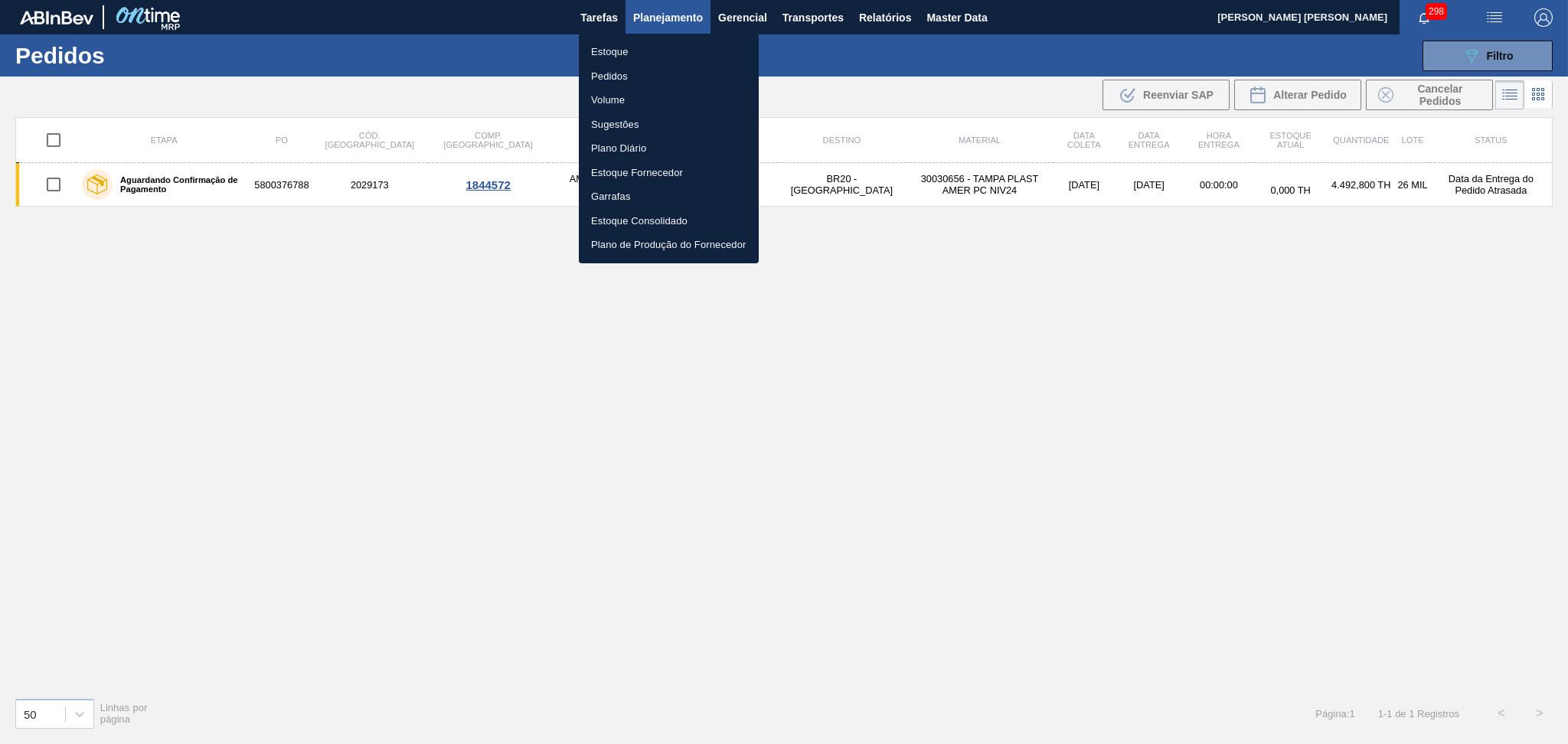
click at [617, 54] on li "Estoque" at bounding box center [668, 52] width 180 height 25
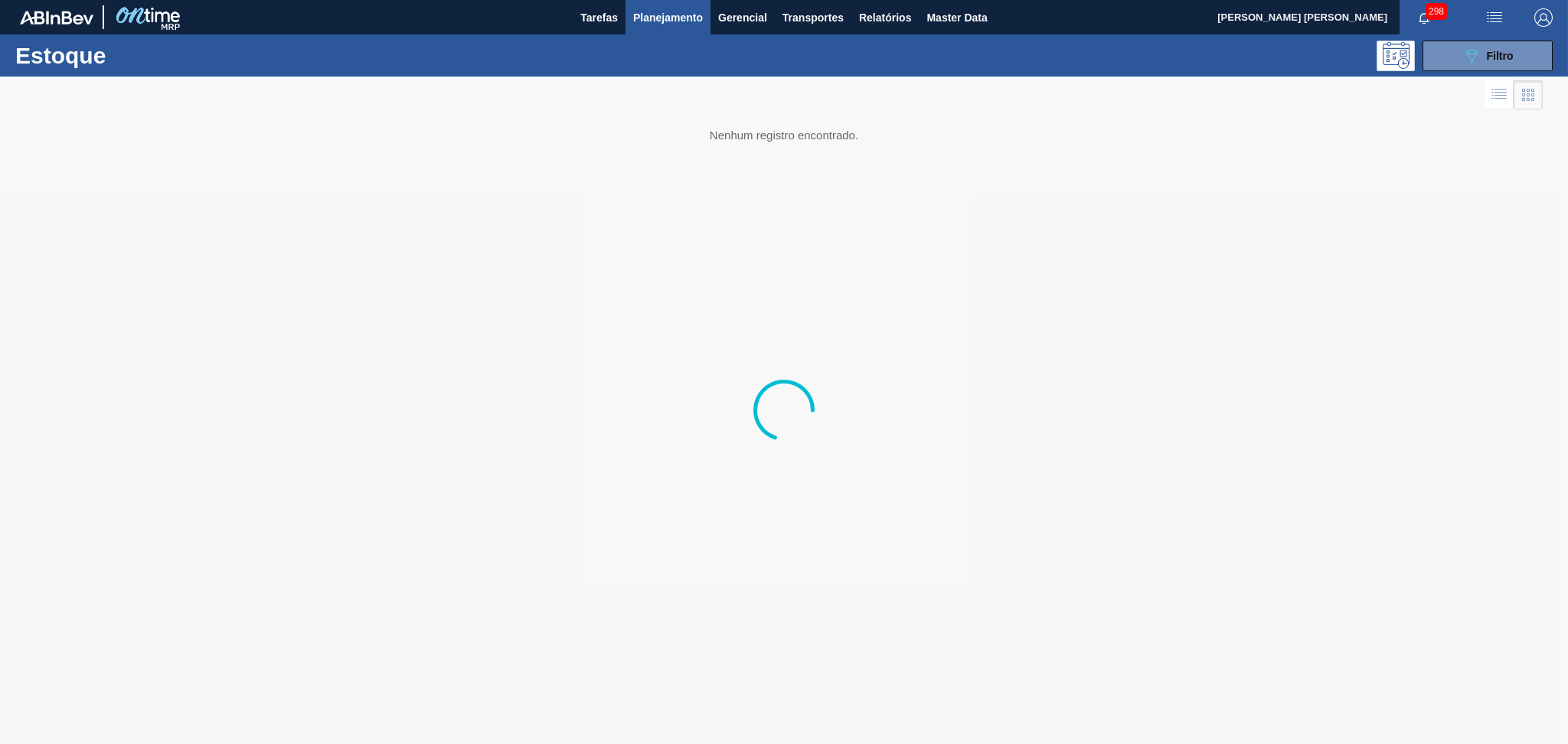
click at [1468, 73] on div "Estoque 089F7B8B-B2A5-4AFE-B5C0-19BA573D28AC Filtro" at bounding box center [784, 56] width 1568 height 42
click at [1478, 53] on icon "089F7B8B-B2A5-4AFE-B5C0-19BA573D28AC" at bounding box center [1471, 55] width 18 height 18
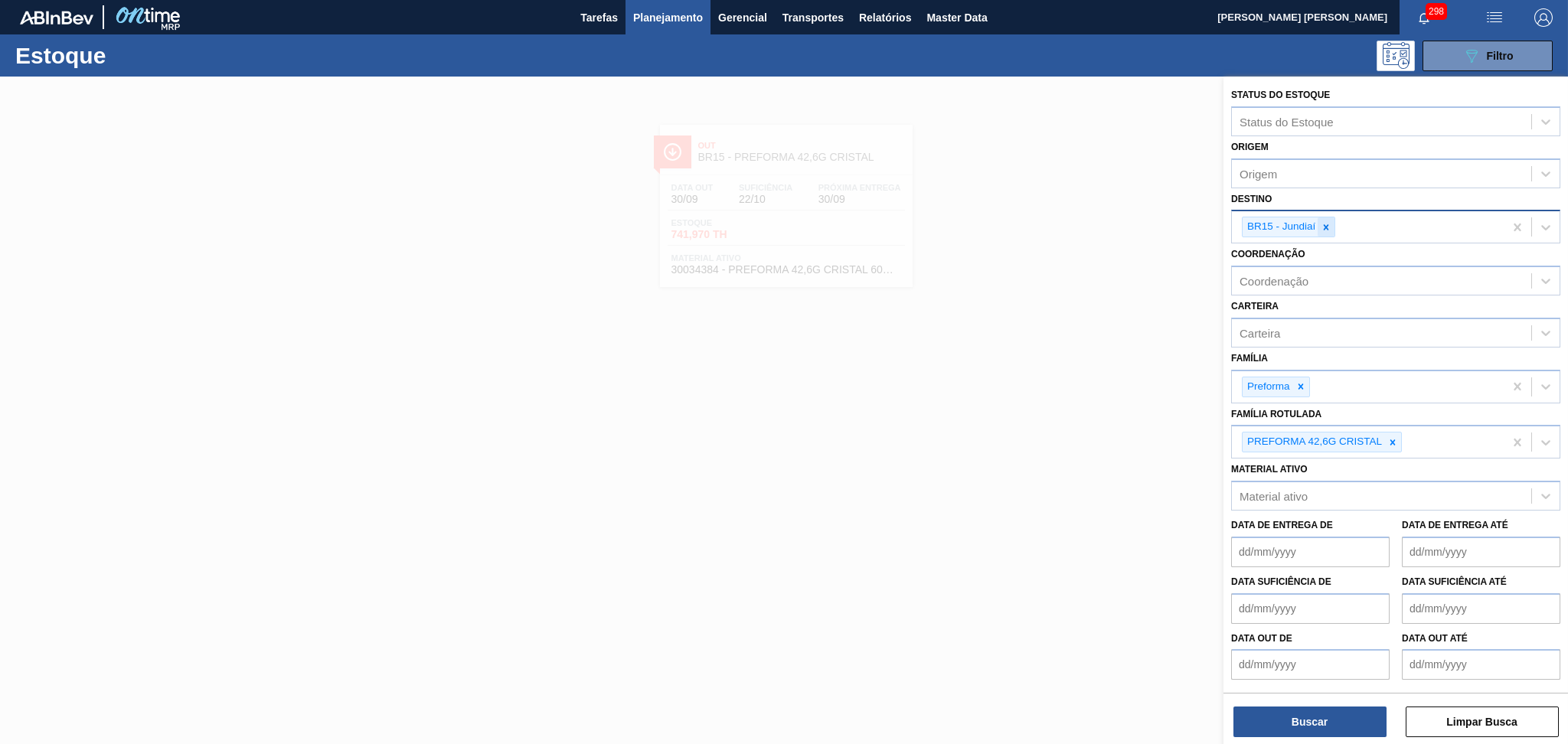
click at [1331, 222] on icon at bounding box center [1325, 227] width 10 height 10
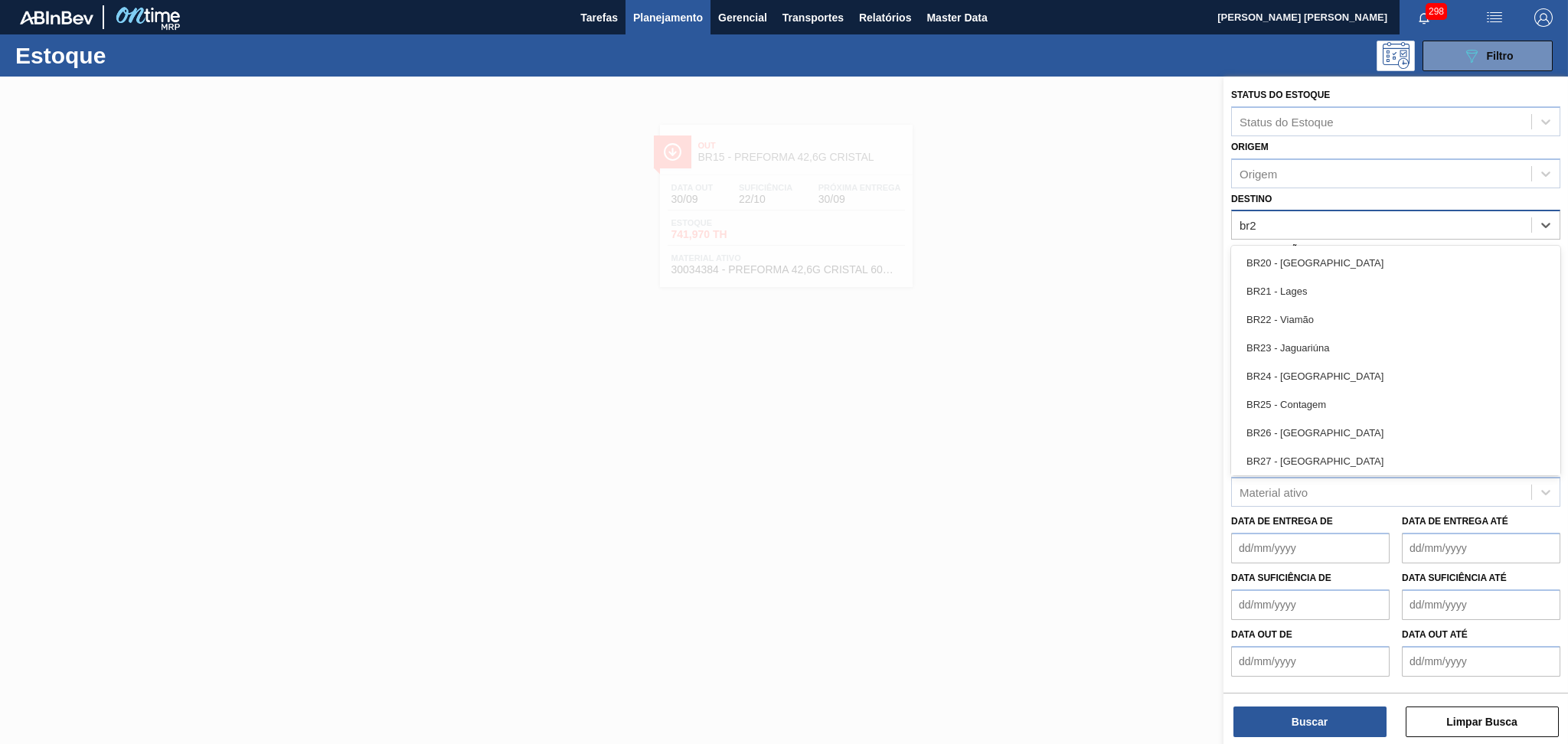
type input "br27"
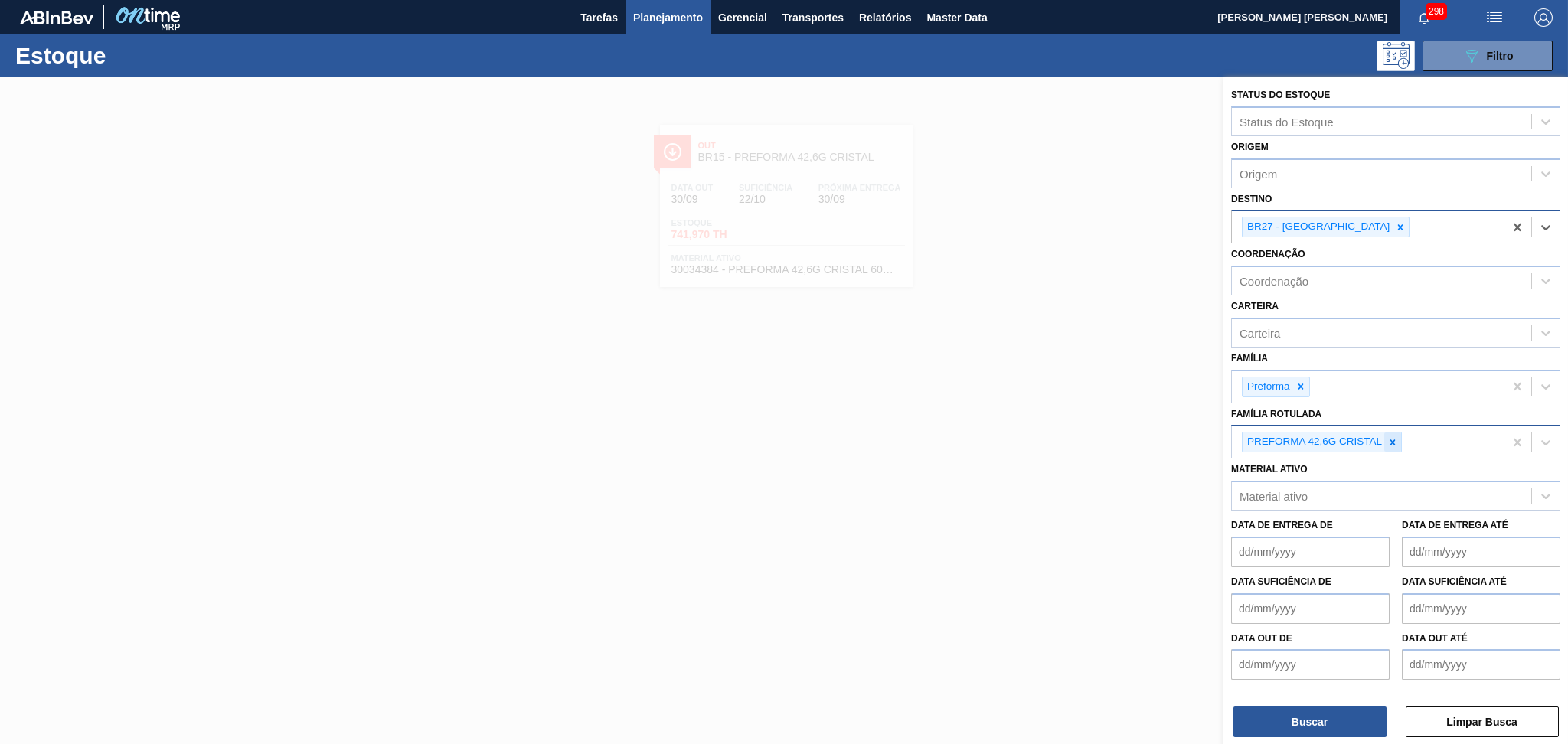
click at [1391, 447] on div at bounding box center [1393, 442] width 17 height 19
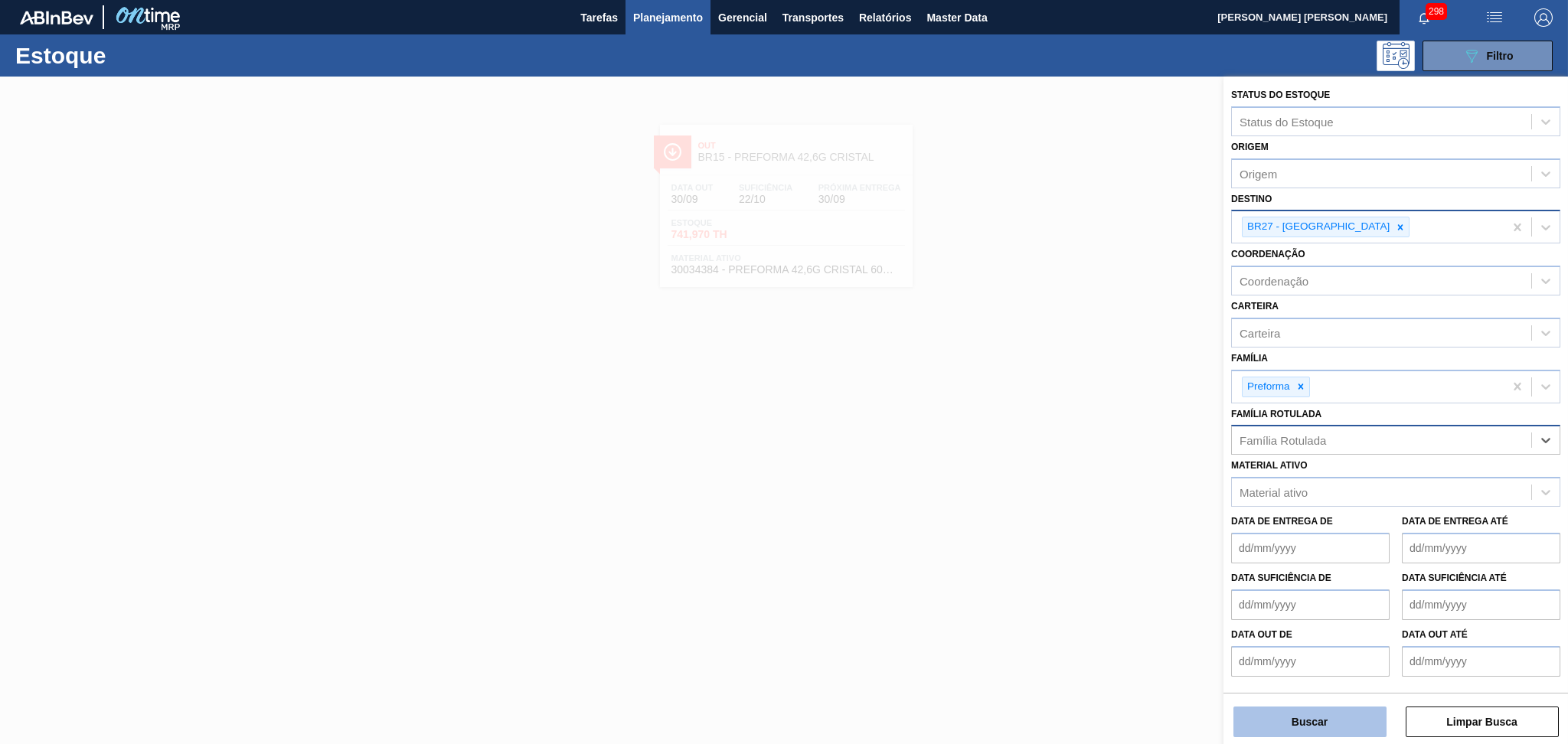
click at [1283, 718] on button "Buscar" at bounding box center [1310, 722] width 153 height 30
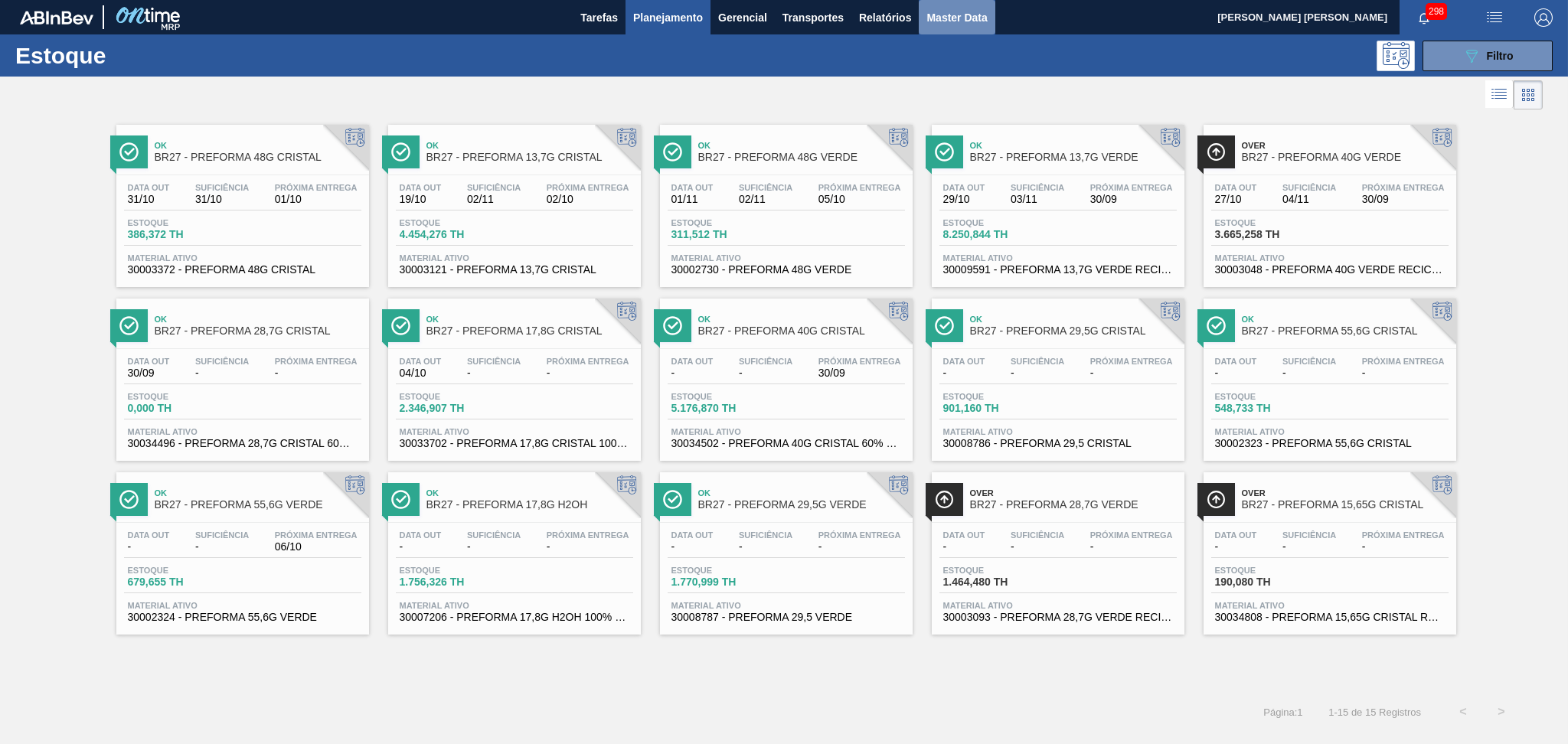
click at [955, 14] on span "Master Data" at bounding box center [956, 17] width 60 height 18
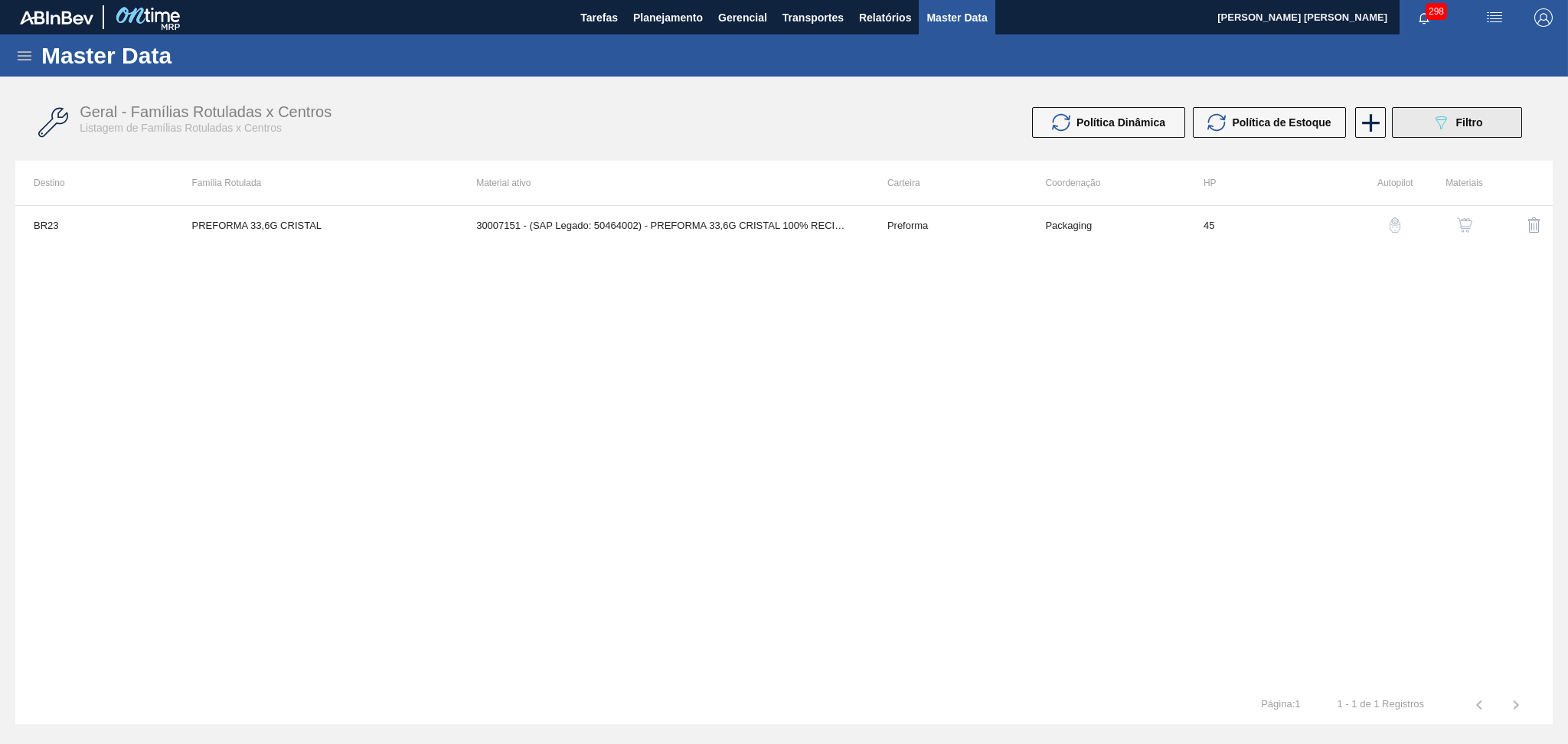
click at [1474, 134] on button "089F7B8B-B2A5-4AFE-B5C0-19BA573D28AC Filtro" at bounding box center [1458, 123] width 130 height 30
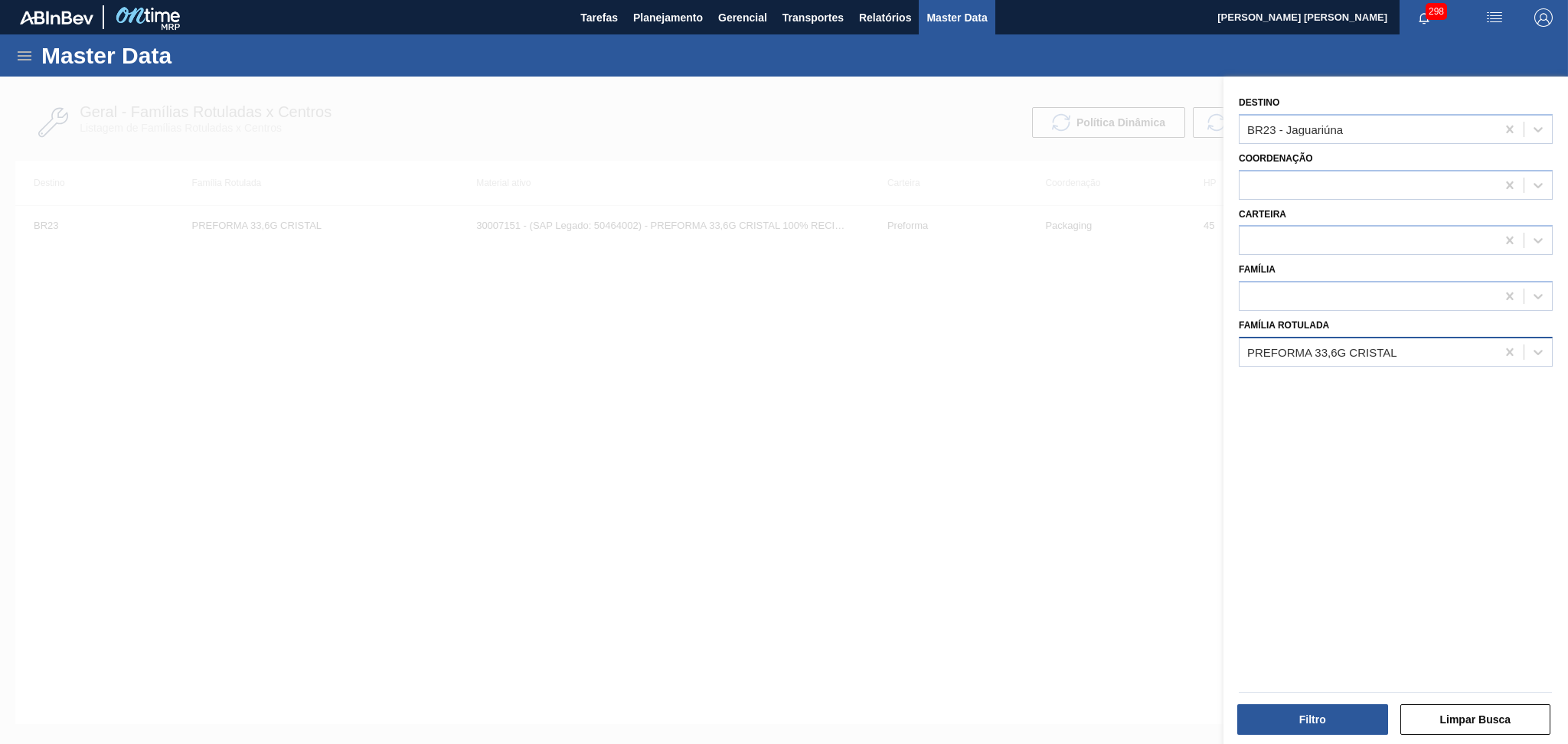
click at [1374, 356] on div "PREFORMA 33,6G CRISTAL" at bounding box center [1368, 352] width 257 height 23
type Rotulada "15,6"
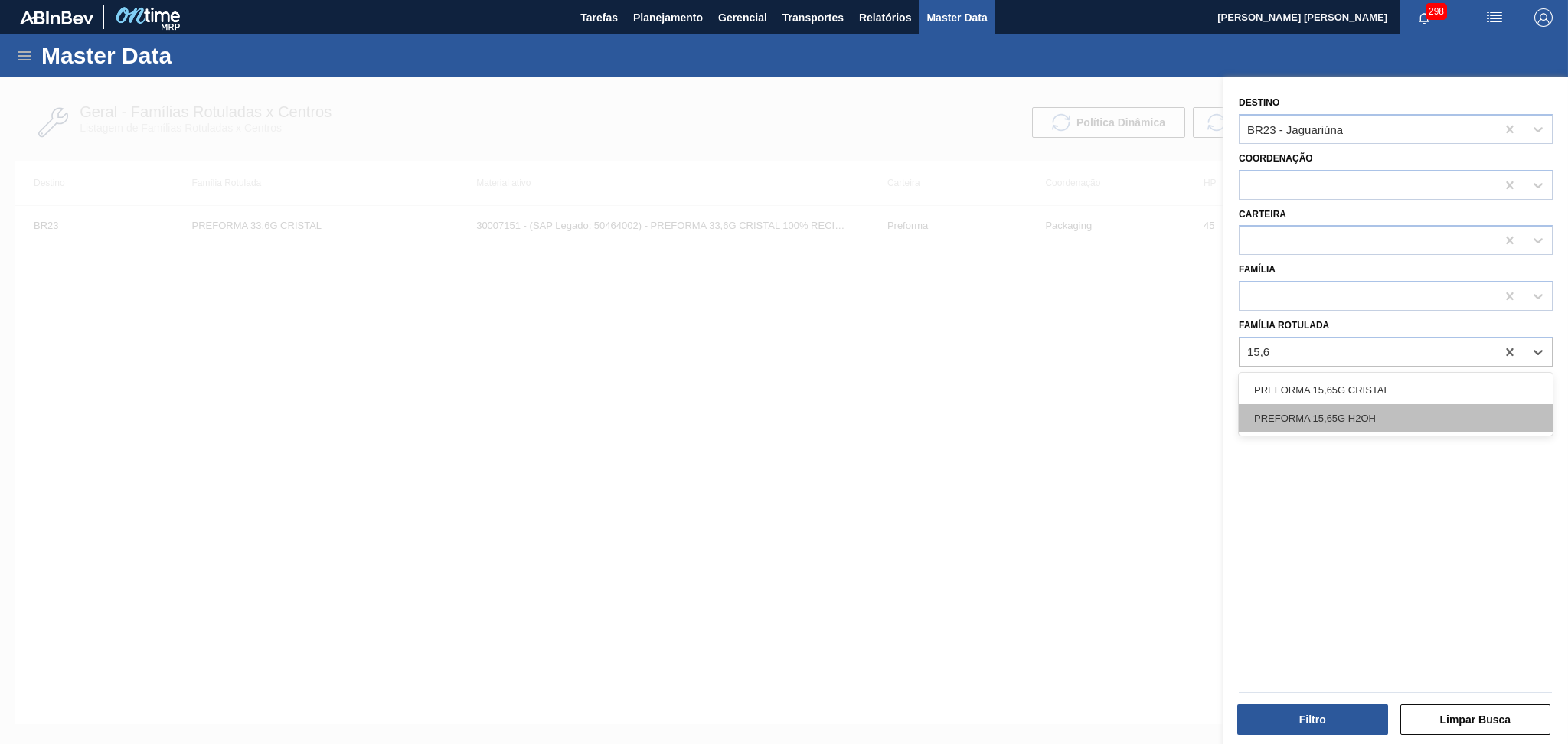
click at [1343, 415] on div "PREFORMA 15,65G H2OH" at bounding box center [1395, 418] width 314 height 28
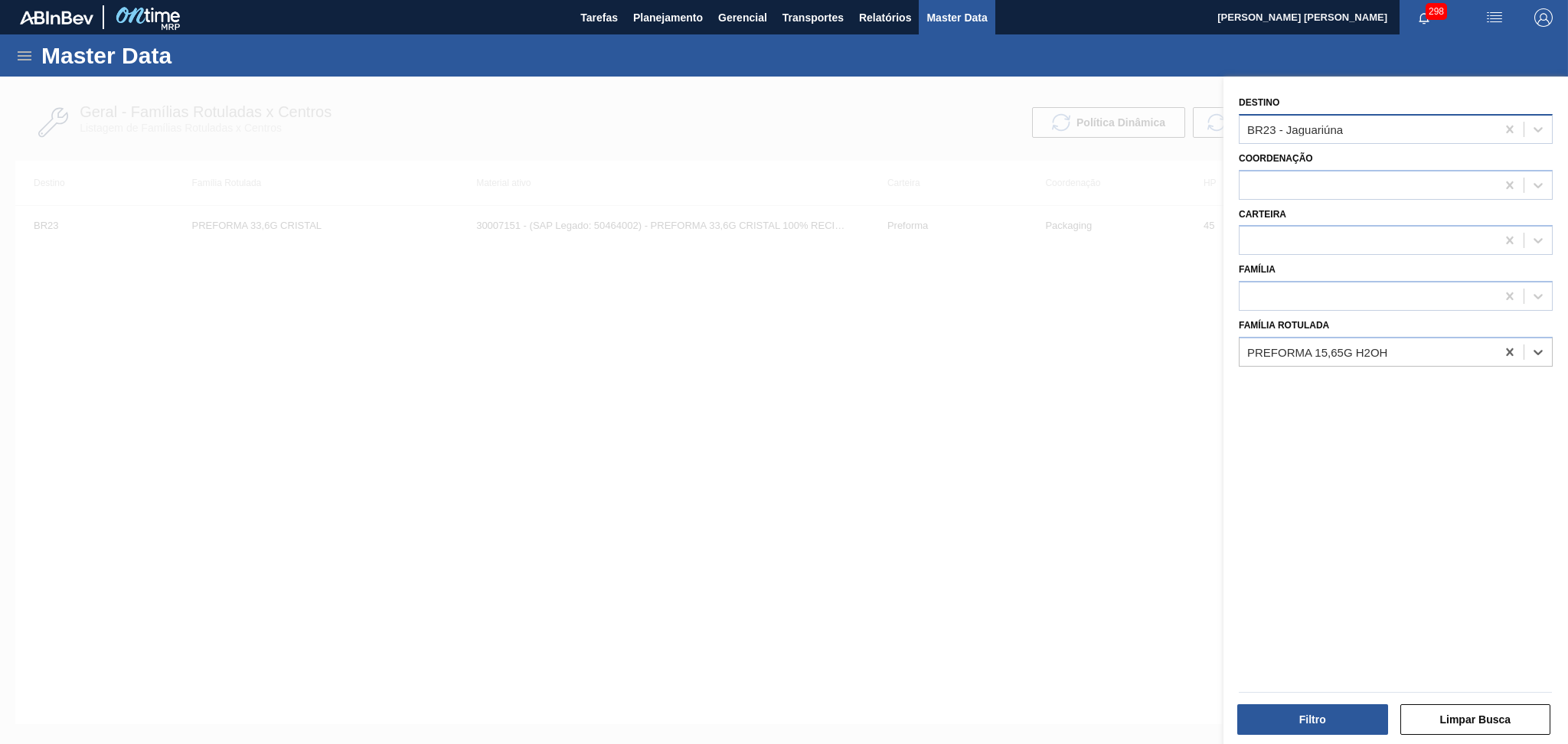
click at [1334, 127] on div "BR23 - Jaguariúna" at bounding box center [1294, 129] width 95 height 13
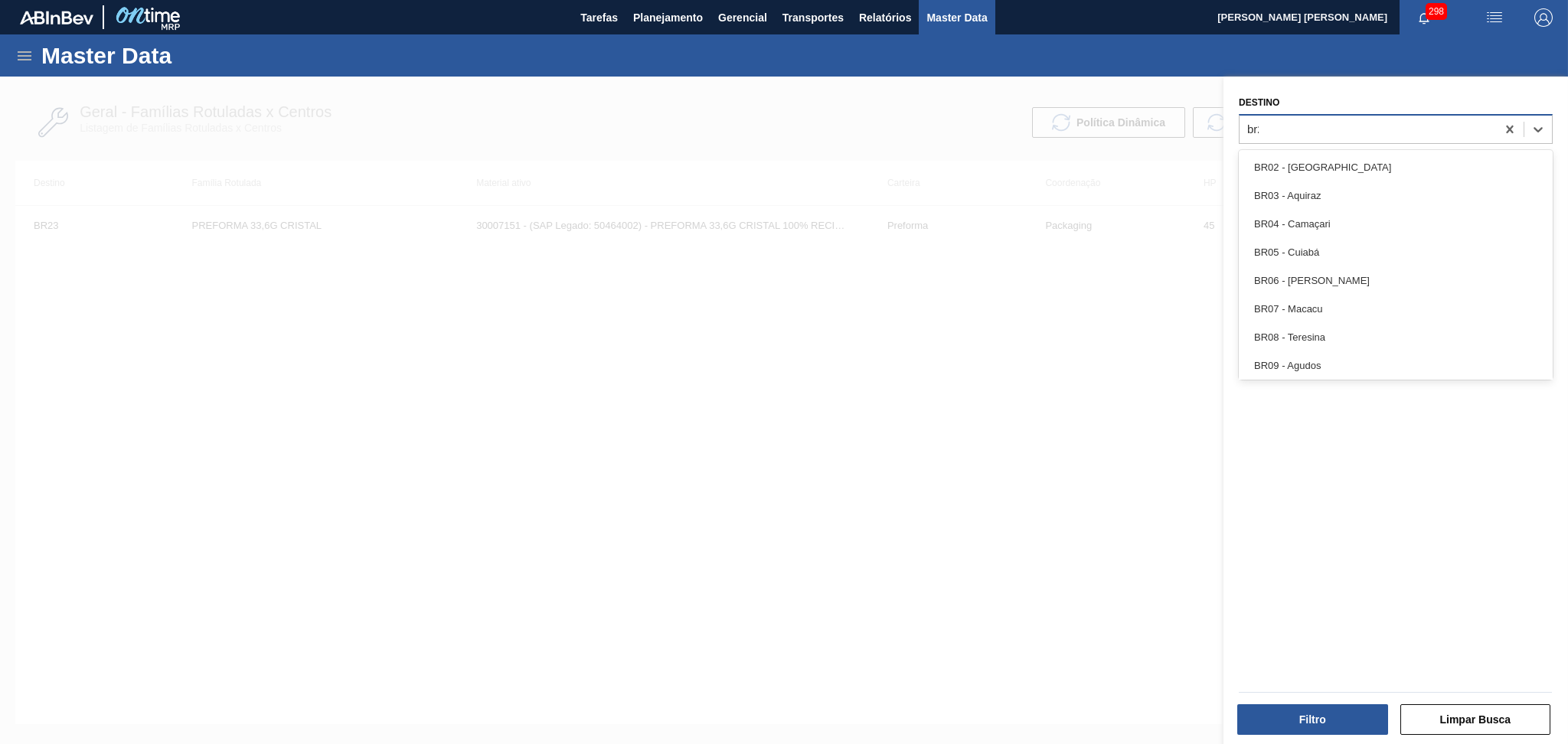
type input "br27"
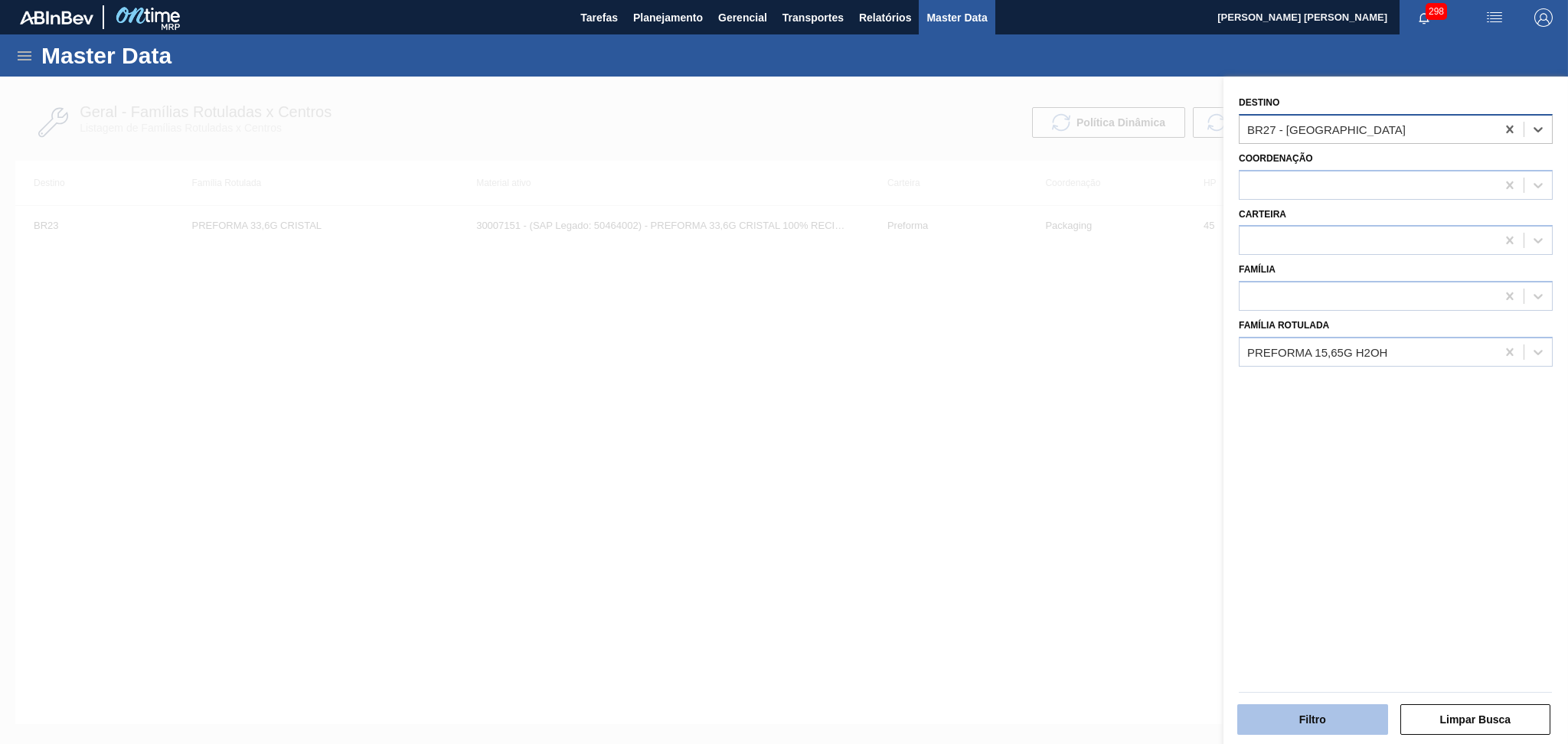
click at [1276, 723] on button "Filtro" at bounding box center [1313, 719] width 151 height 30
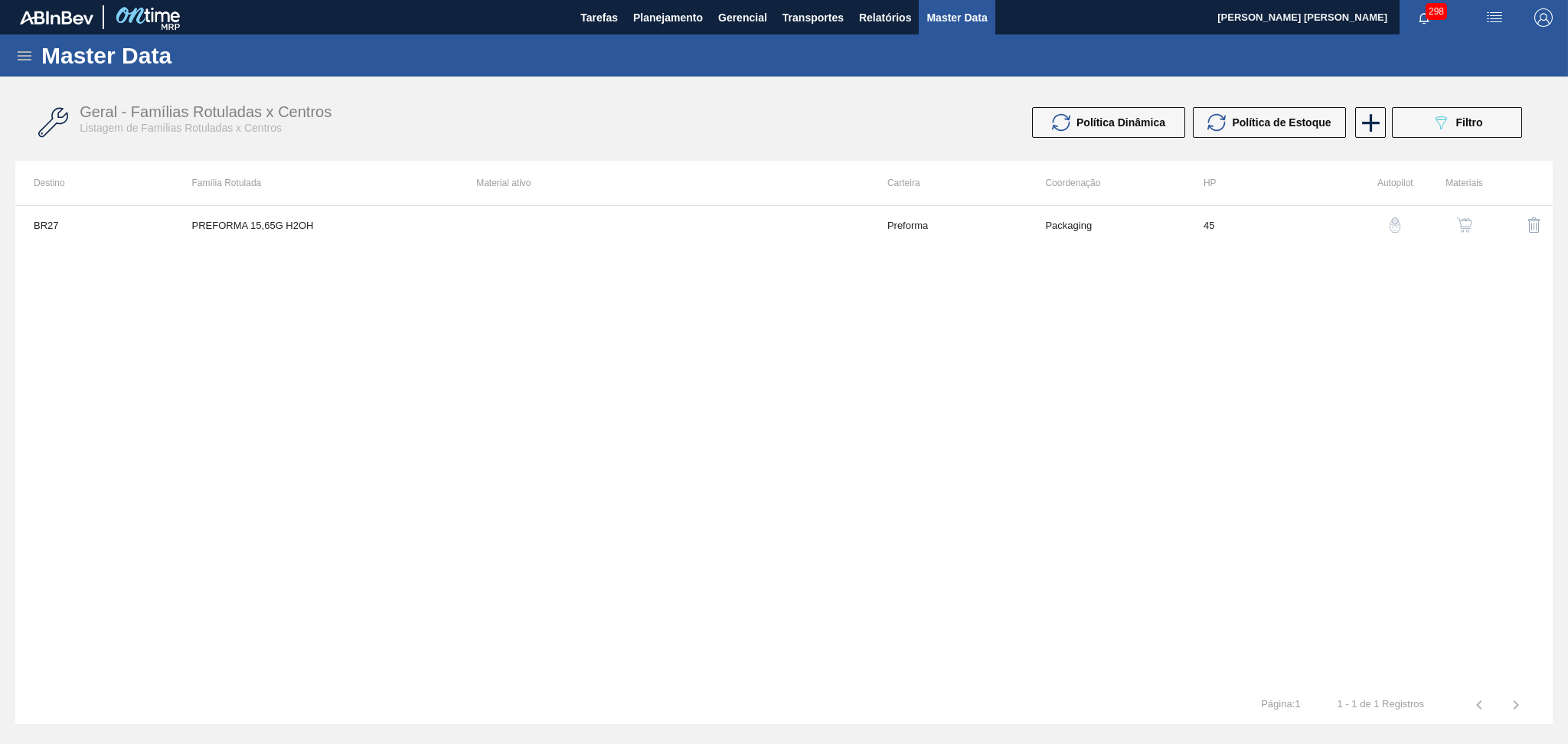
click at [1461, 224] on img "button" at bounding box center [1465, 225] width 15 height 15
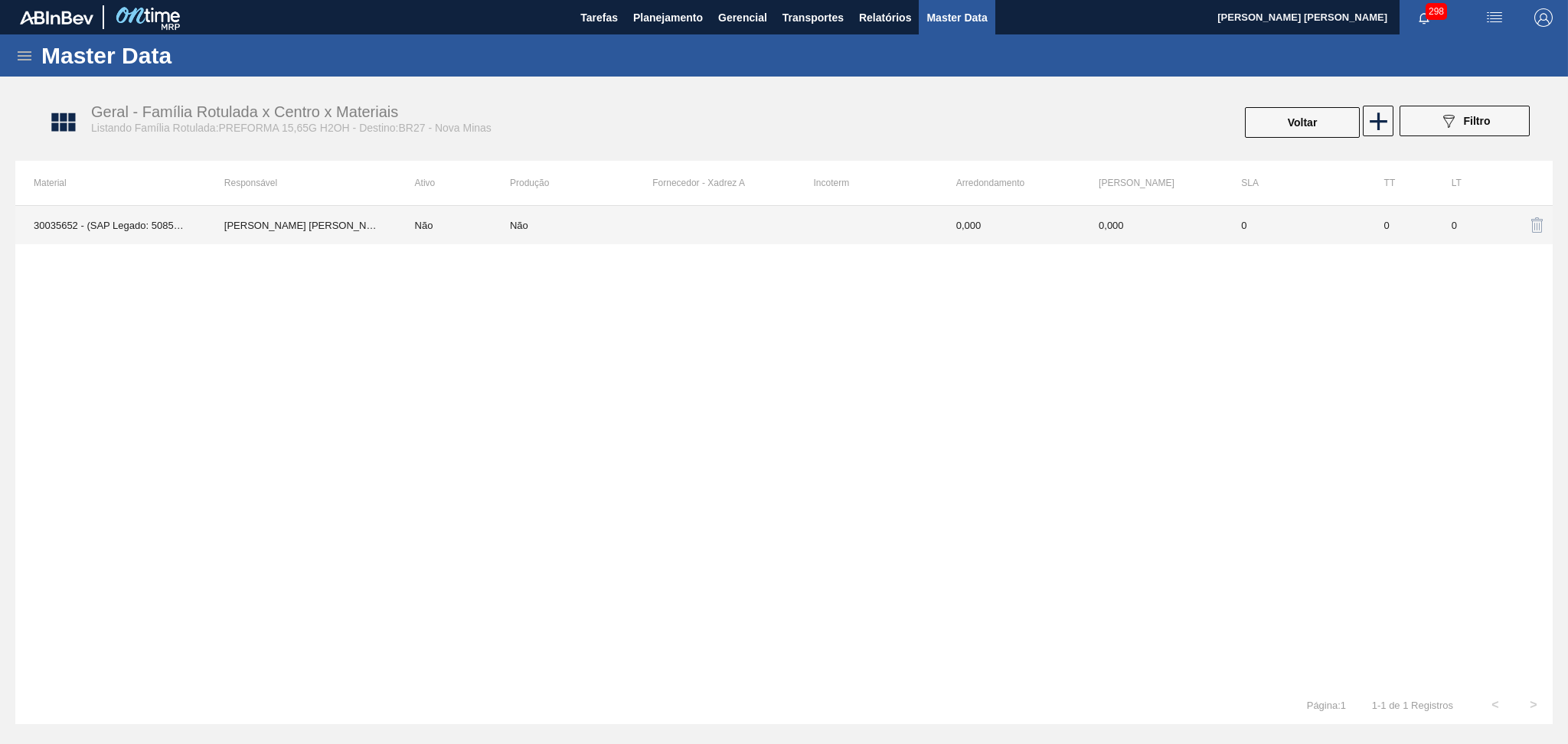
click at [419, 225] on td "Não" at bounding box center [453, 225] width 113 height 39
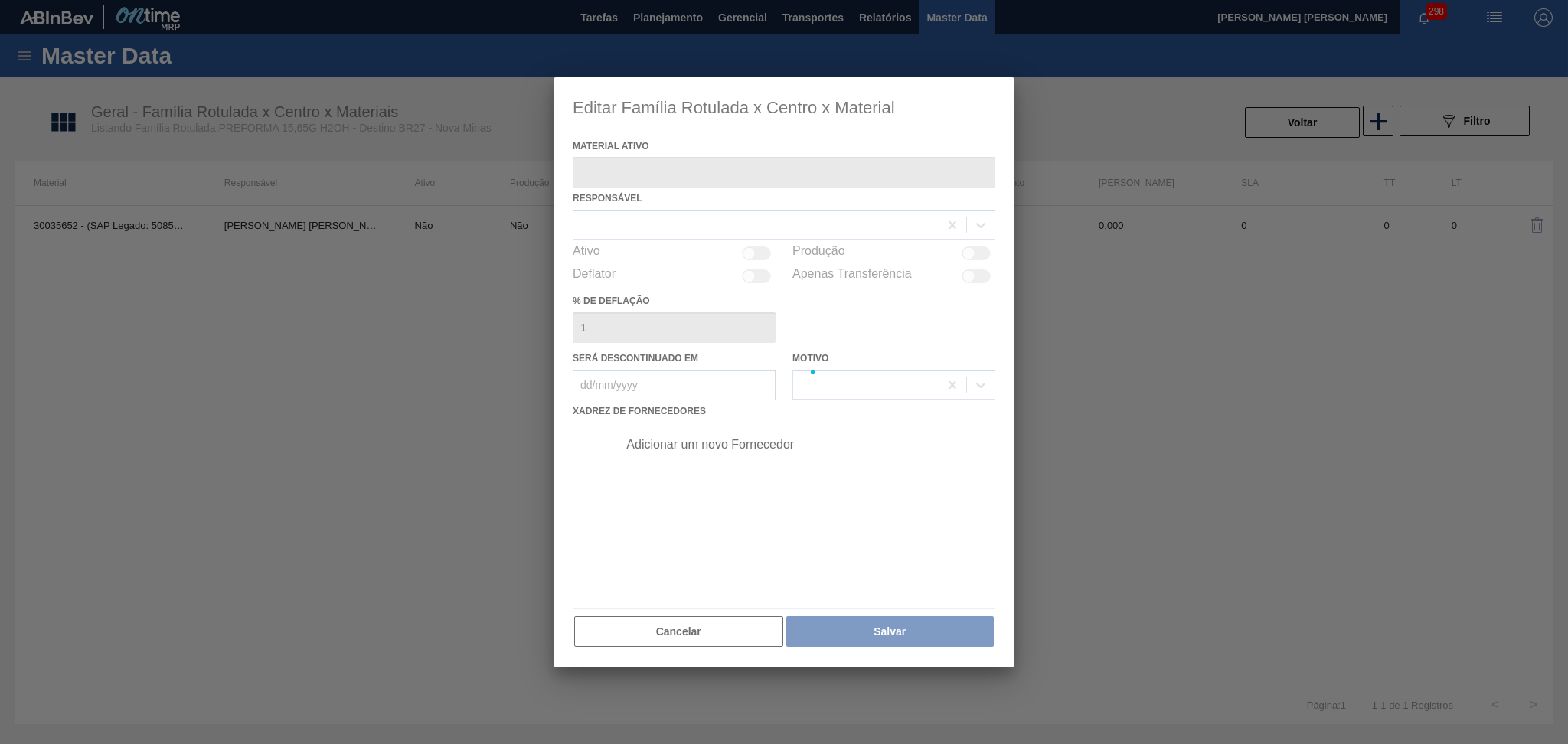
type ativo "30035652 - (SAP Legado: 50855370) - PREFORMA 15,65G H2OH RECICLADA"
type deflação "0"
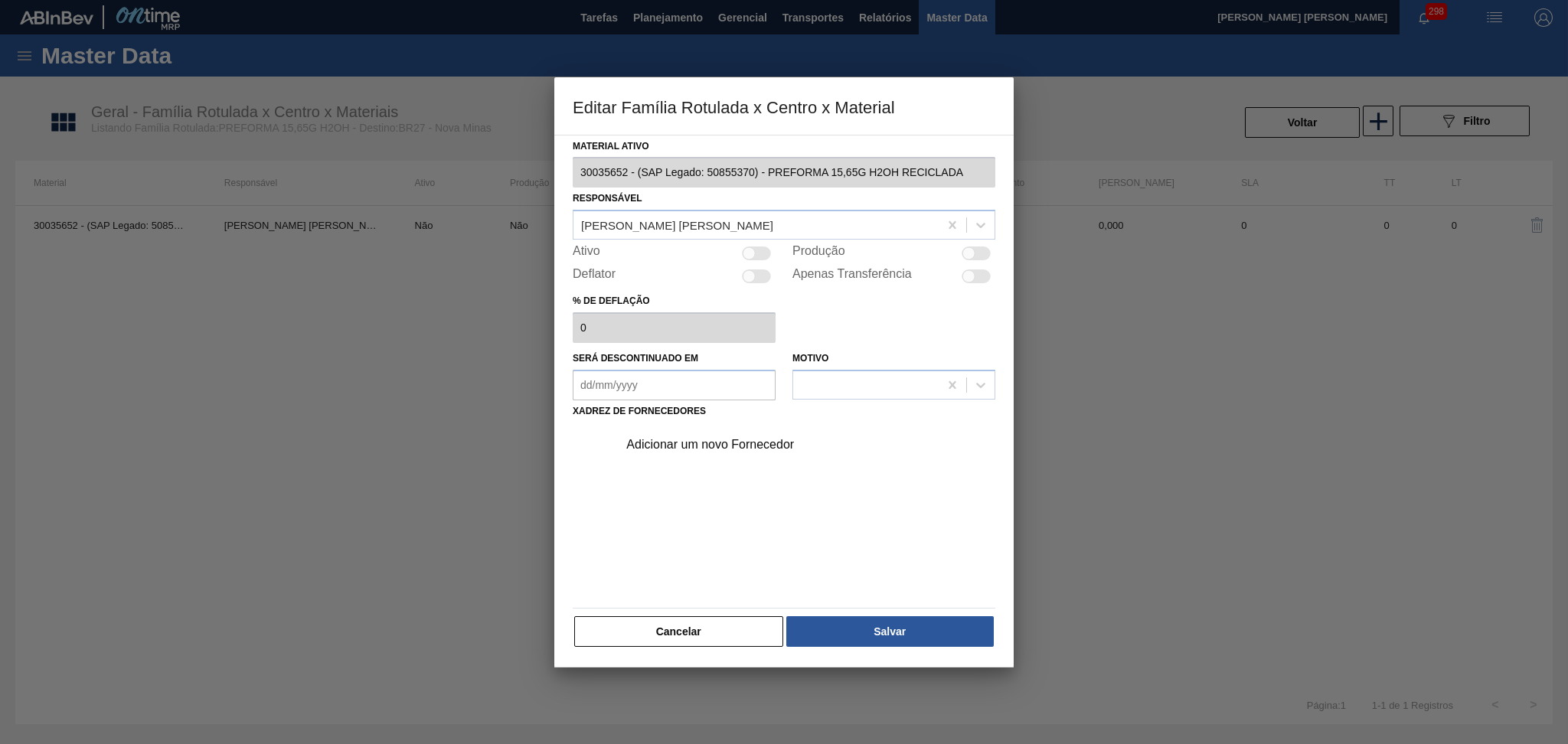
click at [764, 246] on div at bounding box center [756, 253] width 29 height 14
checkbox input "true"
click at [862, 622] on button "Salvar" at bounding box center [890, 632] width 208 height 30
click at [684, 432] on div "Adicionar um novo Fornecedor" at bounding box center [802, 445] width 387 height 39
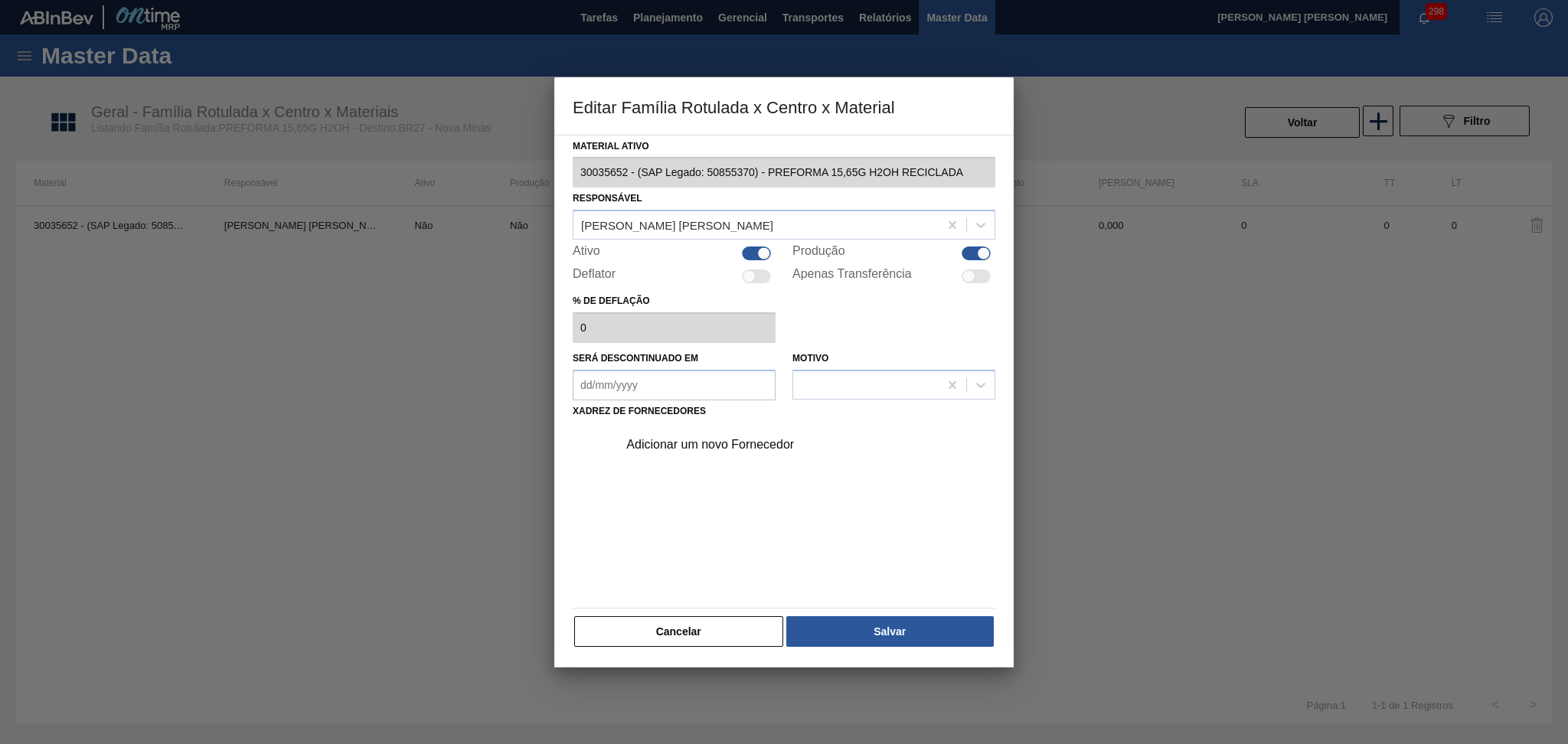
click at [683, 445] on div "Adicionar um novo Fornecedor" at bounding box center [777, 445] width 300 height 14
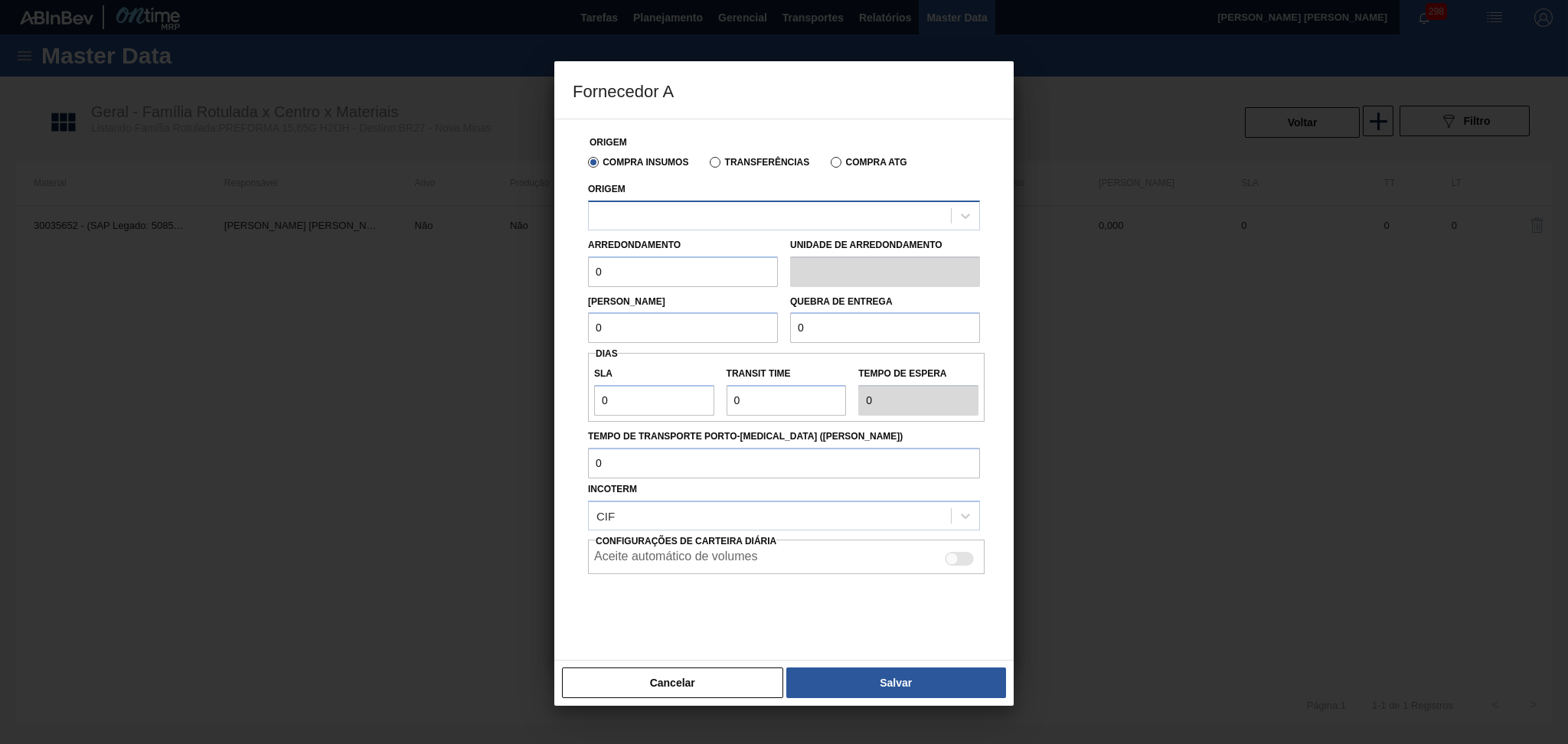
click at [660, 217] on div at bounding box center [770, 216] width 362 height 23
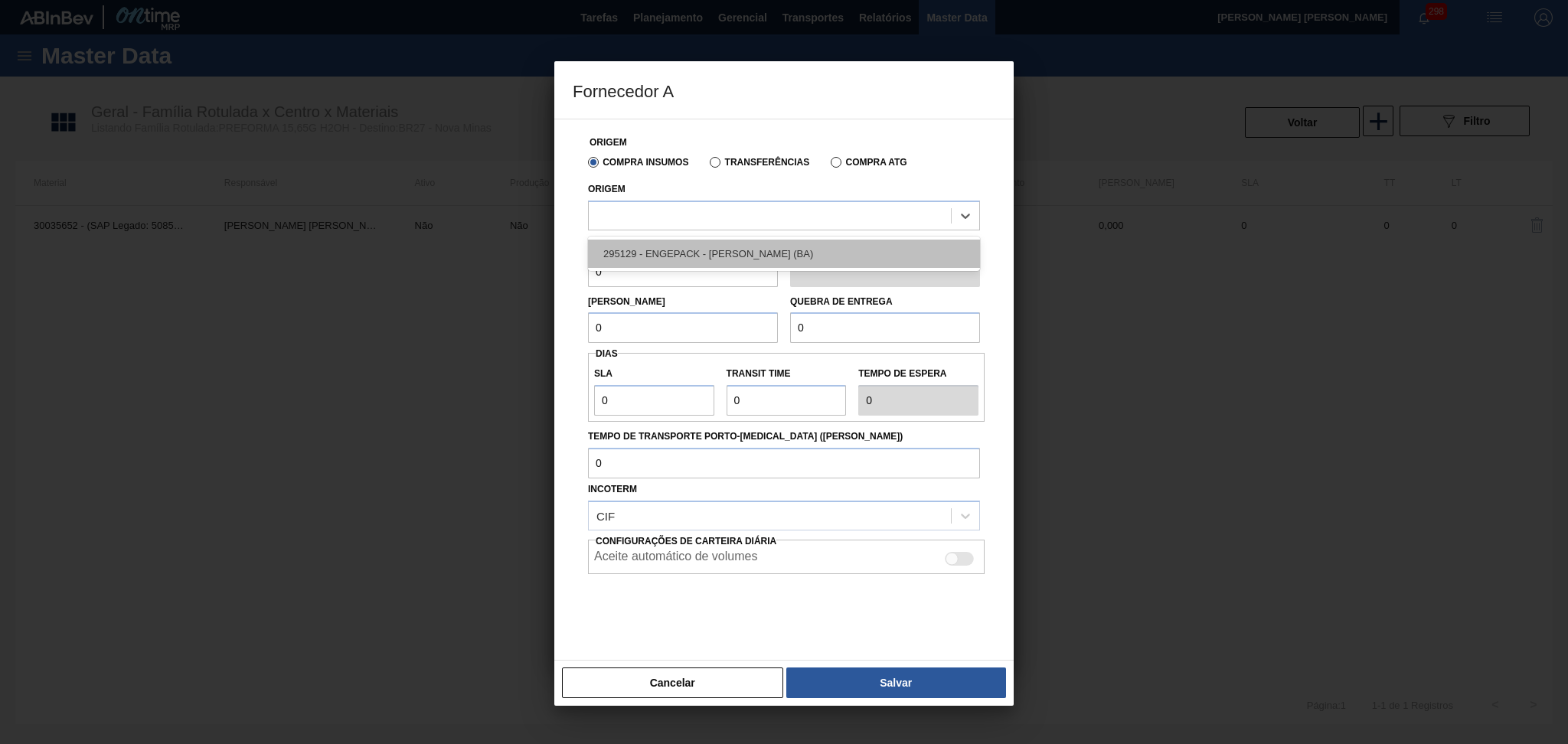
click at [683, 249] on div "295129 - ENGEPACK - SIMÕES FILHO (BA)" at bounding box center [784, 254] width 392 height 28
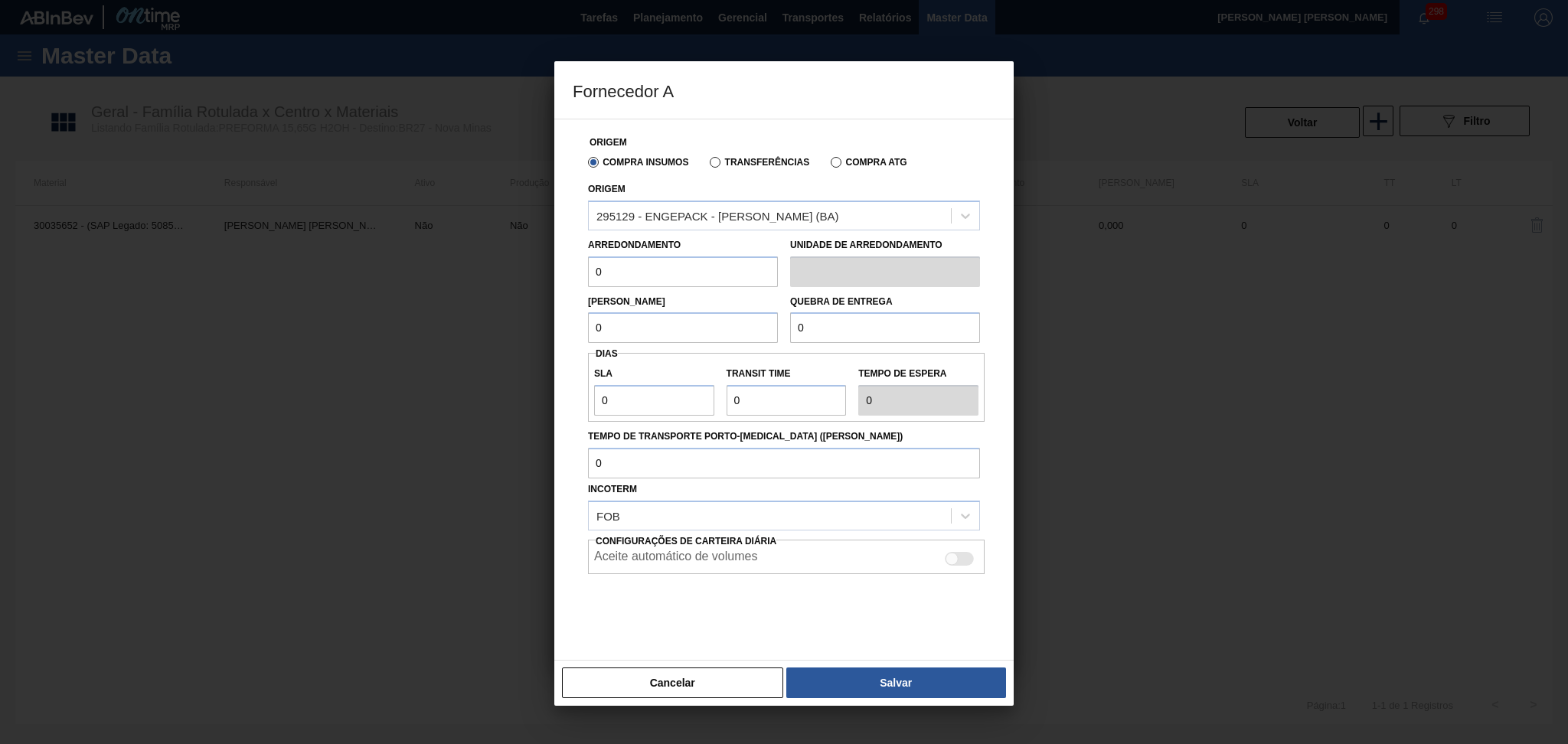
click at [669, 270] on input "0" at bounding box center [683, 272] width 190 height 30
click at [727, 666] on div "Cancelar Salvar" at bounding box center [784, 683] width 460 height 46
click at [677, 691] on button "Cancelar" at bounding box center [672, 683] width 221 height 30
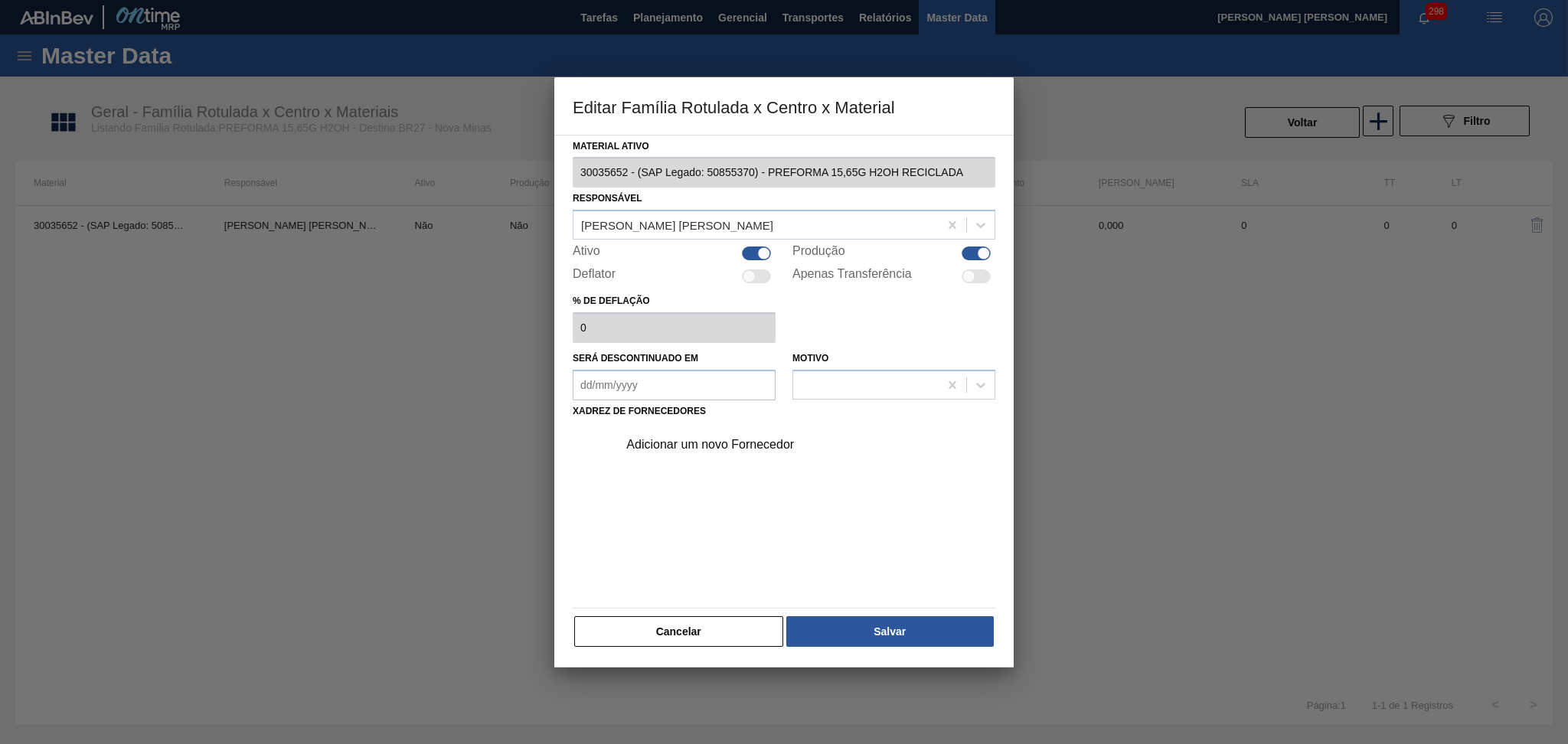
click at [678, 676] on div at bounding box center [784, 372] width 1568 height 744
click at [691, 633] on button "Cancelar" at bounding box center [678, 632] width 209 height 30
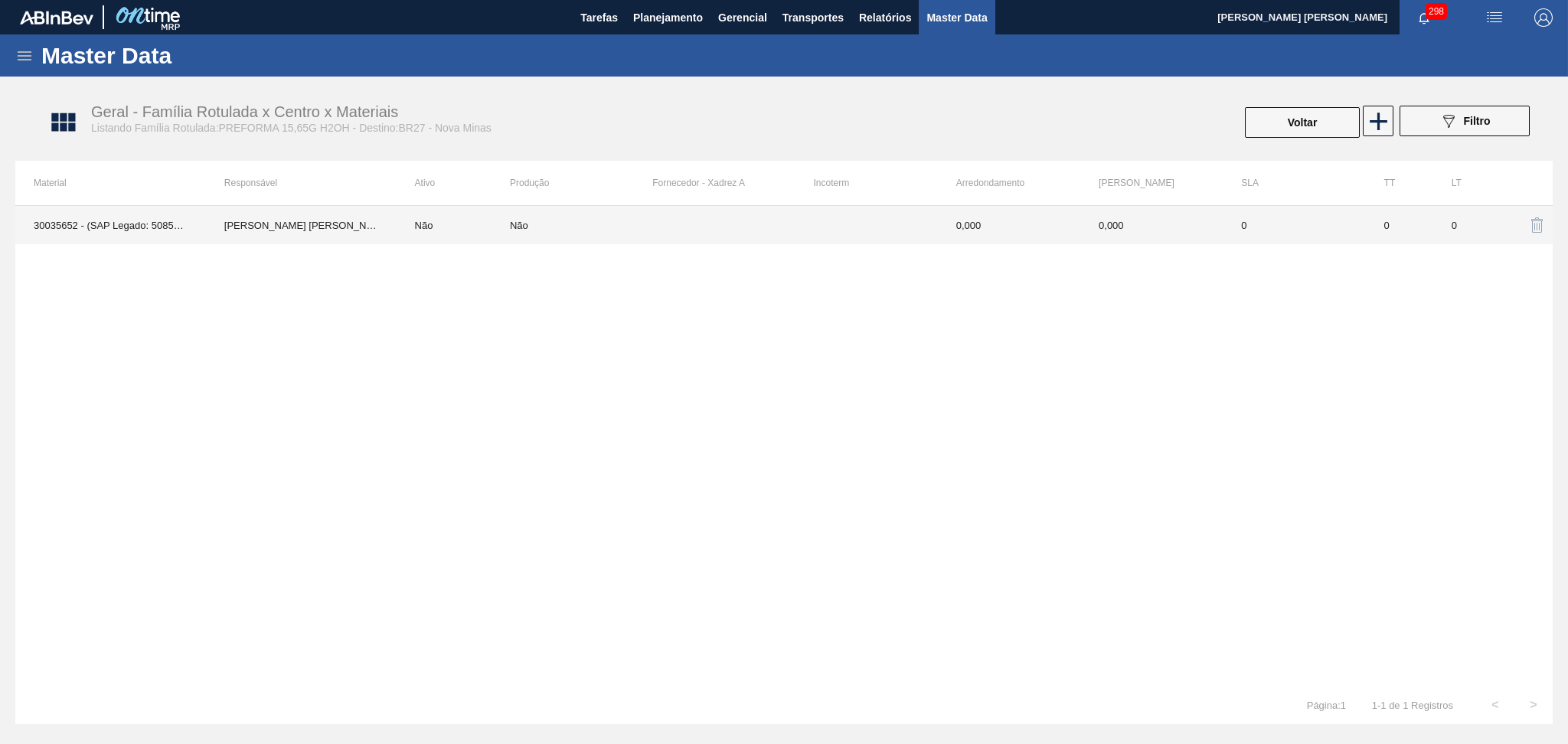
click at [433, 227] on td "Não" at bounding box center [453, 225] width 113 height 39
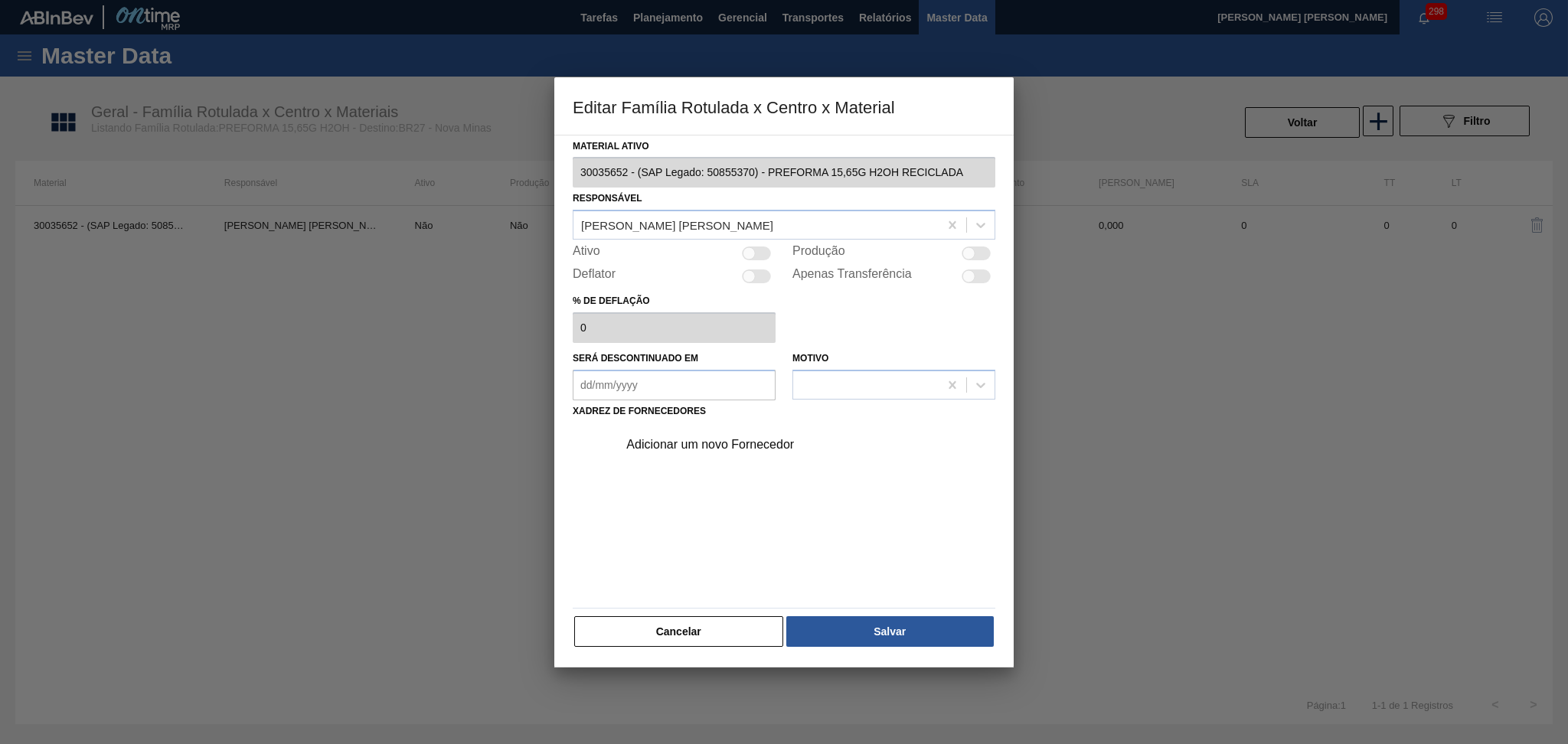
click at [745, 259] on div at bounding box center [756, 253] width 29 height 14
checkbox input "true"
click at [718, 447] on div "Adicionar um novo Fornecedor" at bounding box center [777, 445] width 300 height 14
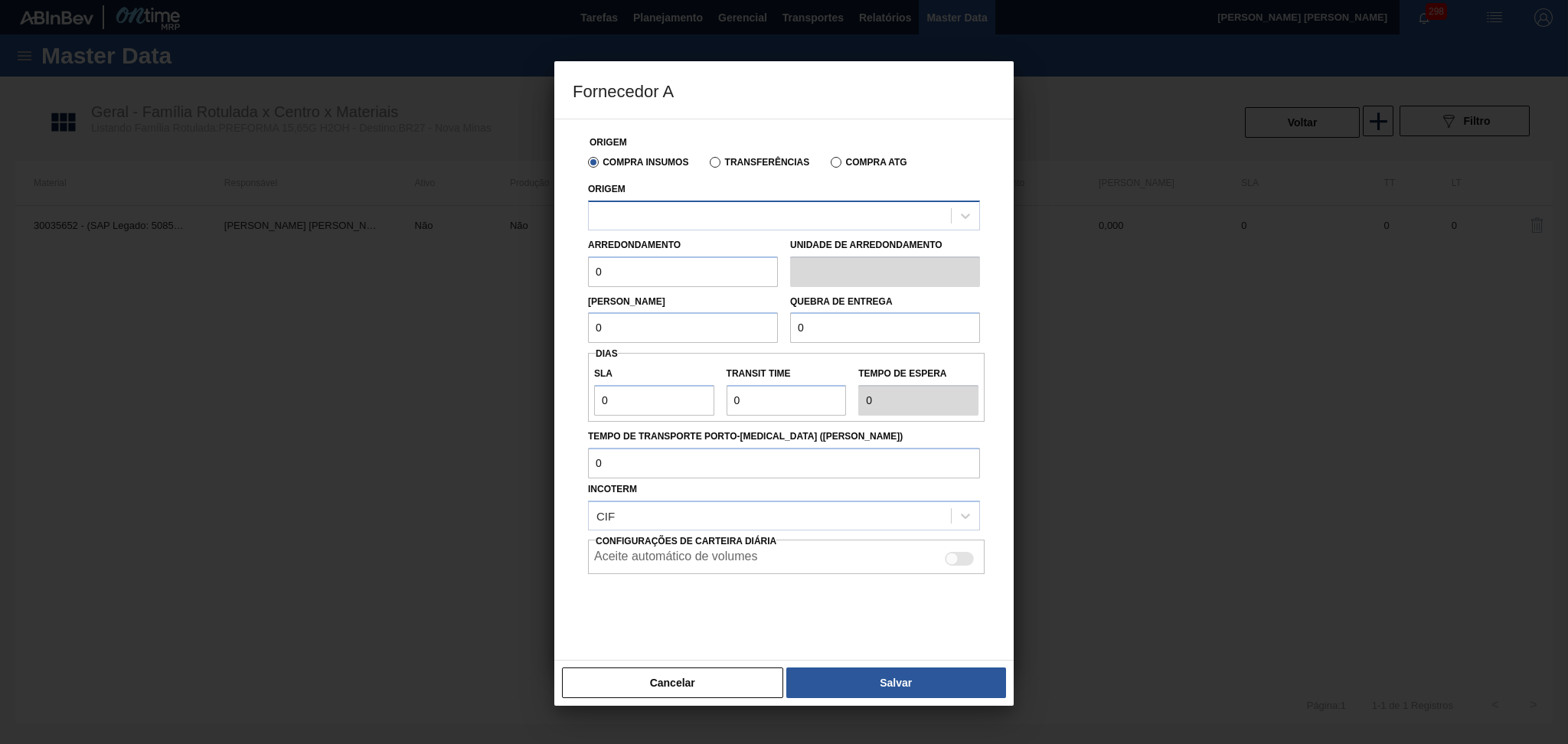
click at [658, 207] on div at bounding box center [770, 216] width 362 height 23
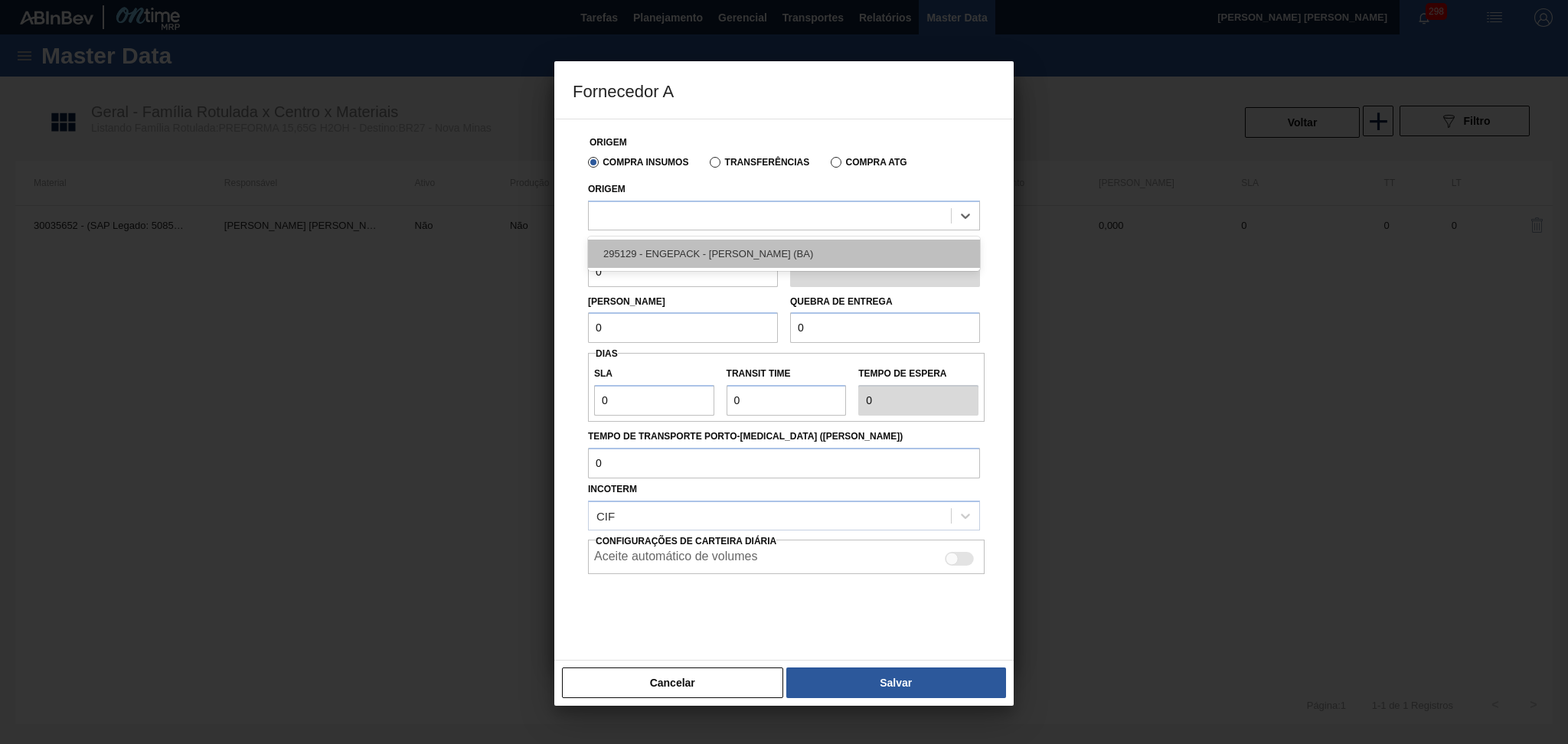
click at [647, 249] on div "295129 - ENGEPACK - SIMÕES FILHO (BA)" at bounding box center [784, 254] width 392 height 28
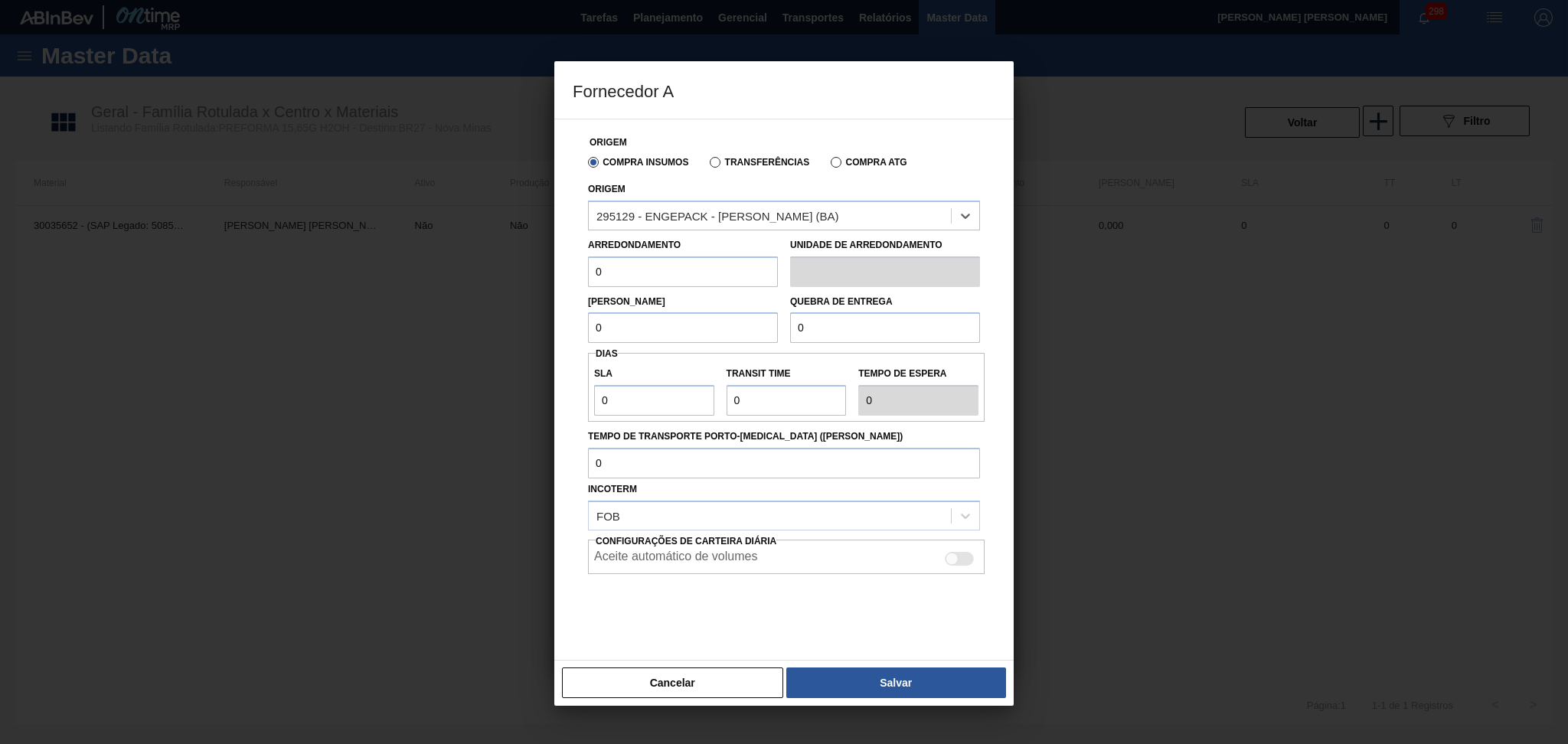
click at [634, 277] on input "0" at bounding box center [683, 272] width 190 height 30
drag, startPoint x: 631, startPoint y: 273, endPoint x: 521, endPoint y: 245, distance: 113.5
click at [523, 245] on div "Fornecedor A Origem Compra Insumos Transferências Compra ATG Origem 295129 - EN…" at bounding box center [784, 372] width 1568 height 744
paste input "42,24"
type input "42,24"
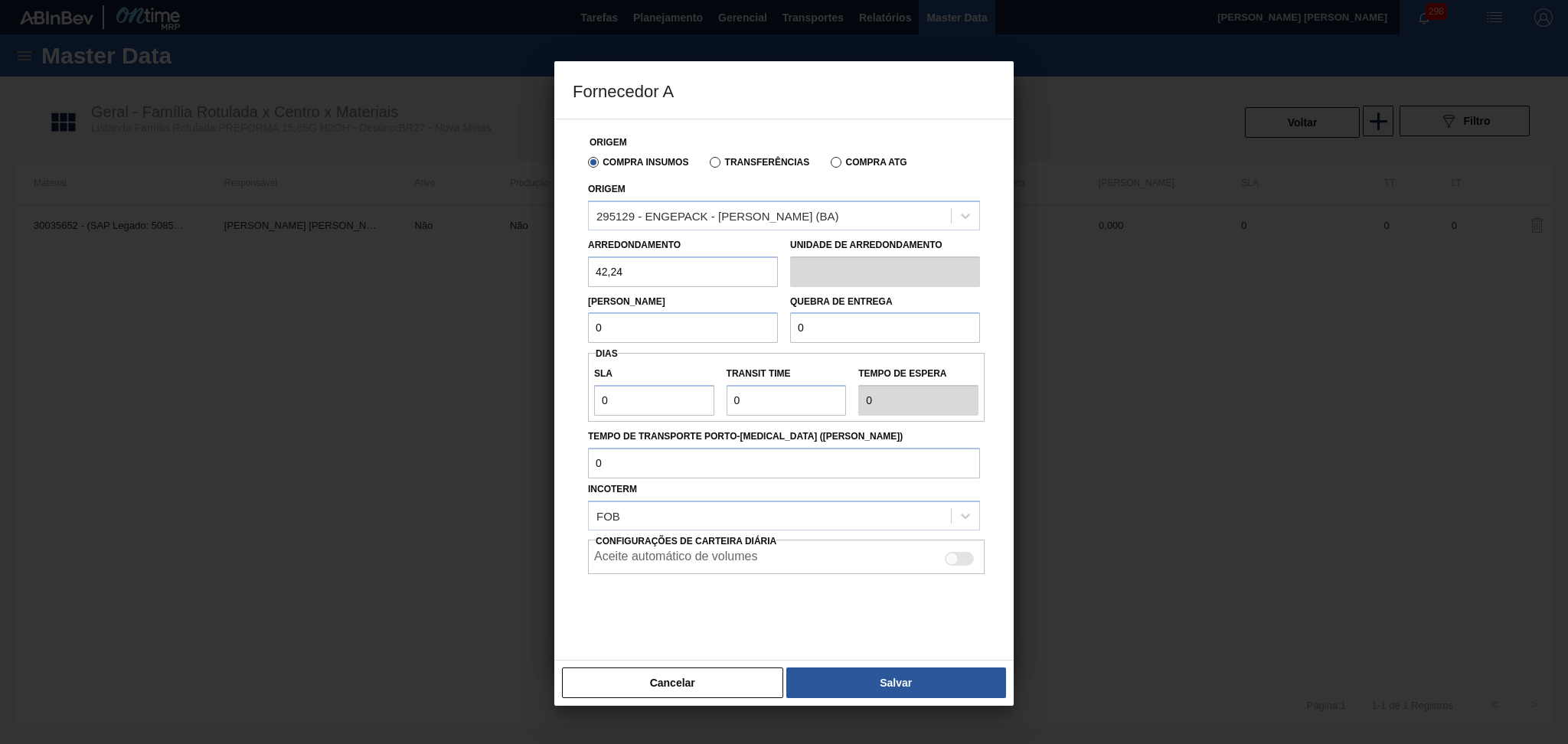
drag, startPoint x: 697, startPoint y: 332, endPoint x: 495, endPoint y: 330, distance: 202.0
click at [497, 330] on div "Fornecedor A Origem Compra Insumos Transferências Compra ATG Origem 295129 - EN…" at bounding box center [784, 372] width 1568 height 744
paste input "1.098,24"
type input "1.098,24"
drag, startPoint x: 834, startPoint y: 333, endPoint x: 729, endPoint y: 327, distance: 105.2
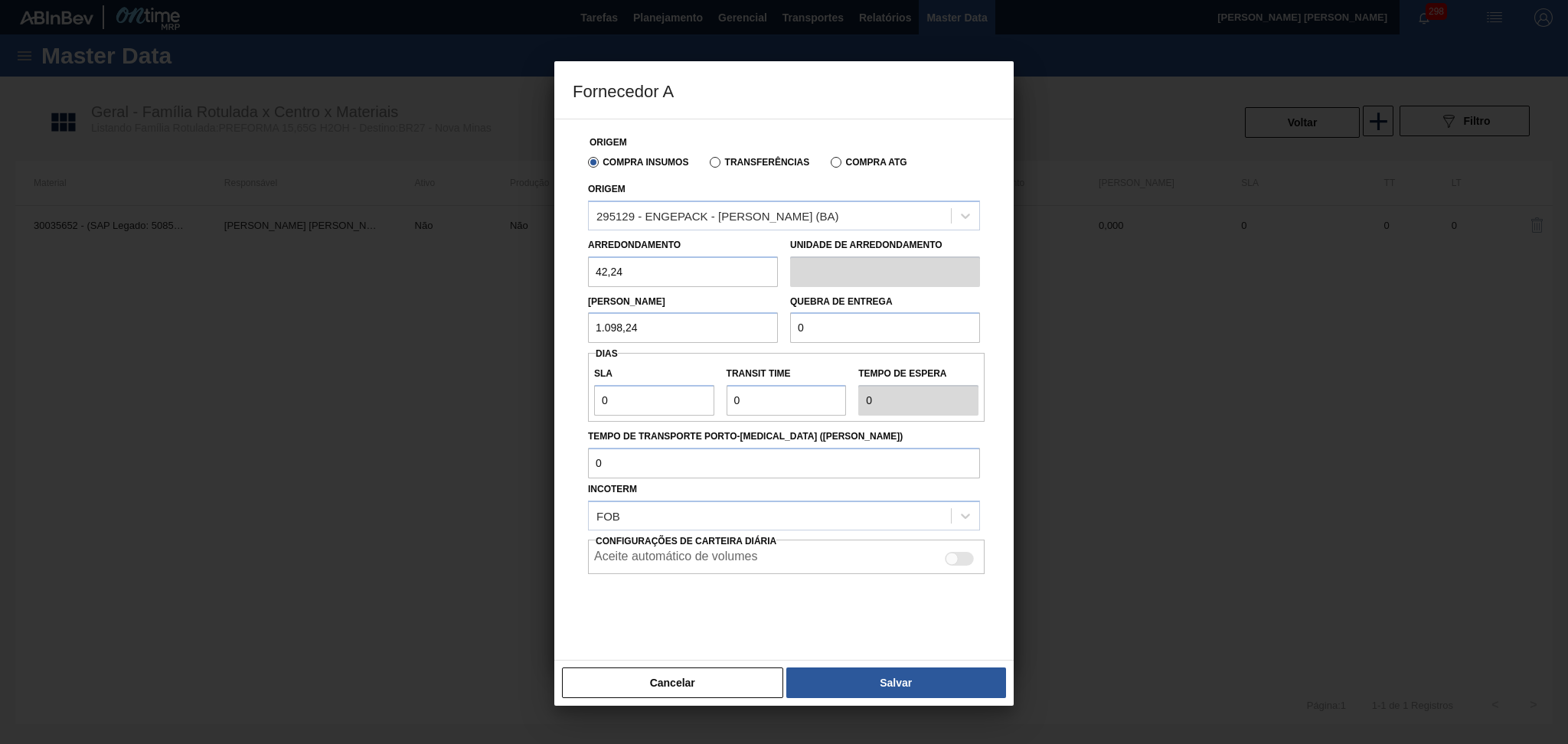
click at [740, 327] on div "Lote Mínimo 1.098,24 Quebra de entrega 0" at bounding box center [784, 315] width 404 height 57
paste input "1.098,24"
type input "1.098,24"
drag, startPoint x: 631, startPoint y: 383, endPoint x: 518, endPoint y: 398, distance: 114.0
click at [522, 398] on div "Fornecedor A Origem Compra Insumos Transferências Compra ATG Origem 295129 - EN…" at bounding box center [784, 372] width 1568 height 744
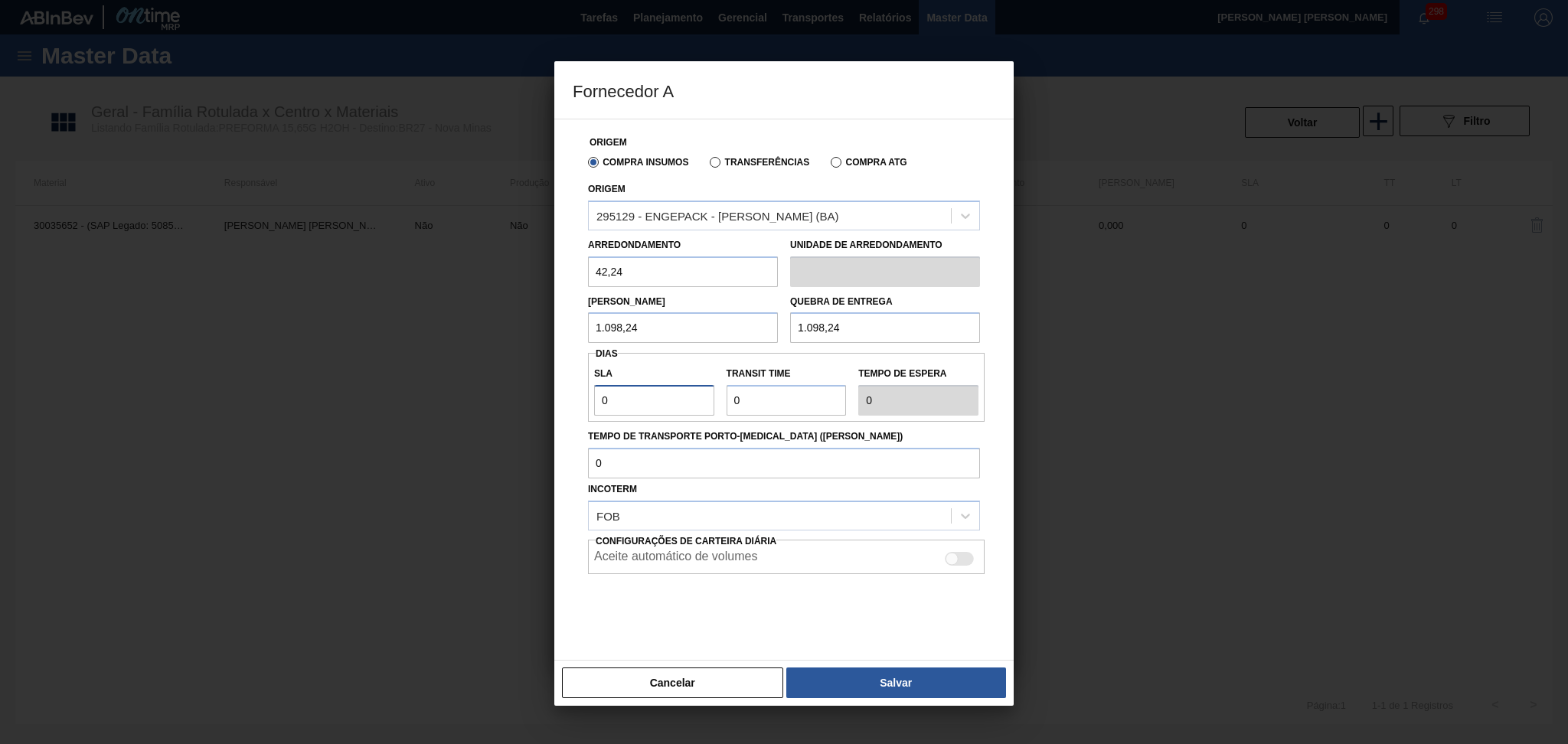
paste input "3"
type input "3"
drag, startPoint x: 799, startPoint y: 399, endPoint x: 662, endPoint y: 411, distance: 137.5
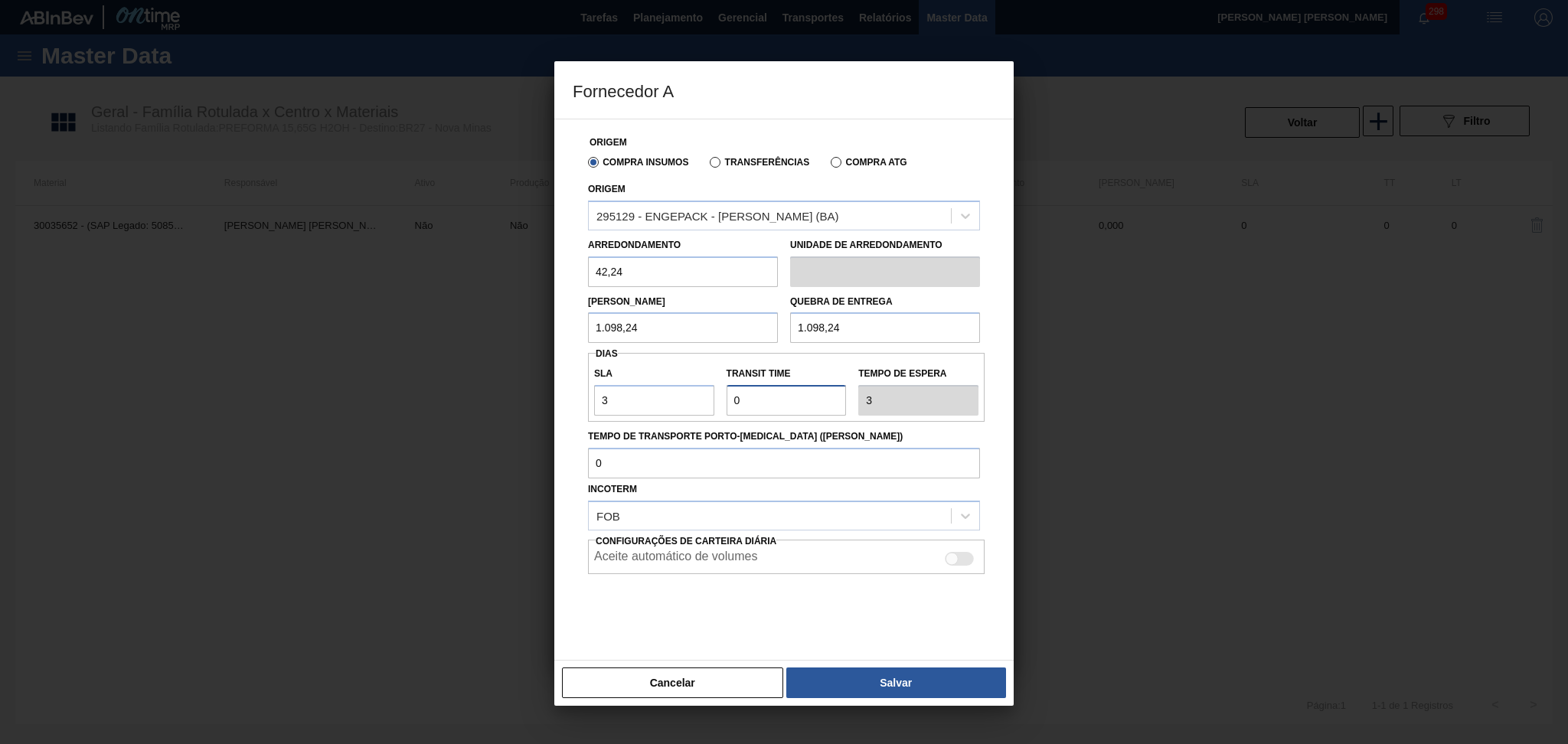
click at [663, 410] on div "SLA 3 Transit Time Tempo de espera 3" at bounding box center [786, 387] width 396 height 57
paste input "4"
type input "4"
type input "7"
type input "4"
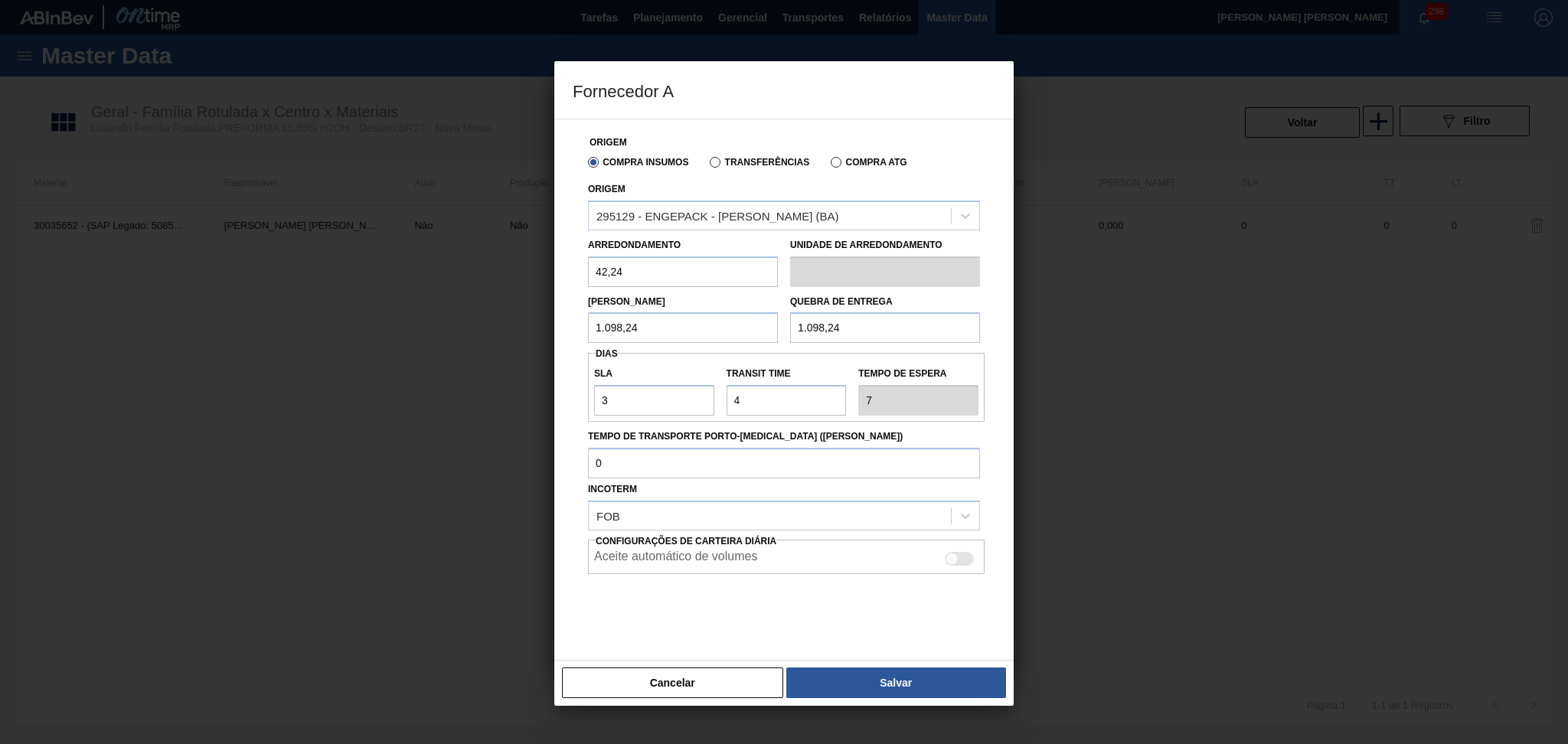
click at [968, 550] on div "Aceite automático de volumes" at bounding box center [785, 558] width 384 height 18
click at [967, 556] on div at bounding box center [959, 559] width 29 height 14
checkbox input "true"
click at [889, 689] on button "Salvar" at bounding box center [896, 683] width 220 height 30
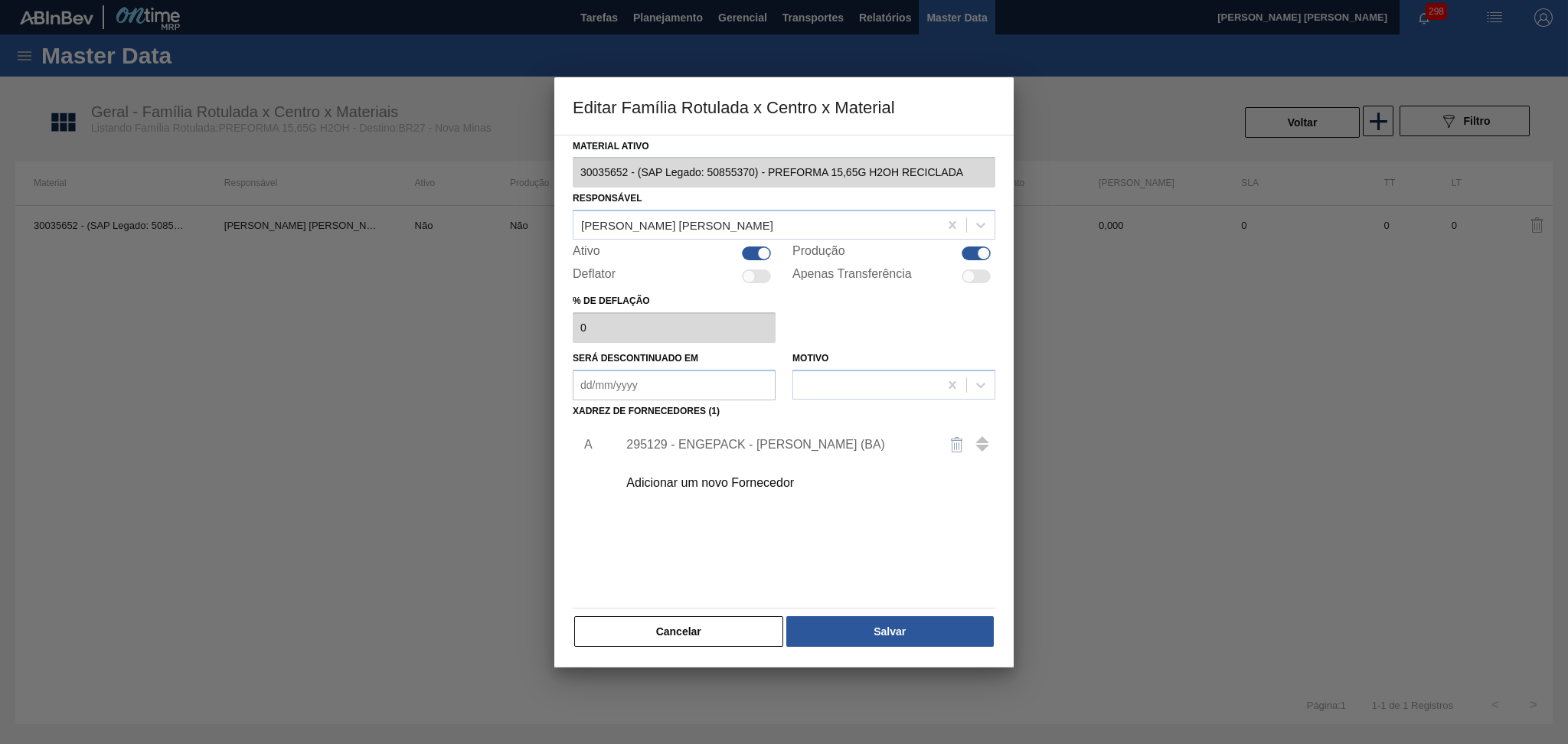
click at [756, 282] on div at bounding box center [756, 277] width 29 height 14
drag, startPoint x: 671, startPoint y: 327, endPoint x: 569, endPoint y: 328, distance: 102.0
click at [569, 327] on div "Material ativo 30035652 - (SAP Legado: 50855370) - PREFORMA 15,65G H2OH RECICLA…" at bounding box center [784, 401] width 460 height 533
click at [756, 275] on div at bounding box center [756, 277] width 29 height 14
checkbox input "false"
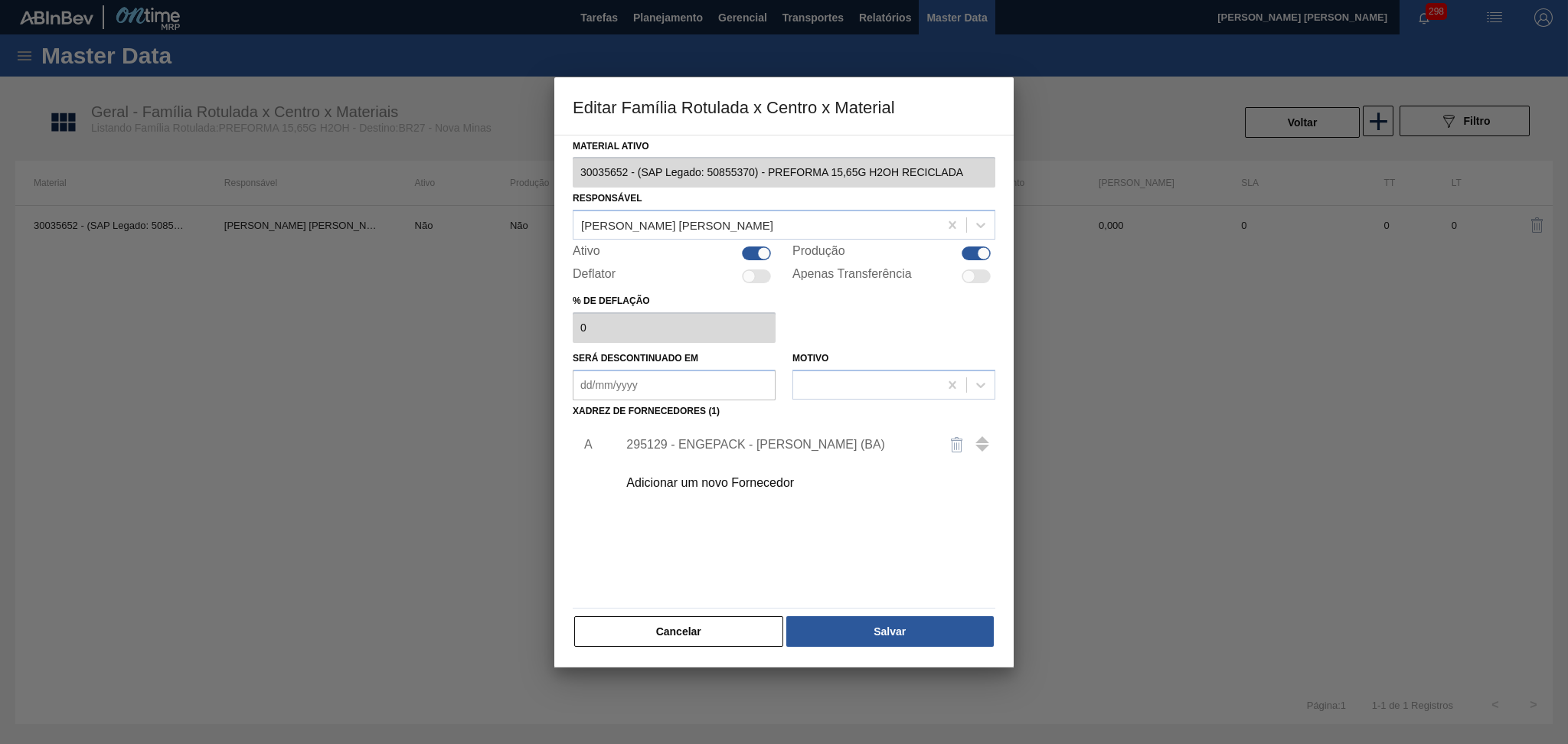
click at [822, 293] on div "% de deflação 0" at bounding box center [784, 316] width 423 height 53
click at [838, 445] on div "295129 - ENGEPACK - SIMÕES FILHO (BA)" at bounding box center [777, 445] width 300 height 14
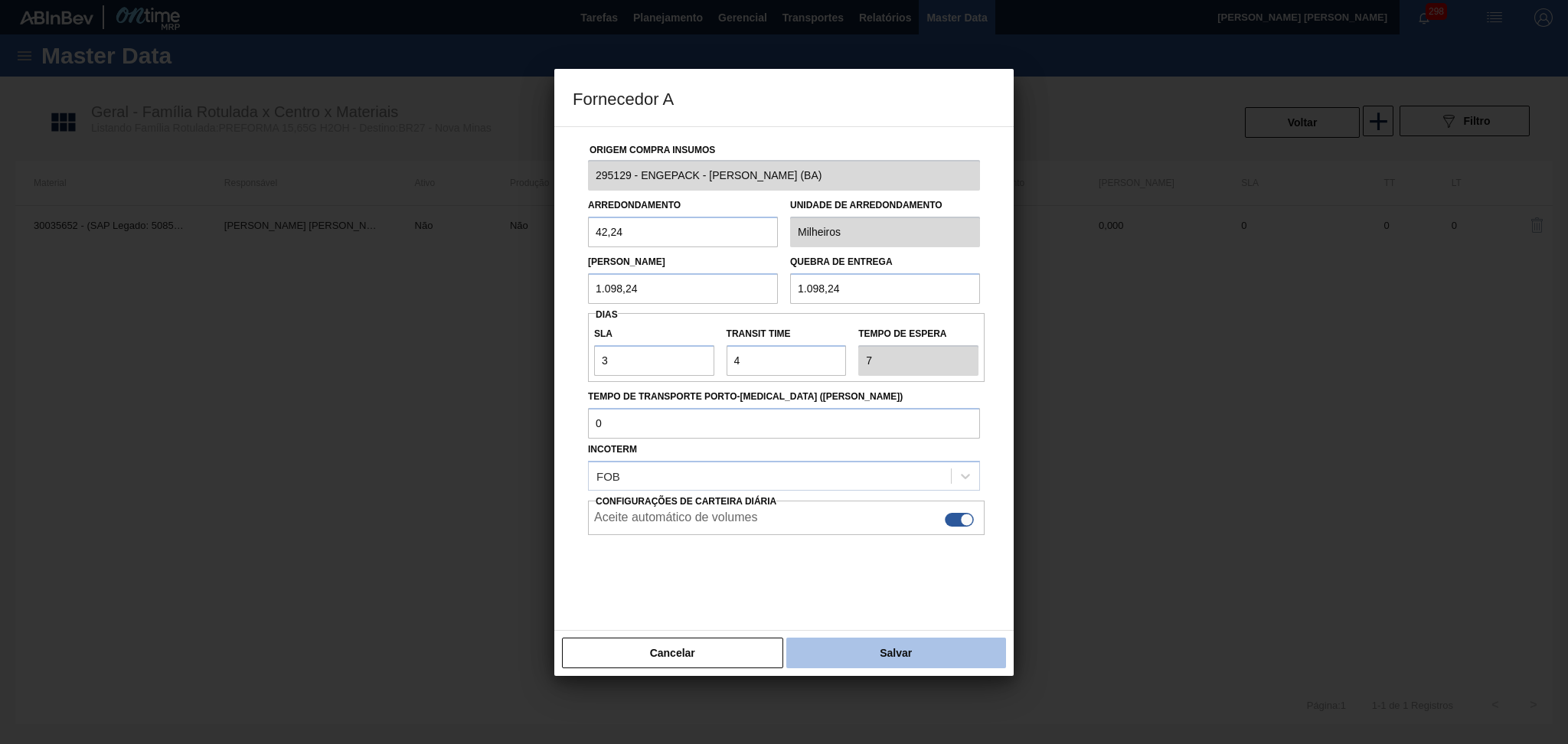
click at [864, 643] on button "Salvar" at bounding box center [896, 653] width 220 height 30
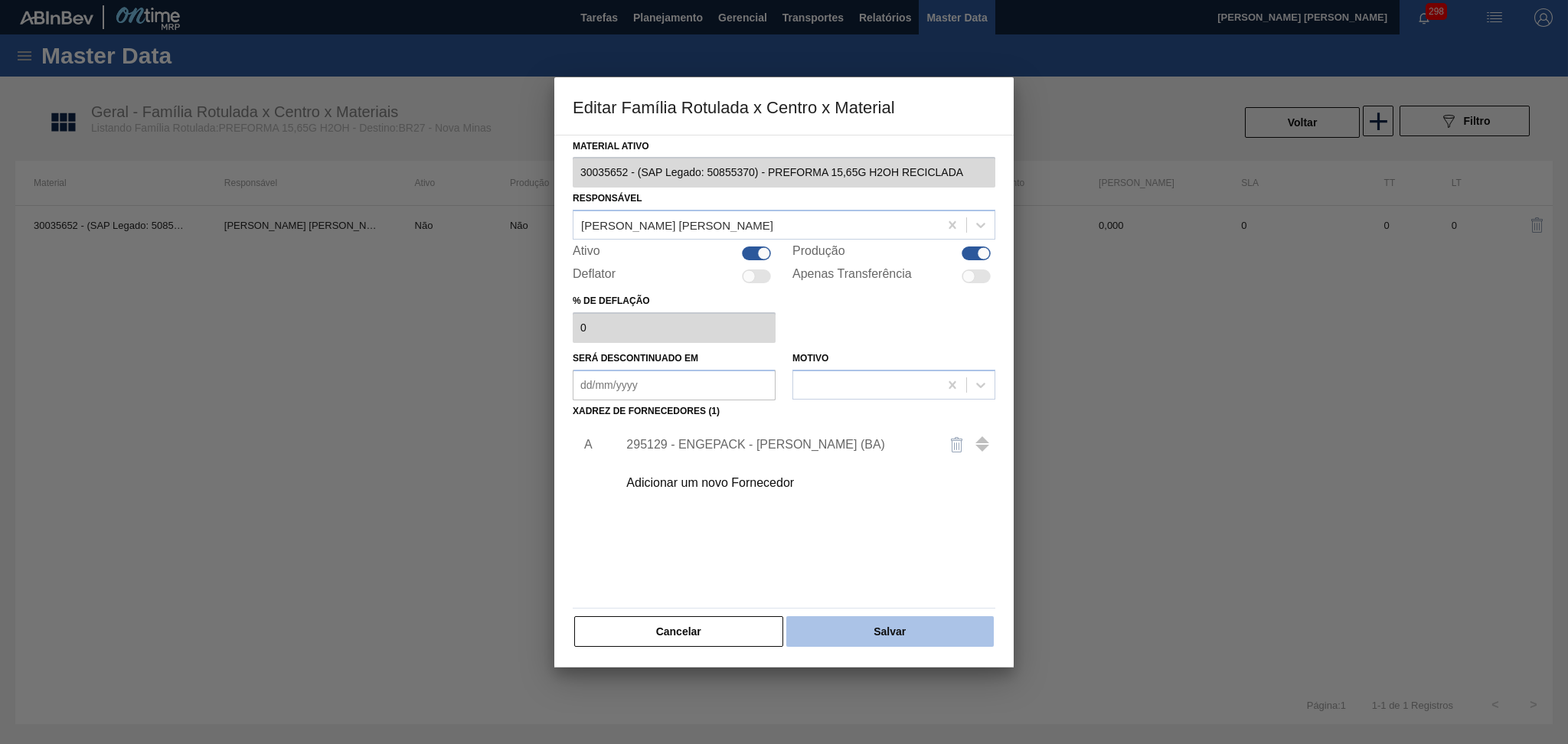
click at [938, 643] on button "Salvar" at bounding box center [890, 632] width 208 height 30
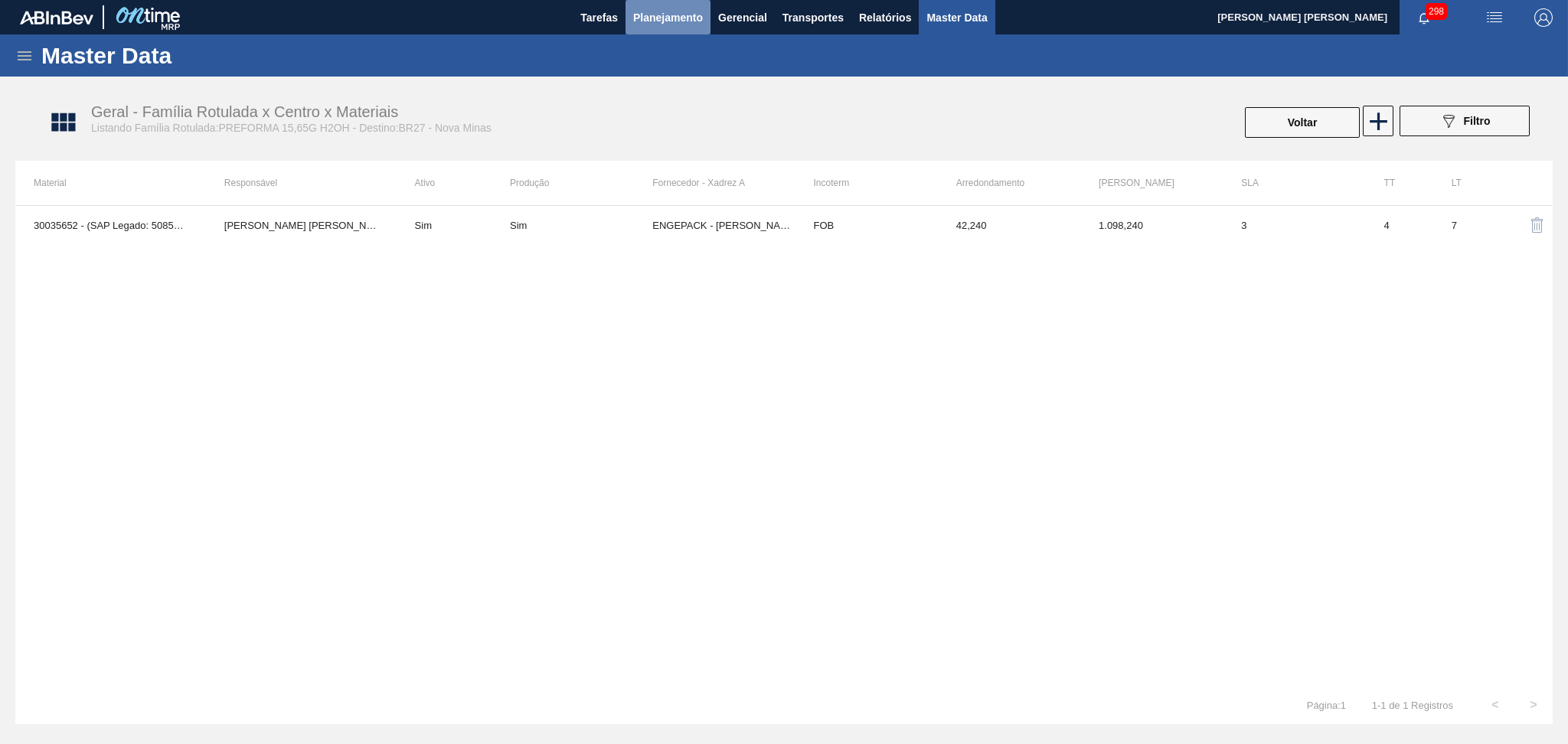
click at [658, 28] on button "Planejamento" at bounding box center [668, 17] width 85 height 35
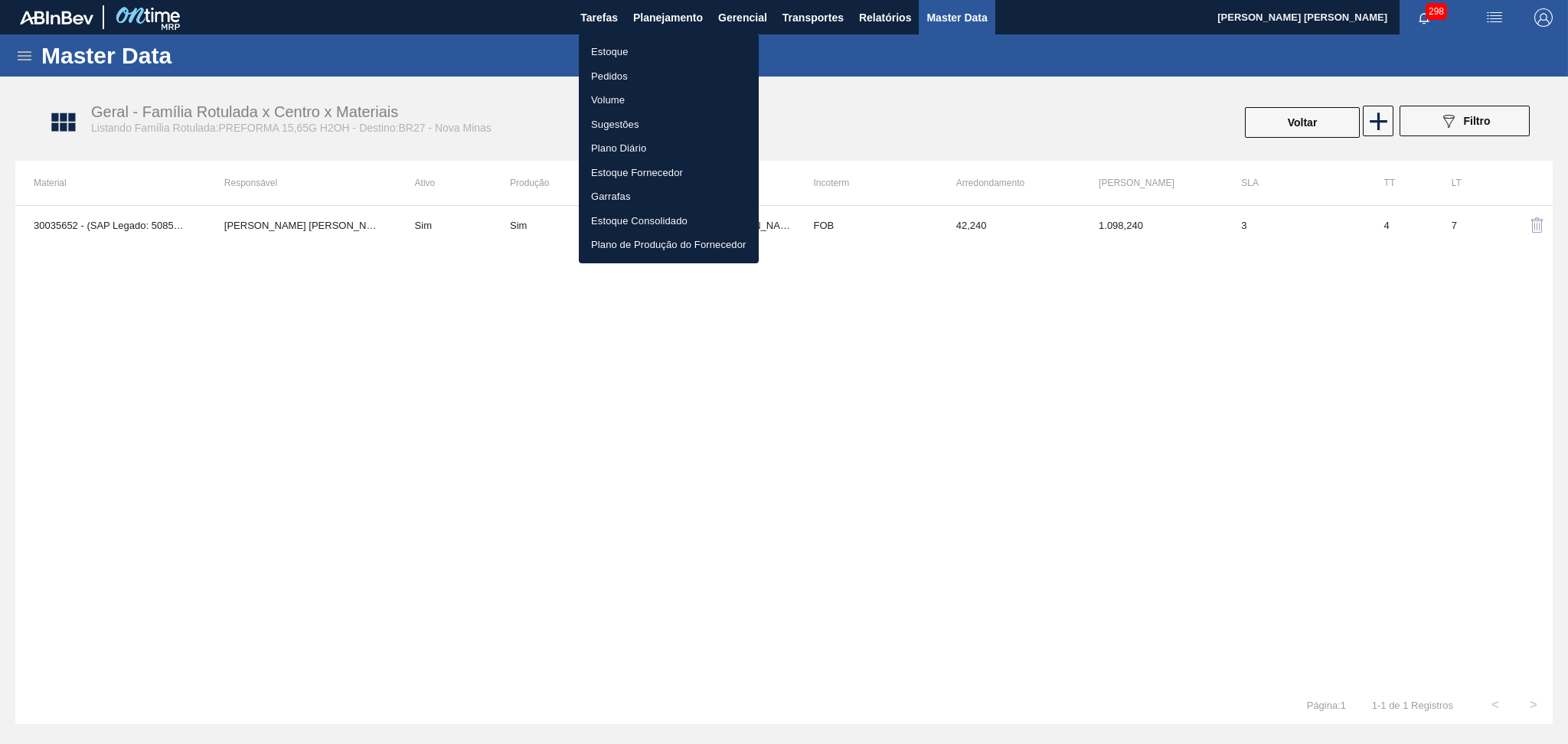
click at [630, 51] on li "Estoque" at bounding box center [668, 52] width 180 height 25
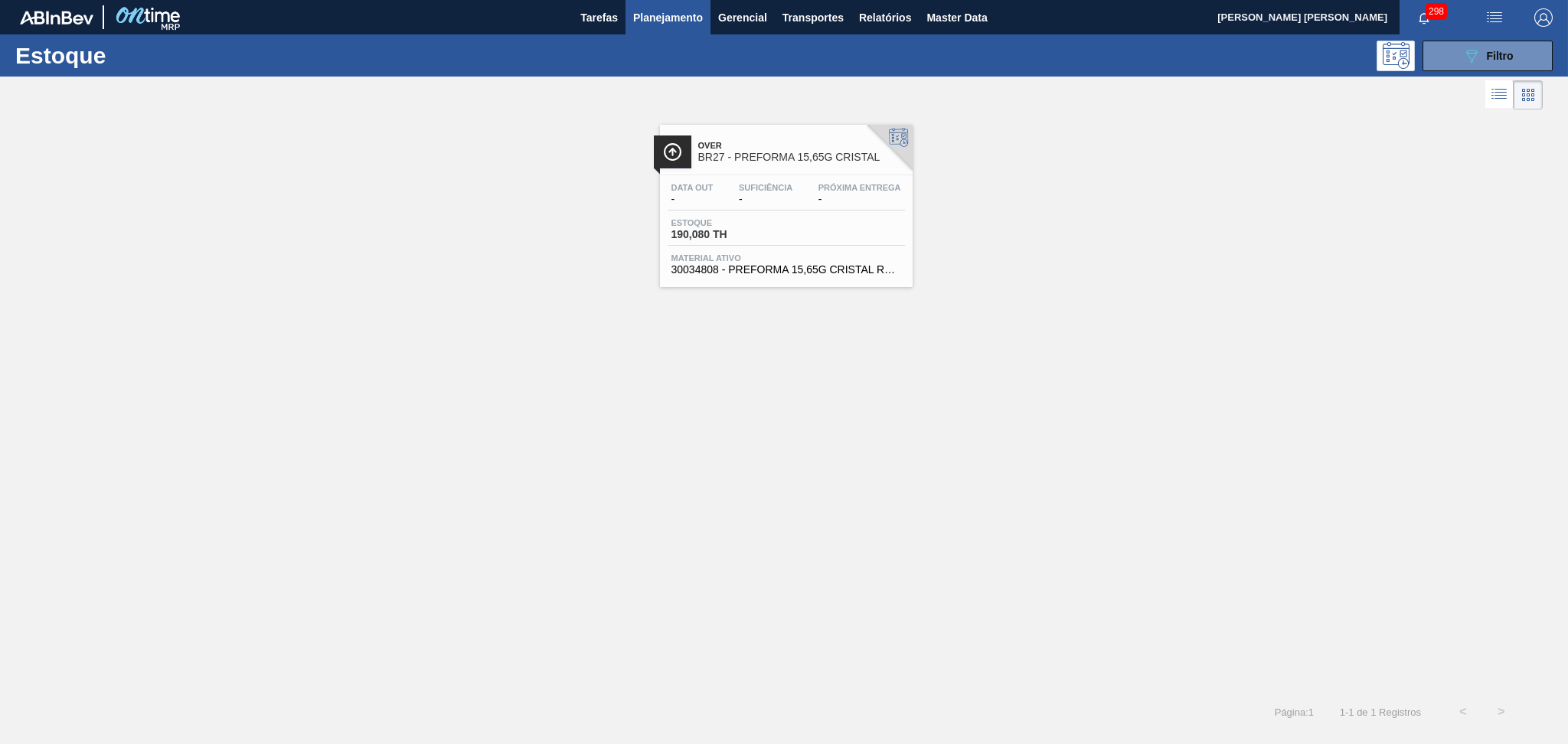
click at [672, 17] on span "Planejamento" at bounding box center [668, 17] width 70 height 18
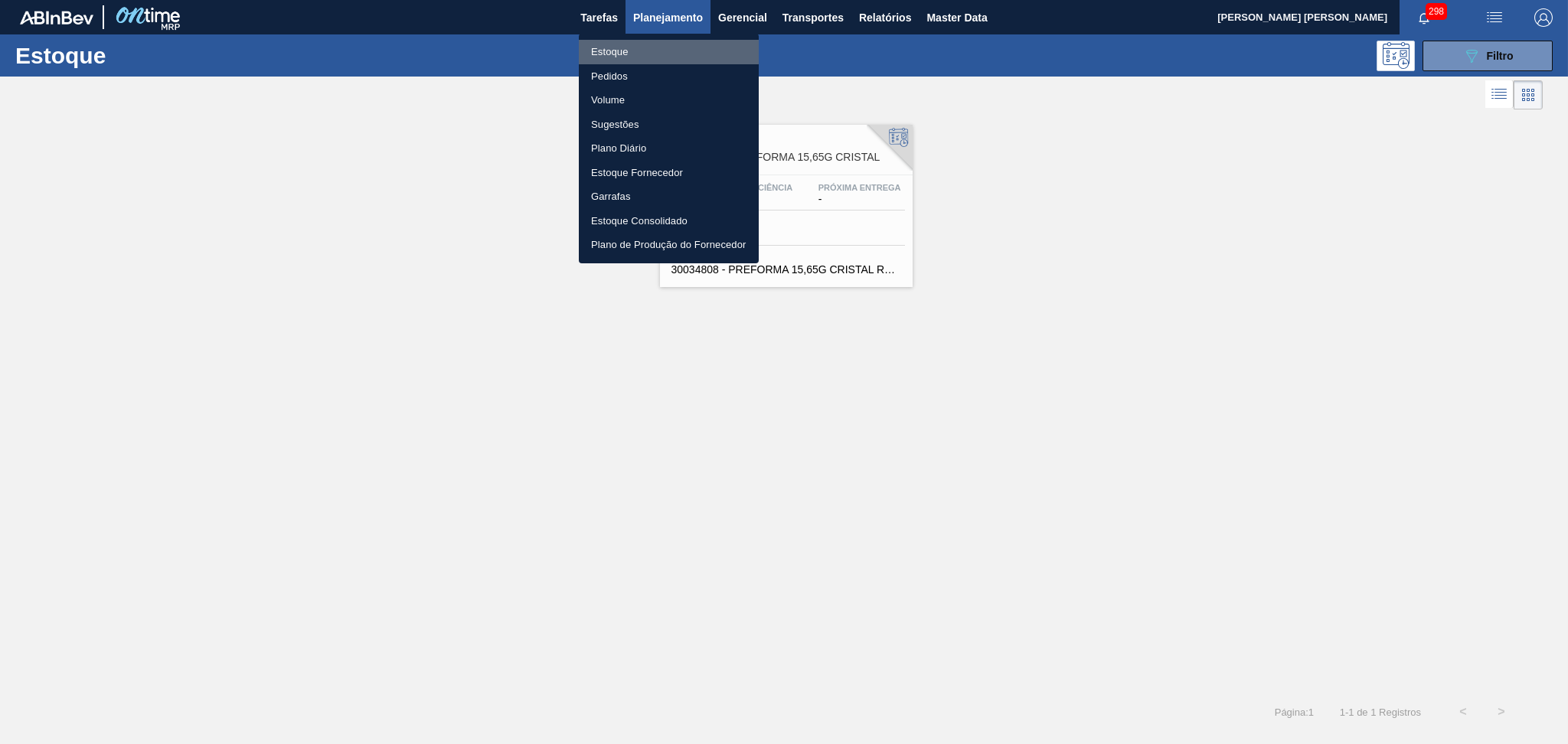
click at [606, 48] on li "Estoque" at bounding box center [668, 52] width 180 height 25
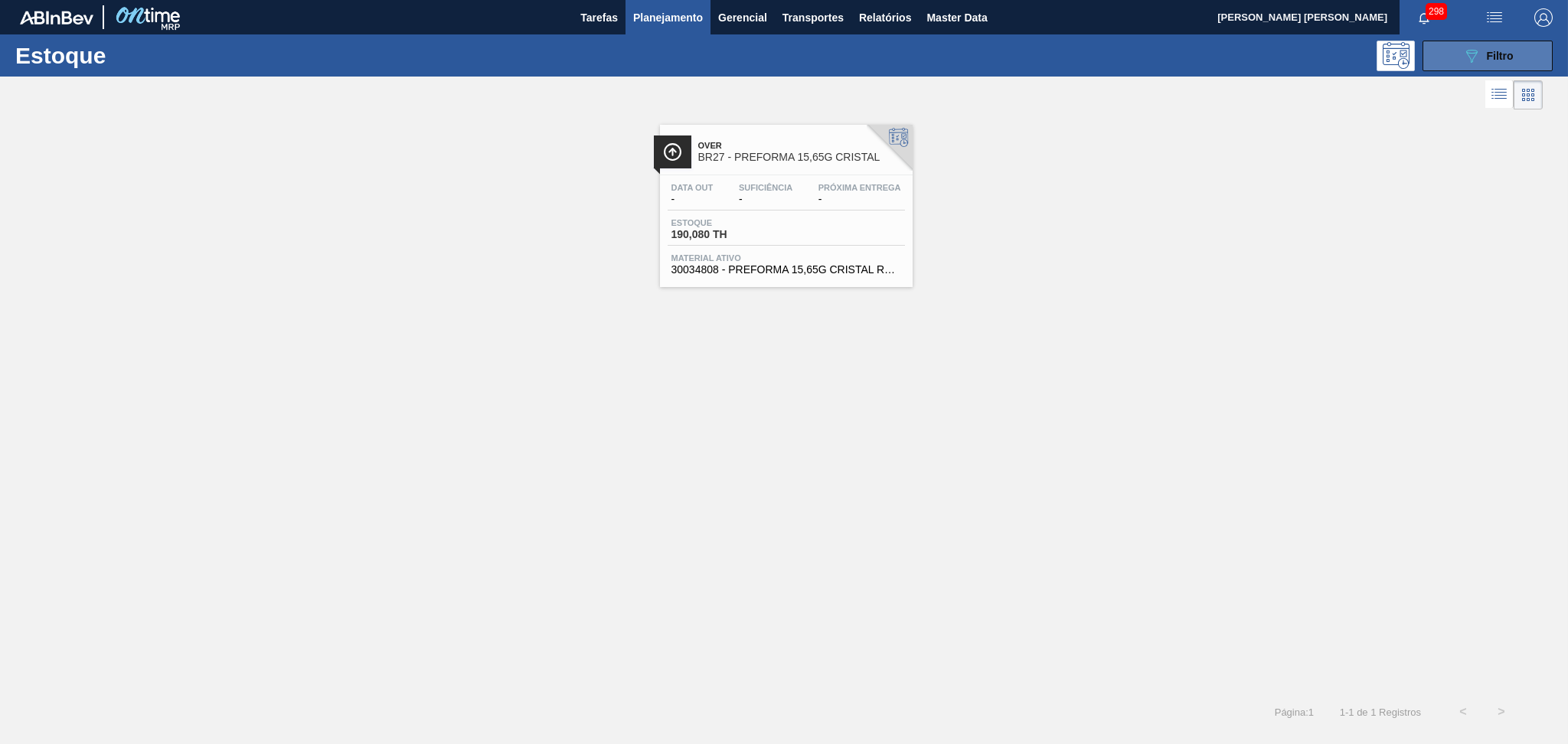
click at [1482, 55] on div "089F7B8B-B2A5-4AFE-B5C0-19BA573D28AC Filtro" at bounding box center [1488, 55] width 51 height 18
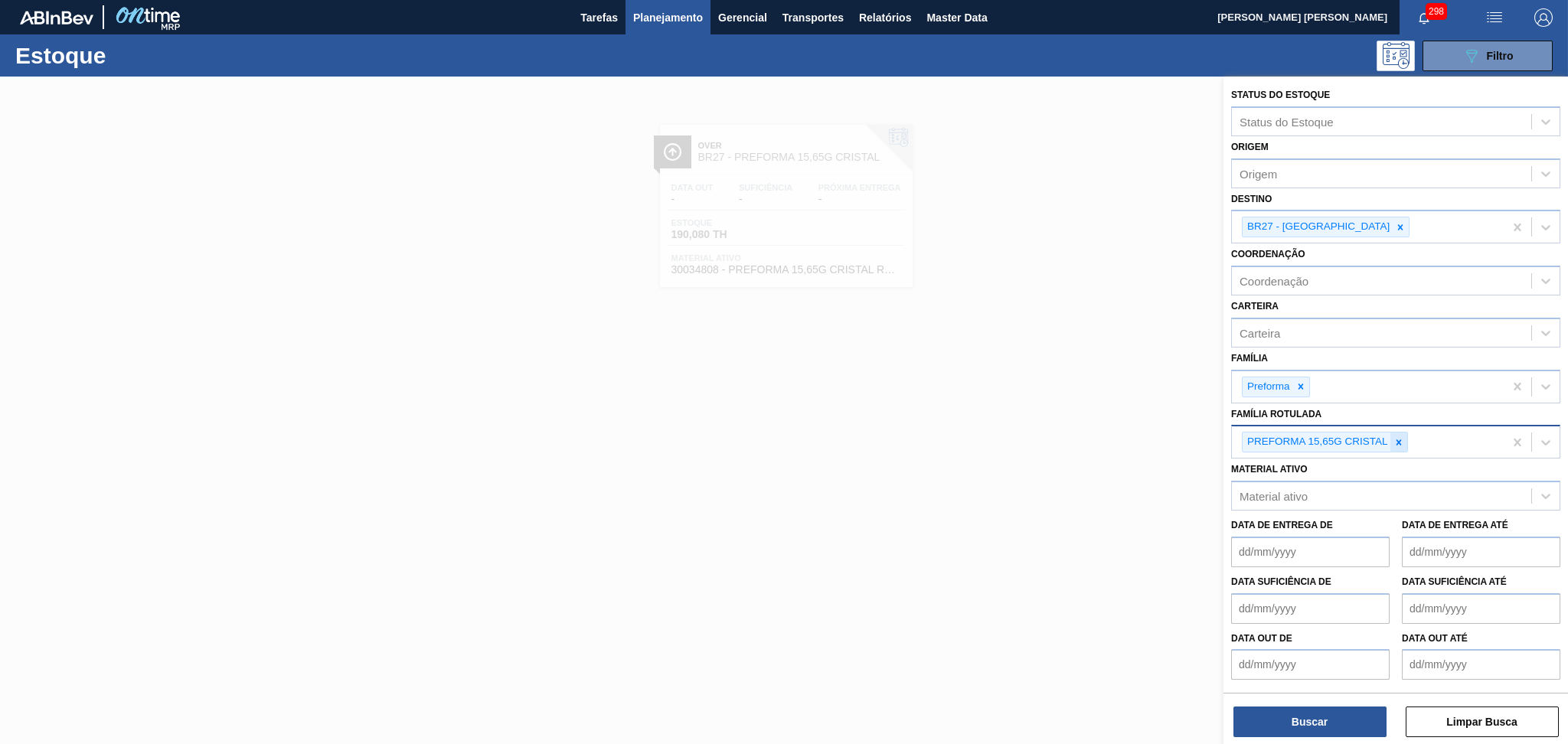
click at [1397, 438] on icon at bounding box center [1398, 442] width 10 height 10
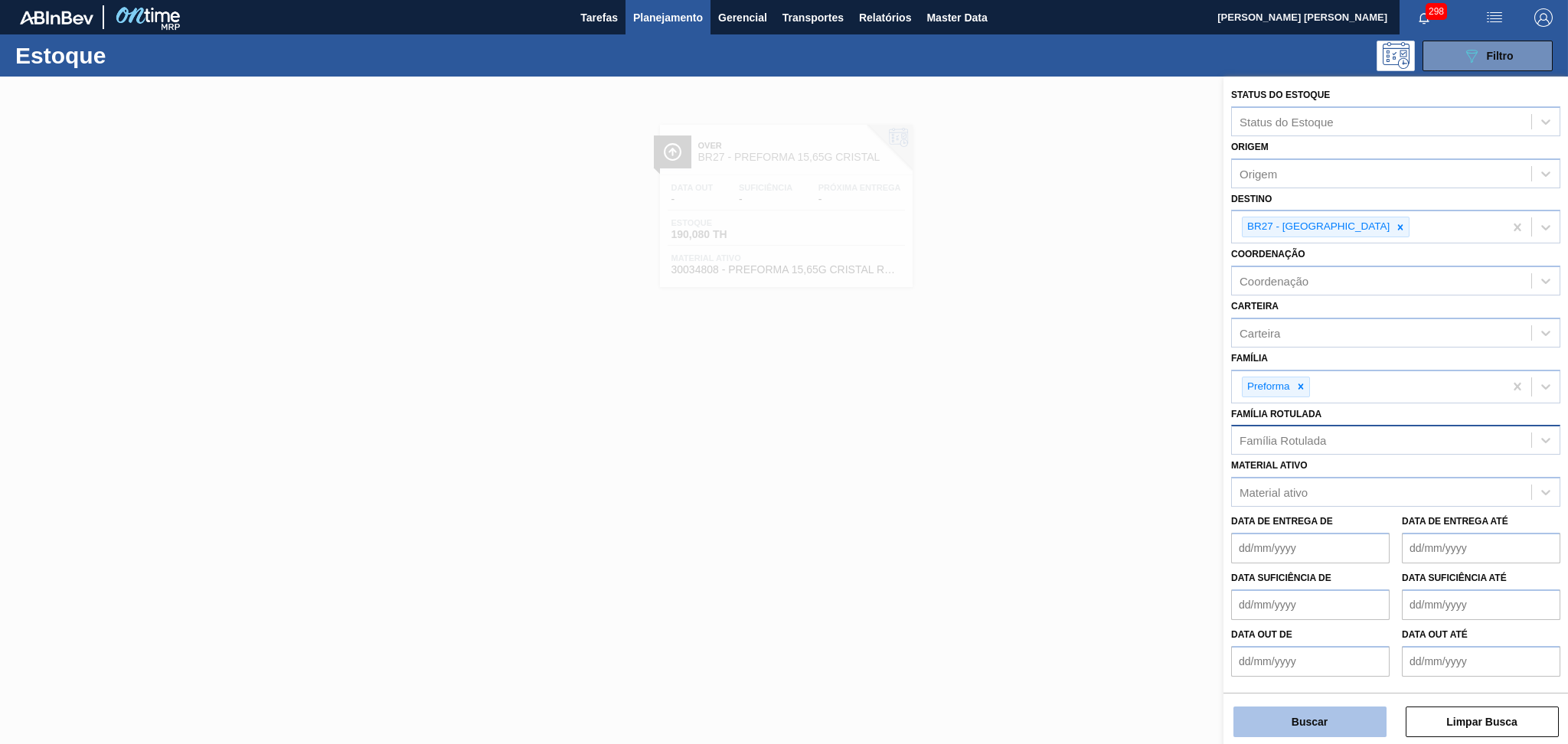
click at [1280, 716] on button "Buscar" at bounding box center [1310, 722] width 153 height 30
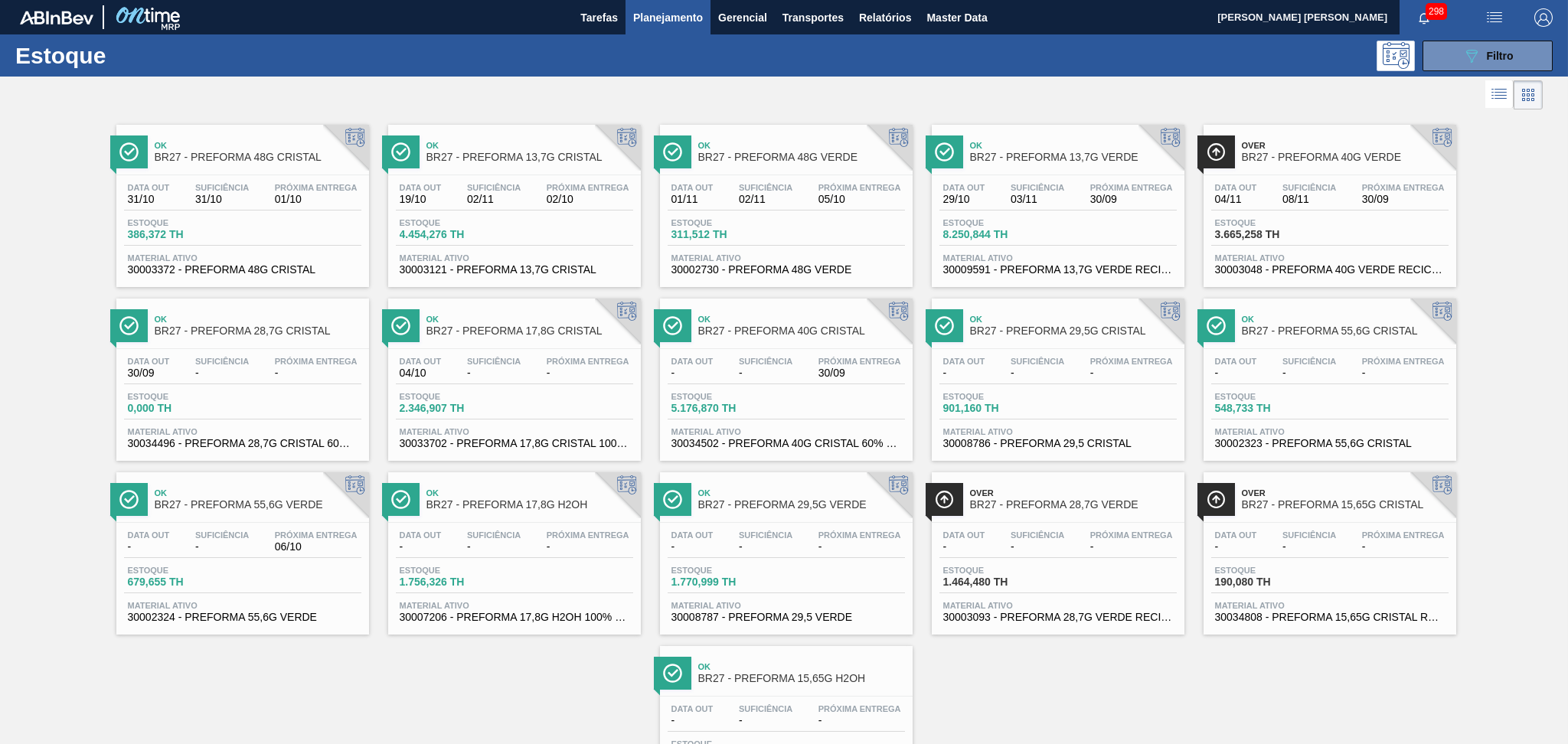
scroll to position [99, 0]
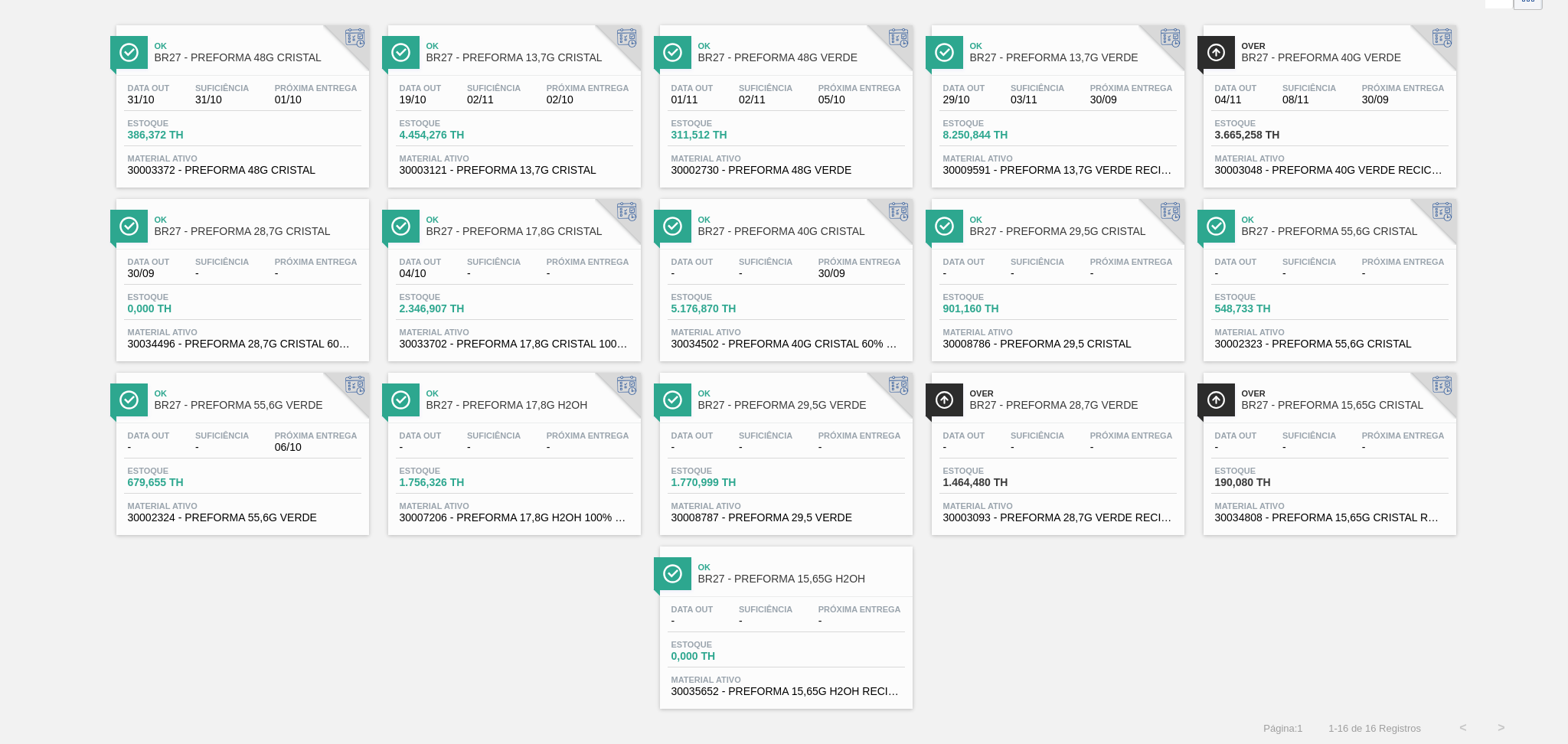
click at [767, 613] on div "Suficiência -" at bounding box center [766, 617] width 61 height 23
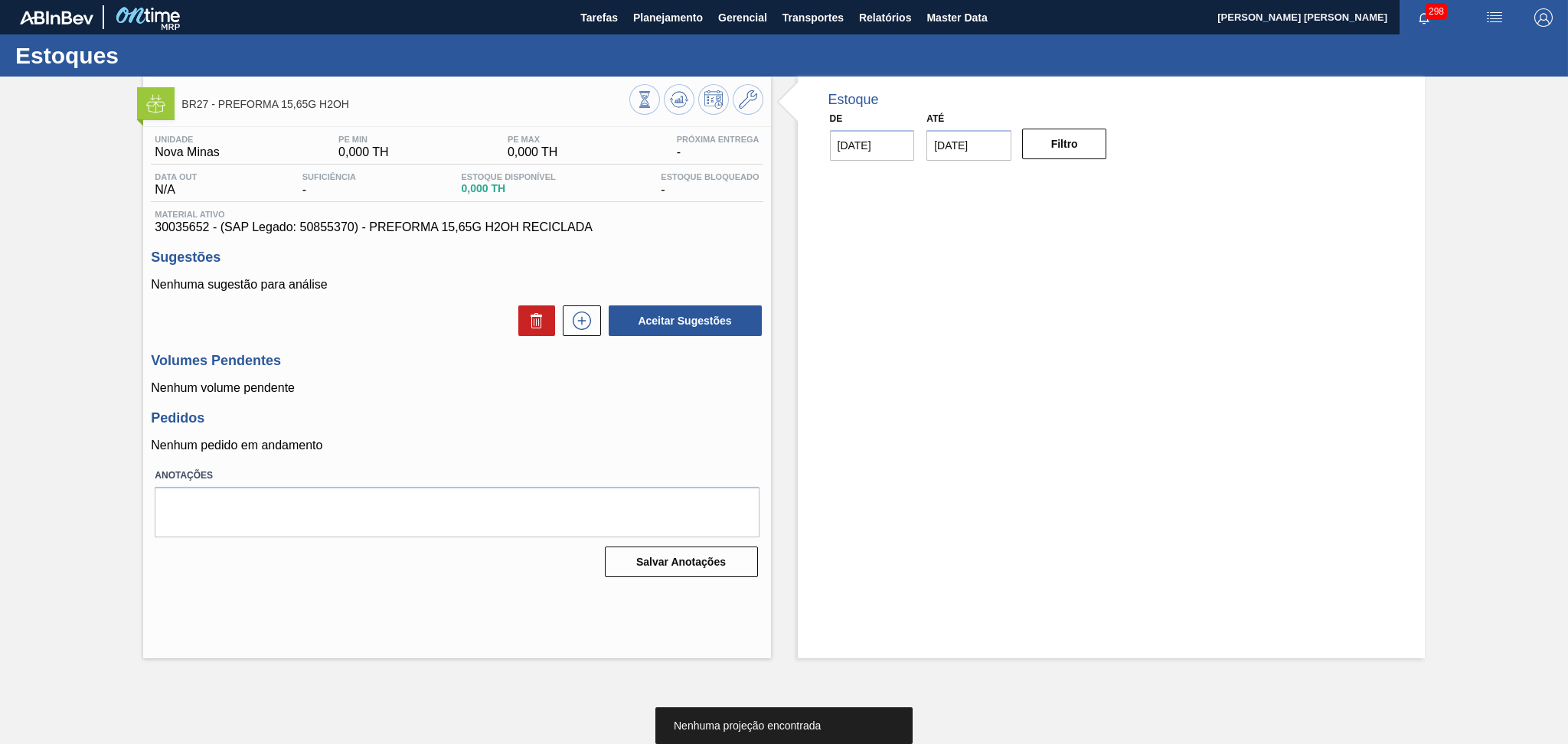
click at [634, 450] on p "Nenhum pedido em andamento" at bounding box center [457, 446] width 612 height 14
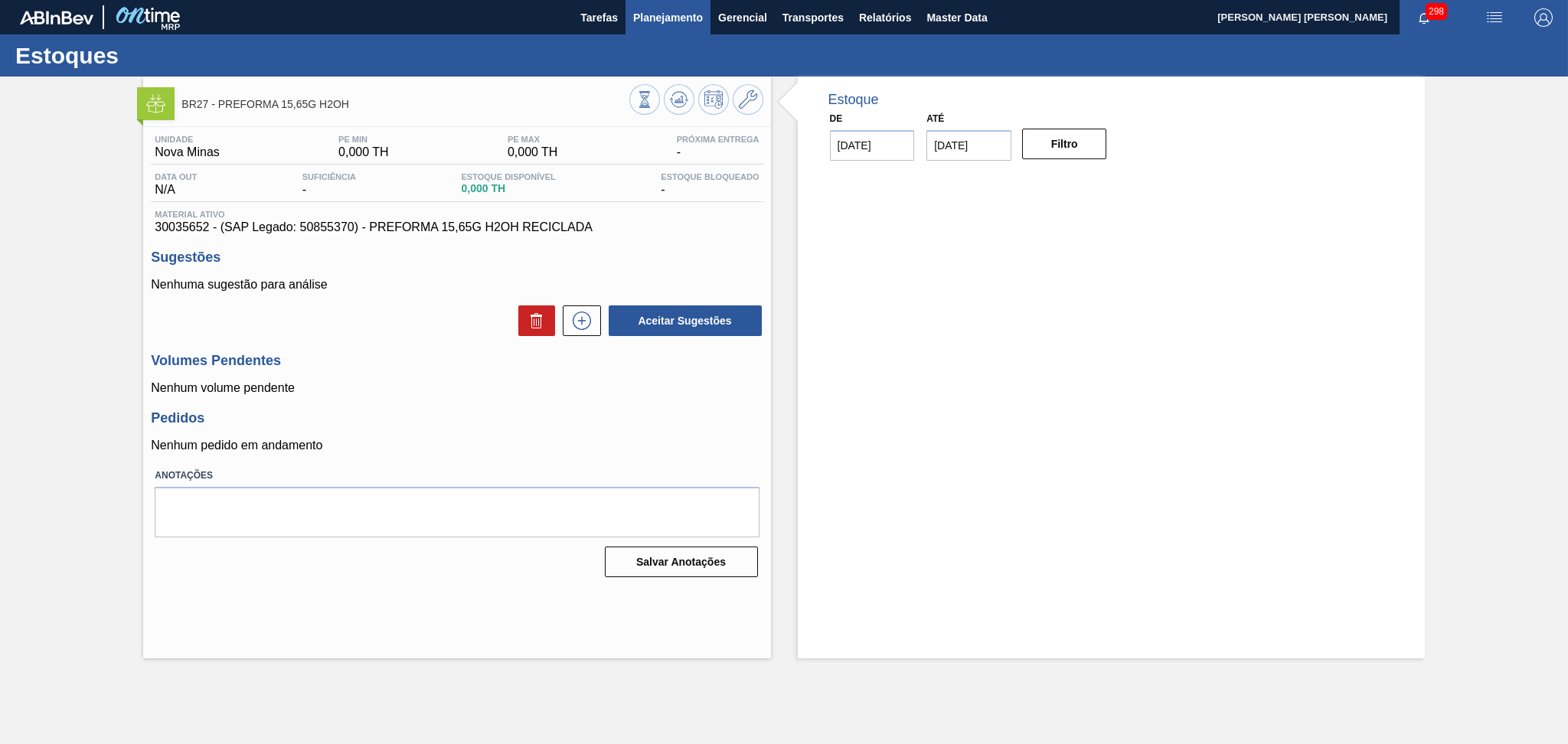
click at [655, 32] on button "Planejamento" at bounding box center [668, 17] width 85 height 35
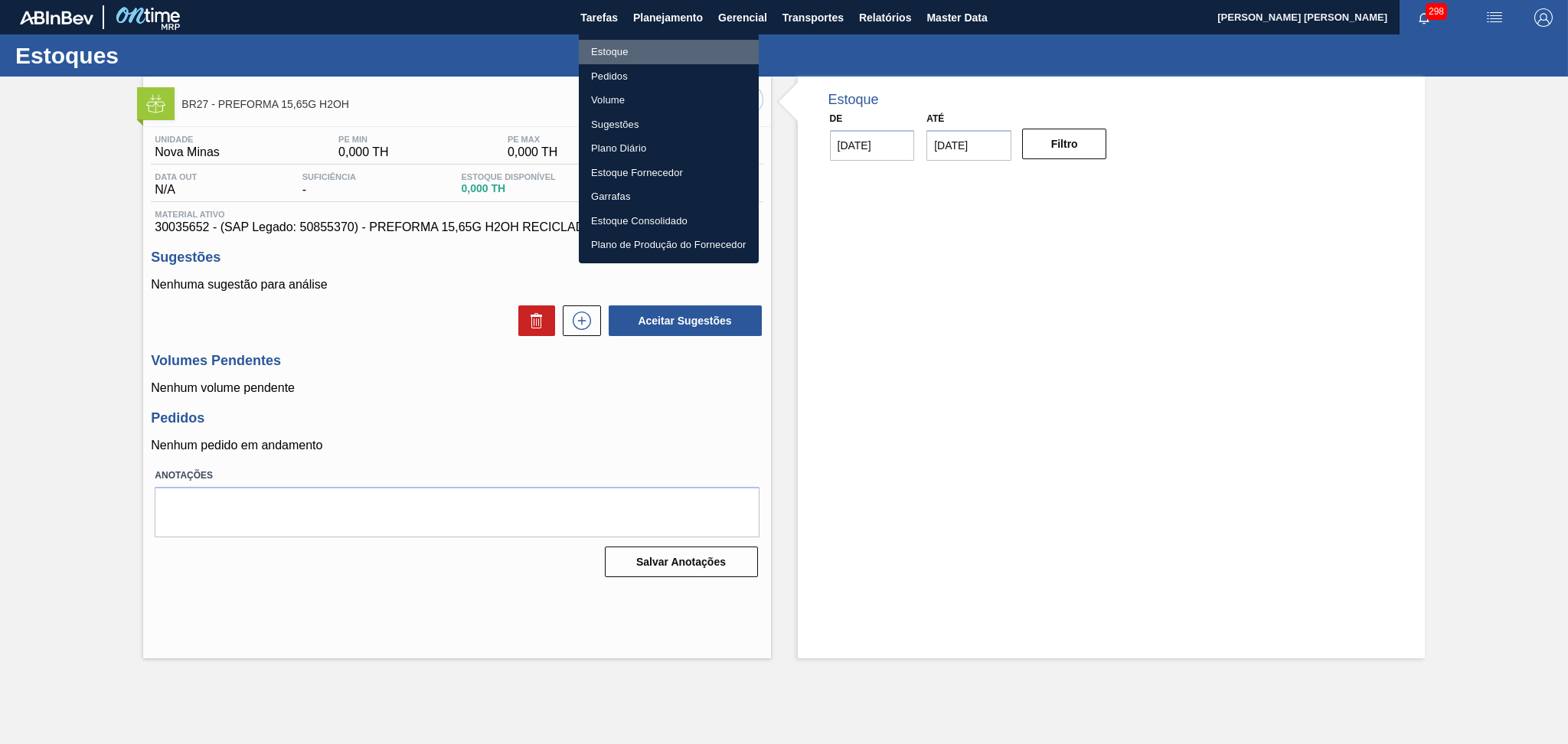
click at [622, 42] on li "Estoque" at bounding box center [668, 52] width 180 height 25
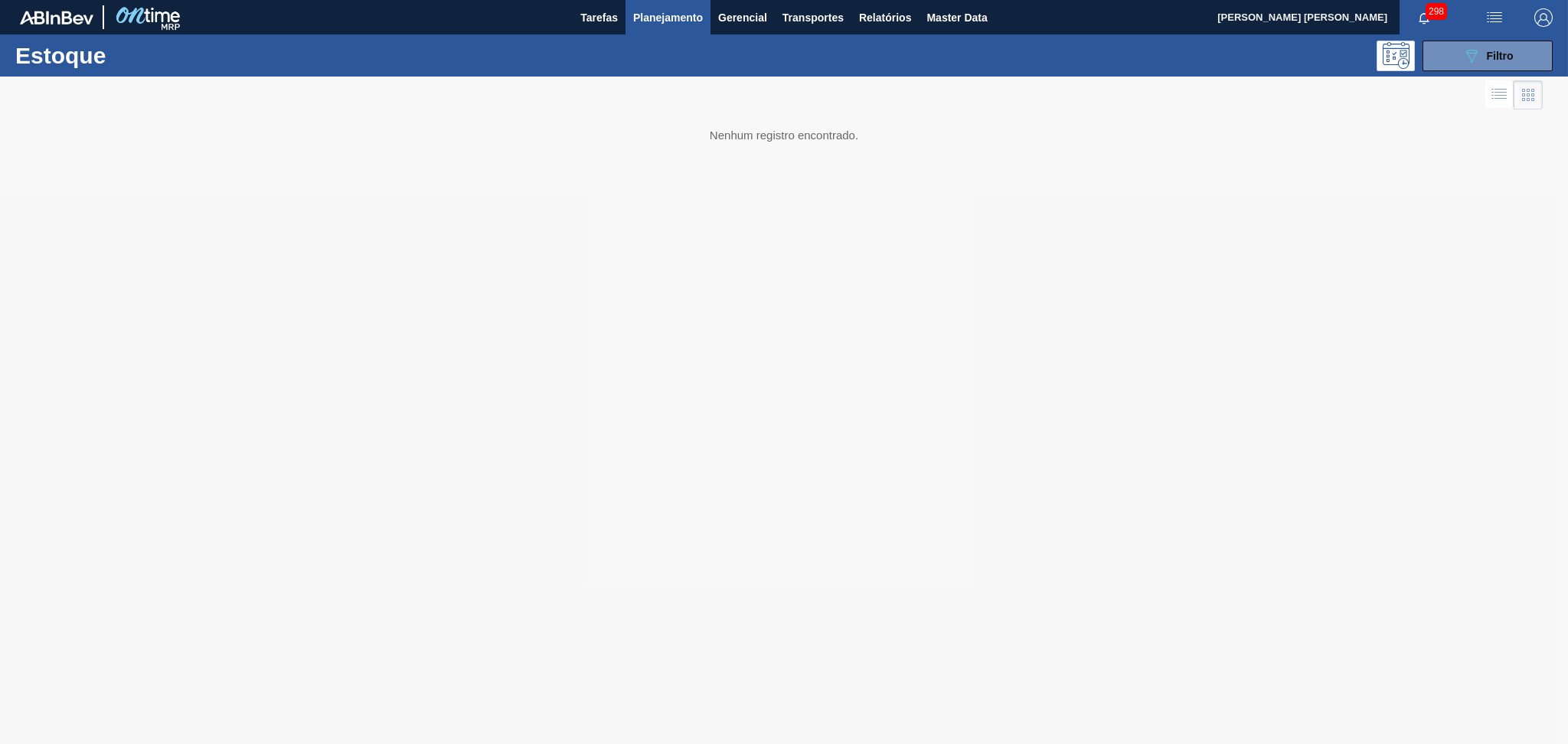
click at [1466, 39] on div "Estoque 089F7B8B-B2A5-4AFE-B5C0-19BA573D28AC Filtro" at bounding box center [784, 56] width 1568 height 42
click at [1468, 51] on icon "089F7B8B-B2A5-4AFE-B5C0-19BA573D28AC" at bounding box center [1471, 55] width 18 height 18
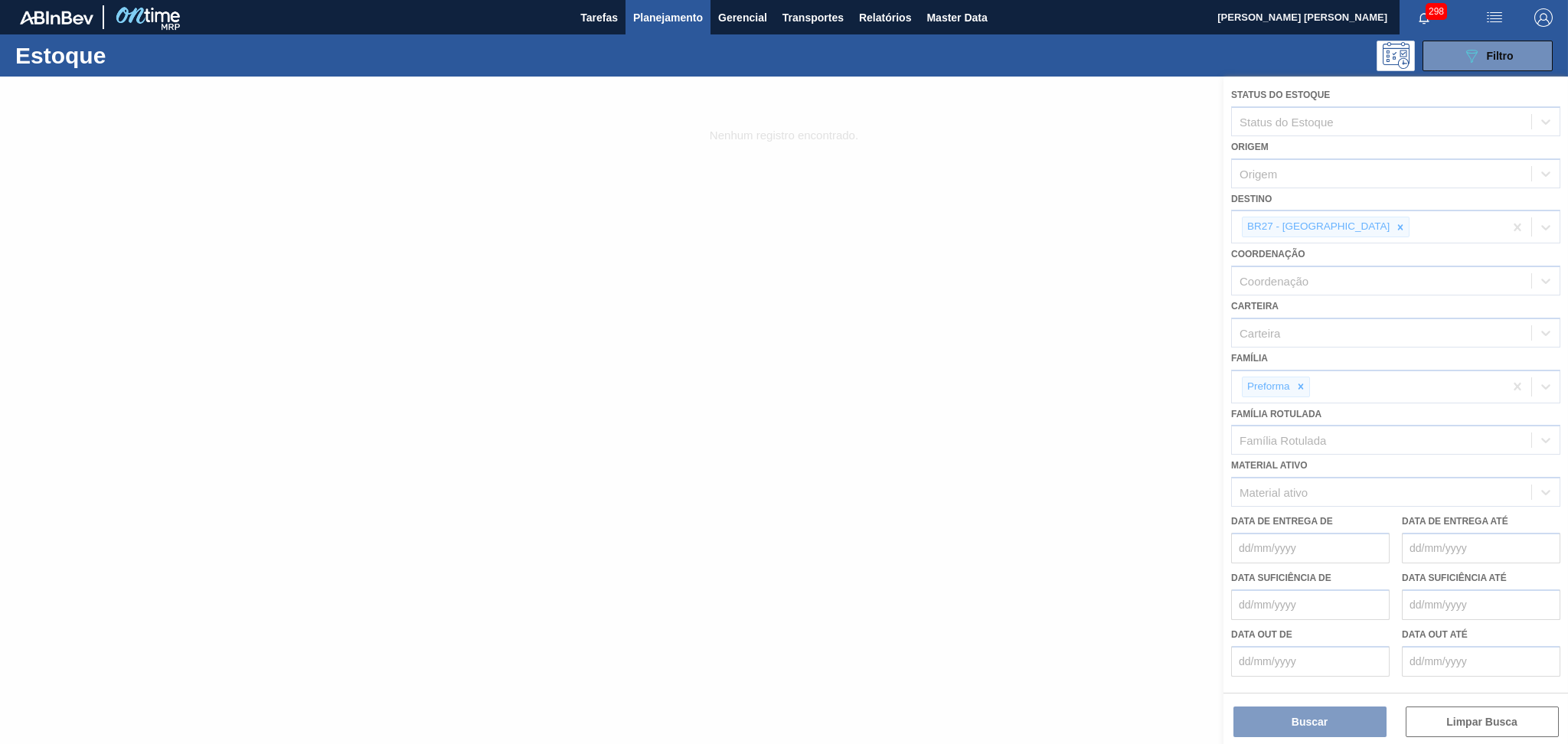
click at [1348, 225] on div at bounding box center [784, 410] width 1568 height 668
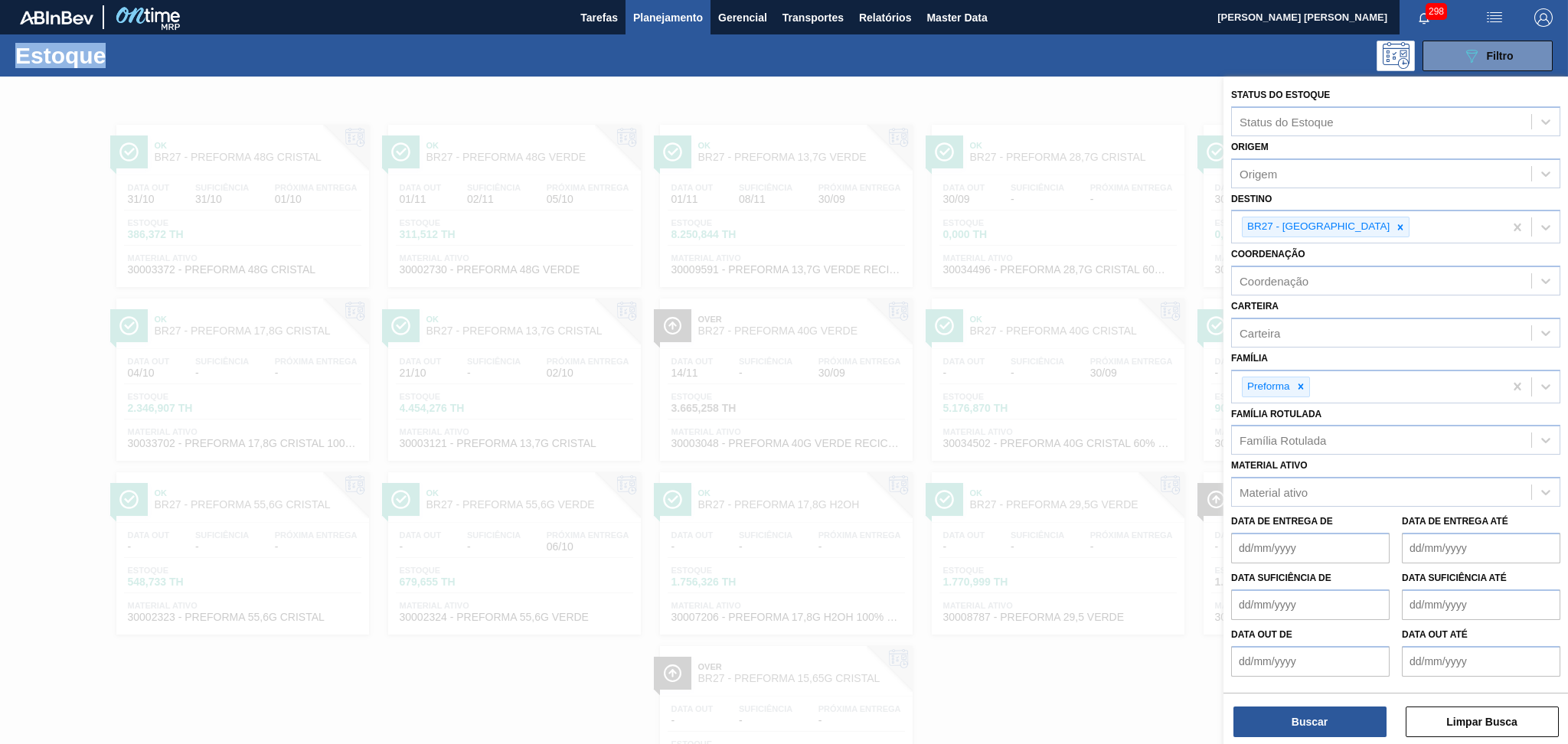
click at [1398, 225] on icon at bounding box center [1401, 228] width 6 height 6
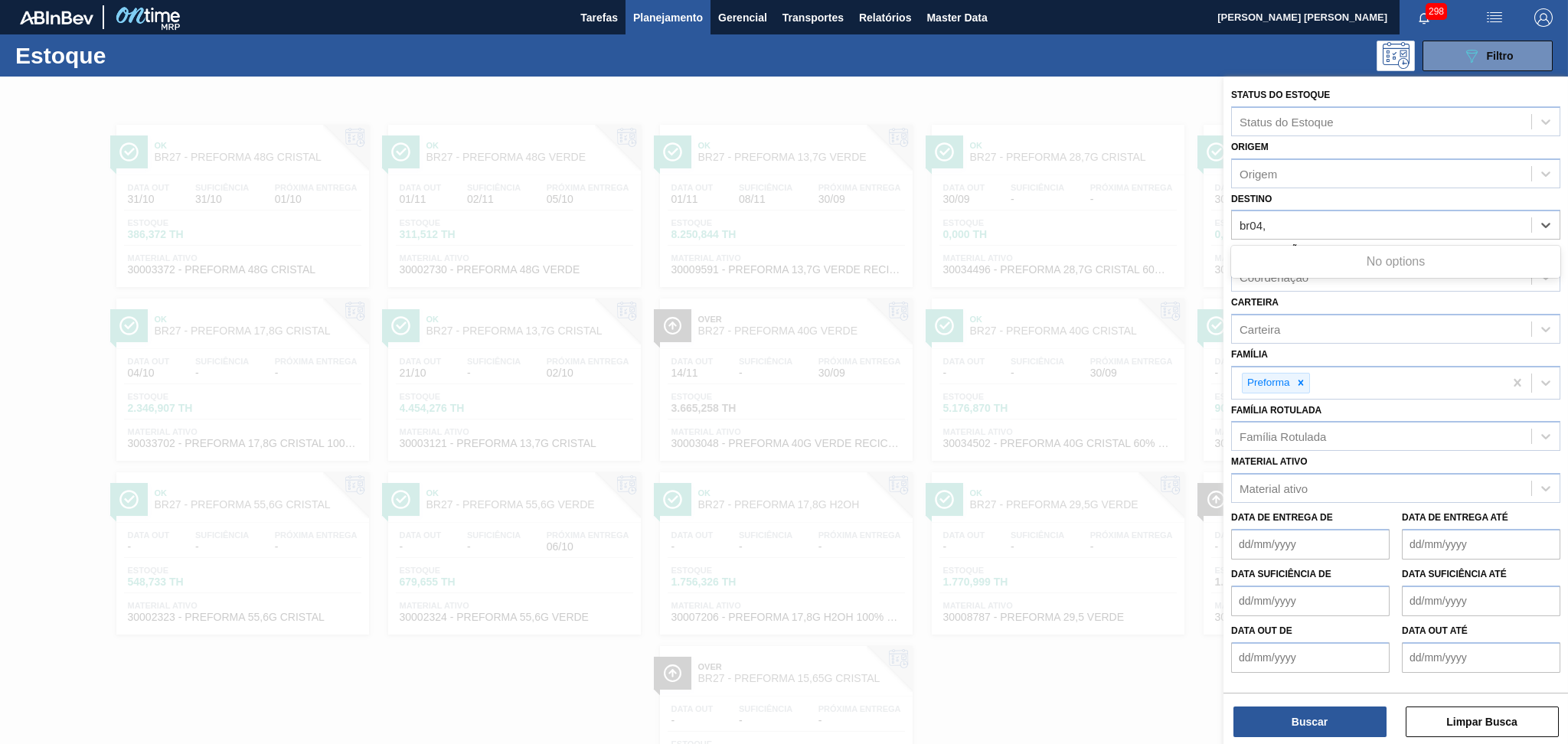
type input "br04"
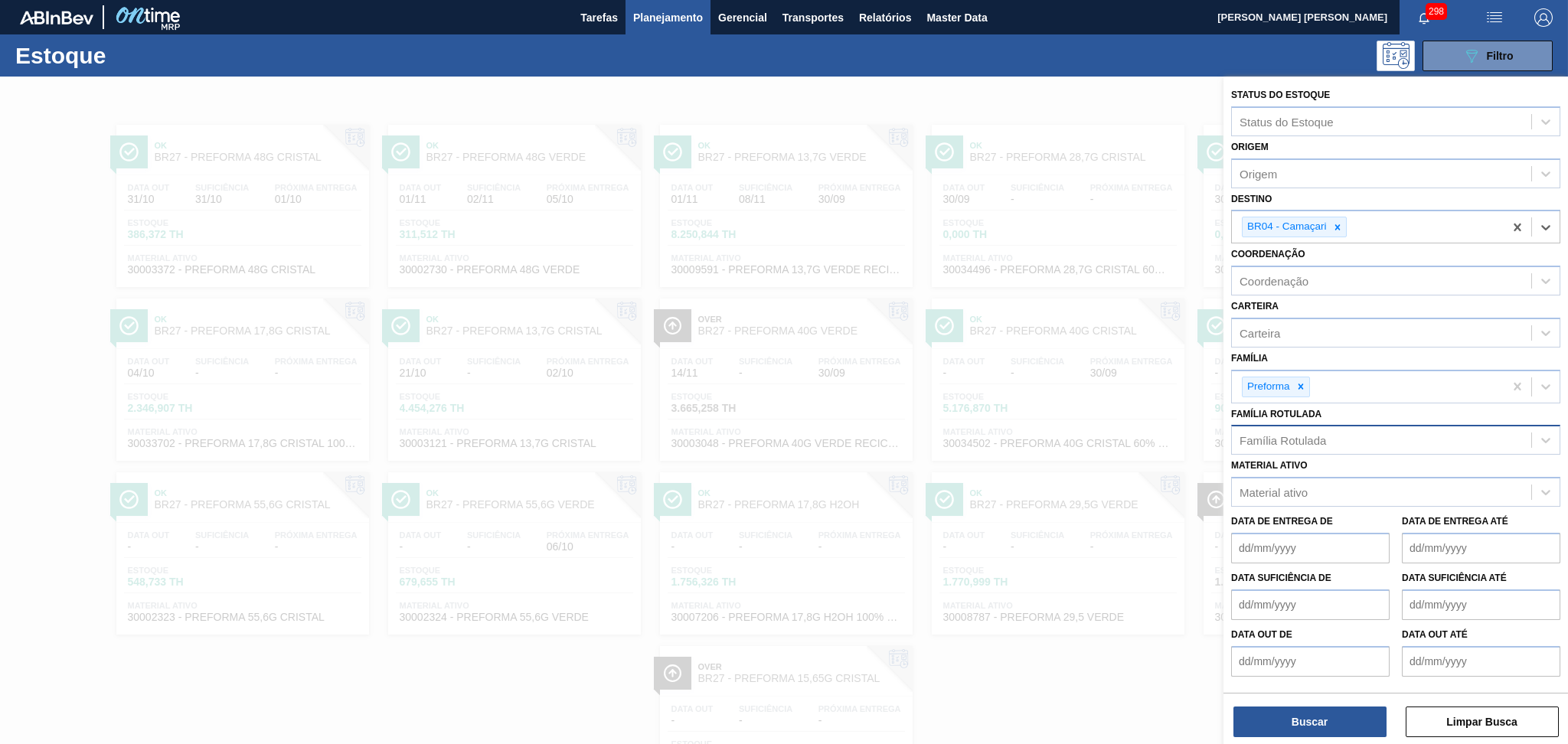
click at [1305, 434] on div "Família Rotulada" at bounding box center [1283, 441] width 87 height 13
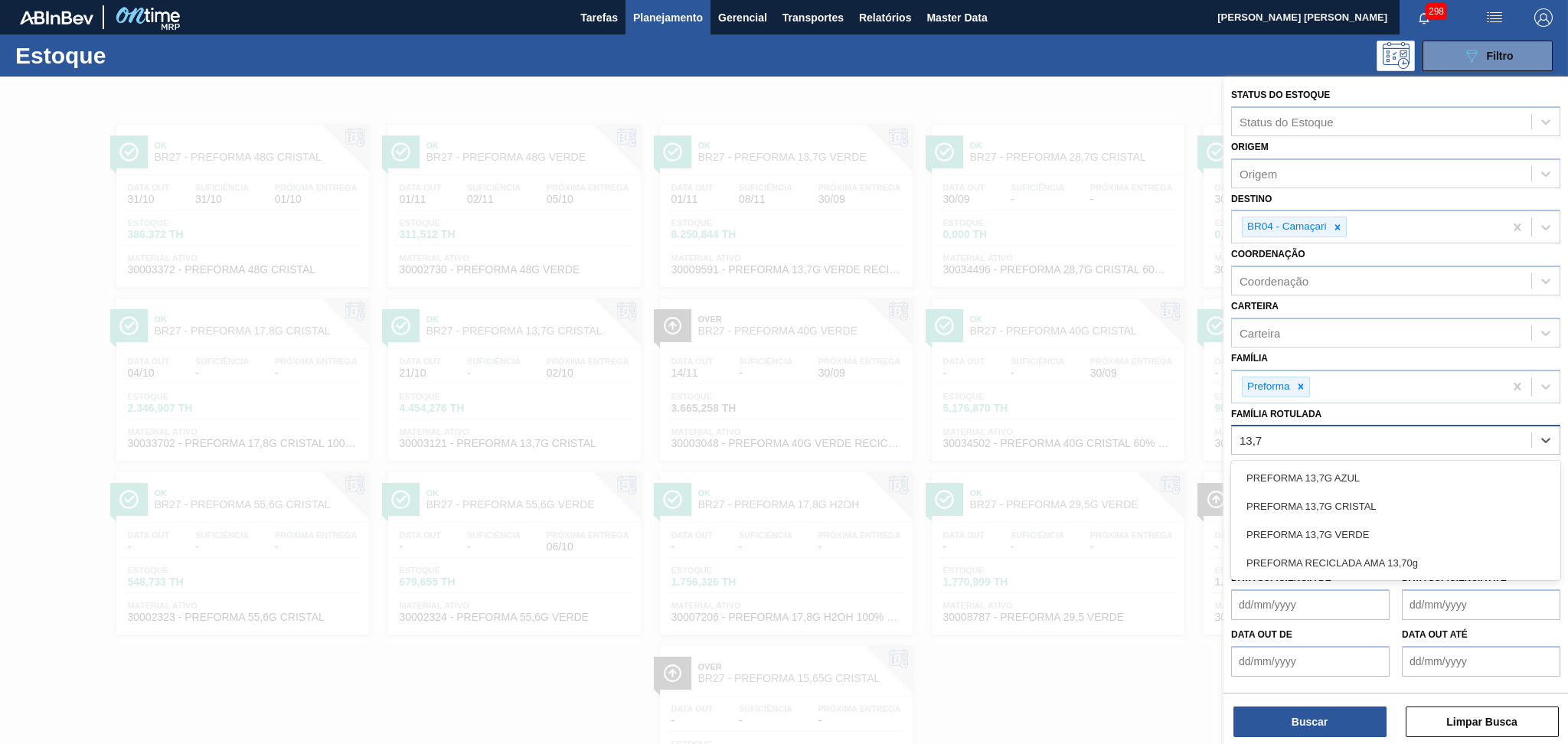
type Rotulada "13,7g"
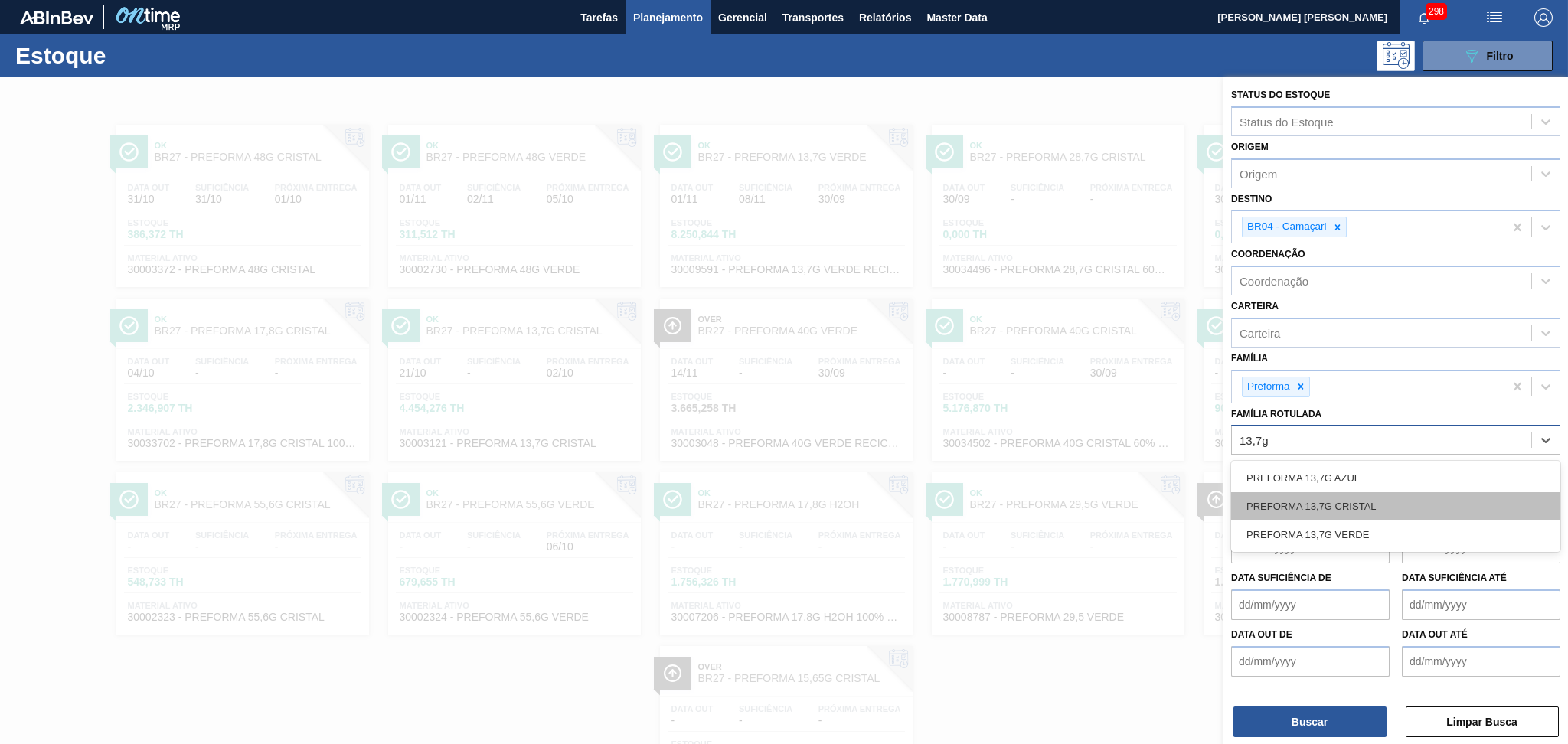
click at [1352, 501] on div "PREFORMA 13,7G CRISTAL" at bounding box center [1395, 507] width 329 height 28
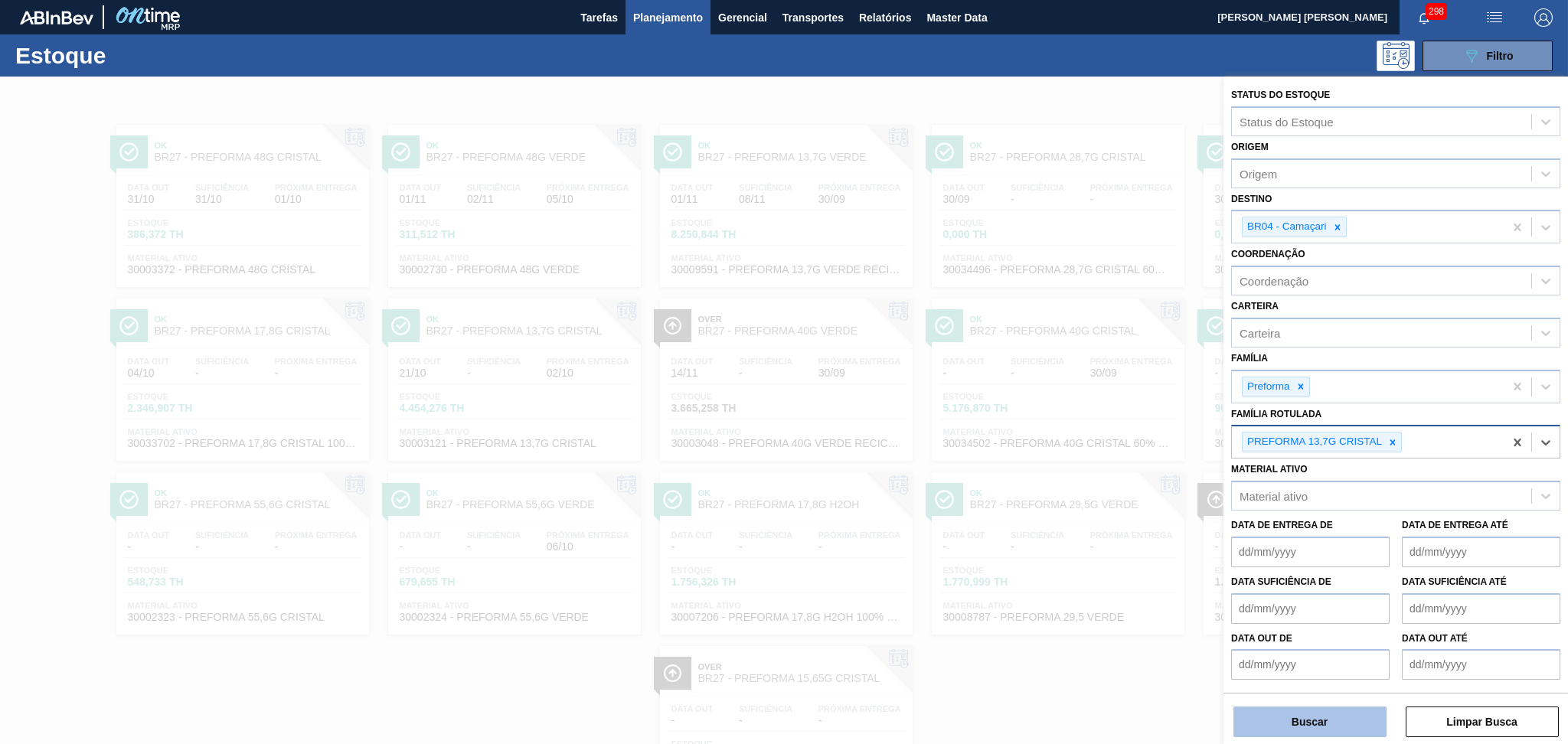
click at [1309, 714] on button "Buscar" at bounding box center [1310, 722] width 153 height 30
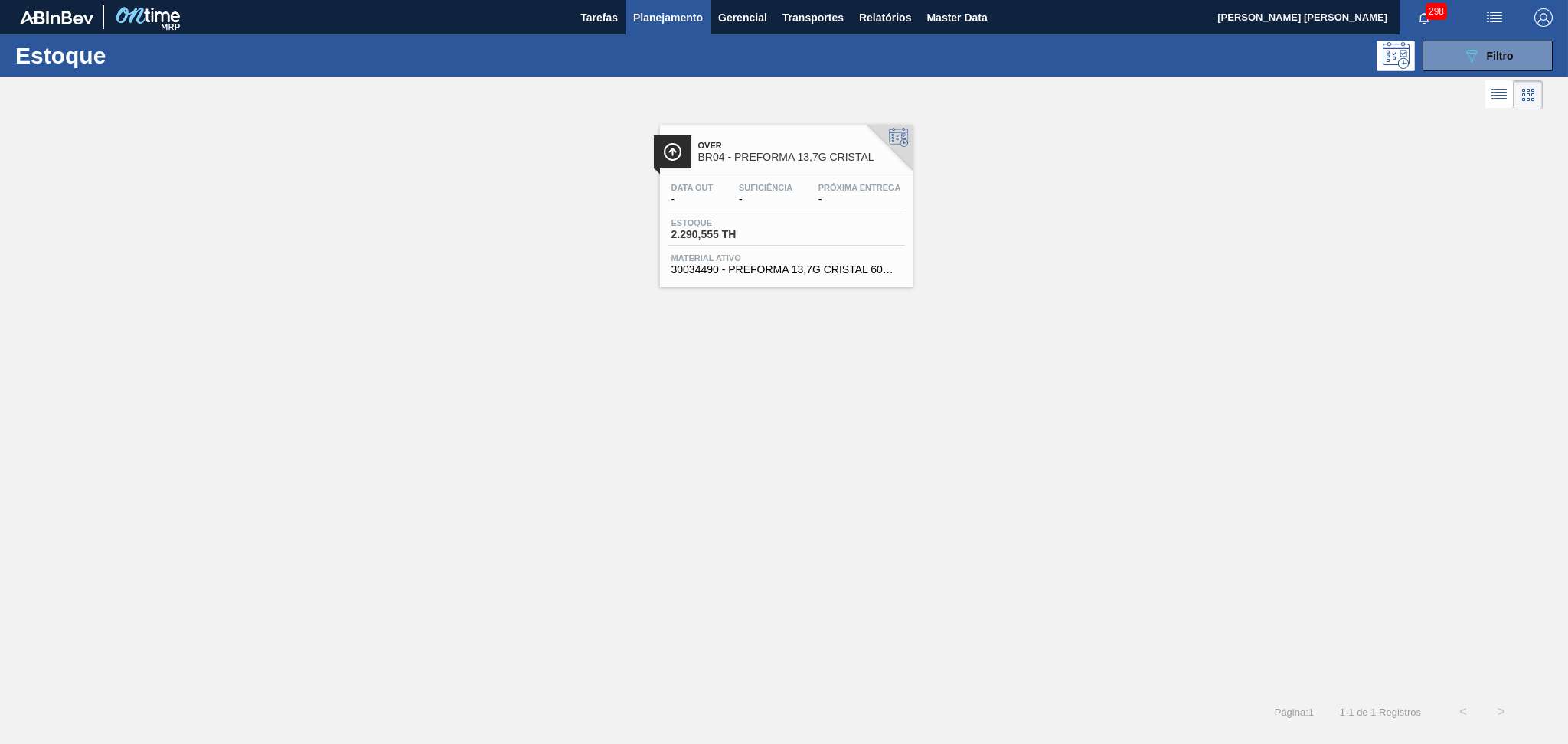
click at [801, 189] on div "Data out - Suficiência - Próxima Entrega -" at bounding box center [785, 196] width 237 height 27
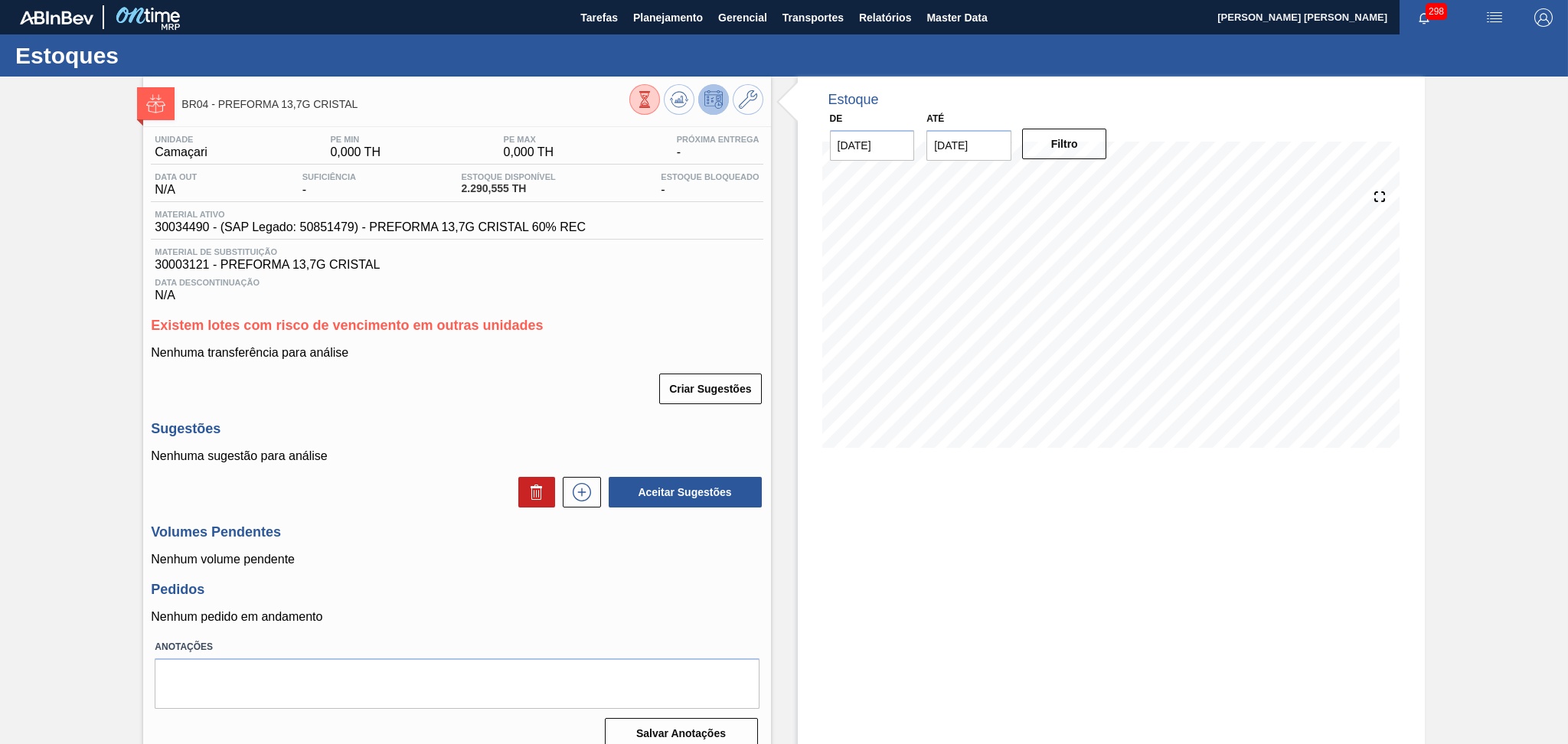
click at [565, 391] on div "Criar Sugestões" at bounding box center [457, 389] width 612 height 34
click at [588, 493] on icon at bounding box center [582, 492] width 25 height 18
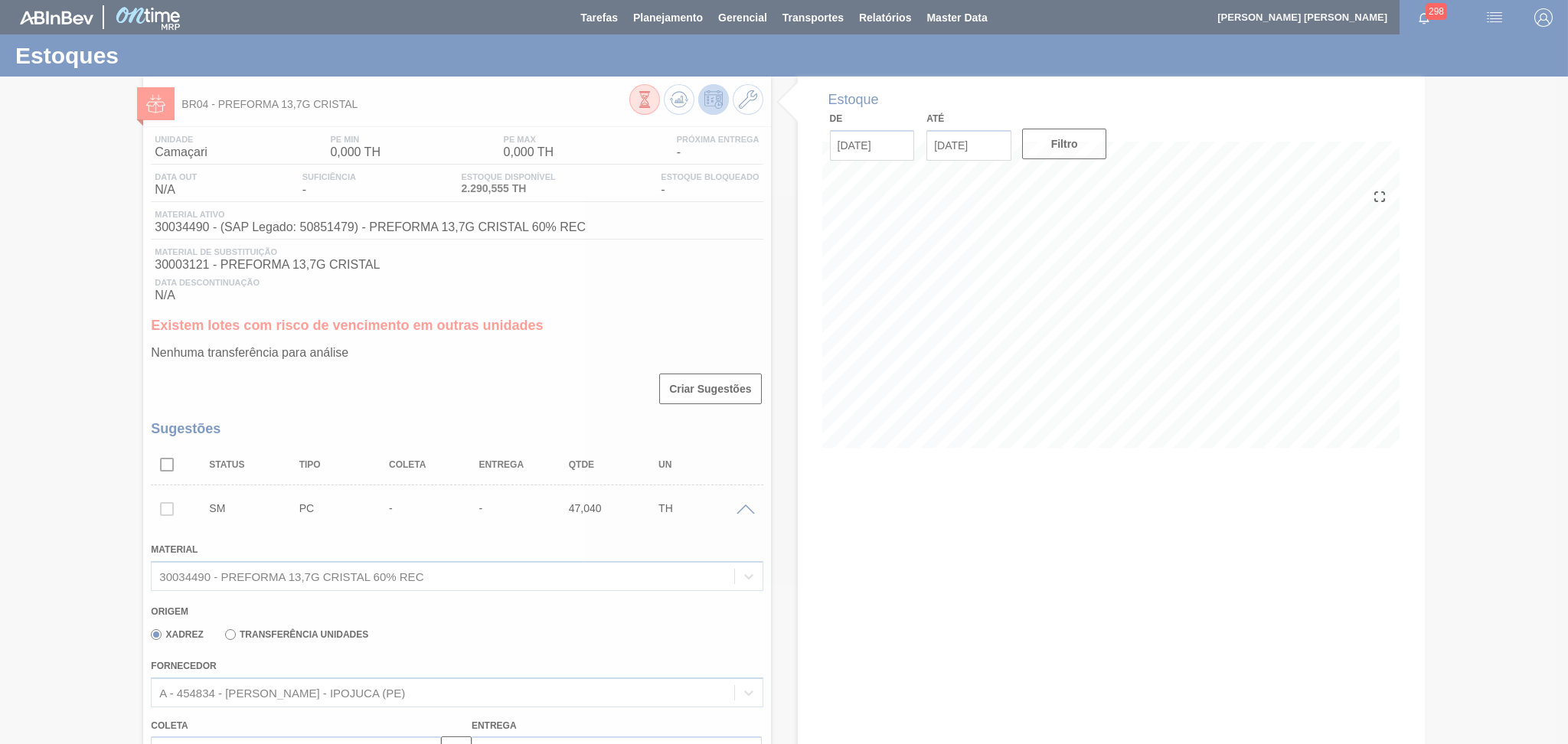
click at [466, 374] on div at bounding box center [784, 372] width 1568 height 744
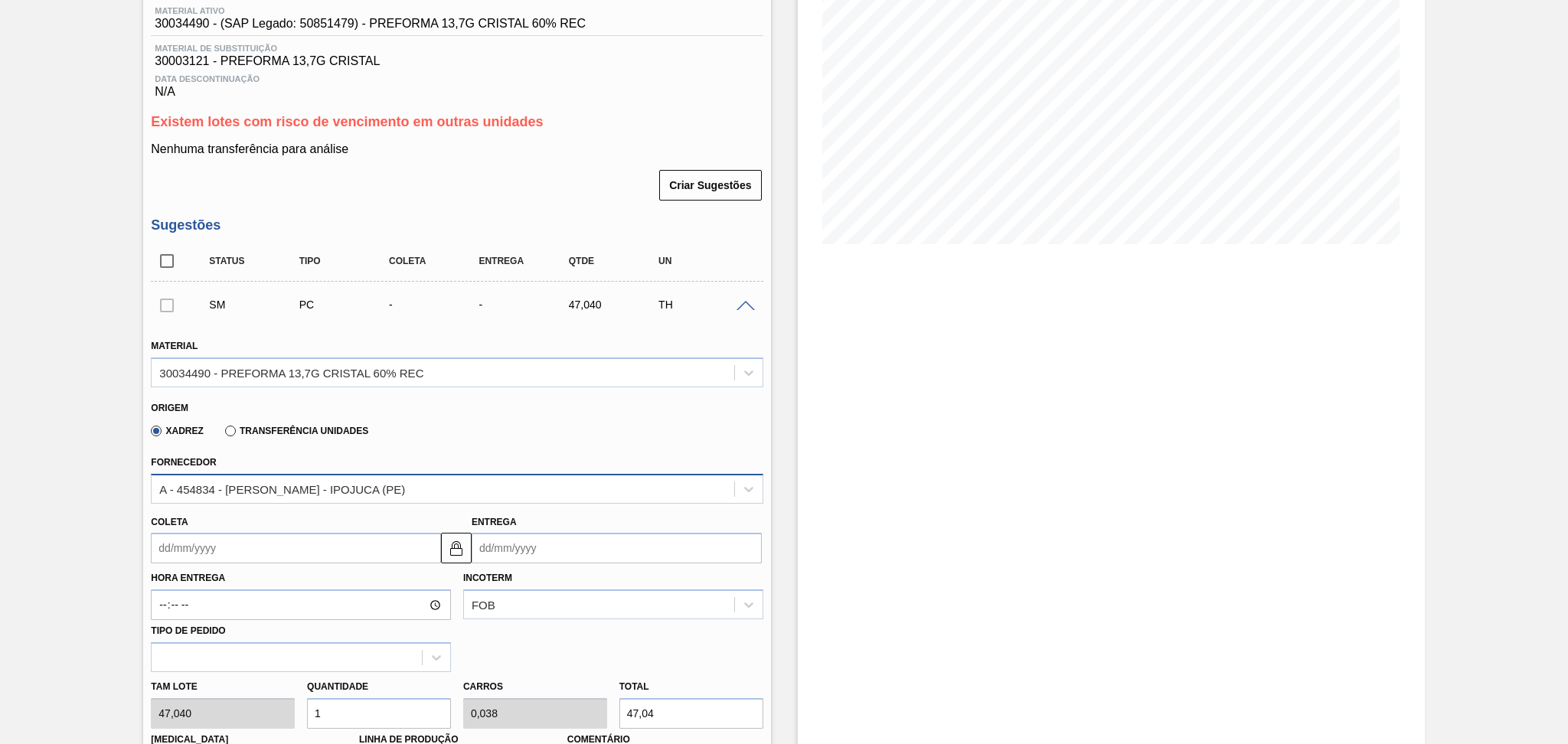
click at [392, 480] on div "A - 454834 - LORENPET - IPOJUCA (PE)" at bounding box center [443, 489] width 582 height 23
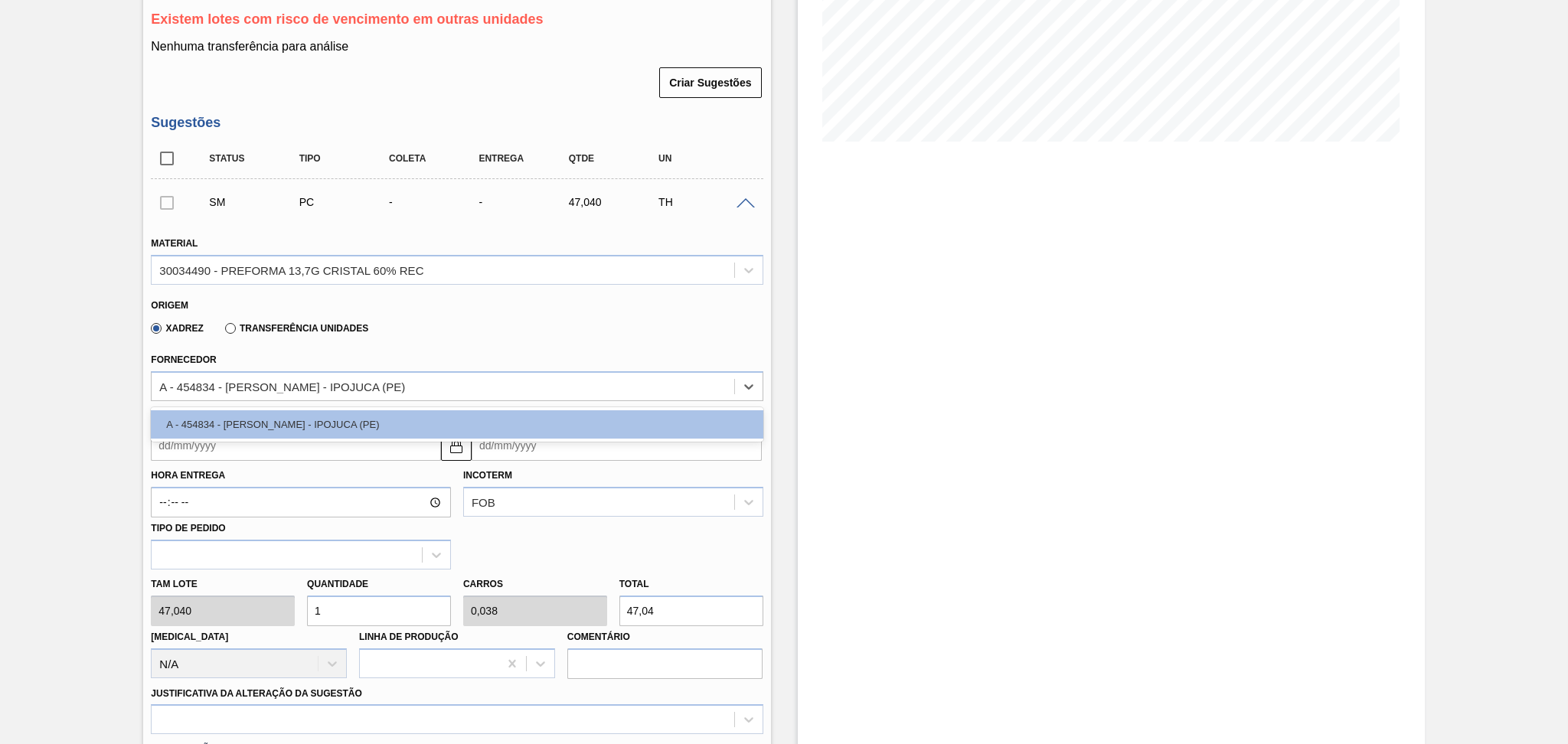
click at [447, 324] on div "Xadrez Transferência Unidades" at bounding box center [450, 326] width 599 height 30
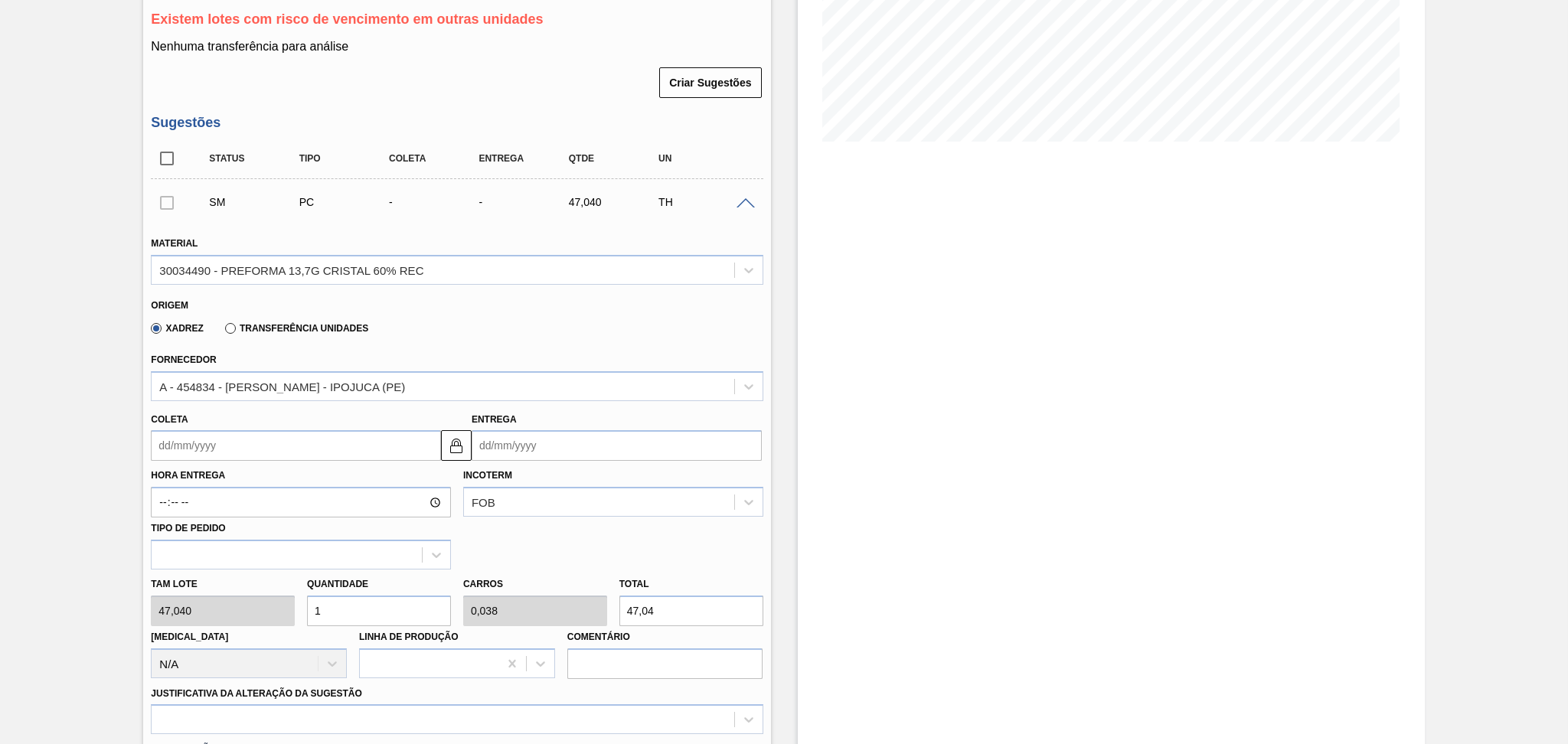
scroll to position [0, 0]
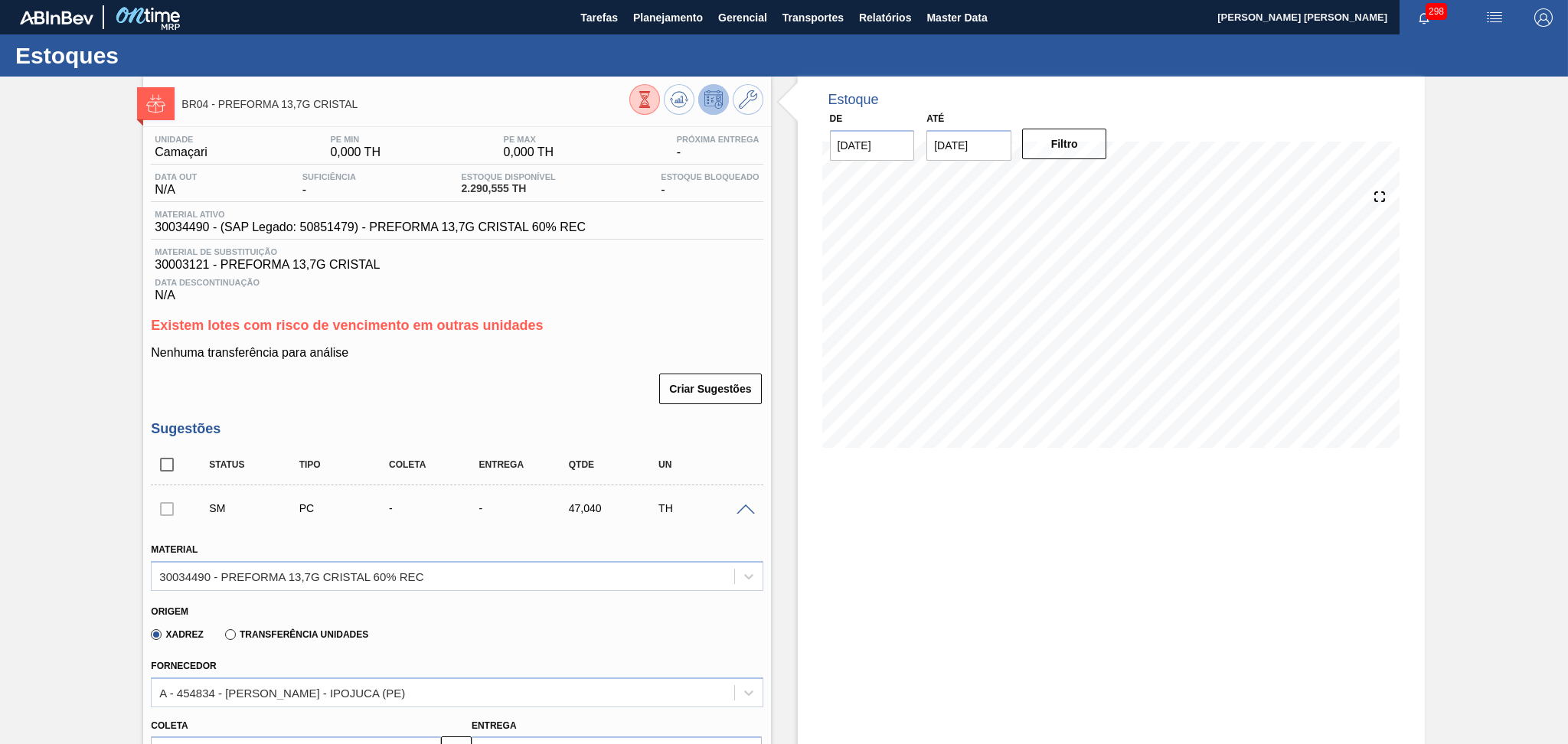
click at [740, 507] on span at bounding box center [745, 511] width 18 height 11
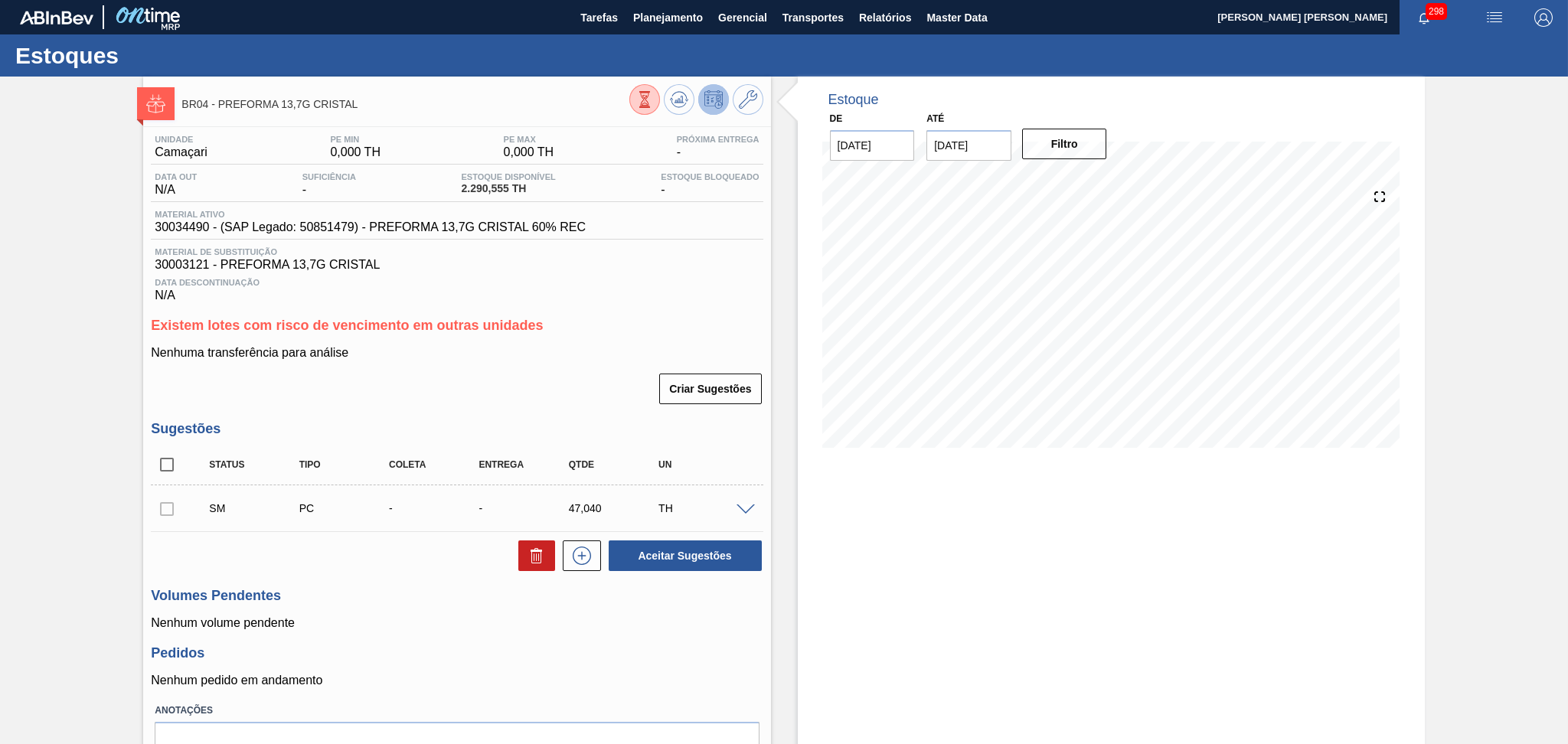
click at [684, 212] on div "Material ativo 30034490 - (SAP Legado: 50851479) - PREFORMA 13,7G CRISTAL 60% R…" at bounding box center [457, 225] width 612 height 30
click at [742, 102] on icon at bounding box center [748, 99] width 18 height 18
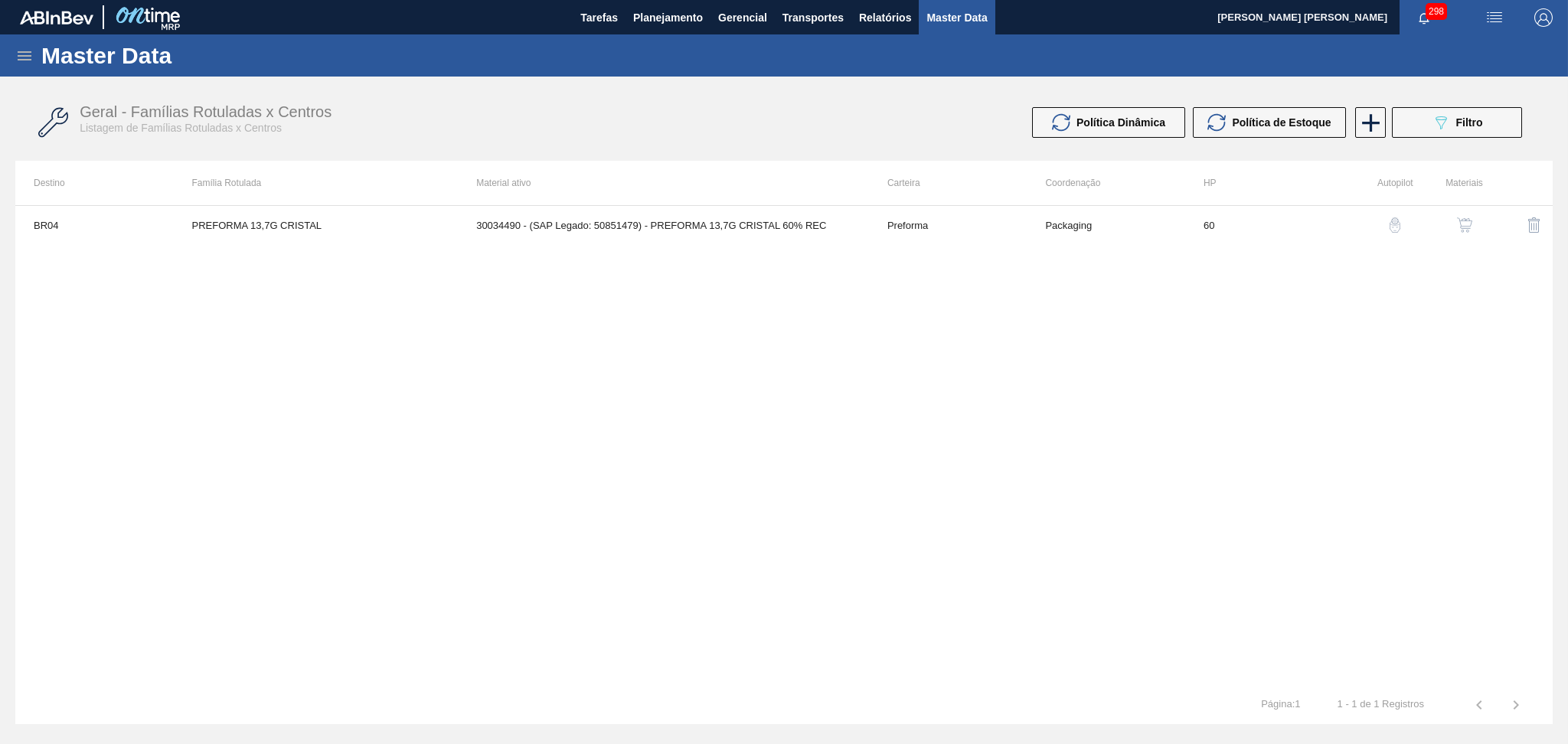
click at [1471, 223] on img "button" at bounding box center [1465, 225] width 15 height 15
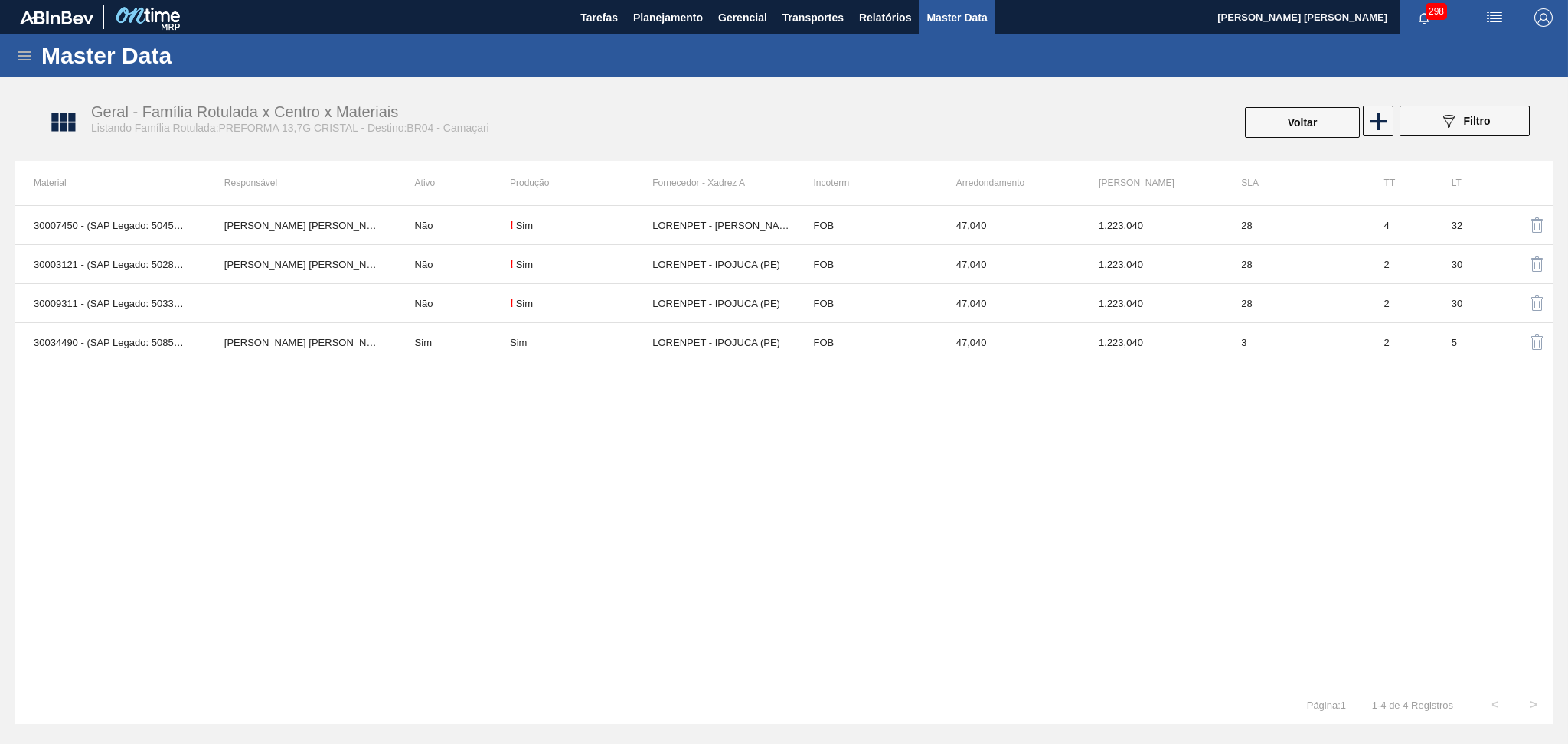
click at [219, 448] on div "30007450 - (SAP Legado: 50452914) - PREFORMA 13,7G CRISTAL 40% RECICLADA Aline …" at bounding box center [784, 445] width 1538 height 481
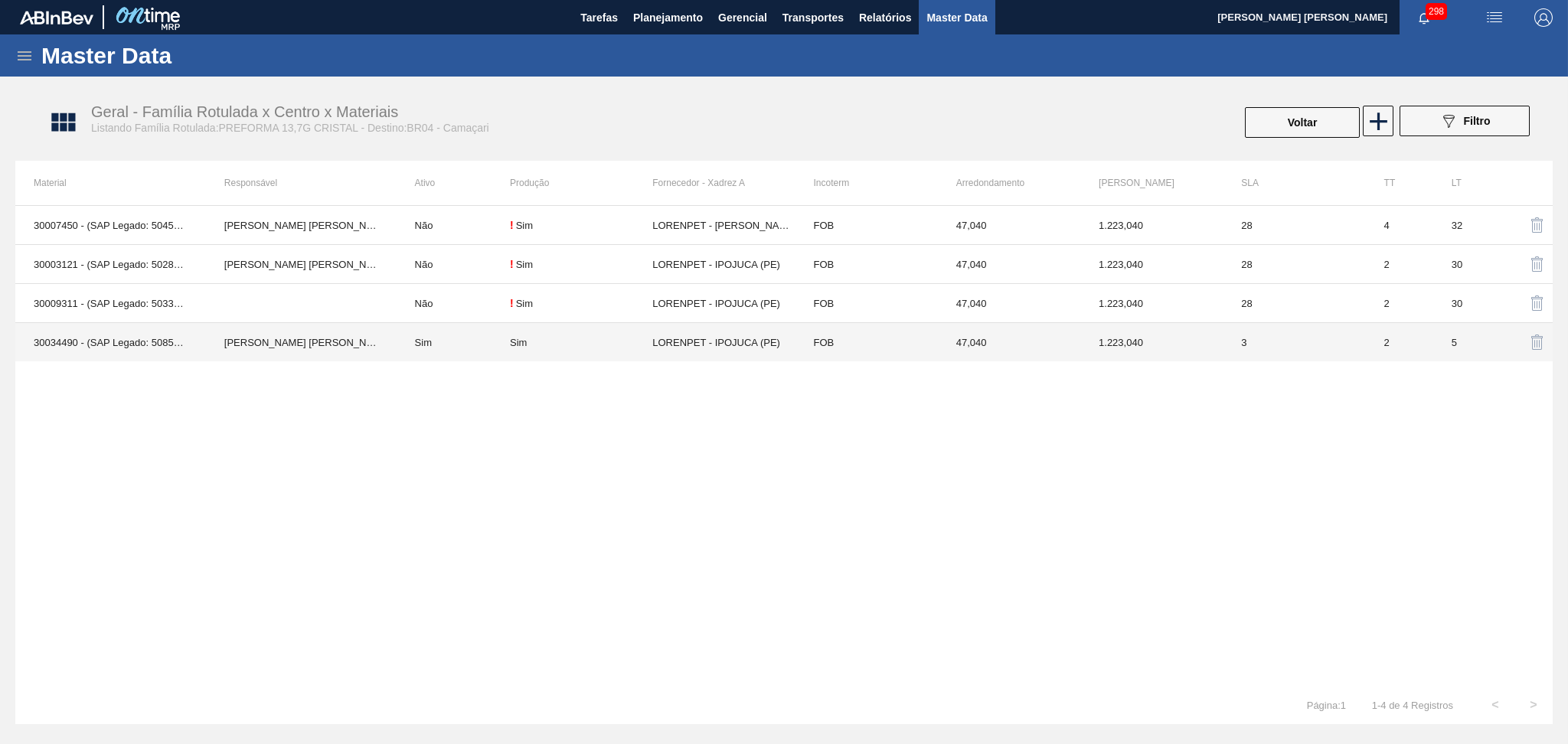
click at [728, 347] on td "LORENPET - IPOJUCA (PE)" at bounding box center [723, 342] width 143 height 39
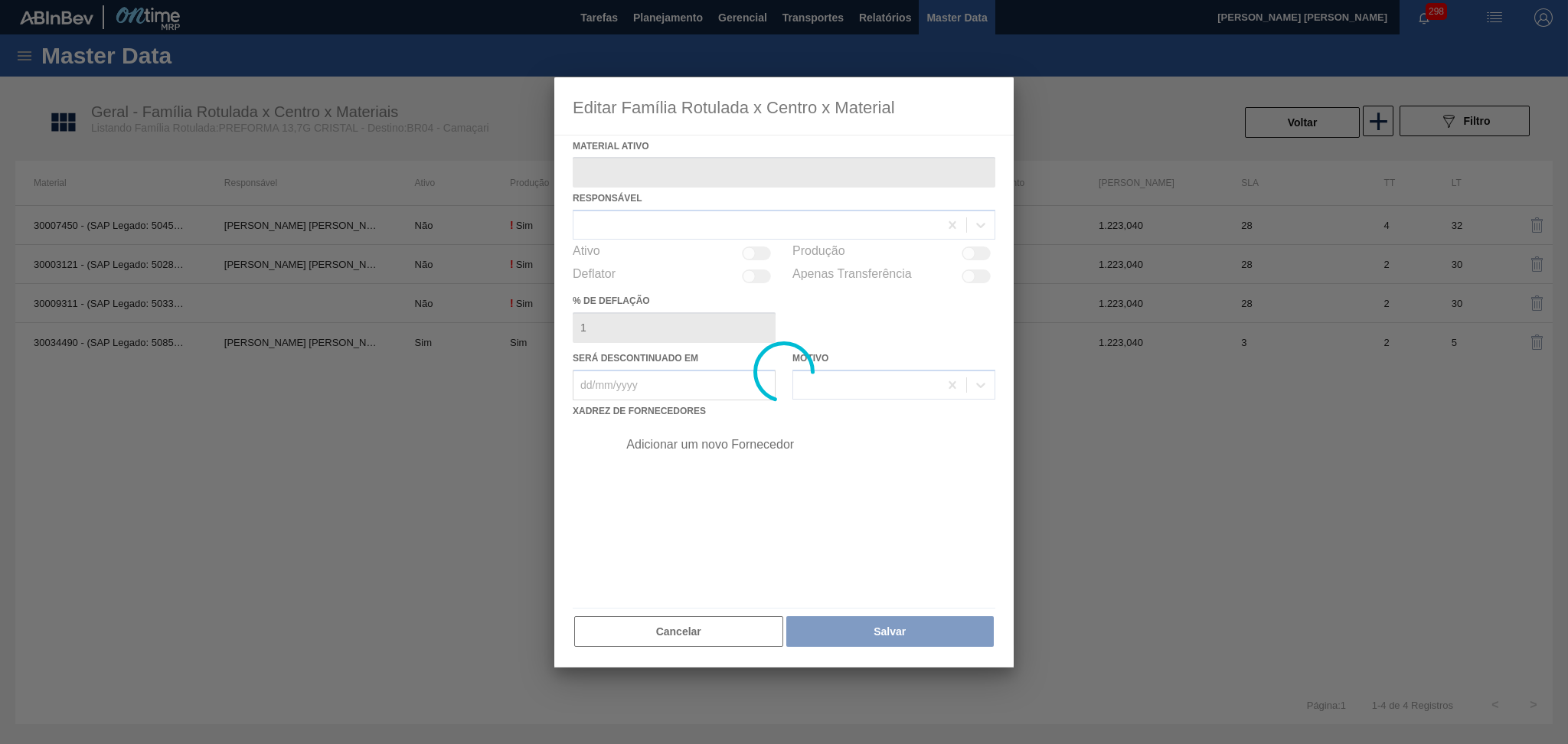
type ativo "30034490 - (SAP Legado: 50851479) - PREFORMA 13,7G CRISTAL 60% REC"
checkbox input "true"
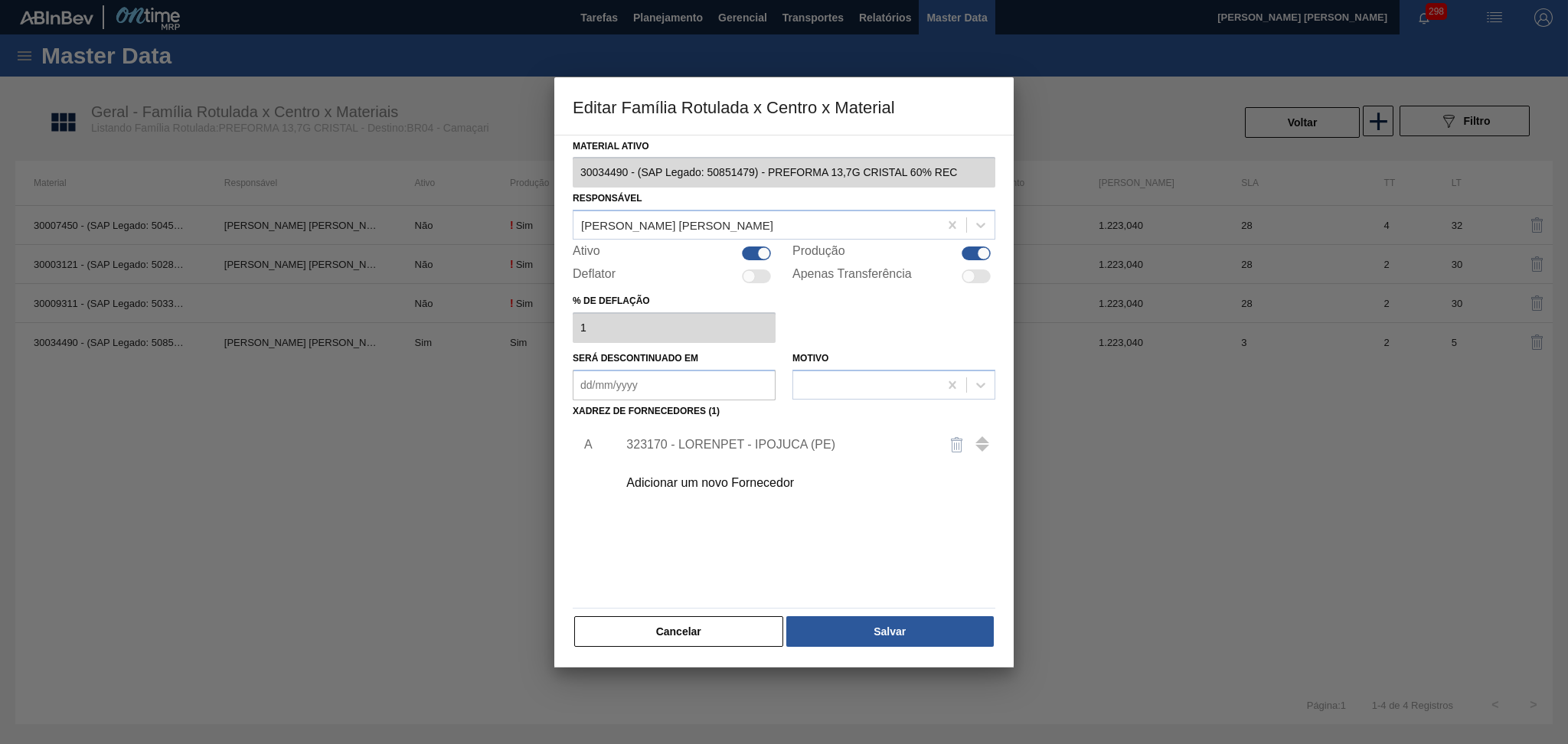
click at [717, 480] on div "Adicionar um novo Fornecedor" at bounding box center [777, 483] width 300 height 14
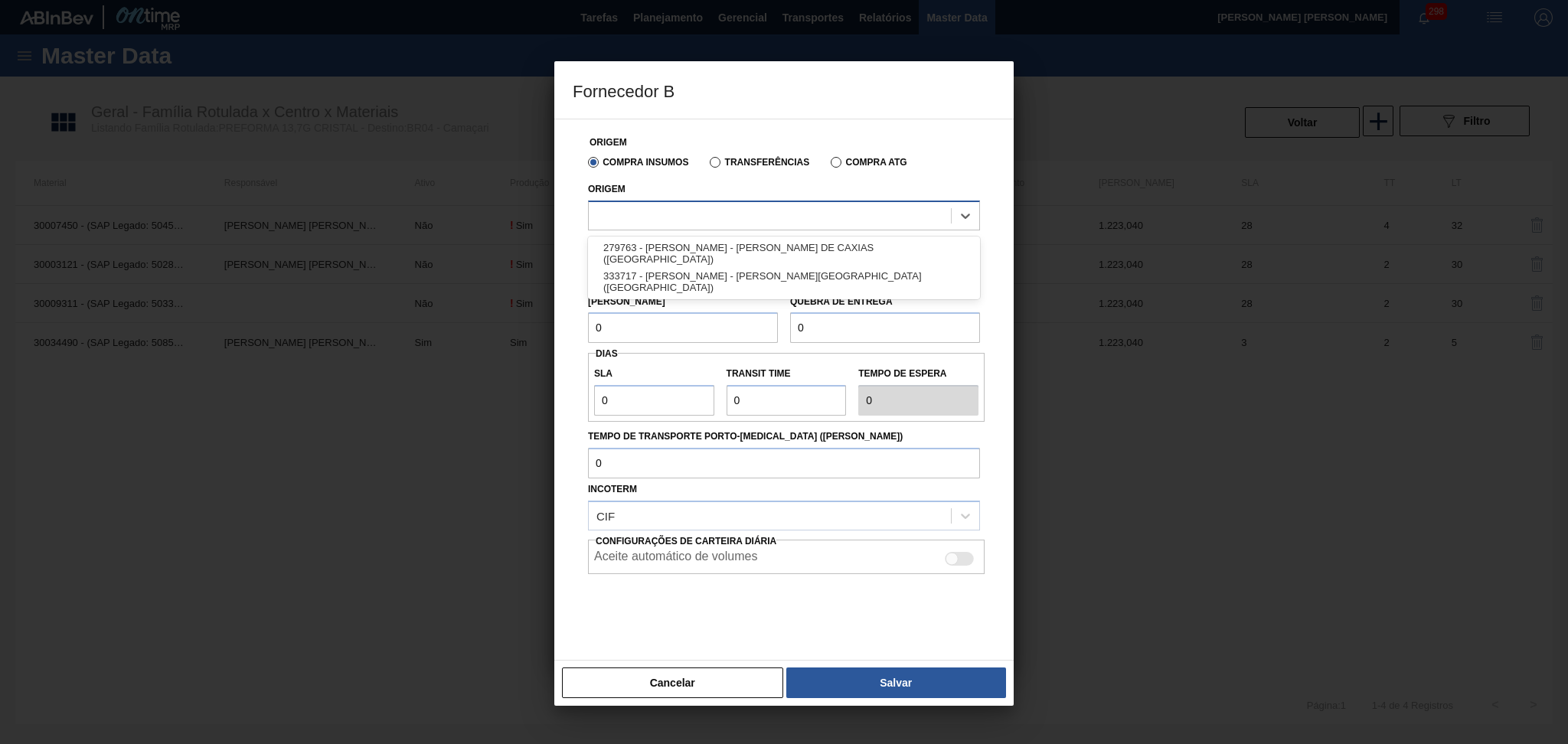
click at [686, 211] on div at bounding box center [770, 216] width 362 height 23
click at [674, 678] on button "Cancelar" at bounding box center [672, 683] width 221 height 30
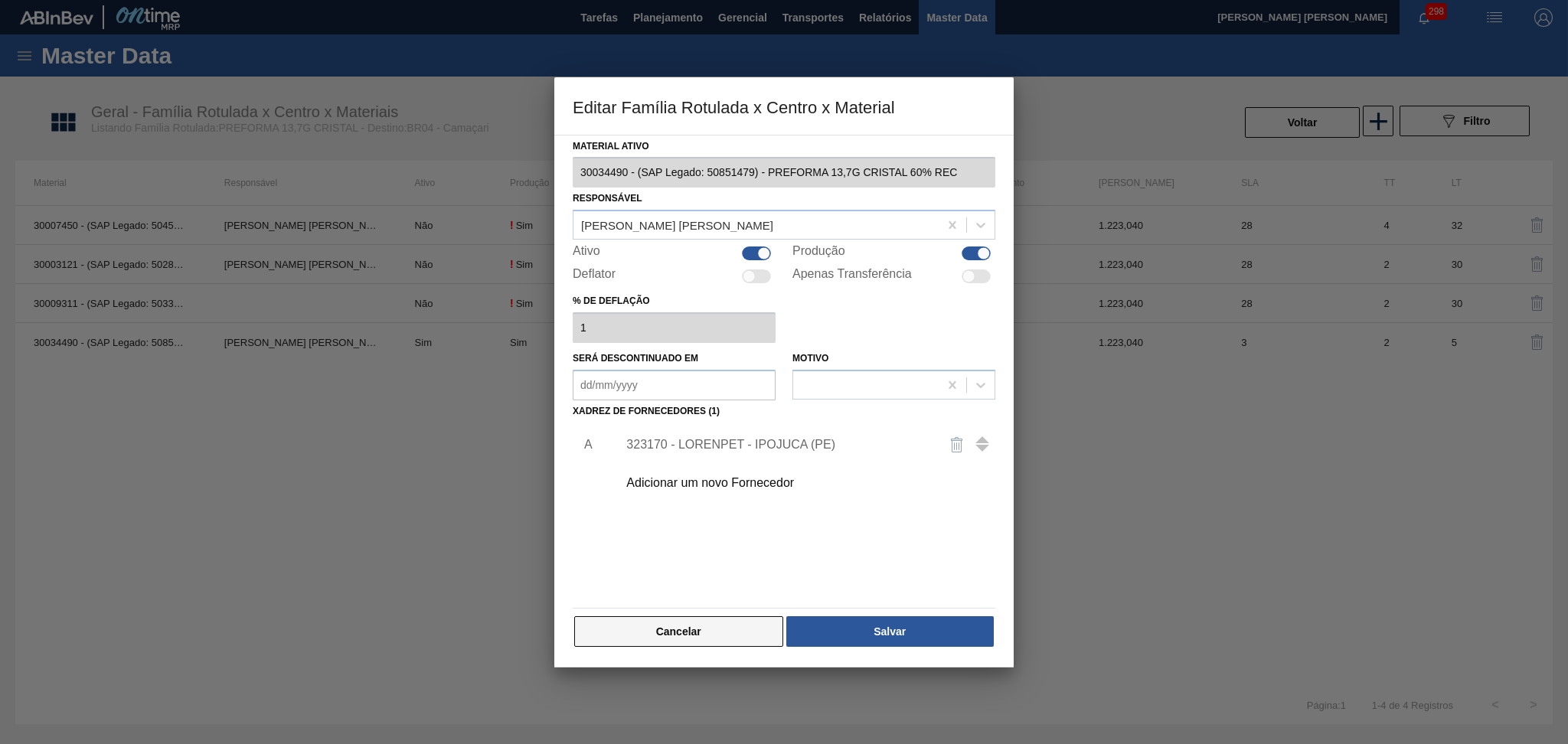
click at [700, 633] on button "Cancelar" at bounding box center [678, 632] width 209 height 30
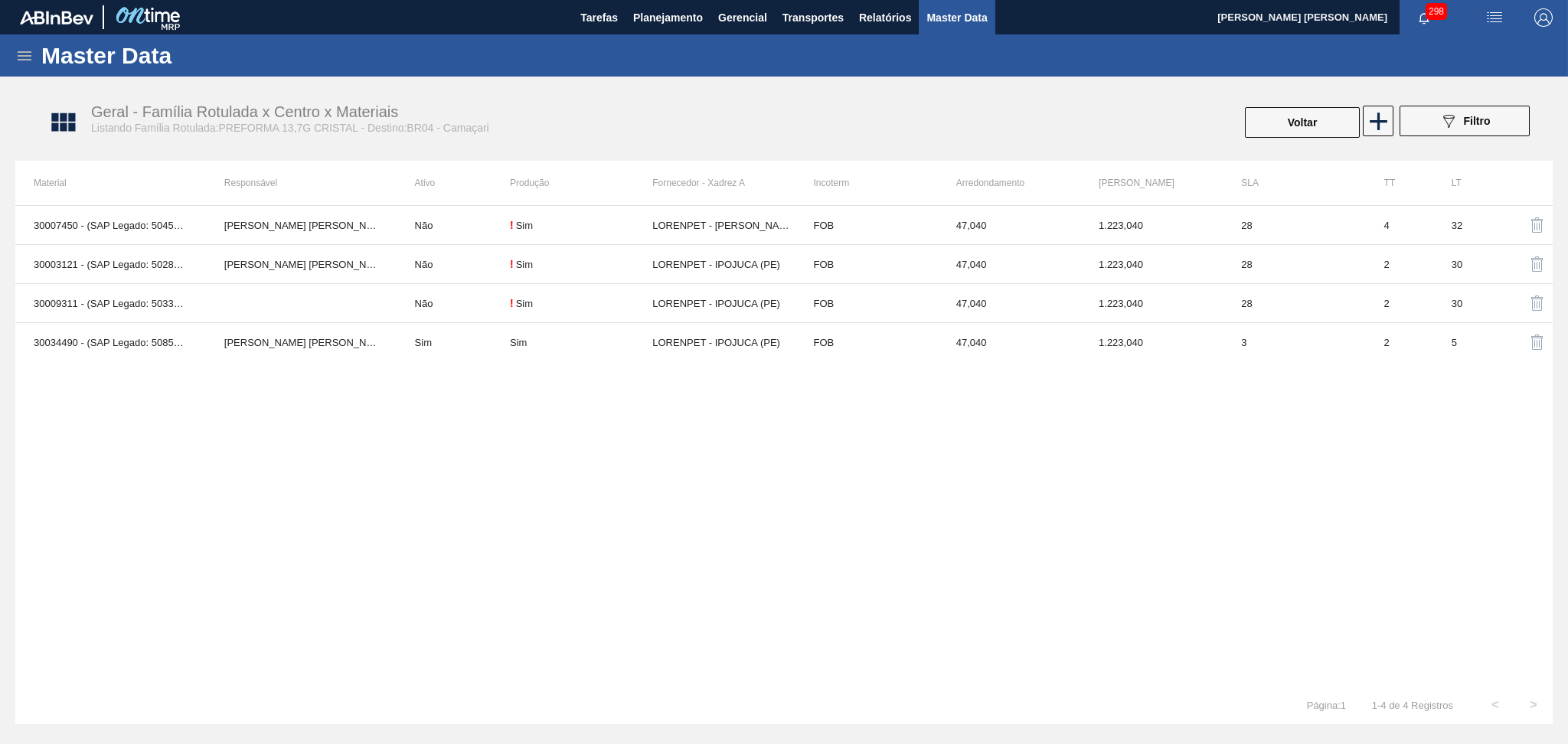
click at [371, 514] on div "30007450 - (SAP Legado: 50452914) - PREFORMA 13,7G CRISTAL 40% RECICLADA Aline …" at bounding box center [784, 445] width 1538 height 481
click at [375, 628] on div "30007450 - (SAP Legado: 50452914) - PREFORMA 13,7G CRISTAL 40% RECICLADA Aline …" at bounding box center [784, 445] width 1538 height 481
click at [683, 525] on div "30007450 - (SAP Legado: 50452914) - PREFORMA 13,7G CRISTAL 40% RECICLADA Aline …" at bounding box center [784, 445] width 1538 height 481
click at [697, 493] on div "30007450 - (SAP Legado: 50452914) - PREFORMA 13,7G CRISTAL 40% RECICLADA Aline …" at bounding box center [784, 445] width 1538 height 481
click at [558, 612] on div "30007450 - (SAP Legado: 50452914) - PREFORMA 13,7G CRISTAL 40% RECICLADA Aline …" at bounding box center [784, 445] width 1538 height 481
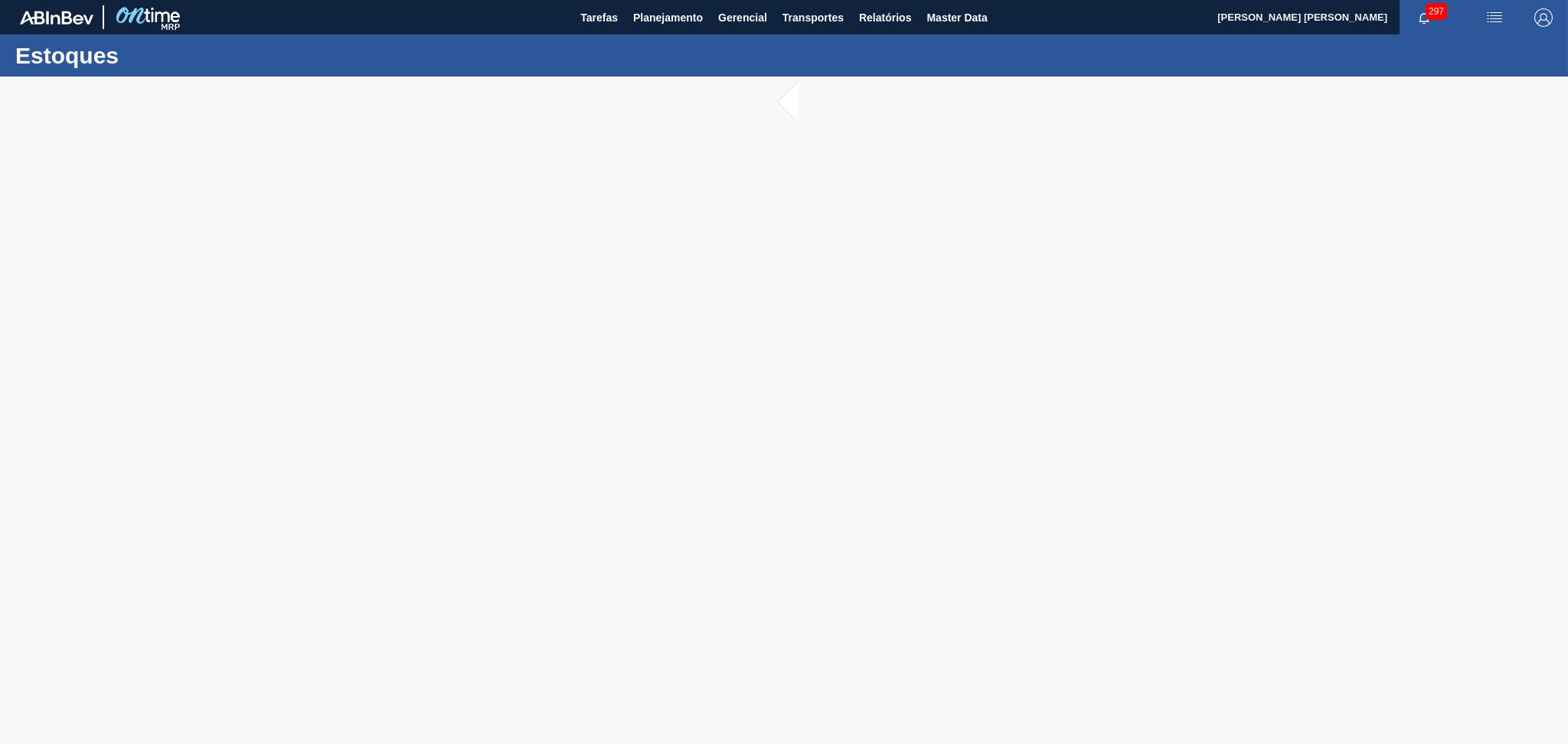
click at [618, 284] on div at bounding box center [784, 410] width 1568 height 668
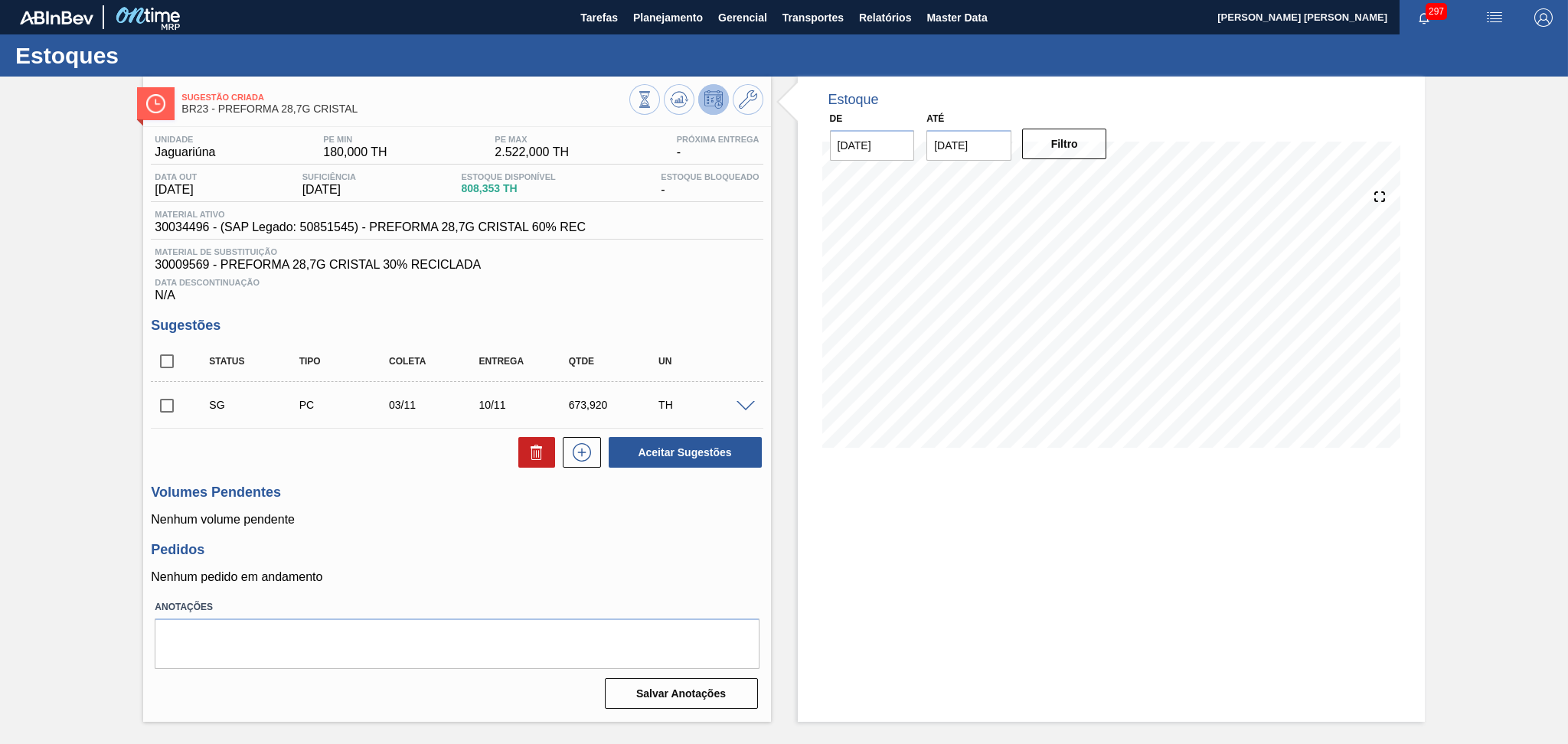
click at [395, 493] on h3 "Volumes Pendentes" at bounding box center [457, 492] width 612 height 16
click at [643, 320] on h3 "Sugestões" at bounding box center [457, 326] width 612 height 16
click at [638, 25] on span "Planejamento" at bounding box center [668, 17] width 70 height 18
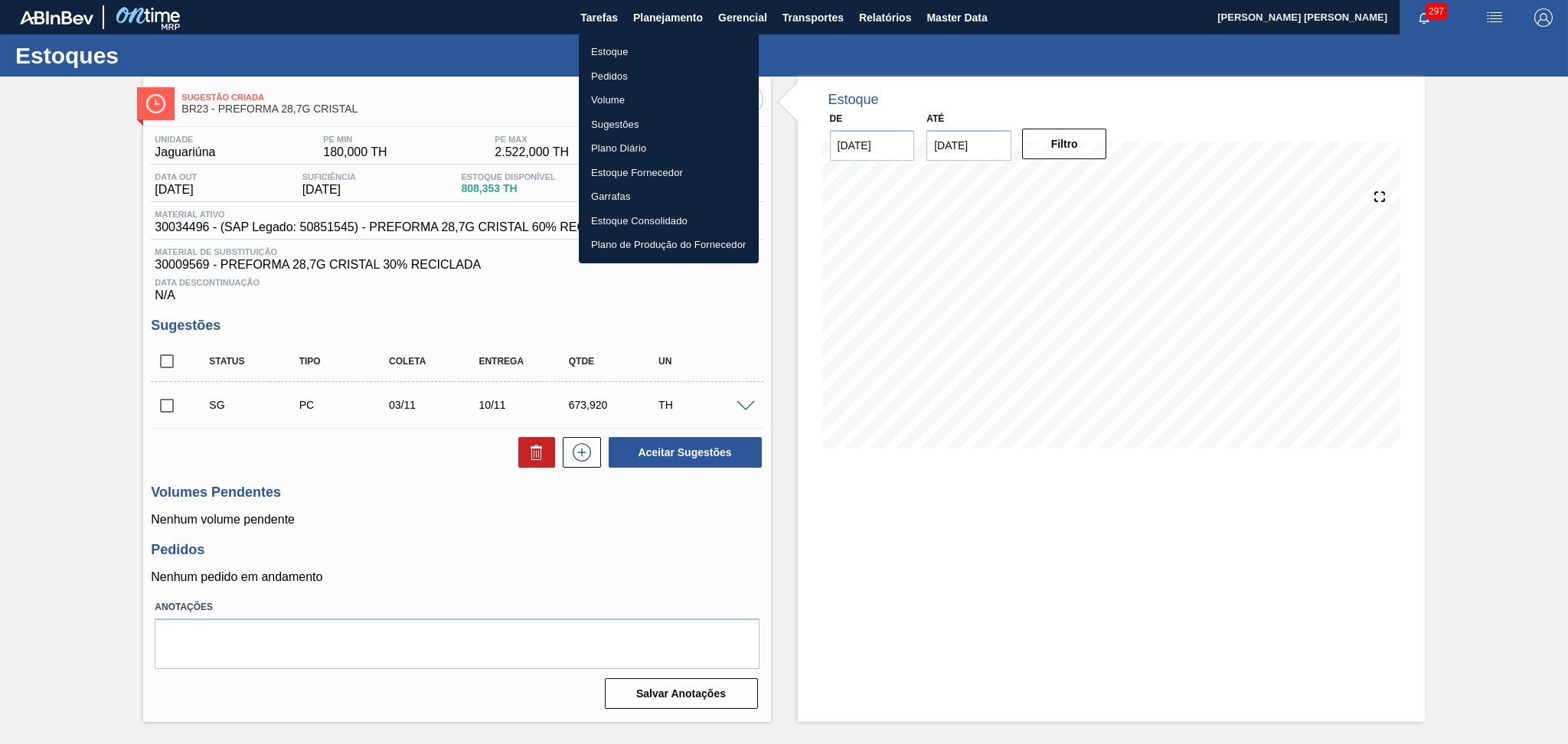
click at [610, 76] on li "Pedidos" at bounding box center [668, 76] width 180 height 25
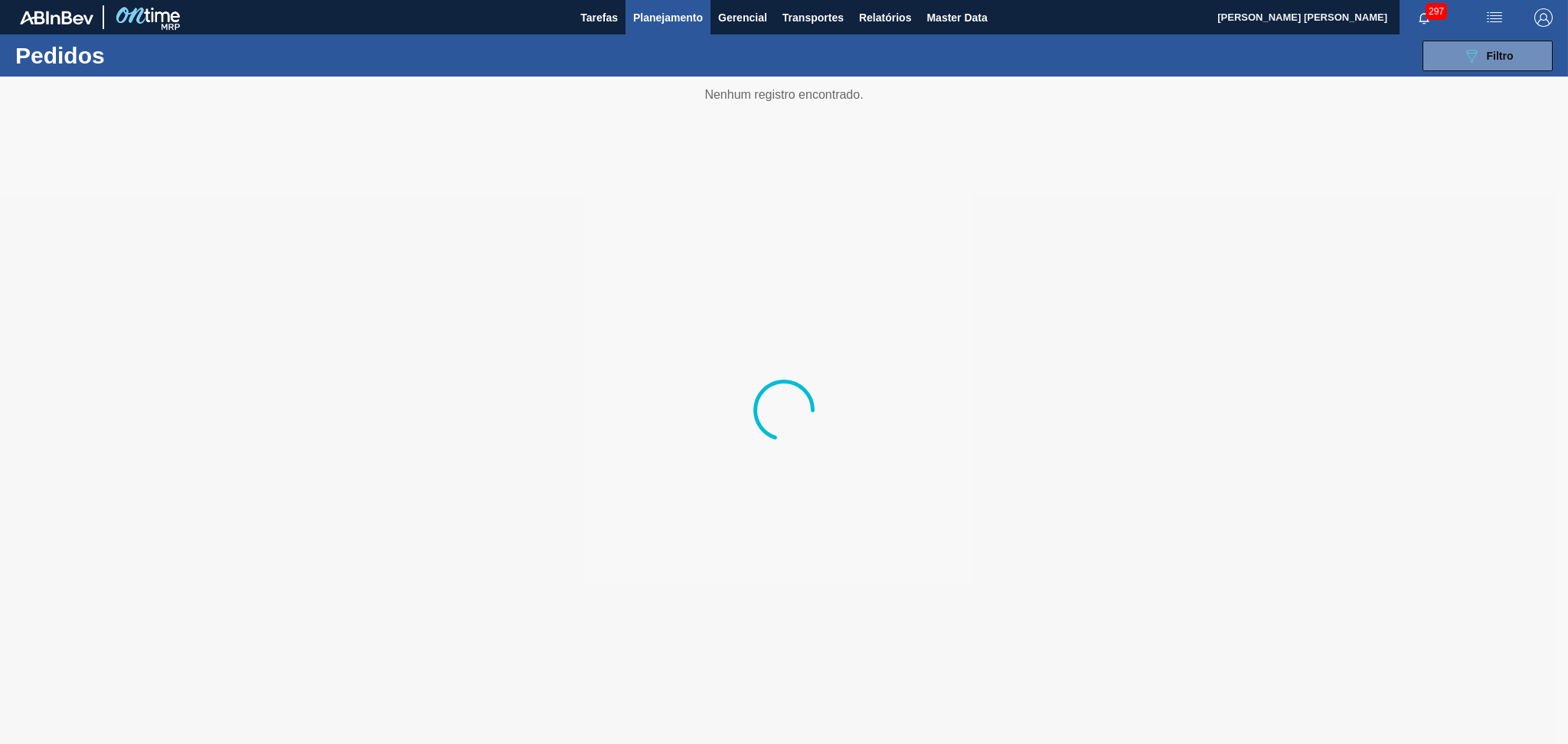
click at [1411, 67] on div "089F7B8B-B2A5-4AFE-B5C0-19BA573D28AC Filtro Código Pedido Portal Códido PO SAP …" at bounding box center [903, 56] width 1314 height 46
click at [1486, 54] on div "089F7B8B-B2A5-4AFE-B5C0-19BA573D28AC Filtro" at bounding box center [1488, 55] width 51 height 18
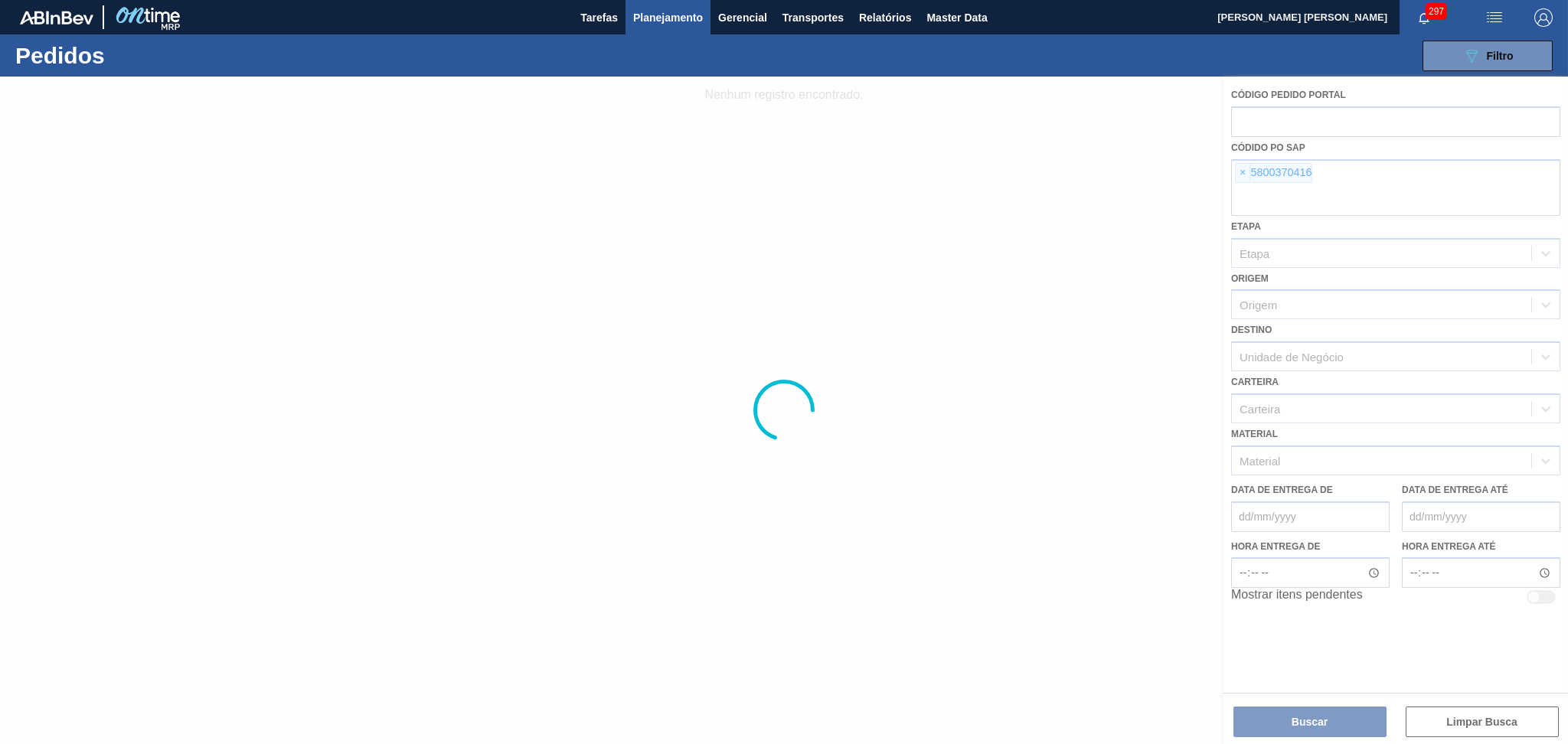
click at [1236, 174] on div at bounding box center [784, 410] width 1568 height 668
click at [1236, 174] on span "×" at bounding box center [1242, 173] width 14 height 18
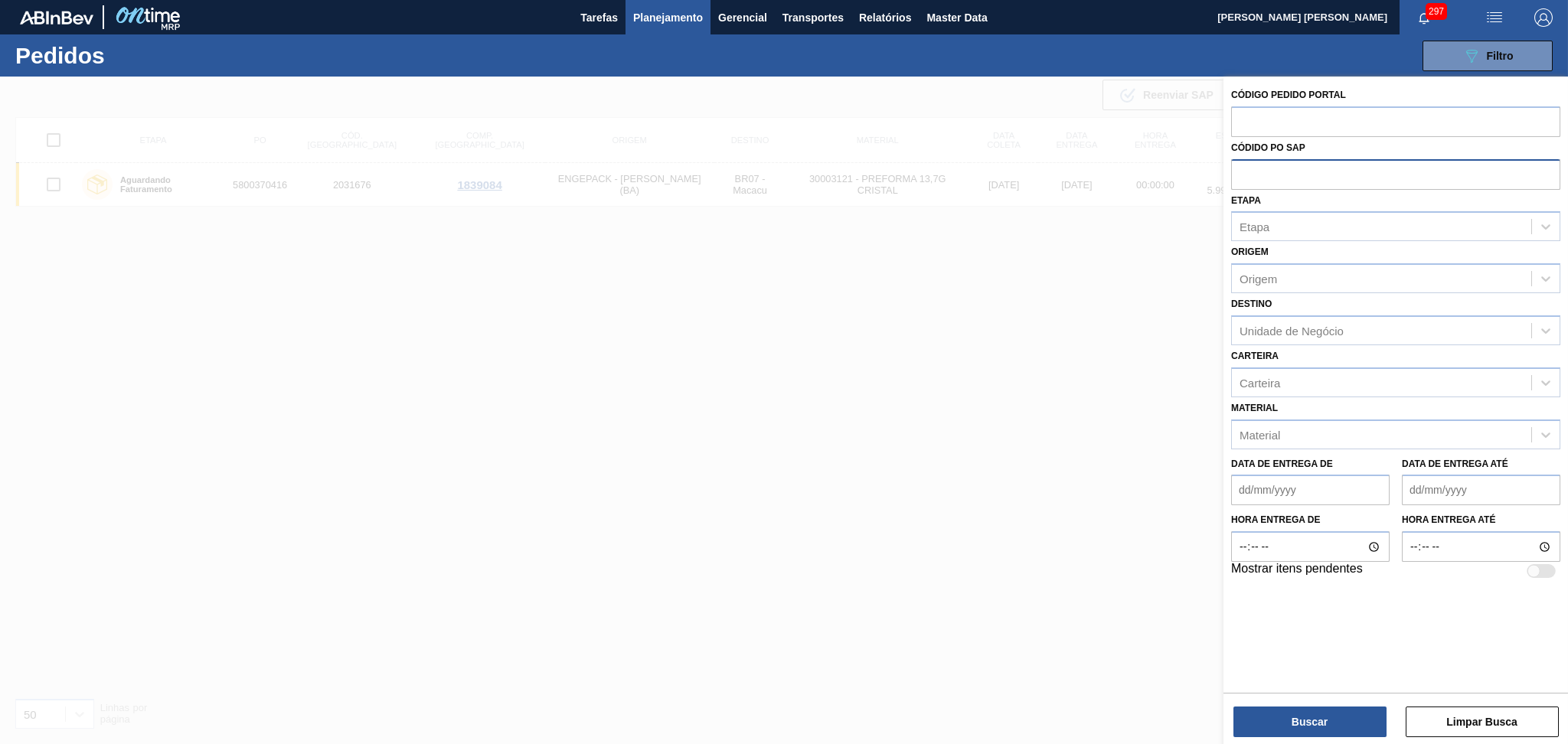
click at [1241, 174] on input "text" at bounding box center [1395, 174] width 329 height 29
paste input "5800358662"
type input "5800358662"
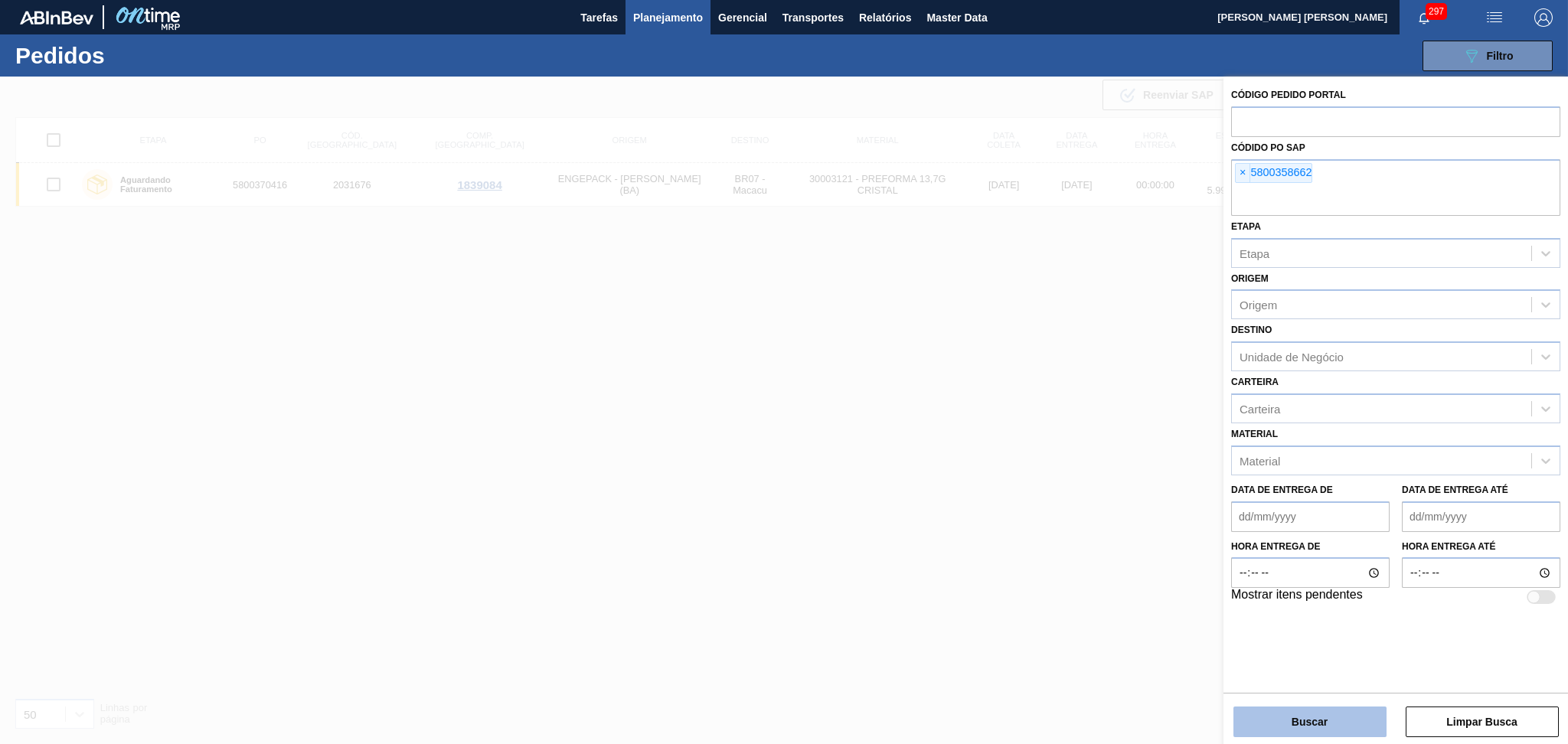
click at [1311, 717] on button "Buscar" at bounding box center [1310, 722] width 153 height 30
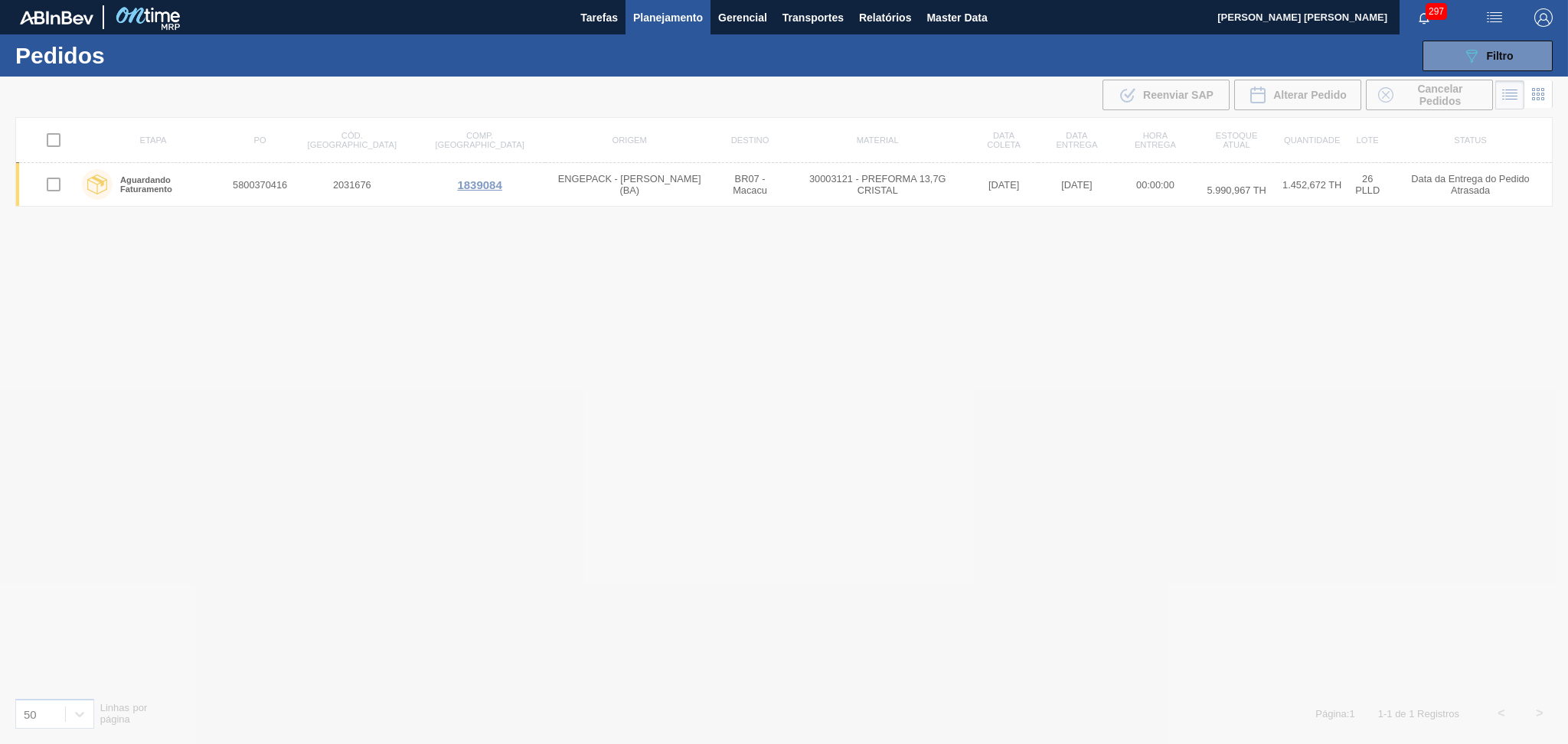
click at [395, 665] on div at bounding box center [784, 410] width 1568 height 668
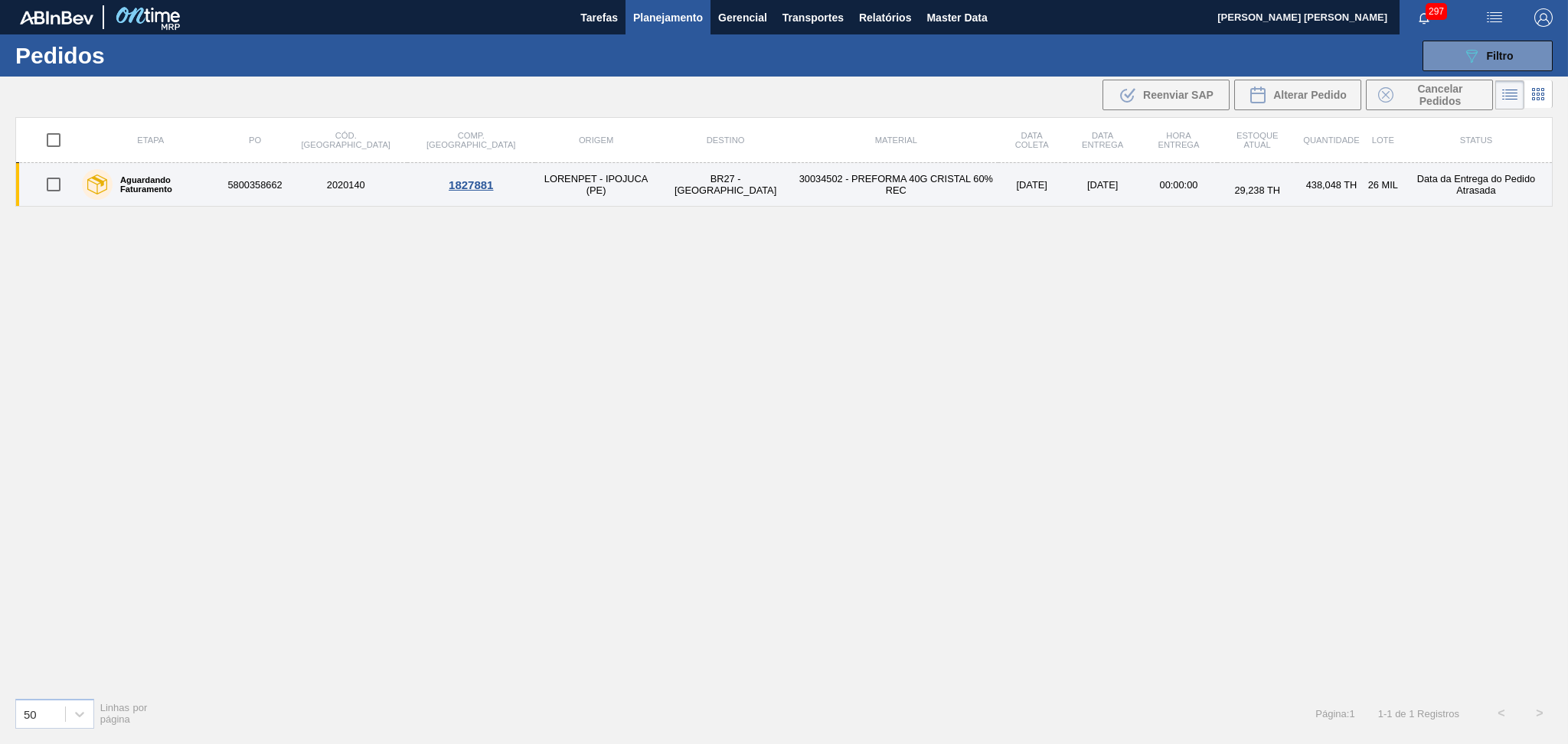
click at [865, 187] on td "30034502 - PREFORMA 40G CRISTAL 60% REC" at bounding box center [896, 185] width 205 height 43
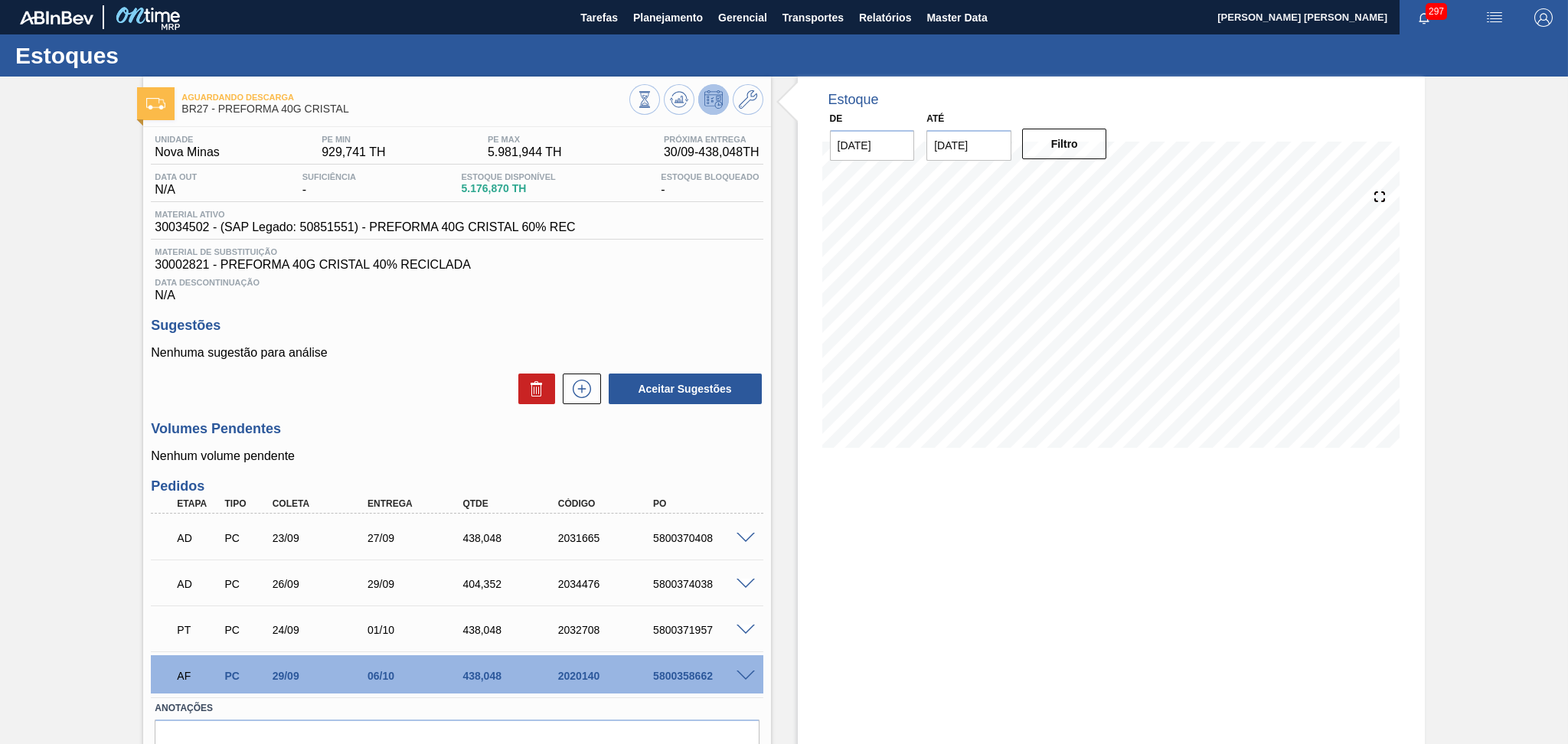
click at [382, 422] on h3 "Volumes Pendentes" at bounding box center [457, 429] width 612 height 16
click at [437, 430] on h3 "Volumes Pendentes" at bounding box center [457, 429] width 612 height 16
click at [742, 675] on span at bounding box center [745, 677] width 18 height 11
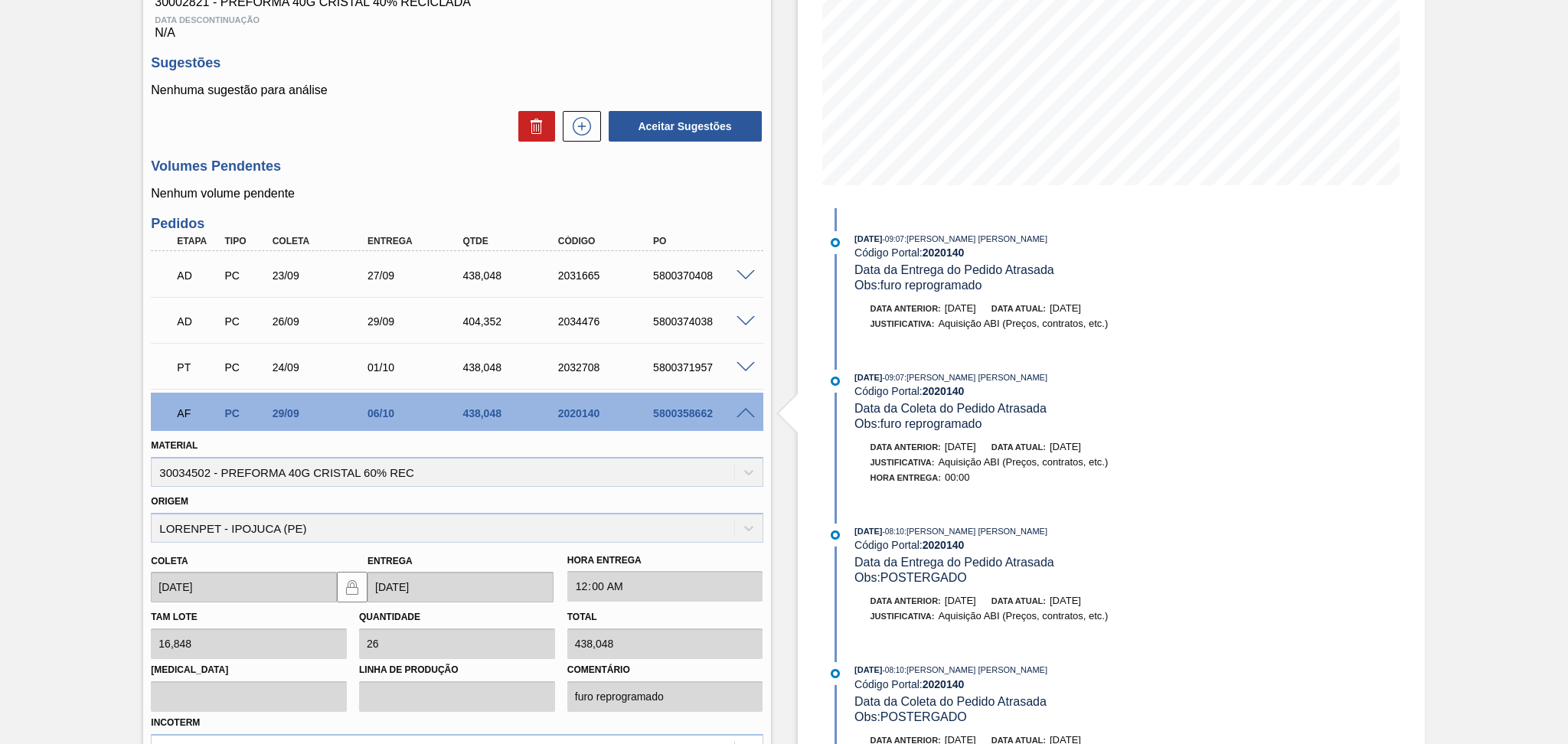
scroll to position [306, 0]
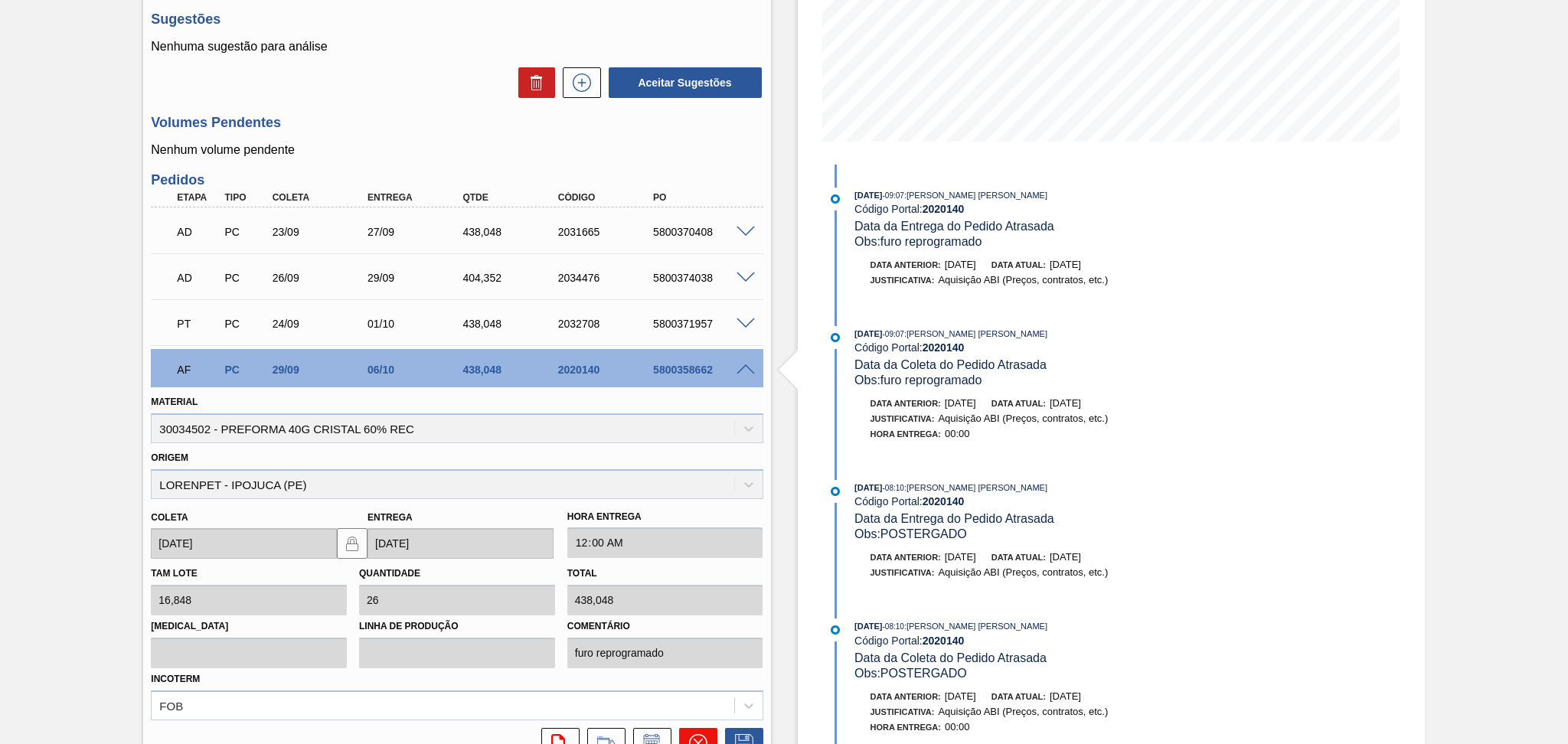
click at [700, 729] on button at bounding box center [698, 743] width 39 height 30
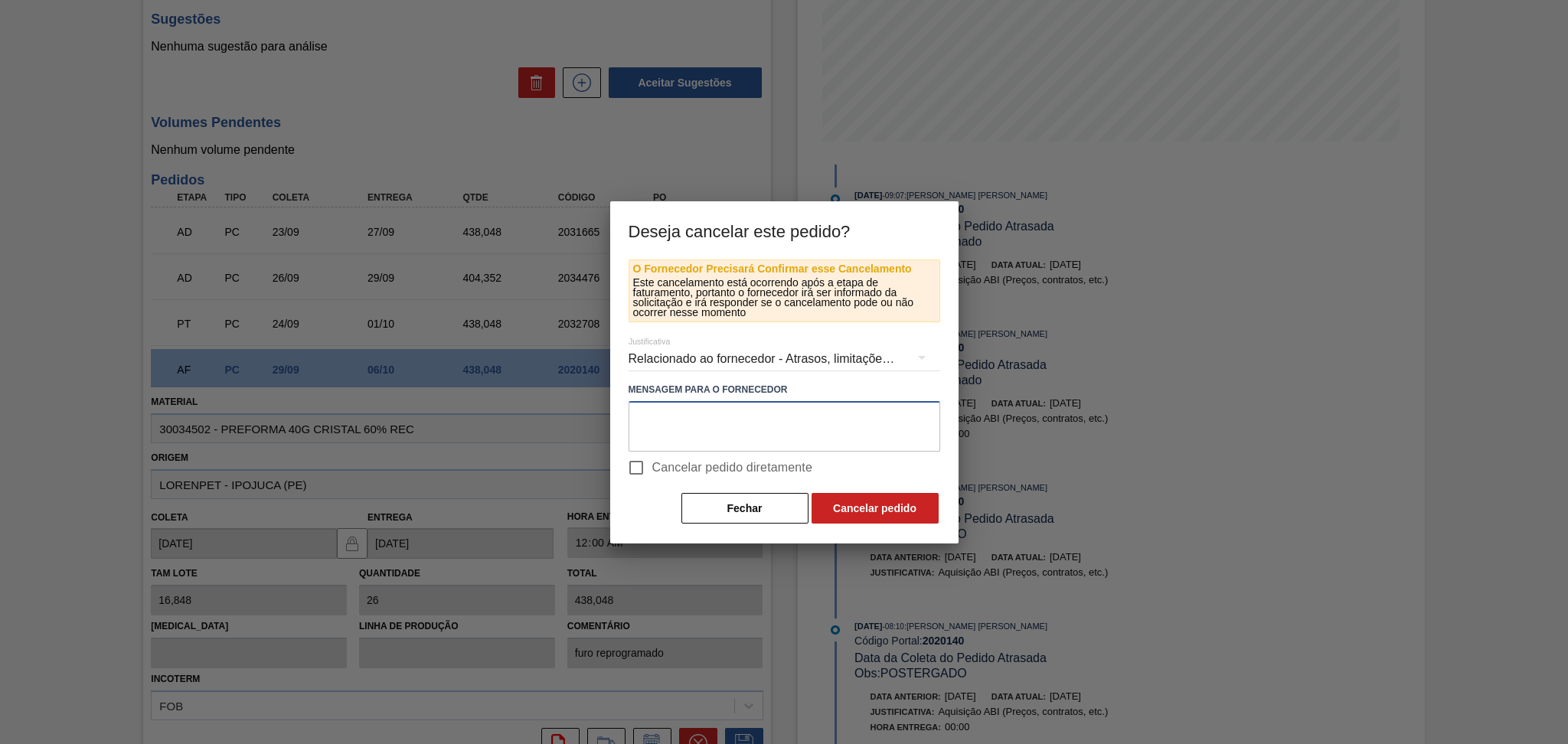
click at [701, 426] on textarea at bounding box center [784, 427] width 312 height 51
type textarea "a"
type textarea "cancelado"
click at [682, 466] on span "Cancelar pedido diretamente" at bounding box center [733, 467] width 160 height 18
click at [652, 466] on input "Cancelar pedido diretamente" at bounding box center [636, 468] width 32 height 32
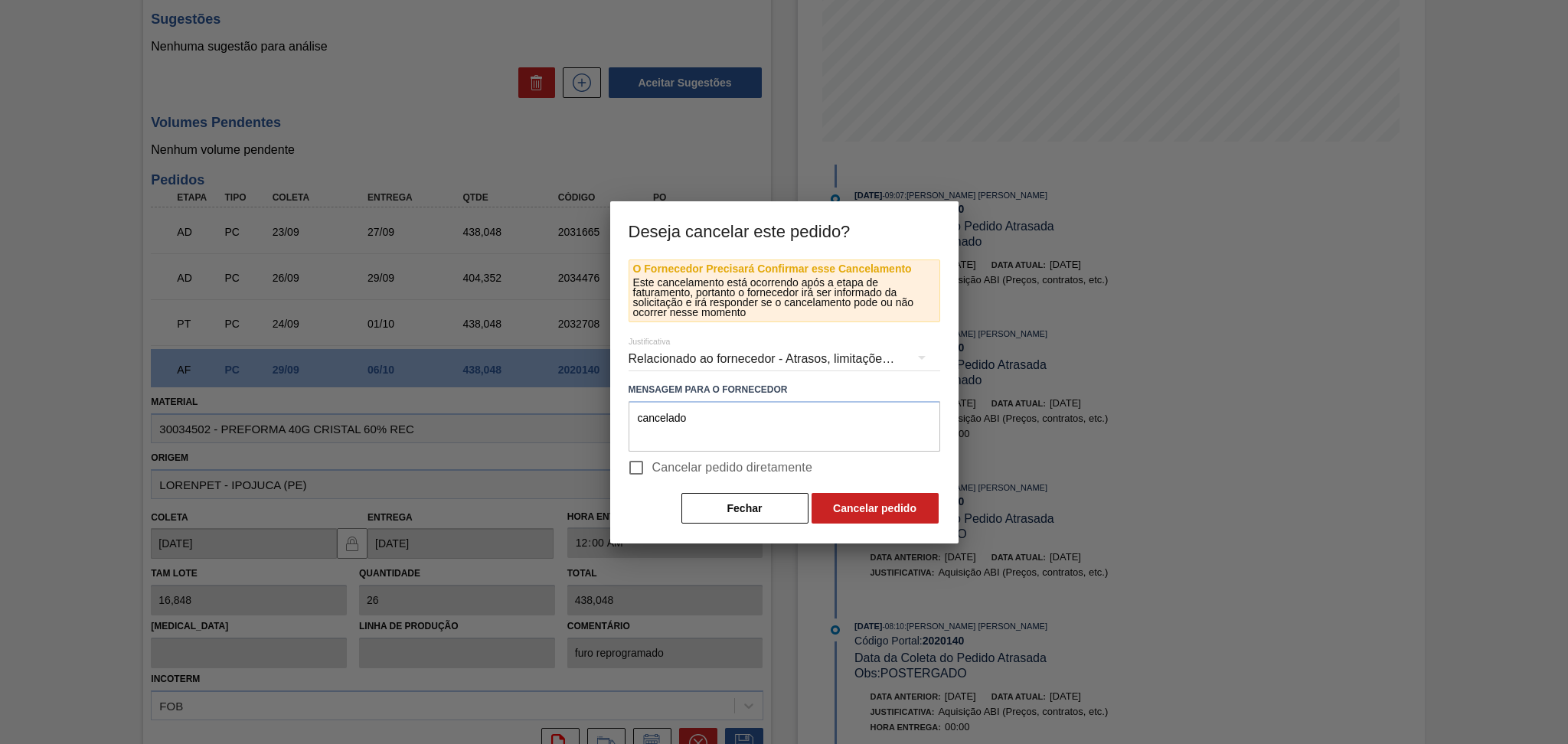
checkbox input "true"
click at [896, 504] on button "Cancelar pedido" at bounding box center [875, 508] width 127 height 30
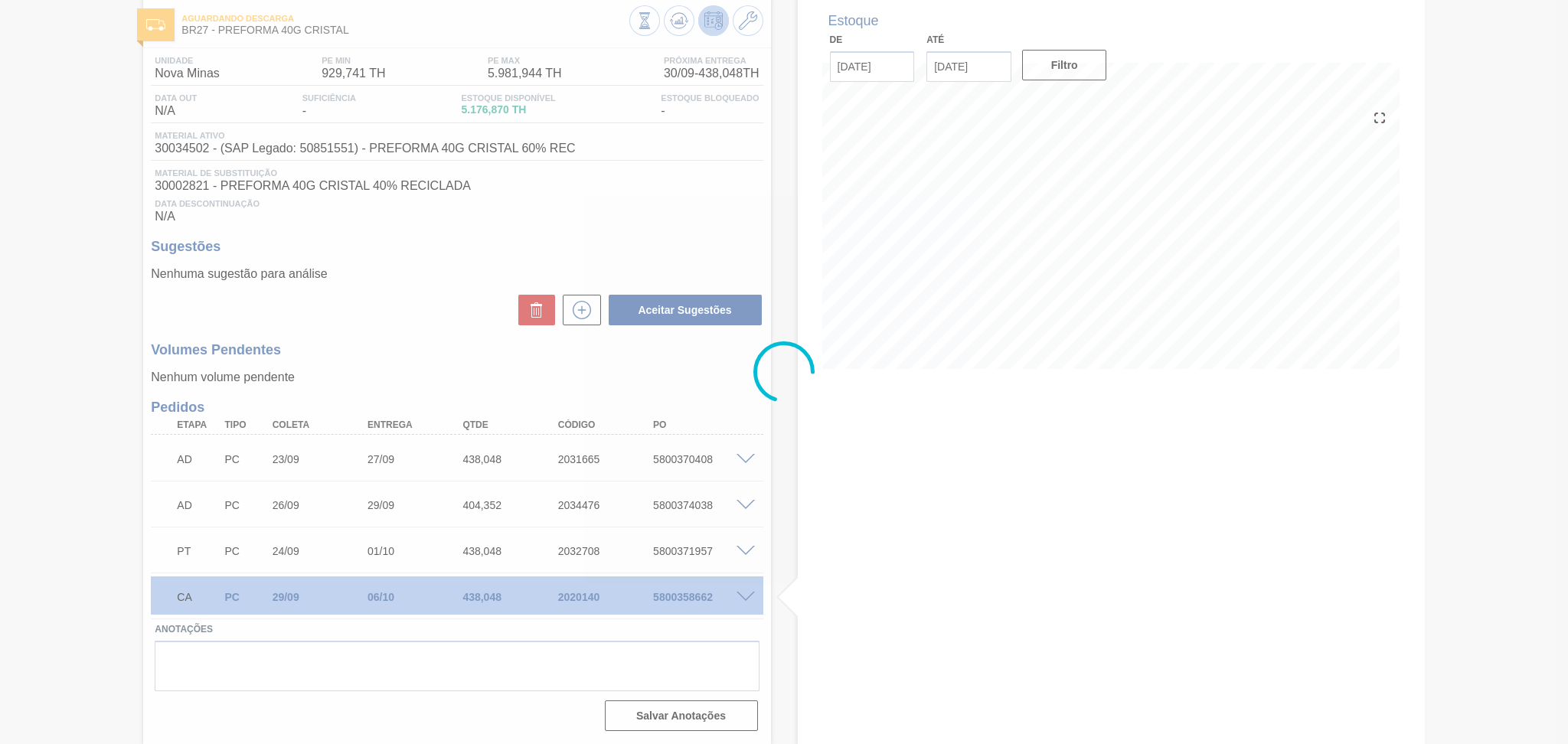
scroll to position [77, 0]
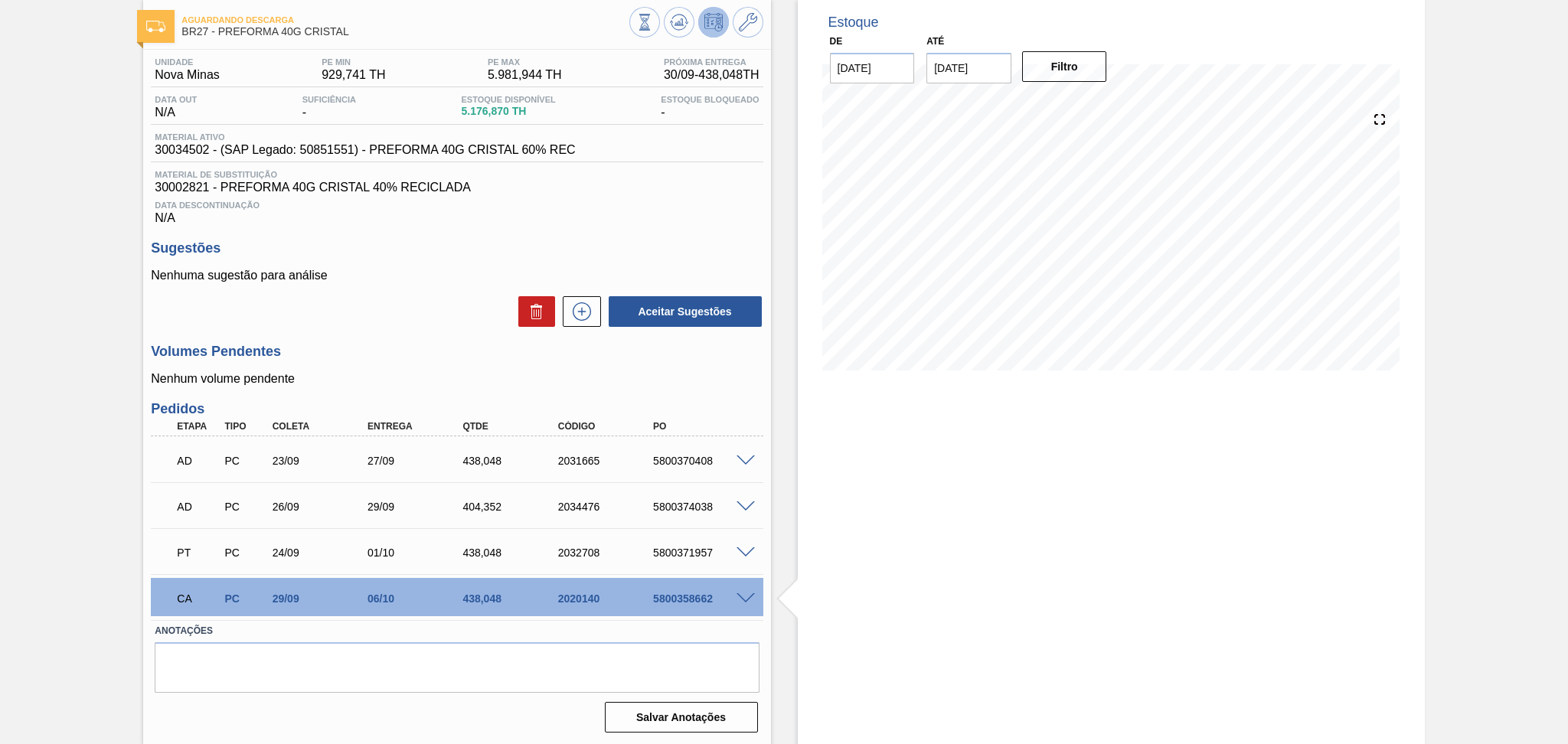
click at [469, 322] on div "Aceitar Sugestões" at bounding box center [457, 312] width 612 height 34
click at [659, 29] on div at bounding box center [697, 24] width 134 height 35
click at [670, 25] on icon at bounding box center [679, 22] width 18 height 18
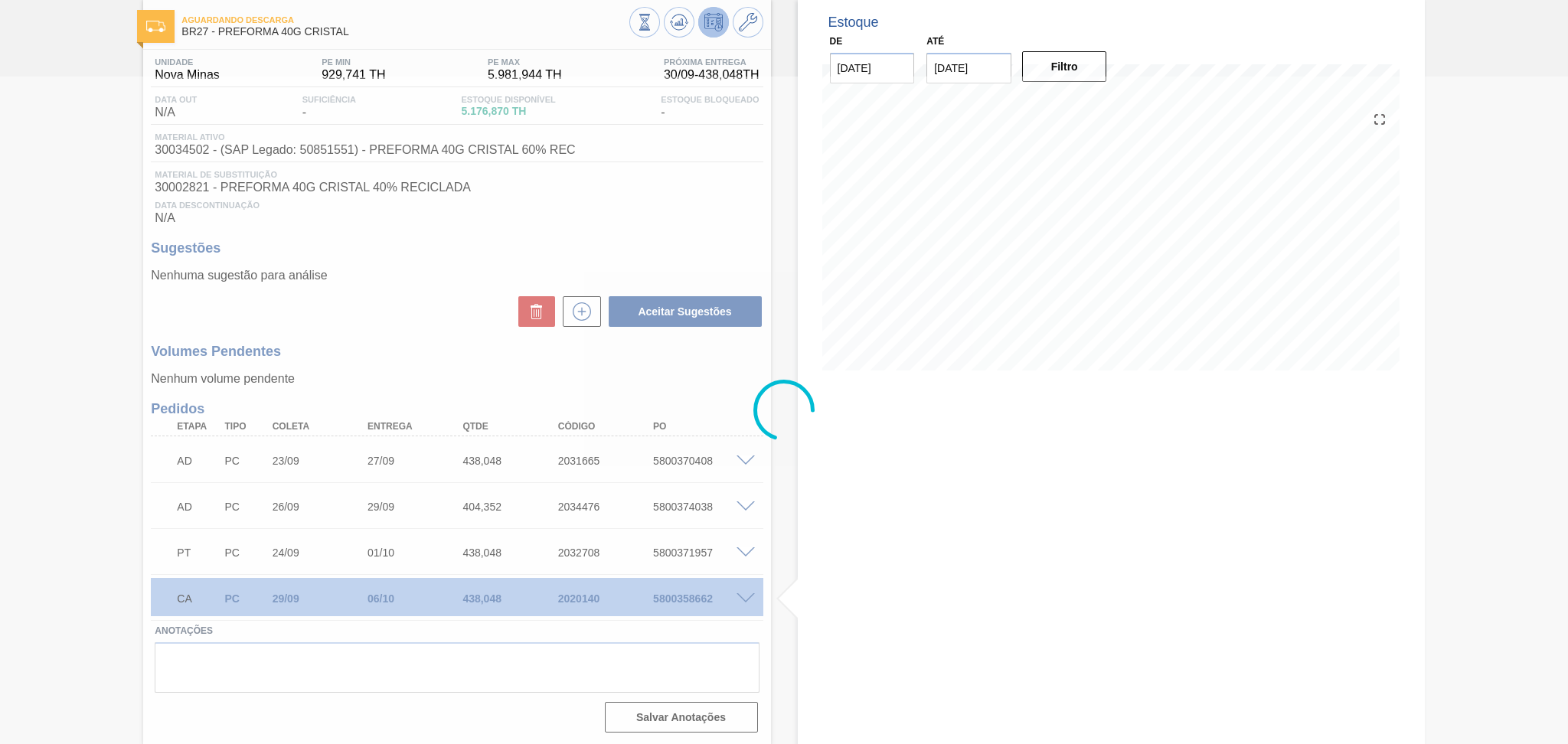
click at [401, 311] on div at bounding box center [784, 410] width 1568 height 668
click at [413, 334] on div at bounding box center [784, 410] width 1568 height 668
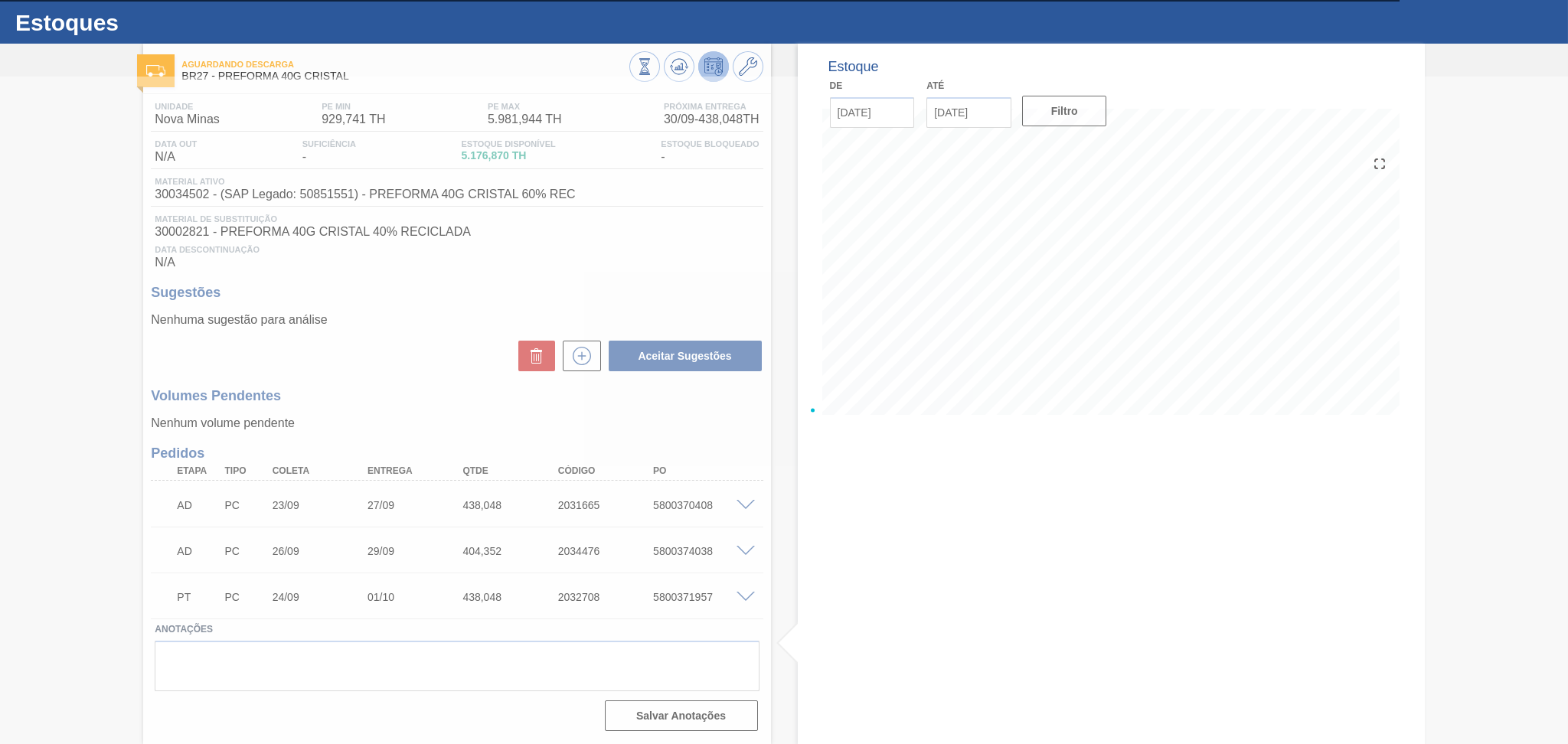
scroll to position [31, 0]
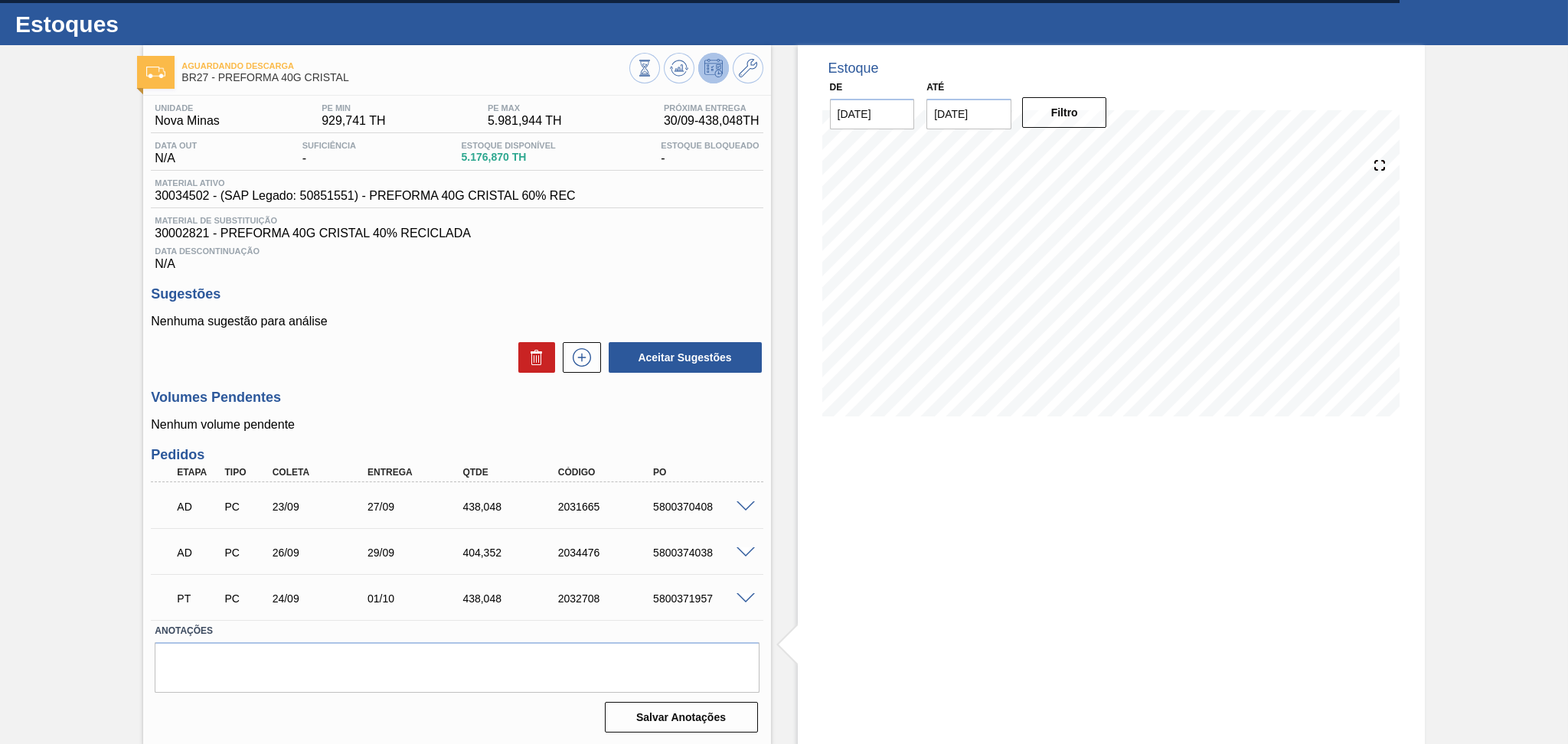
click at [413, 277] on div "Unidade Nova Minas PE MIN 929,741 TH PE MAX 5.981,944 TH Próxima Entrega 30/09 …" at bounding box center [457, 416] width 627 height 643
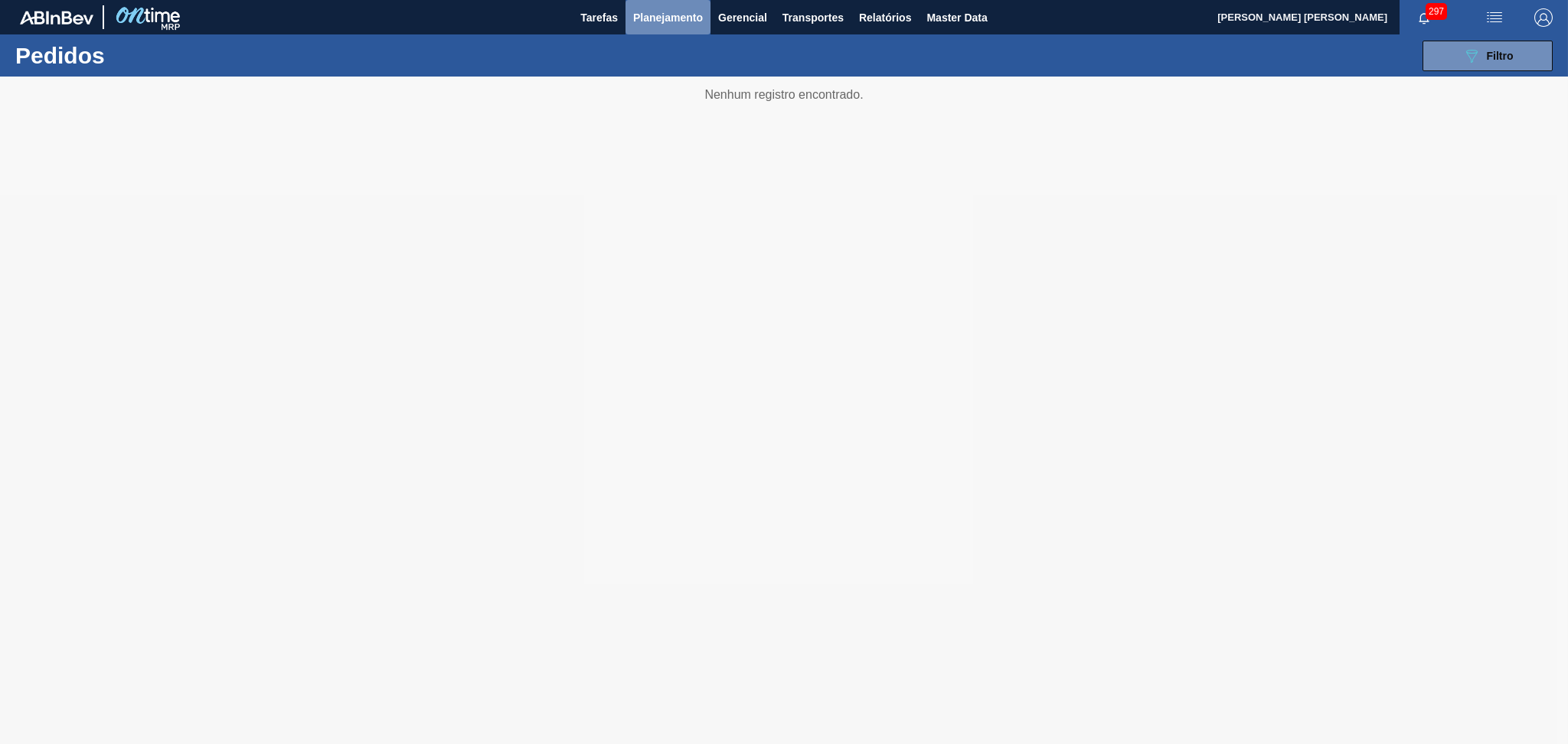
click at [666, 20] on span "Planejamento" at bounding box center [668, 17] width 70 height 18
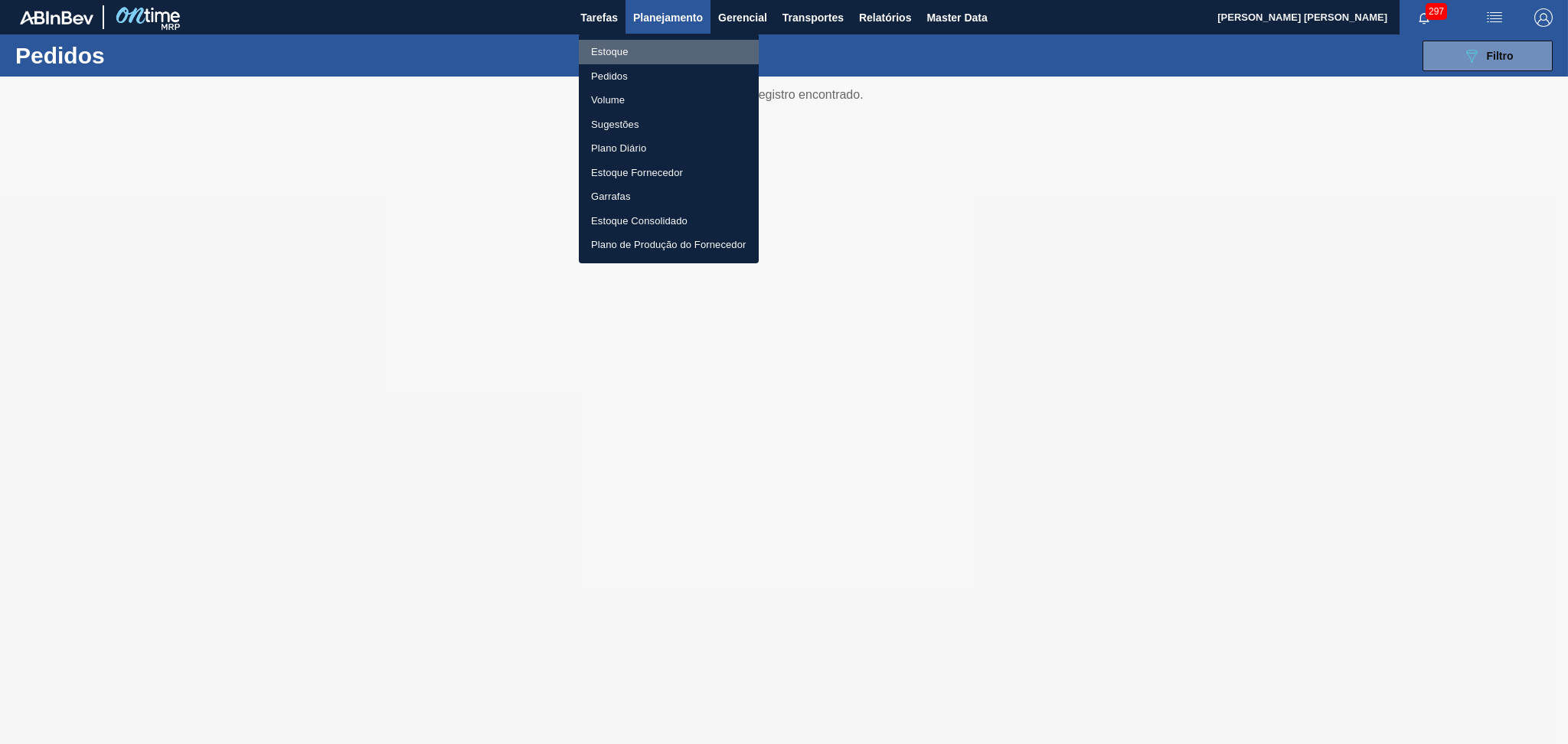
click at [613, 59] on li "Estoque" at bounding box center [668, 52] width 180 height 25
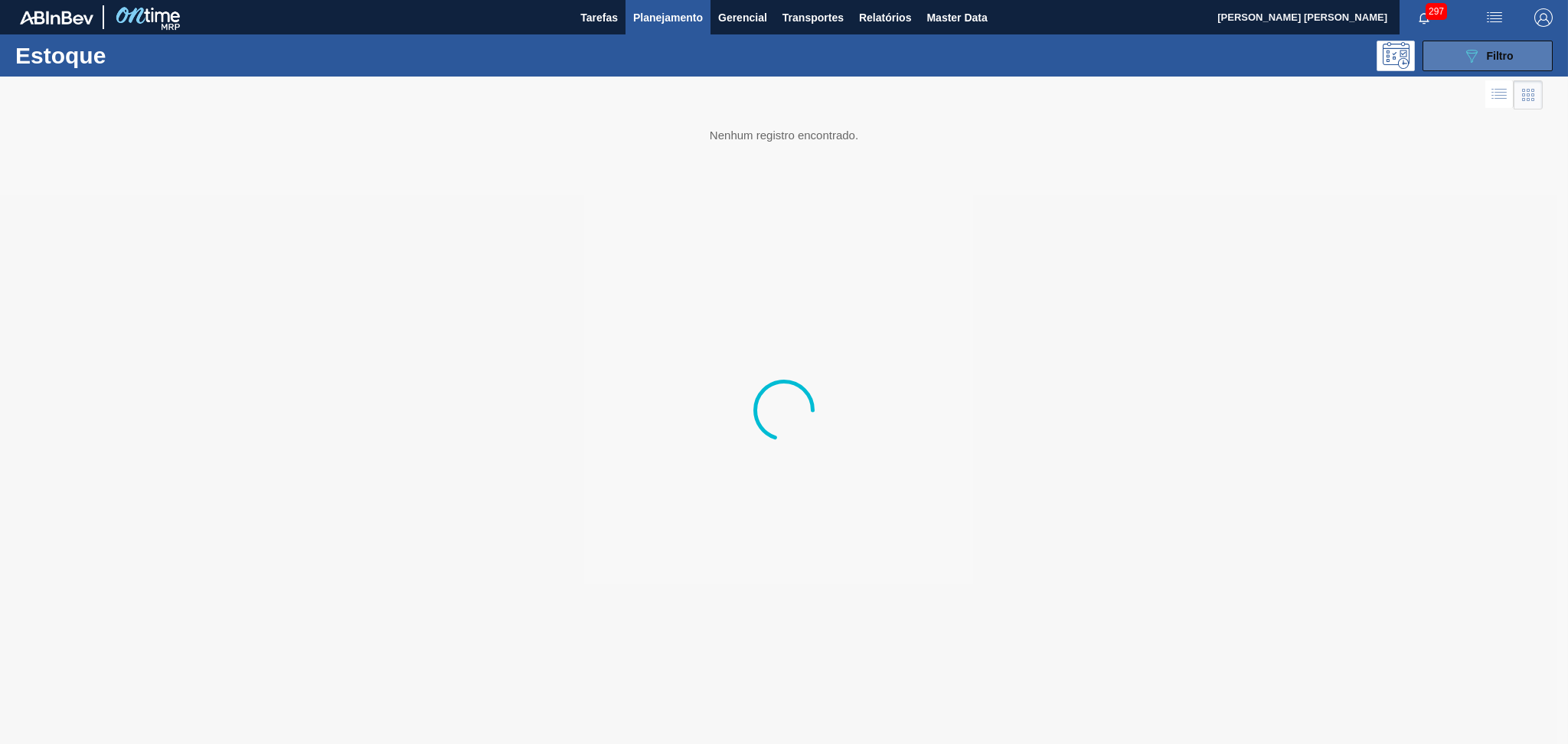
click at [1462, 59] on icon "089F7B8B-B2A5-4AFE-B5C0-19BA573D28AC" at bounding box center [1471, 55] width 18 height 18
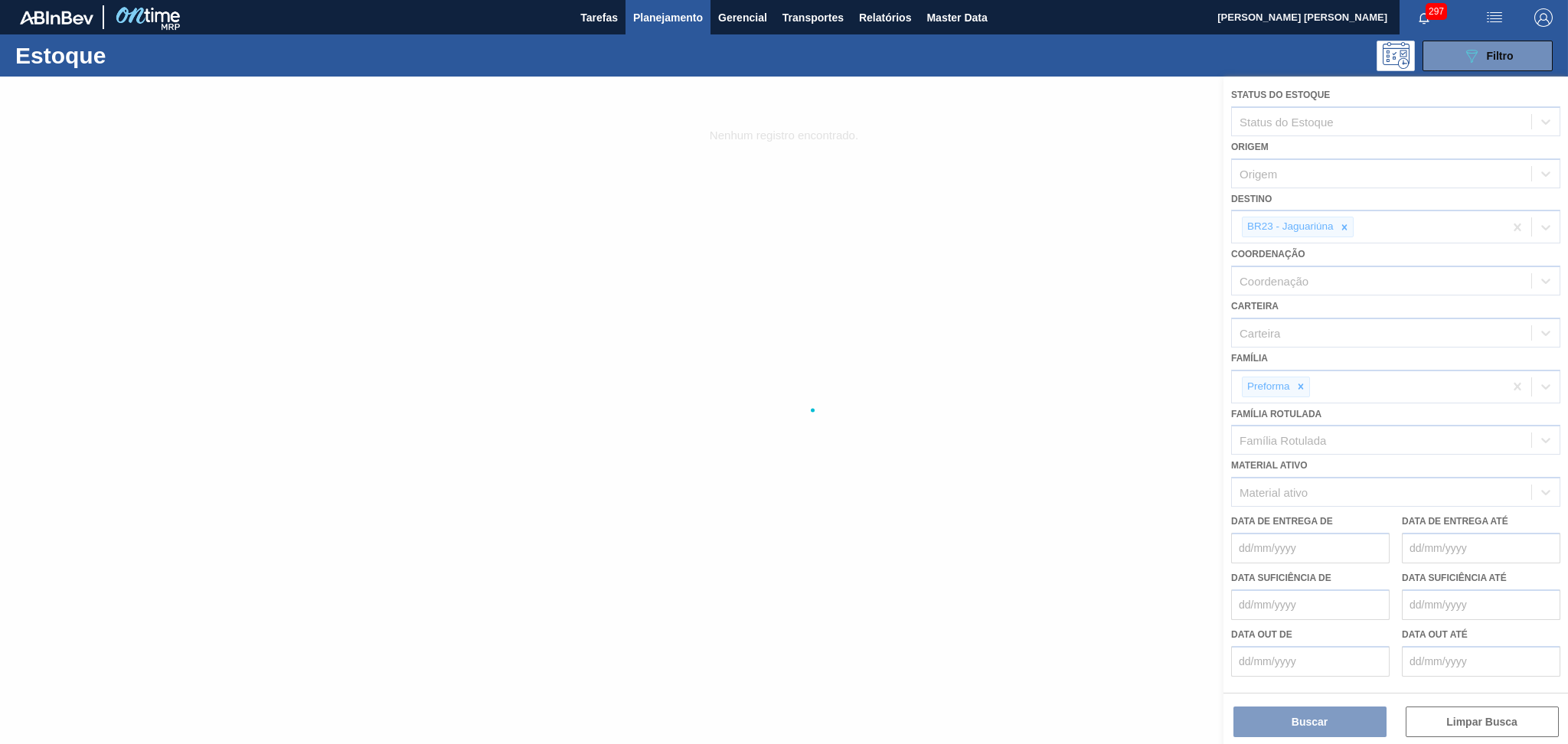
click at [1343, 225] on div at bounding box center [784, 410] width 1568 height 668
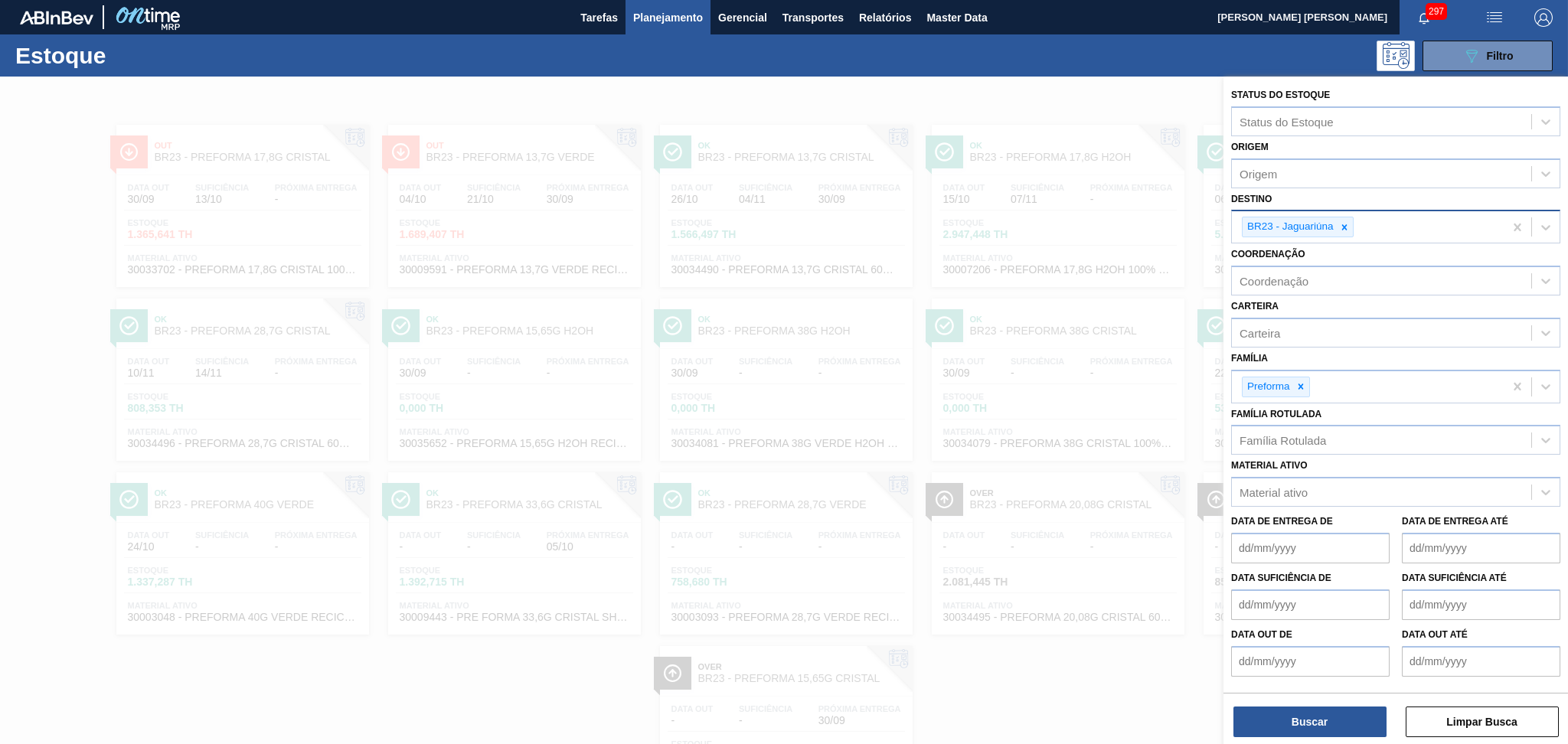
click at [1339, 236] on div "BR23 - Jaguariúna" at bounding box center [1368, 227] width 272 height 31
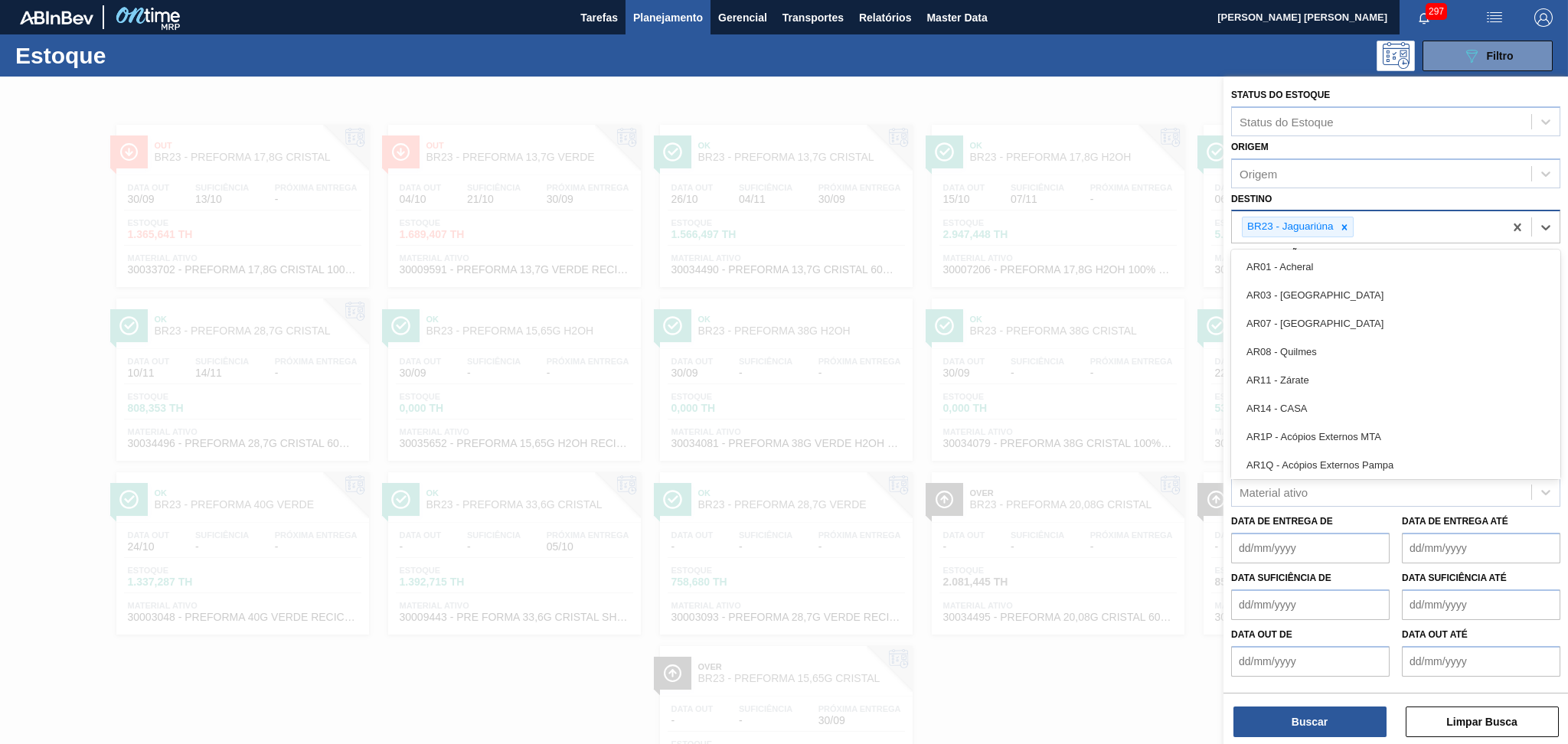
click at [1339, 235] on div "BR23 - Jaguariúna" at bounding box center [1298, 228] width 111 height 21
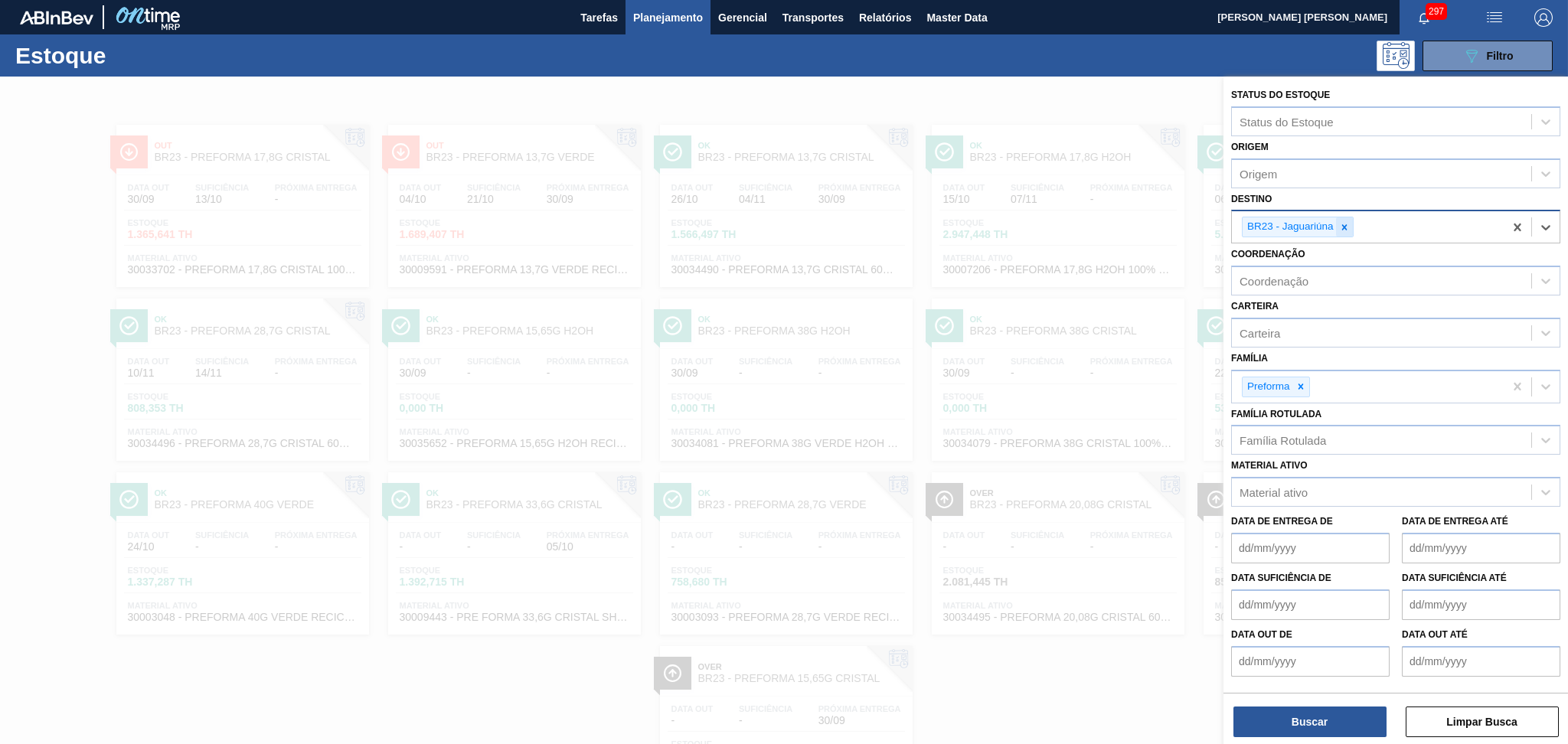
click at [1348, 226] on icon at bounding box center [1344, 227] width 10 height 10
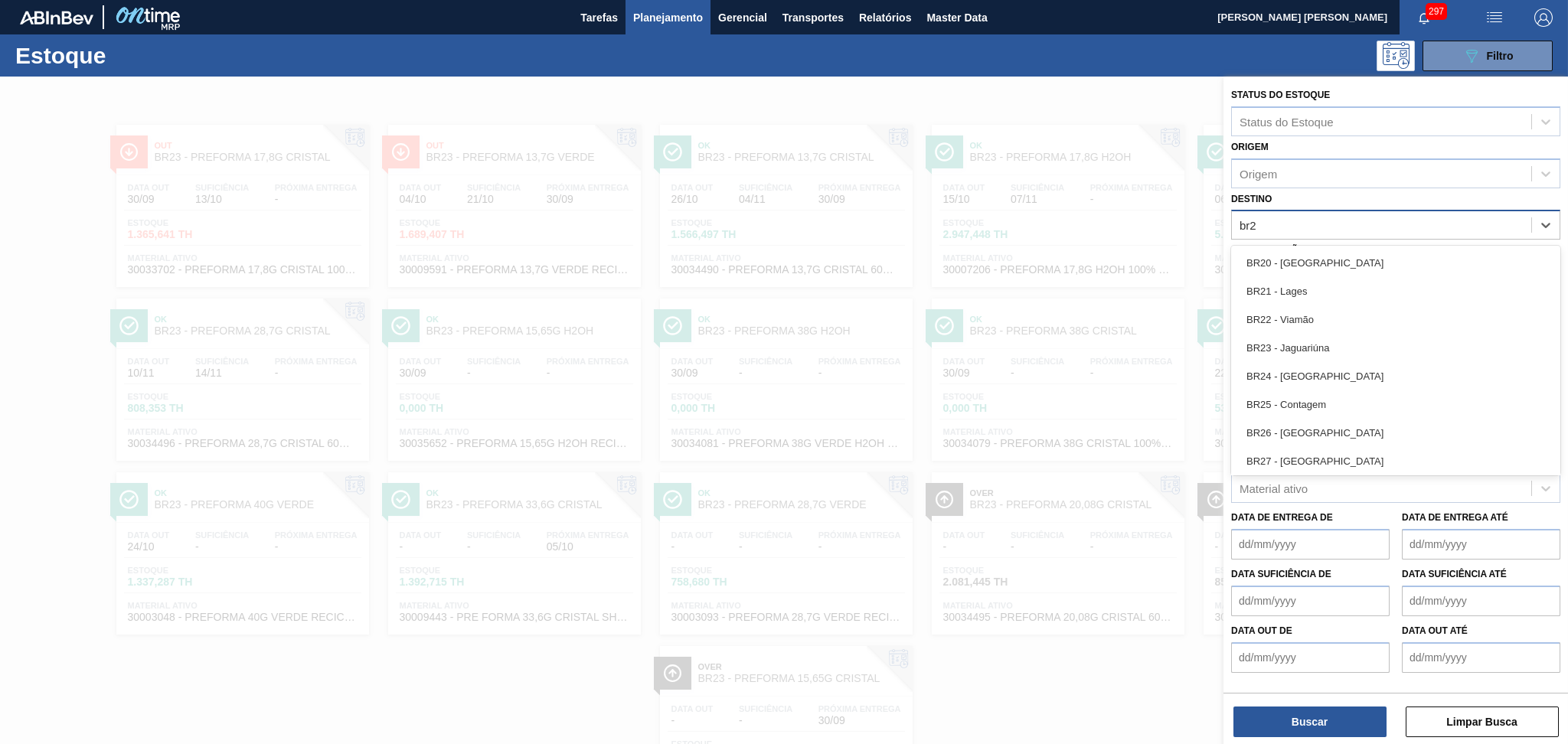
type input "br27"
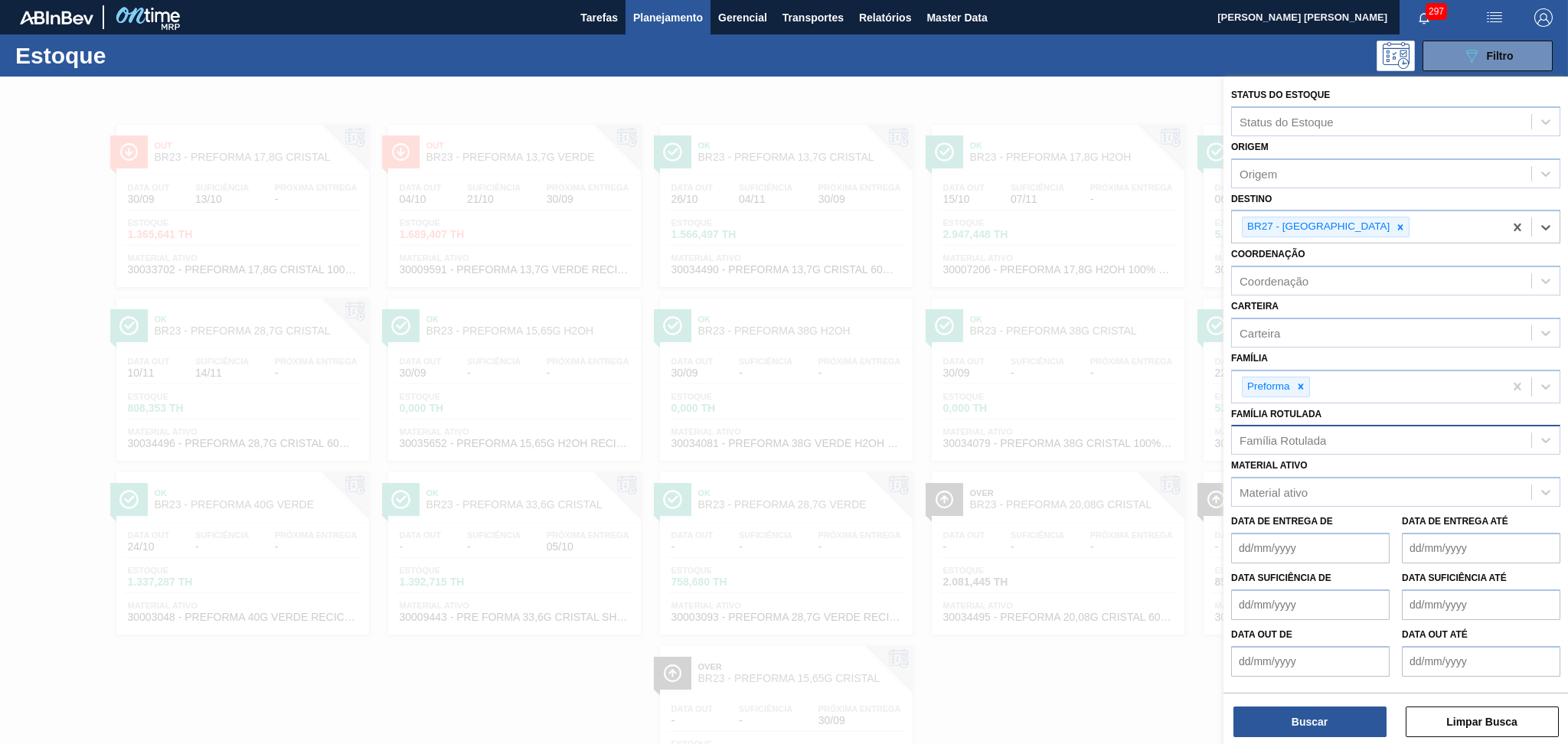
click at [1303, 434] on div "Família Rotulada" at bounding box center [1283, 441] width 87 height 13
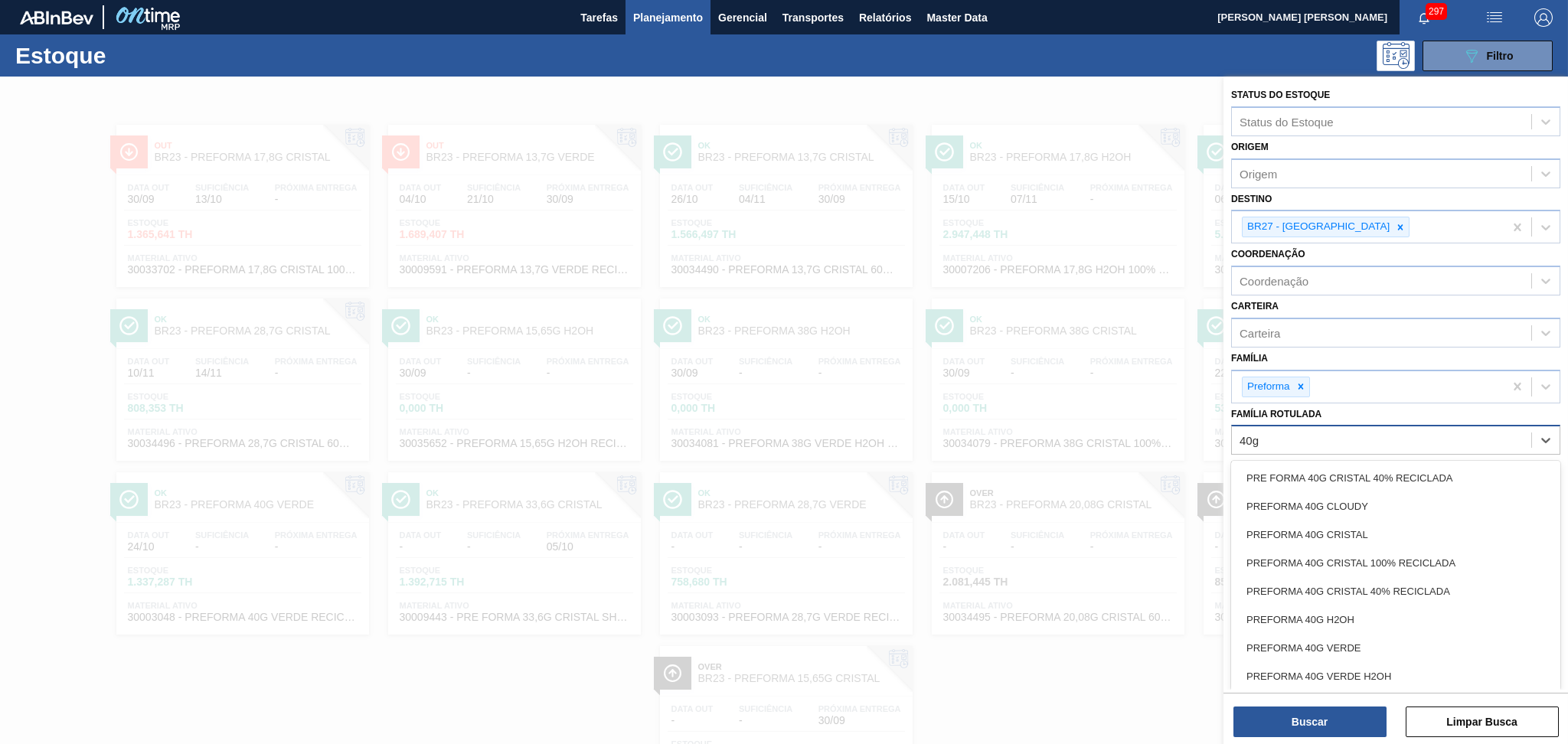
type Rotulada "40g v"
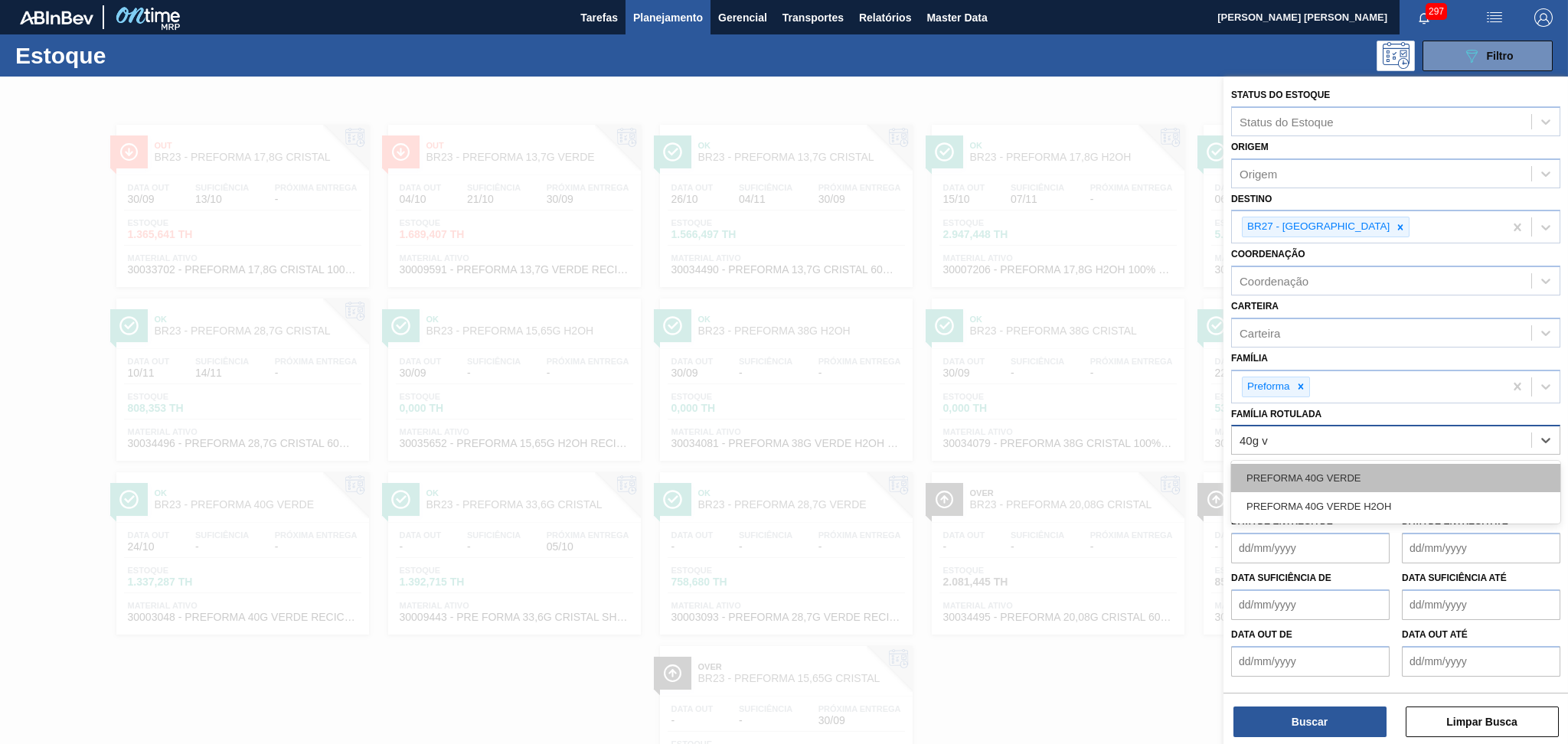
click at [1320, 476] on div "PREFORMA 40G VERDE" at bounding box center [1395, 479] width 329 height 28
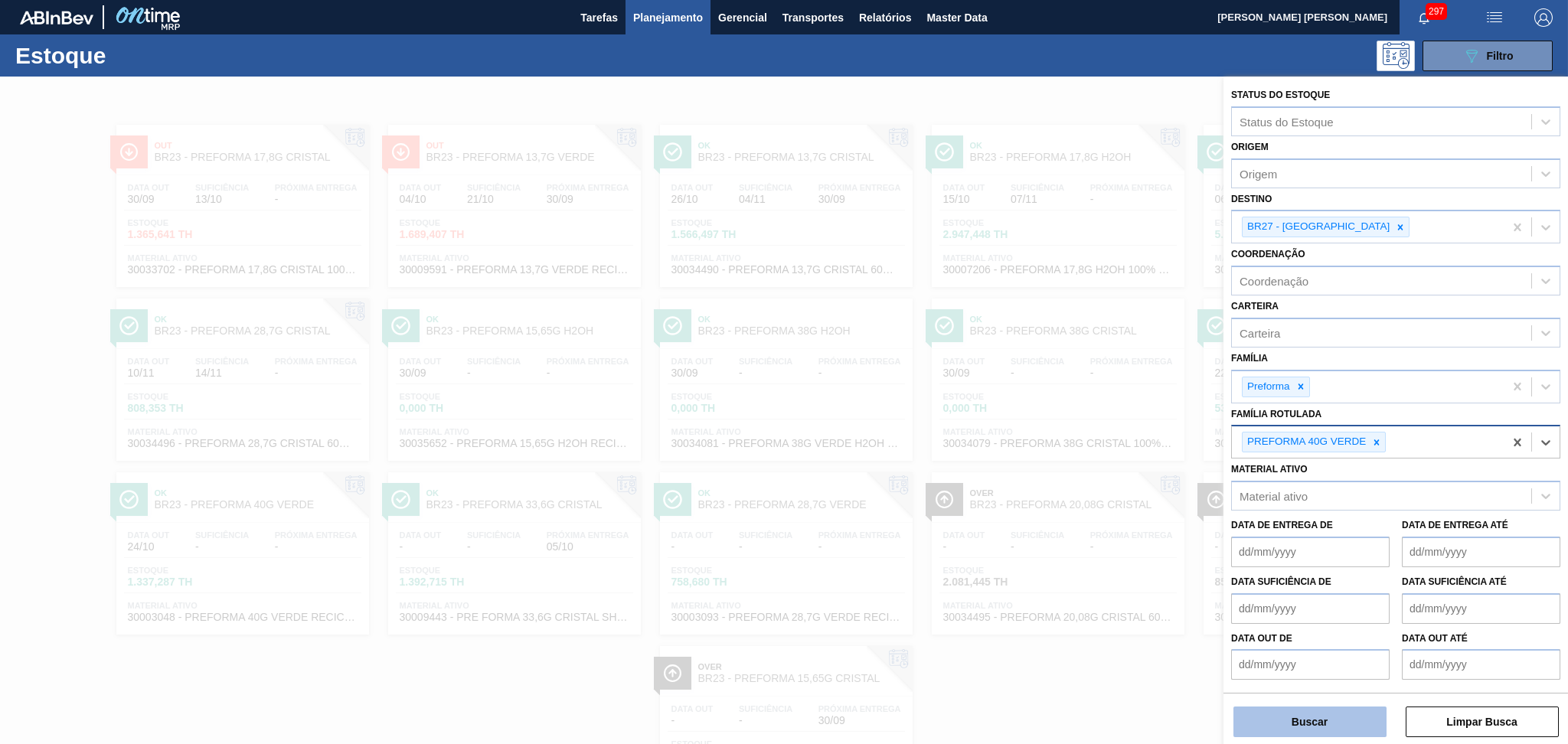
click at [1284, 726] on button "Buscar" at bounding box center [1310, 722] width 153 height 30
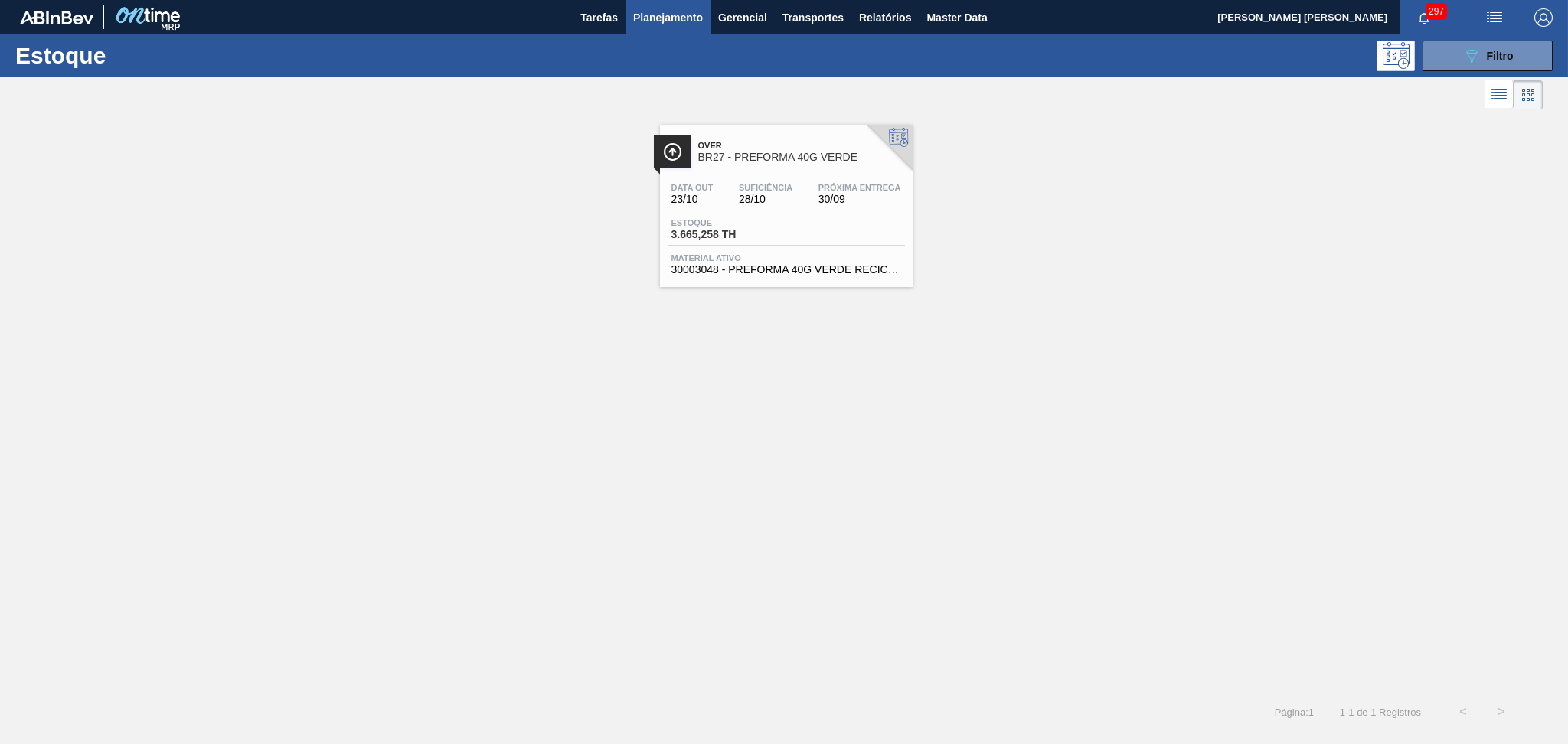
click at [793, 178] on div "Data out 23/10 Suficiência 28/10 Próxima Entrega 30/09 Estoque 3.665,258 TH Mat…" at bounding box center [786, 228] width 253 height 104
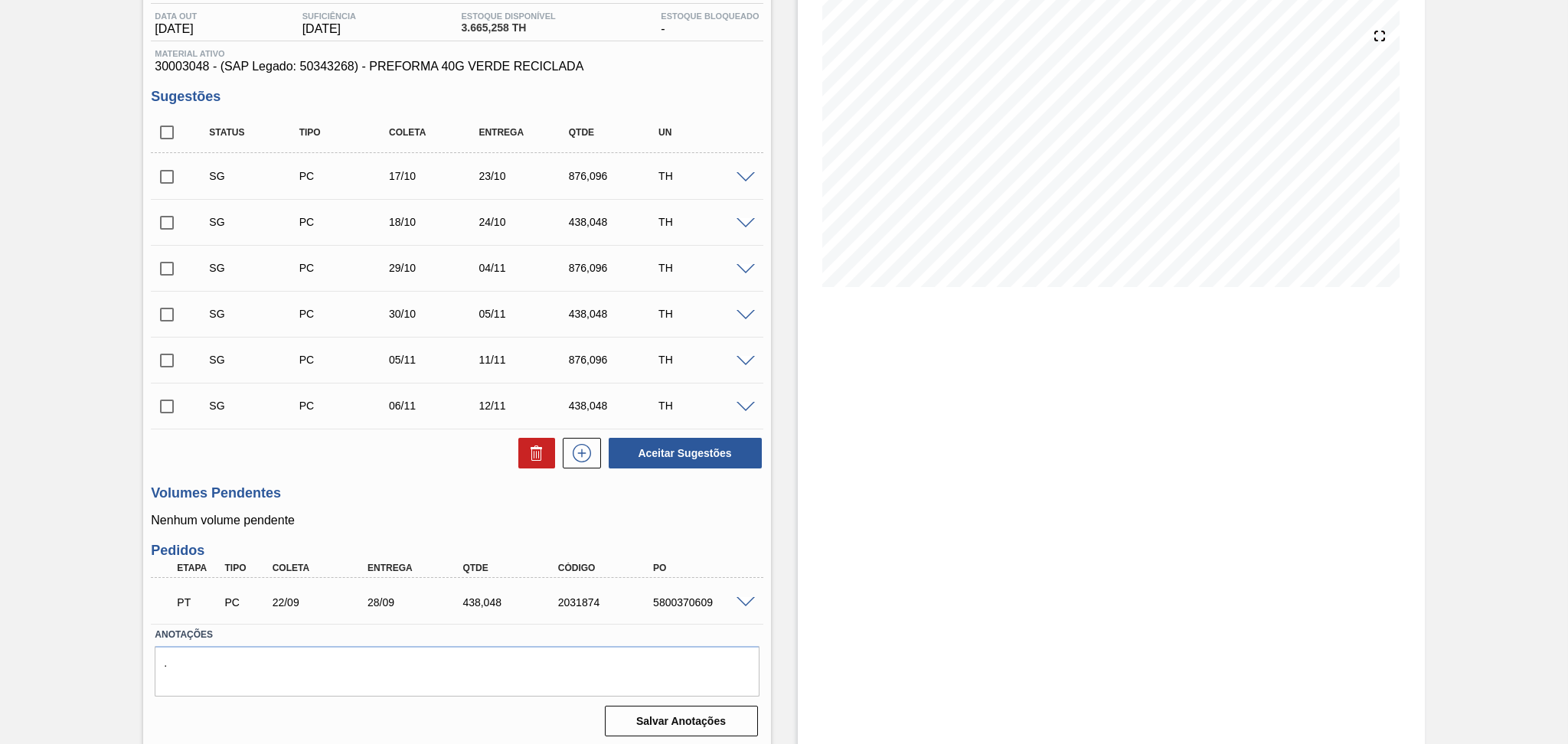
scroll to position [164, 0]
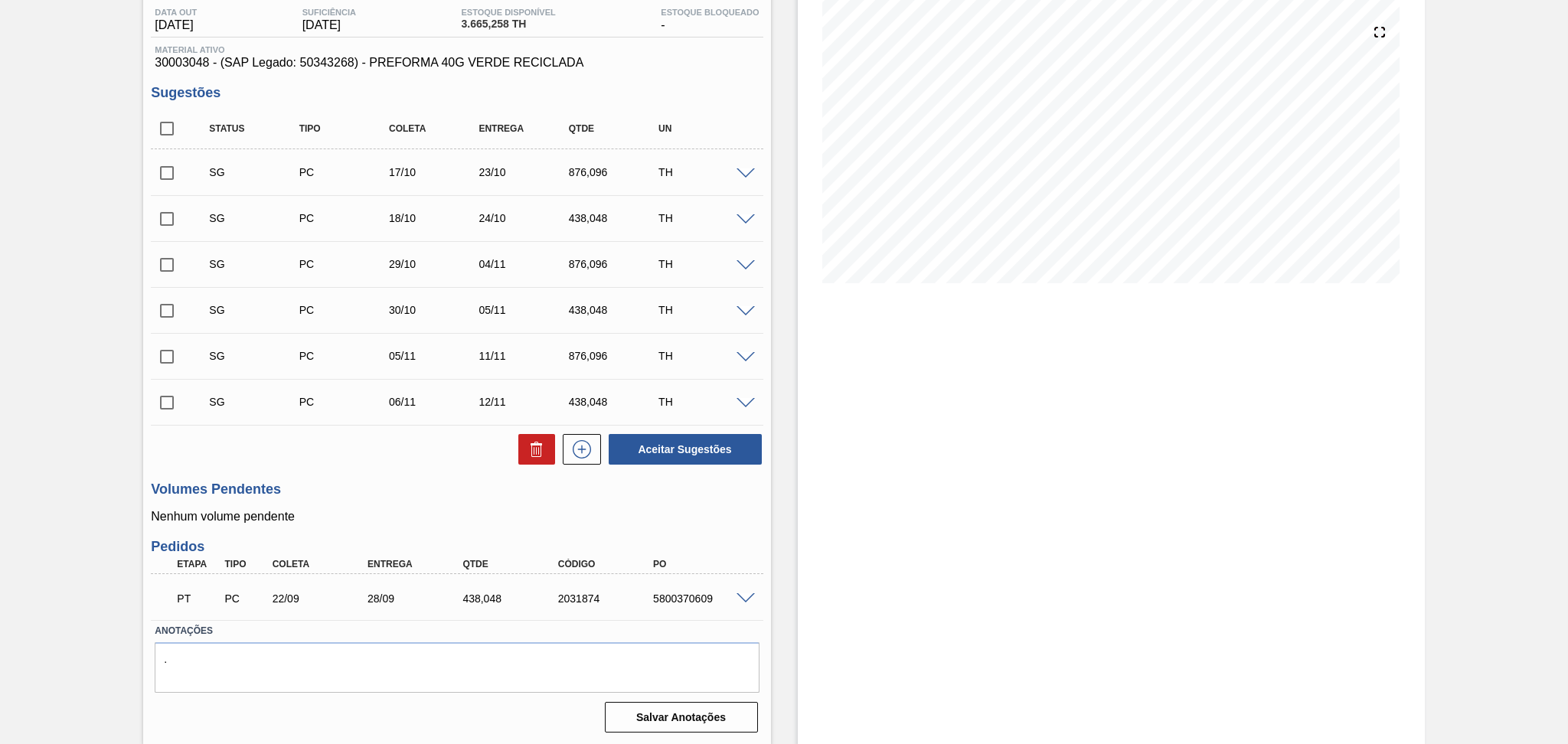
click at [436, 520] on p "Nenhum volume pendente" at bounding box center [457, 516] width 612 height 14
click at [740, 174] on span at bounding box center [745, 174] width 18 height 11
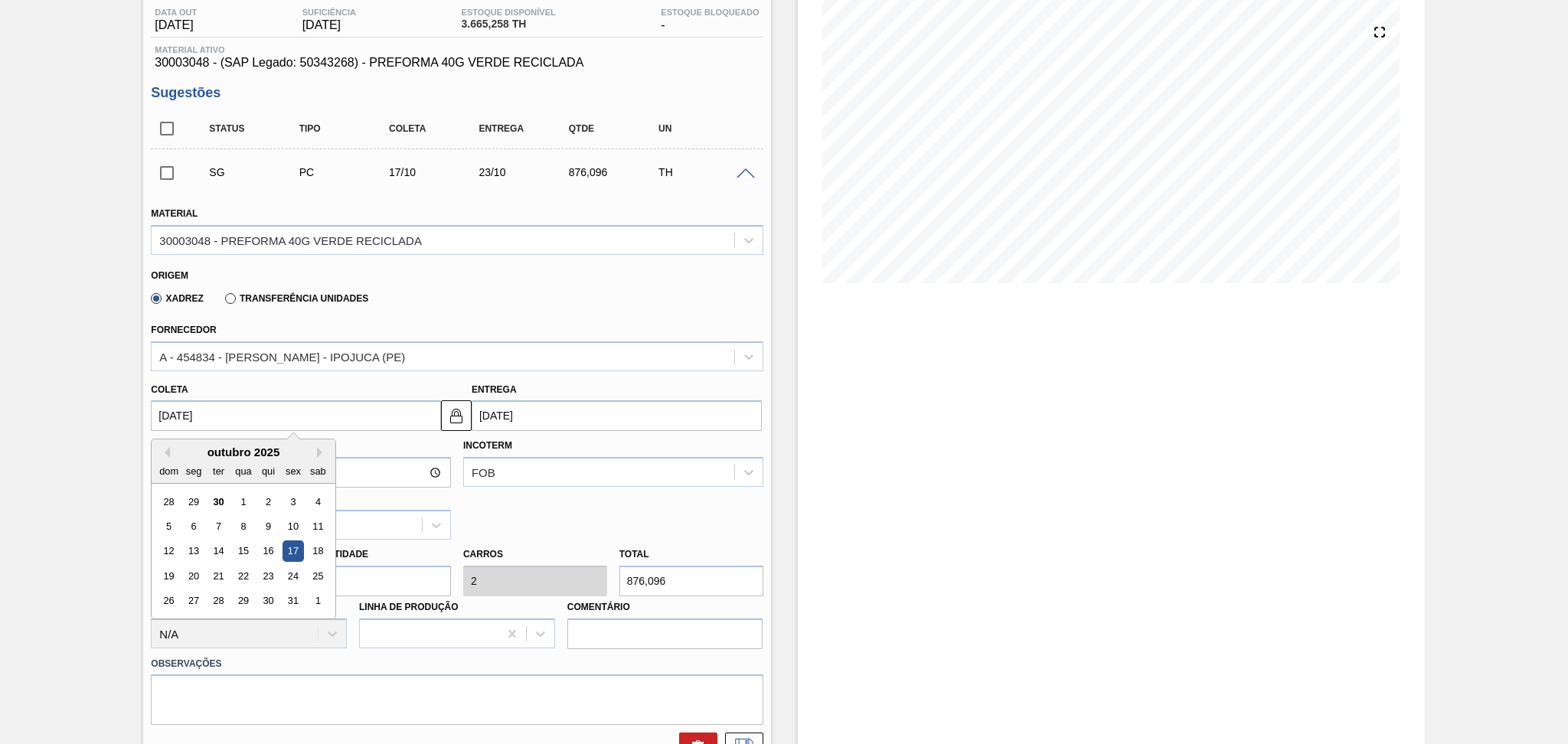
click at [239, 416] on input "17/10/2025" at bounding box center [295, 415] width 290 height 30
click at [309, 335] on div "Fornecedor A - 454834 - LORENPET - IPOJUCA (PE)" at bounding box center [457, 345] width 612 height 52
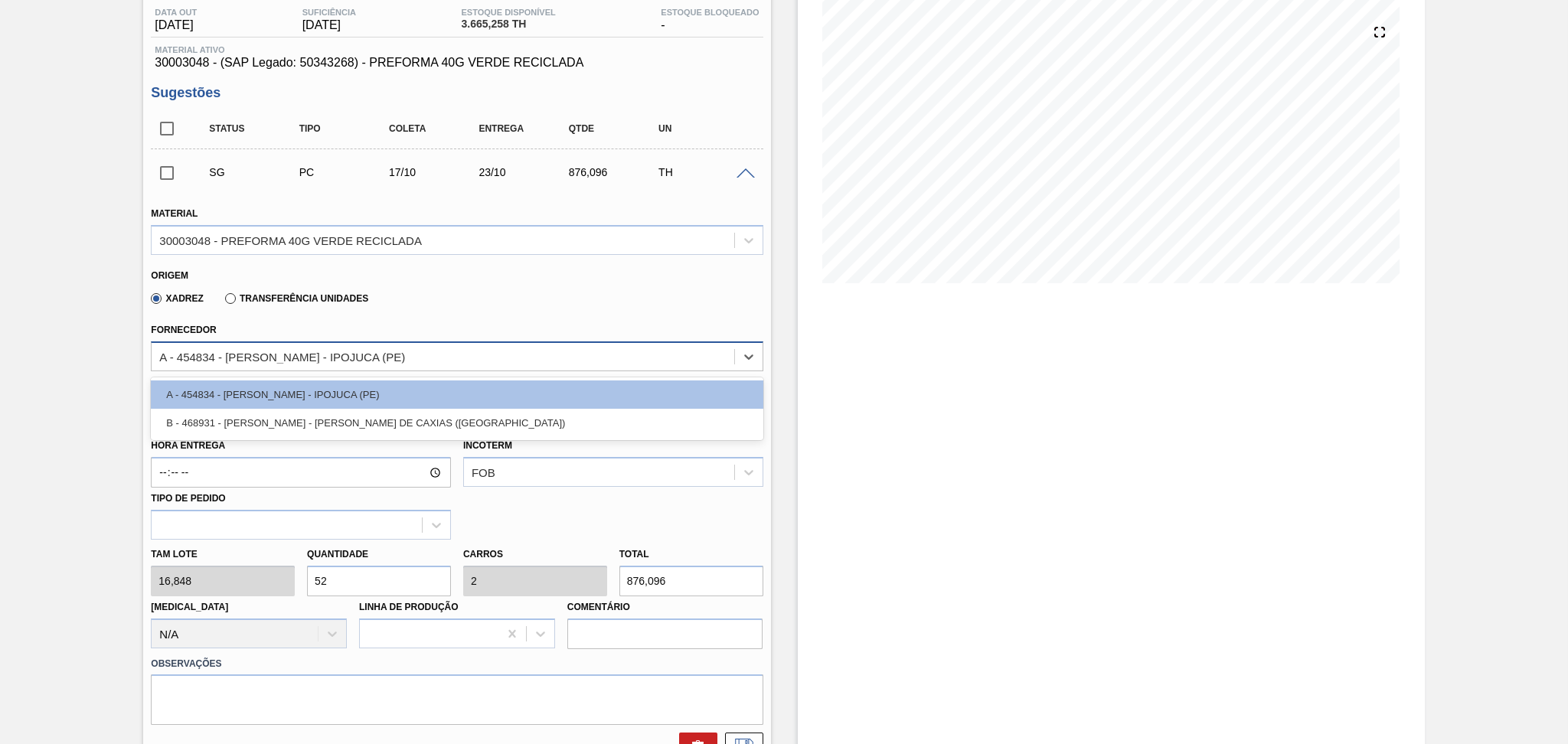
click at [303, 353] on div "A - 454834 - LORENPET - IPOJUCA (PE)" at bounding box center [282, 357] width 245 height 13
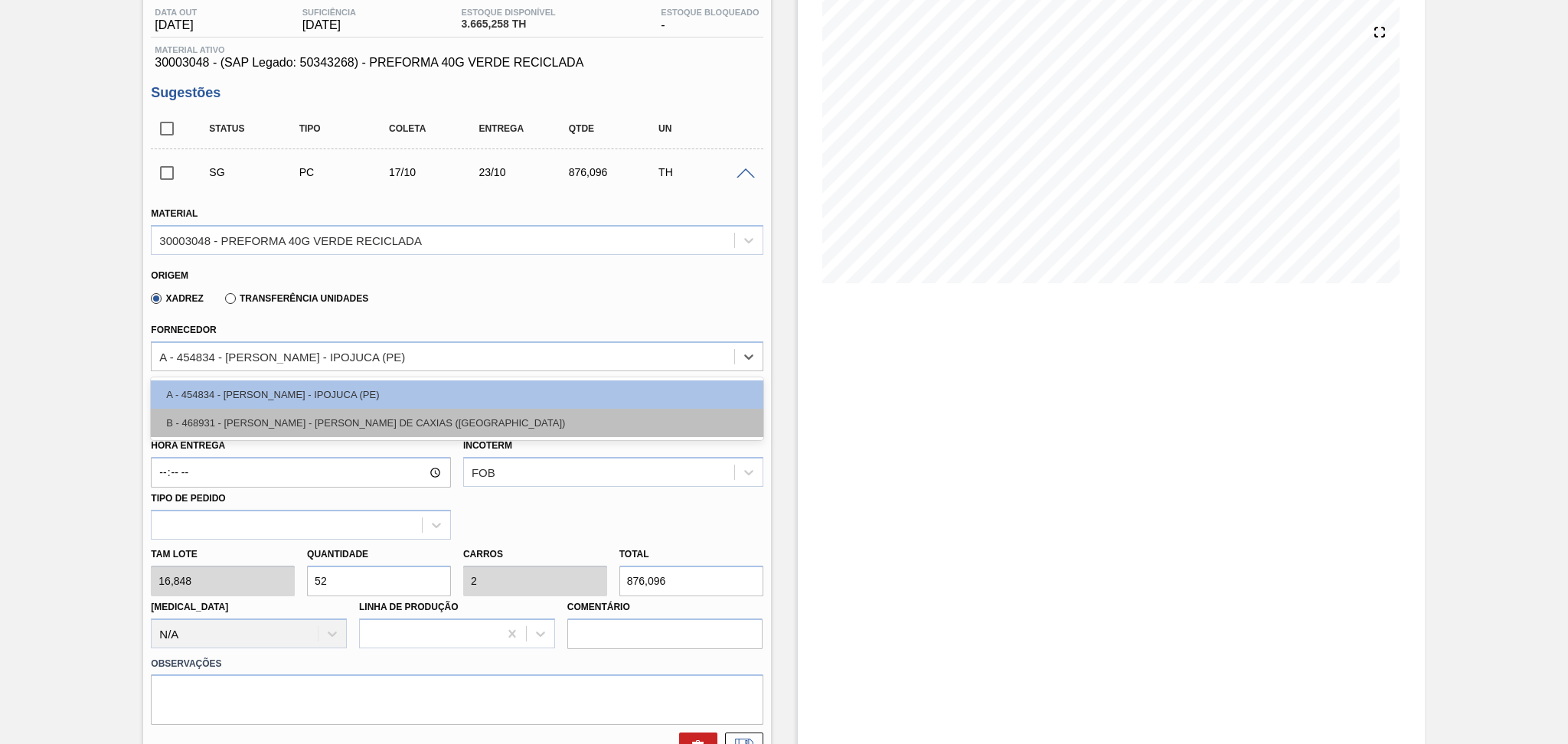
click at [291, 412] on div "B - 468931 - LORENPET - DUQUE DE CAXIAS (RJ)" at bounding box center [457, 423] width 612 height 28
type input "17,280"
type input "50,7"
type input "1,95"
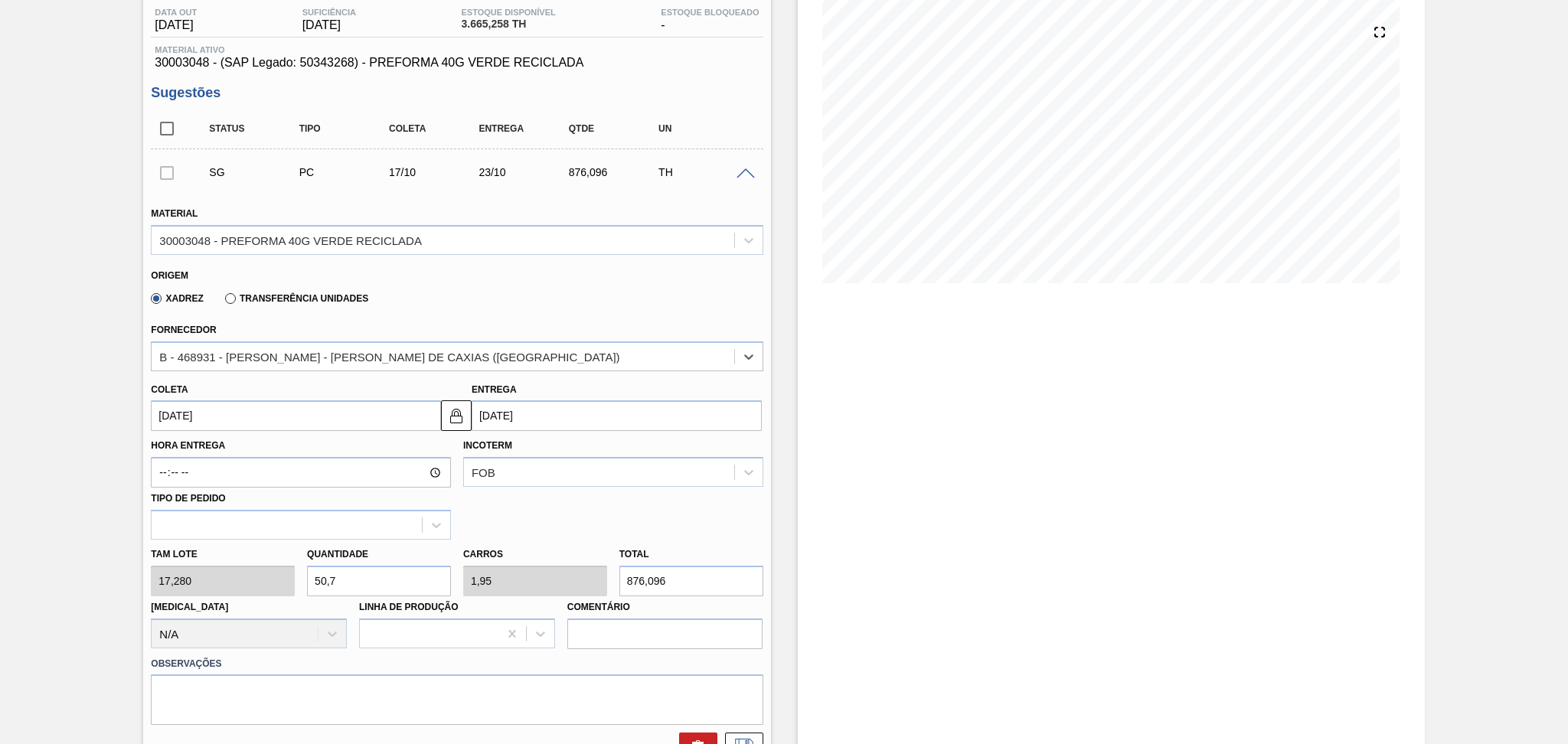
drag, startPoint x: 262, startPoint y: 414, endPoint x: 43, endPoint y: 416, distance: 219.0
click at [128, 415] on div "Pedido em Trânsito BR27 - PREFORMA 40G VERDE Unidade Nova Minas PE MIN 834,017 …" at bounding box center [784, 615] width 1568 height 1406
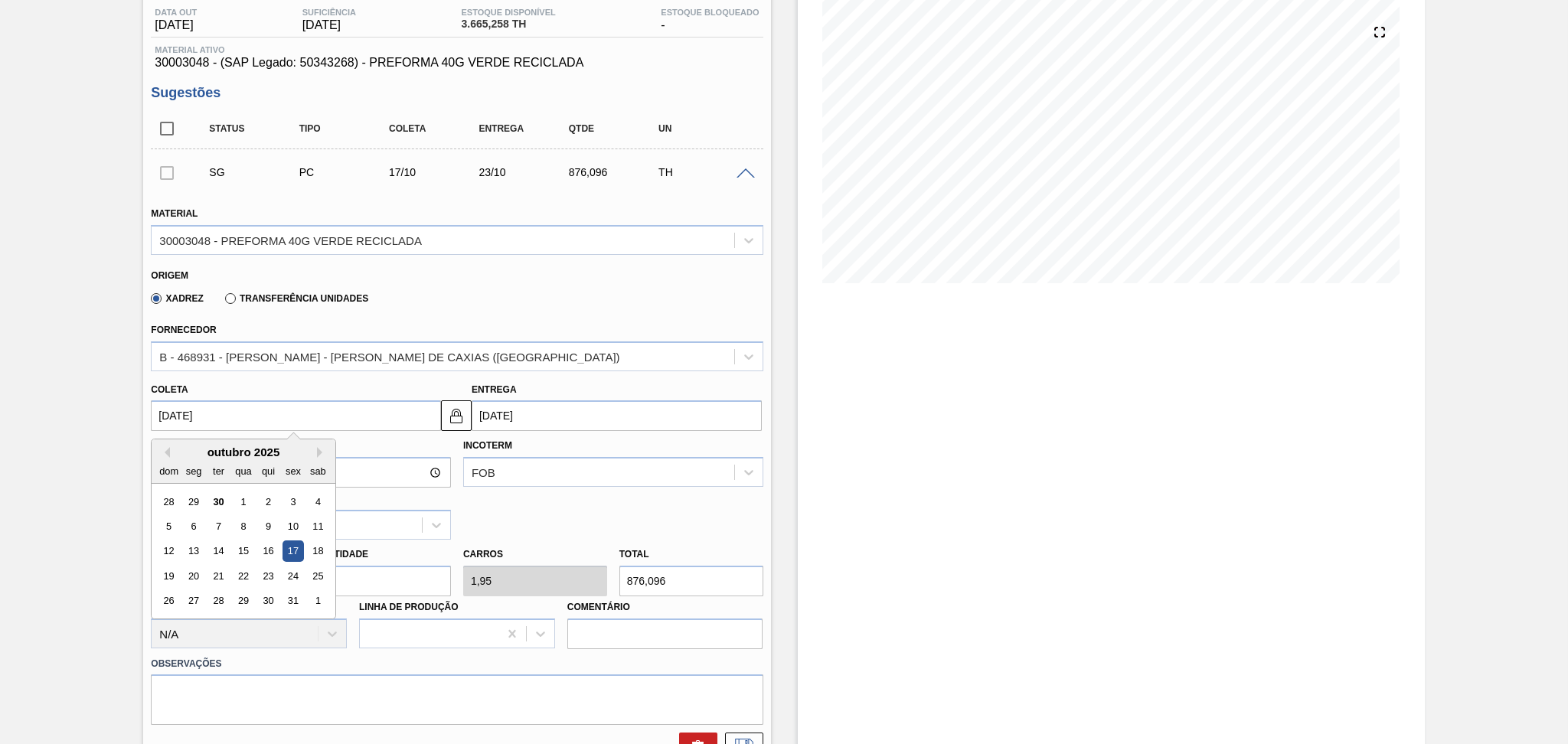
type input "3"
type input "09/09/2025"
type input "30"
type input "[DATE]"
type input "30/09/20"
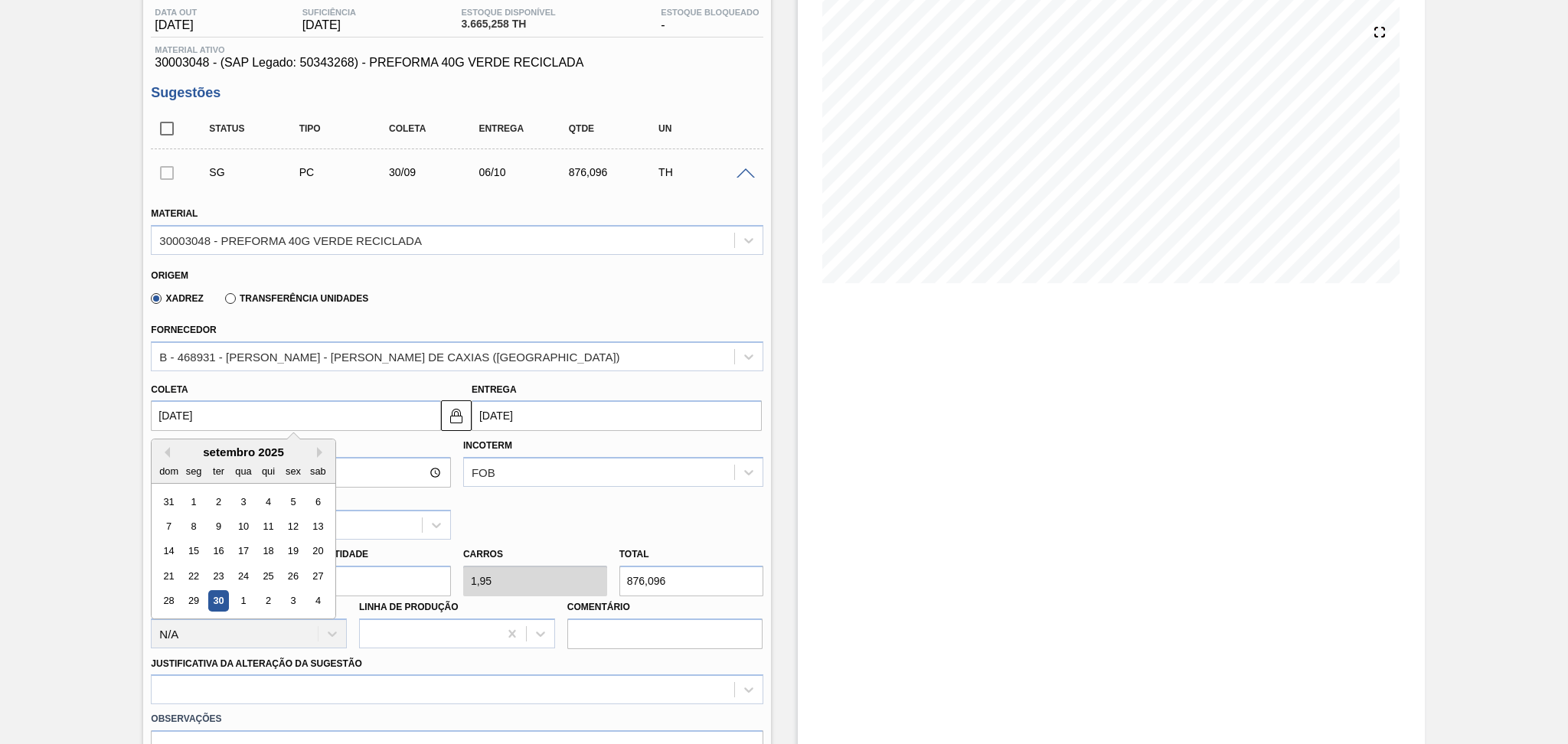
type input "06/10/2020"
type input "[DATE]"
click at [217, 598] on div "30" at bounding box center [219, 601] width 21 height 21
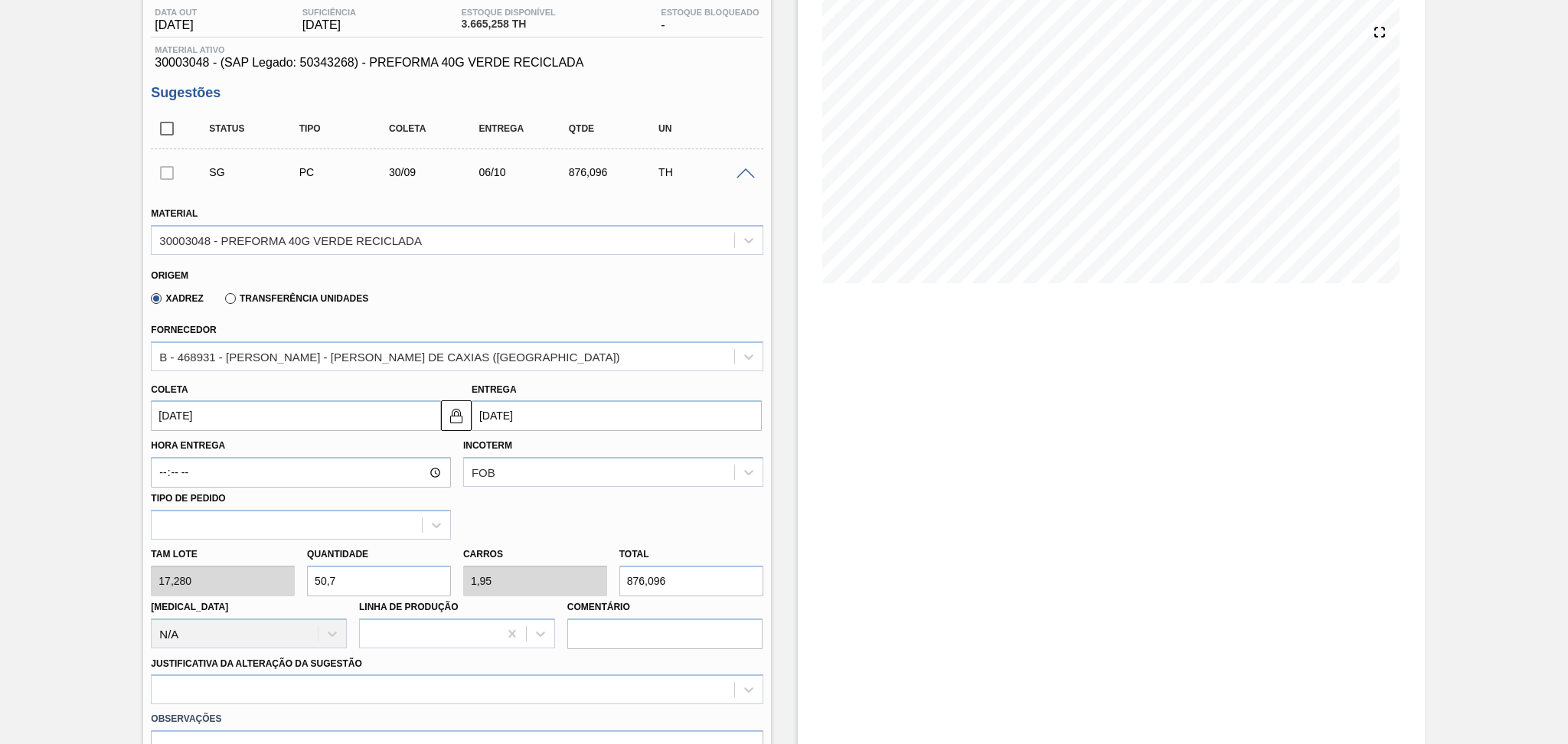
click at [164, 581] on div "Tam lote 17,280 Quantidade 50,7 Carros 1,95 Total 876,096 Doca N/A Linha de Pro…" at bounding box center [456, 595] width 624 height 110
type input "2"
type input "0,077"
type input "34,56"
type input "26"
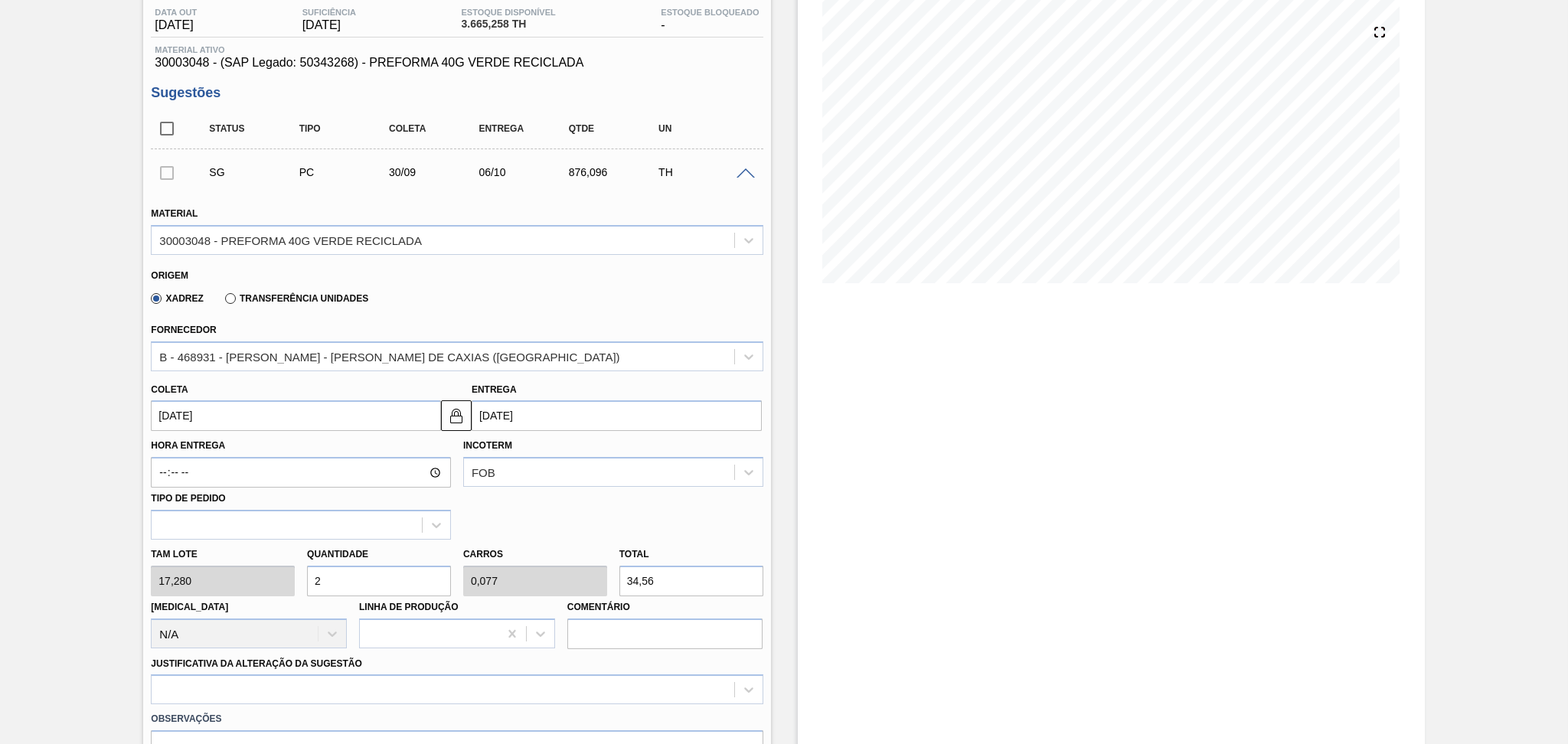
type input "1"
type input "449,28"
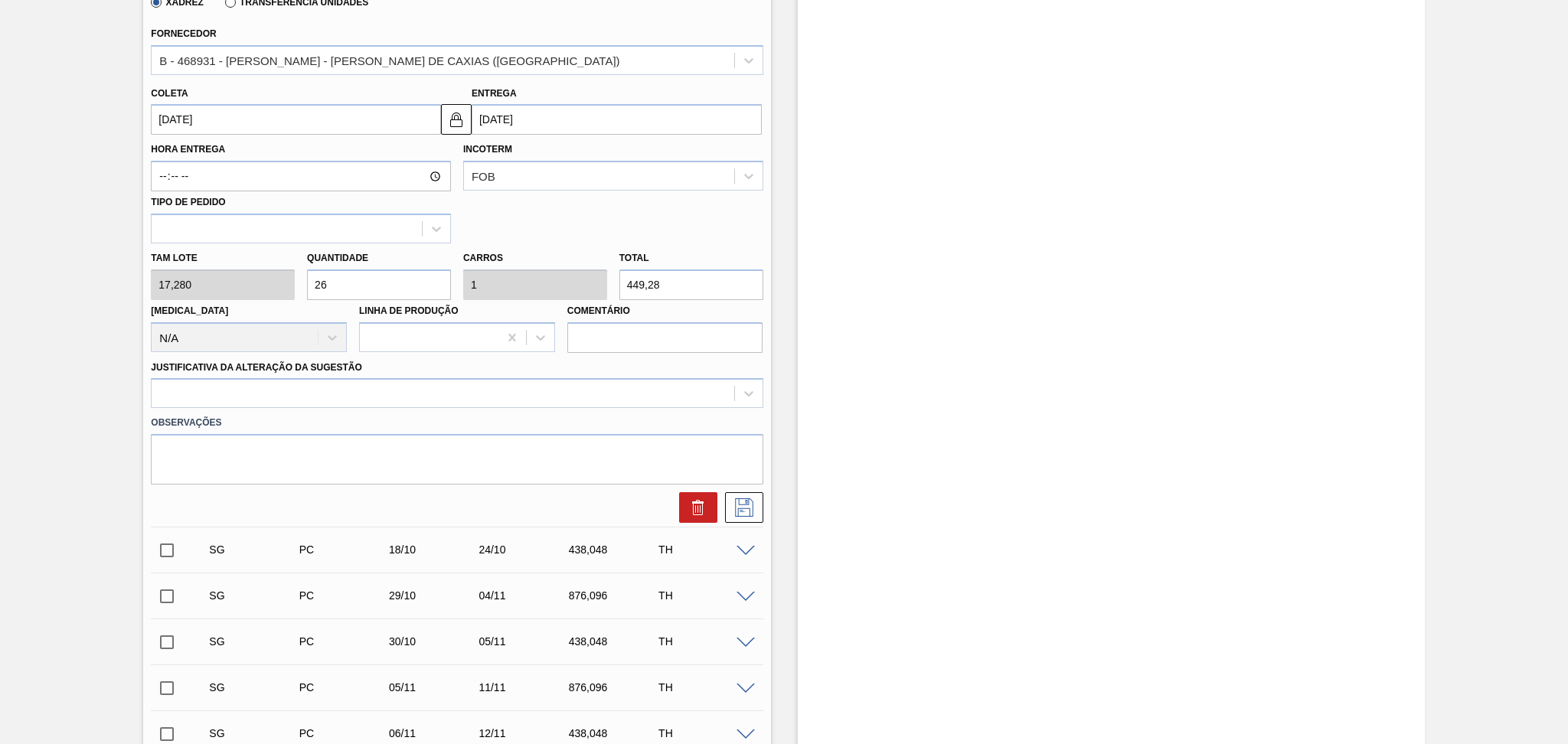
scroll to position [471, 0]
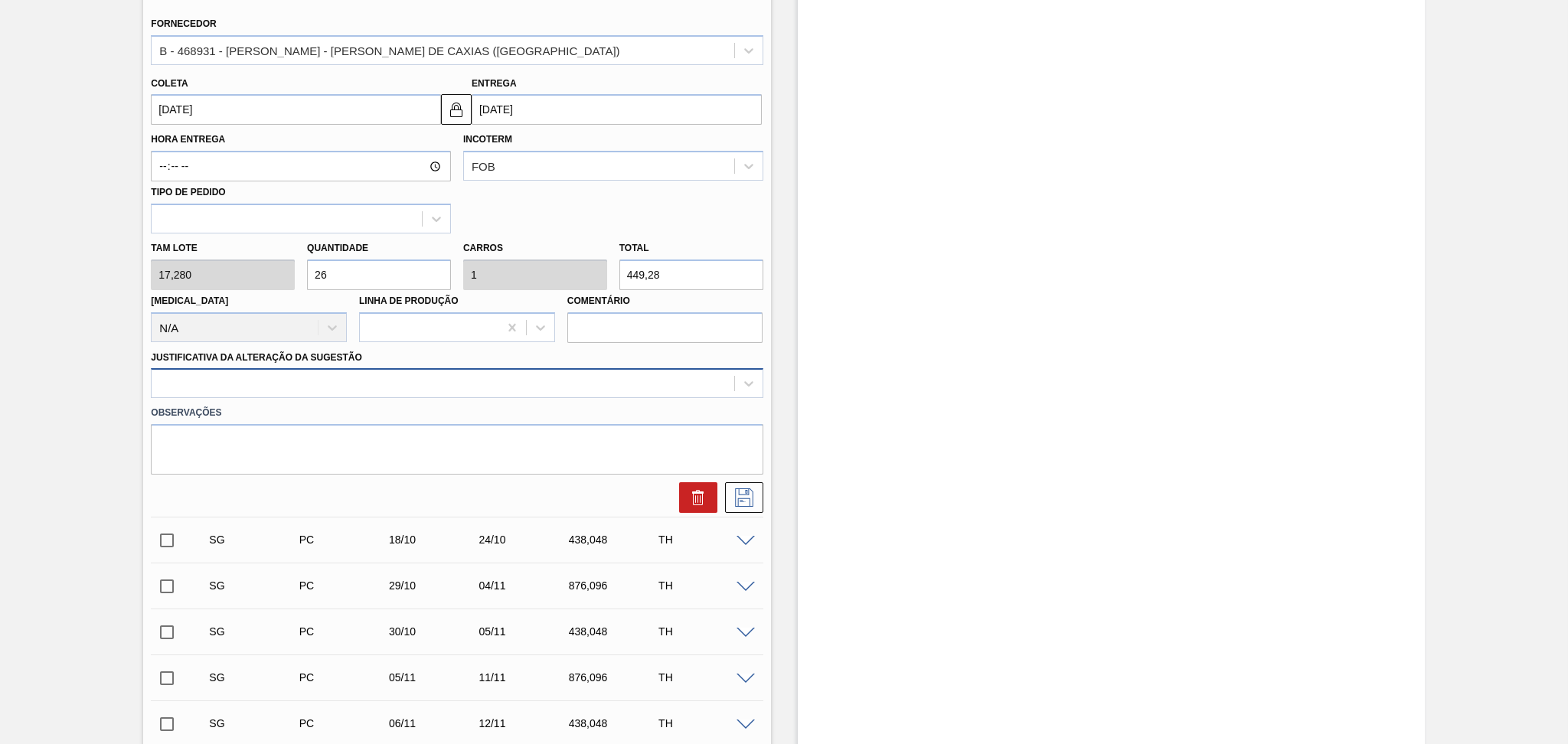
type input "26"
click at [274, 373] on div at bounding box center [443, 384] width 582 height 23
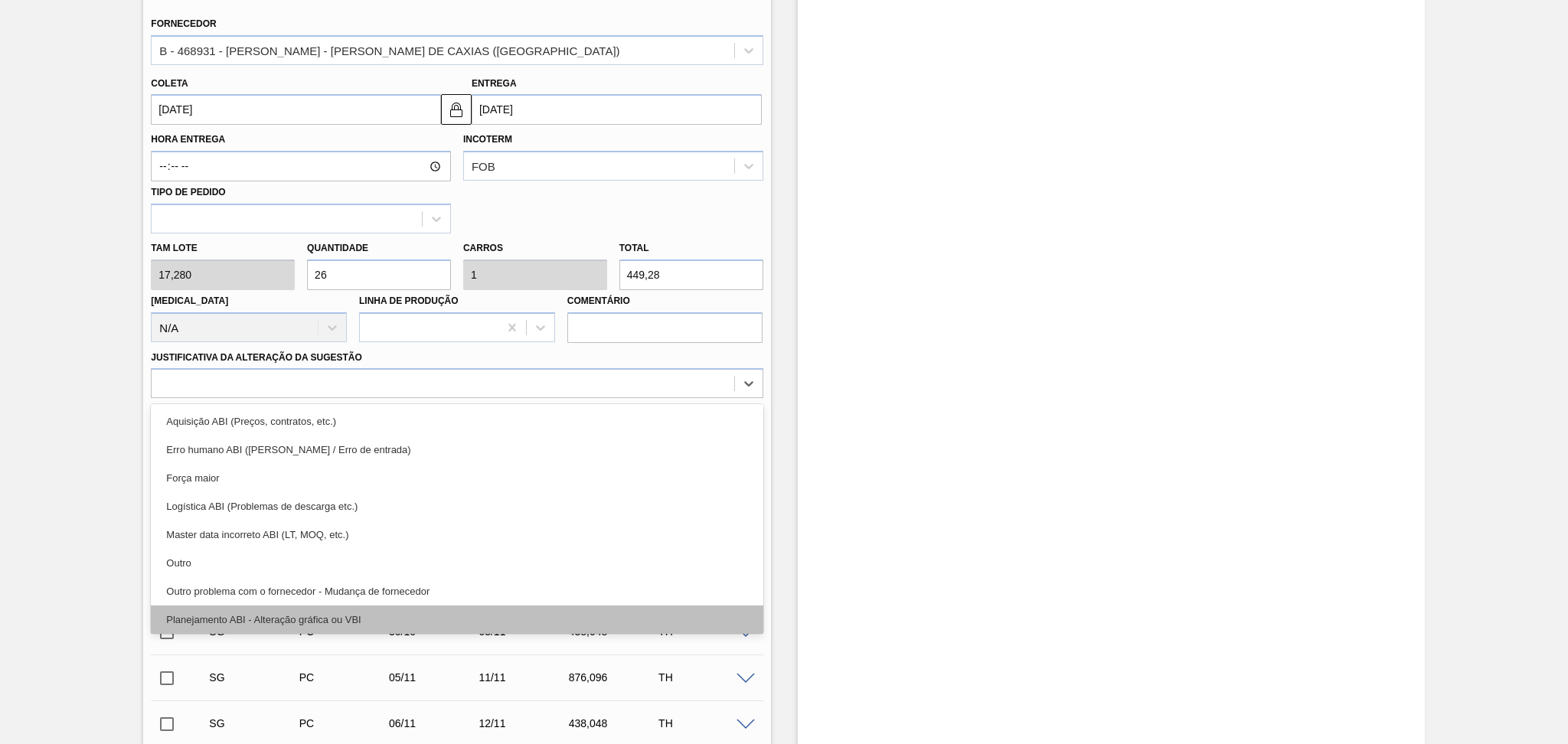
scroll to position [102, 0]
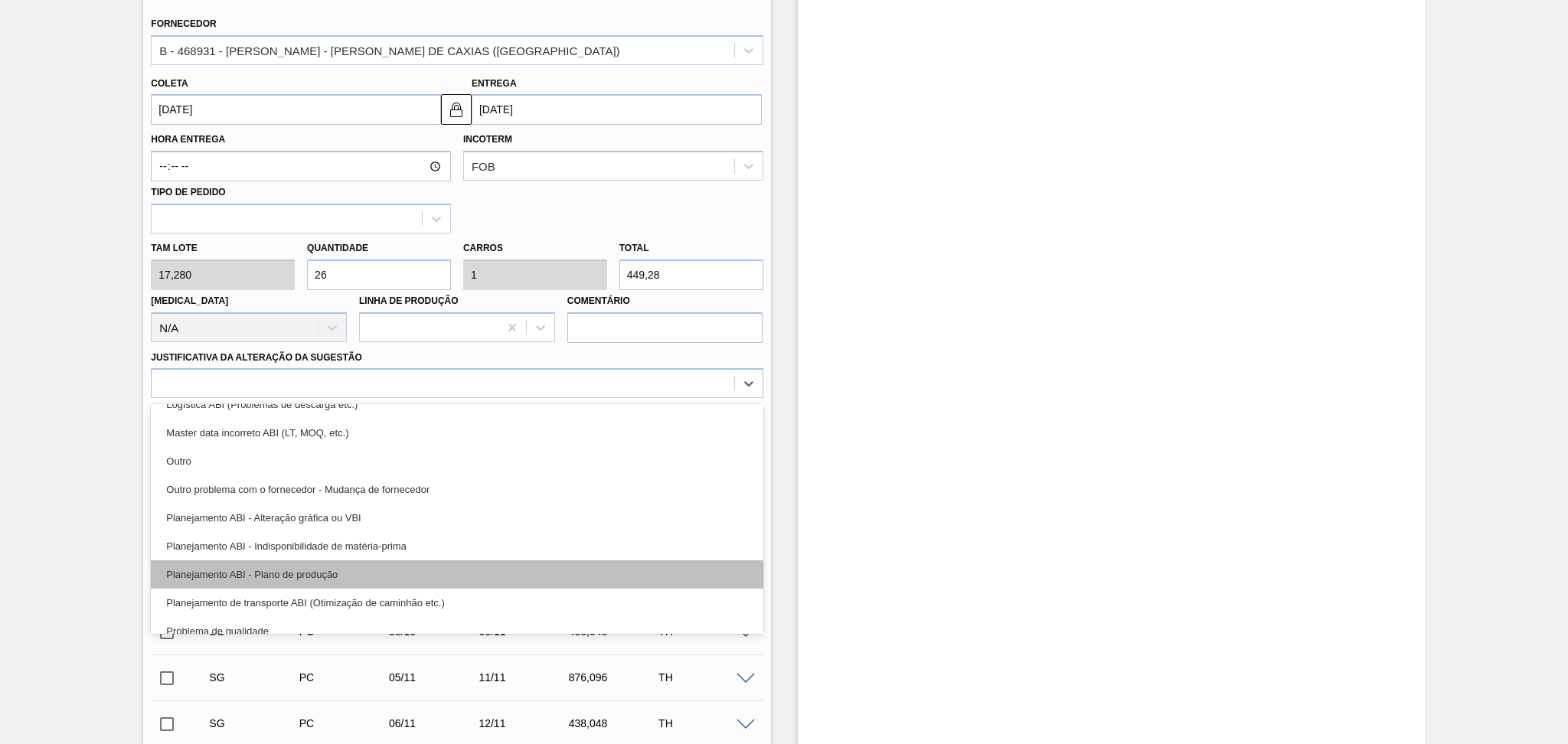
click at [361, 571] on div "Planejamento ABI - Plano de produção" at bounding box center [457, 575] width 612 height 28
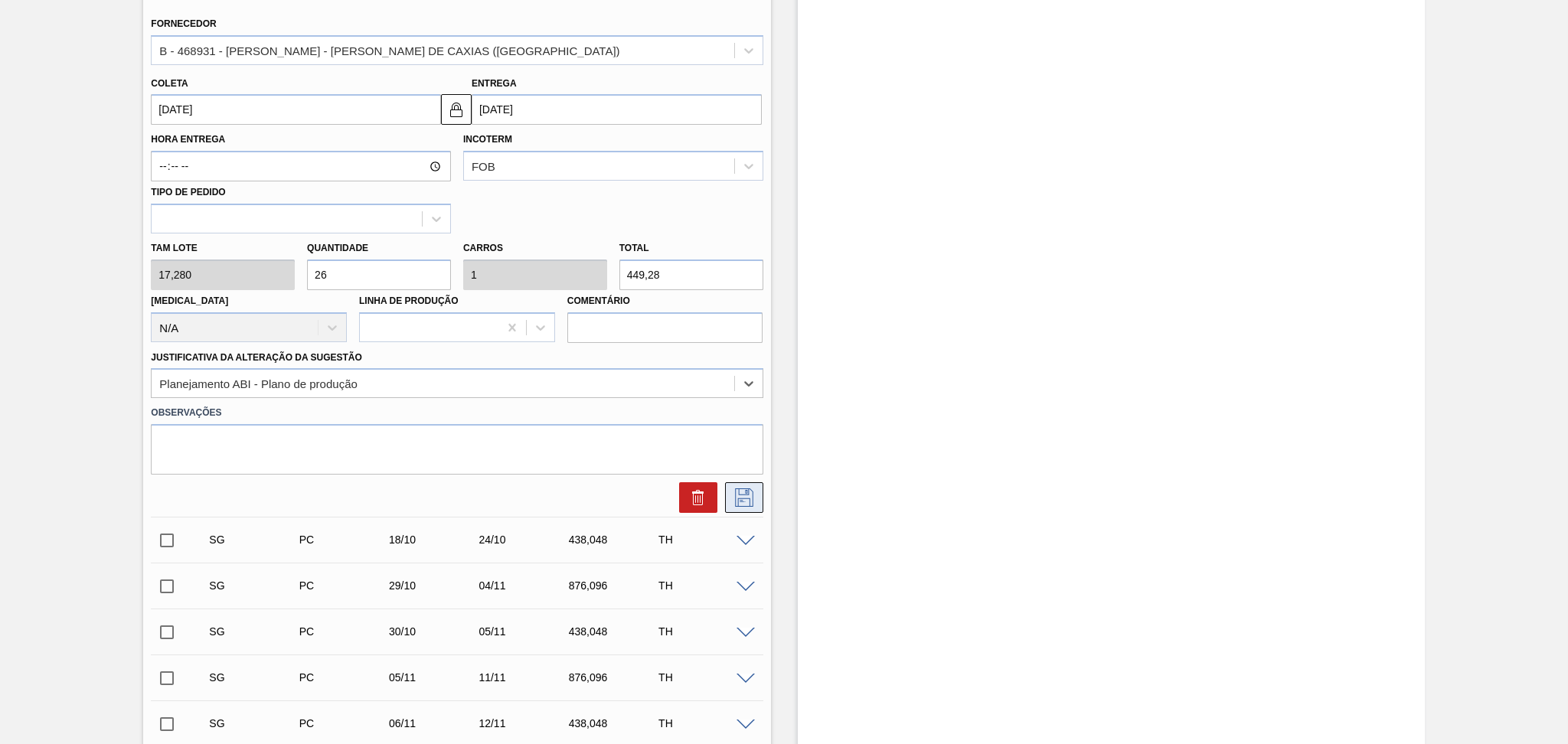
click at [741, 495] on icon at bounding box center [744, 498] width 18 height 18
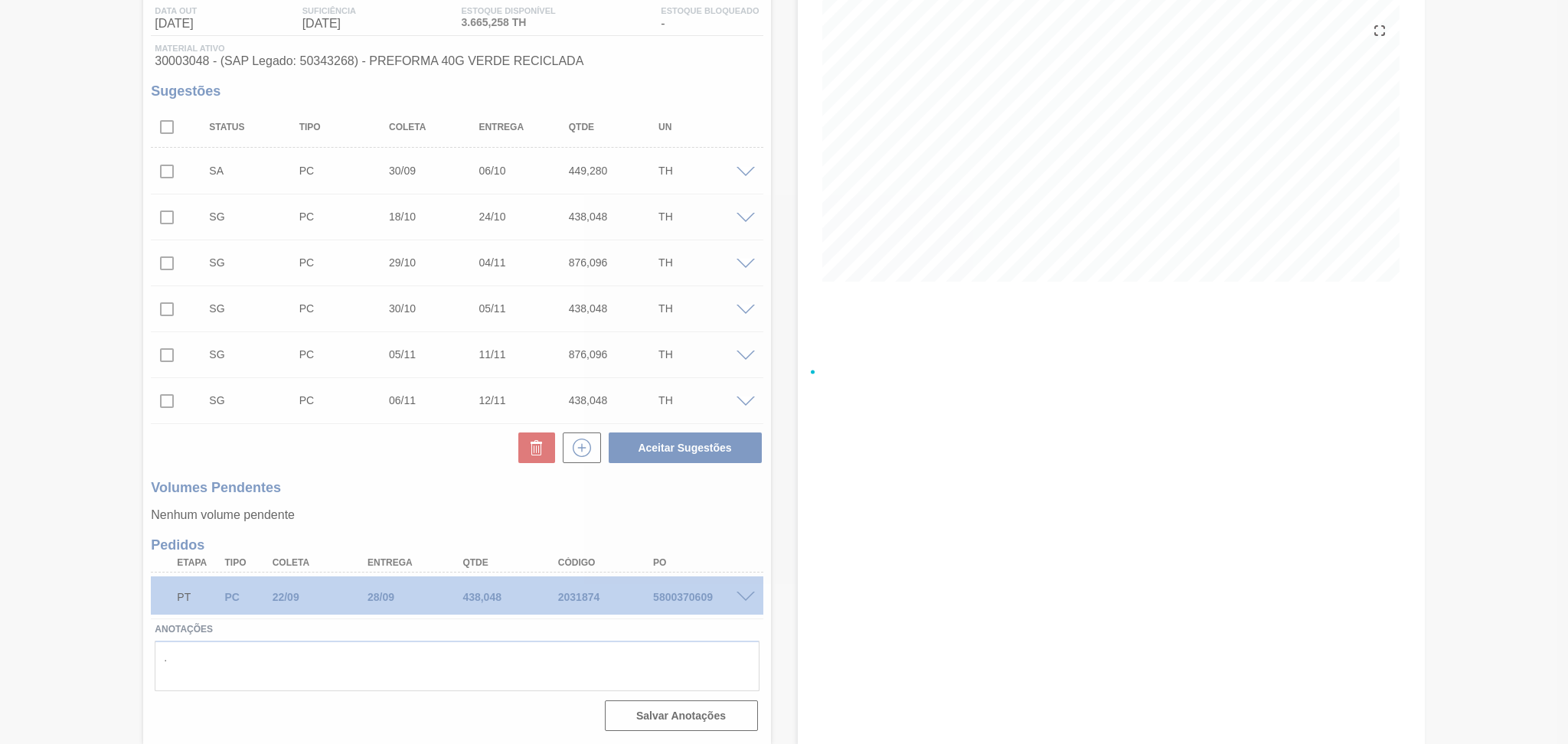
scroll to position [164, 0]
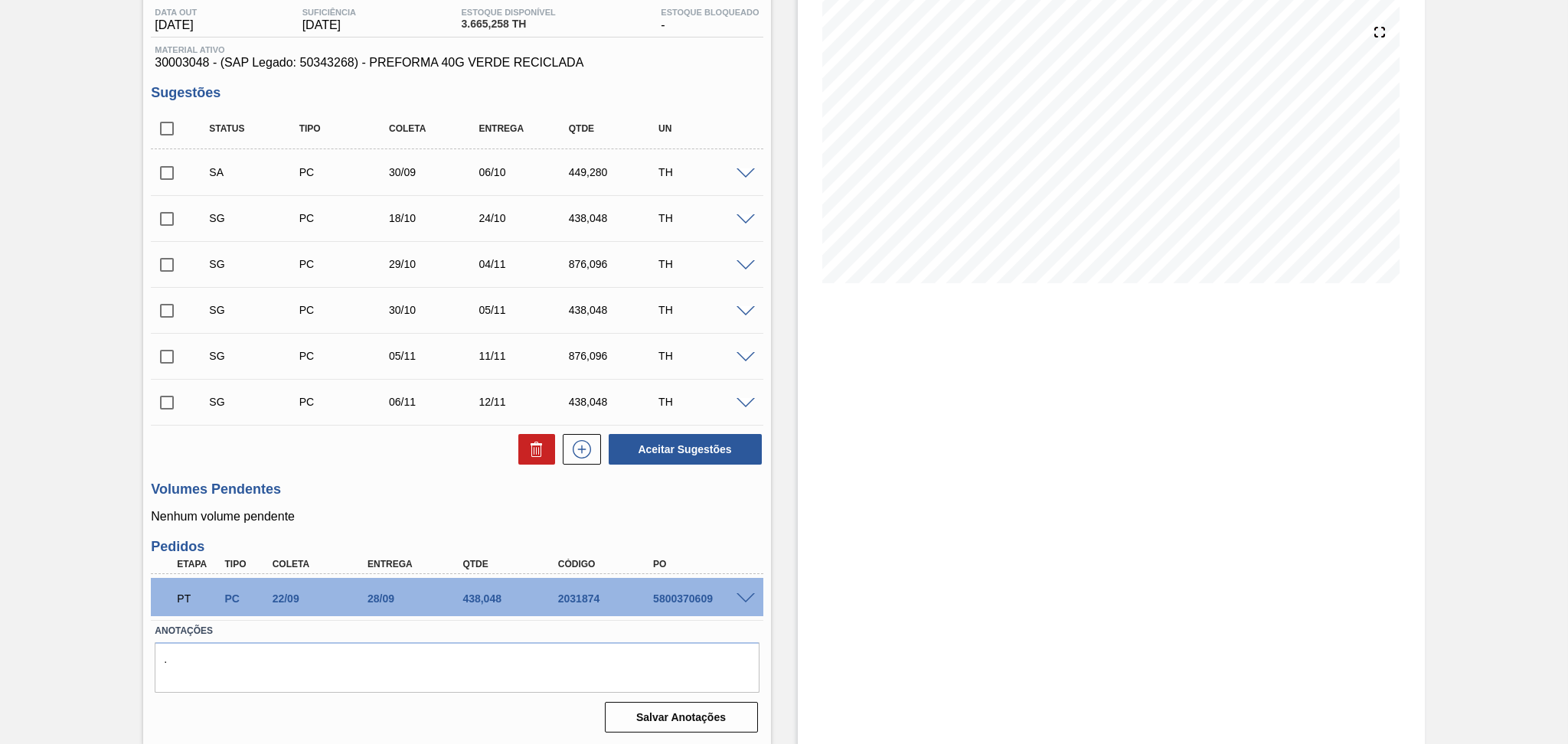
click at [378, 484] on h3 "Volumes Pendentes" at bounding box center [457, 489] width 612 height 16
click at [737, 173] on div at bounding box center [748, 173] width 30 height 11
click at [743, 171] on span at bounding box center [745, 174] width 18 height 11
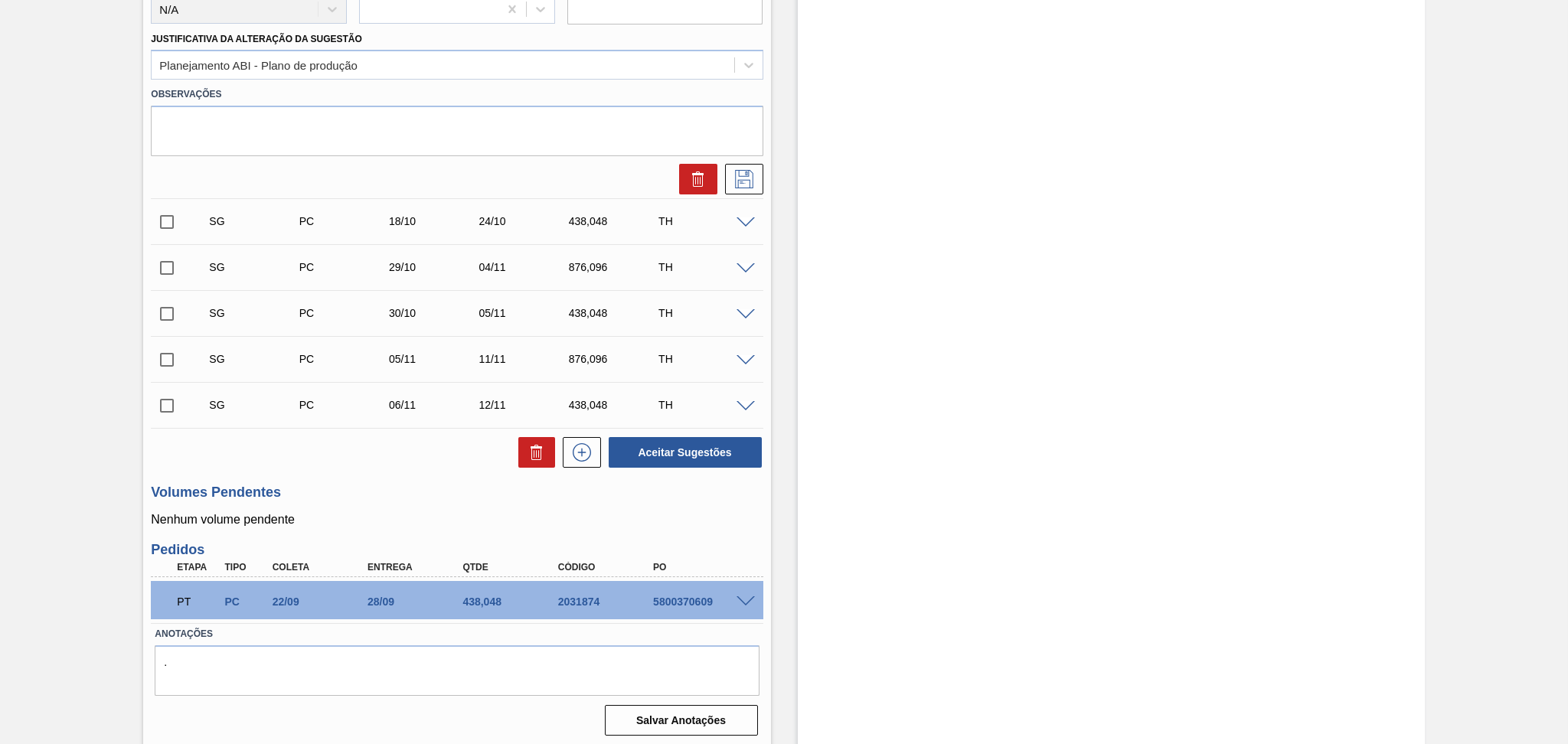
scroll to position [279, 0]
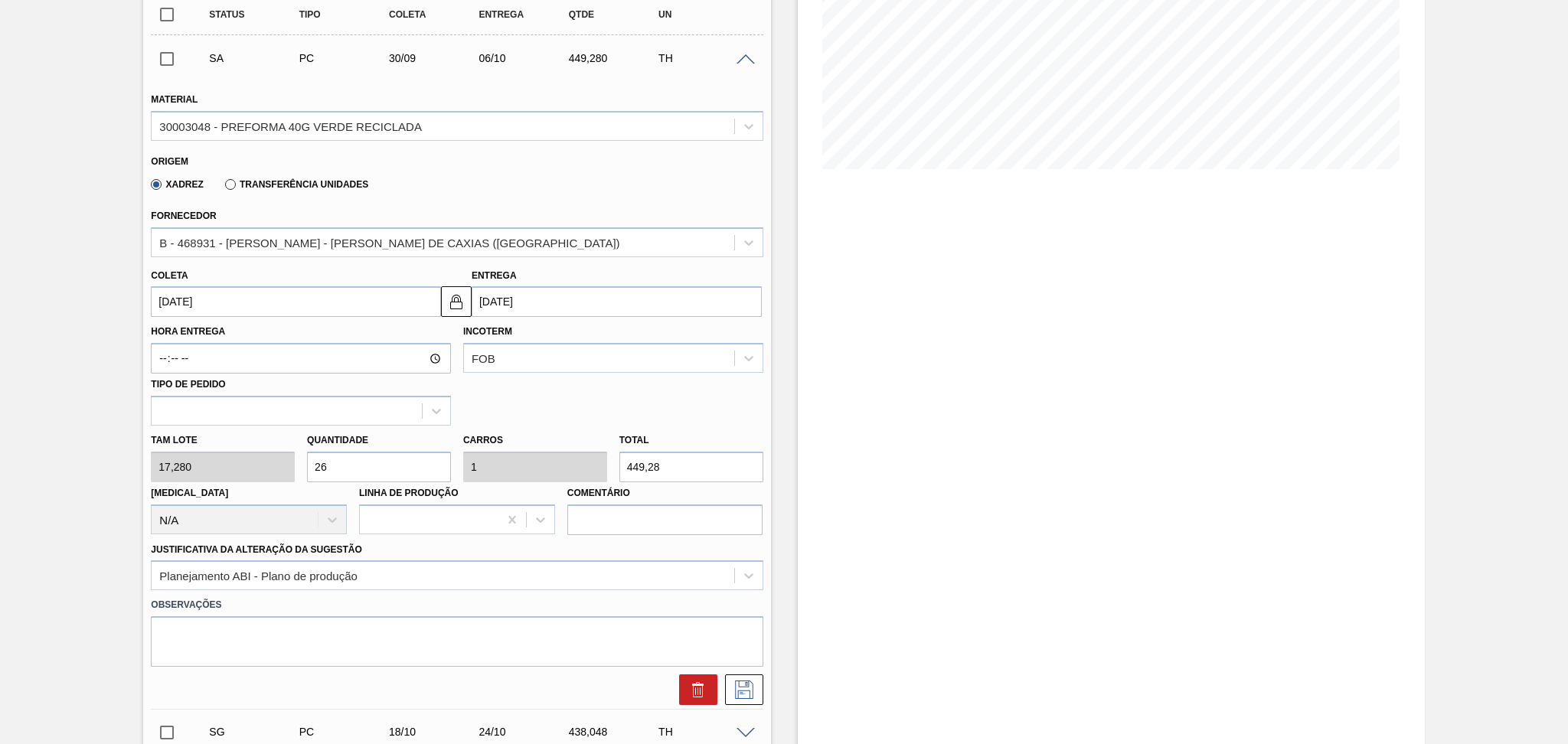
click at [749, 64] on div "SA PC 30/09 06/10 449,280 TH" at bounding box center [457, 58] width 612 height 39
click at [172, 60] on input "checkbox" at bounding box center [167, 59] width 32 height 32
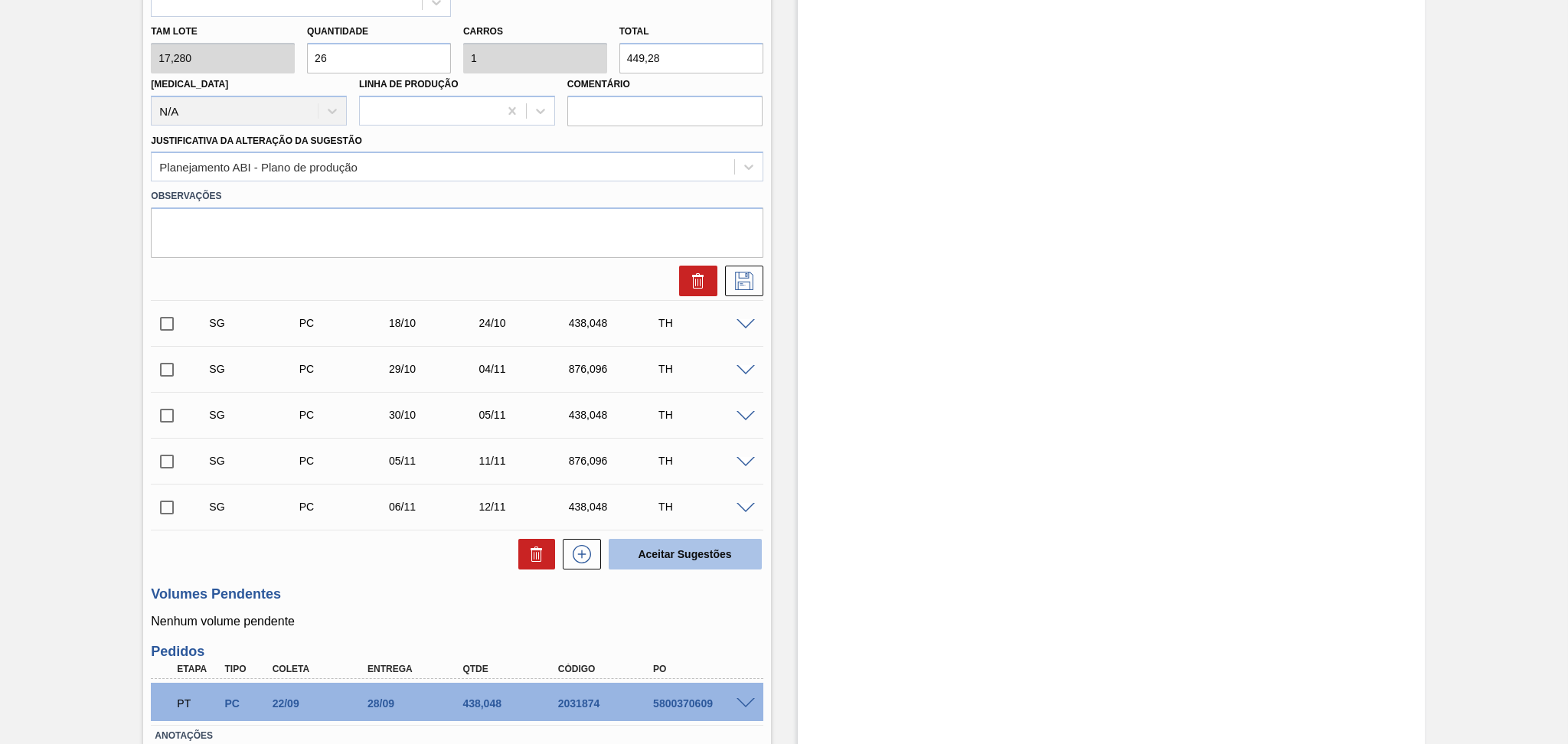
click at [671, 554] on button "Aceitar Sugestões" at bounding box center [685, 554] width 153 height 30
checkbox input "false"
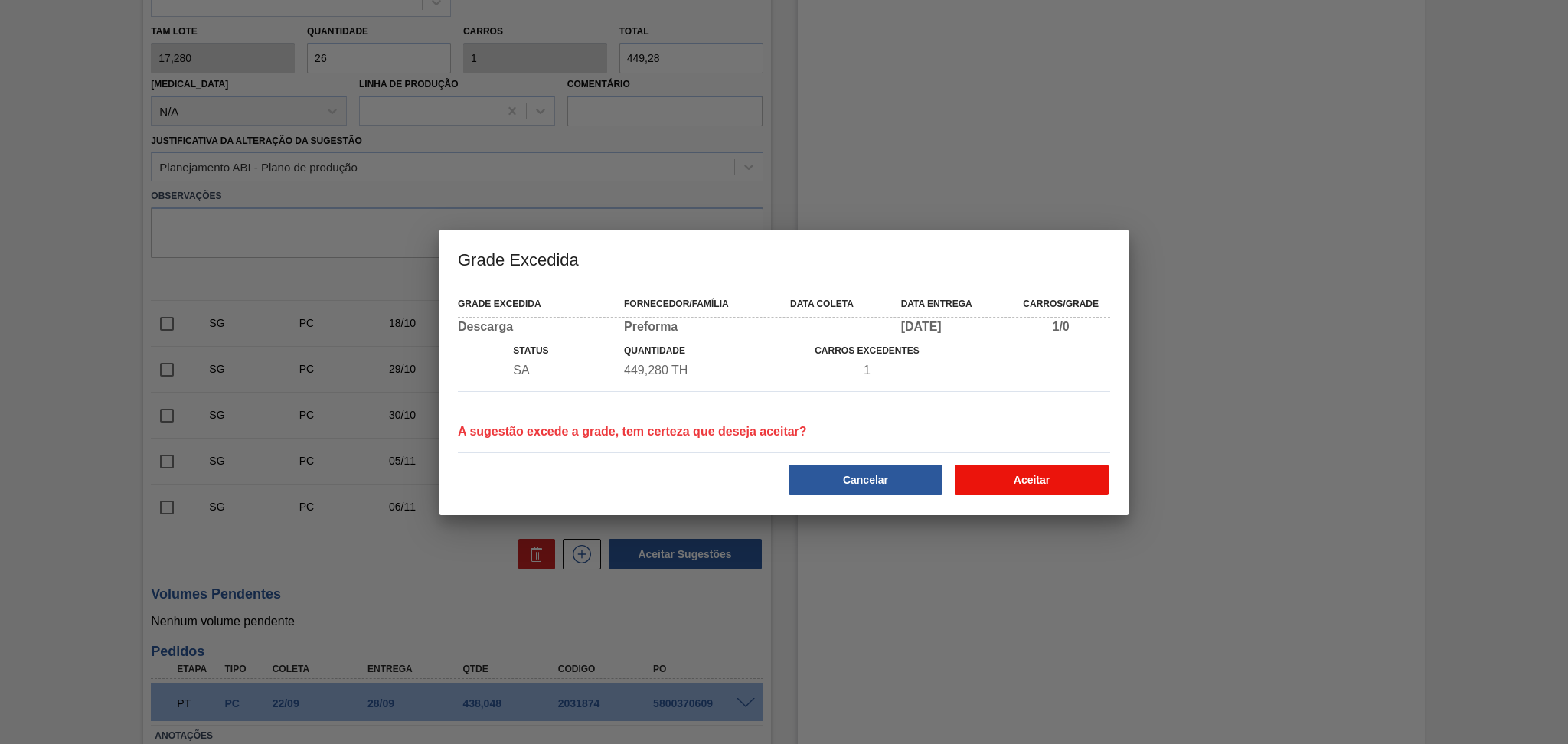
click at [970, 482] on button "Aceitar" at bounding box center [1032, 480] width 154 height 30
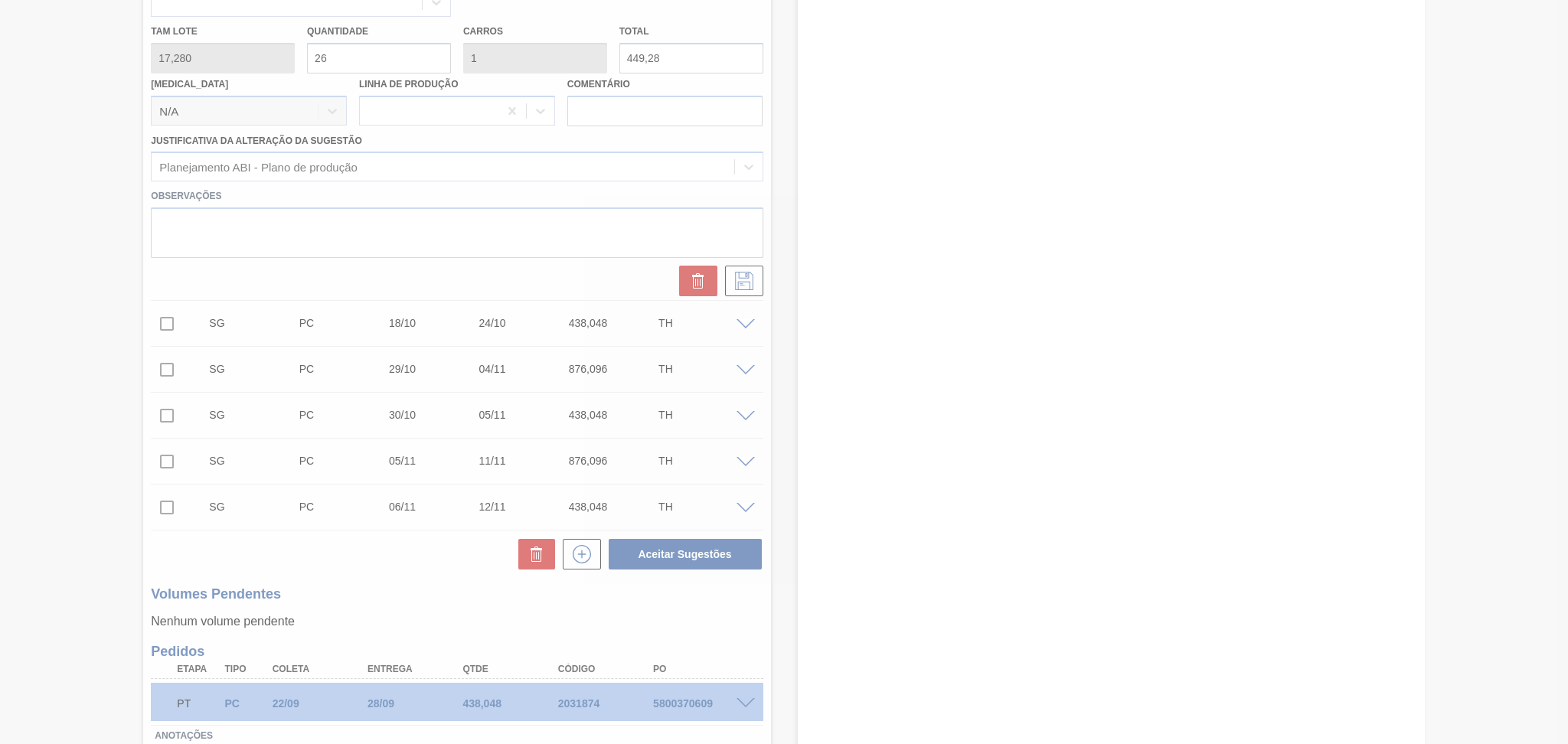
click at [438, 608] on div at bounding box center [784, 372] width 1568 height 744
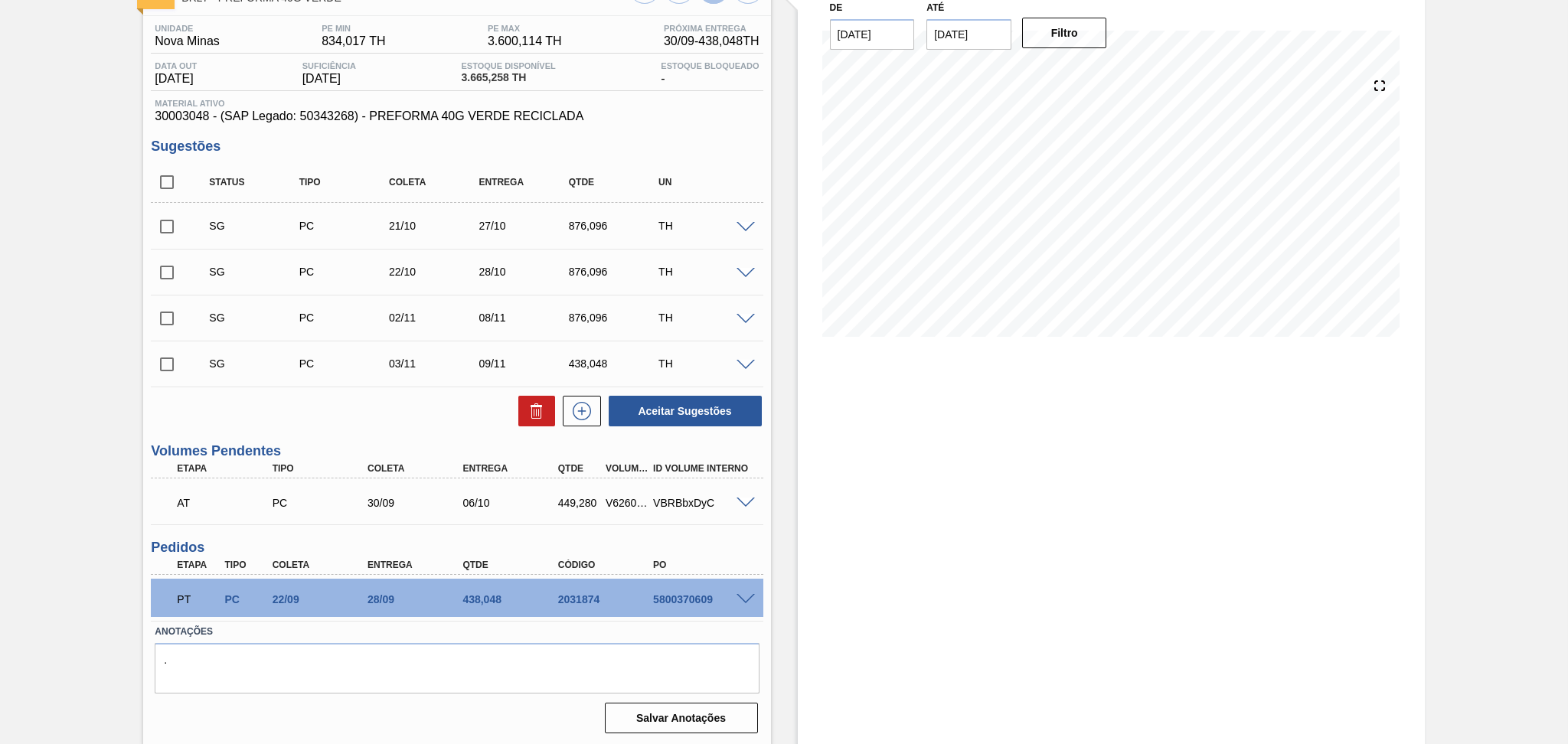
click at [375, 403] on div "Aceitar Sugestões" at bounding box center [457, 412] width 612 height 34
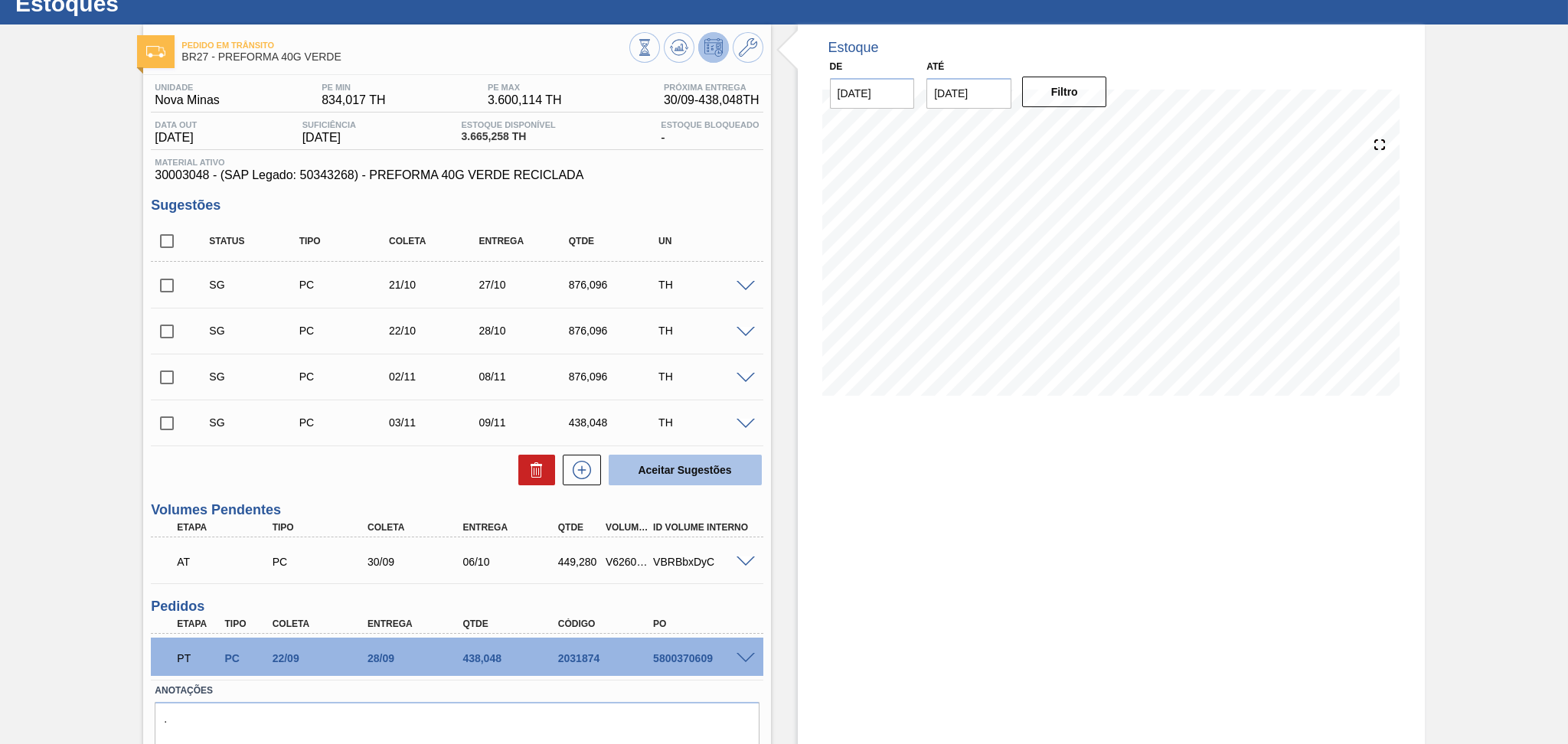
scroll to position [0, 0]
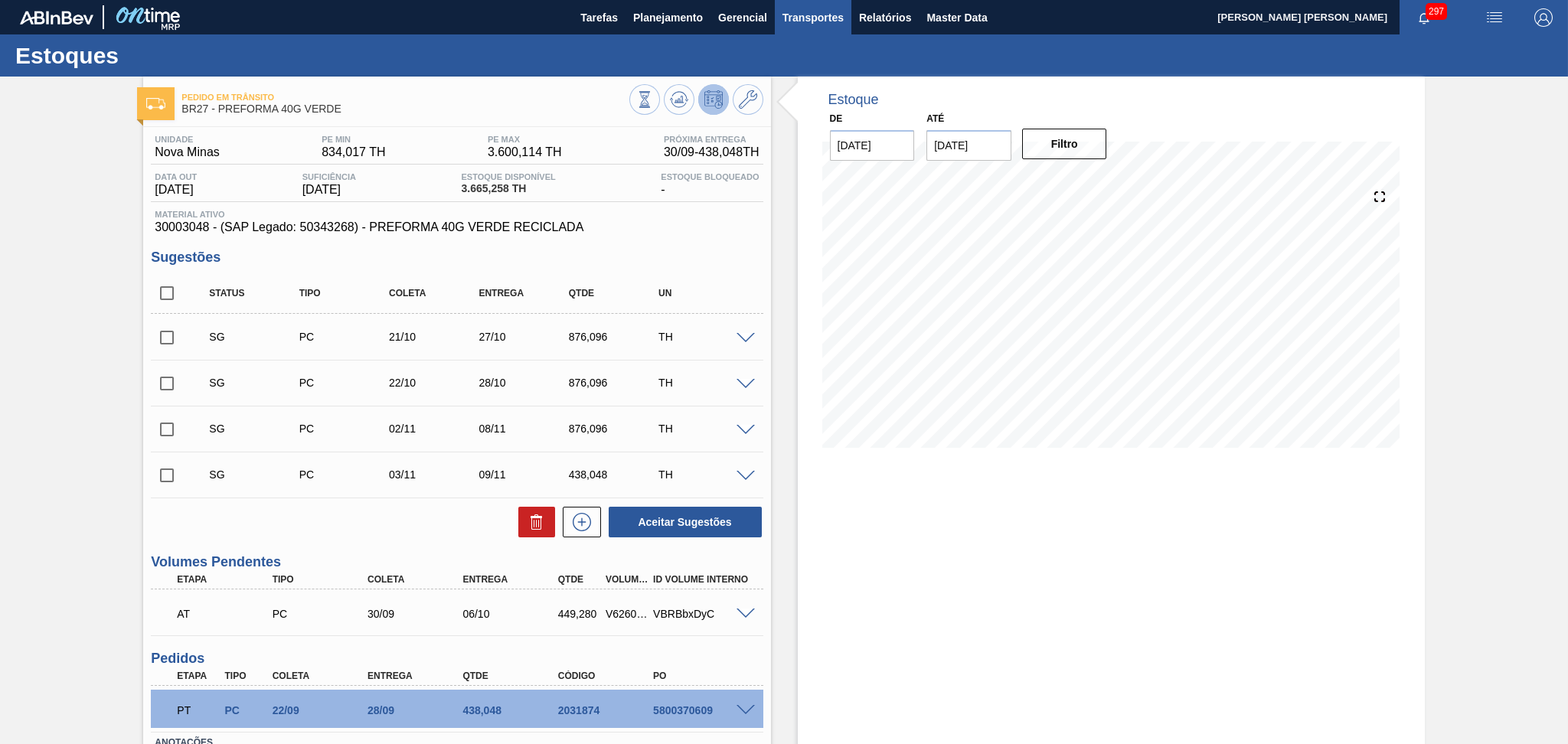
click at [812, 29] on button "Transportes" at bounding box center [813, 17] width 76 height 35
click at [785, 75] on li "Otimização de Carga" at bounding box center [812, 76] width 126 height 25
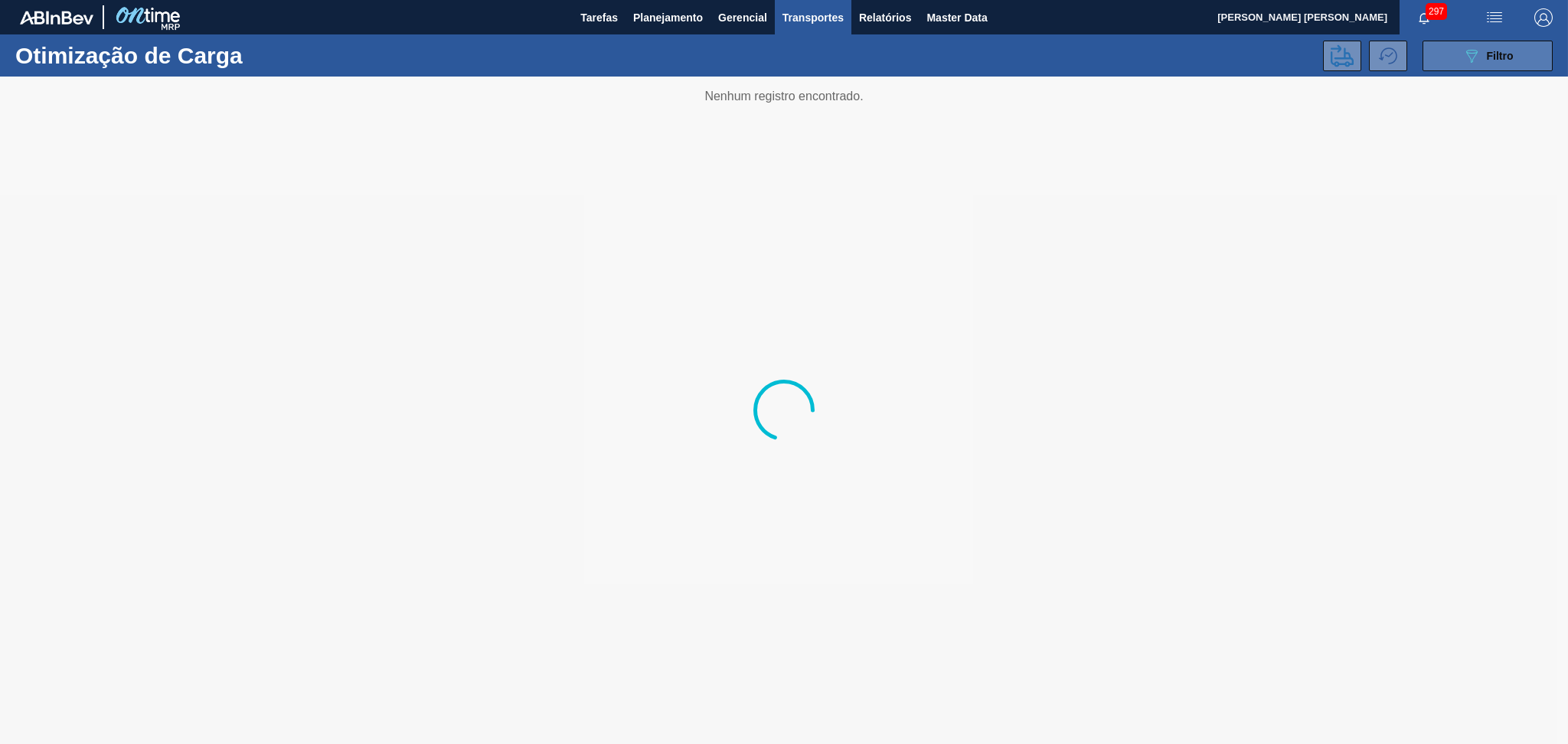
click at [1497, 42] on button "089F7B8B-B2A5-4AFE-B5C0-19BA573D28AC Filtro" at bounding box center [1488, 56] width 130 height 30
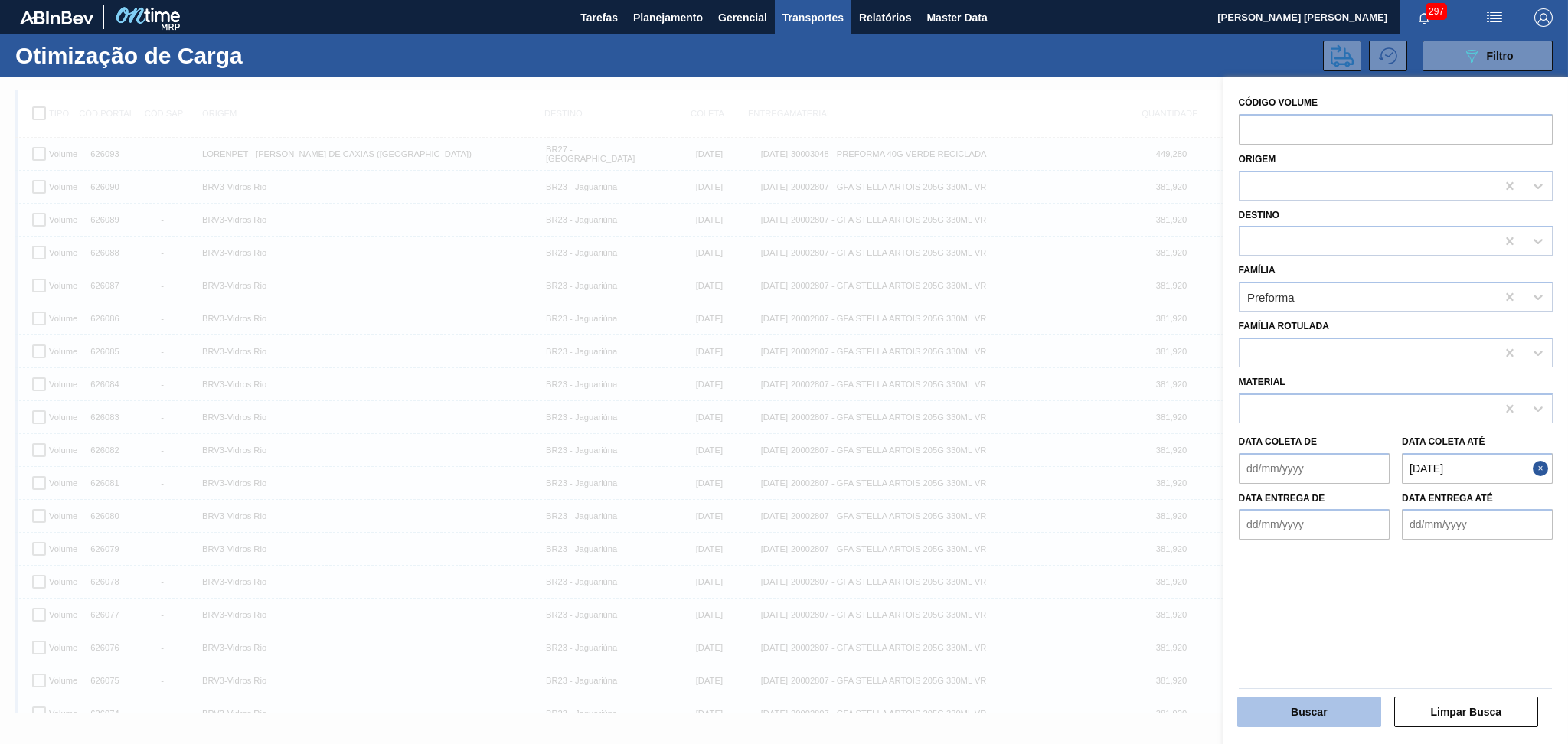
click at [1283, 699] on button "Buscar" at bounding box center [1309, 712] width 144 height 30
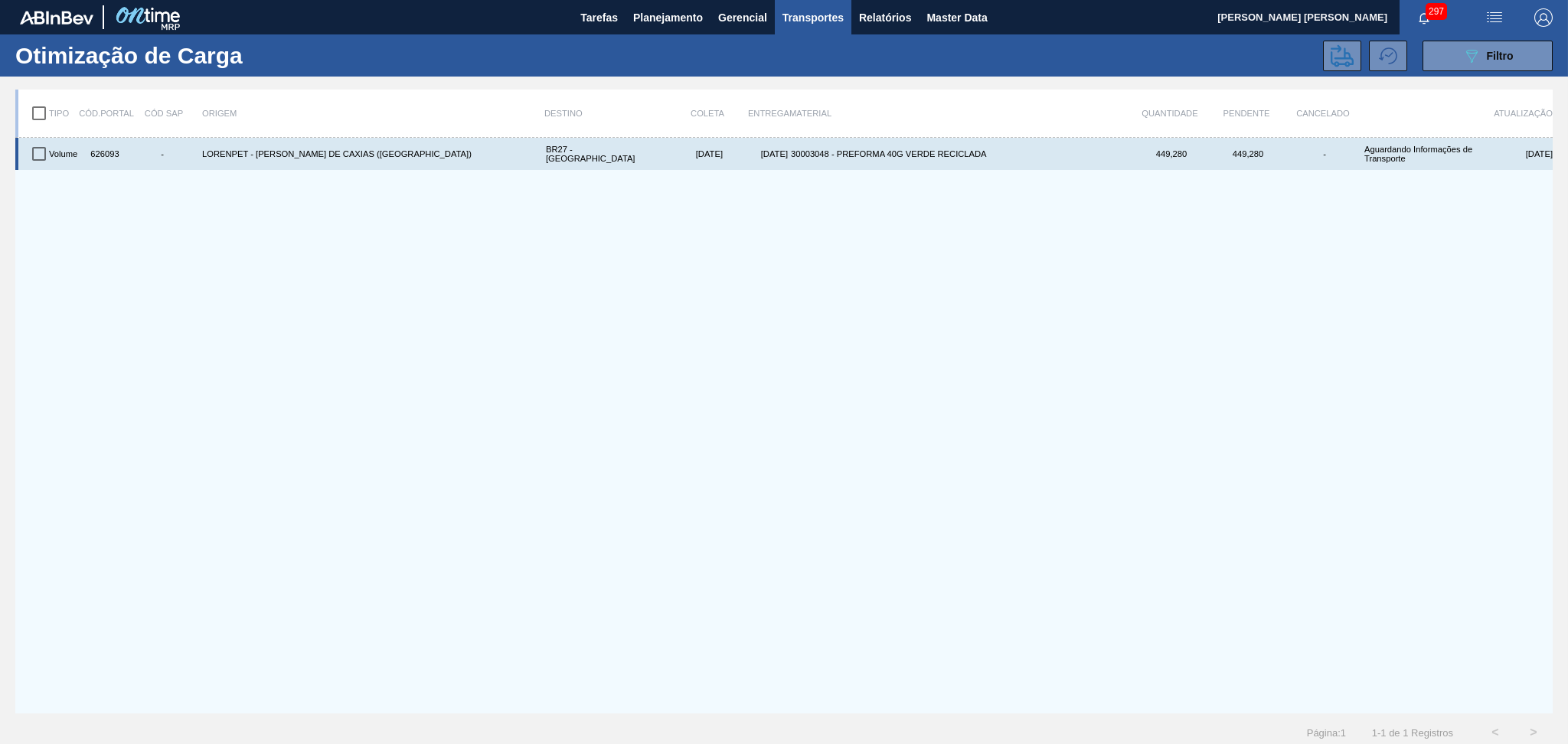
click at [112, 154] on div "626093" at bounding box center [103, 154] width 39 height 26
copy div "626093"
click at [42, 153] on input "checkbox" at bounding box center [39, 154] width 32 height 32
checkbox input "true"
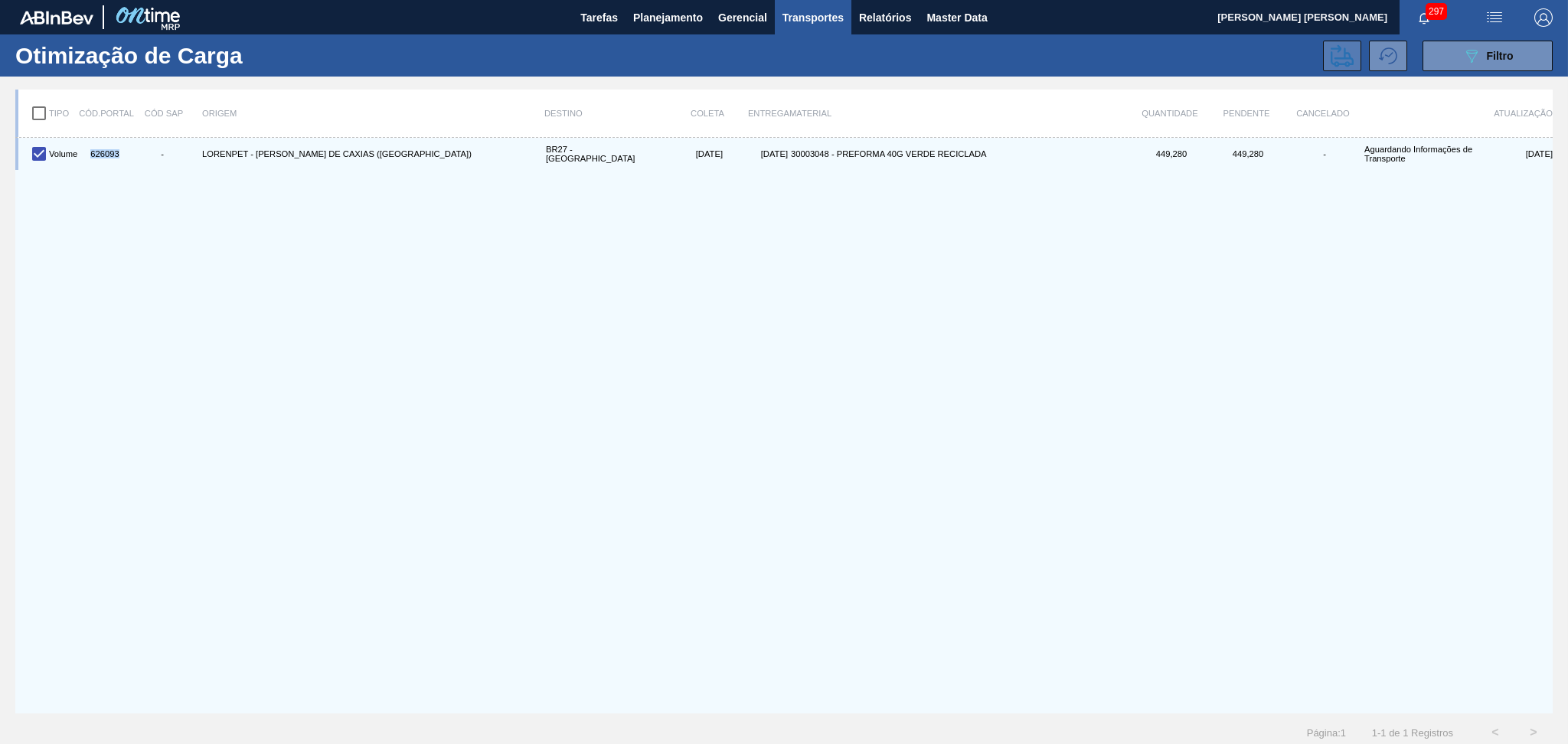
click at [1348, 67] on button at bounding box center [1342, 56] width 39 height 30
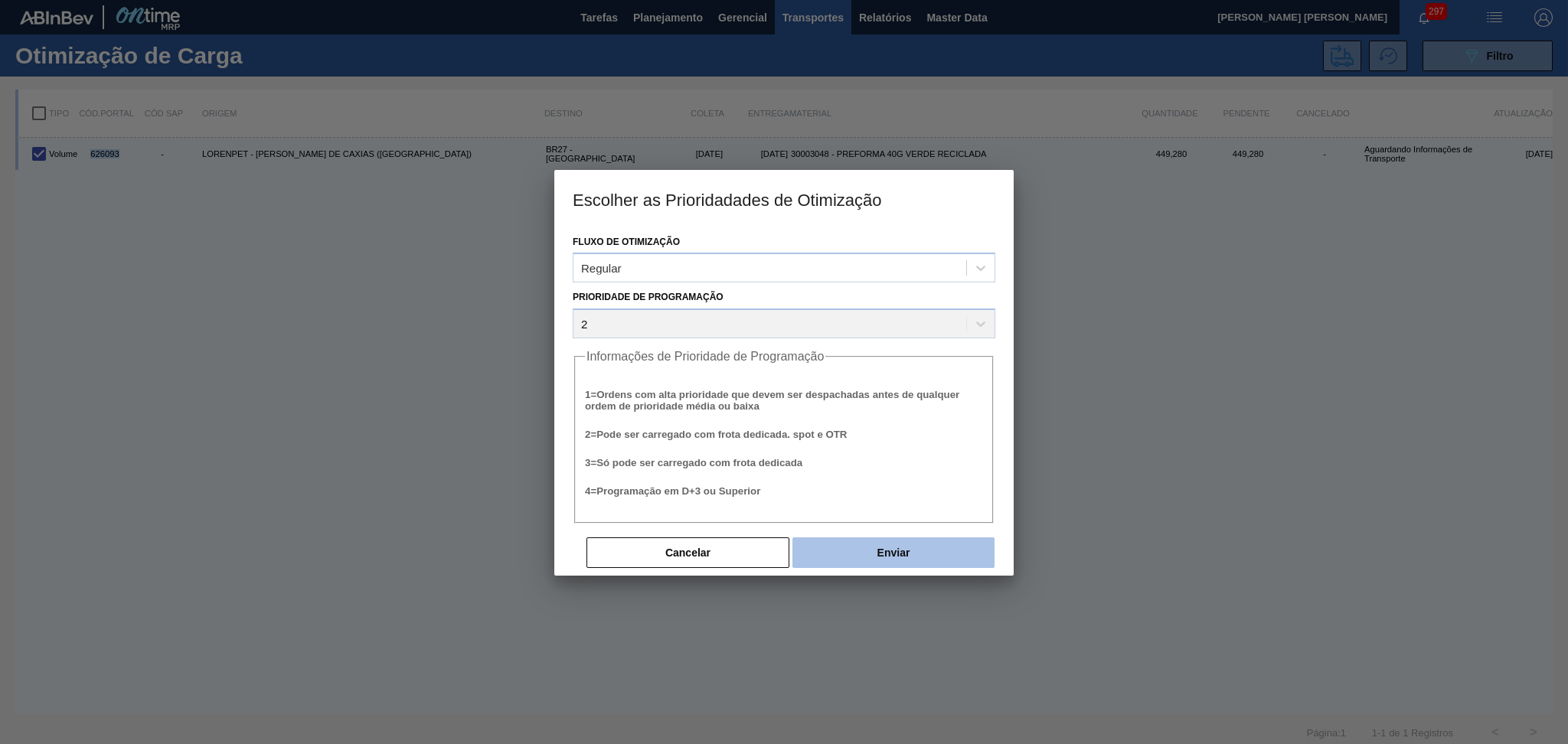
click at [876, 563] on button "Enviar" at bounding box center [894, 552] width 202 height 30
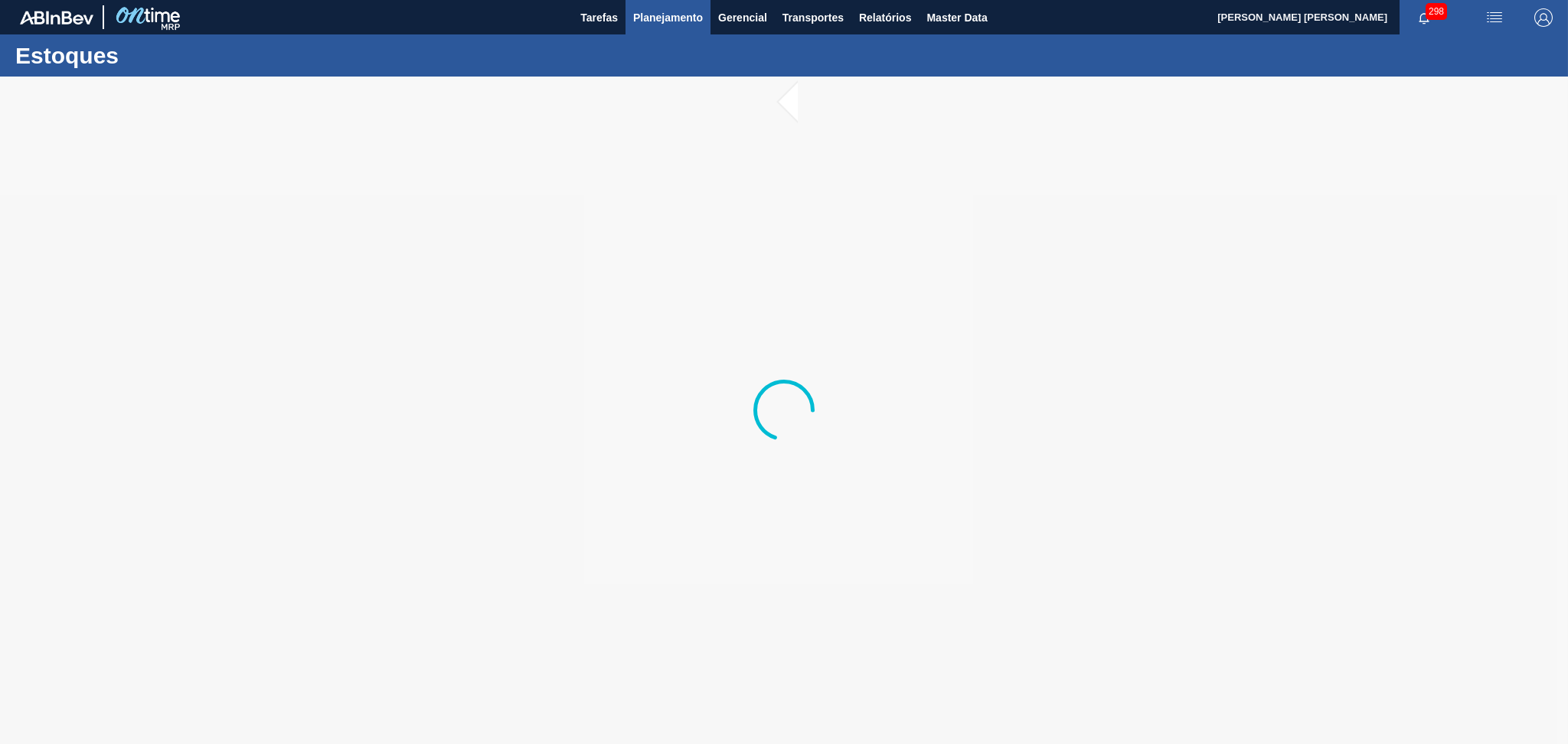
click at [677, 25] on span "Planejamento" at bounding box center [668, 17] width 70 height 18
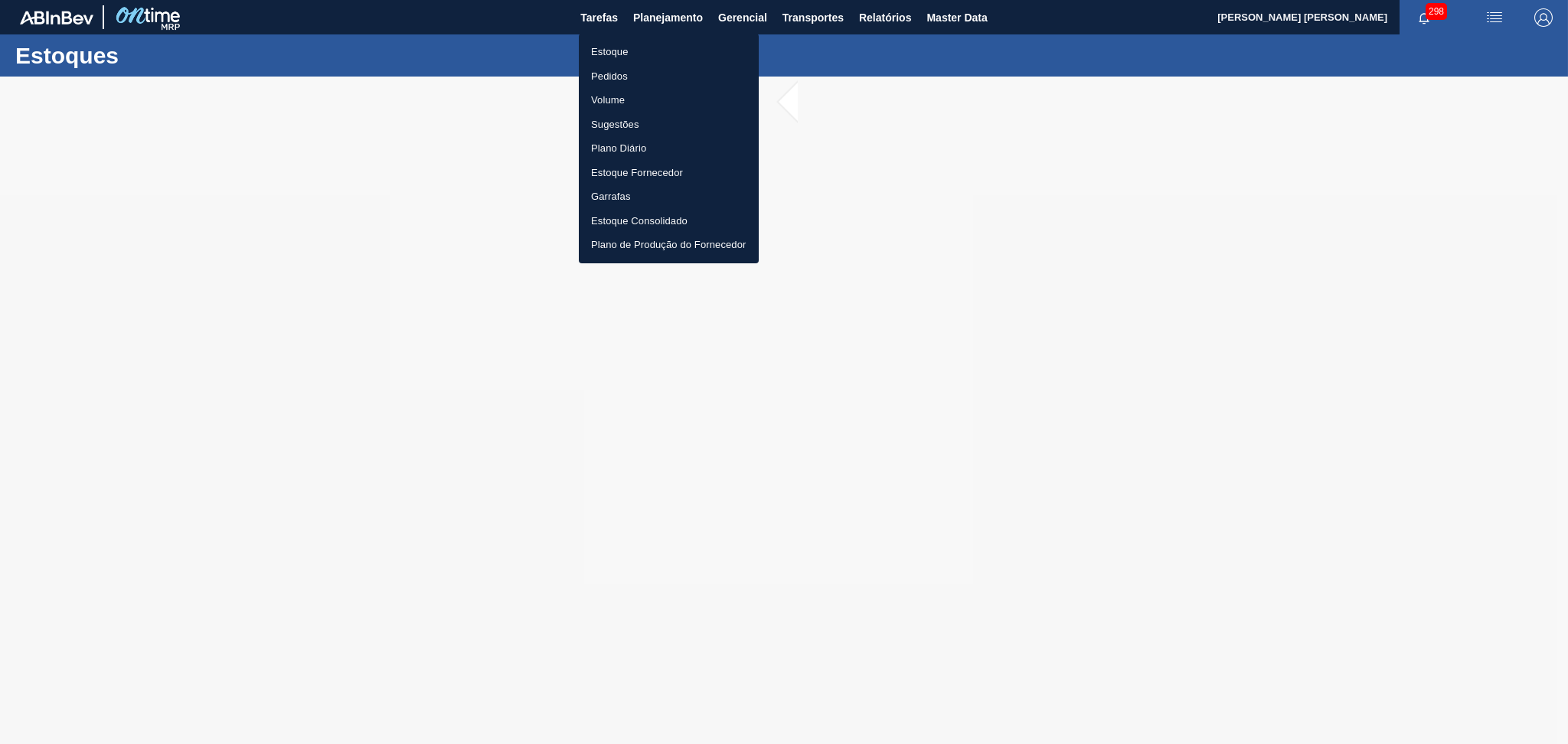
click at [600, 55] on li "Estoque" at bounding box center [668, 52] width 180 height 25
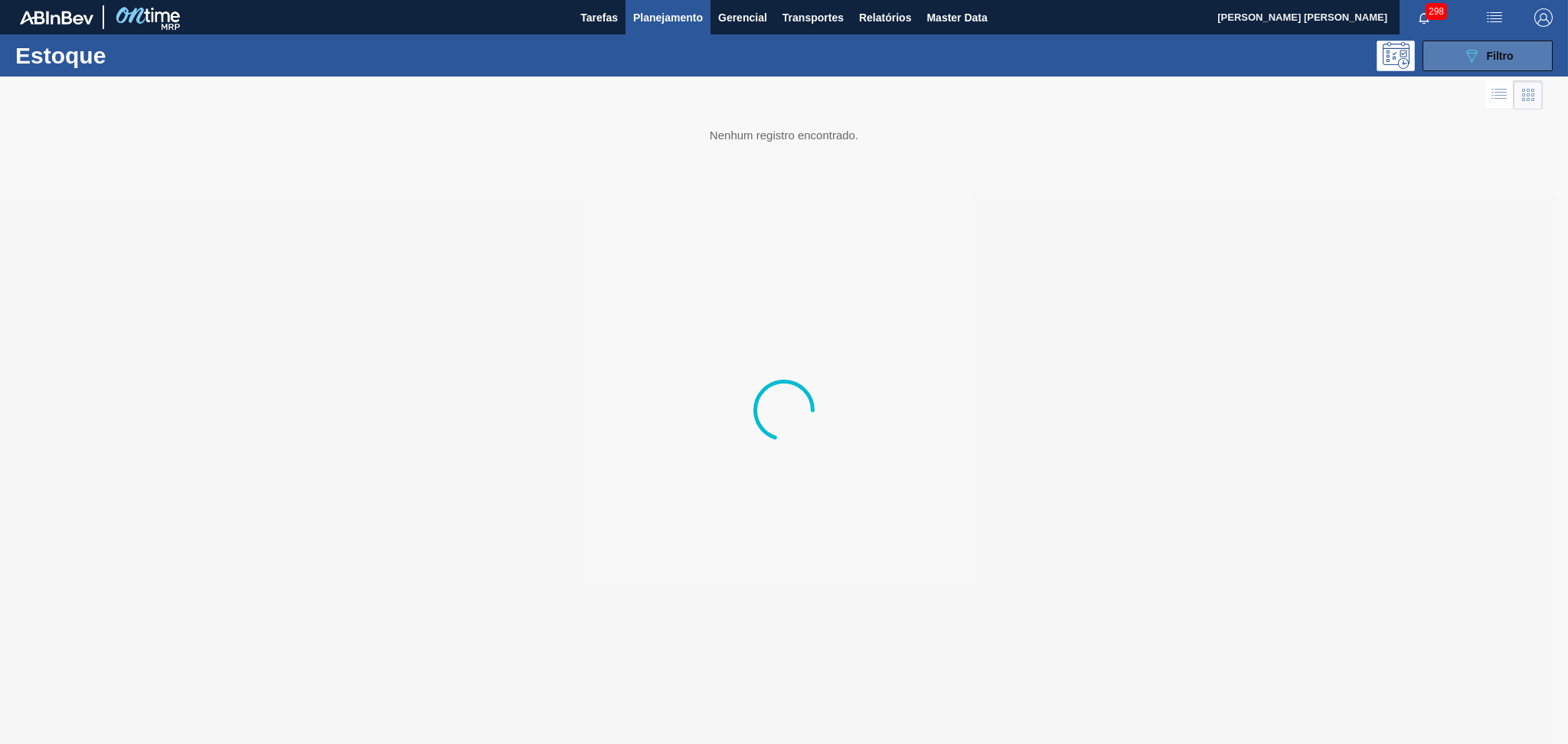
click at [1493, 59] on span "Filtro" at bounding box center [1500, 56] width 26 height 12
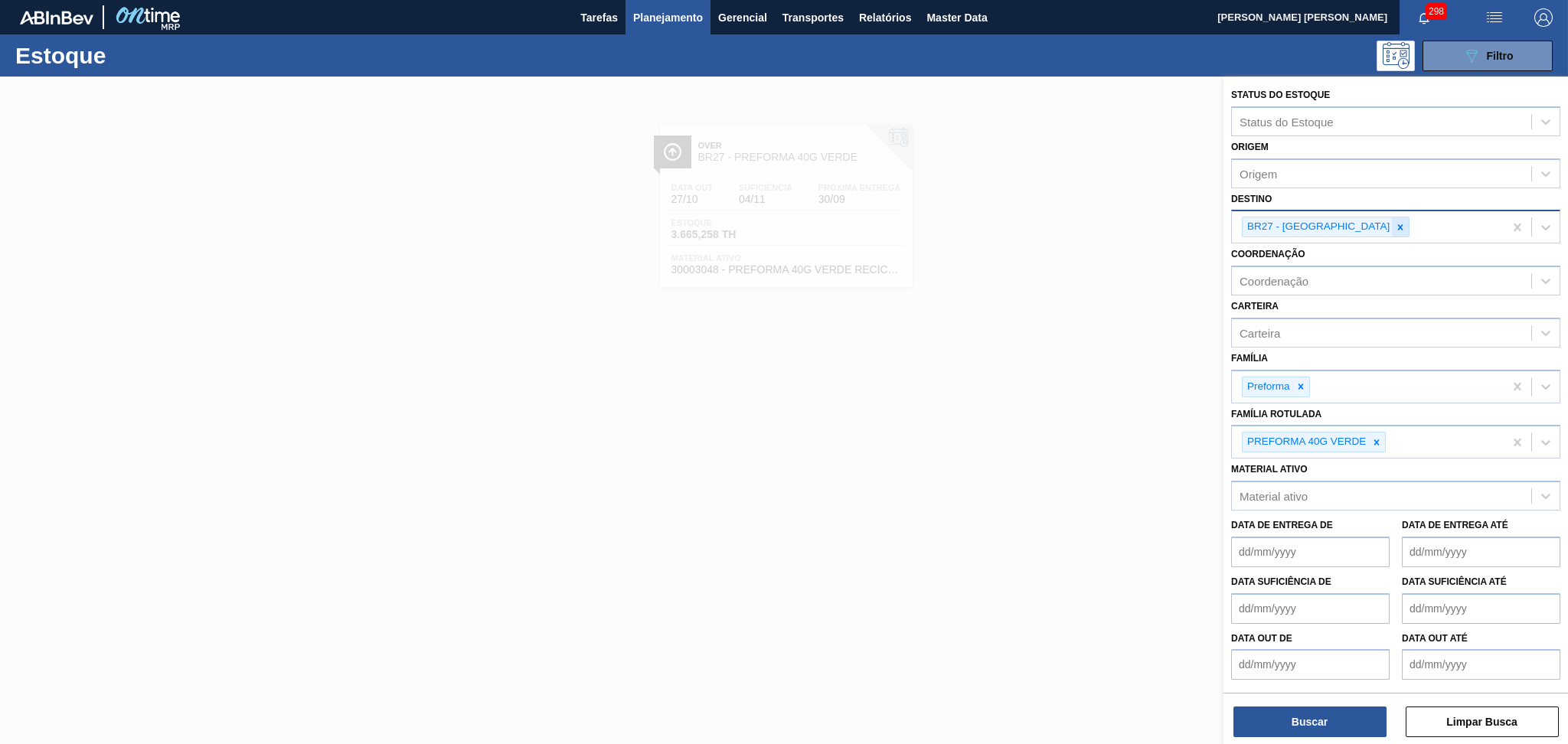
click at [1395, 225] on icon at bounding box center [1400, 227] width 10 height 10
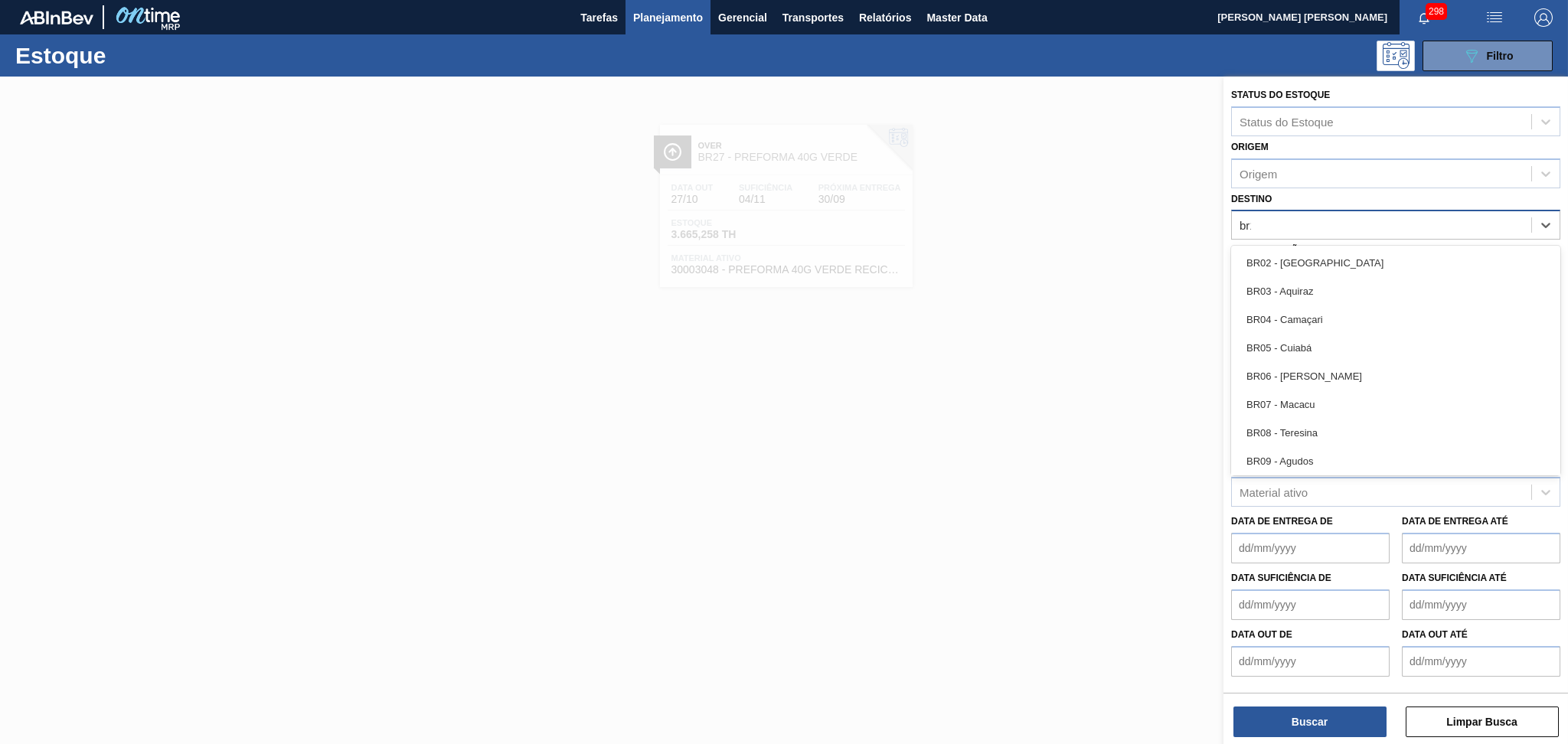
type input "br18"
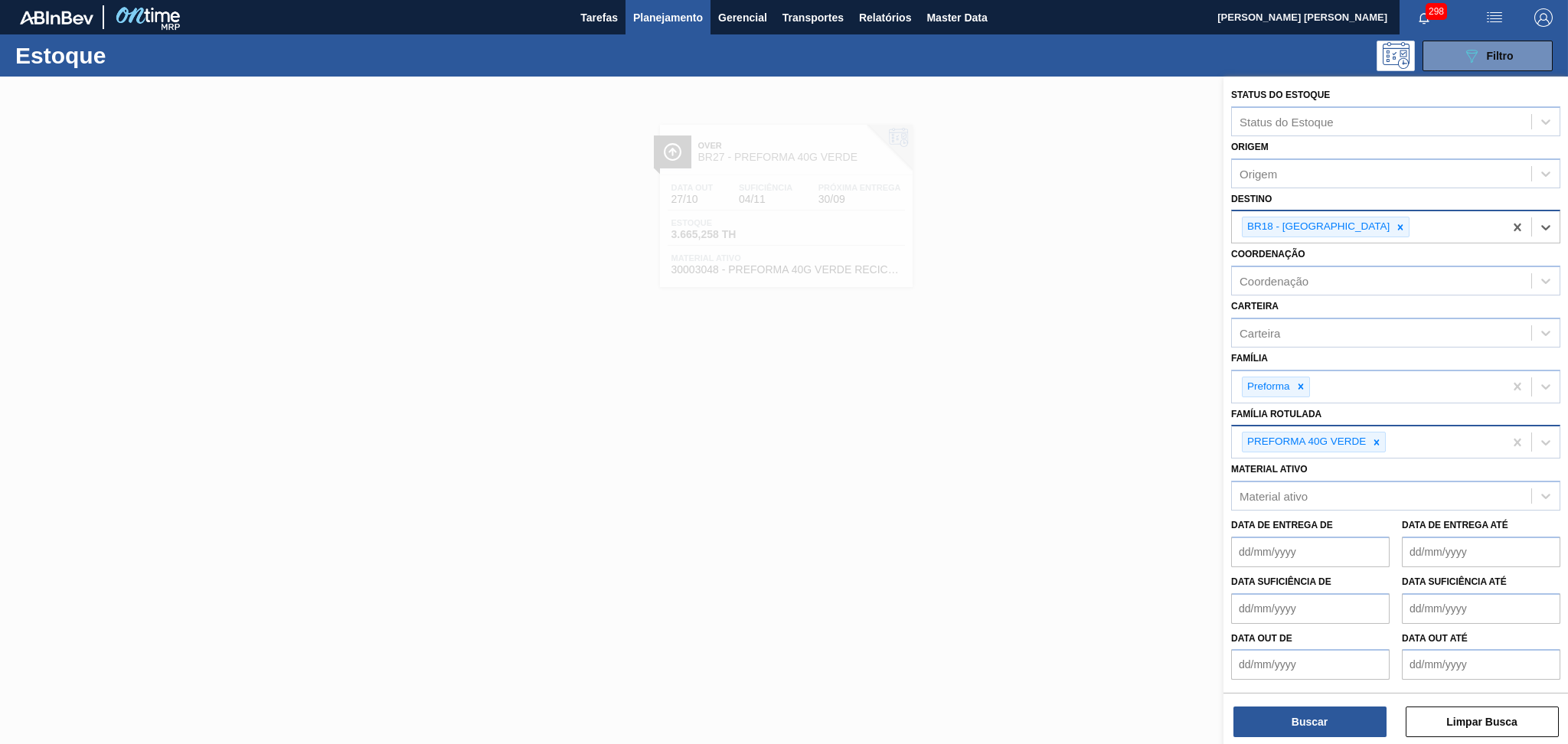
click at [1370, 444] on div at bounding box center [1377, 442] width 17 height 19
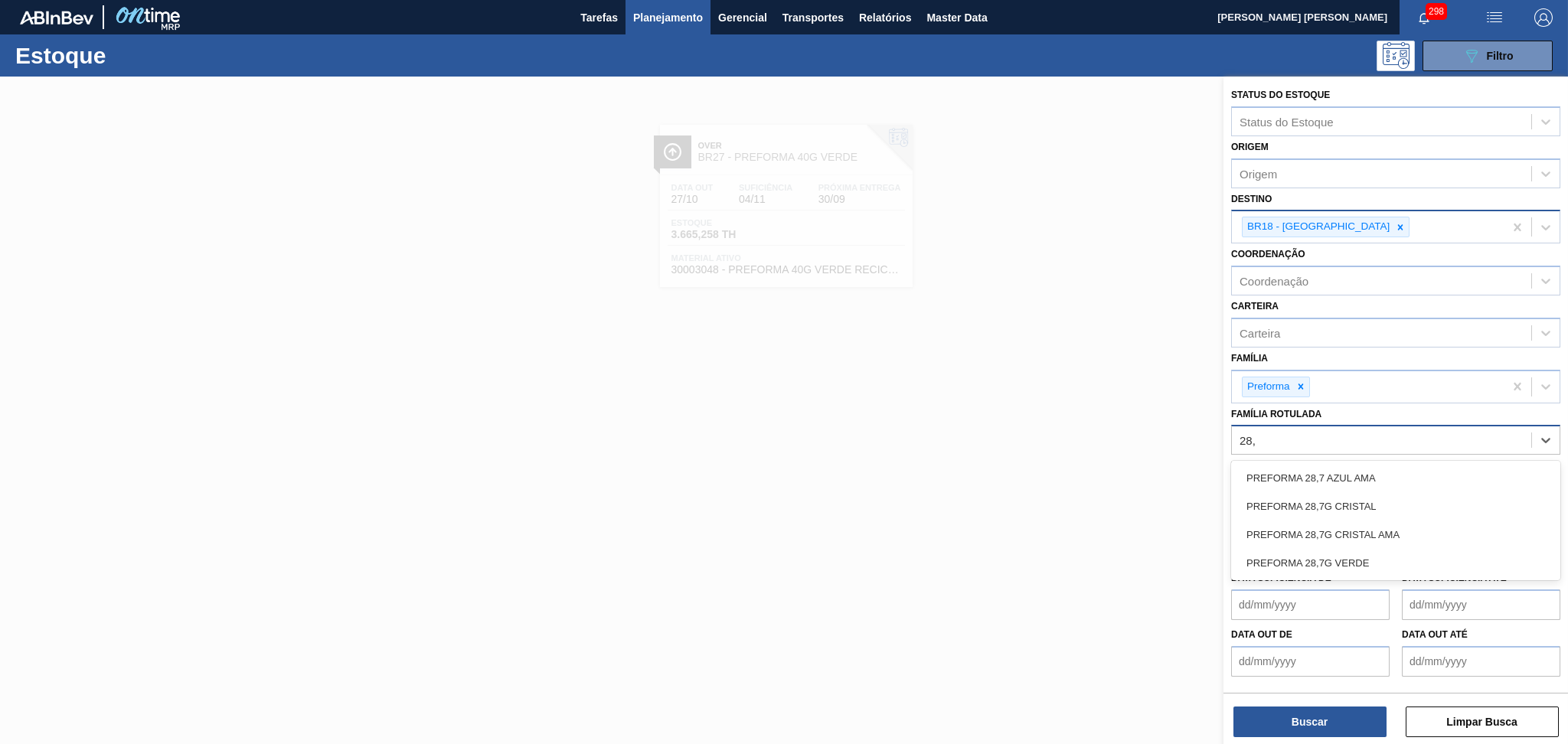
type Rotulada "28,7"
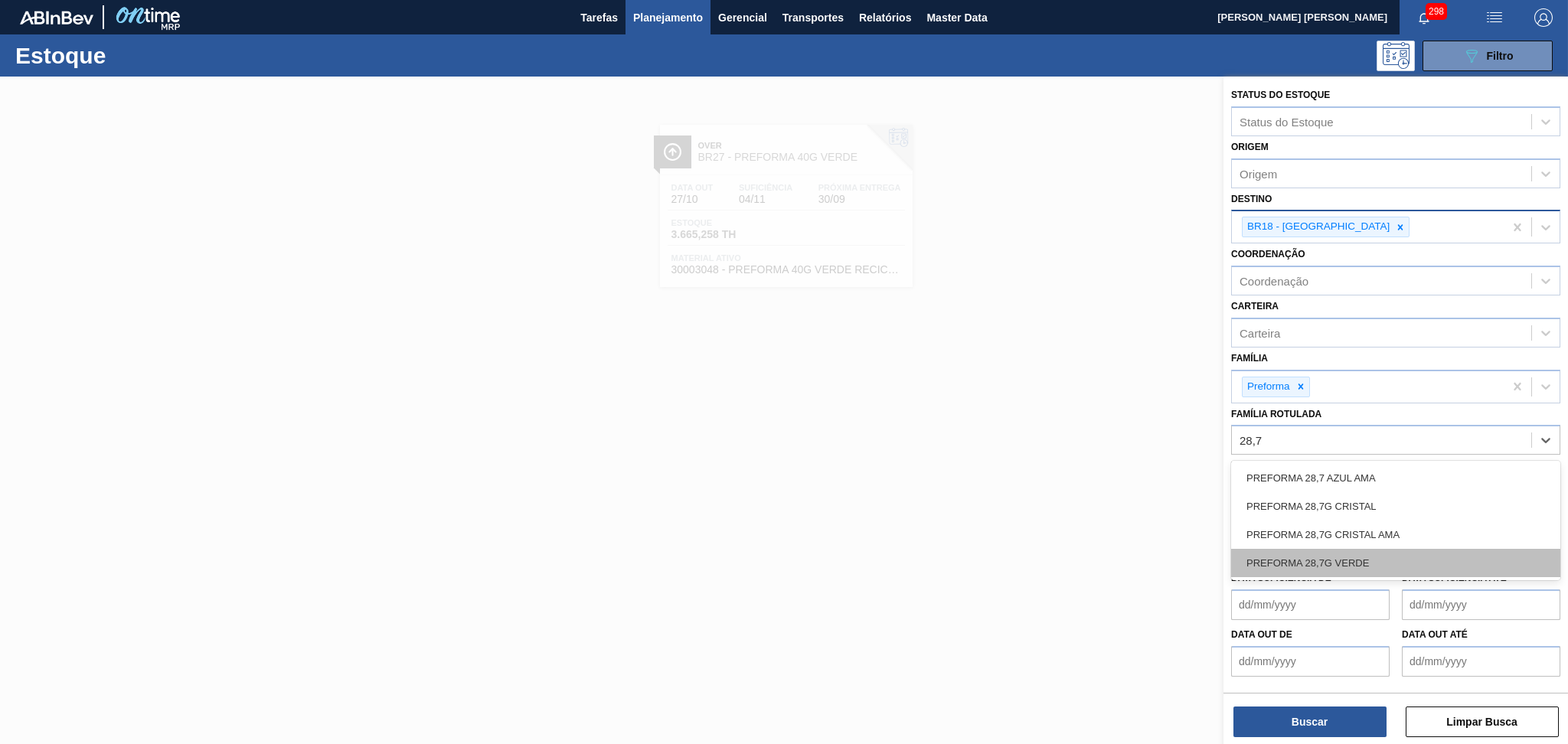
click at [1348, 555] on div "PREFORMA 28,7G VERDE" at bounding box center [1395, 564] width 329 height 28
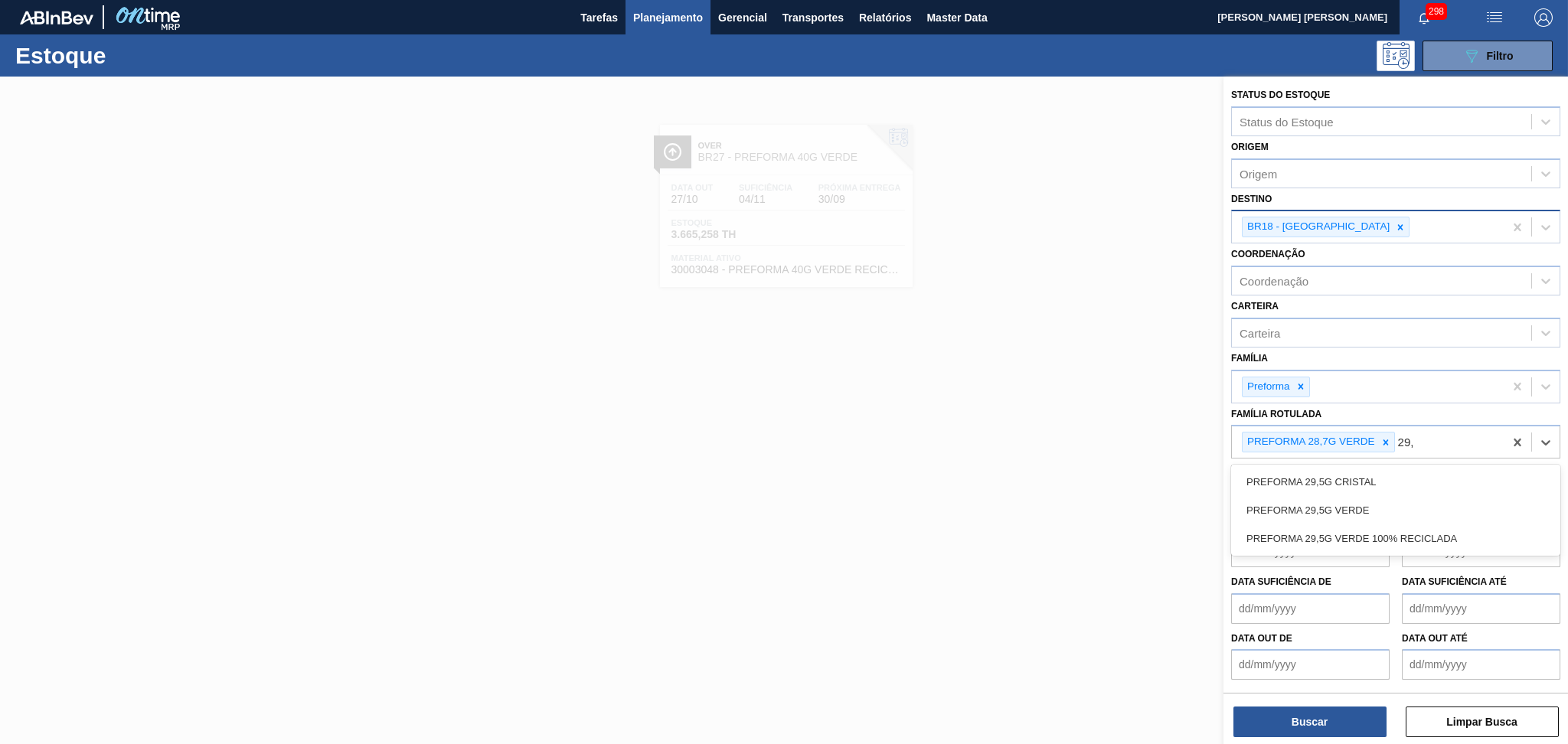
type Rotulada "29,5"
click at [1382, 498] on div "PREFORMA 29,5G VERDE" at bounding box center [1395, 511] width 329 height 28
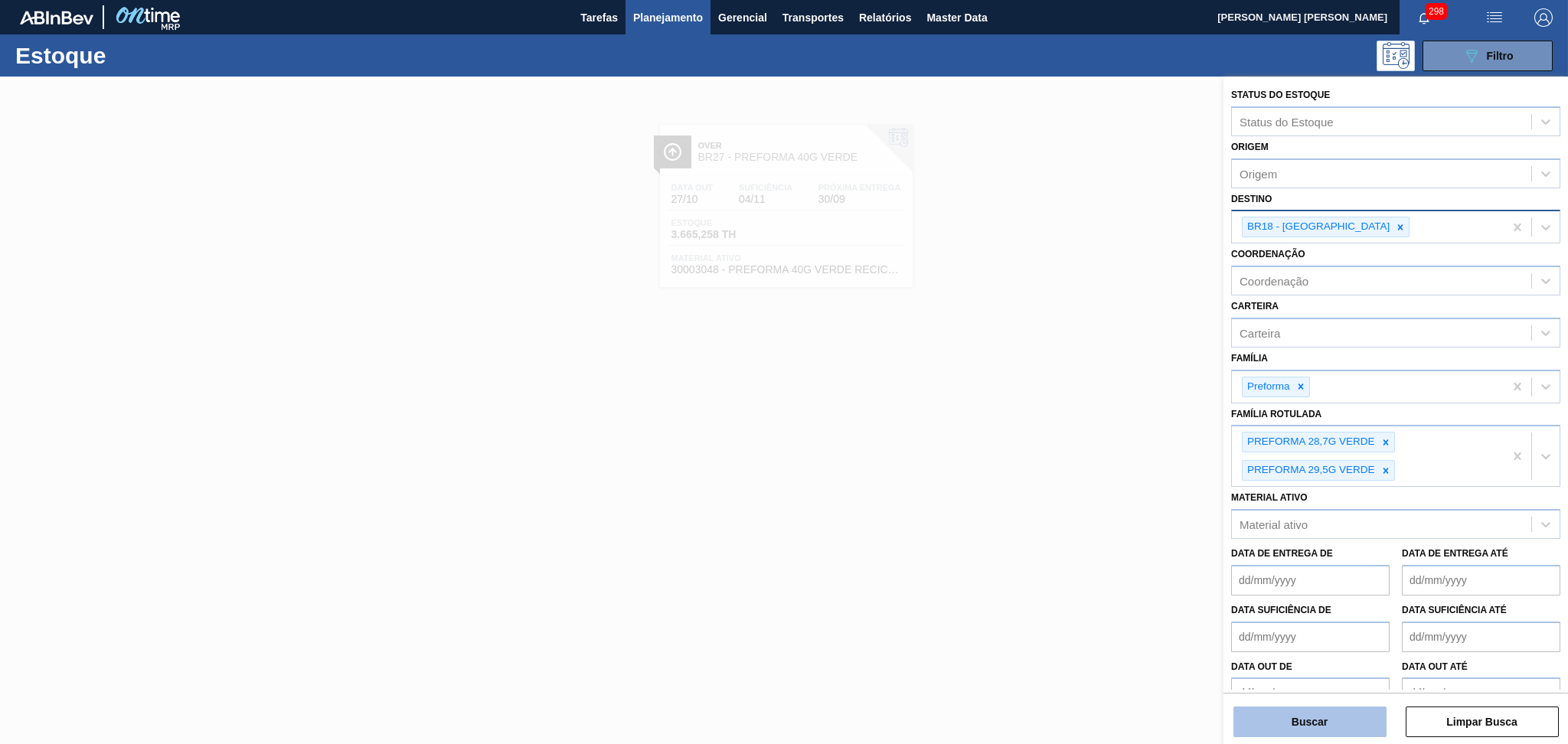
click at [1328, 726] on button "Buscar" at bounding box center [1310, 722] width 153 height 30
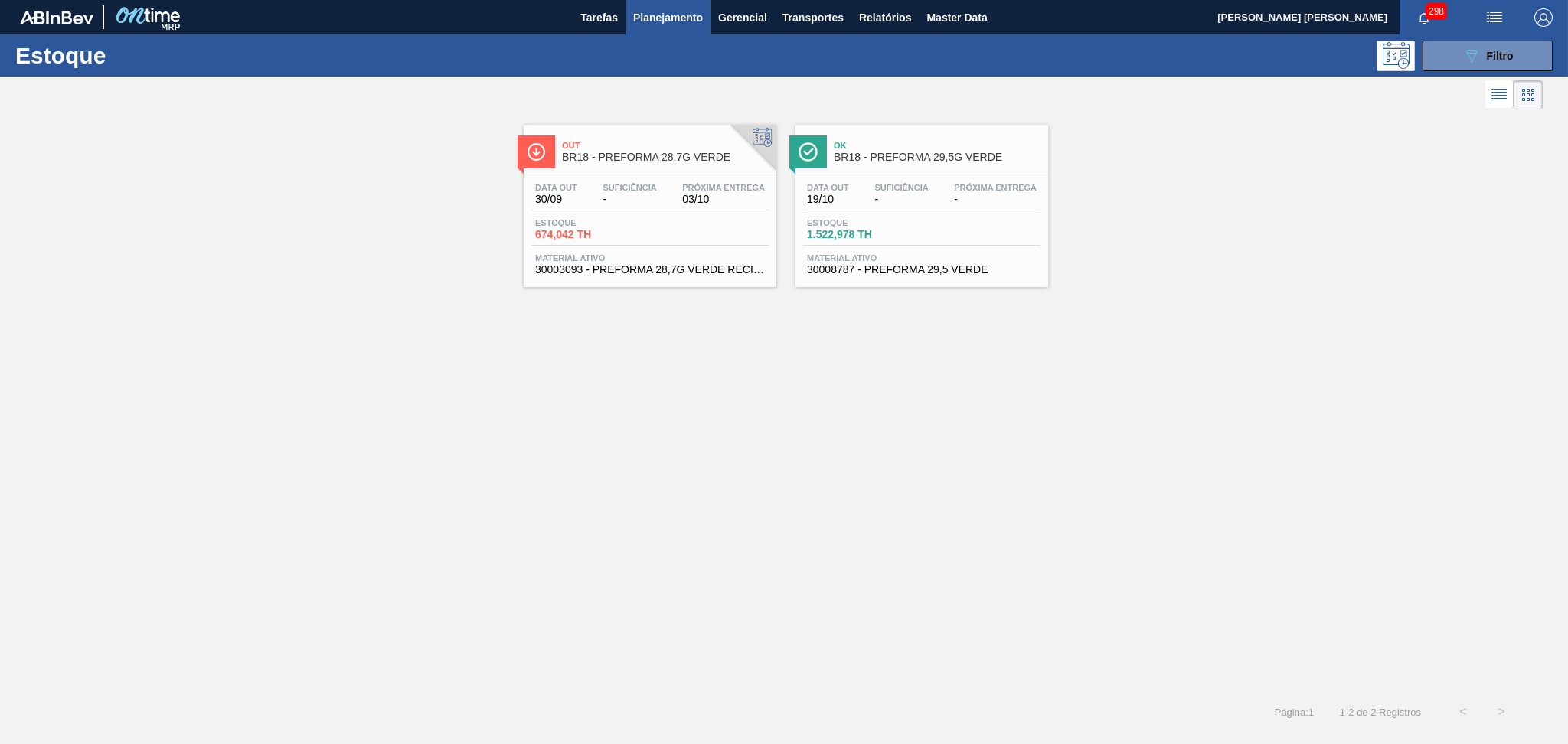
click at [838, 201] on span "19/10" at bounding box center [828, 199] width 42 height 11
click at [617, 214] on div "Data out 30/09 Suficiência - Próxima Entrega 03/10 Estoque 674,042 TH Material …" at bounding box center [650, 228] width 253 height 104
click at [786, 589] on div "Out BR18 - PREFORMA 28,7G VERDE Data out 30/09 Suficiência - Próxima Entrega 03…" at bounding box center [784, 403] width 1568 height 580
click at [842, 373] on div "Out BR18 - PREFORMA 28,7G VERDE Data out 30/09 Suficiência - Próxima Entrega 03…" at bounding box center [784, 403] width 1568 height 580
click at [490, 249] on div "Out BR18 - PREFORMA 28,7G VERDE Data out 30/09 Suficiência - Próxima Entrega 03…" at bounding box center [784, 200] width 1568 height 174
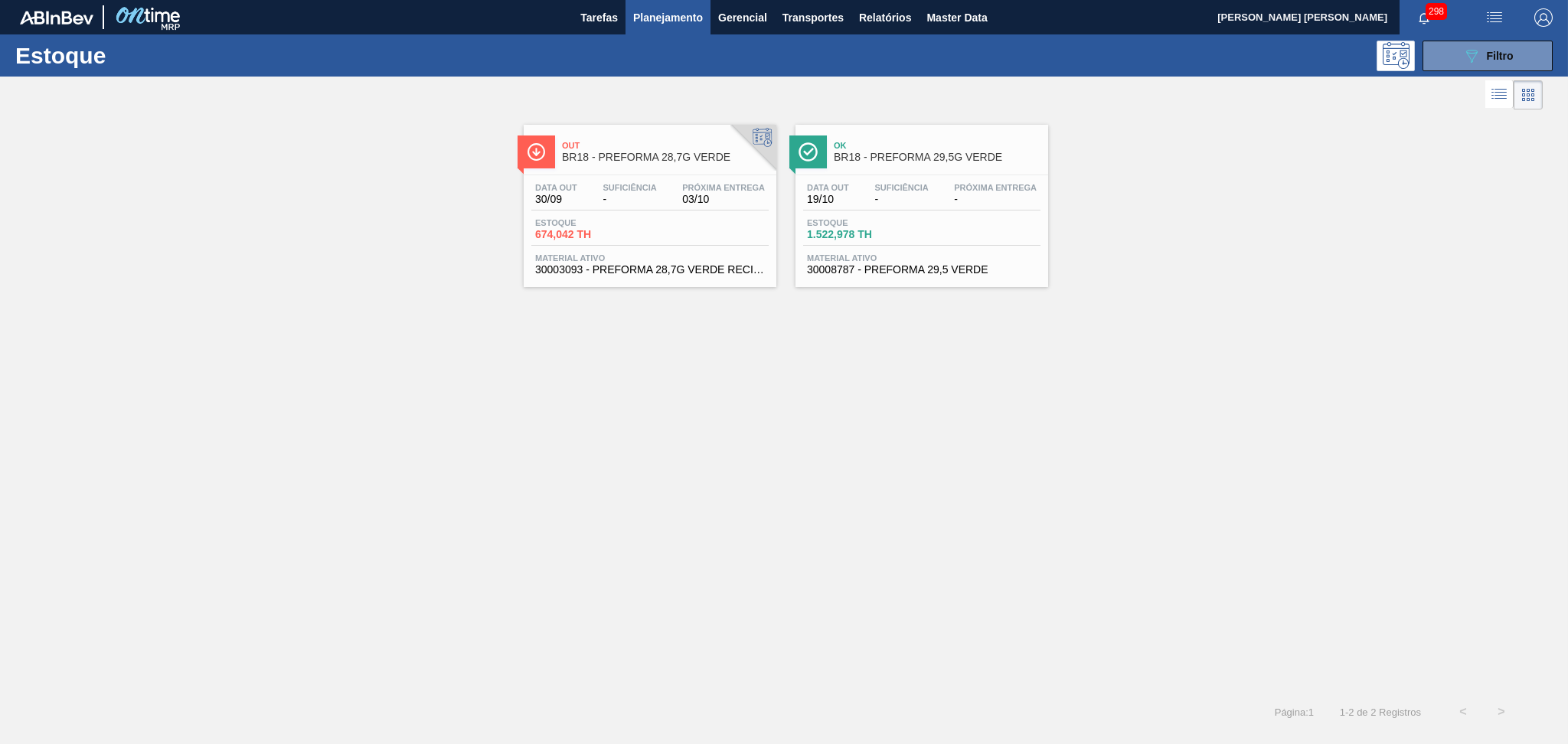
click at [801, 178] on div "Data out 19/10 Suficiência - Próxima Entrega - [GEOGRAPHIC_DATA] 1.522,978 TH M…" at bounding box center [922, 228] width 253 height 104
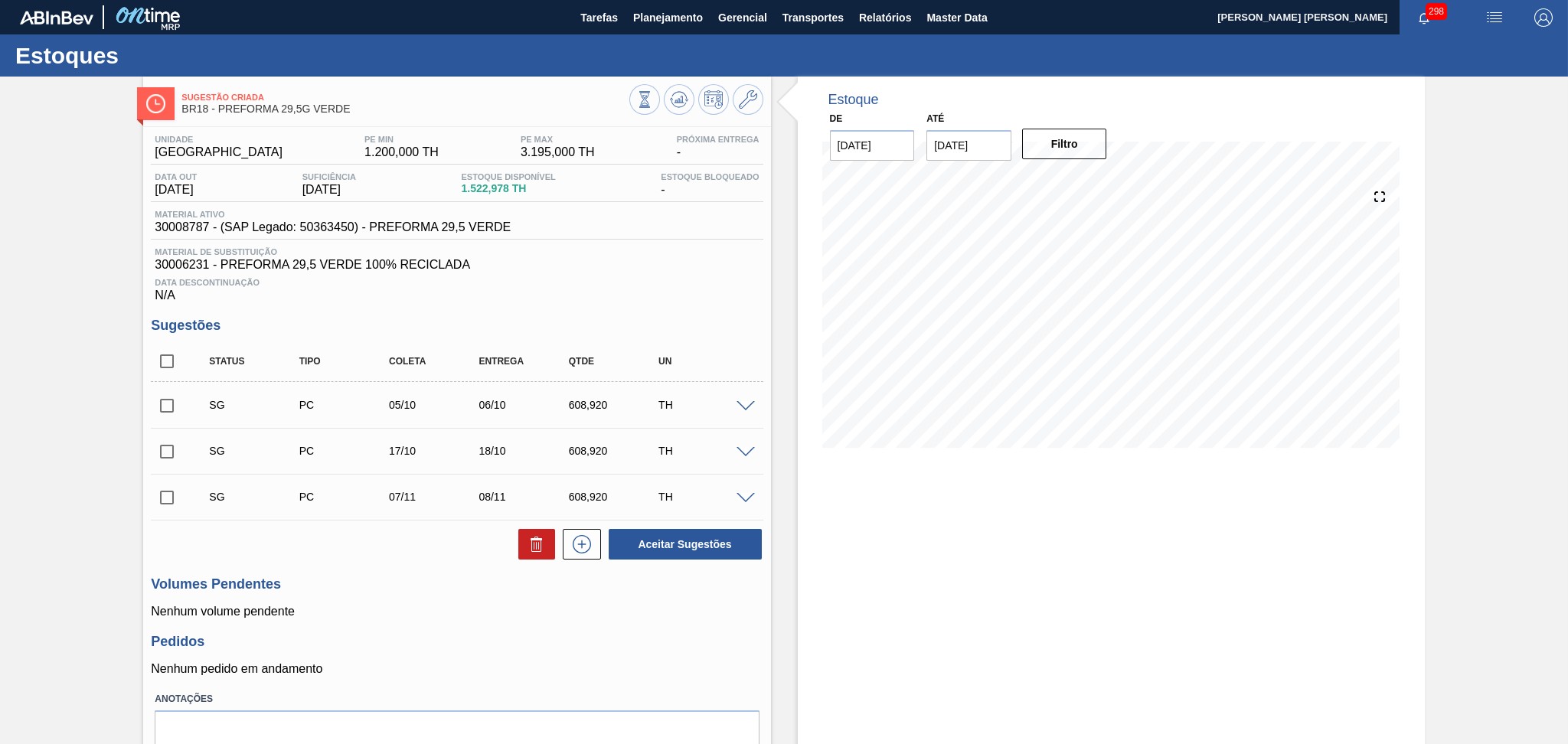
click at [915, 508] on div "Estoque De [DATE] Até [DATE] Filtro 07/10 Projeção de Estoque 1,531.898 [DOMAIN…" at bounding box center [1111, 445] width 627 height 737
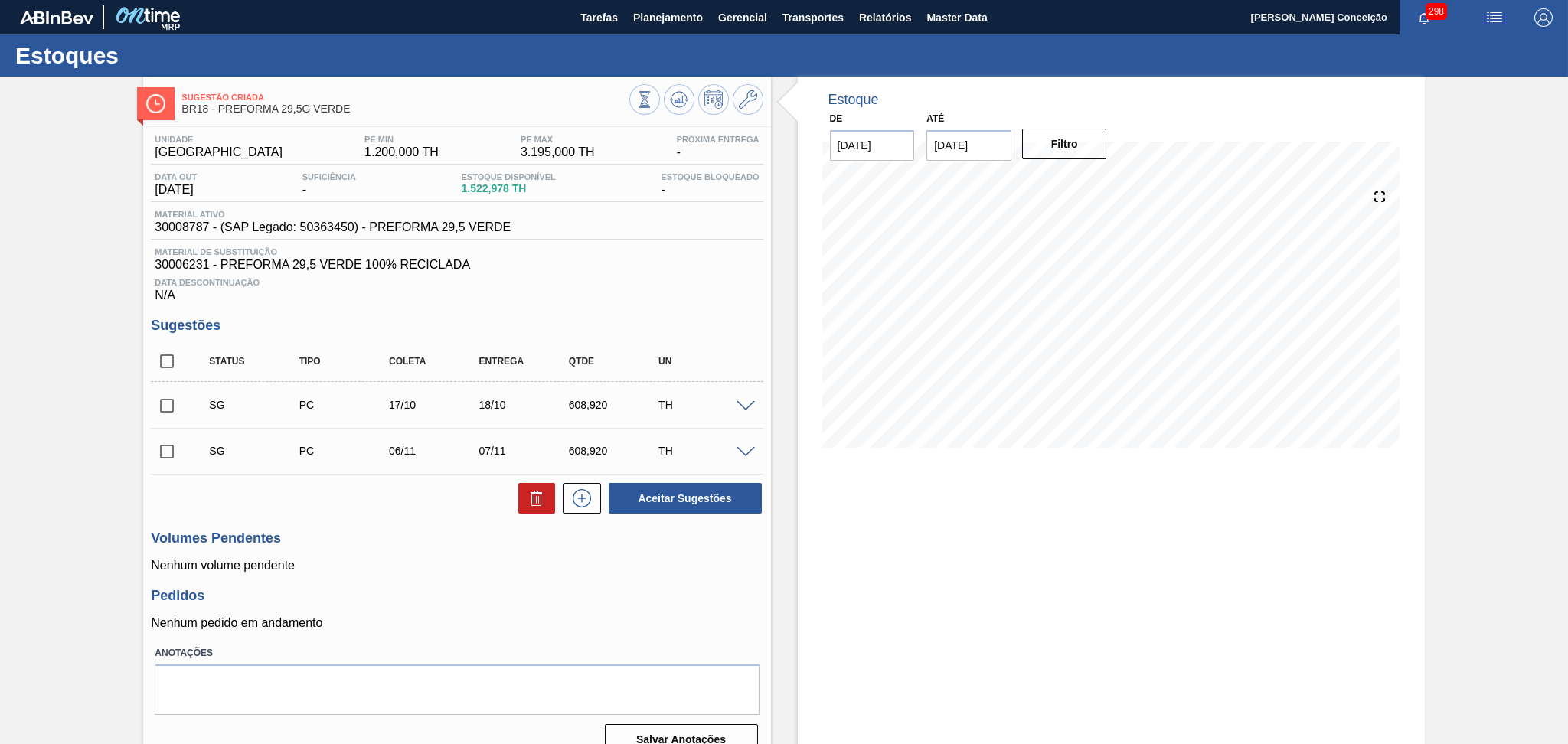
click at [507, 569] on p "Nenhum volume pendente" at bounding box center [457, 566] width 612 height 14
click at [400, 505] on div "Aceitar Sugestões" at bounding box center [457, 499] width 612 height 34
click at [684, 95] on icon at bounding box center [679, 99] width 18 height 18
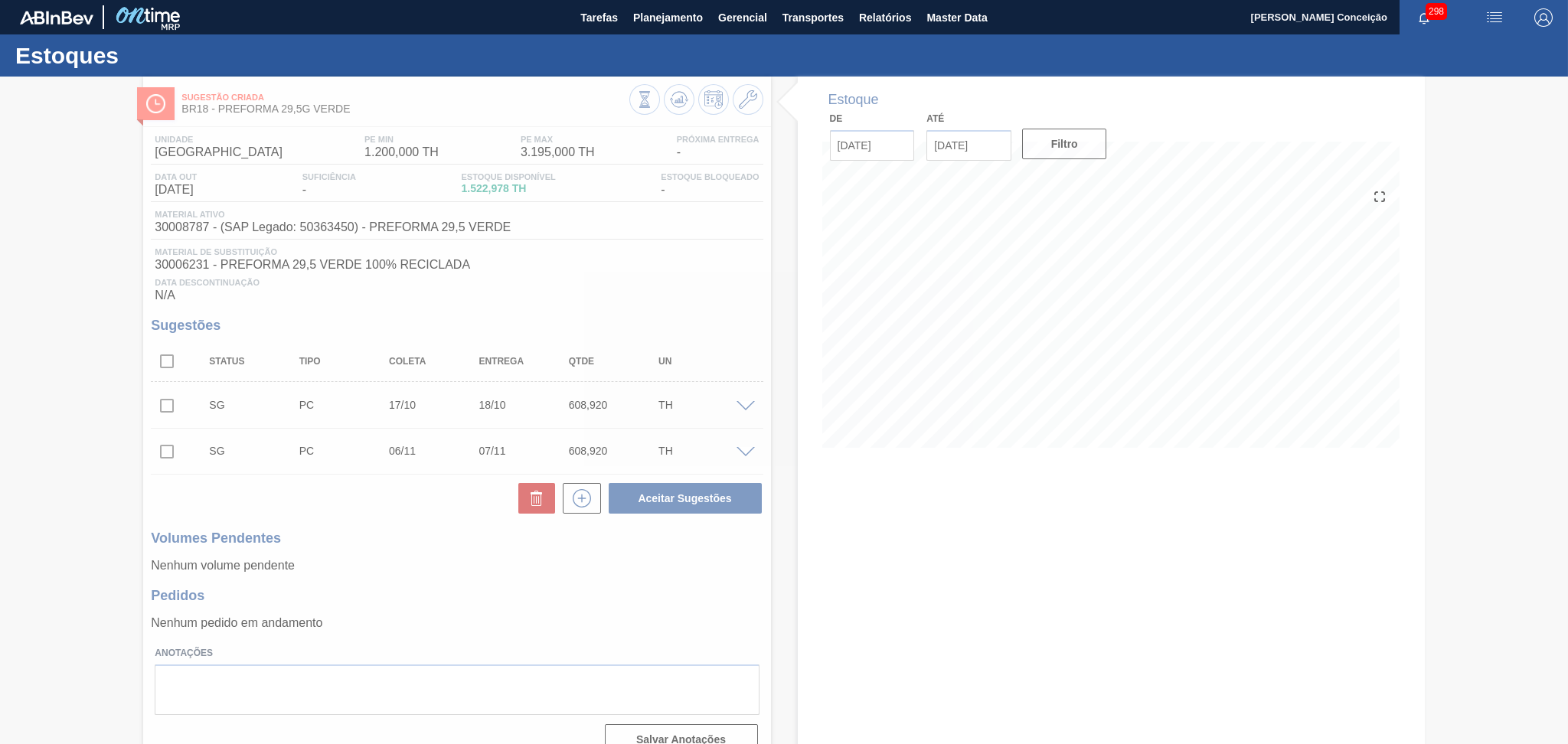
click at [515, 570] on div at bounding box center [784, 410] width 1568 height 668
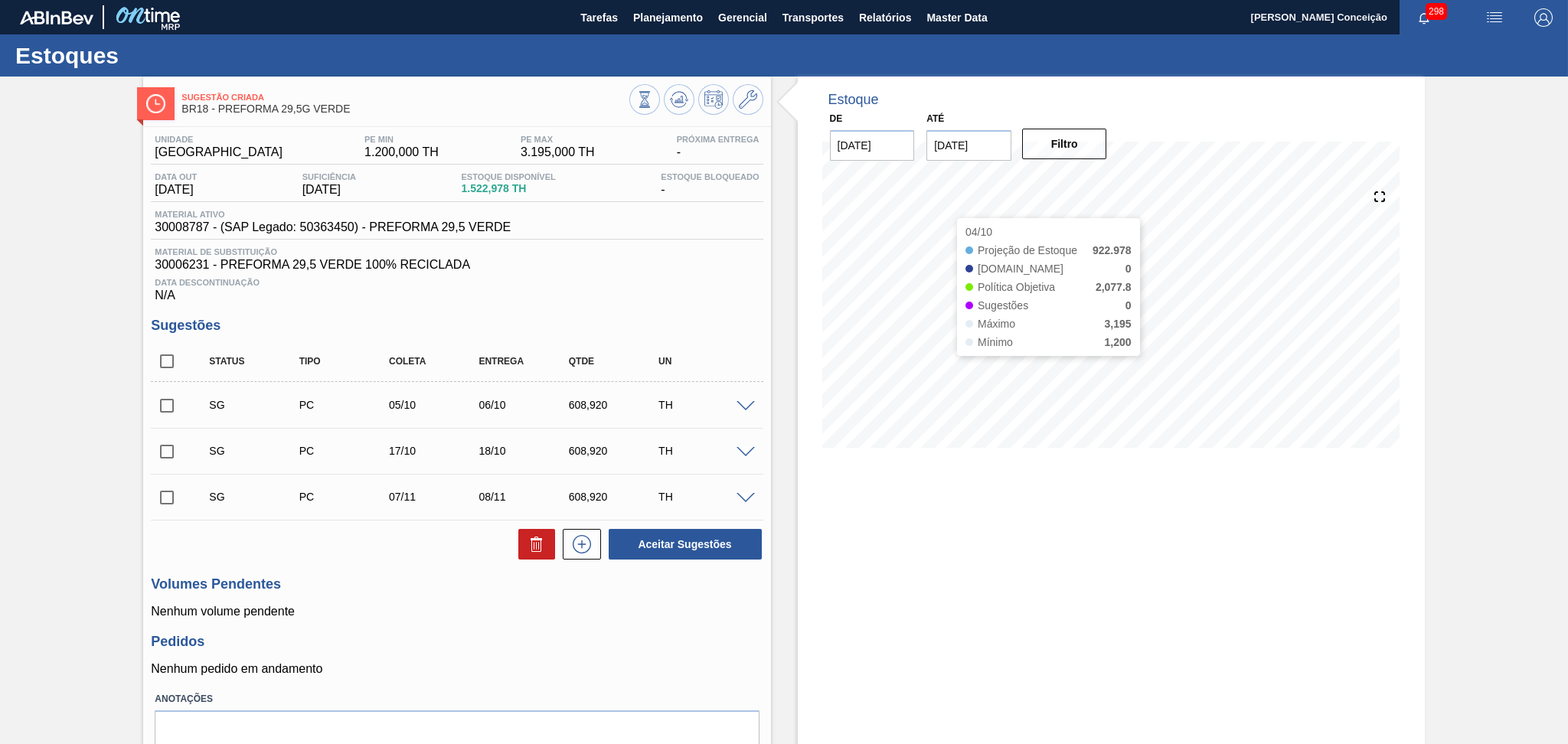
click at [973, 546] on div "Estoque De [DATE] Até [DATE] Filtro 04/10 Projeção de Estoque 922.978 [DOMAIN_N…" at bounding box center [1111, 445] width 627 height 737
click at [683, 103] on icon at bounding box center [679, 99] width 18 height 18
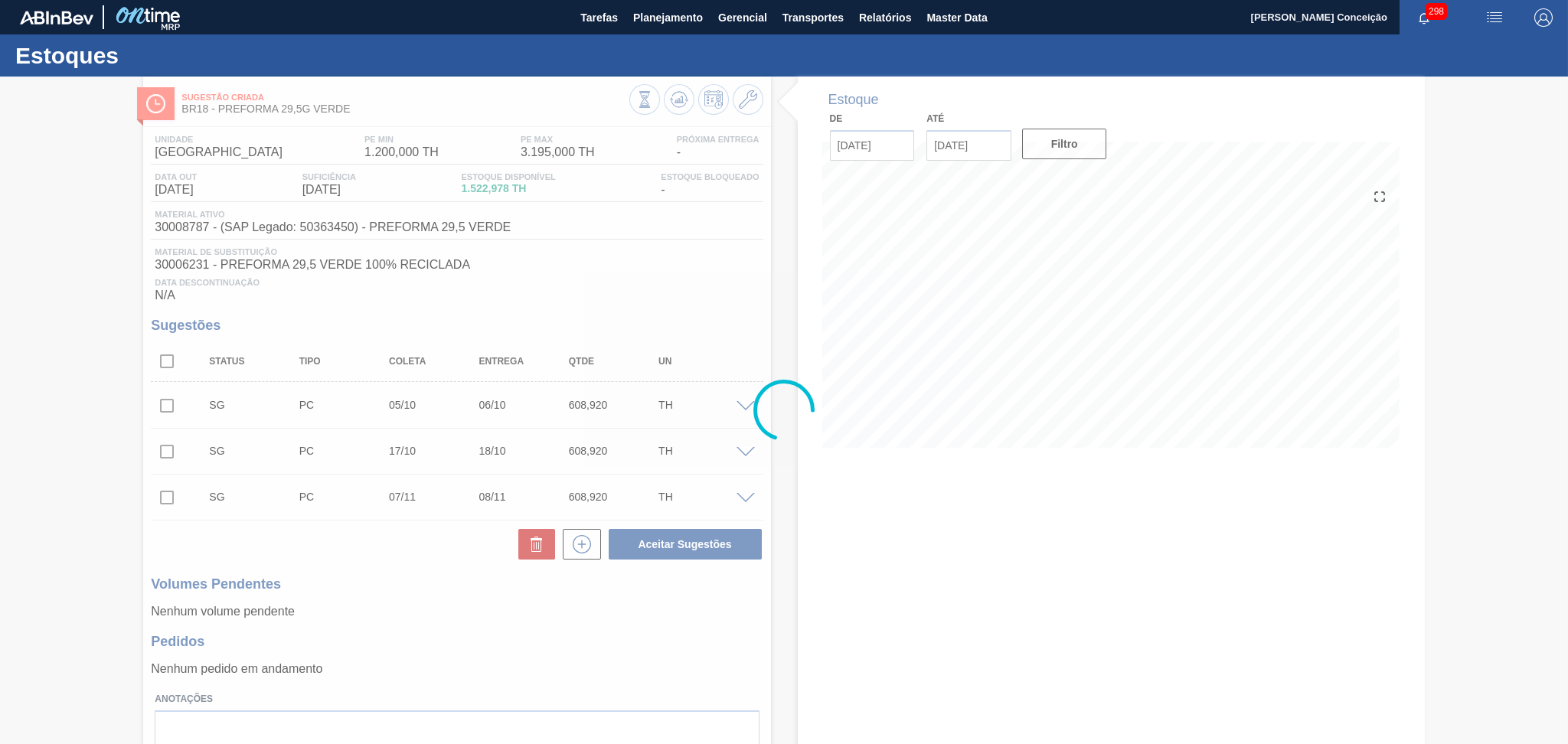
click at [966, 526] on div at bounding box center [784, 410] width 1568 height 668
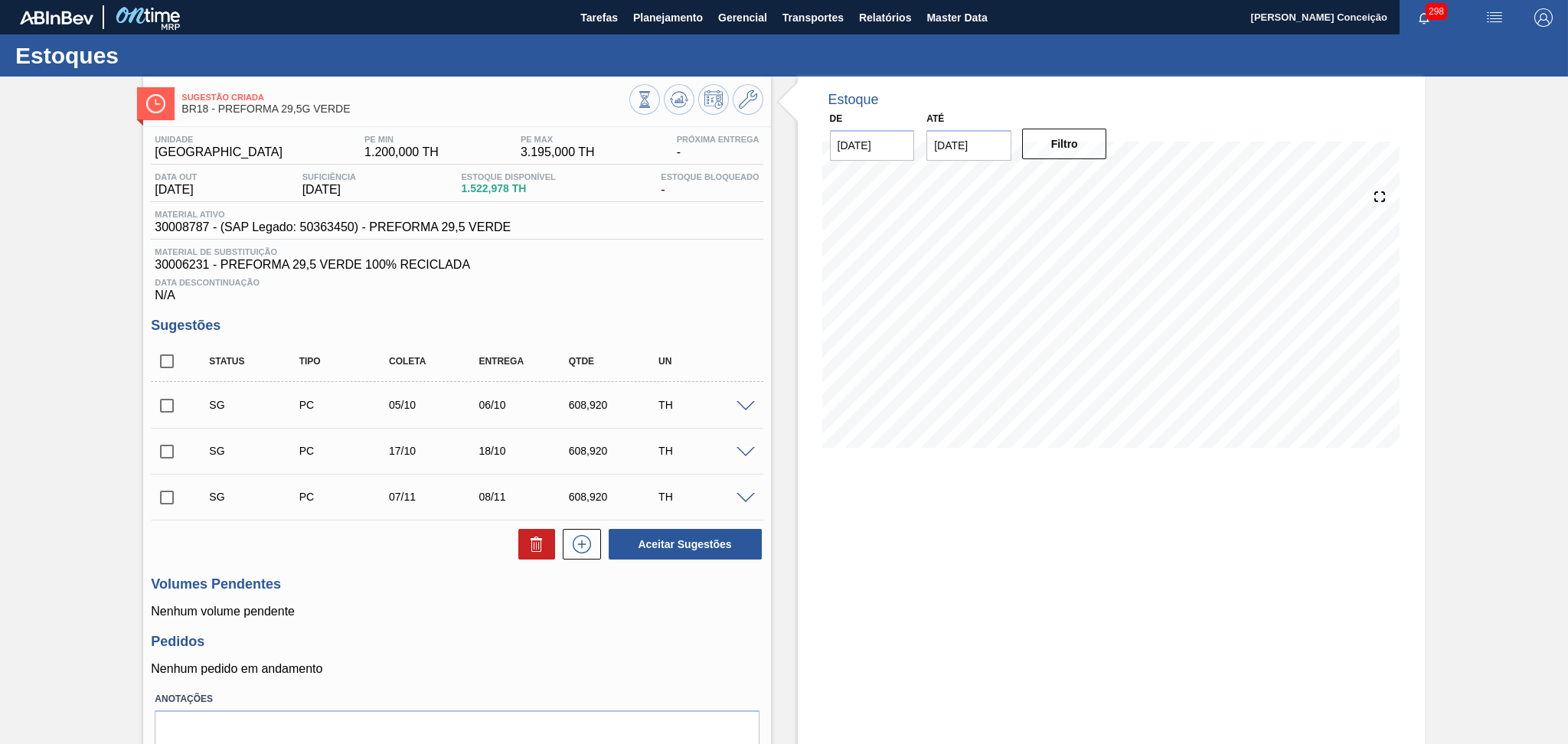
click at [179, 223] on span "30008787 - (SAP Legado: 50363450) - PREFORMA 29,5 VERDE" at bounding box center [332, 228] width 356 height 14
copy span "30008787"
click at [178, 266] on span "30006231 - PREFORMA 29,5 VERDE 100% RECICLADA" at bounding box center [457, 264] width 604 height 14
click at [191, 262] on span "30006231 - PREFORMA 29,5 VERDE 100% RECICLADA" at bounding box center [457, 264] width 604 height 14
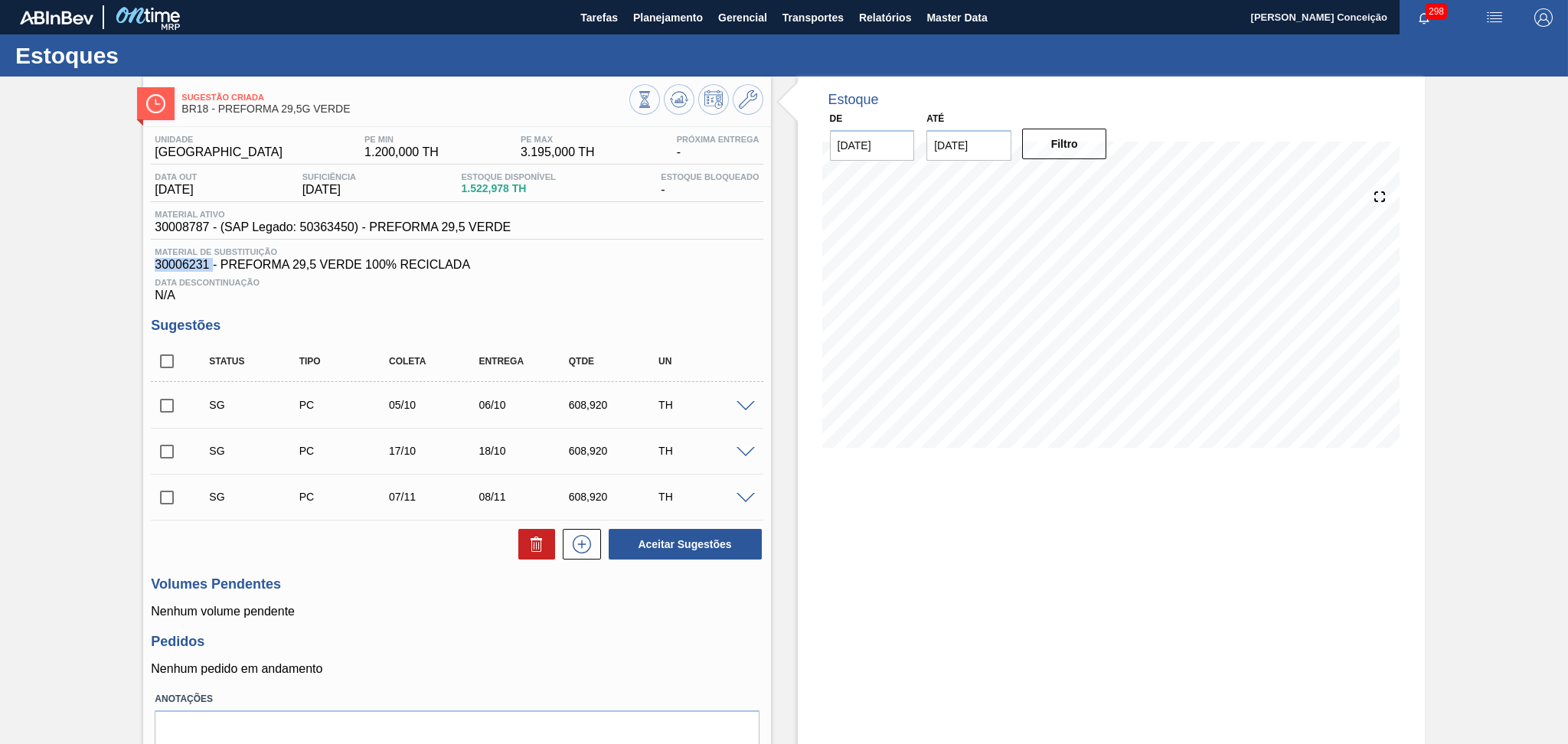
click at [191, 262] on span "30006231 - PREFORMA 29,5 VERDE 100% RECICLADA" at bounding box center [457, 264] width 604 height 14
copy span "30006231"
click at [196, 226] on span "30008787 - (SAP Legado: 50363450) - PREFORMA 29,5 VERDE" at bounding box center [332, 228] width 356 height 14
copy span "30008787"
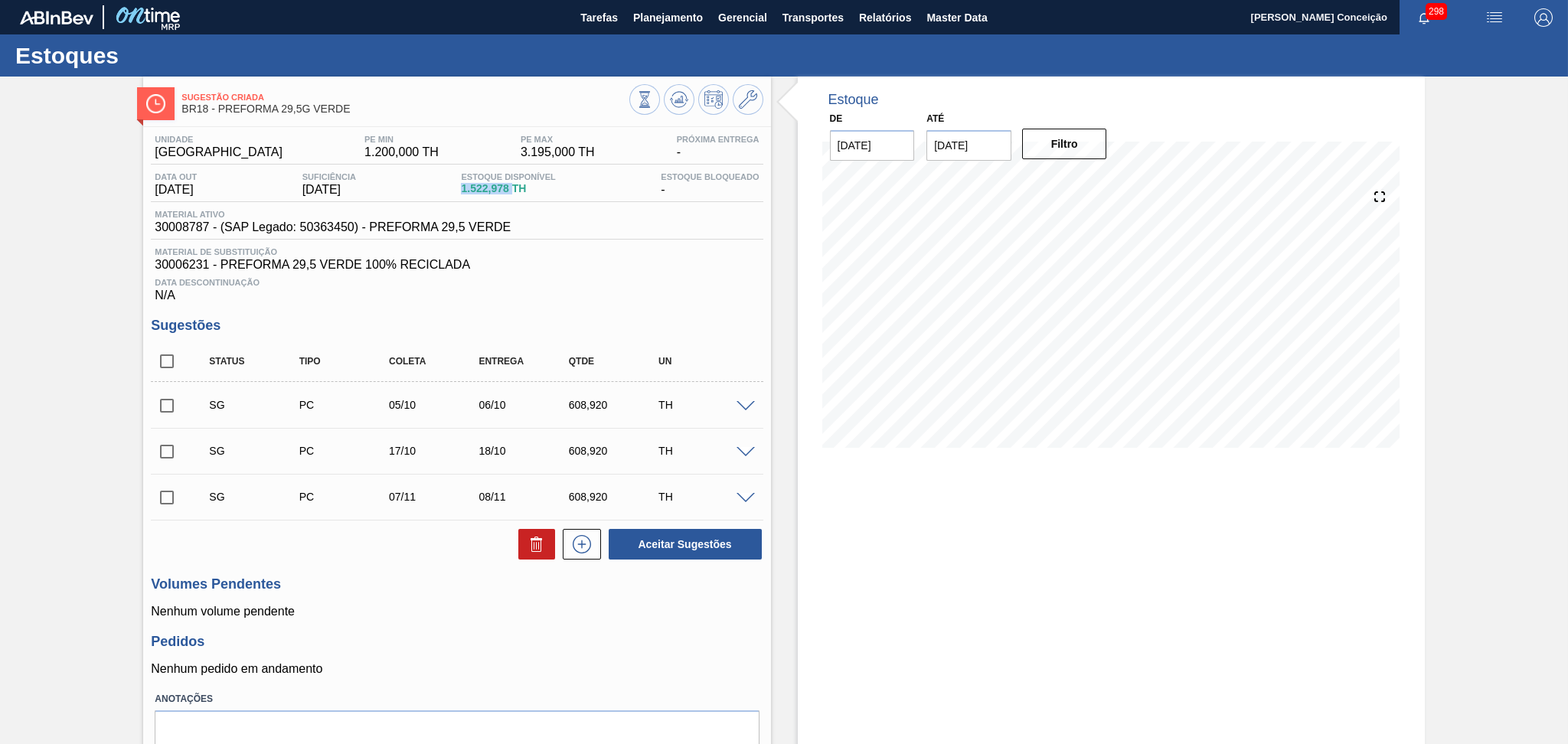
drag, startPoint x: 470, startPoint y: 184, endPoint x: 519, endPoint y: 184, distance: 49.0
click at [519, 184] on span "1.522,978 TH" at bounding box center [508, 189] width 94 height 11
copy span "1.522,978"
click at [633, 291] on div "Data Descontinuação N/A" at bounding box center [457, 287] width 612 height 30
click at [823, 596] on div "Estoque De [DATE] Até [DATE] Filtro 05/10 Projeção de Estoque 922.978 [DOMAIN_N…" at bounding box center [1111, 445] width 627 height 737
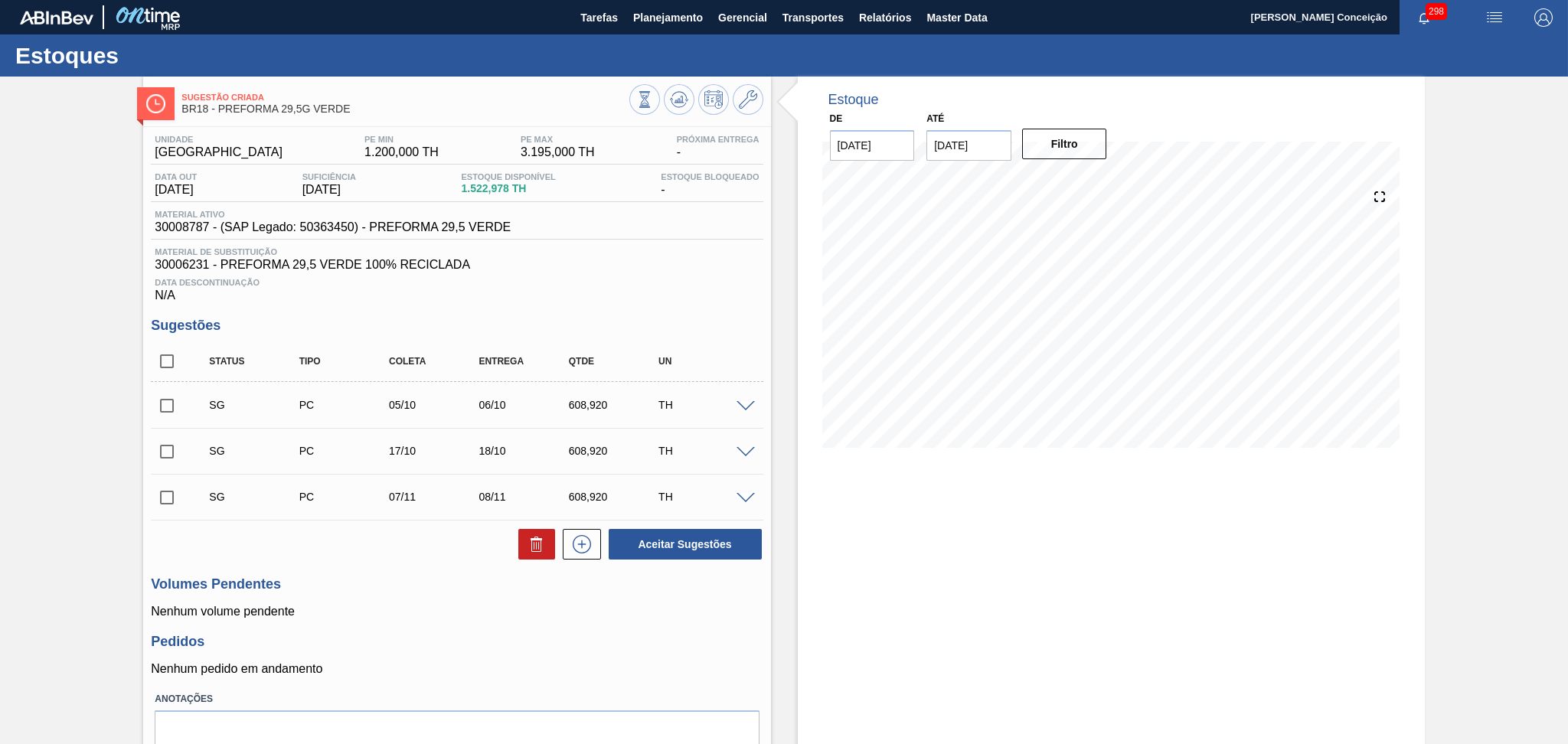
click at [588, 259] on span "30006231 - PREFORMA 29,5 VERDE 100% RECICLADA" at bounding box center [457, 264] width 604 height 14
click at [615, 284] on span "Data Descontinuação" at bounding box center [457, 282] width 604 height 9
click at [700, 295] on div "Data Descontinuação N/A" at bounding box center [457, 287] width 612 height 30
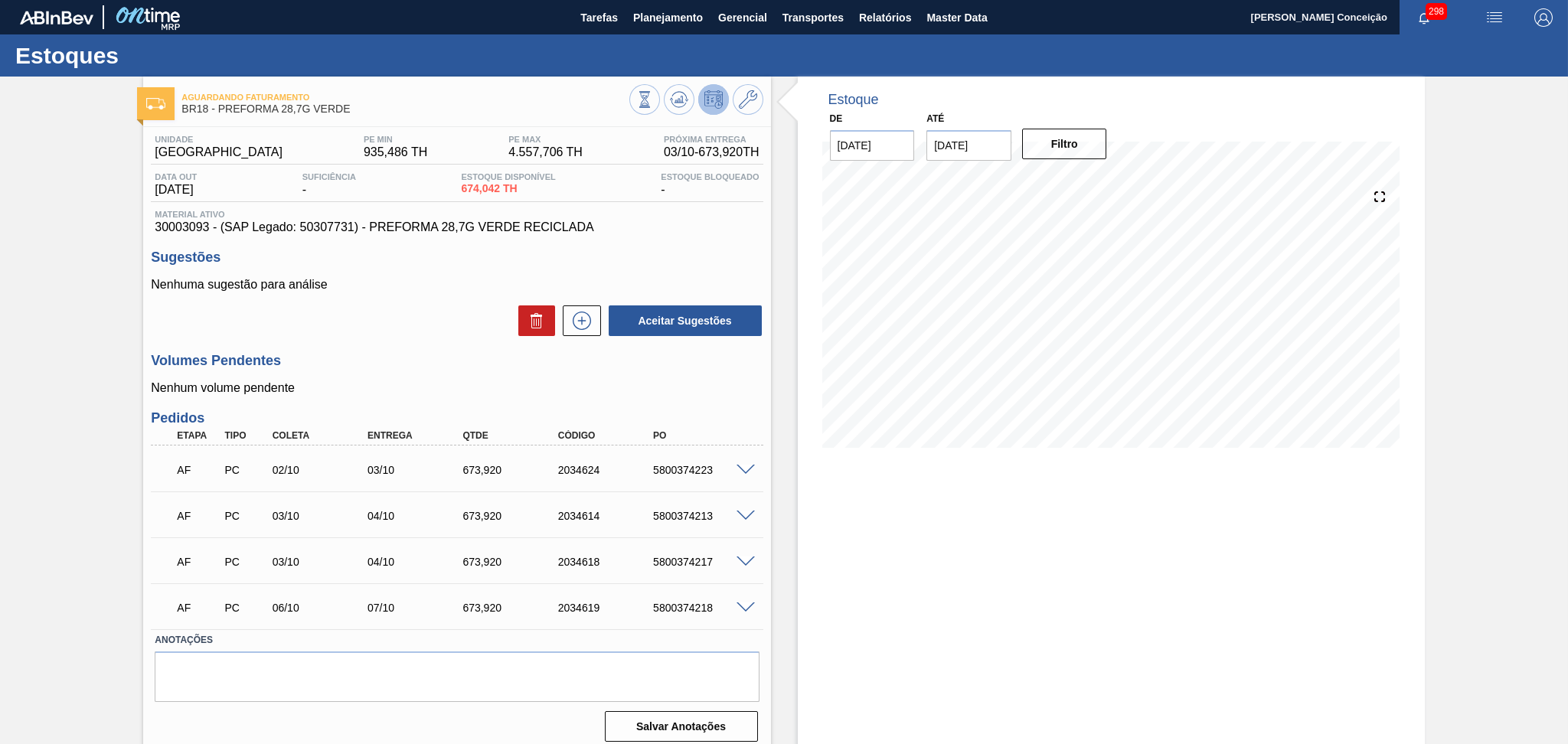
click at [407, 310] on div "Aceitar Sugestões" at bounding box center [457, 321] width 612 height 34
click at [955, 568] on div "Estoque De [DATE] Até [DATE] Filtro 09/10 Projeção de Estoque 1,569.722 [DOMAIN…" at bounding box center [1111, 415] width 627 height 679
click at [782, 635] on div "Estoque De [DATE] Até [DATE] Filtro 09/10 Projeção de Estoque 1,569.722 [DOMAIN…" at bounding box center [1098, 415] width 654 height 679
click at [404, 308] on div "Aceitar Sugestões" at bounding box center [457, 321] width 612 height 34
click at [407, 344] on div "Unidade Pernambuco PE MIN 935,486 TH PE MAX 4.557,706 TH Próxima Entrega 03/10 …" at bounding box center [457, 437] width 627 height 620
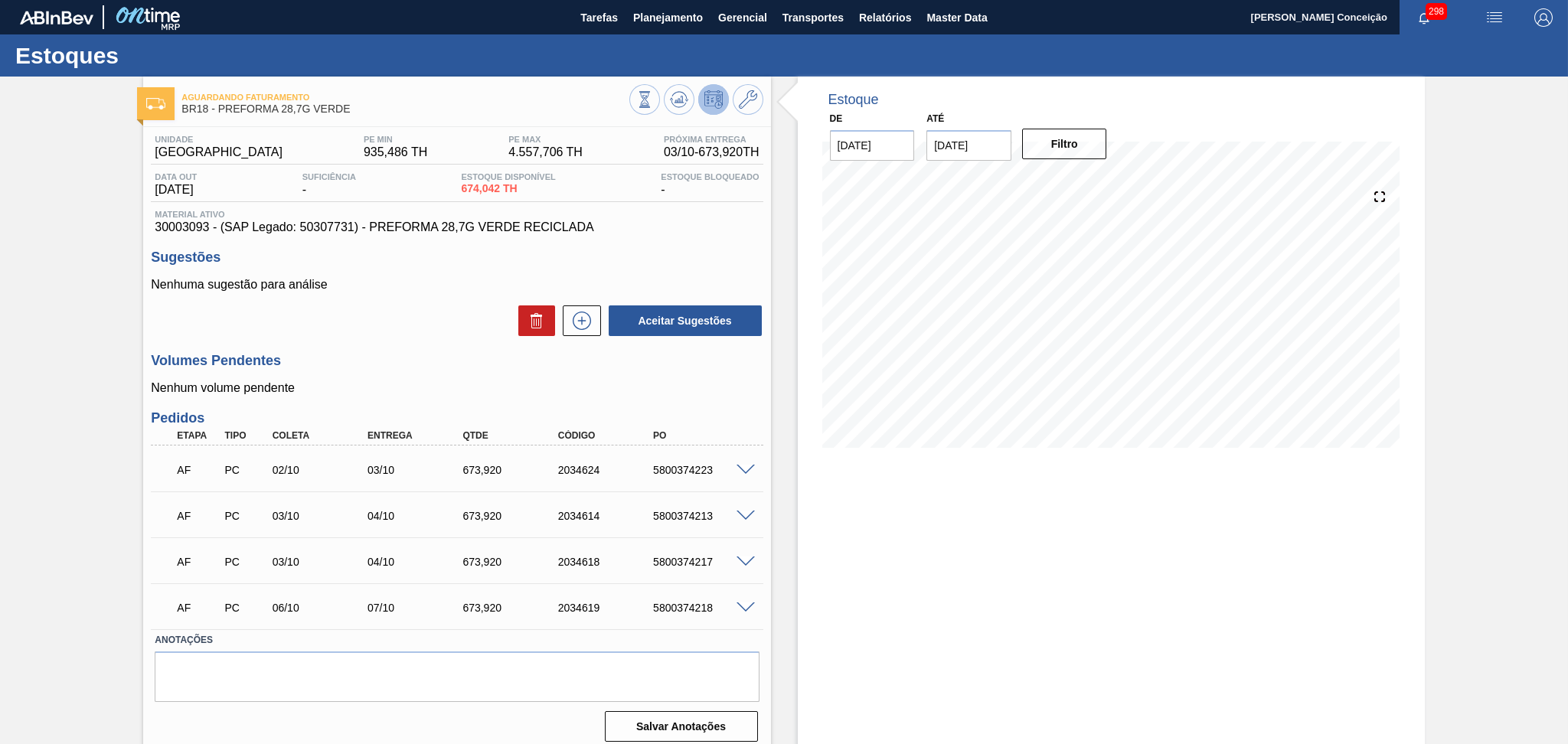
click at [878, 453] on div "11/10 Projeção de Estoque 1,569.722 [DOMAIN_NAME] 0 Política Objetiva 2,746.596…" at bounding box center [1111, 317] width 578 height 306
click at [750, 464] on div at bounding box center [748, 469] width 30 height 11
click at [748, 468] on span at bounding box center [745, 470] width 18 height 11
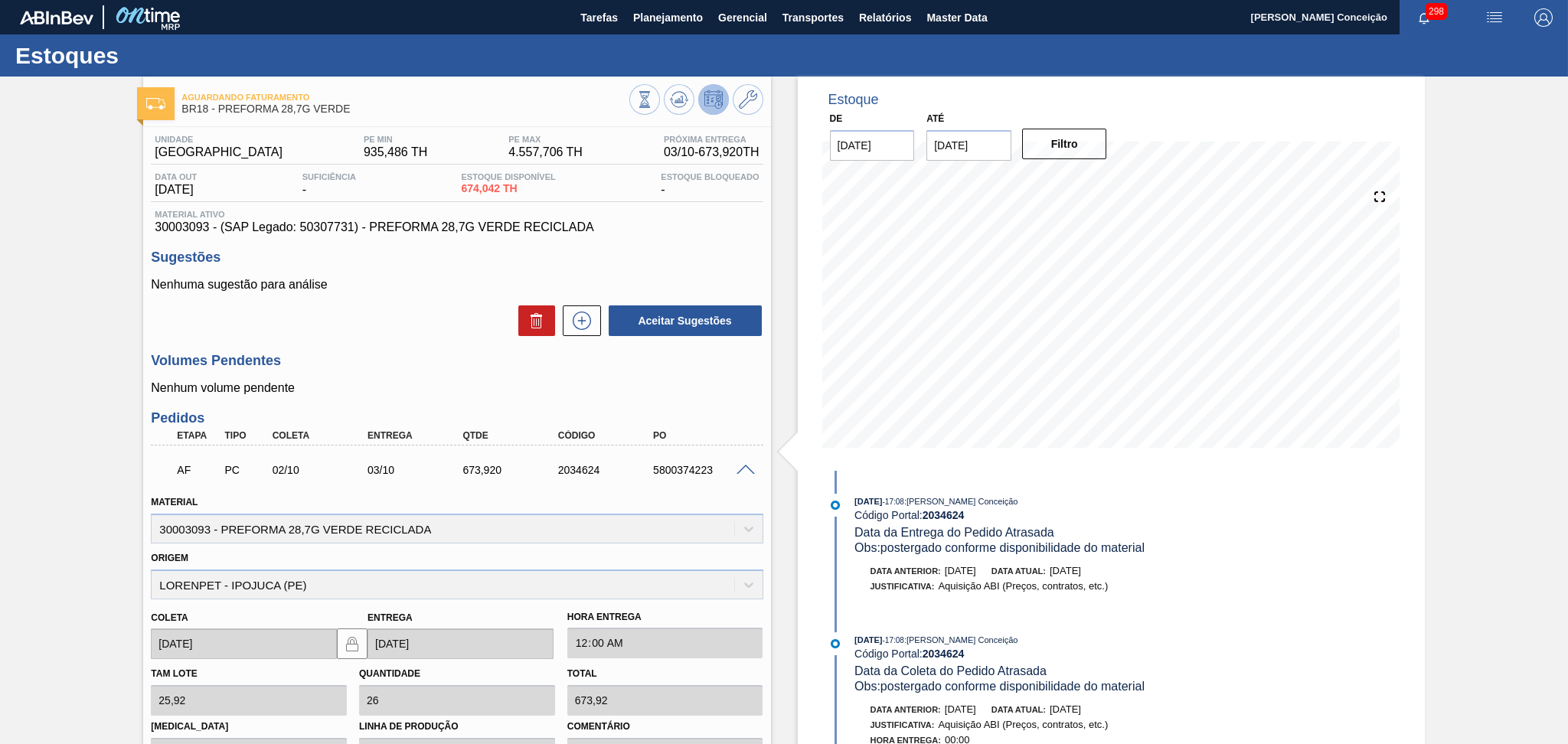
click at [744, 468] on span at bounding box center [745, 470] width 18 height 11
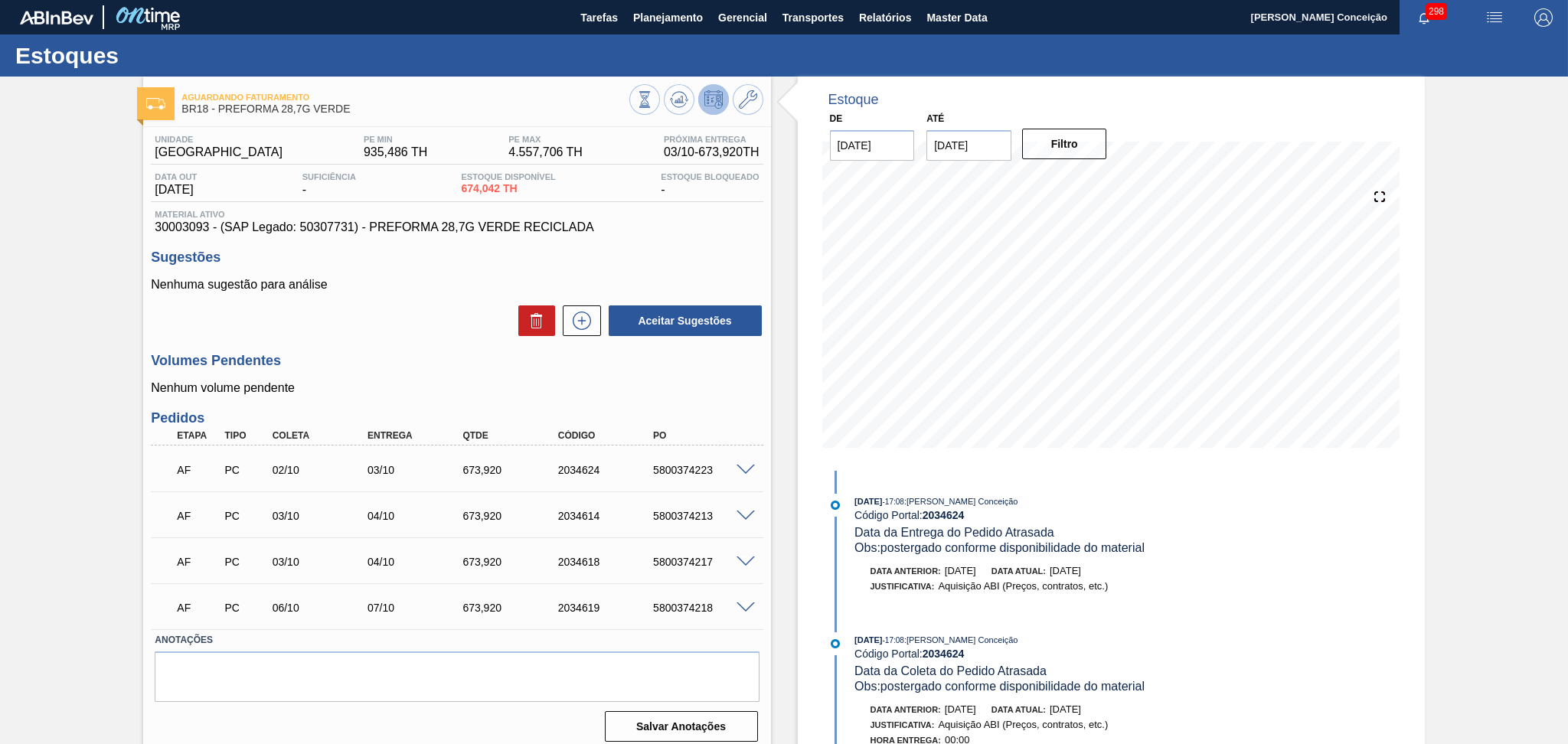
click at [453, 352] on div "Unidade Pernambuco PE MIN 935,486 TH PE MAX 4.557,706 TH Próxima Entrega 03/10 …" at bounding box center [457, 437] width 627 height 620
click at [678, 468] on div "5800374223" at bounding box center [703, 470] width 108 height 12
copy div "5800374223"
click at [657, 502] on div "AF PC 03/10 04/10 673,[PHONE_NUMBER] 5800374213" at bounding box center [452, 515] width 571 height 30
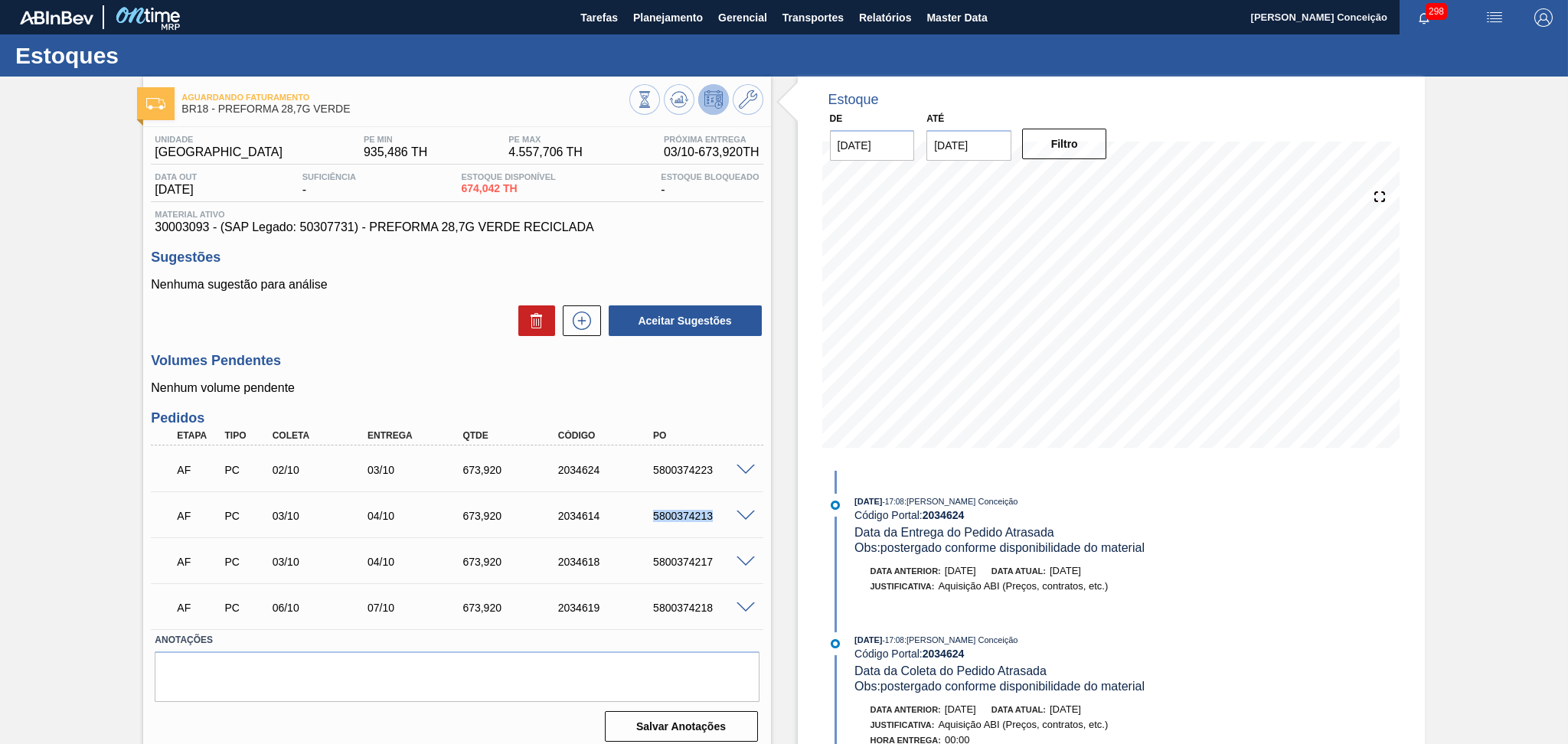
click at [657, 502] on div "AF PC 03/10 04/10 673,[PHONE_NUMBER] 5800374213" at bounding box center [452, 515] width 571 height 30
copy div "5800374213"
click at [674, 562] on div "5800374217" at bounding box center [703, 562] width 108 height 12
copy div "0"
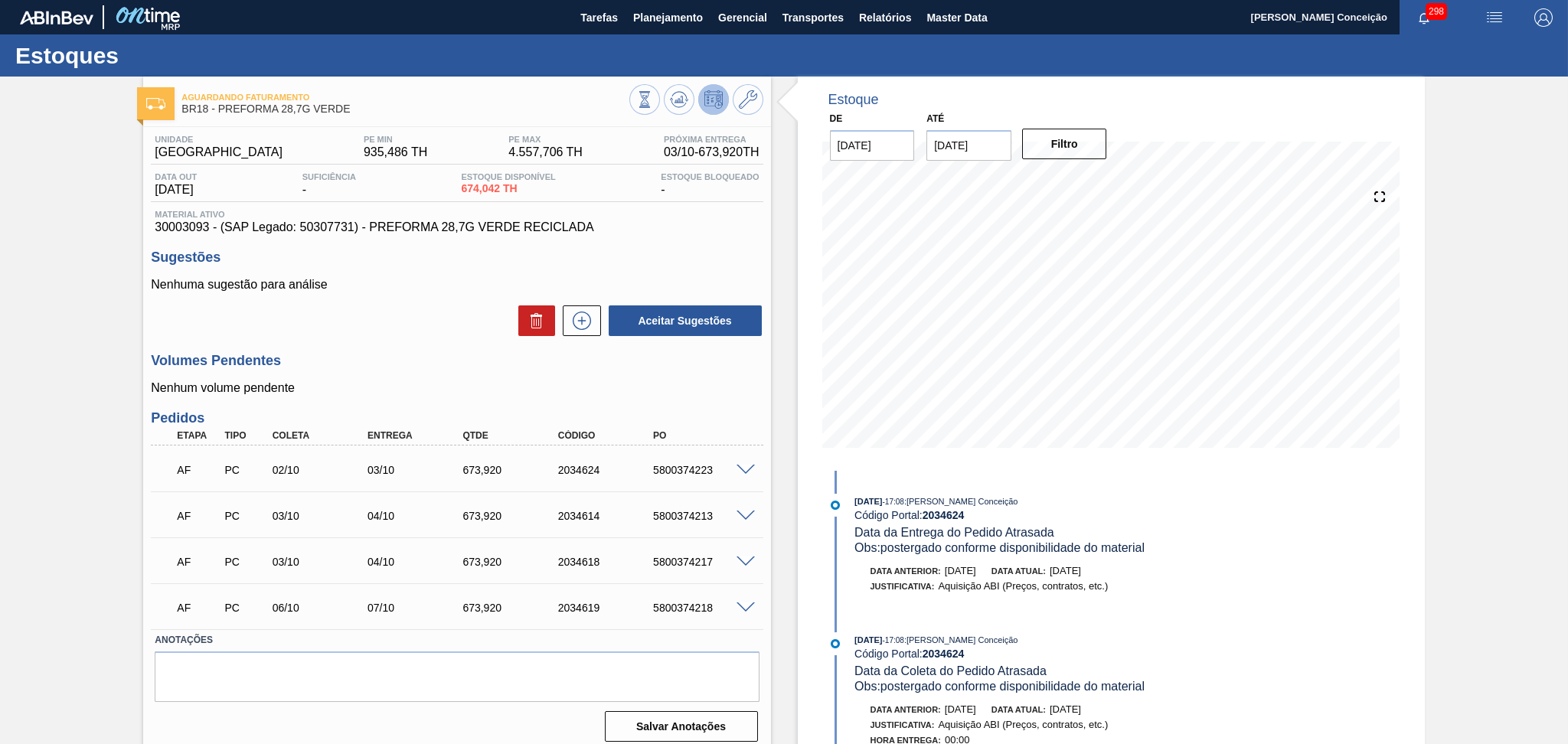
click at [691, 552] on div "AF PC 03/10 04/10 673,[PHONE_NUMBER] 5800374217" at bounding box center [452, 561] width 571 height 30
copy div "5800374217"
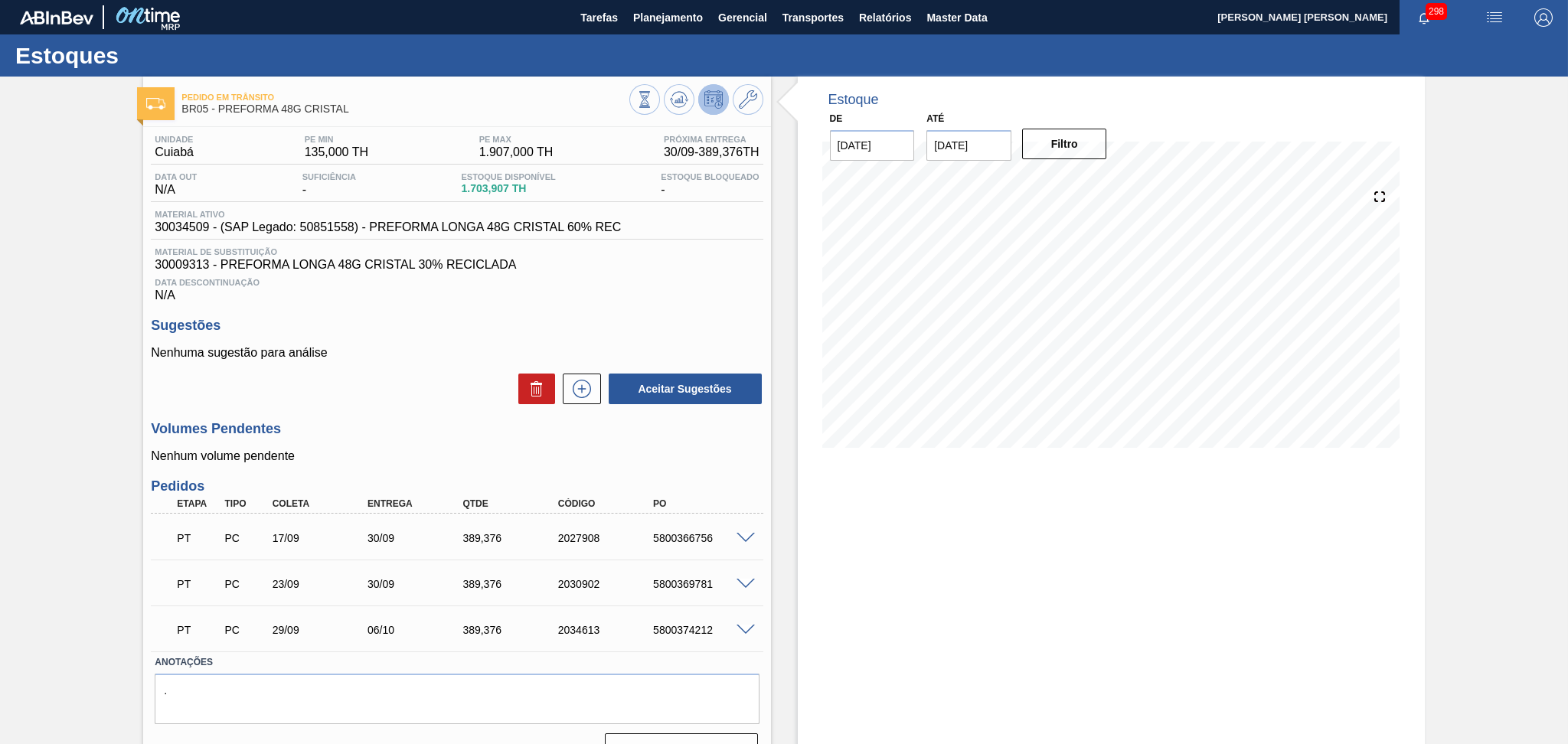
click at [462, 397] on div "Aceitar Sugestões" at bounding box center [457, 389] width 612 height 34
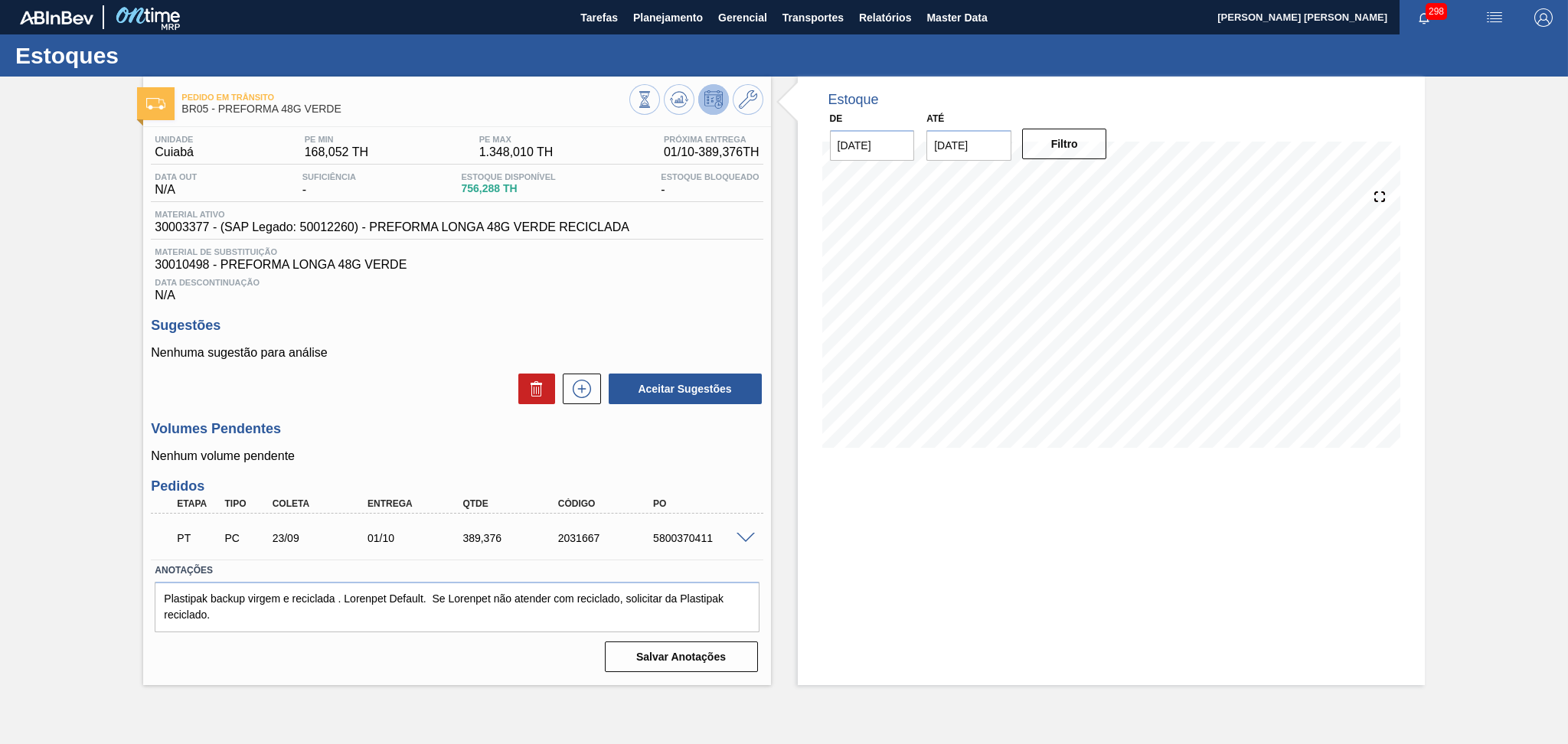
click at [432, 424] on h3 "Volumes Pendentes" at bounding box center [457, 429] width 612 height 16
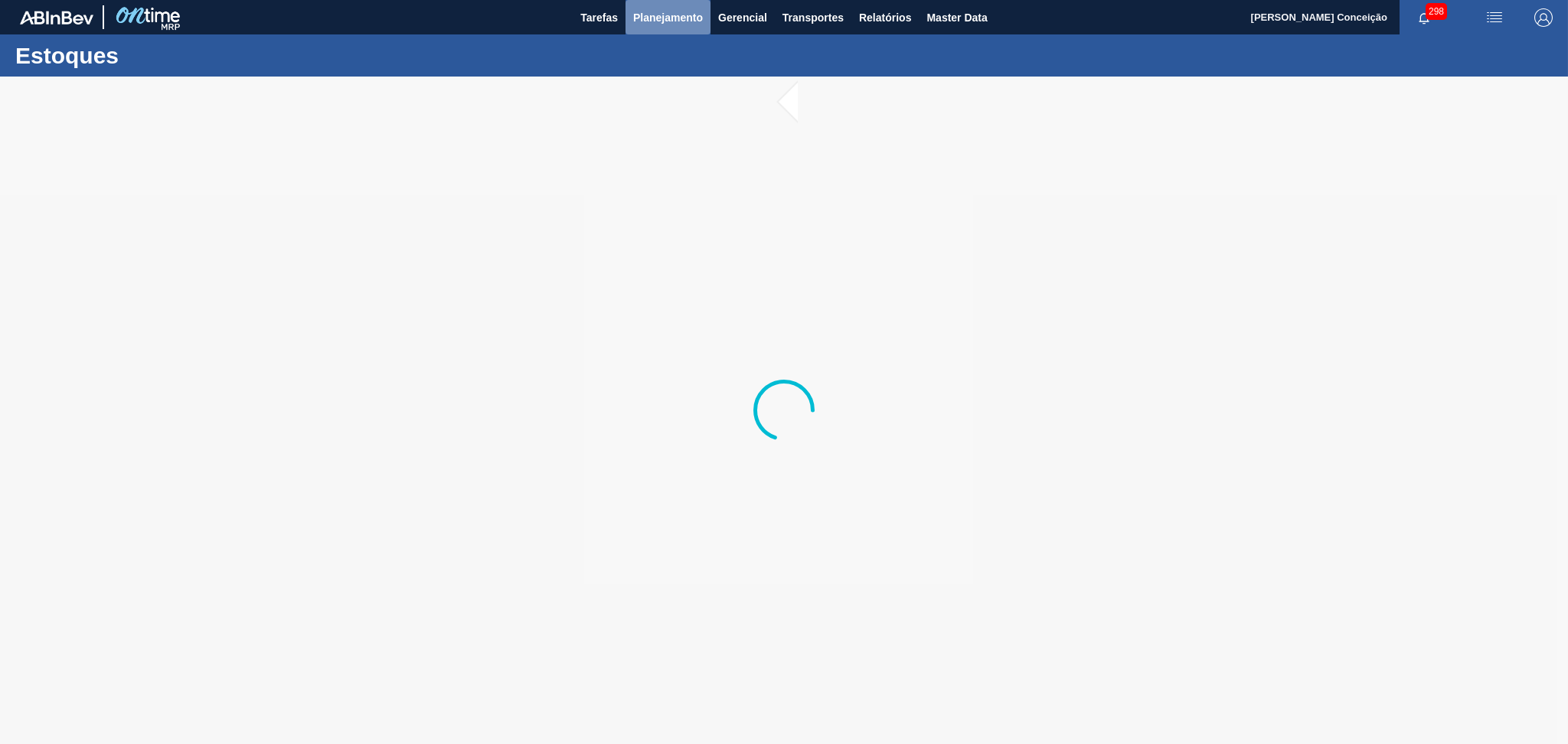
click at [656, 8] on span "Planejamento" at bounding box center [668, 17] width 70 height 18
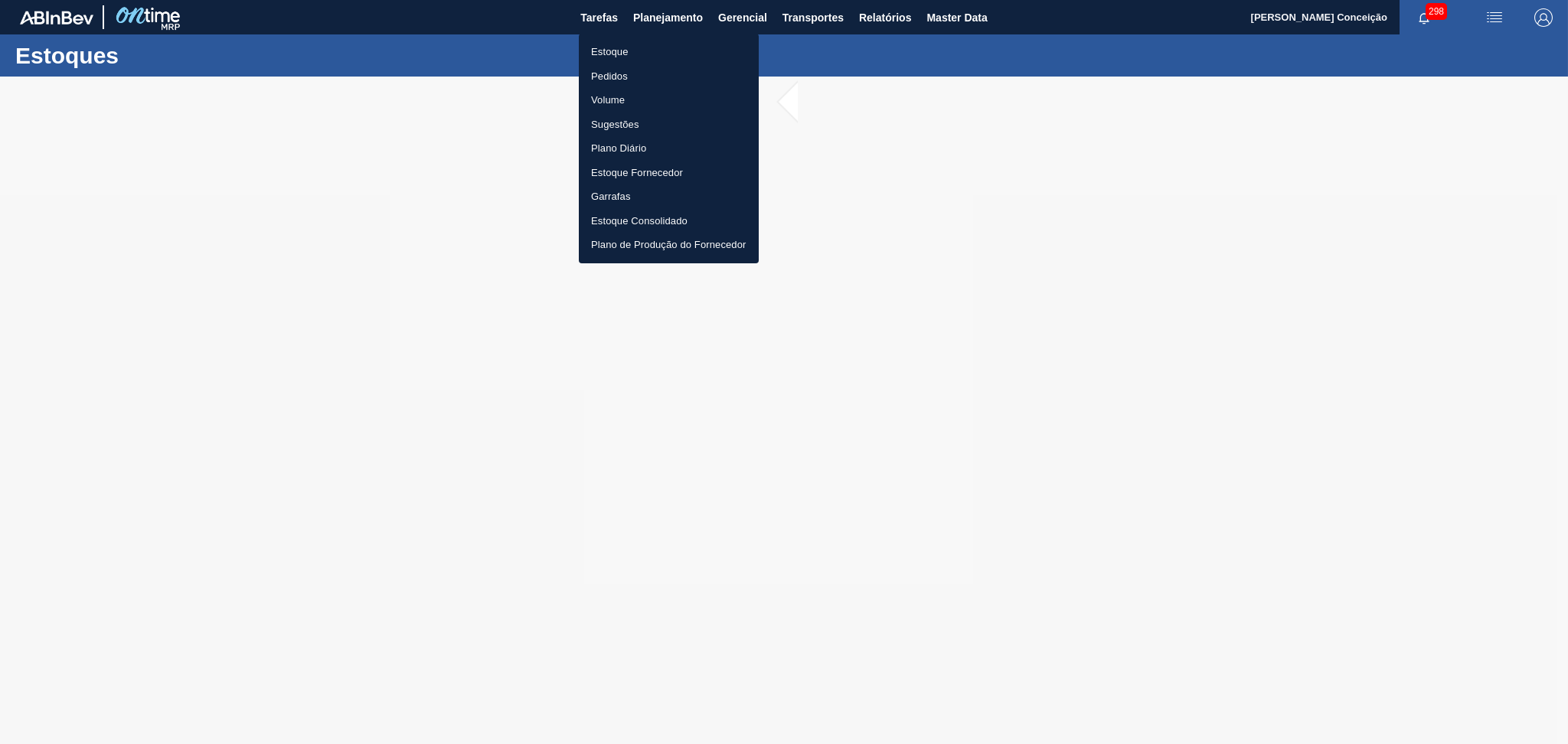
click at [610, 62] on li "Estoque" at bounding box center [668, 52] width 180 height 25
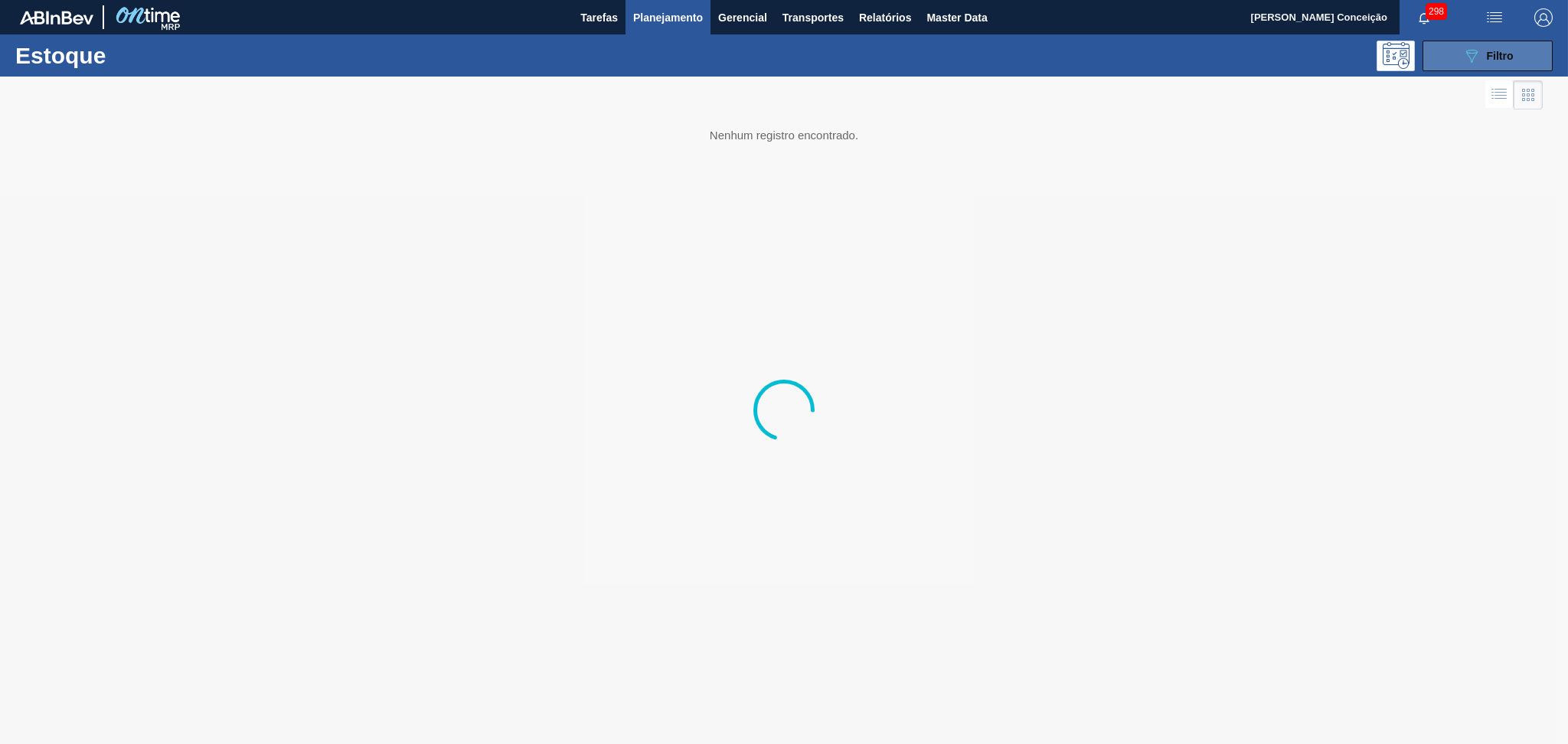
click at [1459, 43] on button "089F7B8B-B2A5-4AFE-B5C0-19BA573D28AC Filtro" at bounding box center [1488, 56] width 130 height 30
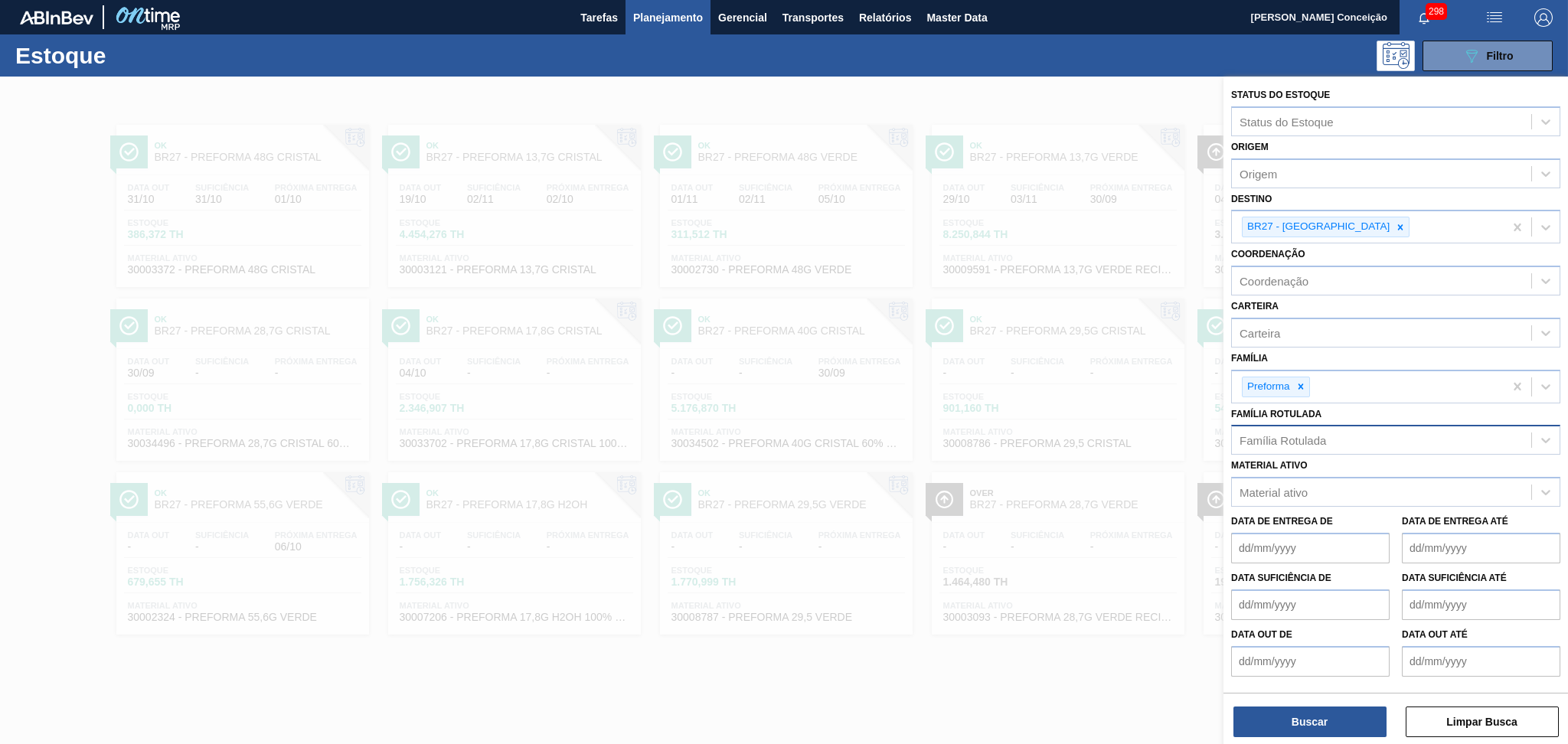
click at [1307, 436] on div "Família Rotulada" at bounding box center [1283, 441] width 87 height 13
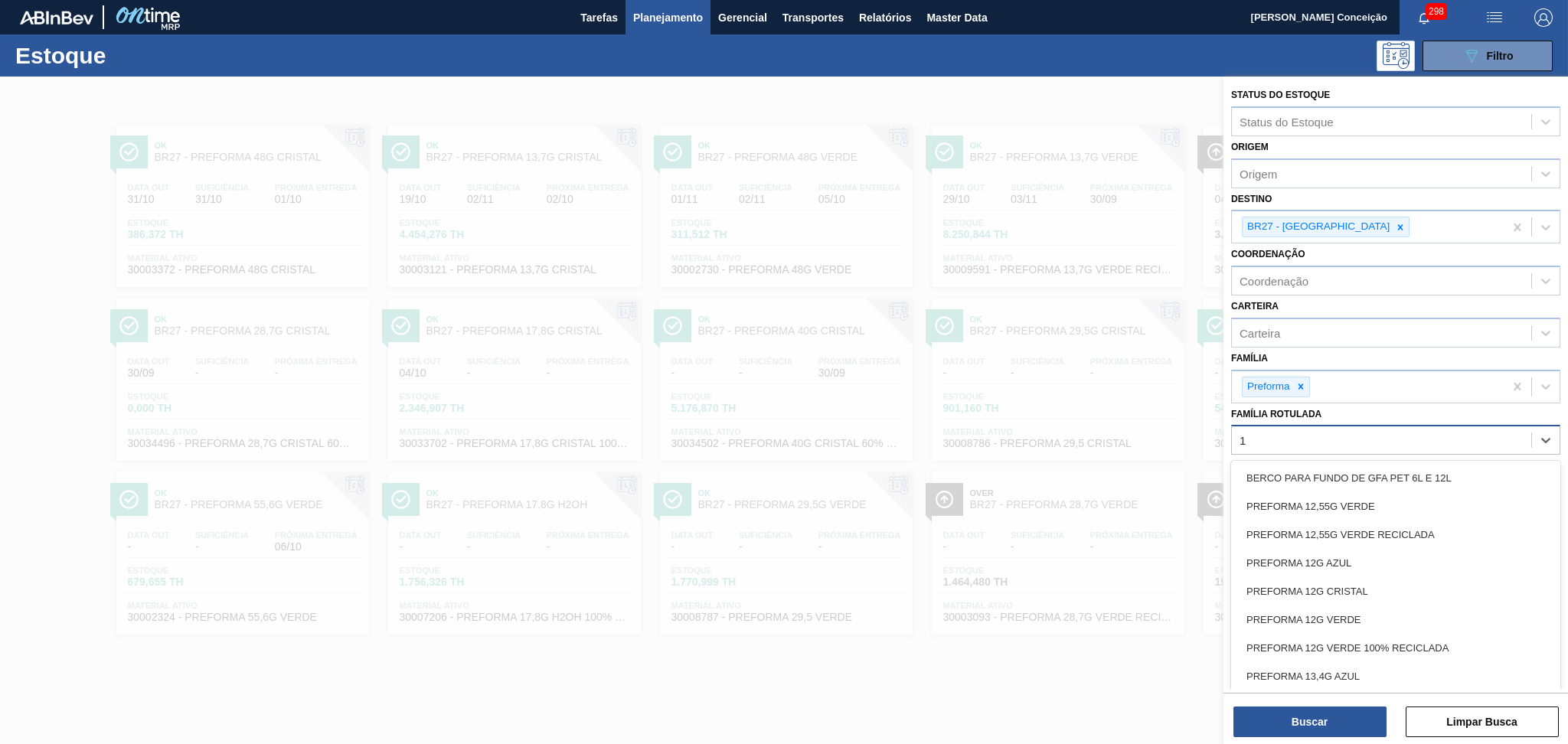
type Rotulada "15"
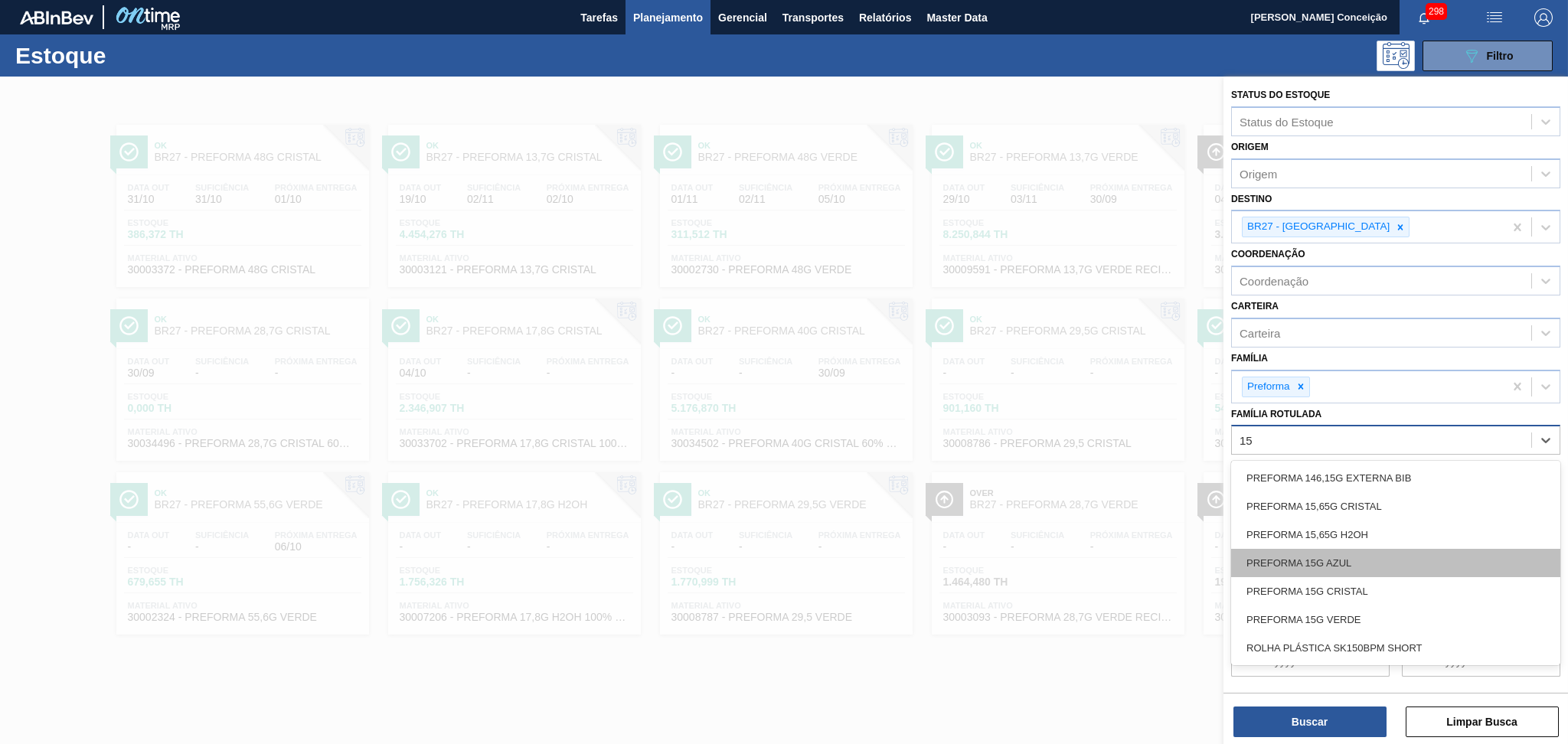
click at [1329, 557] on div "PREFORMA 15G AZUL" at bounding box center [1395, 564] width 329 height 28
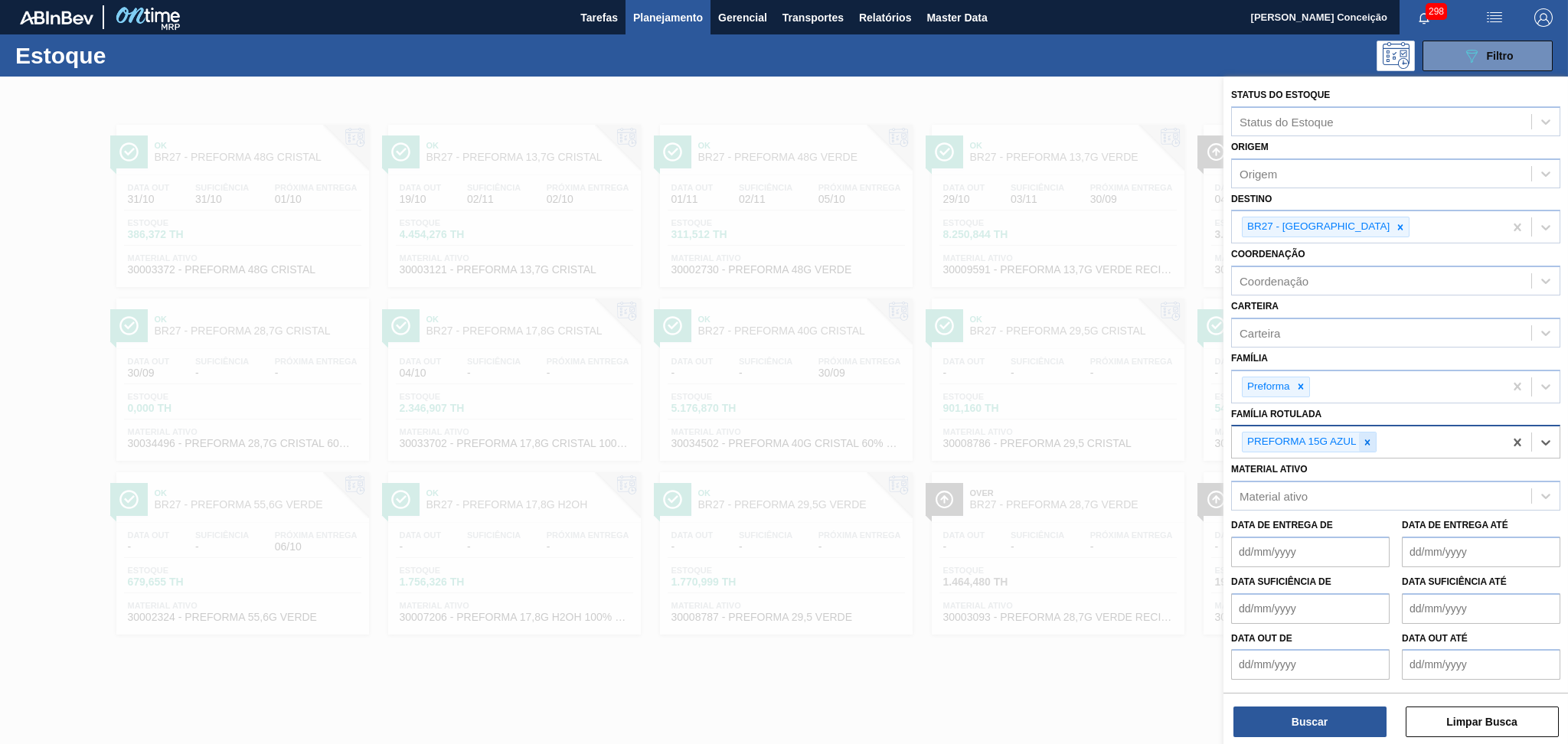
click at [1373, 440] on icon at bounding box center [1367, 442] width 10 height 10
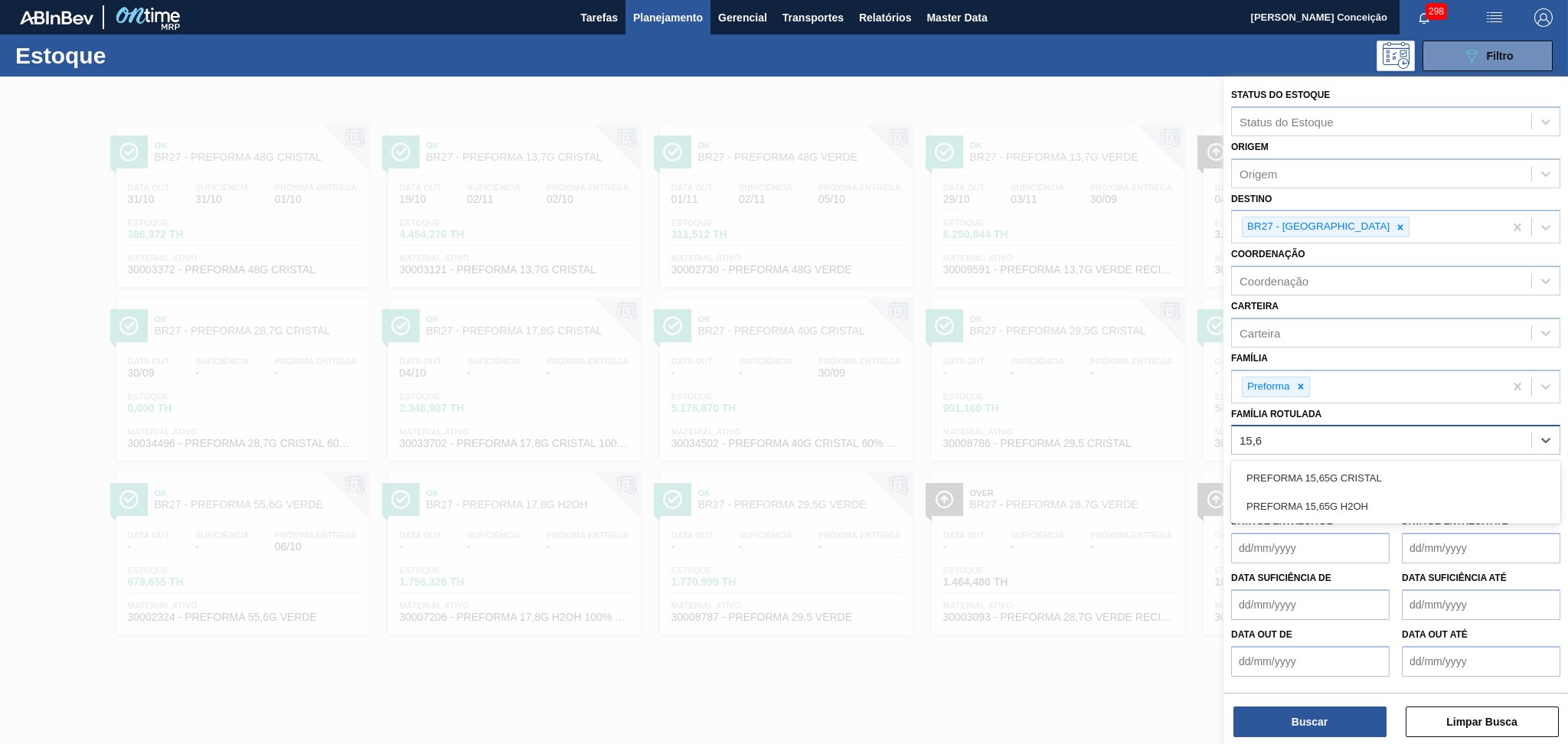
type Rotulada "15,6"
click at [1385, 455] on div "Material ativo Material ativo" at bounding box center [1395, 481] width 329 height 52
click at [1366, 440] on div "Família Rotulada" at bounding box center [1381, 441] width 299 height 23
type Rotulada "15,6"
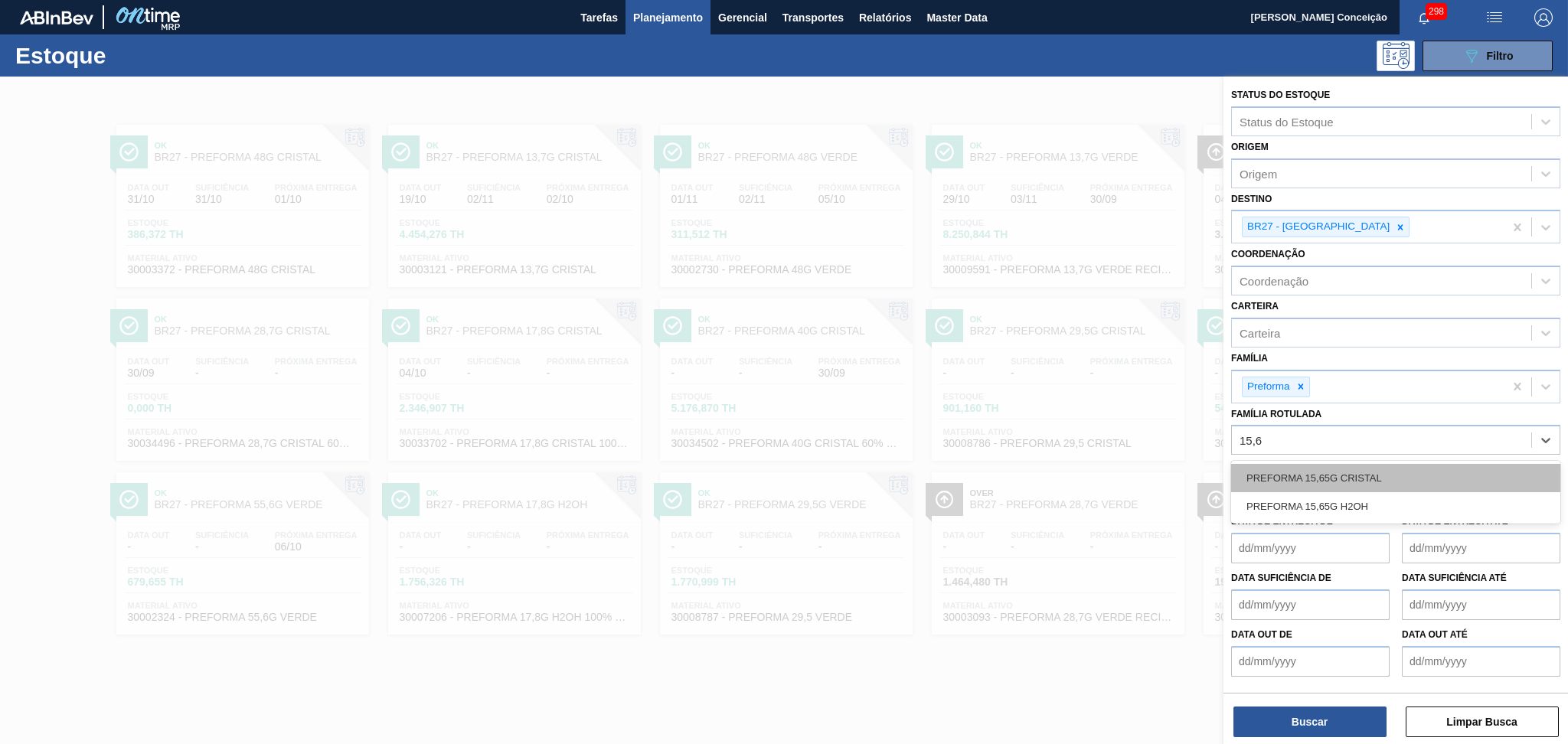
click at [1366, 472] on div "PREFORMA 15,65G CRISTAL" at bounding box center [1395, 479] width 329 height 28
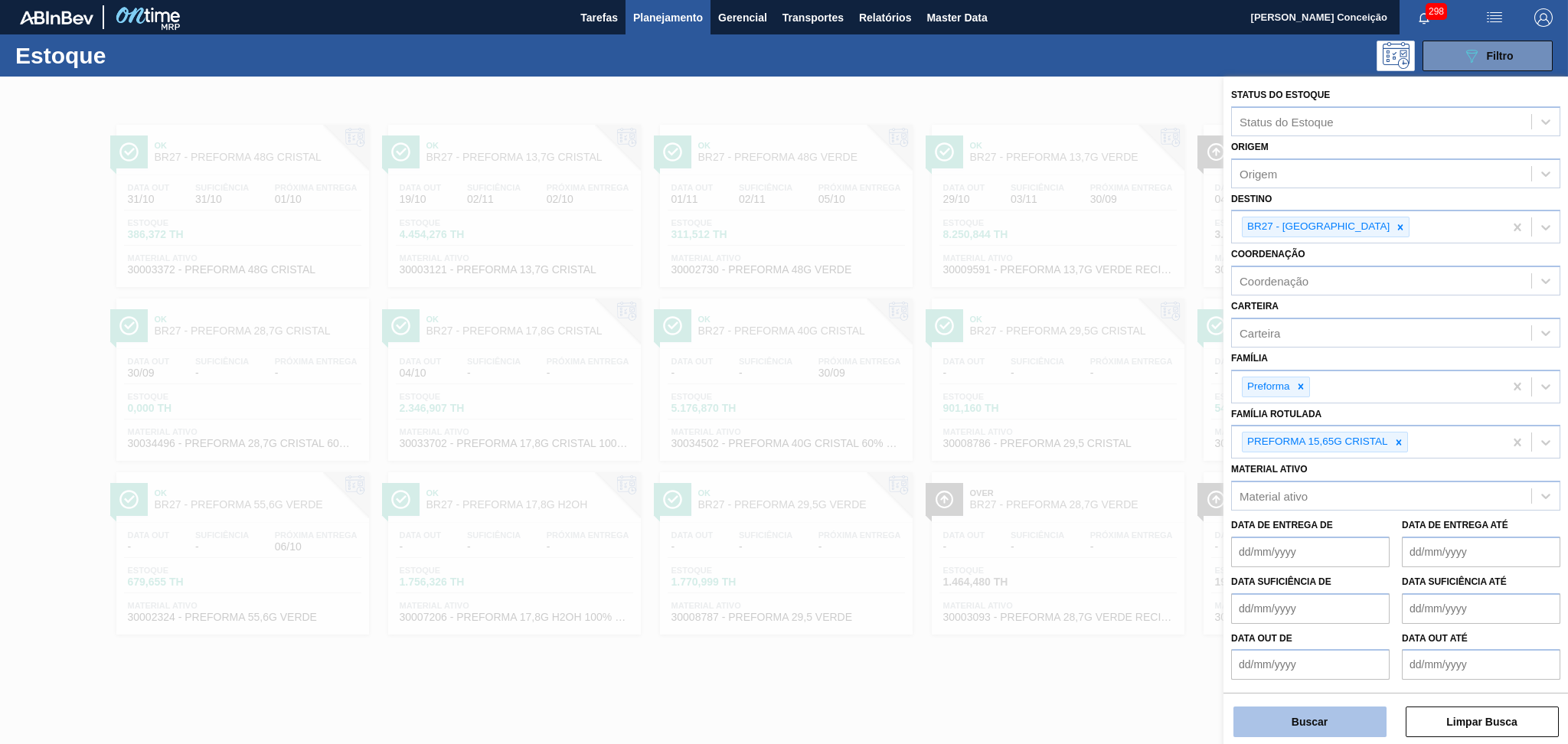
click at [1290, 729] on button "Buscar" at bounding box center [1310, 722] width 153 height 30
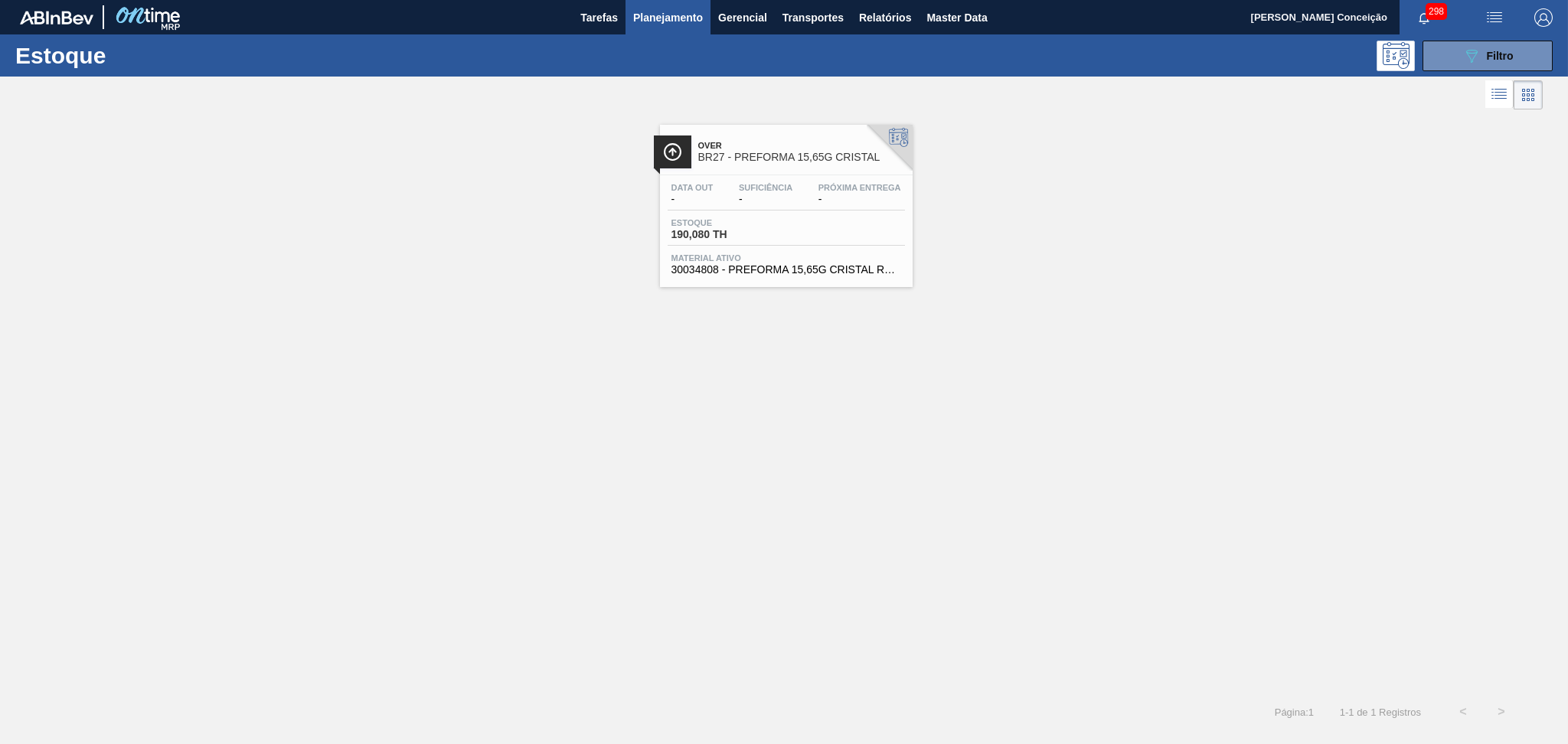
click at [789, 206] on div "Data out - Suficiência - Próxima Entrega -" at bounding box center [785, 196] width 237 height 27
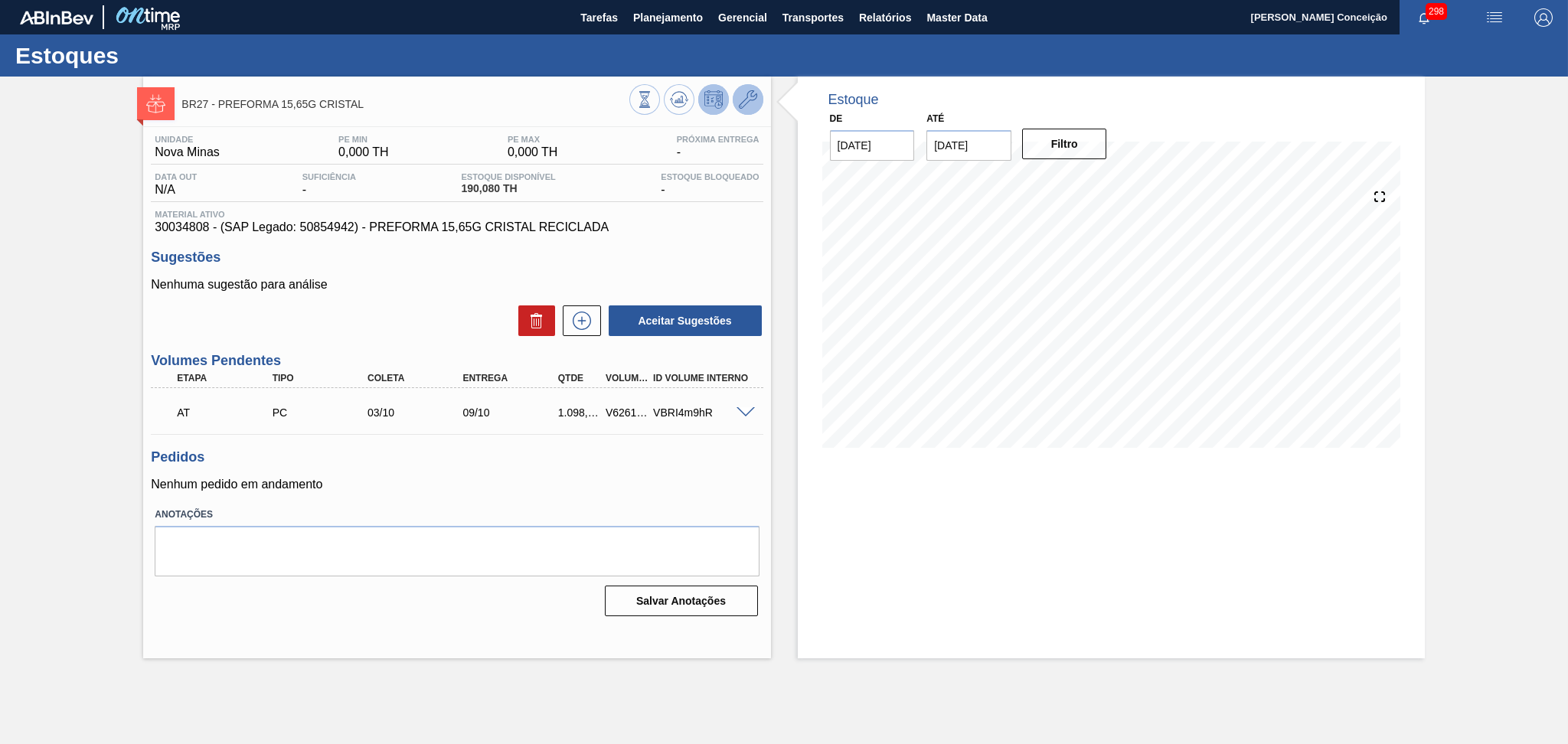
click at [757, 96] on button at bounding box center [748, 99] width 30 height 30
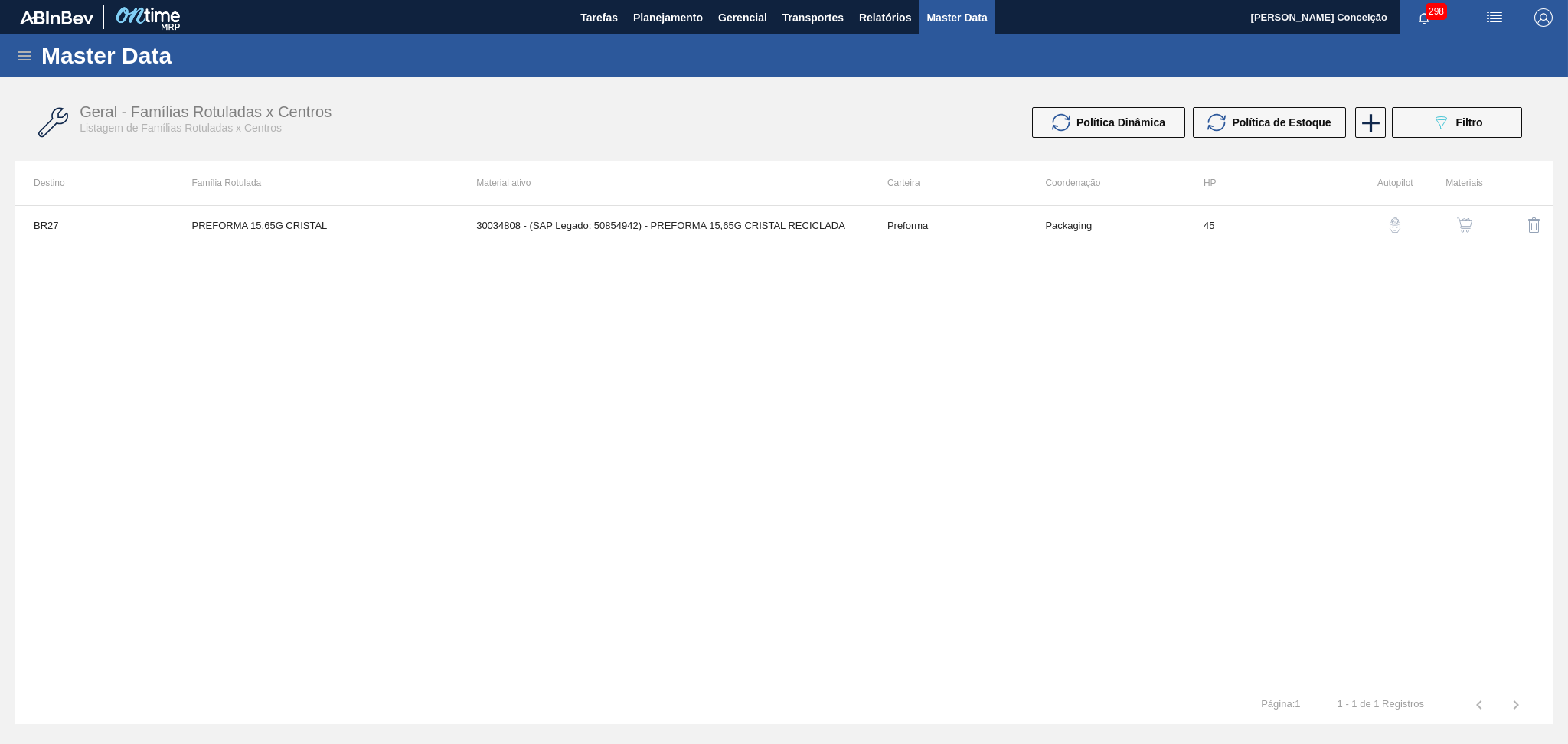
click at [1454, 228] on button "button" at bounding box center [1464, 225] width 37 height 37
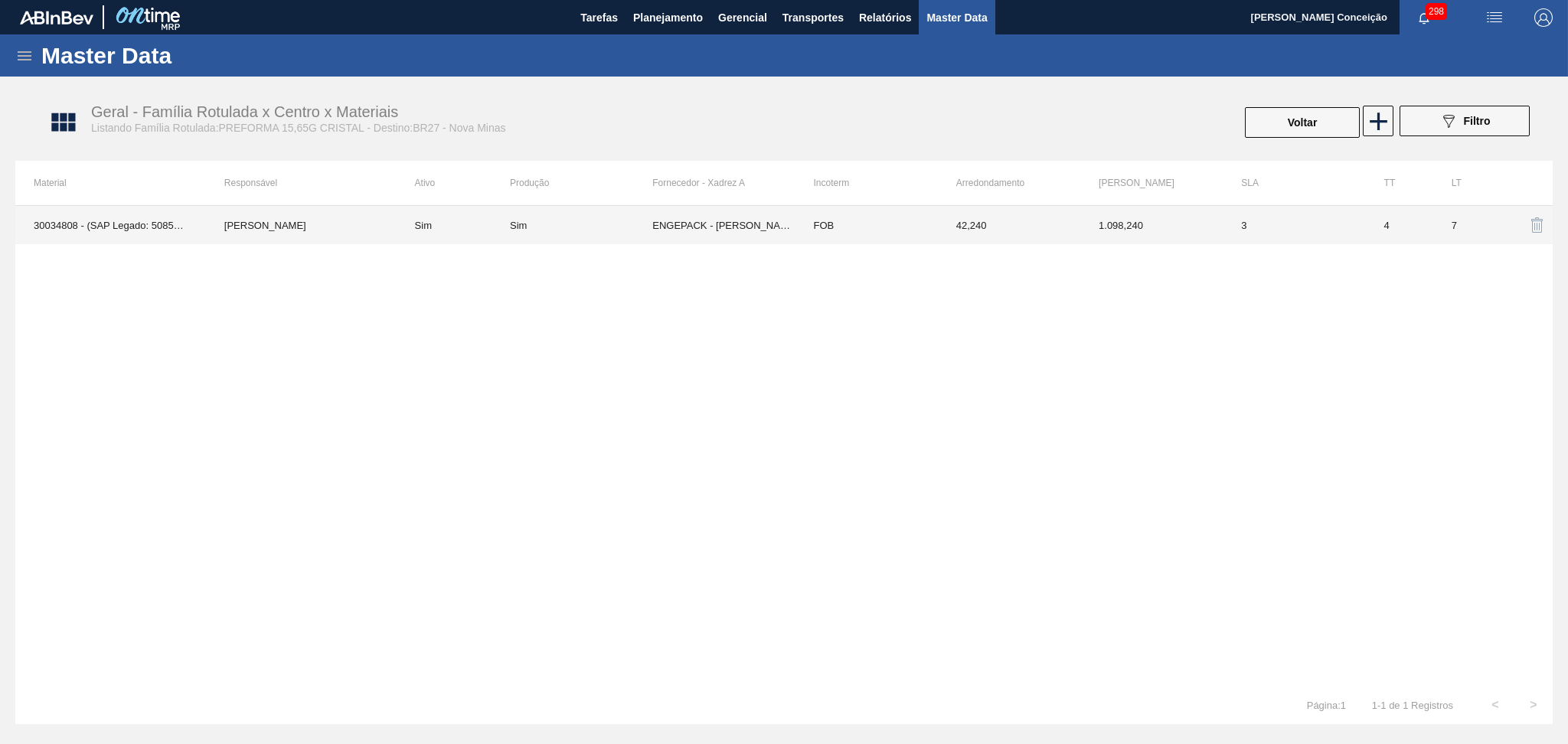
click at [716, 208] on td "ENGEPACK - [PERSON_NAME] (BA)" at bounding box center [723, 225] width 143 height 39
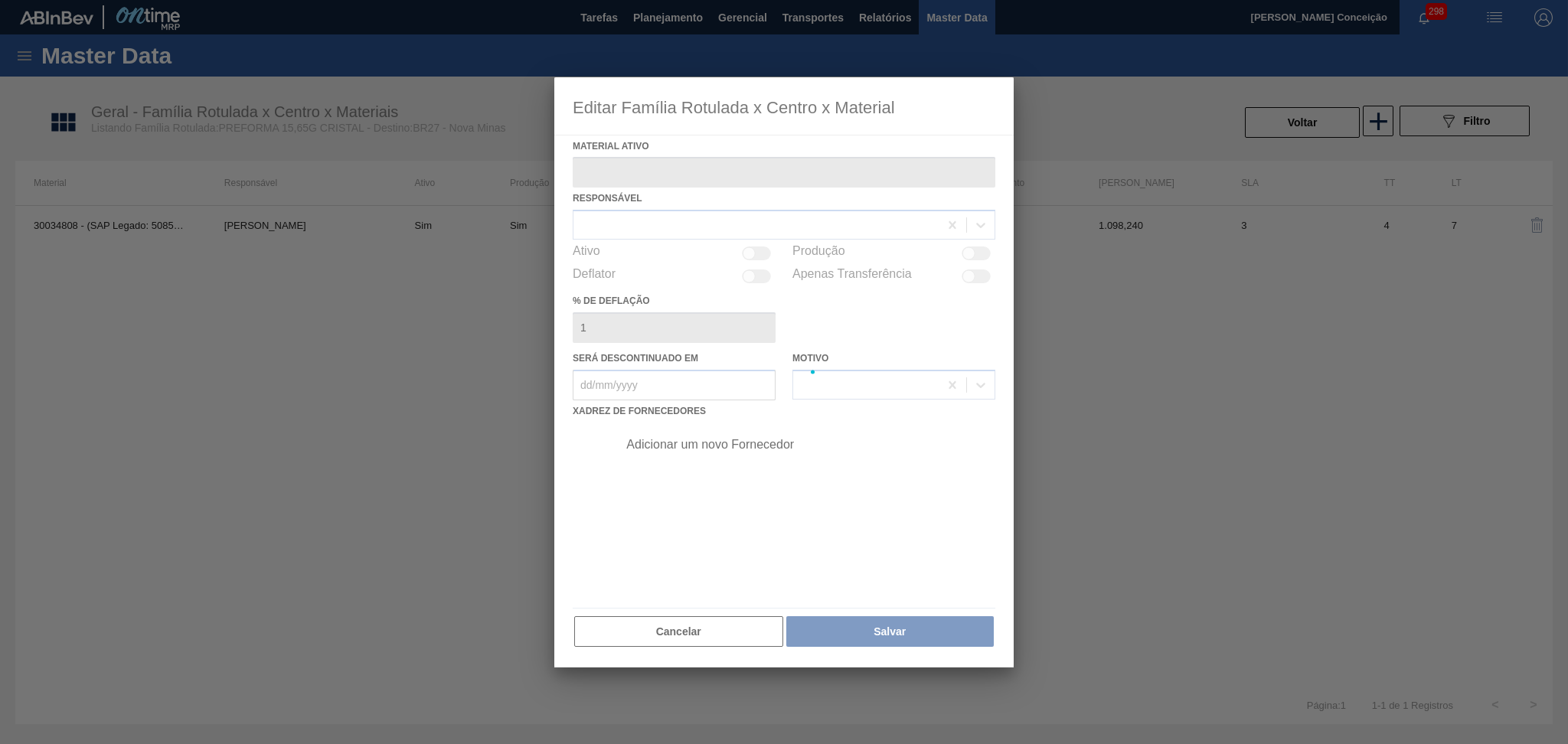
type ativo "30034808 - (SAP Legado: 50854942) - PREFORMA 15,65G CRISTAL RECICLADA"
checkbox input "true"
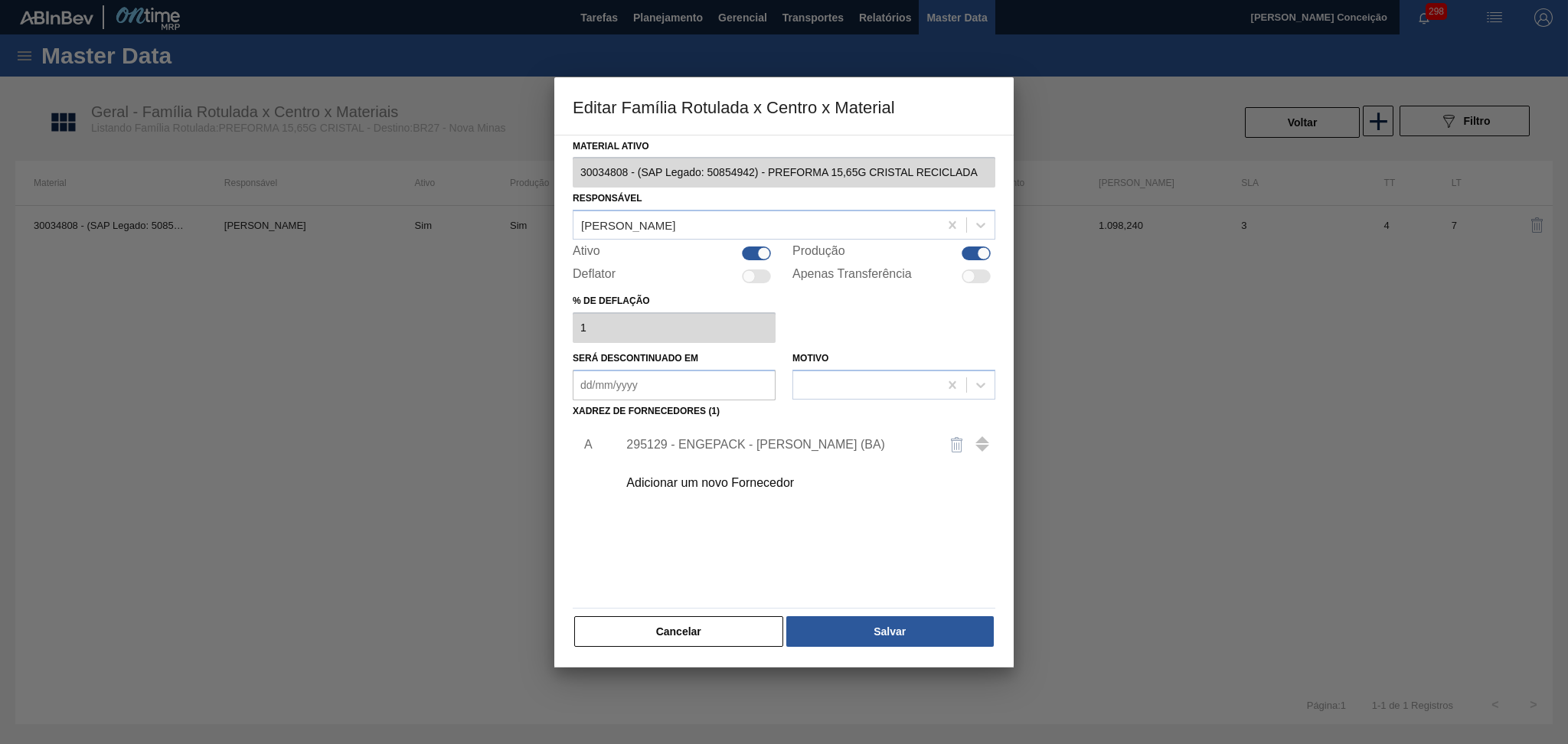
click at [748, 448] on div "295129 - ENGEPACK - [PERSON_NAME] (BA)" at bounding box center [777, 445] width 300 height 14
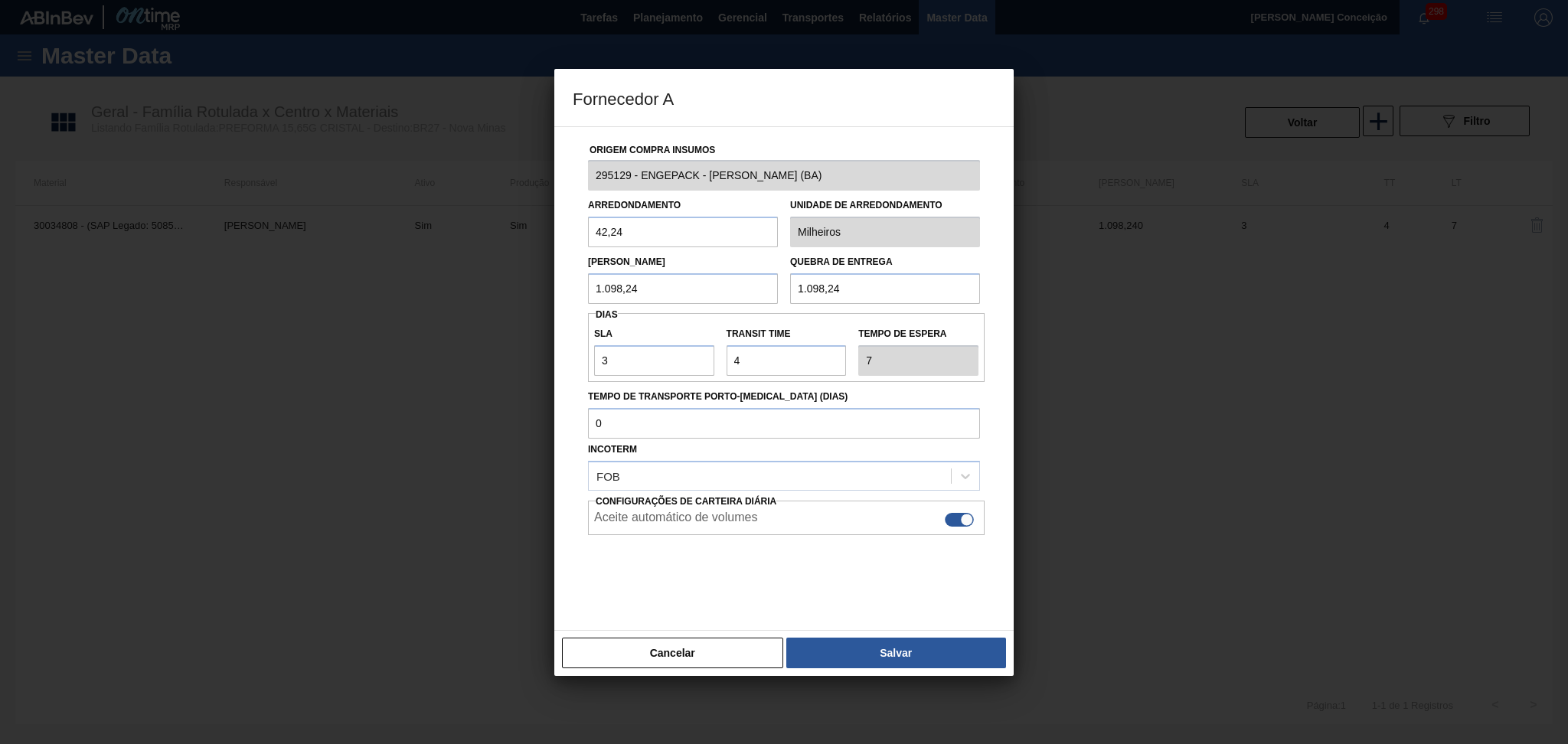
drag, startPoint x: 566, startPoint y: 221, endPoint x: 557, endPoint y: 220, distance: 9.1
click at [558, 220] on div "Origem Compra Insumos 295129 - ENGEPACK - SIMÕES FILHO (BA) Arredondamento 42,2…" at bounding box center [784, 379] width 460 height 505
drag, startPoint x: 521, startPoint y: 288, endPoint x: 495, endPoint y: 283, distance: 26.5
click at [481, 290] on div "Fornecedor A Origem Compra Insumos 295129 - ENGEPACK - SIMÕES FILHO (BA) Arredo…" at bounding box center [784, 372] width 1568 height 744
drag, startPoint x: 646, startPoint y: 367, endPoint x: 520, endPoint y: 337, distance: 129.5
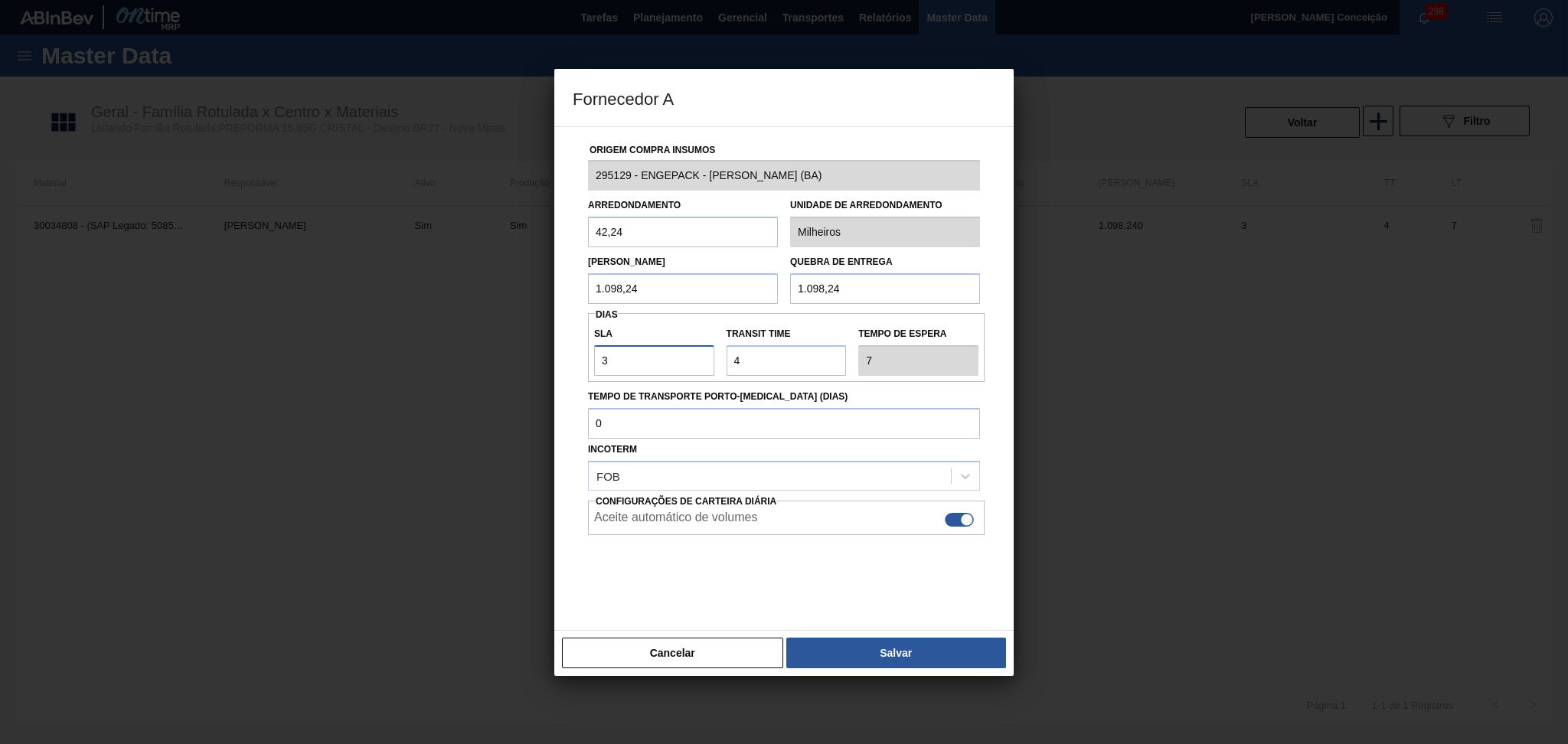
click at [520, 337] on div "Fornecedor A Origem Compra Insumos 295129 - ENGEPACK - SIMÕES FILHO (BA) Arredo…" at bounding box center [784, 372] width 1568 height 744
drag, startPoint x: 767, startPoint y: 355, endPoint x: 686, endPoint y: 355, distance: 81.0
click at [687, 355] on div "SLA 3 Transit Time Tempo de espera 7" at bounding box center [786, 347] width 396 height 57
click at [691, 645] on button "Cancelar" at bounding box center [672, 653] width 221 height 30
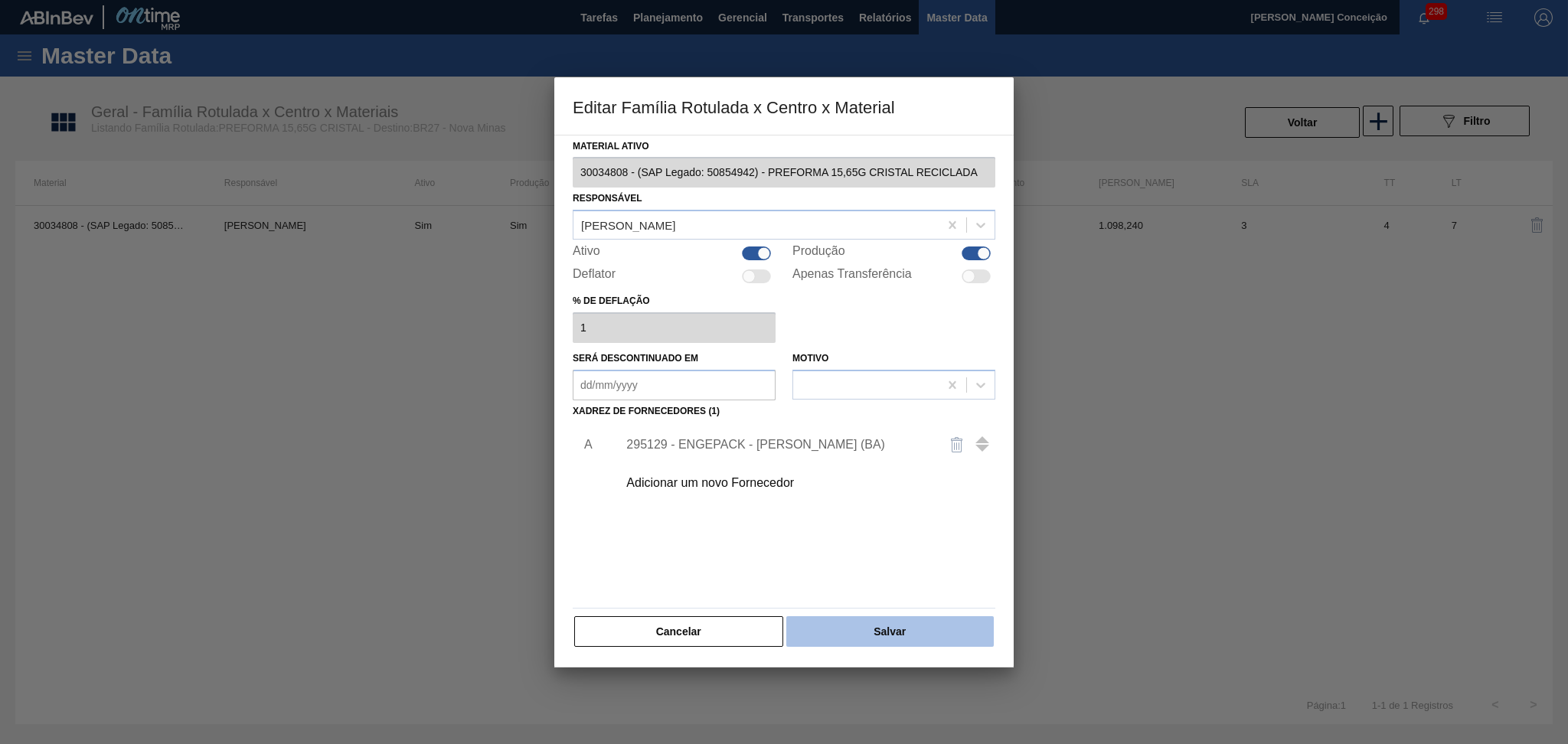
click at [871, 629] on button "Salvar" at bounding box center [890, 632] width 208 height 30
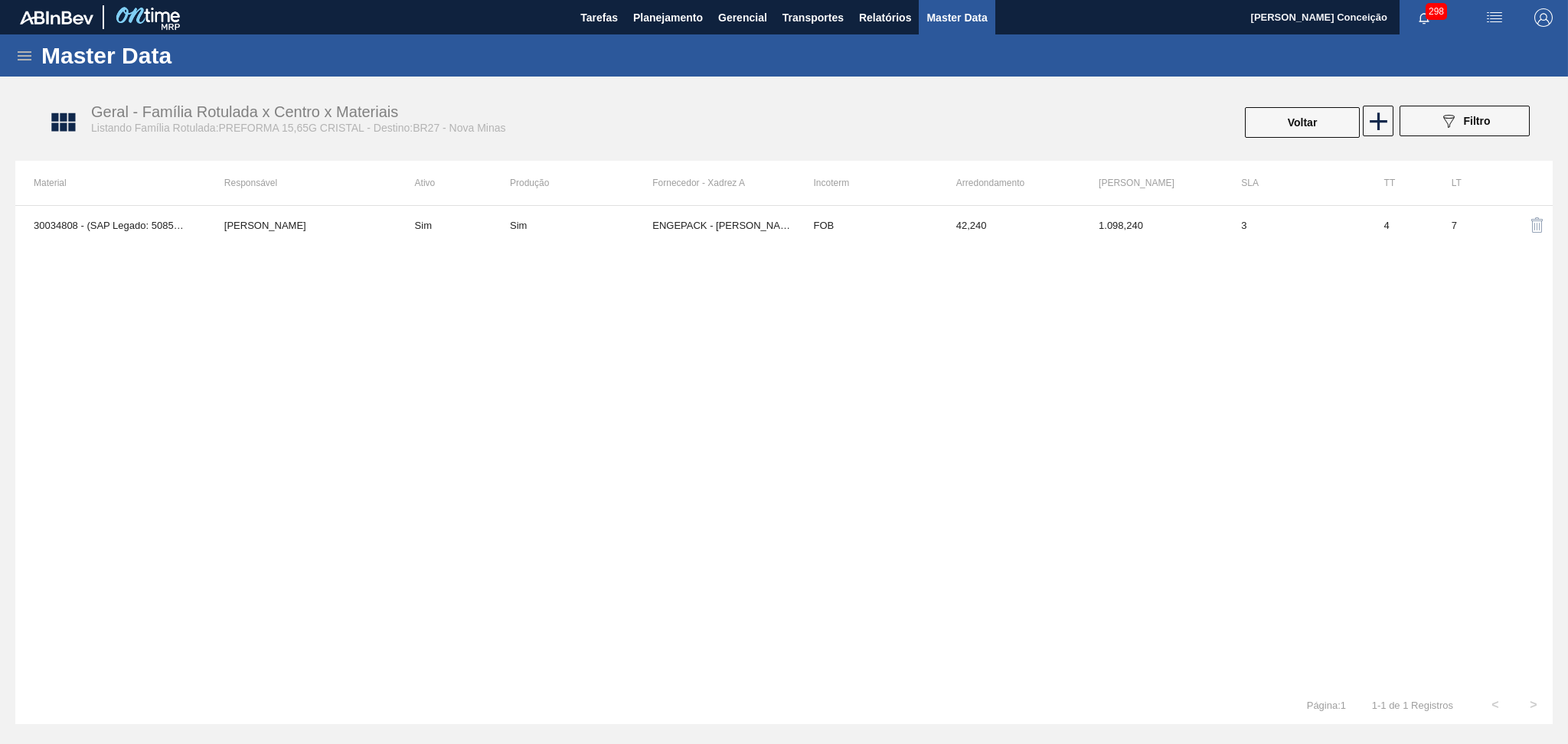
click at [777, 320] on div "30034808 - (SAP Legado: 50854942) - PREFORMA 15,65G CRISTAL RECICLADA [PERSON_N…" at bounding box center [784, 445] width 1538 height 481
click at [637, 10] on span "Planejamento" at bounding box center [668, 17] width 70 height 18
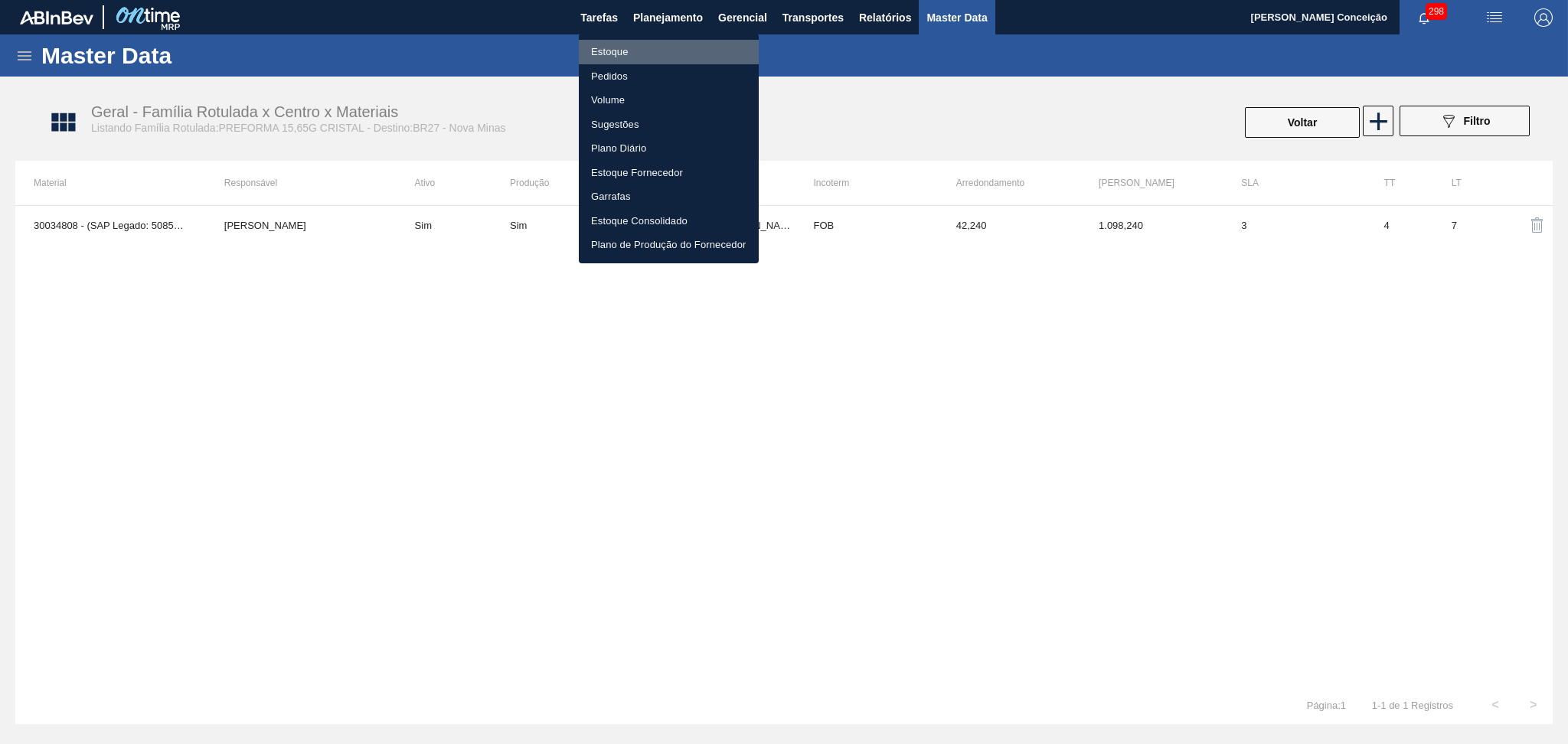
click at [606, 54] on li "Estoque" at bounding box center [668, 52] width 180 height 25
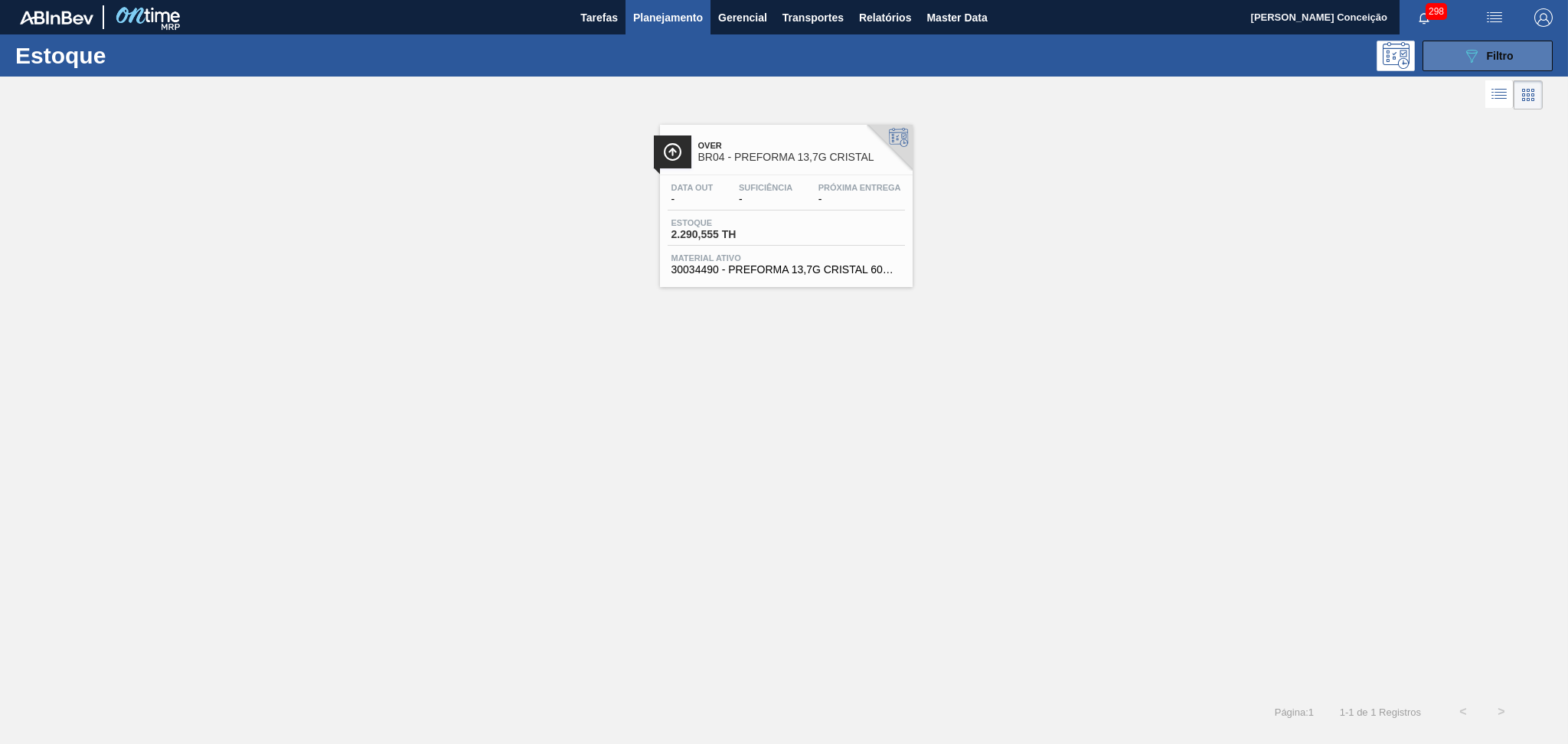
click at [1498, 63] on div "089F7B8B-B2A5-4AFE-B5C0-19BA573D28AC Filtro" at bounding box center [1488, 55] width 51 height 18
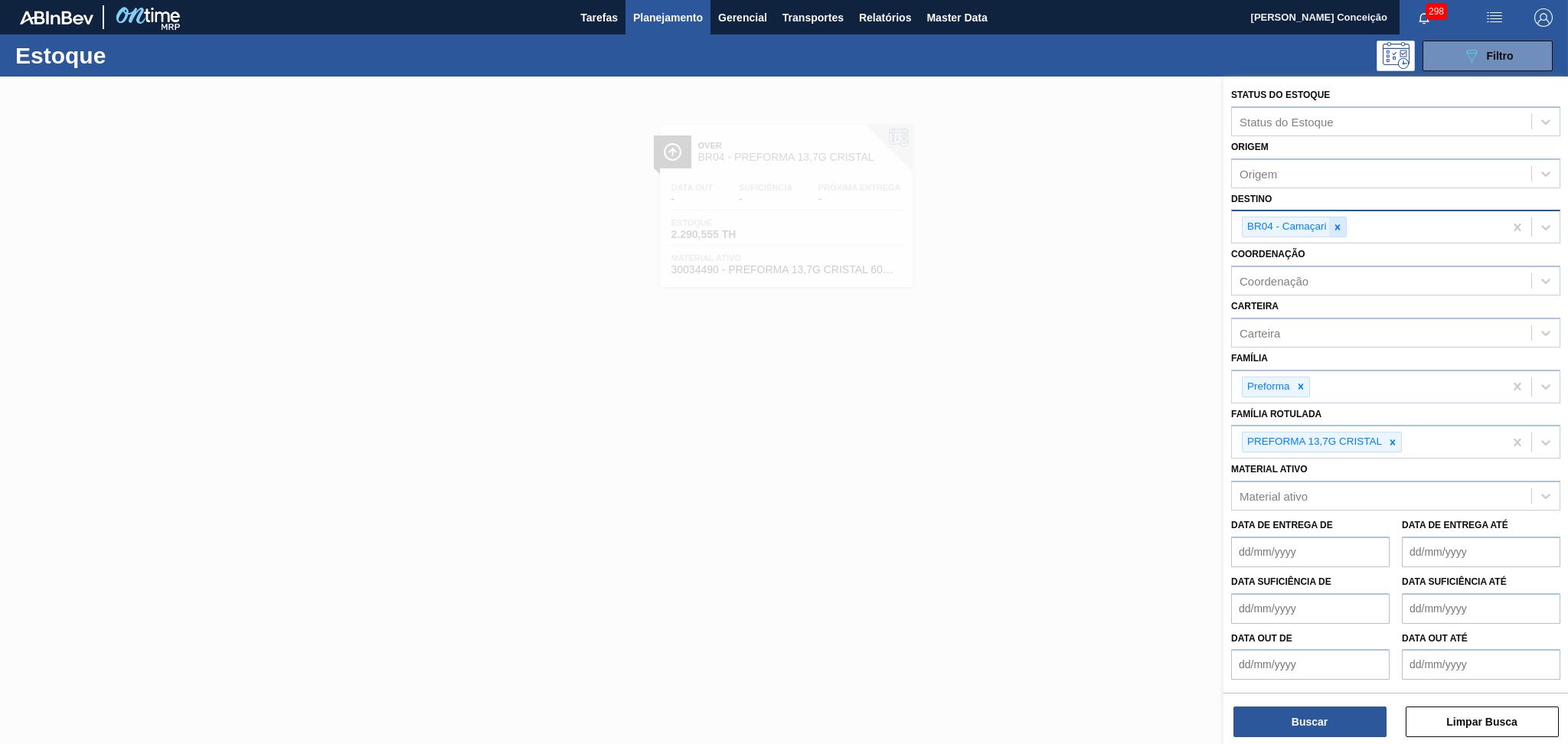
click at [1340, 222] on icon at bounding box center [1337, 227] width 10 height 10
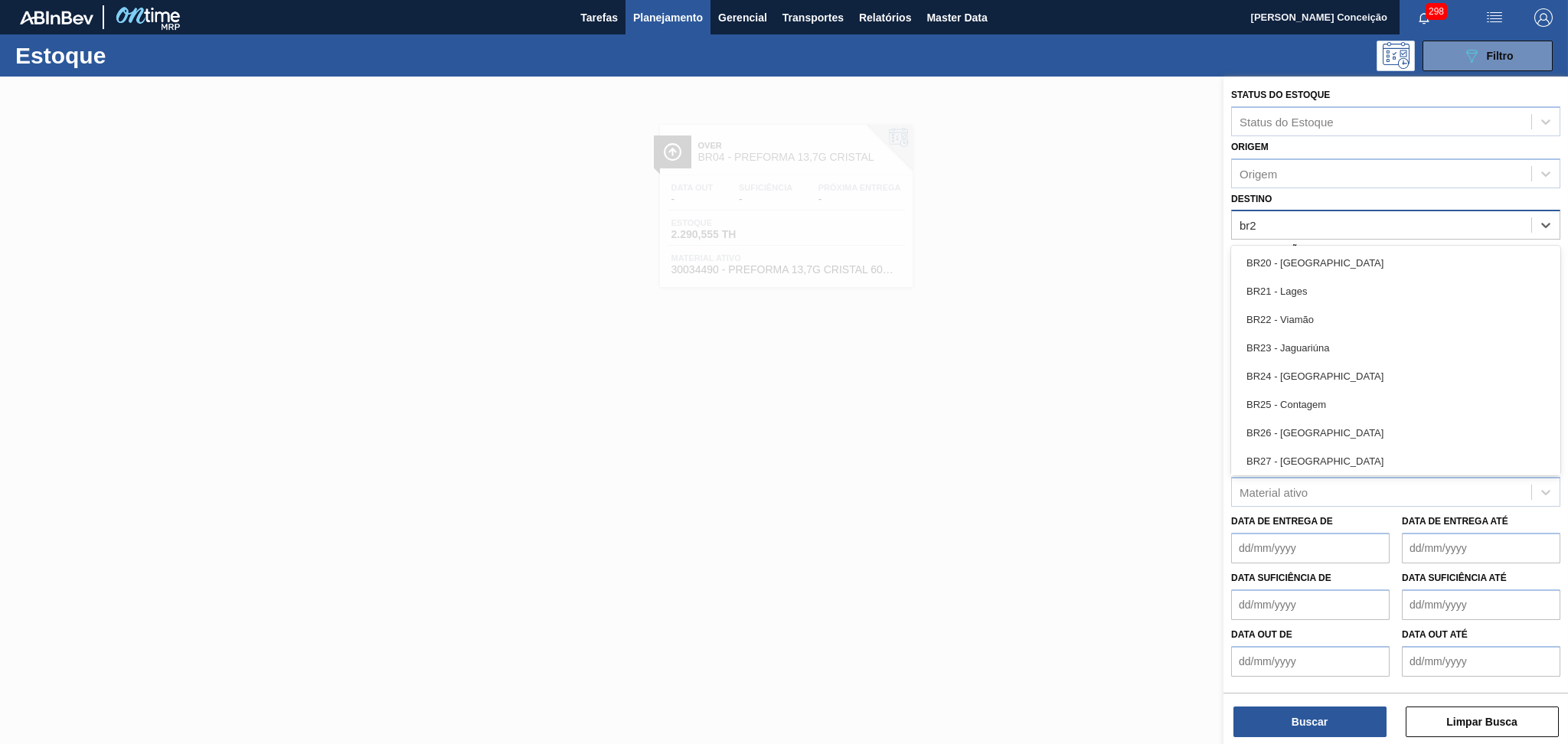
type input "br27"
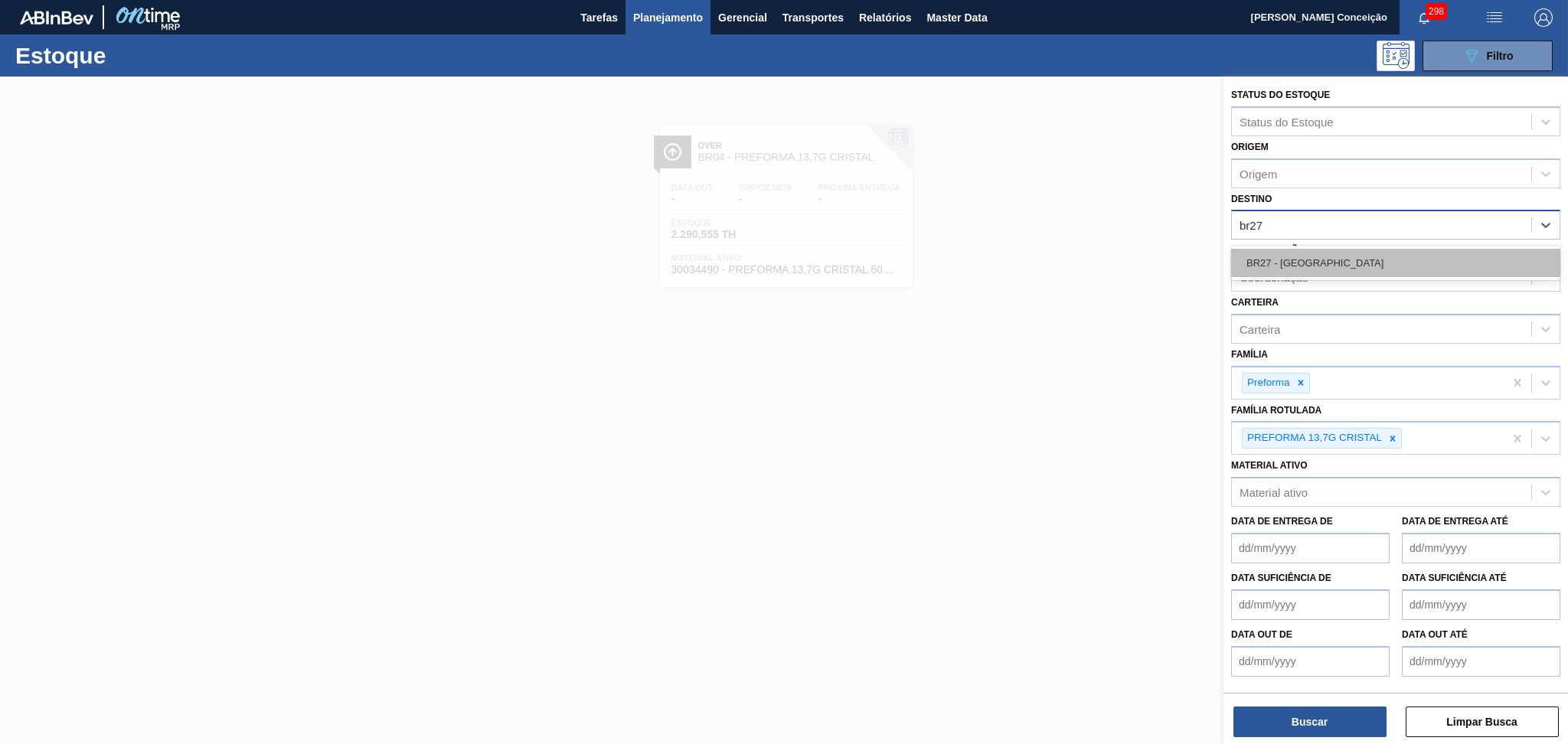
click at [1348, 256] on div "BR27 - [GEOGRAPHIC_DATA]" at bounding box center [1395, 263] width 329 height 28
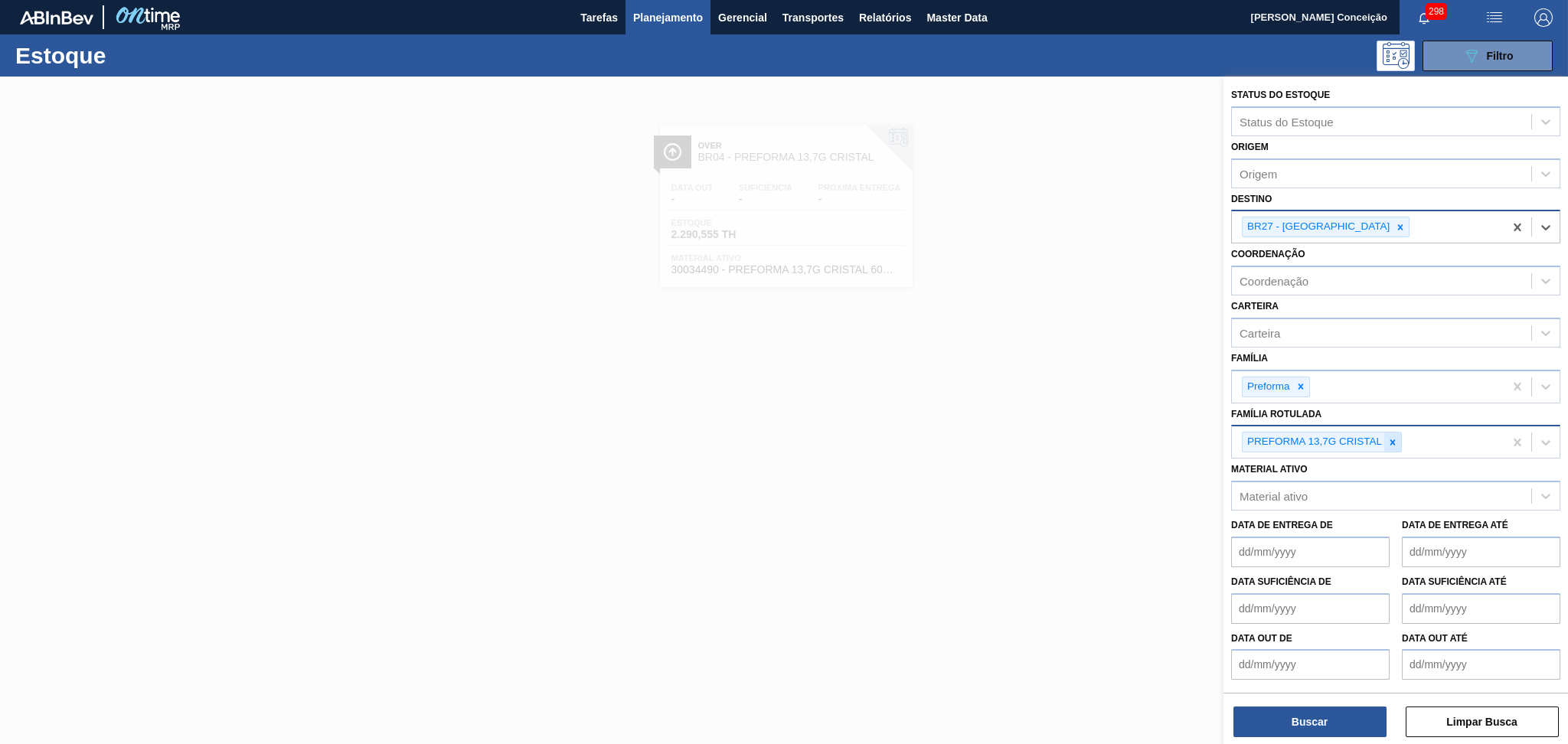
click at [1395, 444] on div at bounding box center [1393, 442] width 17 height 19
click at [1376, 221] on div "BR27 - [GEOGRAPHIC_DATA]" at bounding box center [1368, 227] width 272 height 31
click at [752, 602] on div at bounding box center [784, 448] width 1568 height 744
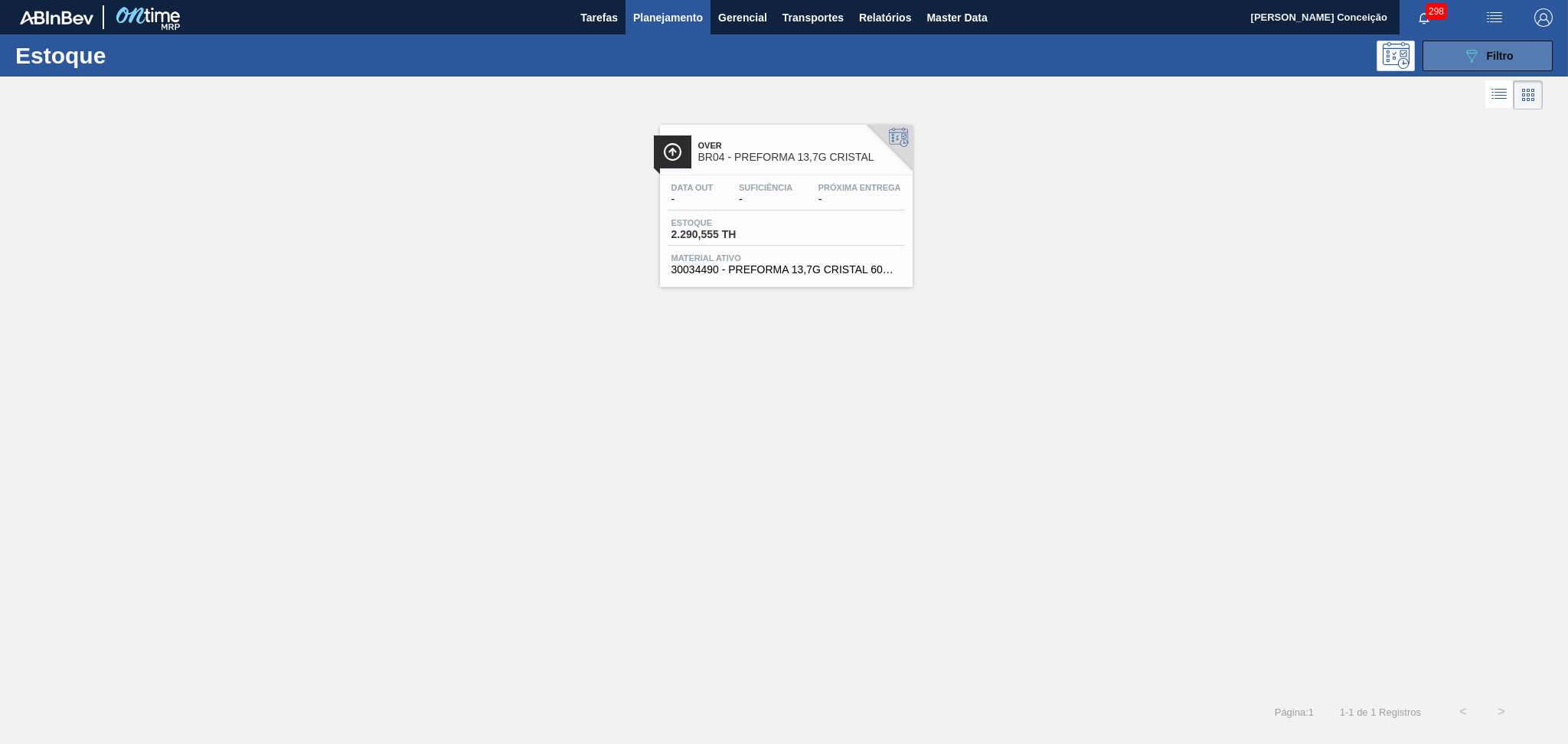
click at [1493, 59] on span "Filtro" at bounding box center [1500, 56] width 26 height 12
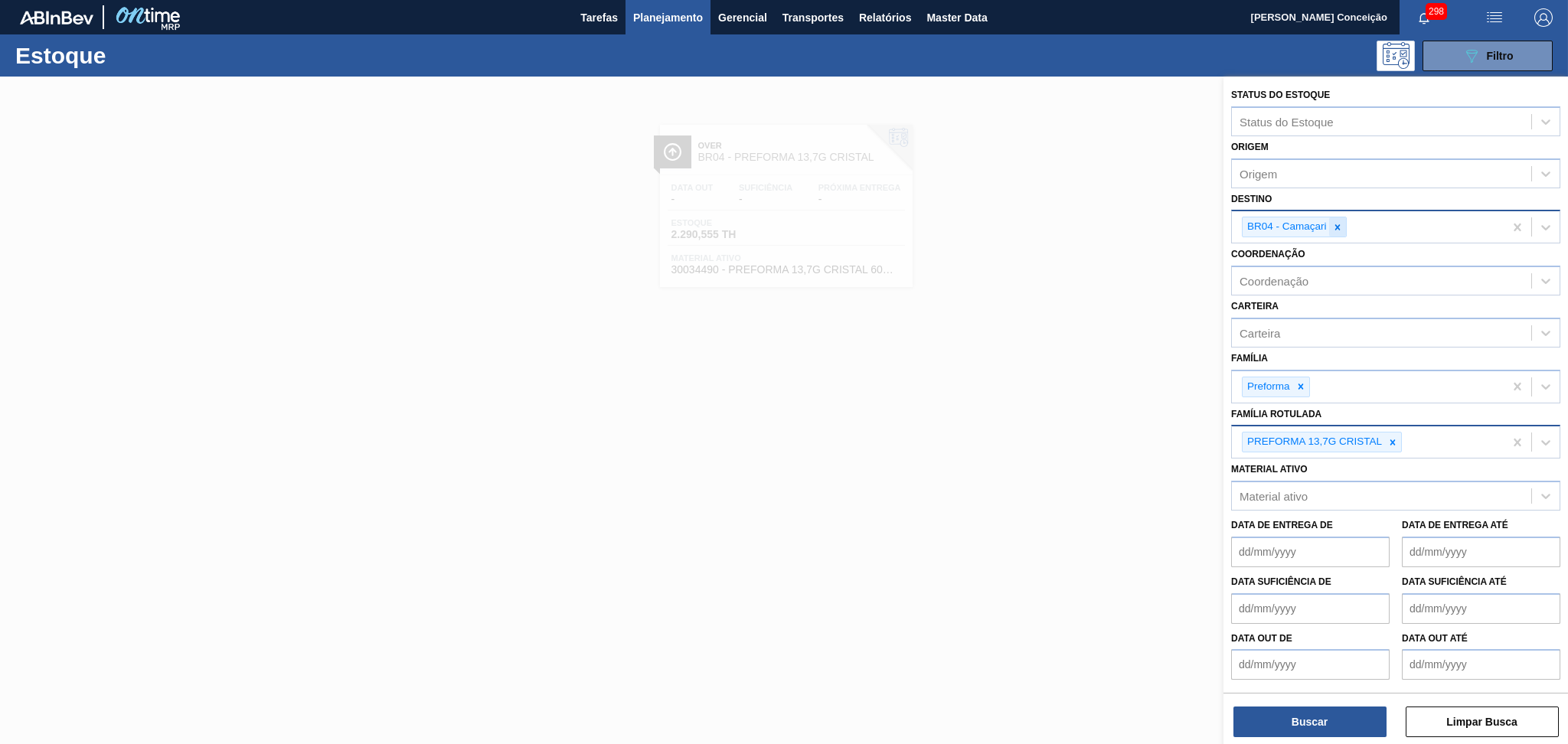
click at [1336, 225] on icon at bounding box center [1338, 228] width 6 height 6
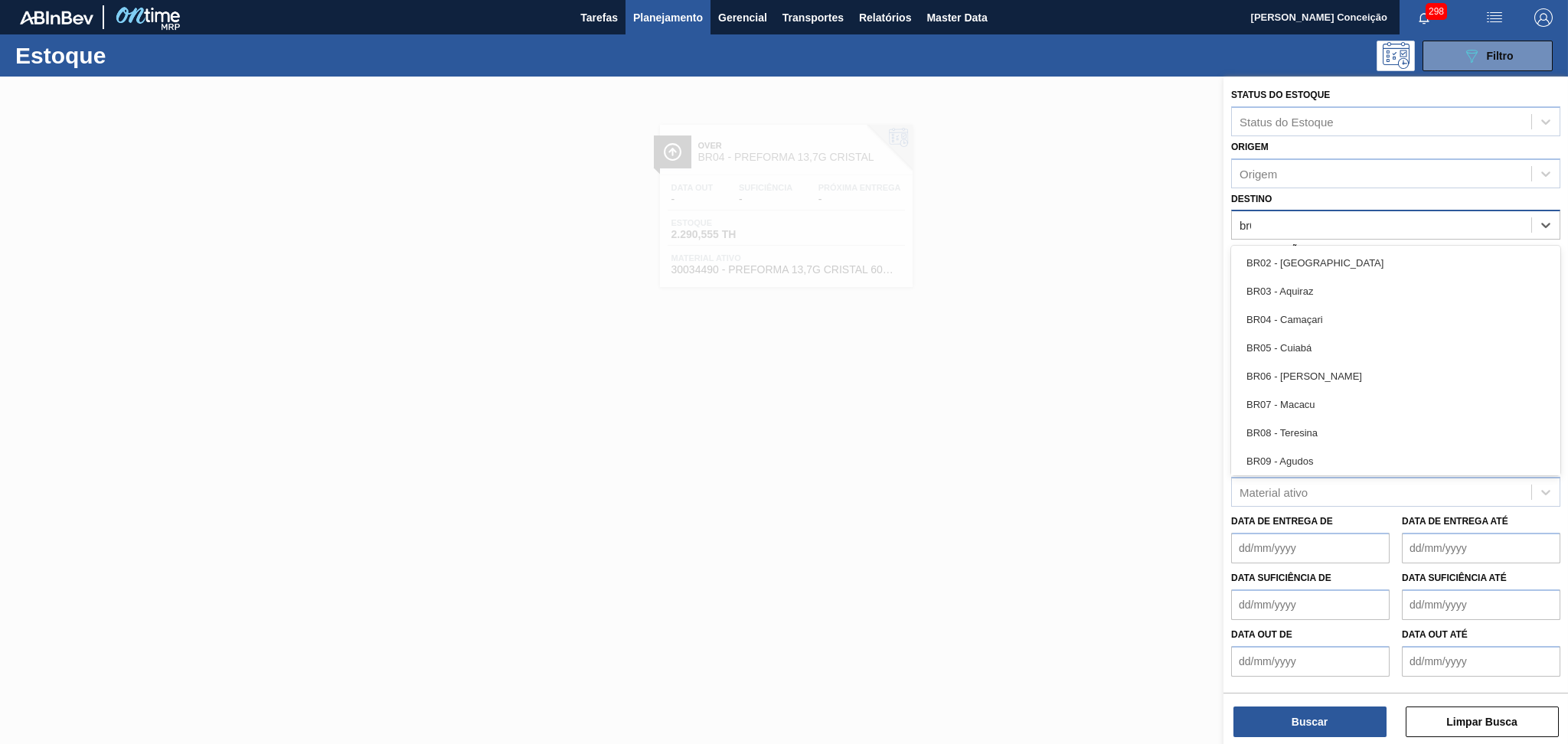
type input "br05"
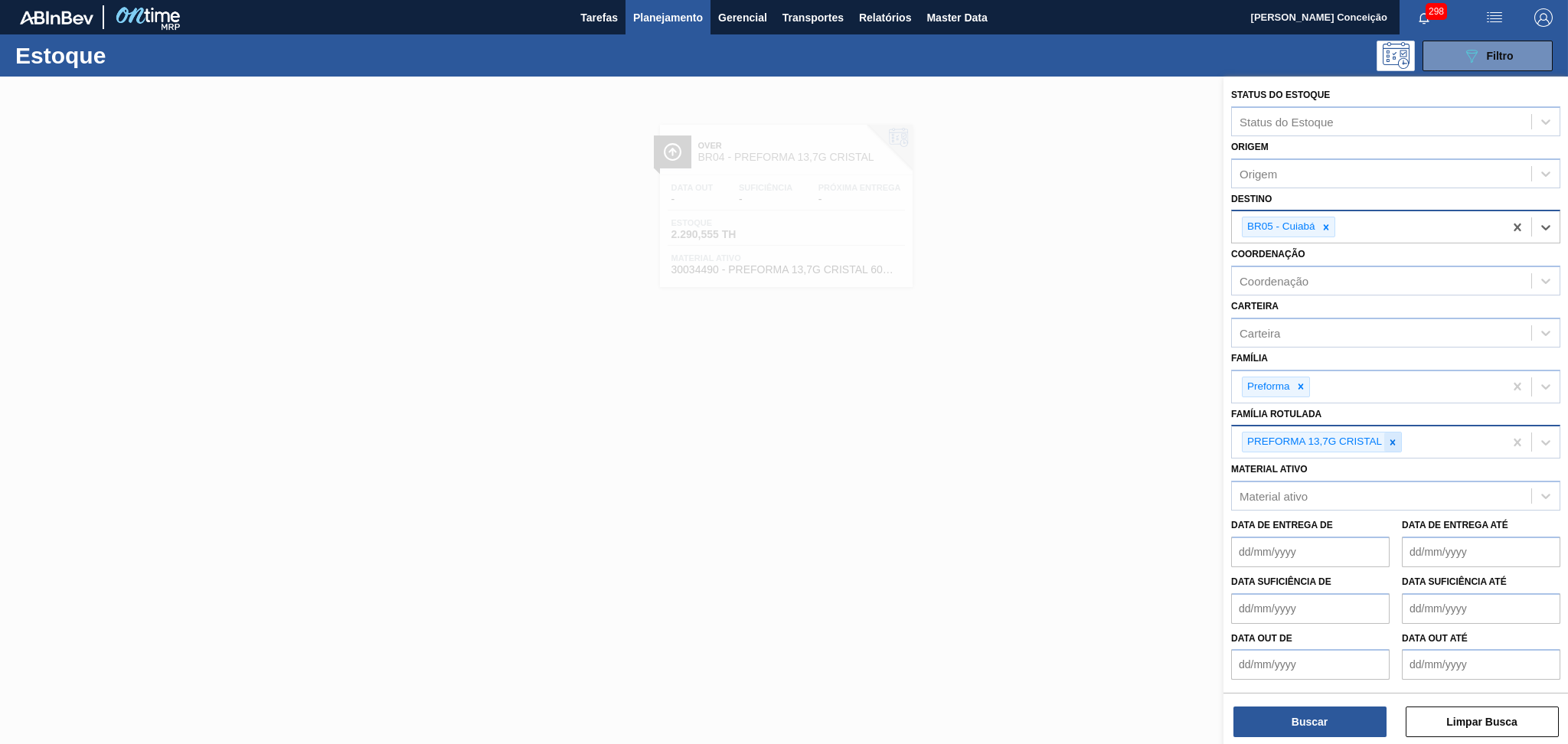
click at [1389, 441] on icon at bounding box center [1392, 442] width 10 height 10
type Rotulada "48"
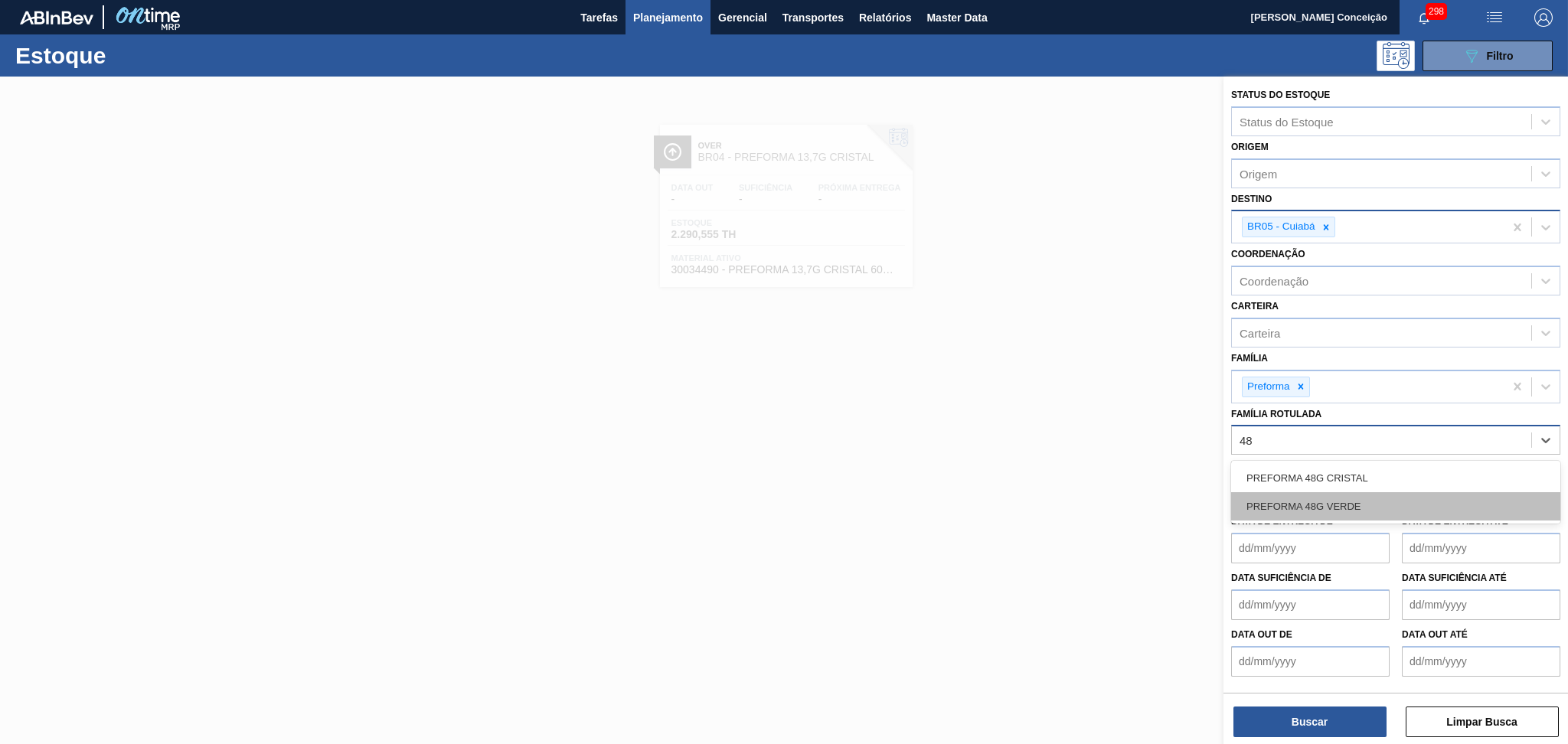
click at [1376, 493] on div "PREFORMA 48G VERDE" at bounding box center [1395, 507] width 329 height 28
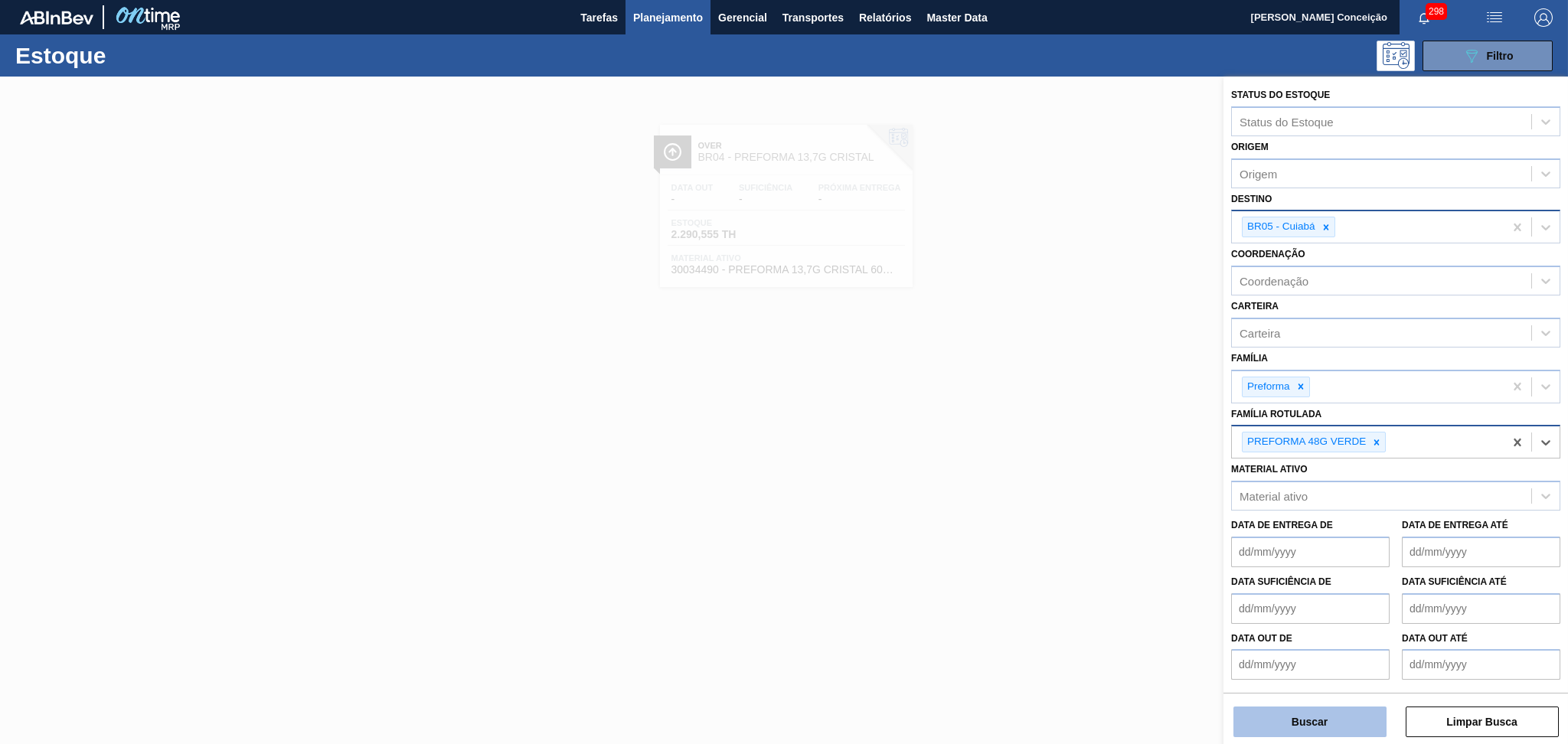
click at [1295, 737] on button "Buscar" at bounding box center [1310, 722] width 153 height 30
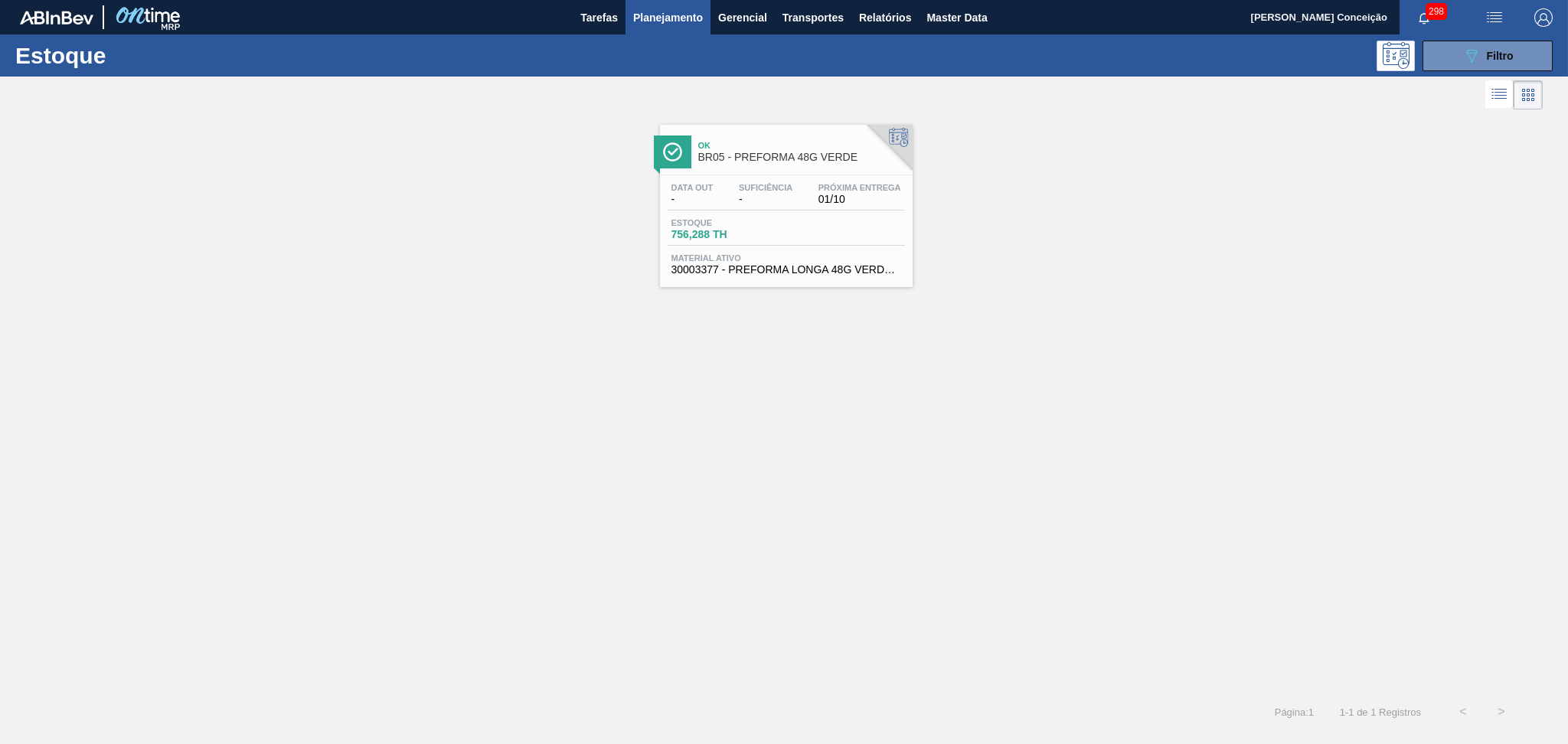
click at [777, 224] on span "Estoque" at bounding box center [725, 223] width 108 height 9
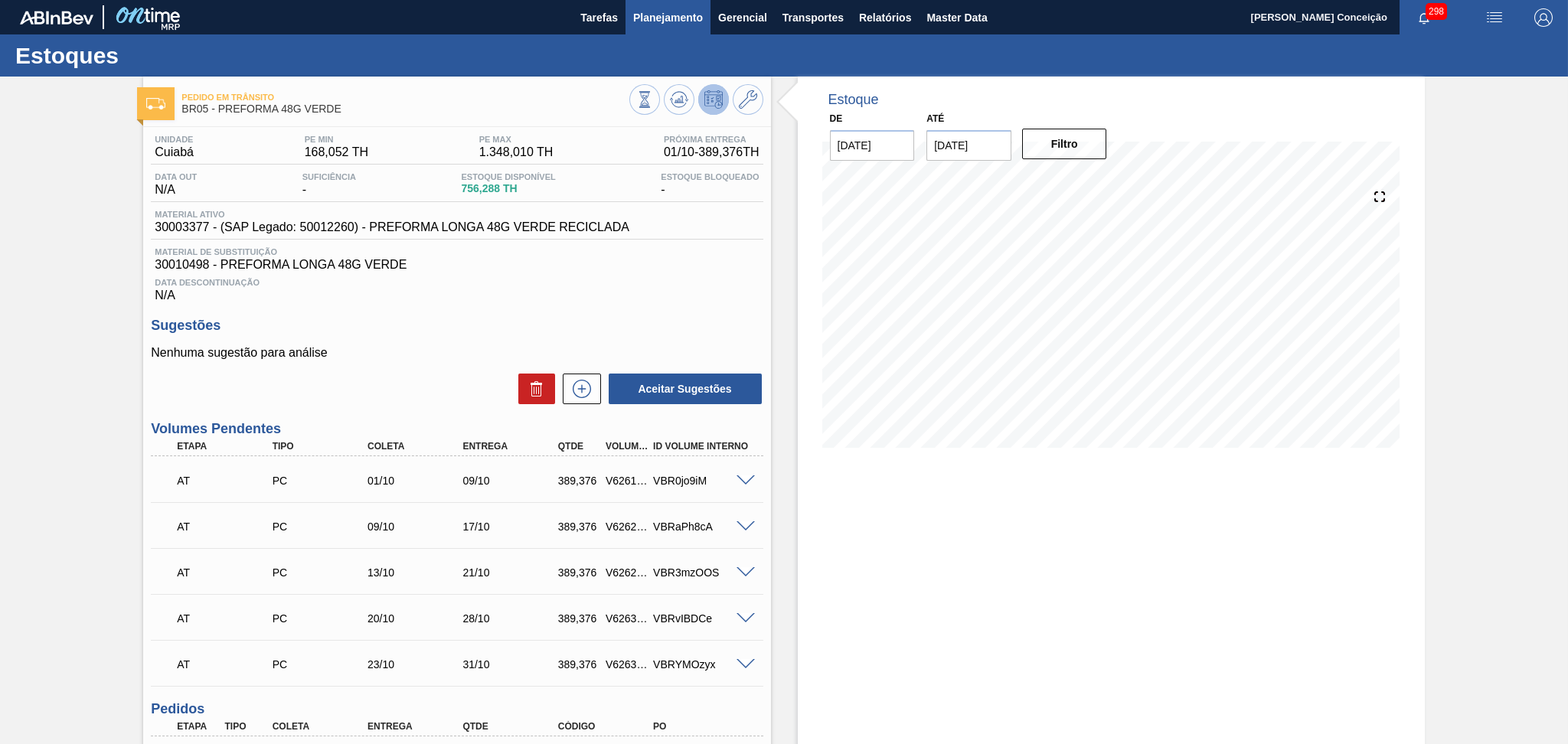
click at [677, 25] on span "Planejamento" at bounding box center [668, 17] width 70 height 18
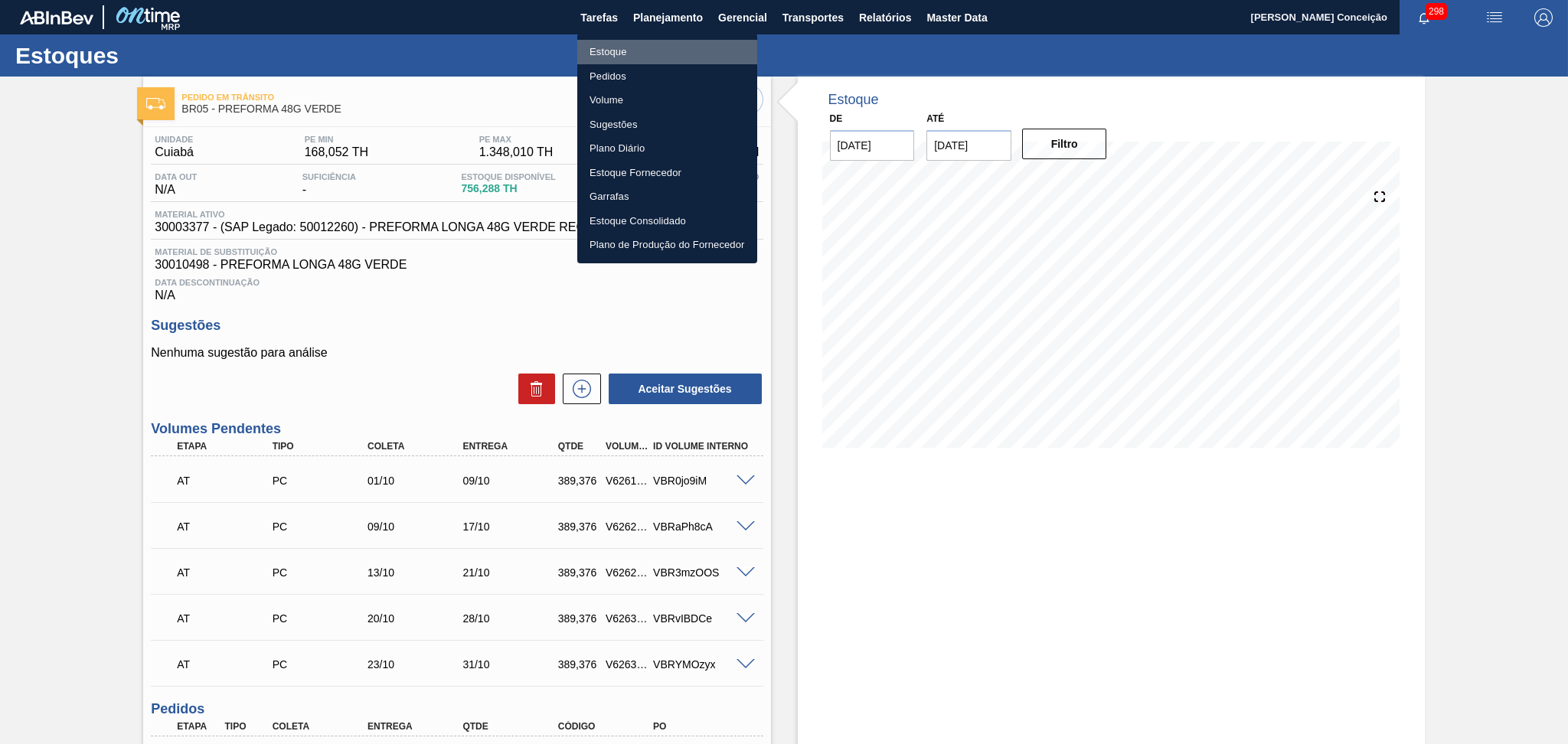
click at [630, 55] on li "Estoque" at bounding box center [667, 52] width 180 height 25
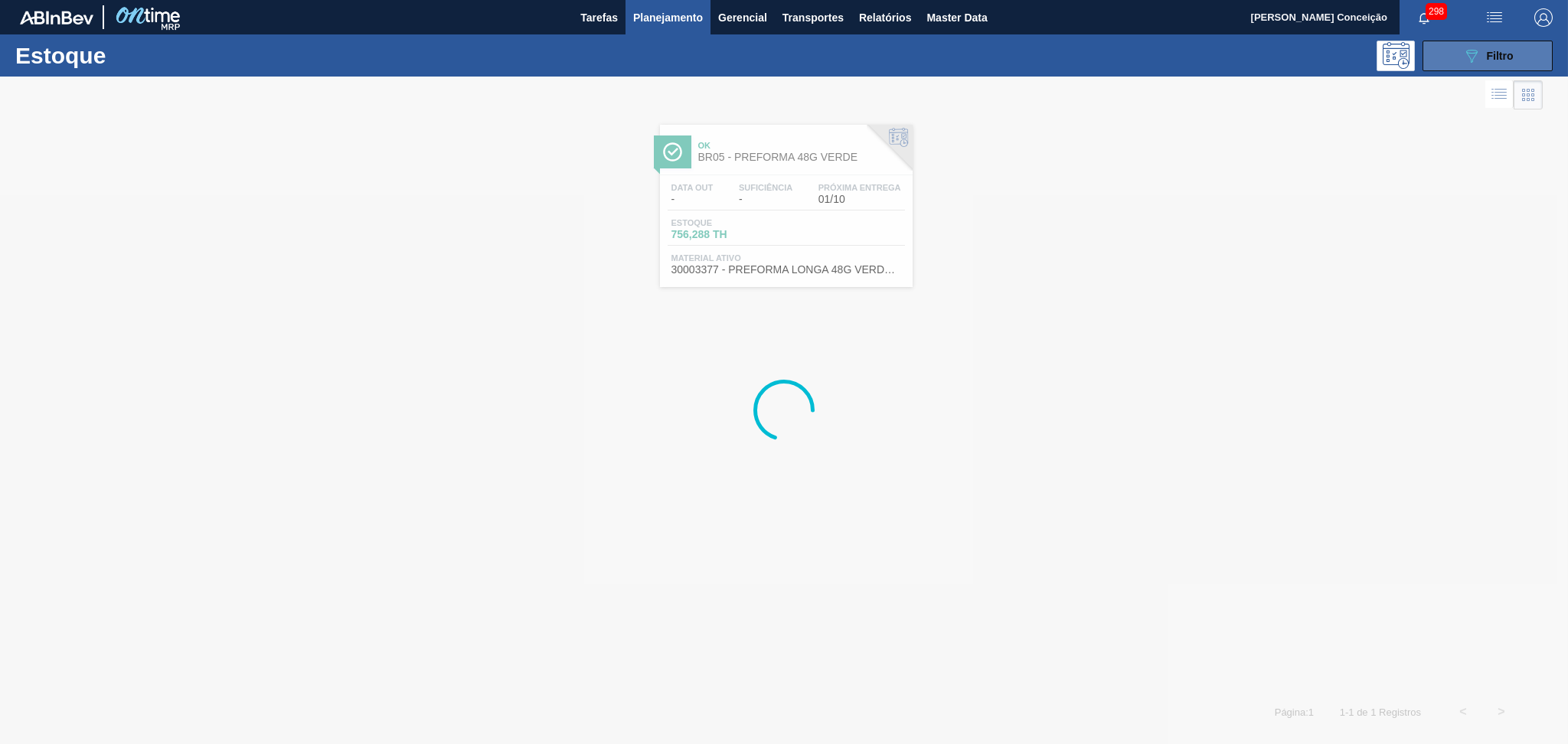
click at [1491, 51] on span "Filtro" at bounding box center [1500, 56] width 26 height 12
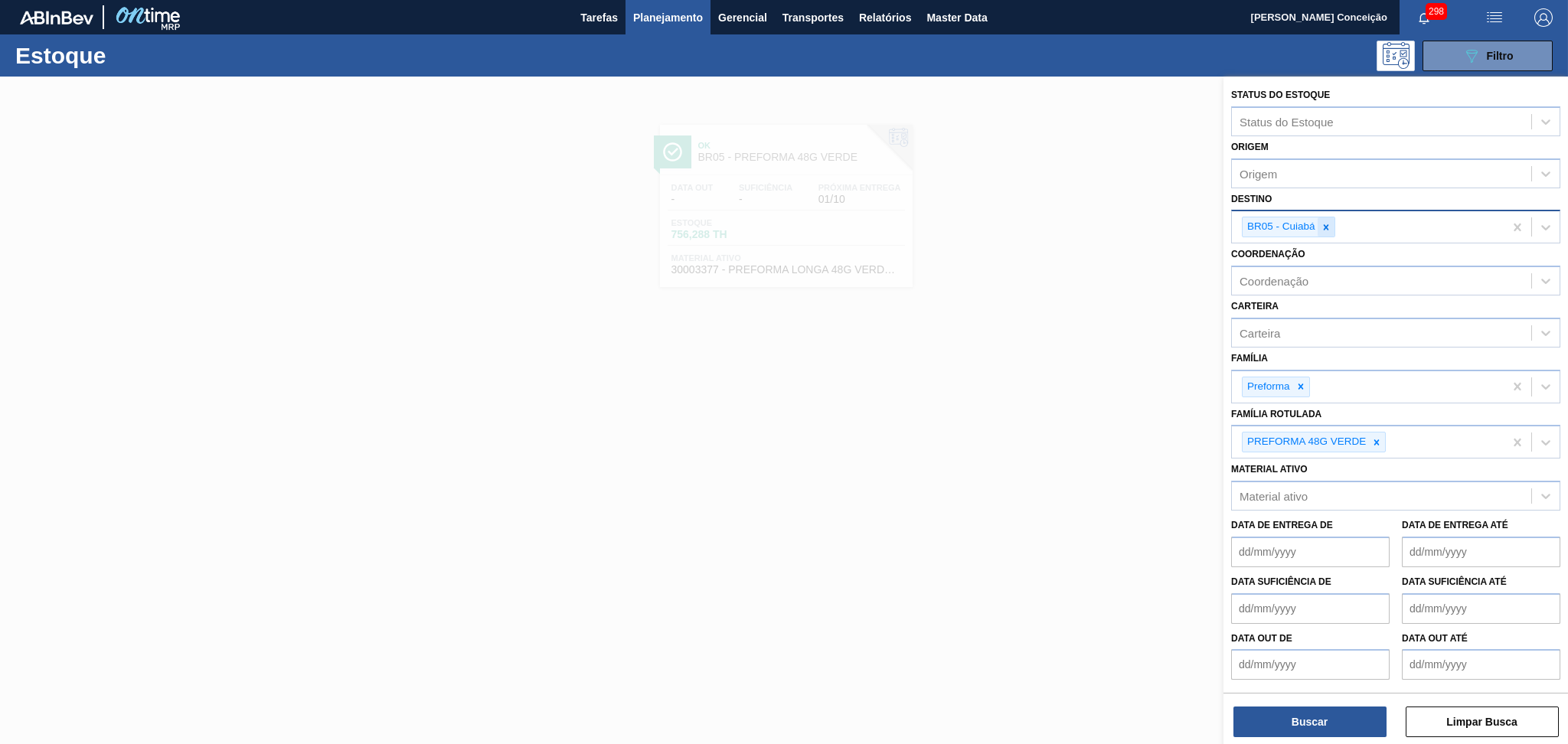
click at [1326, 223] on icon at bounding box center [1325, 227] width 10 height 10
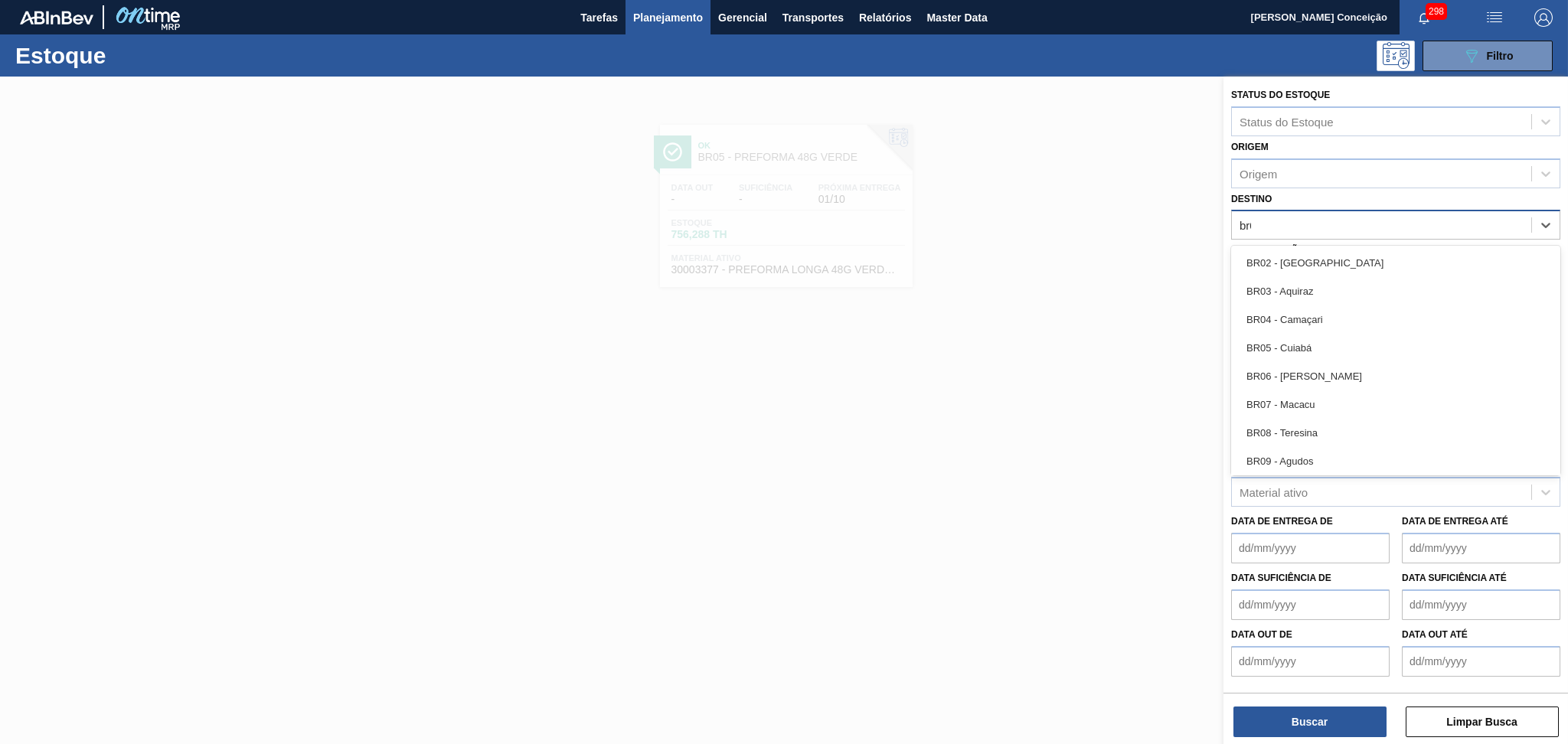
type input "br04"
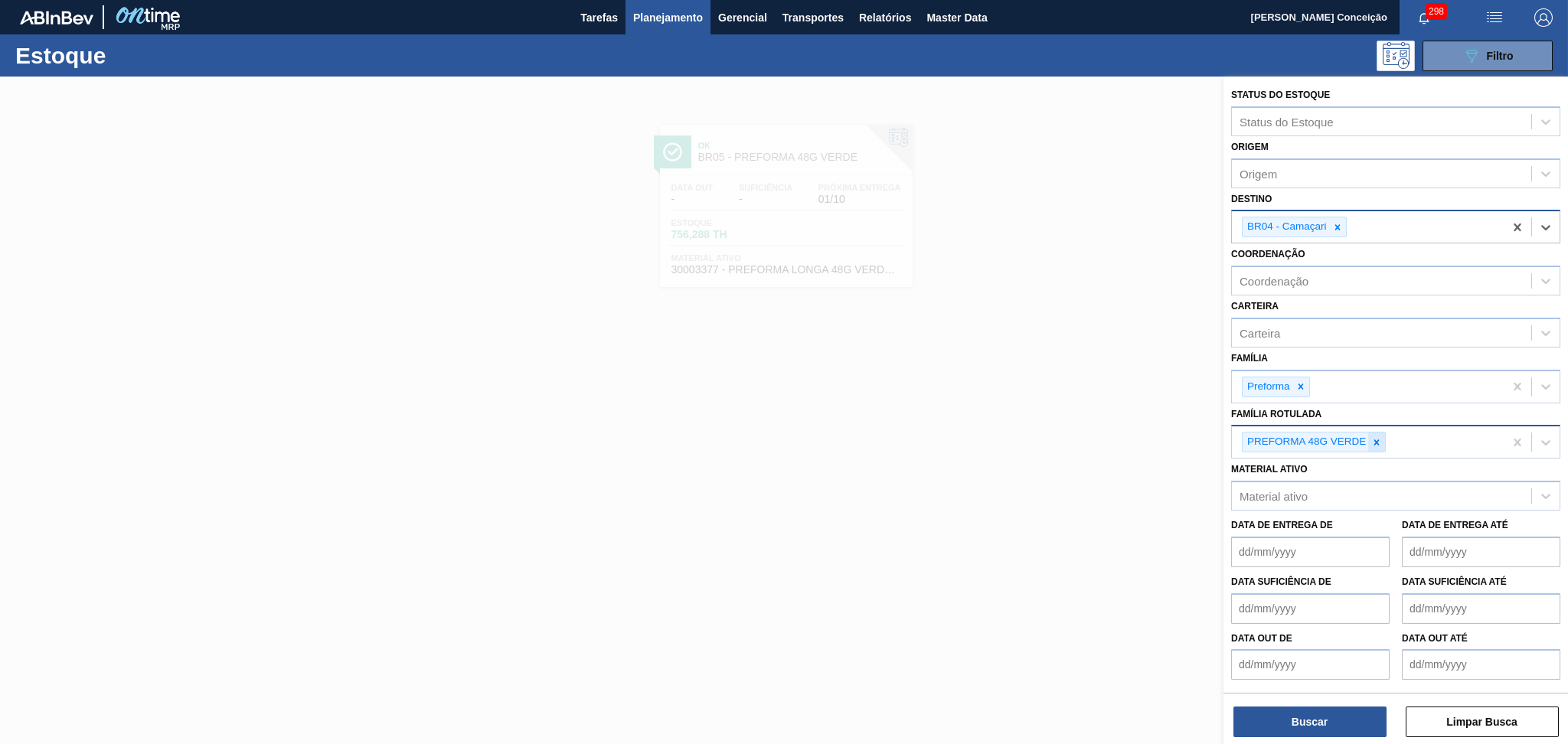
click at [1380, 432] on div at bounding box center [1377, 442] width 17 height 19
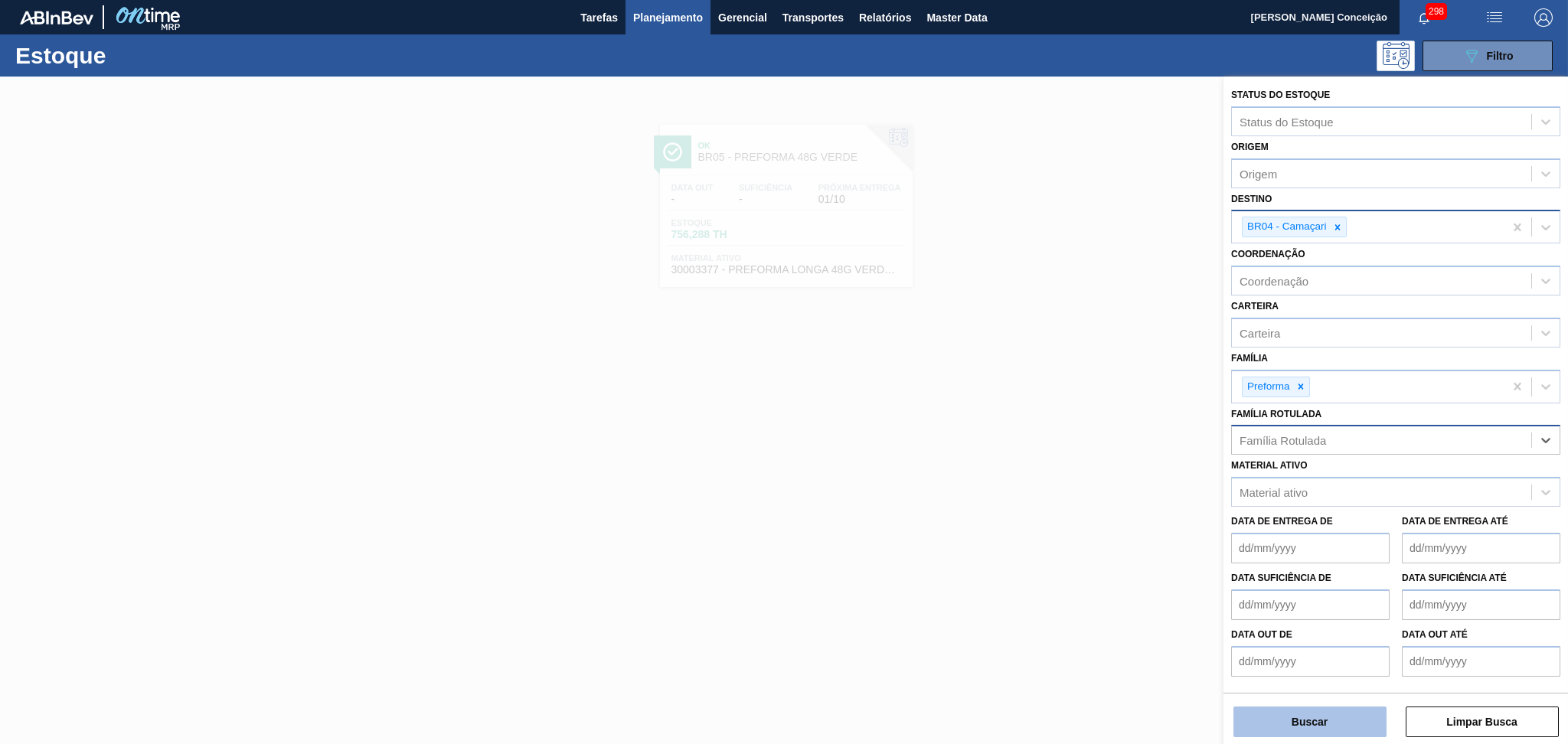
click at [1312, 716] on button "Buscar" at bounding box center [1310, 722] width 153 height 30
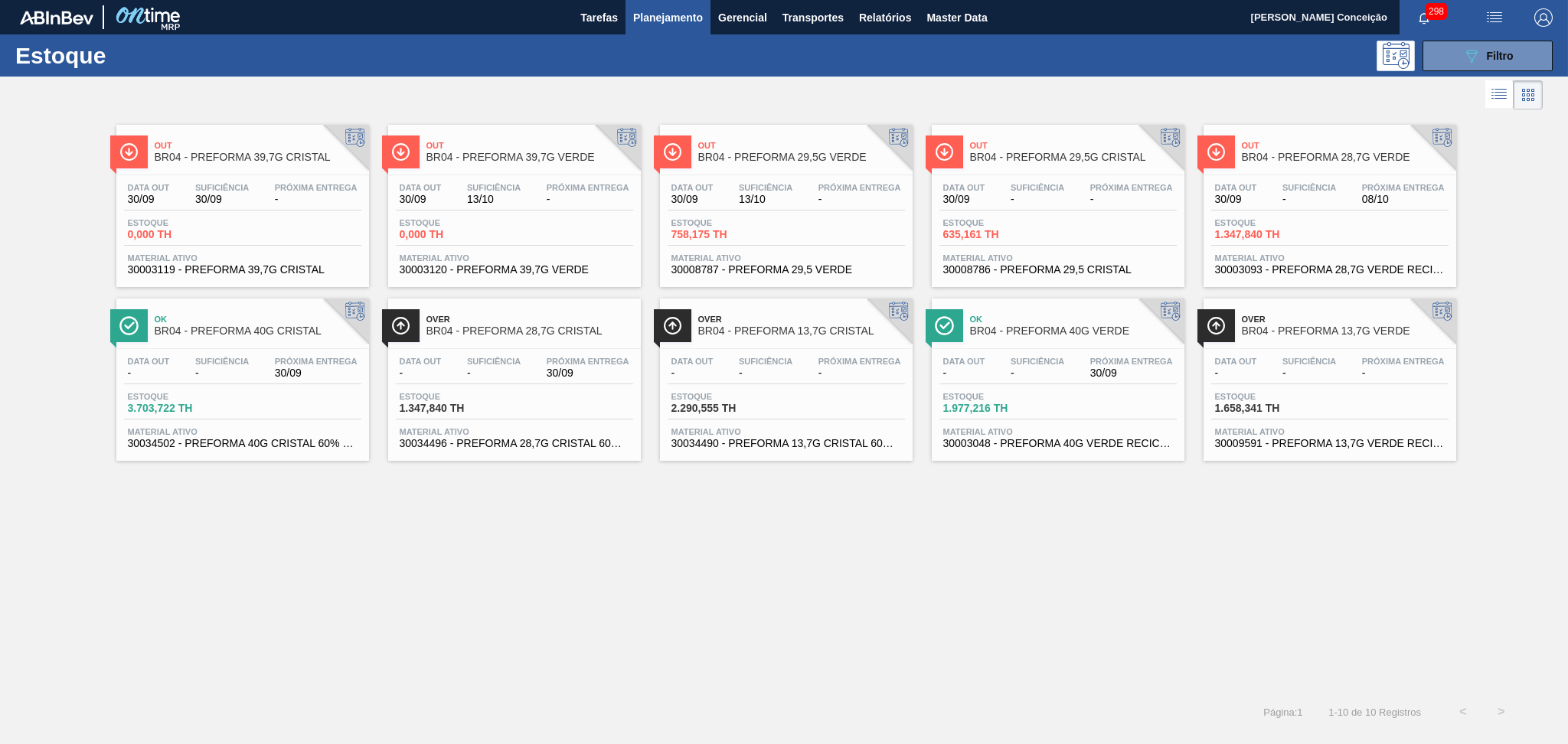
click at [394, 530] on div "Out BR04 - PREFORMA 39,7G CRISTAL Data [DATE] Suficiência 30/09 Próxima Entrega…" at bounding box center [784, 403] width 1568 height 580
click at [701, 501] on div "Out BR04 - PREFORMA 39,7G CRISTAL Data [DATE] Suficiência 30/09 Próxima Entrega…" at bounding box center [784, 403] width 1568 height 580
click at [528, 407] on div "Estoque 1.347,840 TH" at bounding box center [514, 405] width 237 height 27
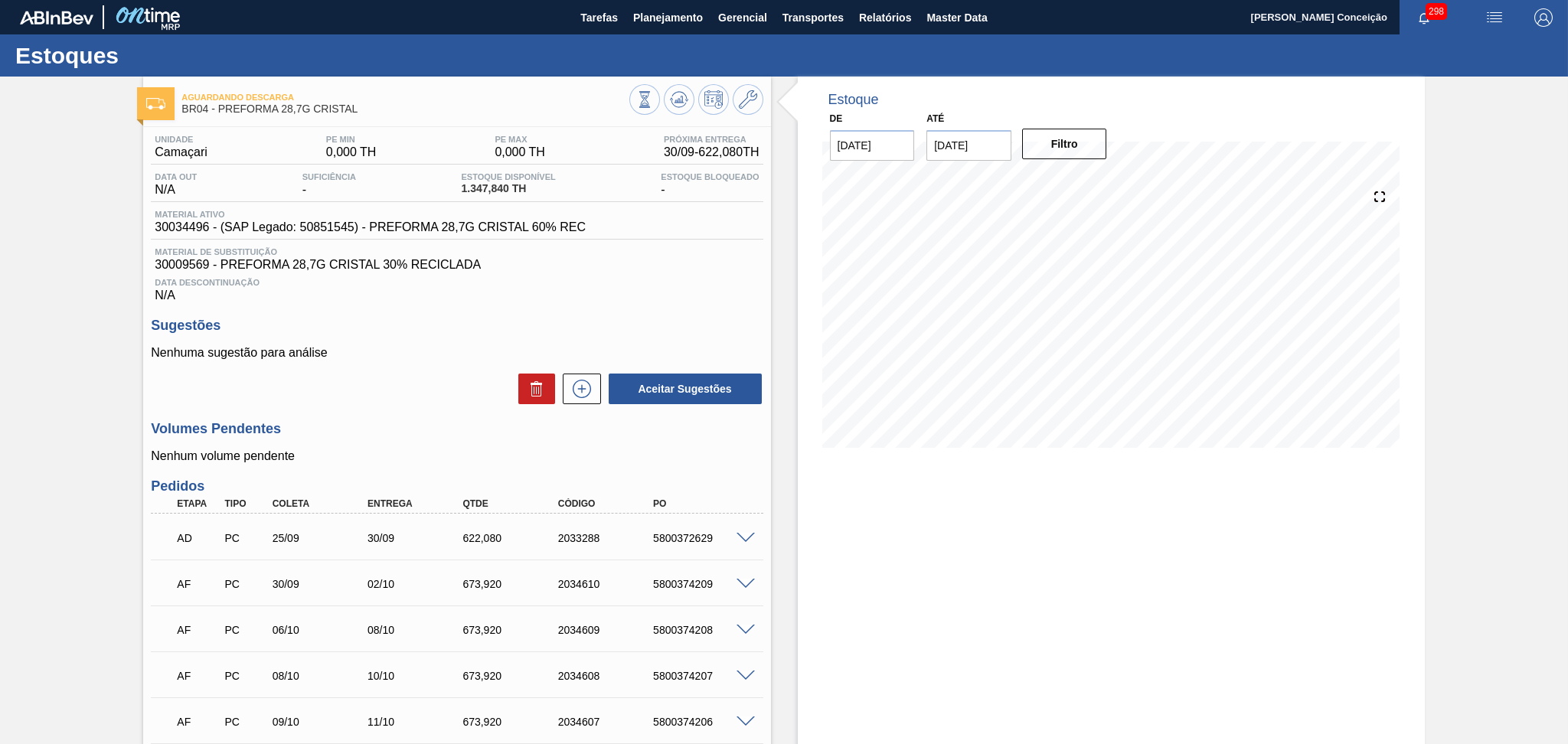
click at [394, 403] on div "Aceitar Sugestões" at bounding box center [457, 389] width 612 height 34
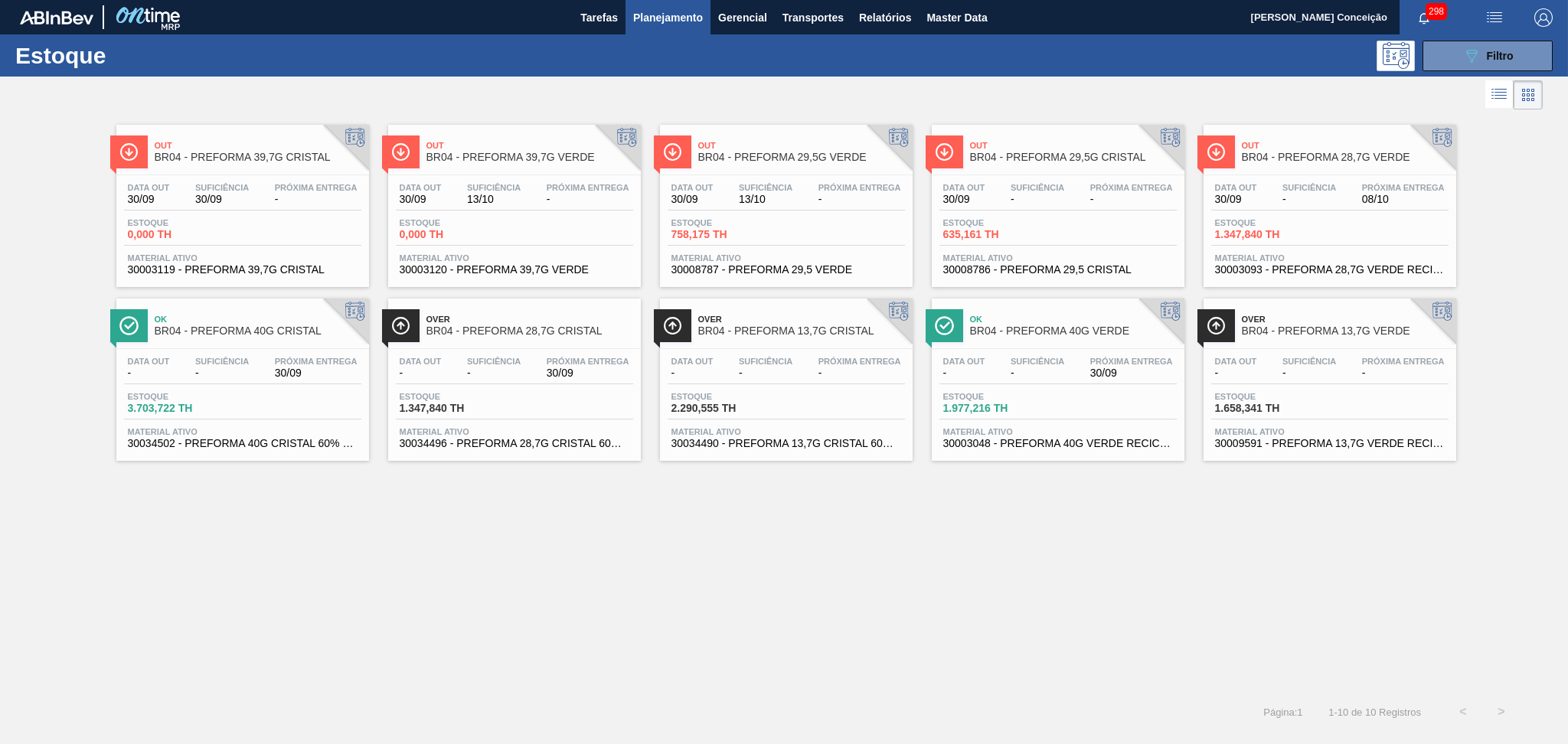
click at [819, 450] on div "Data out - Suficiência - Próxima Entrega - Estoque 2.290,555 TH Material ativo …" at bounding box center [786, 401] width 253 height 104
click at [1325, 395] on div "Estoque 1.658,341 TH" at bounding box center [1329, 405] width 237 height 27
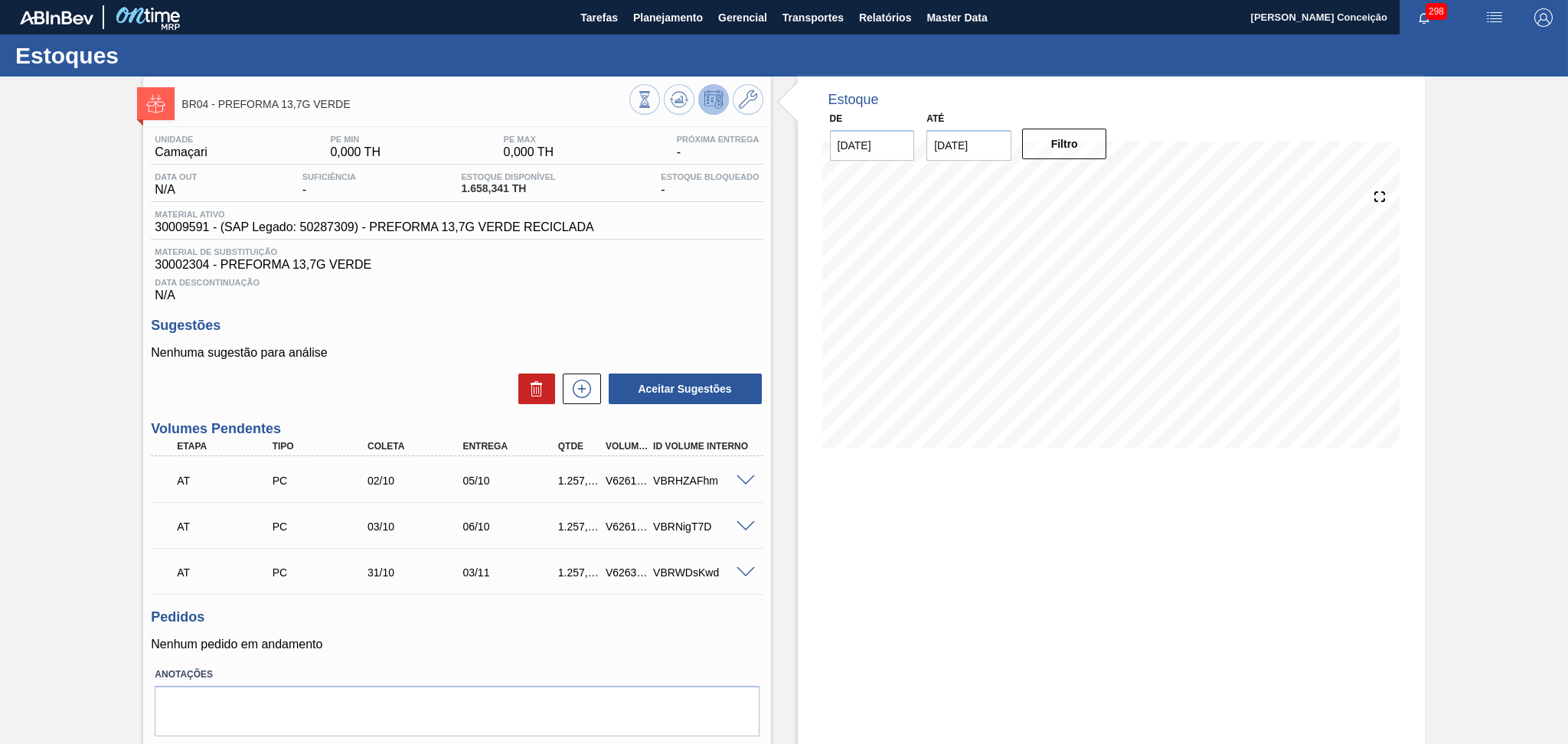
click at [325, 396] on div "Aceitar Sugestões" at bounding box center [457, 389] width 612 height 34
click at [415, 306] on div "Unidade Camaçari PE MIN 0,000 TH PE MAX 0,000 TH Próxima Entrega - Data out N/A…" at bounding box center [457, 455] width 627 height 655
click at [578, 288] on div "Data Descontinuação N/A" at bounding box center [457, 287] width 612 height 30
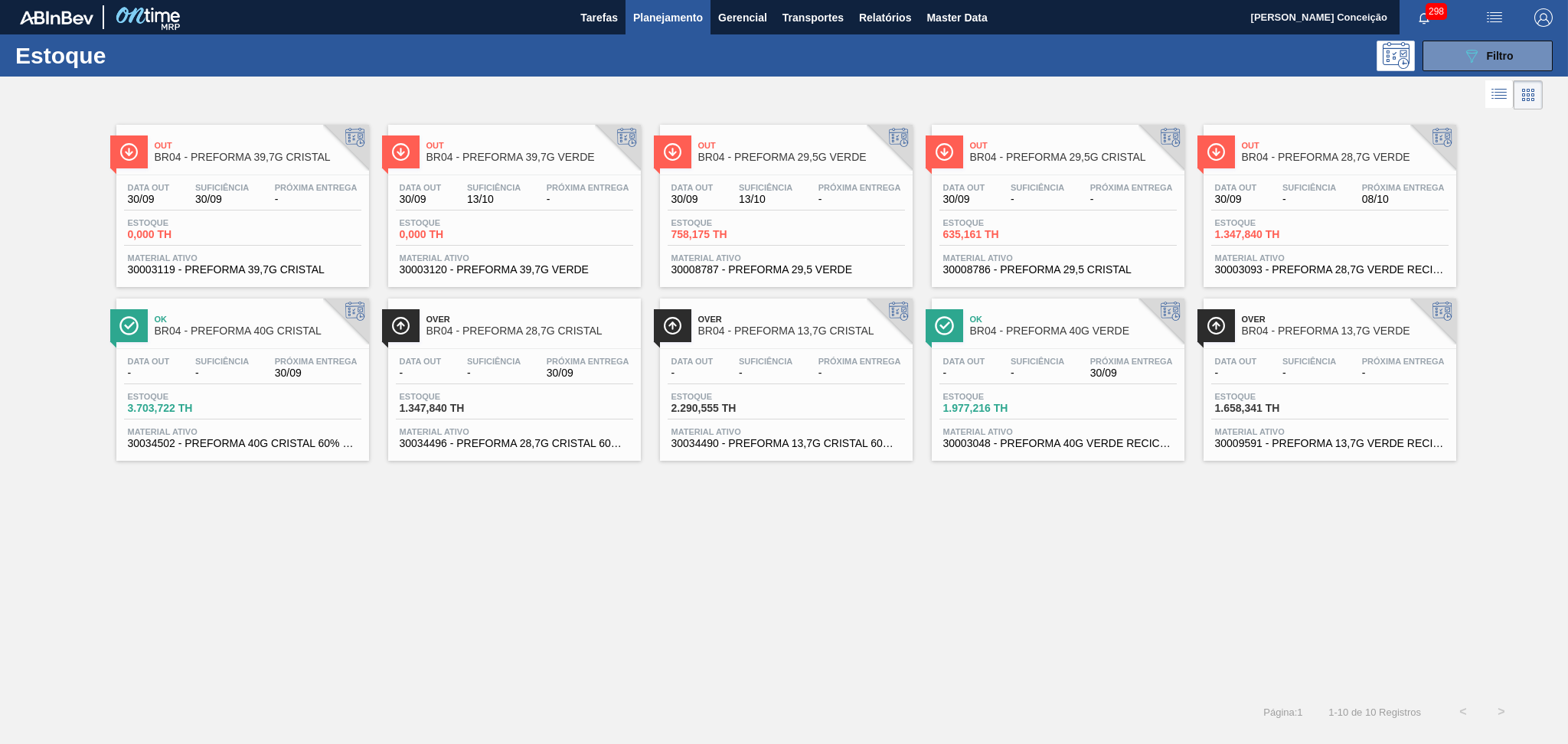
click at [835, 561] on div "Out BR04 - PREFORMA 39,7G CRISTAL Data [DATE] Suficiência 30/09 Próxima Entrega…" at bounding box center [784, 403] width 1568 height 580
click at [228, 225] on span "Estoque" at bounding box center [181, 223] width 108 height 9
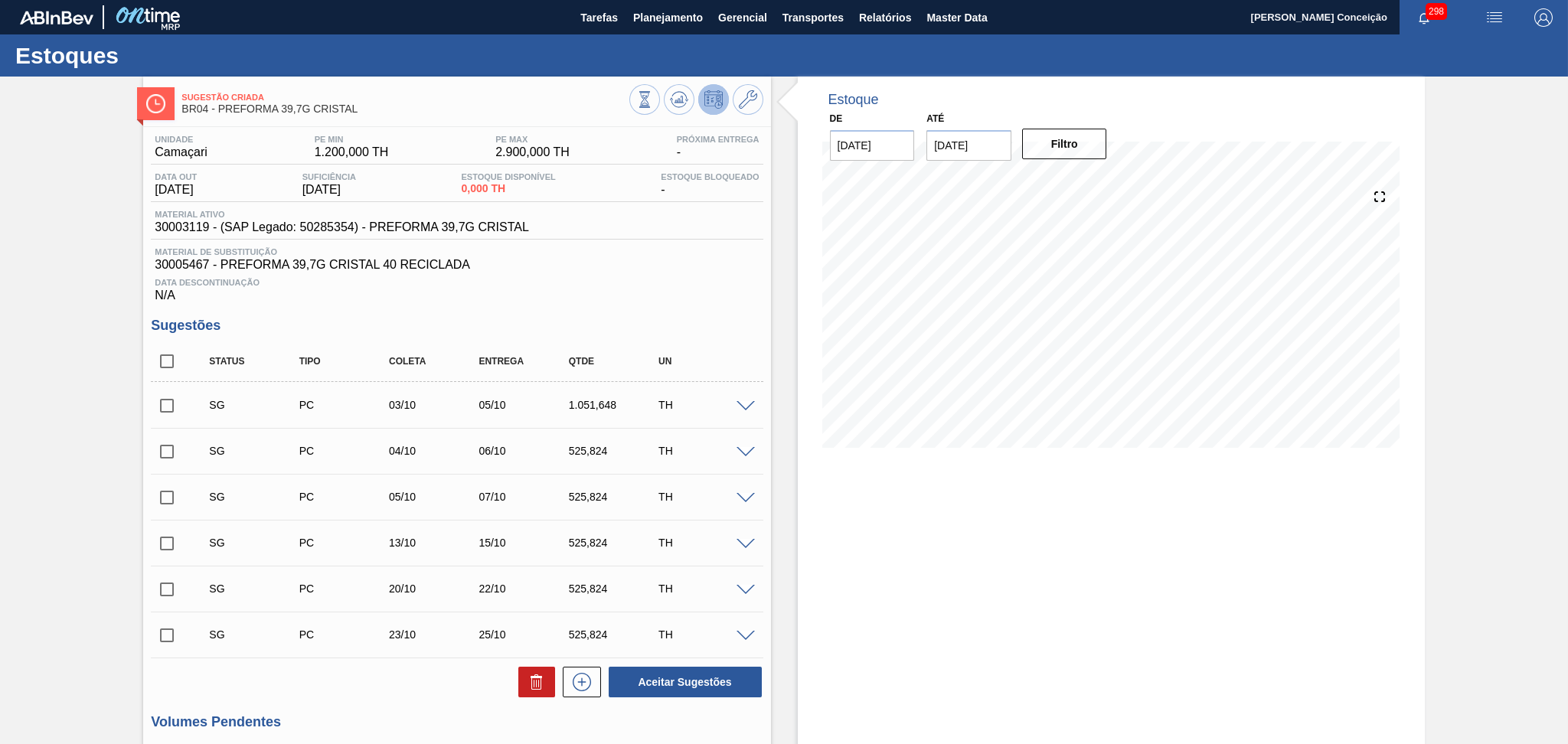
click at [699, 275] on div "Data Descontinuação N/A" at bounding box center [457, 287] width 612 height 30
click at [160, 368] on input "checkbox" at bounding box center [167, 362] width 32 height 32
checkbox input "true"
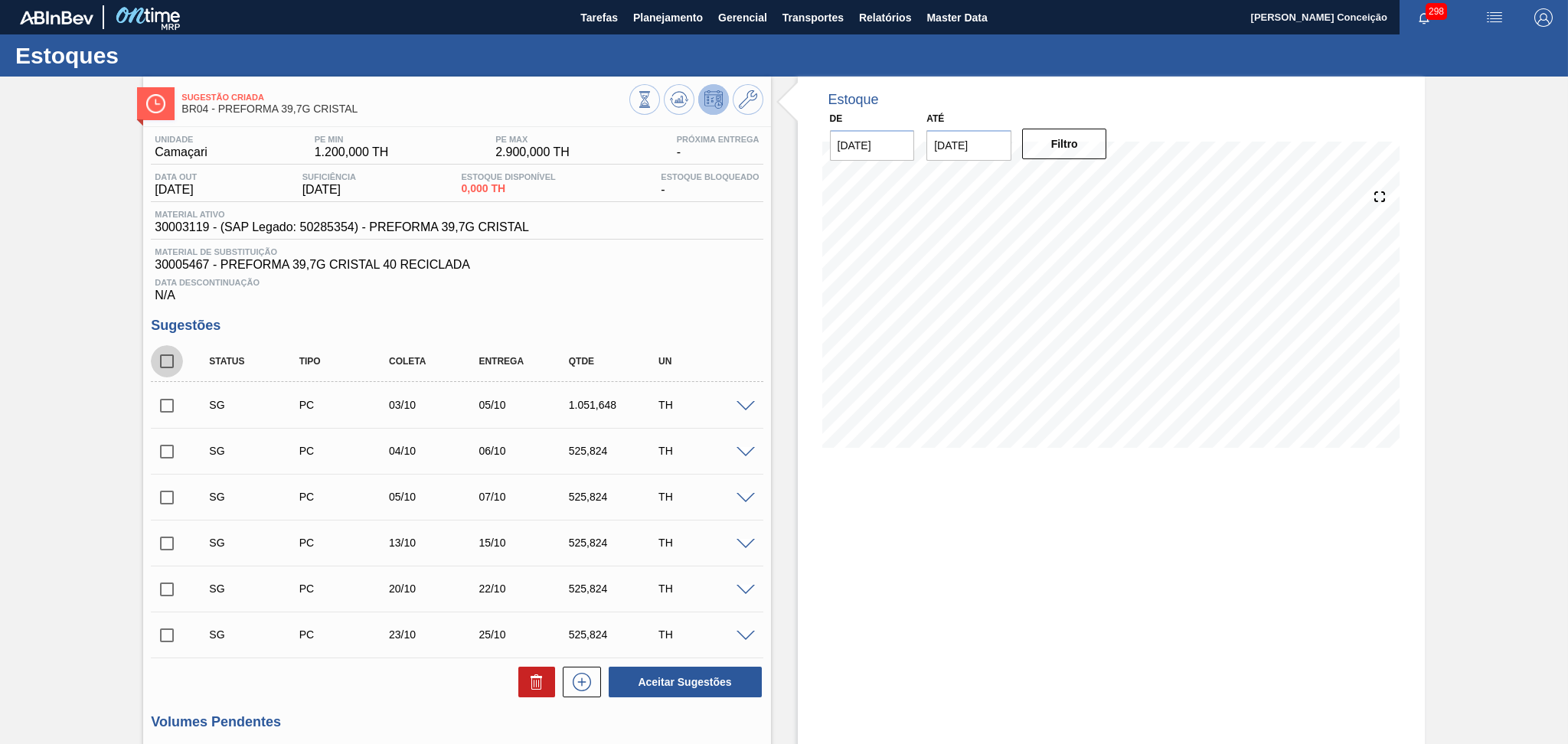
checkbox input "true"
click at [537, 691] on icon at bounding box center [536, 682] width 18 height 18
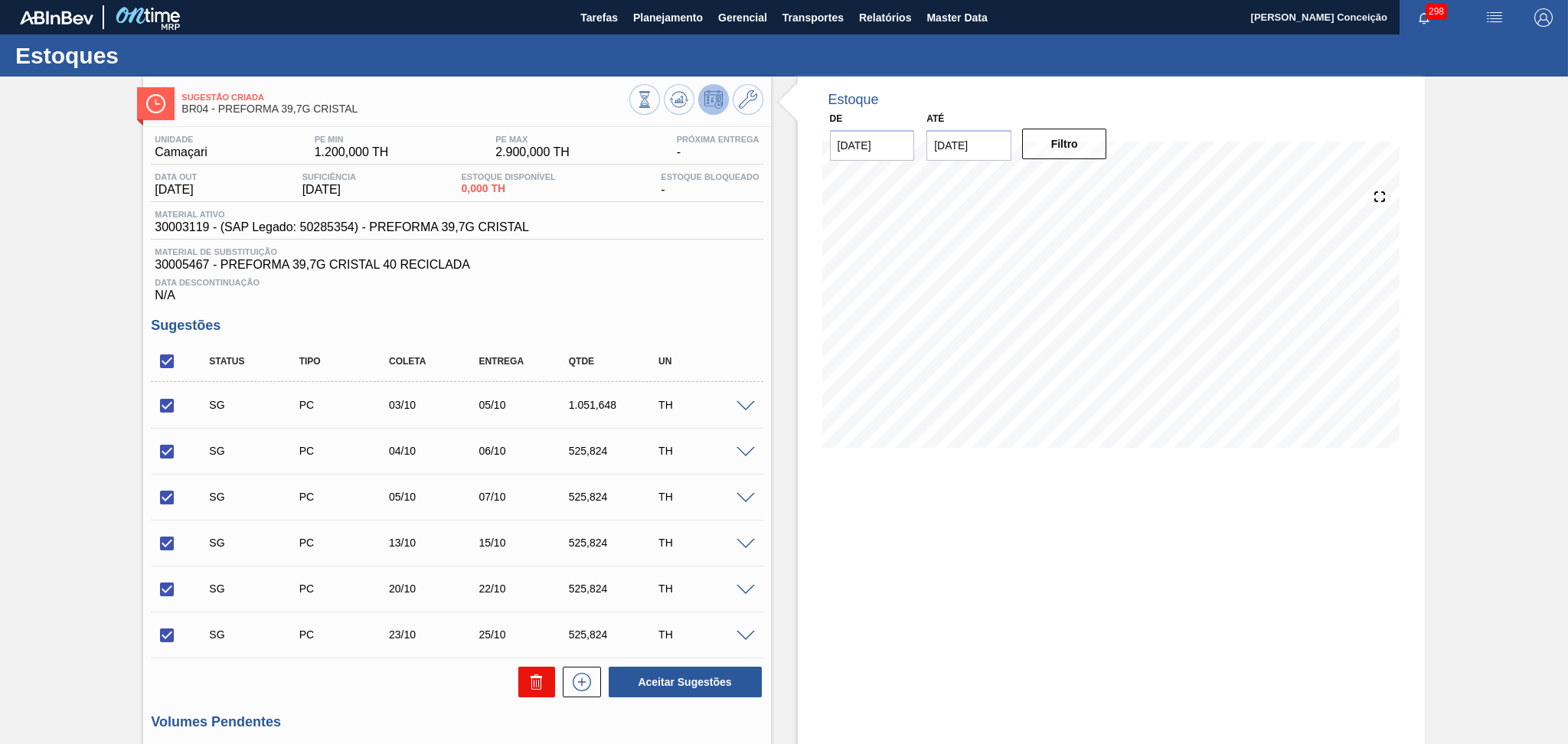
checkbox input "false"
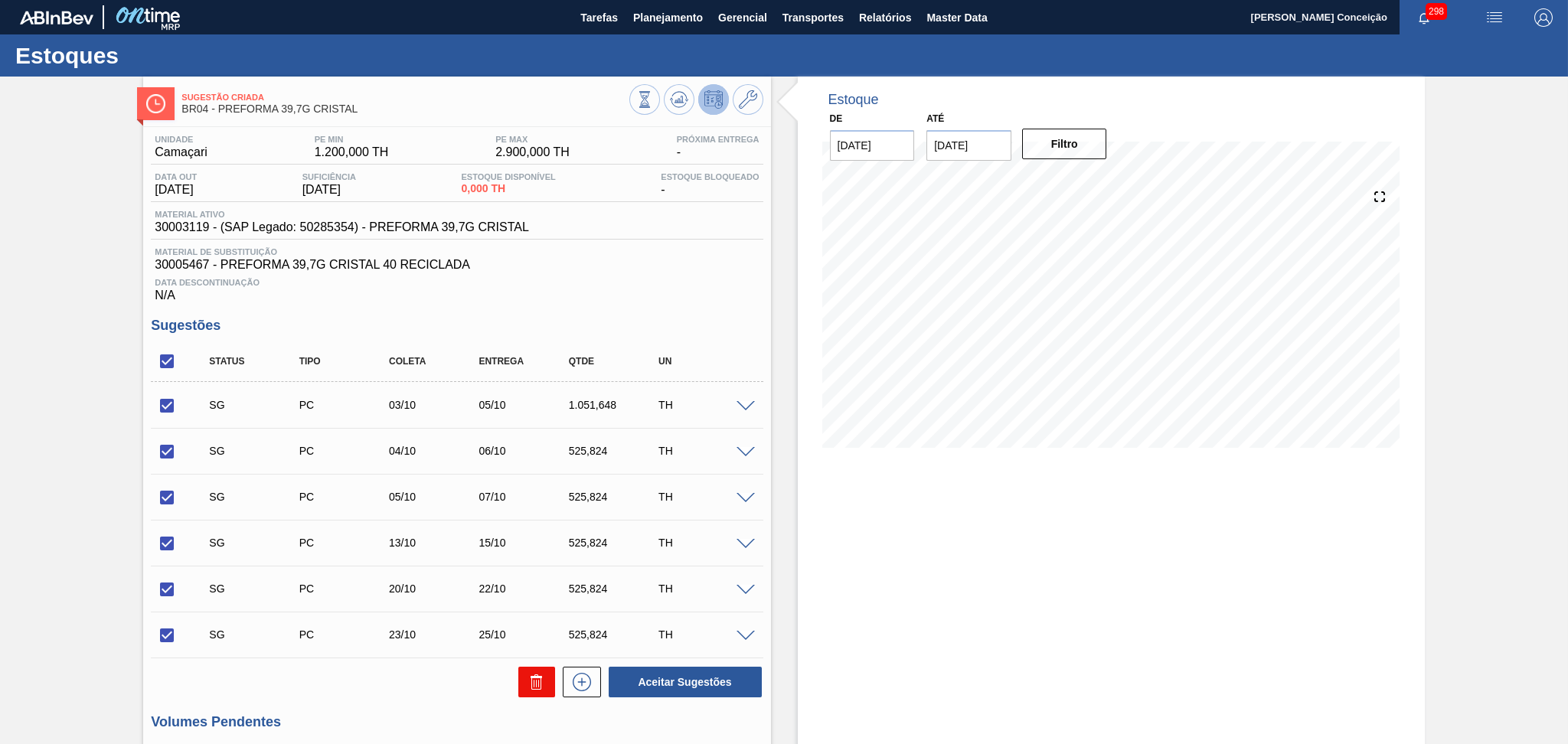
checkbox input "false"
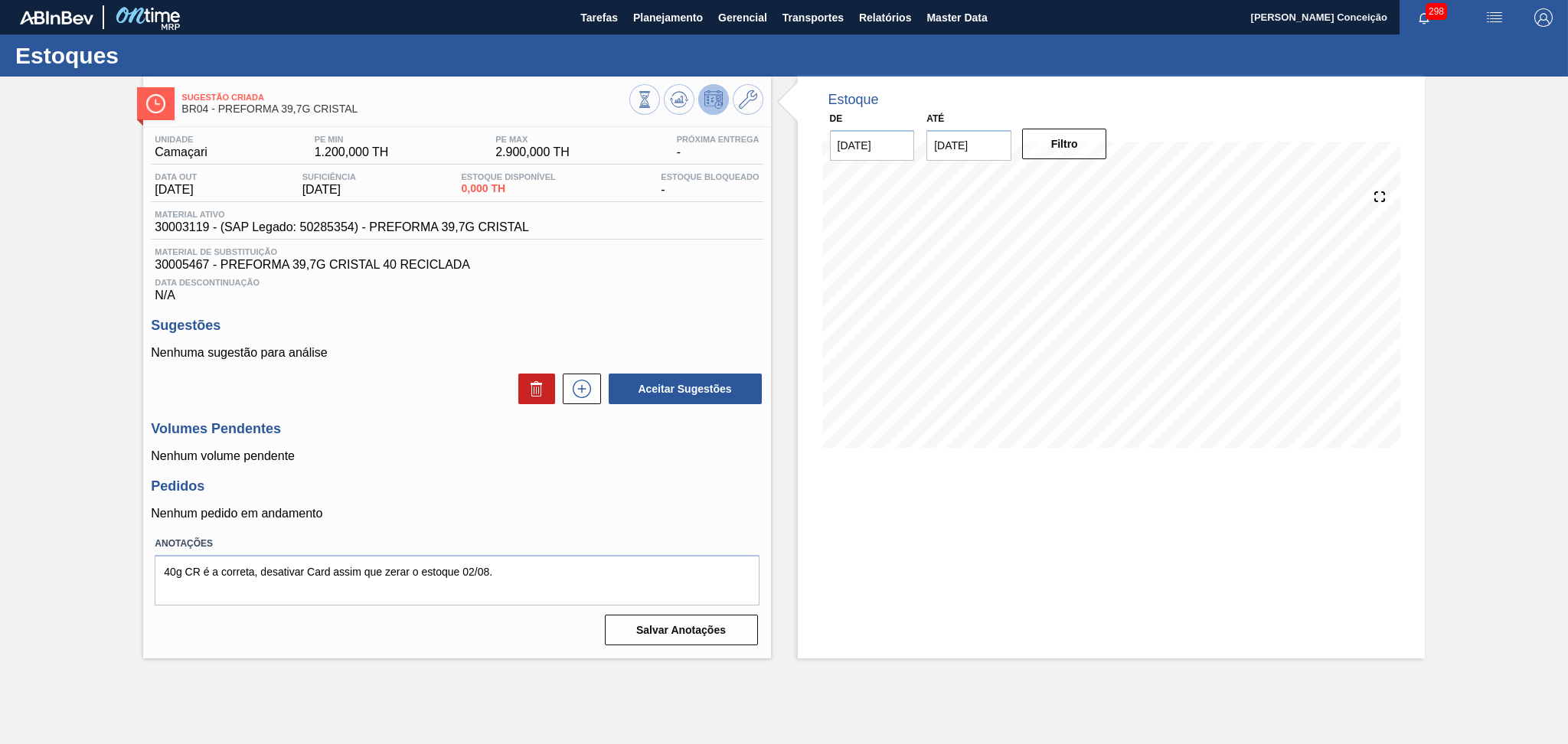
click at [463, 475] on div "Unidade Camaçari PE MIN 1.200,000 TH PE MAX 2.900,000 TH Próxima Entrega - Data…" at bounding box center [457, 389] width 627 height 524
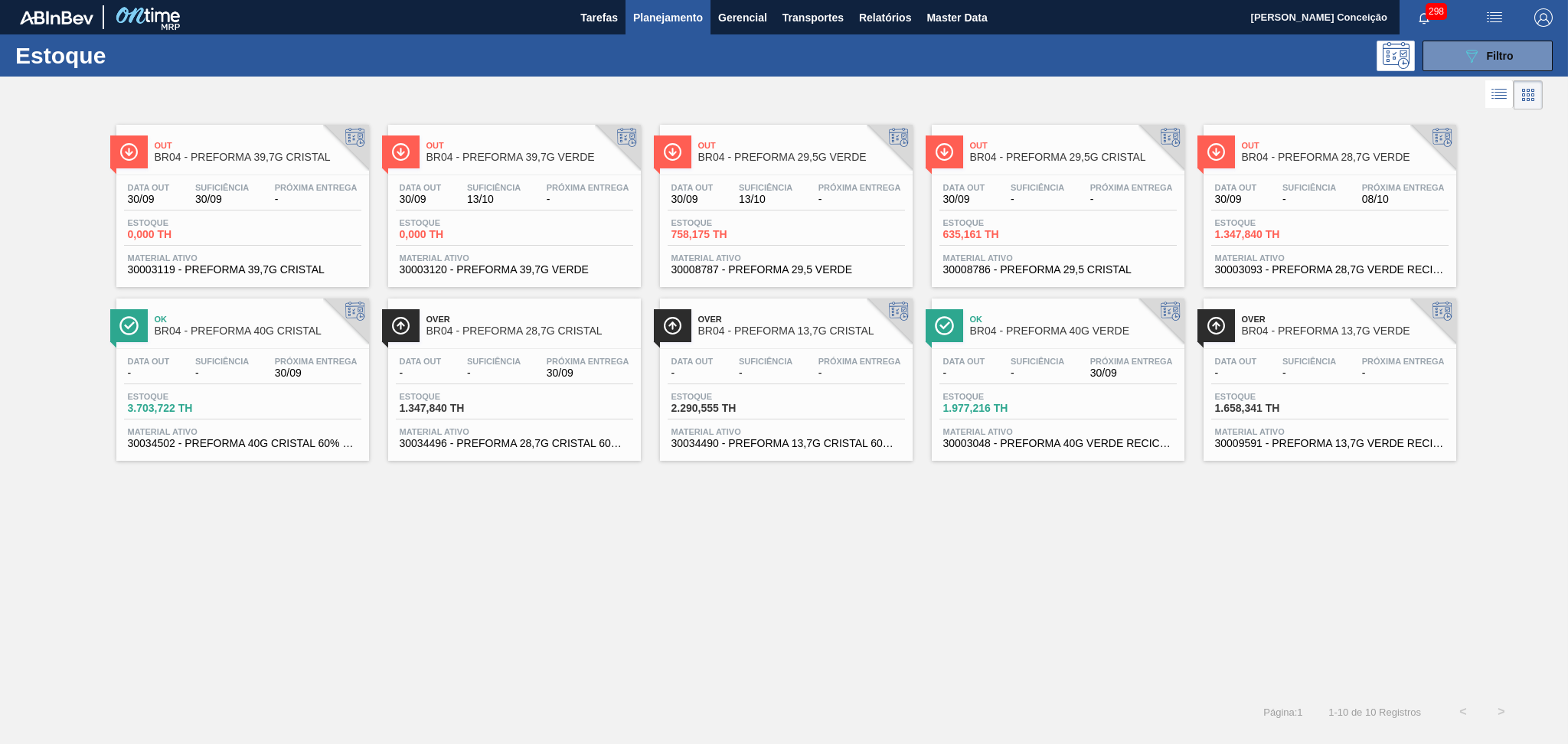
click at [836, 510] on div "Out BR04 - PREFORMA 39,7G CRISTAL Data [DATE] Suficiência 30/09 Próxima Entrega…" at bounding box center [784, 403] width 1568 height 580
click at [532, 189] on div "Data out 30/09 Suficiência 13/10 Próxima Entrega -" at bounding box center [514, 196] width 237 height 27
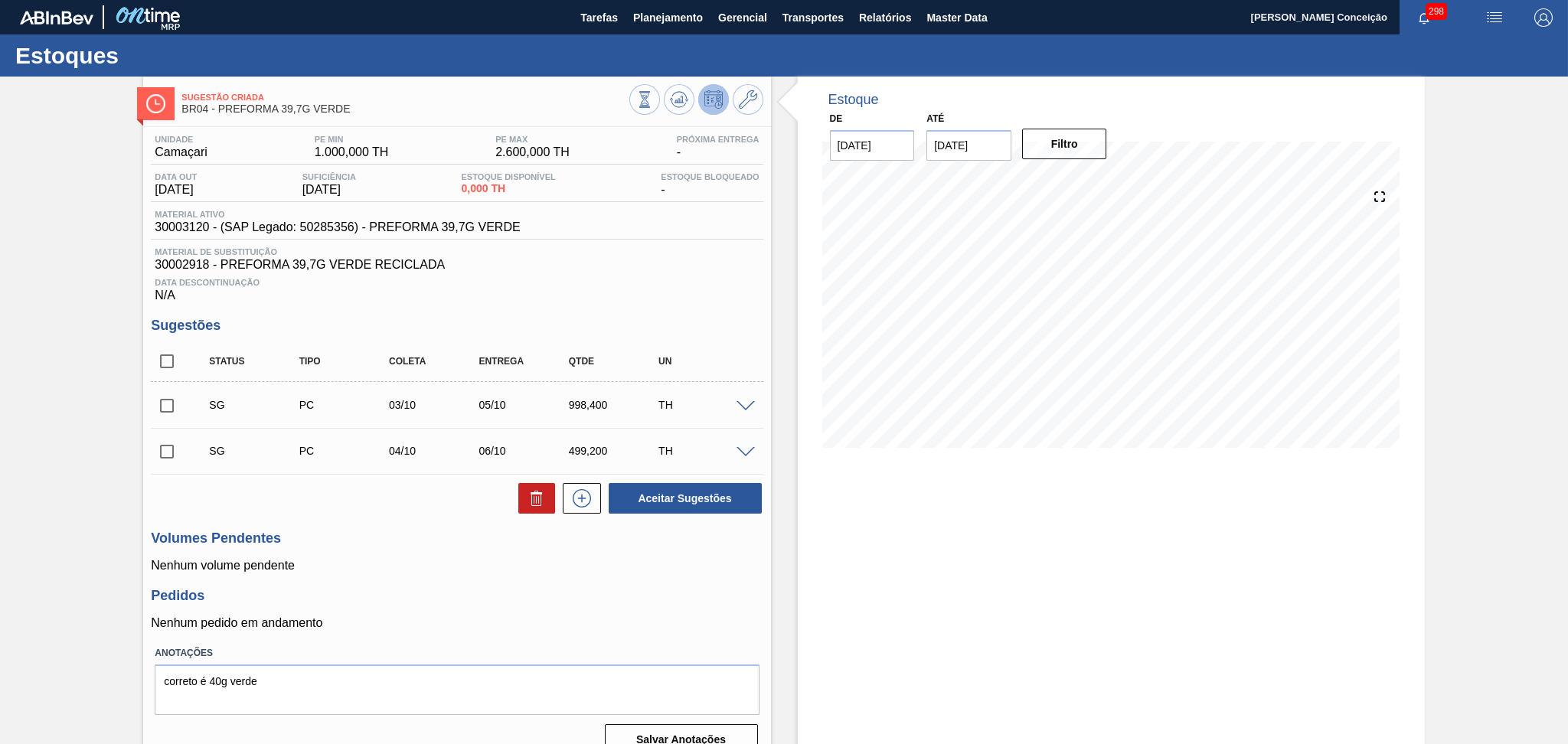
click at [648, 594] on h3 "Pedidos" at bounding box center [457, 596] width 612 height 16
click at [708, 298] on div "Data Descontinuação N/A" at bounding box center [457, 287] width 612 height 30
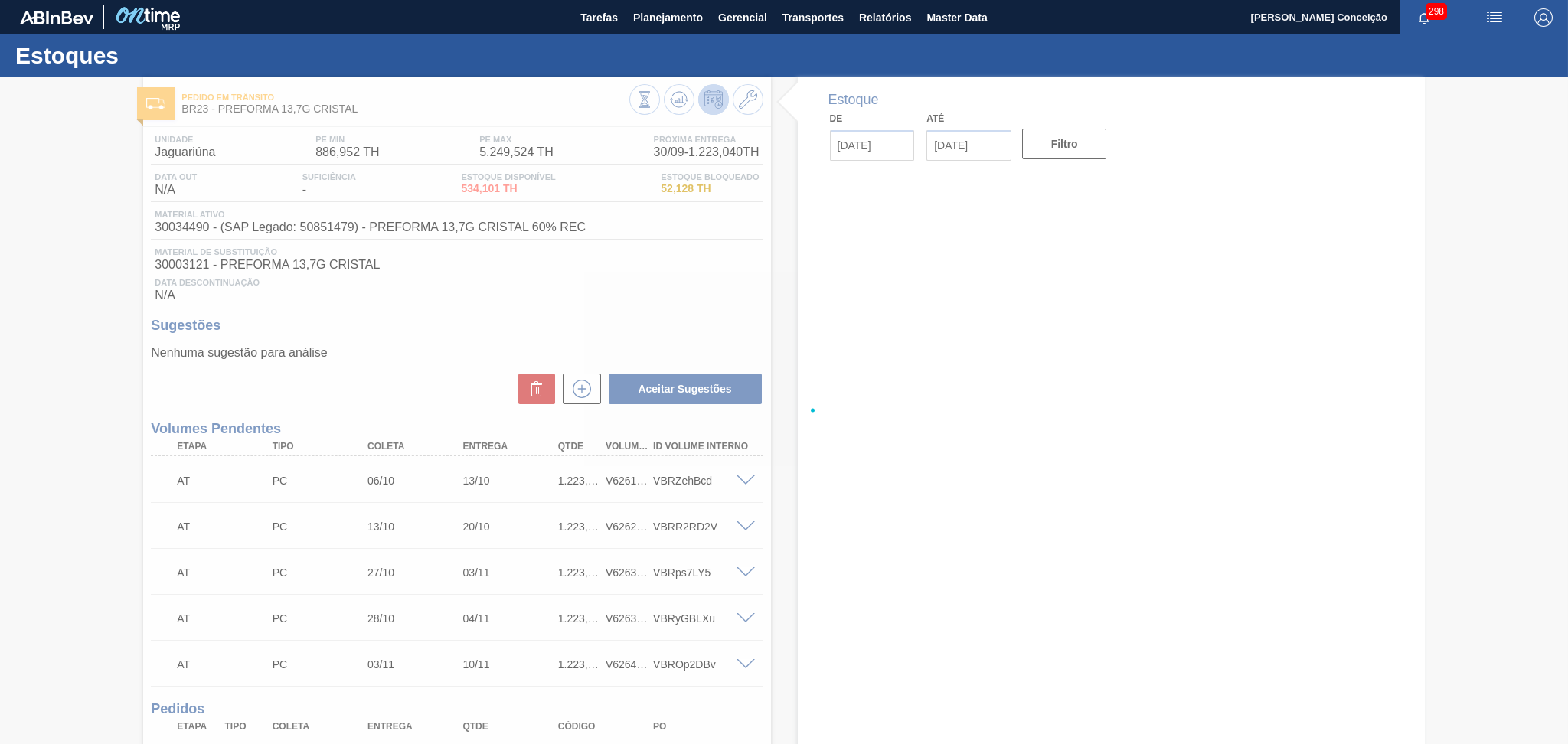
click at [451, 334] on div at bounding box center [784, 410] width 1568 height 668
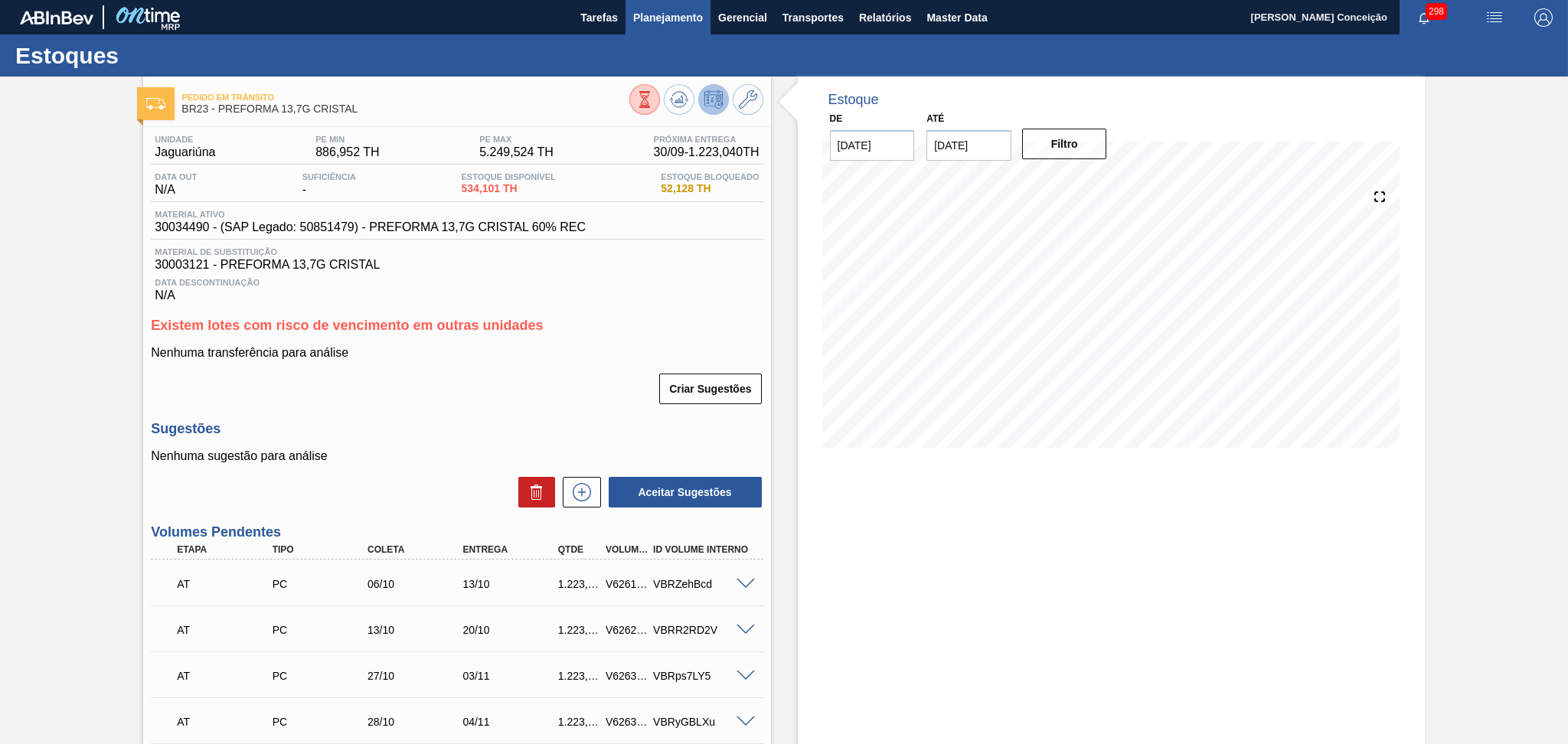
click at [650, 27] on button "Planejamento" at bounding box center [668, 17] width 85 height 35
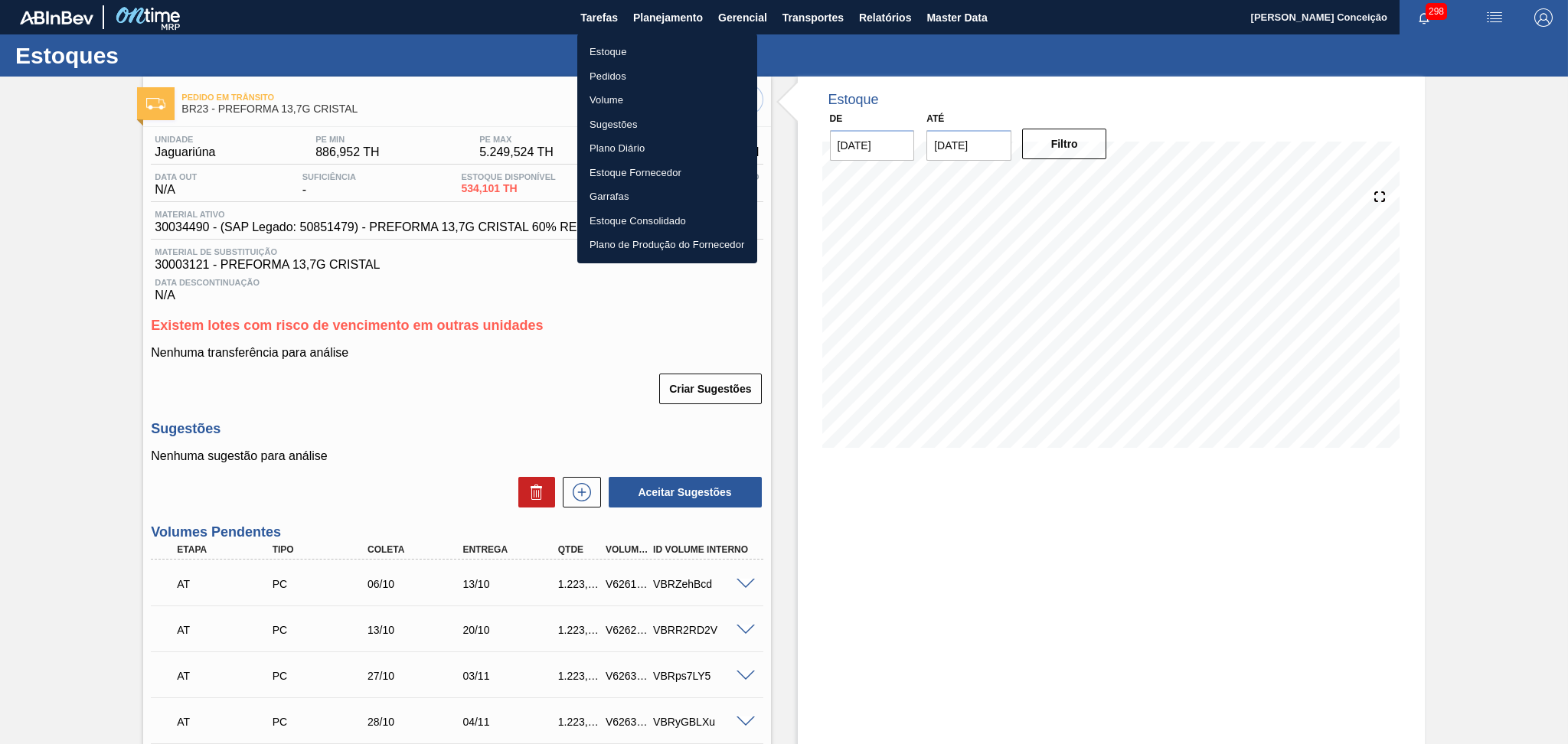
click at [631, 57] on li "Estoque" at bounding box center [667, 52] width 180 height 25
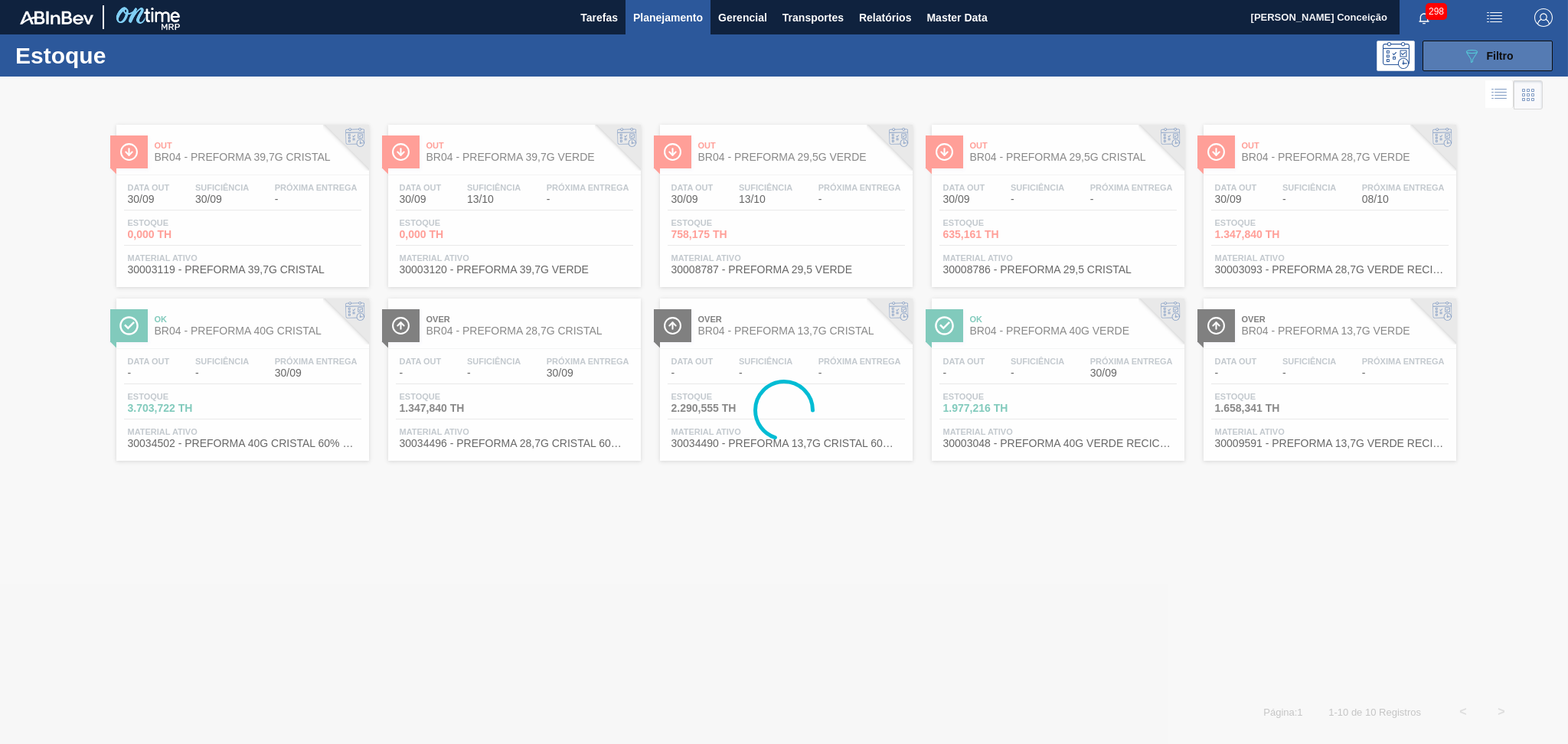
click at [1432, 49] on button "089F7B8B-B2A5-4AFE-B5C0-19BA573D28AC Filtro" at bounding box center [1488, 56] width 130 height 30
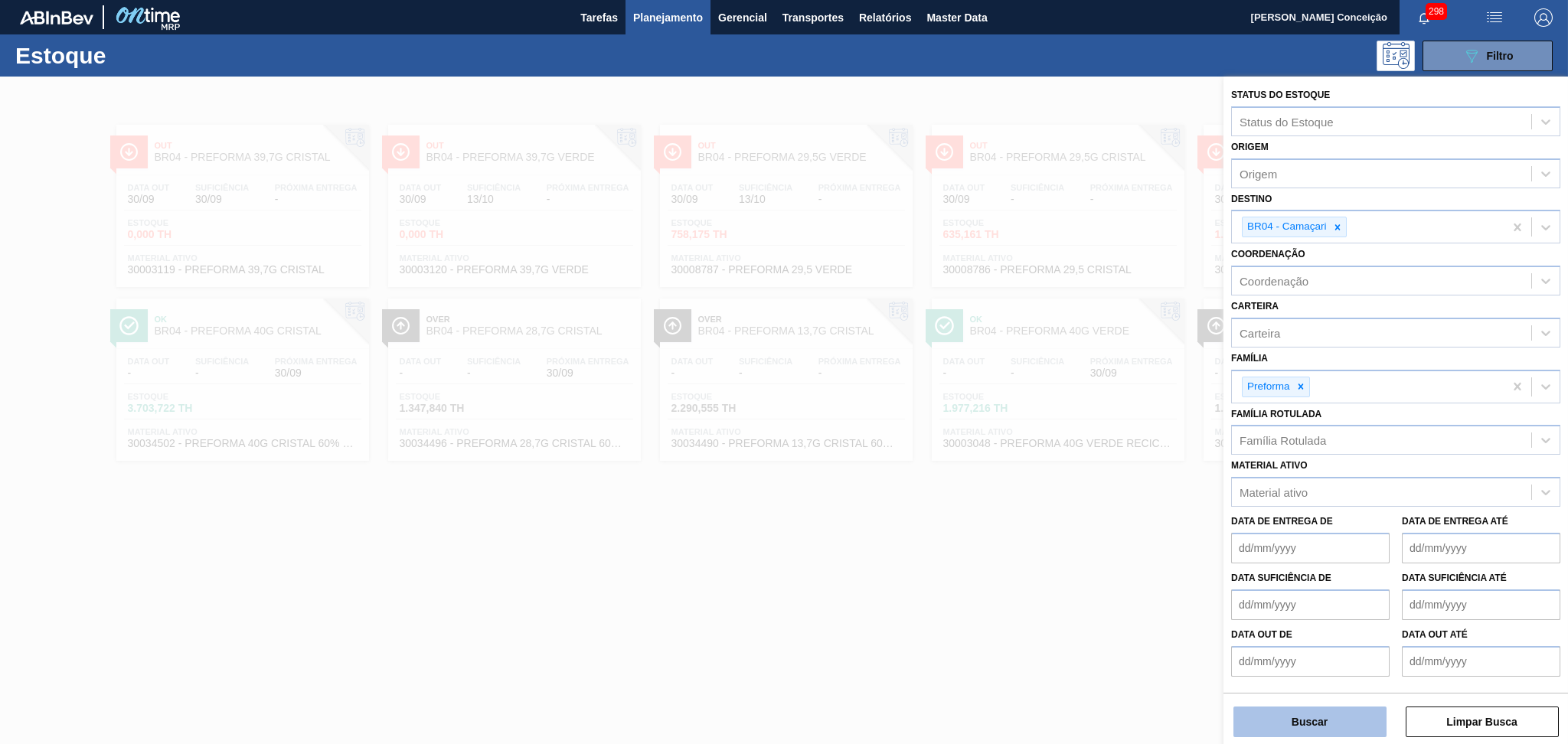
click at [1267, 717] on button "Buscar" at bounding box center [1310, 722] width 153 height 30
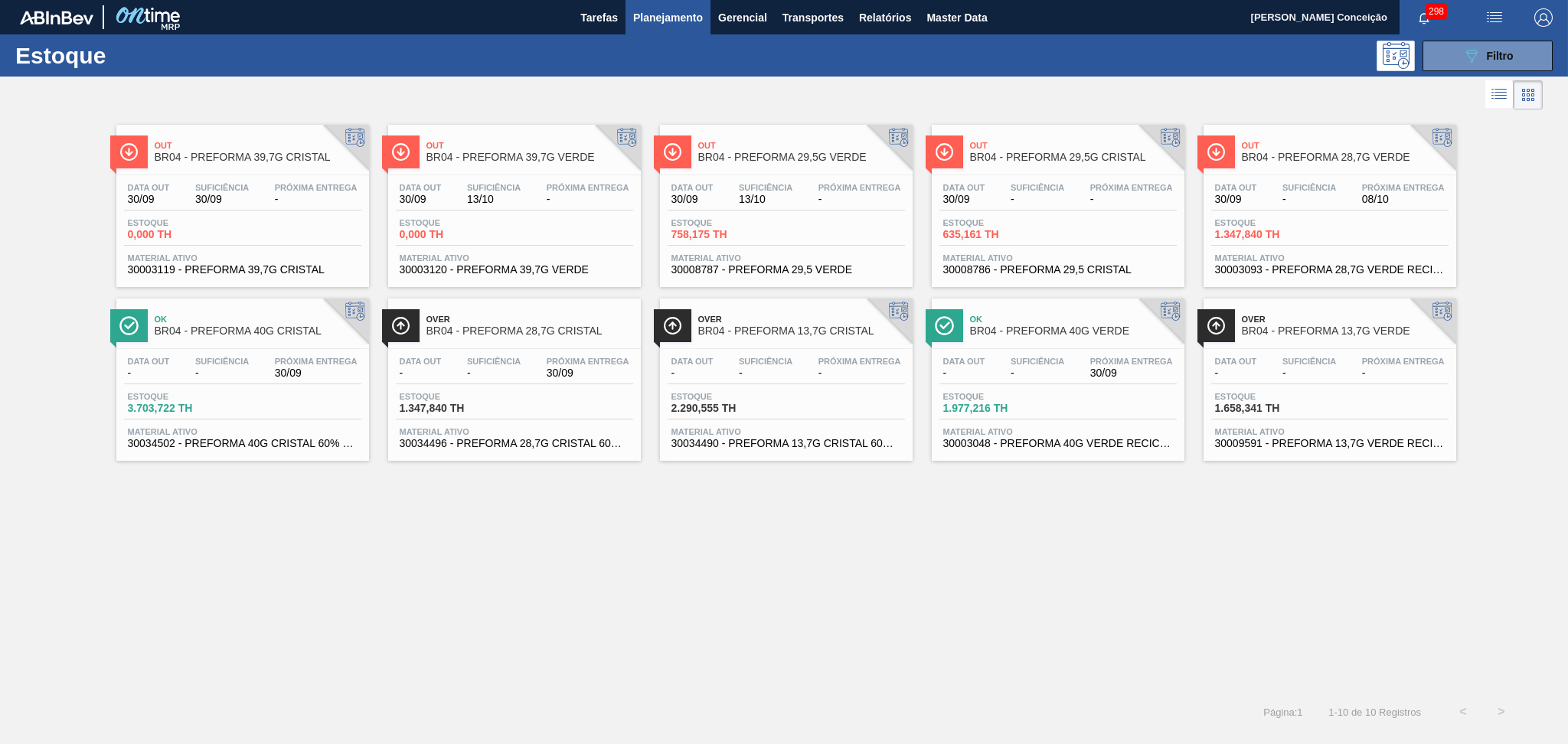
click at [562, 517] on div "Out BR04 - PREFORMA 39,7G CRISTAL Data [DATE] Suficiência 30/09 Próxima Entrega…" at bounding box center [784, 403] width 1568 height 580
click at [328, 399] on div "Estoque 3.703,722 TH" at bounding box center [242, 405] width 237 height 27
click at [939, 418] on div "Estoque 1.977,216 TH" at bounding box center [1057, 405] width 237 height 27
click at [229, 194] on span "30/09" at bounding box center [222, 199] width 54 height 11
click at [387, 554] on div "Out BR04 - PREFORMA 39,7G CRISTAL Data [DATE] Suficiência 30/09 Próxima Entrega…" at bounding box center [784, 403] width 1568 height 580
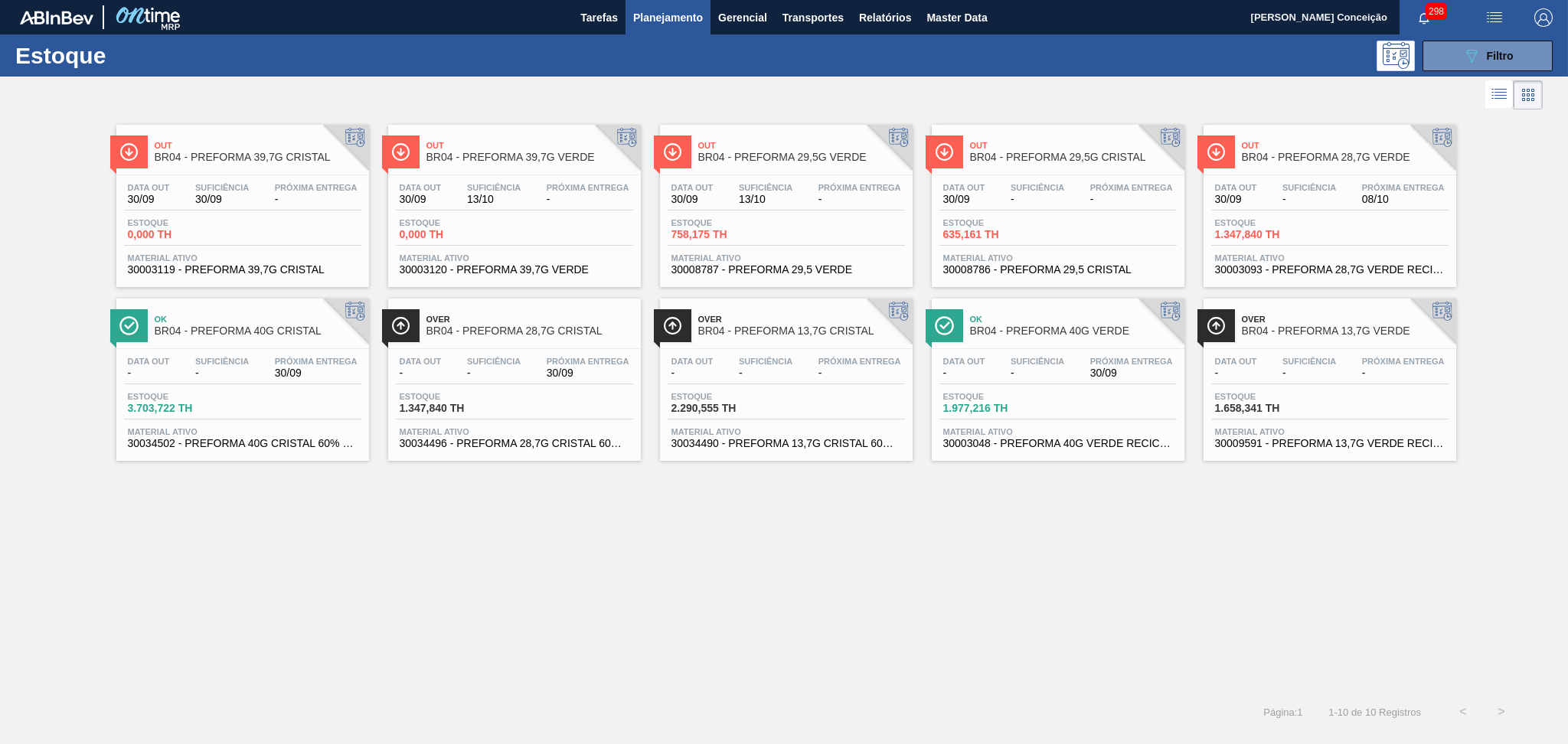
click at [387, 554] on div "Out BR04 - PREFORMA 39,7G CRISTAL Data [DATE] Suficiência 30/09 Próxima Entrega…" at bounding box center [784, 403] width 1568 height 580
click at [275, 198] on span "-" at bounding box center [316, 199] width 83 height 11
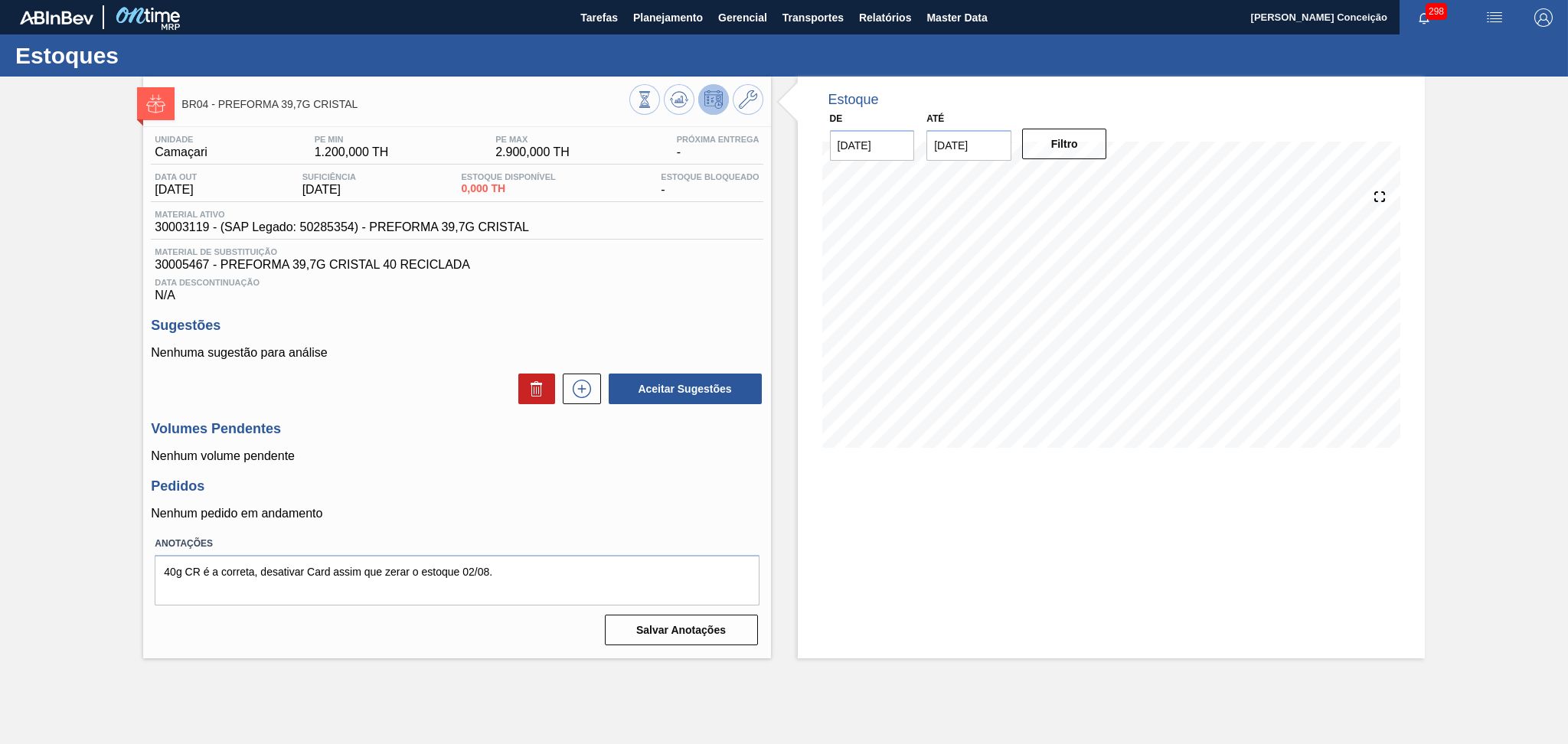
click at [683, 505] on div "Pedidos Nenhum pedido em andamento" at bounding box center [457, 499] width 612 height 42
click at [387, 377] on div "Aceitar Sugestões" at bounding box center [457, 389] width 612 height 34
click at [1006, 500] on div "Estoque De [DATE] Até [DATE] Filtro 27/10 Projeção de Estoque -2,134.768 [DOMAI…" at bounding box center [1111, 367] width 627 height 582
click at [694, 283] on span "Data Descontinuação" at bounding box center [457, 282] width 604 height 9
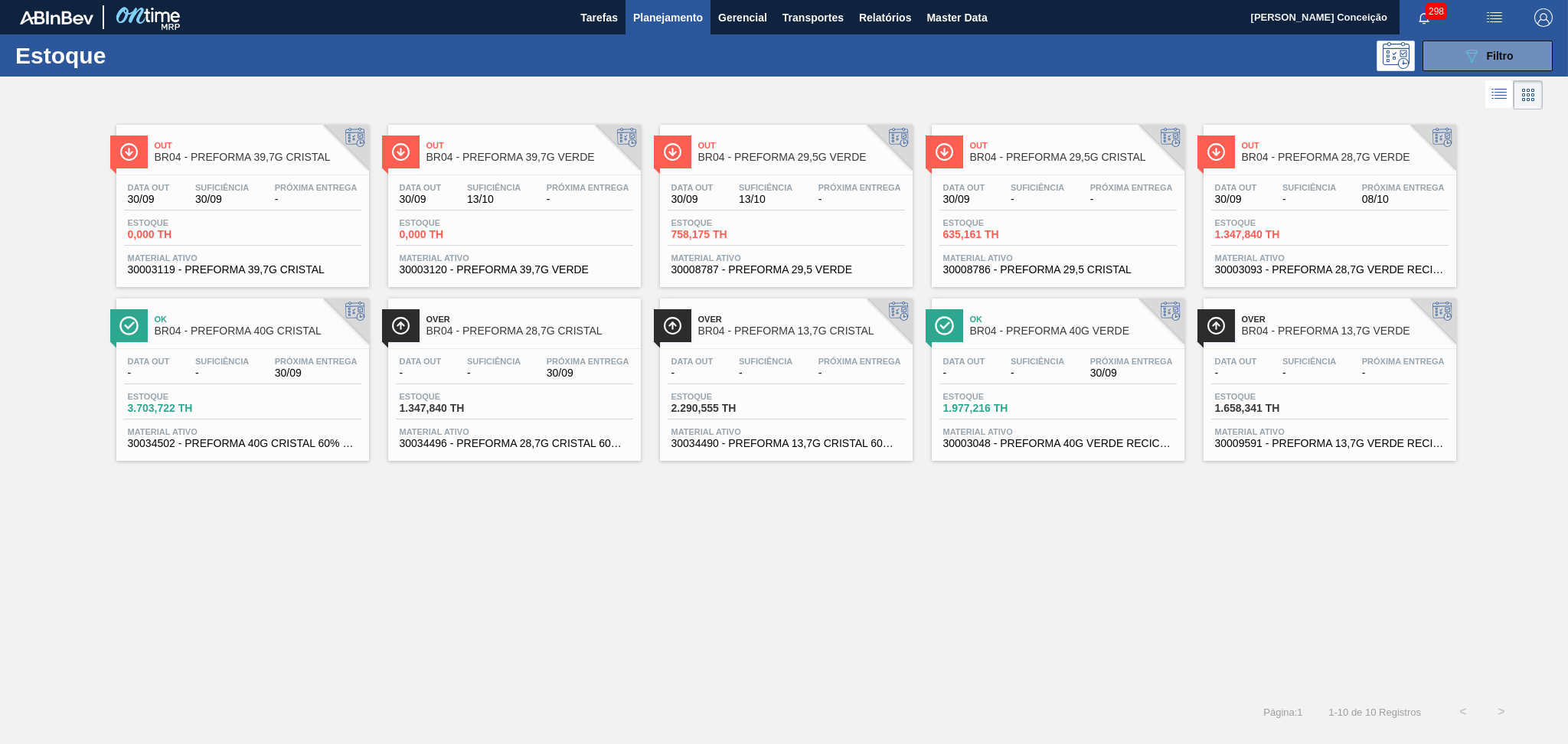
click at [618, 530] on div "Out BR04 - PREFORMA 39,7G CRISTAL Data [DATE] Suficiência 30/09 Próxima Entrega…" at bounding box center [784, 403] width 1568 height 580
click at [750, 520] on div "Out BR04 - PREFORMA 39,7G CRISTAL Data [DATE] Suficiência 30/09 Próxima Entrega…" at bounding box center [784, 403] width 1568 height 580
click at [1352, 541] on div "Out BR04 - PREFORMA 39,7G CRISTAL Data [DATE] Suficiência 30/09 Próxima Entrega…" at bounding box center [784, 403] width 1568 height 580
click at [761, 589] on div "Out BR04 - PREFORMA 39,7G CRISTAL Data [DATE] Suficiência 30/09 Próxima Entrega…" at bounding box center [784, 403] width 1568 height 580
click at [801, 644] on div "Out BR04 - PREFORMA 39,7G CRISTAL Data [DATE] Suficiência 30/09 Próxima Entrega…" at bounding box center [784, 403] width 1568 height 580
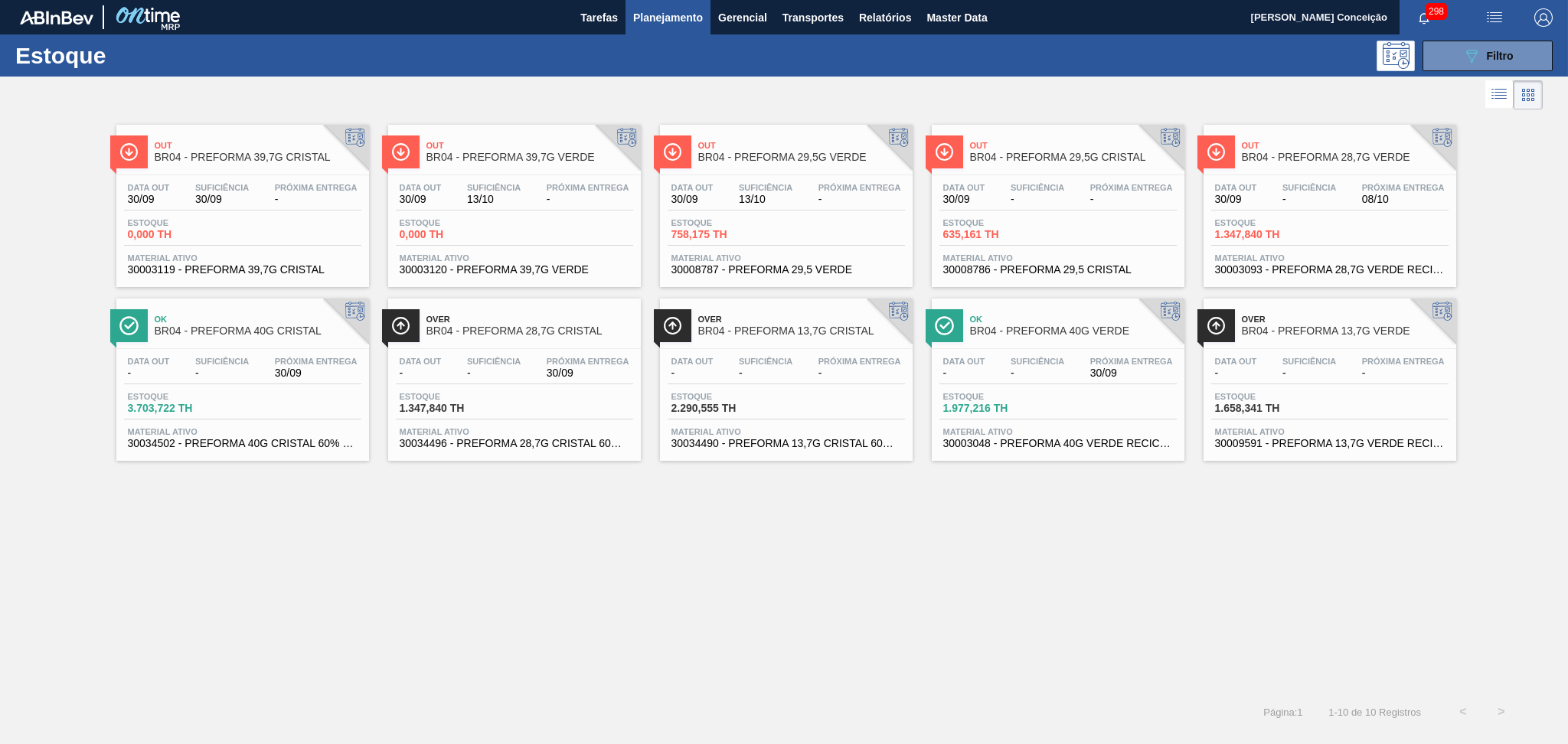
click at [810, 411] on div "Estoque 2.290,555 TH" at bounding box center [785, 405] width 237 height 27
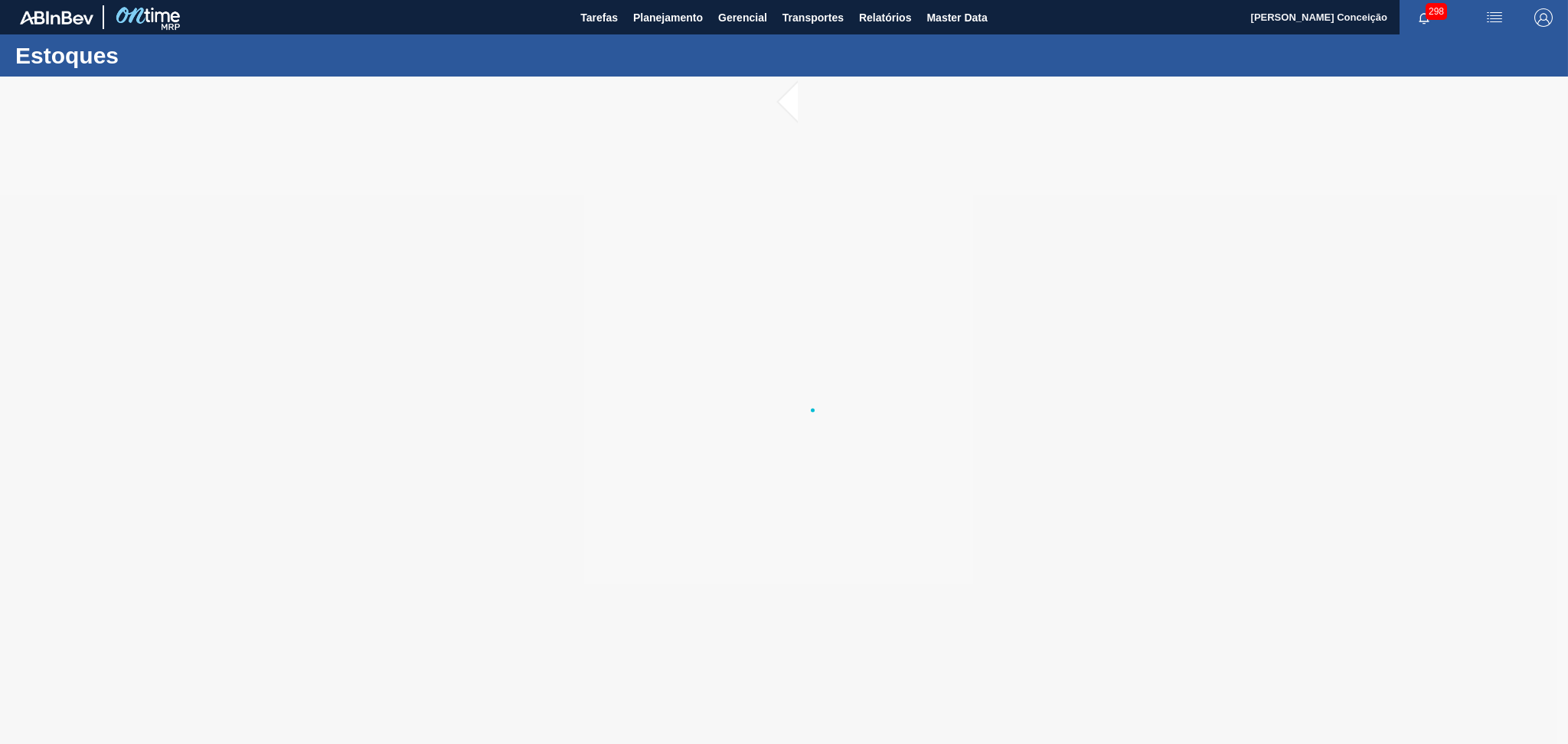
click at [675, 573] on div at bounding box center [784, 410] width 1568 height 668
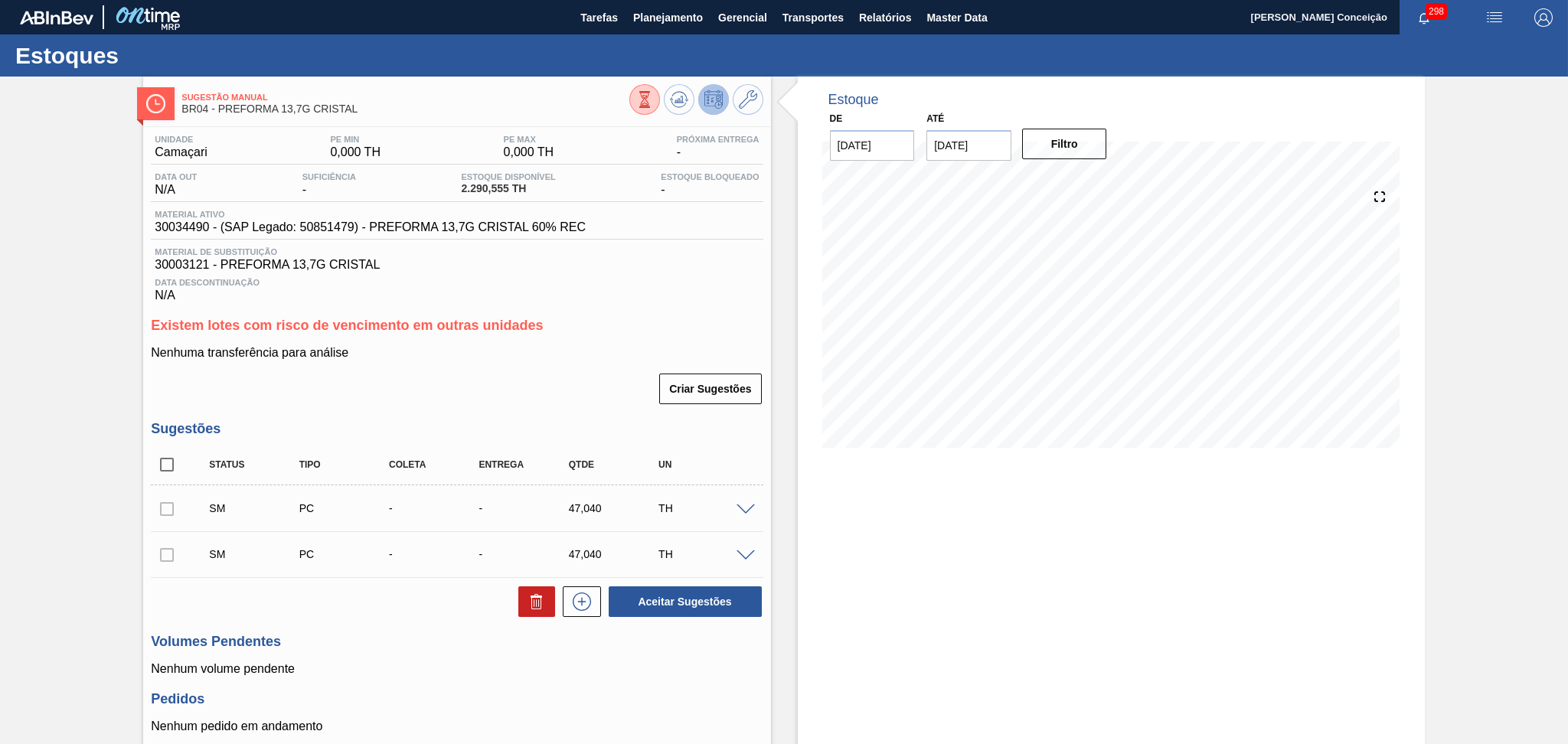
click at [725, 291] on div "Data Descontinuação N/A" at bounding box center [457, 287] width 612 height 30
click at [715, 303] on div "Unidade Camaçari PE MIN 0,000 TH PE MAX 0,000 TH Próxima Entrega - Data out N/A…" at bounding box center [457, 496] width 627 height 736
click at [729, 291] on div "Data Descontinuação N/A" at bounding box center [457, 287] width 612 height 30
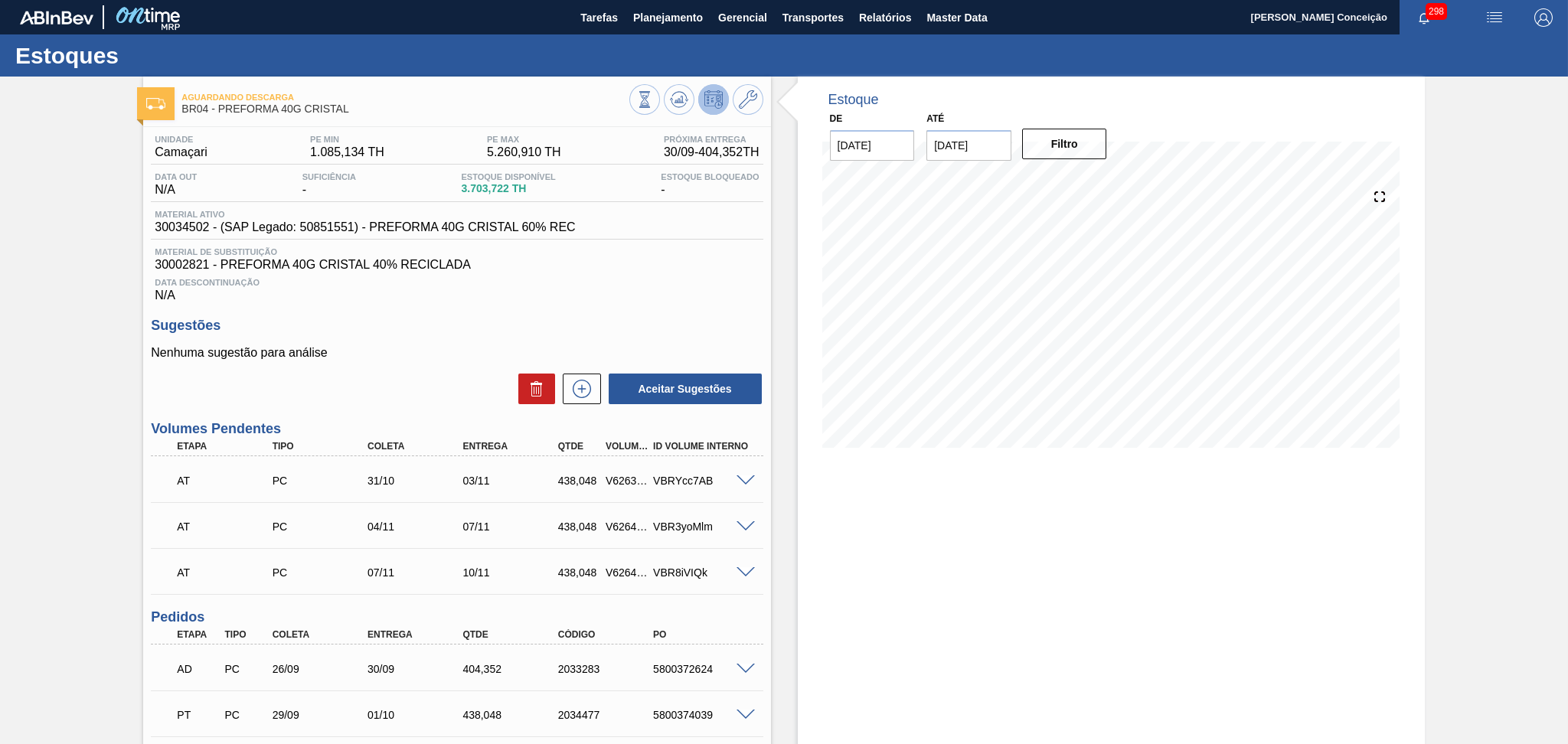
click at [375, 373] on div "Aceitar Sugestões" at bounding box center [457, 389] width 612 height 34
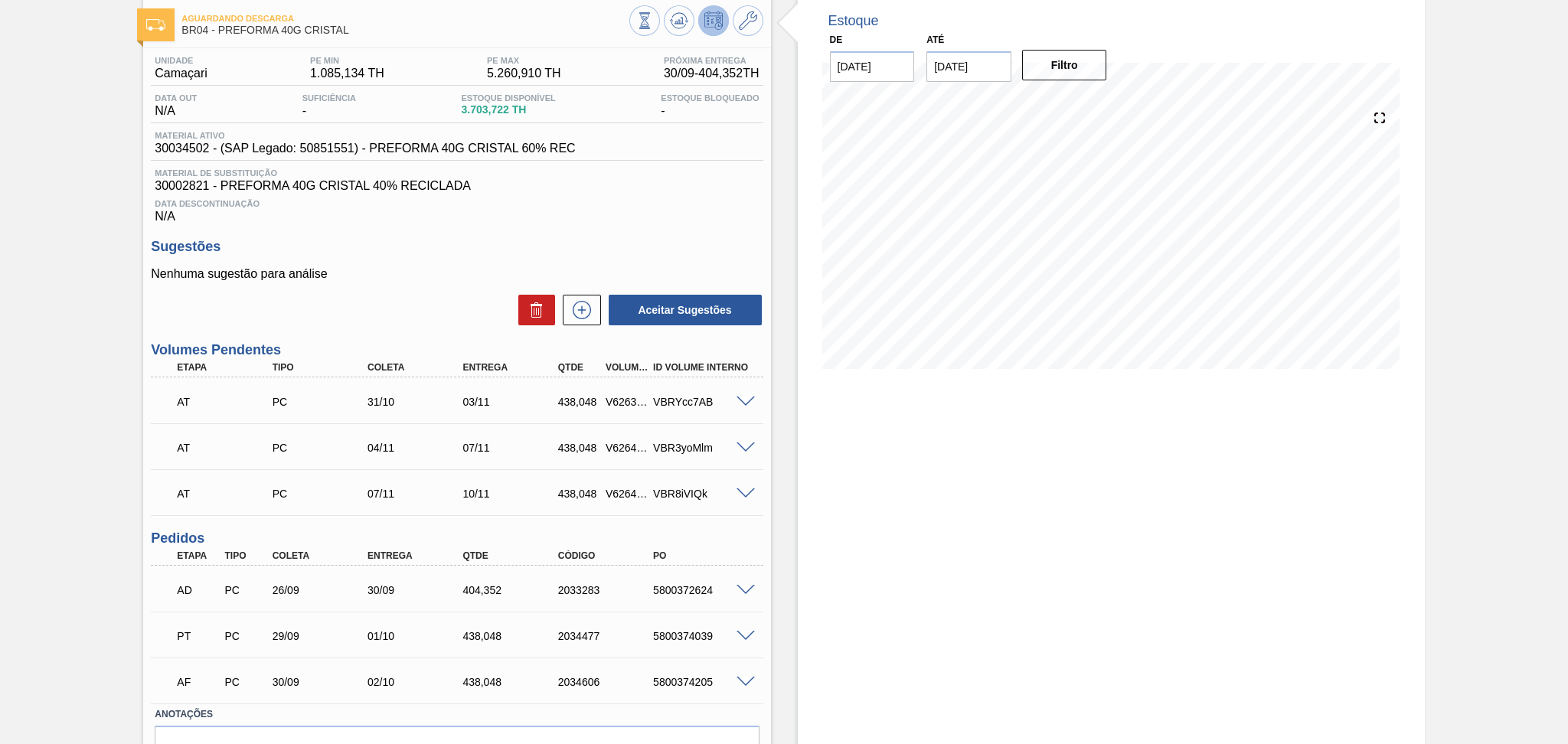
scroll to position [161, 0]
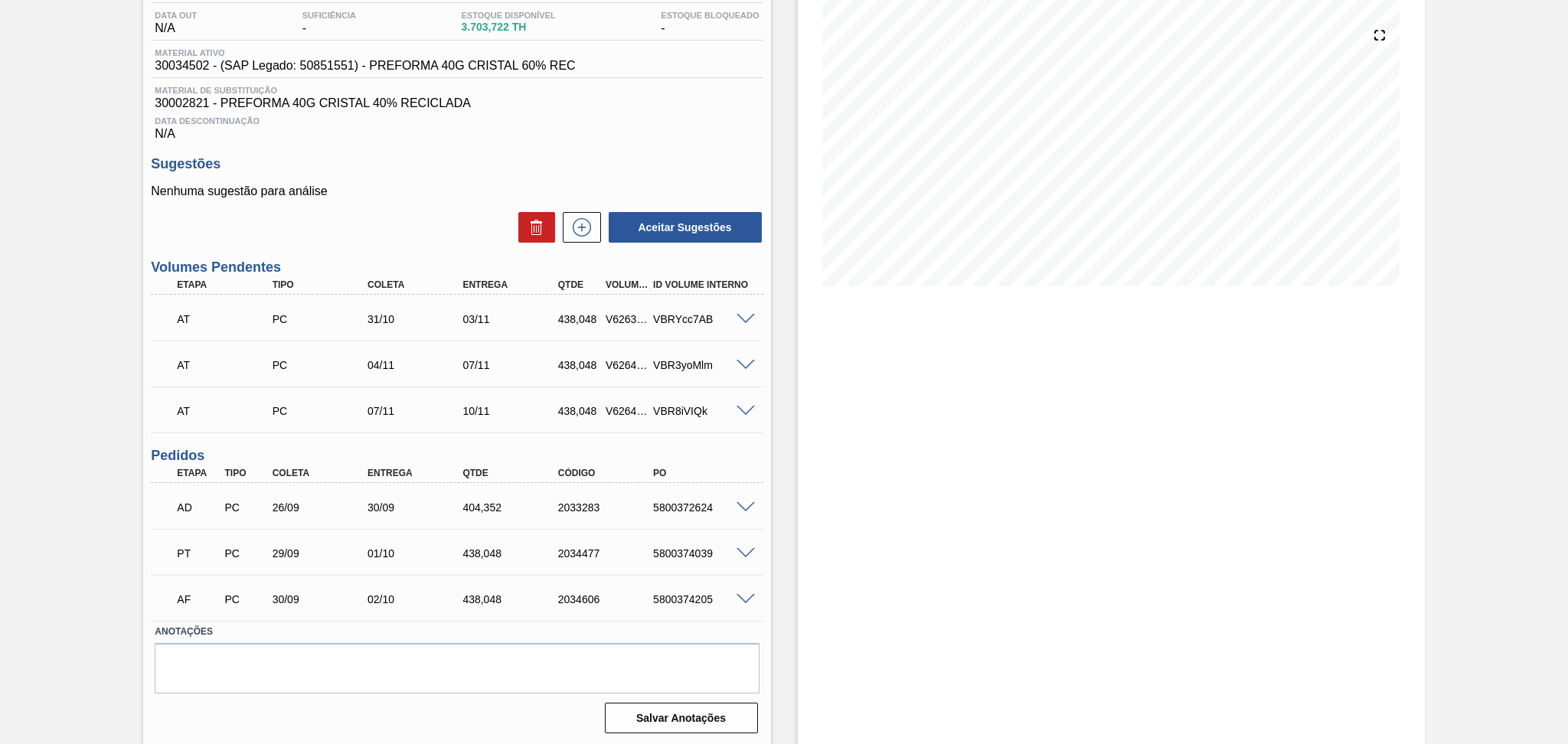
click at [428, 188] on p "Nenhuma sugestão para análise" at bounding box center [457, 191] width 612 height 14
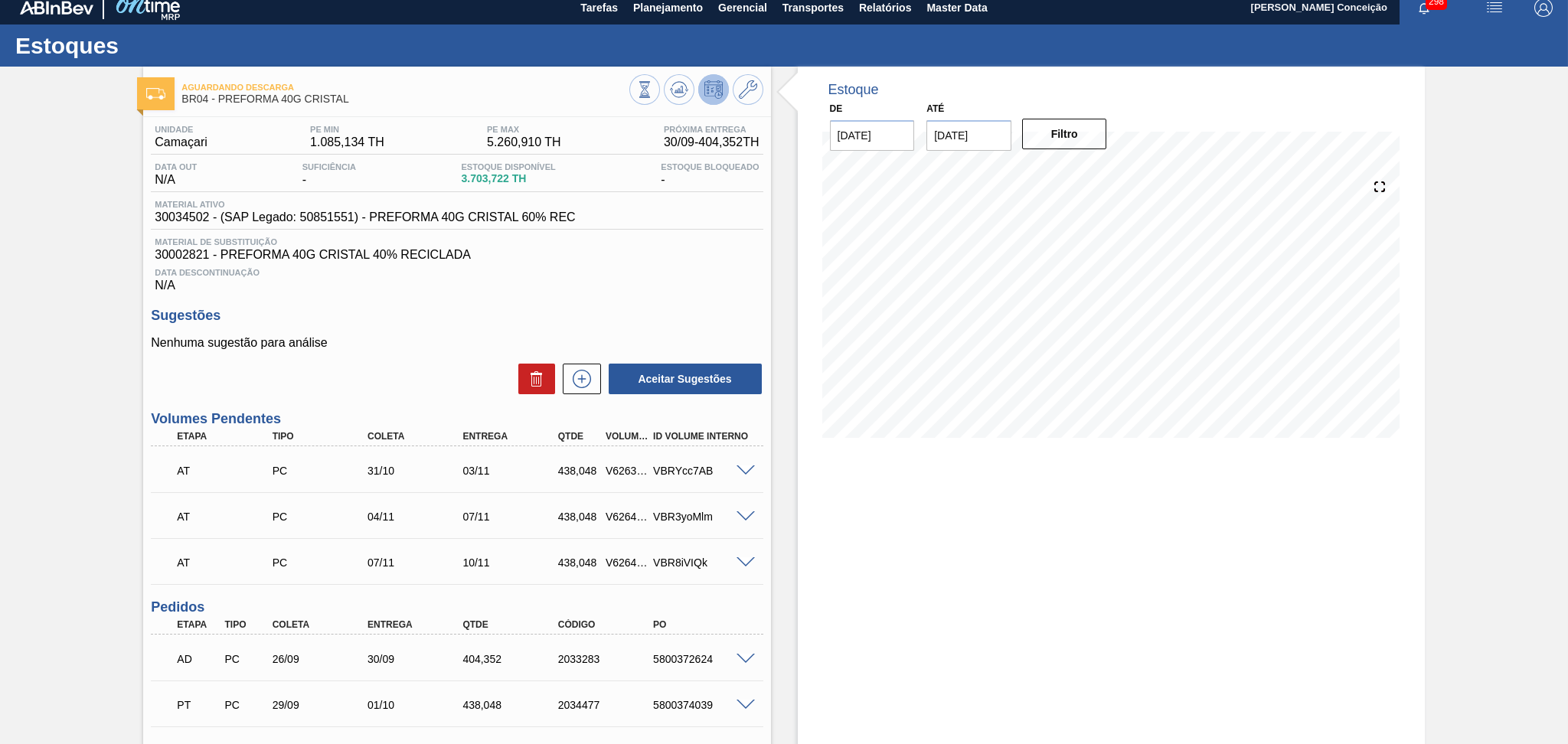
scroll to position [0, 0]
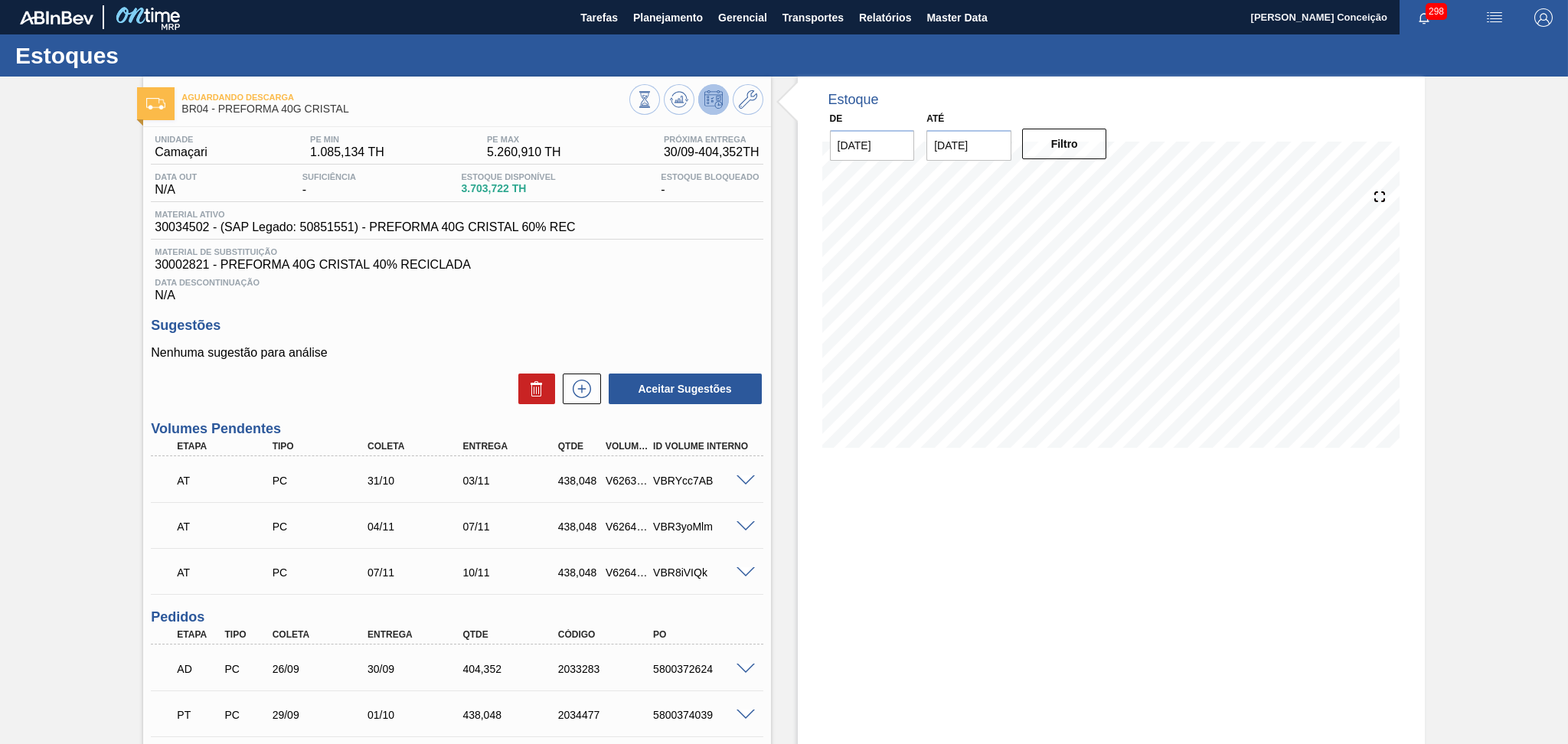
click at [481, 355] on p "Nenhuma sugestão para análise" at bounding box center [457, 353] width 612 height 14
click at [602, 286] on span "Data Descontinuação" at bounding box center [457, 282] width 604 height 9
click at [632, 307] on div "Unidade Camaçari PE MIN 1.085,134 TH PE MAX 5.260,910 TH Próxima Entrega 30/09 …" at bounding box center [457, 514] width 627 height 773
click at [500, 313] on div "Unidade Camaçari PE MIN 1.085,134 TH PE MAX 5.260,910 TH Próxima Entrega 30/09 …" at bounding box center [457, 514] width 627 height 773
click at [691, 282] on span "Data Descontinuação" at bounding box center [457, 282] width 604 height 9
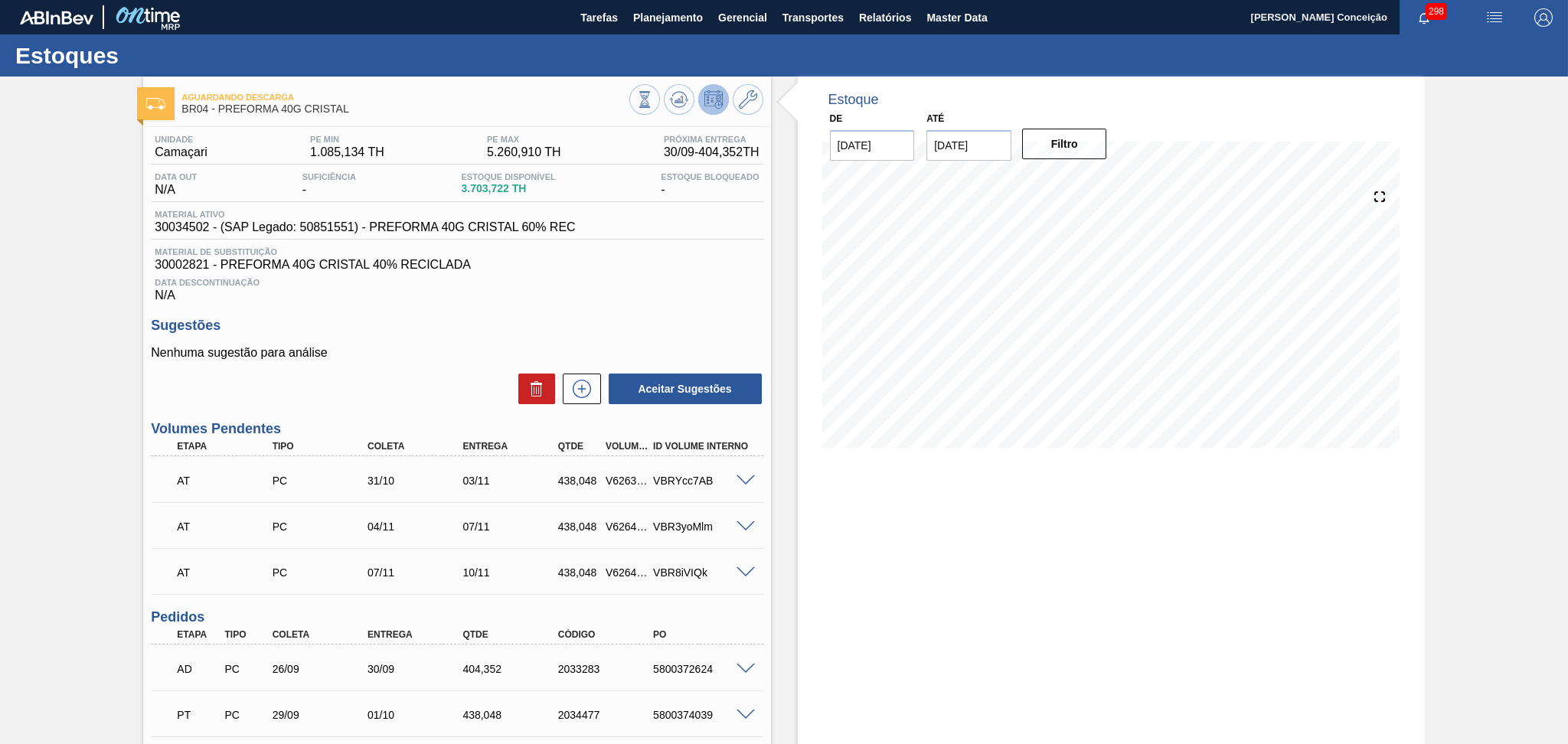
click at [503, 332] on h3 "Sugestões" at bounding box center [457, 326] width 612 height 16
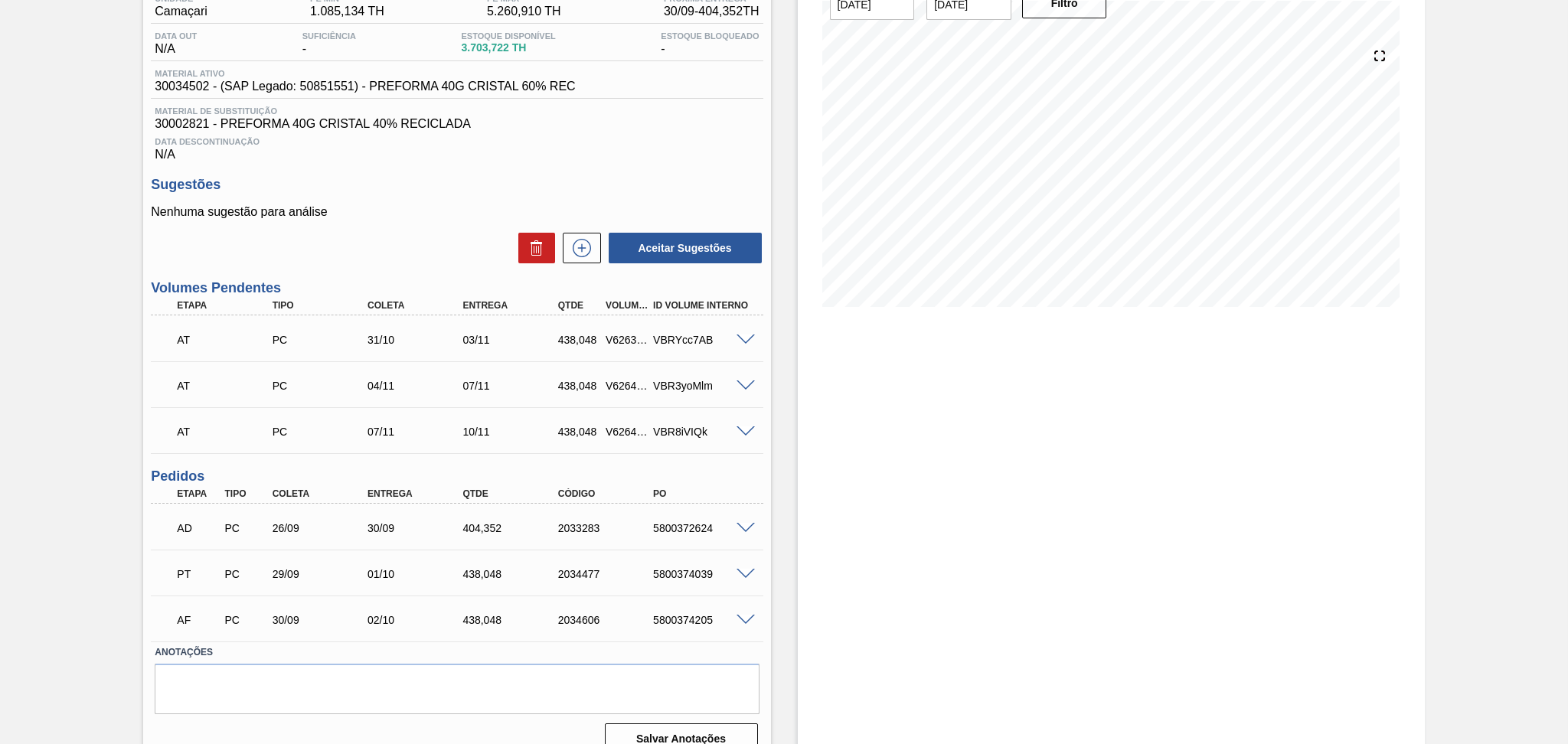
scroll to position [161, 0]
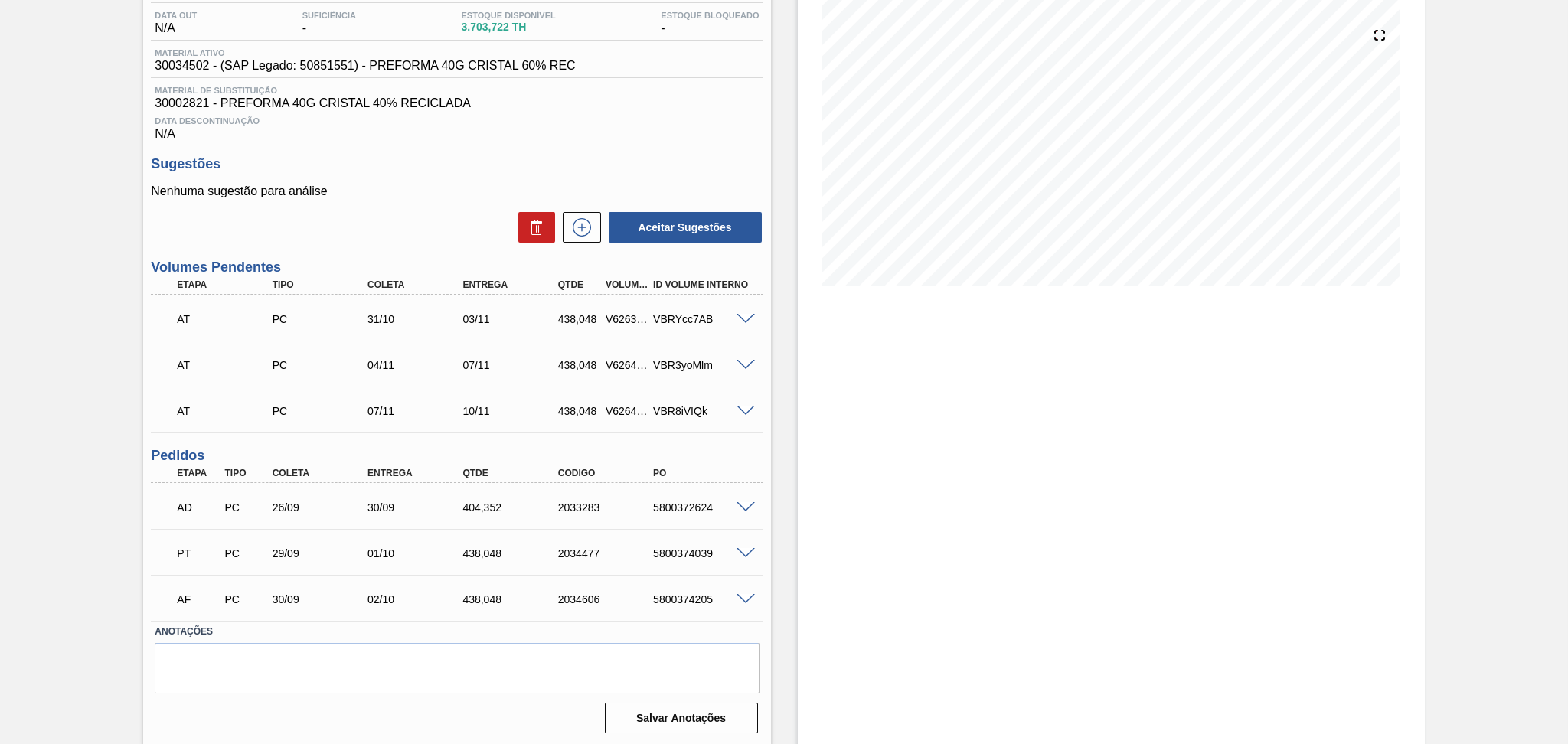
click at [440, 238] on div "Aceitar Sugestões" at bounding box center [457, 228] width 612 height 34
click at [866, 533] on div "Estoque De 30/09/2025 Até 30/10/2025 Filtro 10/10 Projeção de Estoque 4,670.838…" at bounding box center [1111, 330] width 627 height 832
click at [793, 567] on div "Estoque De 30/09/2025 Até 30/10/2025 Filtro 10/10 Projeção de Estoque 4,670.838…" at bounding box center [1098, 330] width 654 height 832
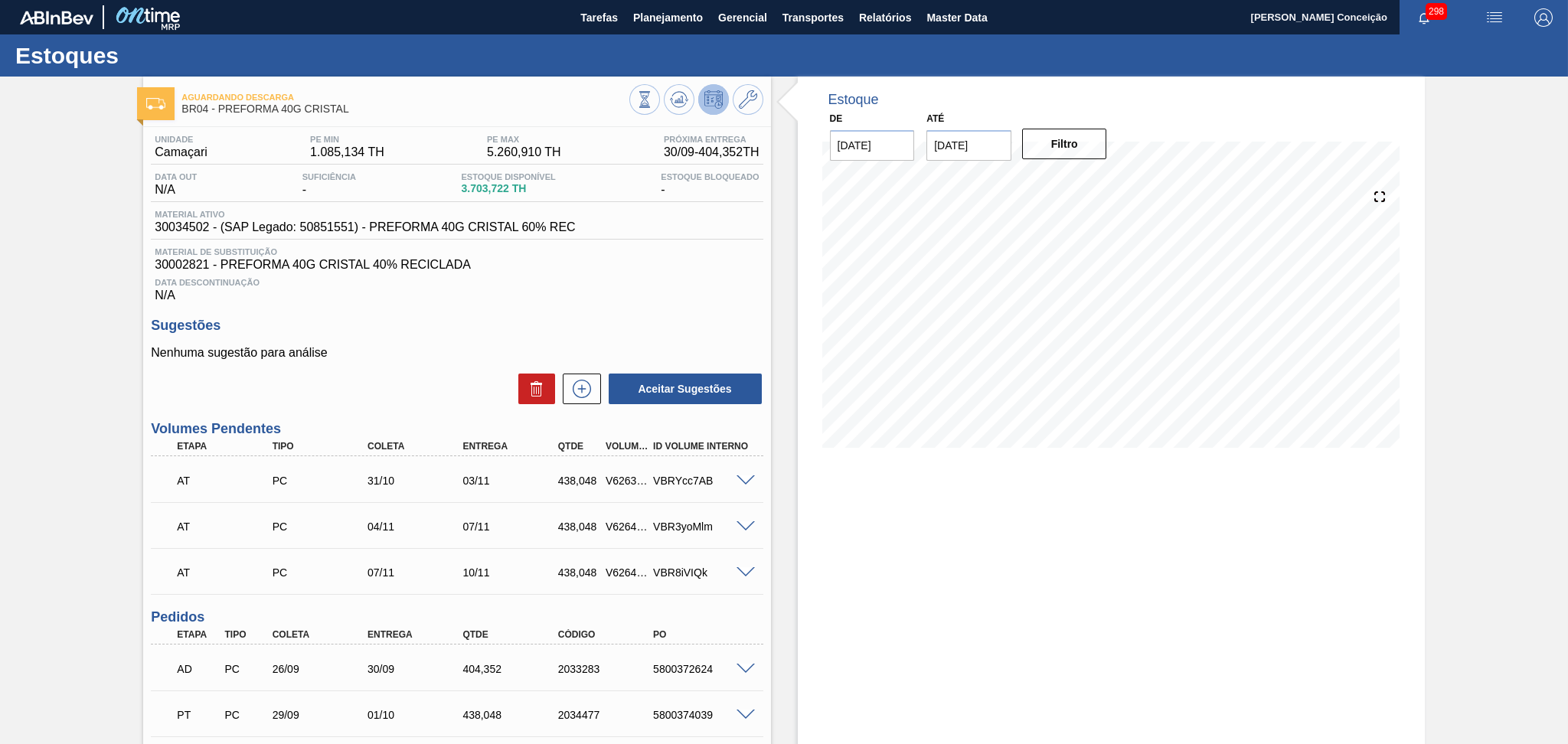
click at [527, 341] on div "Sugestões Nenhuma sugestão para análise Aceitar Sugestões" at bounding box center [457, 362] width 612 height 88
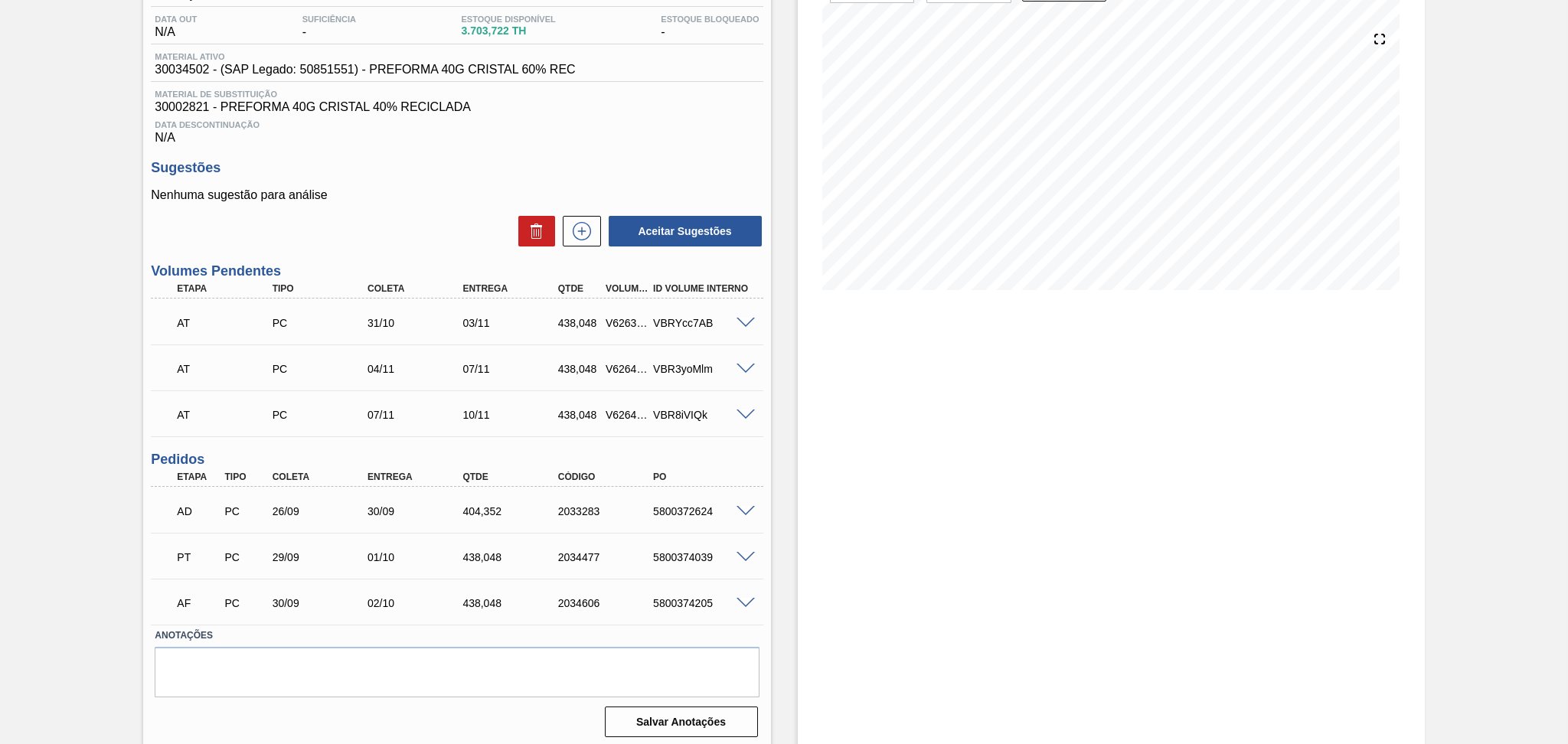
scroll to position [161, 0]
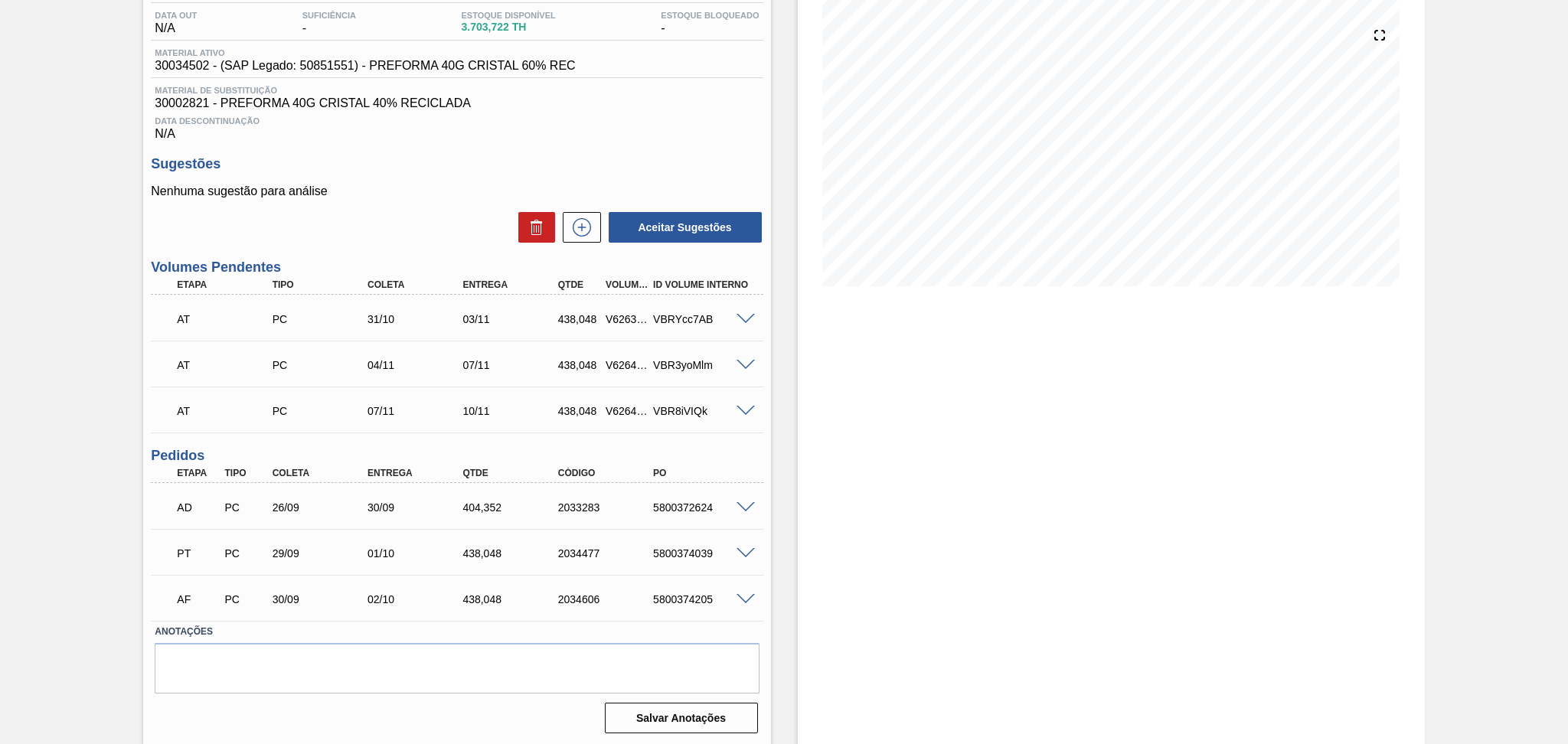
click at [412, 245] on div "Unidade Camaçari PE MIN 1.085,134 TH PE MAX 5.260,910 TH Próxima Entrega 30/09 …" at bounding box center [457, 351] width 627 height 773
click at [951, 460] on div "Estoque De 30/09/2025 Até 30/10/2025 Filtro 11/10 Projeção de Estoque 4,670.838…" at bounding box center [1111, 330] width 627 height 832
click at [432, 196] on p "Nenhuma sugestão para análise" at bounding box center [457, 191] width 612 height 14
click at [1021, 398] on div "Estoque De 30/09/2025 Até 30/10/2025 Filtro 08/10 Projeção de Estoque 4,674.396…" at bounding box center [1111, 330] width 627 height 832
click at [399, 211] on div "Aceitar Sugestões" at bounding box center [457, 228] width 612 height 34
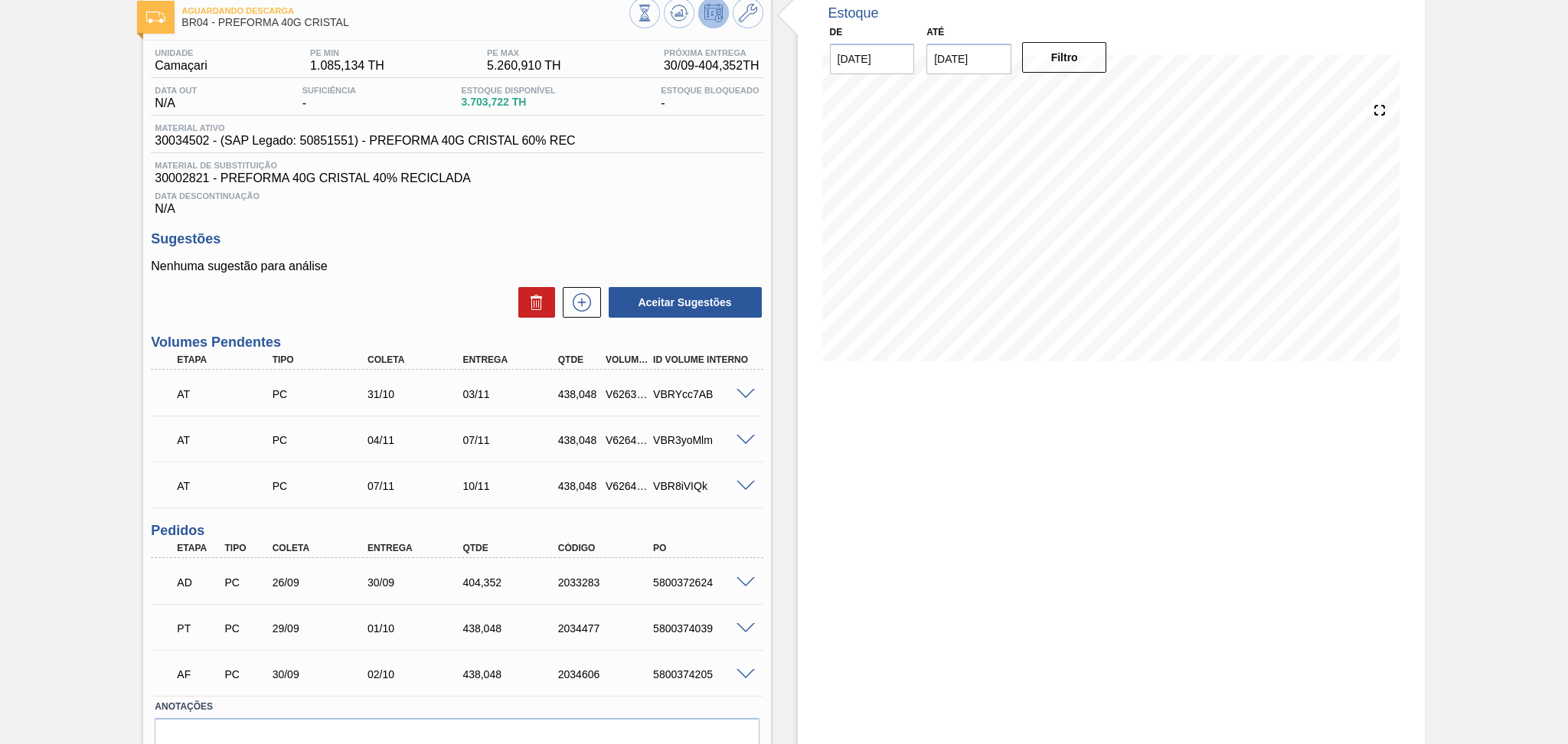
scroll to position [0, 0]
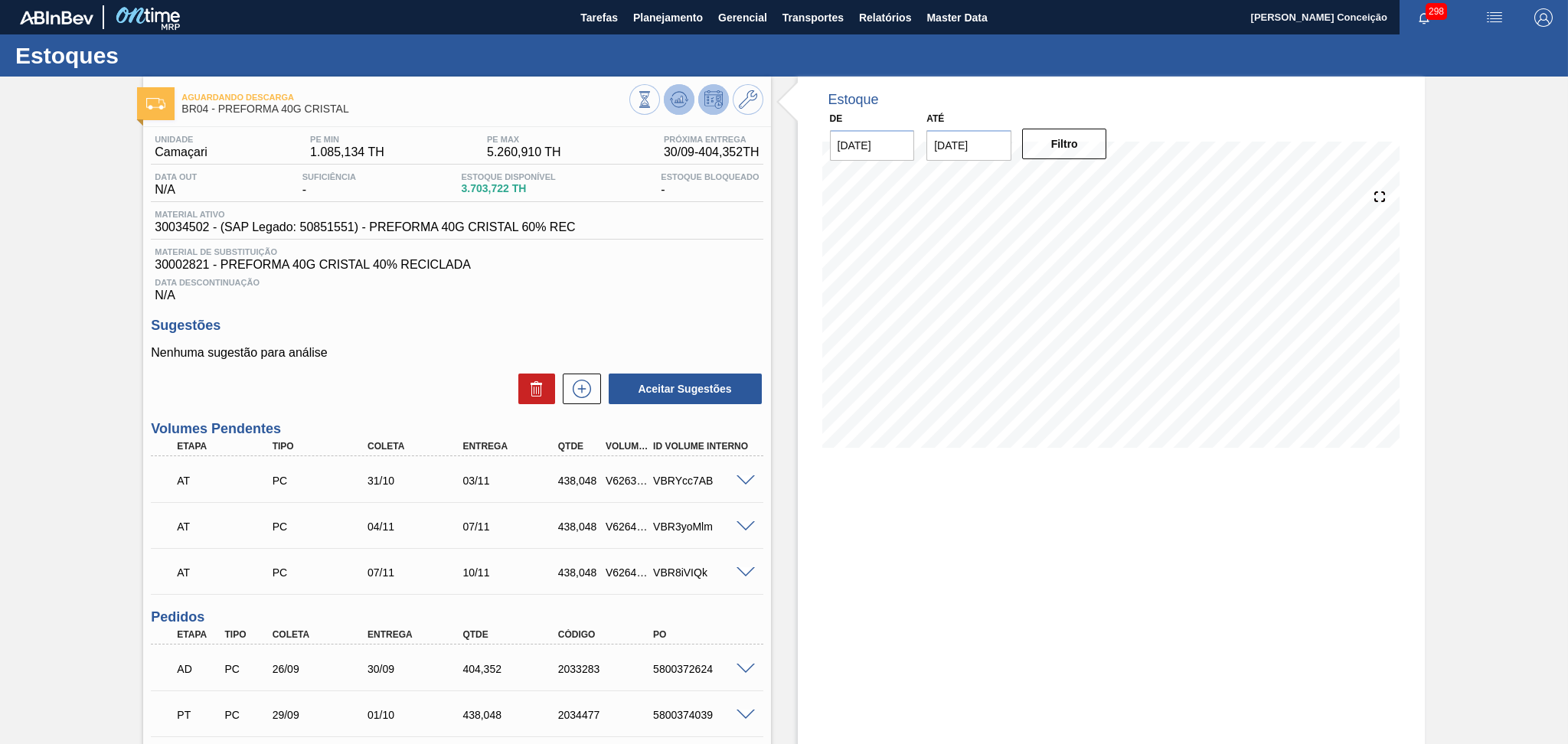
click at [679, 93] on icon at bounding box center [679, 99] width 18 height 18
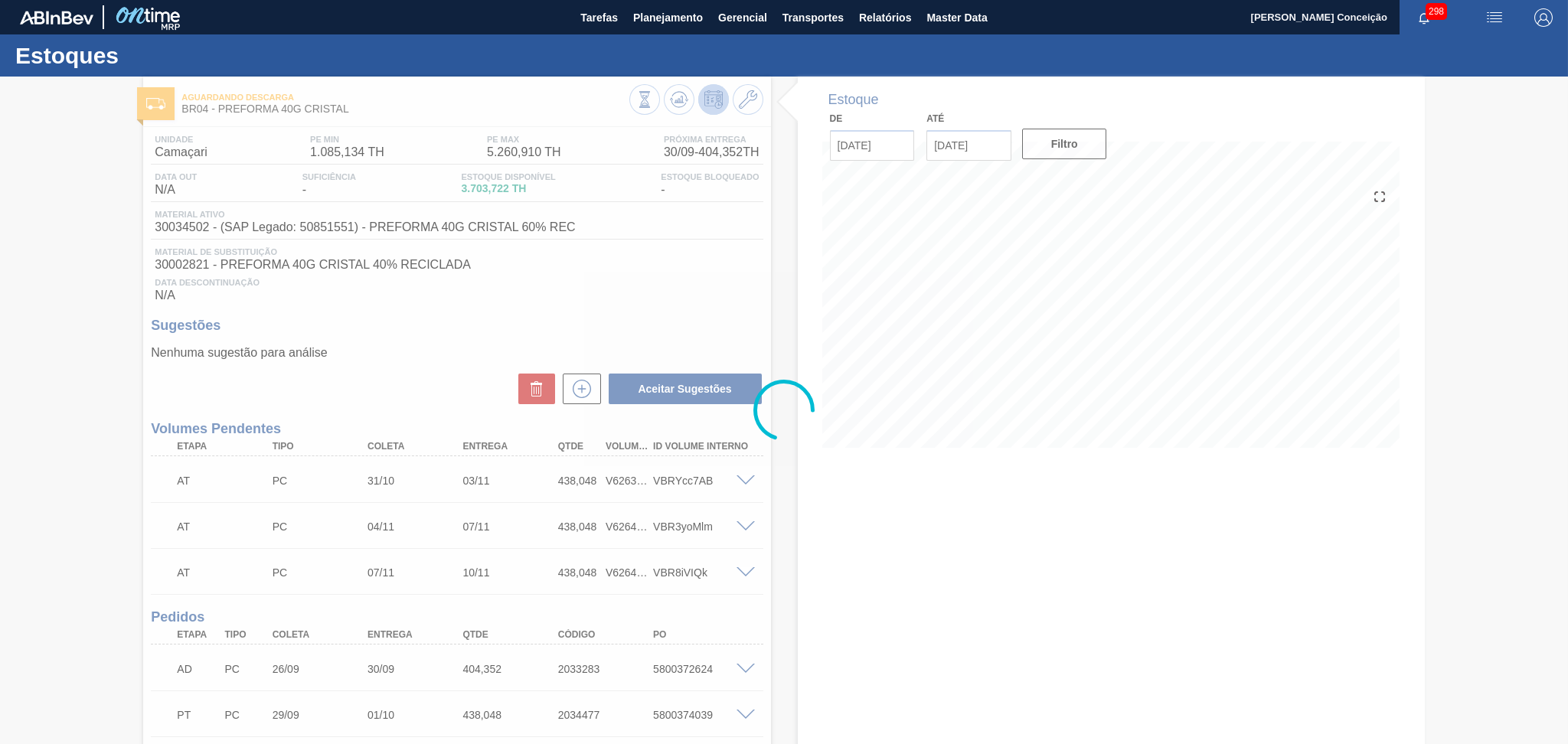
click at [872, 550] on div at bounding box center [784, 410] width 1568 height 668
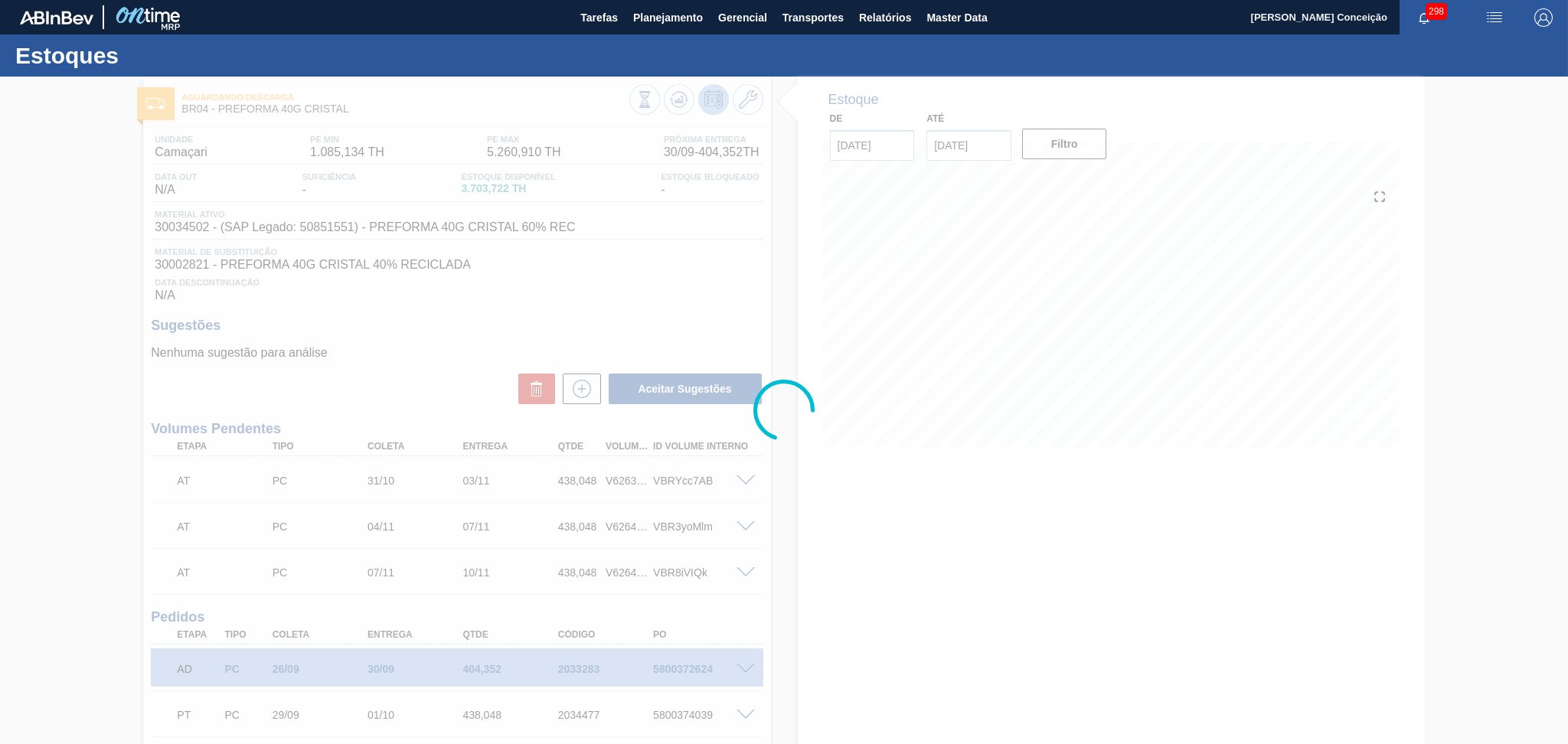
click at [596, 318] on div at bounding box center [784, 410] width 1568 height 668
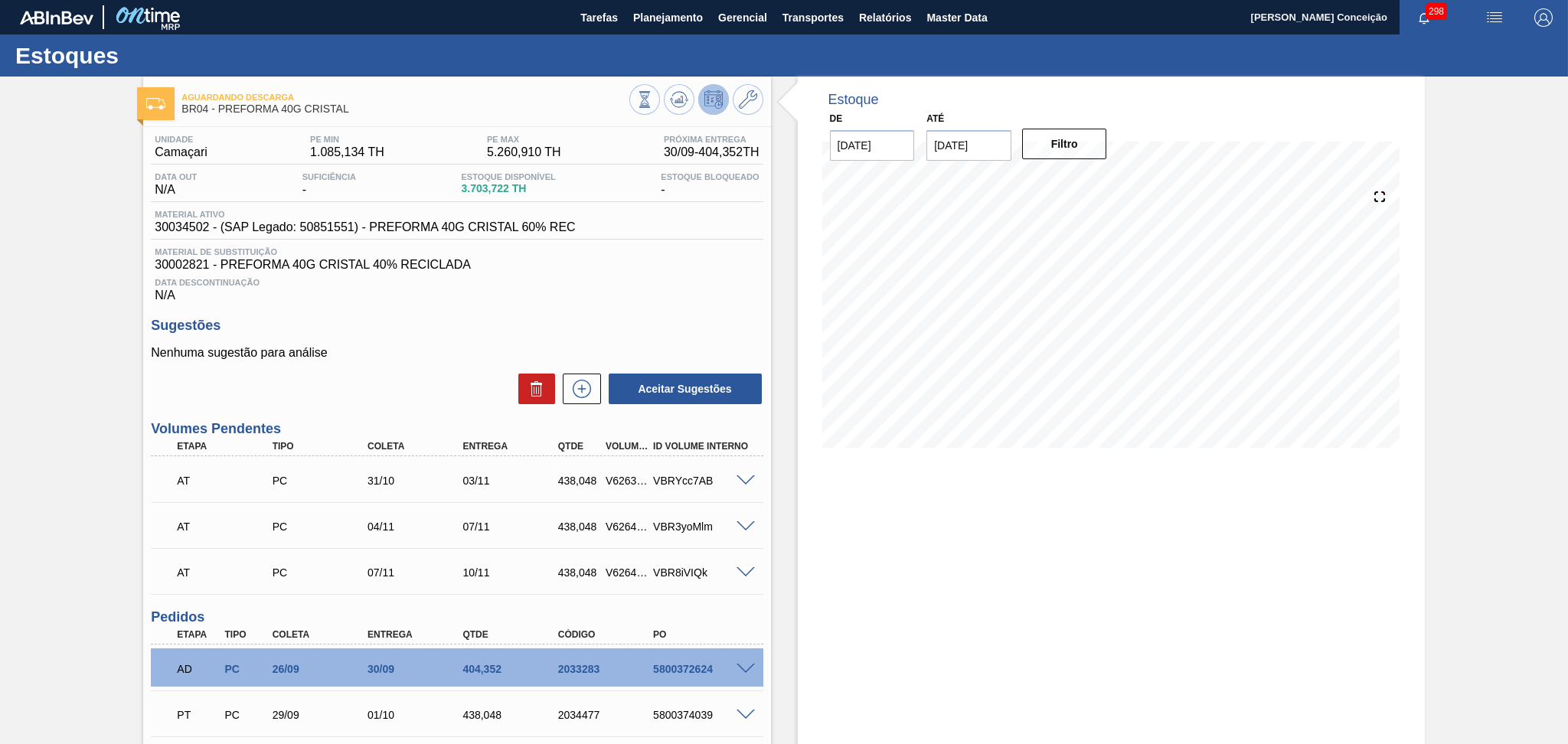
click at [744, 481] on span at bounding box center [745, 482] width 18 height 11
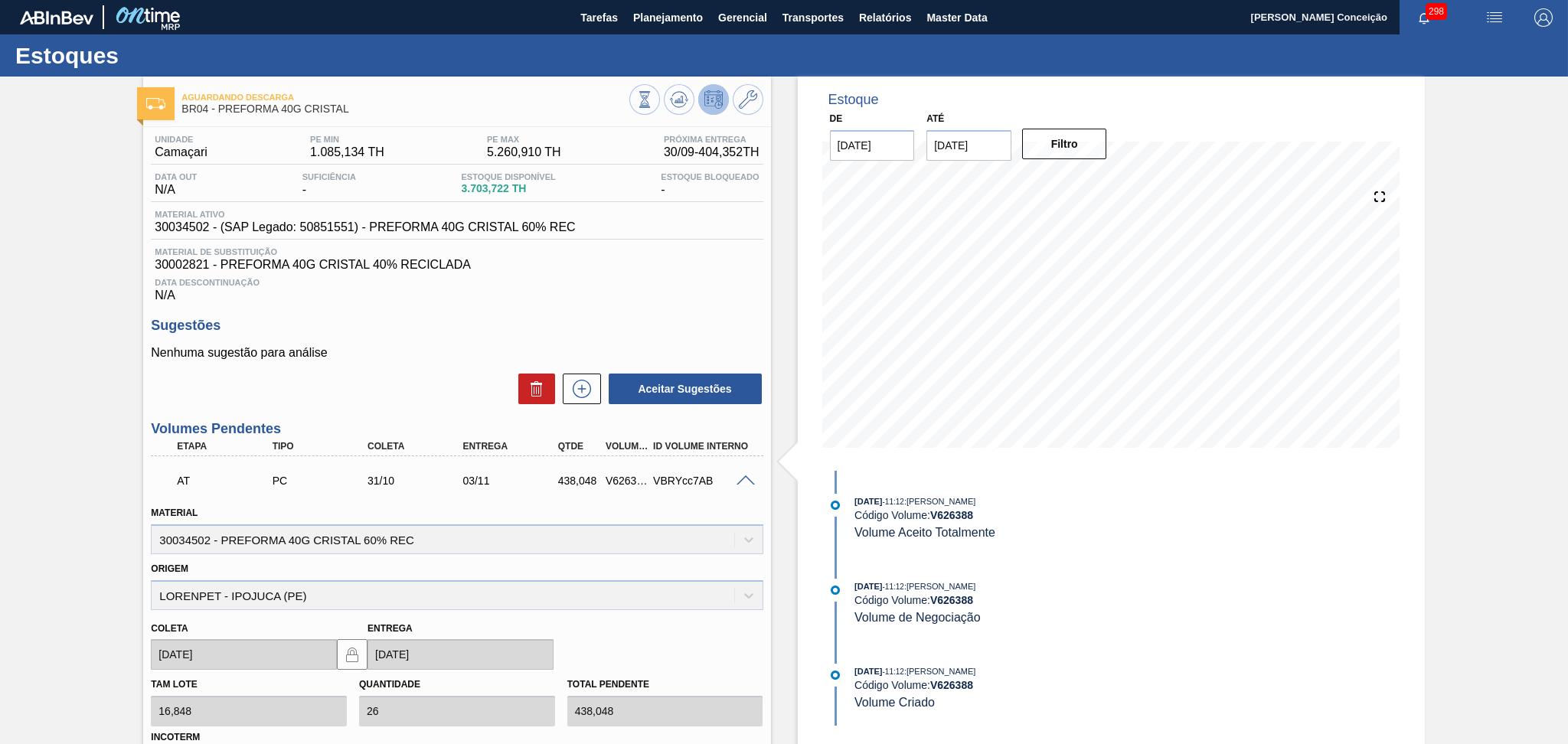
click at [744, 481] on span at bounding box center [745, 482] width 18 height 11
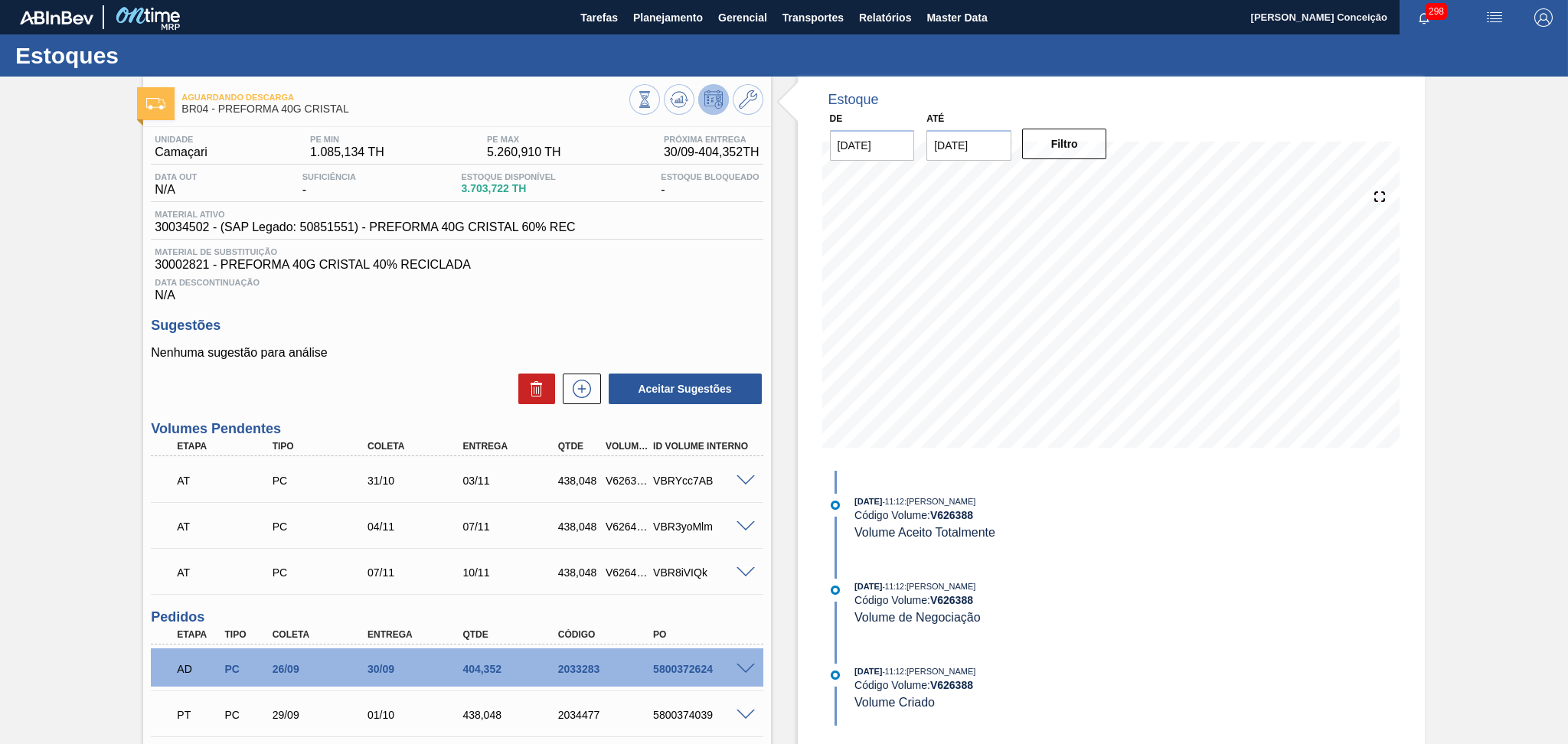
click at [530, 292] on div "Data Descontinuação N/A" at bounding box center [457, 287] width 612 height 30
click at [630, 278] on span "Data Descontinuação" at bounding box center [457, 282] width 604 height 9
click at [701, 300] on div "Data Descontinuação N/A" at bounding box center [457, 287] width 612 height 30
click at [659, 345] on div "Sugestões Nenhuma sugestão para análise Aceitar Sugestões" at bounding box center [457, 362] width 612 height 88
click at [602, 268] on span "30002821 - PREFORMA 40G CRISTAL 40% RECICLADA" at bounding box center [457, 264] width 604 height 14
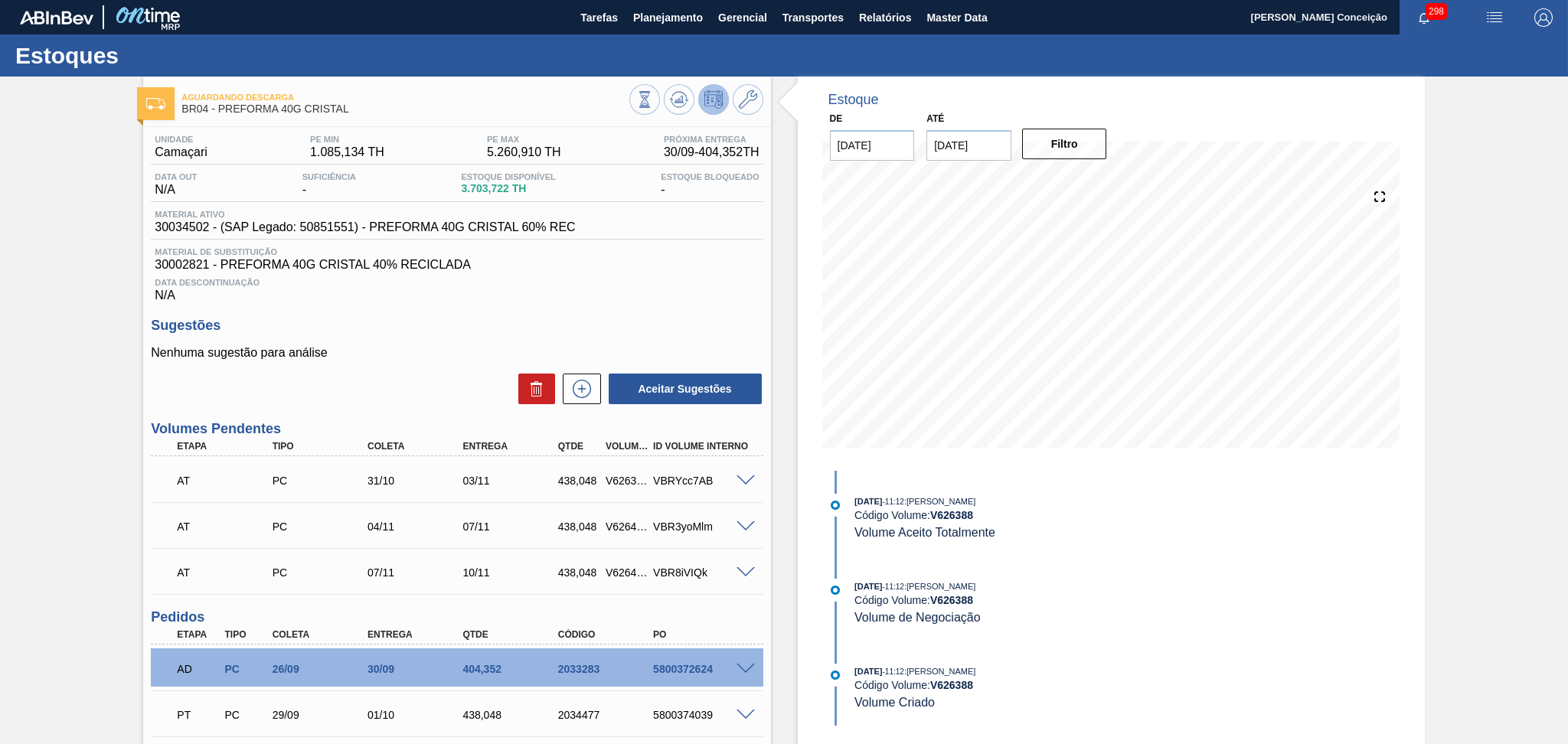
click at [388, 324] on h3 "Sugestões" at bounding box center [457, 326] width 612 height 16
click at [617, 302] on div "Unidade Camaçari PE MIN 1.085,134 TH PE MAX 5.260,910 TH Próxima Entrega 30/09 …" at bounding box center [457, 514] width 627 height 773
click at [593, 339] on div "Sugestões Nenhuma sugestão para análise Aceitar Sugestões" at bounding box center [457, 362] width 612 height 88
click at [533, 320] on h3 "Sugestões" at bounding box center [457, 326] width 612 height 16
click at [481, 343] on div "Sugestões Nenhuma sugestão para análise Aceitar Sugestões" at bounding box center [457, 362] width 612 height 88
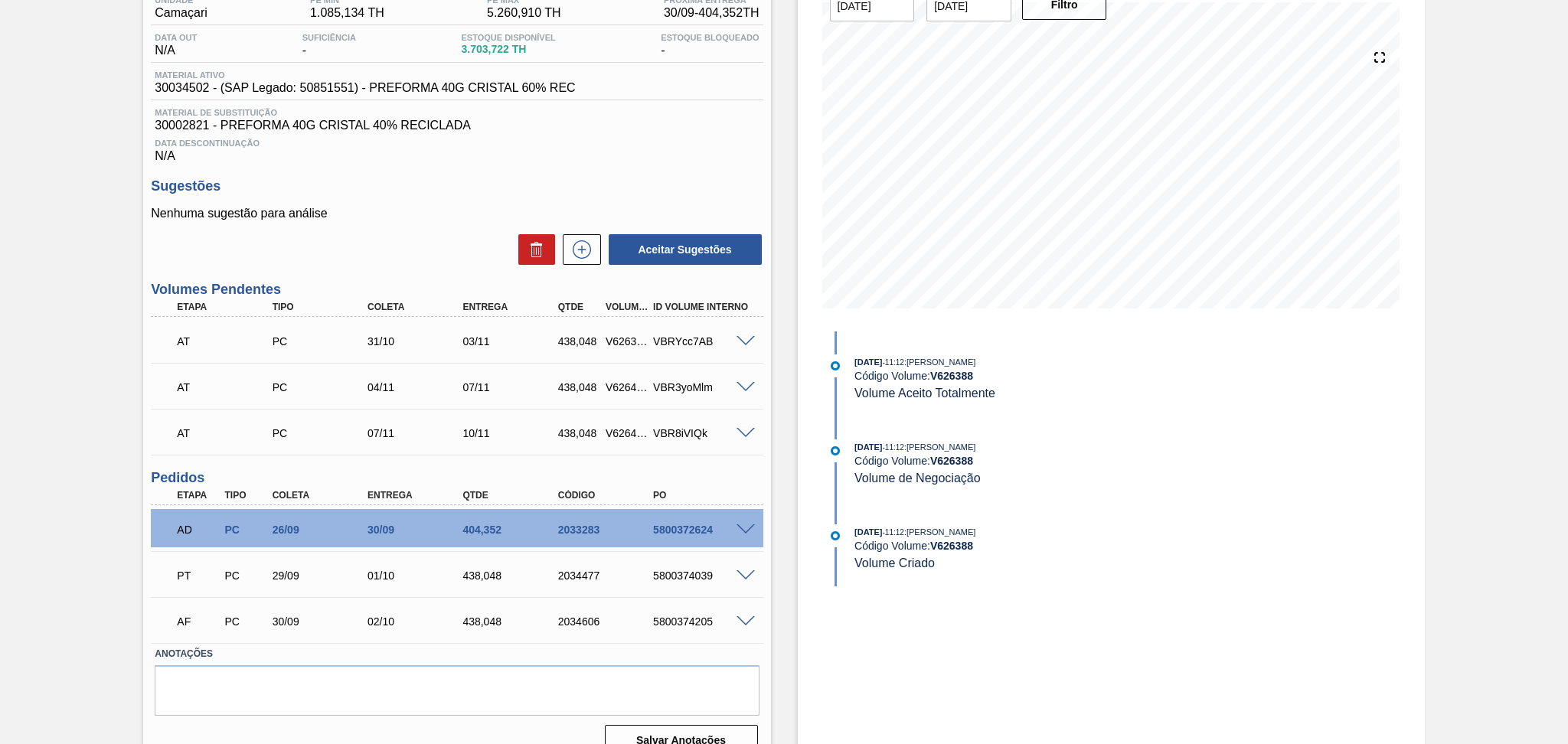
scroll to position [161, 0]
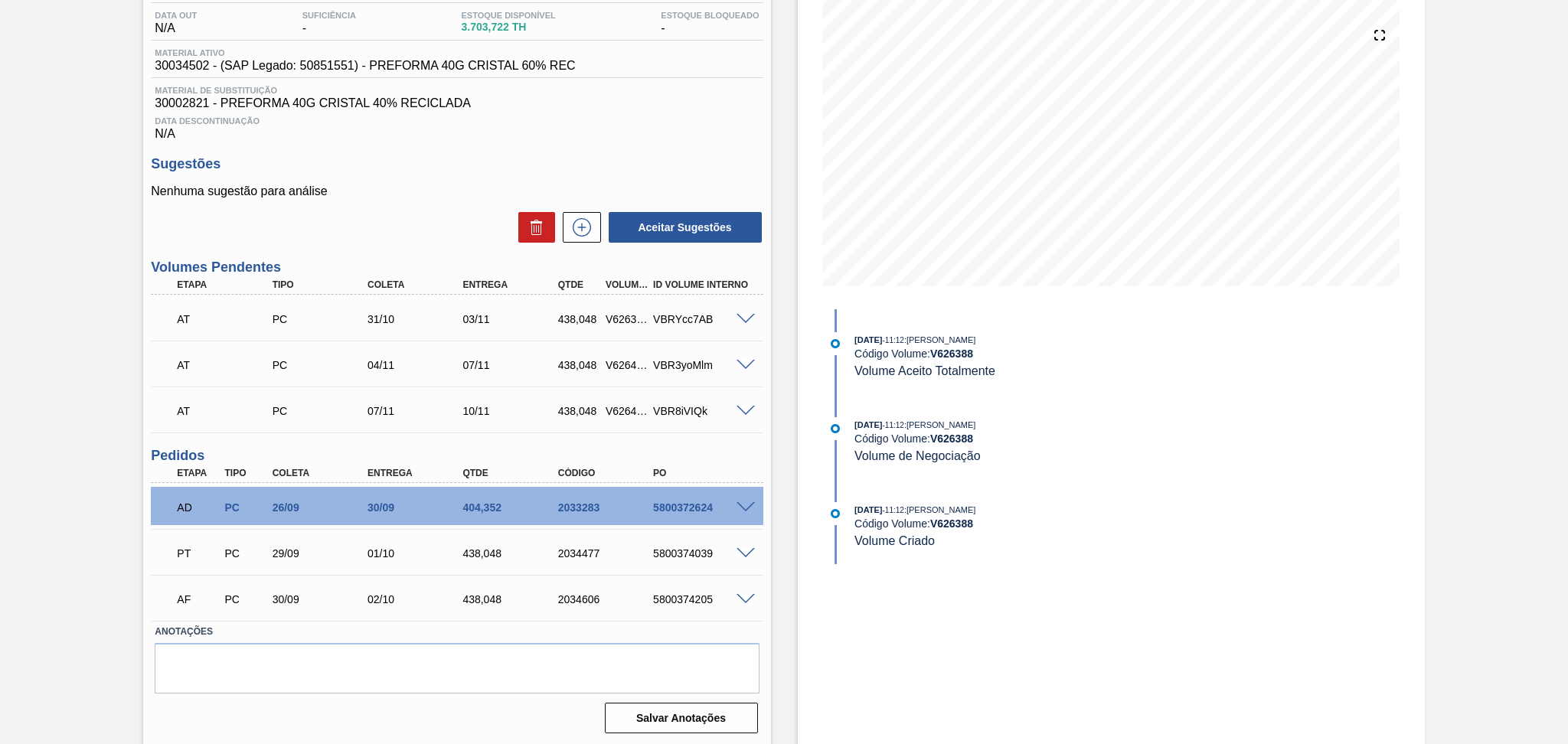
click at [450, 233] on div "Aceitar Sugestões" at bounding box center [457, 228] width 612 height 34
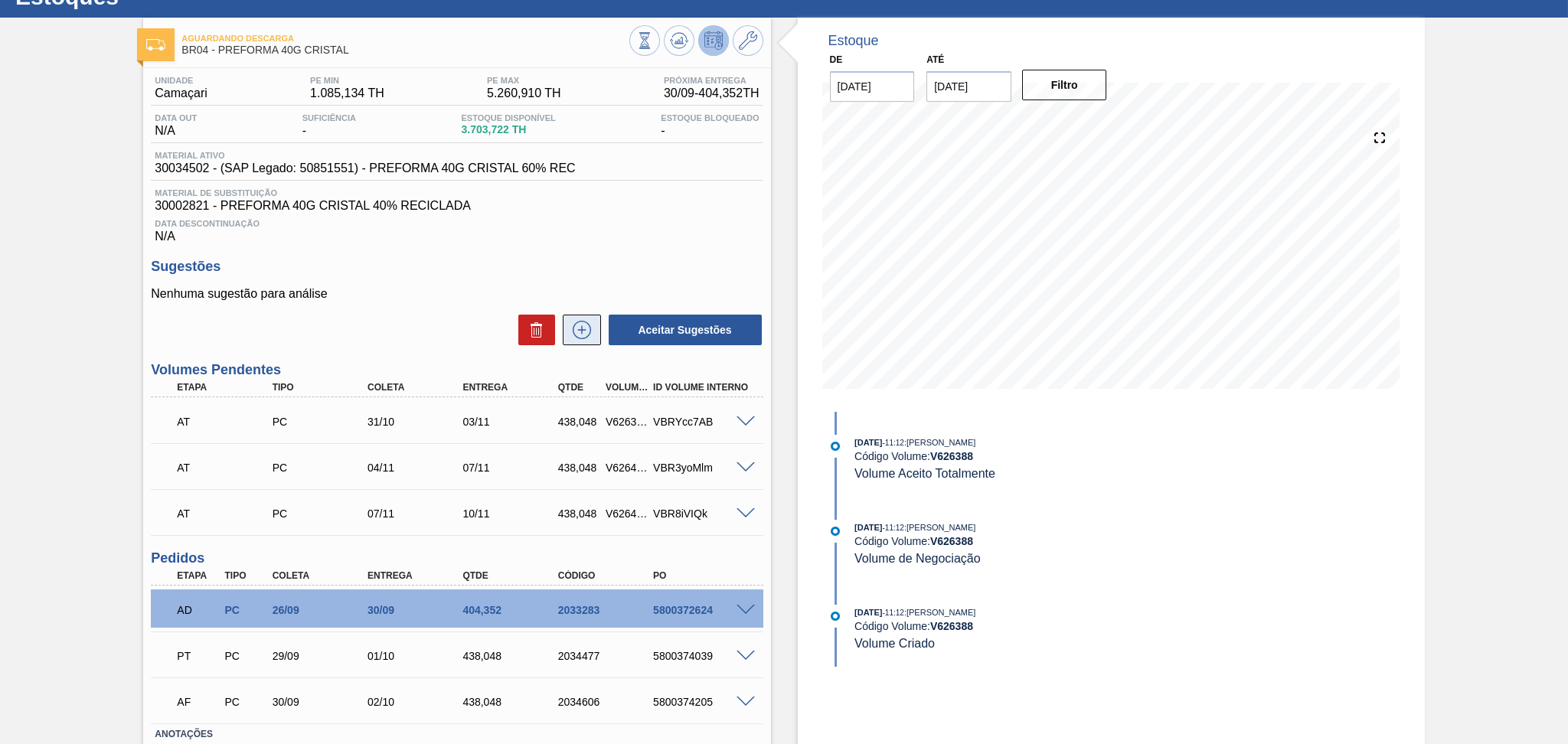
scroll to position [0, 0]
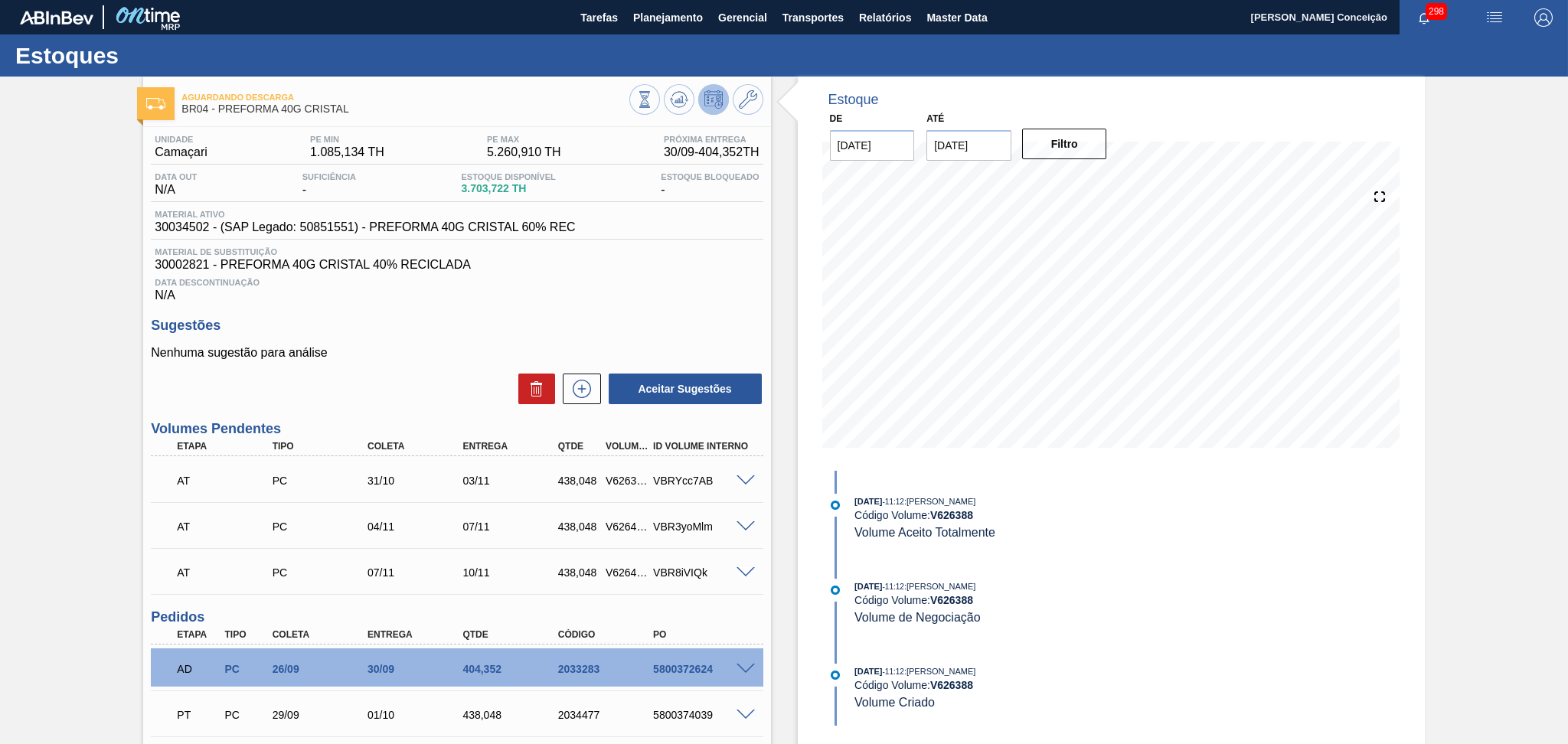
click at [748, 279] on span "Data Descontinuação" at bounding box center [457, 282] width 604 height 9
click at [567, 334] on div "Sugestões Nenhuma sugestão para análise Aceitar Sugestões" at bounding box center [457, 362] width 612 height 88
click at [461, 343] on div "Sugestões Nenhuma sugestão para análise Aceitar Sugestões" at bounding box center [457, 362] width 612 height 88
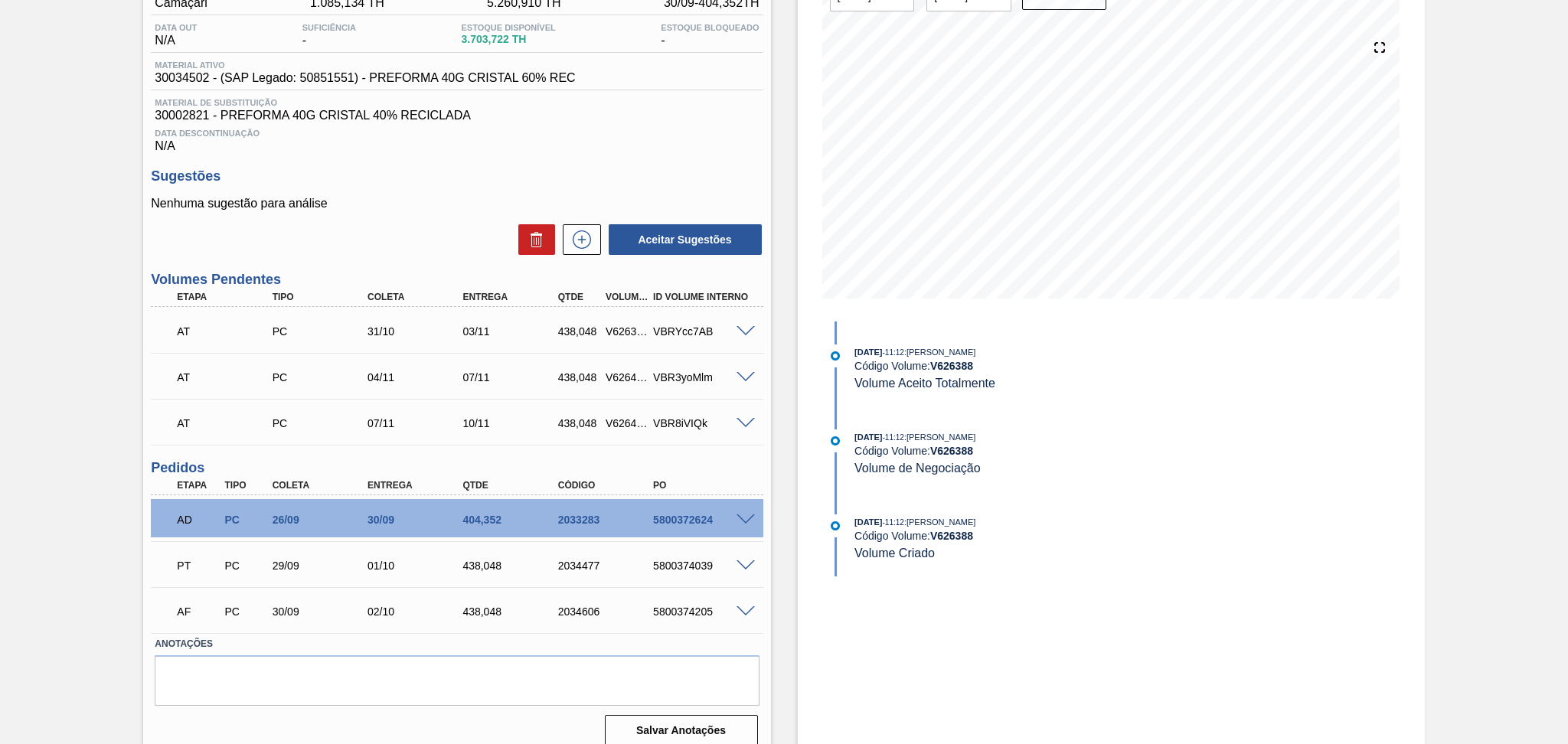
scroll to position [161, 0]
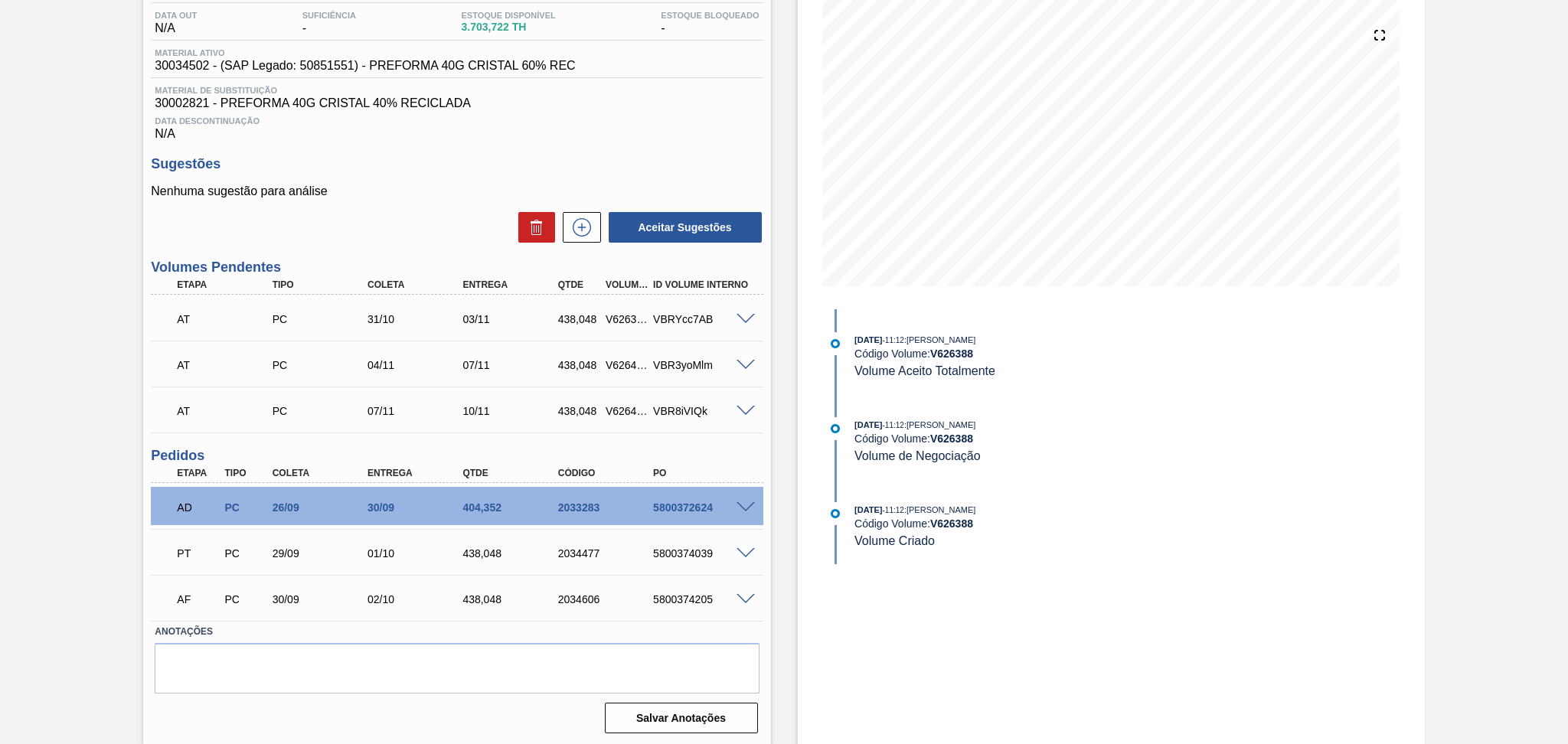
click at [746, 598] on span at bounding box center [745, 600] width 18 height 11
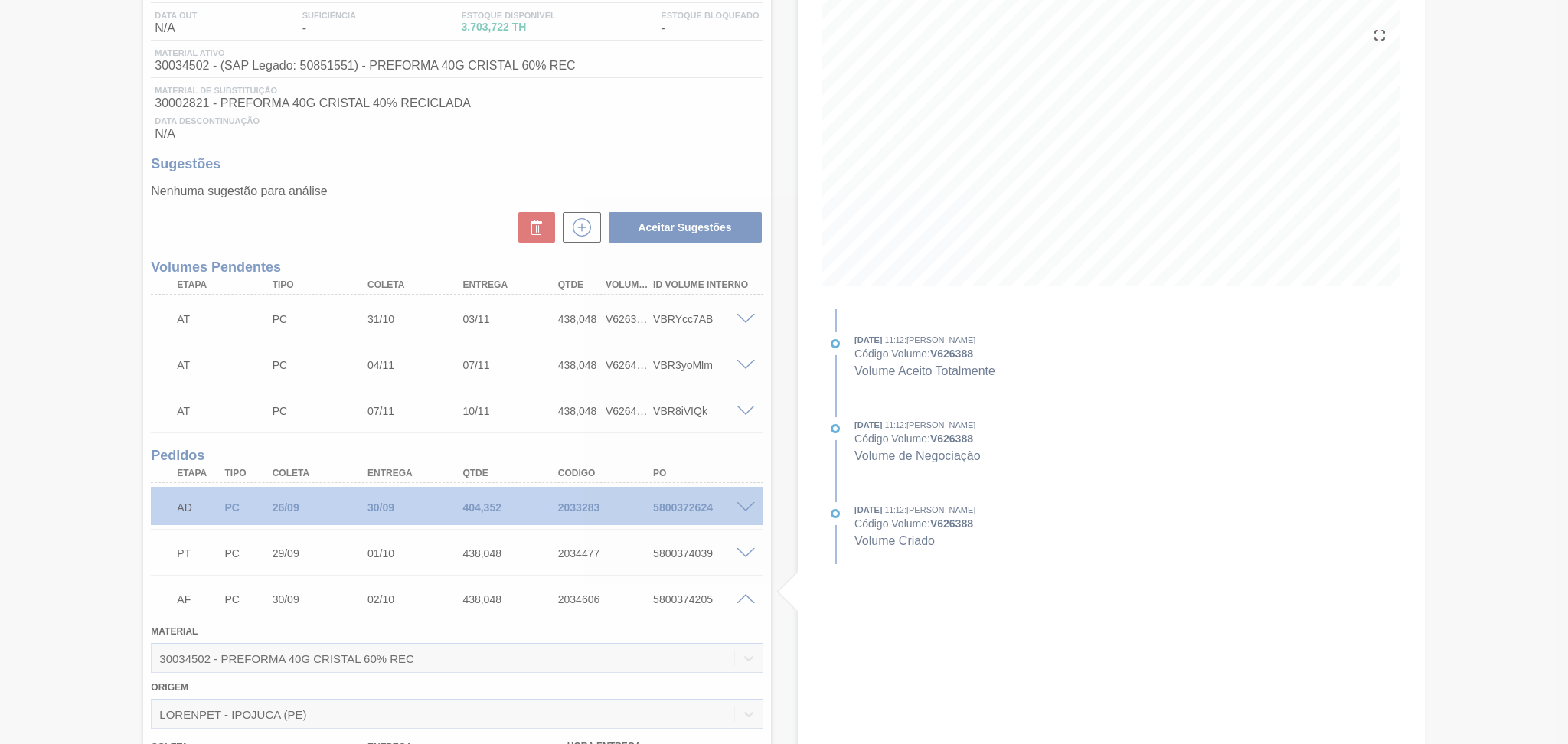
click at [765, 578] on div at bounding box center [784, 372] width 1568 height 744
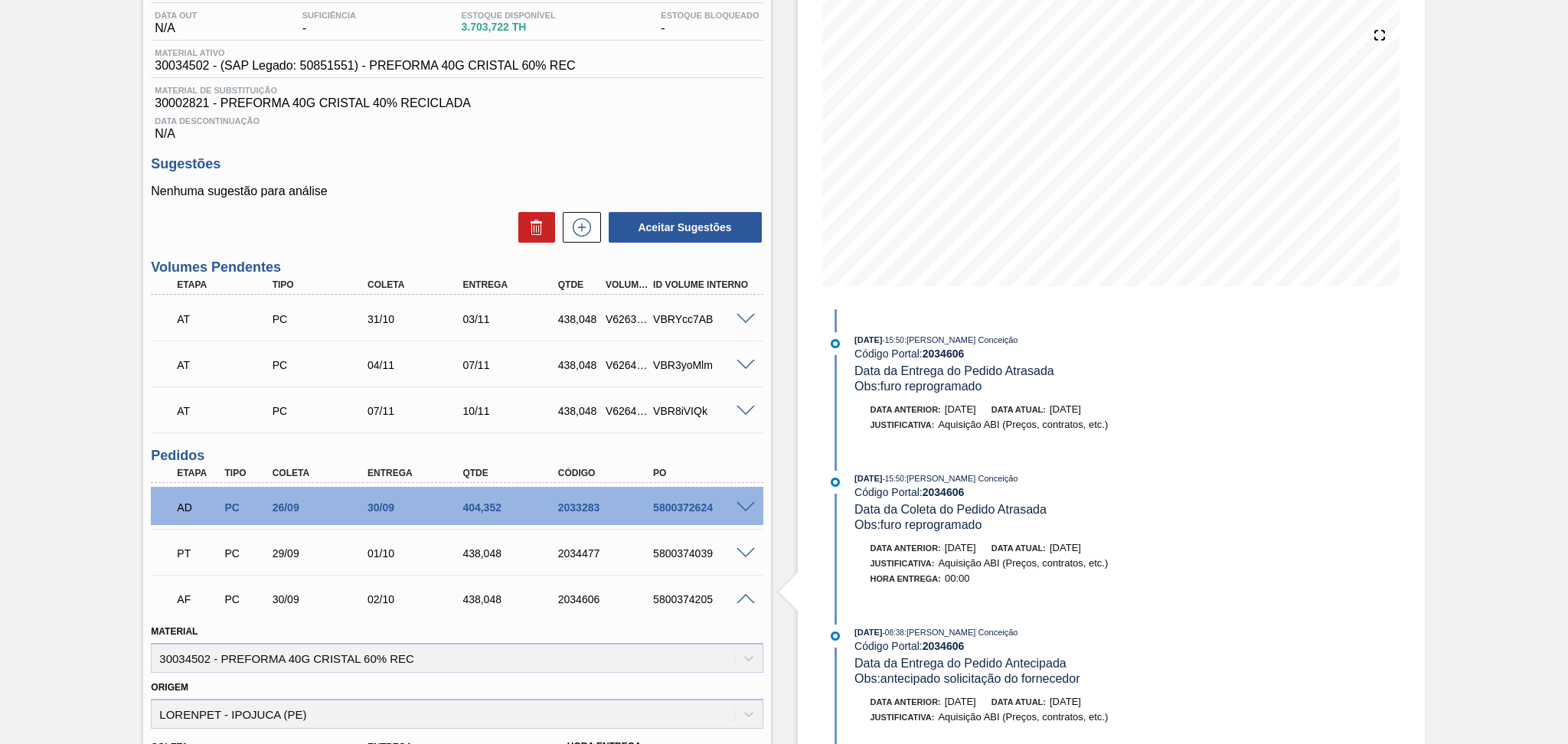
click at [798, 569] on span at bounding box center [807, 592] width 19 height 52
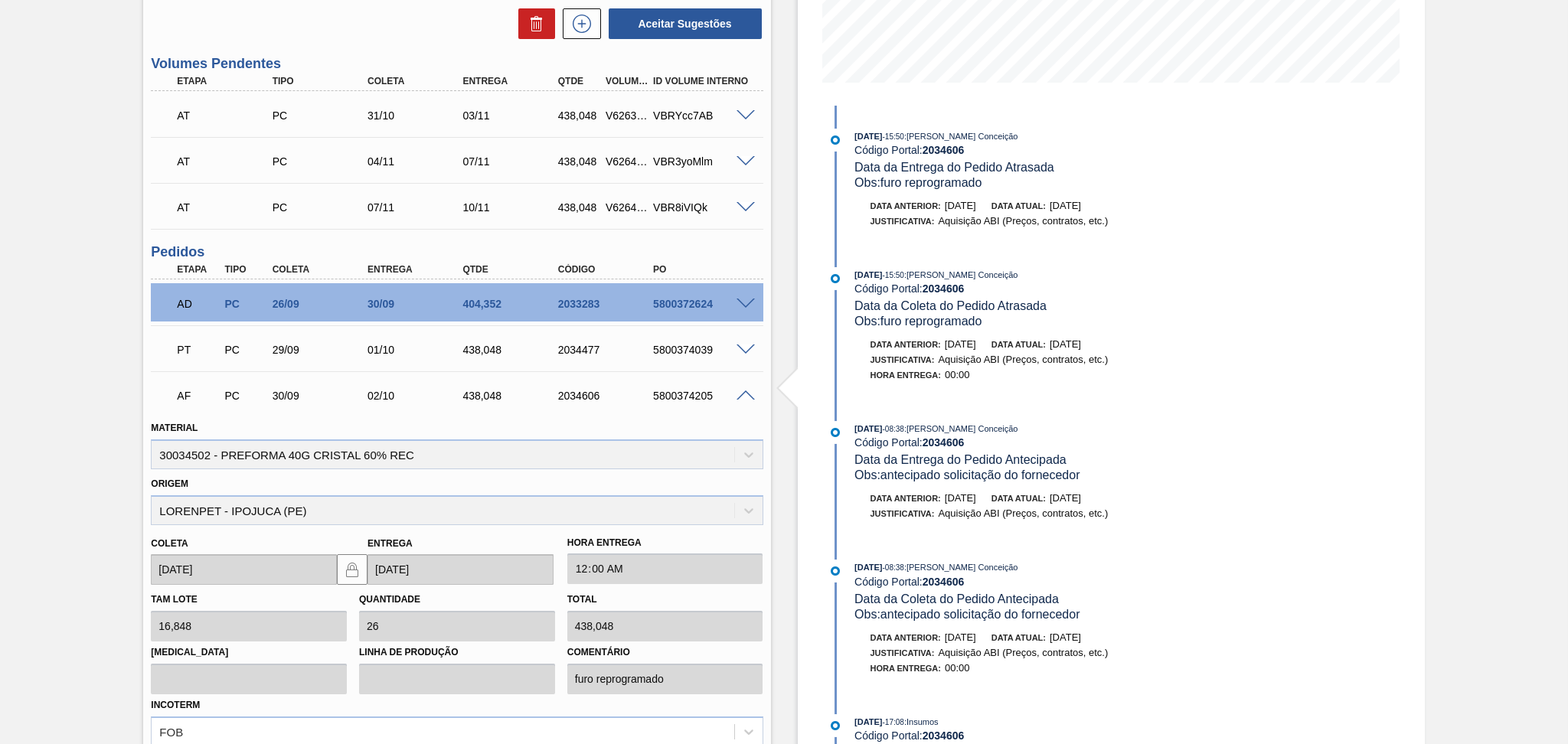
click at [740, 396] on span at bounding box center [745, 397] width 18 height 11
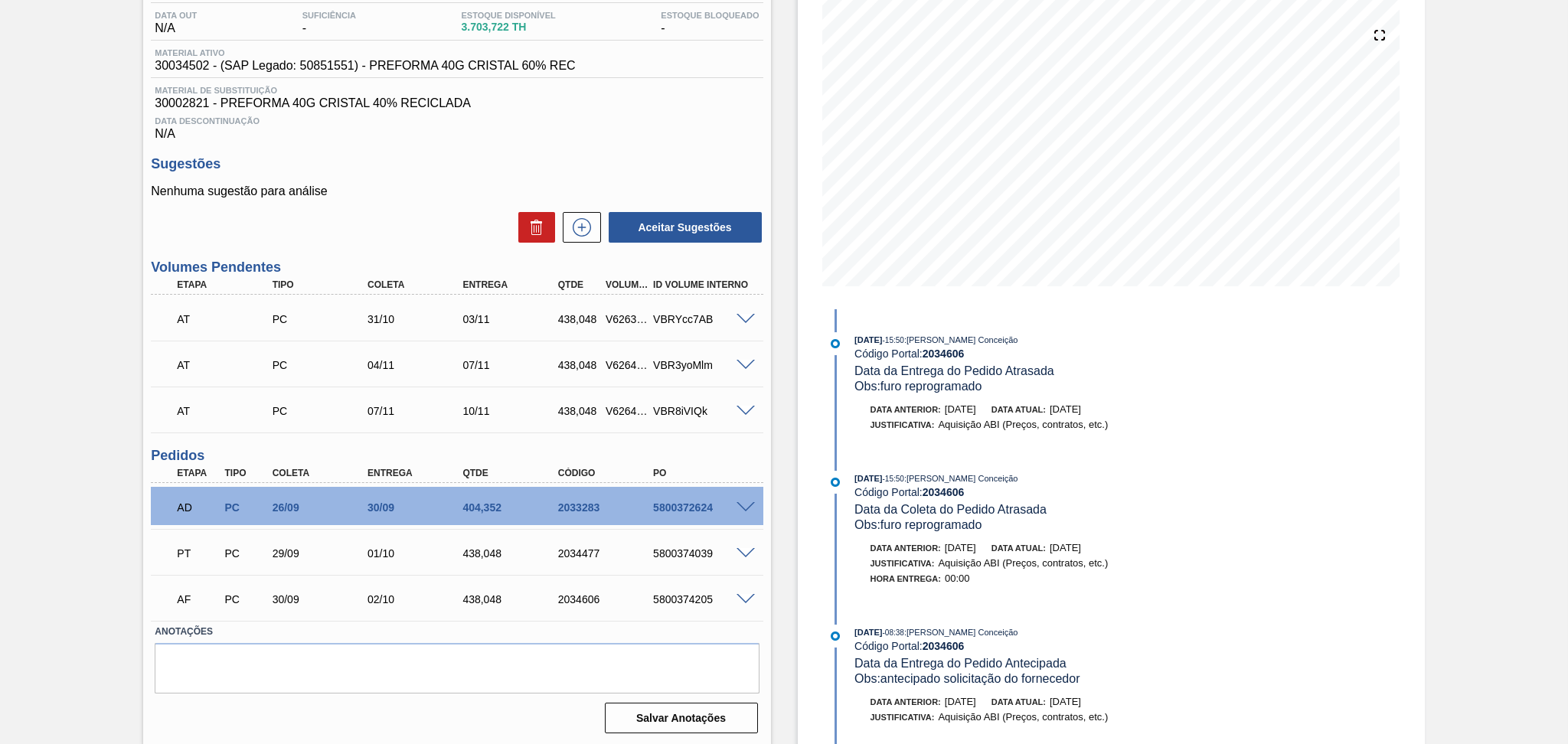
click at [678, 602] on div "5800374205" at bounding box center [703, 600] width 108 height 12
click at [649, 140] on div "Data Descontinuação N/A" at bounding box center [457, 126] width 612 height 30
click at [370, 171] on h3 "Sugestões" at bounding box center [457, 163] width 612 height 16
click at [748, 142] on div "Unidade Camaçari PE MIN 1.085,134 TH PE MAX 5.260,910 TH Próxima Entrega 30/09 …" at bounding box center [457, 351] width 627 height 773
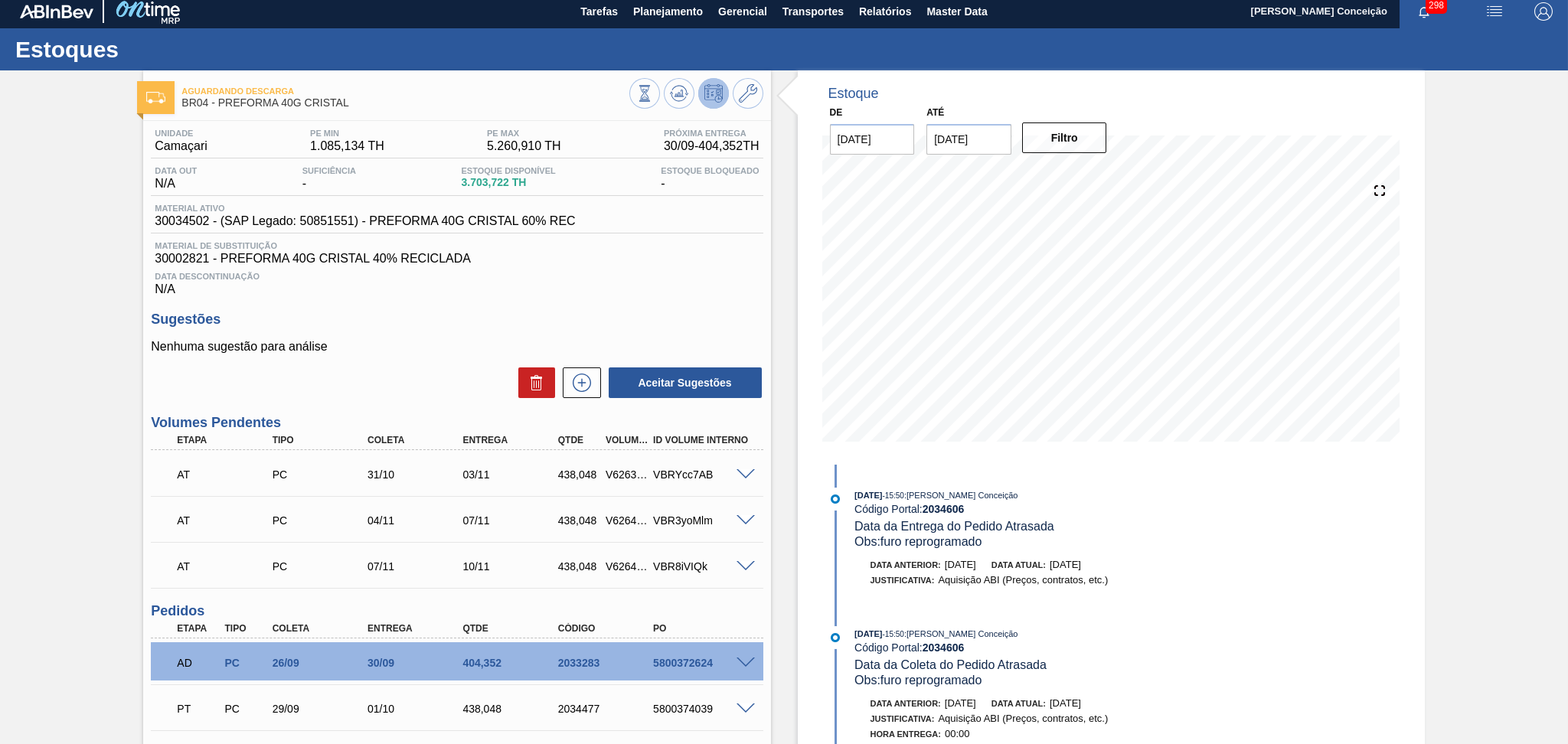
scroll to position [0, 0]
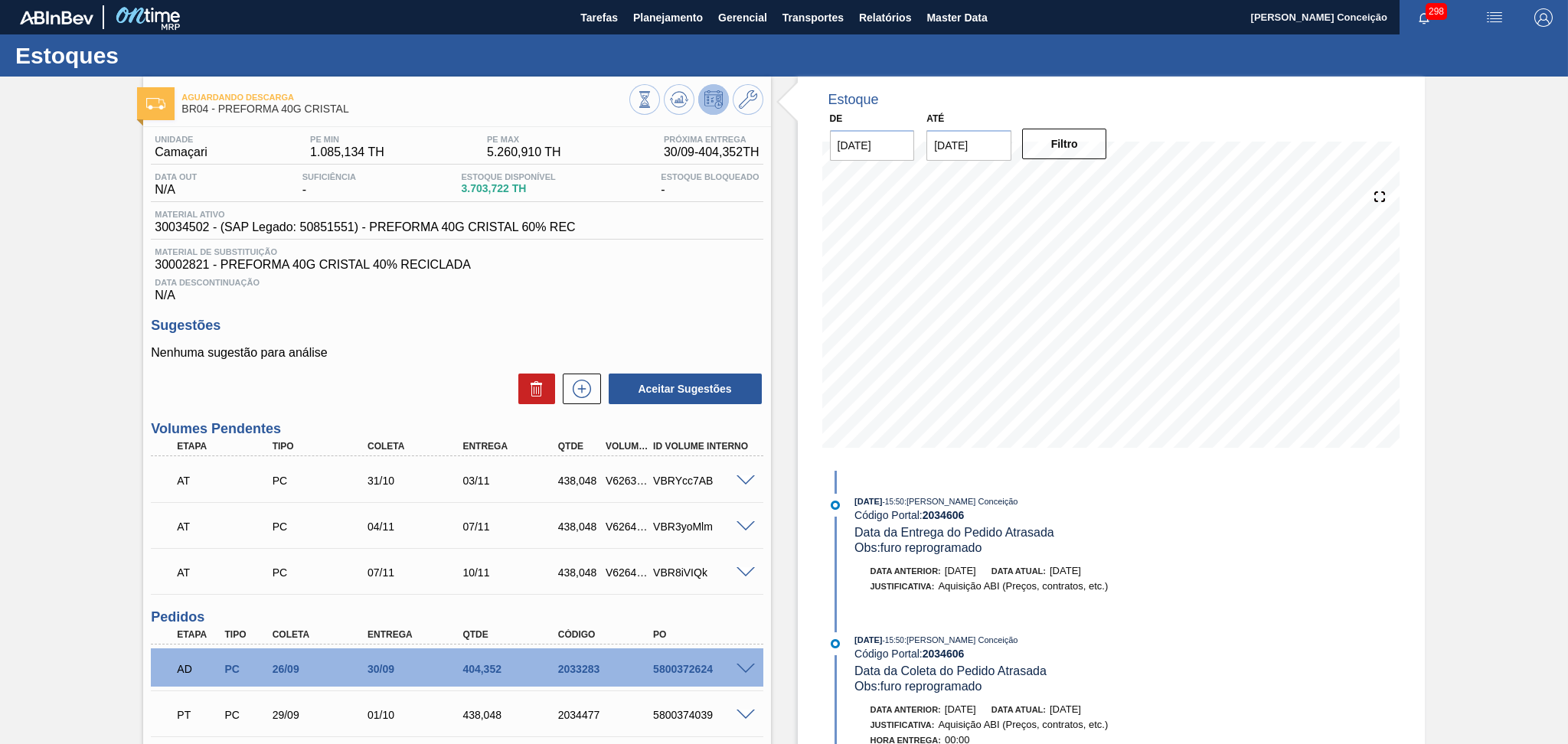
click at [682, 296] on div "Data Descontinuação N/A" at bounding box center [457, 287] width 612 height 30
click at [658, 23] on span "Planejamento" at bounding box center [668, 17] width 70 height 18
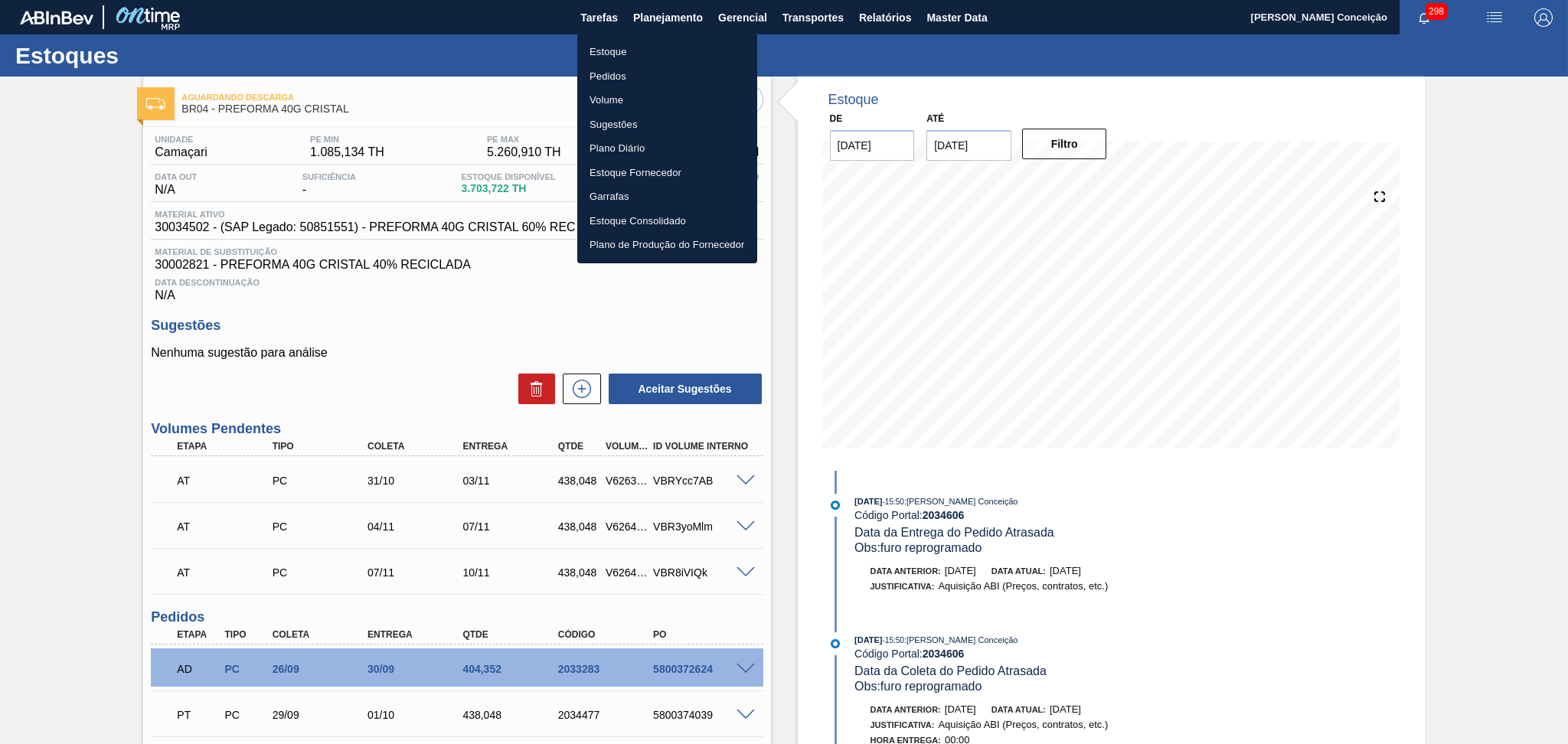
click at [599, 51] on li "Estoque" at bounding box center [667, 52] width 180 height 25
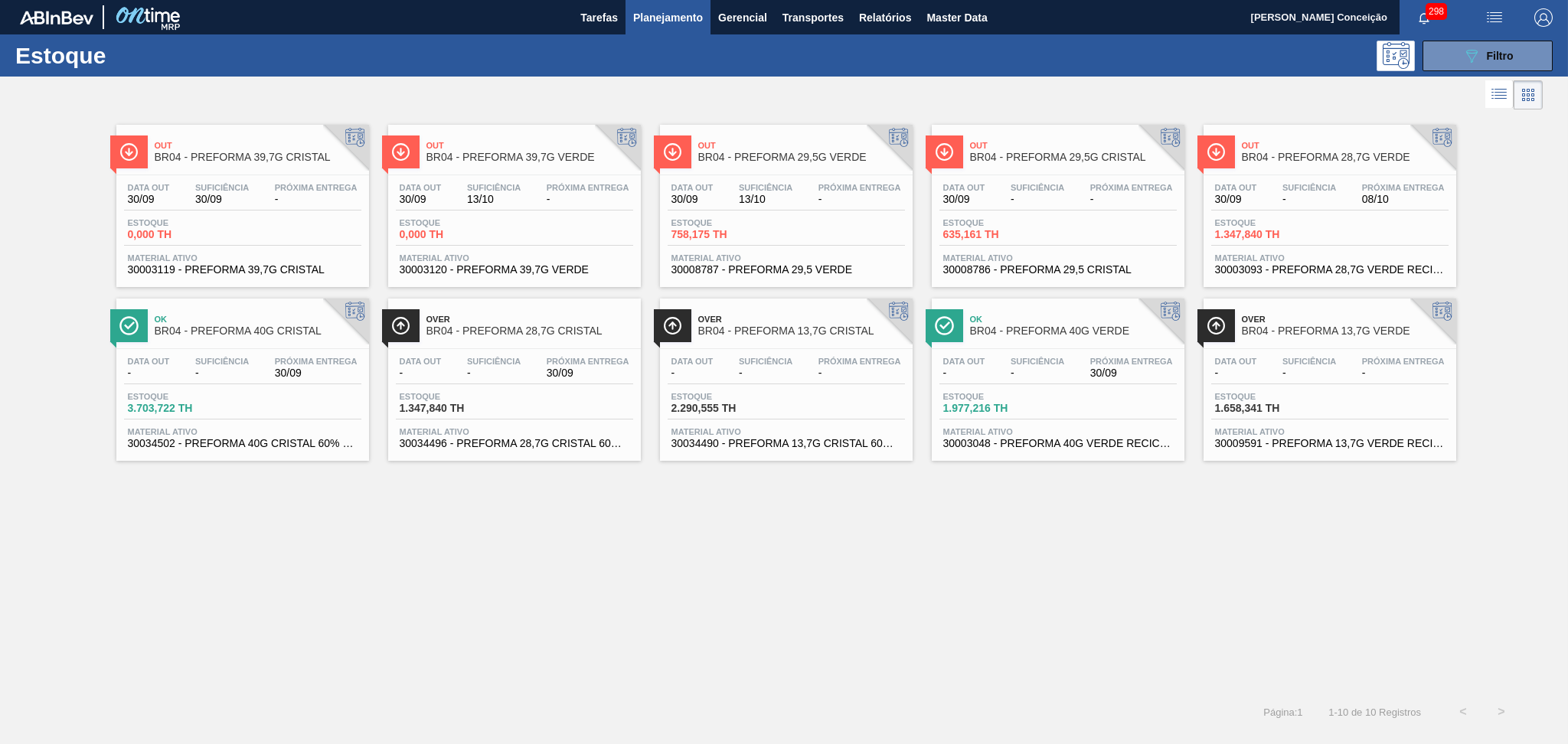
click at [732, 581] on div "Out BR04 - PREFORMA 39,7G CRISTAL Data out 30/09 Suficiência 30/09 Próxima Entr…" at bounding box center [784, 403] width 1568 height 580
click at [1284, 533] on div "Out BR04 - PREFORMA 39,7G CRISTAL Data out 30/09 Suficiência 30/09 Próxima Entr…" at bounding box center [784, 403] width 1568 height 580
click at [758, 169] on div "Out BR04 - PREFORMA 29,5G VERDE" at bounding box center [801, 152] width 207 height 35
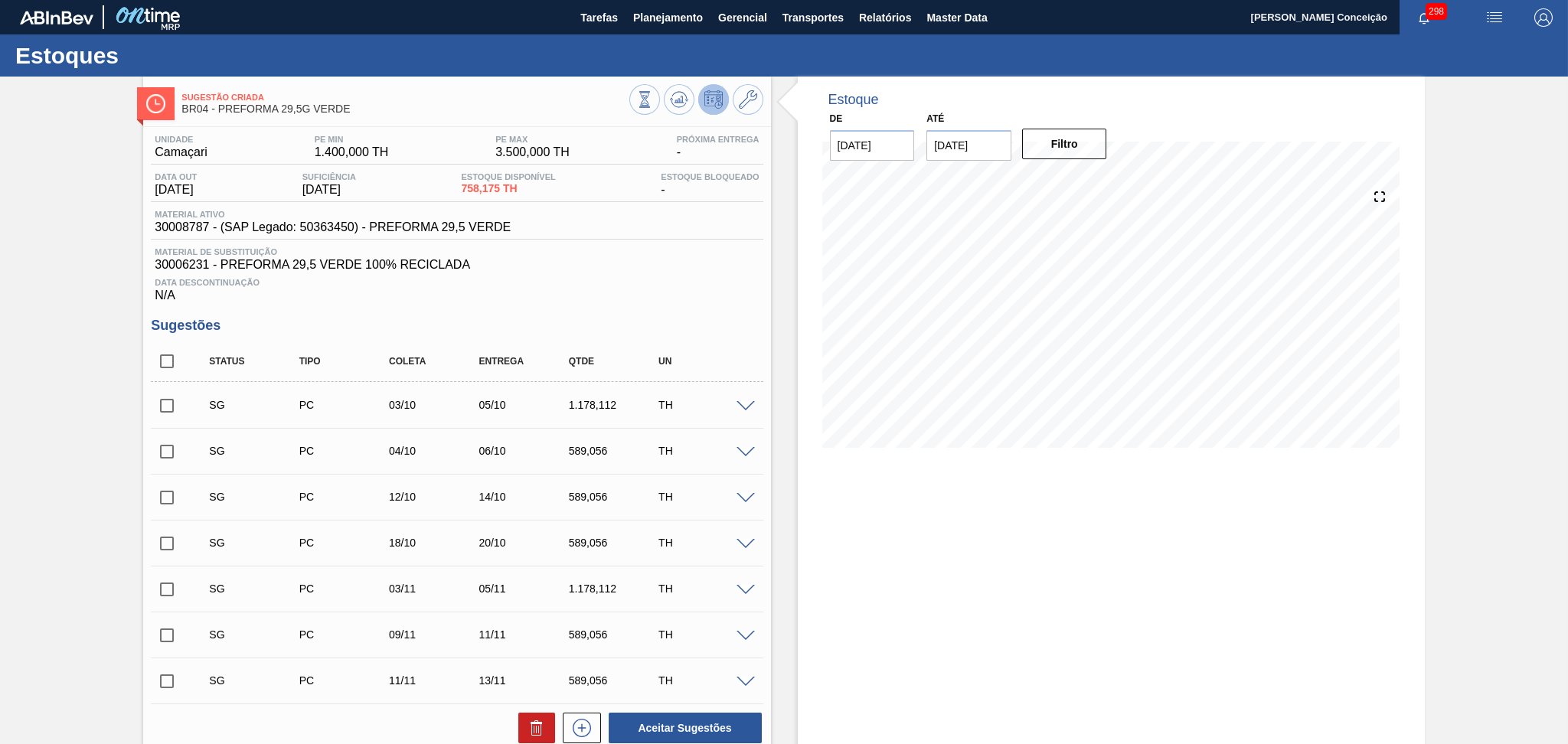
click at [735, 332] on h3 "Sugestões" at bounding box center [457, 326] width 612 height 16
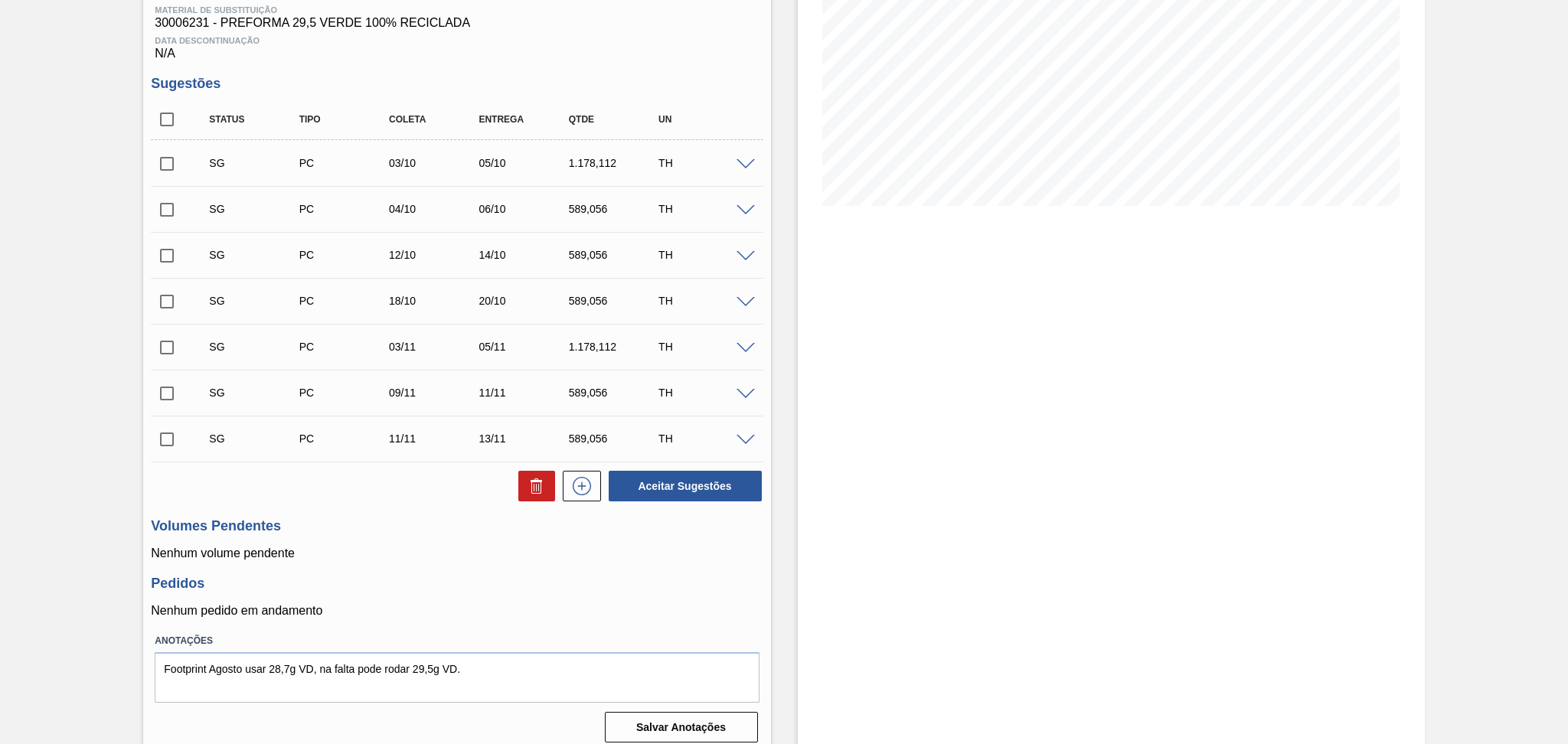
scroll to position [253, 0]
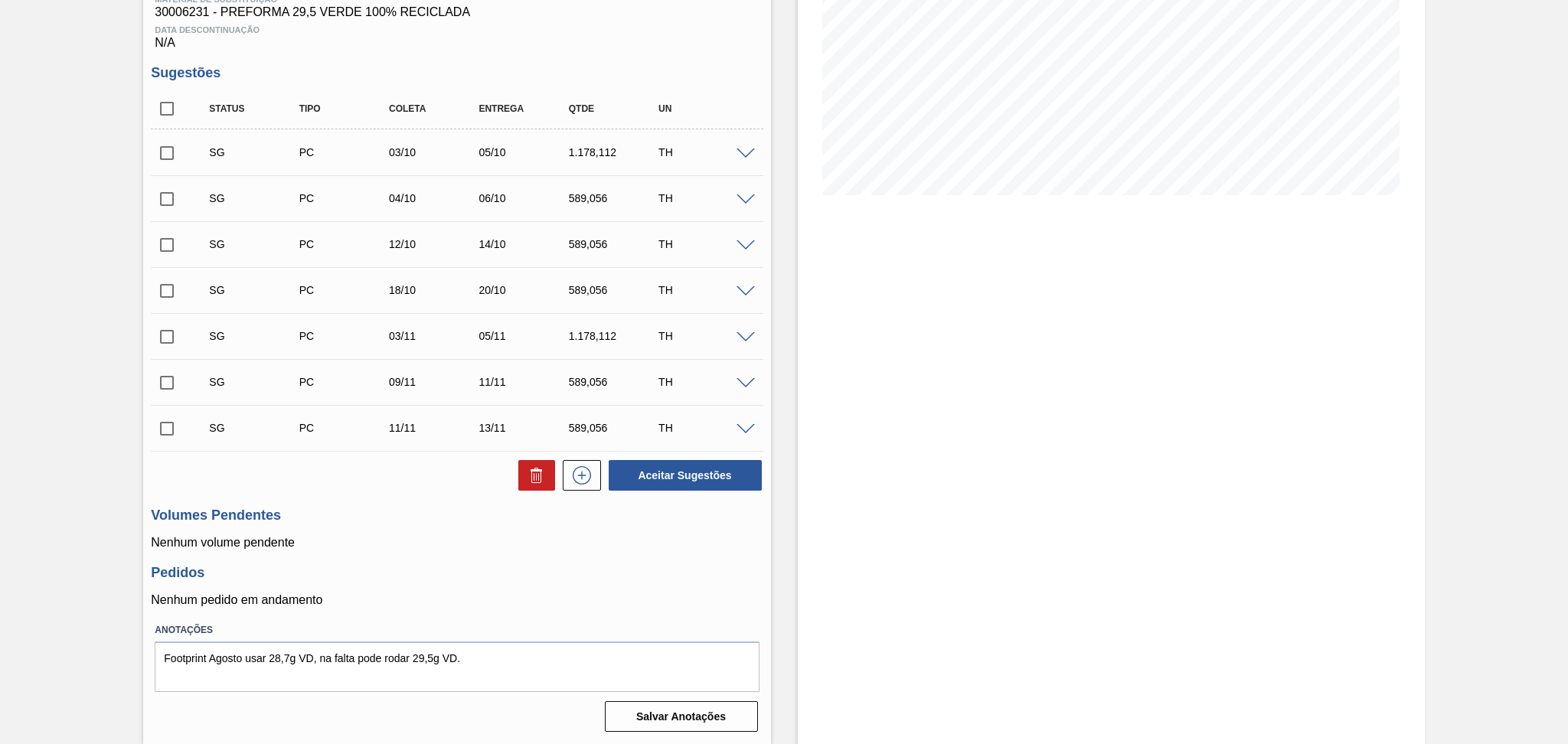
click at [481, 549] on p "Nenhum volume pendente" at bounding box center [457, 543] width 612 height 14
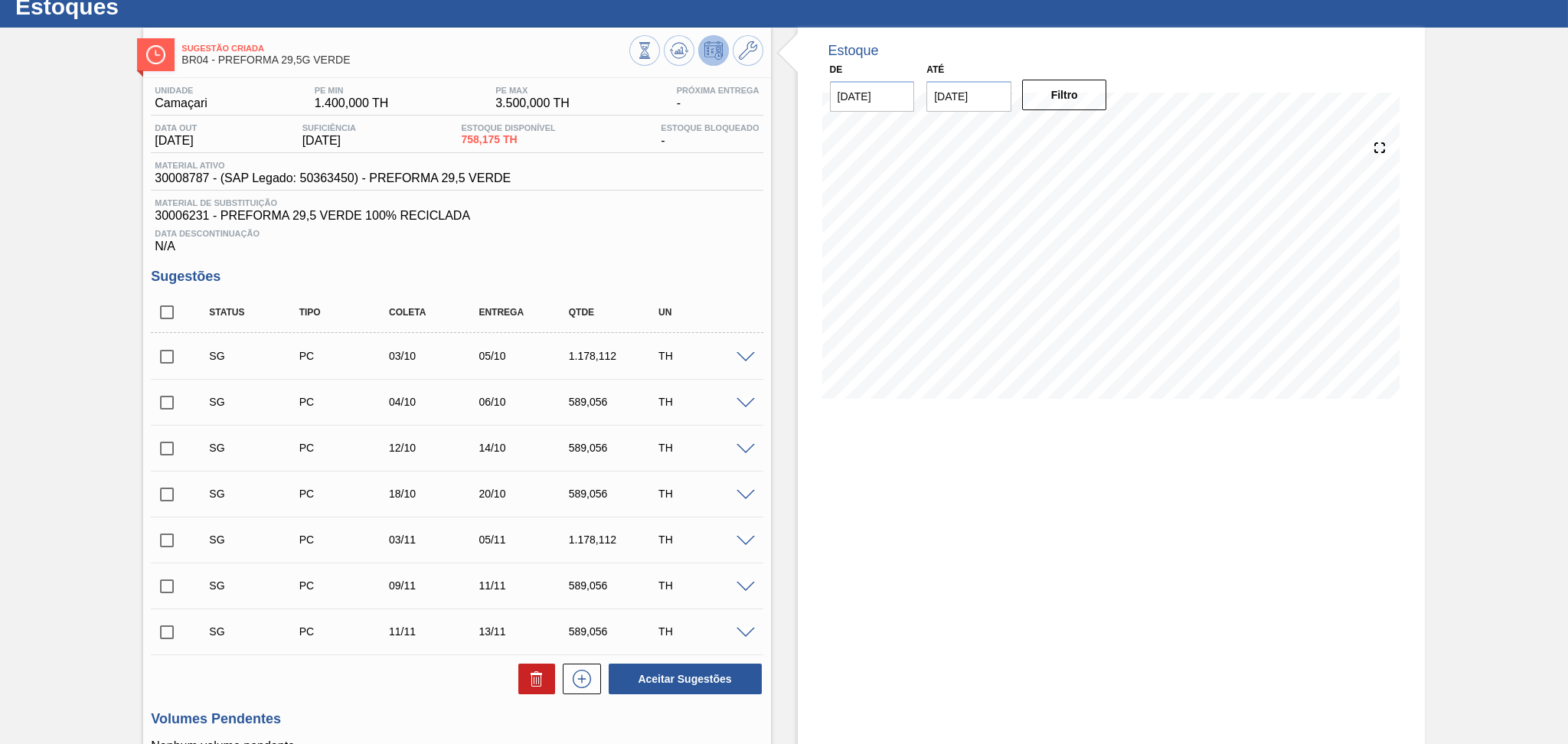
scroll to position [0, 0]
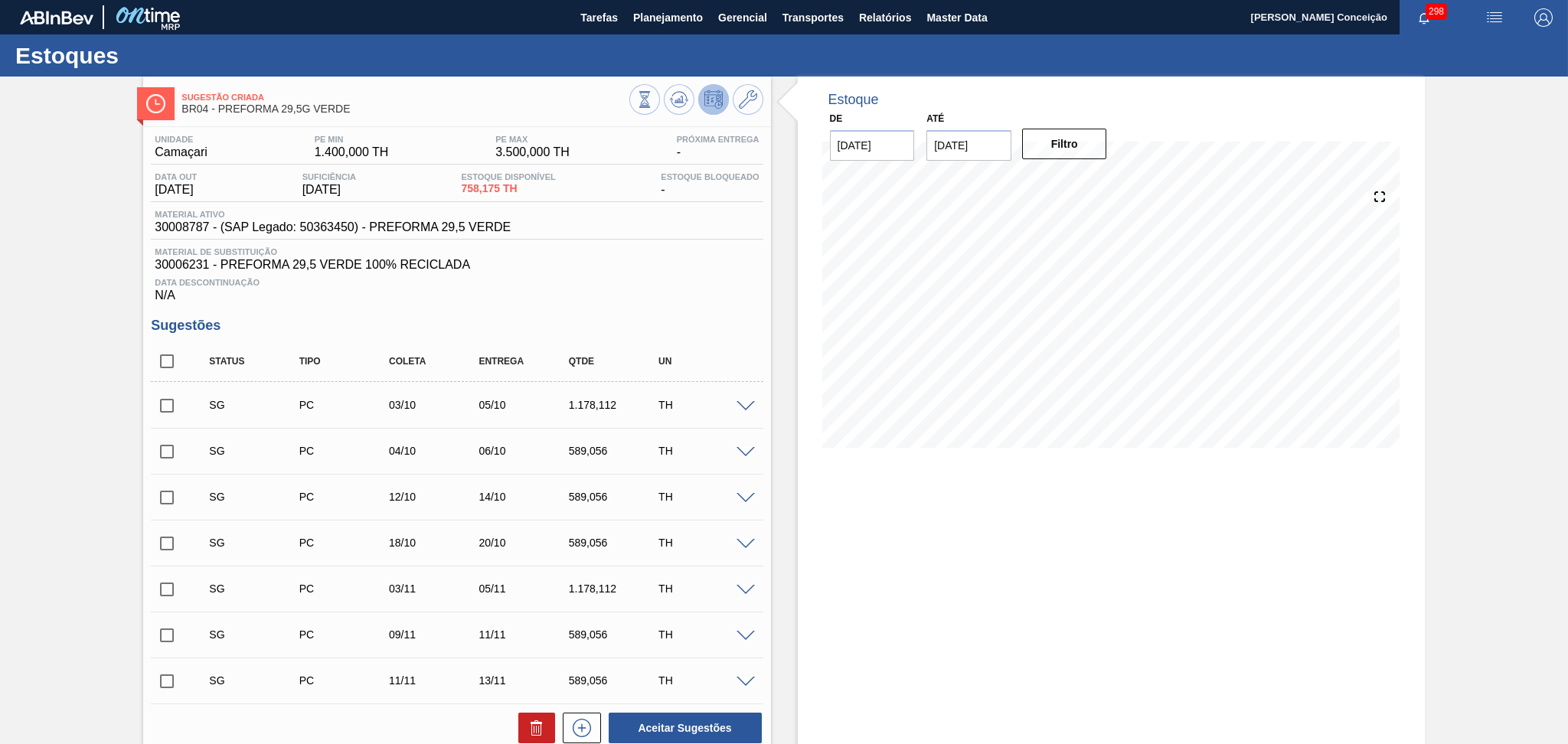
click at [175, 356] on input "checkbox" at bounding box center [167, 362] width 32 height 32
checkbox input "true"
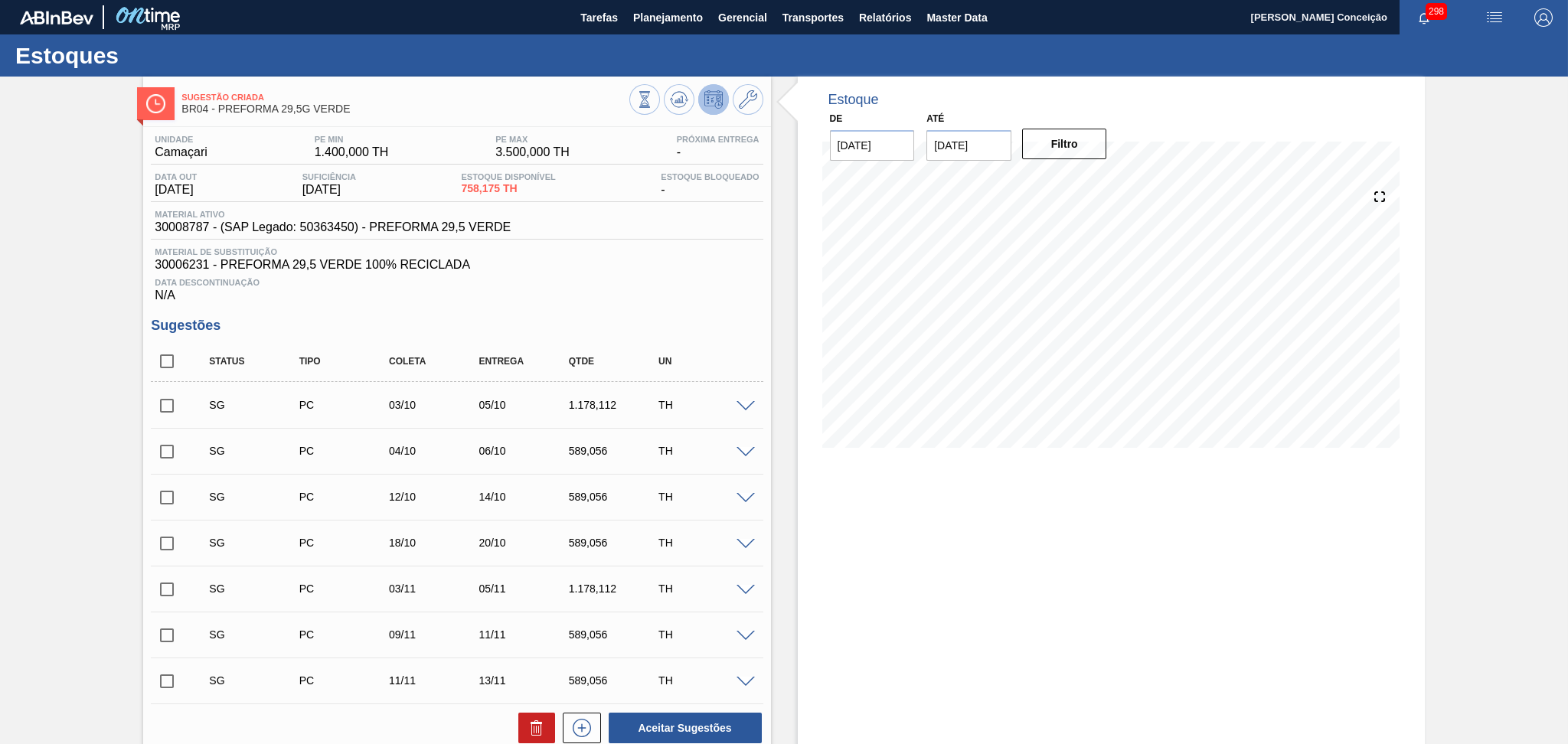
checkbox input "true"
click at [539, 718] on button at bounding box center [536, 728] width 37 height 30
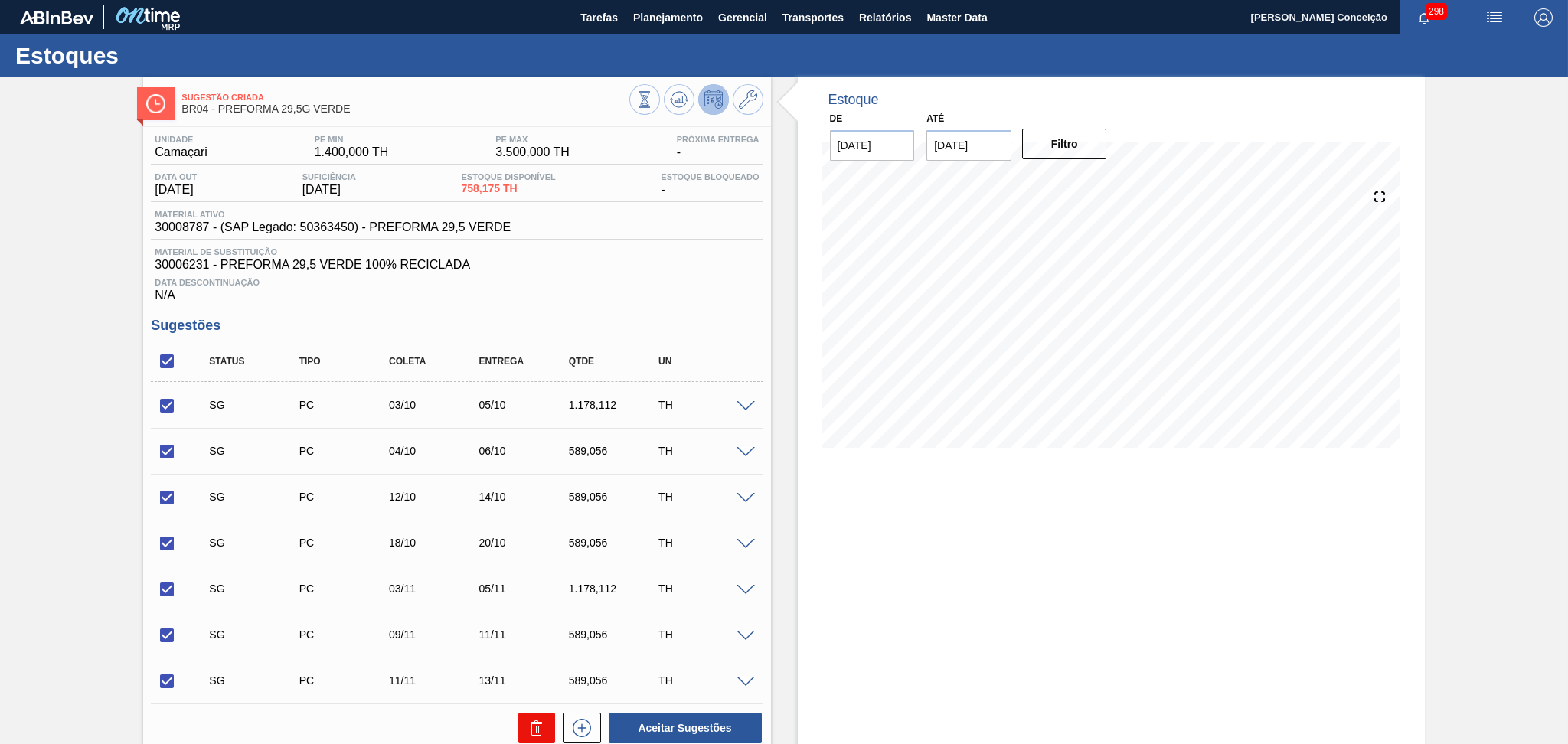
checkbox input "false"
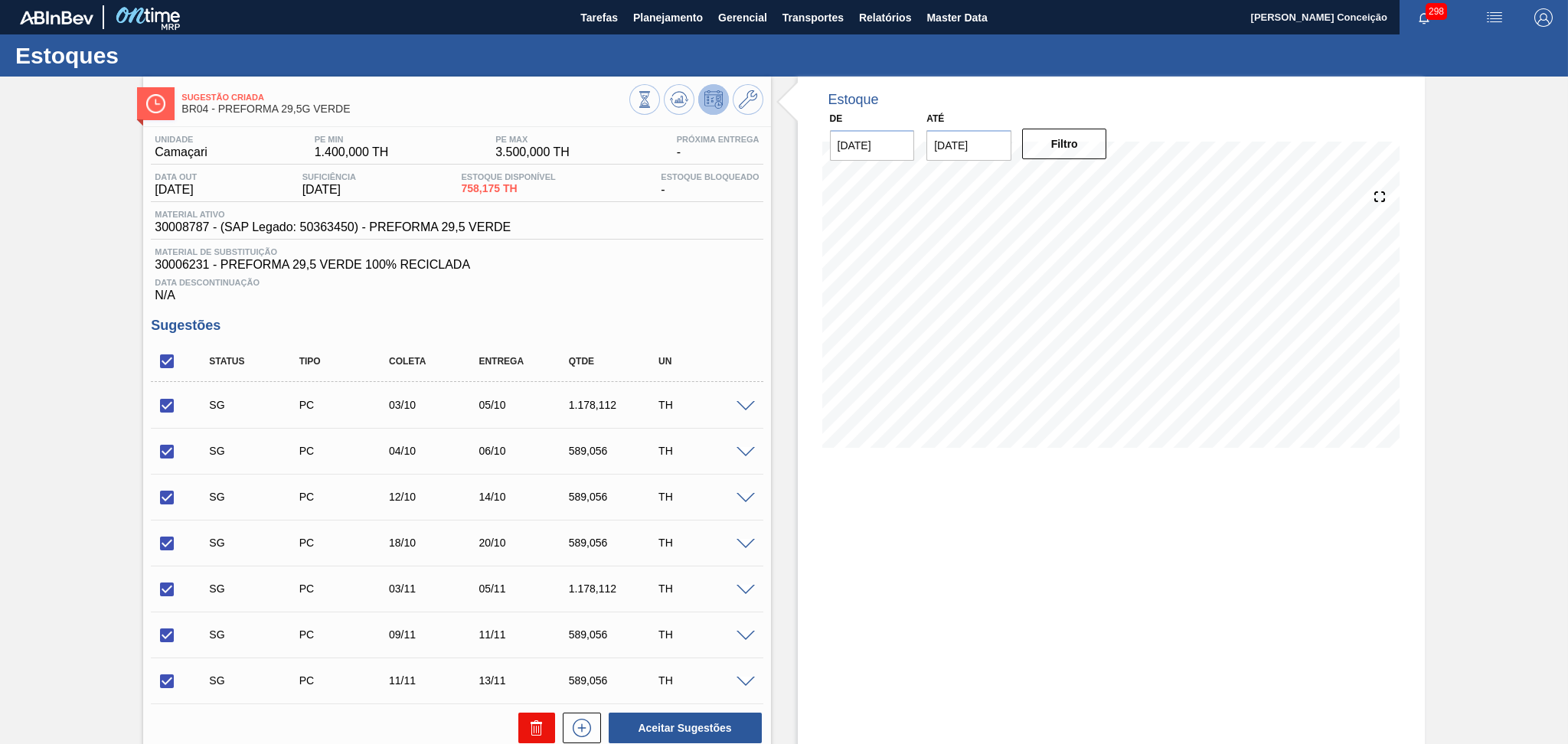
checkbox input "false"
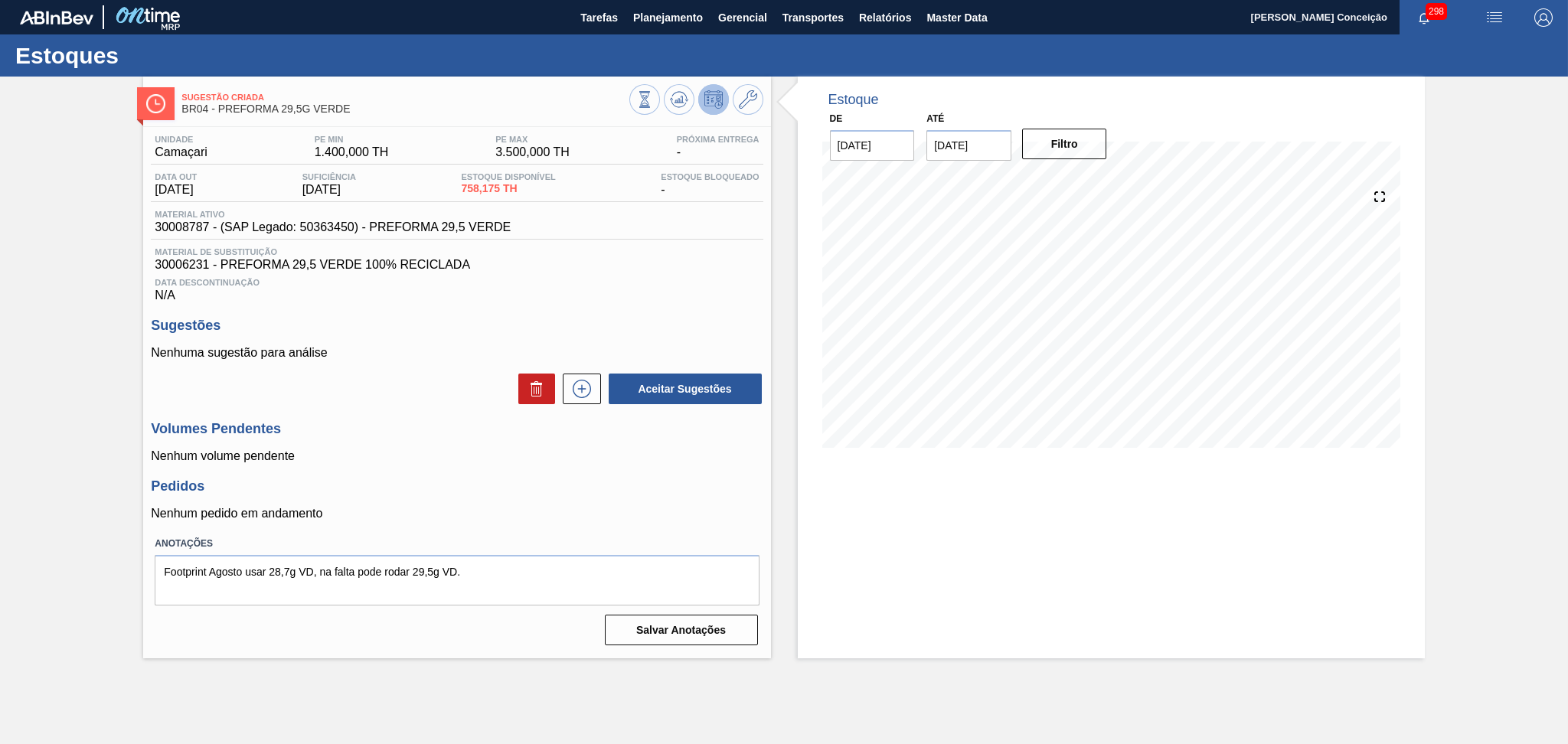
click at [899, 534] on div "Estoque De 30/09/2025 Até 30/10/2025 Filtro 29/10 Projeção de Estoque -1,101.82…" at bounding box center [1111, 367] width 627 height 582
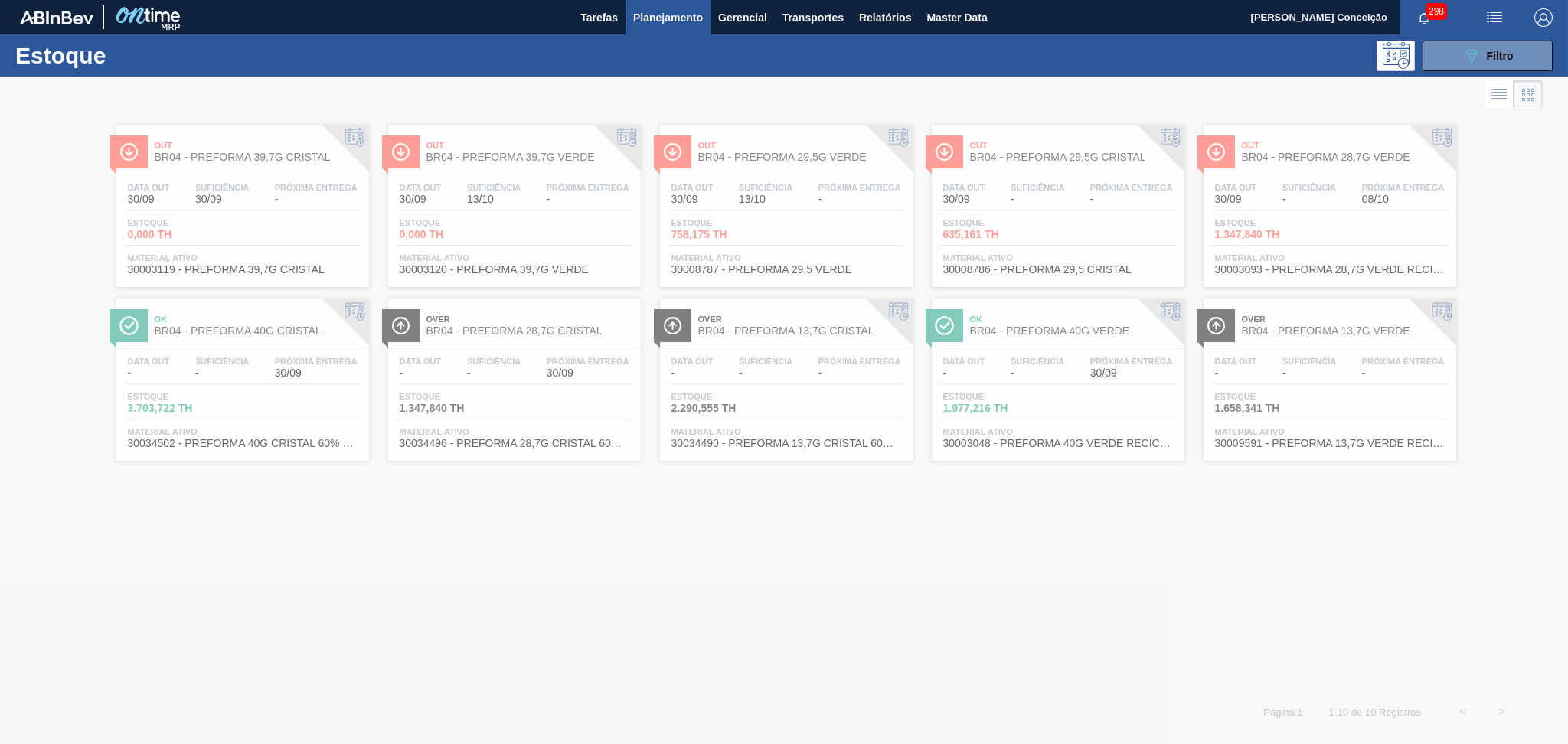
click at [301, 549] on div at bounding box center [784, 410] width 1568 height 668
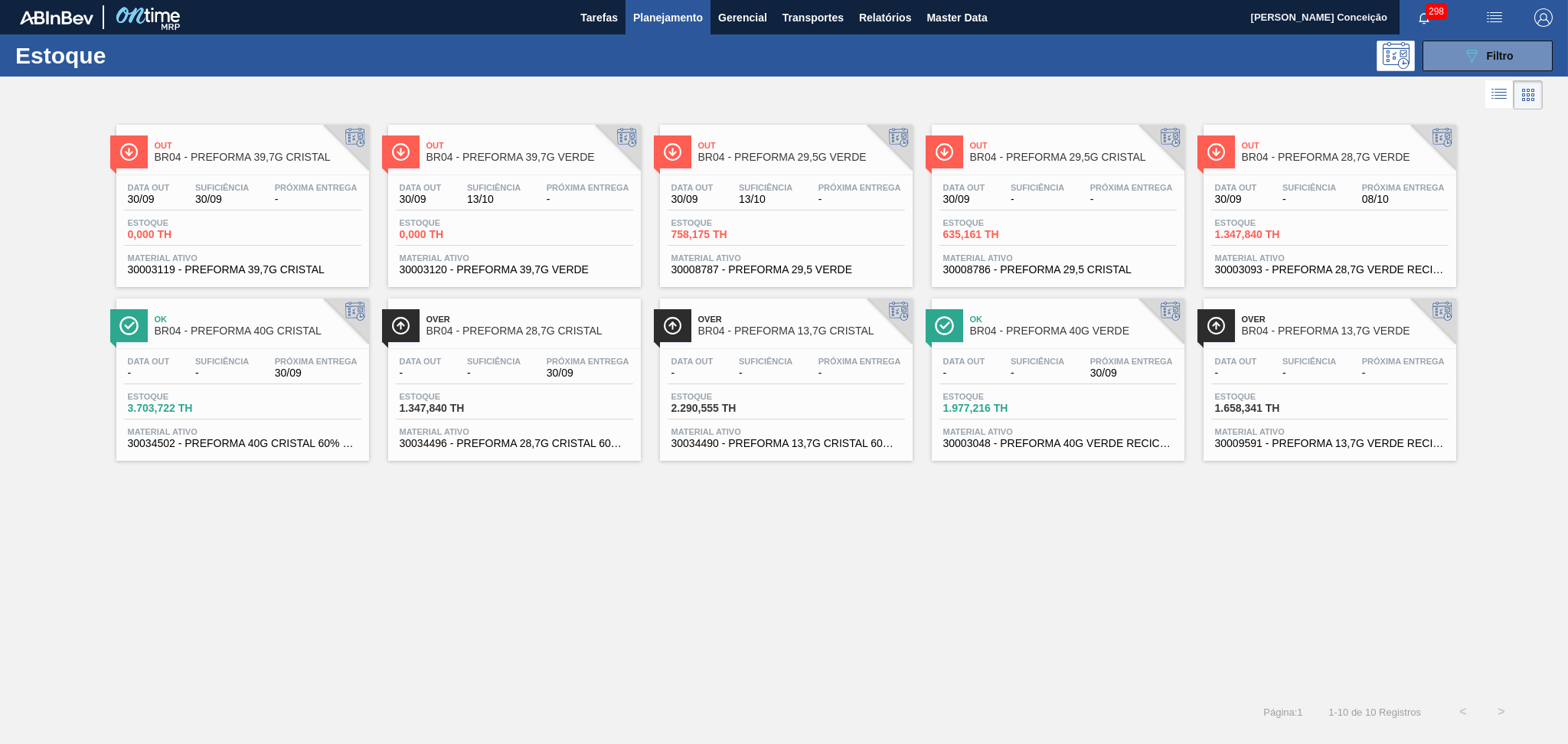
click at [464, 359] on div "Suficiência -" at bounding box center [494, 368] width 61 height 23
click at [1026, 196] on span "-" at bounding box center [1037, 199] width 54 height 11
click at [664, 30] on button "Planejamento" at bounding box center [668, 17] width 85 height 35
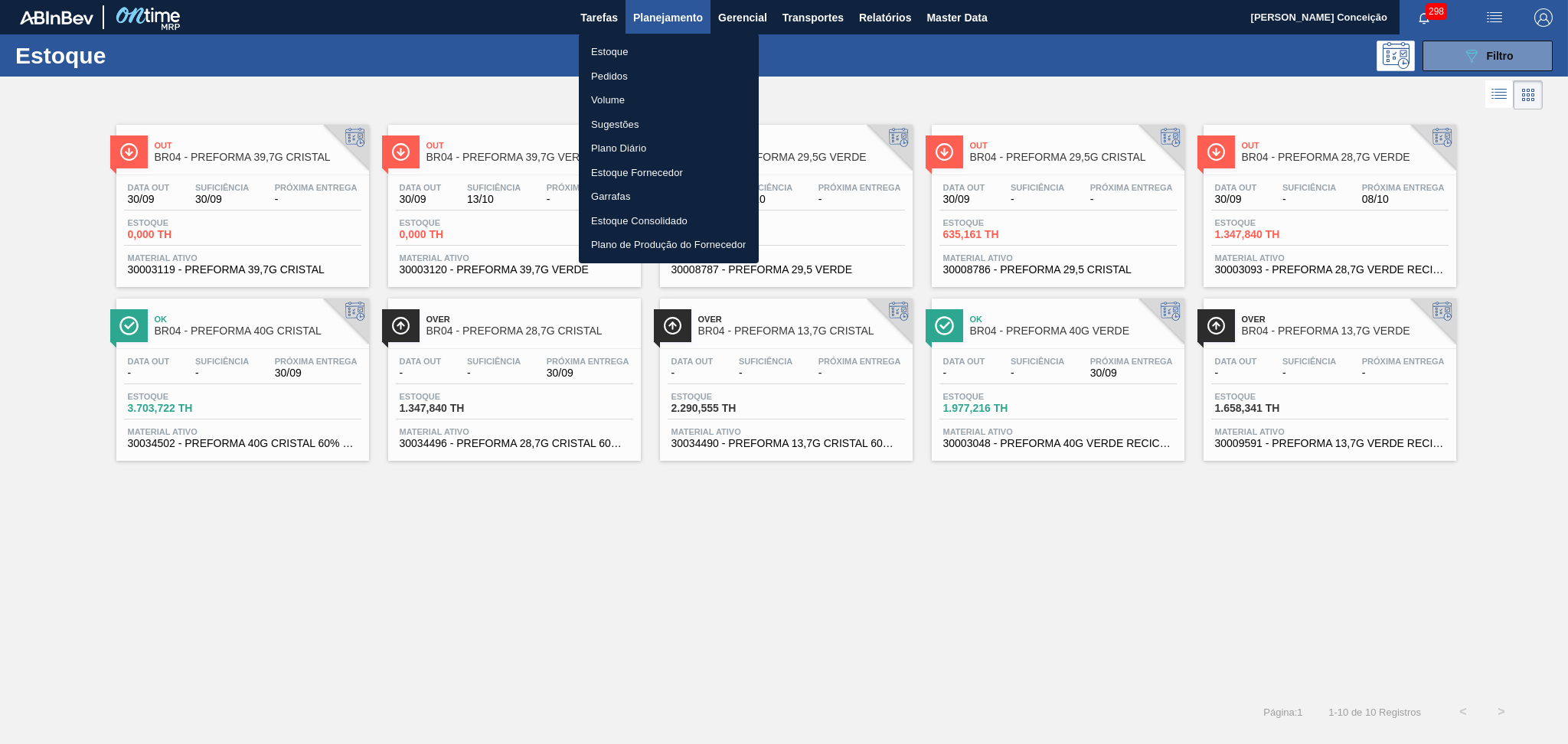
click at [610, 56] on li "Estoque" at bounding box center [668, 52] width 180 height 25
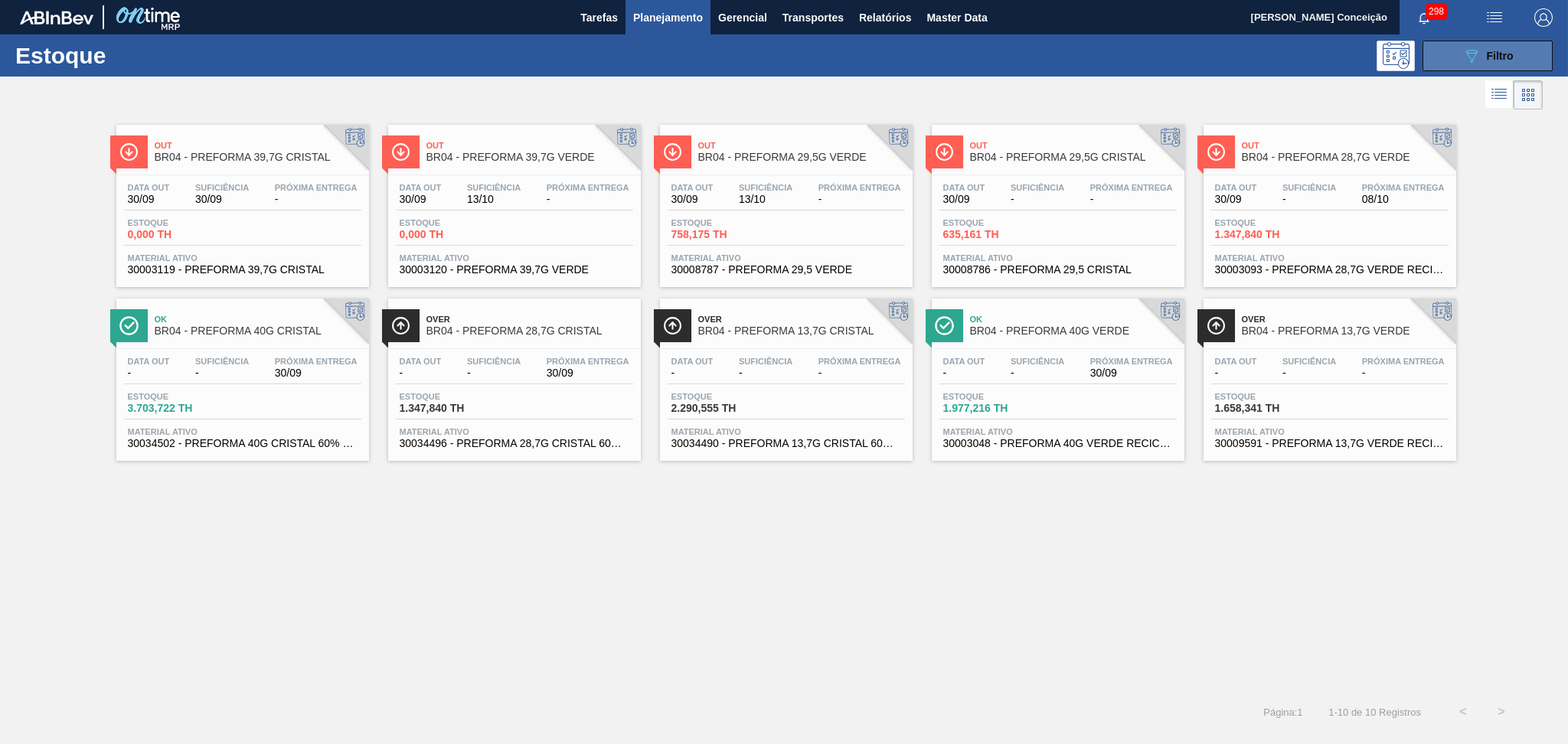
click at [1462, 63] on icon "089F7B8B-B2A5-4AFE-B5C0-19BA573D28AC" at bounding box center [1471, 55] width 18 height 18
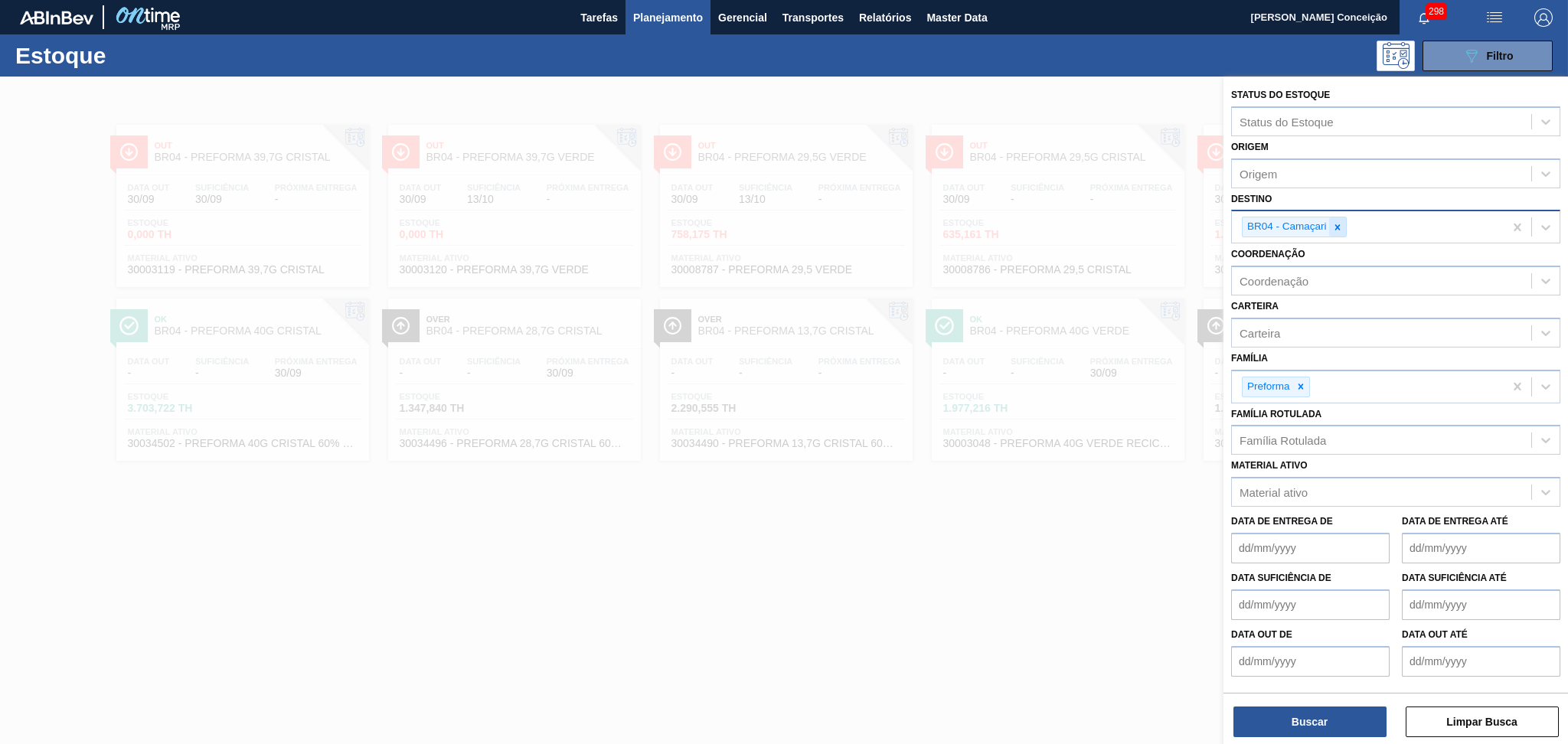
click at [1336, 225] on icon at bounding box center [1338, 228] width 6 height 6
click at [1302, 380] on icon at bounding box center [1301, 383] width 6 height 6
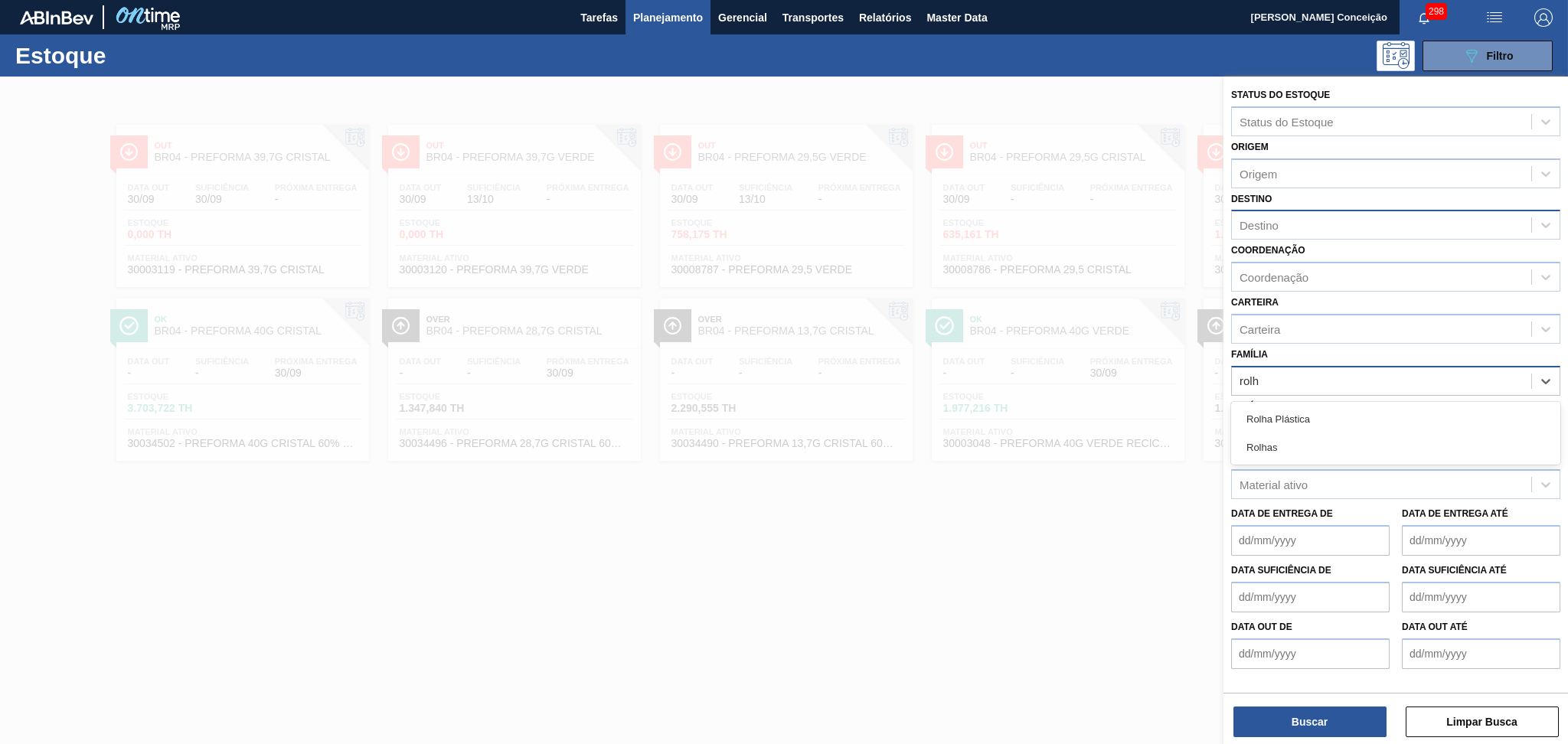
type input "rolha"
click at [1315, 414] on div "Rolha Plástica" at bounding box center [1395, 419] width 329 height 28
click at [1291, 214] on div "Destino" at bounding box center [1381, 226] width 299 height 23
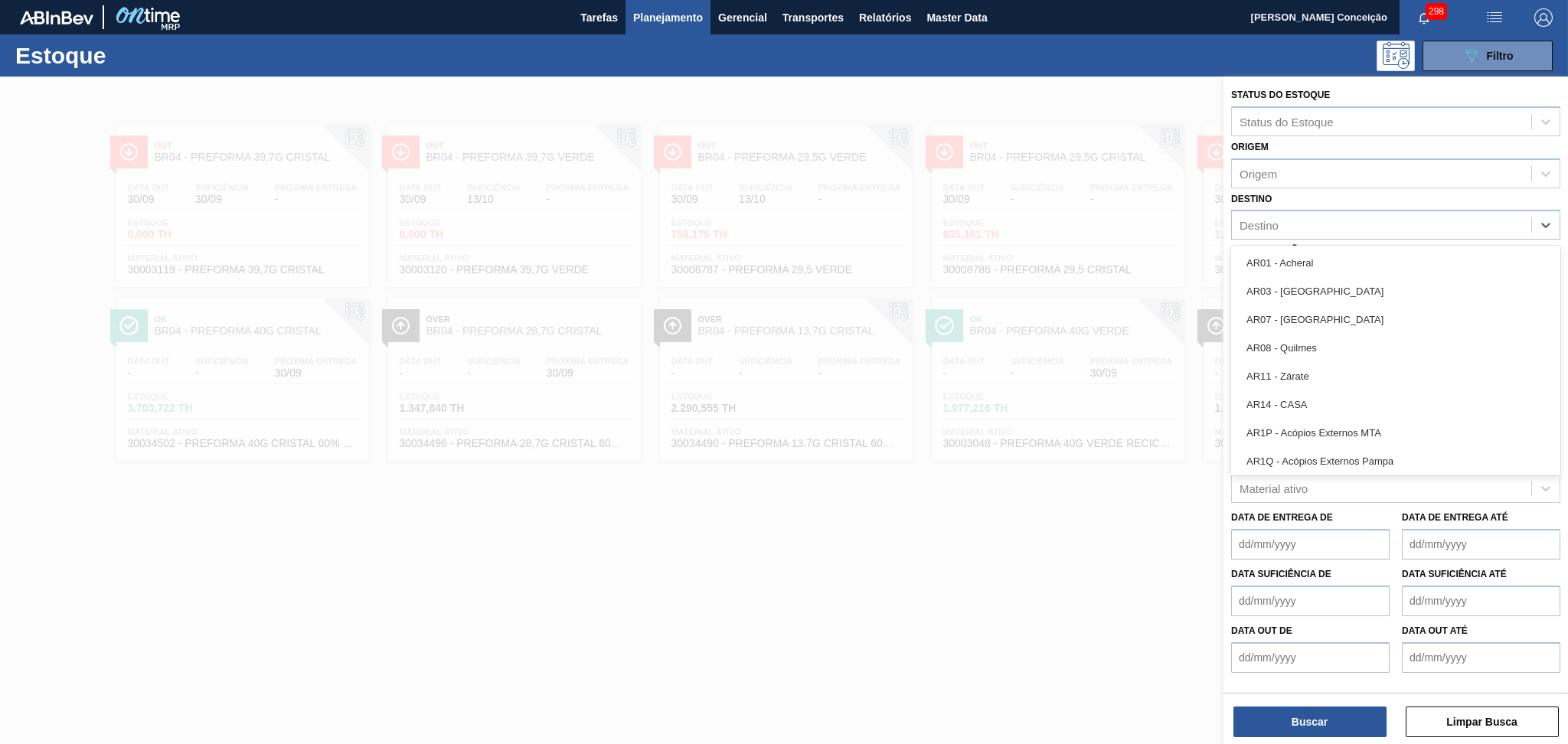
click at [644, 5] on button "Planejamento" at bounding box center [668, 17] width 85 height 35
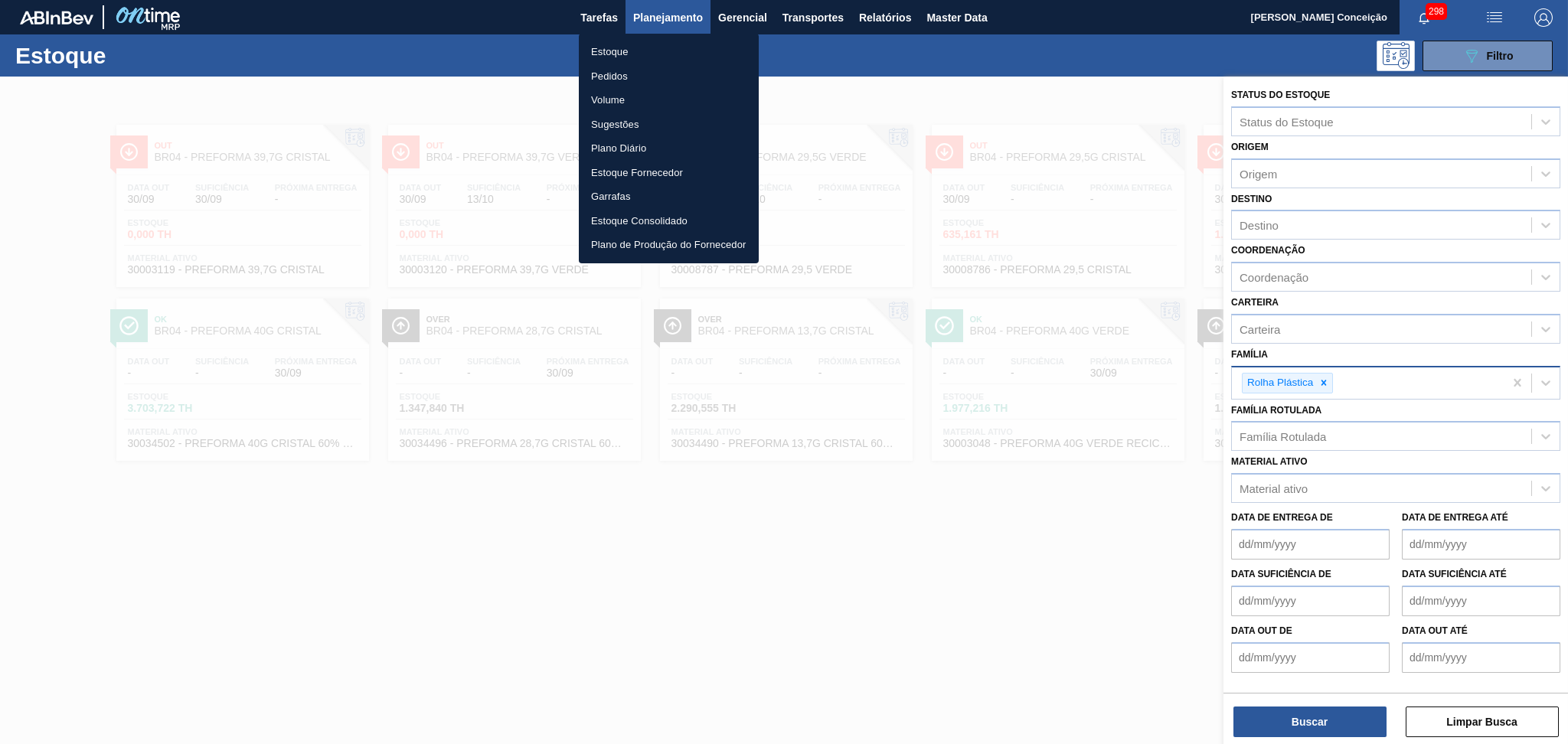
click at [622, 75] on li "Pedidos" at bounding box center [668, 76] width 180 height 25
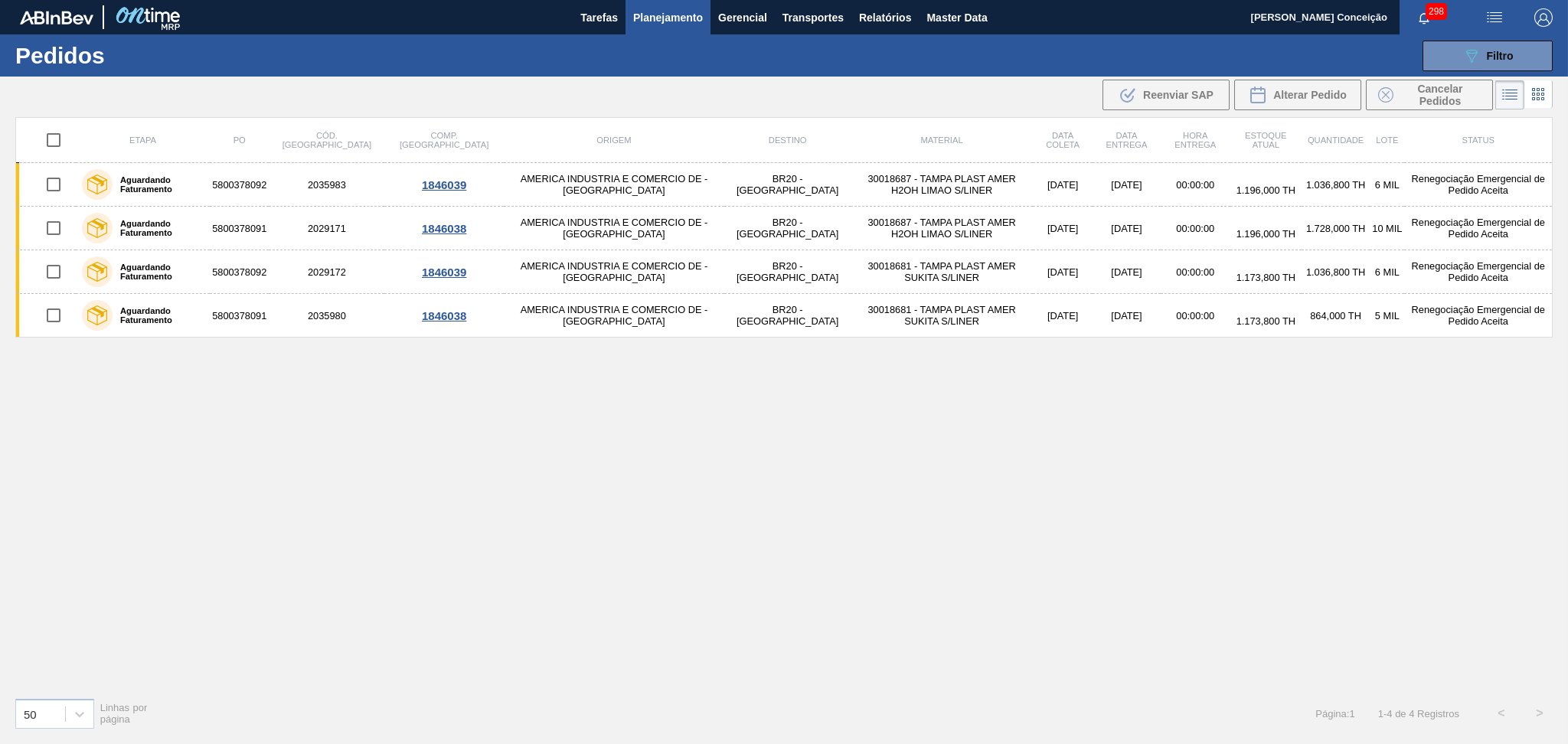
click at [1033, 420] on div "Etapa PO Cód. Pedido Comp. Carga Origem Destino Material Data coleta Data entre…" at bounding box center [784, 401] width 1538 height 568
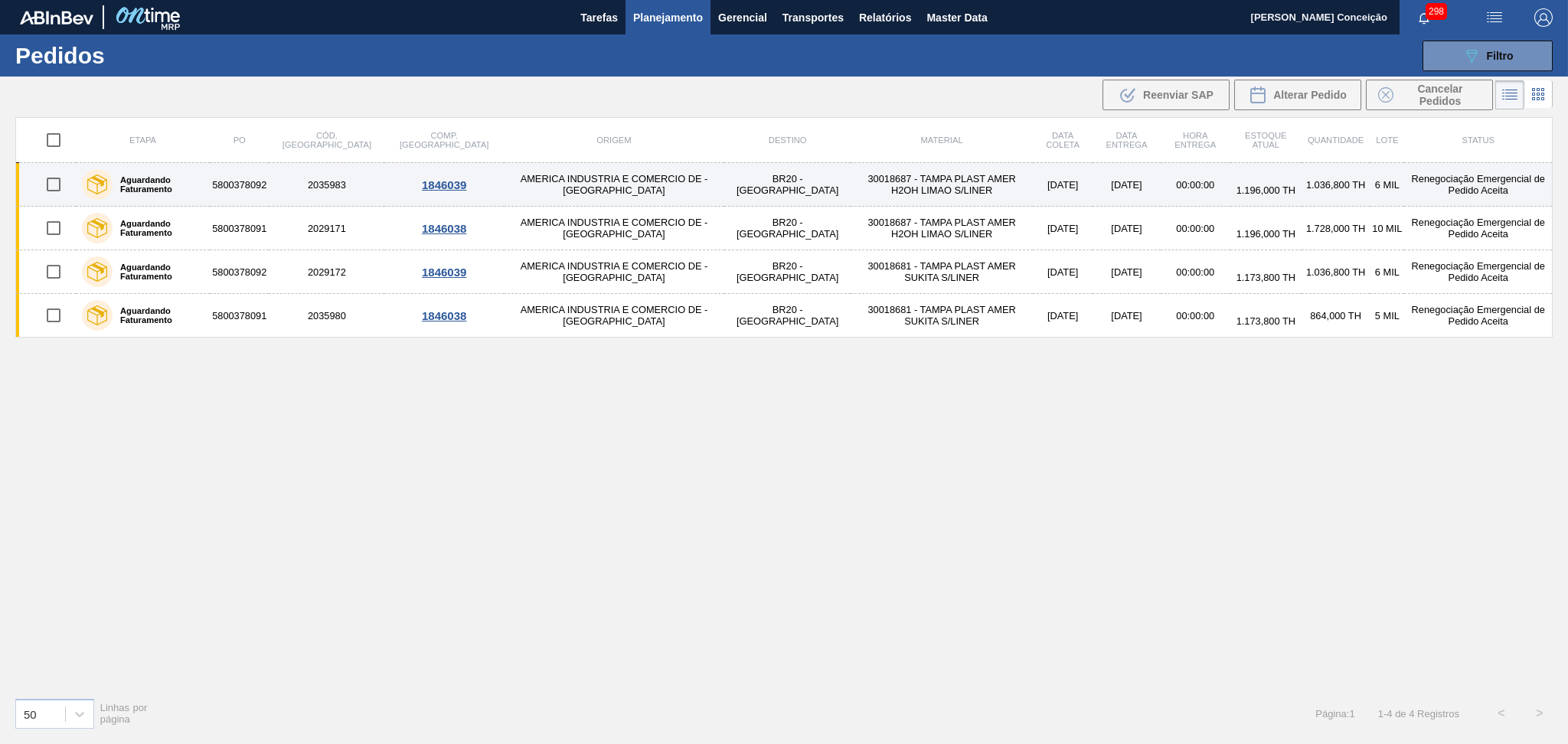
click at [925, 184] on td "30018687 - TAMPA PLAST AMER H2OH LIMAO S/LINER" at bounding box center [941, 185] width 182 height 43
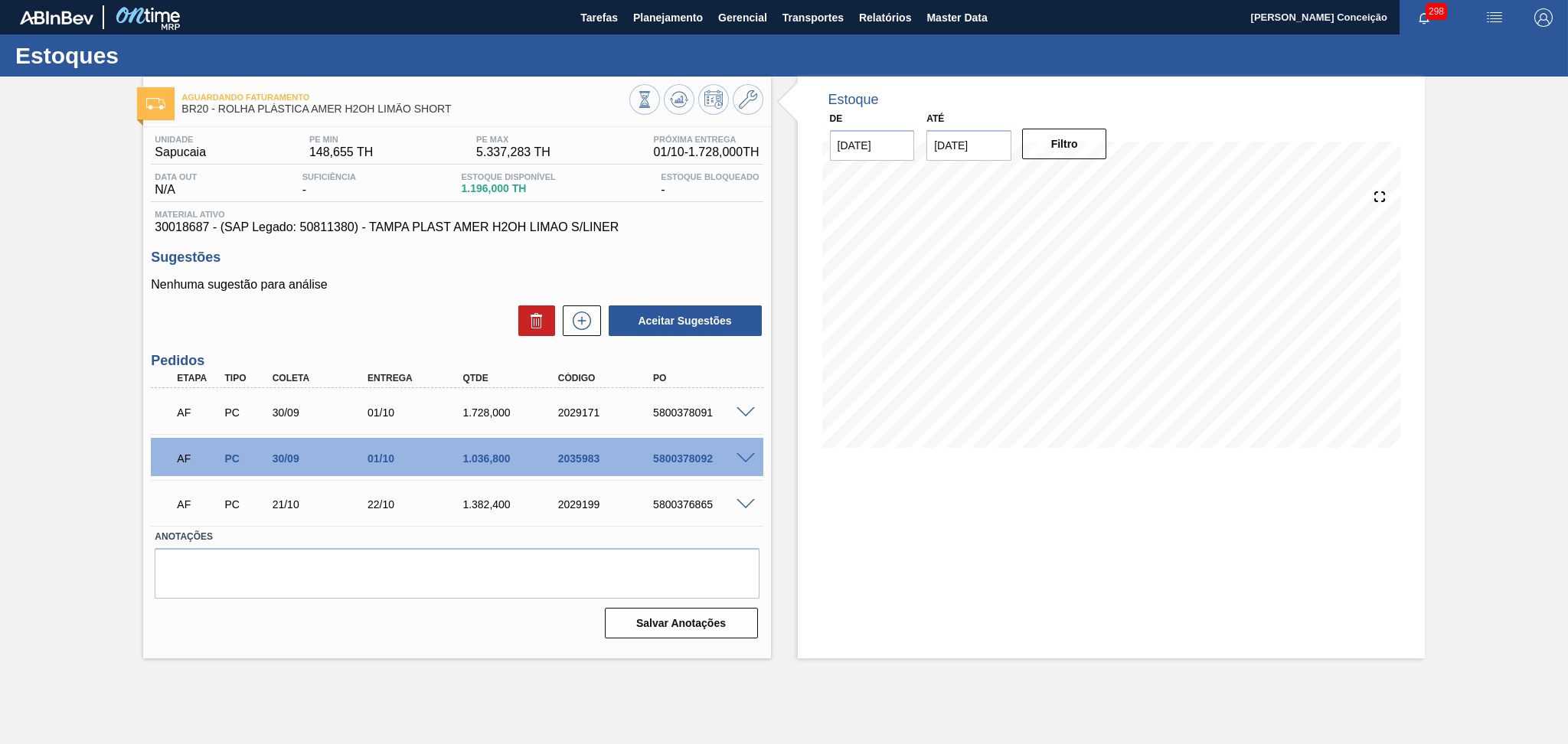
click at [740, 414] on span at bounding box center [745, 414] width 18 height 11
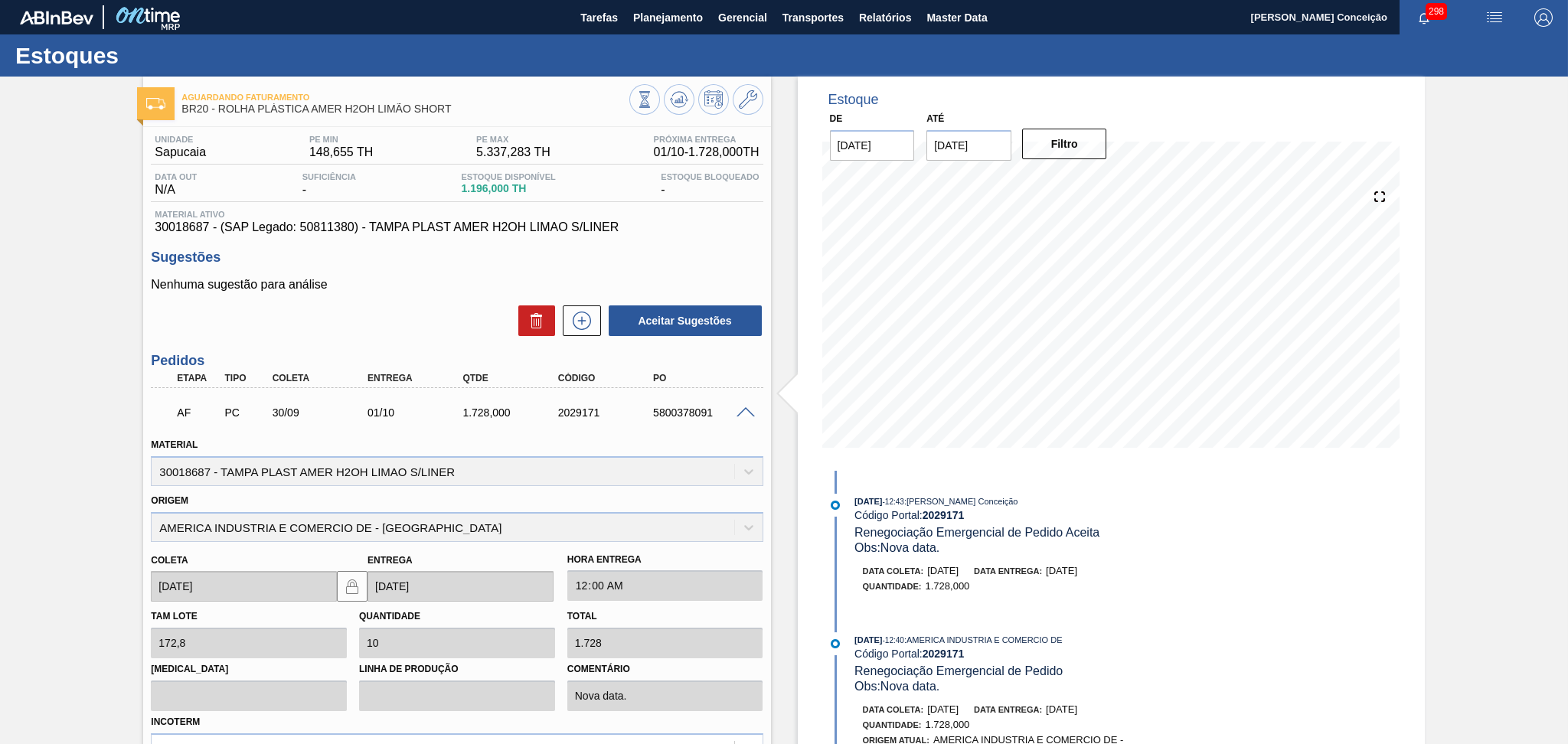
click at [87, 214] on div "Aguardando Faturamento BR20 - ROLHA PLÁSTICA AMER H2OH LIMÃO SHORT Unidade Sapu…" at bounding box center [784, 550] width 1568 height 947
click at [748, 411] on span at bounding box center [745, 414] width 18 height 11
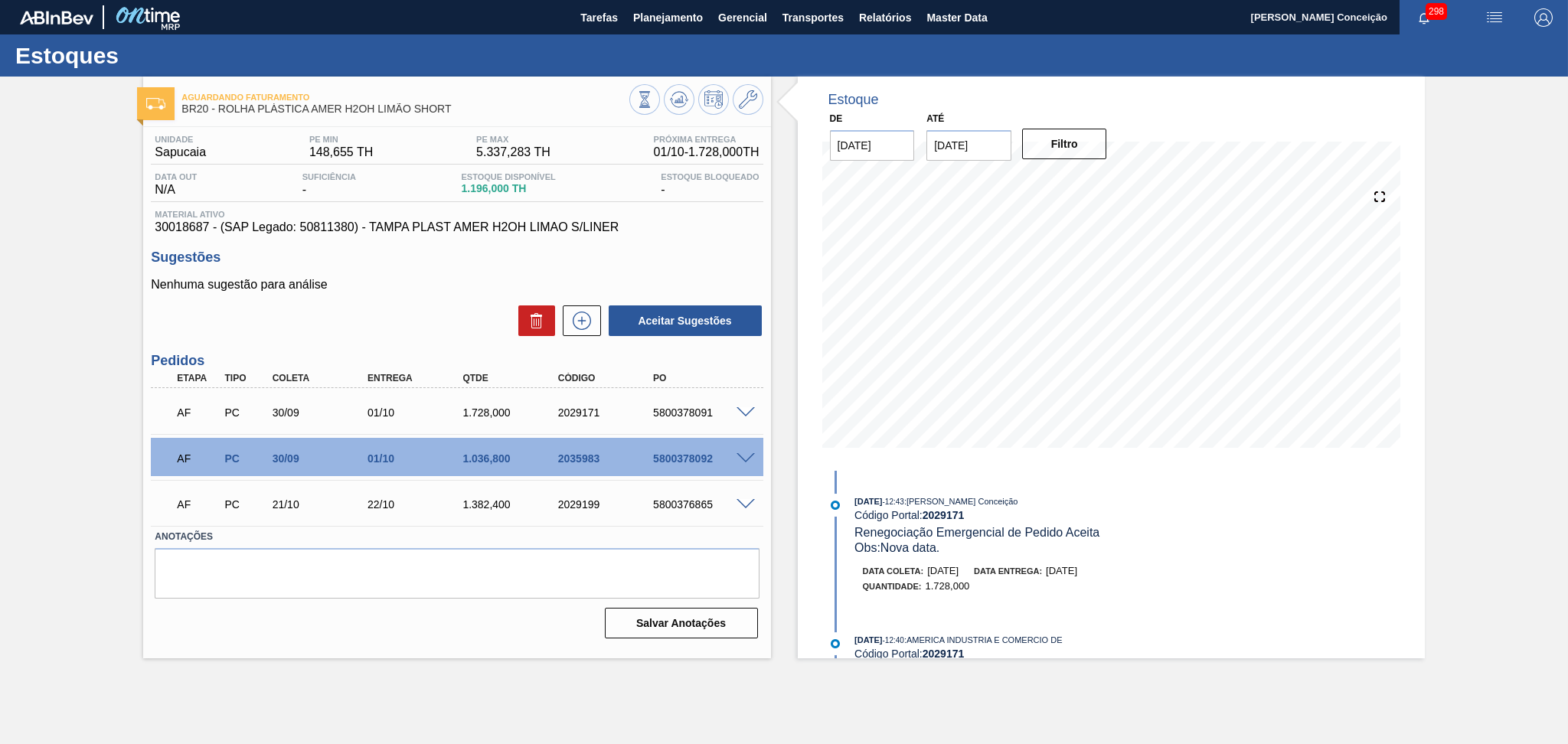
click at [740, 411] on span at bounding box center [745, 414] width 18 height 11
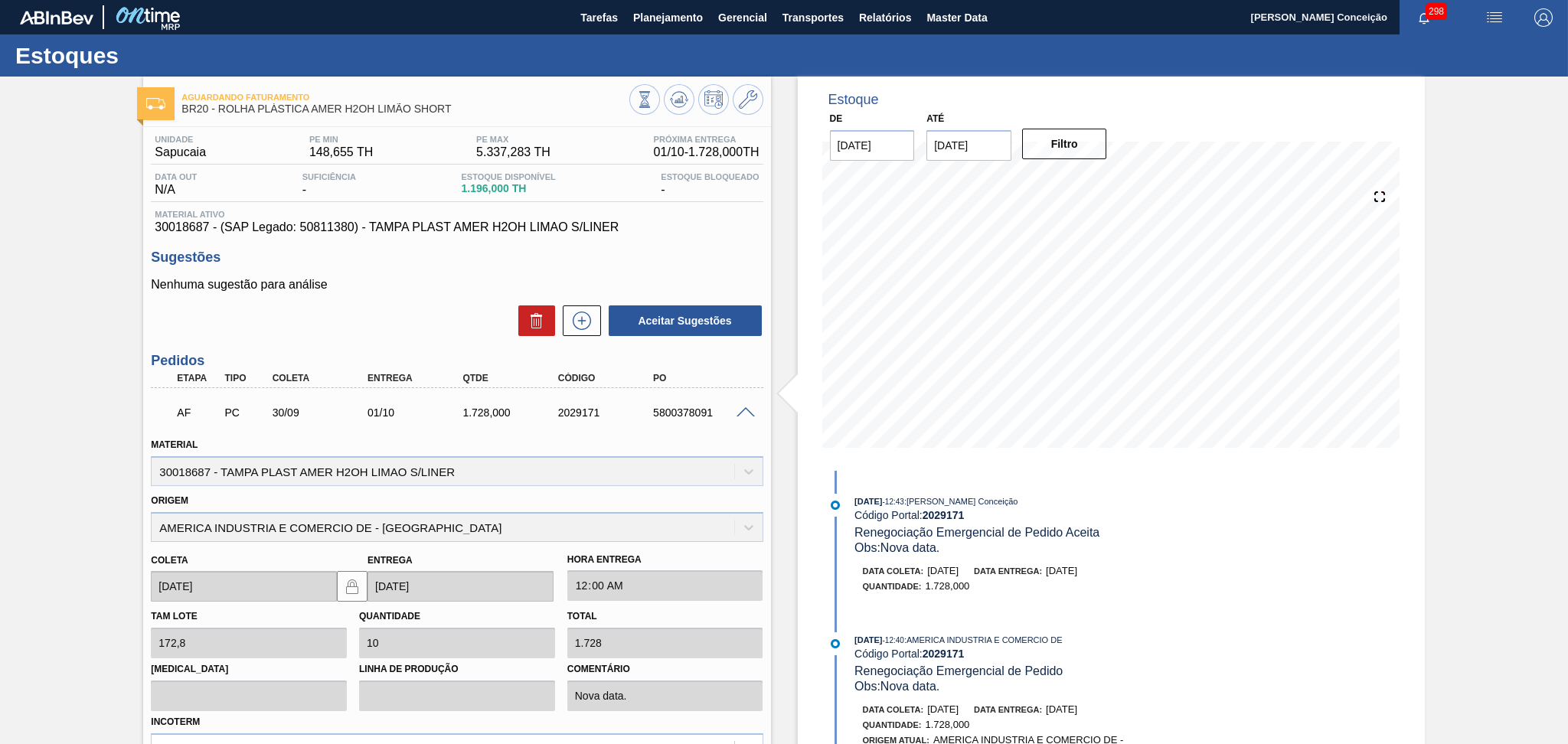
click at [740, 411] on span at bounding box center [745, 414] width 18 height 11
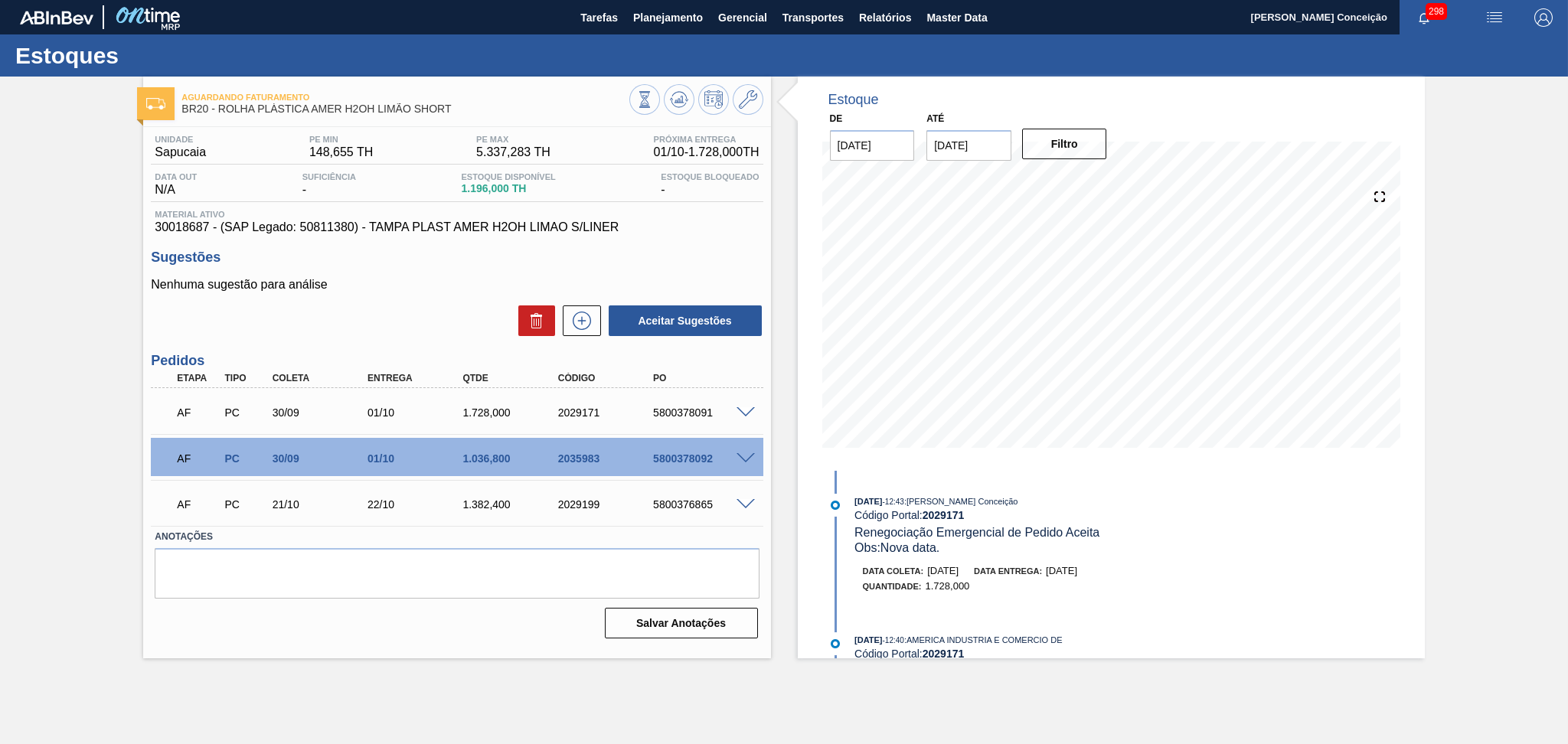
click at [750, 456] on span at bounding box center [745, 459] width 18 height 11
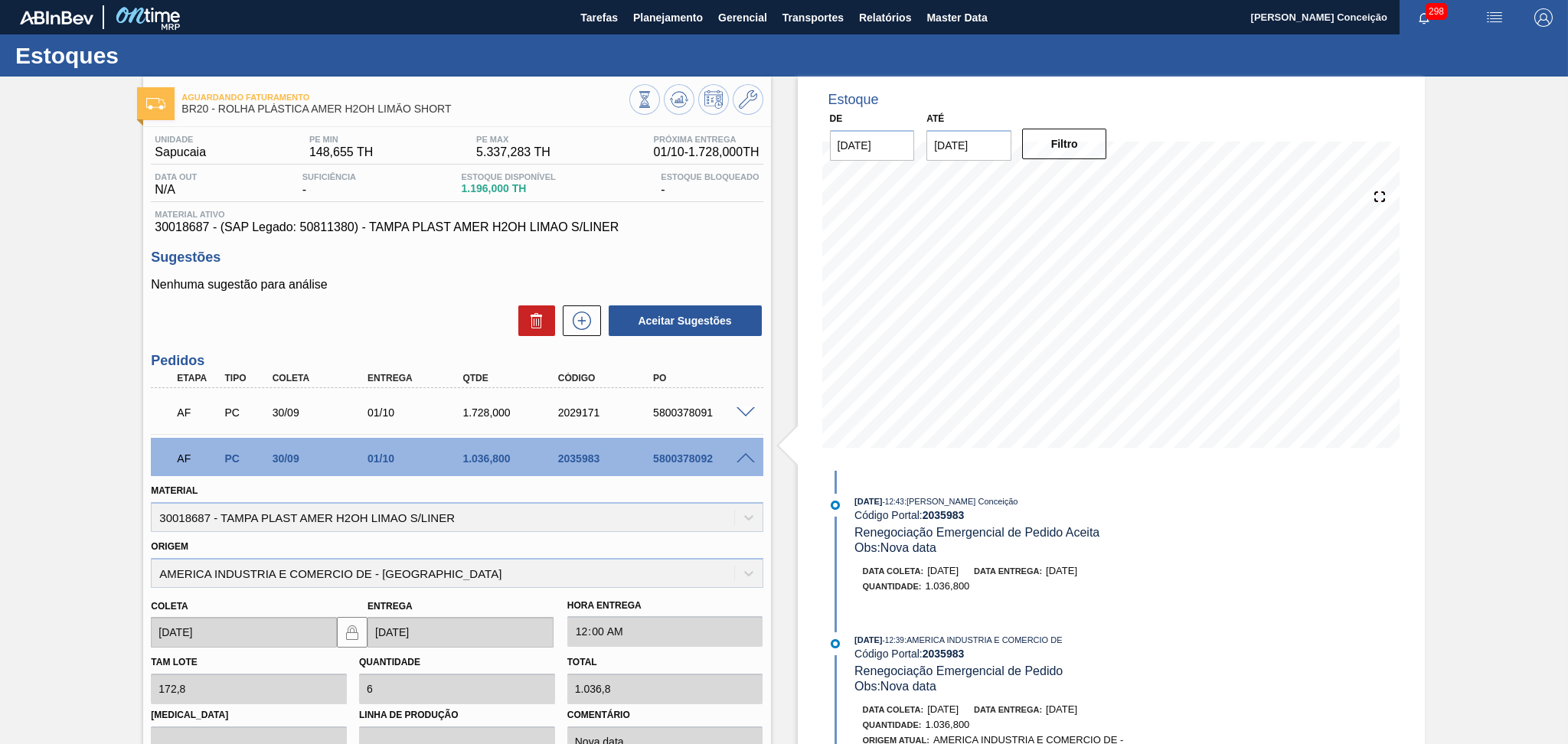
click at [749, 456] on span at bounding box center [745, 459] width 18 height 11
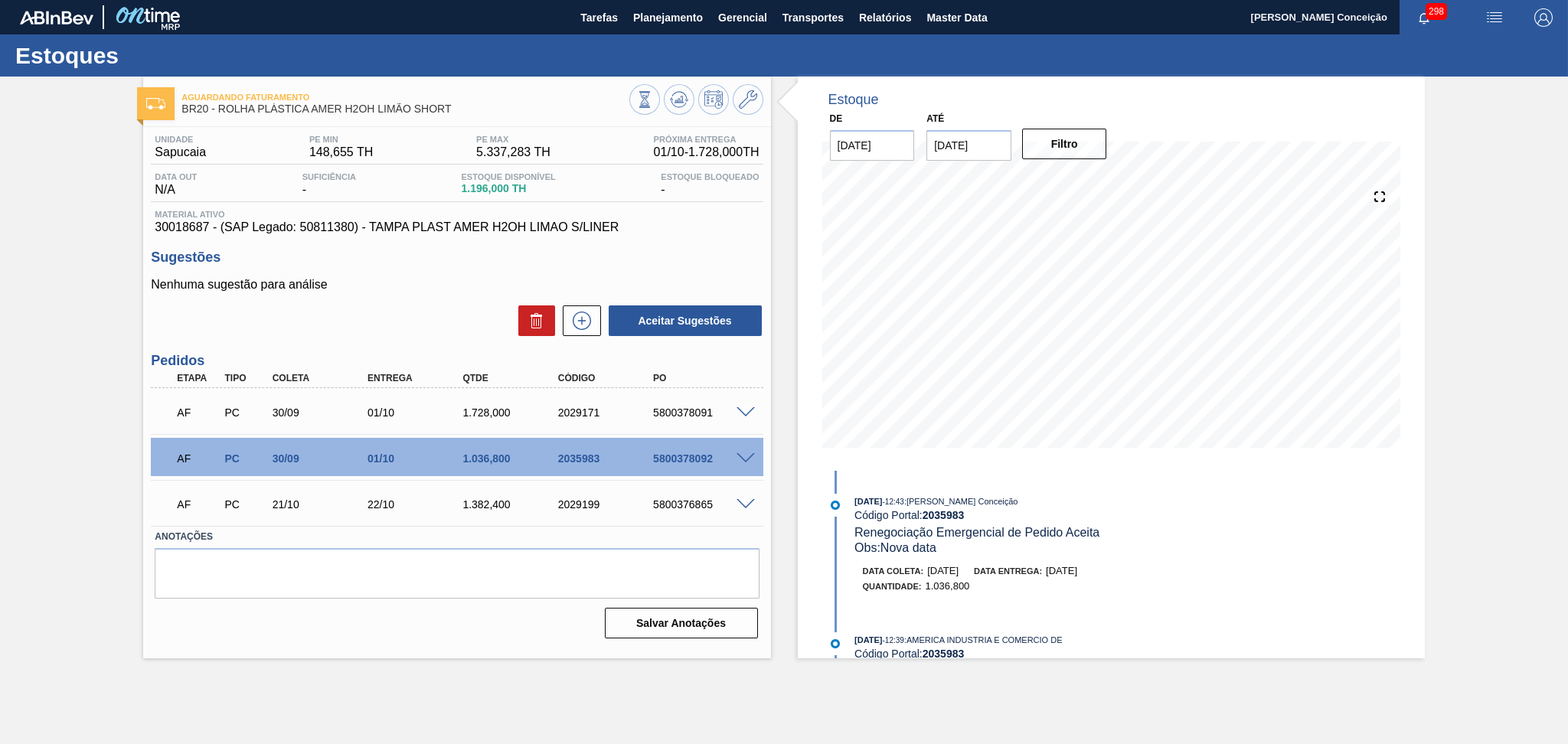
click at [742, 412] on span at bounding box center [745, 414] width 18 height 11
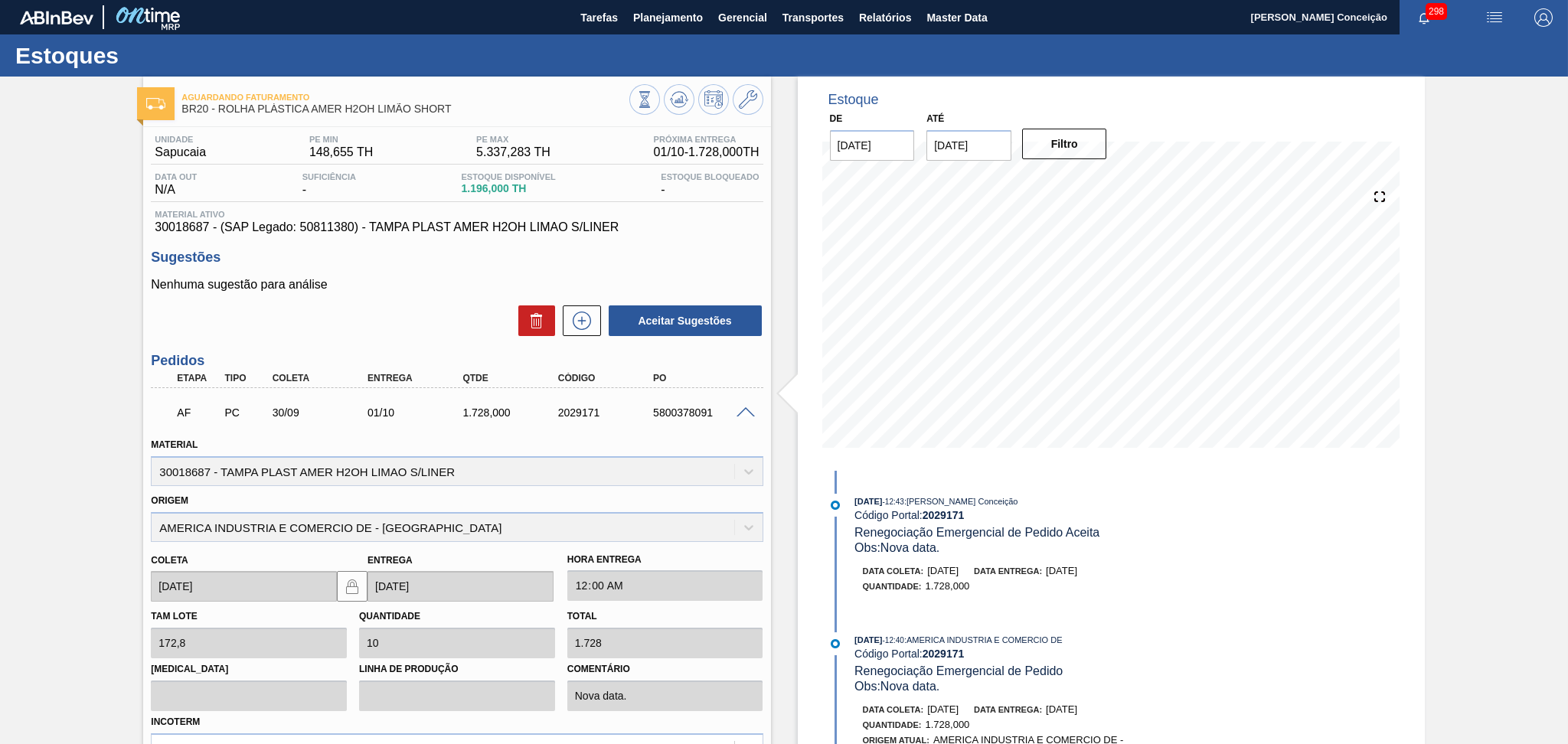
click at [742, 412] on span at bounding box center [745, 414] width 18 height 11
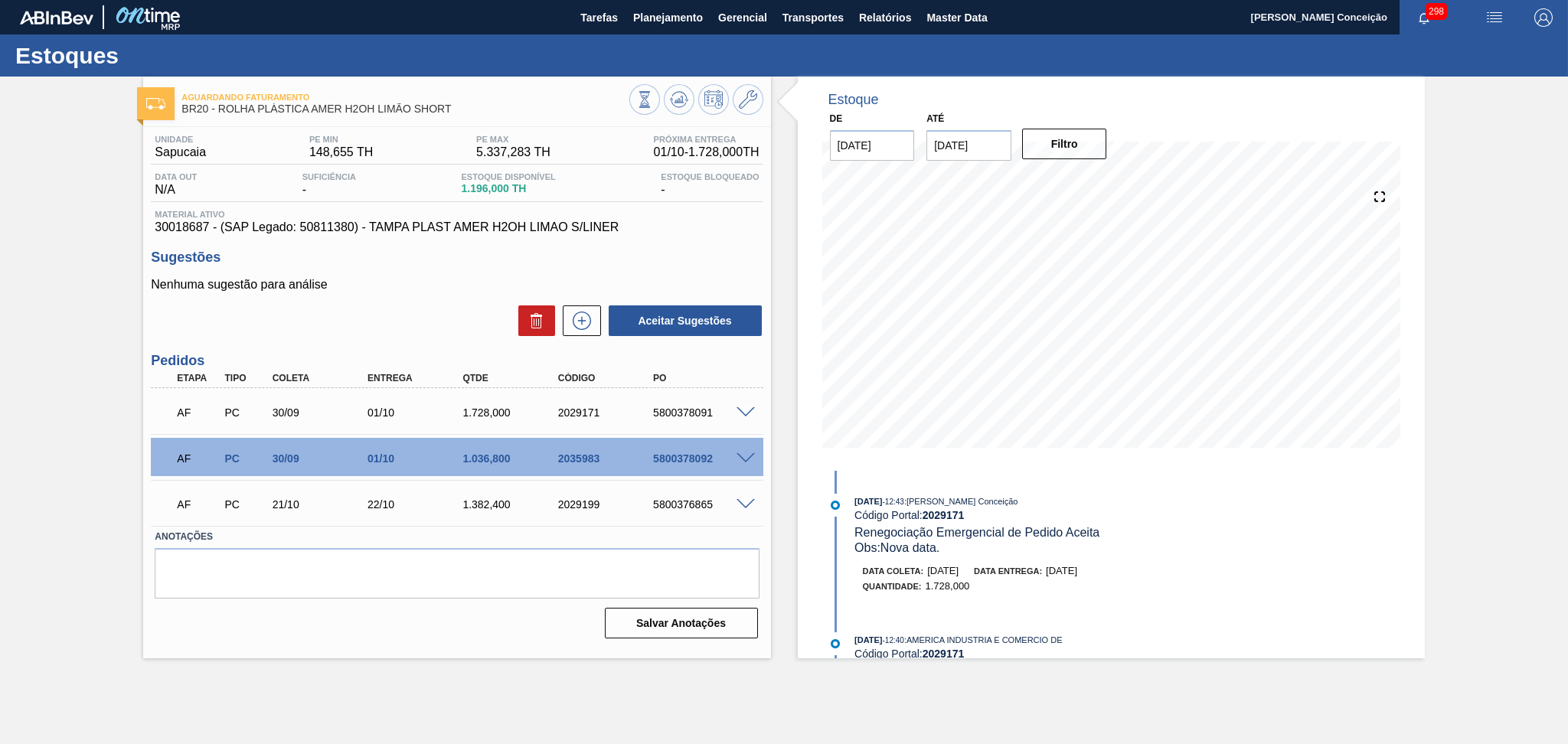
click at [744, 456] on span at bounding box center [745, 459] width 18 height 11
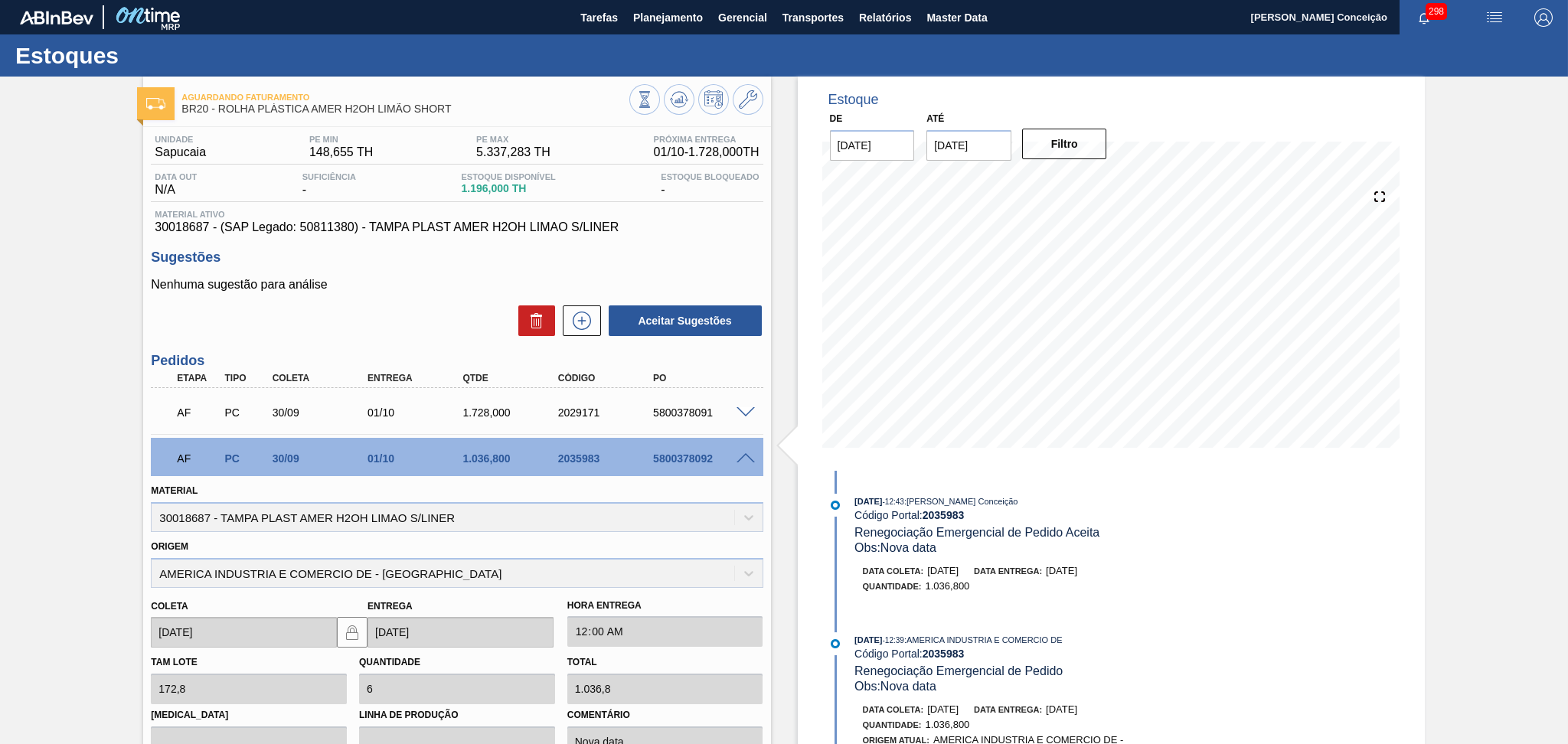
click at [744, 456] on span at bounding box center [745, 459] width 18 height 11
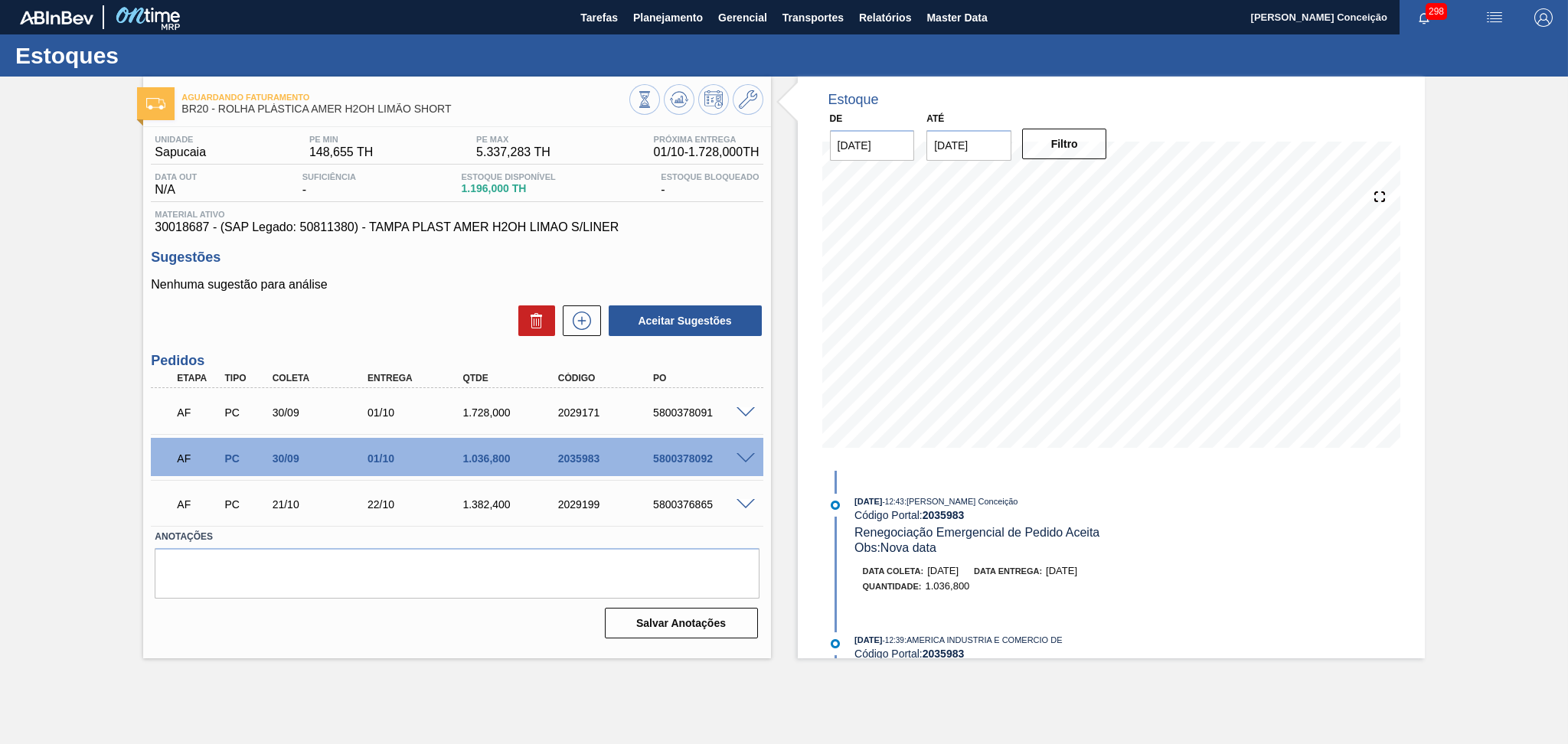
click at [499, 414] on div "1.728,000" at bounding box center [513, 413] width 108 height 12
copy div "1.728,000"
click at [475, 461] on div "1.036,800" at bounding box center [513, 458] width 108 height 12
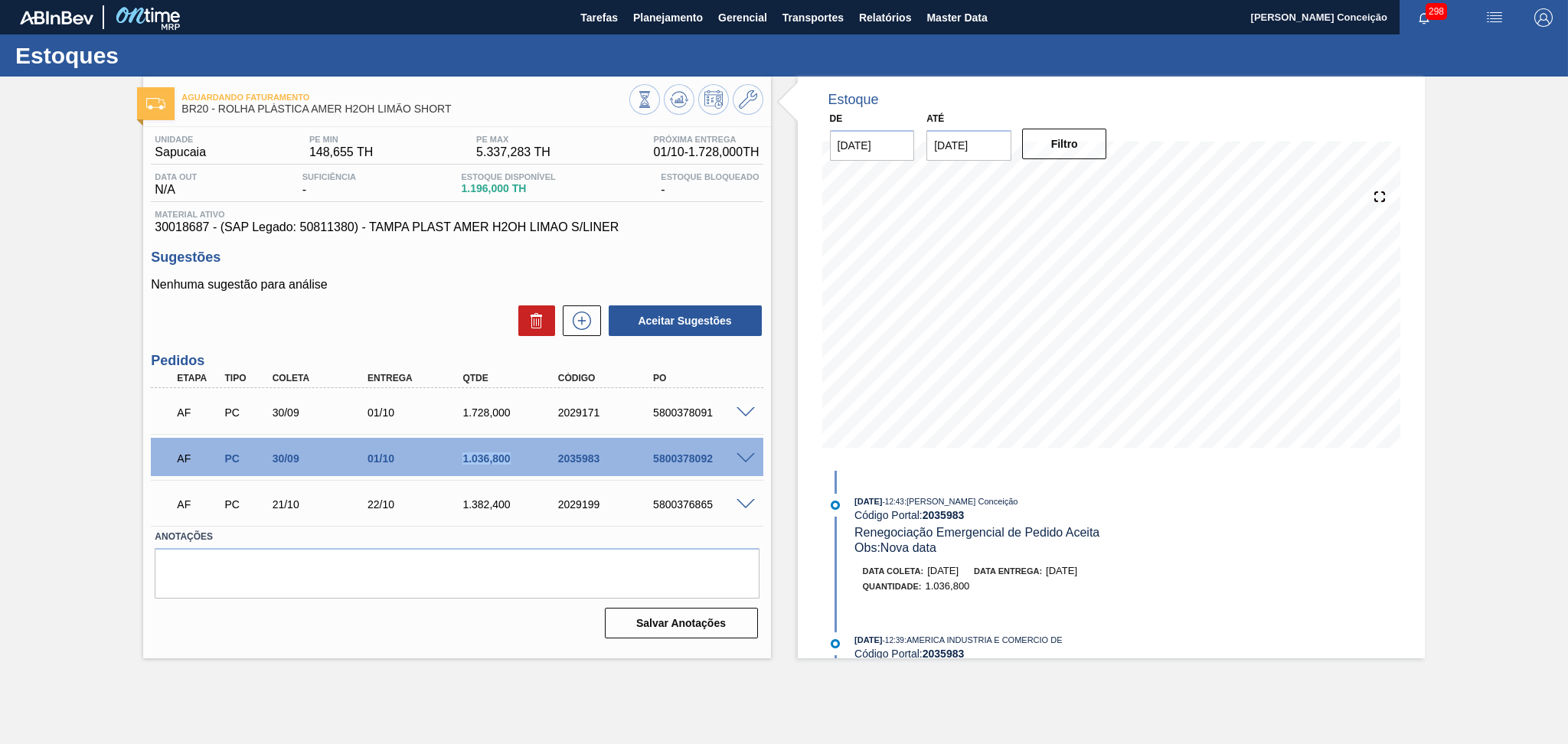
copy div "1.036,800"
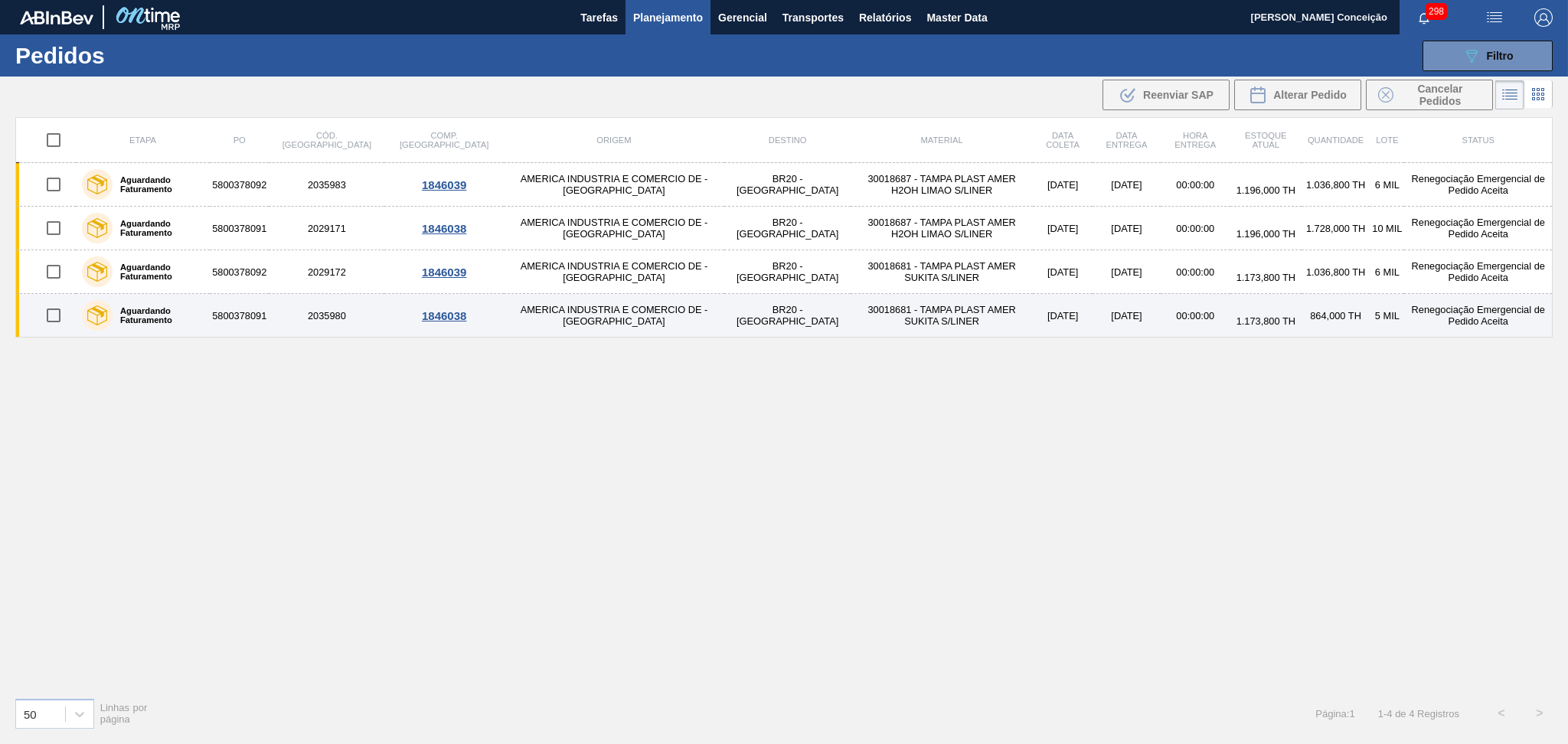
click at [905, 321] on td "30018681 - TAMPA PLAST AMER SUKITA S/LINER" at bounding box center [941, 315] width 182 height 43
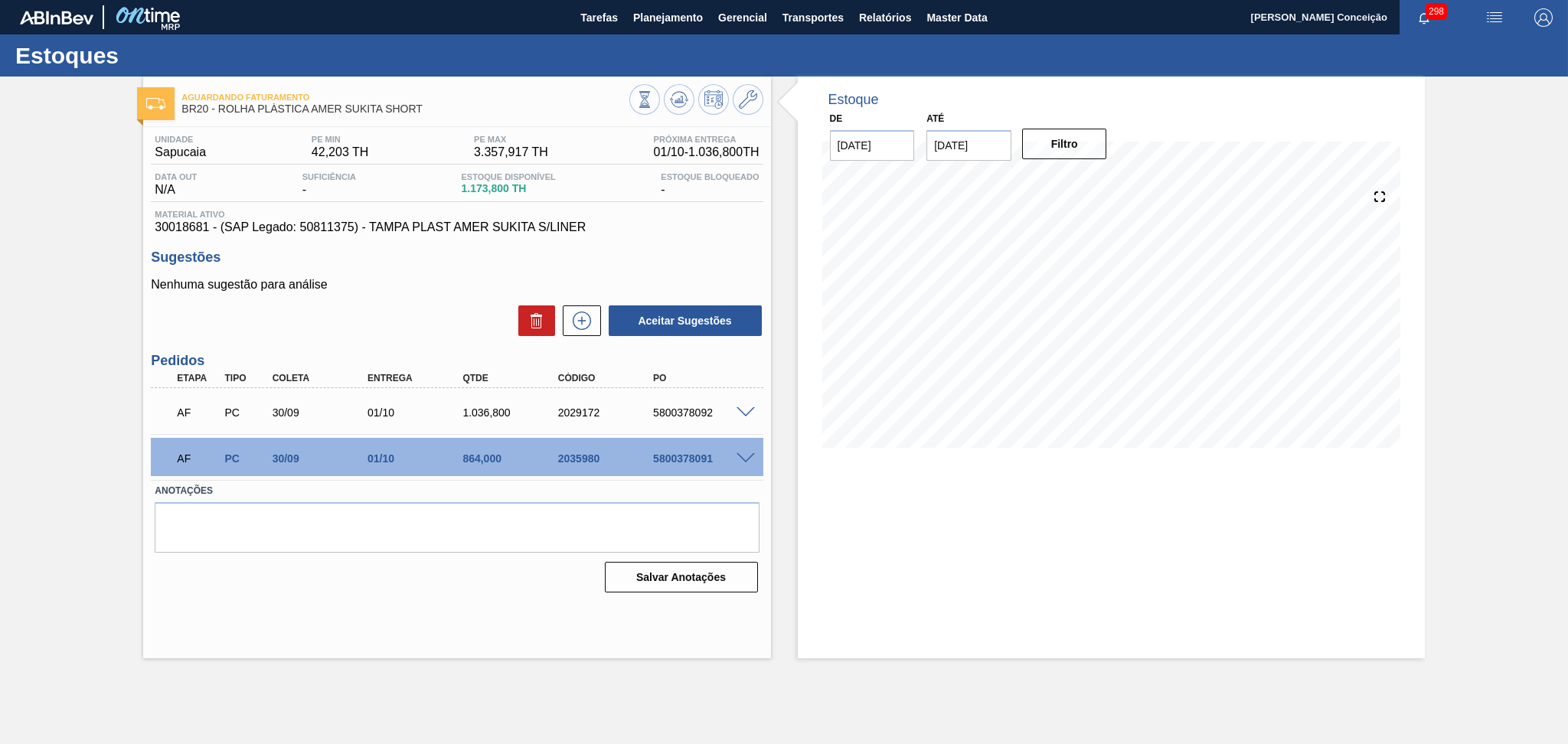
click at [399, 347] on div "Unidade Sapucaia PE MIN 42,203 TH PE MAX 3.357,917 TH Próxima Entrega 01/10 - 1…" at bounding box center [457, 363] width 627 height 471
click at [440, 320] on div "Aceitar Sugestões" at bounding box center [457, 321] width 612 height 34
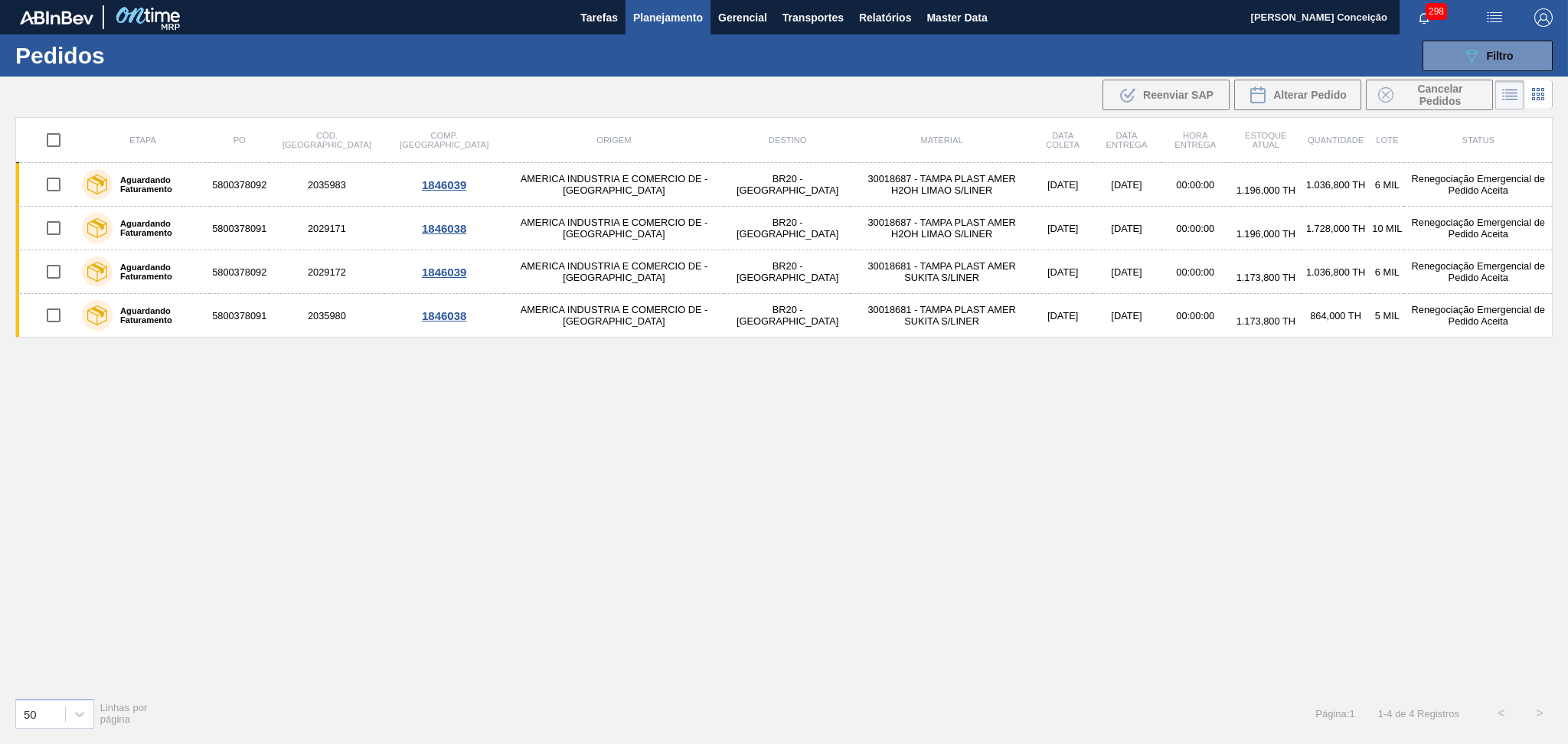
click at [147, 408] on div "Etapa PO Cód. Pedido Comp. Carga Origem Destino Material Data coleta Data entre…" at bounding box center [784, 401] width 1538 height 568
click at [1487, 59] on span "Filtro" at bounding box center [1500, 56] width 26 height 12
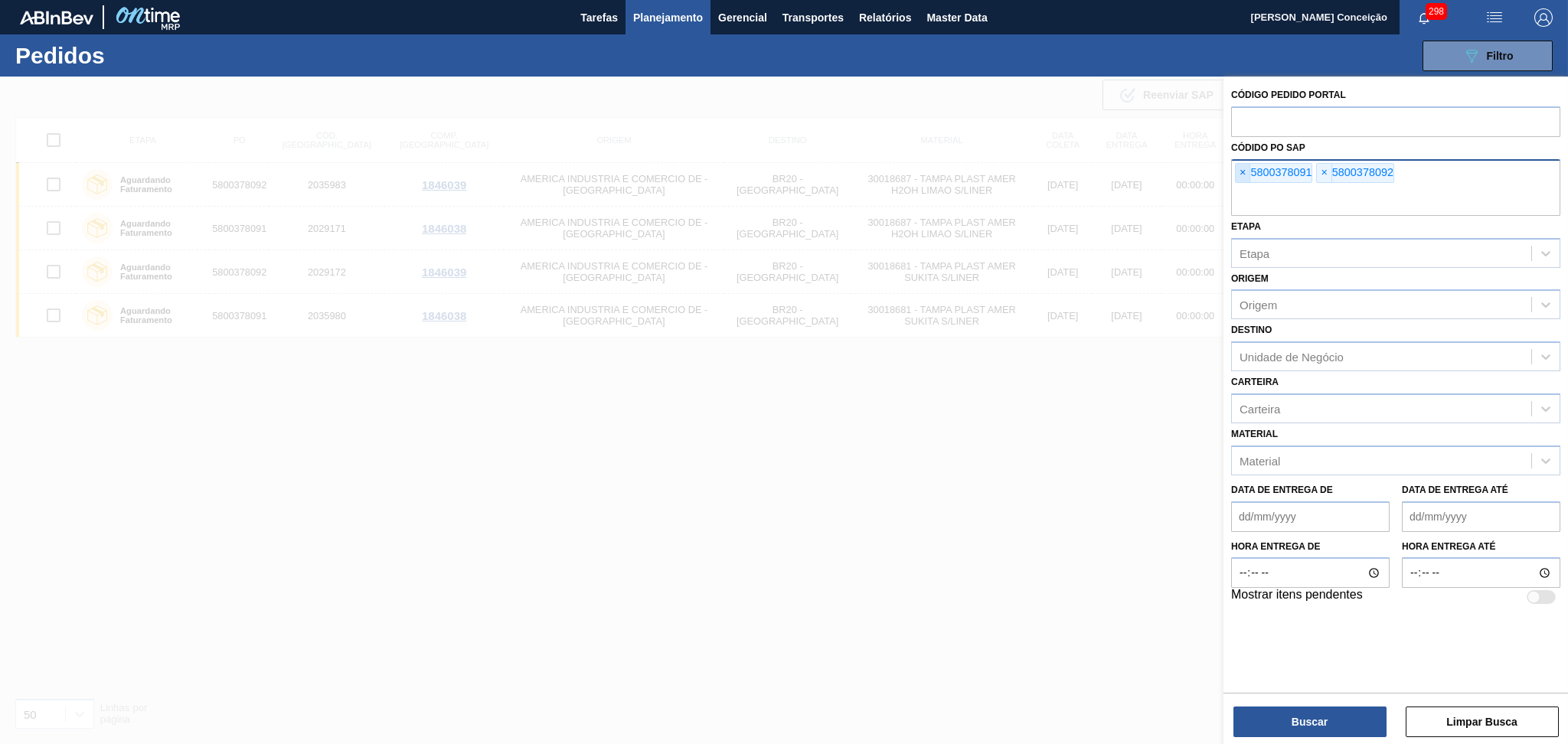
click at [1246, 173] on span "×" at bounding box center [1242, 173] width 14 height 18
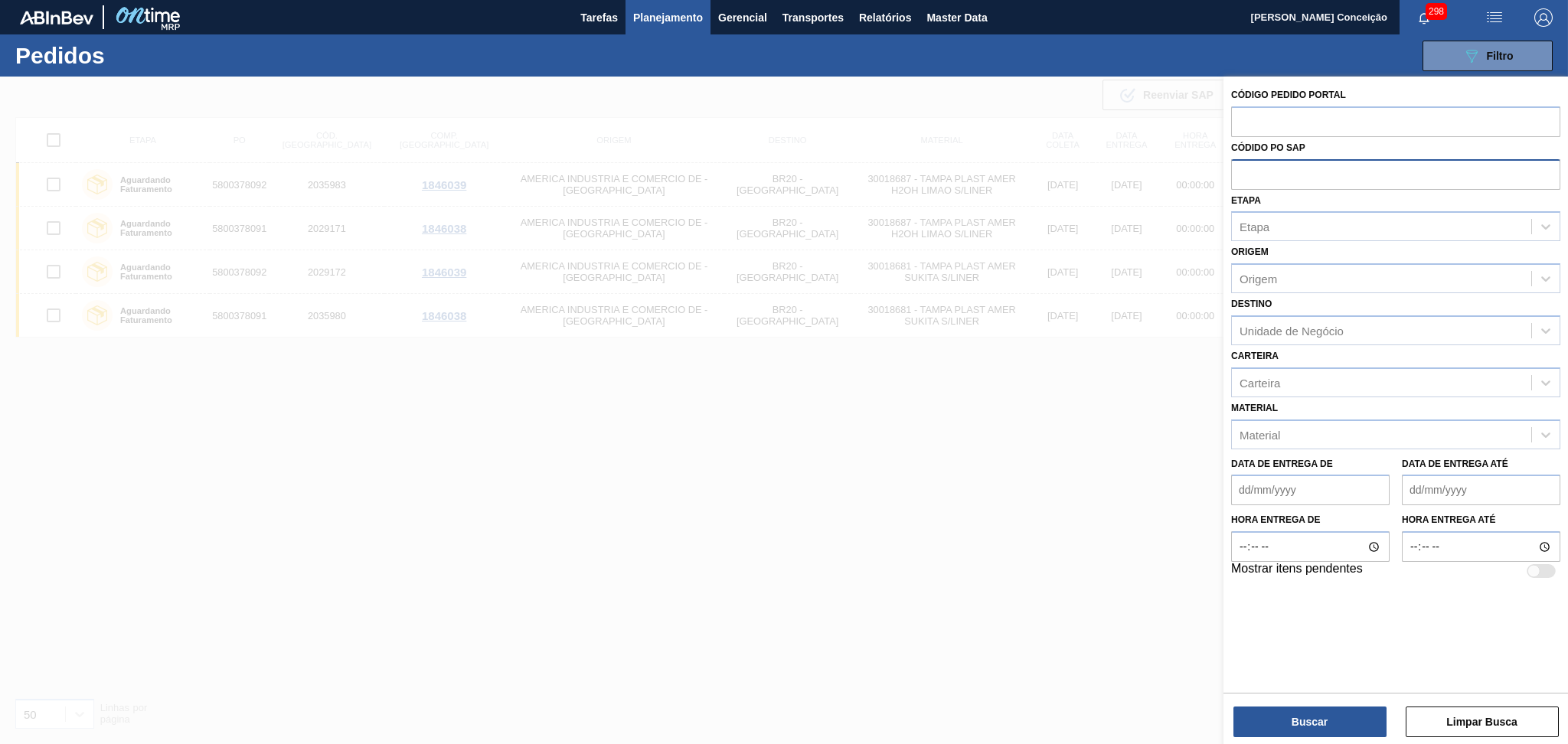
paste input "5800354801"
type input "5800354801"
click at [1279, 726] on button "Buscar" at bounding box center [1310, 722] width 153 height 30
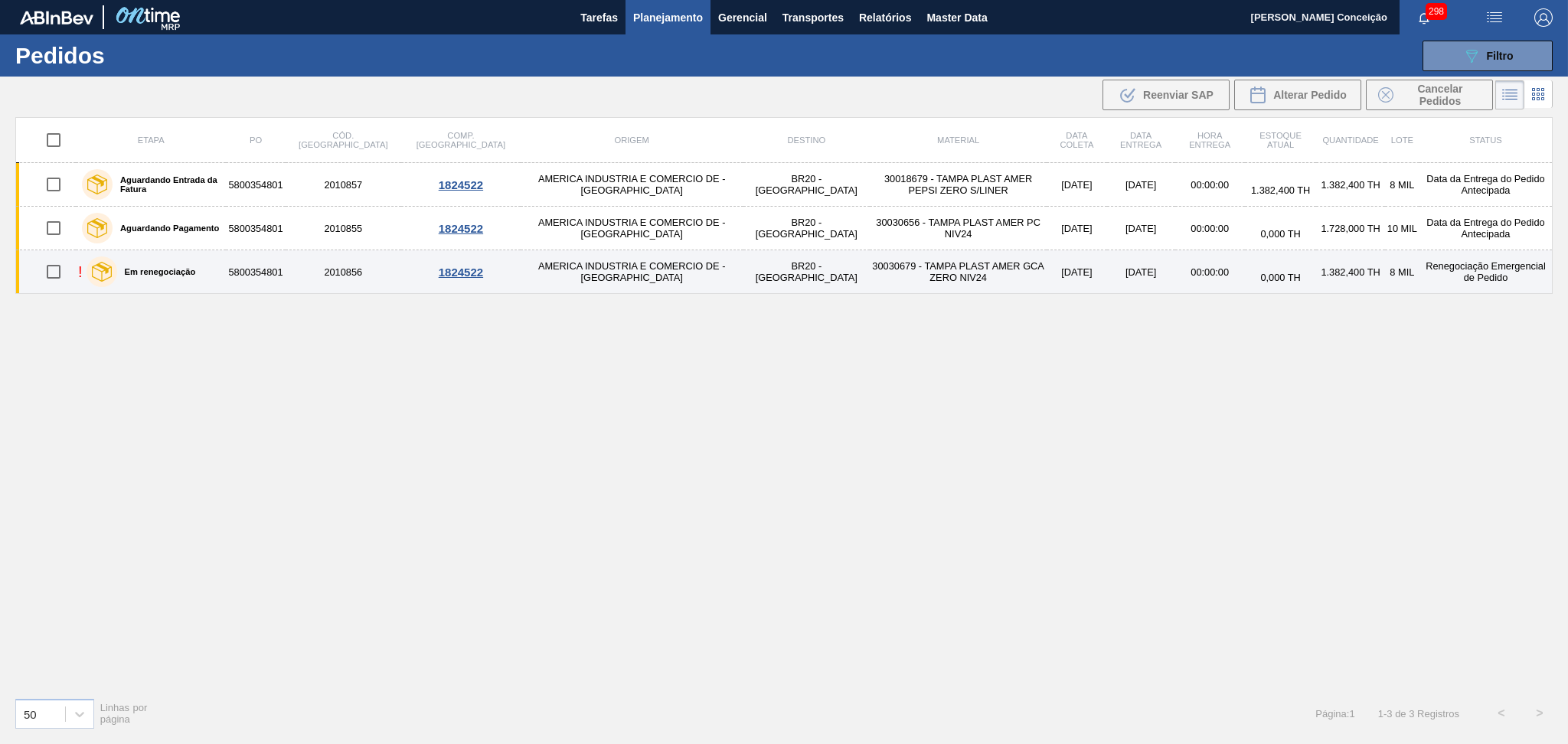
click at [890, 269] on td "30030679 - TAMPA PLAST AMER GCA ZERO NIV24" at bounding box center [957, 272] width 177 height 43
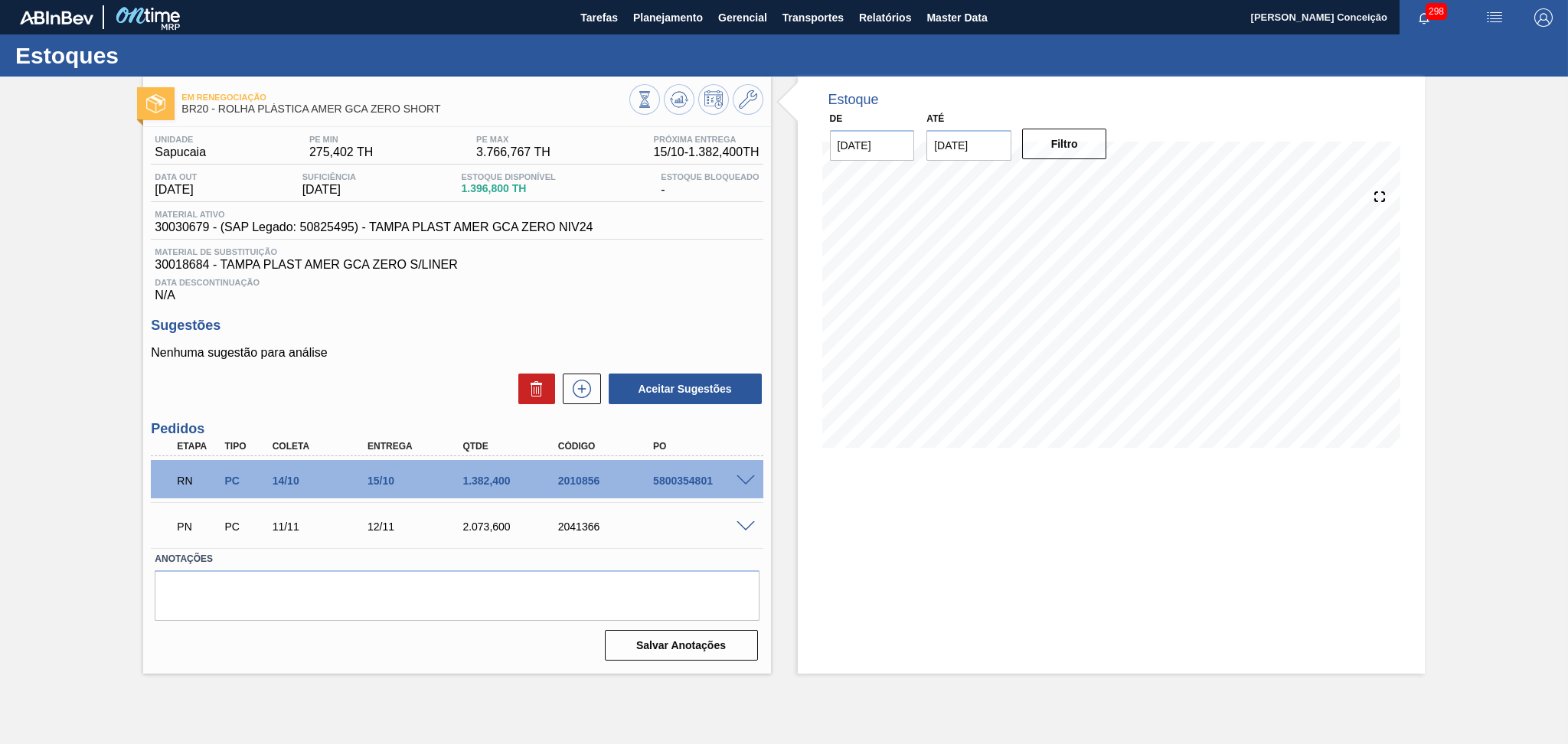
click at [751, 478] on span at bounding box center [745, 482] width 18 height 11
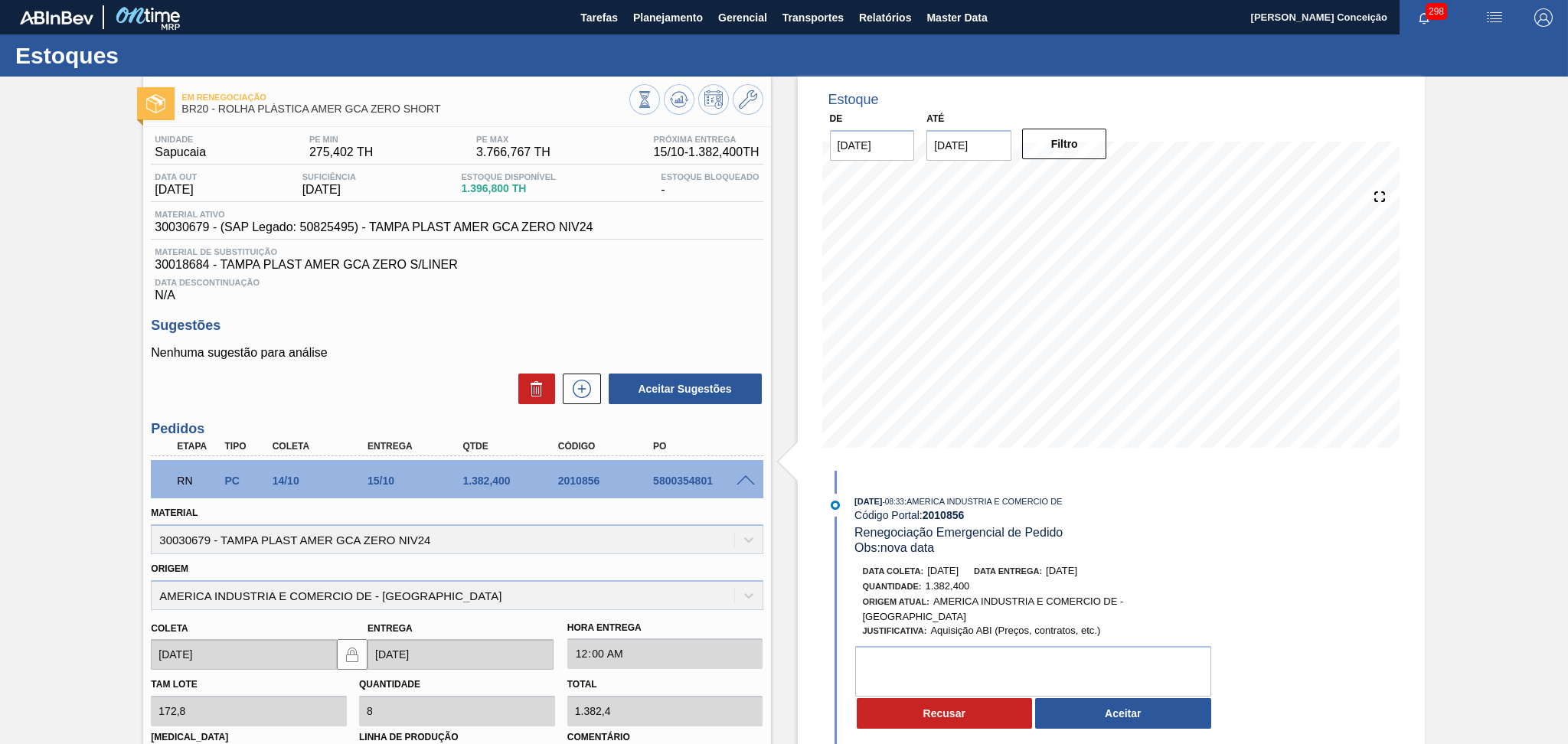
click at [424, 397] on div "Aceitar Sugestões" at bounding box center [457, 389] width 612 height 34
click at [1097, 729] on button "Aceitar" at bounding box center [1123, 714] width 177 height 30
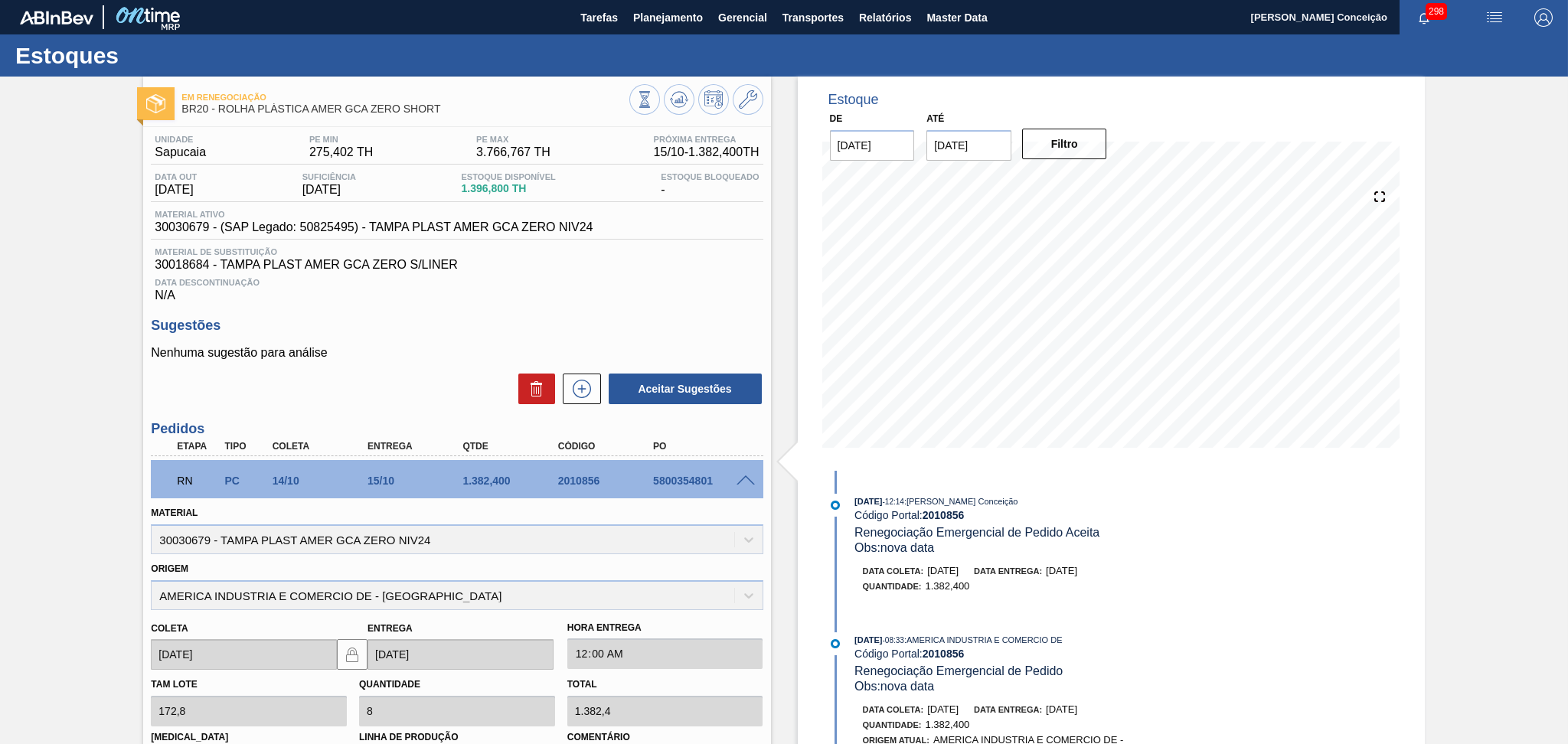
click at [497, 264] on span "30018684 - TAMPA PLAST AMER GCA ZERO S/LINER" at bounding box center [457, 264] width 604 height 14
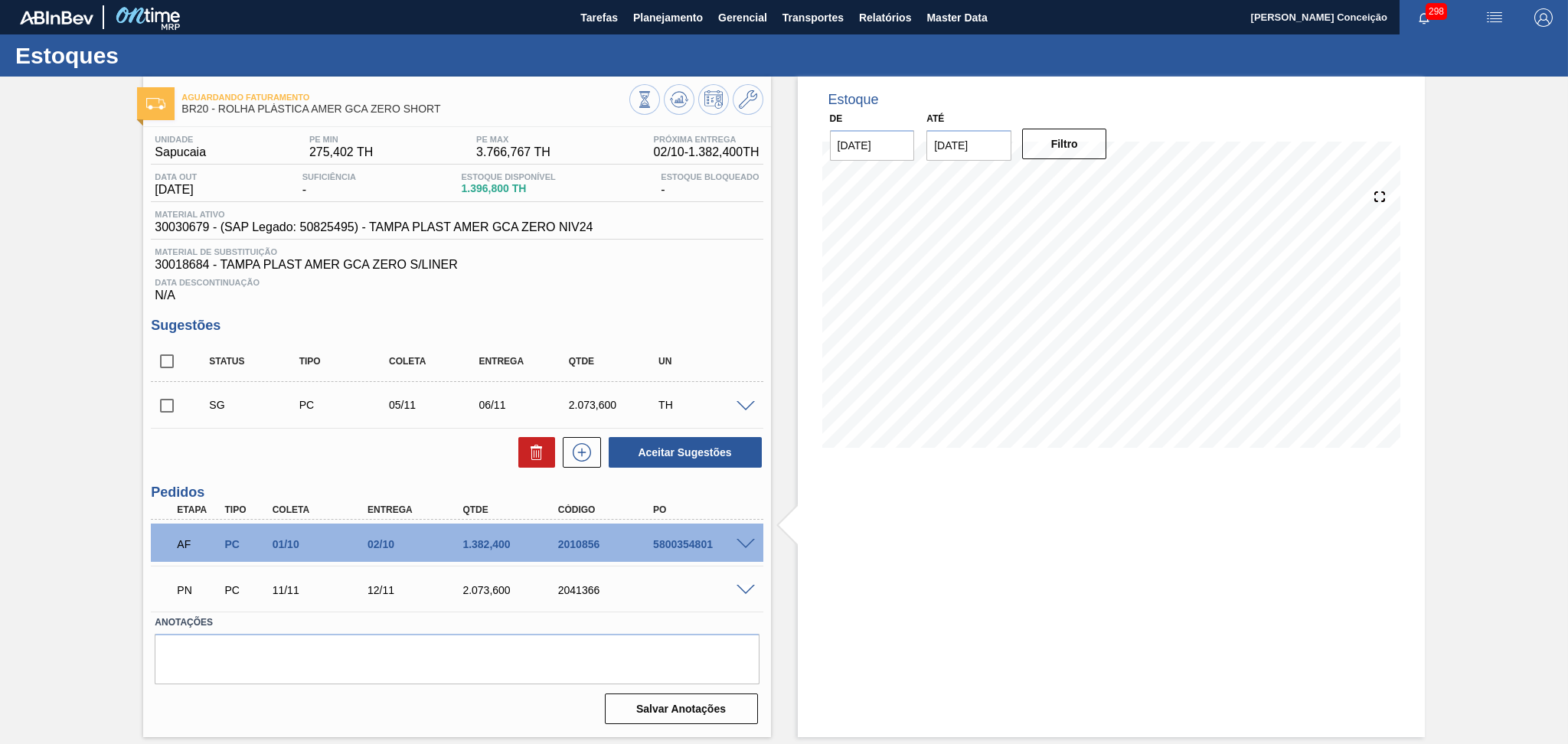
click at [711, 314] on div "Unidade Sapucaia PE MIN 275,402 TH PE MAX 3.766,767 TH Próxima Entrega 02/10 - …" at bounding box center [457, 429] width 627 height 602
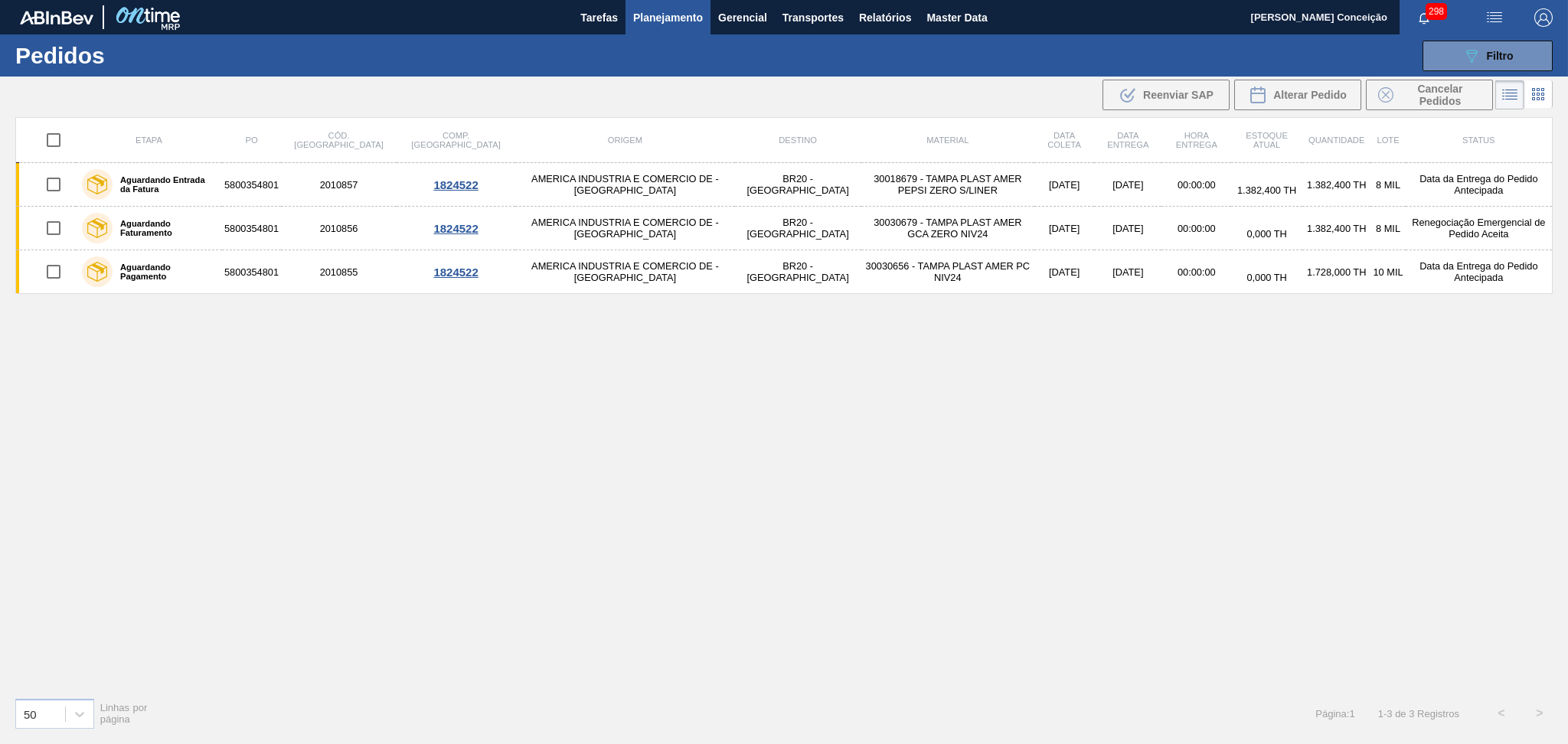
click at [942, 338] on div "Etapa PO Cód. Pedido Comp. Carga Origem Destino Material Data coleta Data entre…" at bounding box center [784, 401] width 1538 height 568
click at [666, 19] on span "Planejamento" at bounding box center [668, 17] width 70 height 18
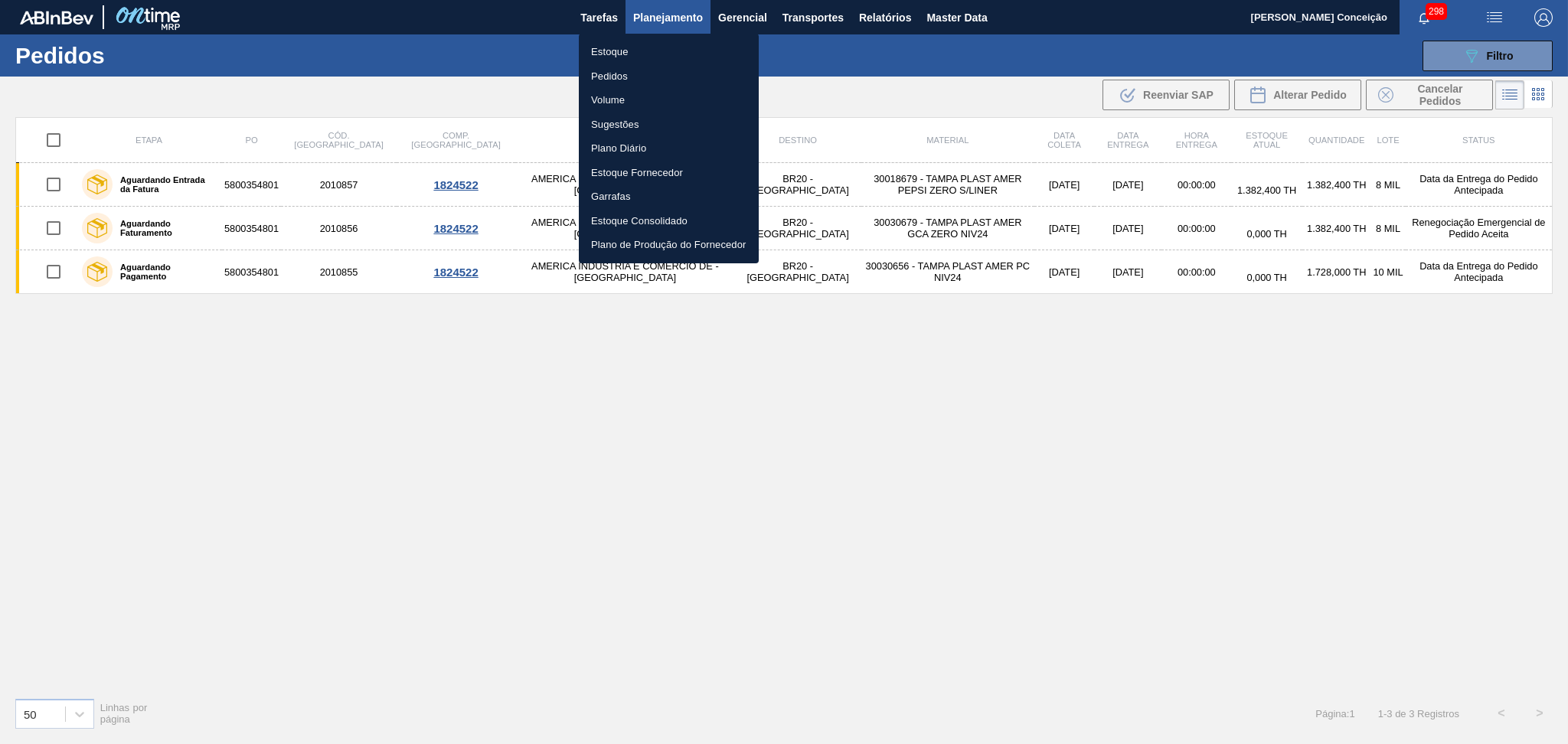
click at [631, 59] on li "Estoque" at bounding box center [668, 52] width 180 height 25
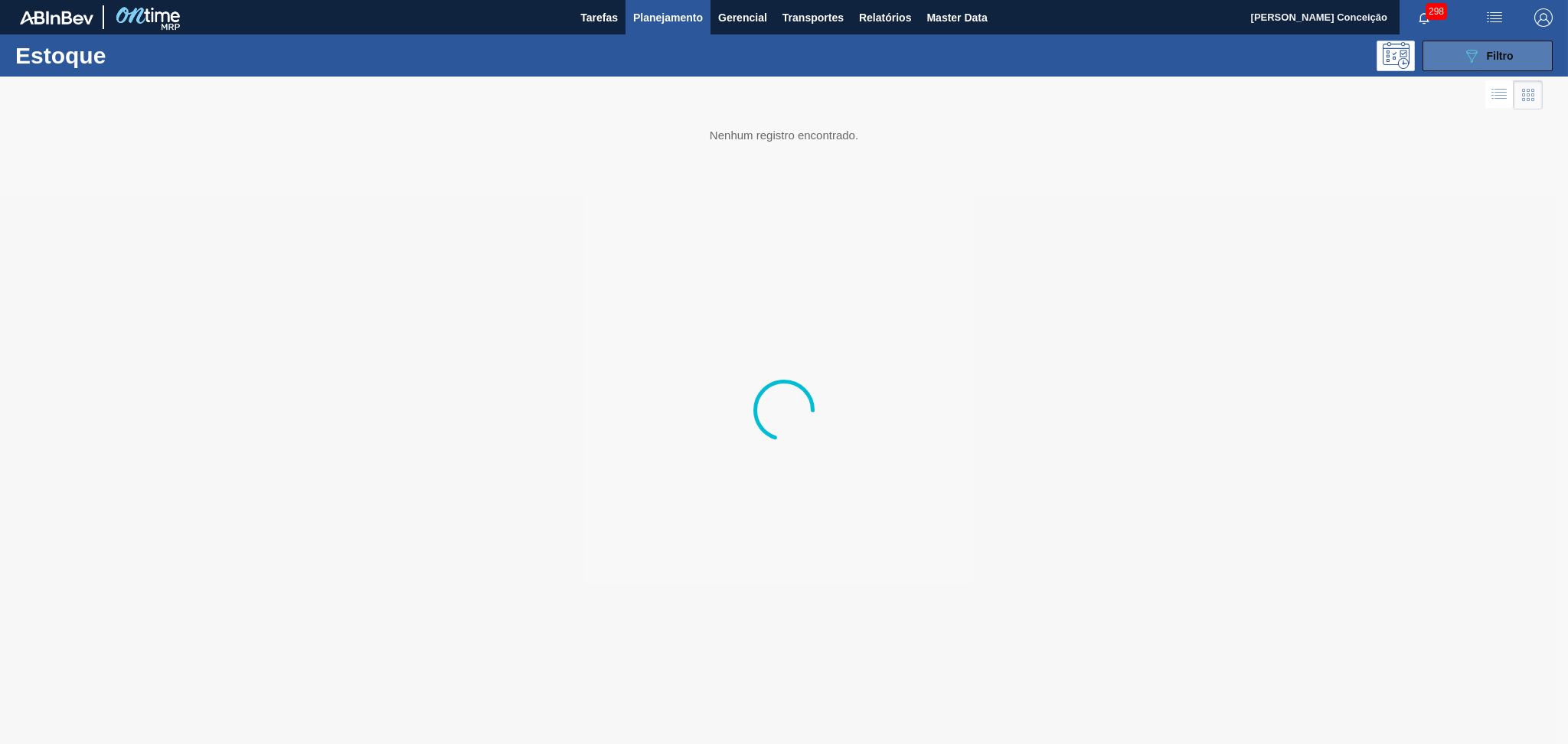
click at [1498, 54] on span "Filtro" at bounding box center [1500, 56] width 26 height 12
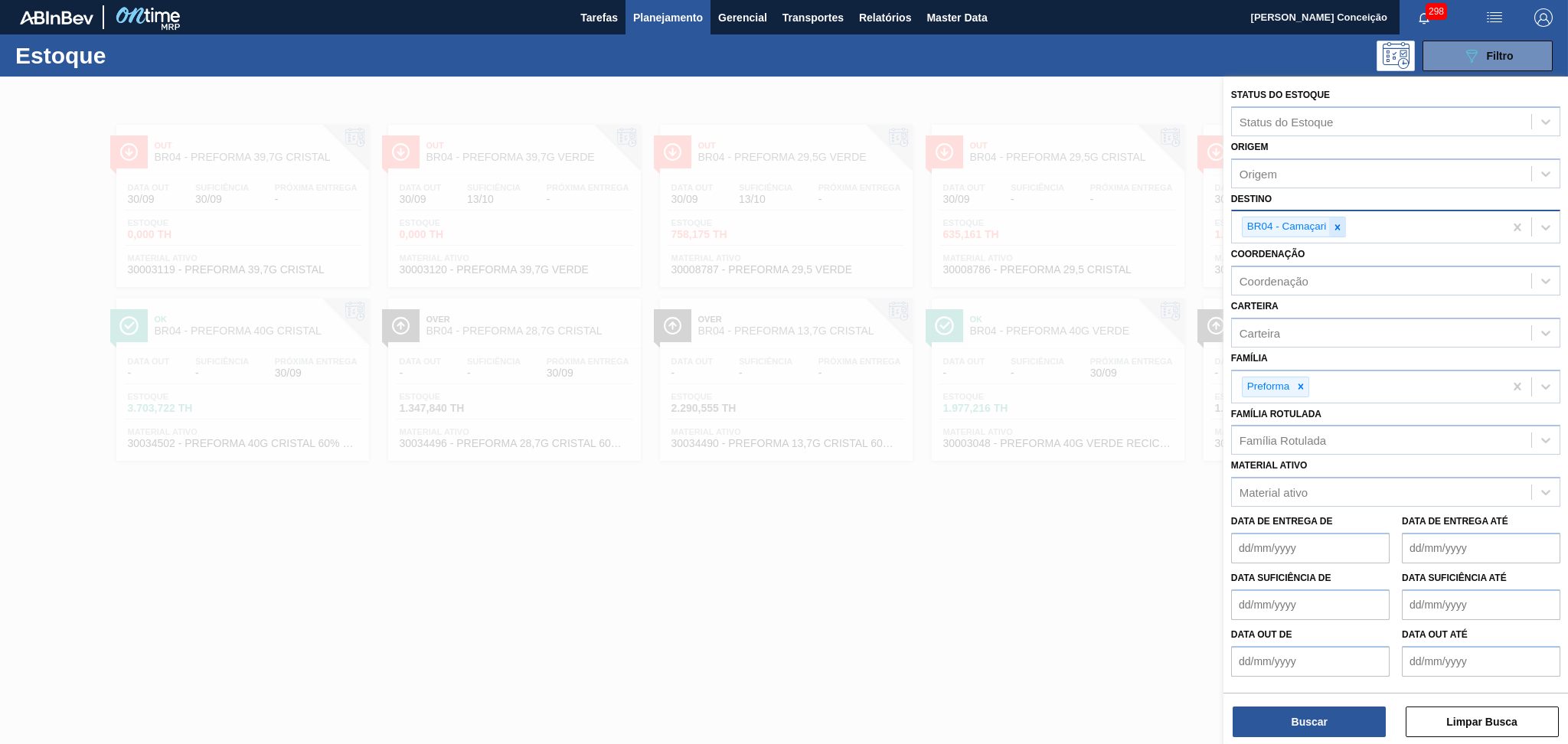
click at [1340, 222] on icon at bounding box center [1337, 227] width 10 height 10
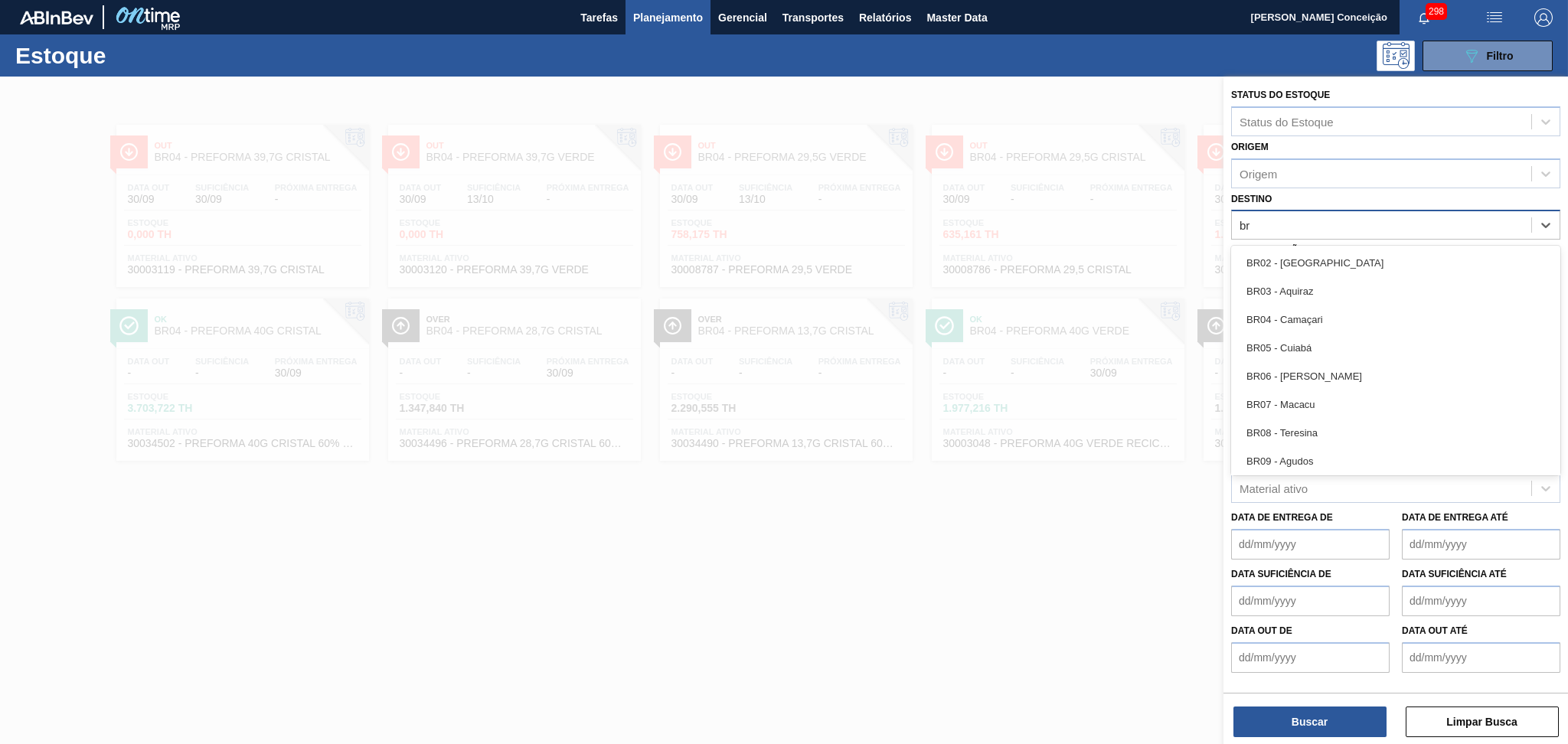
type input "b"
click at [650, 549] on div at bounding box center [784, 448] width 1568 height 744
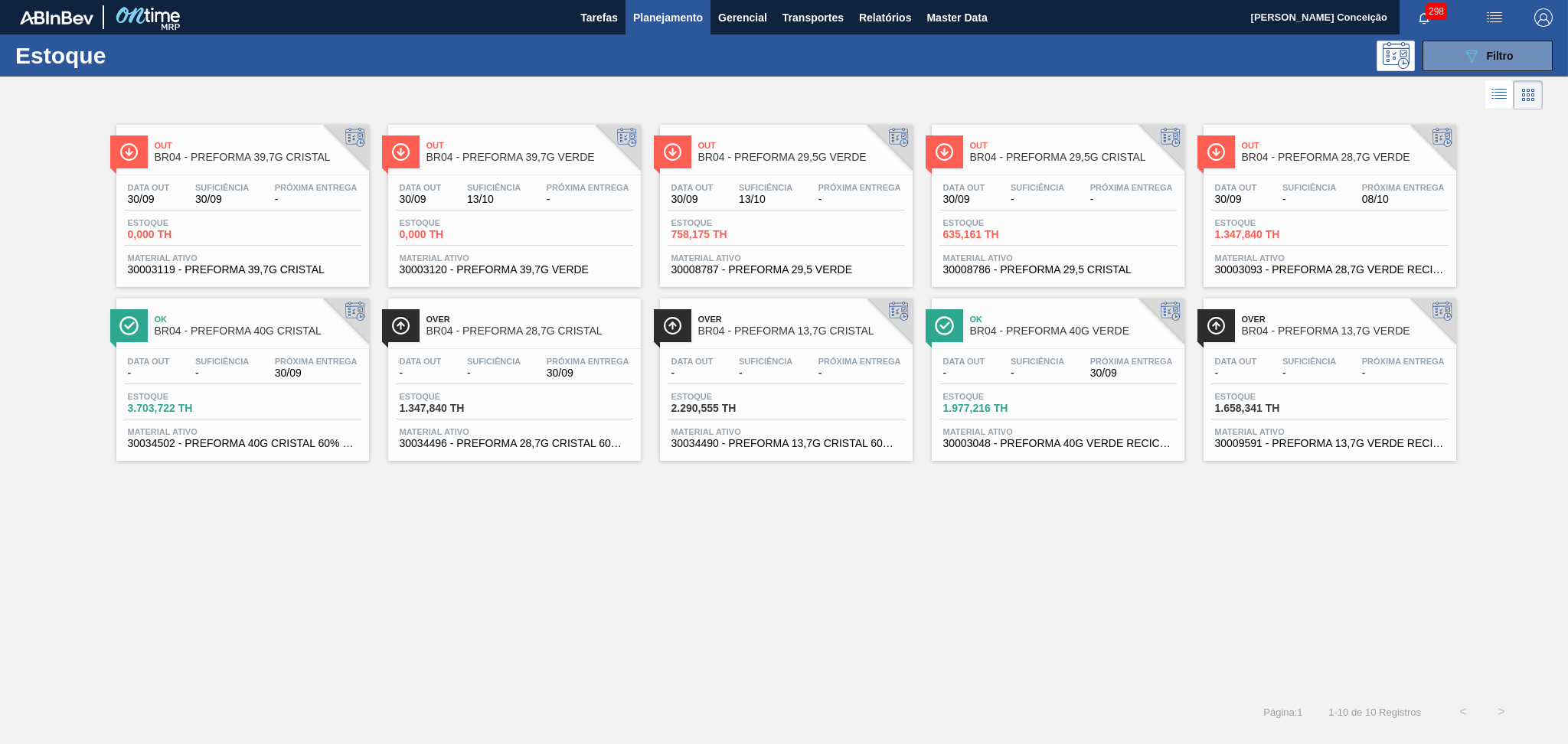
click at [571, 599] on div "Out BR04 - PREFORMA 39,7G CRISTAL Data out 30/09 Suficiência 30/09 Próxima Entr…" at bounding box center [784, 403] width 1568 height 580
click at [1473, 47] on icon "089F7B8B-B2A5-4AFE-B5C0-19BA573D28AC" at bounding box center [1471, 55] width 18 height 18
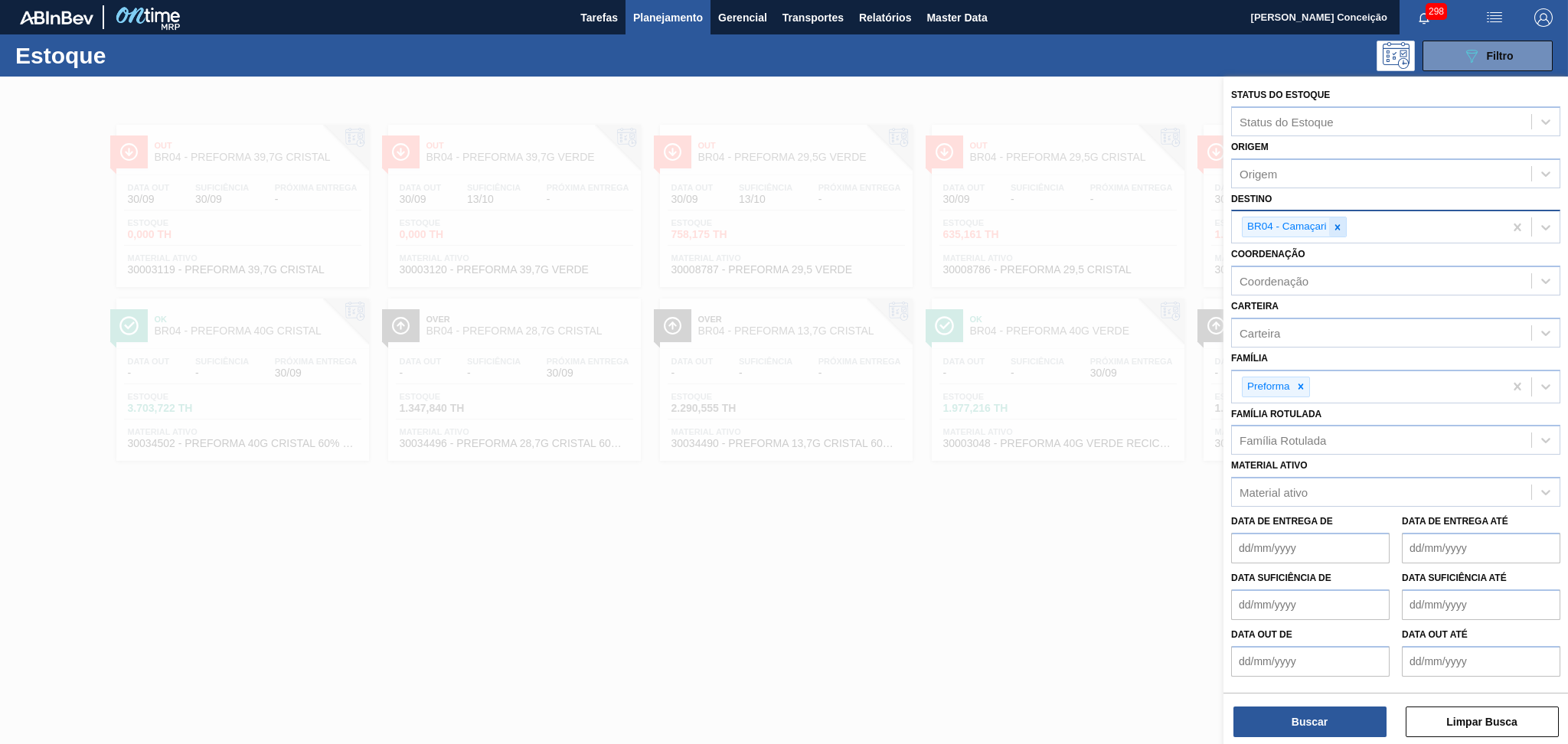
click at [1336, 225] on icon at bounding box center [1338, 228] width 6 height 6
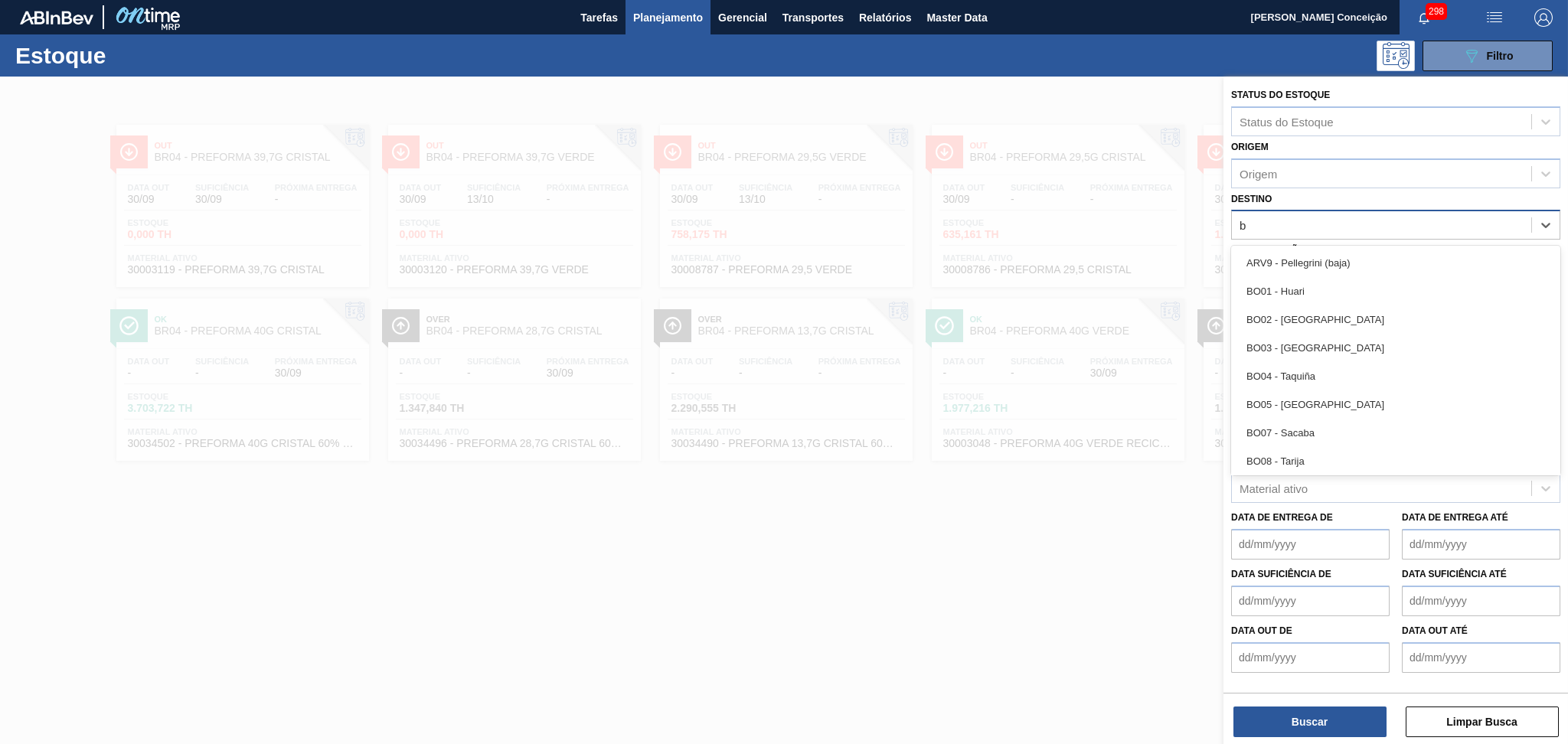
type input "br"
click at [1336, 223] on div "br br" at bounding box center [1381, 226] width 299 height 23
click at [1300, 227] on div "Destino" at bounding box center [1381, 226] width 299 height 23
type input "br20"
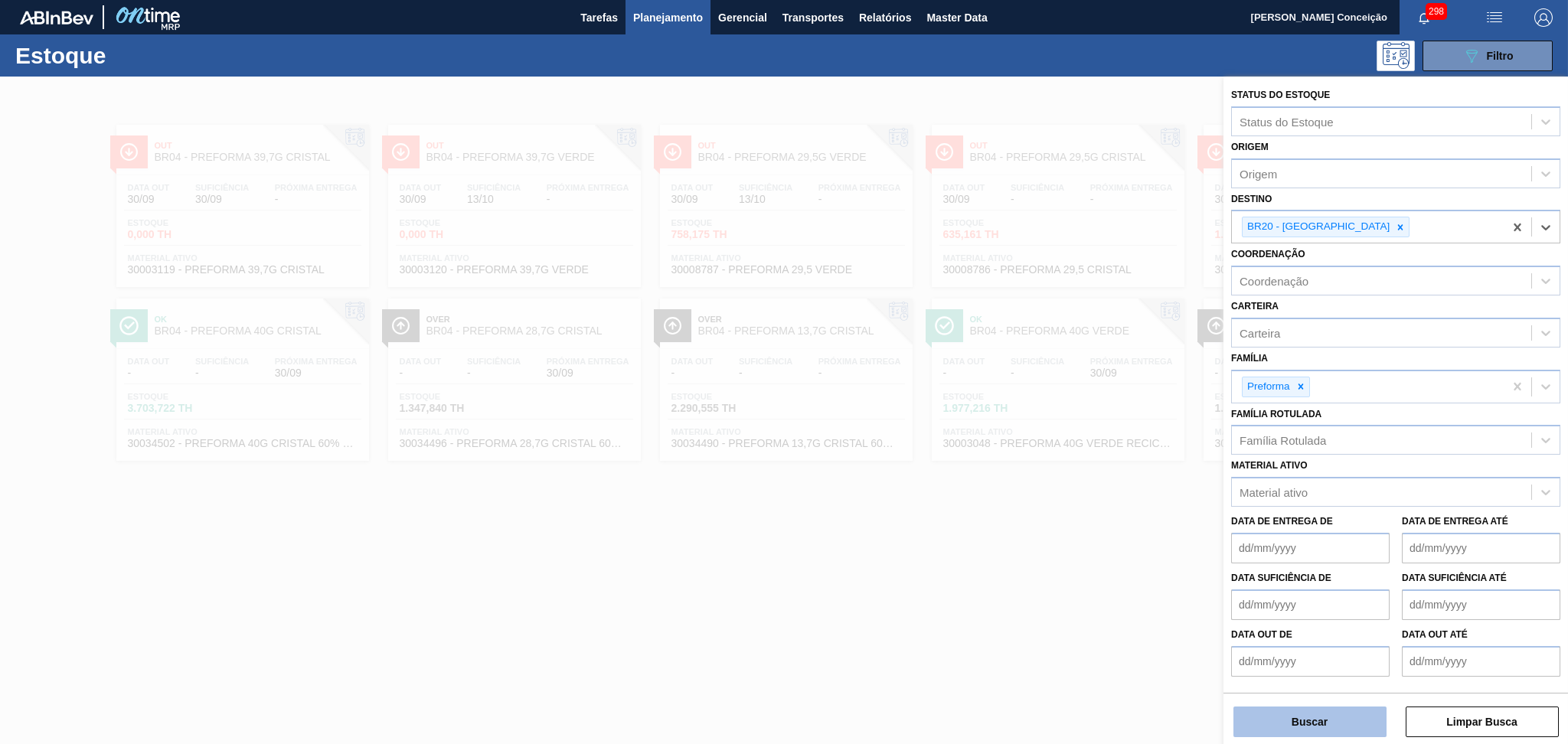
click at [1336, 719] on button "Buscar" at bounding box center [1310, 722] width 153 height 30
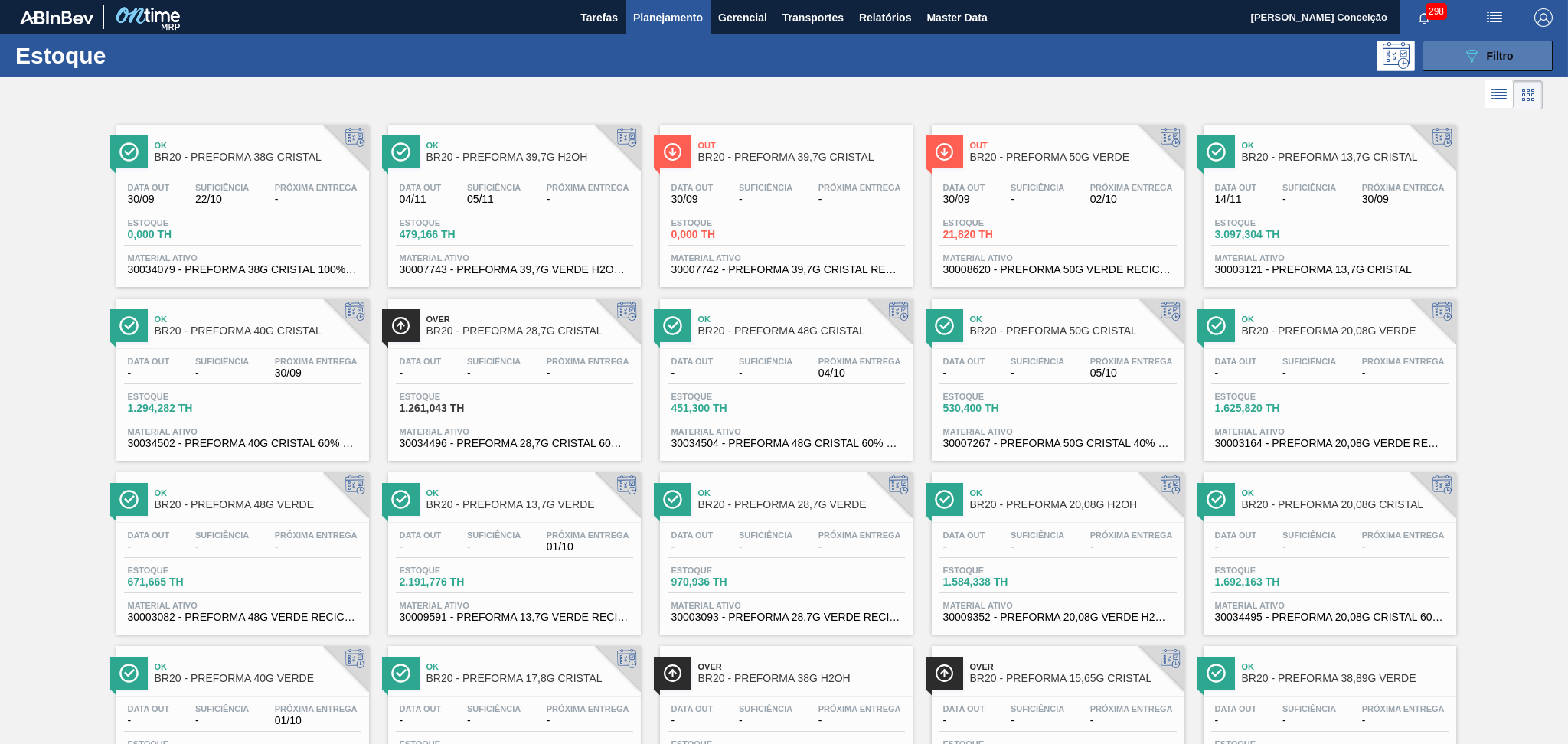
click at [1466, 54] on icon "089F7B8B-B2A5-4AFE-B5C0-19BA573D28AC" at bounding box center [1471, 55] width 18 height 18
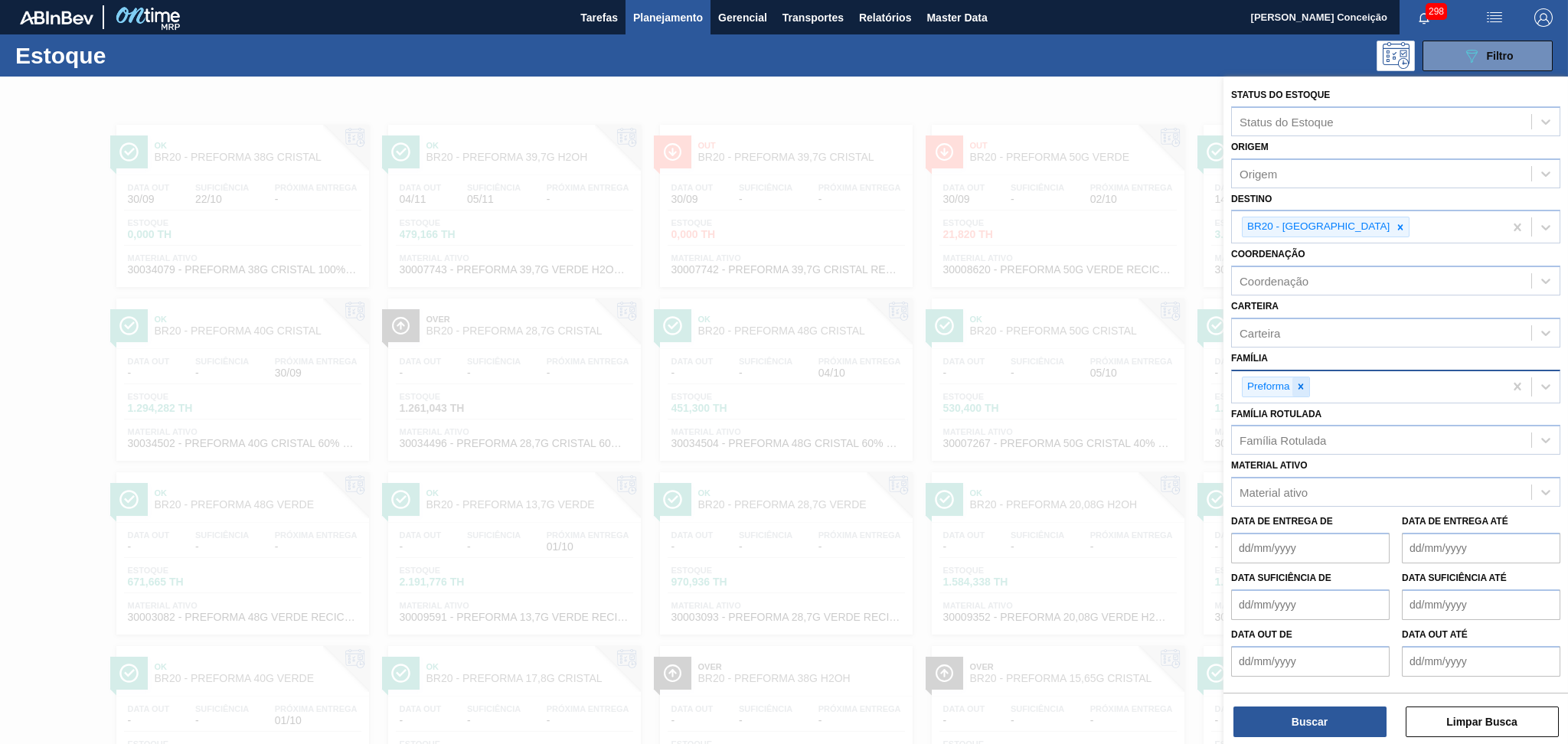
click at [1295, 381] on icon at bounding box center [1300, 386] width 10 height 10
type input "r"
type input "rolha"
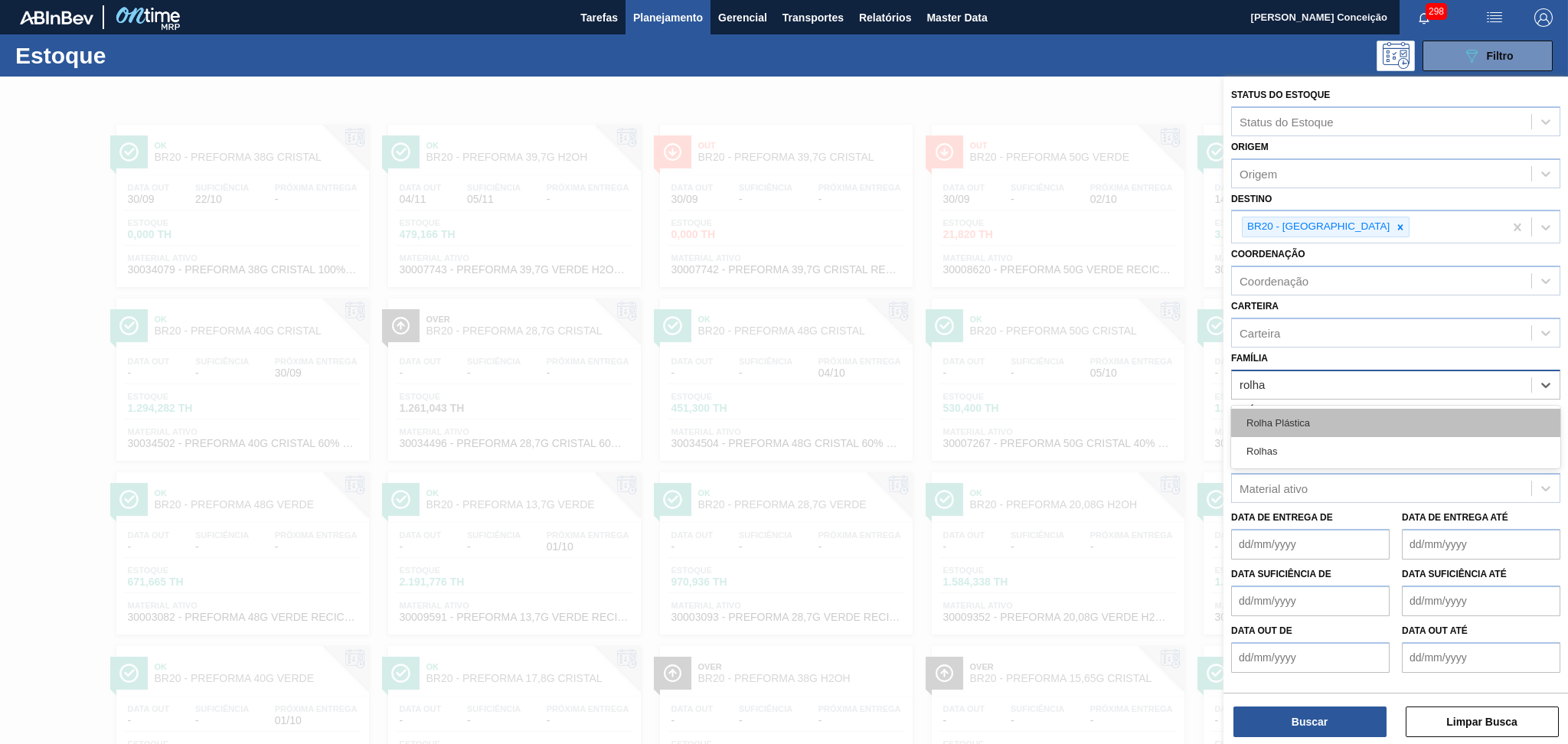
click at [1326, 410] on div "Rolha Plástica" at bounding box center [1395, 423] width 329 height 28
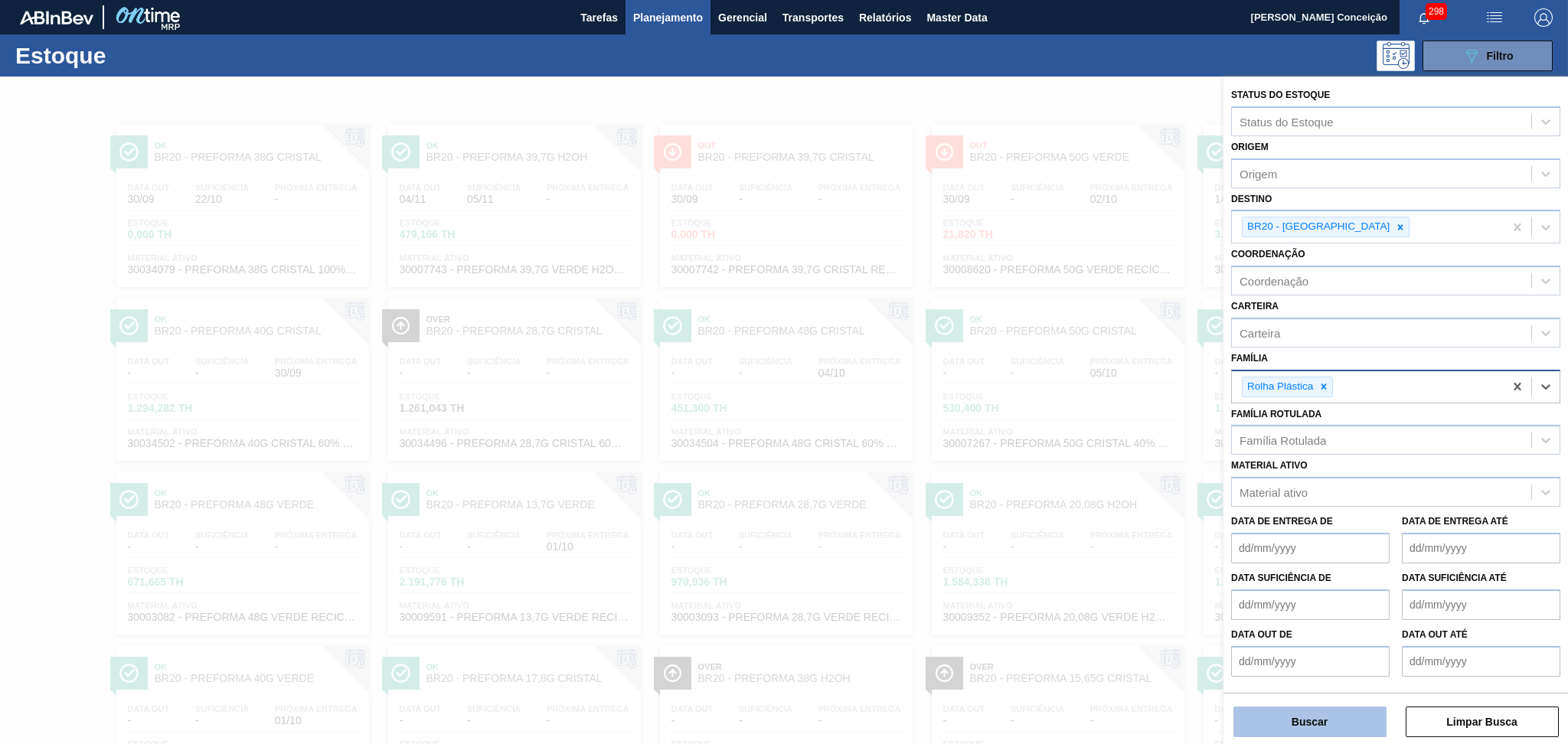
click at [1314, 728] on button "Buscar" at bounding box center [1310, 722] width 153 height 30
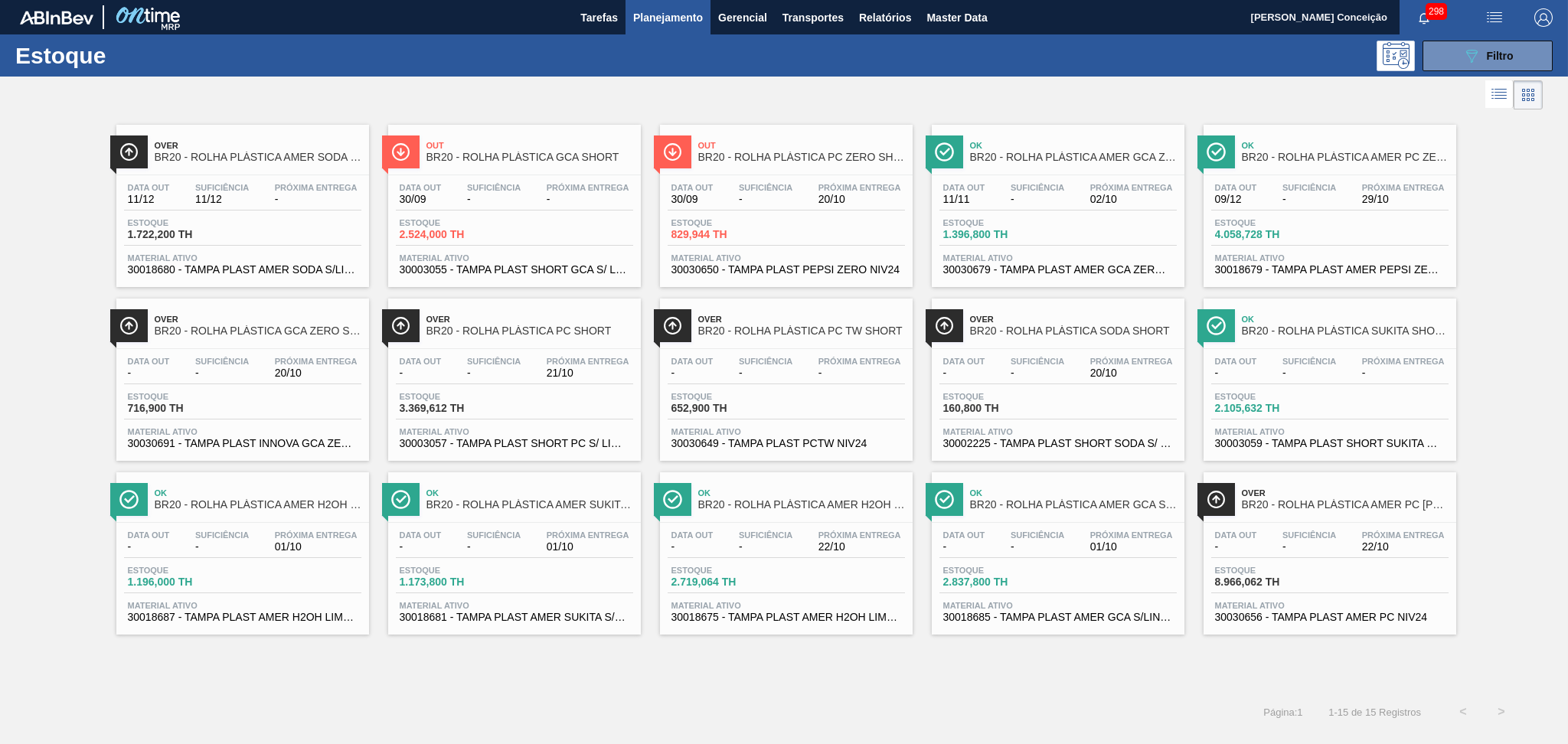
click at [529, 265] on span "30003055 - TAMPA PLAST SHORT GCA S/ LINER" at bounding box center [514, 270] width 229 height 11
click at [785, 214] on div "Data out 30/09 Suficiência - Próxima Entrega 20/10 Estoque 829,944 TH Material …" at bounding box center [786, 228] width 253 height 104
click at [451, 686] on div "Over BR20 - ROLHA PLÁSTICA AMER SODA SHORT Data out 11/12 Suficiência 11/12 Pró…" at bounding box center [784, 403] width 1568 height 580
click at [226, 441] on span "30030691 - TAMPA PLAST INNOVA GCA ZERO NIV24" at bounding box center [242, 444] width 229 height 11
click at [1053, 614] on span "30018685 - TAMPA PLAST AMER GCA S/LINER" at bounding box center [1057, 617] width 229 height 11
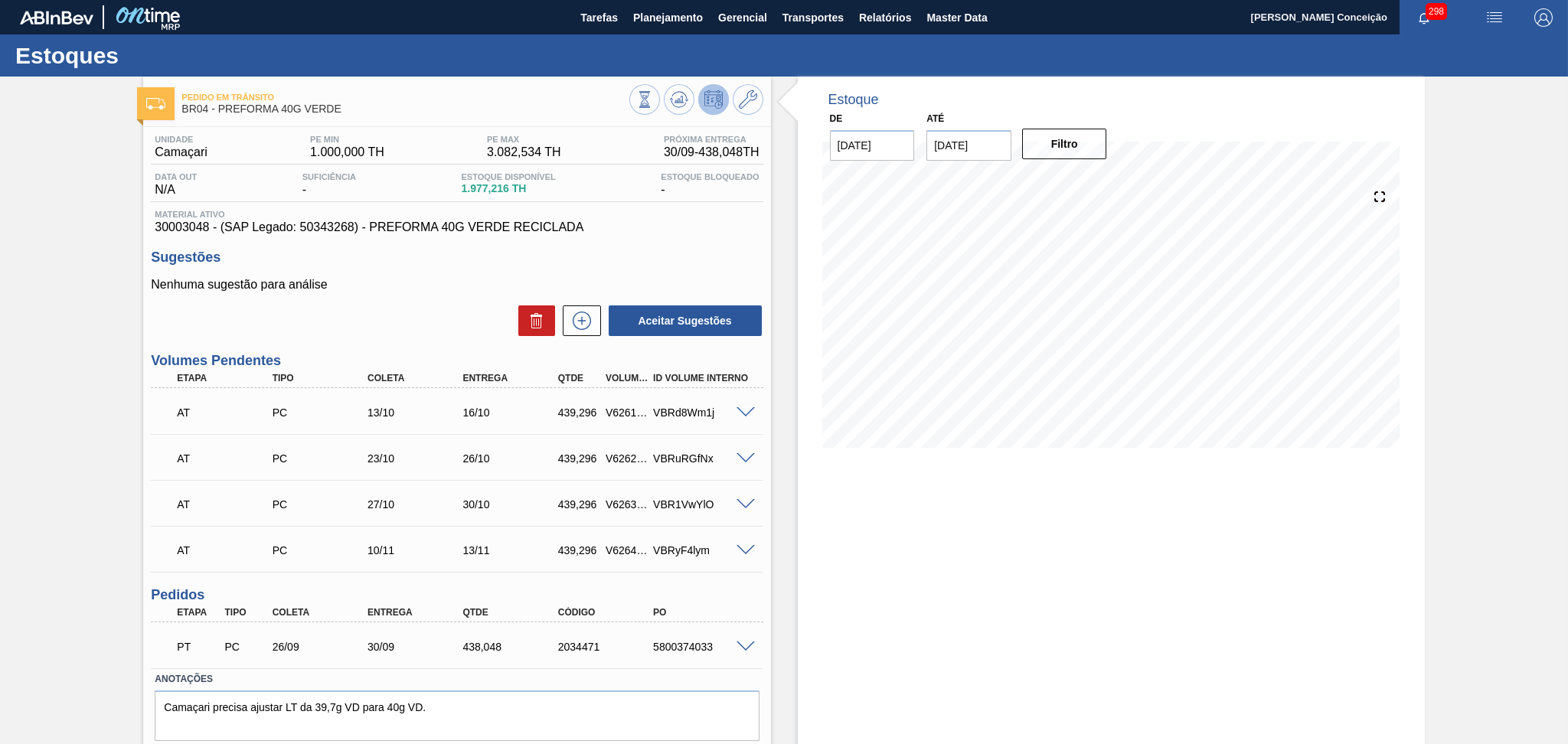
click at [834, 536] on div "Estoque De [DATE] Até [DATE] Filtro 06/10 Projeção de Estoque 2,255.262 [DOMAIN…" at bounding box center [1111, 435] width 627 height 718
click at [885, 574] on div "Estoque De [DATE] Até [DATE] Filtro 11/10 Projeção de Estoque 1,955.262 [DOMAIN…" at bounding box center [1111, 435] width 627 height 718
click at [452, 285] on p "Nenhuma sugestão para análise" at bounding box center [457, 284] width 612 height 14
click at [858, 596] on div "Estoque De [DATE] Até [DATE] Filtro 12/10 Projeção de Estoque 1,805.262 [DOMAIN…" at bounding box center [1111, 435] width 627 height 718
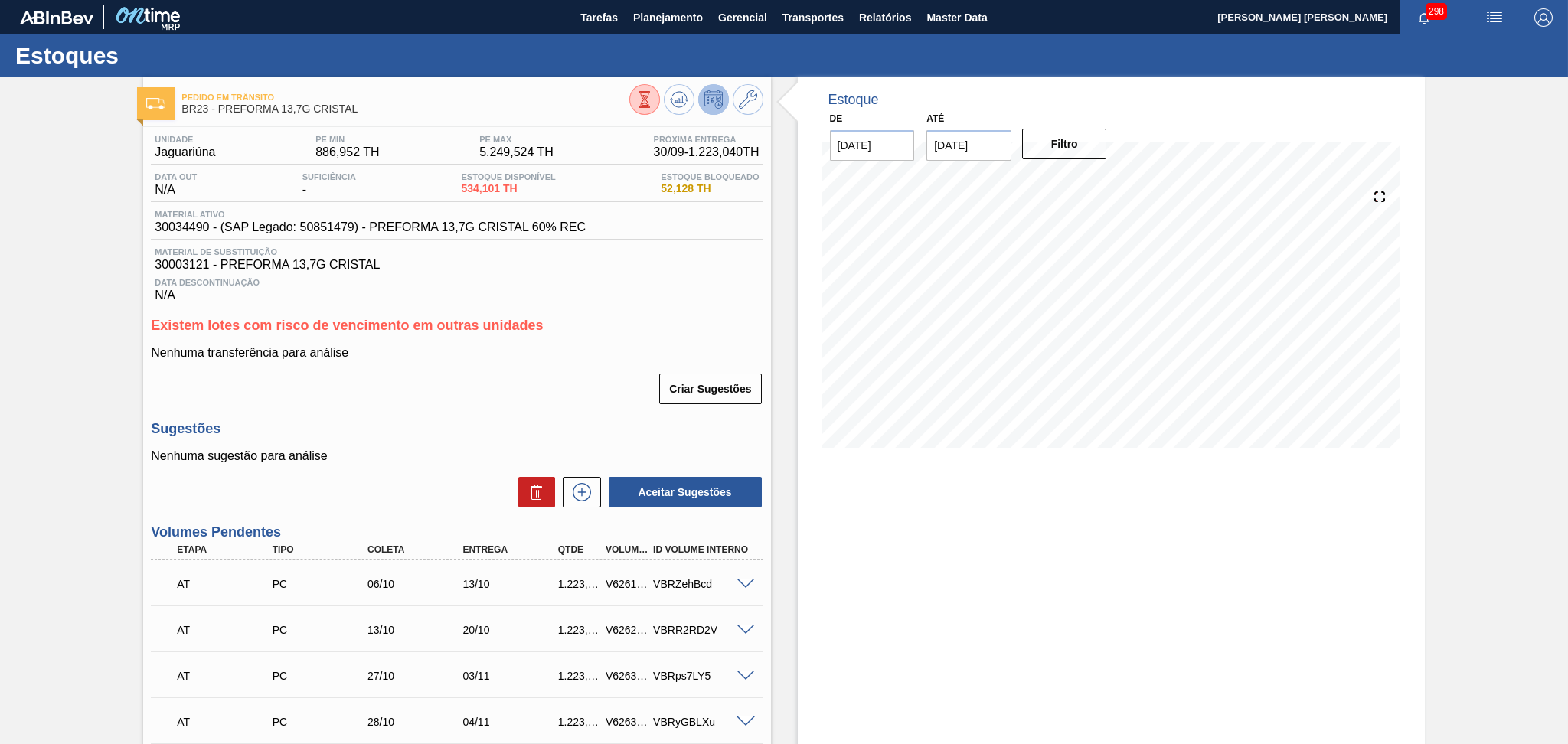
click at [712, 286] on span "Data Descontinuação" at bounding box center [457, 282] width 604 height 9
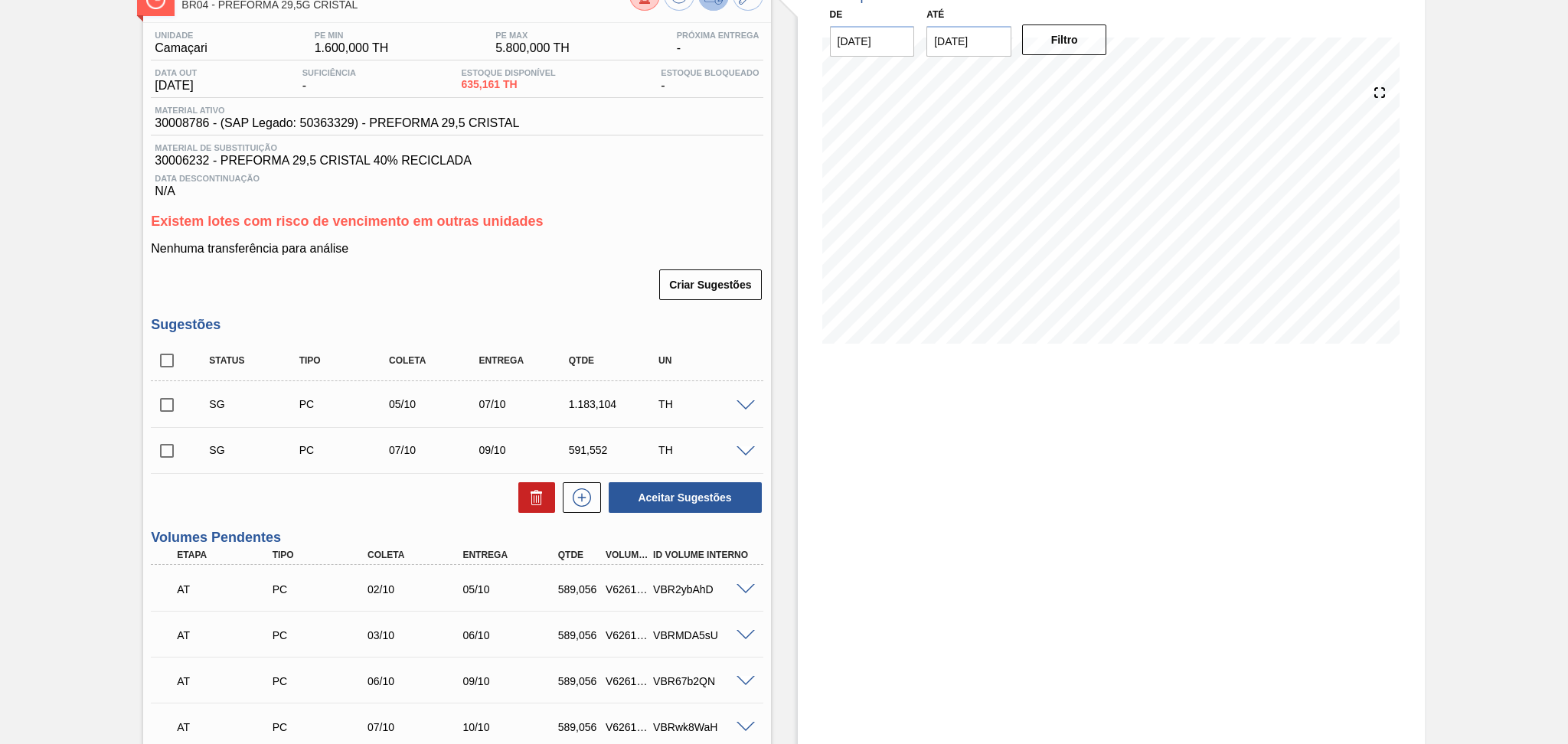
scroll to position [102, 0]
click at [143, 367] on div "Unidade Camaçari PE MIN 1.600,000 TH PE MAX 5.800,000 TH Próxima Entrega - Data…" at bounding box center [457, 689] width 627 height 1327
click at [168, 363] on input "checkbox" at bounding box center [167, 363] width 32 height 32
checkbox input "true"
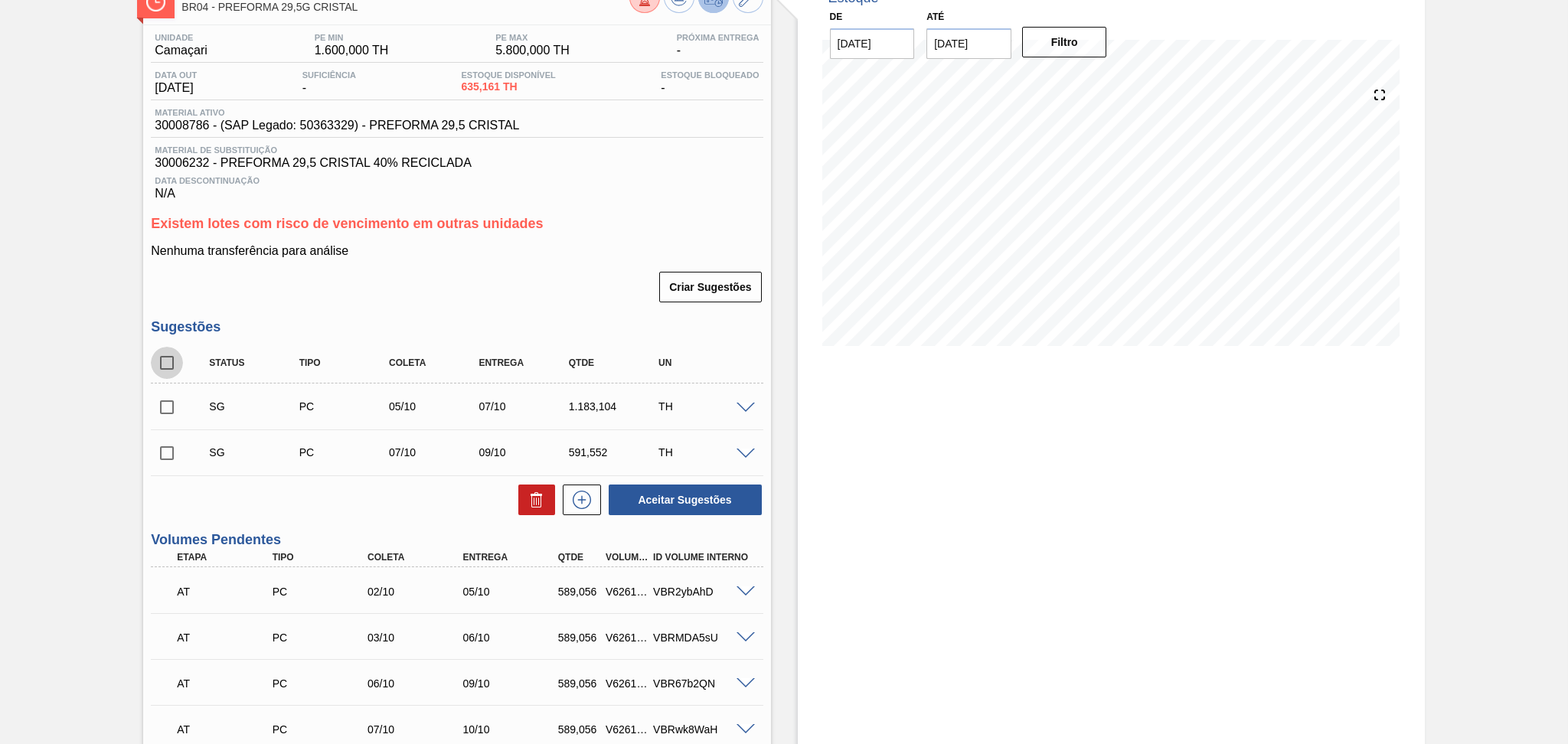
checkbox input "true"
click at [540, 505] on icon at bounding box center [536, 502] width 10 height 11
checkbox input "false"
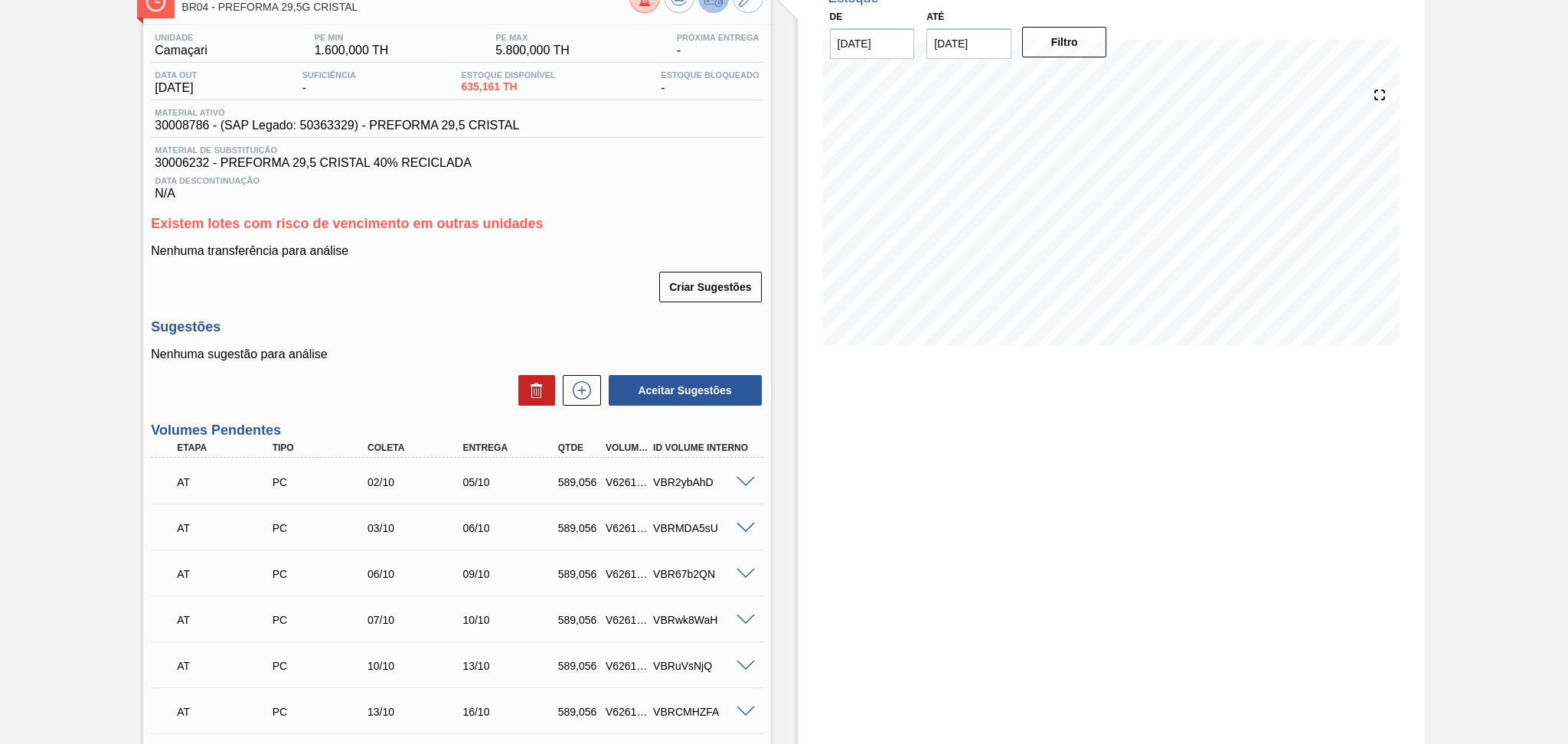
scroll to position [607, 0]
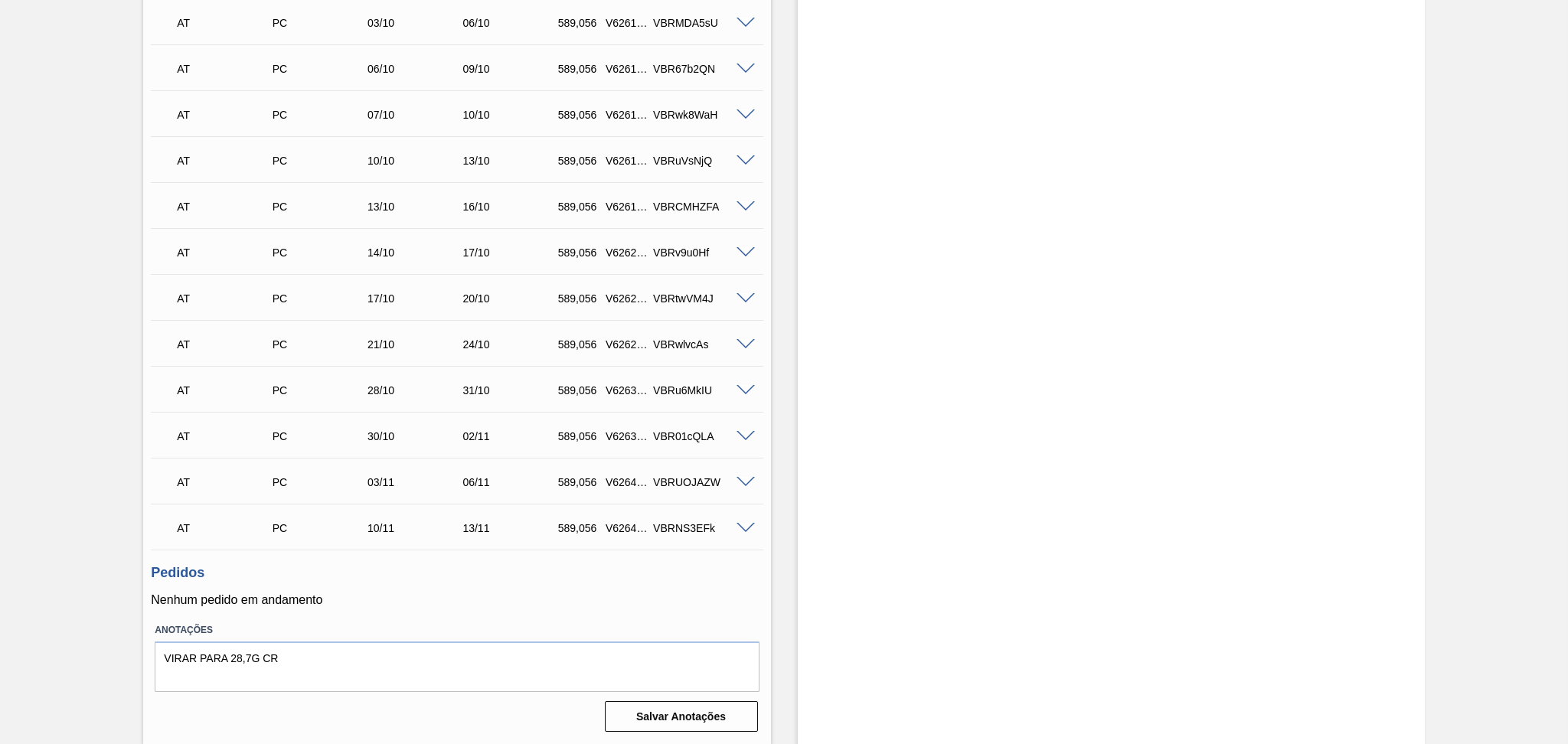
click at [514, 596] on p "Nenhum pedido em andamento" at bounding box center [457, 600] width 612 height 14
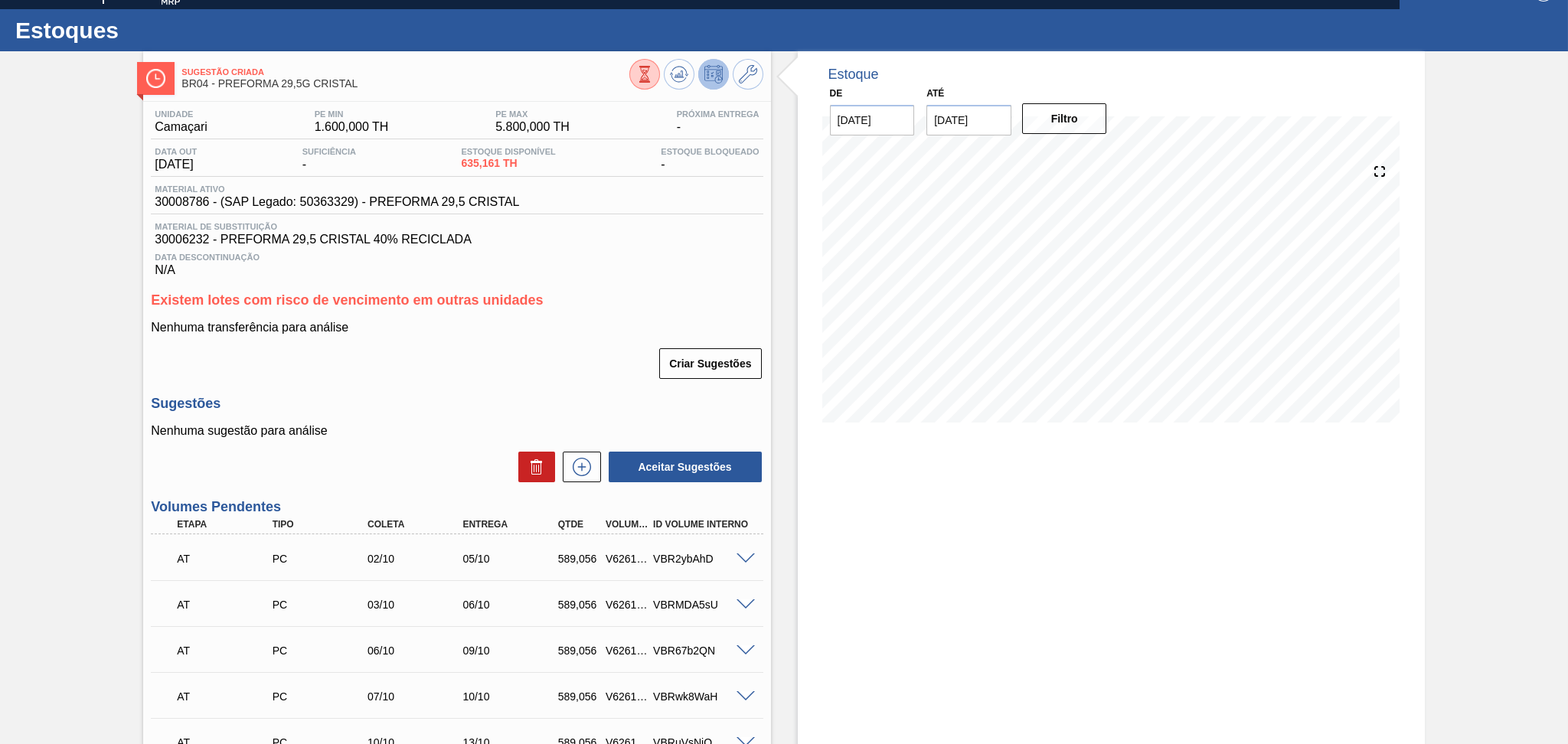
scroll to position [0, 0]
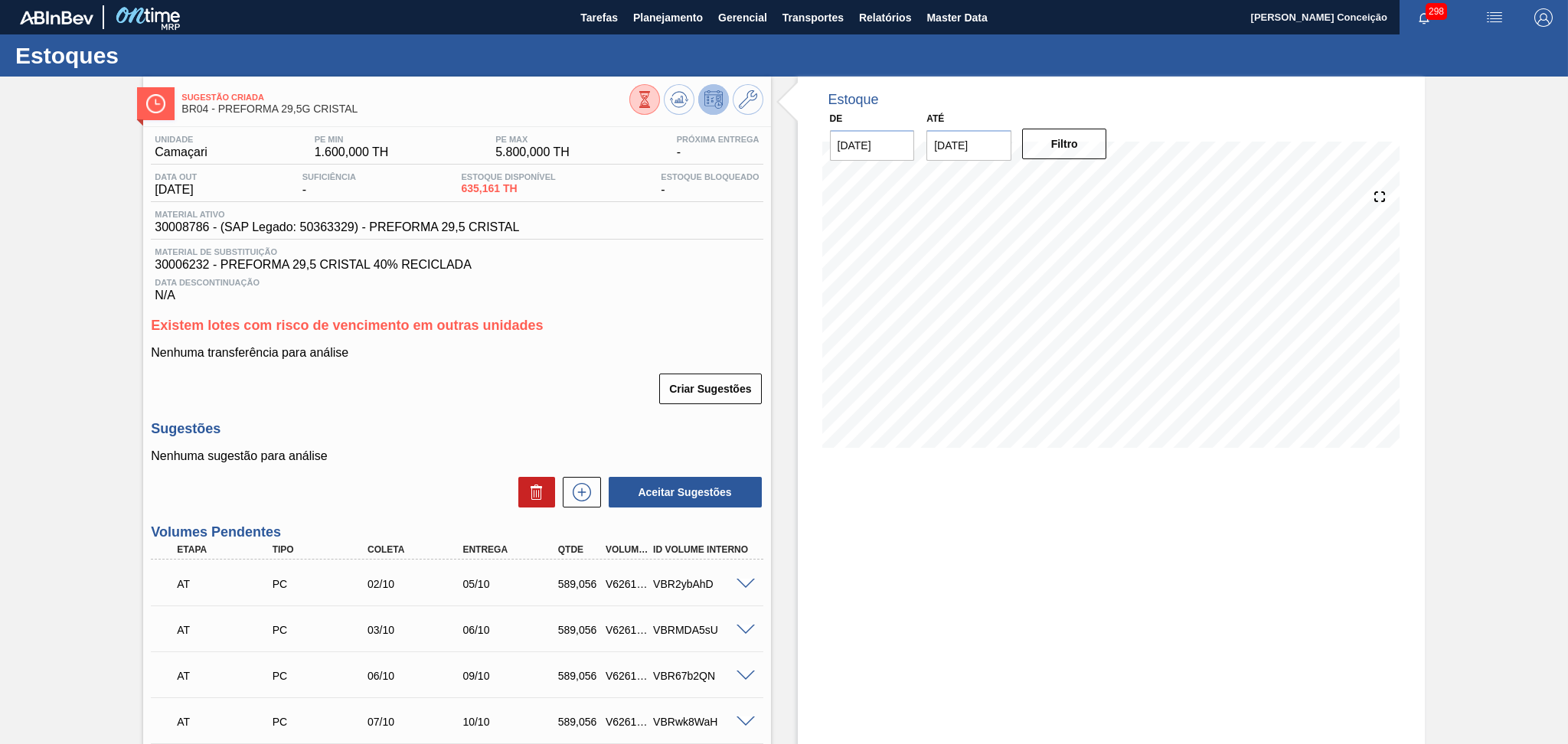
click at [553, 408] on div "Unidade Camaçari PE MIN 1.600,000 TH PE MAX 5.800,000 TH Próxima Entrega - Data…" at bounding box center [457, 736] width 627 height 1218
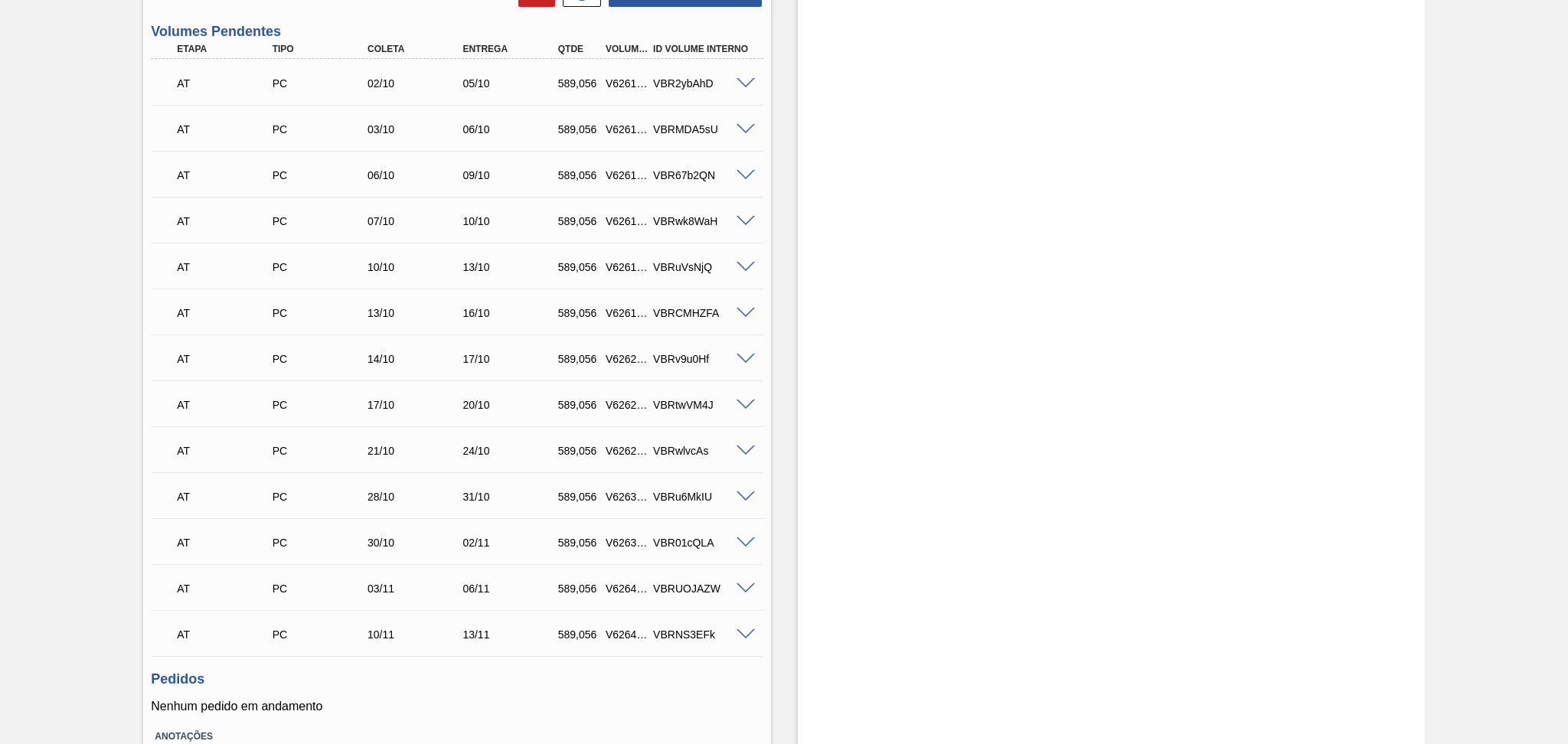
scroll to position [607, 0]
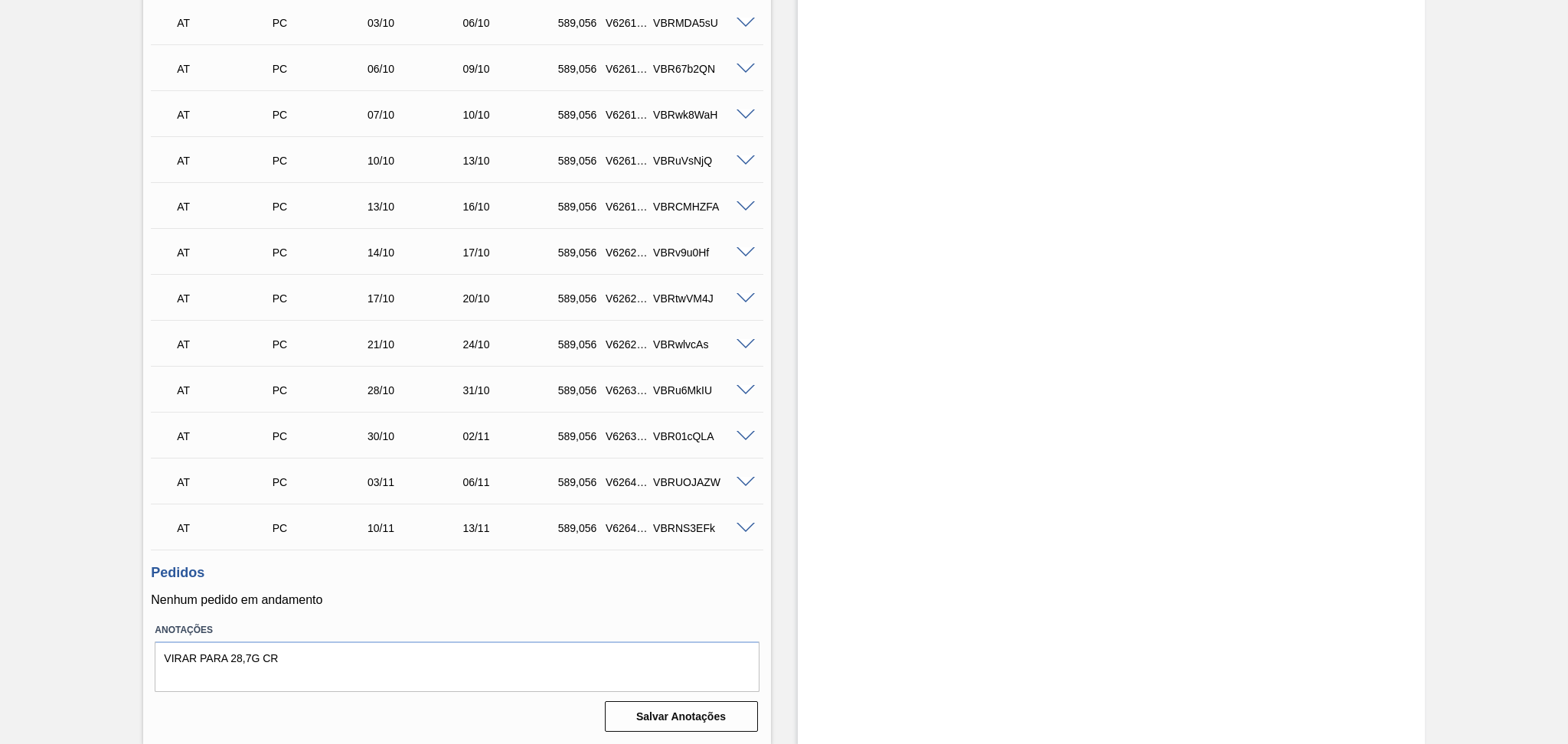
click at [502, 601] on p "Nenhum pedido em andamento" at bounding box center [457, 600] width 612 height 14
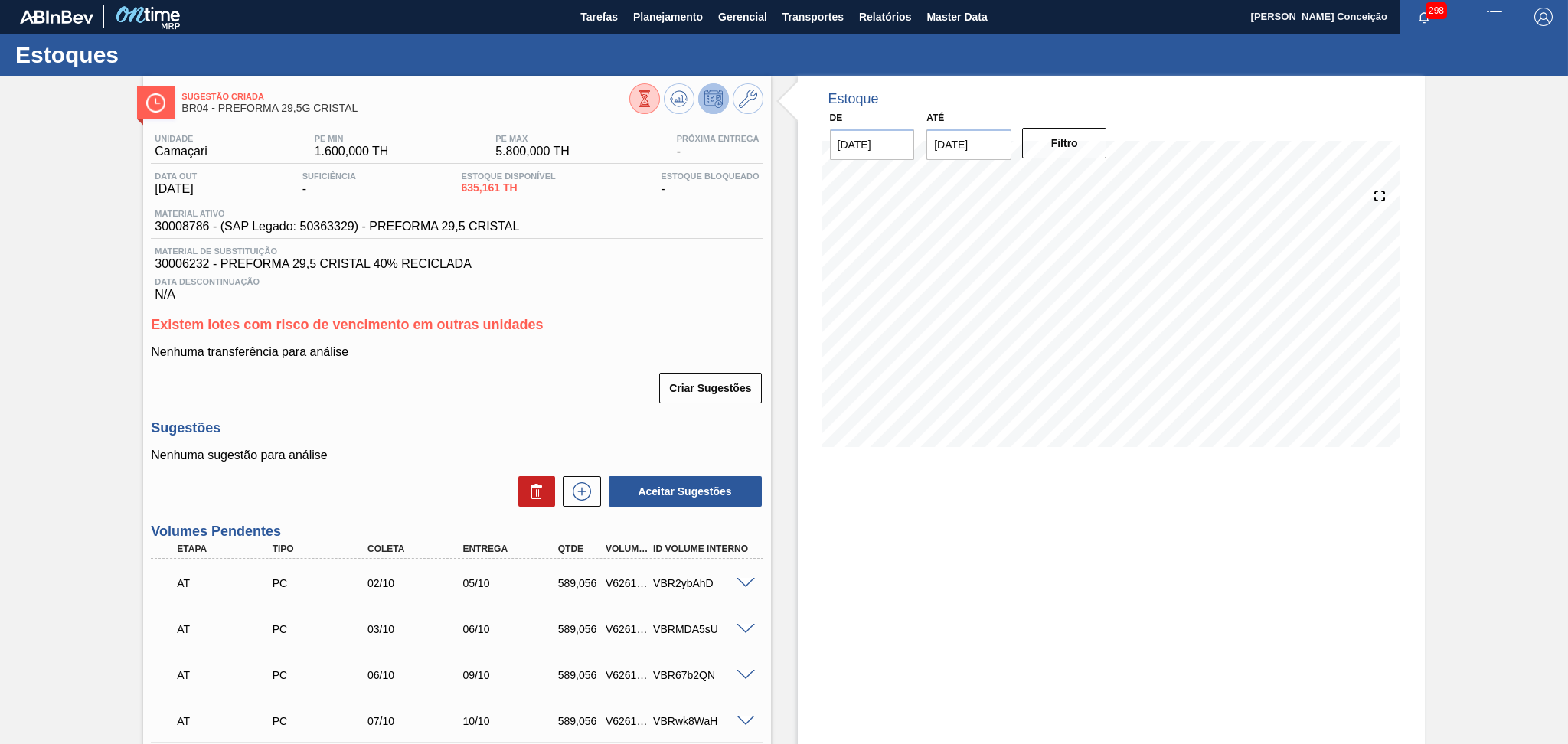
scroll to position [0, 0]
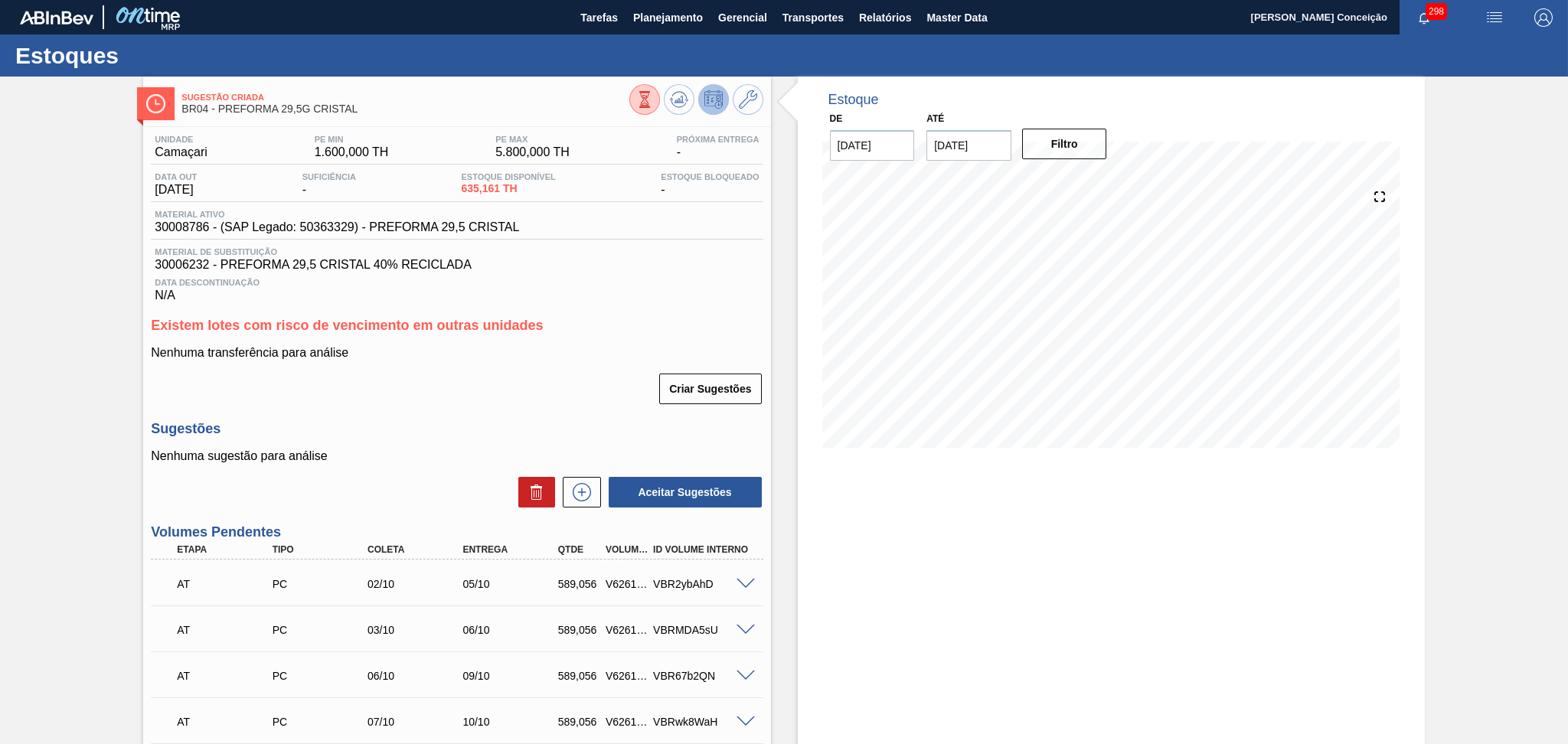
click at [748, 579] on span at bounding box center [745, 584] width 18 height 11
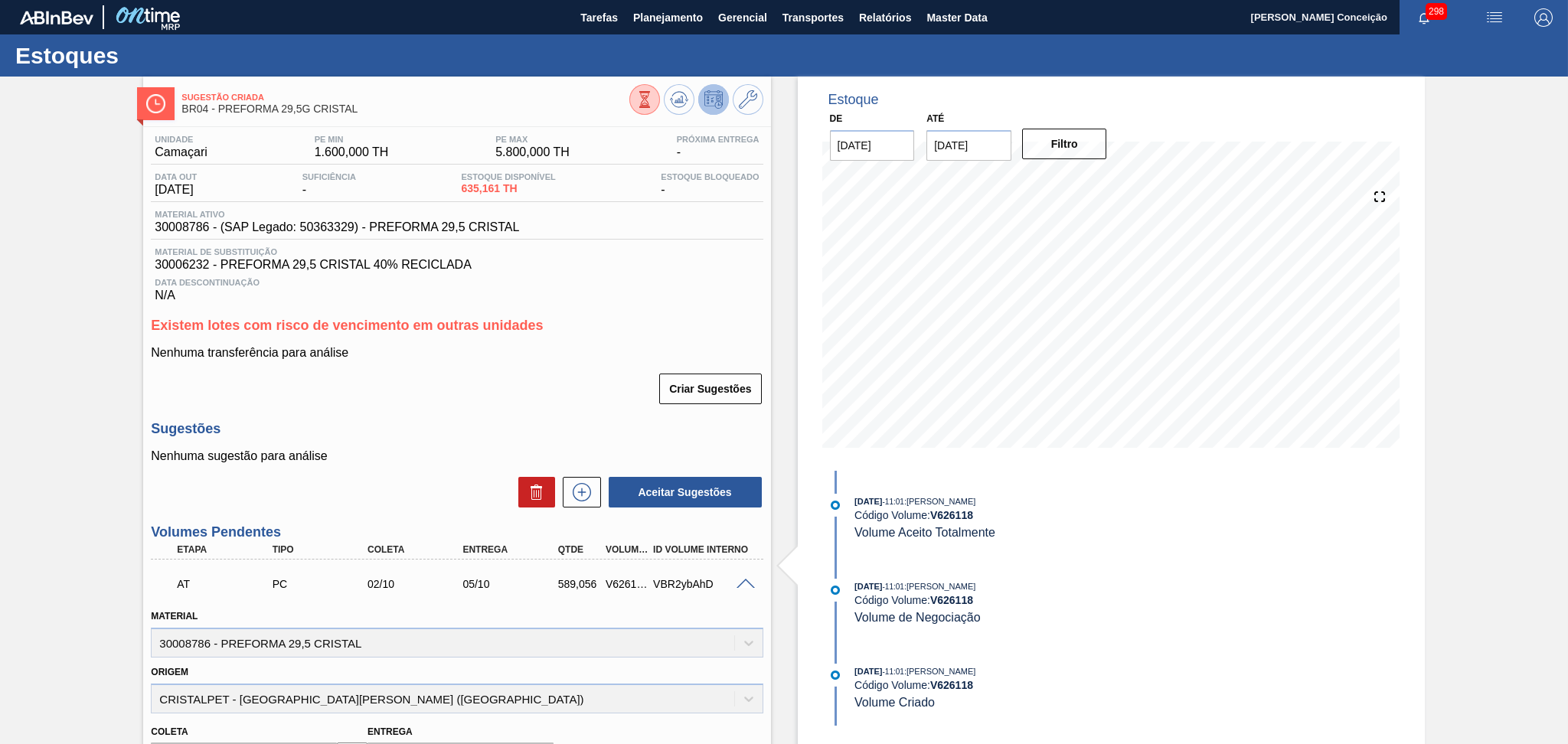
click at [748, 579] on span at bounding box center [745, 584] width 18 height 11
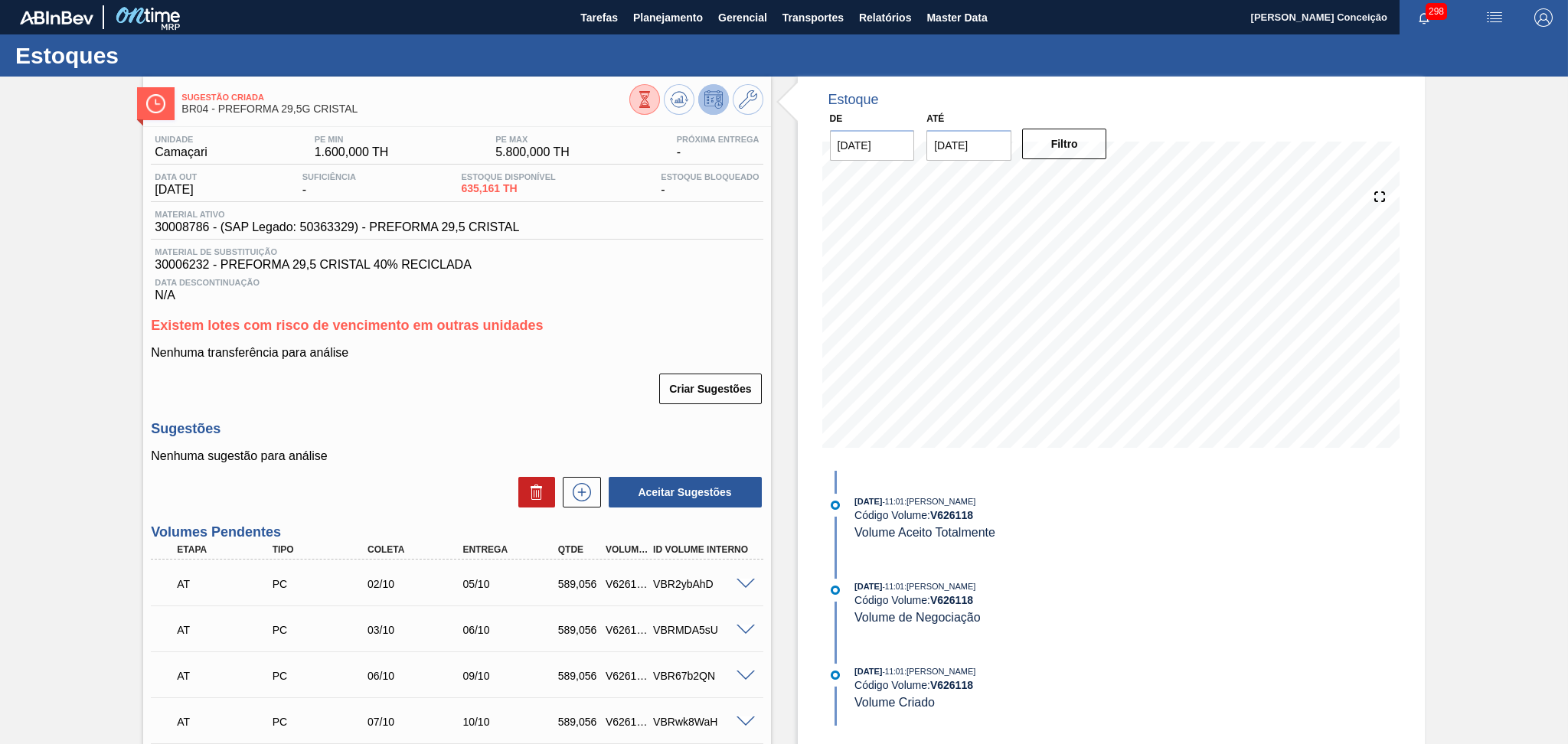
click at [494, 364] on div "Nenhuma transferência para análise Criar Sugestões" at bounding box center [457, 376] width 612 height 59
click at [704, 270] on span "30006232 - PREFORMA 29,5 CRISTAL 40% RECICLADA" at bounding box center [457, 264] width 604 height 14
click at [497, 414] on div "Unidade Camaçari PE MIN 1.600,000 TH PE MAX 5.800,000 TH Próxima Entrega - Data…" at bounding box center [457, 736] width 627 height 1218
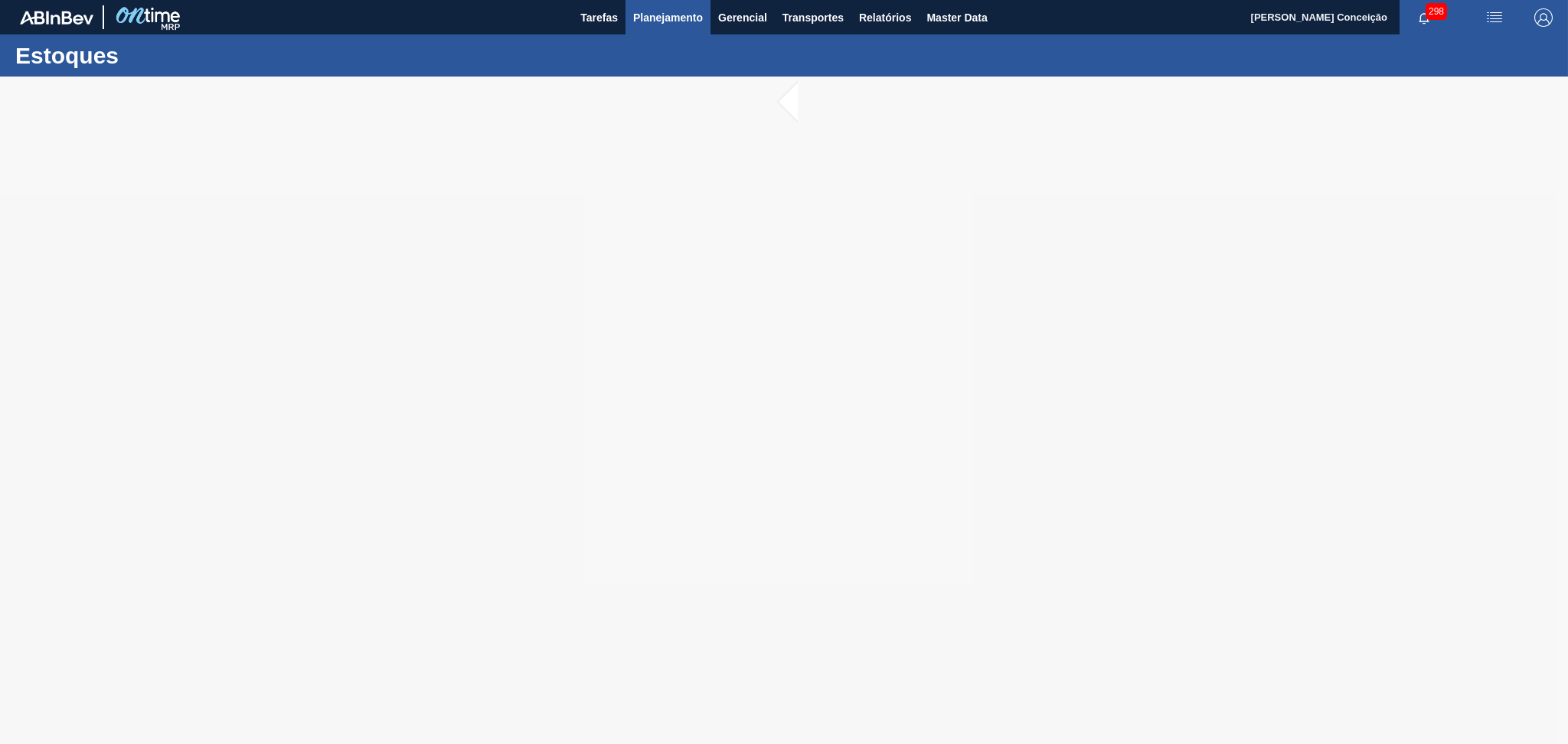
click at [676, 15] on span "Planejamento" at bounding box center [668, 17] width 70 height 18
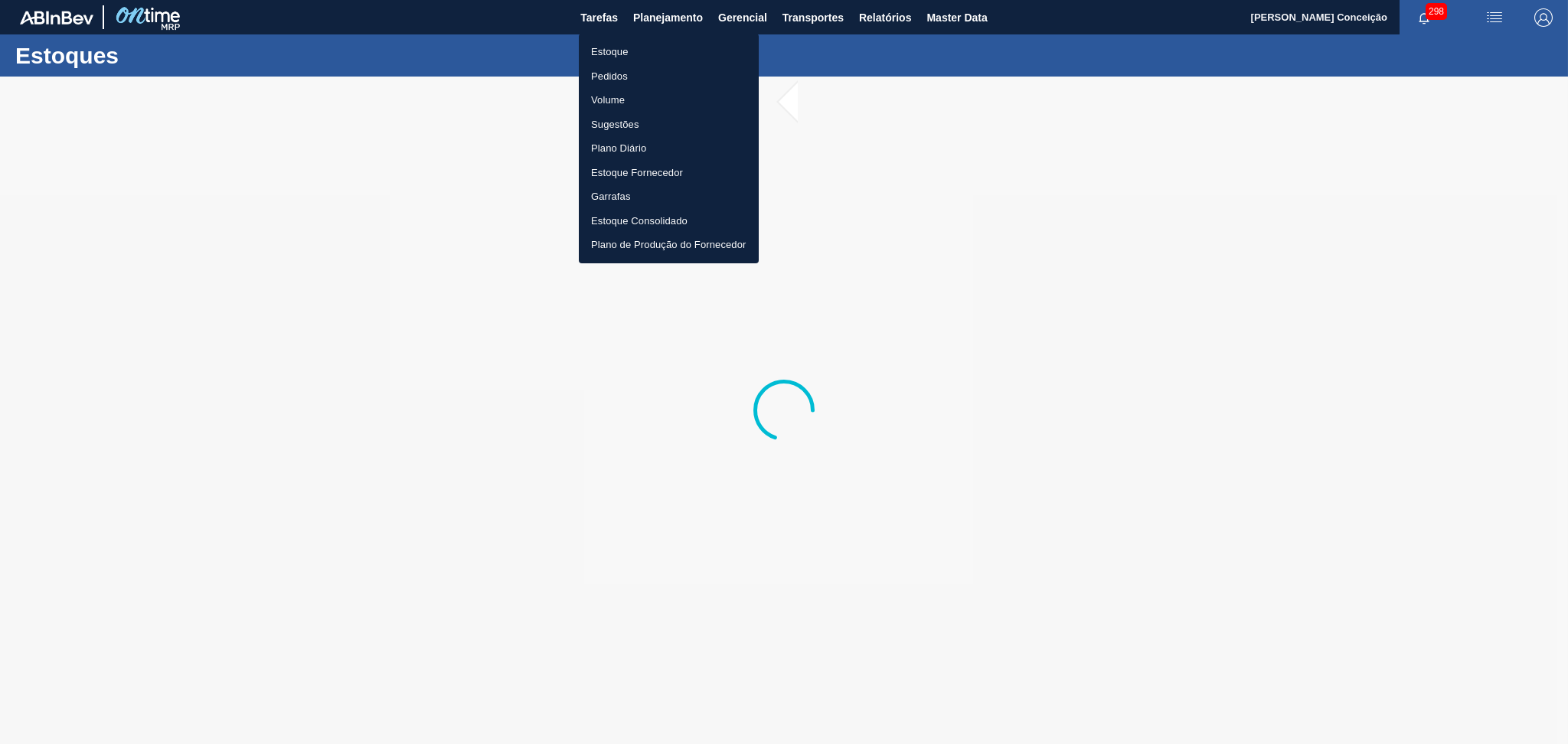
click at [577, 88] on div at bounding box center [784, 372] width 1568 height 744
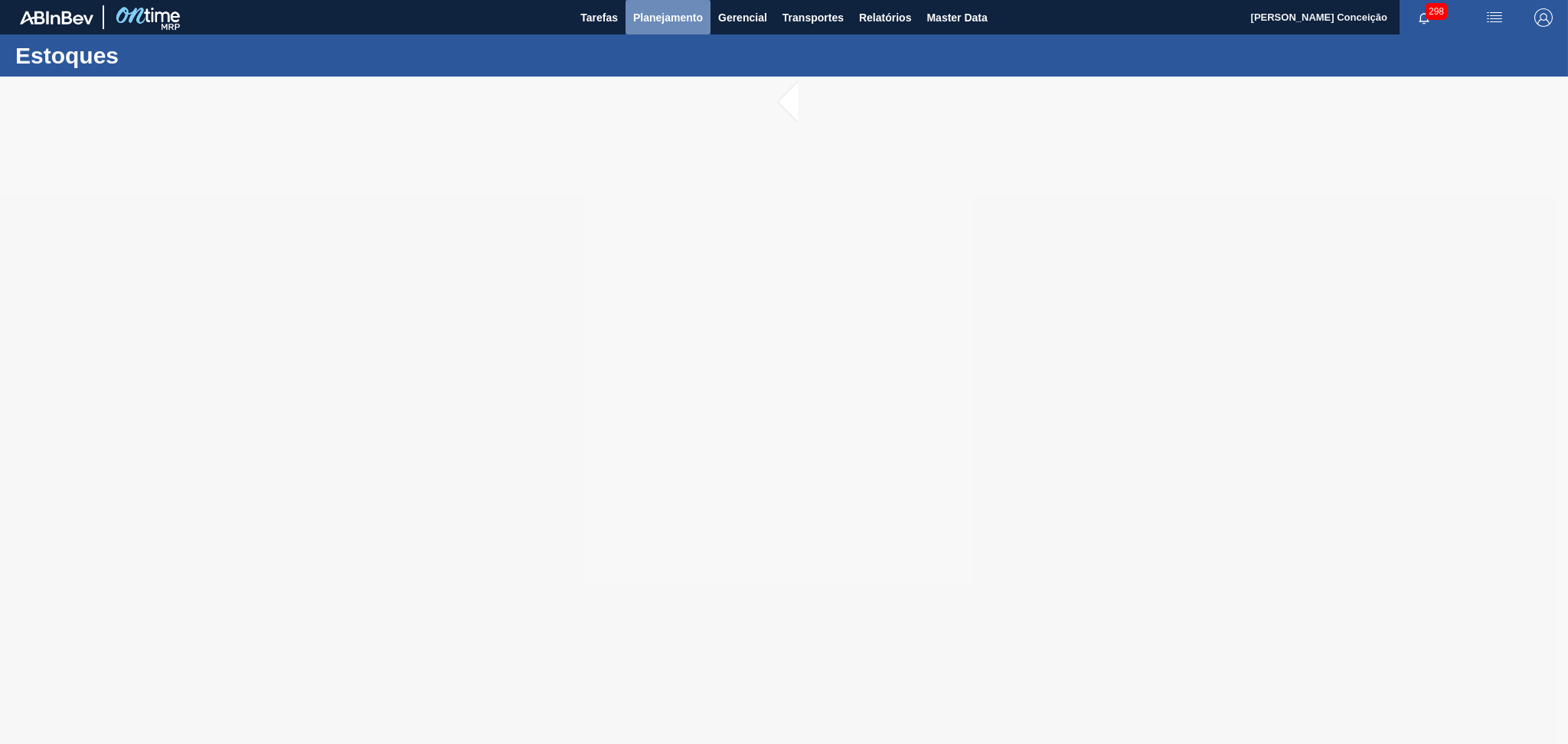
click at [664, 14] on span "Planejamento" at bounding box center [668, 17] width 70 height 18
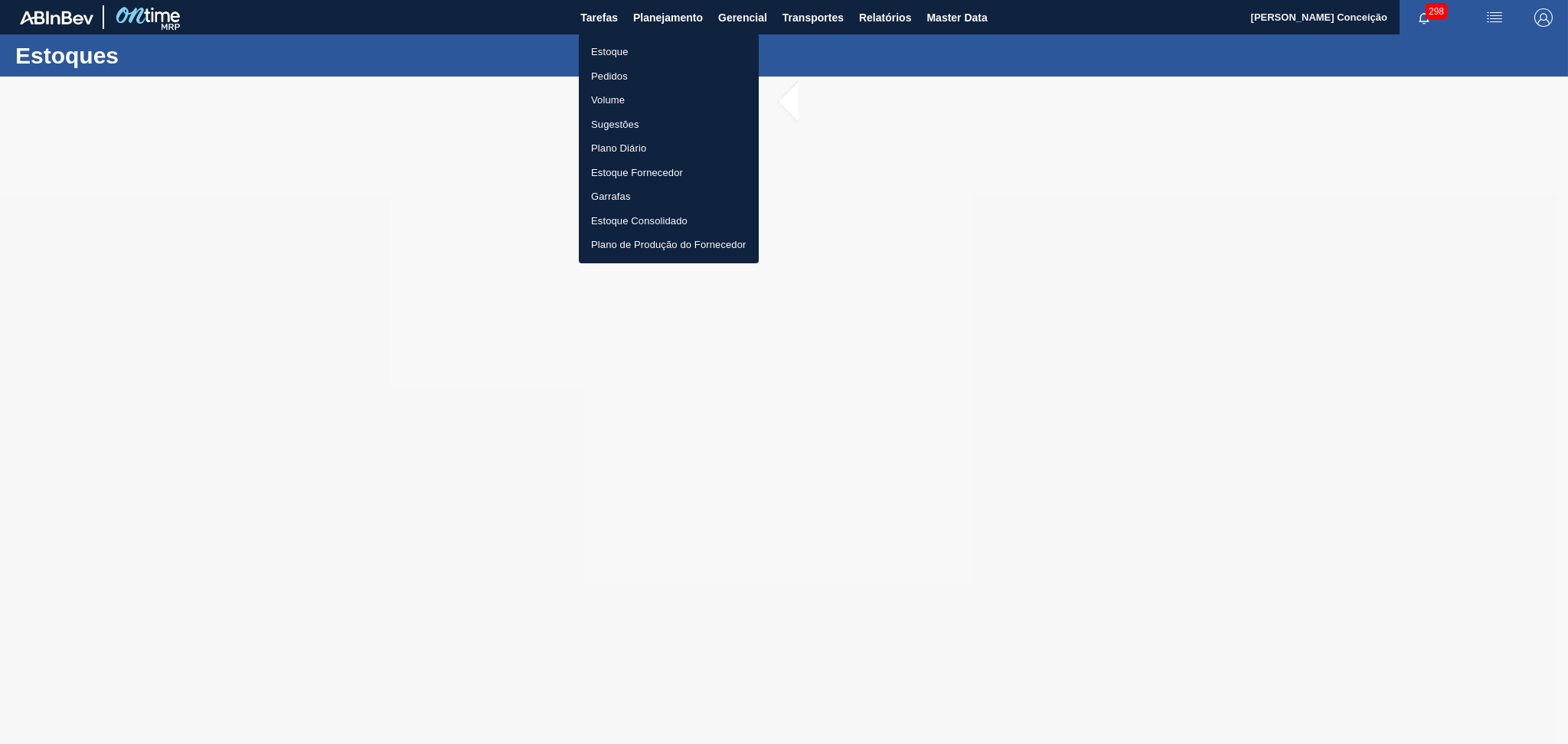
click at [615, 75] on li "Pedidos" at bounding box center [668, 76] width 180 height 25
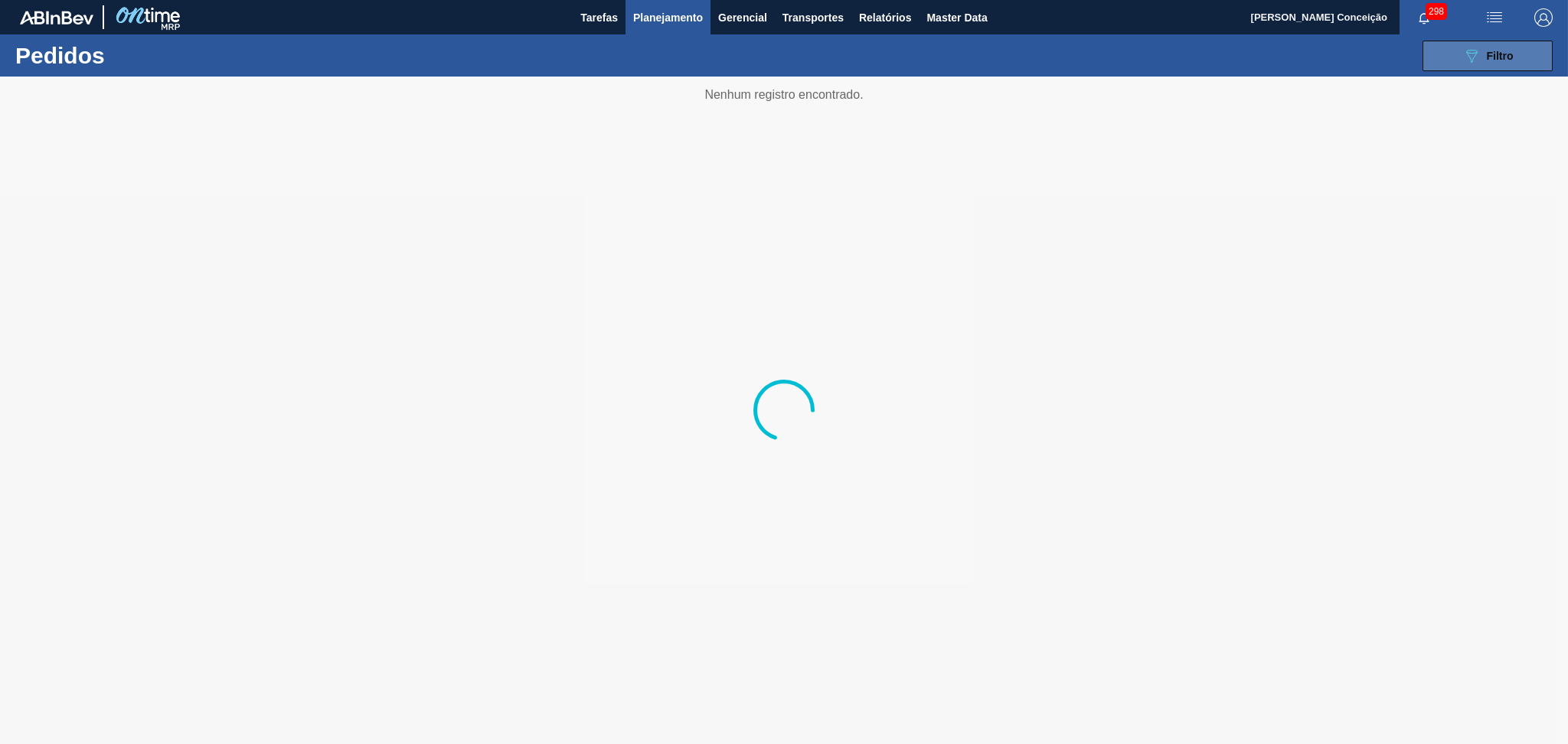
click at [1503, 53] on span "Filtro" at bounding box center [1500, 56] width 26 height 12
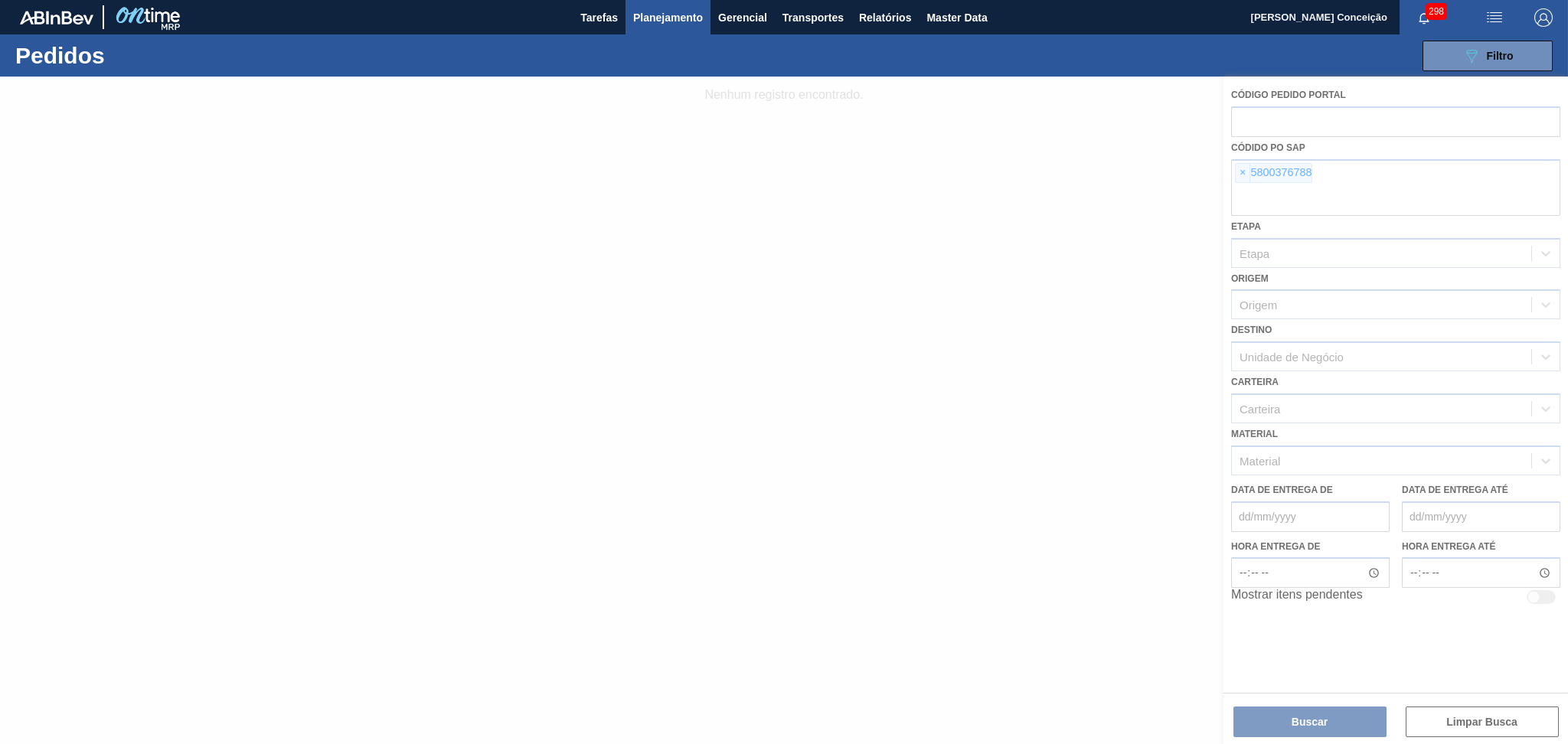
click at [1245, 178] on div at bounding box center [784, 410] width 1568 height 668
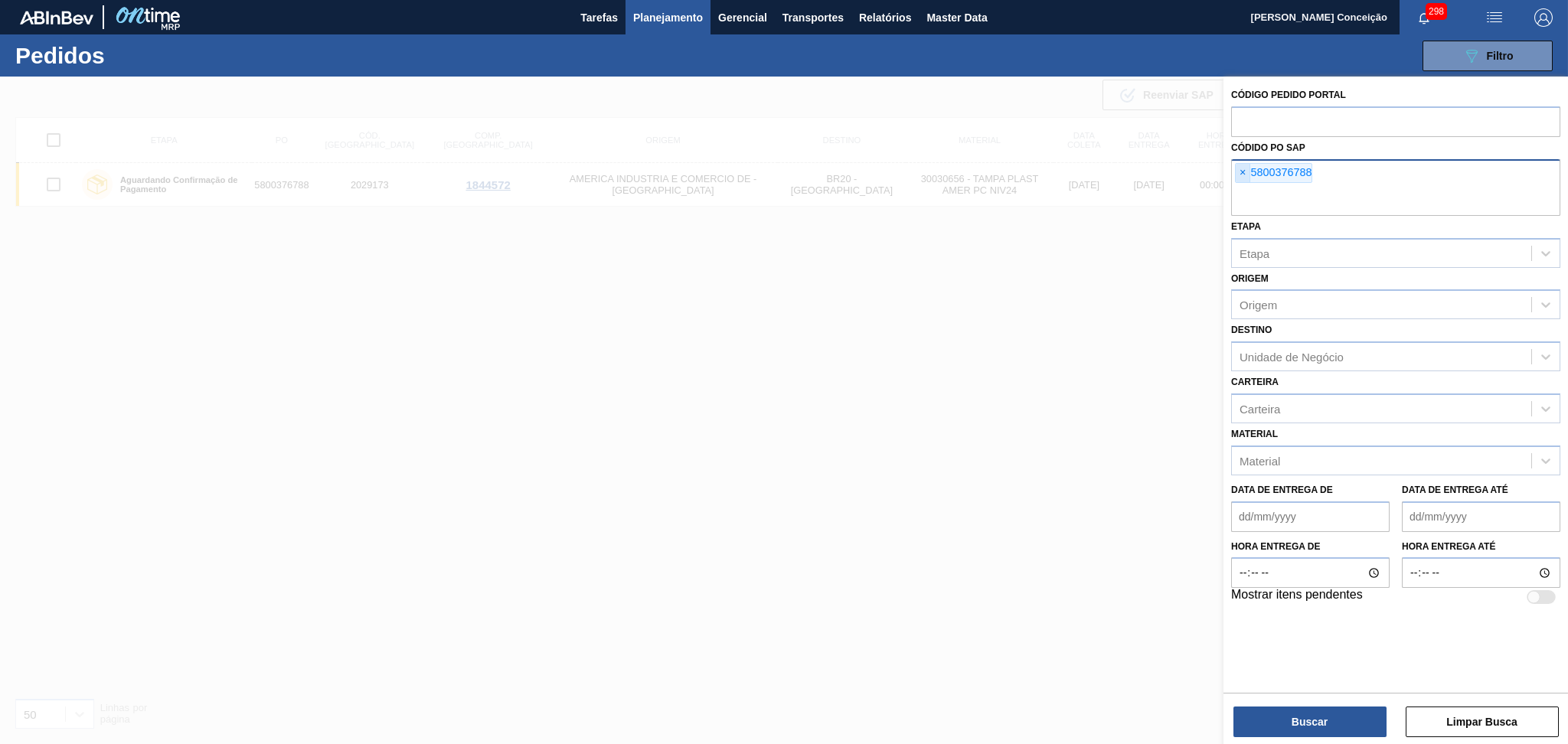
click at [1244, 177] on span "×" at bounding box center [1242, 173] width 14 height 18
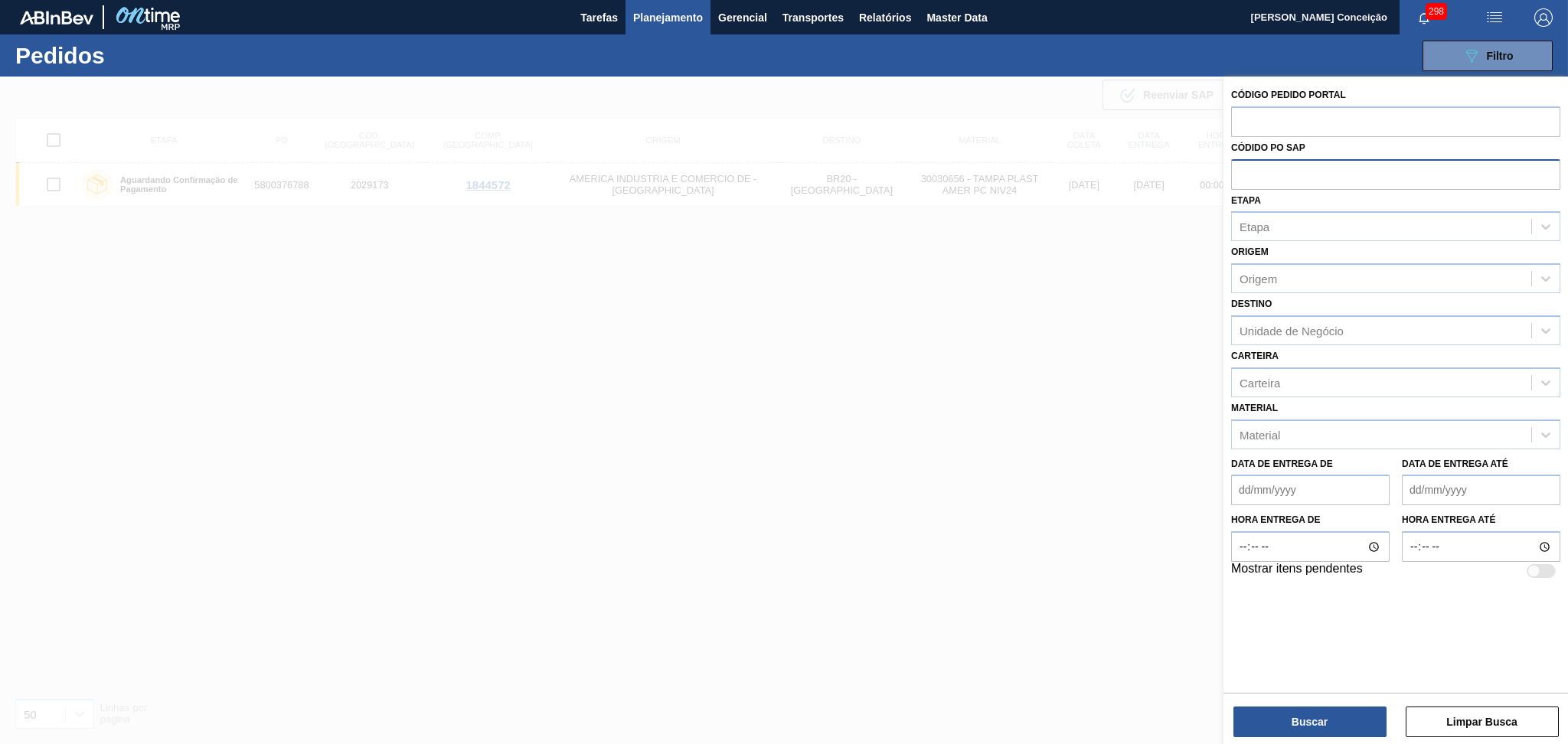
paste input "text"
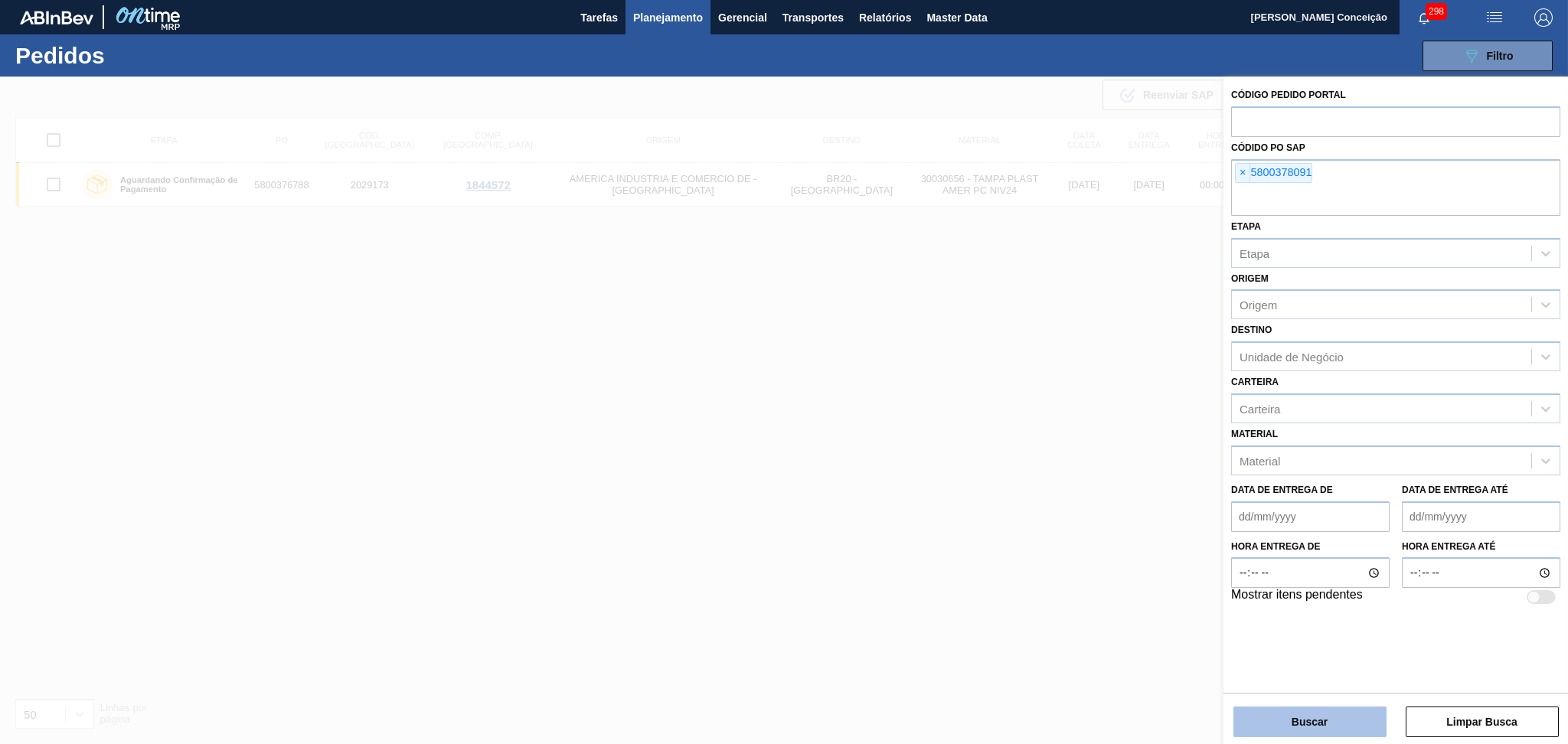
click at [1303, 711] on button "Buscar" at bounding box center [1310, 722] width 153 height 30
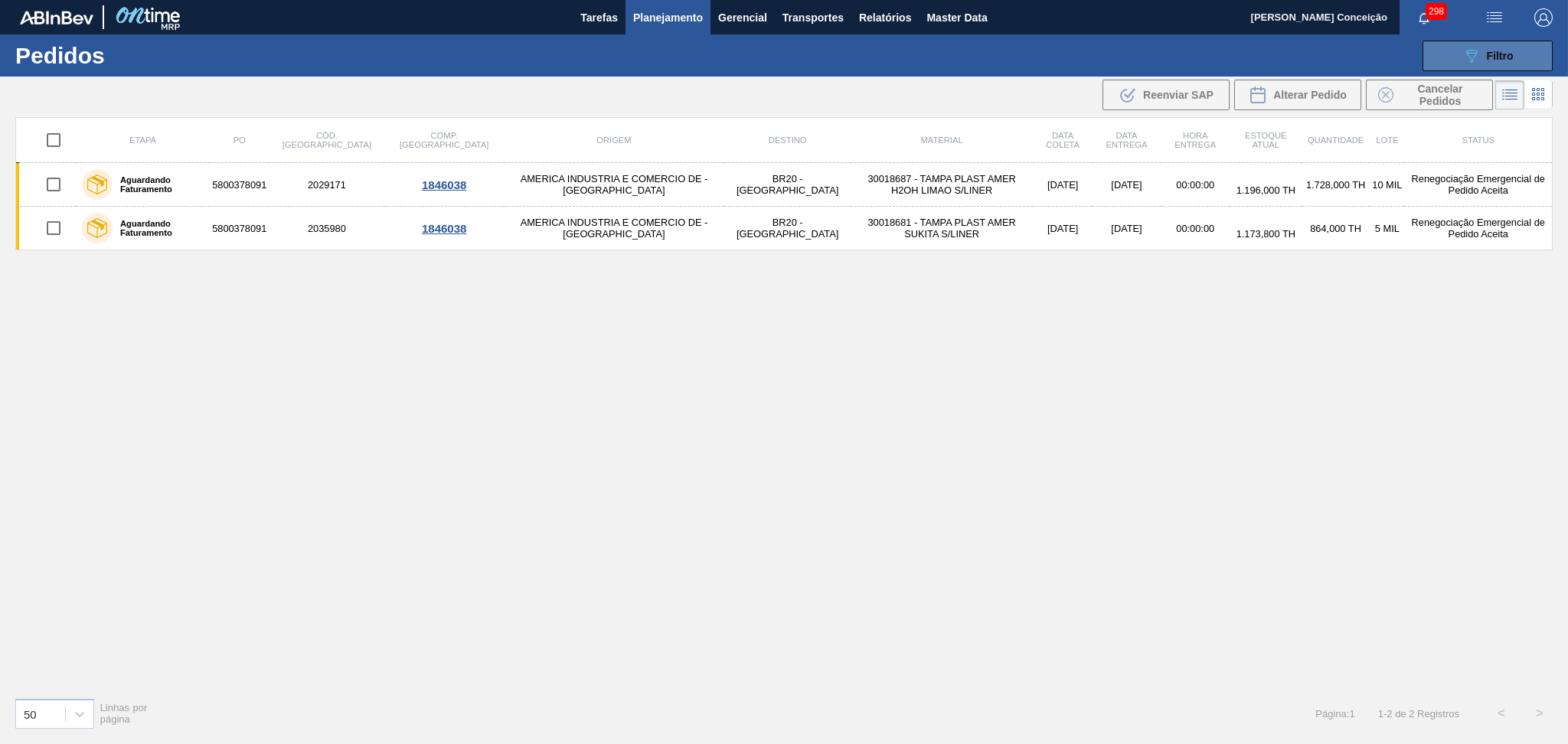
click at [1481, 56] on div "089F7B8B-B2A5-4AFE-B5C0-19BA573D28AC Filtro" at bounding box center [1488, 55] width 51 height 18
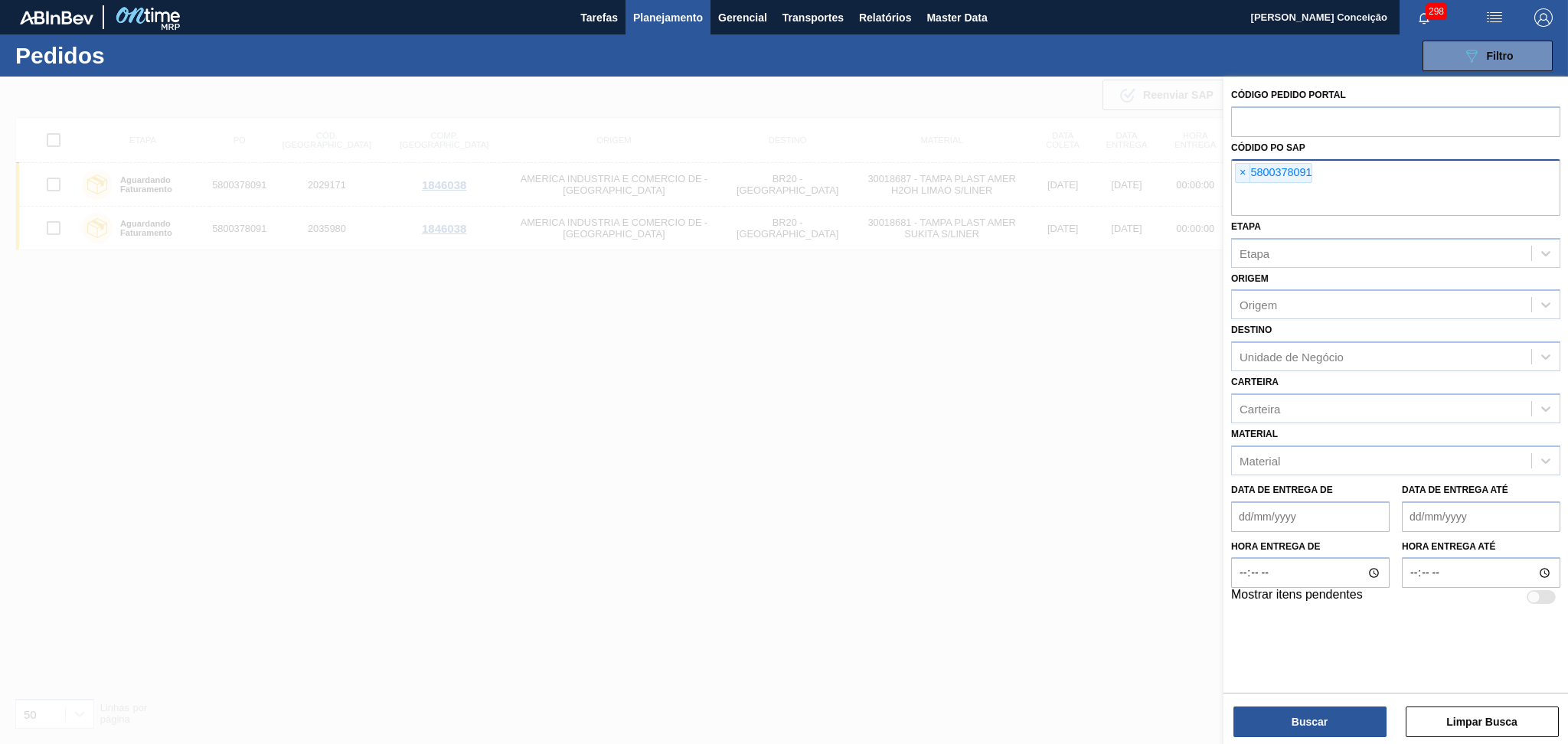
click at [1341, 184] on div "× 5800378091" at bounding box center [1395, 188] width 329 height 57
paste input "5800378092"
type input "5800378092"
click at [1312, 736] on button "Buscar" at bounding box center [1310, 722] width 153 height 30
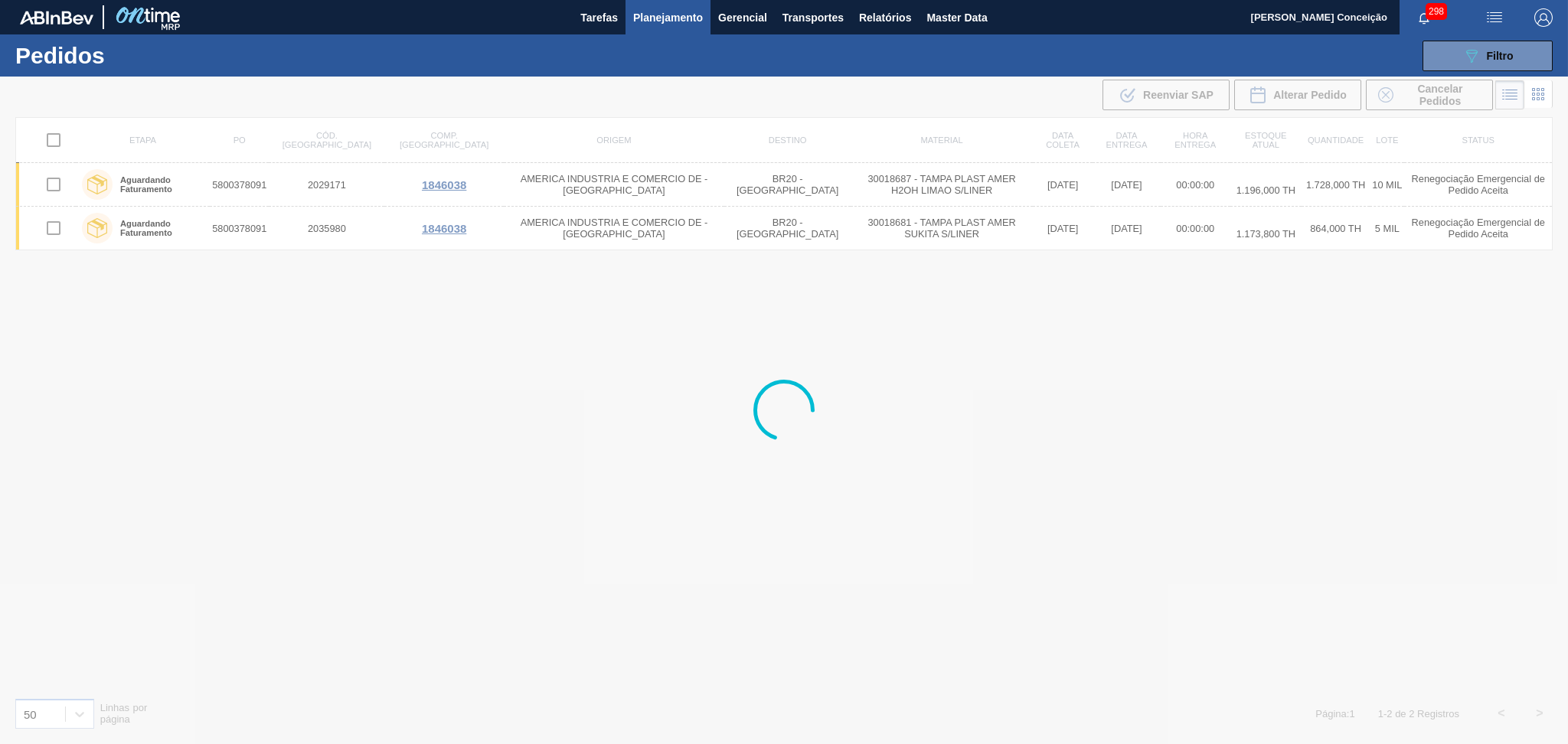
click at [1138, 527] on div at bounding box center [784, 410] width 1568 height 668
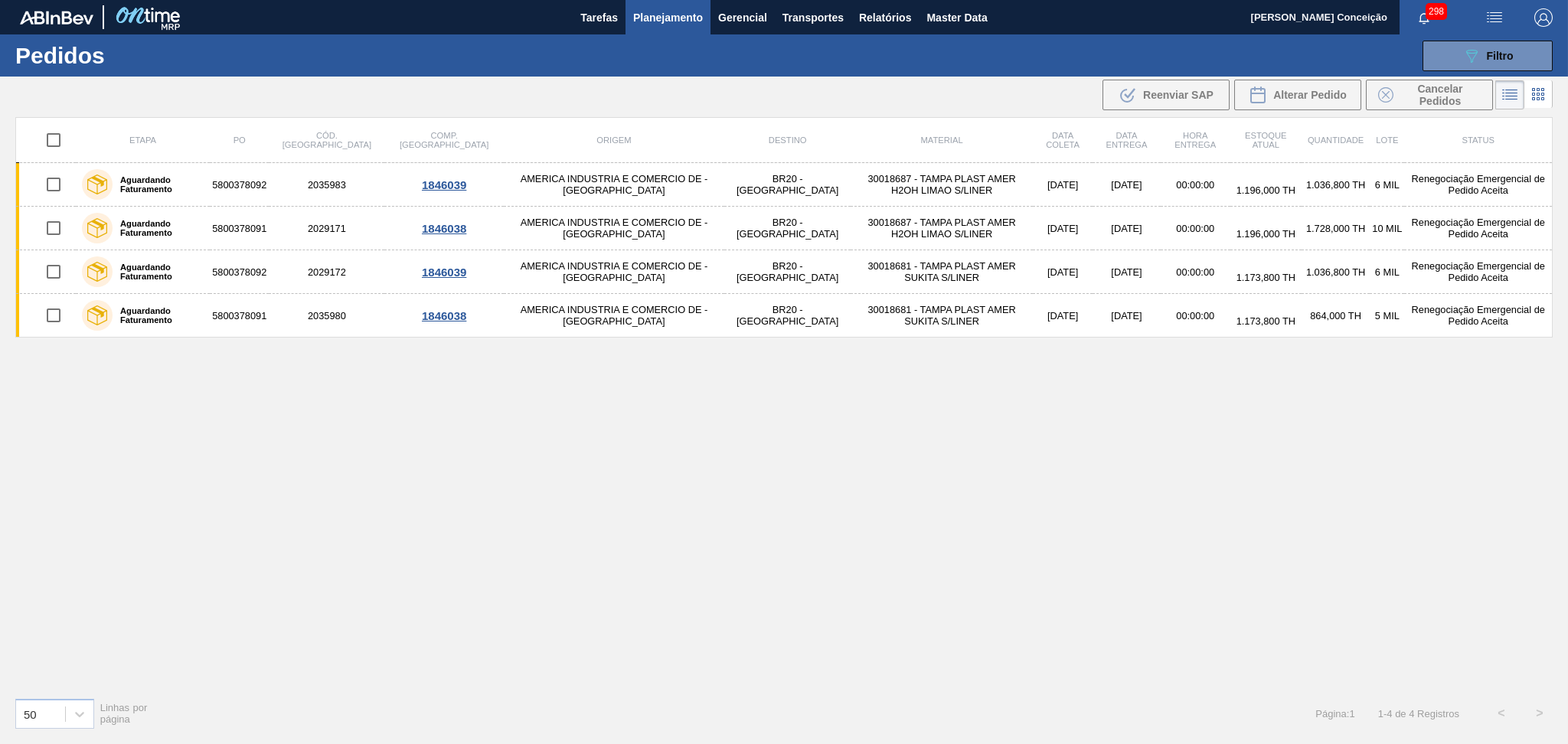
click at [1138, 527] on div "Etapa PO Cód. Pedido Comp. Carga Origem Destino Material Data coleta Data entre…" at bounding box center [784, 401] width 1538 height 568
click at [898, 455] on div "Etapa PO Cód. Pedido Comp. Carga Origem Destino Material Data coleta Data entre…" at bounding box center [784, 401] width 1538 height 568
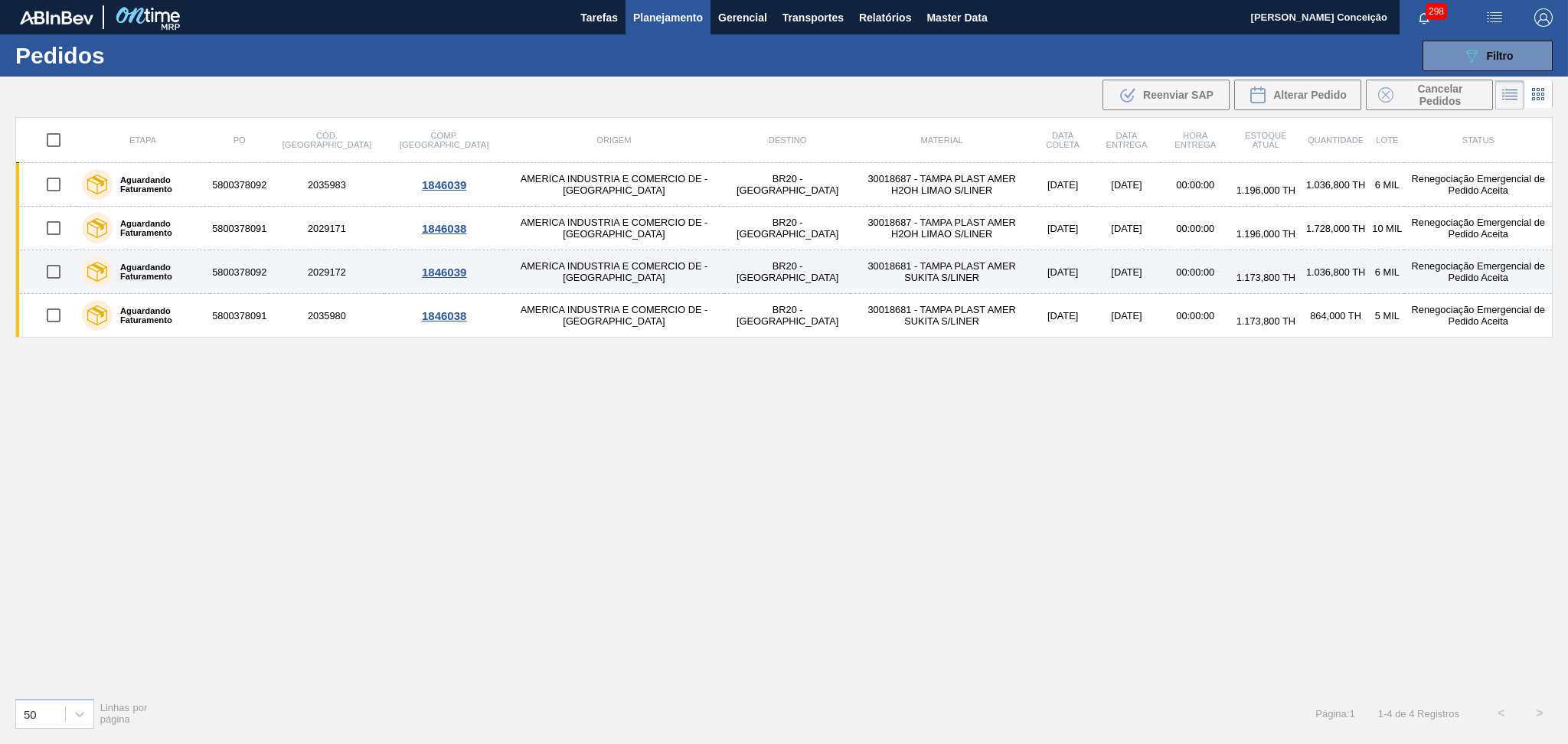
click at [902, 267] on td "30018681 - TAMPA PLAST AMER SUKITA S/LINER" at bounding box center [941, 272] width 182 height 43
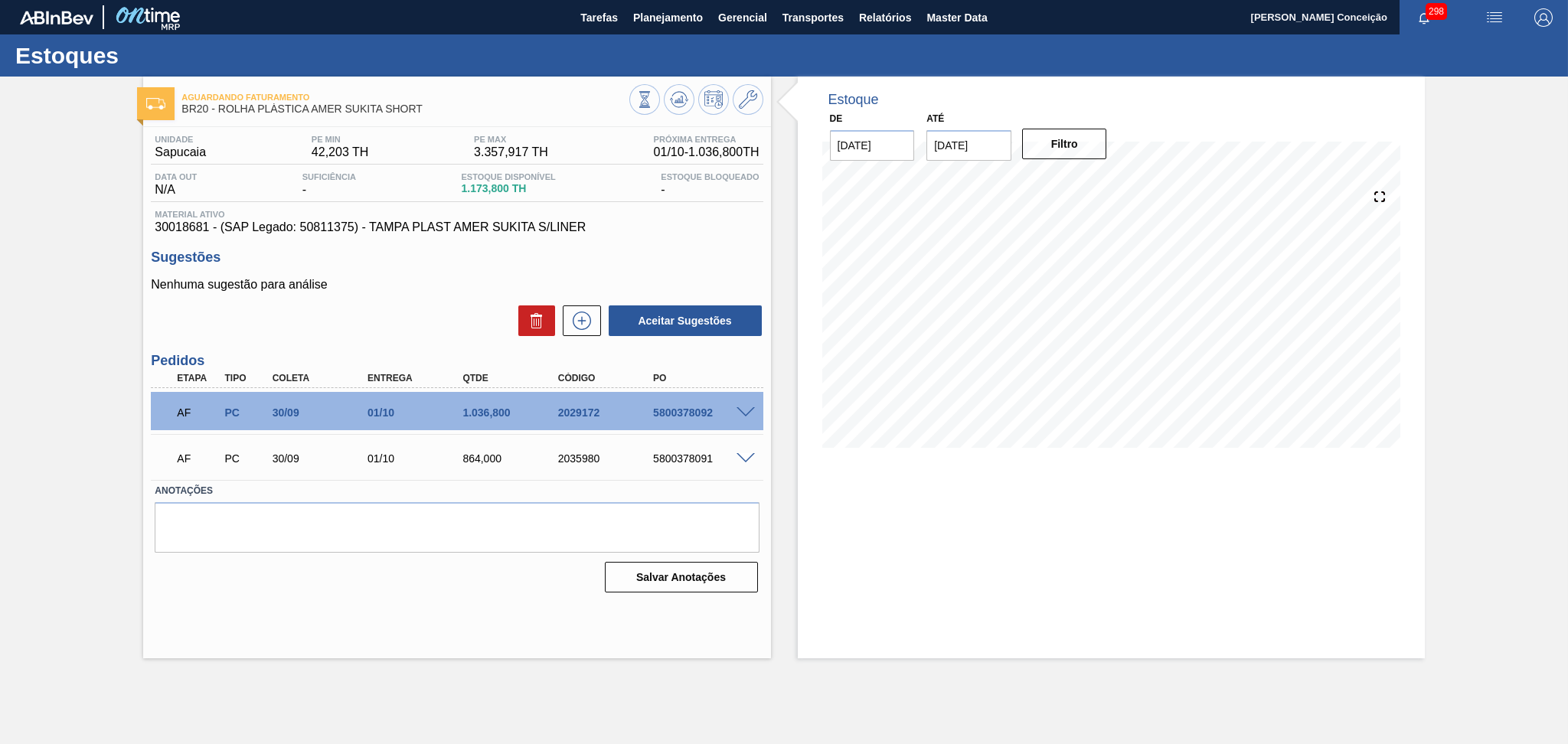
click at [407, 341] on div "Unidade Sapucaia PE MIN 42,203 TH PE MAX 3.357,917 TH Próxima Entrega 01/10 - 1…" at bounding box center [457, 363] width 627 height 471
click at [691, 243] on div "Unidade Sapucaia PE MIN 42,203 TH PE MAX 3.357,917 TH Próxima Entrega 01/10 - 1…" at bounding box center [457, 363] width 627 height 471
click at [672, 101] on icon at bounding box center [679, 99] width 18 height 18
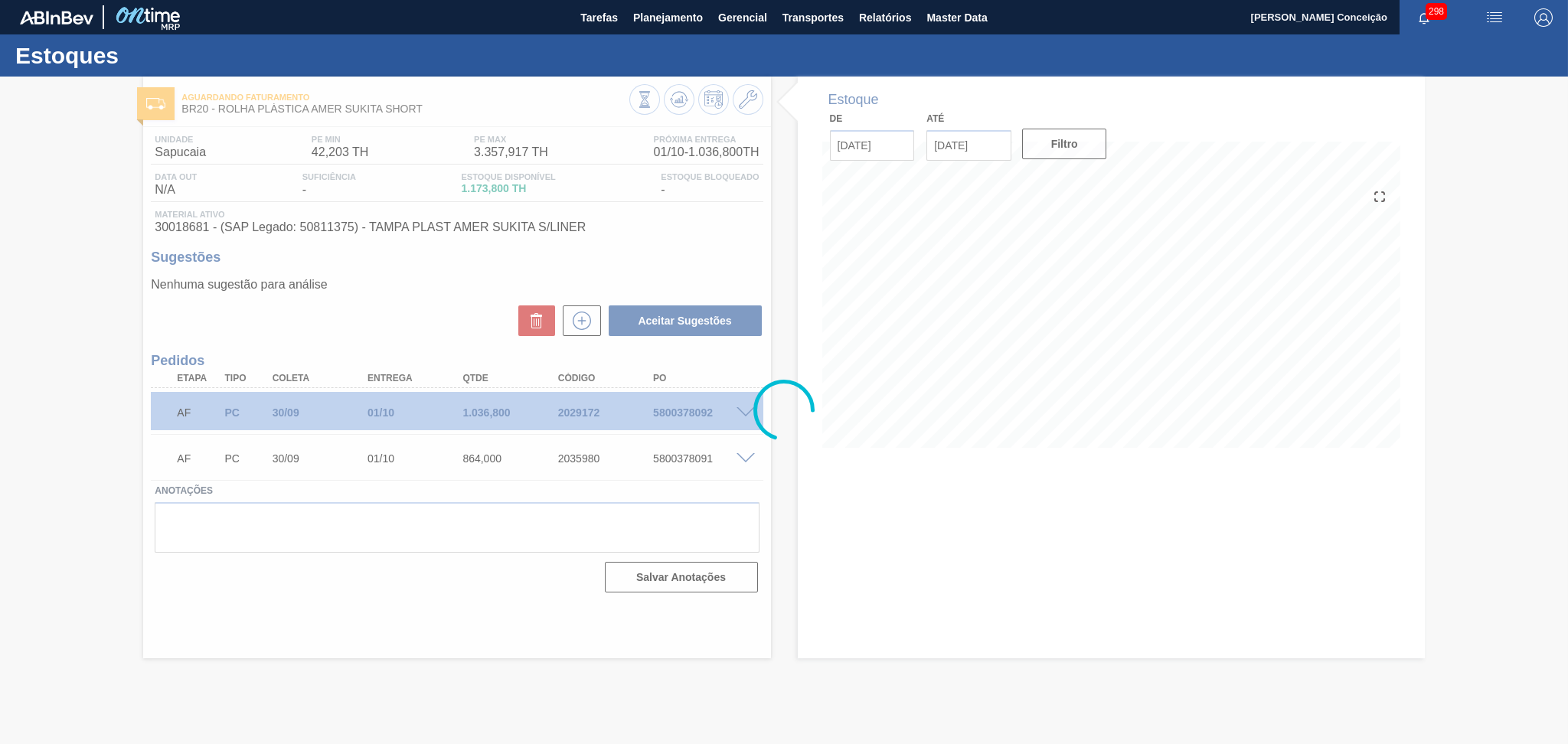
click at [399, 354] on div at bounding box center [784, 410] width 1568 height 668
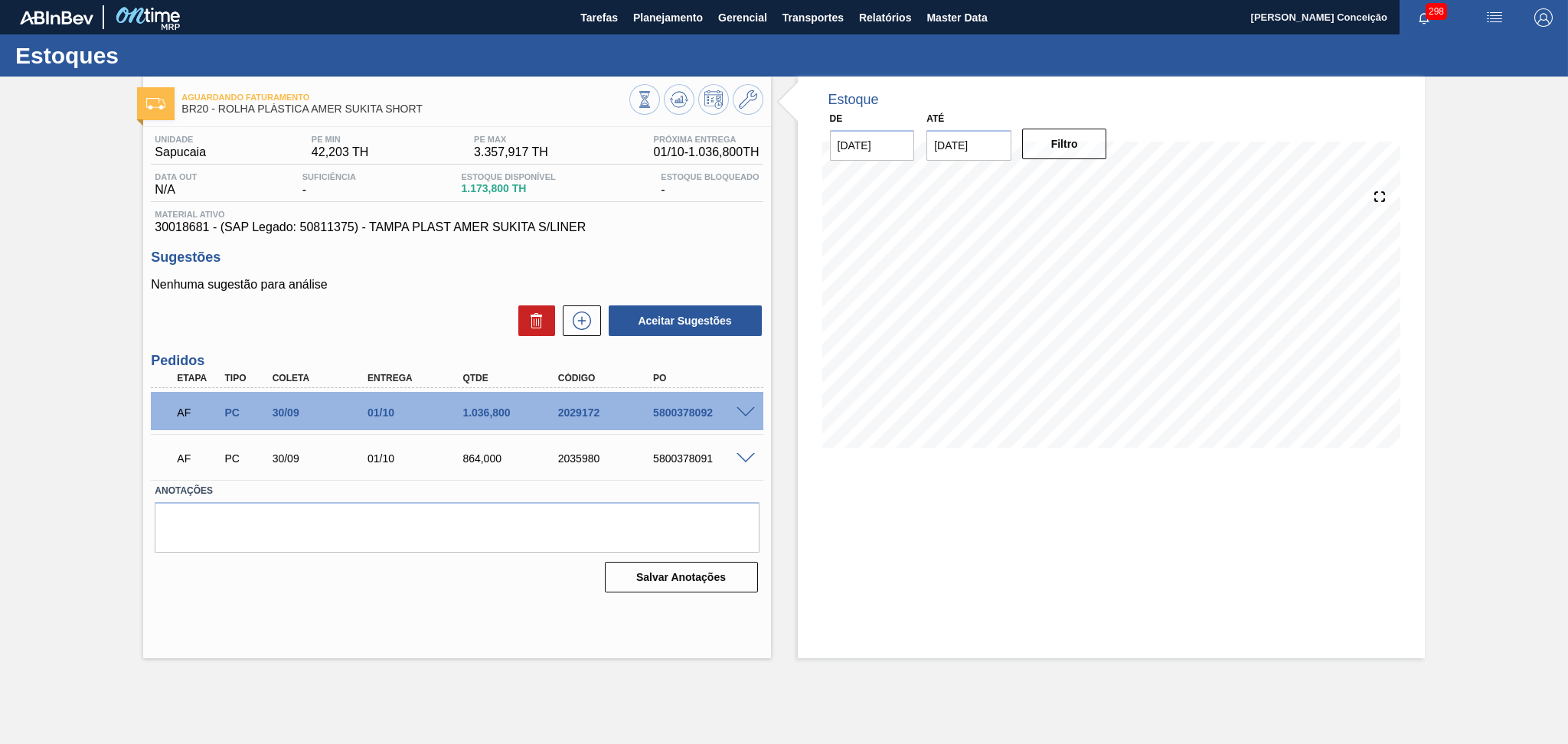
click at [516, 244] on div "Unidade Sapucaia PE MIN 42,203 TH PE MAX 3.357,917 TH Próxima Entrega 01/10 - 1…" at bounding box center [457, 363] width 627 height 471
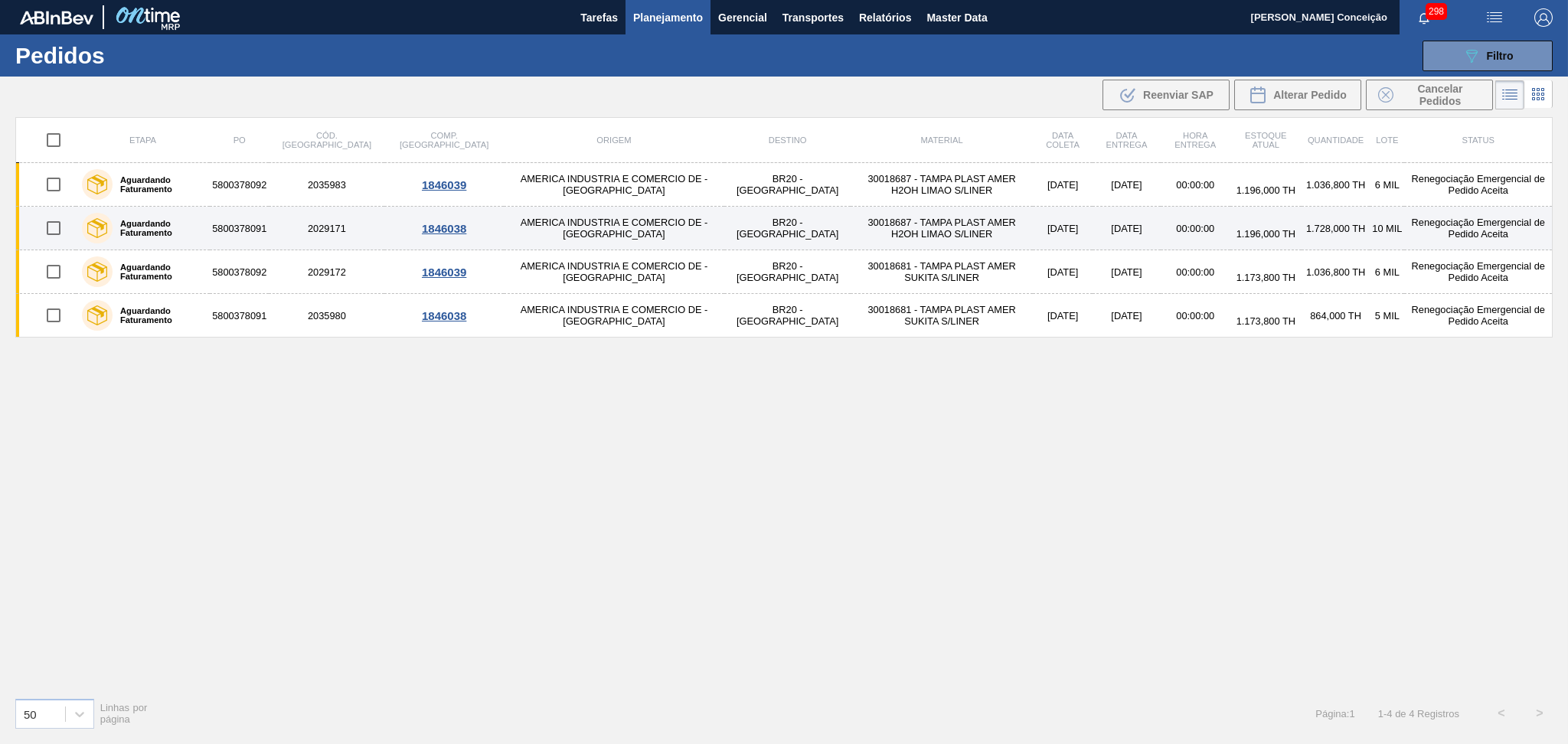
click at [917, 229] on td "30018687 - TAMPA PLAST AMER H2OH LIMAO S/LINER" at bounding box center [941, 228] width 182 height 43
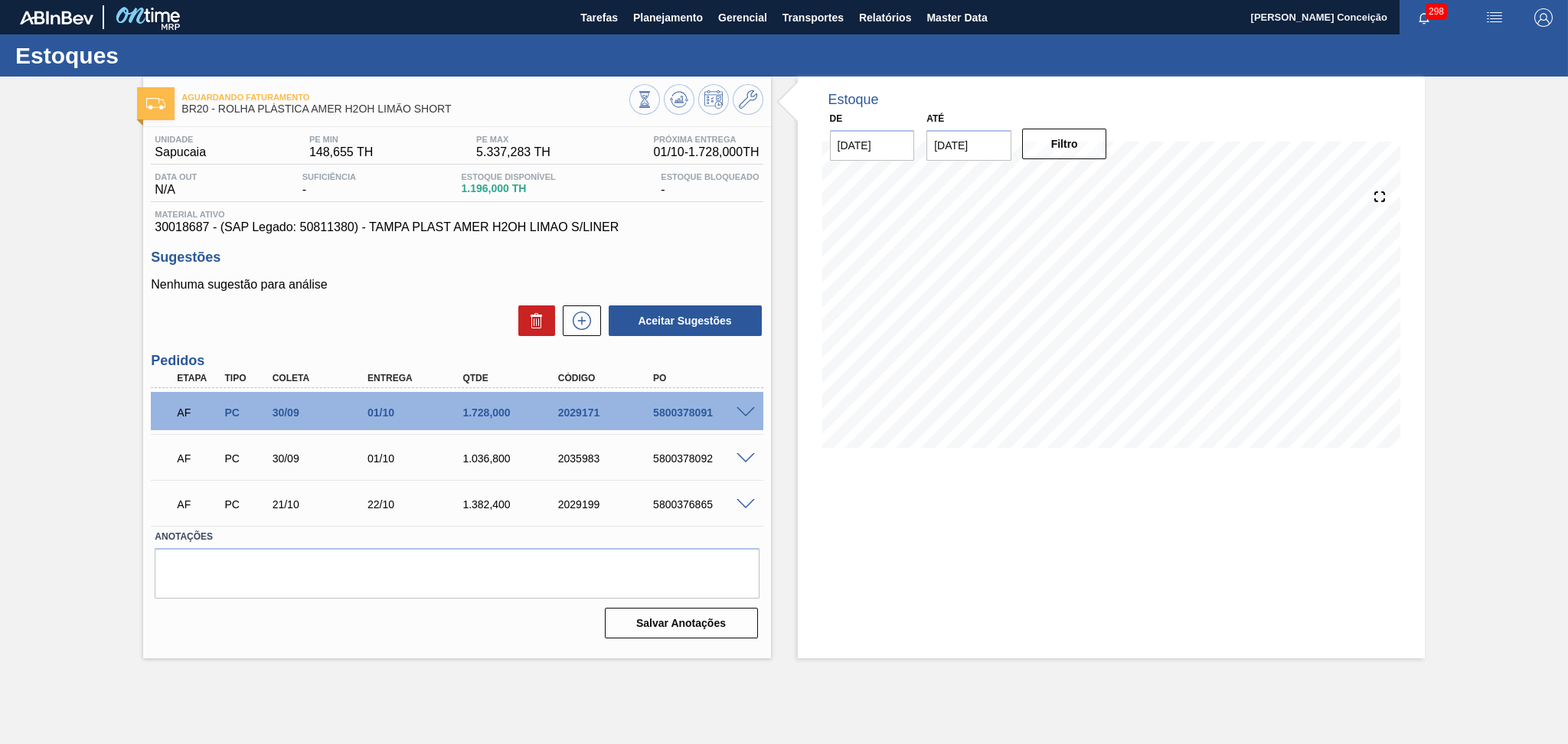
drag, startPoint x: 1004, startPoint y: 145, endPoint x: 799, endPoint y: 148, distance: 205.0
click at [853, 144] on div "De 30/09/2025 Até 30/10/2025 Filtro" at bounding box center [969, 134] width 306 height 53
type input "[DATE]"
click at [1041, 157] on button "Filtro" at bounding box center [1065, 144] width 85 height 30
click at [931, 481] on div "Estoque De 30/09/2025 Até 30/11/2025 Filtro 15/10 Projeção de Estoque 3,600.8 N…" at bounding box center [1111, 367] width 627 height 582
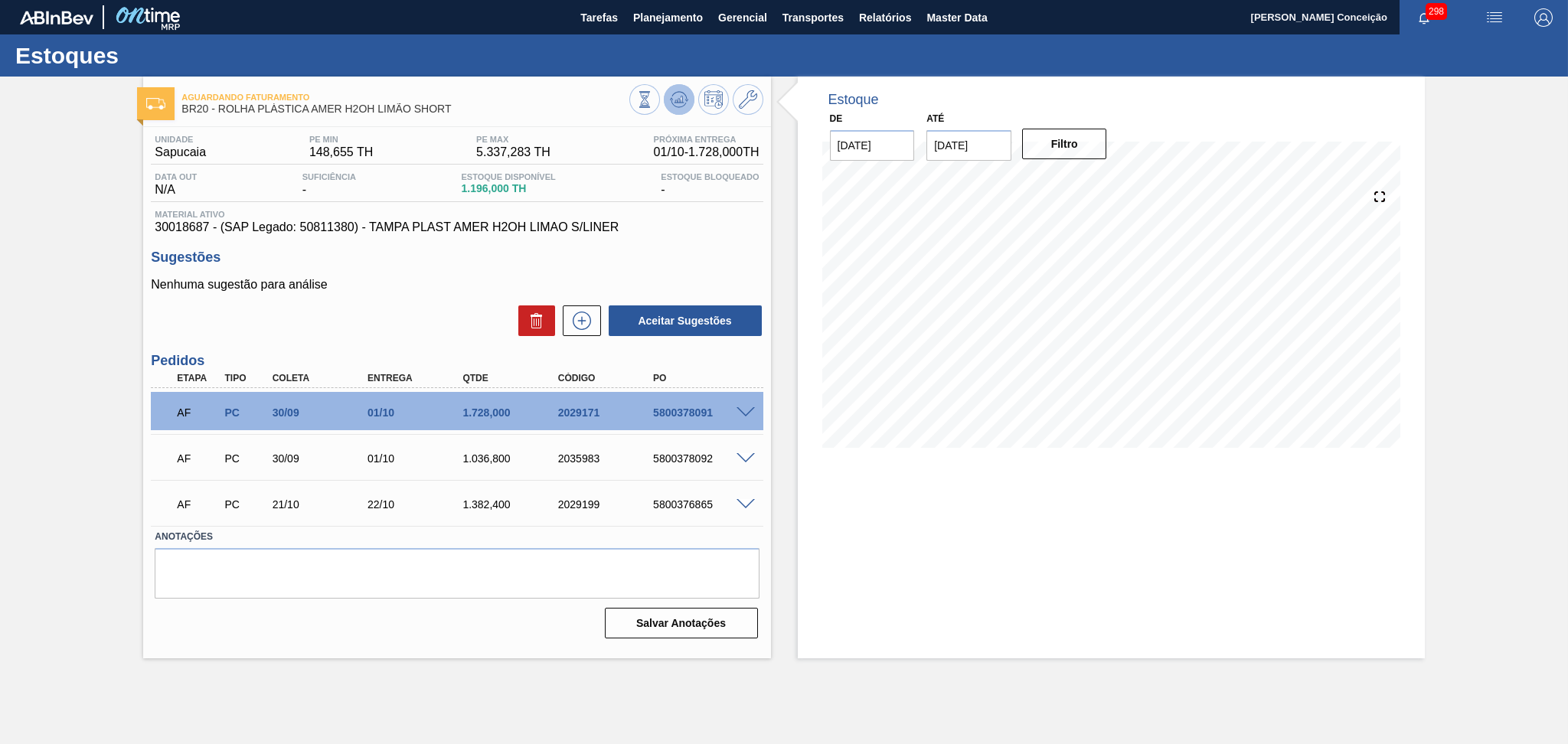
click at [687, 95] on icon at bounding box center [679, 99] width 18 height 18
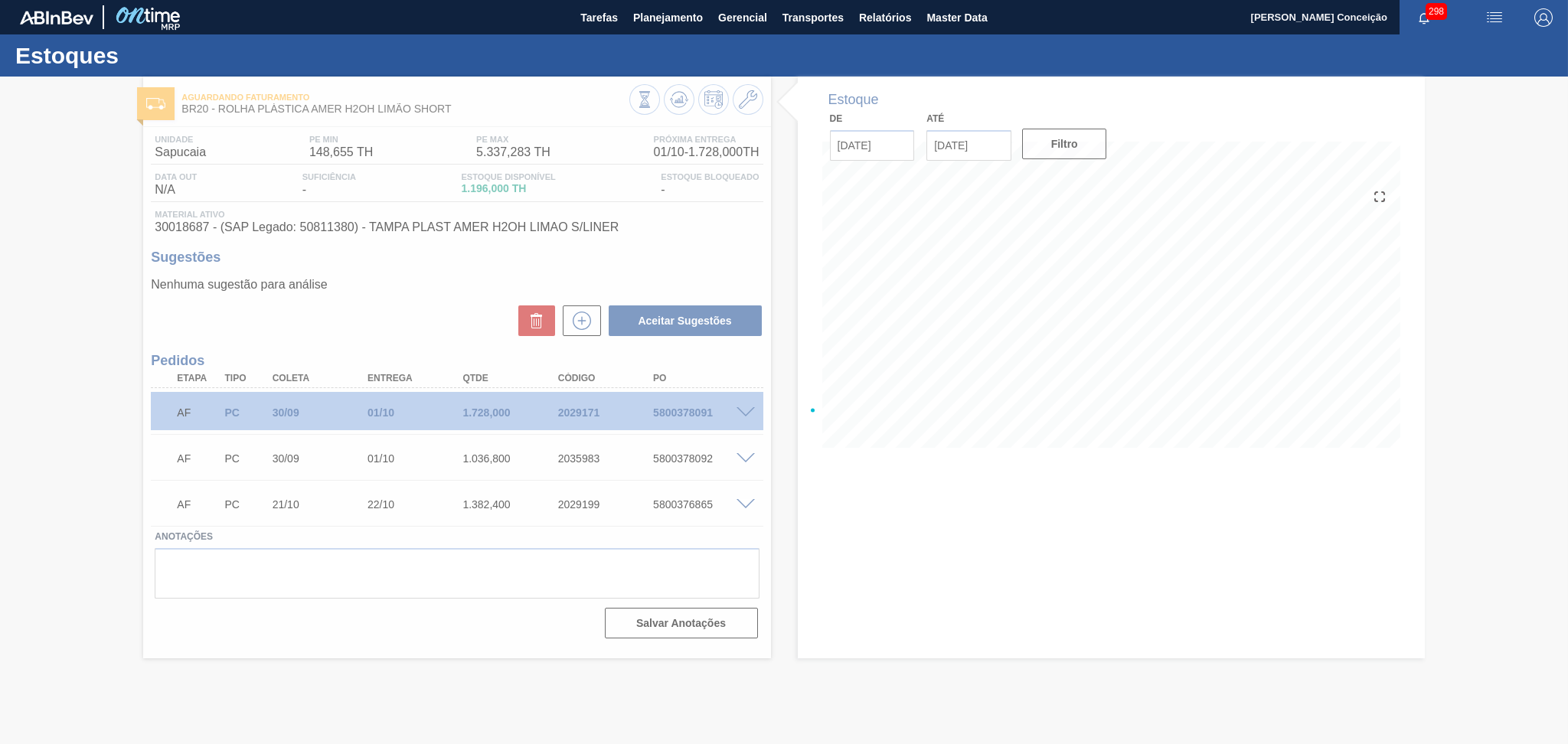
click at [949, 533] on div at bounding box center [784, 410] width 1568 height 668
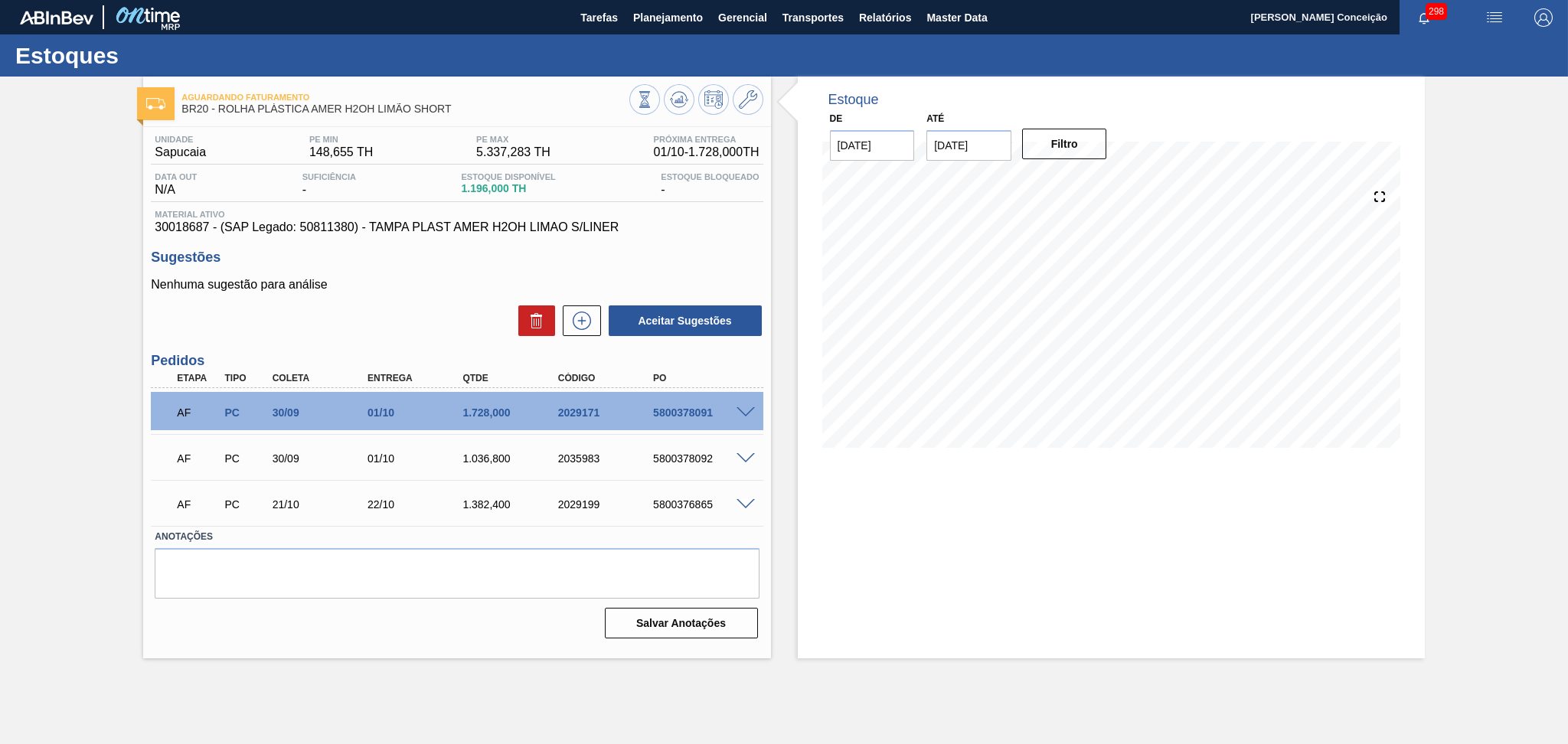
click at [431, 326] on div "Aceitar Sugestões" at bounding box center [457, 321] width 612 height 34
click at [1004, 522] on div "Estoque De 30/09/2025 Até 30/11/2025 Filtro 12/10 Projeção de Estoque 3,451.928…" at bounding box center [1111, 367] width 627 height 582
click at [433, 292] on p "Nenhuma sugestão para análise" at bounding box center [457, 284] width 612 height 14
click at [391, 318] on div "Aceitar Sugestões" at bounding box center [457, 321] width 612 height 34
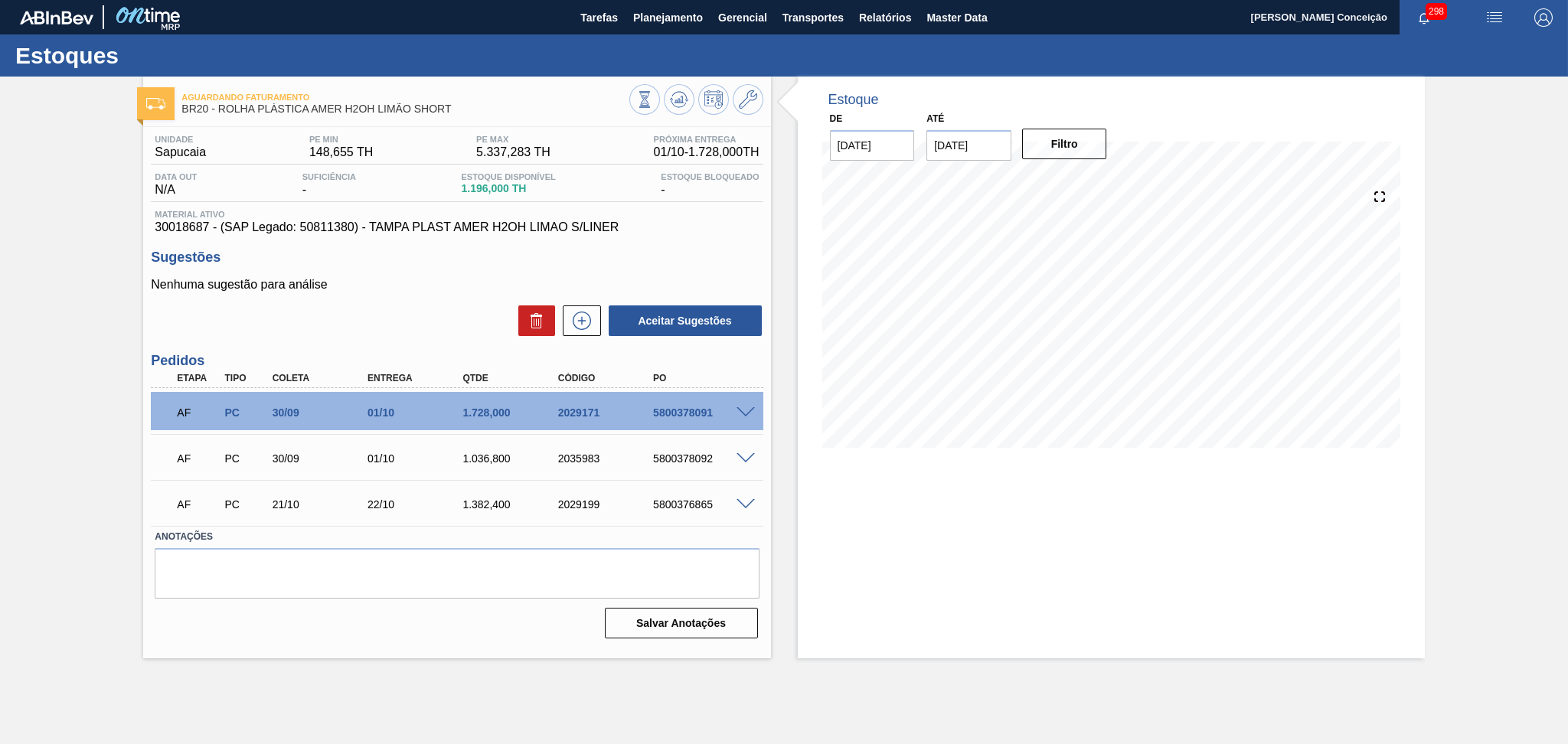
click at [457, 296] on div "Nenhuma sugestão para análise Aceitar Sugestões" at bounding box center [457, 307] width 612 height 59
click at [410, 359] on h3 "Pedidos" at bounding box center [457, 361] width 612 height 16
click at [748, 456] on span at bounding box center [745, 459] width 18 height 11
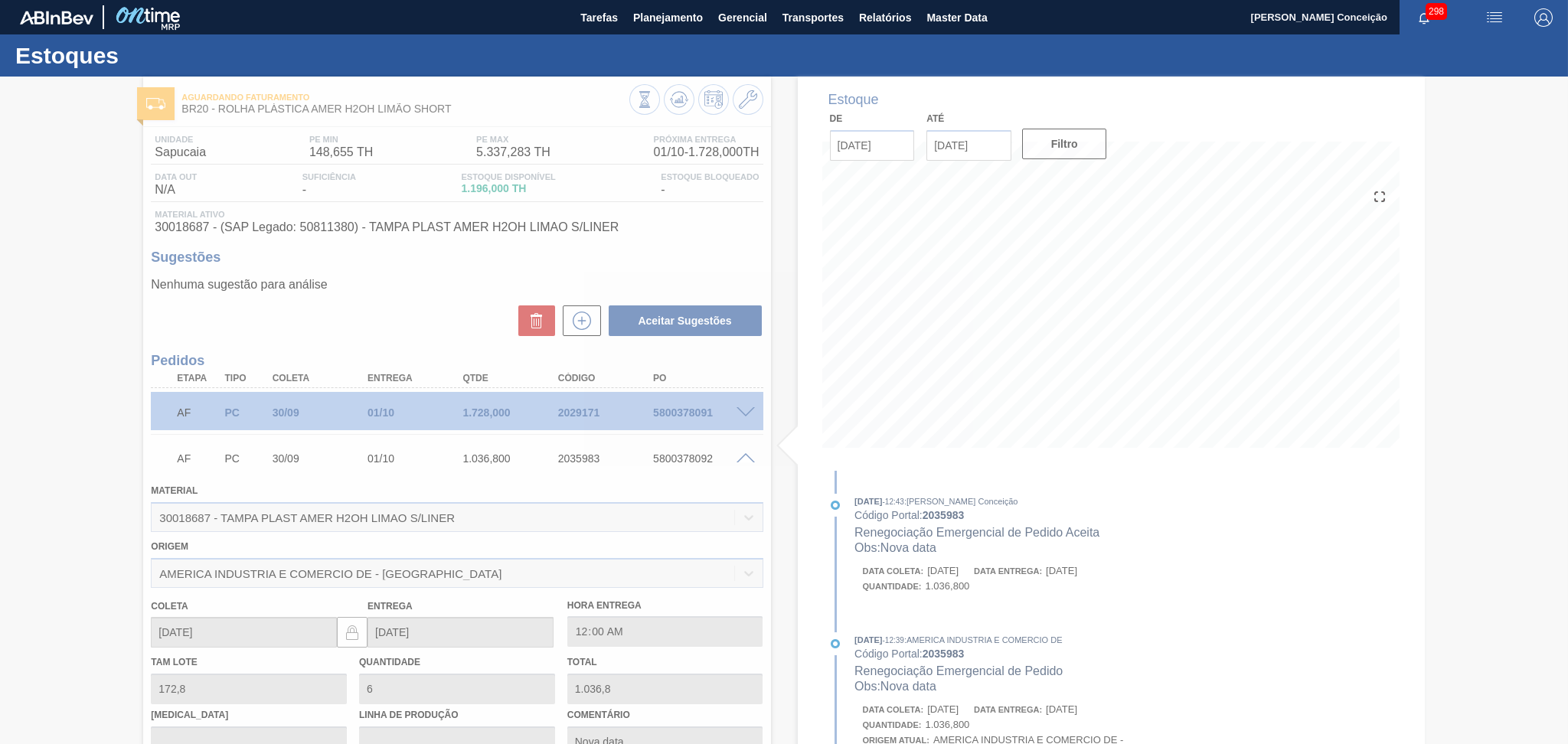
click at [748, 456] on div at bounding box center [784, 410] width 1568 height 668
click at [744, 463] on div "5800378092" at bounding box center [703, 458] width 108 height 12
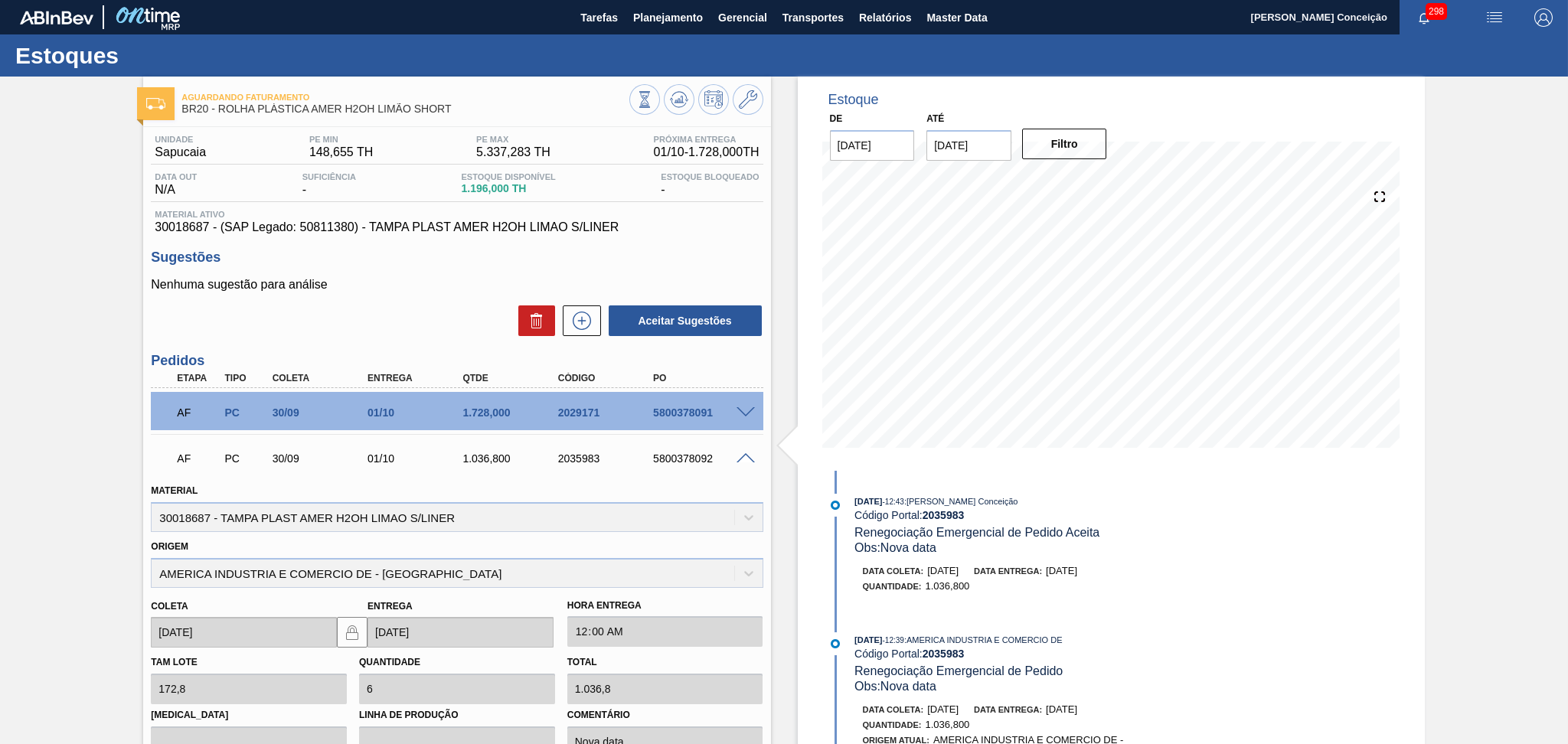
click at [744, 461] on span at bounding box center [745, 459] width 18 height 11
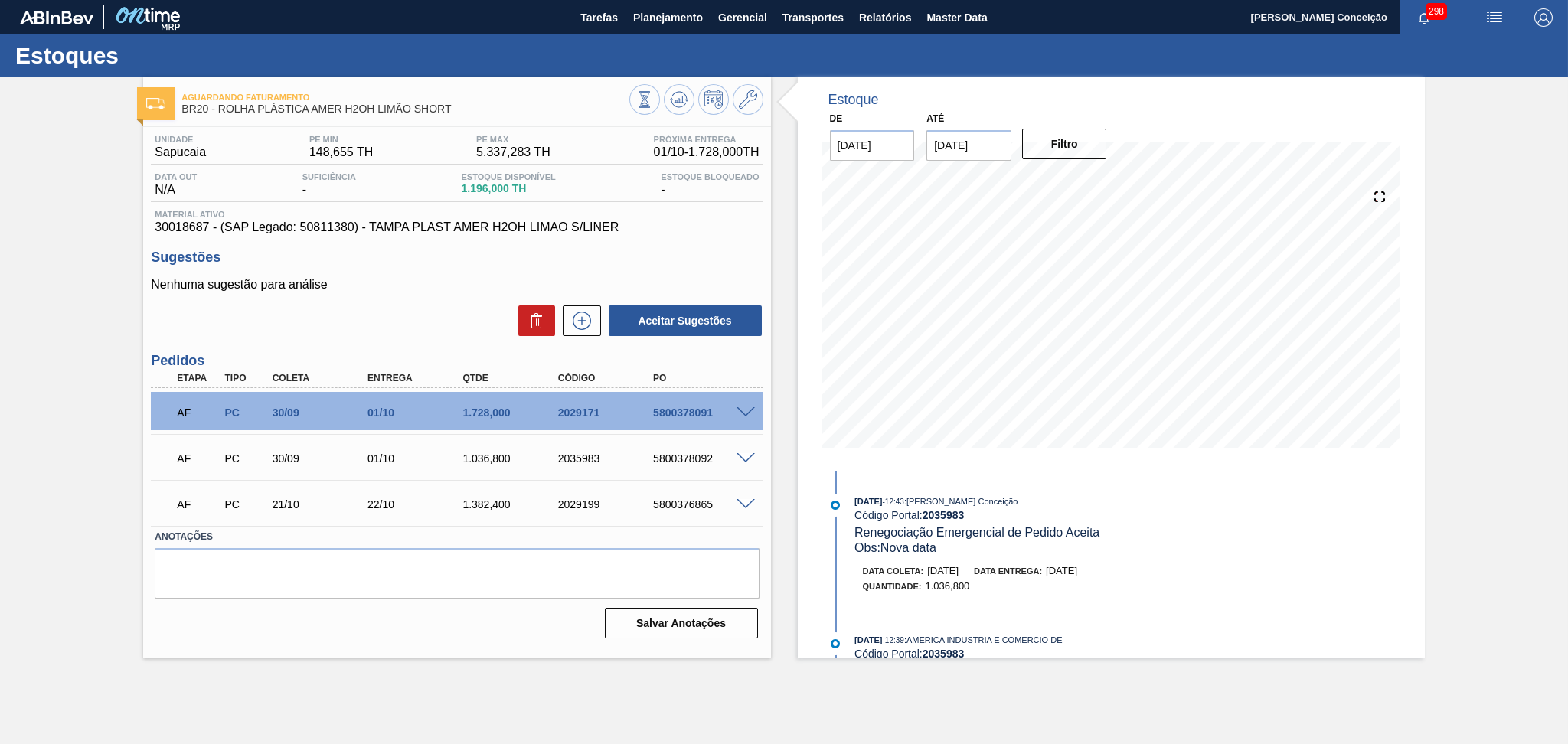
click at [744, 418] on div "AF PC 30/09 01/10 1.728,000 2029171 5800378091" at bounding box center [457, 411] width 612 height 39
click at [744, 411] on span at bounding box center [745, 414] width 18 height 11
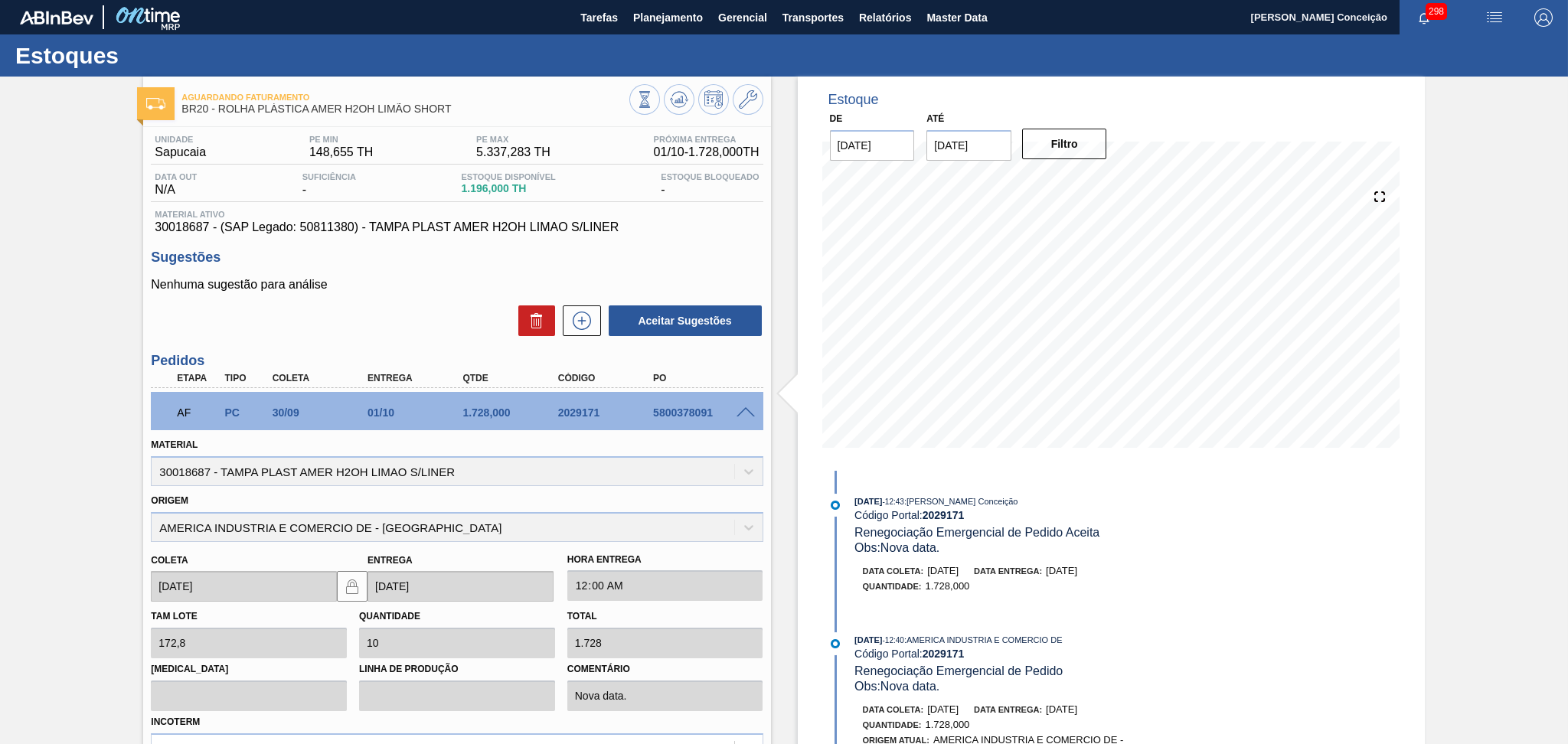
click at [744, 411] on span at bounding box center [745, 414] width 18 height 11
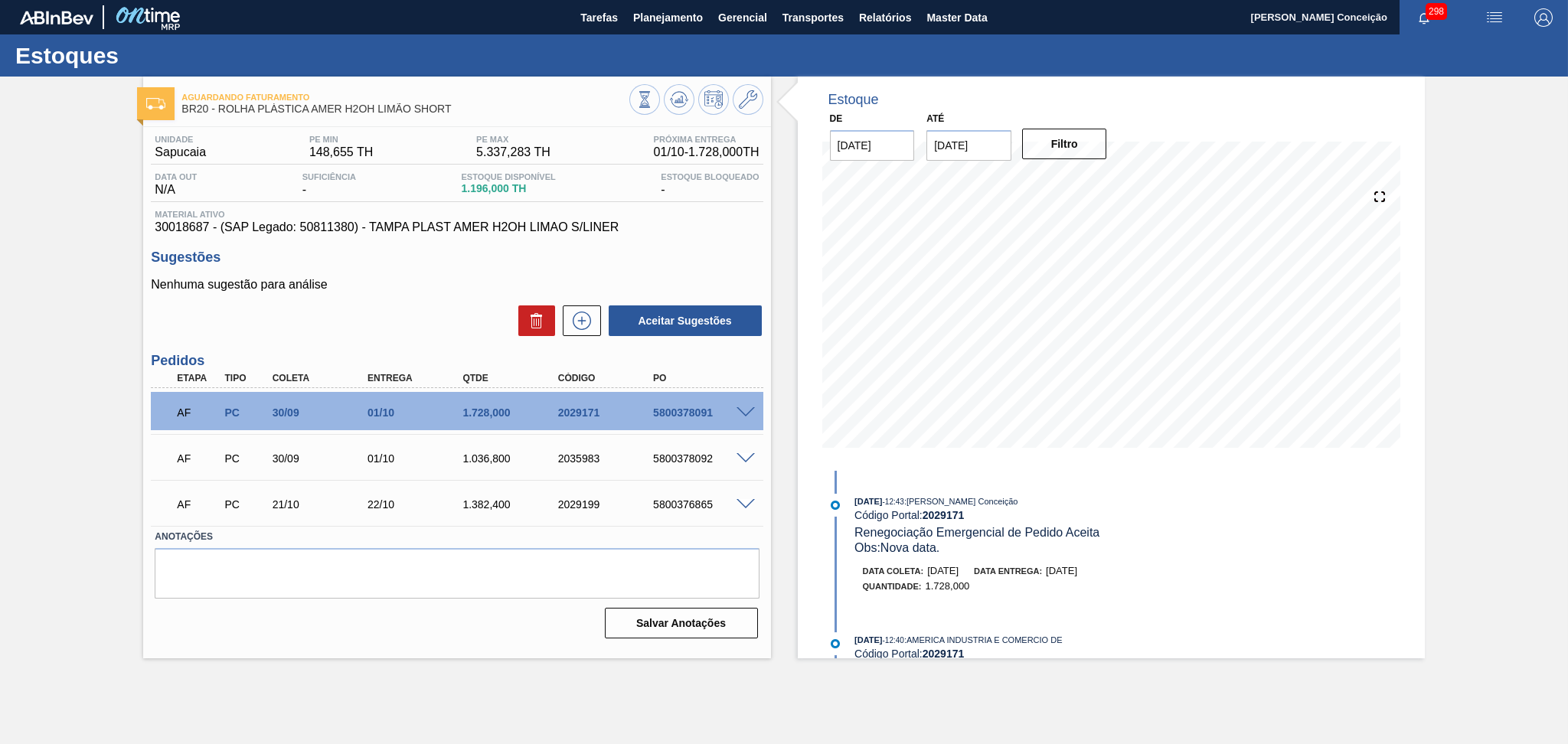
click at [390, 327] on div "Aceitar Sugestões" at bounding box center [457, 321] width 612 height 34
click at [454, 278] on p "Nenhuma sugestão para análise" at bounding box center [457, 284] width 612 height 14
click at [493, 257] on h3 "Sugestões" at bounding box center [457, 257] width 612 height 16
click at [699, 243] on div "Unidade Sapucaia PE MIN 148,655 TH PE MAX 5.337,283 TH Próxima Entrega 01/10 - …" at bounding box center [457, 386] width 627 height 517
click at [658, 259] on h3 "Sugestões" at bounding box center [457, 257] width 612 height 16
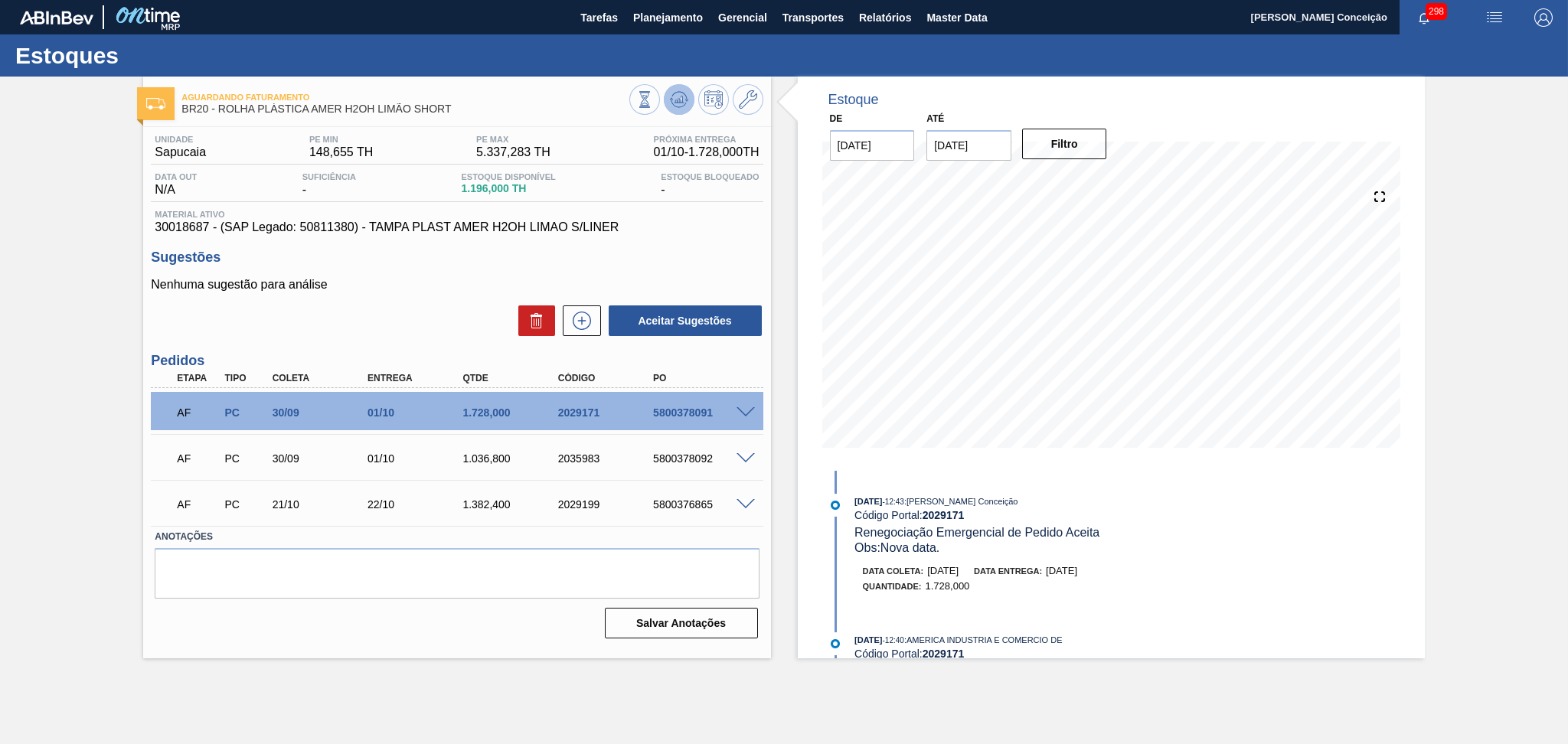
click at [688, 92] on button at bounding box center [679, 99] width 30 height 30
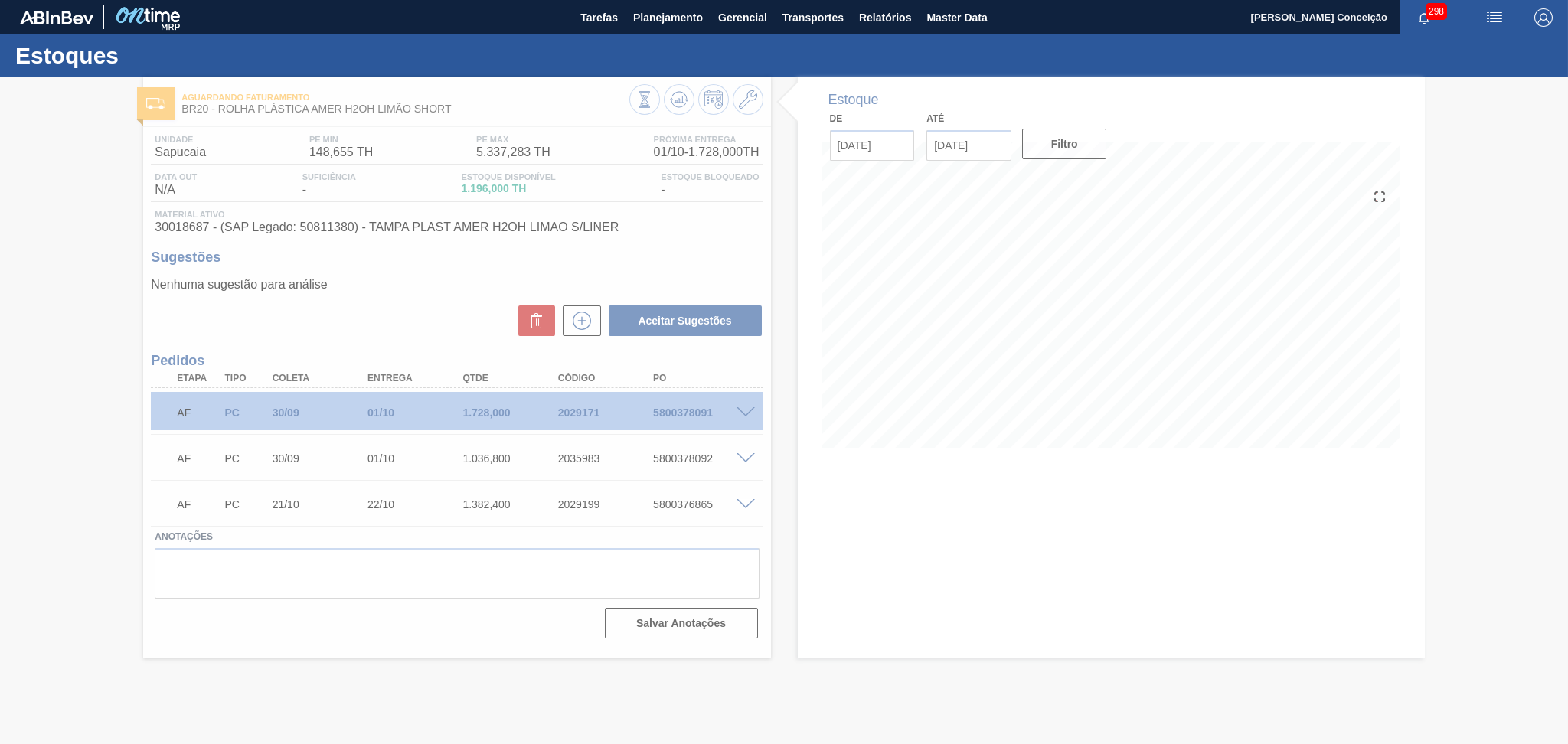
click at [768, 558] on div at bounding box center [784, 410] width 1568 height 668
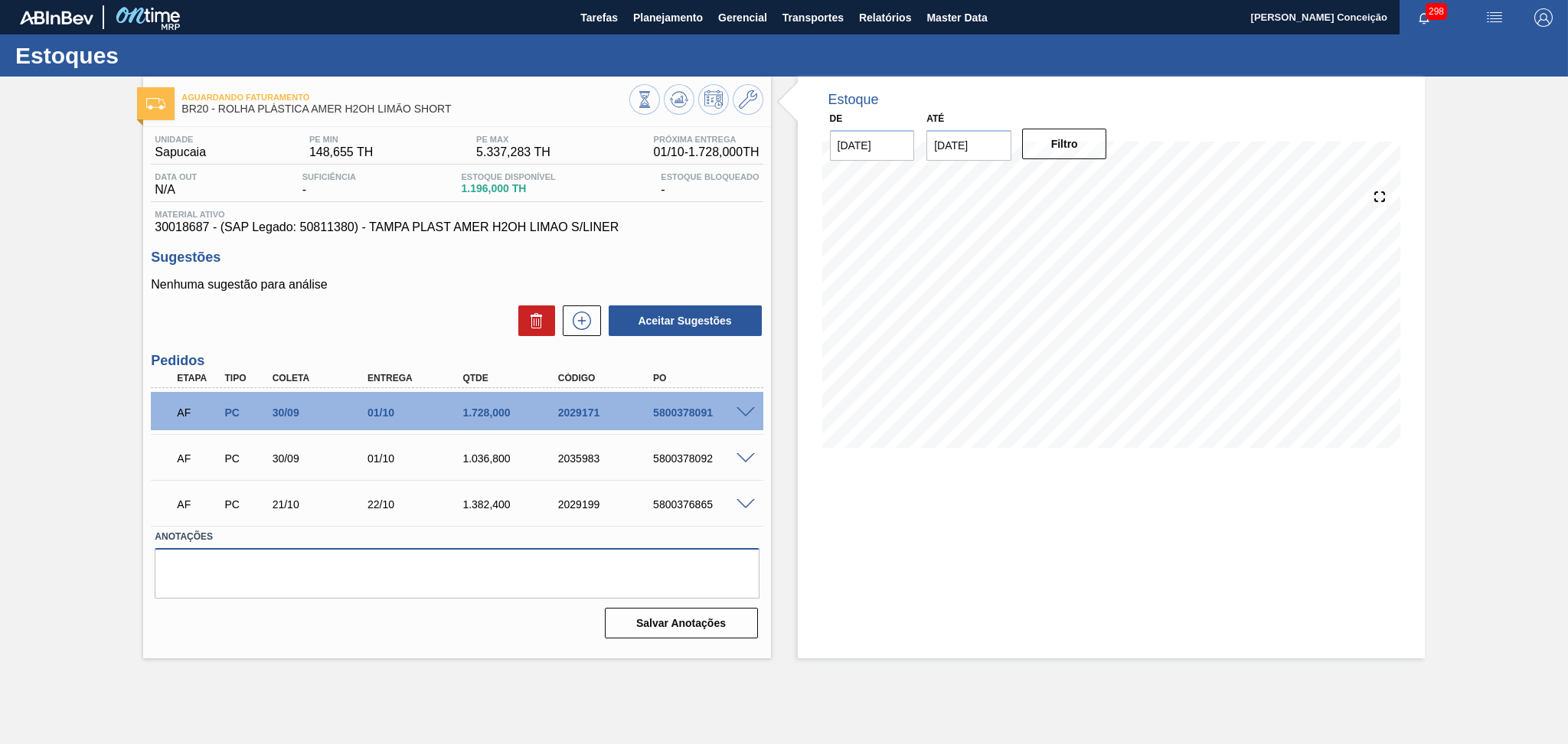
click at [429, 583] on textarea at bounding box center [457, 574] width 604 height 51
click at [441, 325] on div "Aceitar Sugestões" at bounding box center [457, 321] width 612 height 34
click at [716, 242] on div "Unidade Sapucaia PE MIN 148,655 TH PE MAX 5.337,283 TH Próxima Entrega 01/10 - …" at bounding box center [457, 386] width 627 height 517
click at [392, 311] on div "Aceitar Sugestões" at bounding box center [457, 321] width 612 height 34
click at [785, 442] on div "Estoque De 30/09/2025 Até 30/11/2025 Filtro 30/09 Projeção de Estoque 687.128 N…" at bounding box center [1098, 367] width 654 height 582
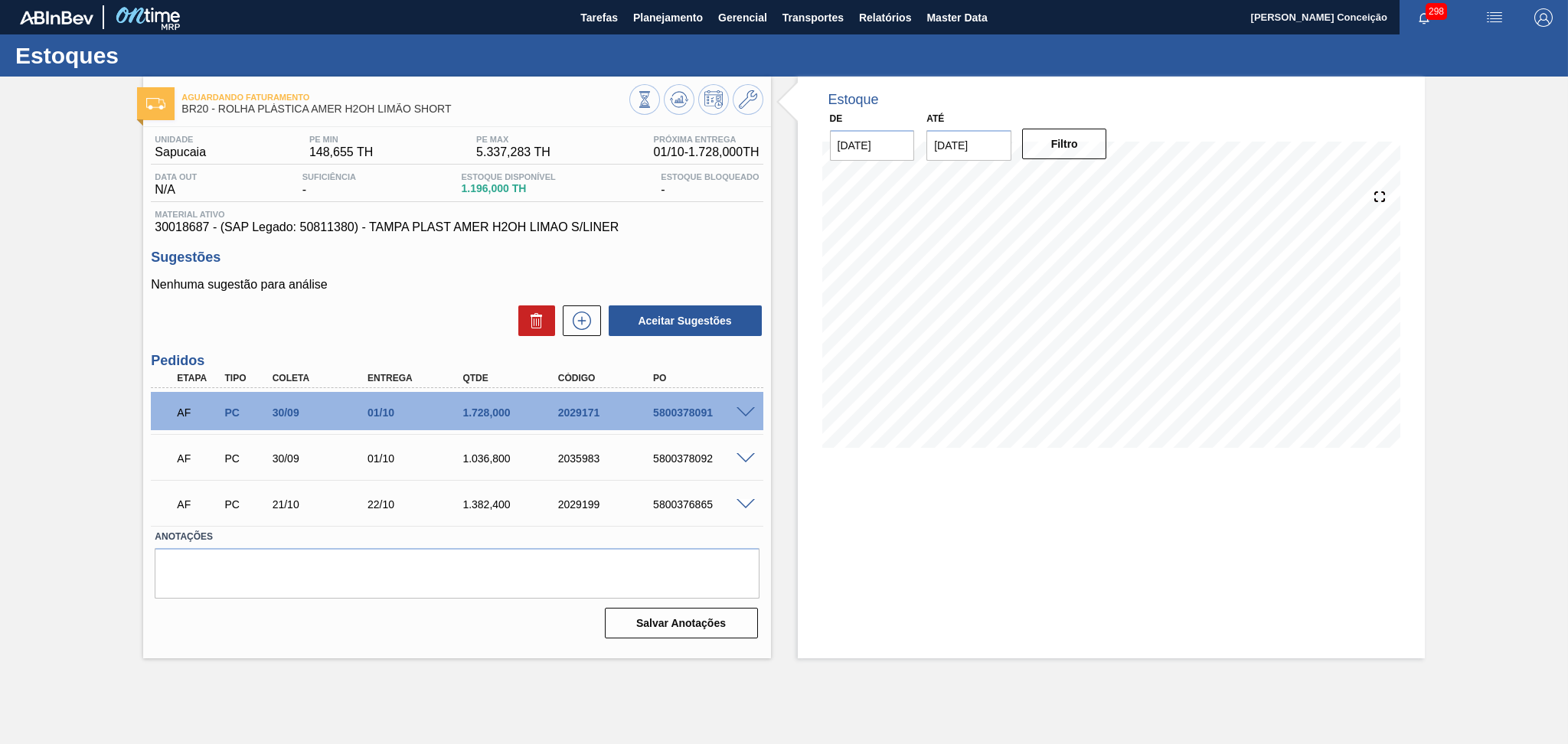
click at [452, 298] on div "Nenhuma sugestão para análise Aceitar Sugestões" at bounding box center [457, 307] width 612 height 59
click at [635, 262] on h3 "Sugestões" at bounding box center [457, 257] width 612 height 16
click at [668, 263] on h3 "Sugestões" at bounding box center [457, 257] width 612 height 16
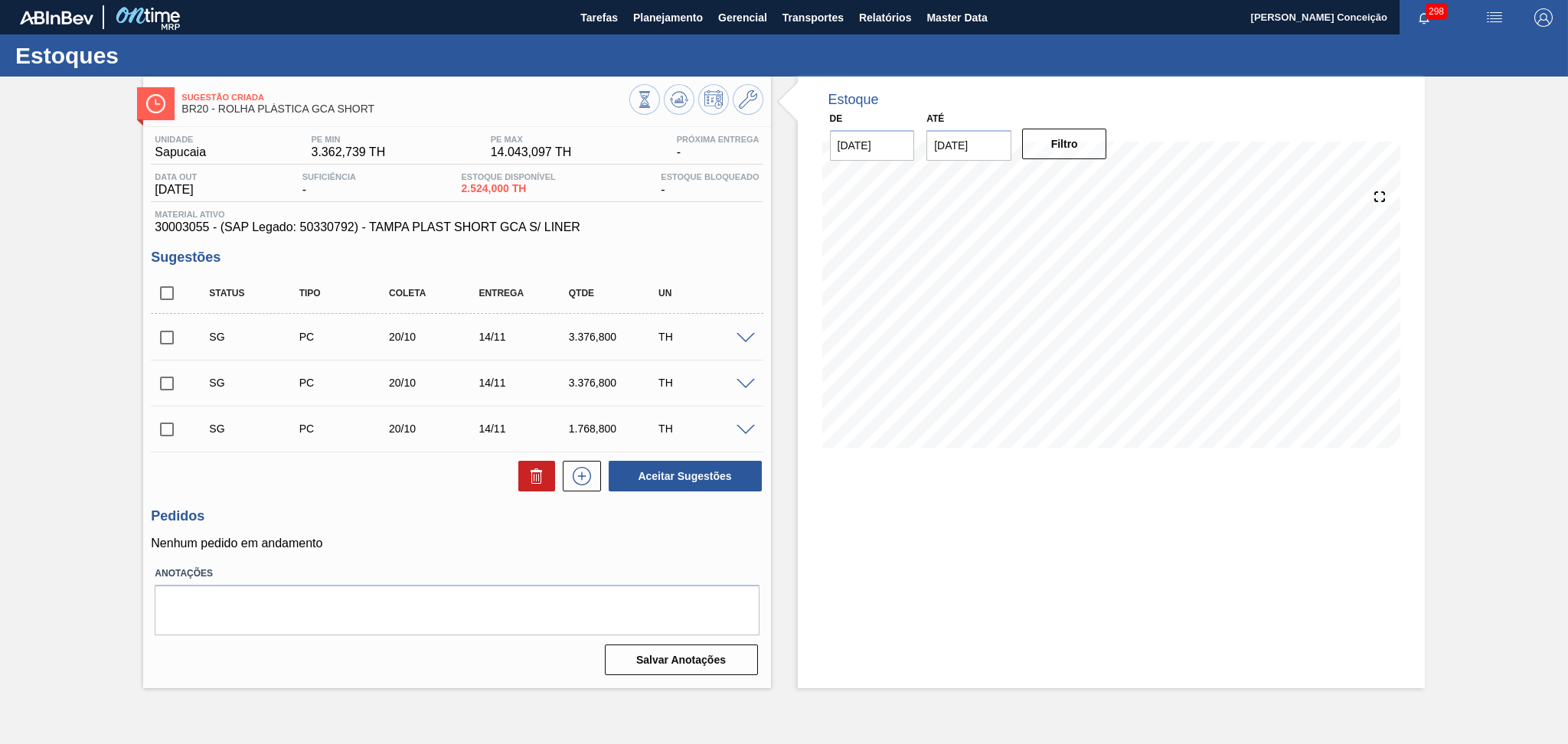
click at [751, 327] on div "SG PC 20/10 14/11 3.376,800 TH" at bounding box center [457, 337] width 612 height 39
click at [751, 329] on div "SG PC 20/10 14/11 3.376,800 TH" at bounding box center [457, 337] width 612 height 39
click at [750, 334] on span at bounding box center [745, 339] width 18 height 11
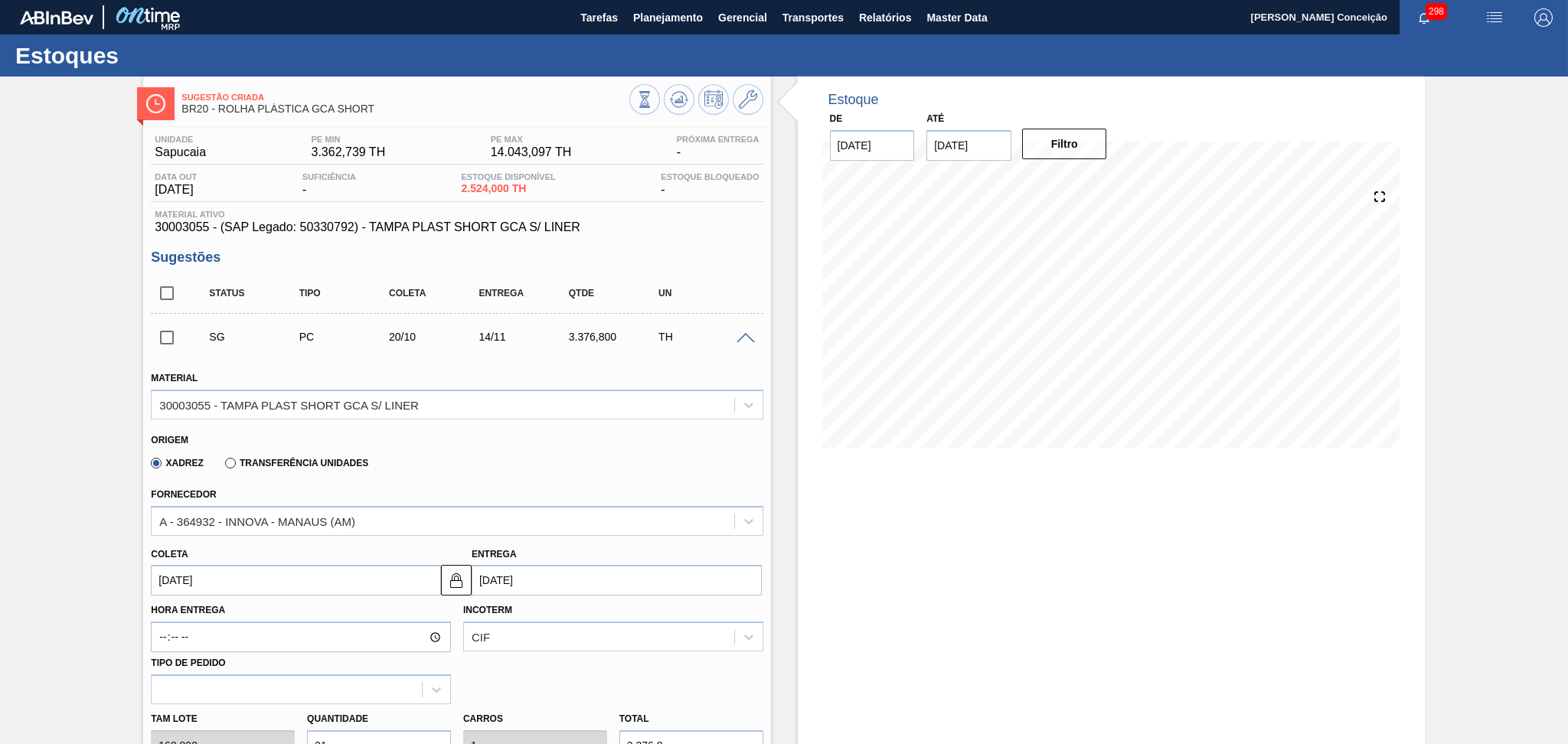
click at [750, 334] on span at bounding box center [745, 339] width 18 height 11
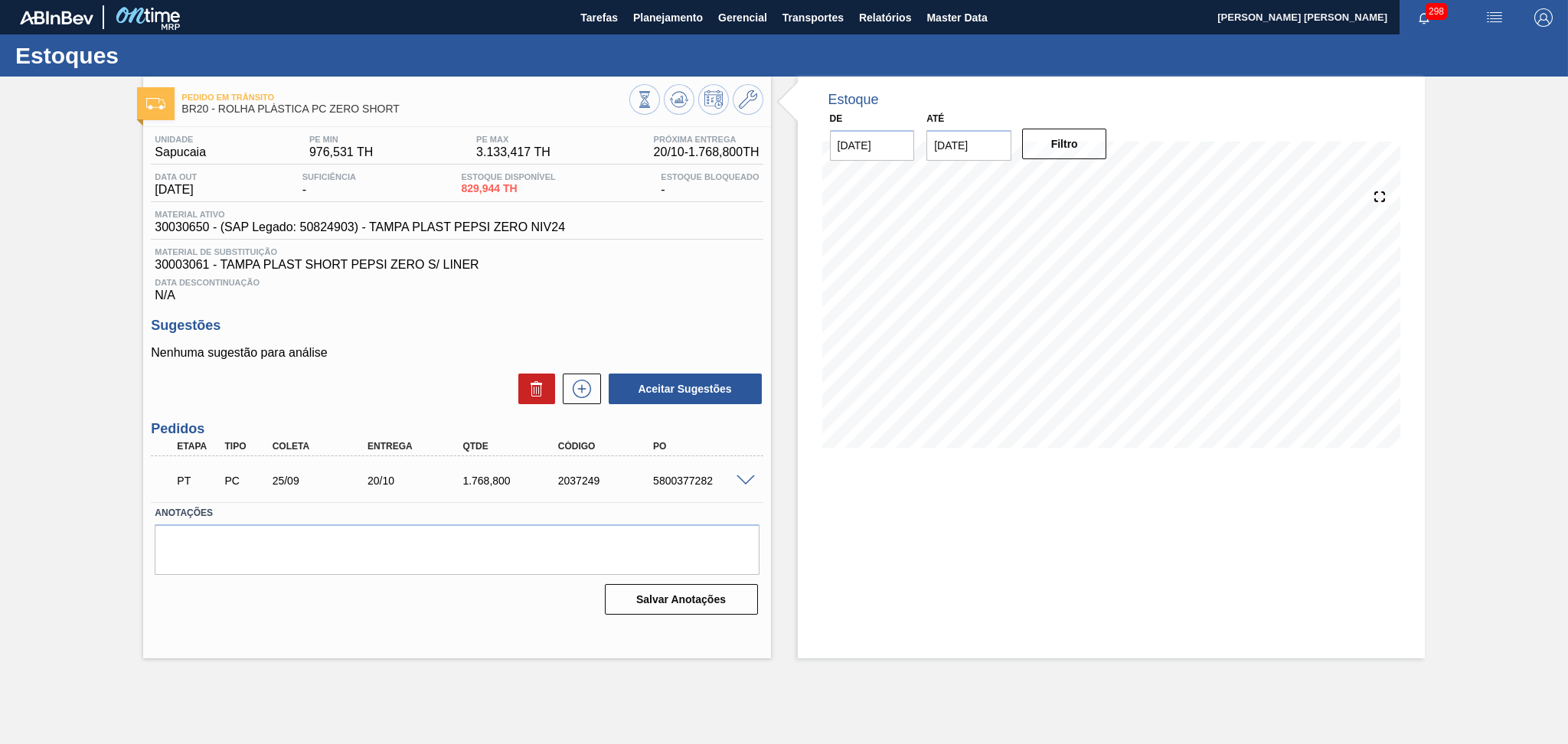
click at [750, 477] on span at bounding box center [745, 482] width 18 height 11
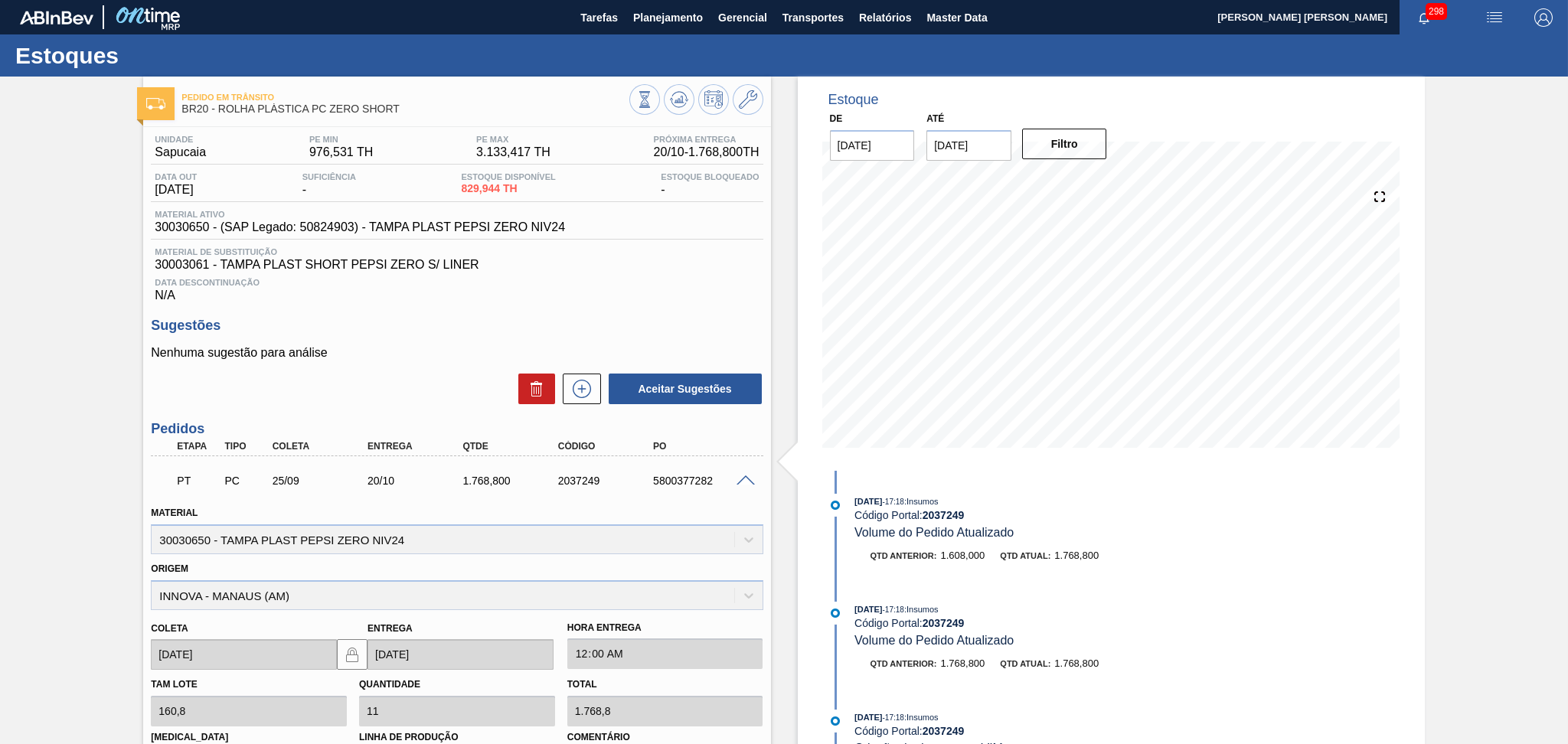
click at [749, 477] on span at bounding box center [745, 482] width 18 height 11
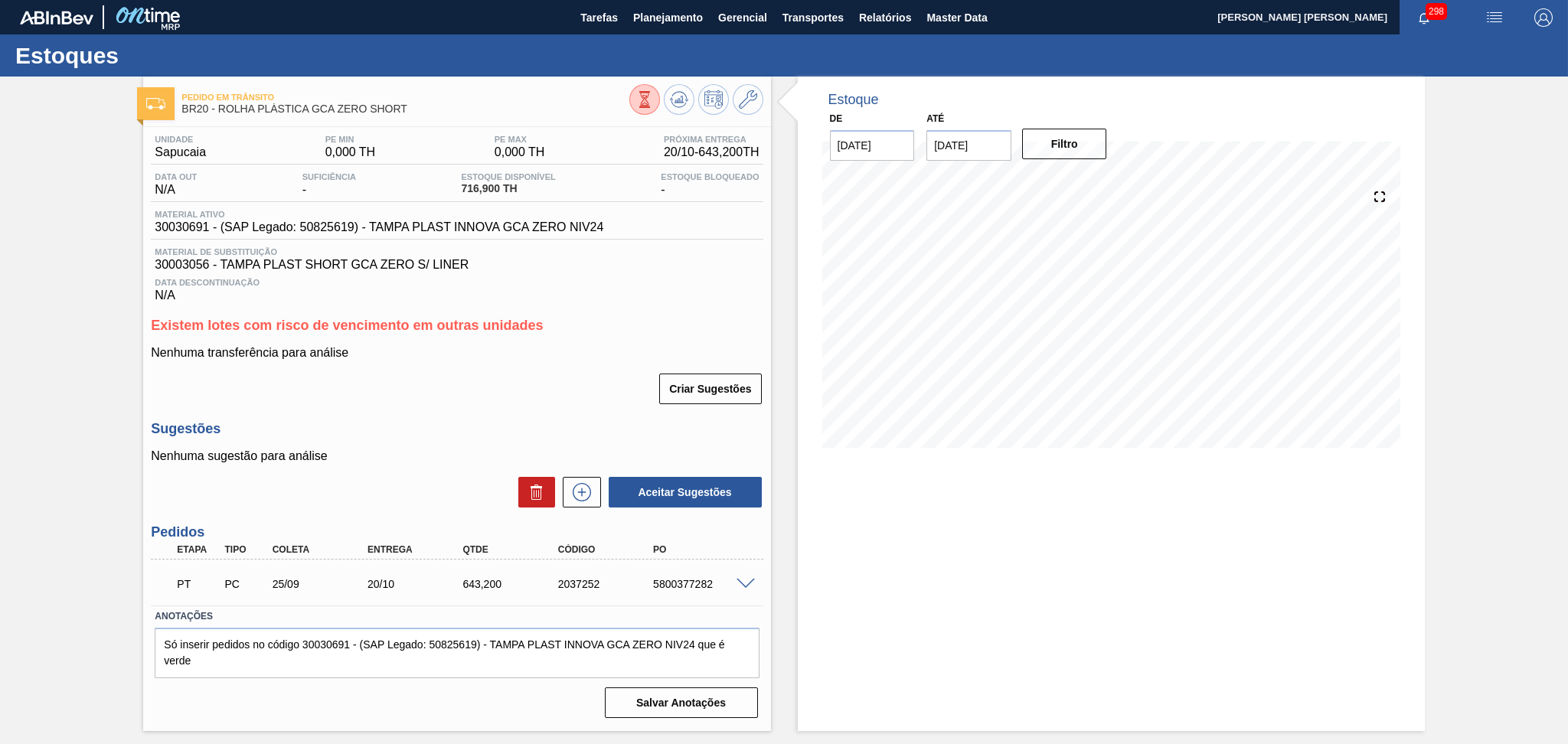
click at [634, 328] on h3 "Existem lotes com risco de vencimento em outras unidades" at bounding box center [457, 326] width 612 height 16
click at [402, 530] on h3 "Pedidos" at bounding box center [457, 533] width 612 height 16
click at [744, 579] on span at bounding box center [745, 584] width 18 height 11
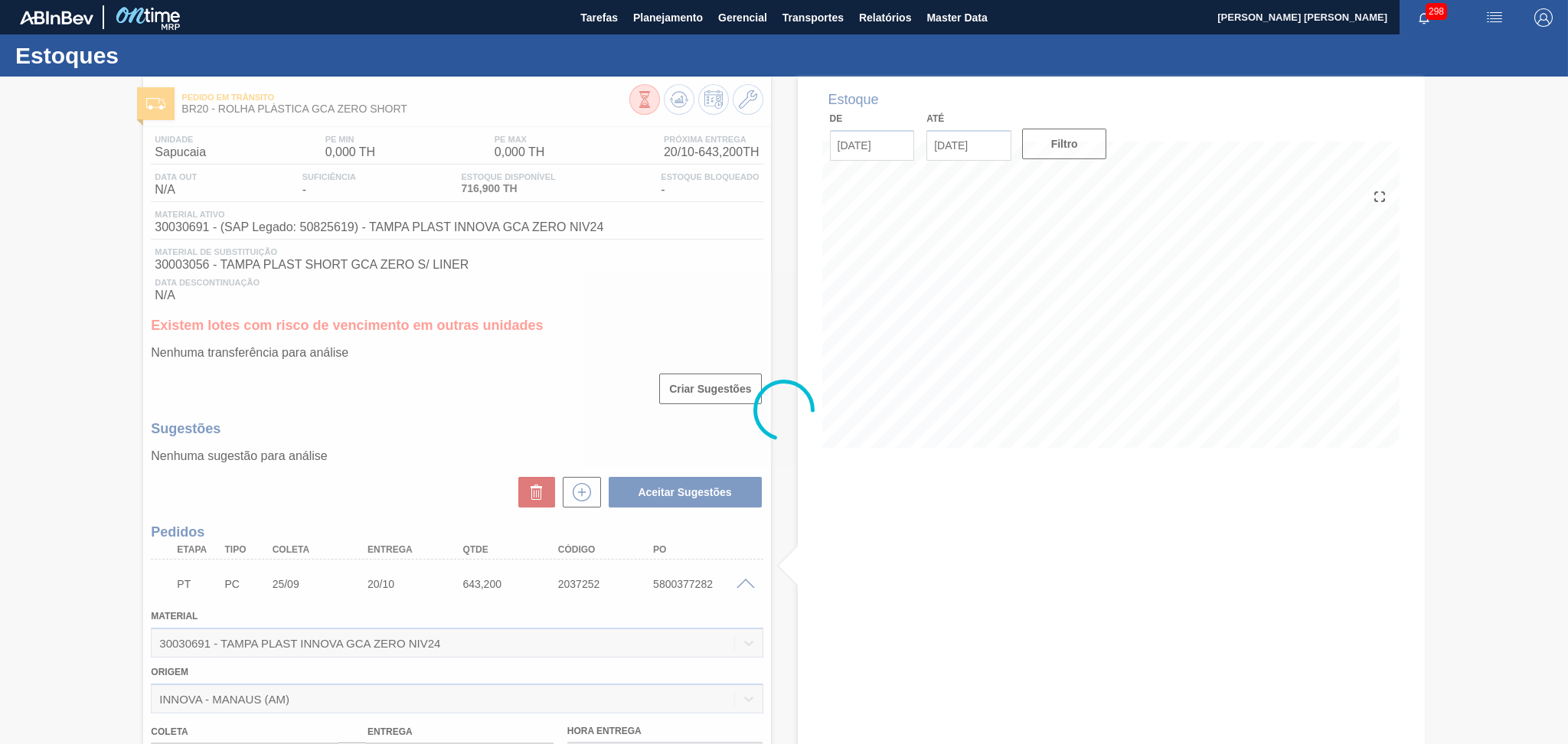
click at [744, 578] on div at bounding box center [784, 410] width 1568 height 668
click at [748, 580] on div at bounding box center [784, 410] width 1568 height 668
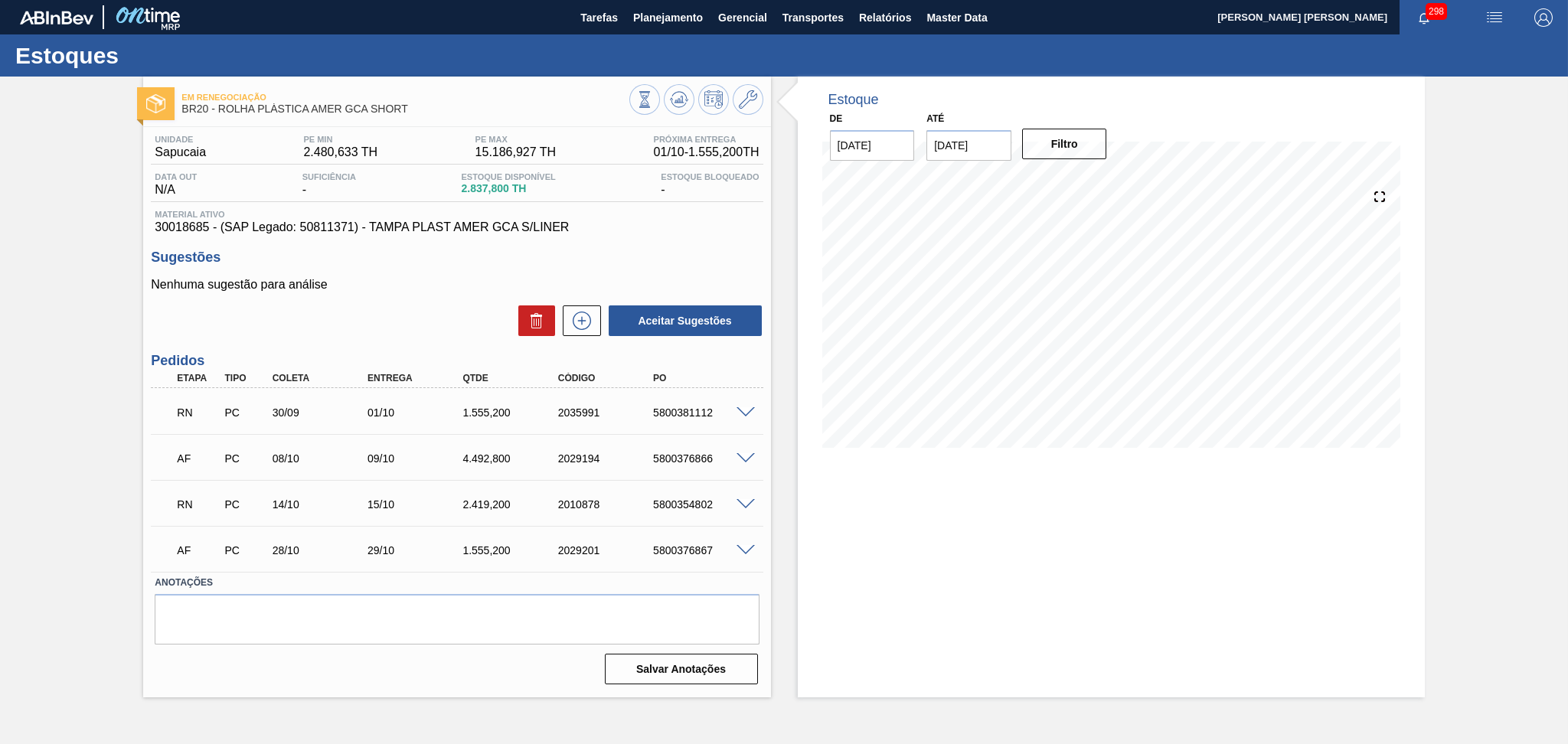
click at [748, 411] on span at bounding box center [745, 414] width 18 height 11
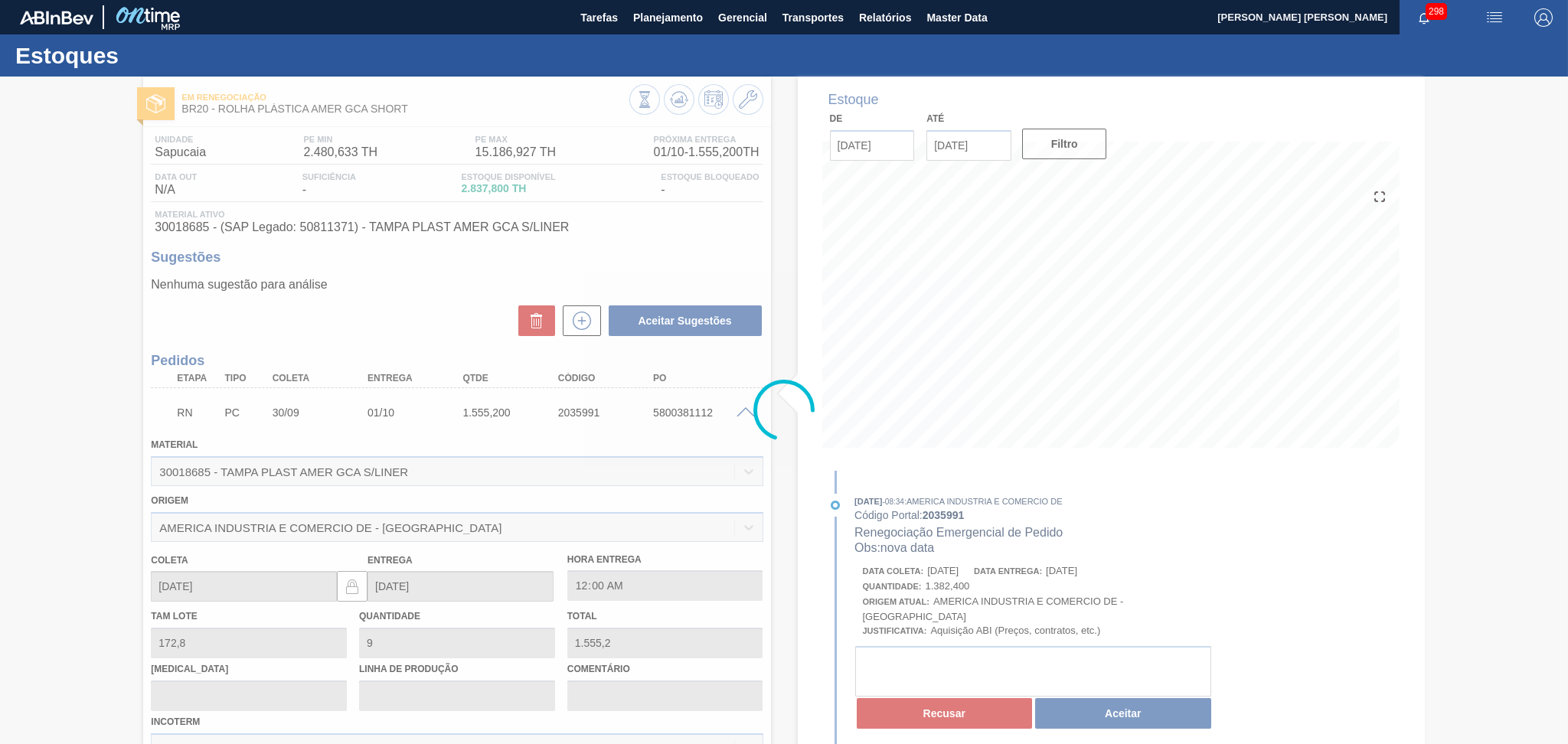
click at [748, 411] on div at bounding box center [784, 410] width 1568 height 668
click at [744, 414] on div at bounding box center [784, 410] width 1568 height 668
click at [404, 290] on div at bounding box center [784, 410] width 1568 height 668
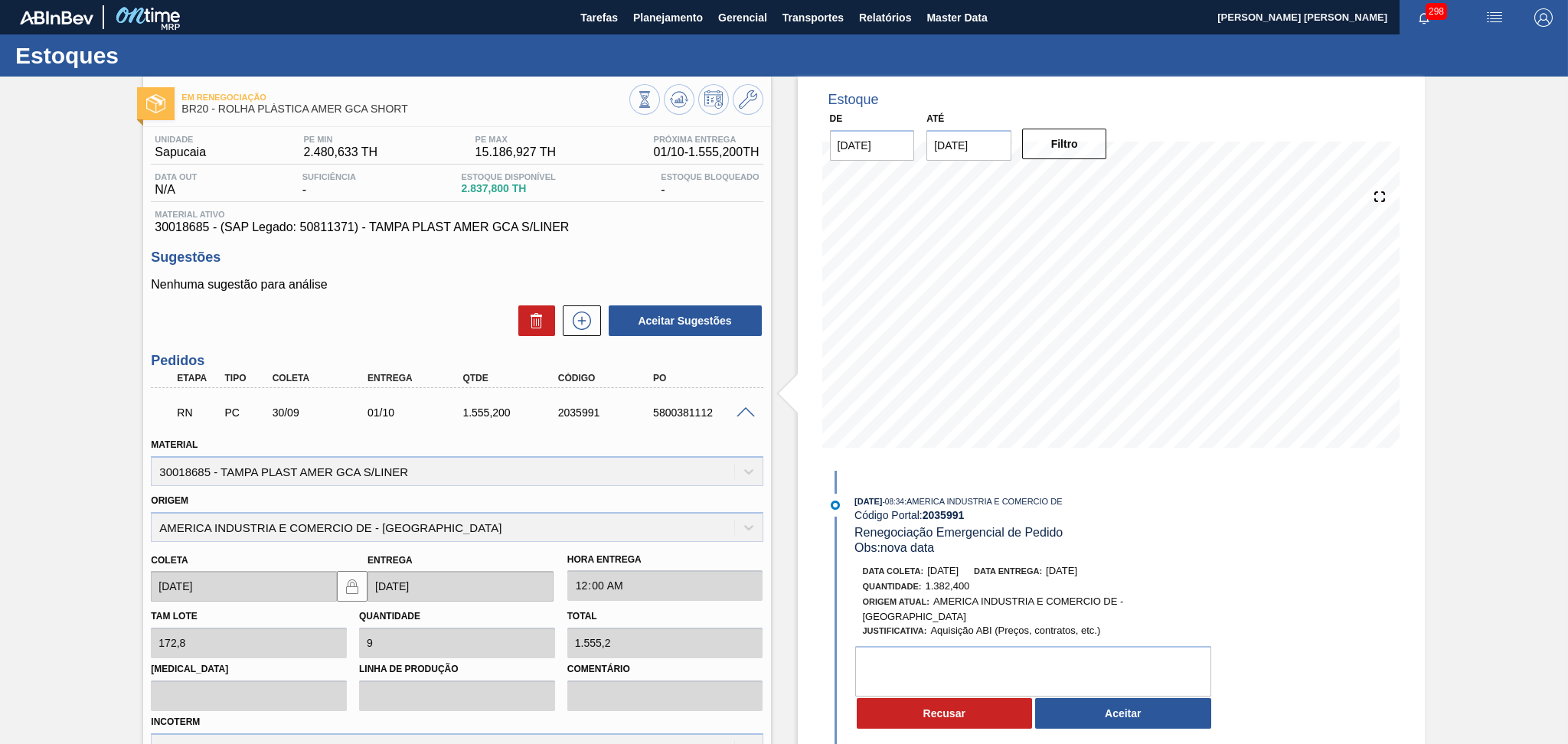
click at [748, 411] on span at bounding box center [745, 414] width 18 height 11
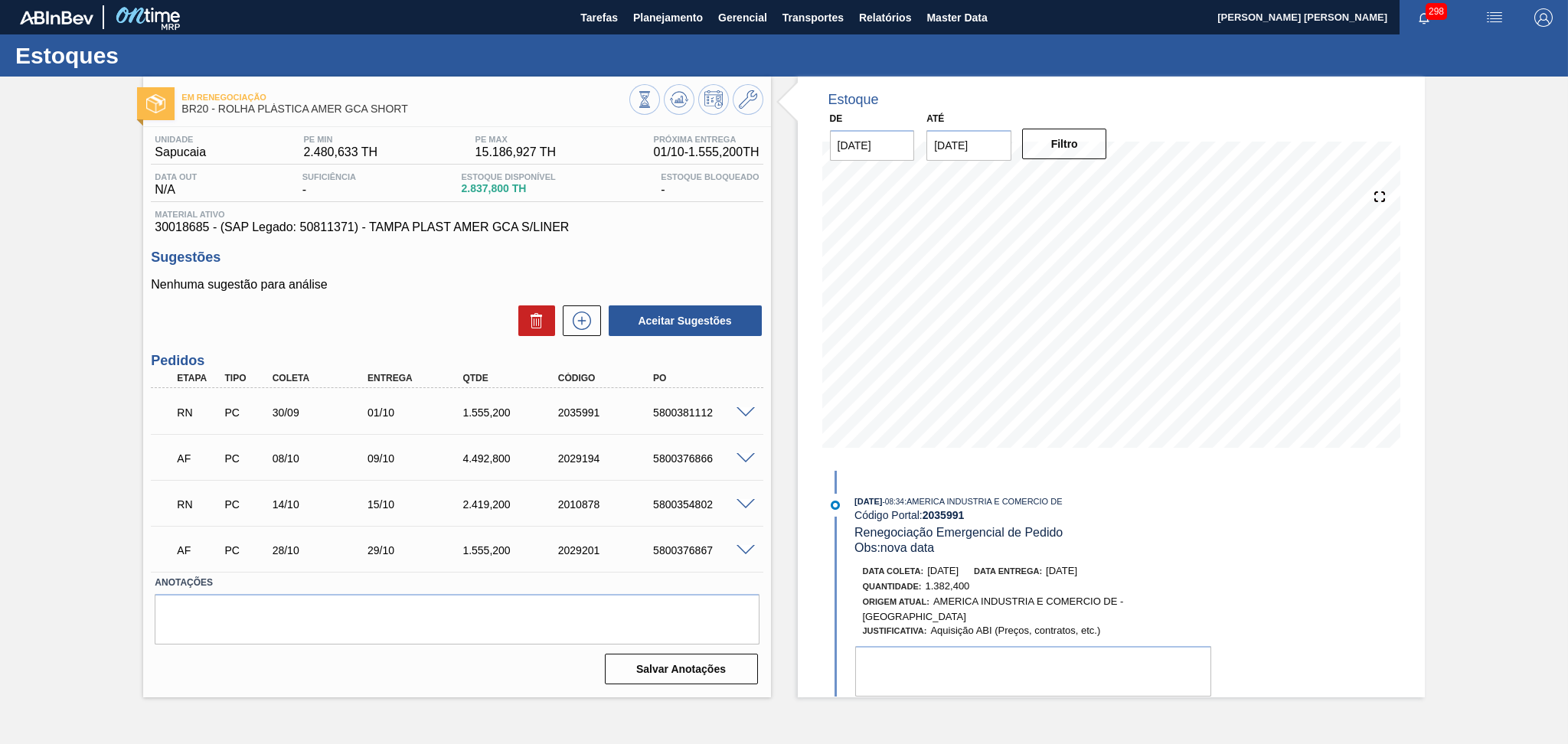
click at [421, 322] on div "Aceitar Sugestões" at bounding box center [457, 321] width 612 height 34
click at [398, 292] on p "Nenhuma sugestão para análise" at bounding box center [457, 284] width 612 height 14
click at [586, 309] on button at bounding box center [582, 321] width 39 height 30
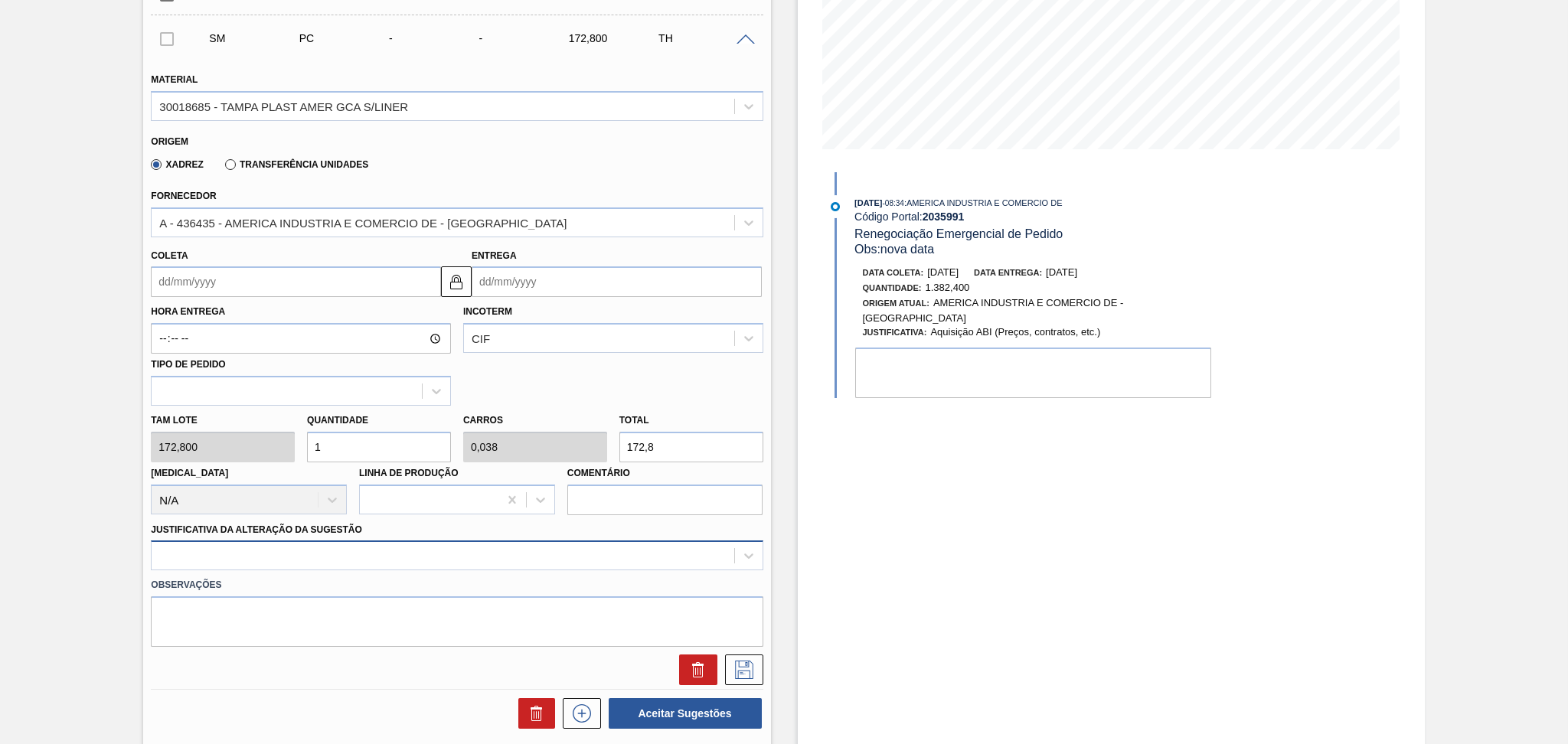
scroll to position [306, 0]
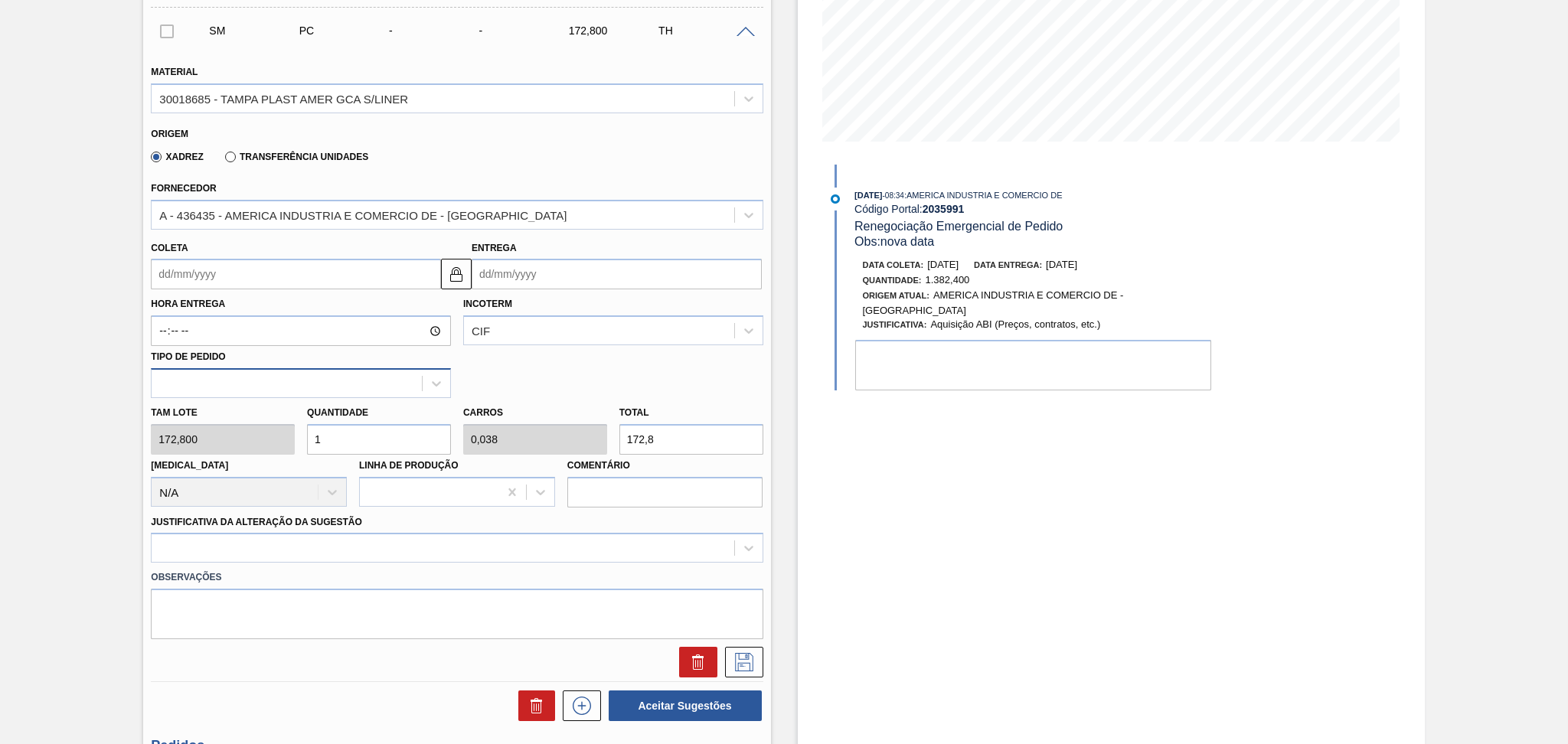
click at [258, 394] on div "Material 30018685 - TAMPA PLAST AMER GCA S/LINER Origem Xadrez Transferência Un…" at bounding box center [457, 364] width 612 height 628
type input "2"
type input "0,077"
type input "345,6"
type input "2"
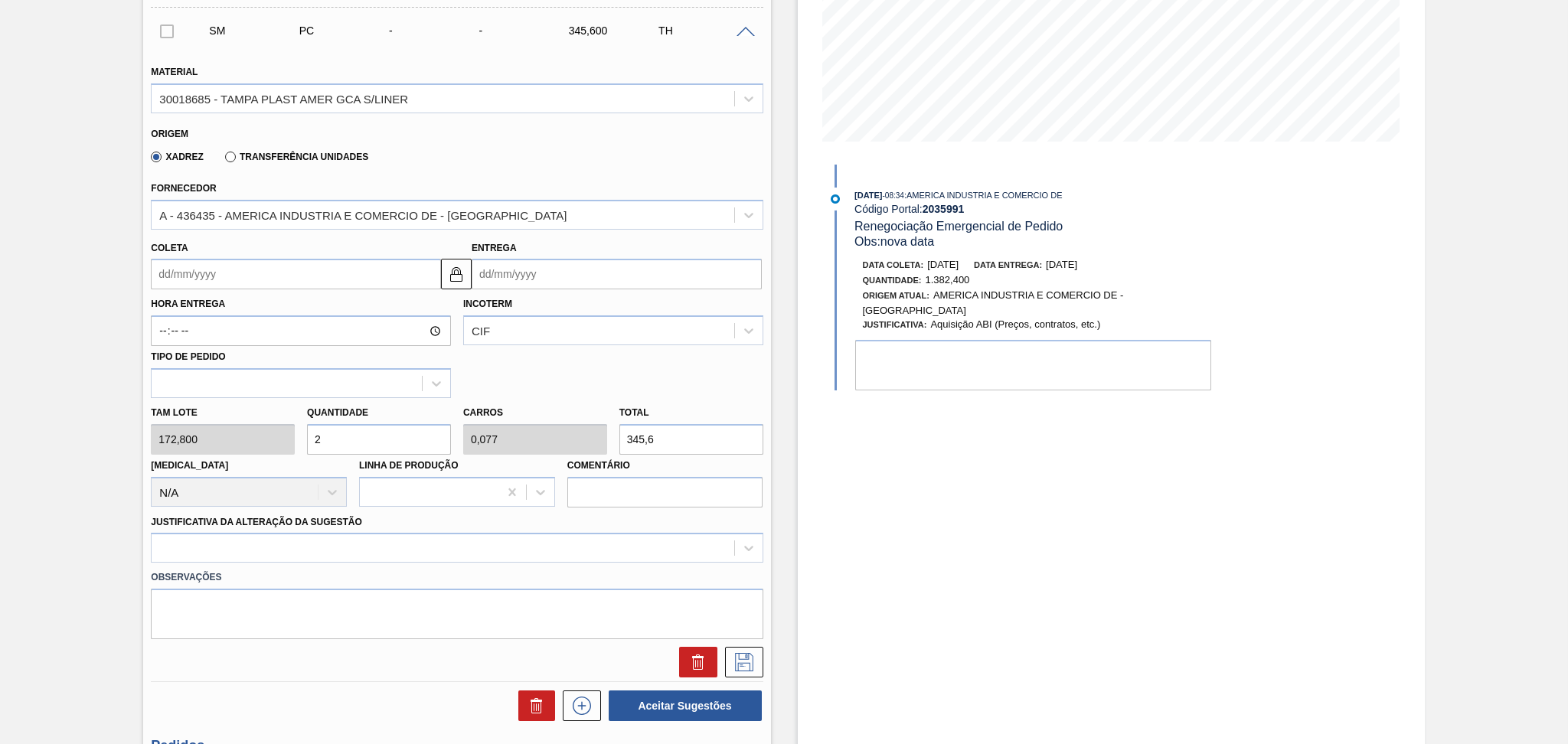
click at [577, 423] on div "[PERSON_NAME] 172,800 Quantidade 2 Carros 0,077 Total 345,6 [MEDICAL_DATA] N/A …" at bounding box center [456, 453] width 624 height 110
click at [451, 566] on label "Observações" at bounding box center [457, 578] width 612 height 23
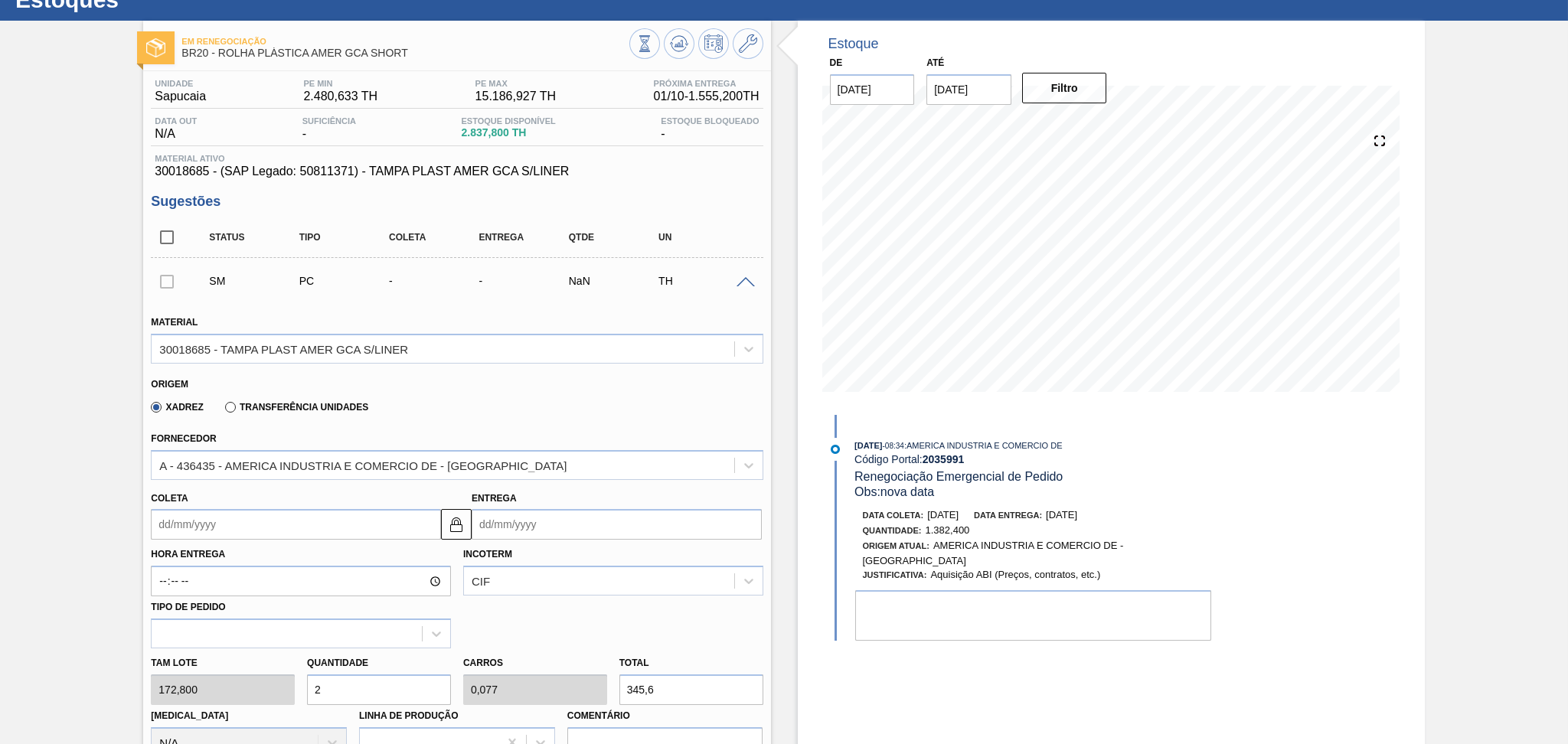
scroll to position [0, 0]
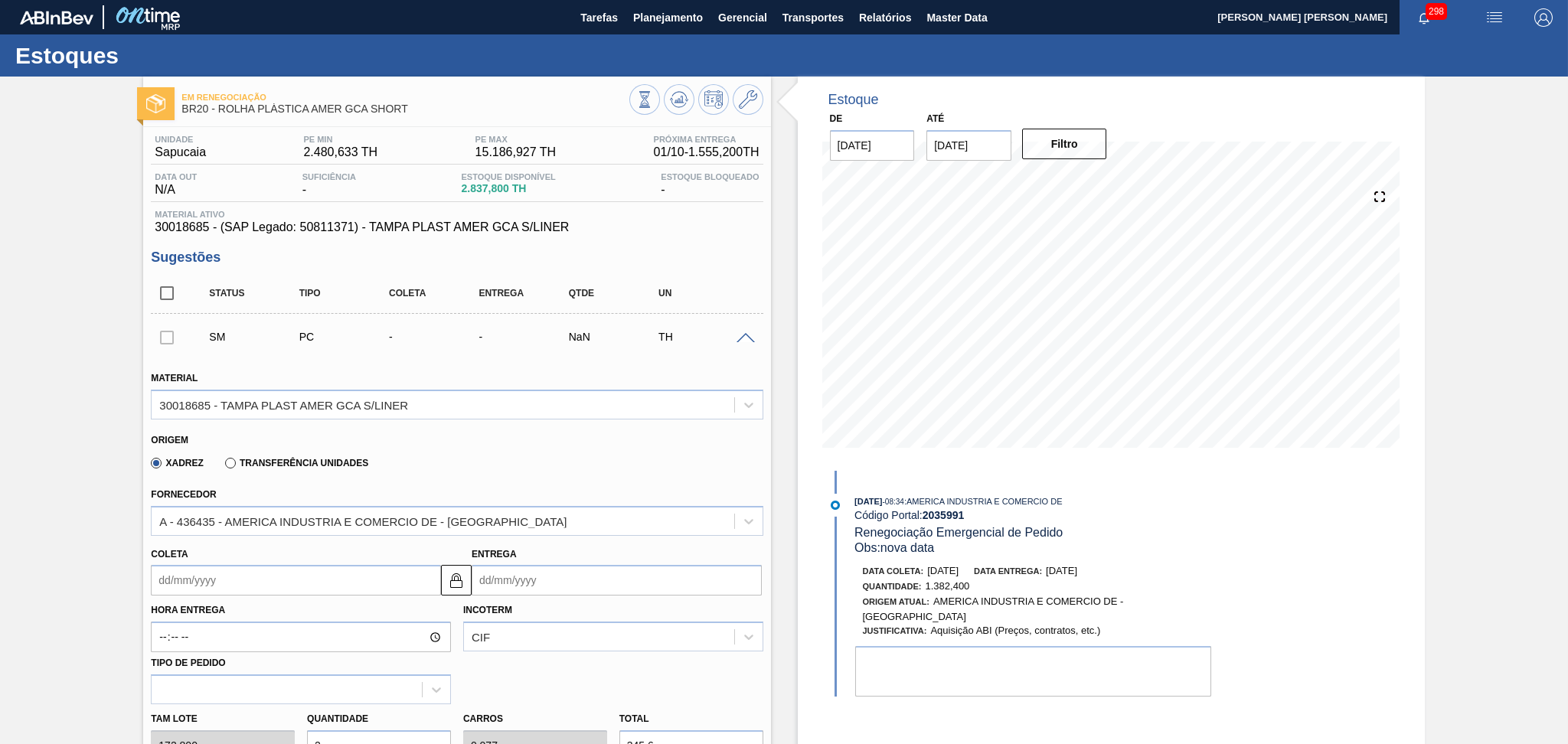
click at [417, 456] on div "Xadrez Transferência Unidades" at bounding box center [450, 461] width 599 height 30
click at [376, 456] on div "Xadrez Transferência Unidades" at bounding box center [450, 461] width 599 height 30
click at [744, 340] on span at bounding box center [745, 339] width 18 height 11
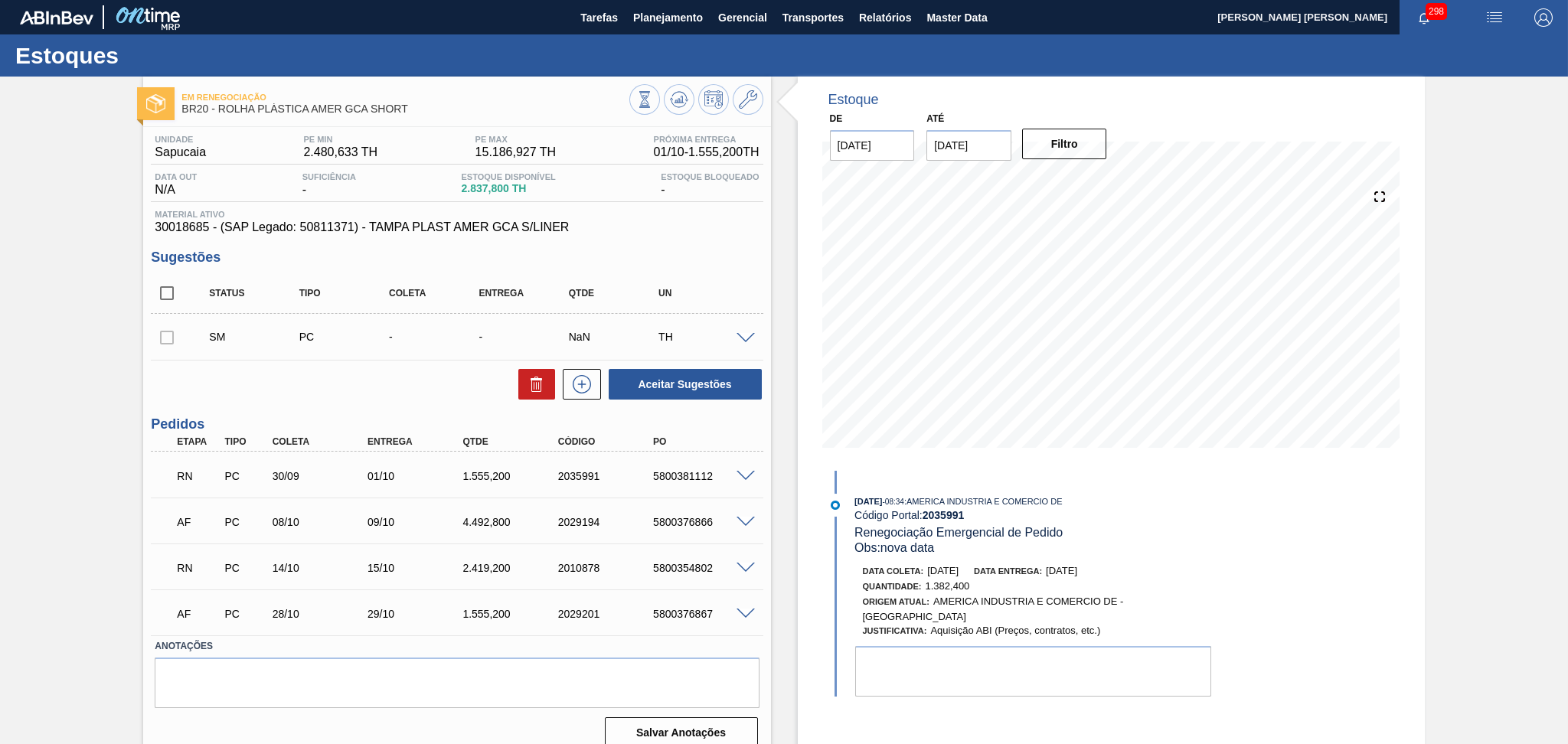
click at [745, 513] on div "AF PC 08/10 09/10 4.492,[PHONE_NUMBER] 5800376866" at bounding box center [457, 520] width 612 height 39
click at [745, 517] on span at bounding box center [745, 523] width 18 height 11
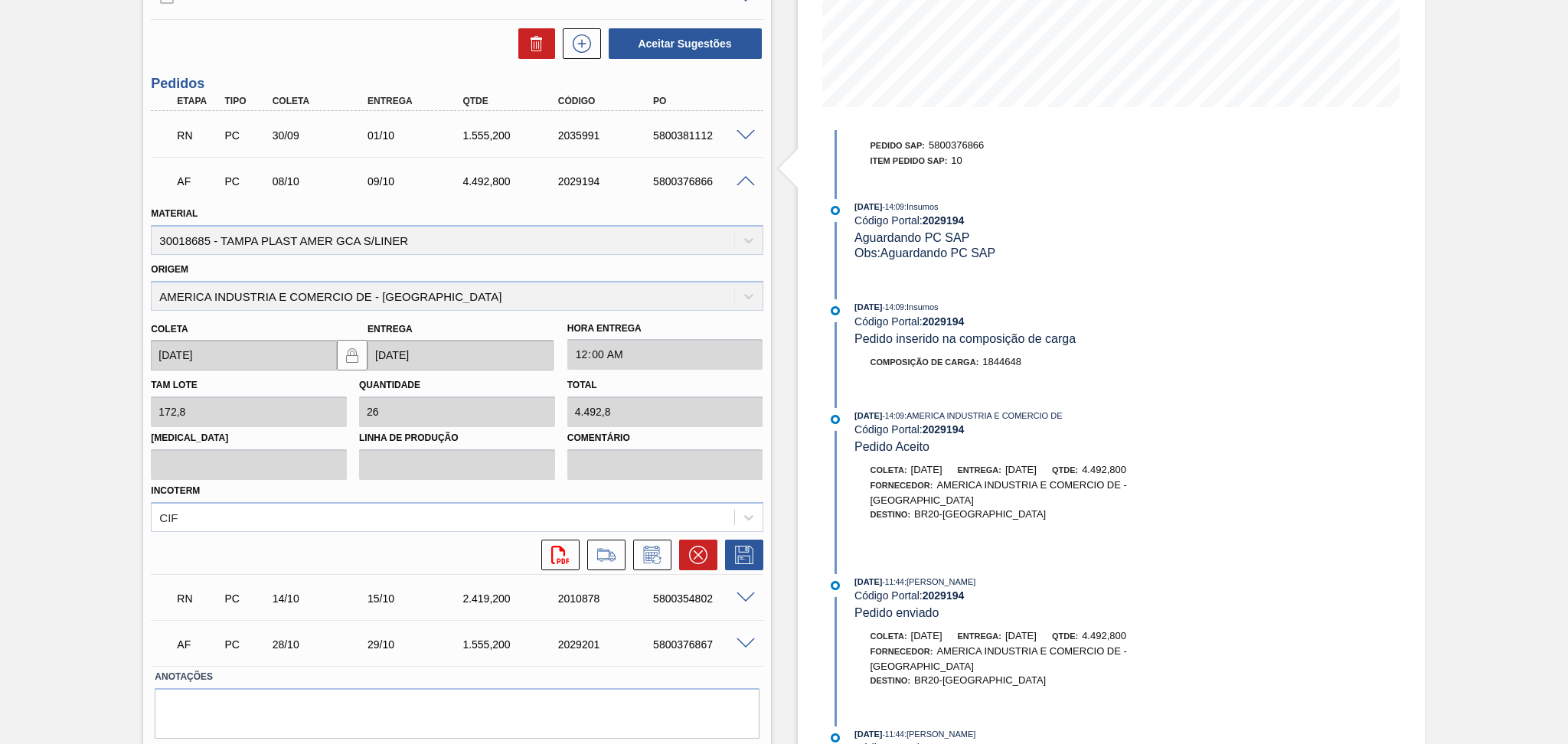
scroll to position [384, 0]
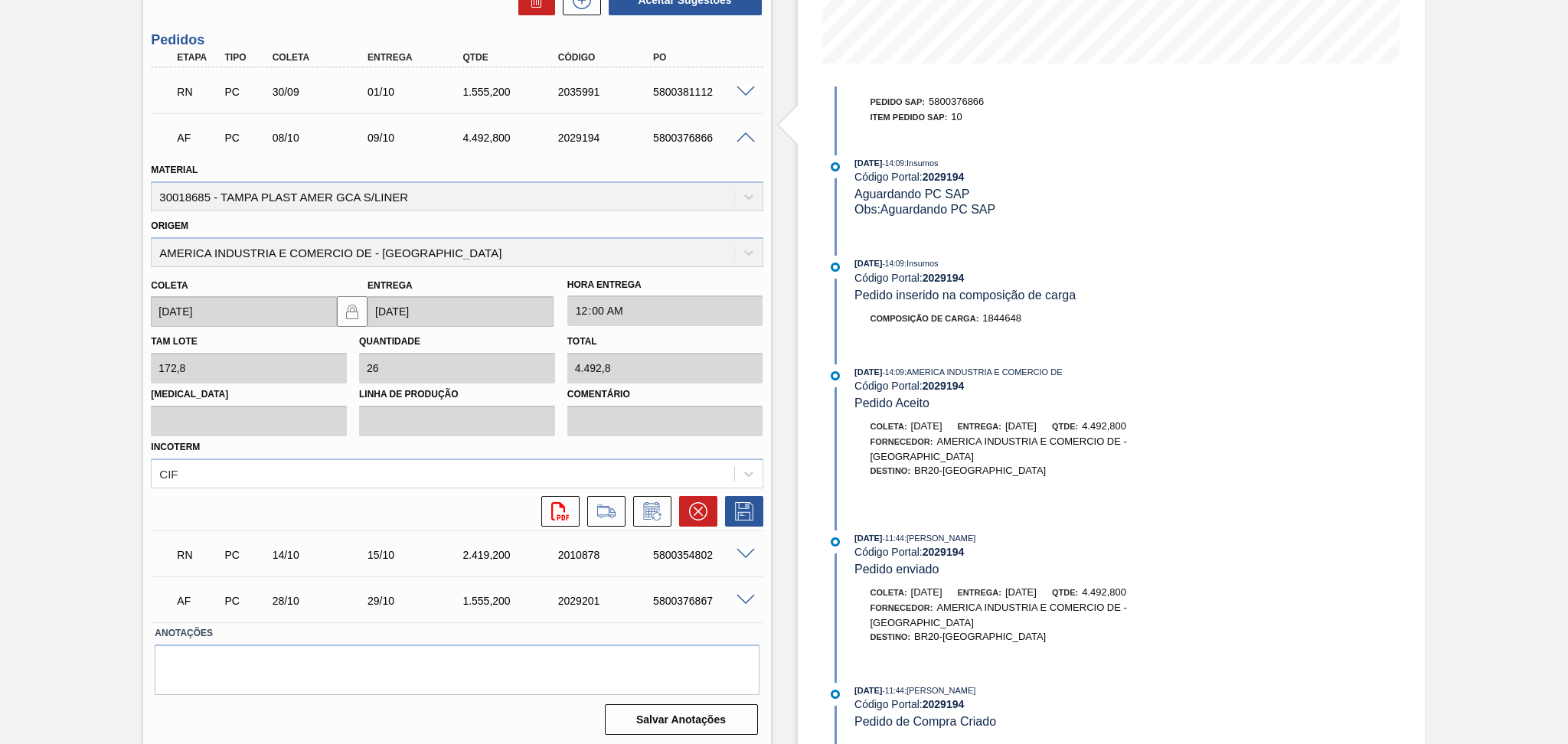
click at [744, 136] on span at bounding box center [745, 138] width 18 height 11
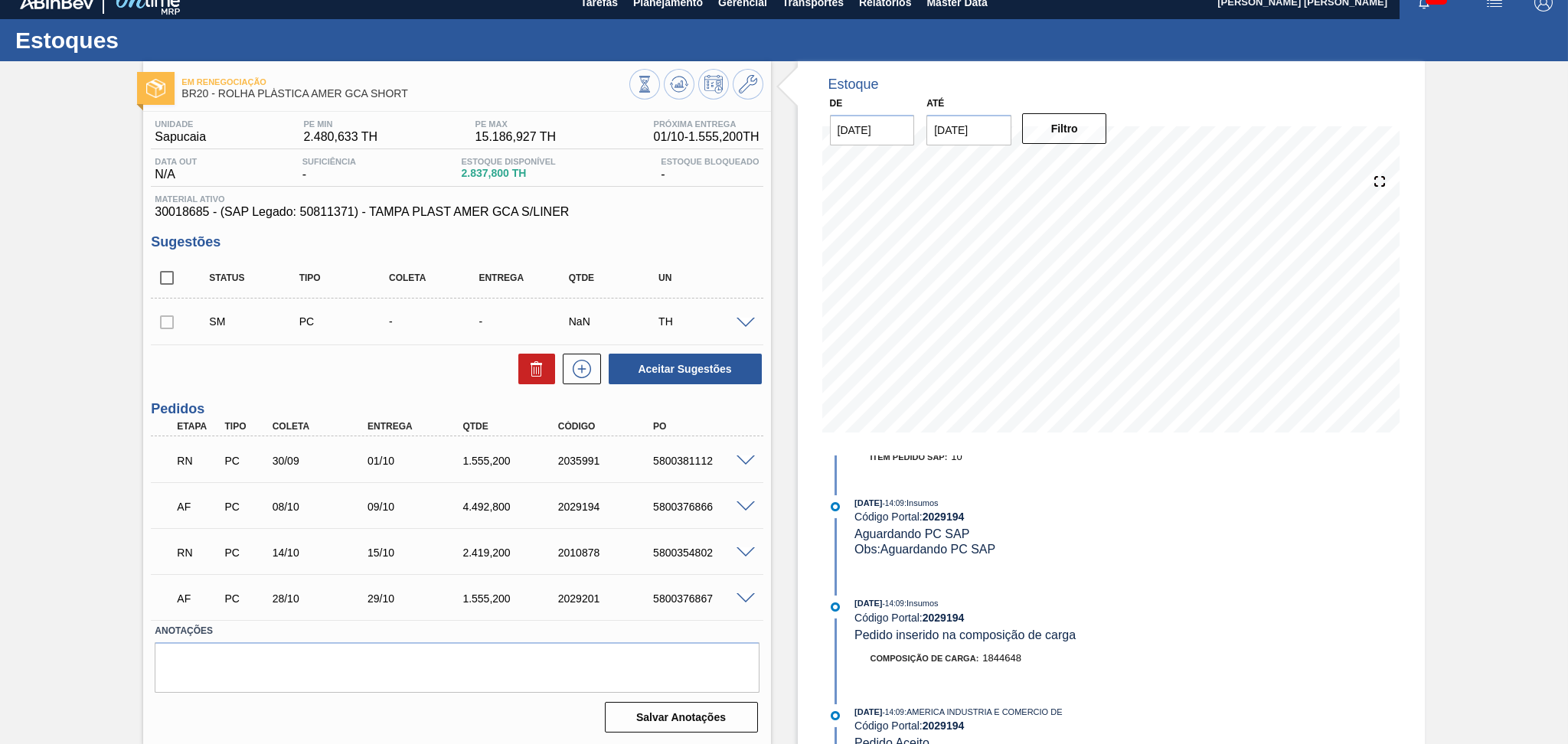
click at [740, 598] on span at bounding box center [745, 600] width 18 height 11
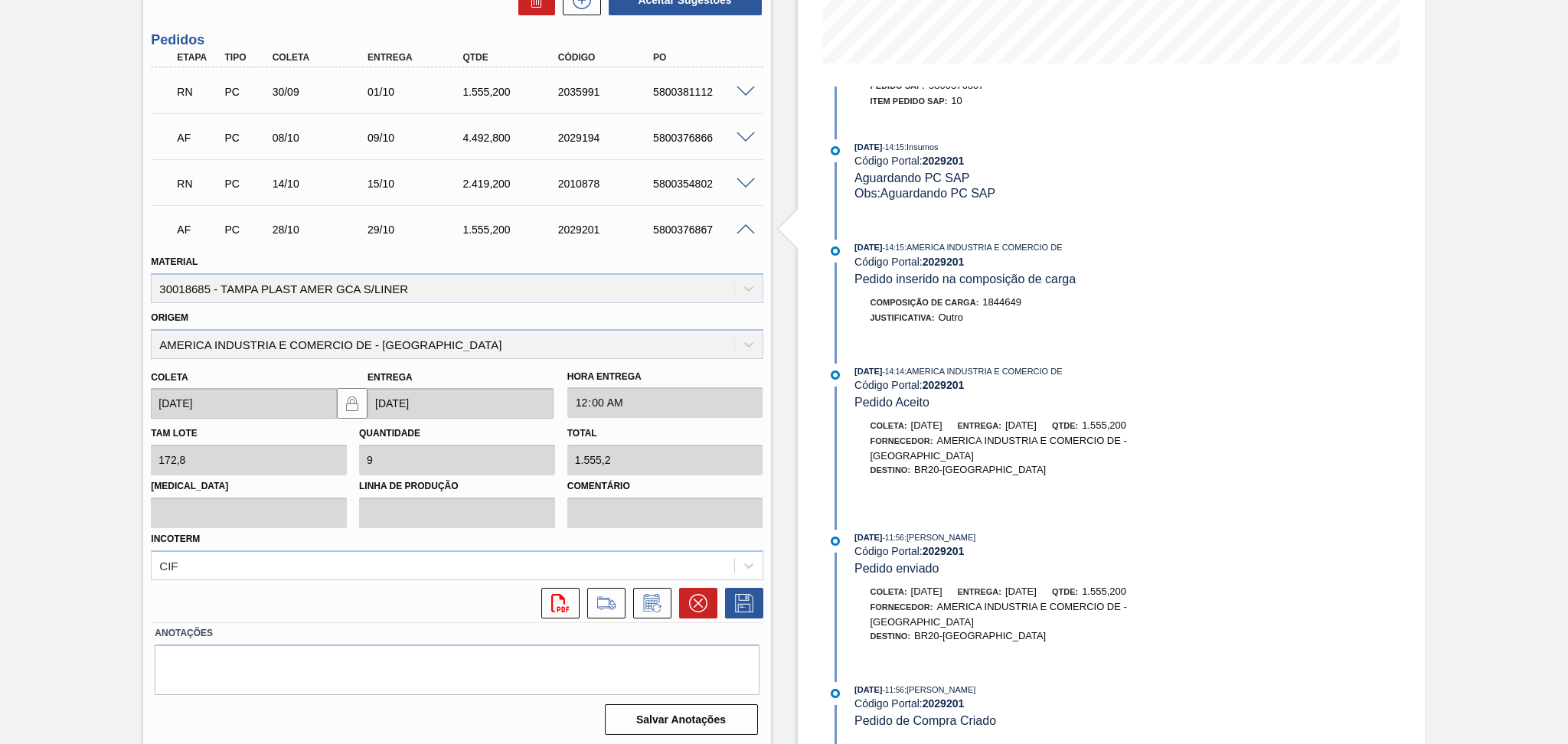
click at [740, 228] on span at bounding box center [745, 230] width 18 height 11
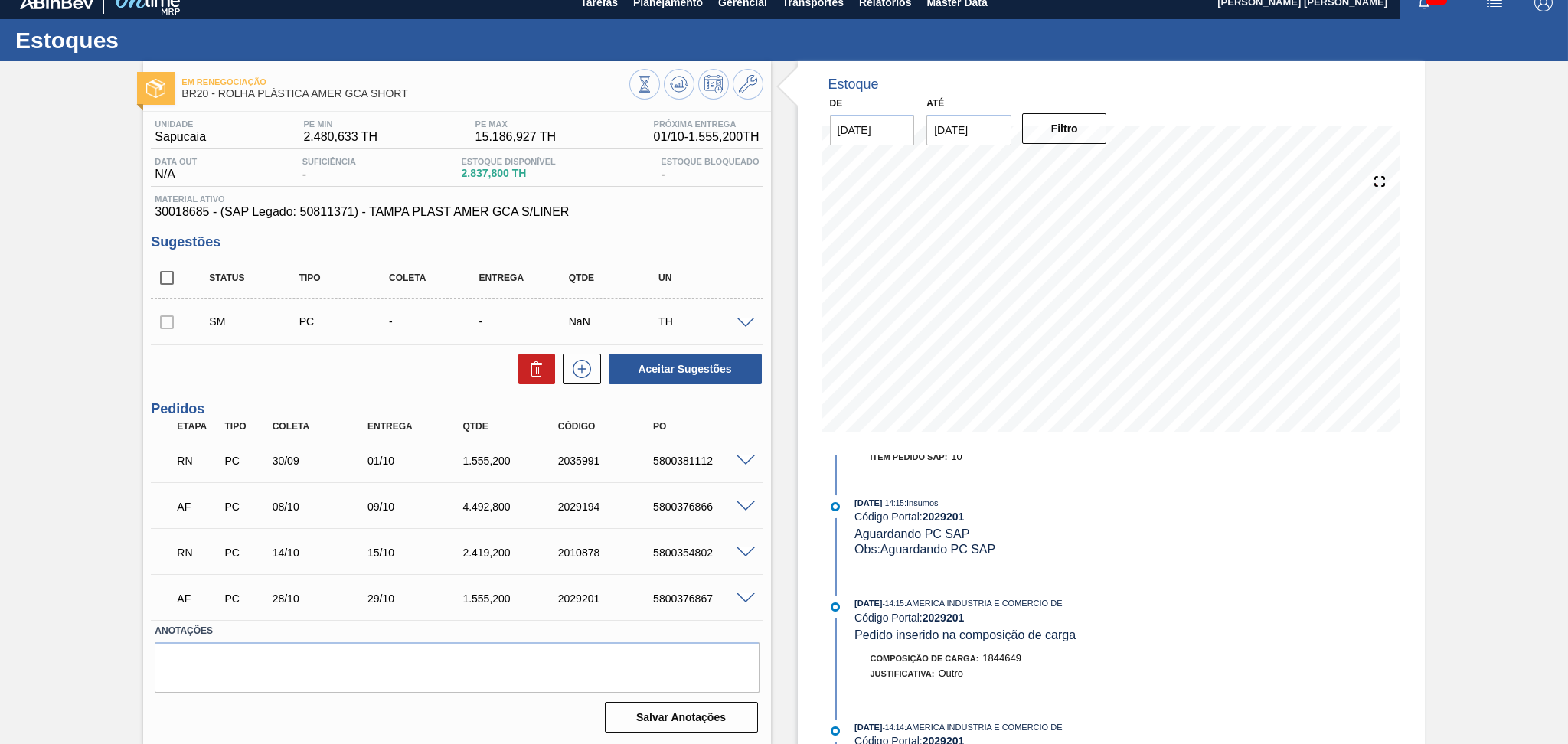
click at [261, 368] on div "Aceitar Sugestões" at bounding box center [457, 369] width 612 height 34
